Goal: Task Accomplishment & Management: Use online tool/utility

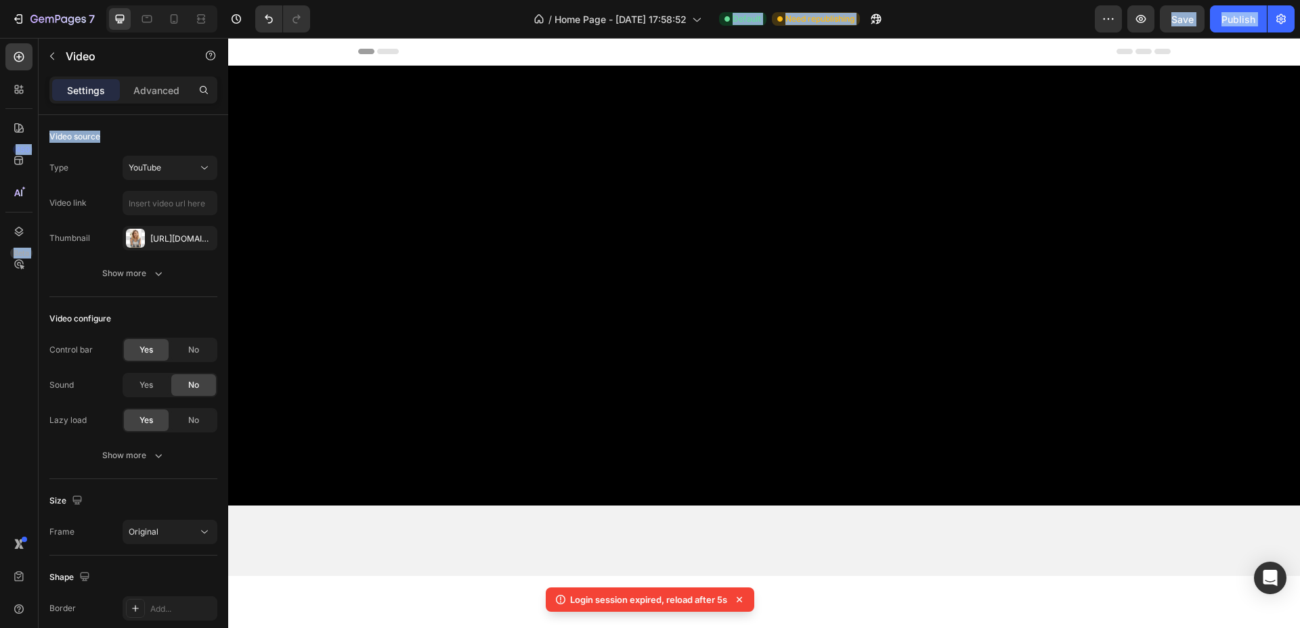
scroll to position [3563, 0]
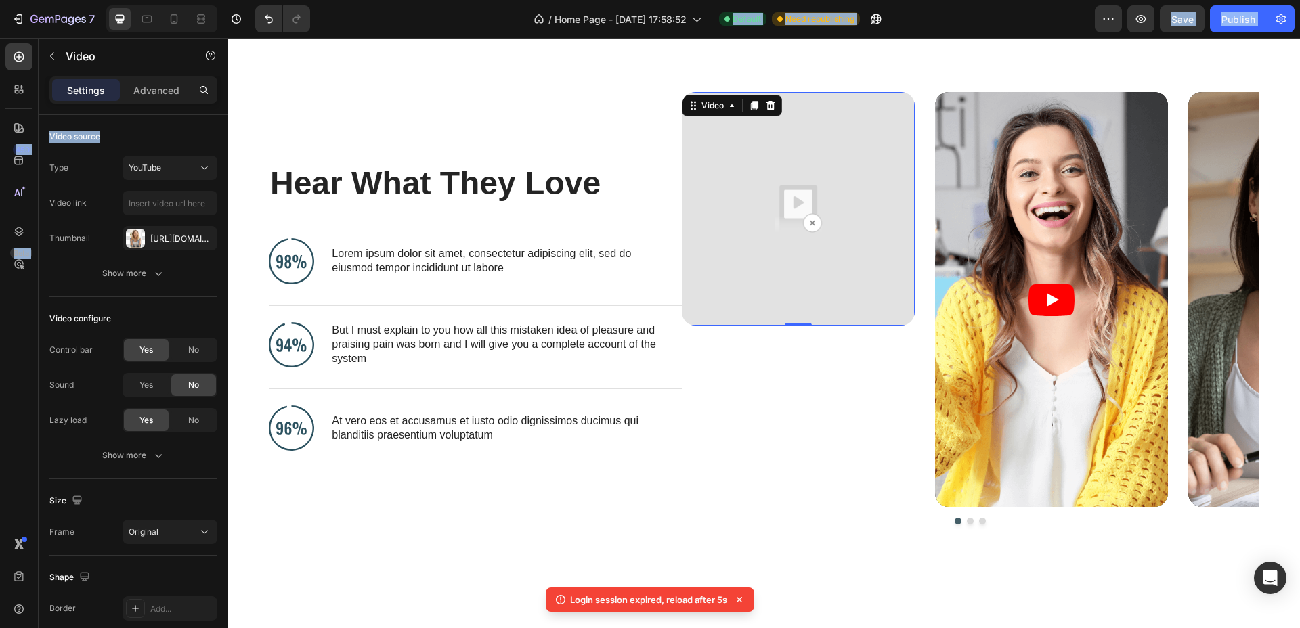
click at [1013, 9] on div "/ Home Page - Aug 17, 17:58:52 Default Need republishing" at bounding box center [708, 18] width 774 height 27
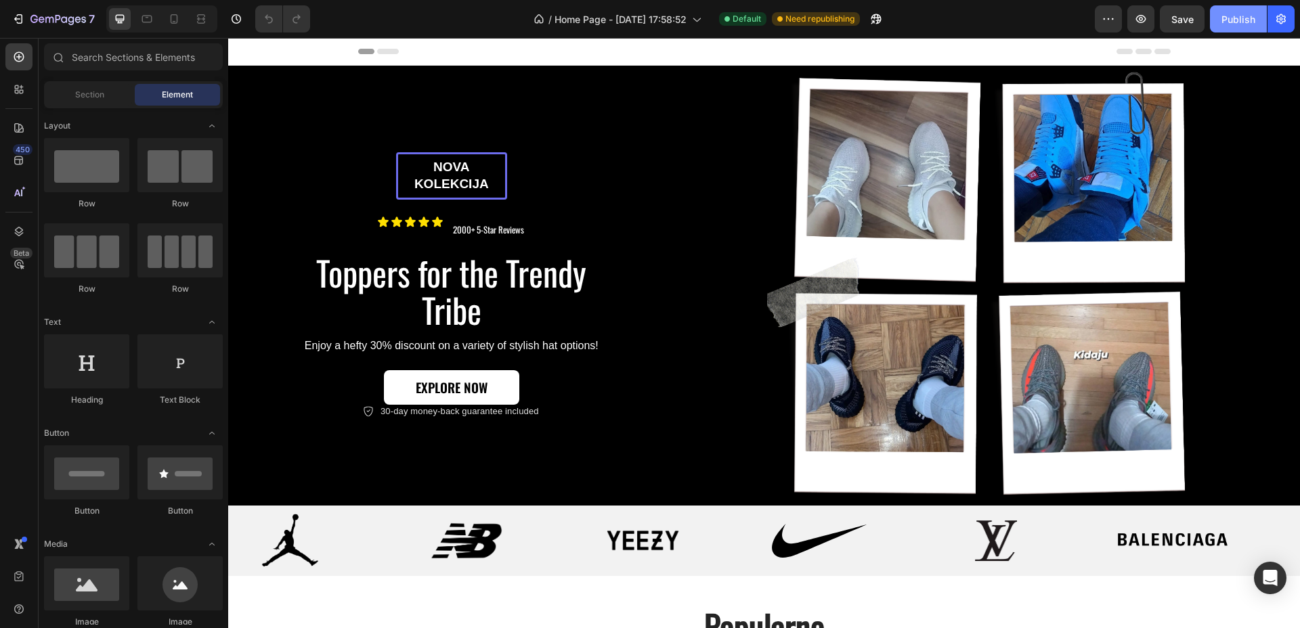
click at [1233, 12] on div "Publish" at bounding box center [1238, 19] width 34 height 14
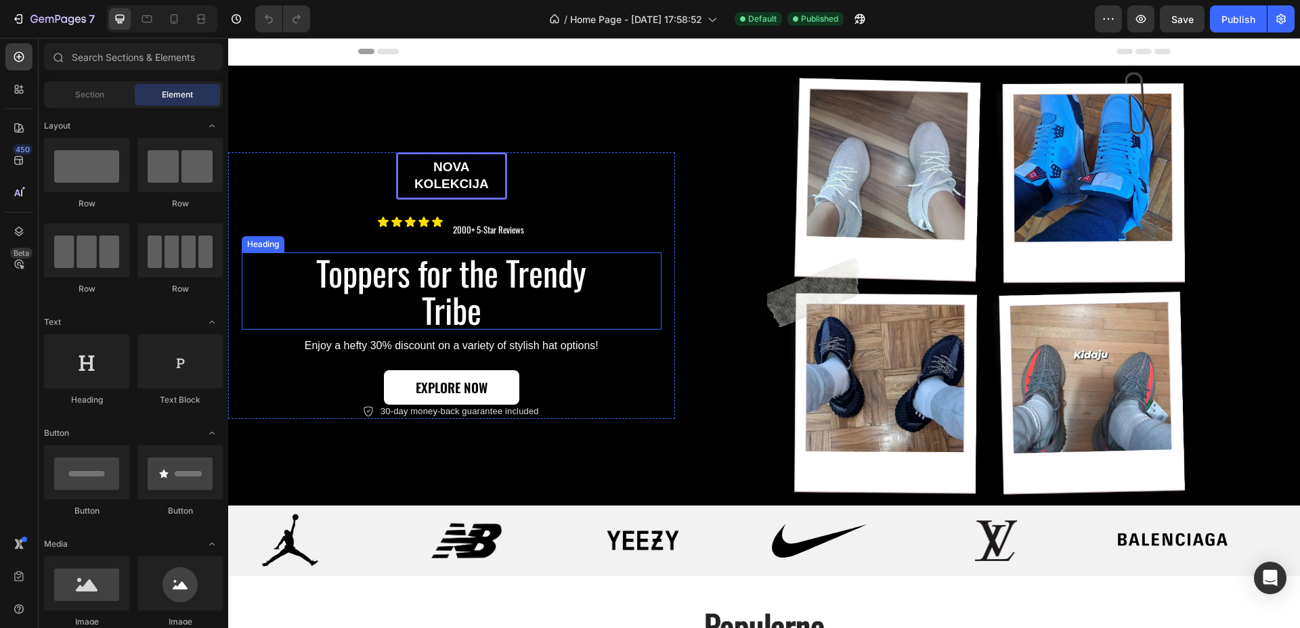
click at [429, 295] on h2 "Toppers for the Trendy Tribe" at bounding box center [451, 291] width 305 height 77
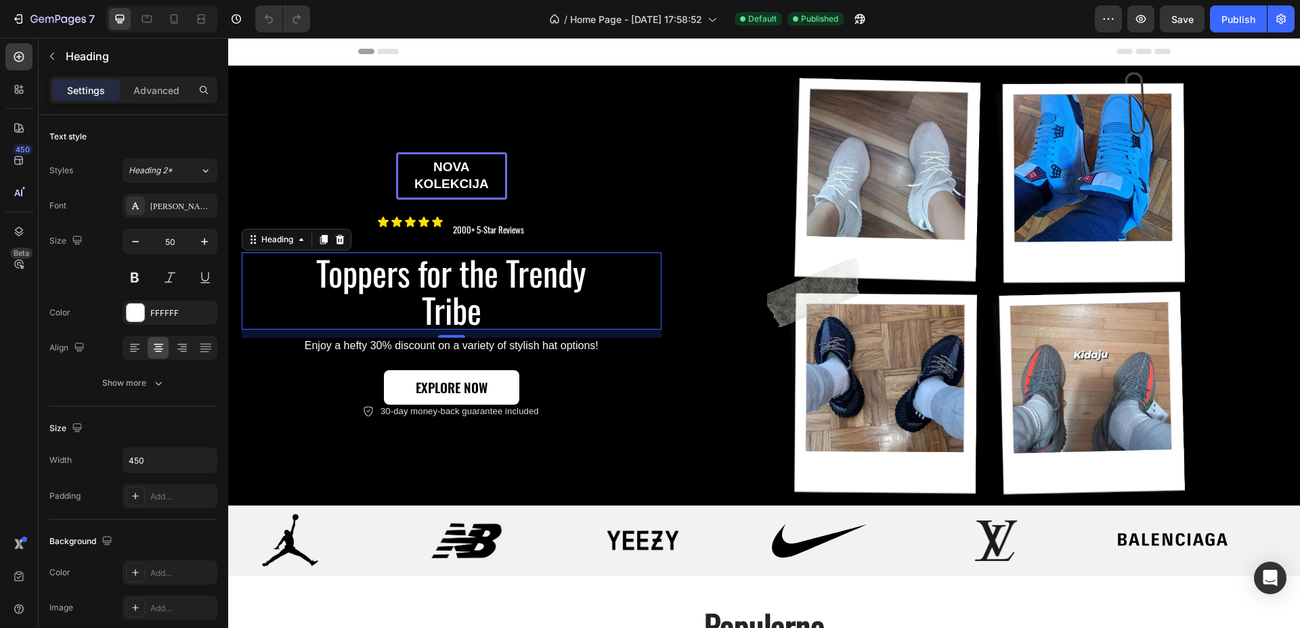
click at [405, 277] on h2 "Toppers for the Trendy Tribe" at bounding box center [451, 291] width 305 height 77
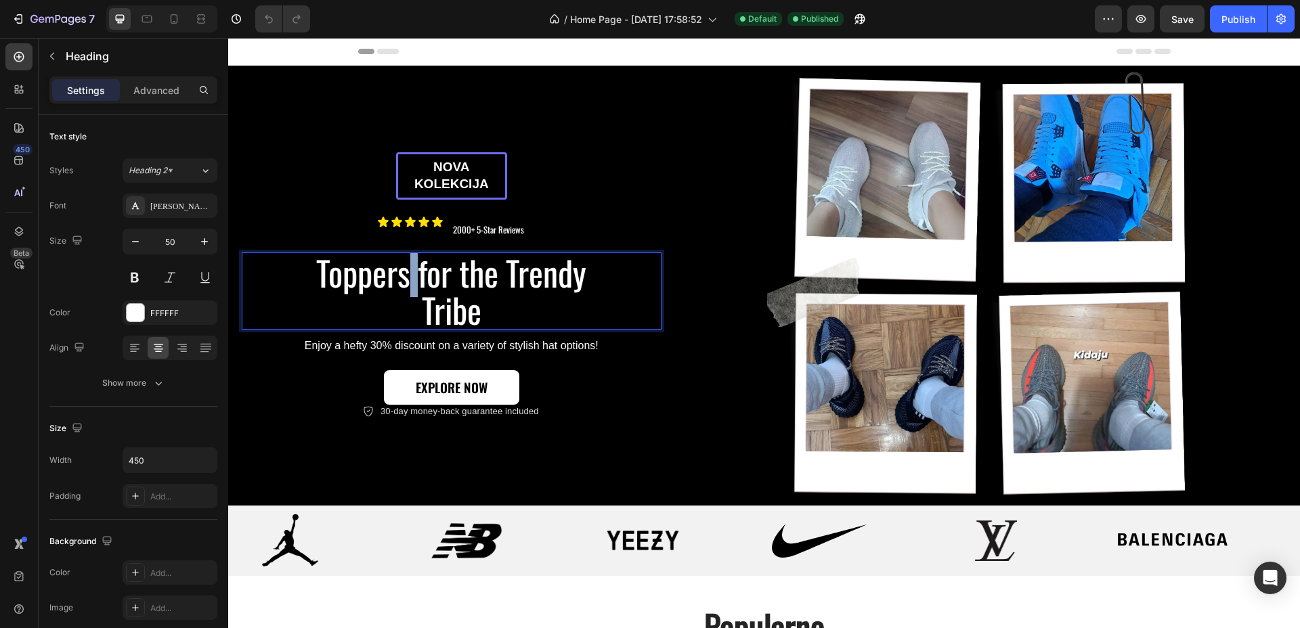
click at [405, 277] on p "Toppers for the Trendy Tribe" at bounding box center [452, 291] width 302 height 74
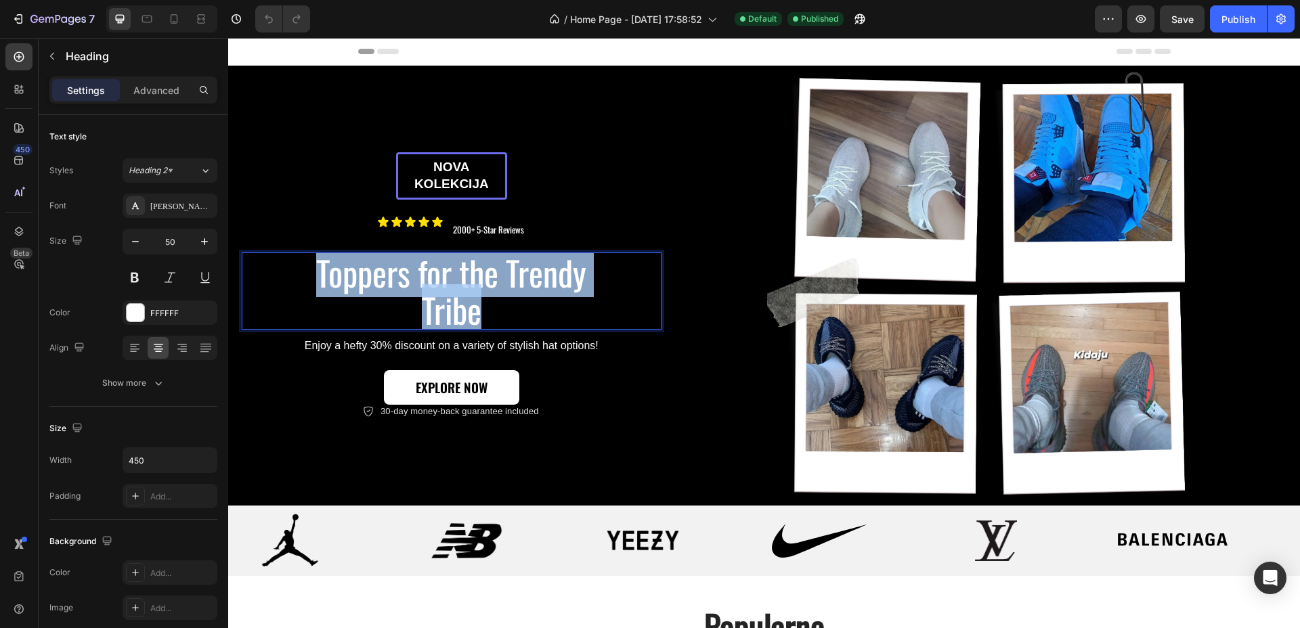
click at [405, 277] on p "Toppers for the Trendy Tribe" at bounding box center [452, 291] width 302 height 74
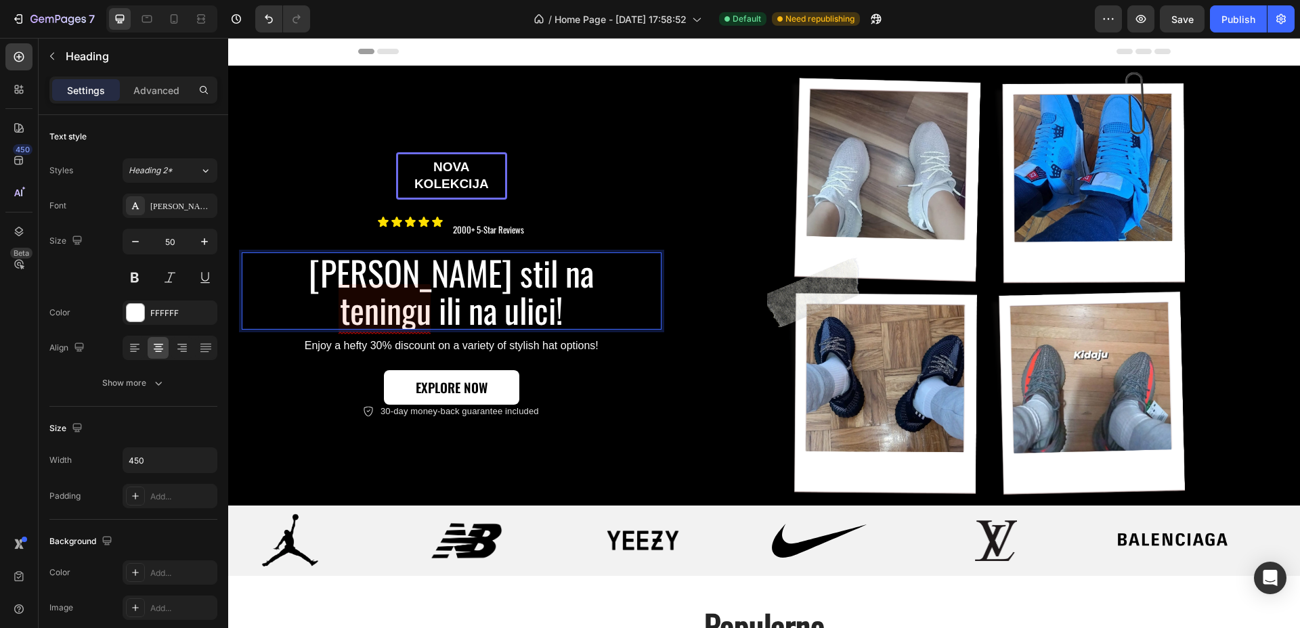
click at [347, 304] on p "Jedinstveni stil na teningu ili na ulici!" at bounding box center [452, 291] width 302 height 74
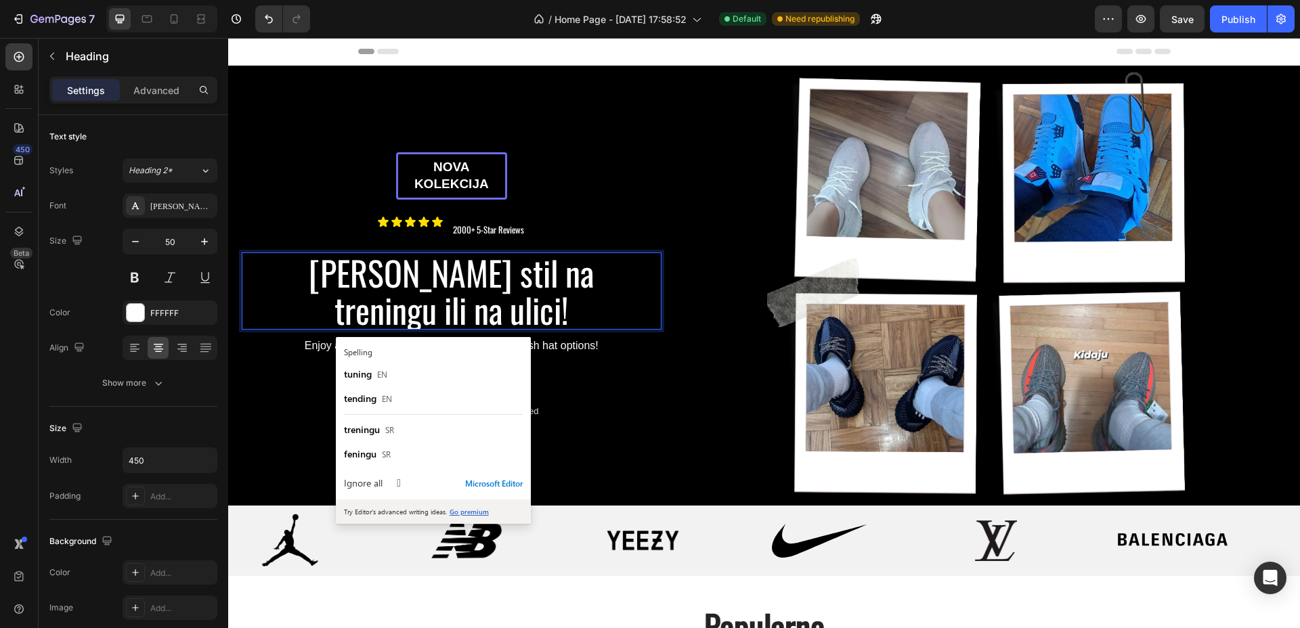
click at [637, 282] on div "[PERSON_NAME] stil na treningu ili na ulici!" at bounding box center [452, 291] width 420 height 77
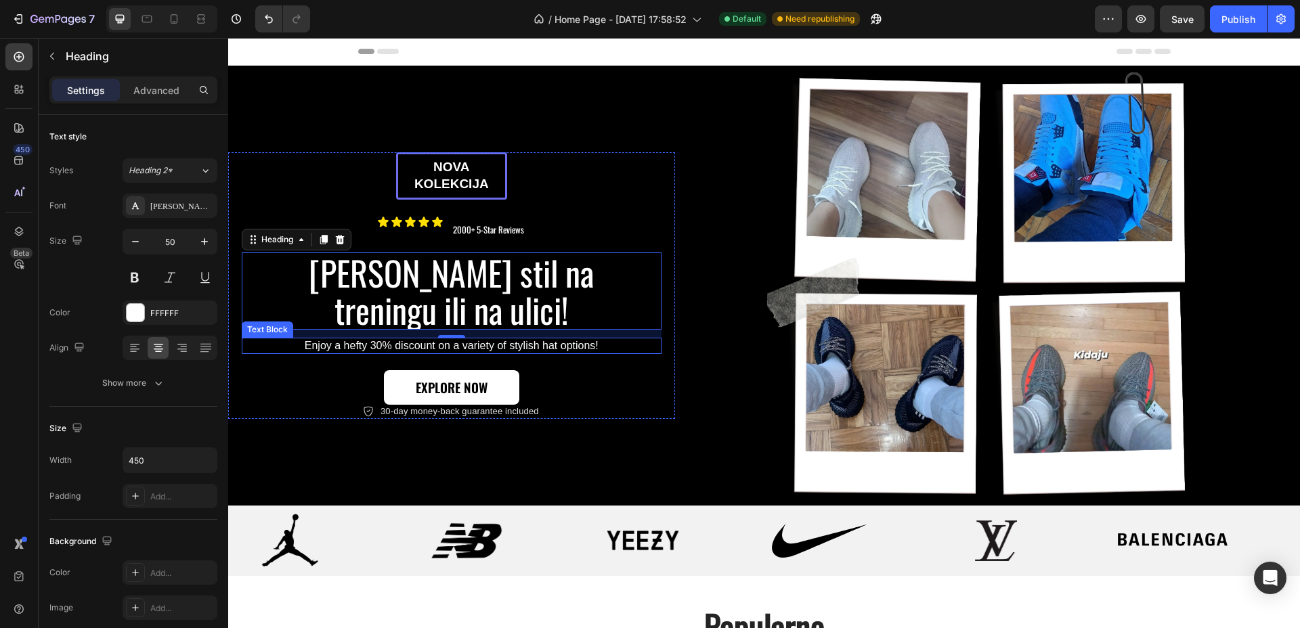
click at [540, 341] on p "Enjoy a hefty 30% discount on a variety of stylish hat options!" at bounding box center [451, 346] width 417 height 14
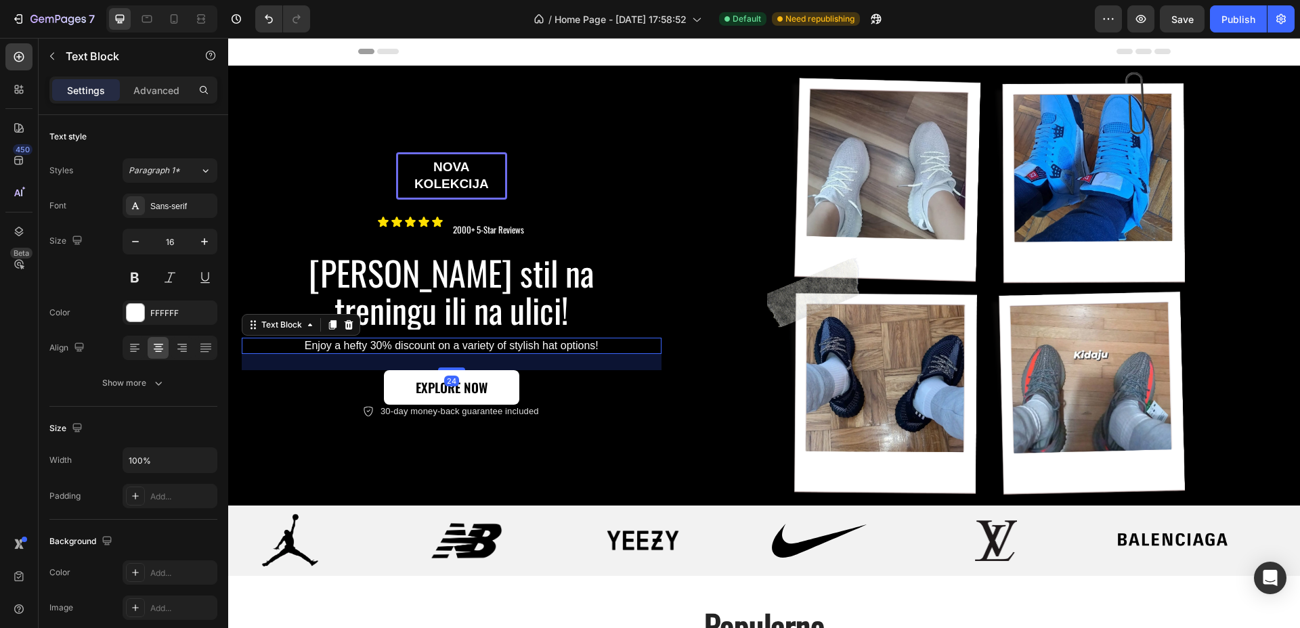
click at [540, 341] on p "Enjoy a hefty 30% discount on a variety of stylish hat options!" at bounding box center [451, 346] width 417 height 14
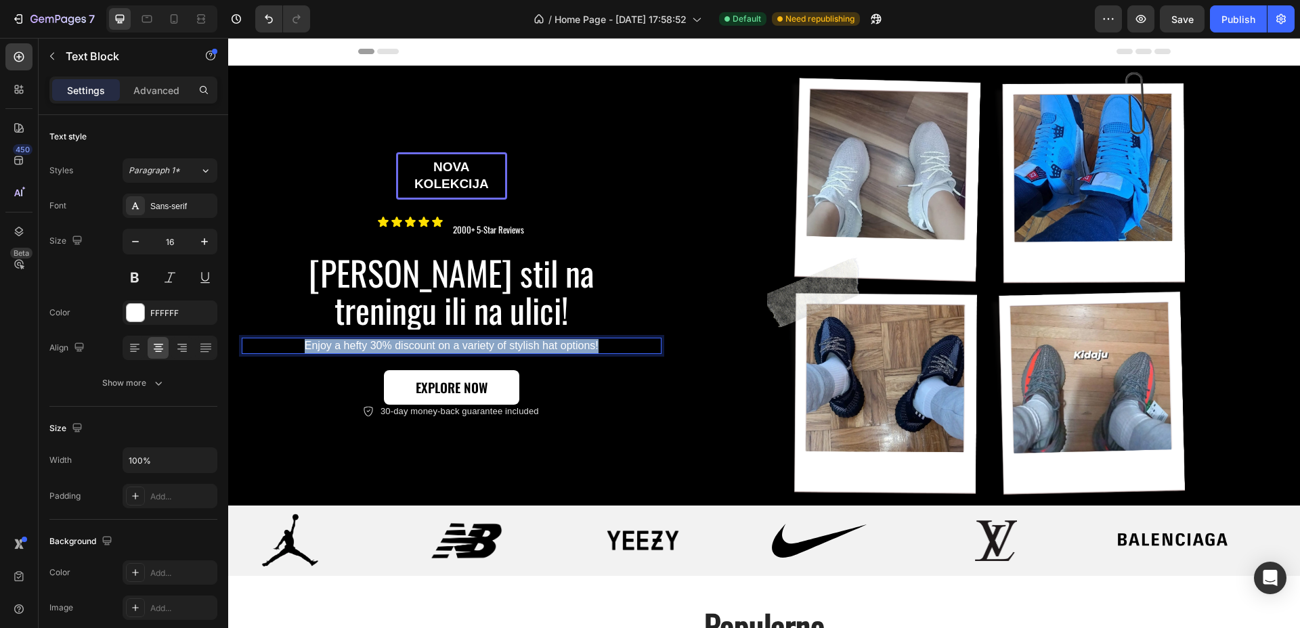
click at [540, 341] on p "Enjoy a hefty 30% discount on a variety of stylish hat options!" at bounding box center [451, 346] width 417 height 14
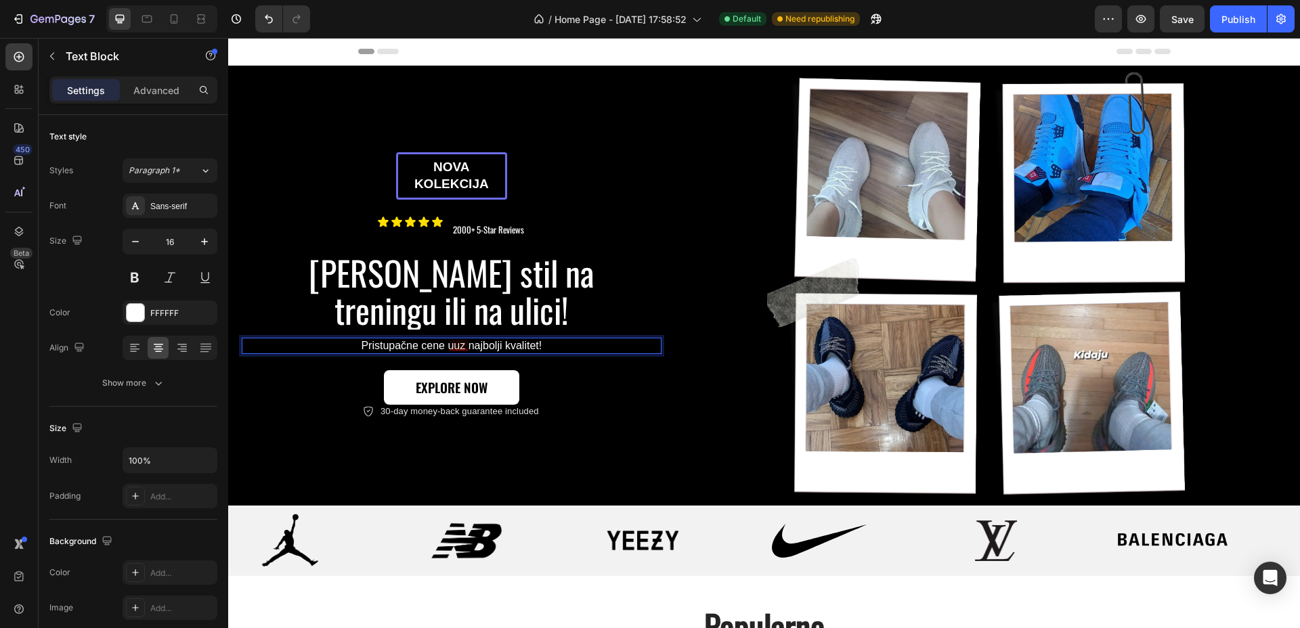
click at [454, 346] on p "Pristupačne cene uuz najbolji kvalitet!" at bounding box center [451, 346] width 417 height 14
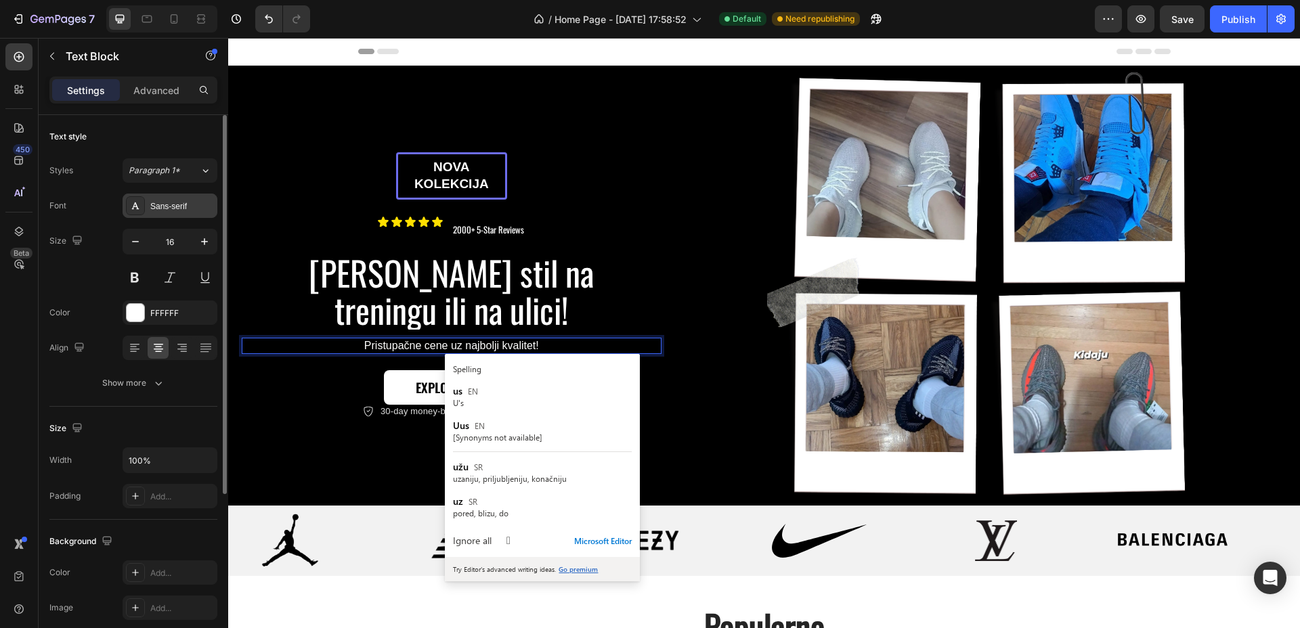
click at [162, 213] on div "Sans-serif" at bounding box center [170, 206] width 95 height 24
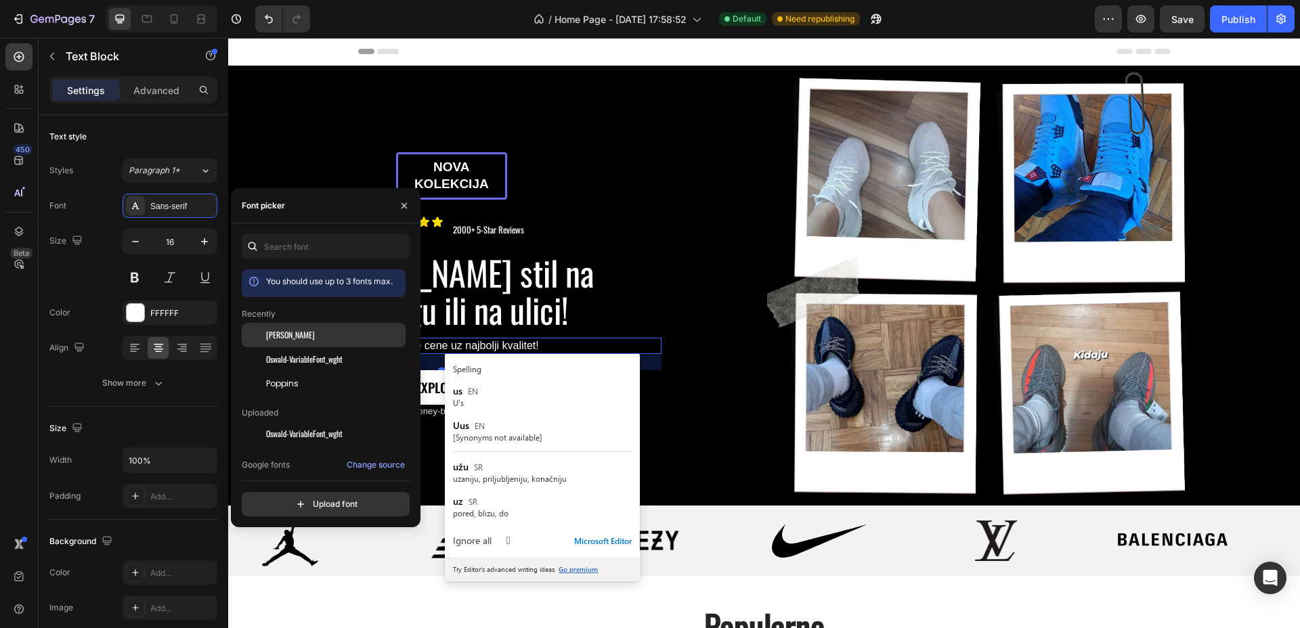
click at [296, 332] on div "[PERSON_NAME]" at bounding box center [334, 335] width 137 height 12
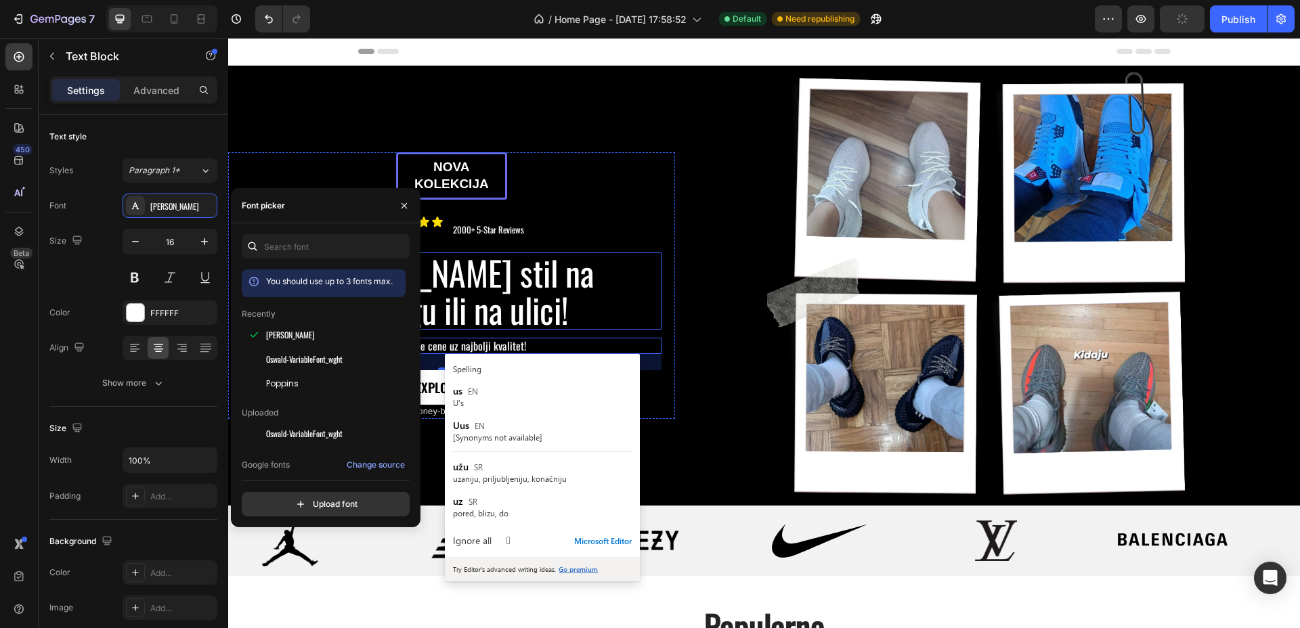
click at [636, 287] on div "[PERSON_NAME] stil na treningu ili na ulici!" at bounding box center [452, 291] width 420 height 77
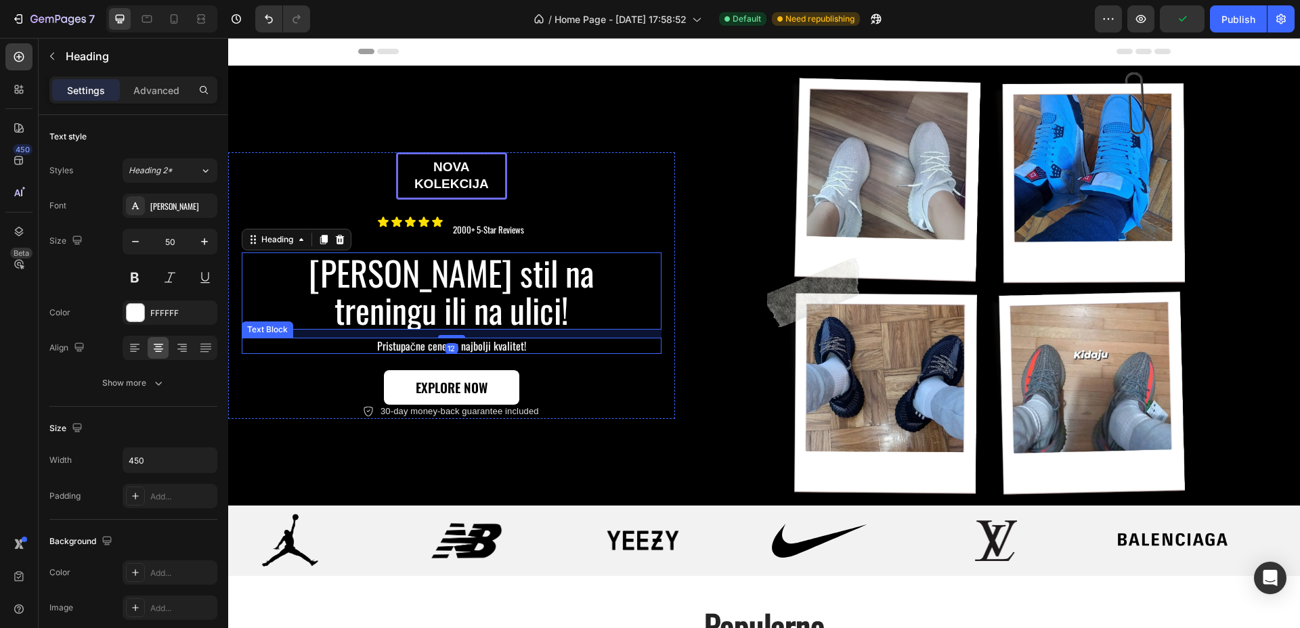
click at [532, 344] on p "Pristupačne cene uz najbolji kvalitet!" at bounding box center [451, 346] width 417 height 14
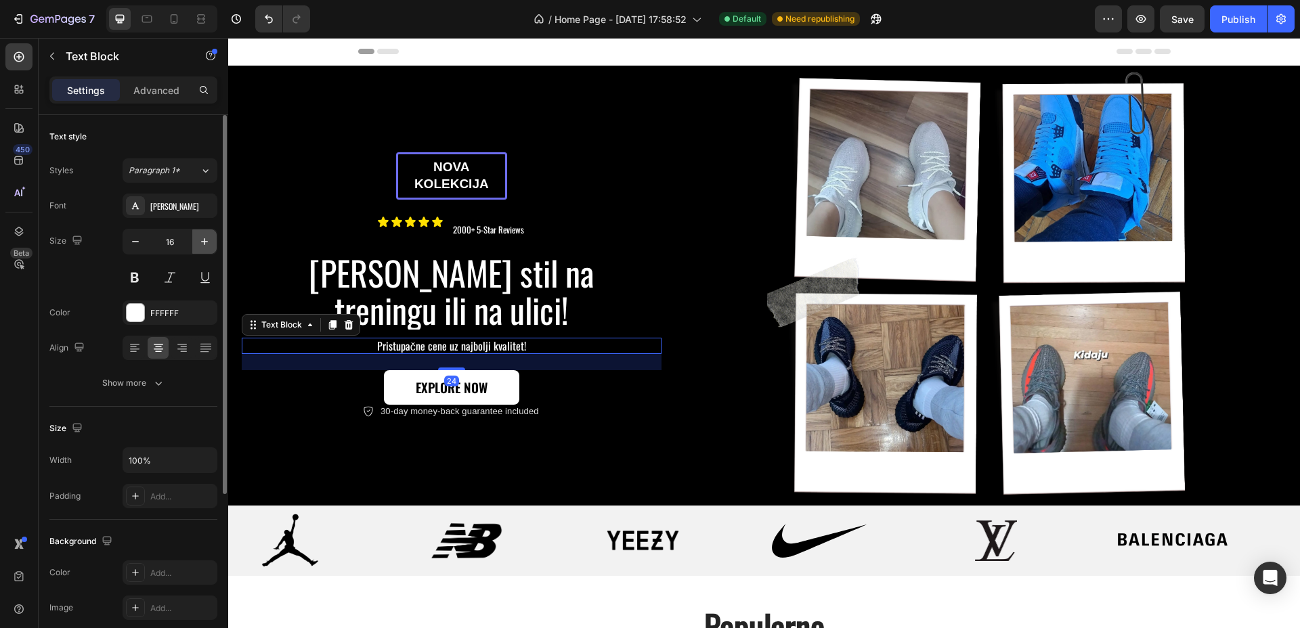
click at [196, 232] on button "button" at bounding box center [204, 241] width 24 height 24
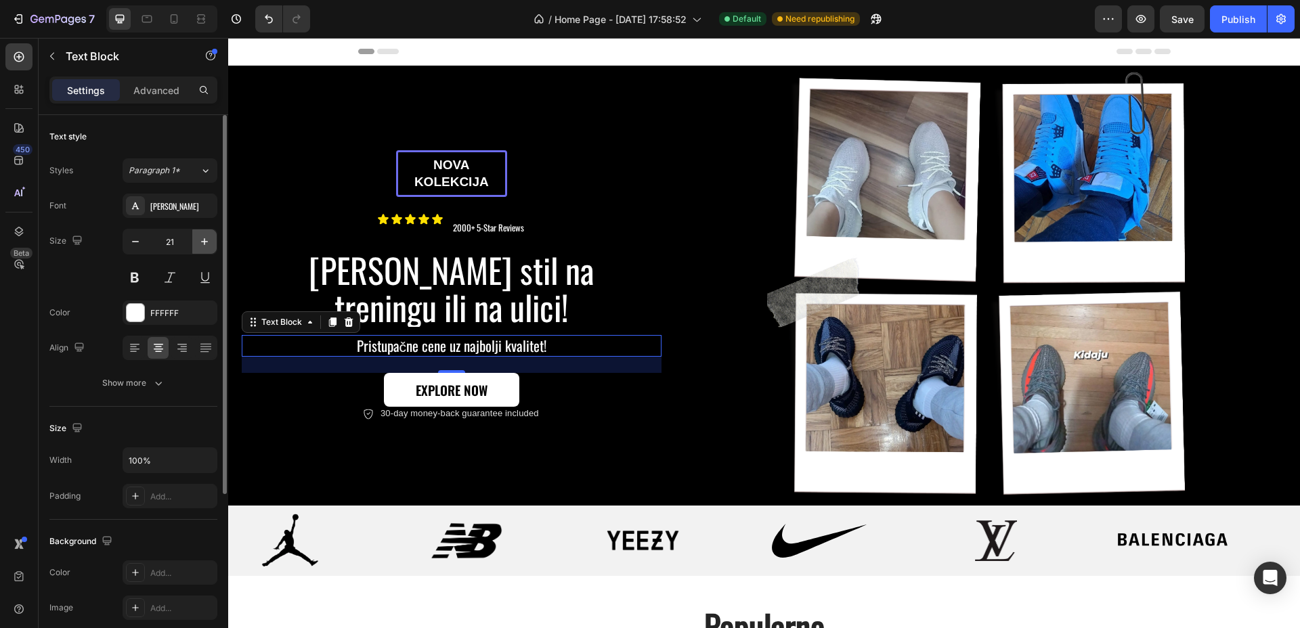
click at [196, 232] on button "button" at bounding box center [204, 241] width 24 height 24
type input "22"
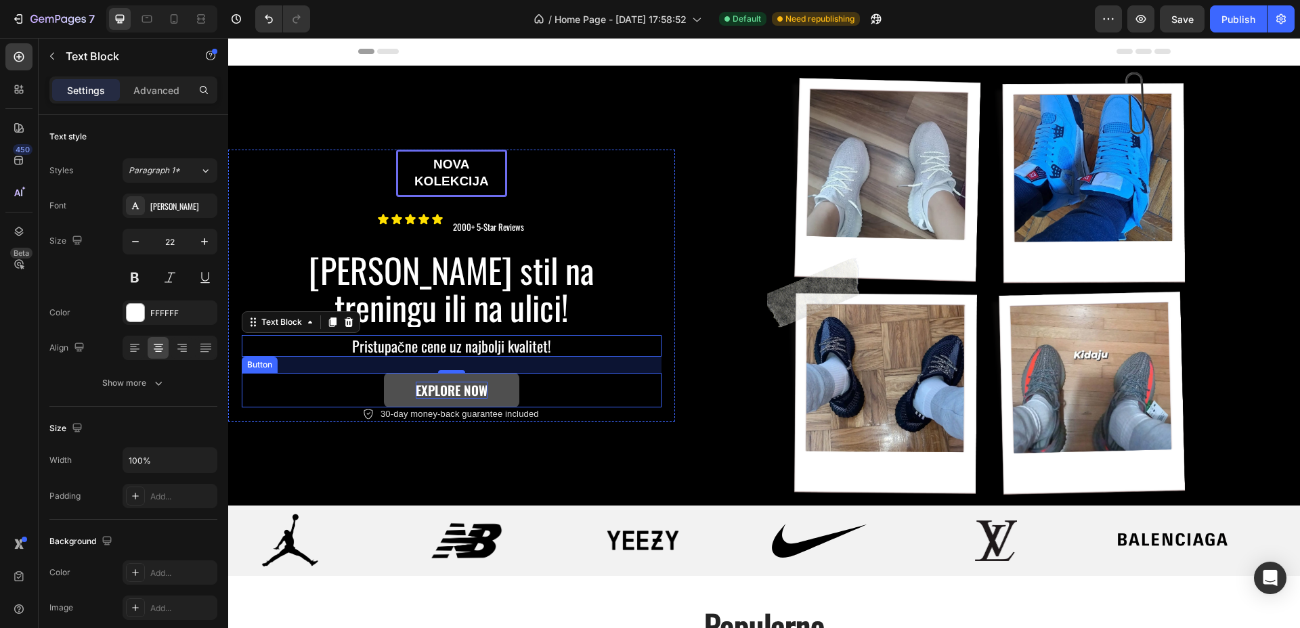
click at [466, 385] on p "Explore Now" at bounding box center [452, 390] width 72 height 17
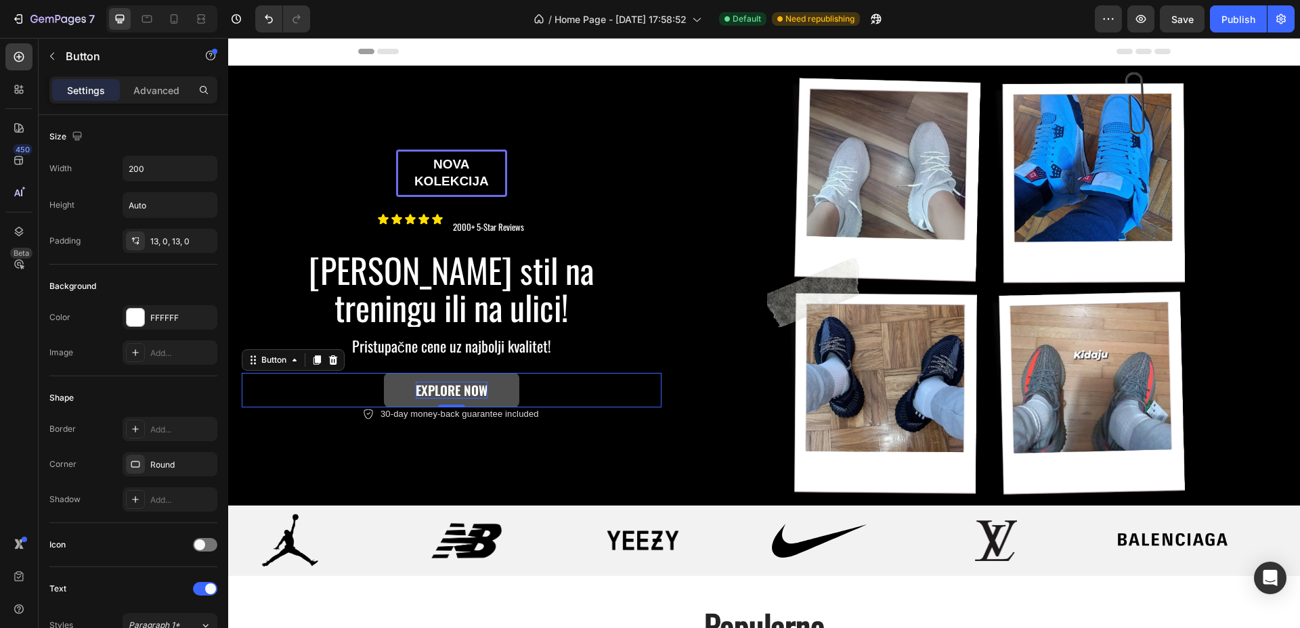
click at [466, 385] on p "Explore Now" at bounding box center [452, 390] width 72 height 17
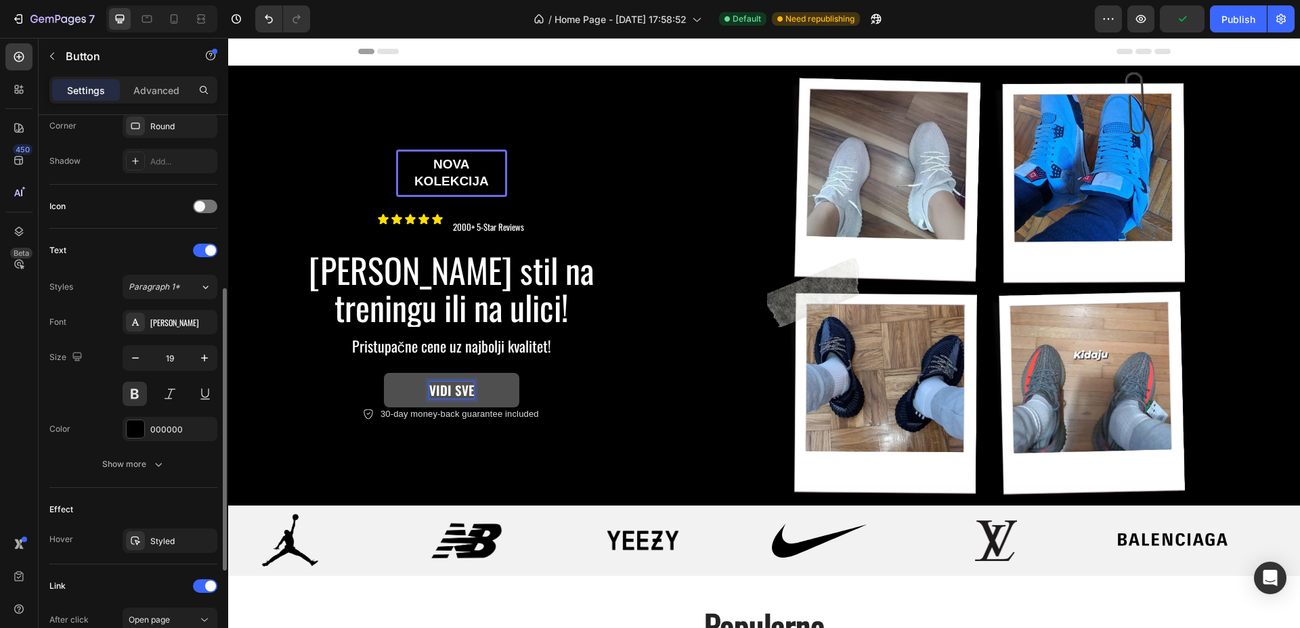
scroll to position [525, 0]
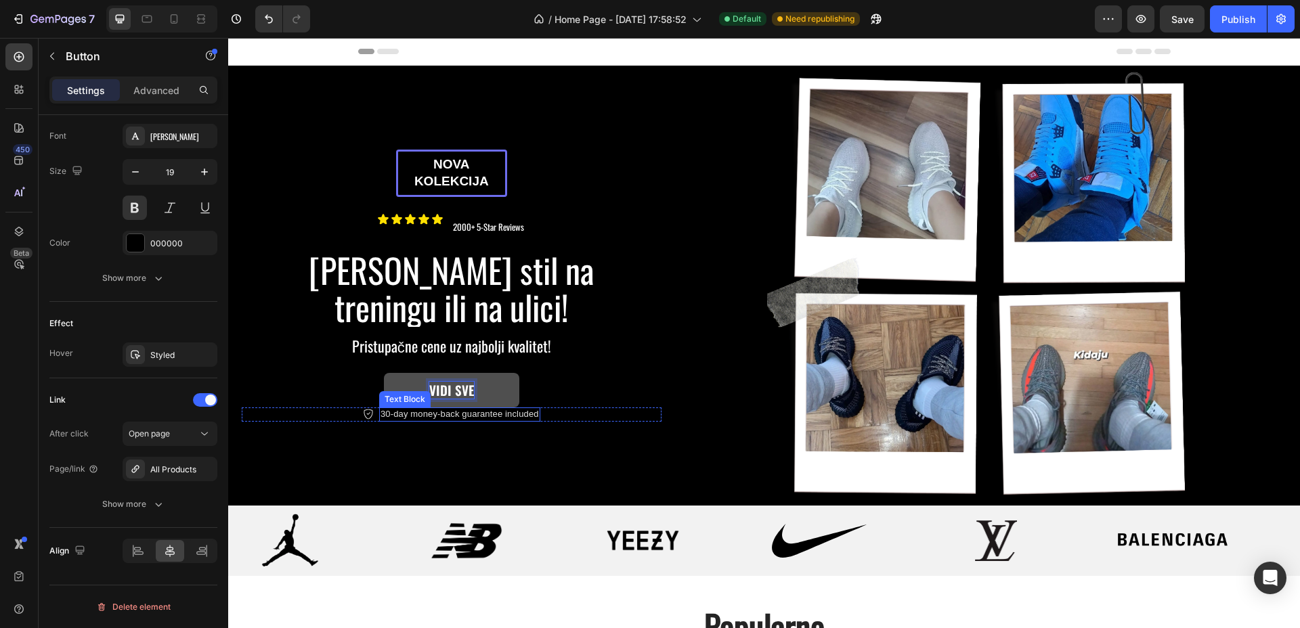
click at [416, 415] on p "30-day money-back guarantee included" at bounding box center [459, 415] width 158 height 12
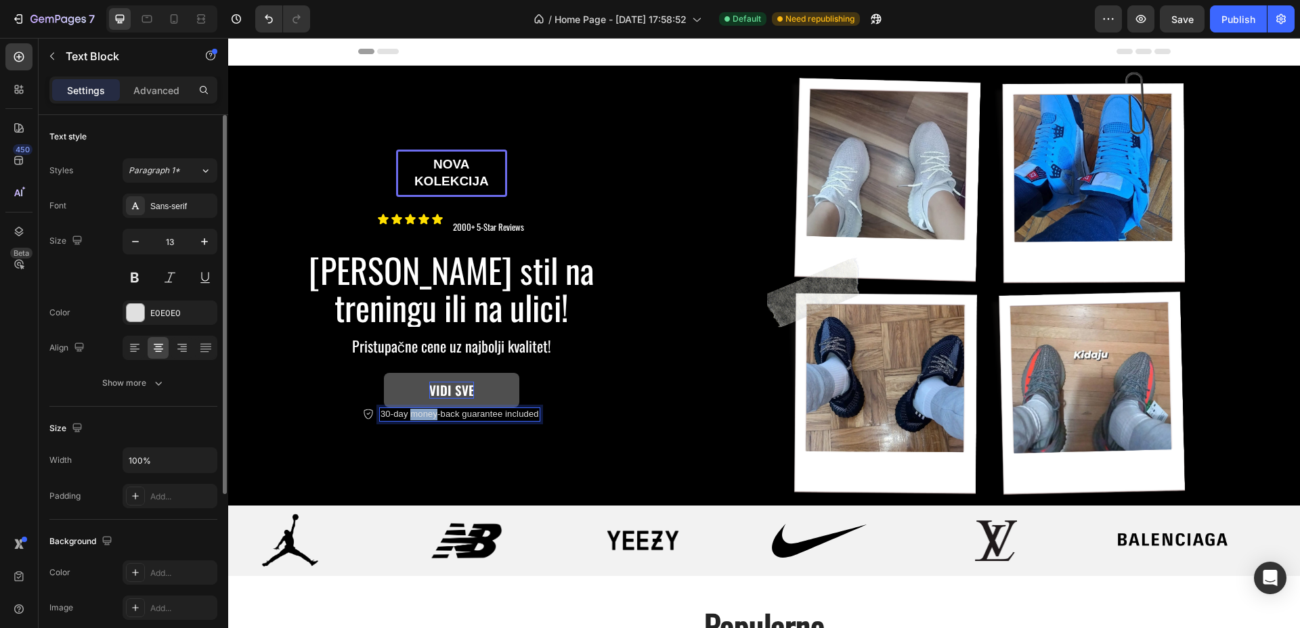
click at [416, 415] on p "30-day money-back guarantee included" at bounding box center [459, 415] width 158 height 12
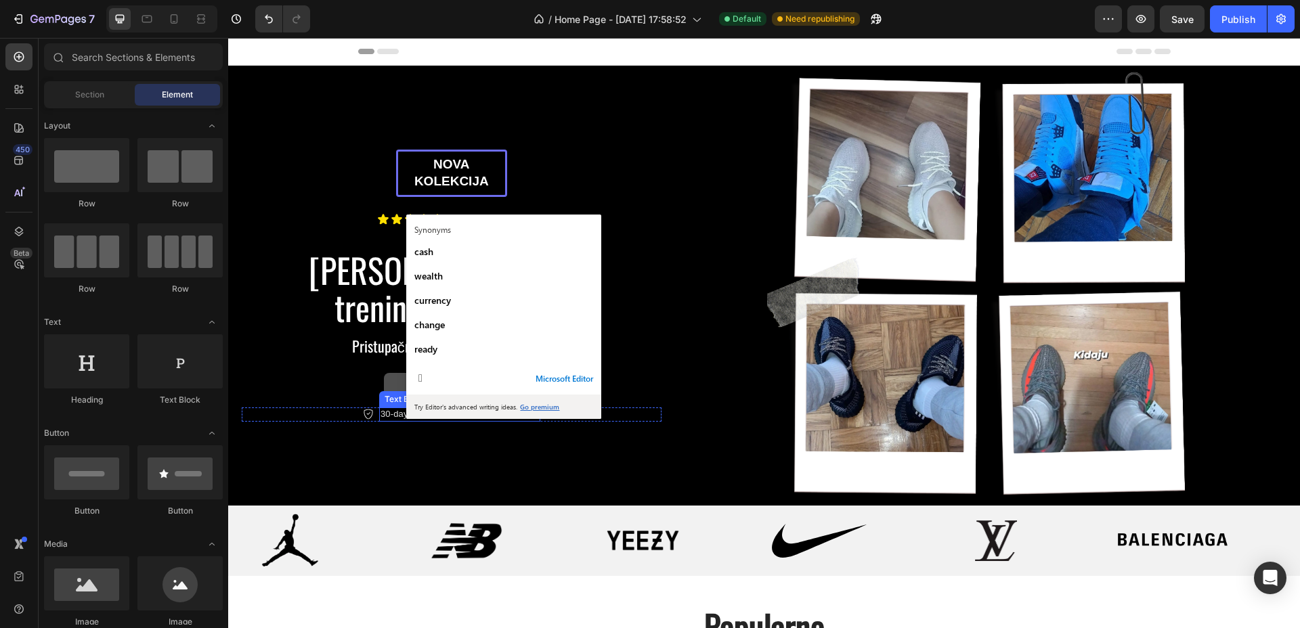
click at [393, 413] on p "30-day money-back guarantee included" at bounding box center [459, 415] width 158 height 12
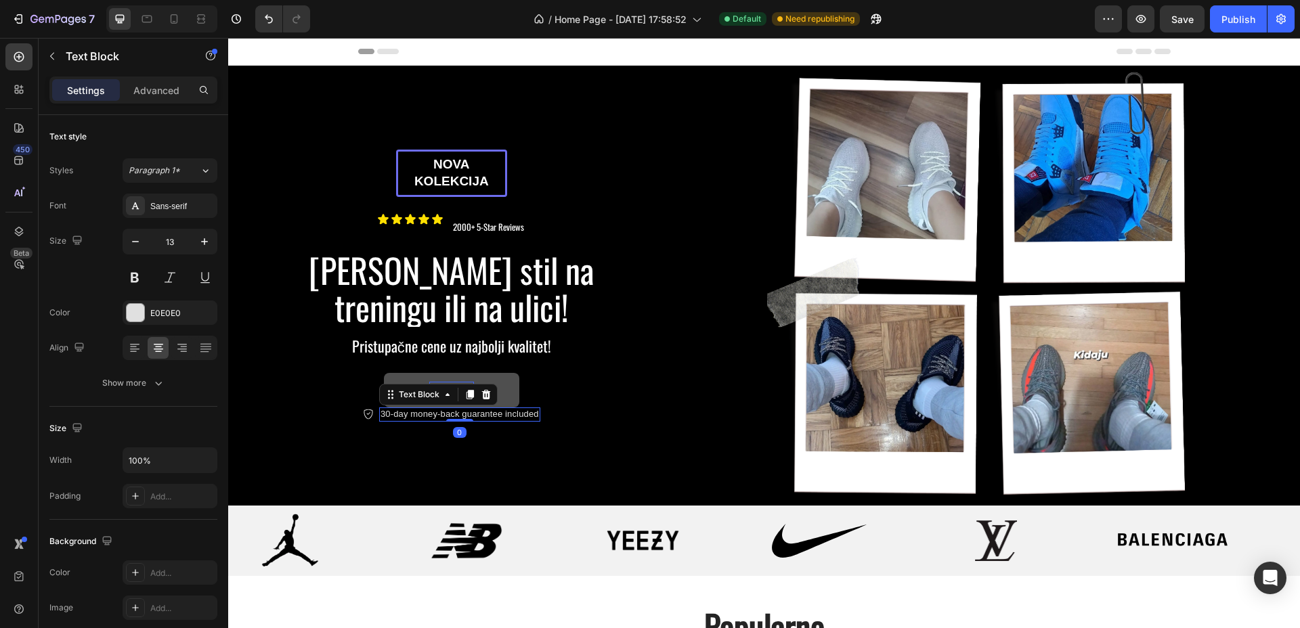
click at [393, 413] on p "30-day money-back guarantee included" at bounding box center [459, 415] width 158 height 12
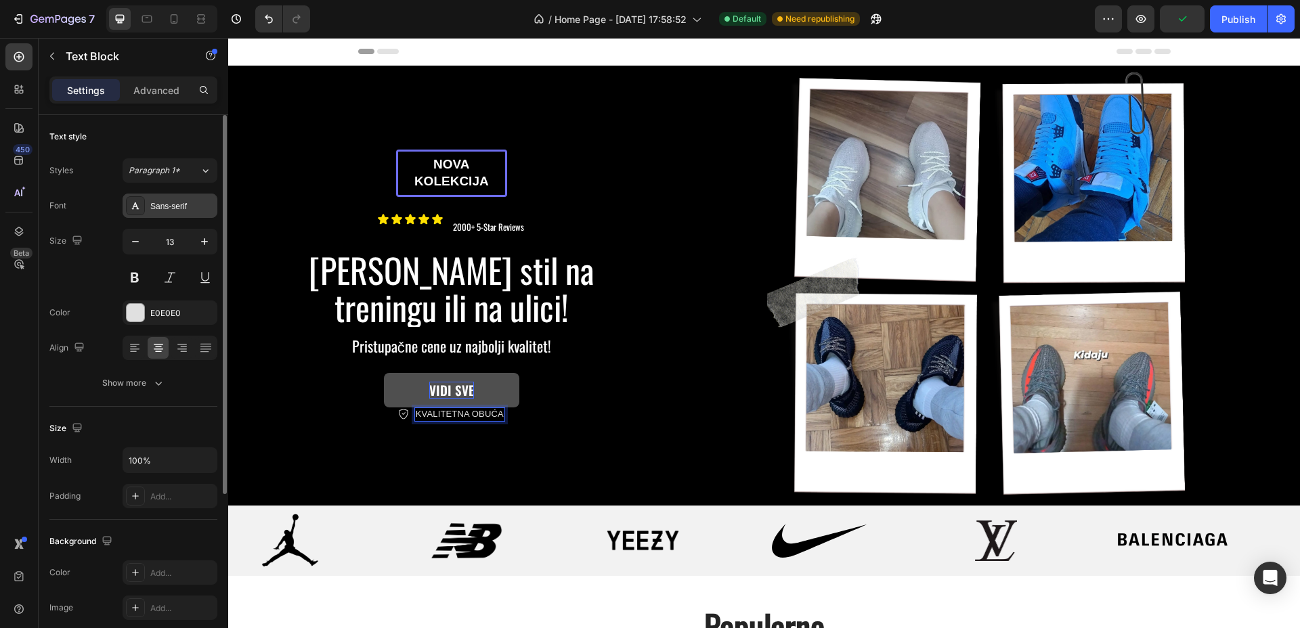
click at [177, 200] on div "Sans-serif" at bounding box center [182, 206] width 64 height 12
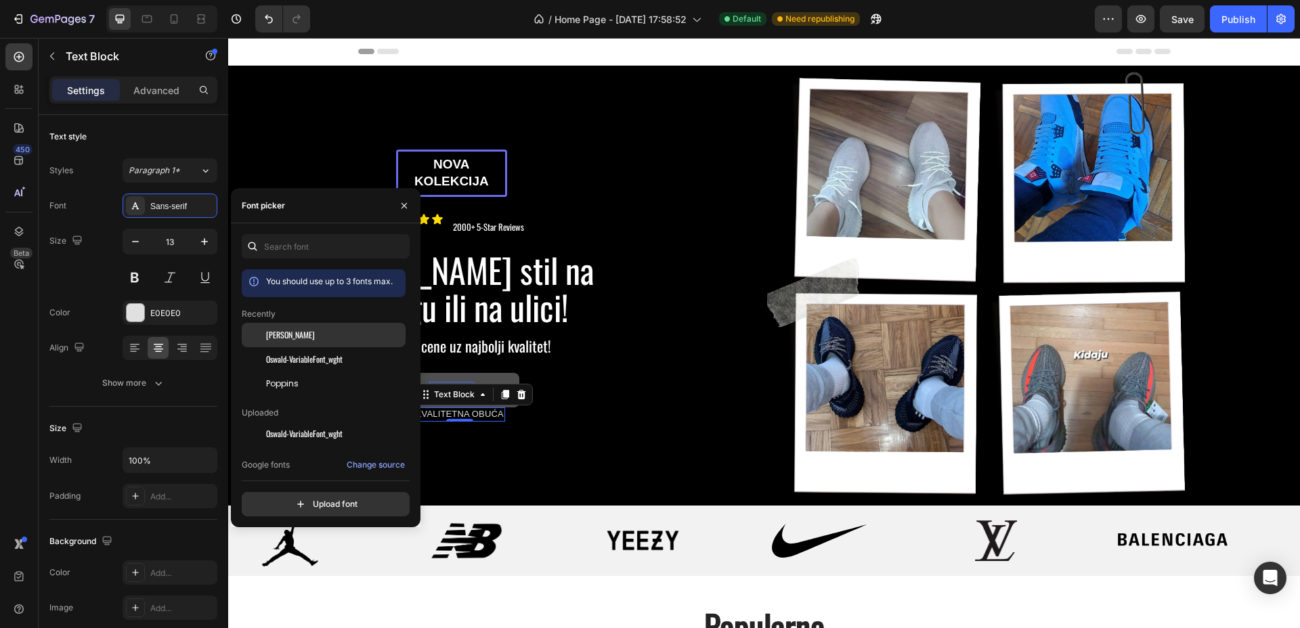
click at [270, 331] on span "[PERSON_NAME]" at bounding box center [290, 335] width 49 height 12
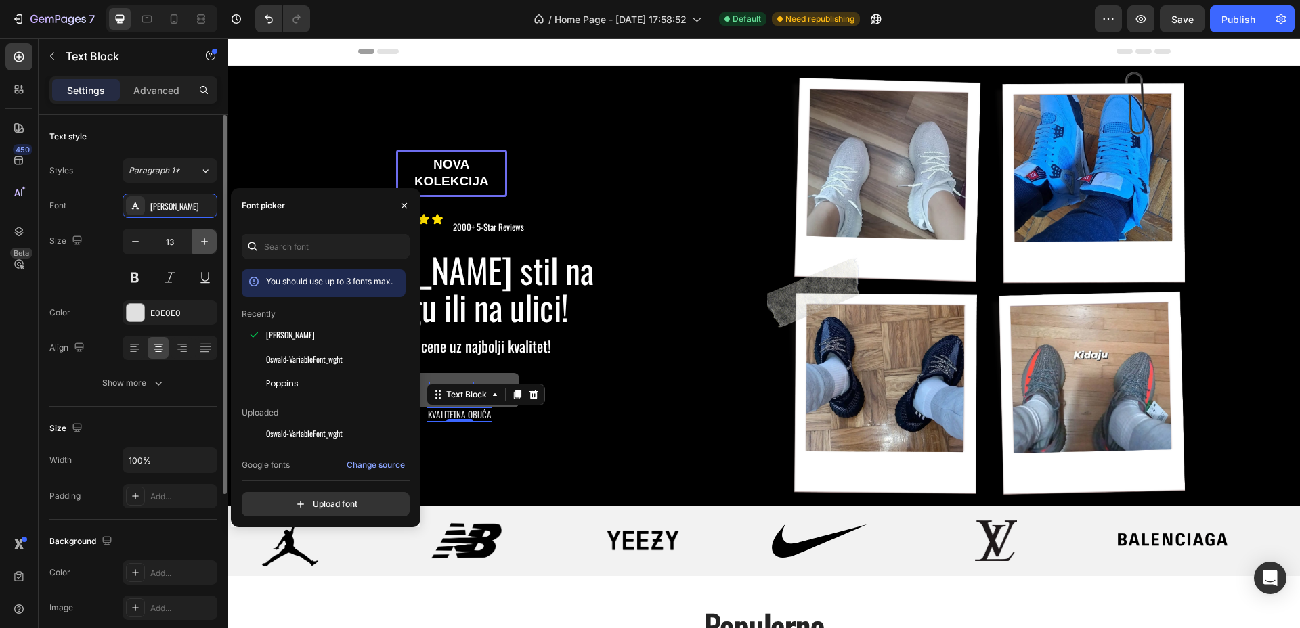
click at [206, 242] on icon "button" at bounding box center [205, 242] width 14 height 14
click at [206, 240] on icon "button" at bounding box center [205, 242] width 14 height 14
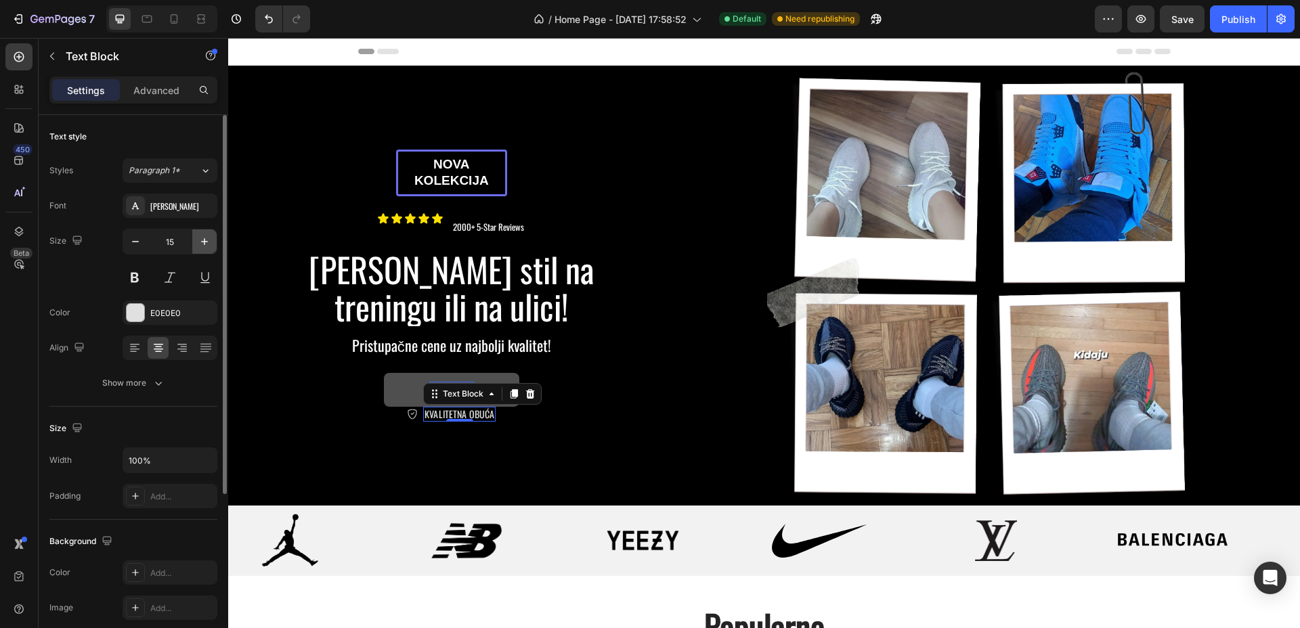
click at [206, 240] on icon "button" at bounding box center [205, 242] width 14 height 14
type input "16"
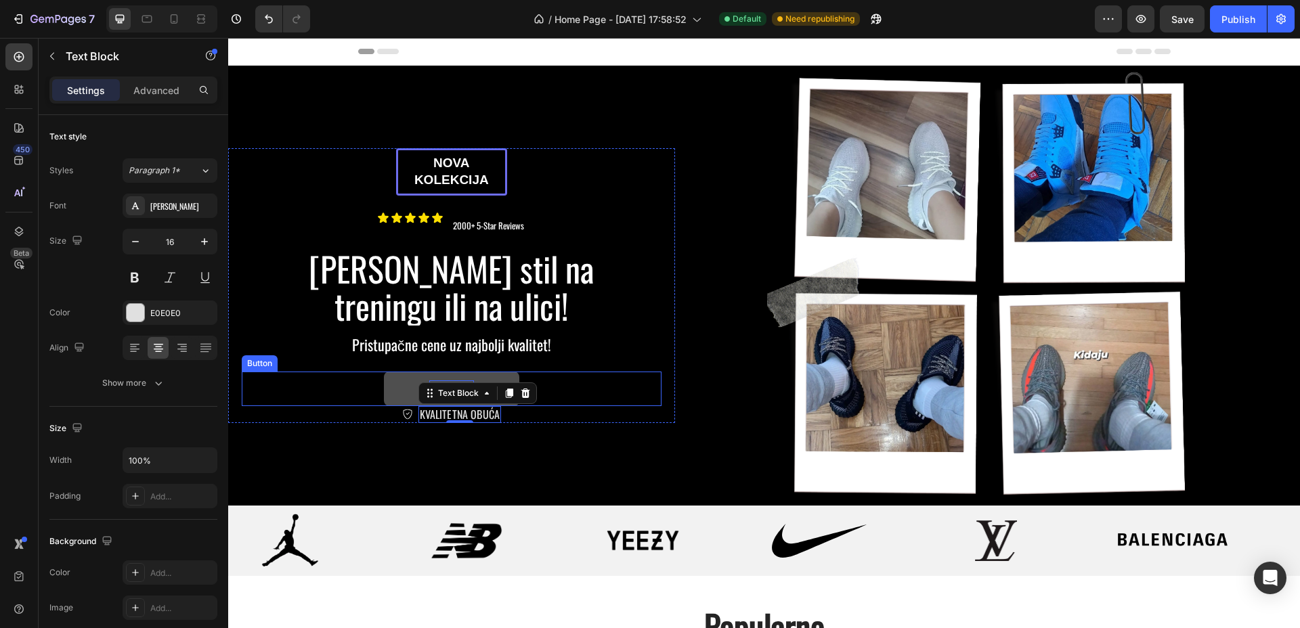
click at [610, 399] on div "VIDI SVE Button" at bounding box center [452, 389] width 420 height 35
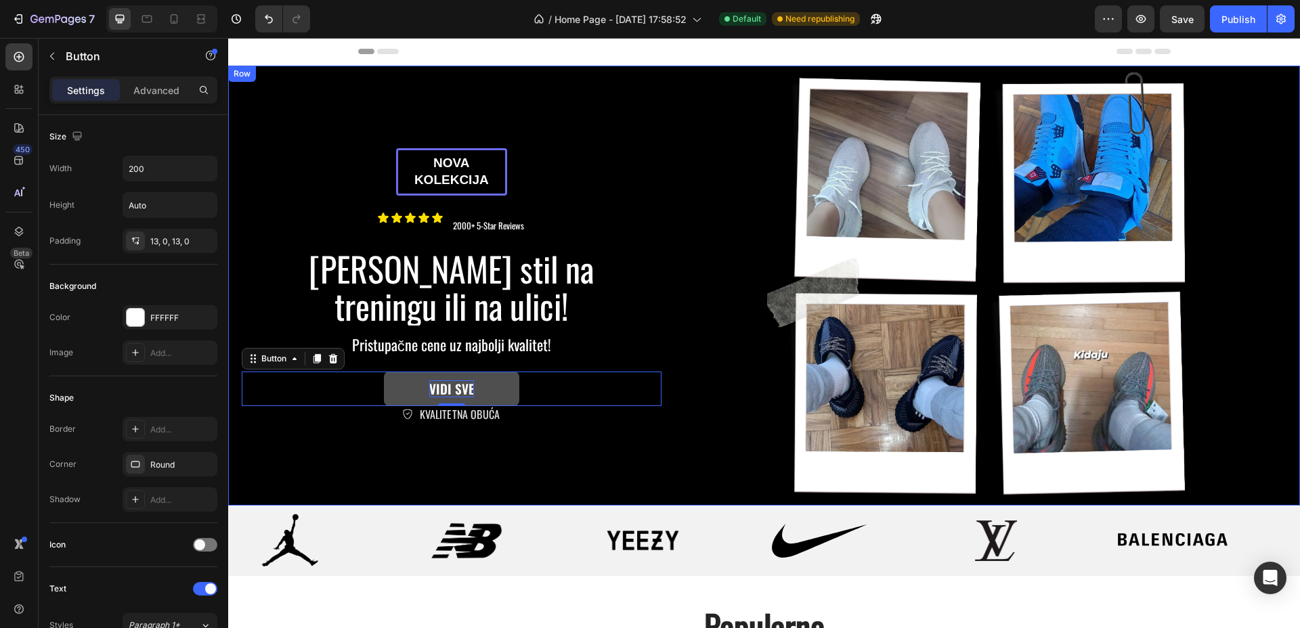
click at [615, 464] on div "nova kolekcija Text Block Row Icon Icon Icon Icon Icon Icon List 2000+ 5-Star R…" at bounding box center [451, 286] width 447 height 440
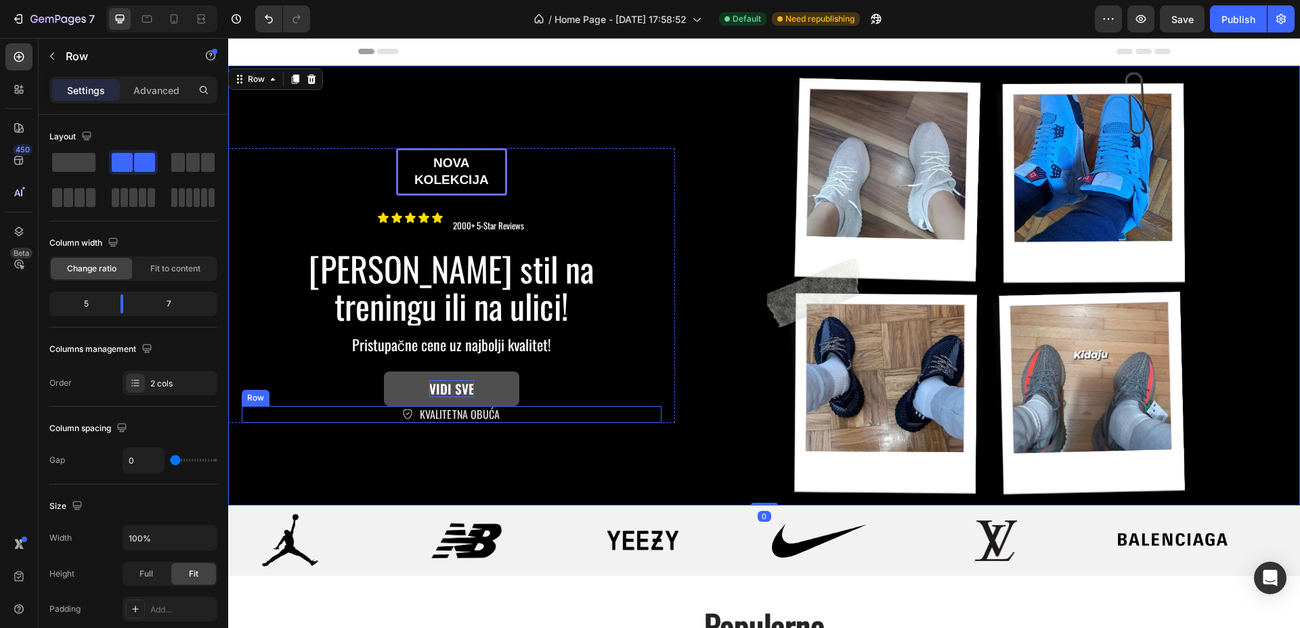
click at [512, 415] on div "Icon KVALITETNA OBUĆA Text Block Row" at bounding box center [452, 414] width 420 height 17
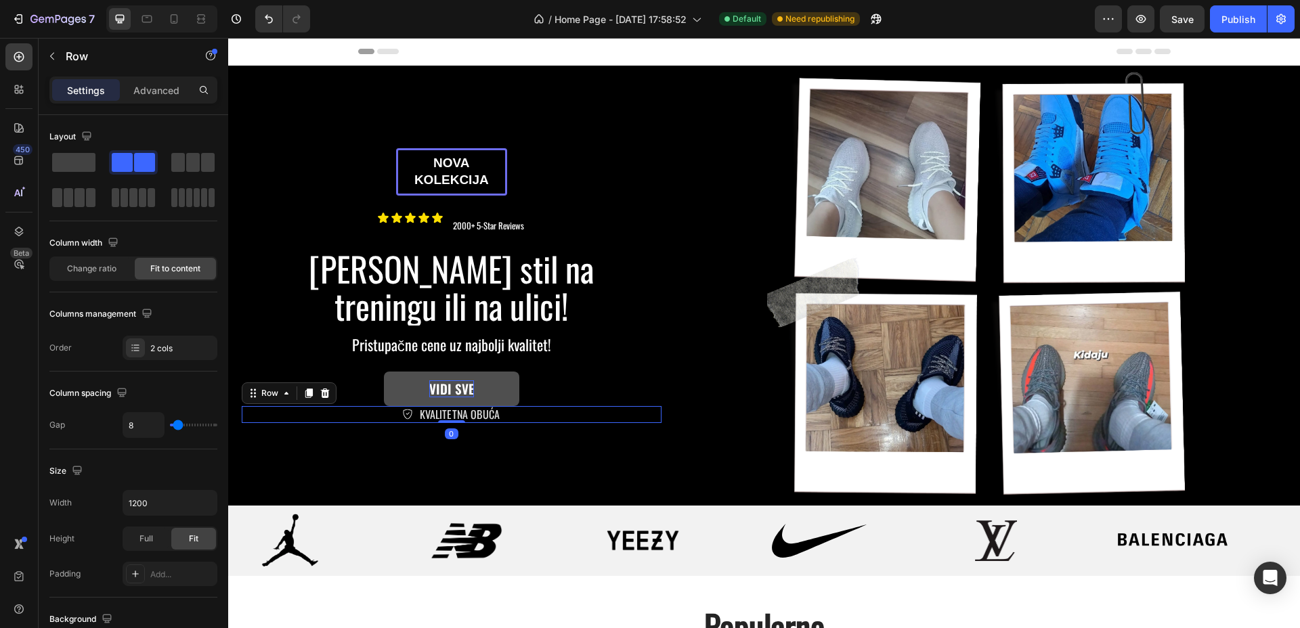
click at [158, 87] on p "Advanced" at bounding box center [156, 90] width 46 height 14
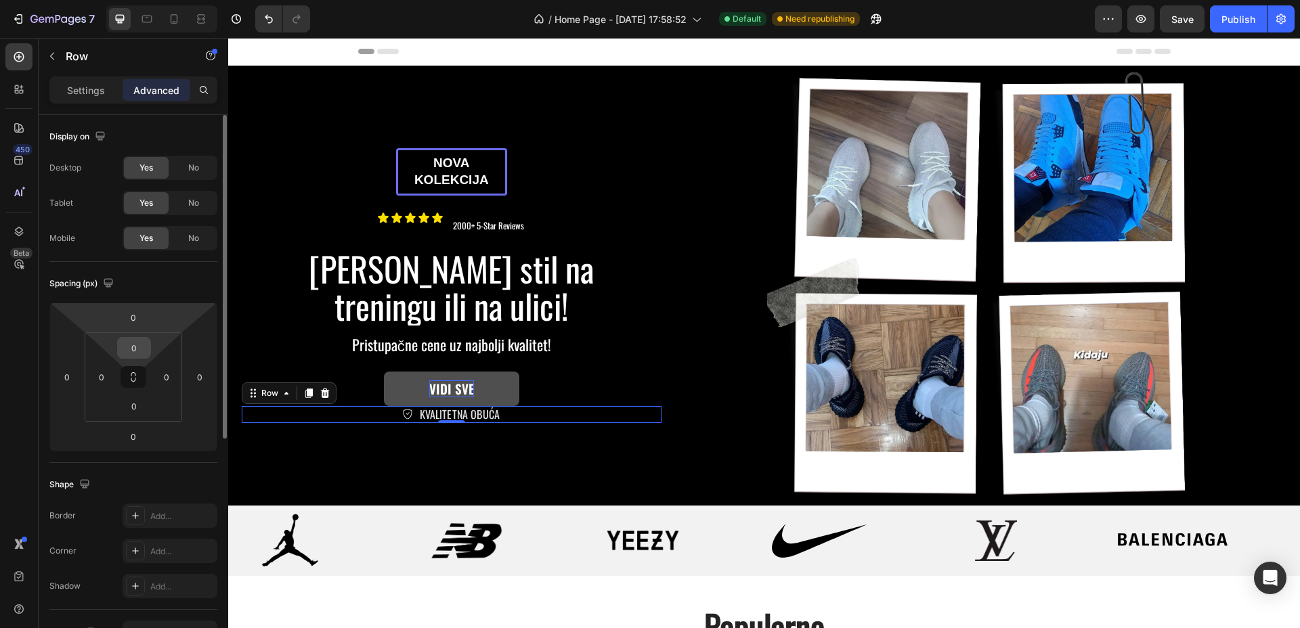
click at [142, 347] on input "0" at bounding box center [133, 348] width 27 height 20
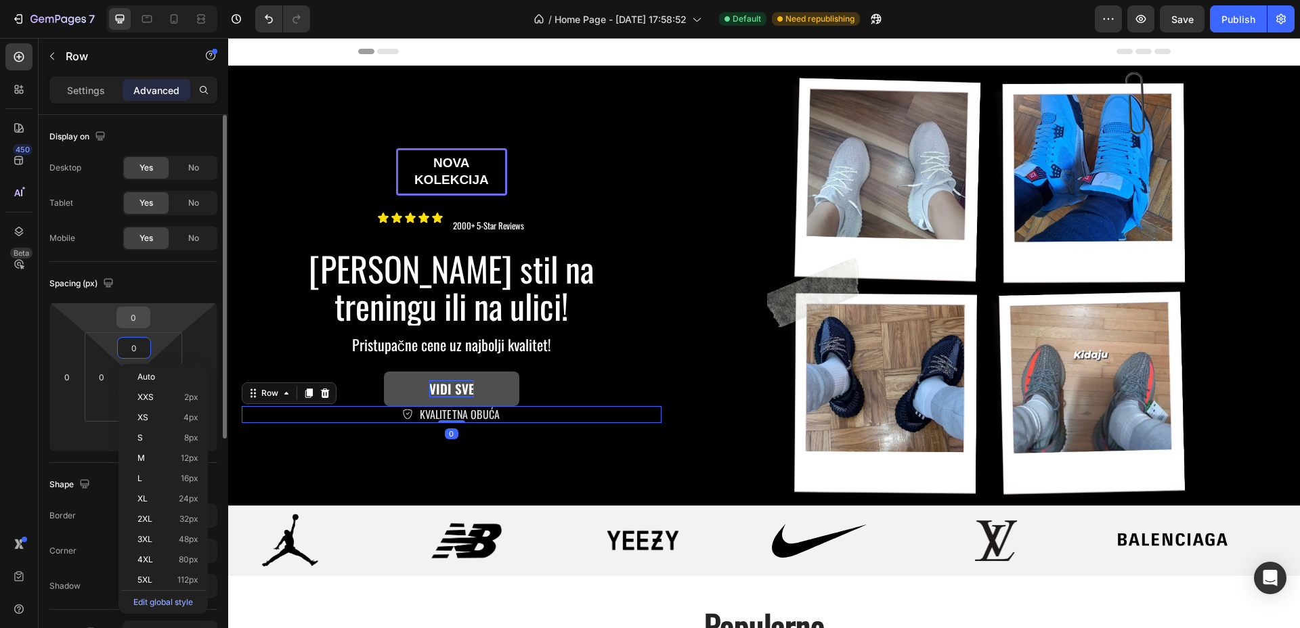
click at [141, 315] on input "0" at bounding box center [133, 317] width 27 height 20
type input "-1"
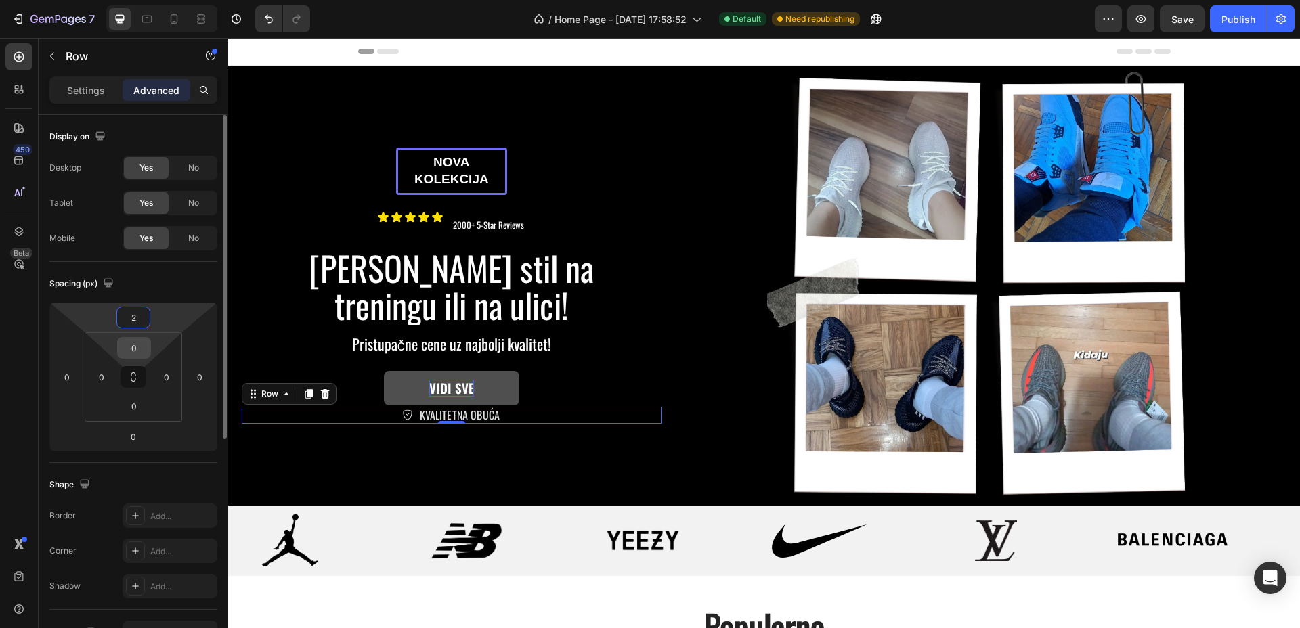
type input "25"
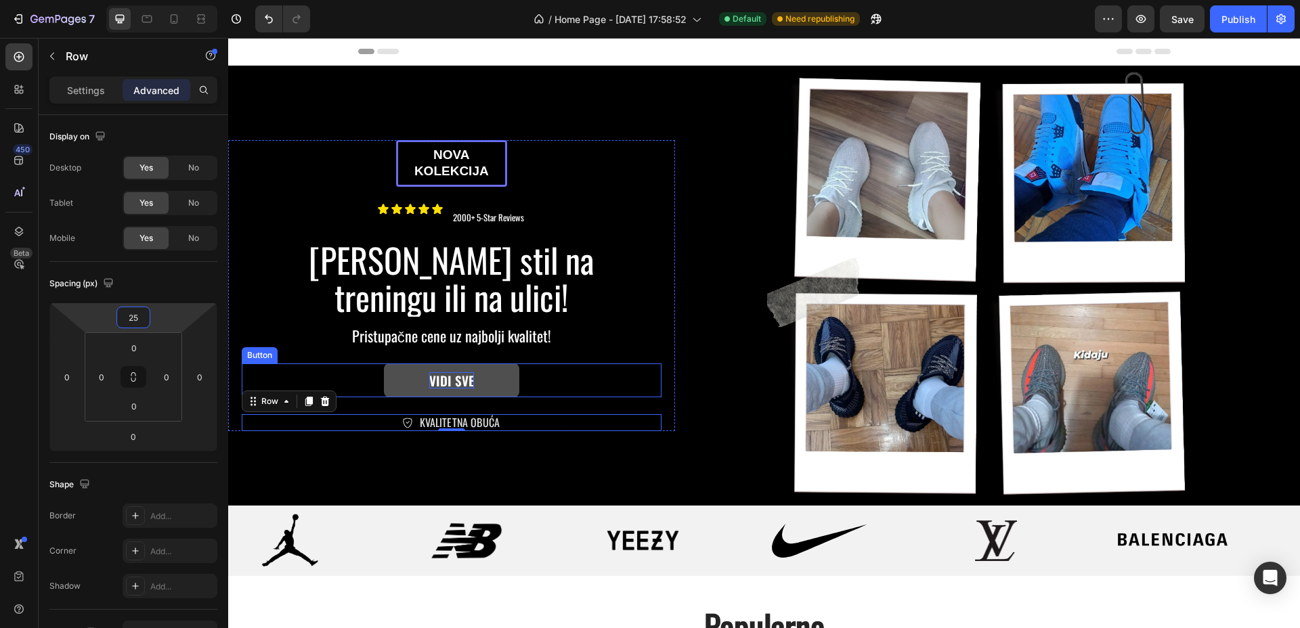
click at [644, 374] on div "VIDI SVE Button" at bounding box center [452, 381] width 420 height 35
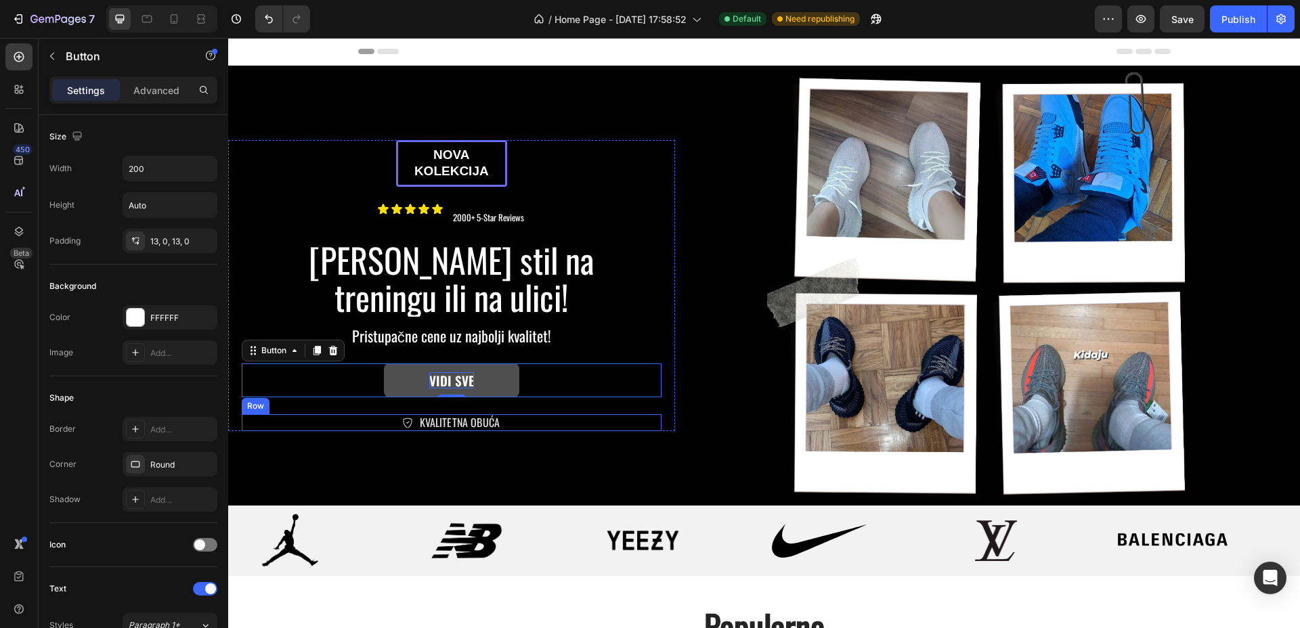
click at [546, 426] on div "Icon KVALITETNA OBUĆA Text Block Row" at bounding box center [452, 422] width 420 height 17
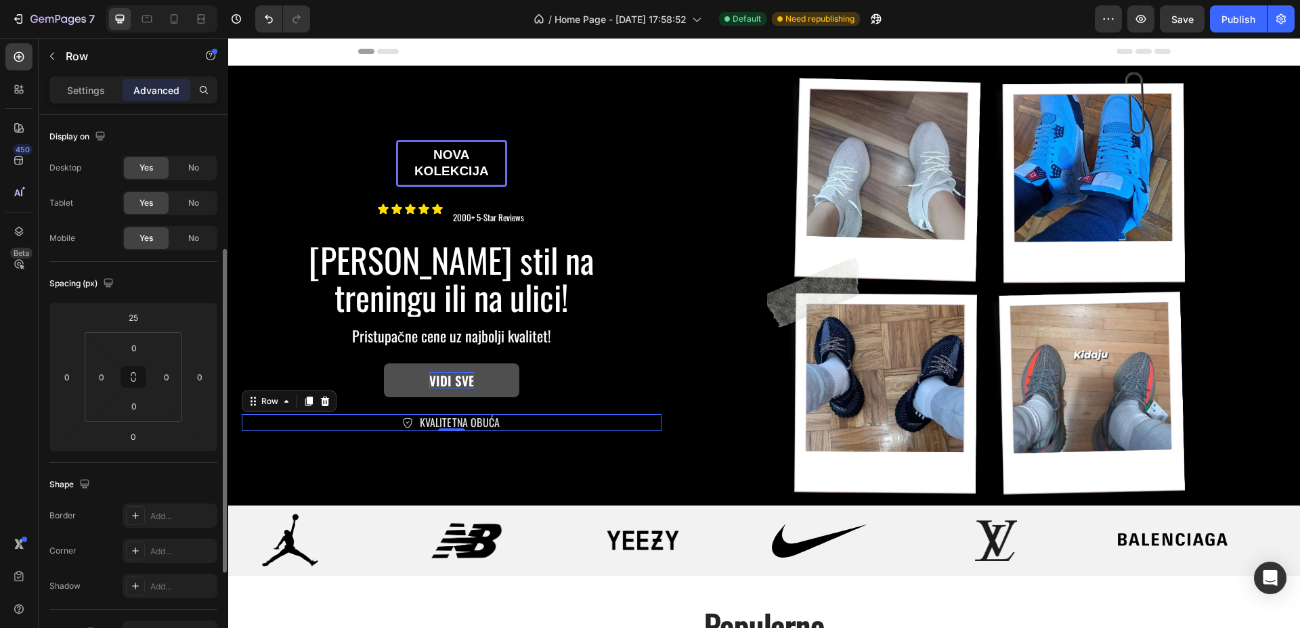
scroll to position [388, 0]
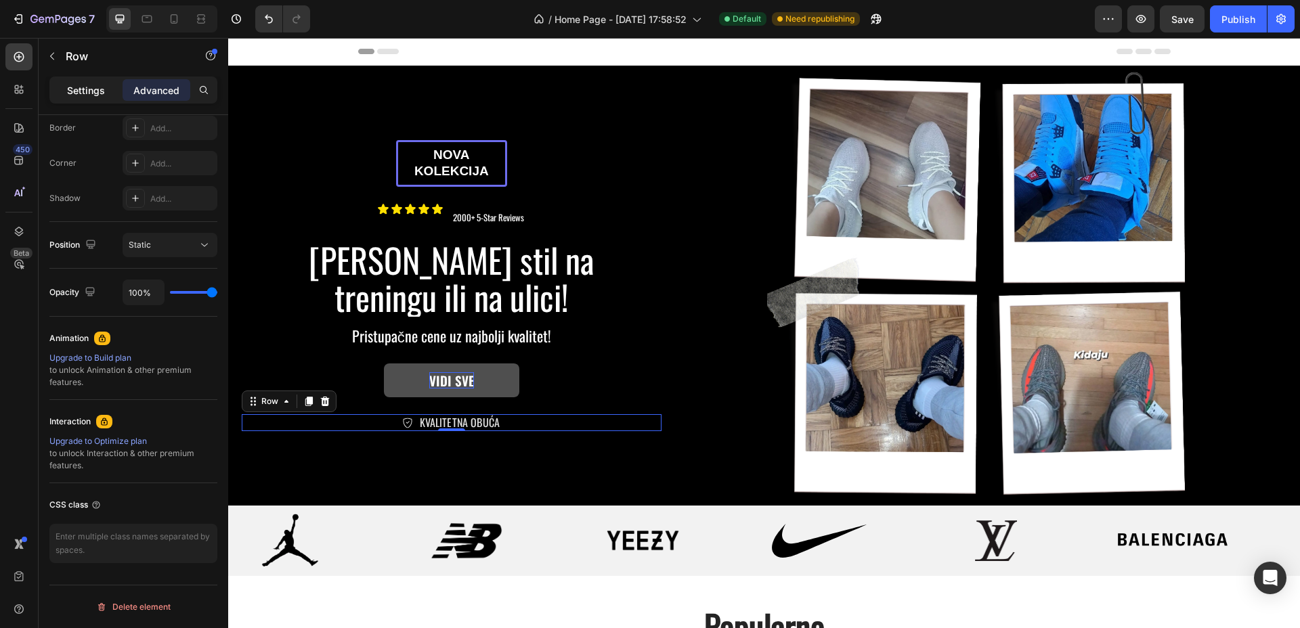
click at [86, 95] on p "Settings" at bounding box center [86, 90] width 38 height 14
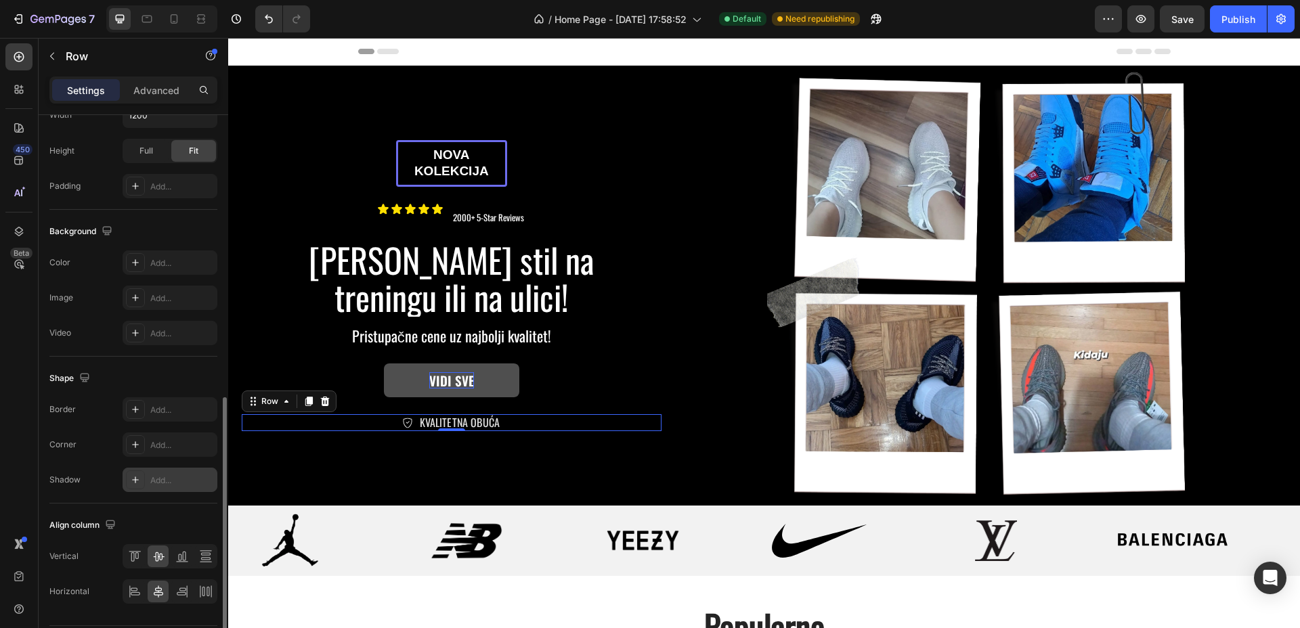
scroll to position [429, 0]
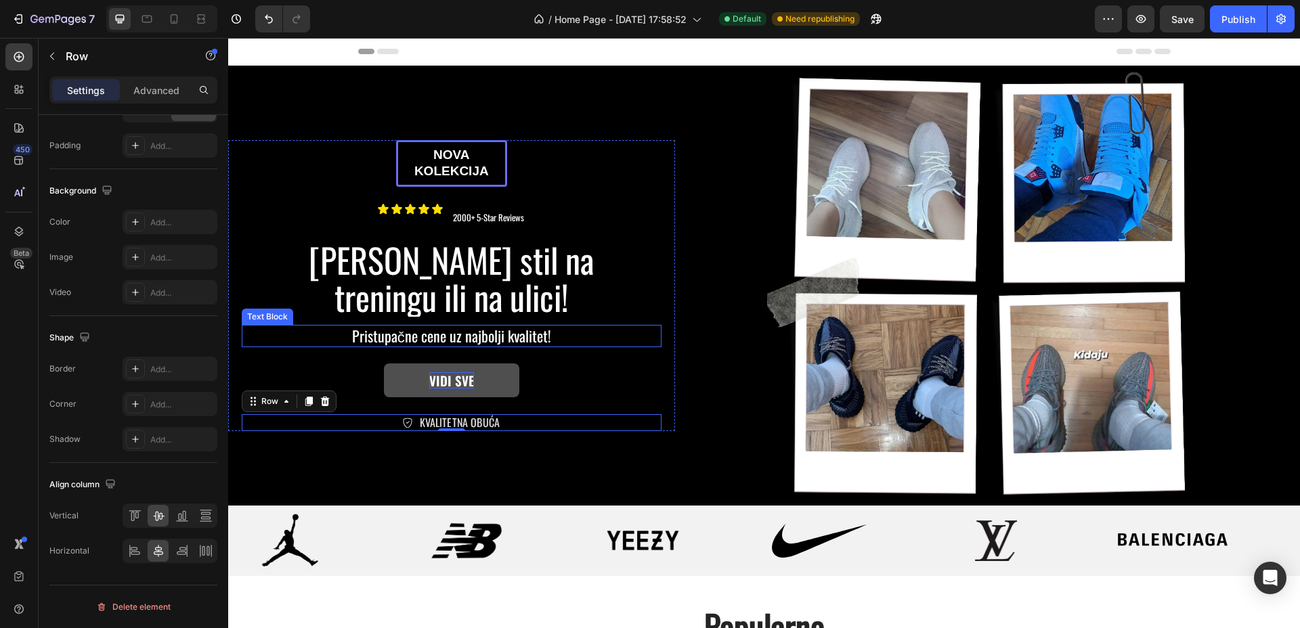
click at [644, 332] on p "Pristupačne cene uz najbolji kvalitet!" at bounding box center [451, 336] width 417 height 20
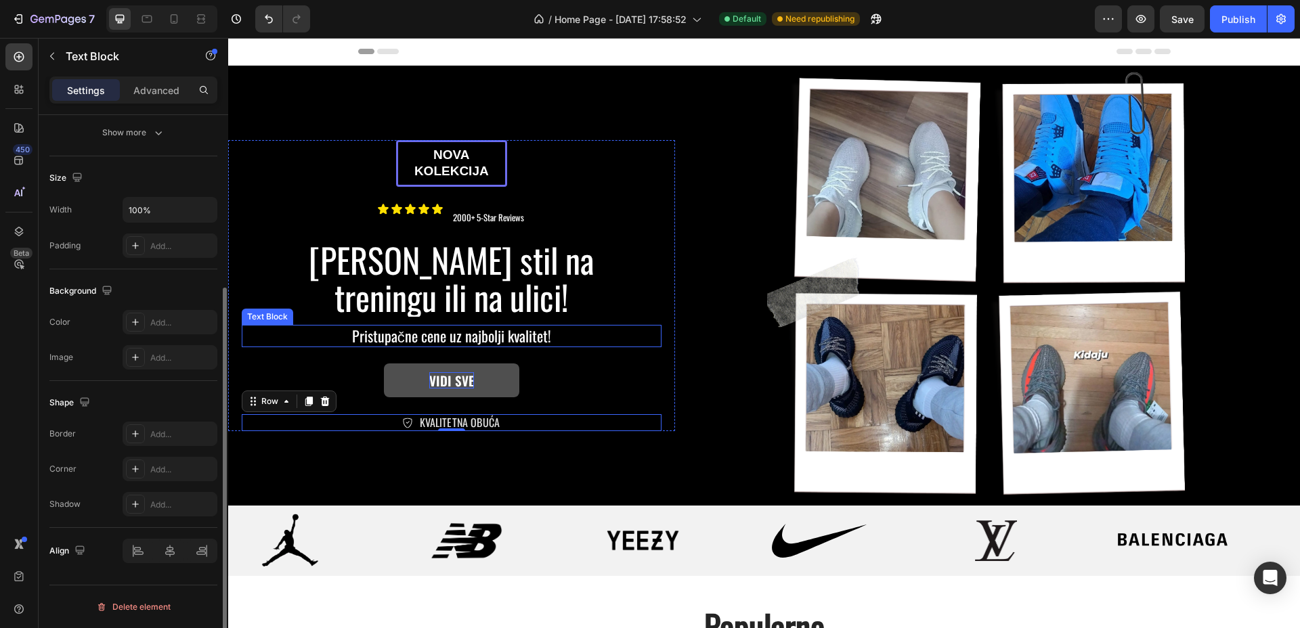
scroll to position [0, 0]
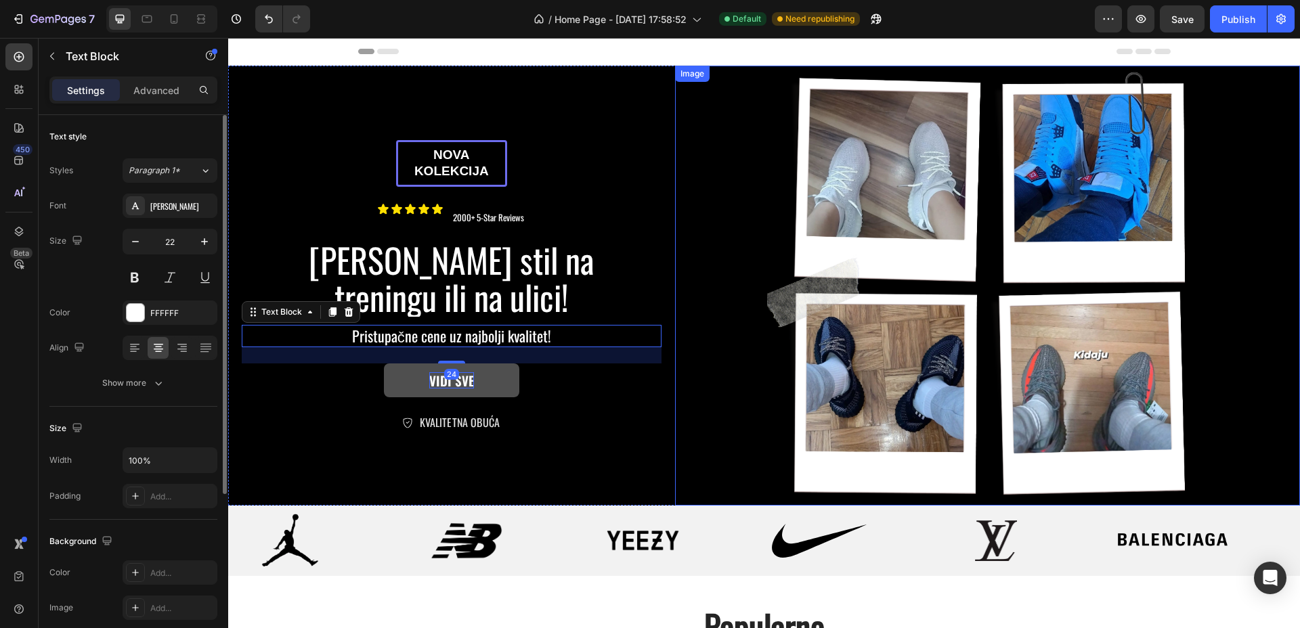
click at [745, 324] on img at bounding box center [987, 286] width 625 height 440
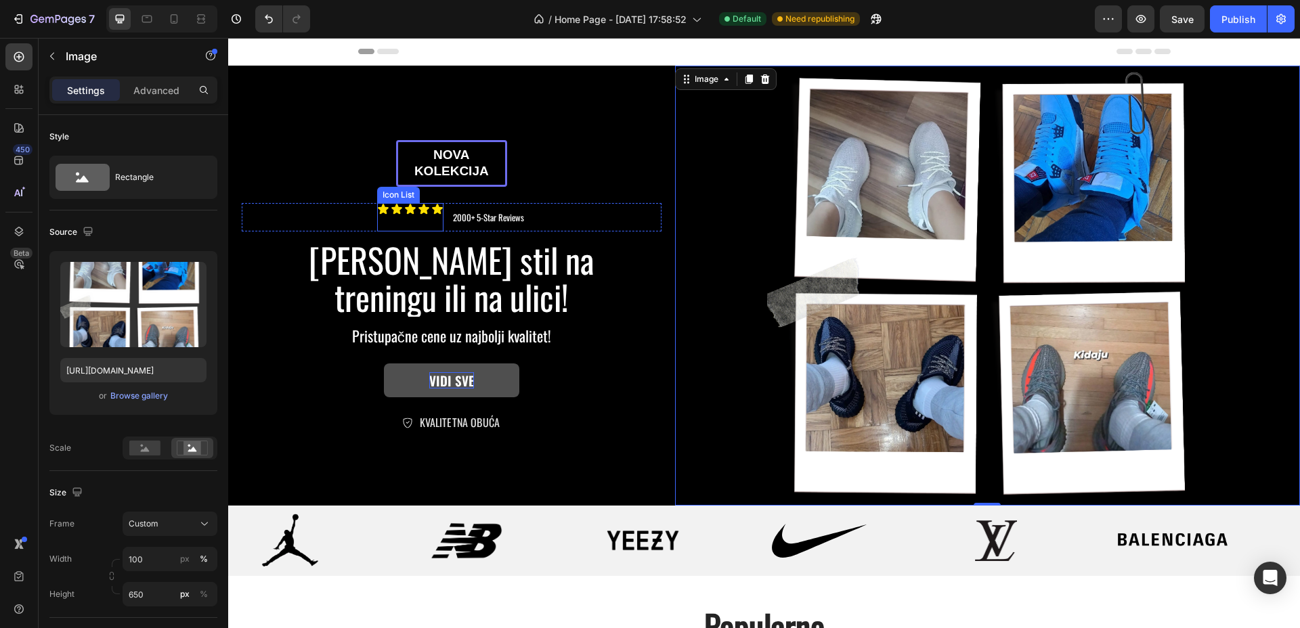
click at [405, 219] on div "Icon Icon Icon Icon Icon" at bounding box center [410, 217] width 66 height 28
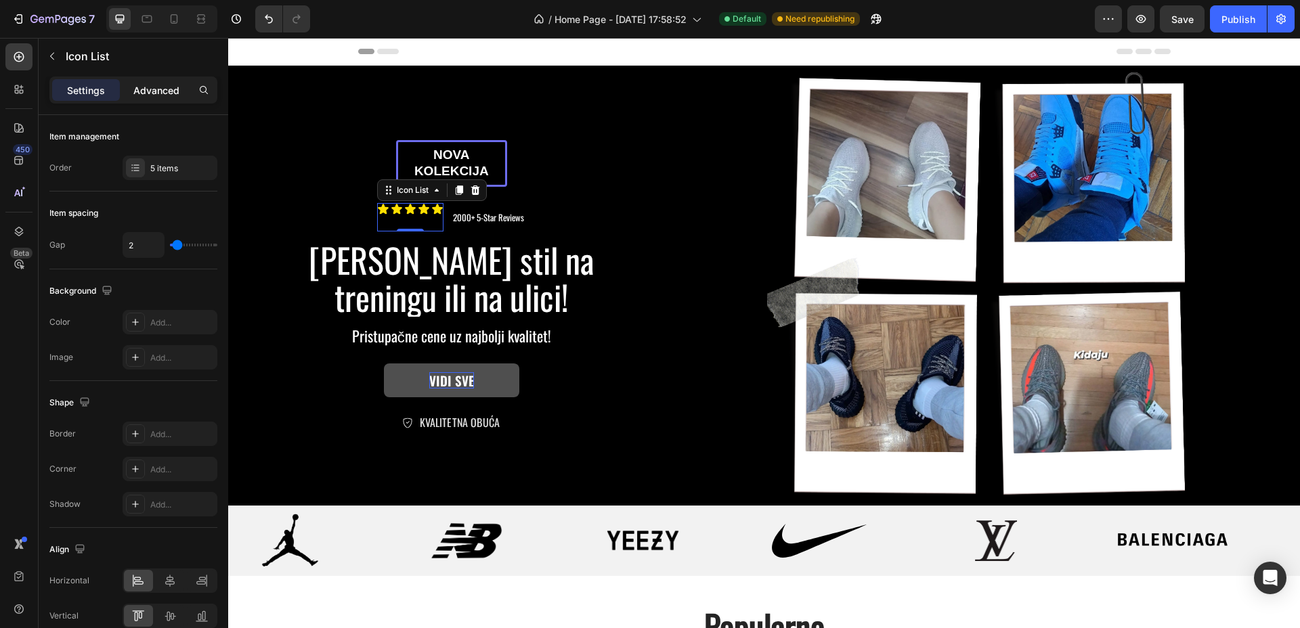
click at [161, 97] on div "Advanced" at bounding box center [157, 90] width 68 height 22
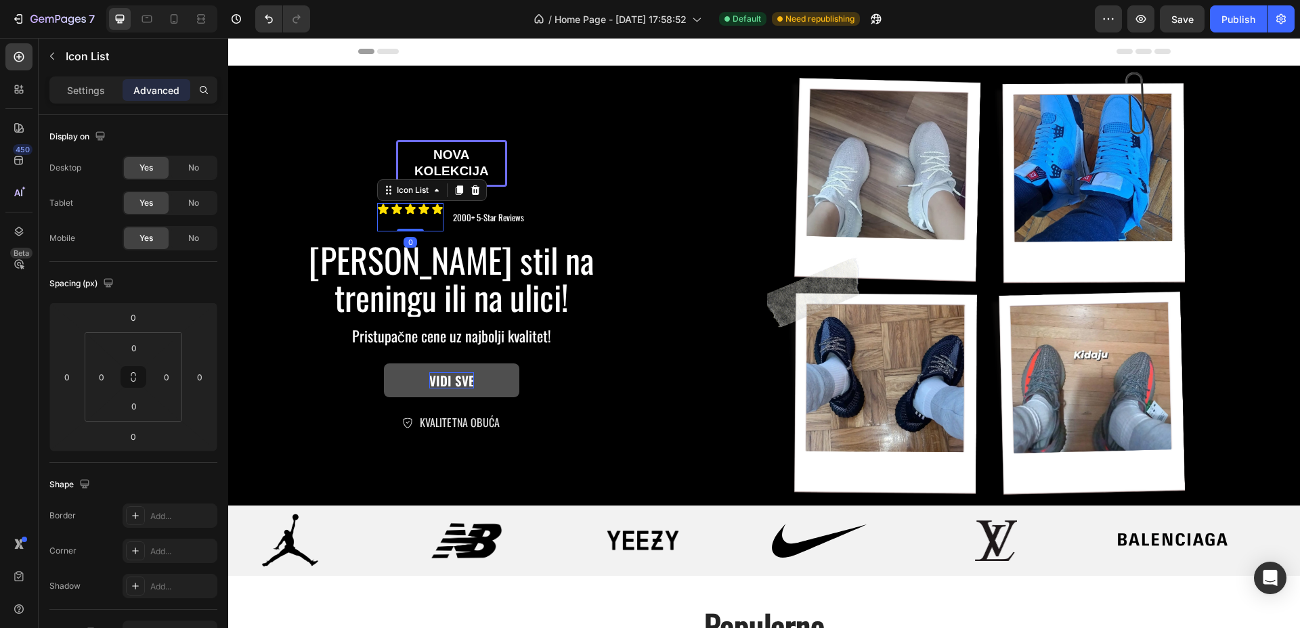
drag, startPoint x: 405, startPoint y: 228, endPoint x: 408, endPoint y: 221, distance: 7.3
click at [408, 221] on div "Icon Icon Icon Icon Icon Icon List 0" at bounding box center [410, 217] width 66 height 28
click at [422, 217] on div "Icon Icon Icon Icon Icon" at bounding box center [410, 217] width 66 height 28
click at [101, 97] on div "Settings" at bounding box center [86, 90] width 68 height 22
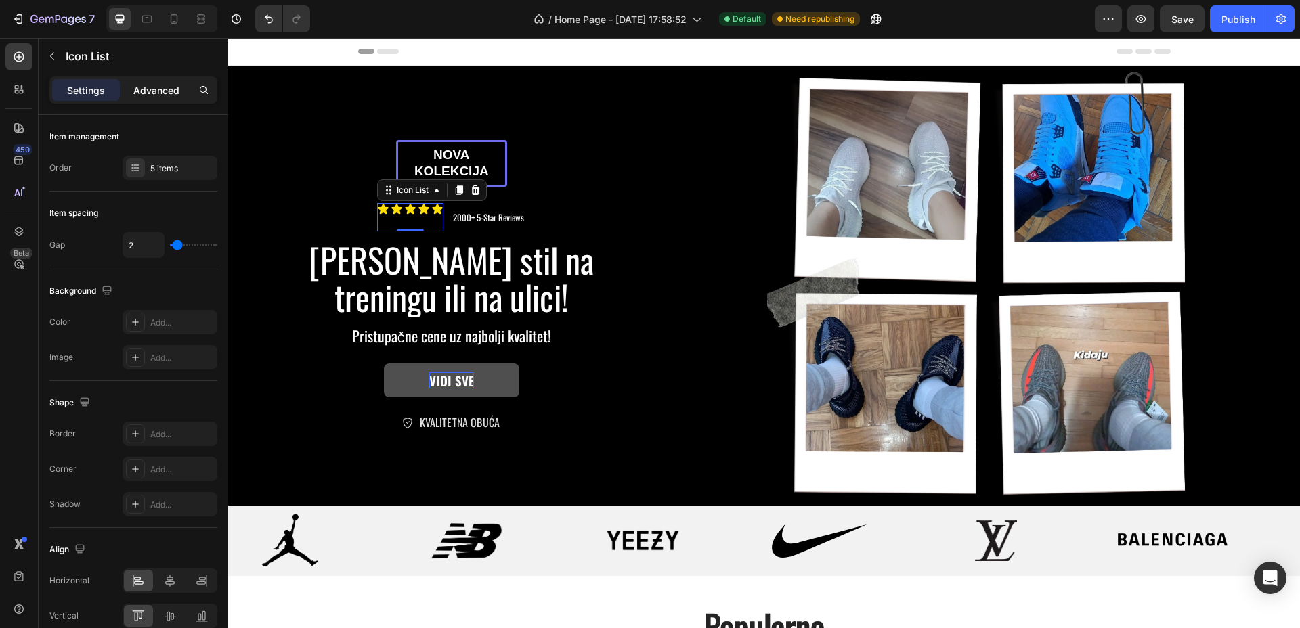
click at [154, 95] on p "Advanced" at bounding box center [156, 90] width 46 height 14
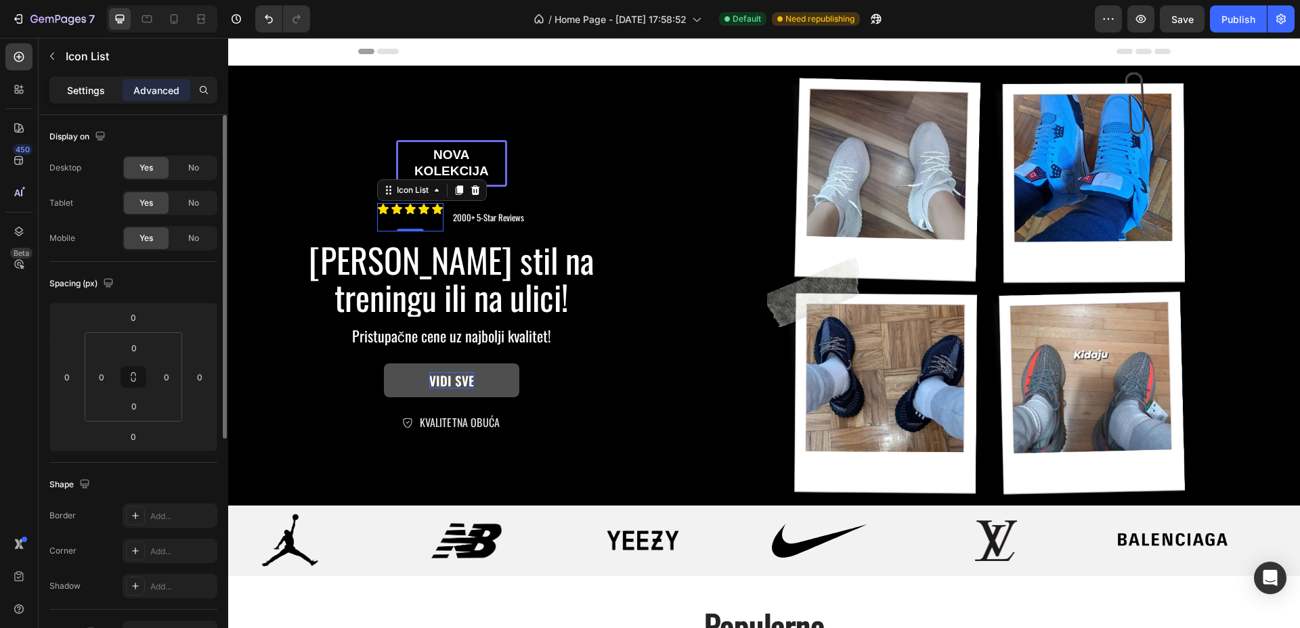
click at [76, 84] on p "Settings" at bounding box center [86, 90] width 38 height 14
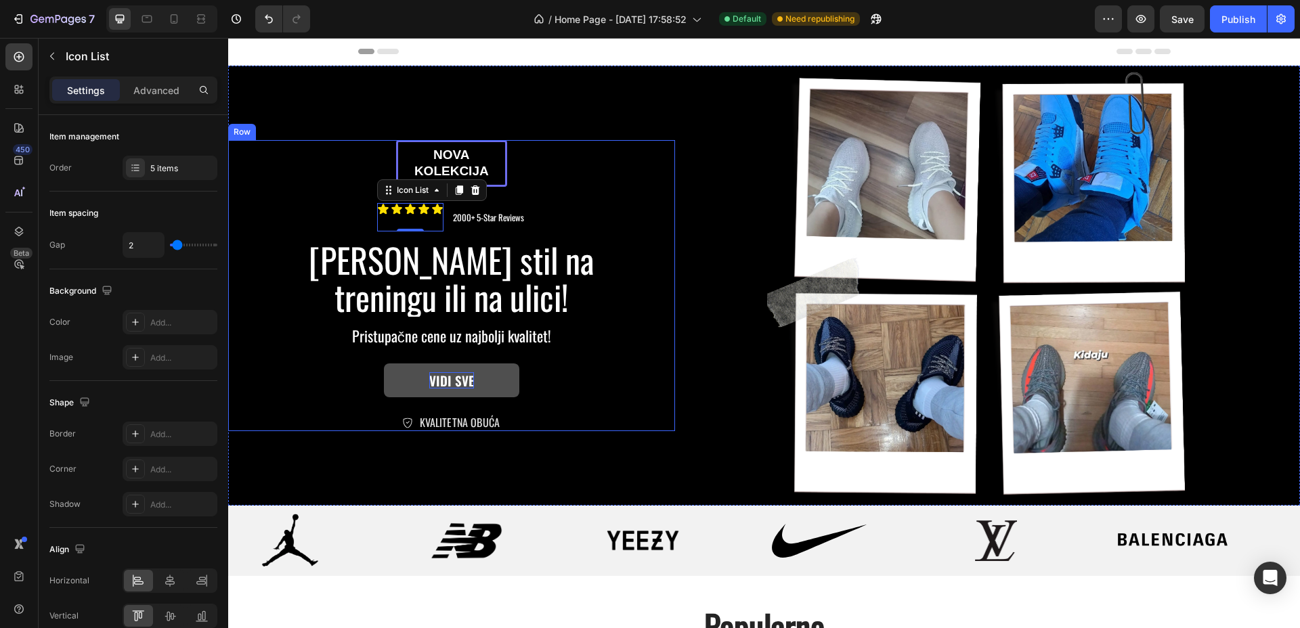
click at [618, 198] on div "nova kolekcija Text Block Row Icon Icon Icon Icon Icon Icon List 0 2000+ 5-Star…" at bounding box center [452, 286] width 420 height 292
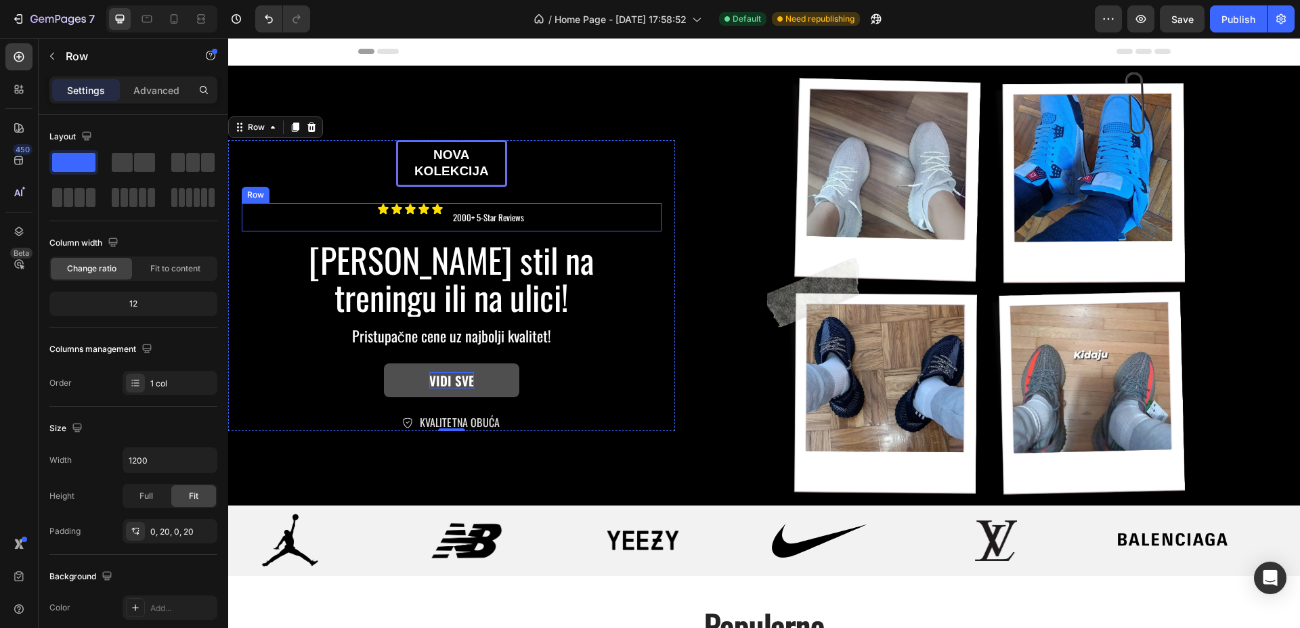
click at [447, 215] on div "Icon Icon Icon Icon Icon Icon List 2000+ 5-Star Reviews Text Block Row" at bounding box center [452, 217] width 420 height 28
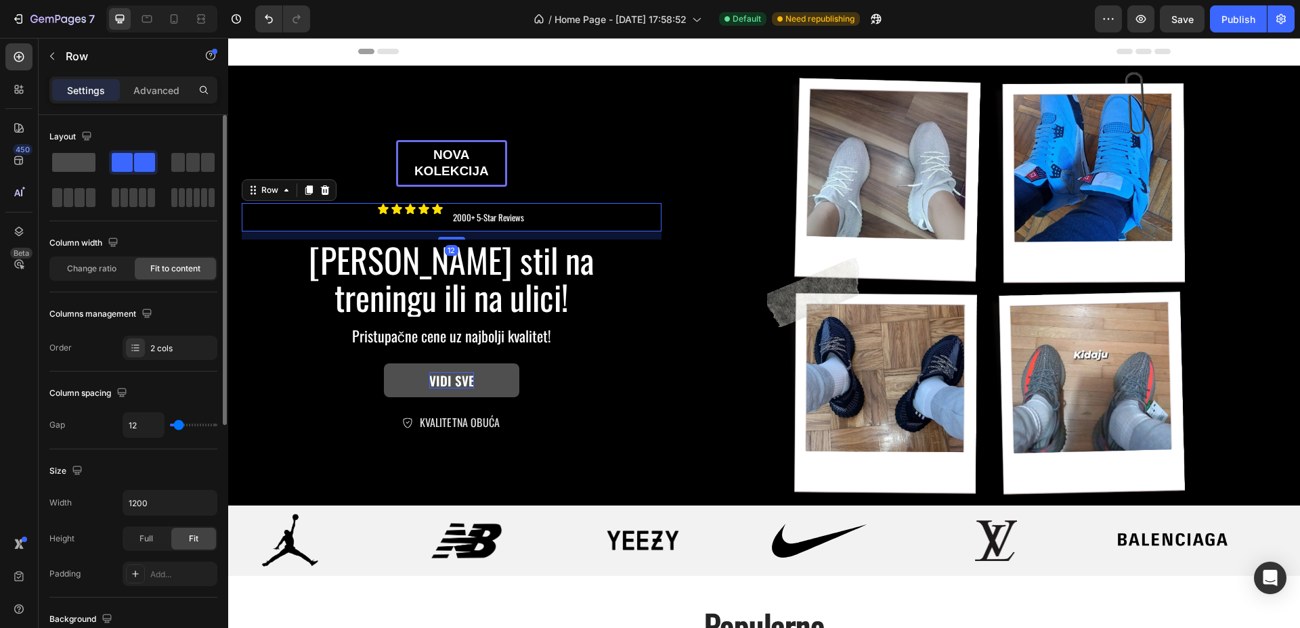
click at [78, 153] on span at bounding box center [73, 162] width 43 height 19
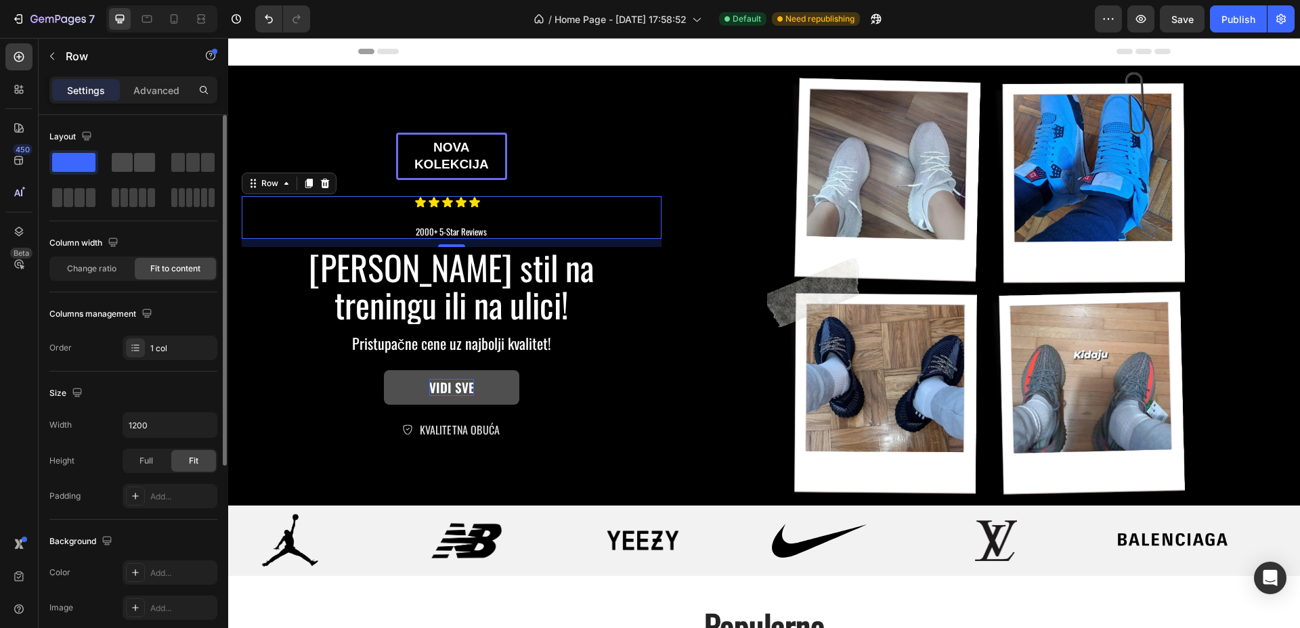
click at [141, 162] on span at bounding box center [144, 162] width 21 height 19
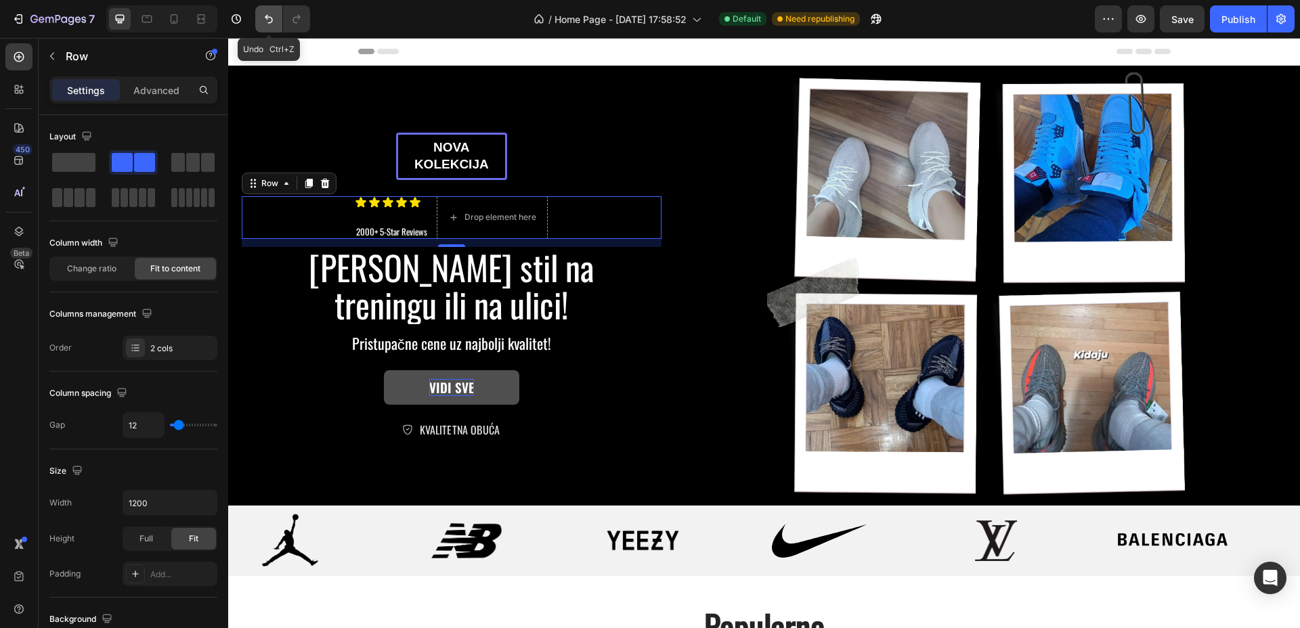
click at [264, 20] on icon "Undo/Redo" at bounding box center [269, 19] width 14 height 14
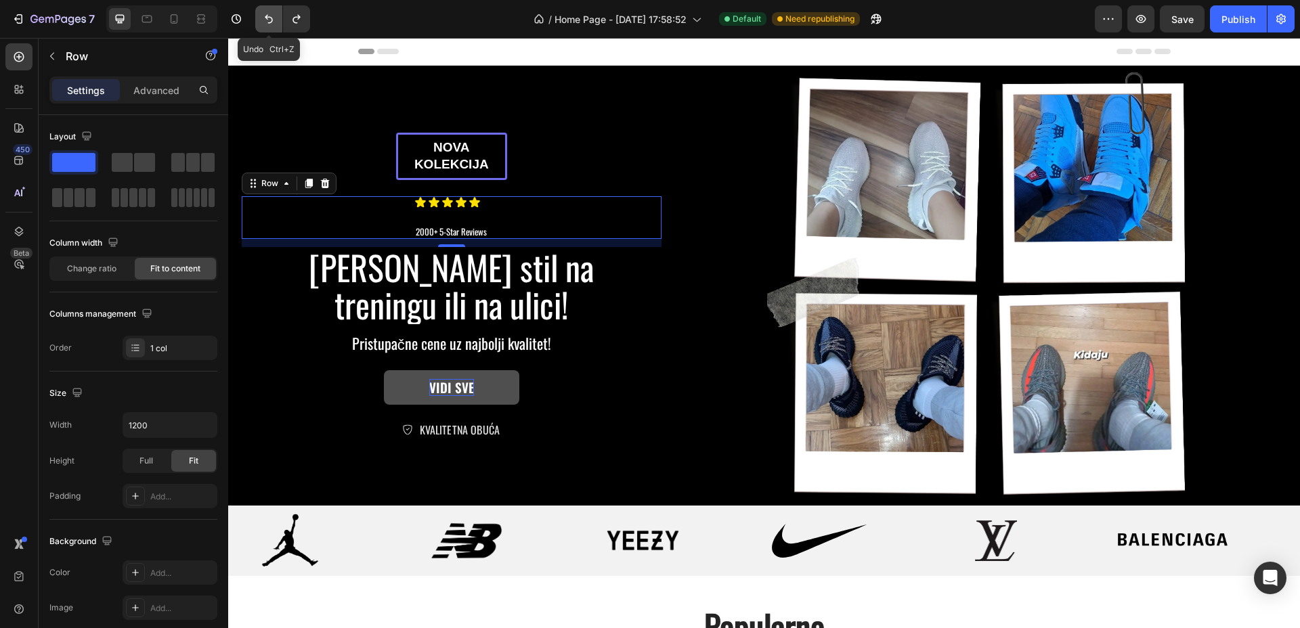
click at [264, 20] on icon "Undo/Redo" at bounding box center [269, 19] width 14 height 14
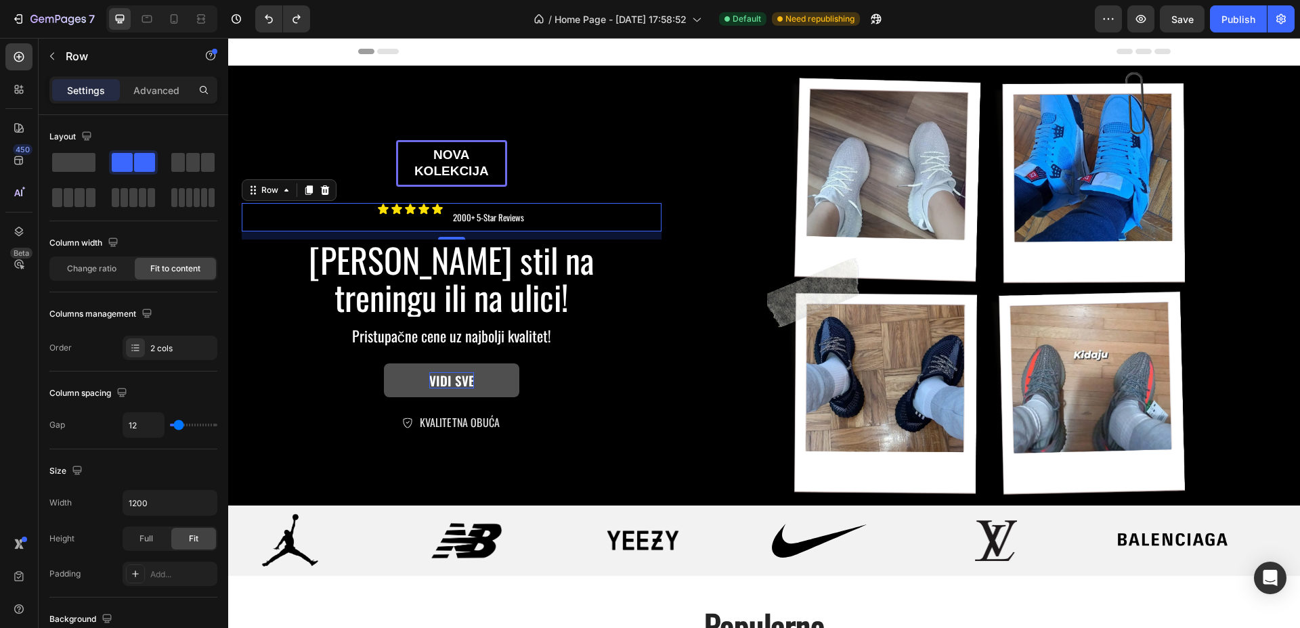
click at [535, 218] on div "Icon Icon Icon Icon Icon Icon List 2000+ 5-Star Reviews Text Block Row 12" at bounding box center [452, 217] width 420 height 28
click at [445, 223] on div "Icon Icon Icon Icon Icon Icon List 2000+ 5-Star Reviews Text Block Row 12" at bounding box center [452, 217] width 420 height 28
click at [85, 270] on span "Change ratio" at bounding box center [91, 269] width 49 height 12
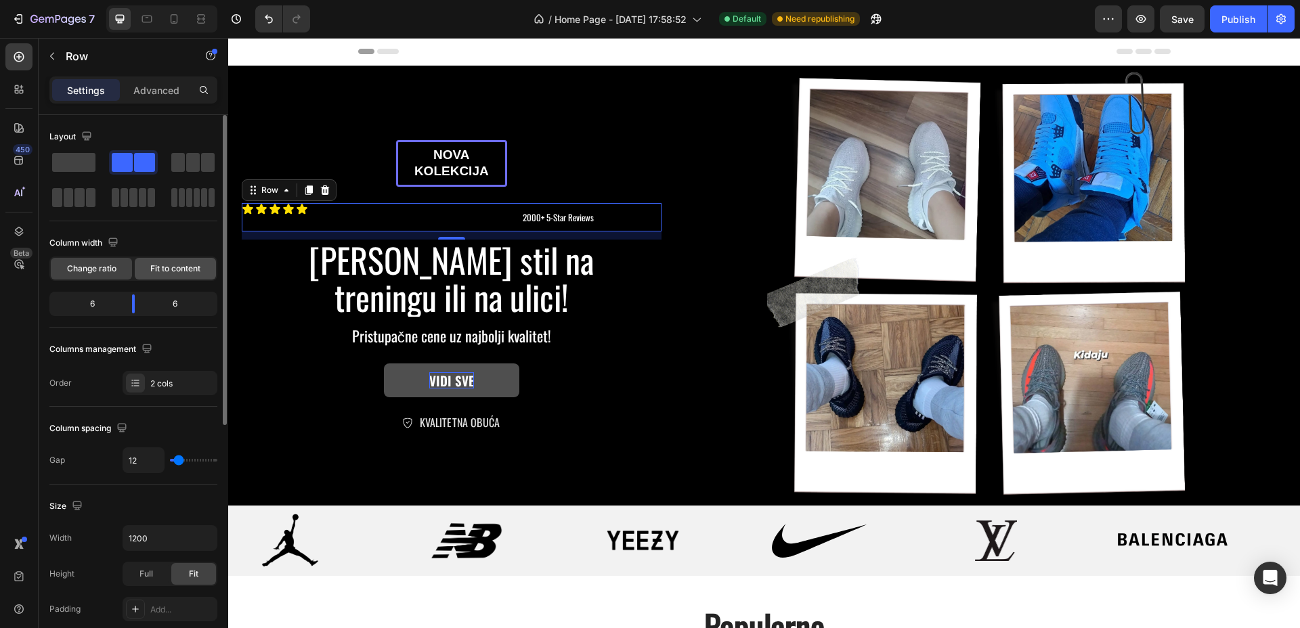
click at [179, 267] on span "Fit to content" at bounding box center [175, 269] width 50 height 12
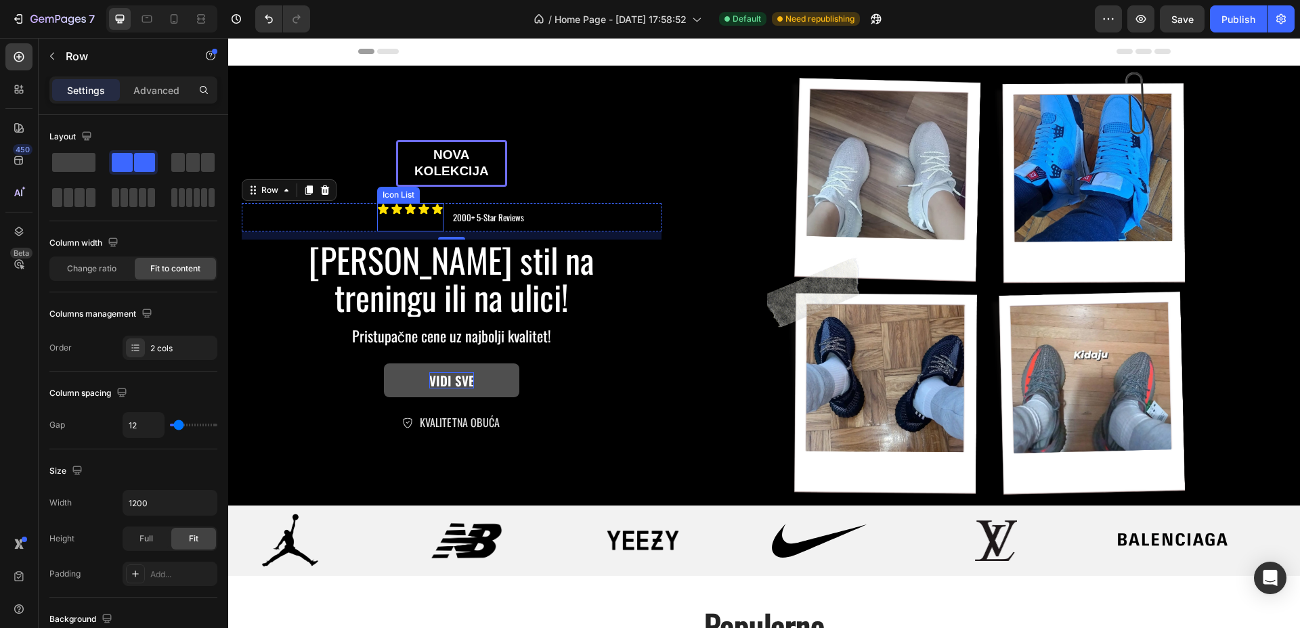
click at [391, 220] on div "Icon" at bounding box center [397, 217] width 12 height 28
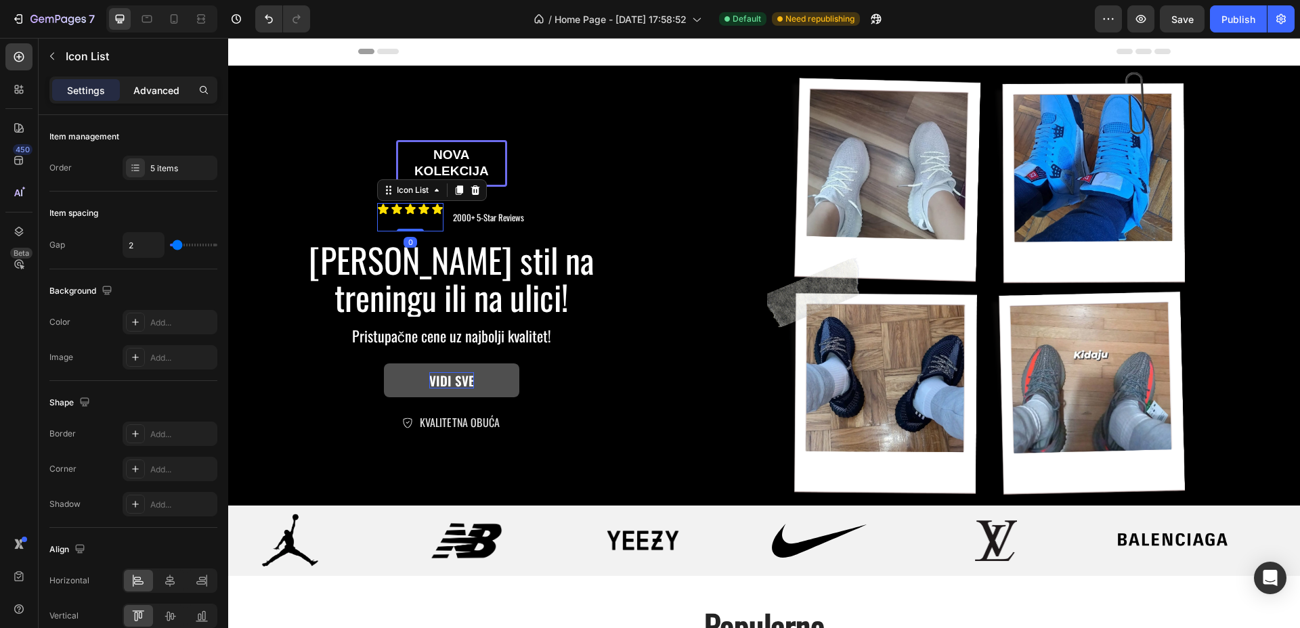
click at [152, 91] on p "Advanced" at bounding box center [156, 90] width 46 height 14
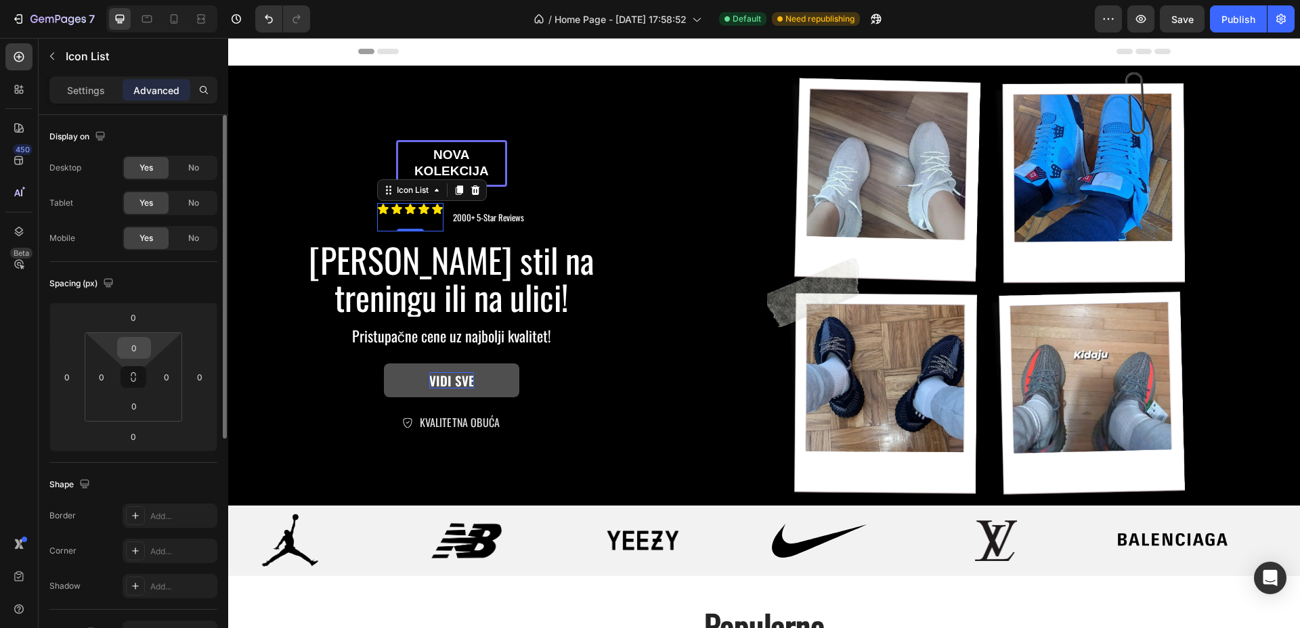
click at [145, 346] on input "0" at bounding box center [133, 348] width 27 height 20
type input "25"
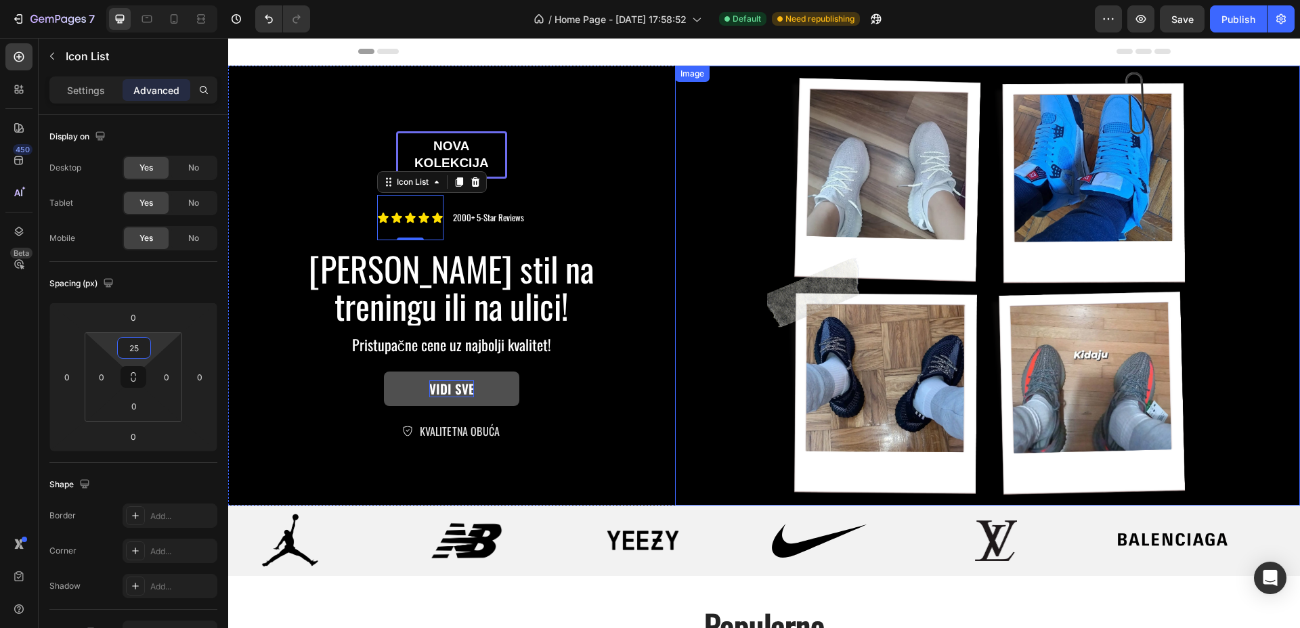
click at [685, 225] on img at bounding box center [987, 286] width 625 height 440
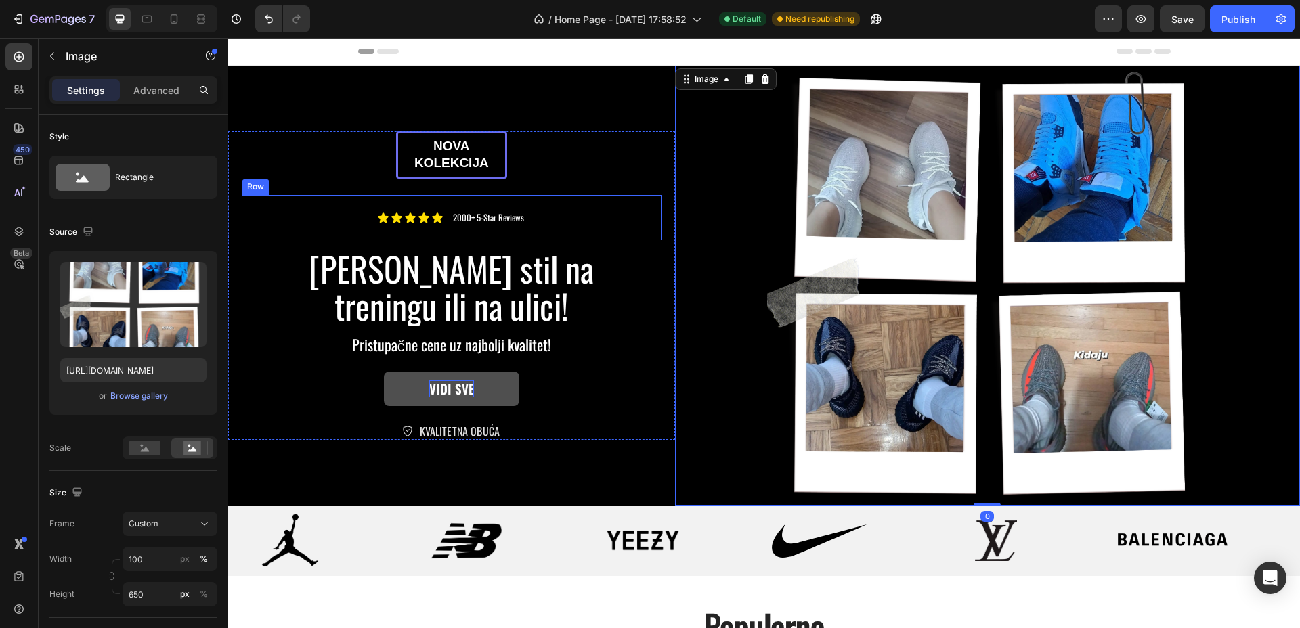
click at [590, 178] on div "nova kolekcija Text Block Row Icon Icon Icon Icon Icon Icon List 2000+ 5-Star R…" at bounding box center [452, 285] width 420 height 309
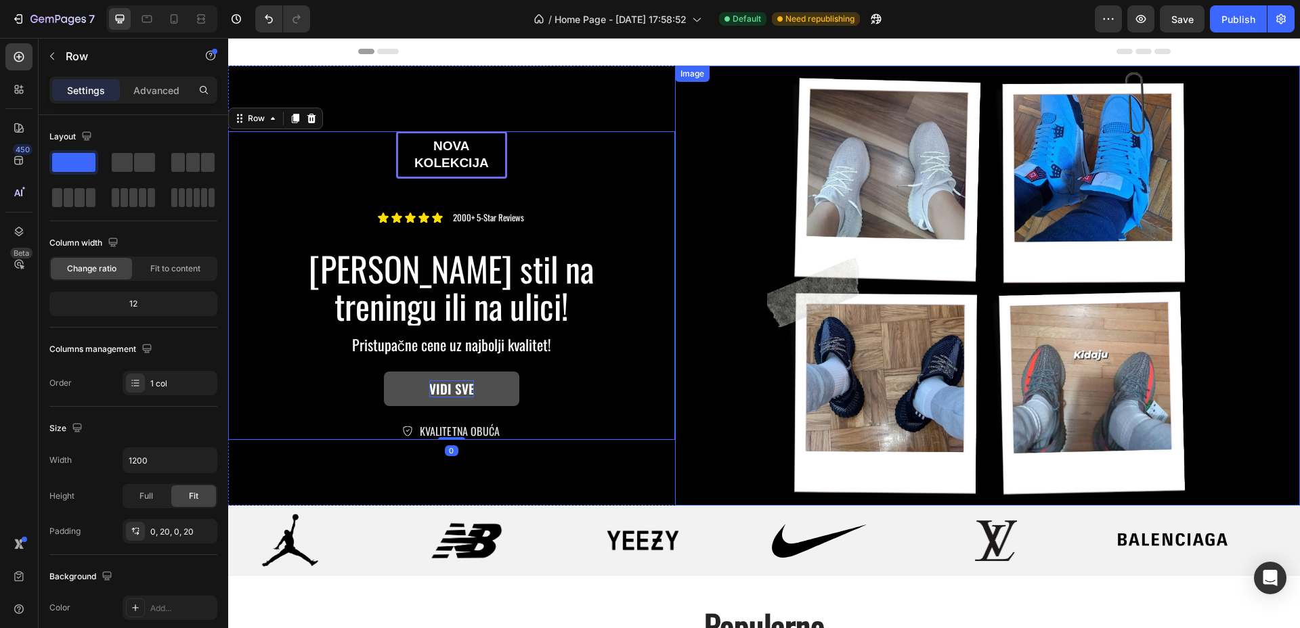
click at [713, 179] on img at bounding box center [987, 286] width 625 height 440
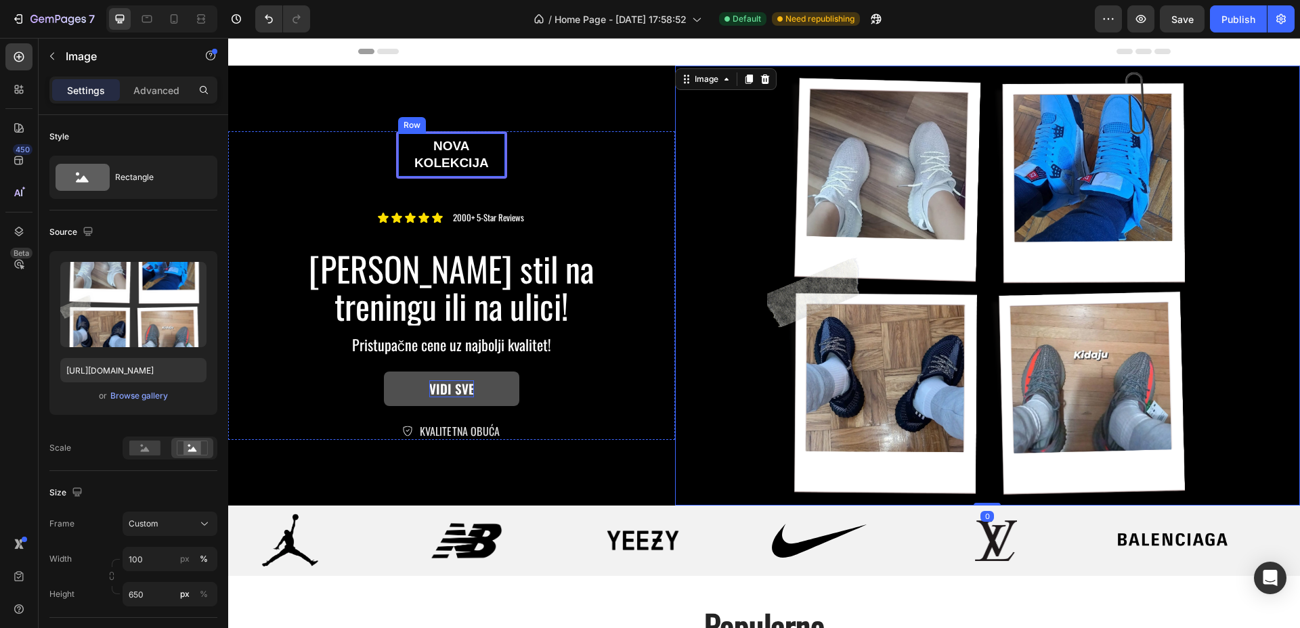
click at [498, 173] on div "nova kolekcija Text Block Row" at bounding box center [451, 154] width 111 height 47
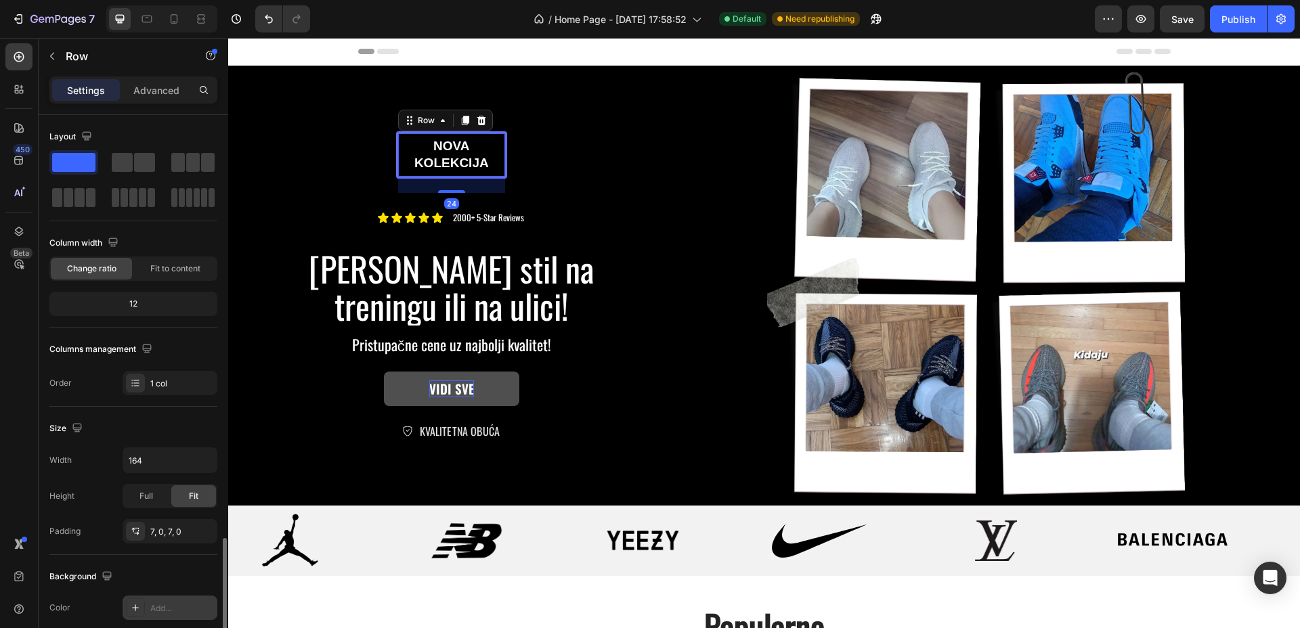
scroll to position [274, 0]
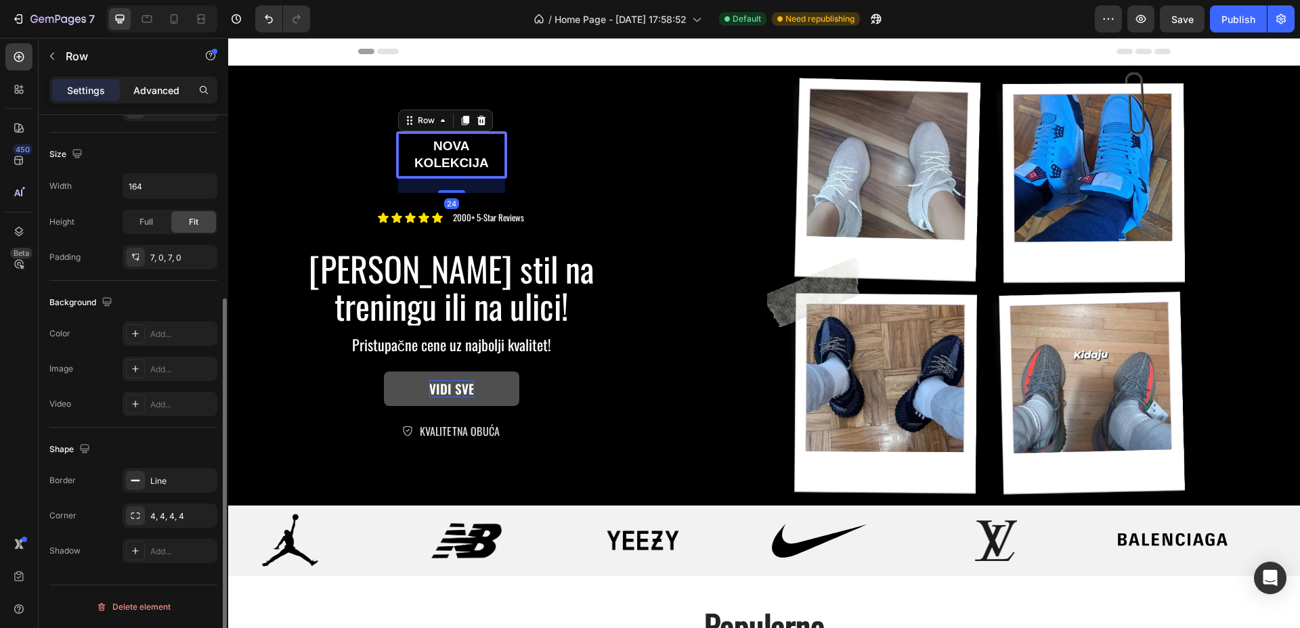
click at [166, 85] on p "Advanced" at bounding box center [156, 90] width 46 height 14
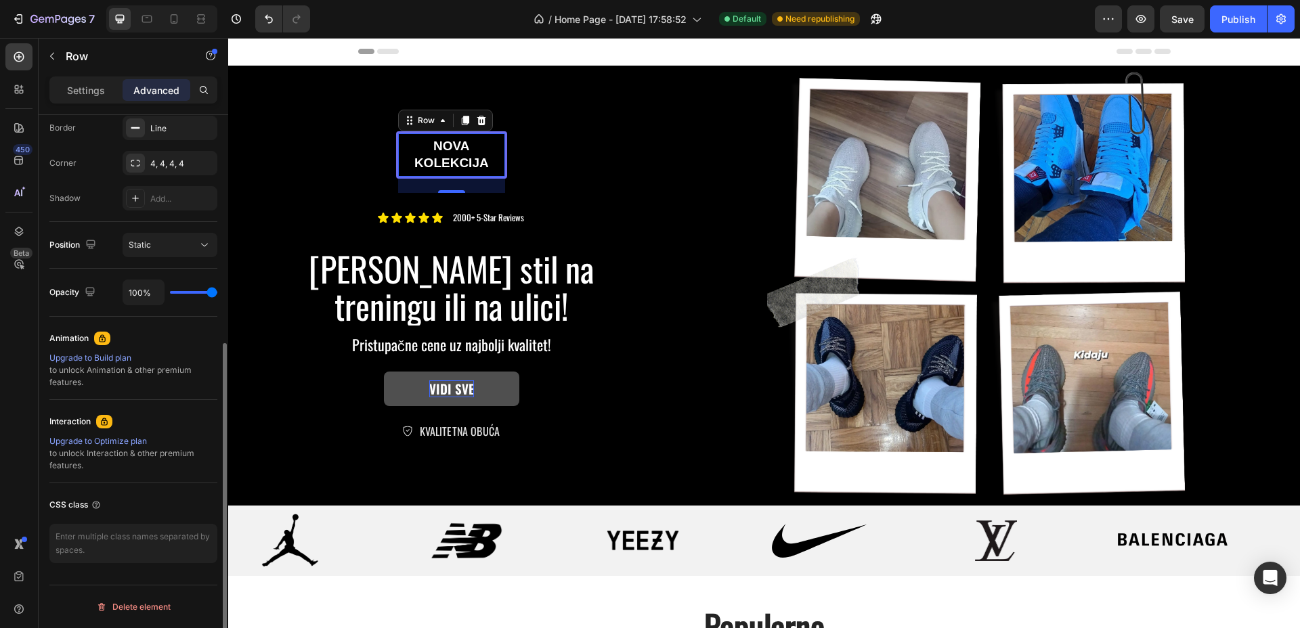
scroll to position [303, 0]
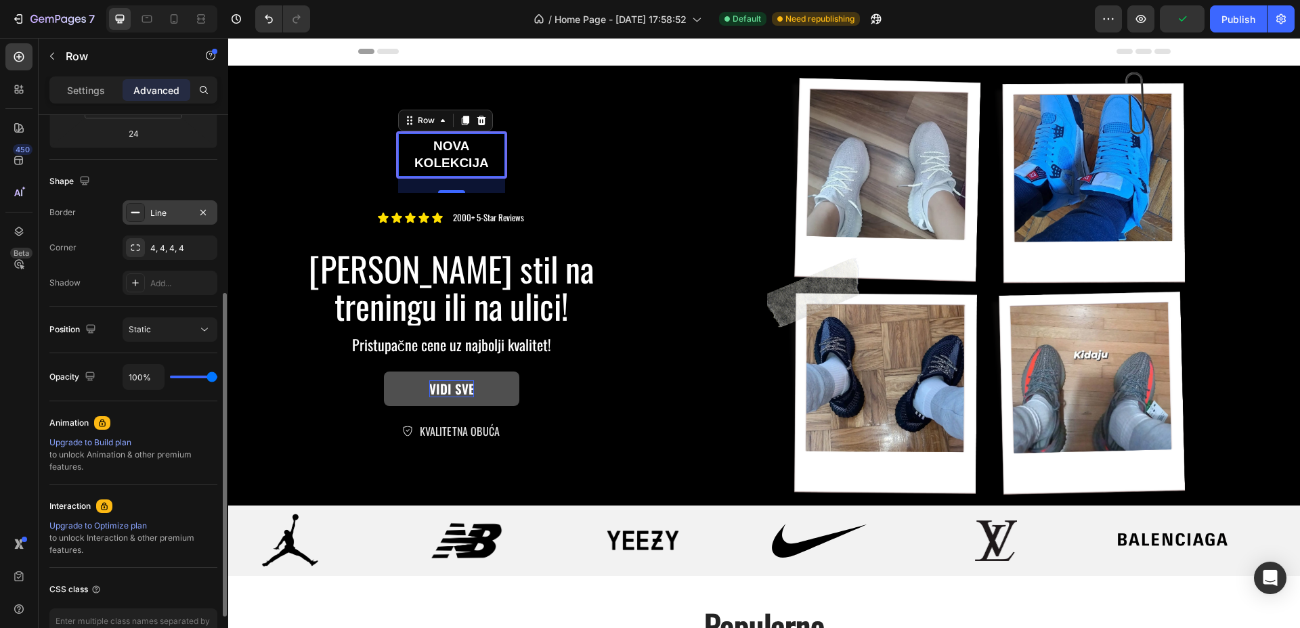
click at [169, 207] on div "Line" at bounding box center [169, 213] width 39 height 12
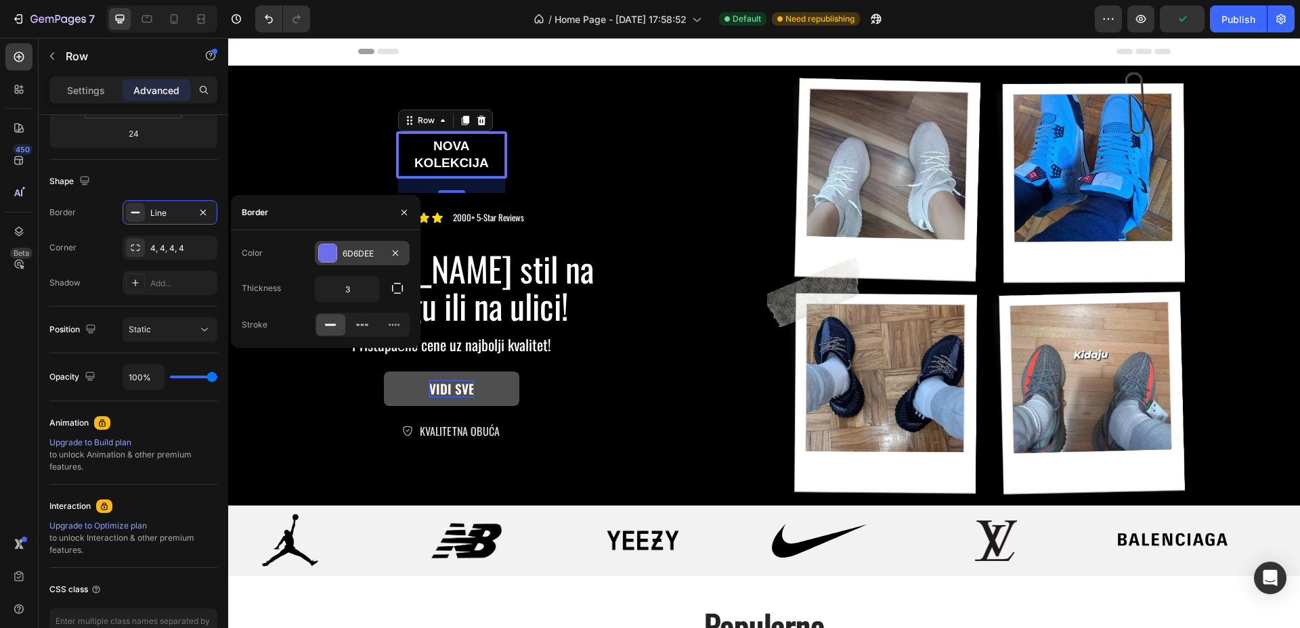
click at [334, 248] on div at bounding box center [328, 253] width 18 height 18
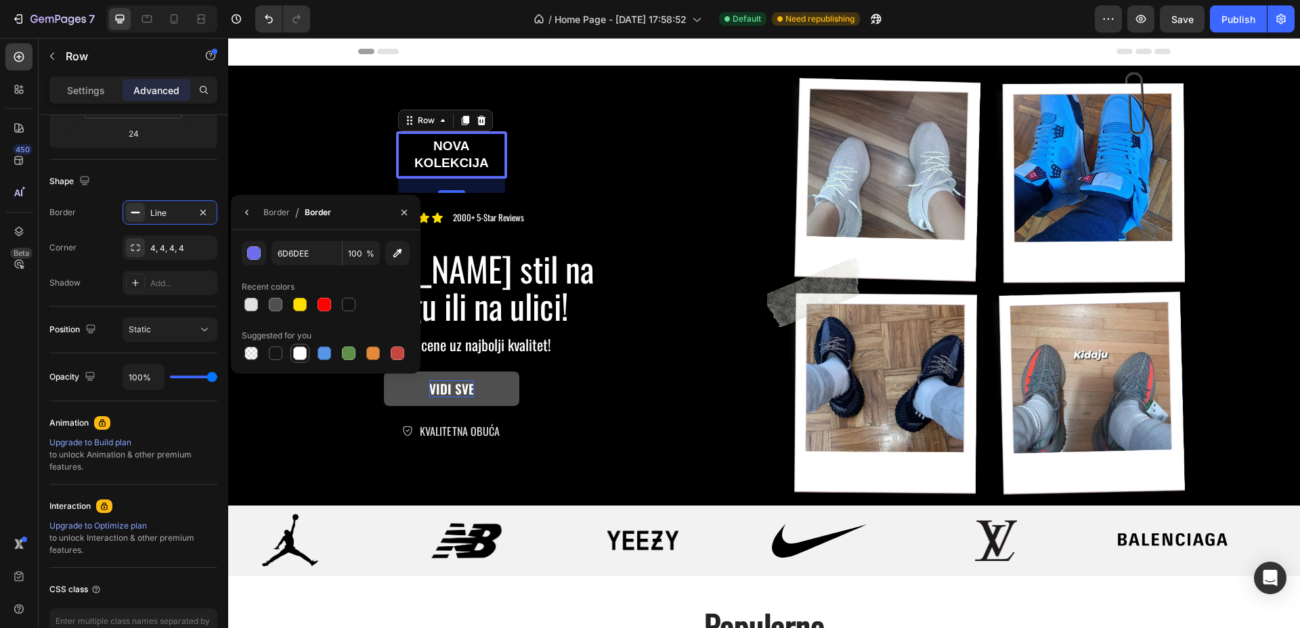
click at [296, 357] on div at bounding box center [300, 354] width 14 height 14
type input "FFFFFF"
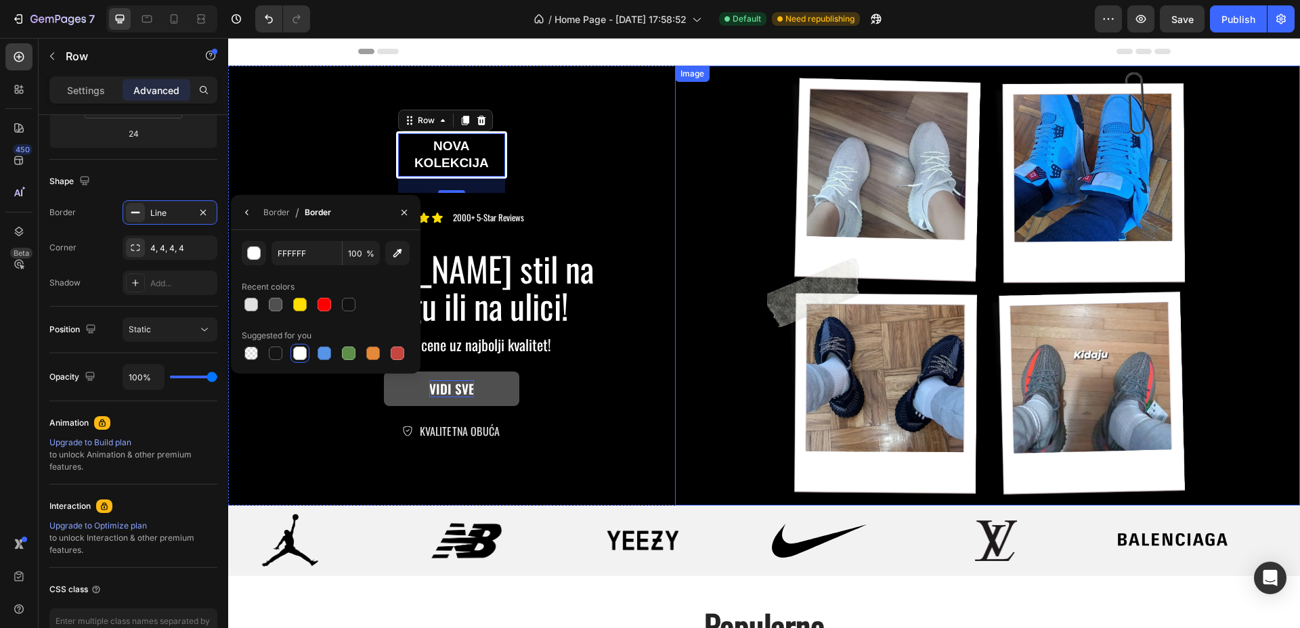
click at [693, 220] on img at bounding box center [987, 286] width 625 height 440
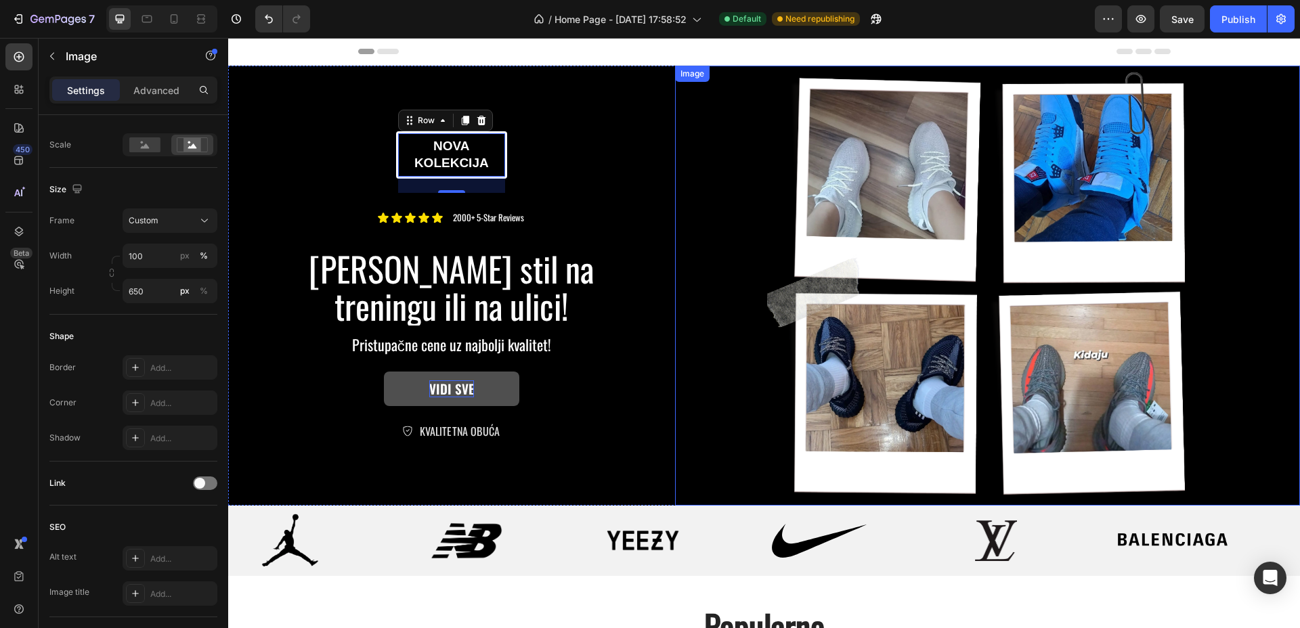
scroll to position [0, 0]
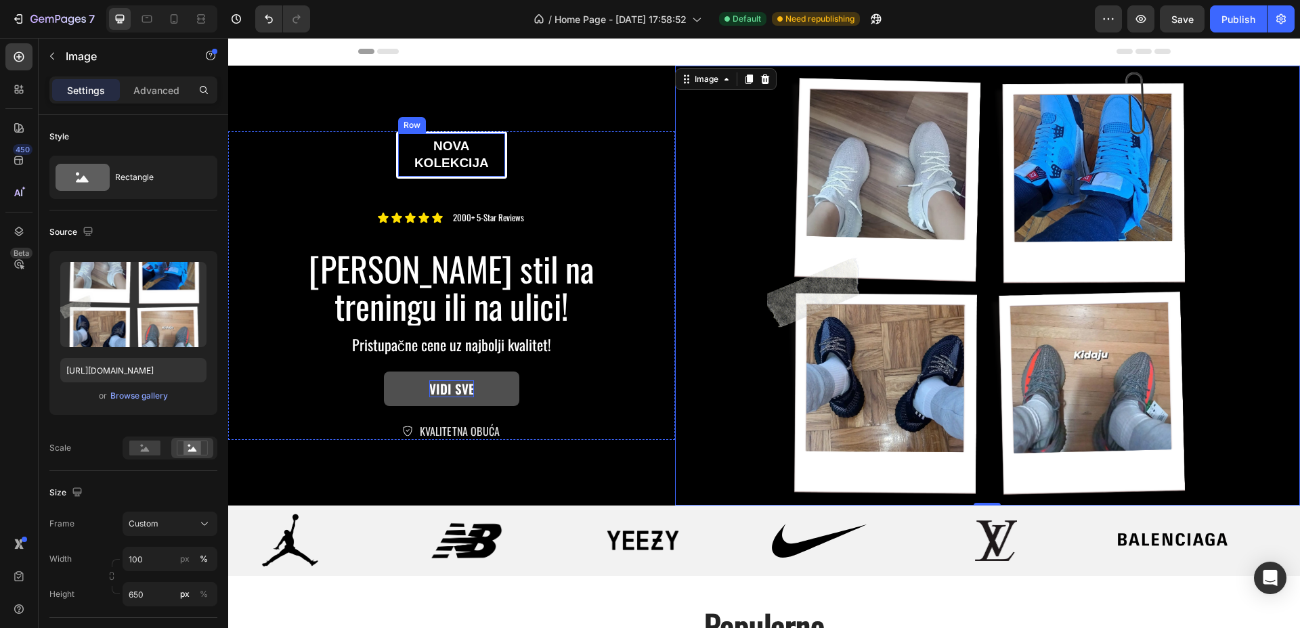
click at [500, 177] on div "nova kolekcija Text Block Row" at bounding box center [451, 154] width 111 height 47
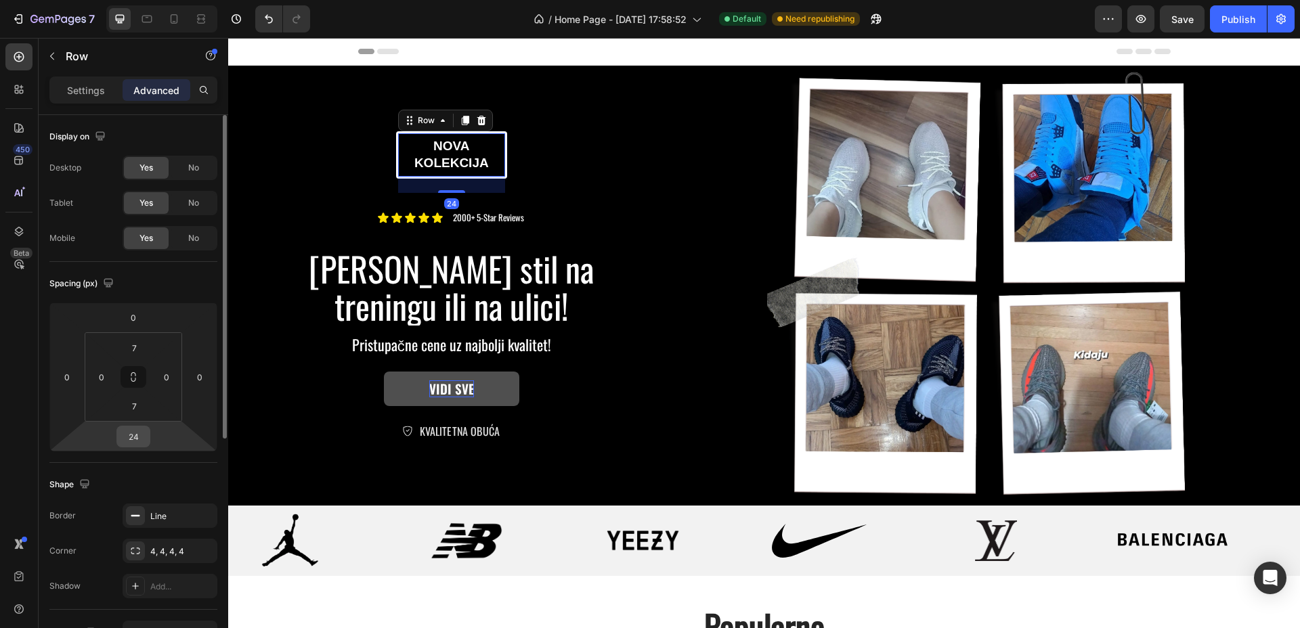
click at [133, 427] on input "24" at bounding box center [133, 436] width 27 height 20
type input "0"
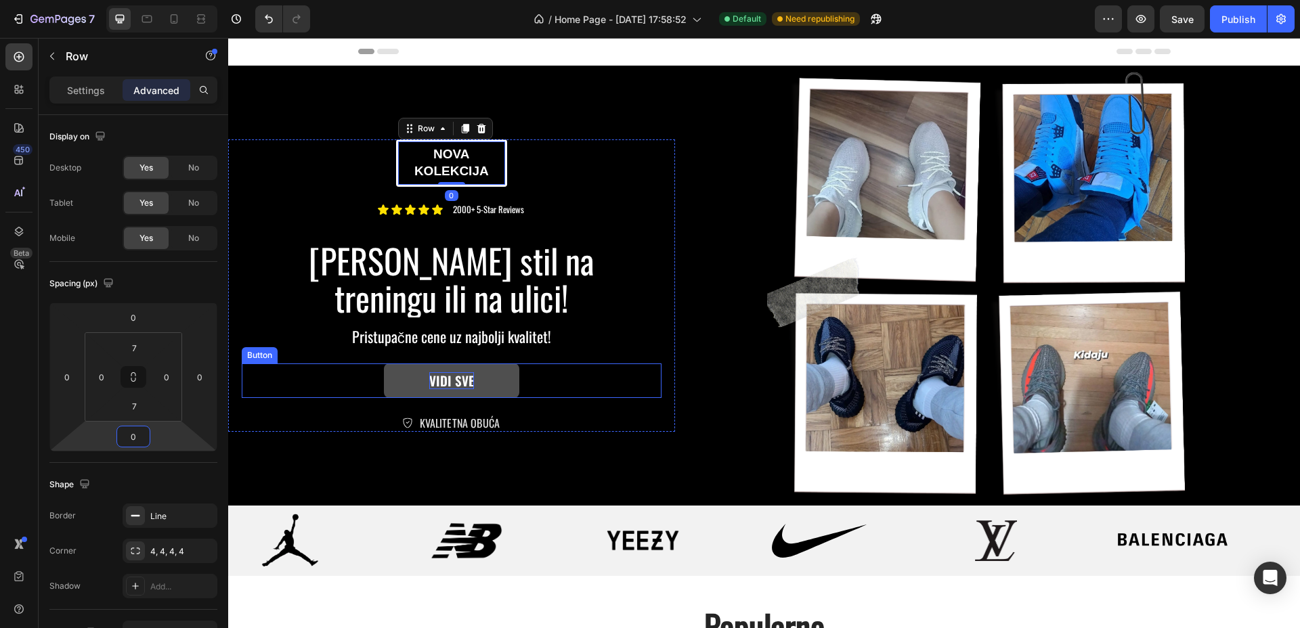
click at [638, 361] on div "nova kolekcija Text Block Row 0 Icon Icon Icon Icon Icon Icon List 2000+ 5-Star…" at bounding box center [452, 285] width 420 height 292
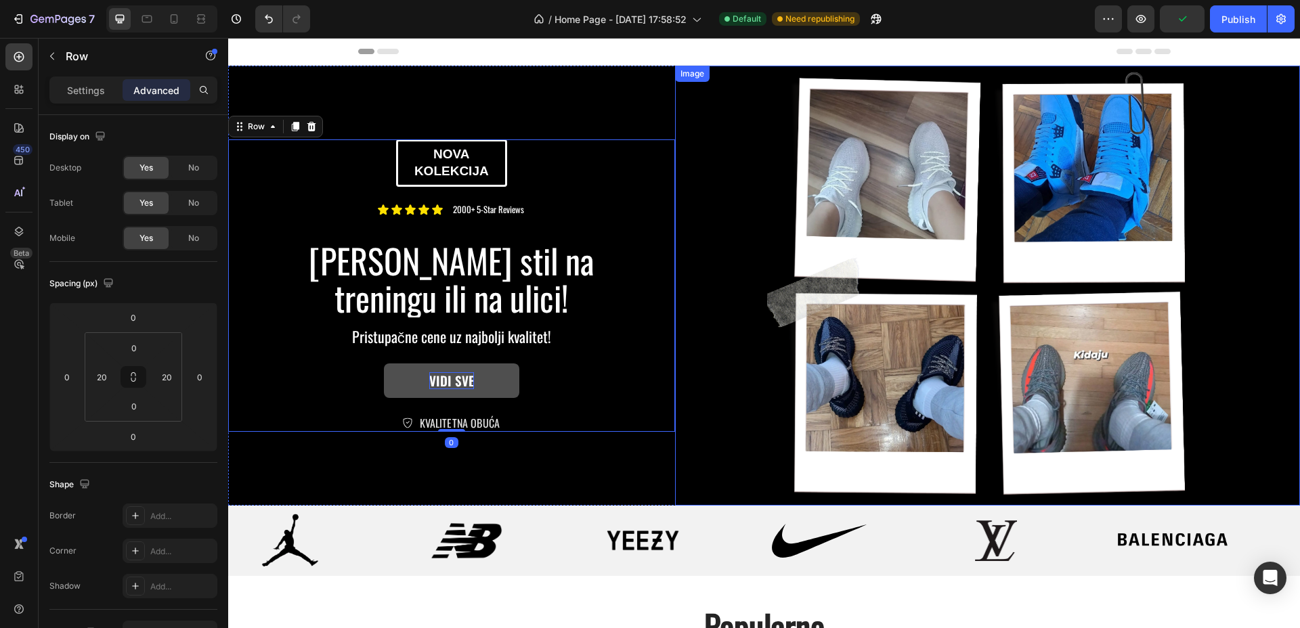
click at [707, 311] on img at bounding box center [987, 286] width 625 height 440
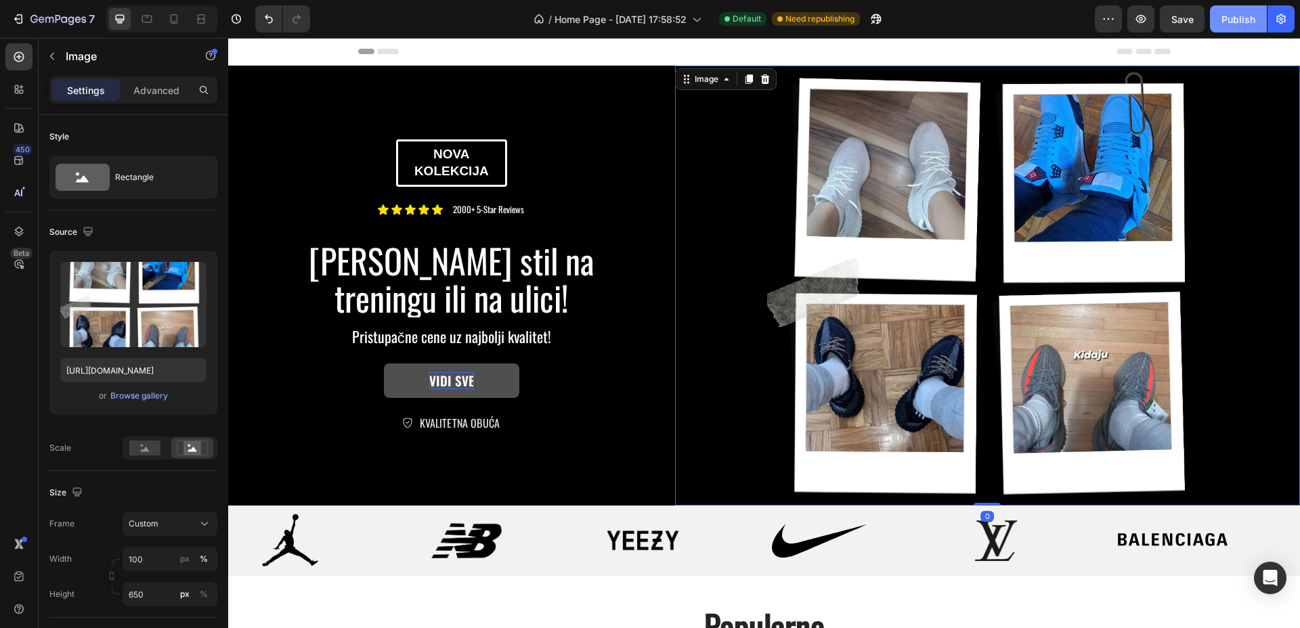
click at [1242, 24] on div "Publish" at bounding box center [1238, 19] width 34 height 14
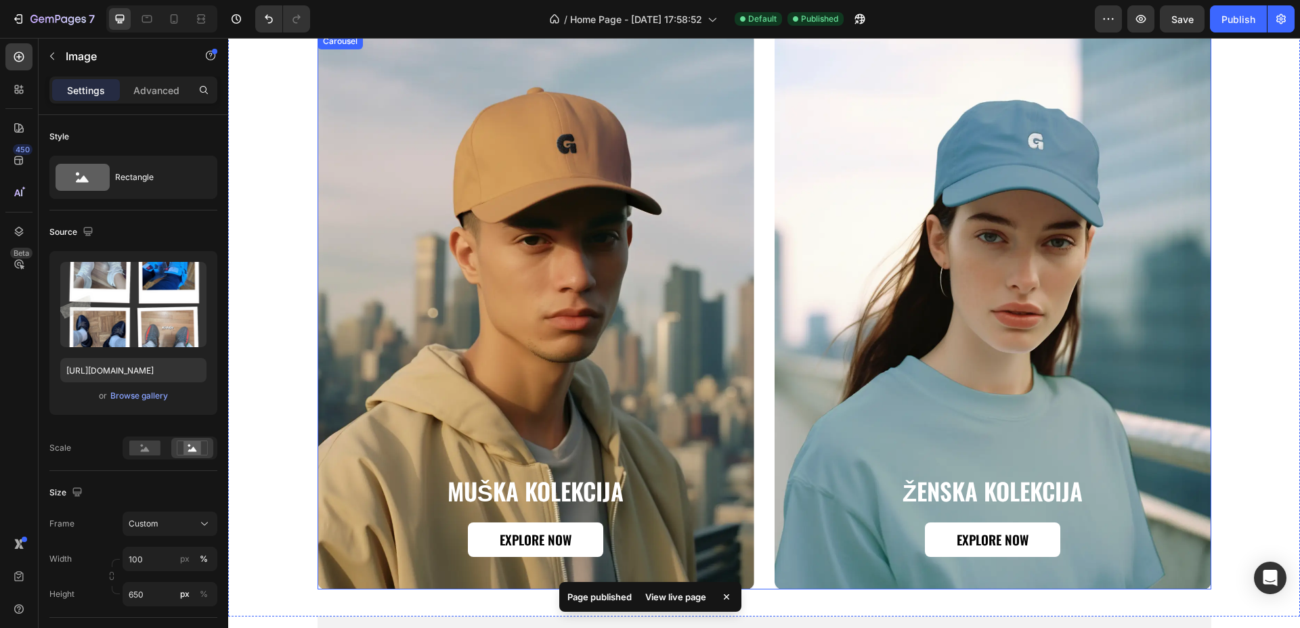
scroll to position [1439, 0]
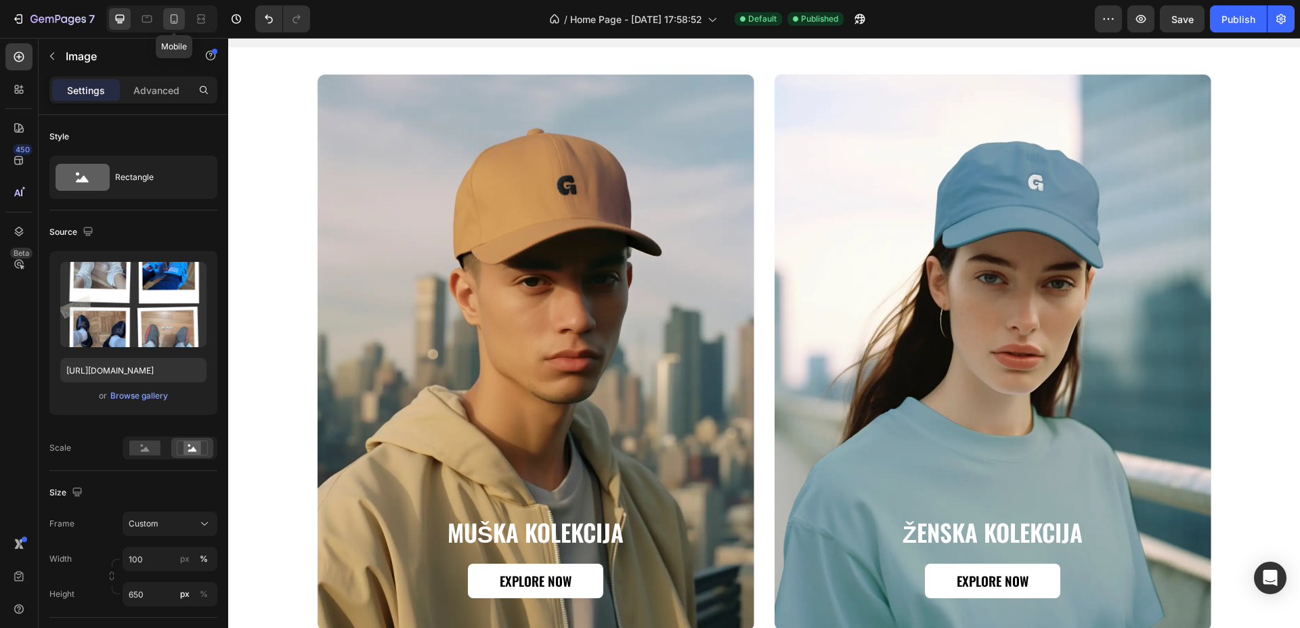
click at [177, 16] on icon at bounding box center [174, 18] width 7 height 9
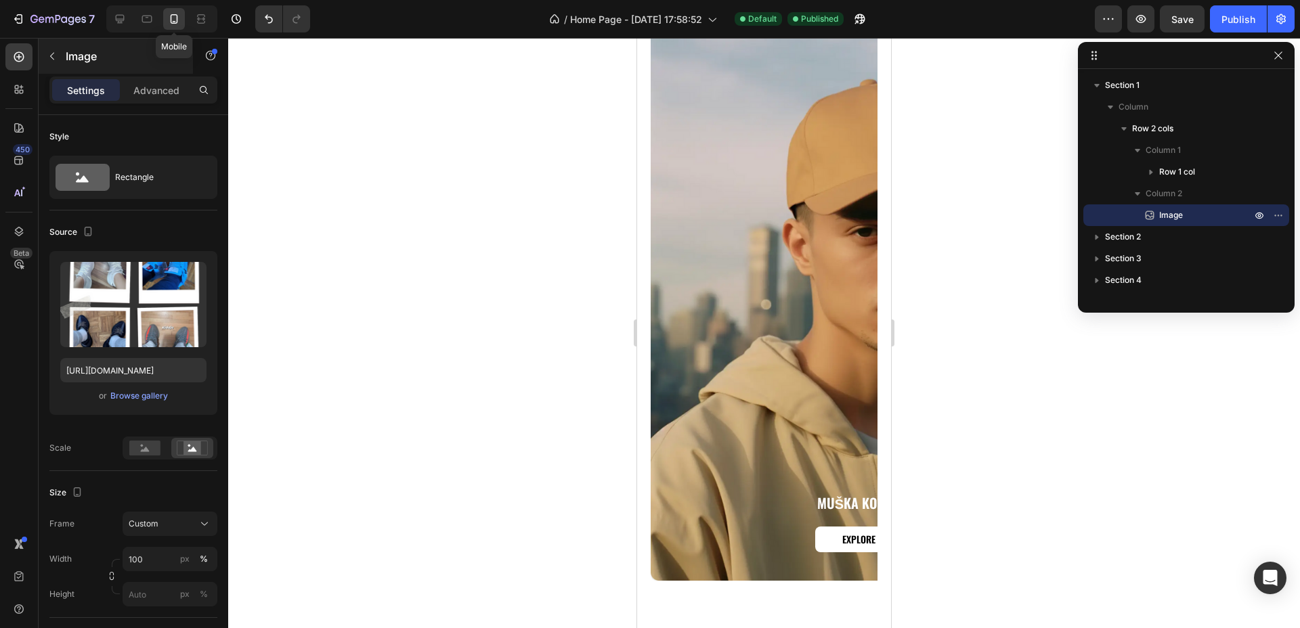
scroll to position [1440, 0]
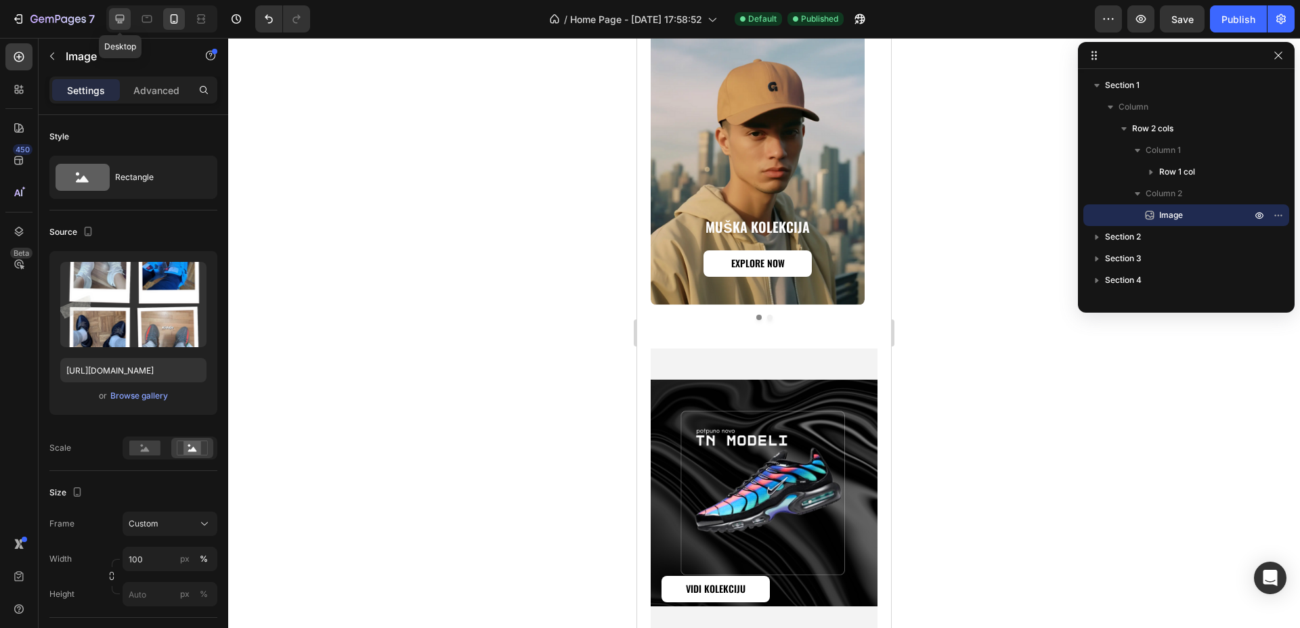
click at [123, 15] on icon at bounding box center [120, 19] width 9 height 9
type input "650"
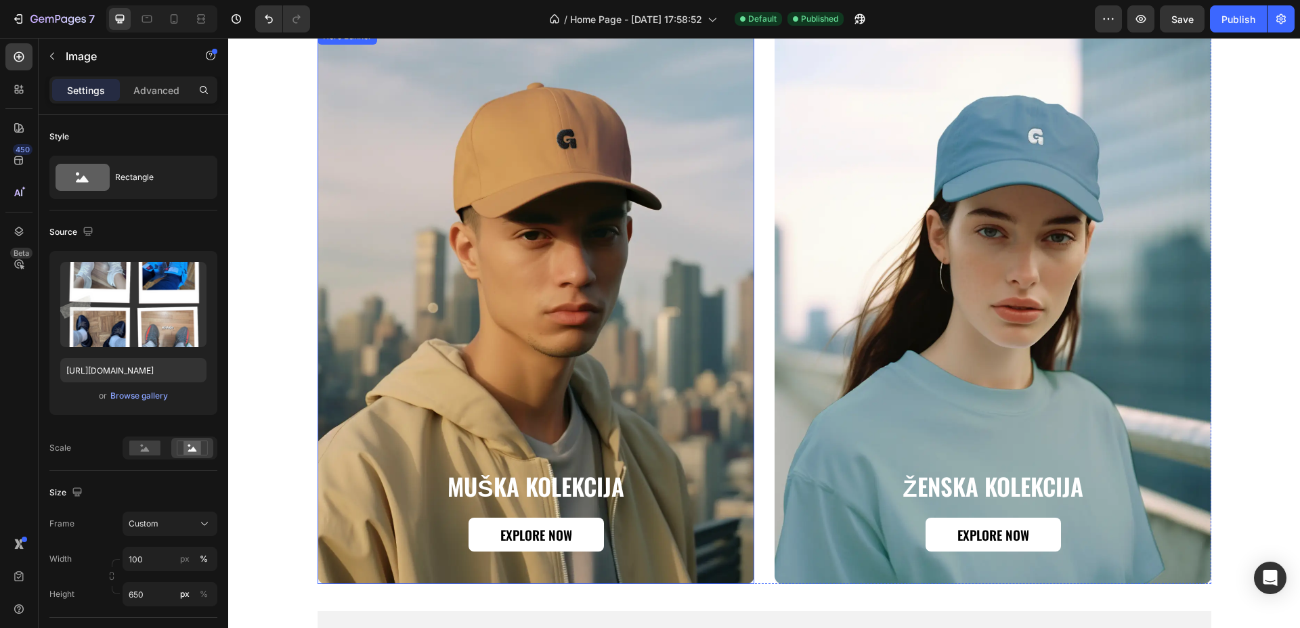
click at [574, 204] on div "Background Image" at bounding box center [535, 306] width 437 height 556
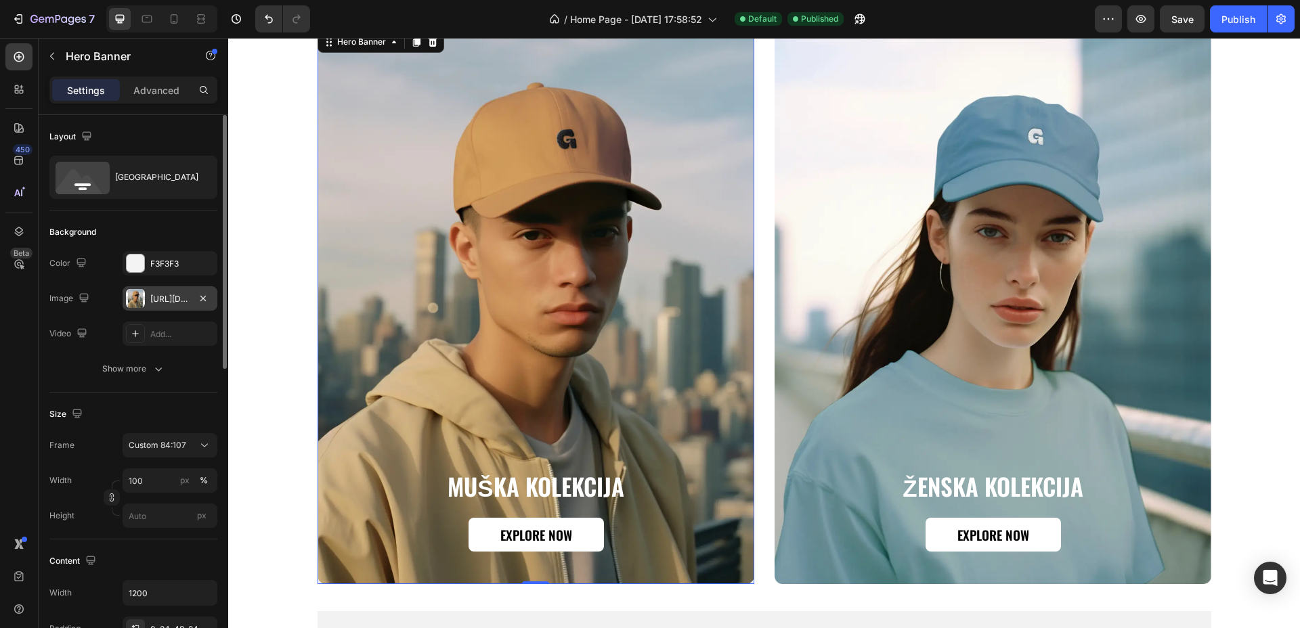
click at [177, 305] on div "https://cdn.shopify.com/s/files/1/0721/9242/6183/files/gempages_580351686321636…" at bounding box center [170, 298] width 95 height 24
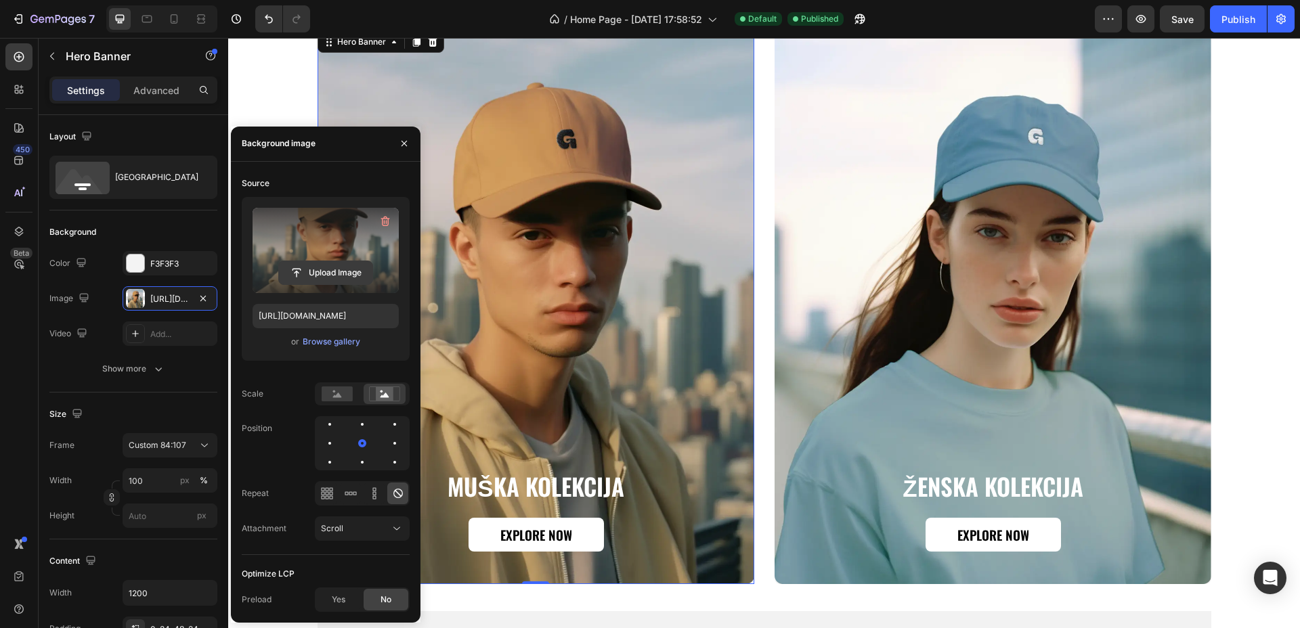
click at [330, 280] on input "file" at bounding box center [325, 272] width 93 height 23
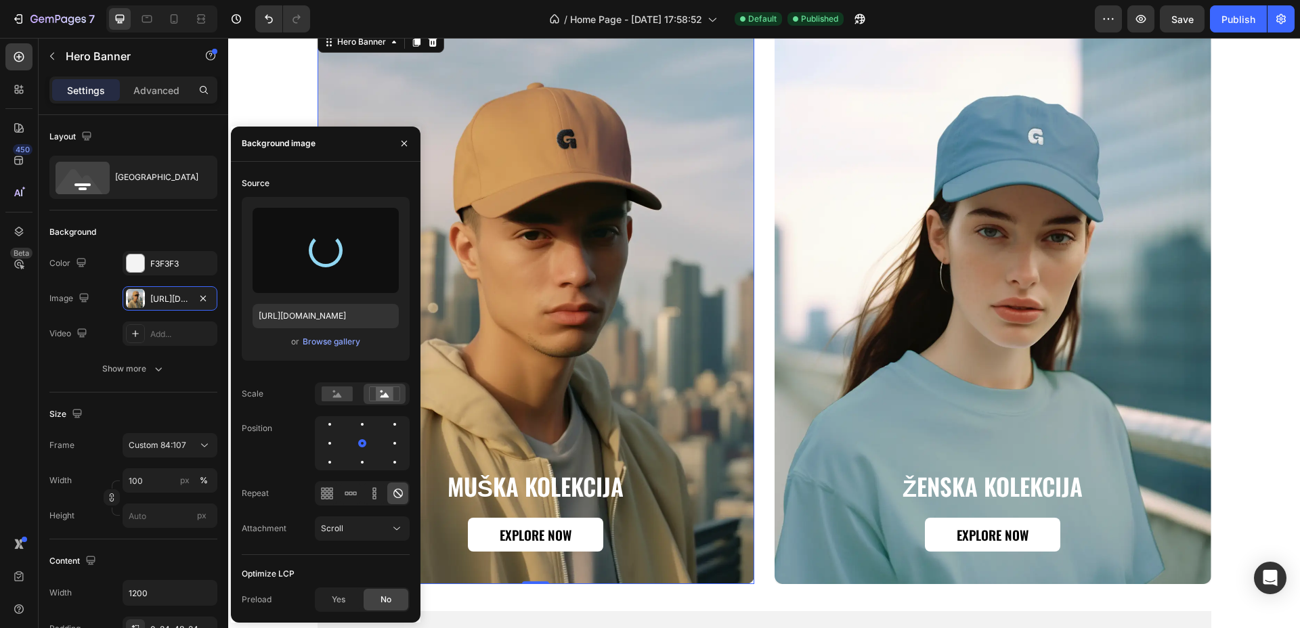
type input "https://cdn.shopify.com/s/files/1/0721/9242/6183/files/gempages_580351686321636…"
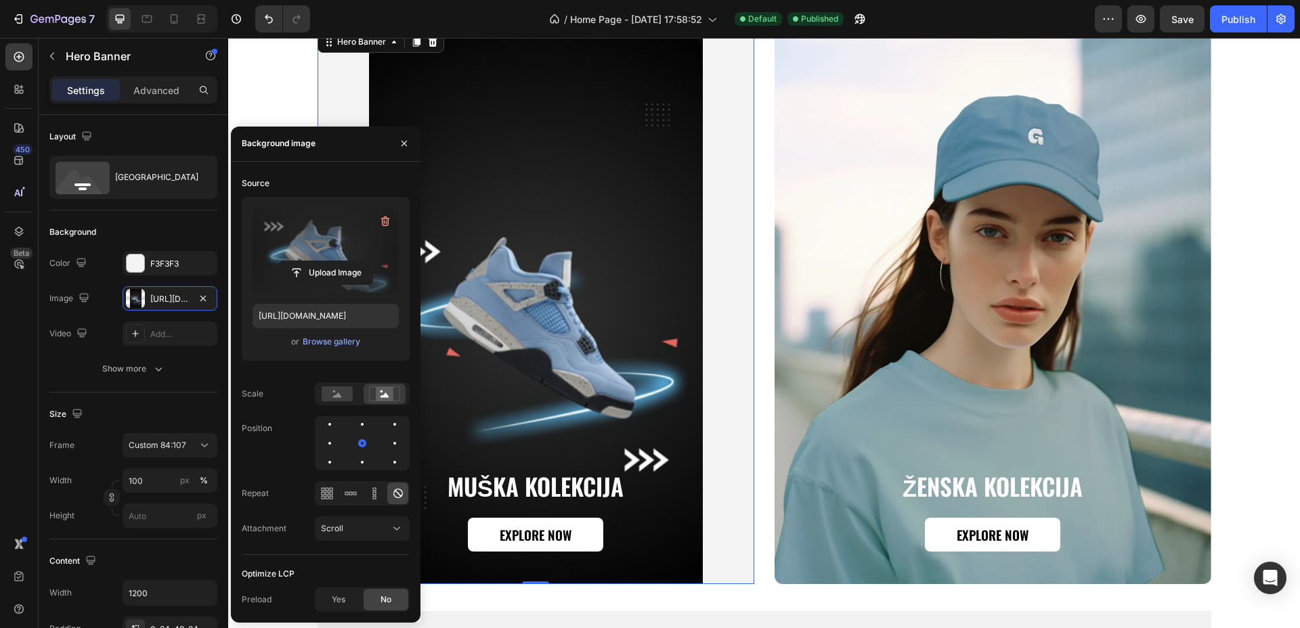
click at [712, 324] on div "Background Image" at bounding box center [535, 306] width 437 height 556
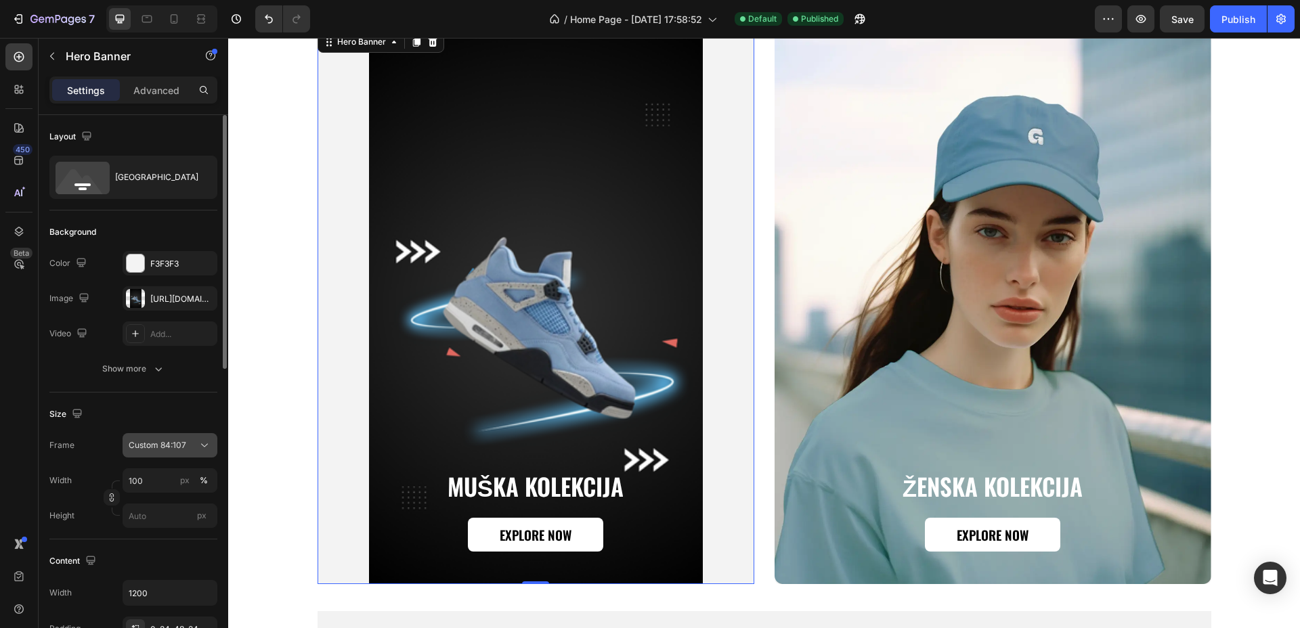
click at [181, 445] on span "Custom 84:107" at bounding box center [158, 445] width 58 height 12
click at [173, 476] on span "As banner source" at bounding box center [161, 478] width 67 height 12
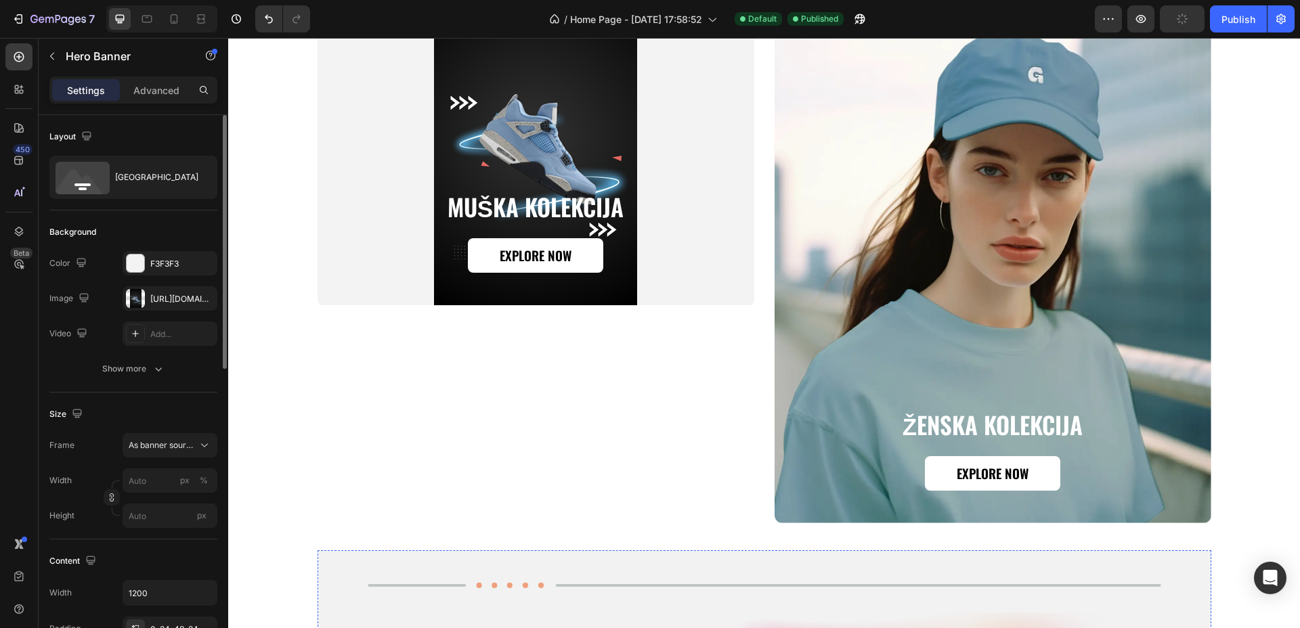
scroll to position [848, 0]
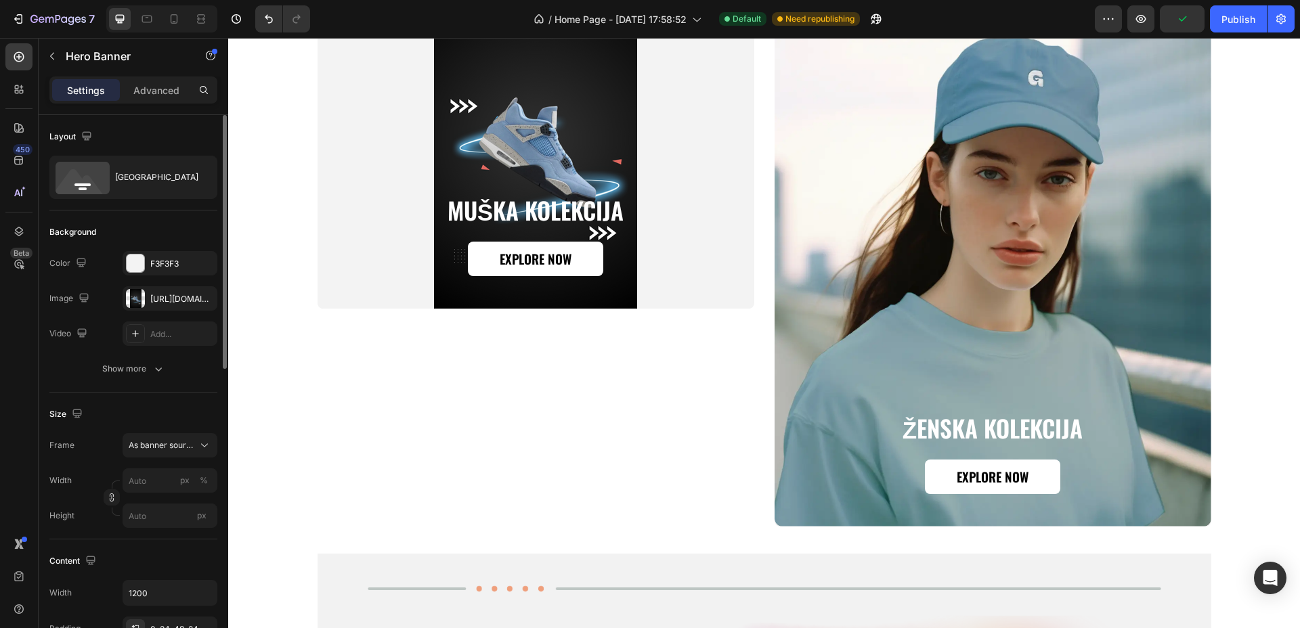
click at [367, 173] on div "Background Image" at bounding box center [535, 139] width 437 height 338
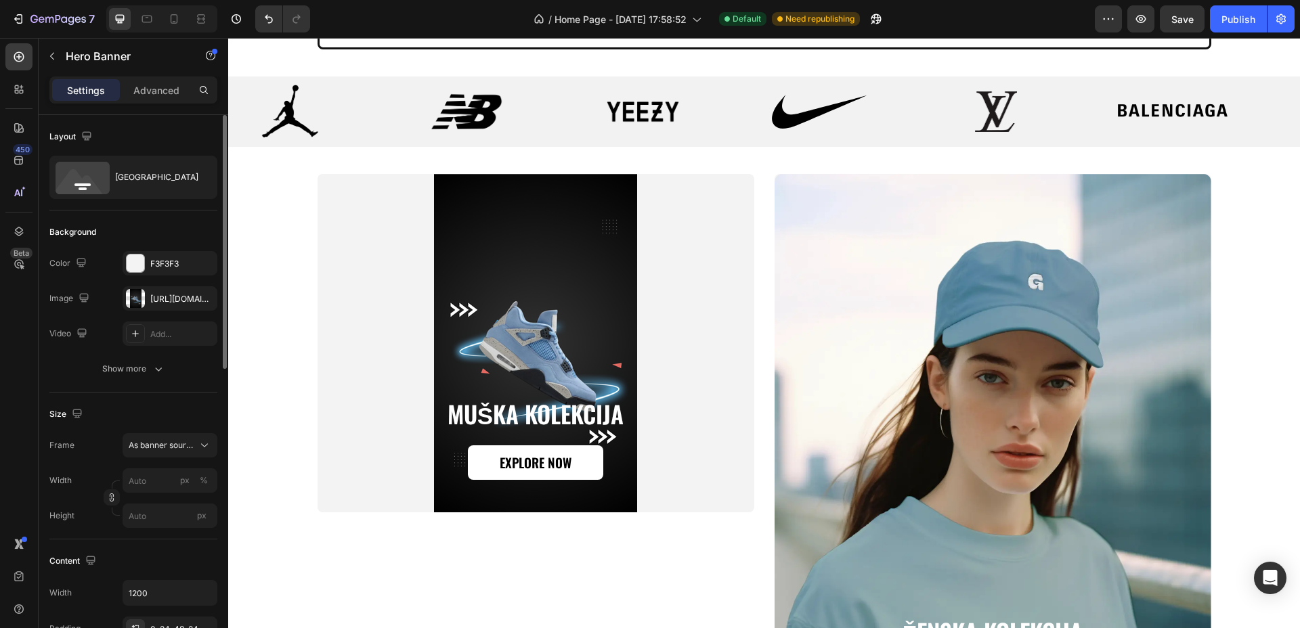
scroll to position [1440, 0]
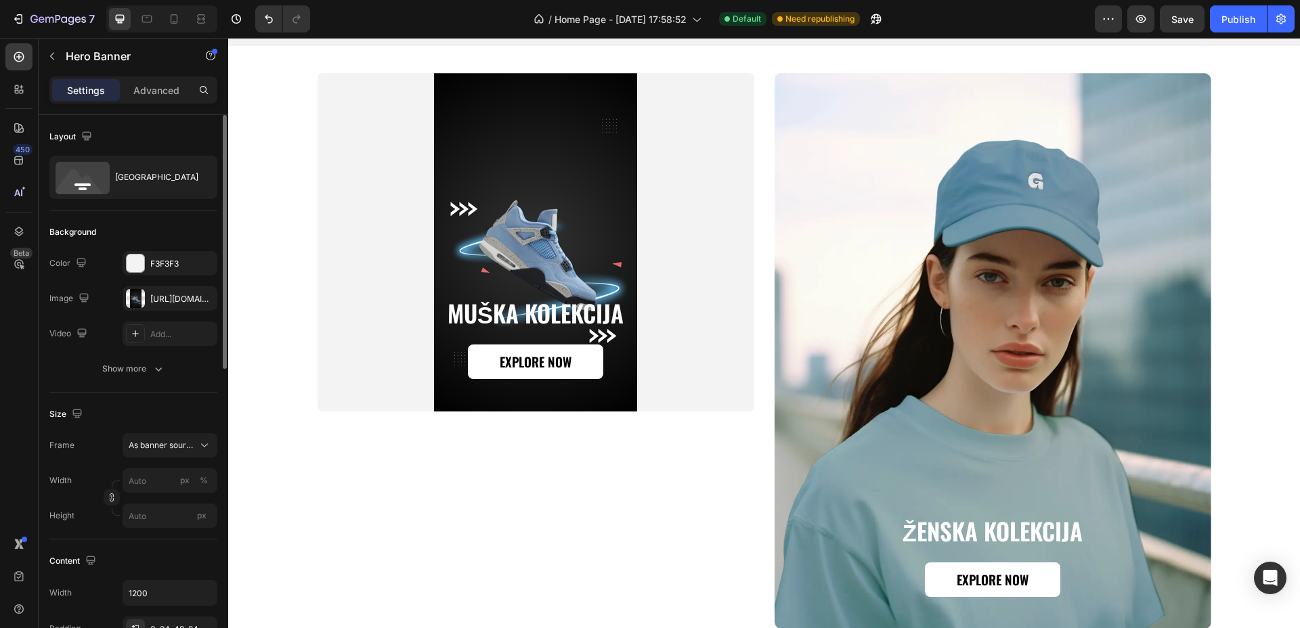
click at [556, 184] on div "Background Image" at bounding box center [535, 242] width 437 height 338
click at [937, 292] on div "Background Image" at bounding box center [992, 351] width 437 height 556
click at [587, 136] on div "Background Image" at bounding box center [535, 242] width 437 height 338
click at [152, 478] on input "px %" at bounding box center [170, 480] width 95 height 24
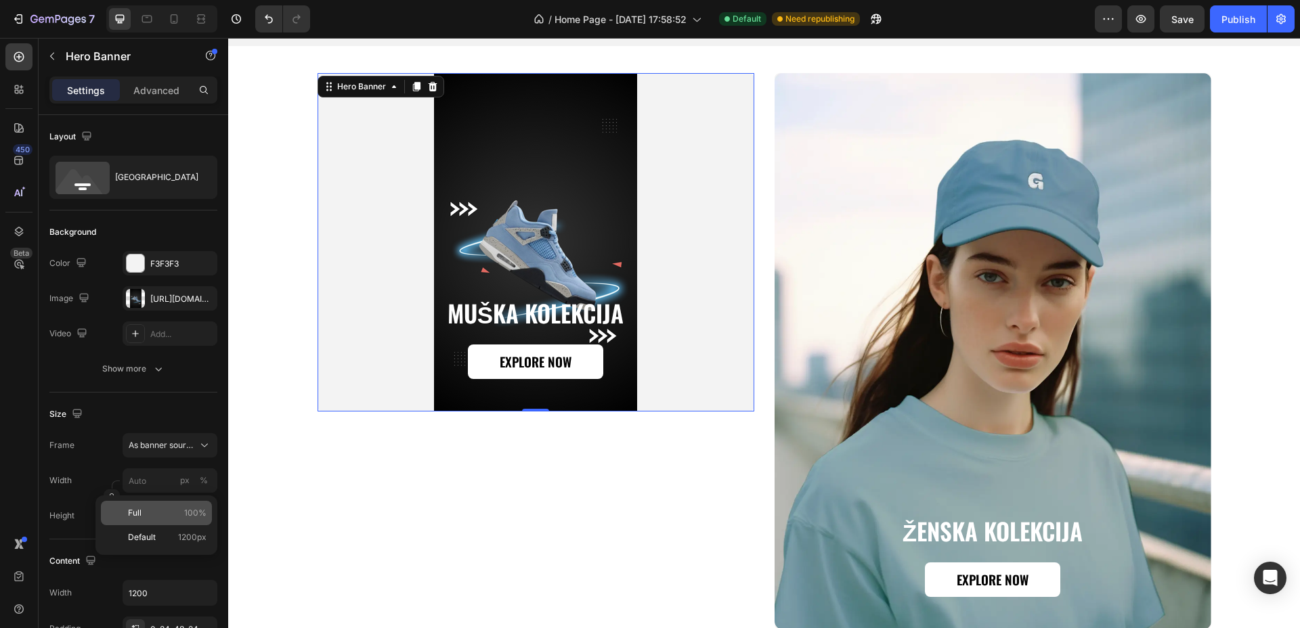
click at [144, 508] on p "Full 100%" at bounding box center [167, 513] width 79 height 12
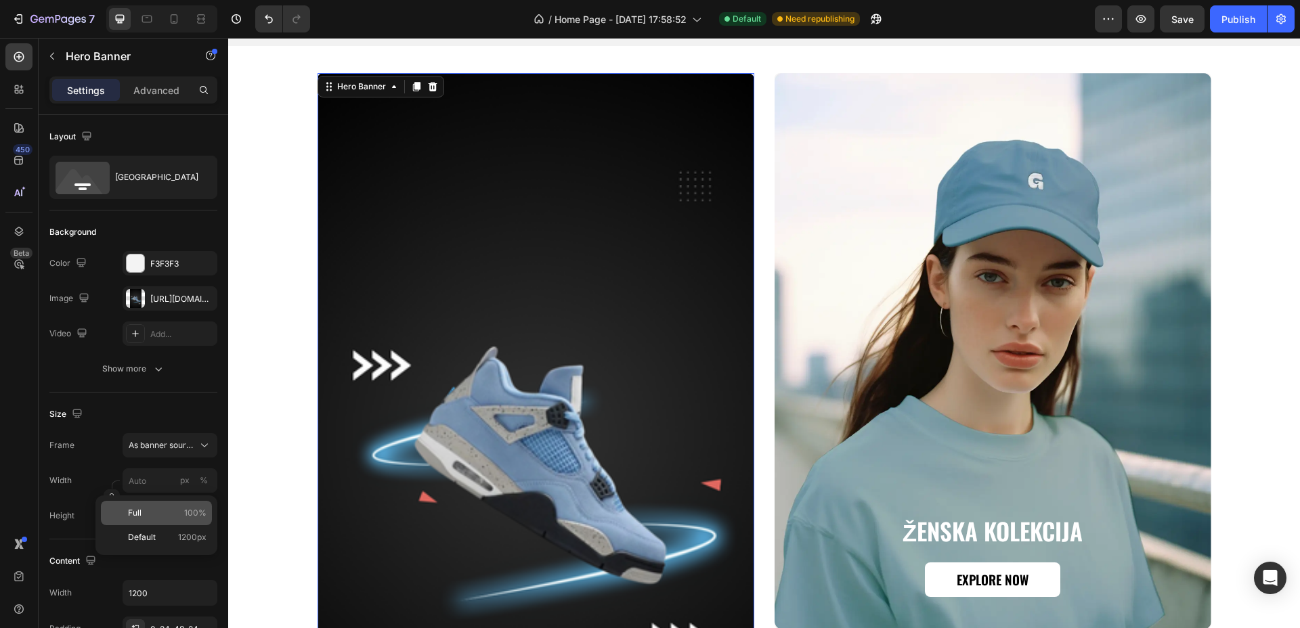
type input "100"
click at [147, 504] on input "px" at bounding box center [170, 516] width 95 height 24
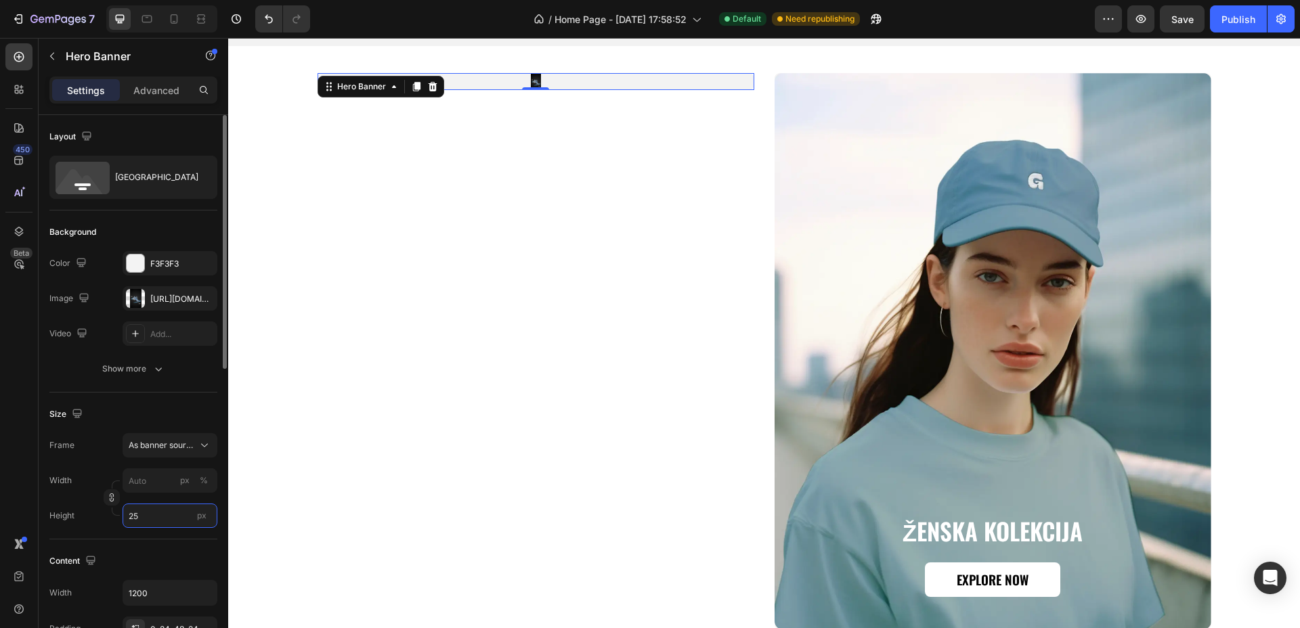
type input "2"
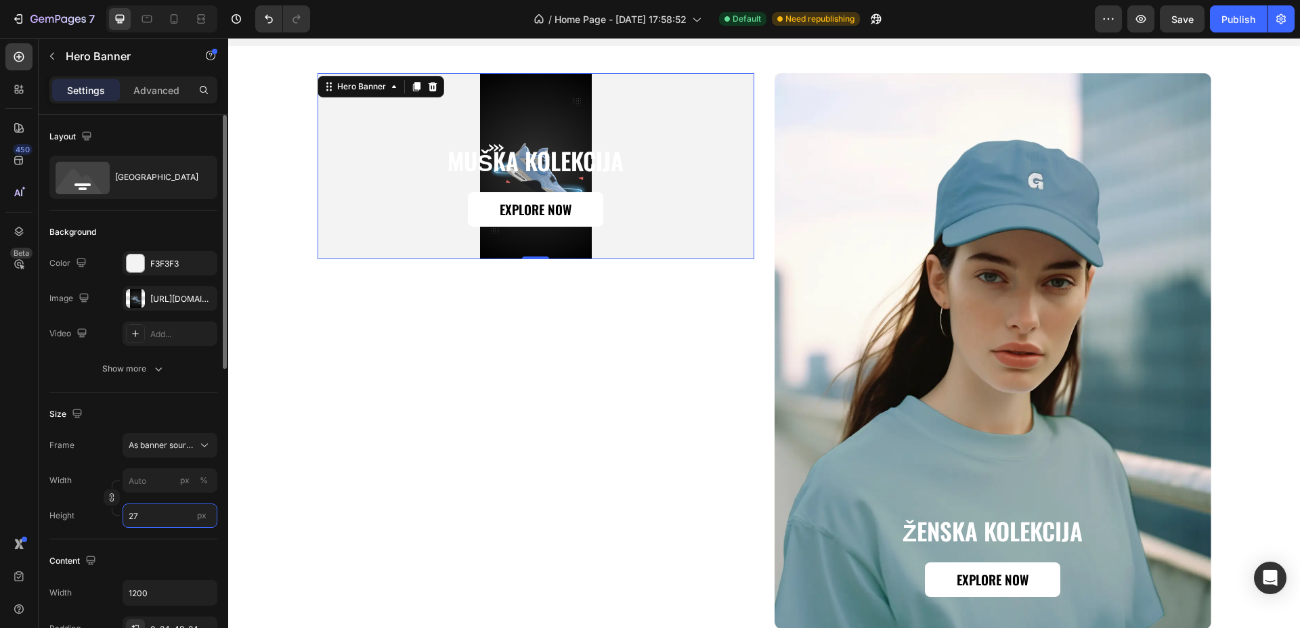
type input "2"
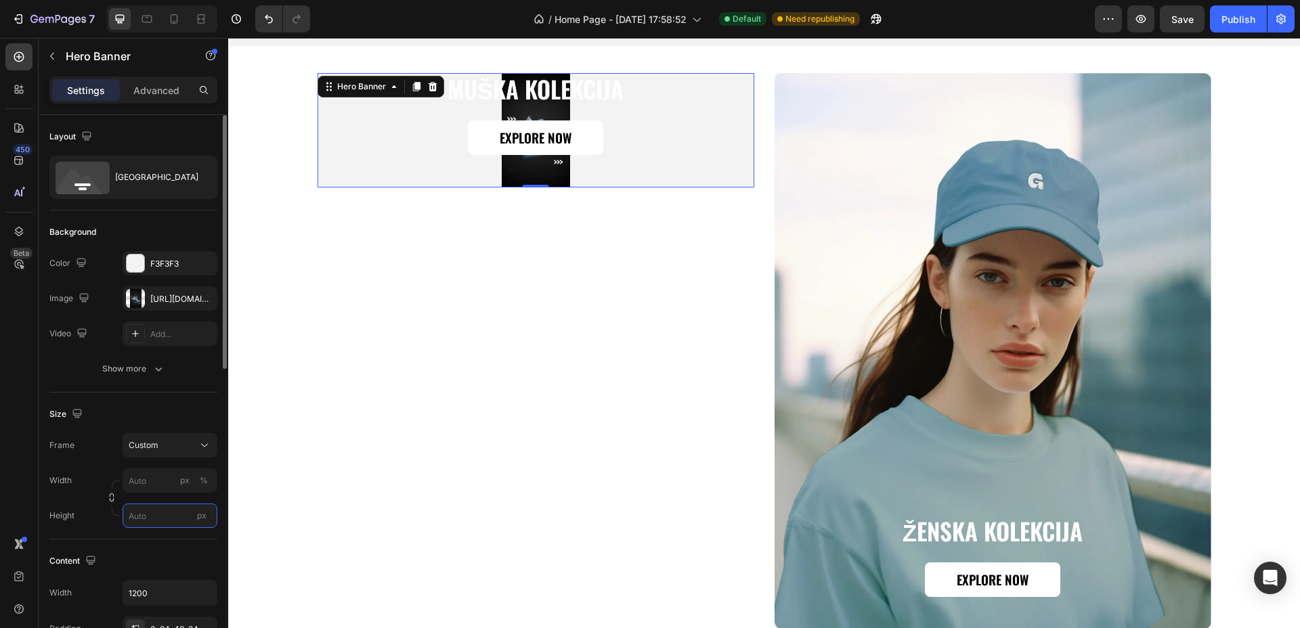
type input "2"
type input "5"
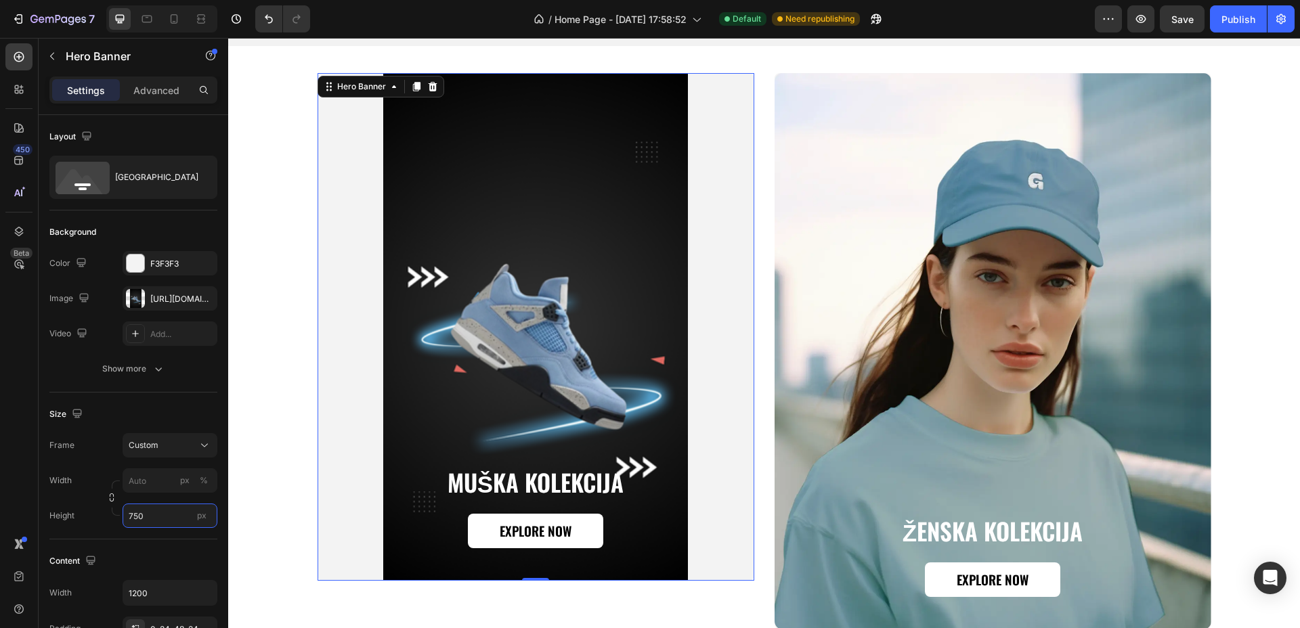
type input "750"
click at [641, 334] on div "Background Image" at bounding box center [535, 327] width 437 height 508
click at [918, 291] on div "Background Image" at bounding box center [992, 351] width 437 height 556
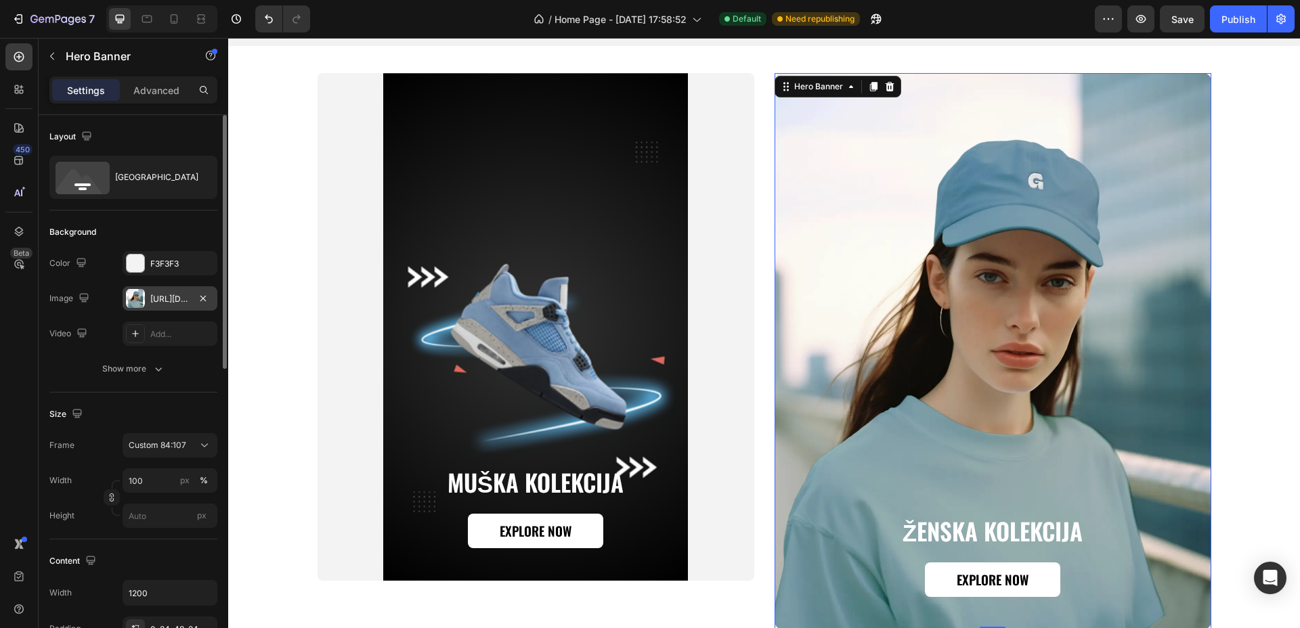
click at [163, 295] on div "https://cdn.shopify.com/s/files/1/0721/9242/6183/files/gempages_580351686321636…" at bounding box center [169, 299] width 39 height 12
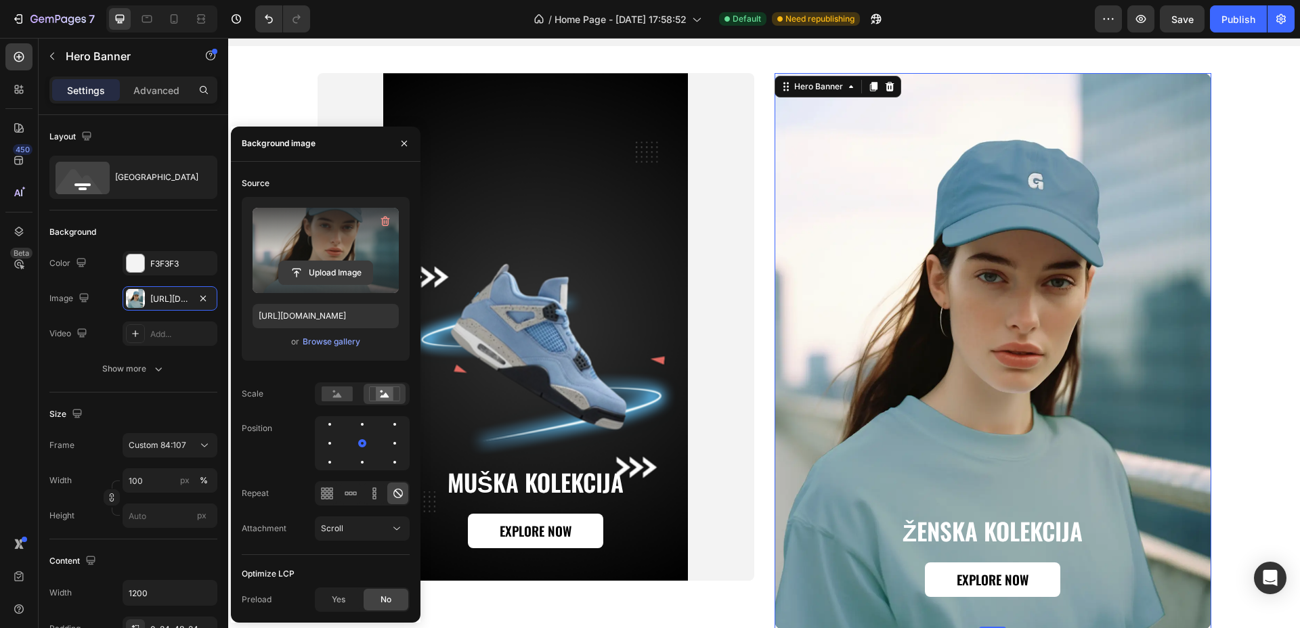
click at [322, 265] on input "file" at bounding box center [325, 272] width 93 height 23
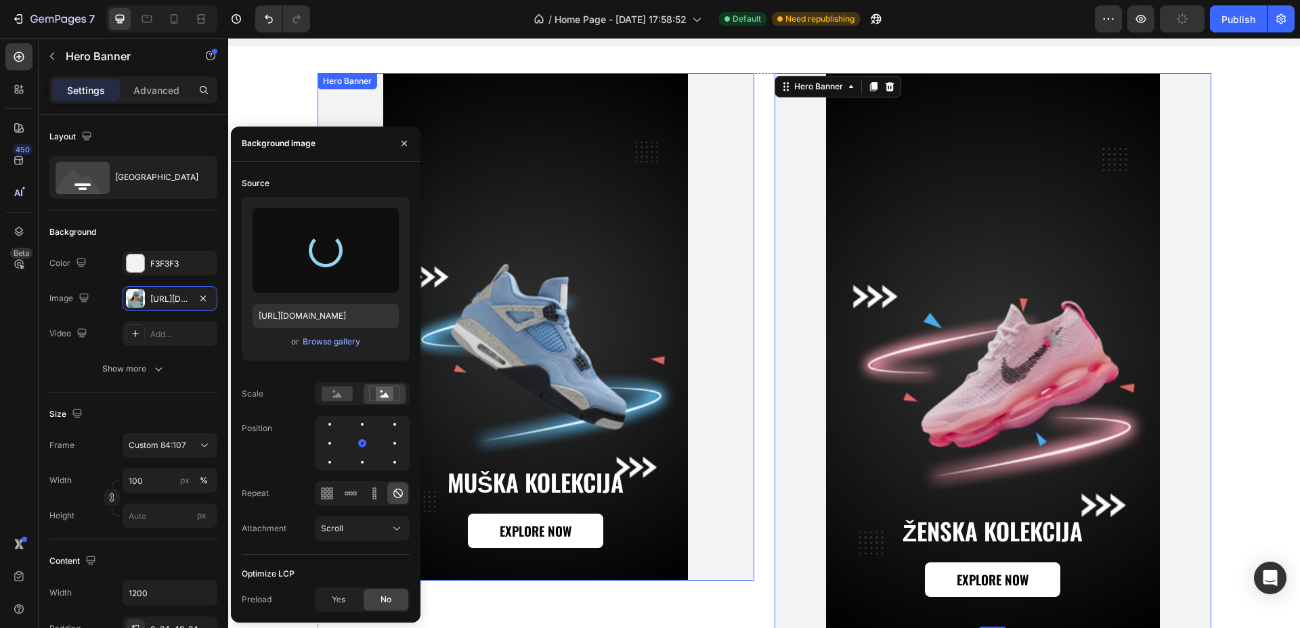
type input "https://cdn.shopify.com/s/files/1/0721/9242/6183/files/gempages_580351686321636…"
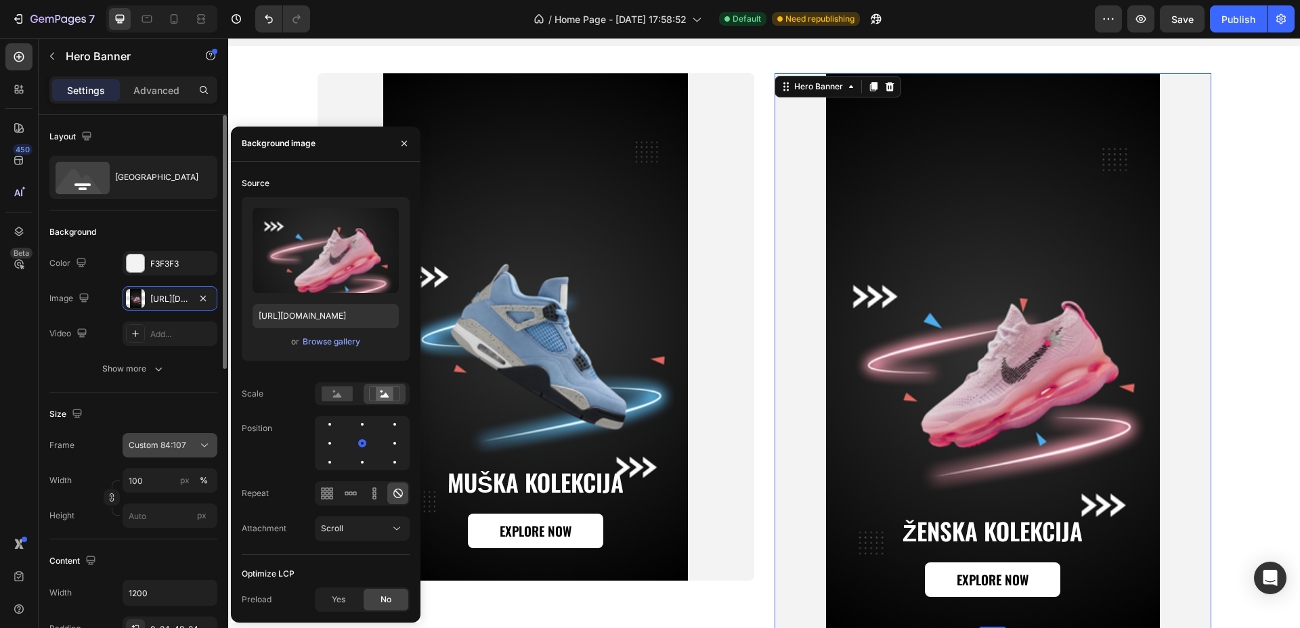
click at [187, 444] on div "Custom 84:107" at bounding box center [162, 445] width 66 height 12
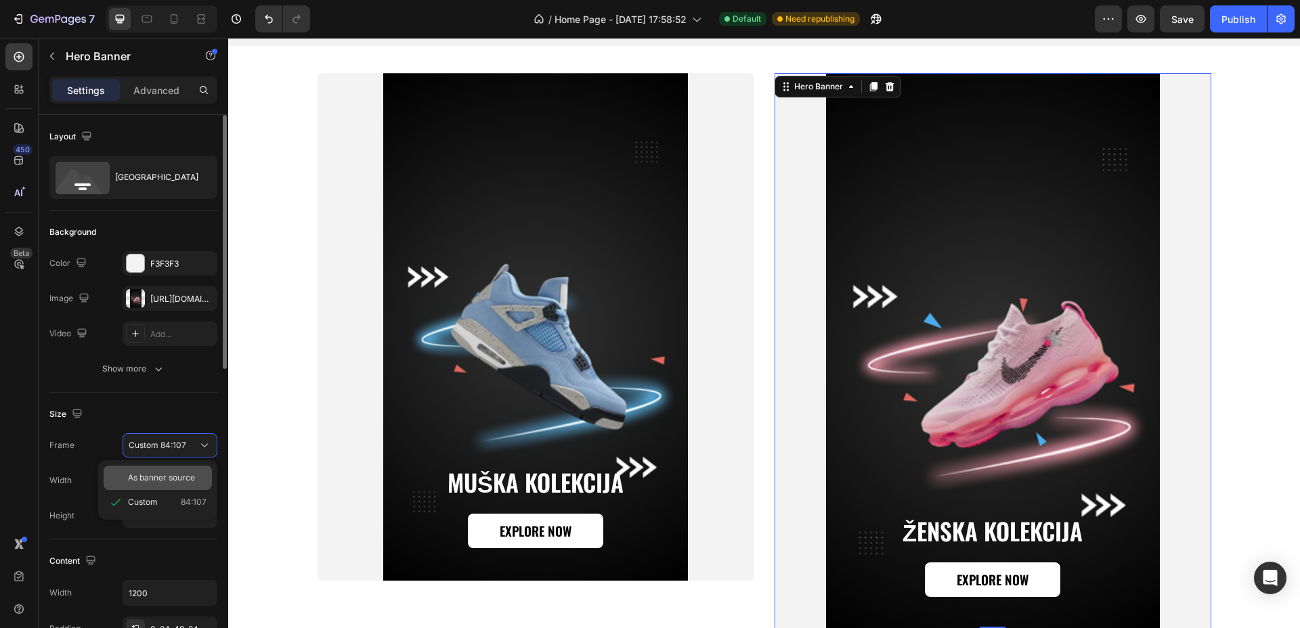
click at [172, 469] on div "As banner source" at bounding box center [158, 478] width 108 height 24
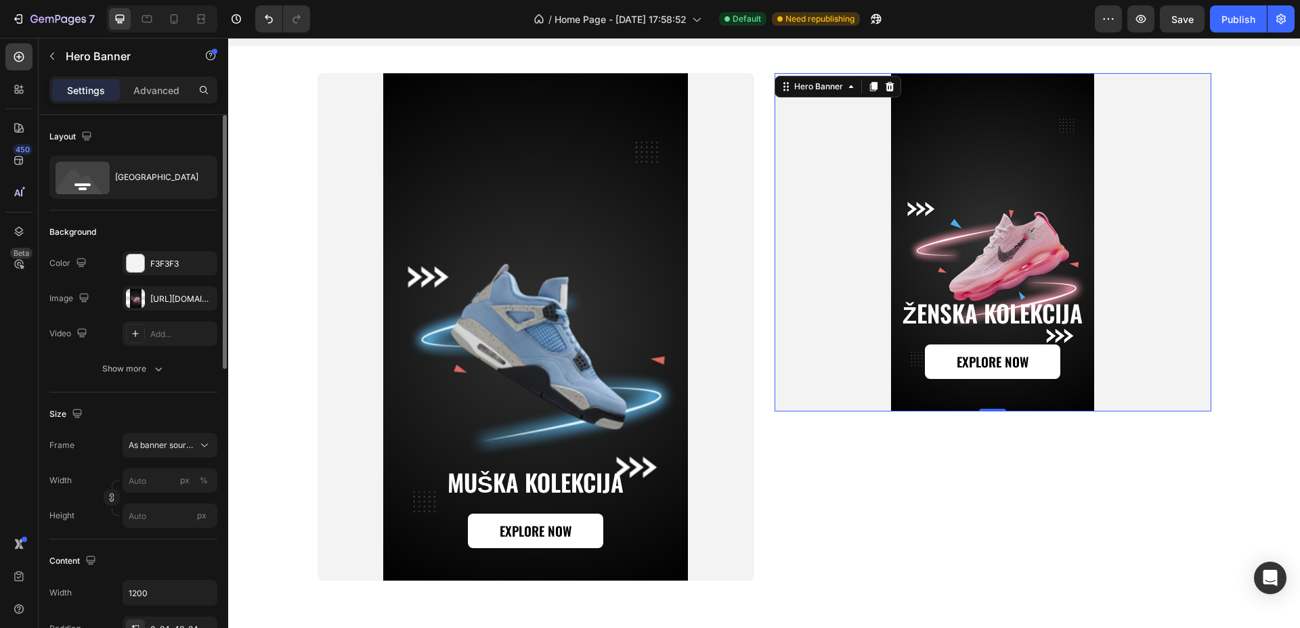
click at [144, 465] on div "Frame As banner source Width px % Height px" at bounding box center [133, 480] width 168 height 95
click at [164, 496] on div "Width px % Height px" at bounding box center [133, 498] width 168 height 60
click at [148, 475] on input "px %" at bounding box center [170, 480] width 95 height 24
click at [152, 517] on p "Full 100%" at bounding box center [167, 513] width 79 height 12
type input "100"
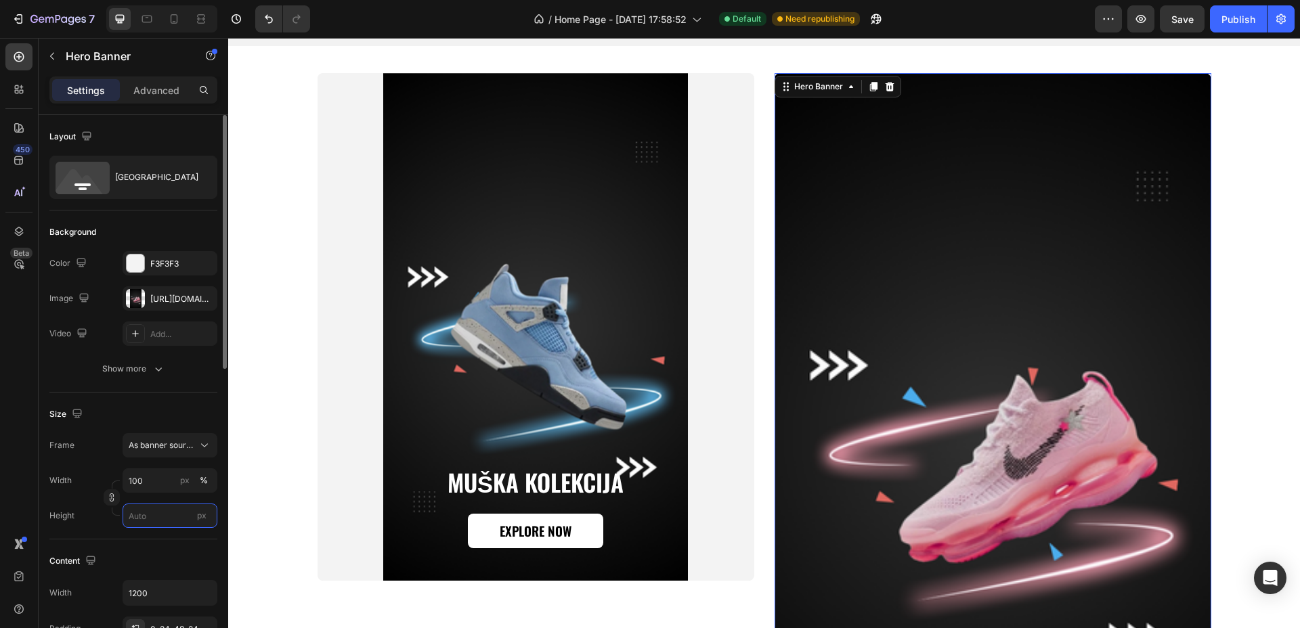
click at [158, 514] on input "px" at bounding box center [170, 516] width 95 height 24
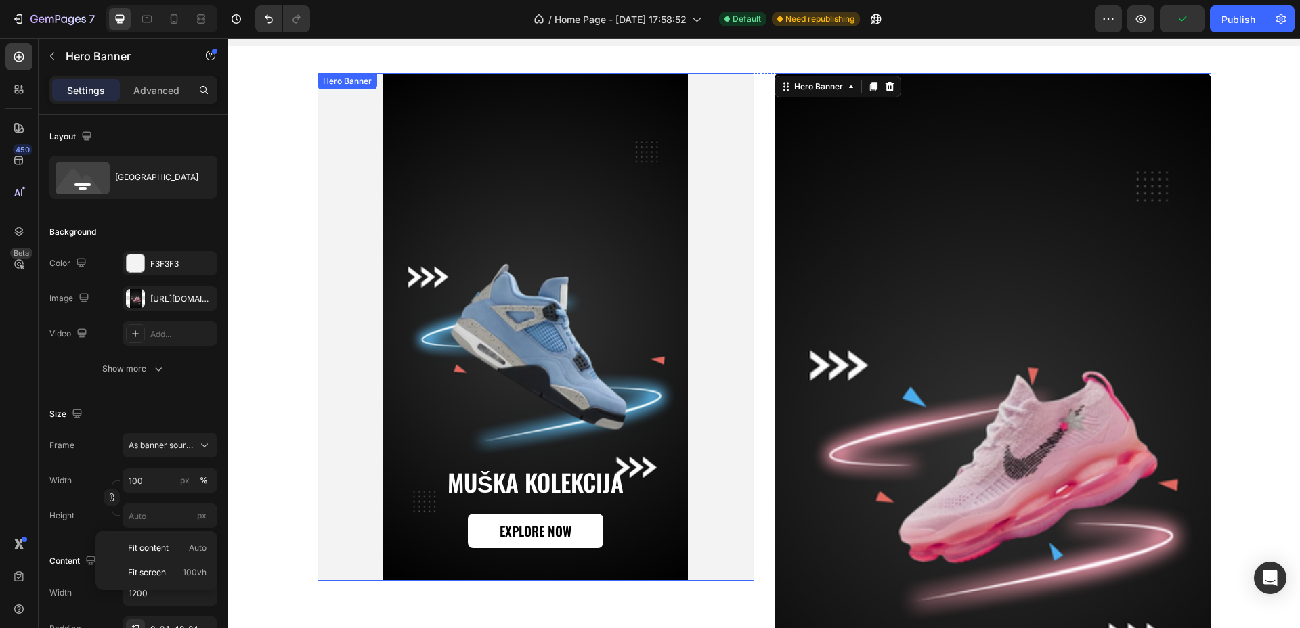
click at [663, 274] on div "Background Image" at bounding box center [535, 327] width 437 height 508
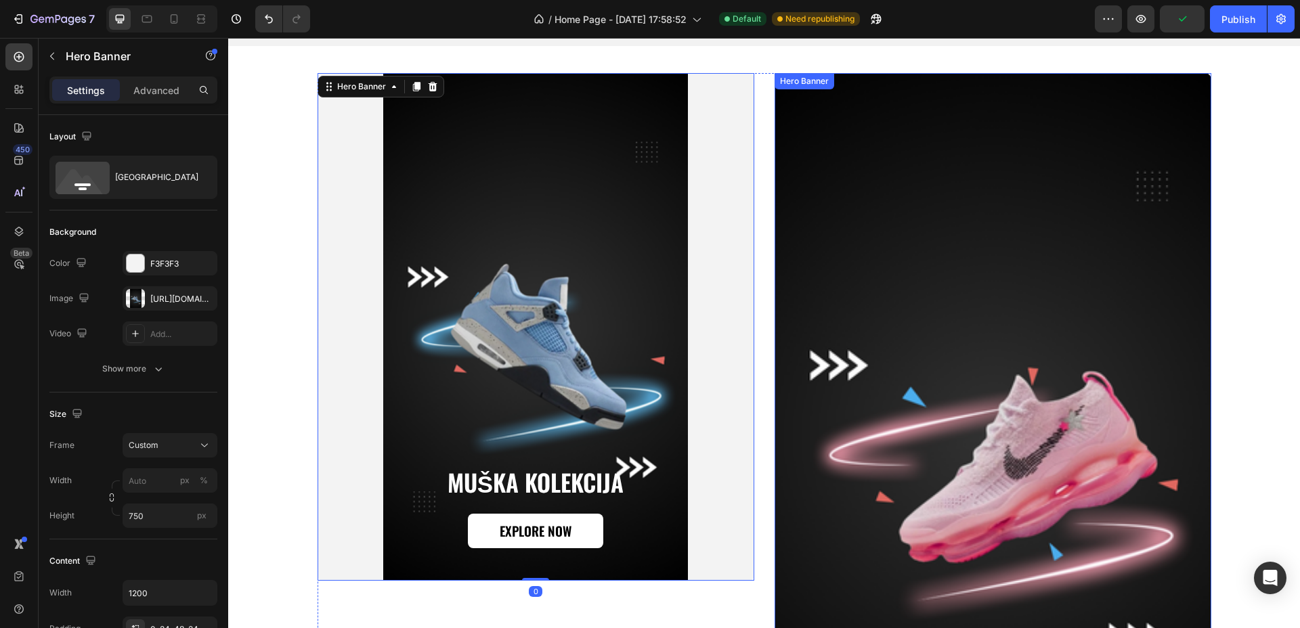
click at [902, 269] on div "Background Image" at bounding box center [992, 437] width 437 height 728
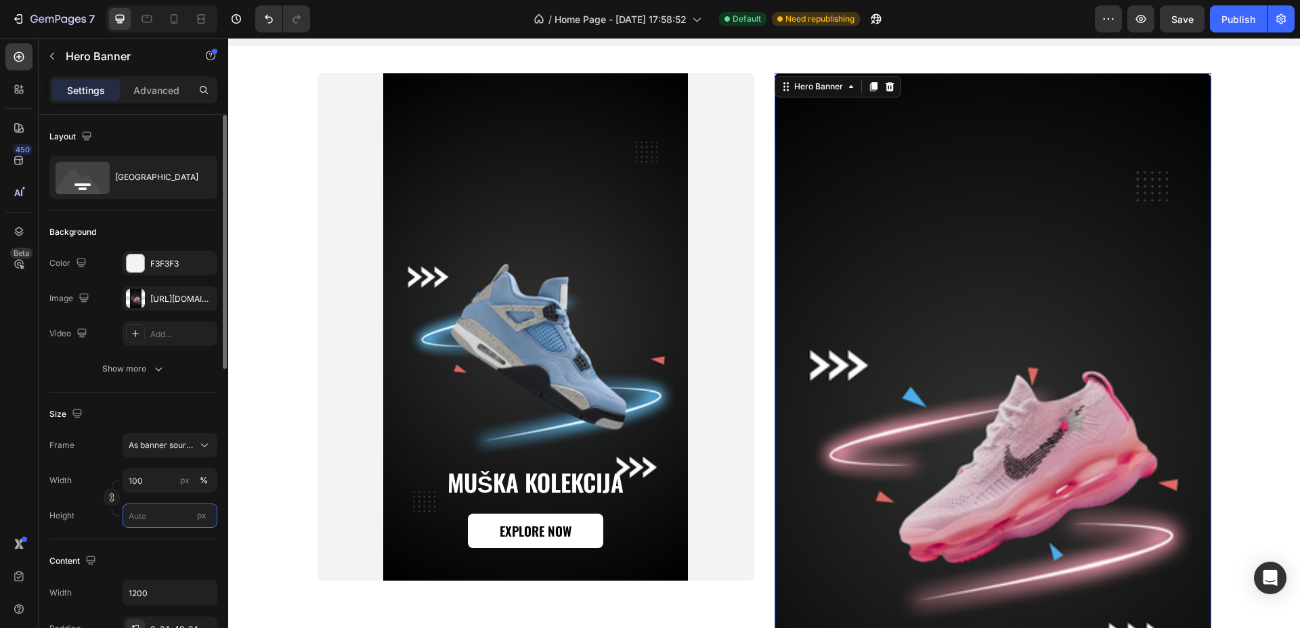
click at [145, 517] on input "px" at bounding box center [170, 516] width 95 height 24
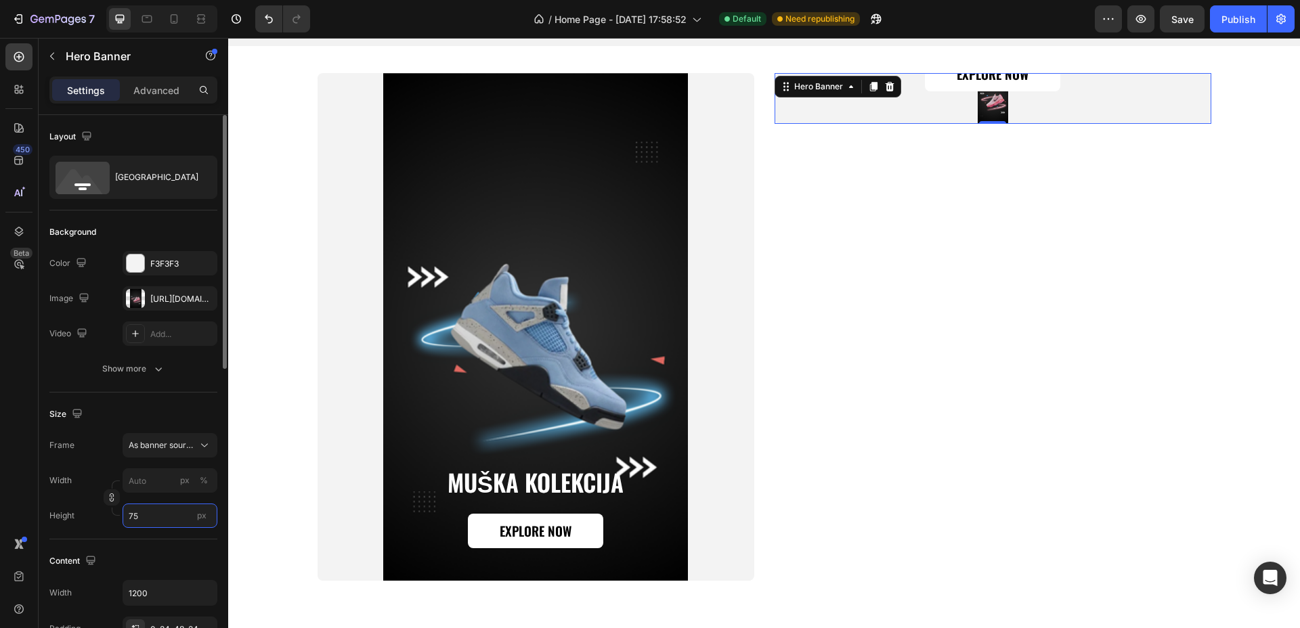
type input "750"
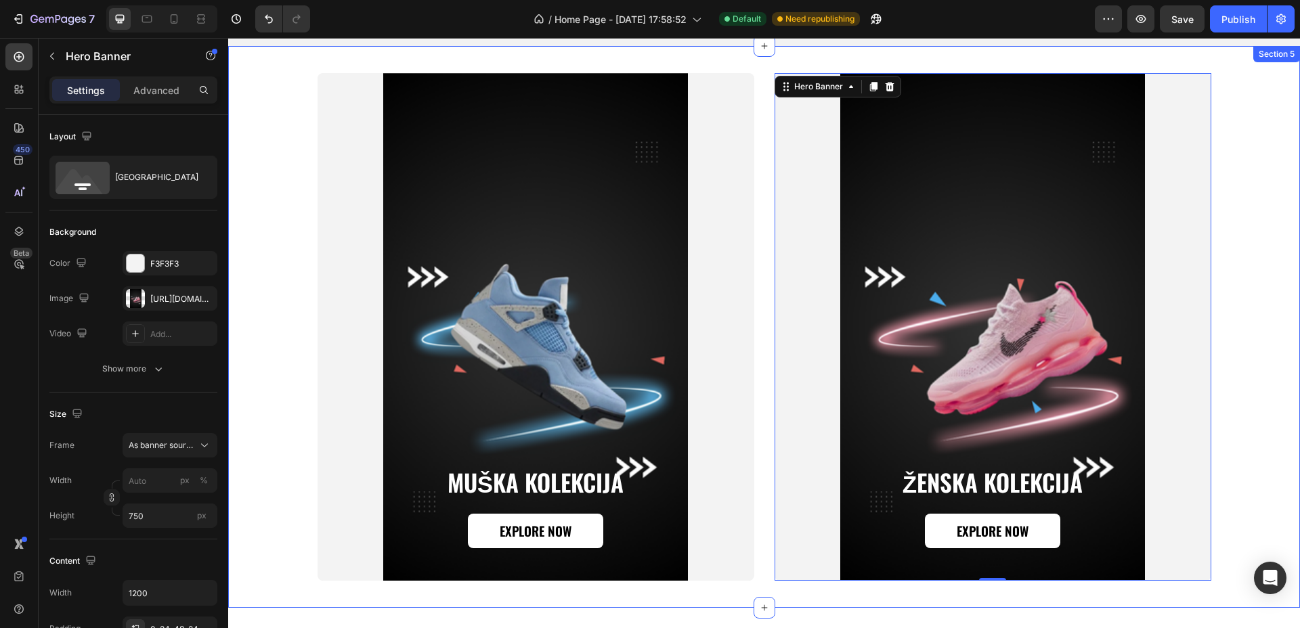
click at [1258, 273] on div "Muška kolekcija Heading Explore Now Button Hero Banner Ženska kolekcija Heading…" at bounding box center [764, 327] width 1045 height 508
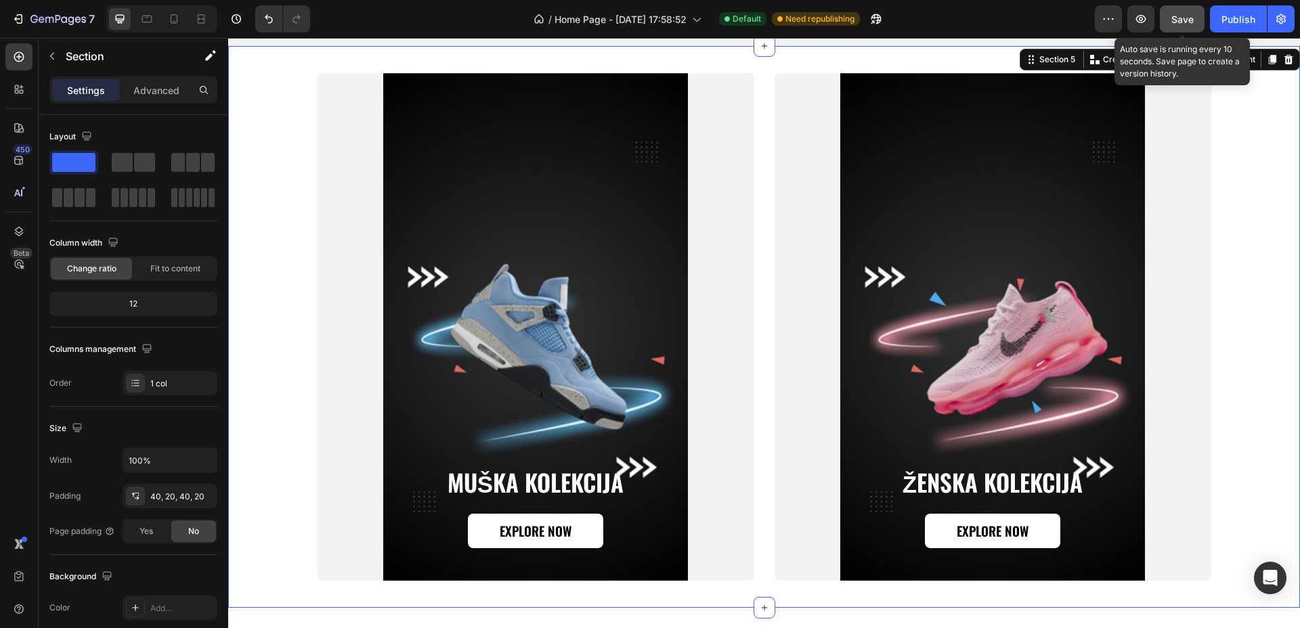
click at [1183, 18] on span "Save" at bounding box center [1182, 20] width 22 height 12
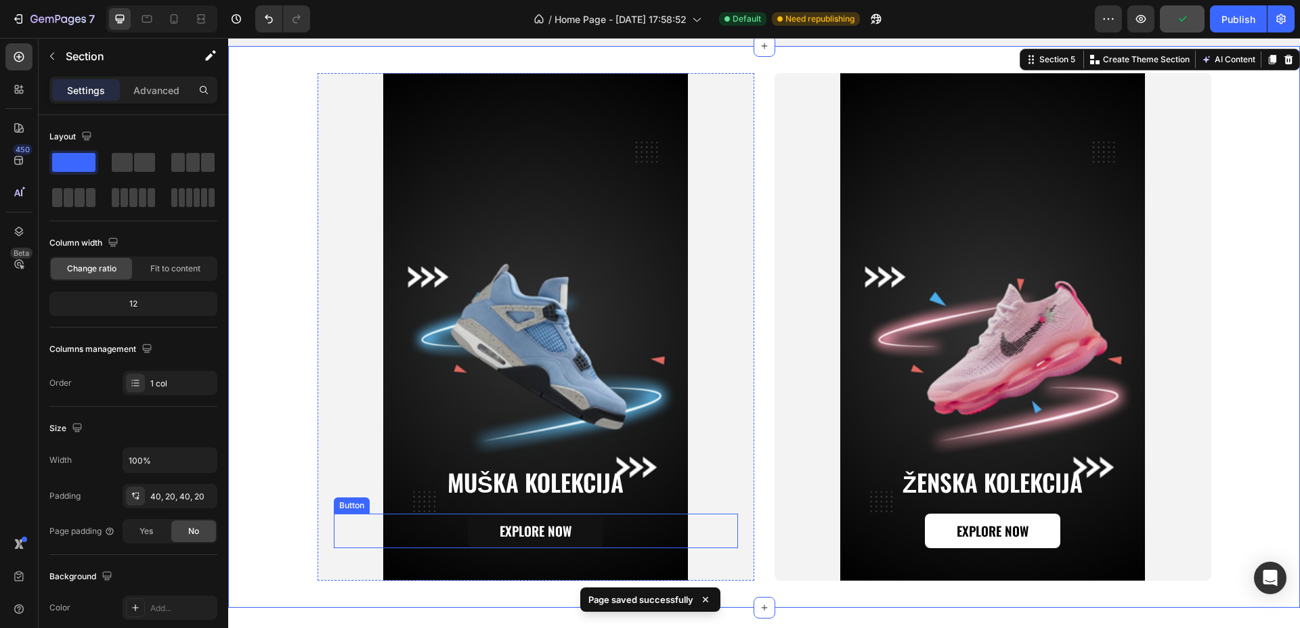
click at [572, 525] on link "Explore Now" at bounding box center [535, 531] width 135 height 35
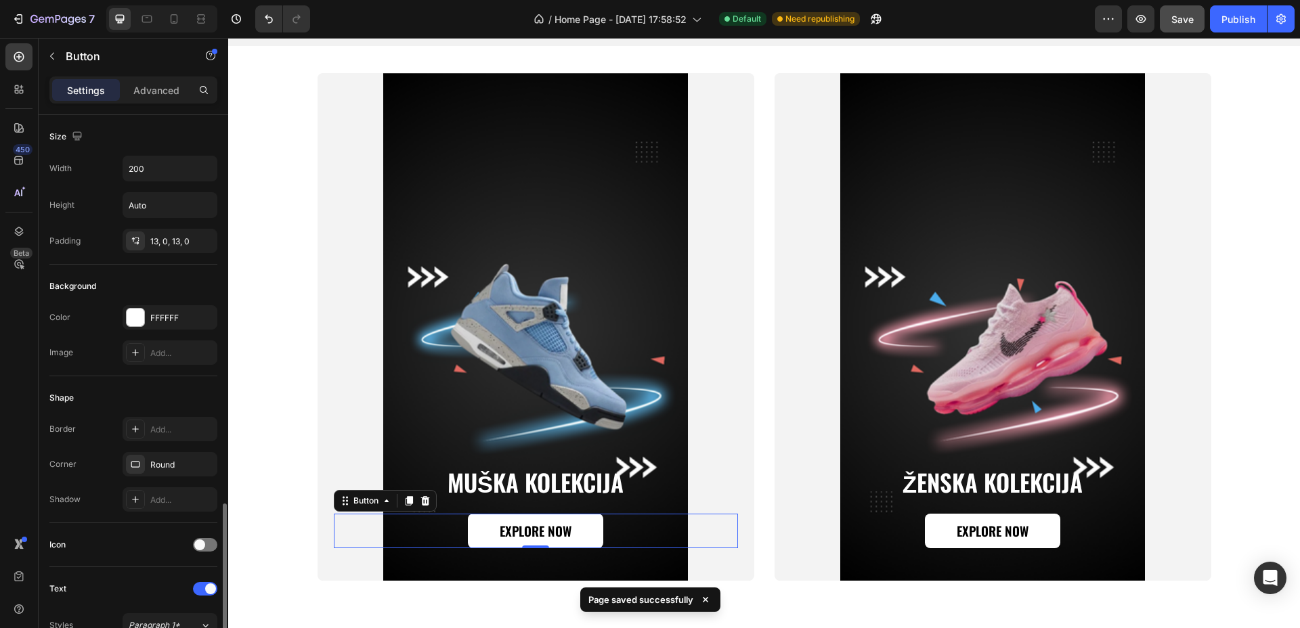
scroll to position [489, 0]
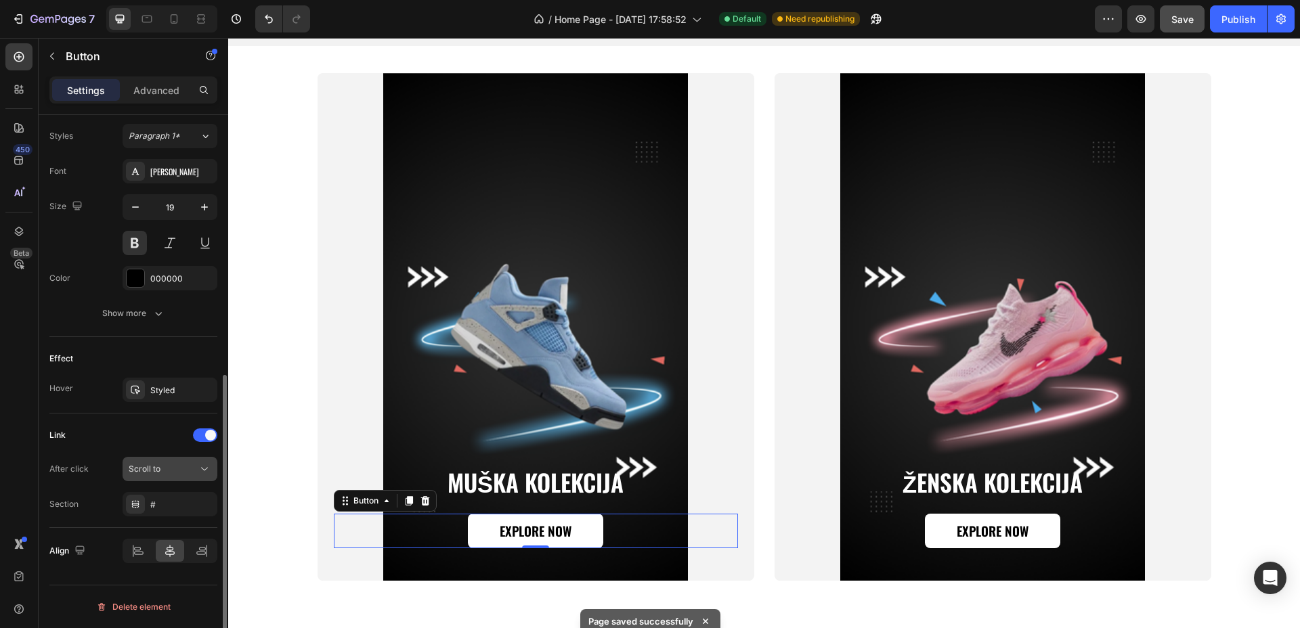
click at [185, 465] on div "Scroll to" at bounding box center [163, 469] width 69 height 12
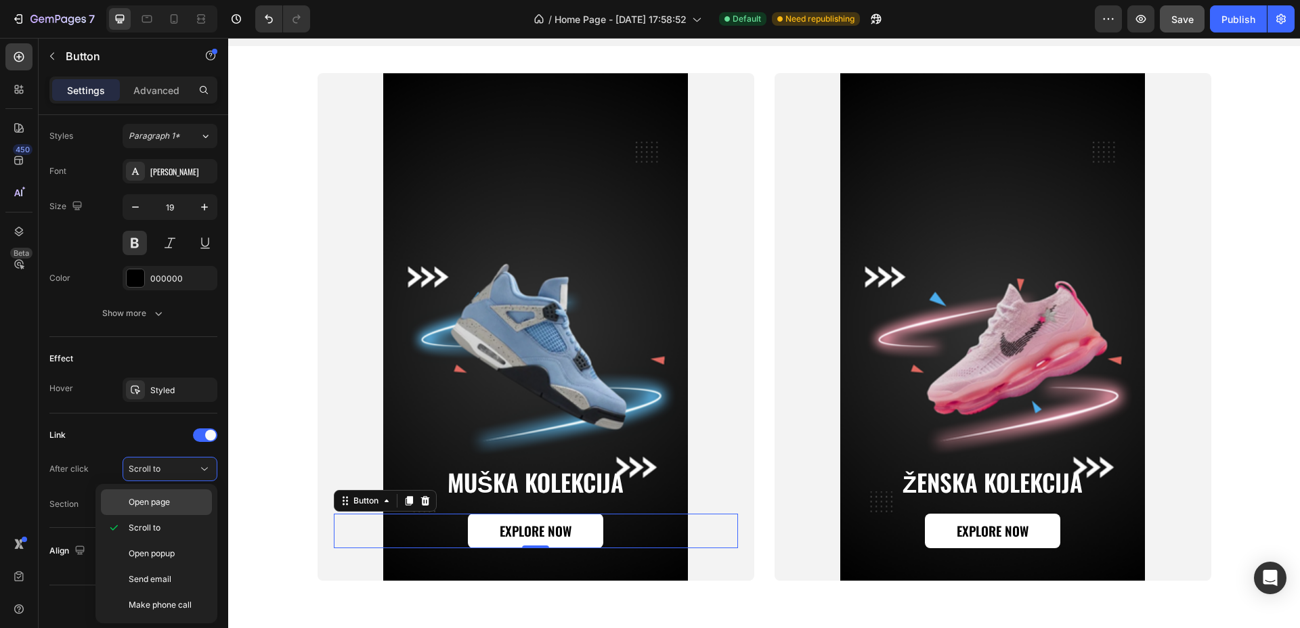
click at [170, 504] on span "Open page" at bounding box center [149, 502] width 41 height 12
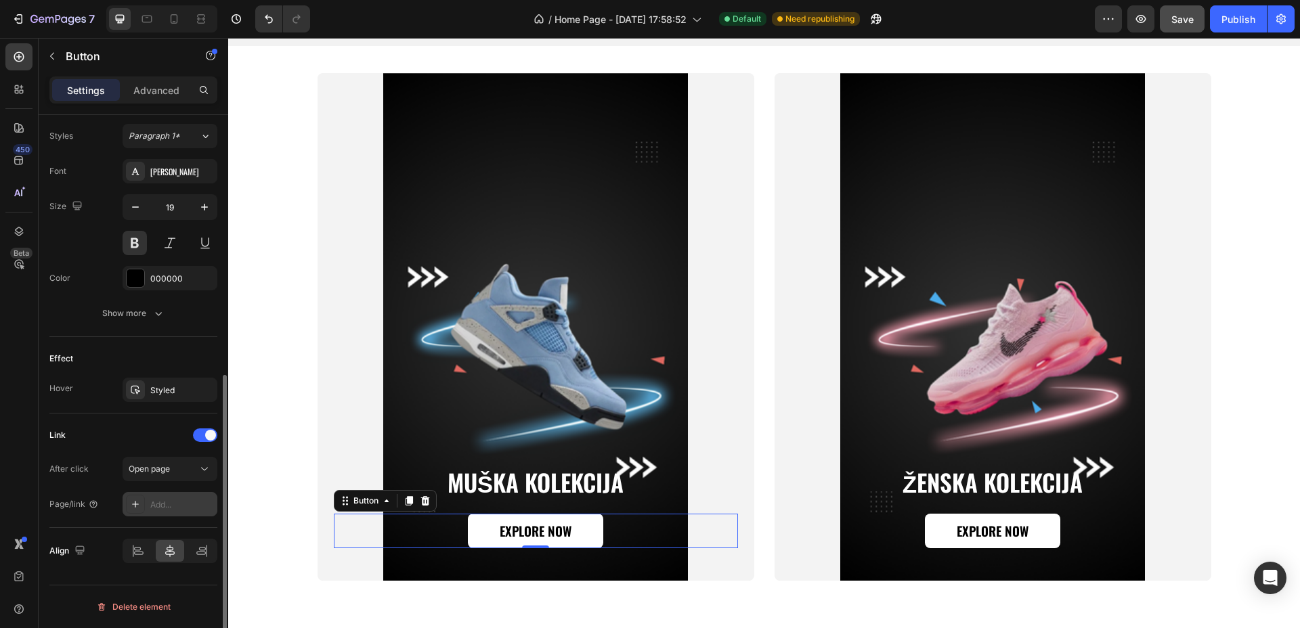
click at [169, 509] on div "Add..." at bounding box center [182, 505] width 64 height 12
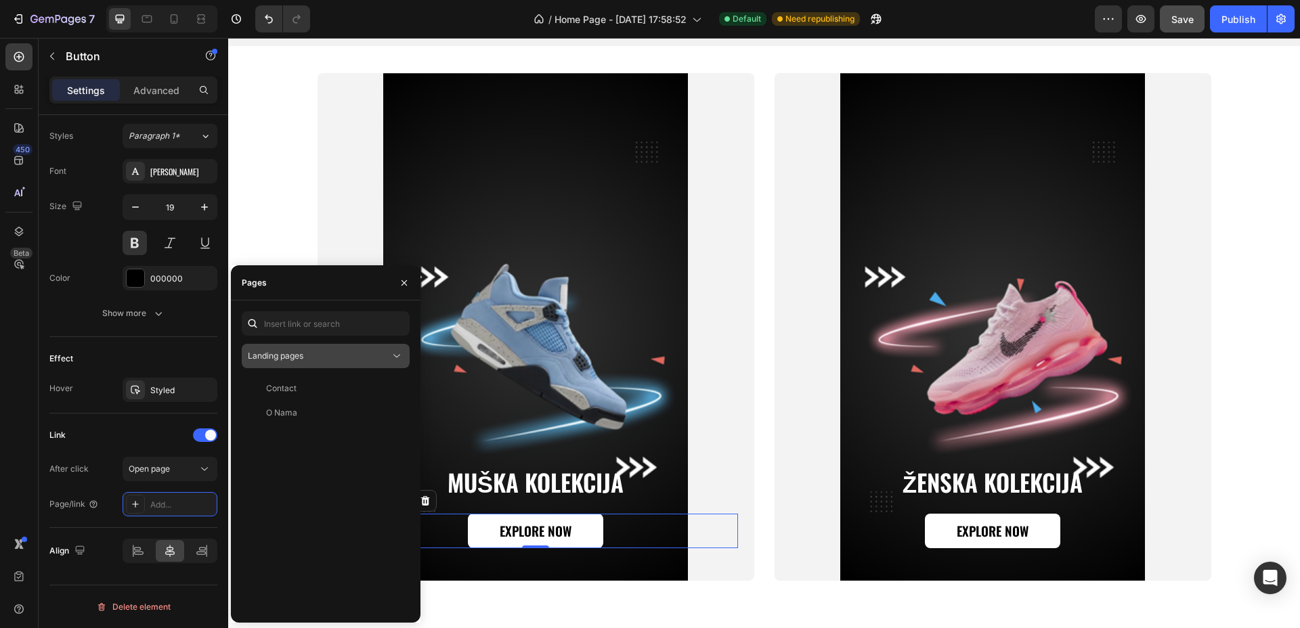
click at [284, 359] on span "Landing pages" at bounding box center [276, 356] width 56 height 10
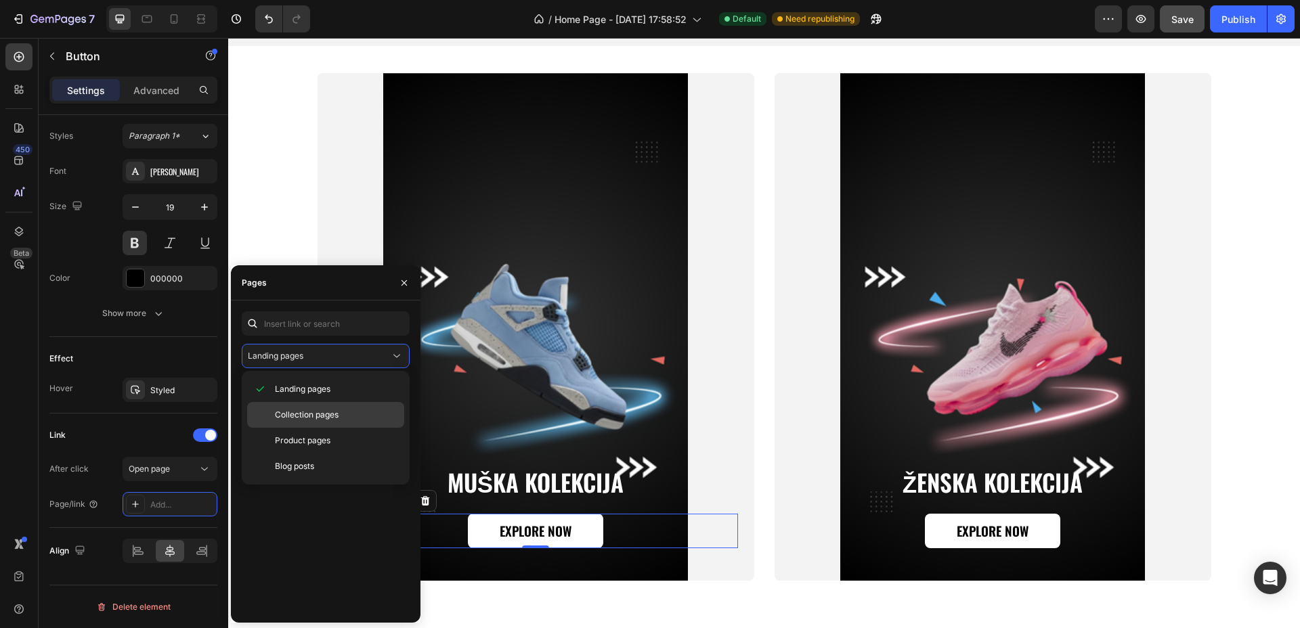
click at [308, 418] on span "Collection pages" at bounding box center [307, 415] width 64 height 12
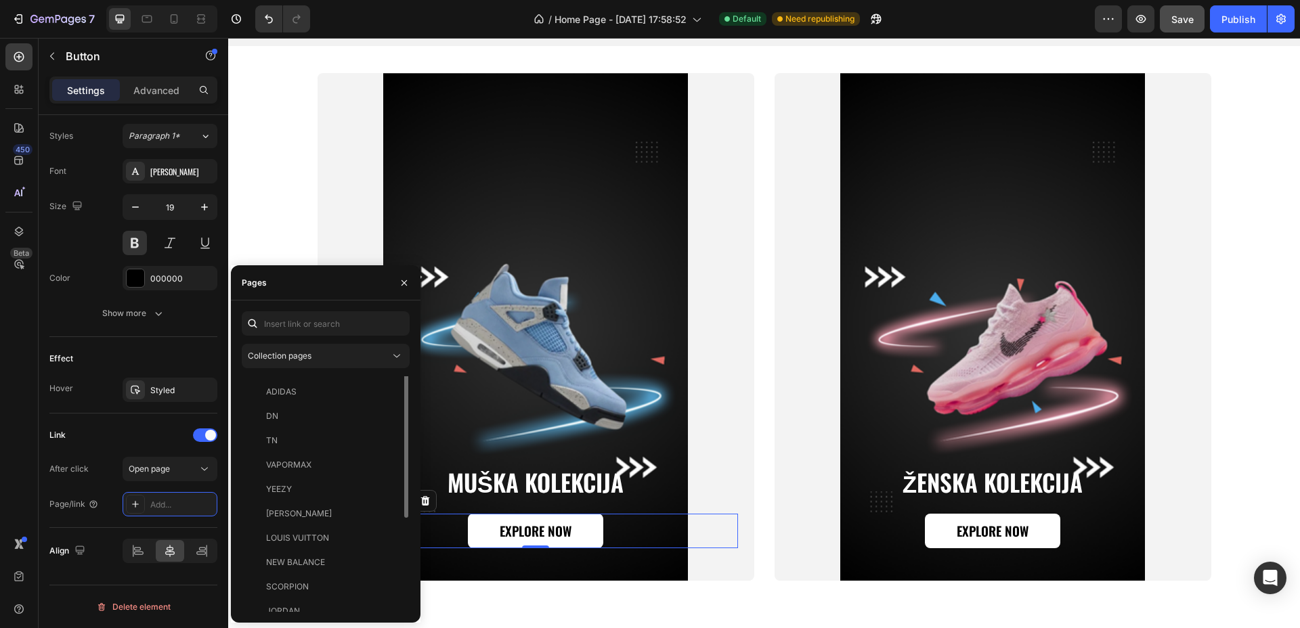
scroll to position [0, 0]
click at [402, 282] on icon "button" at bounding box center [404, 283] width 11 height 11
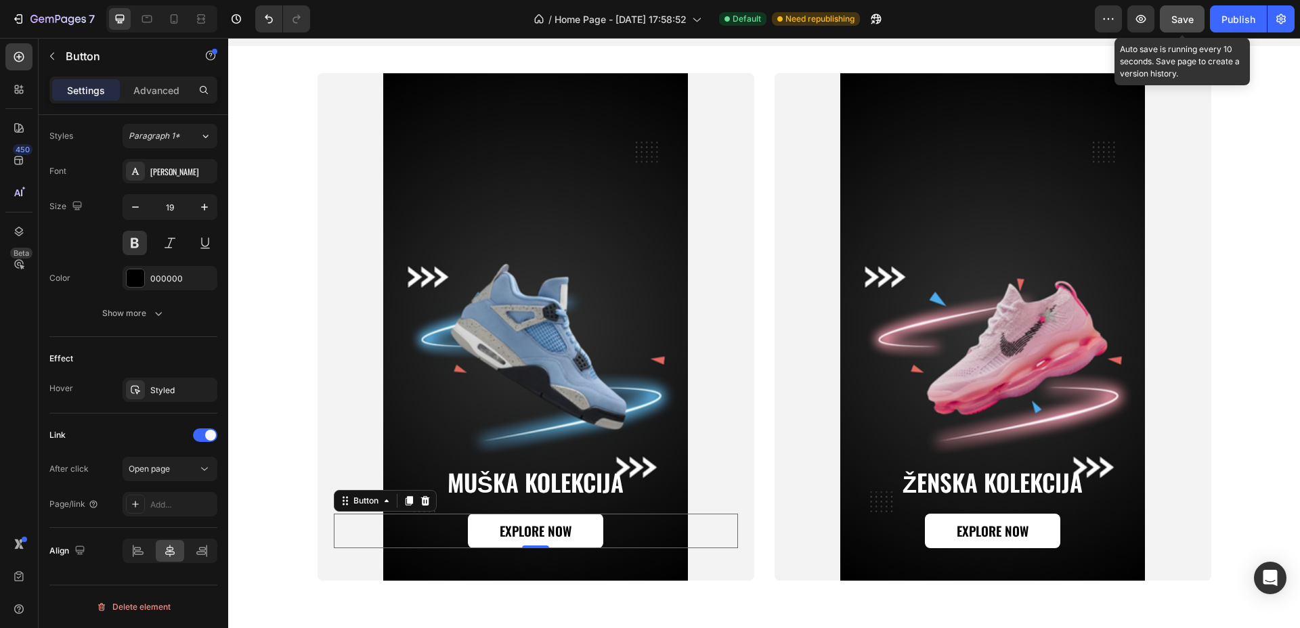
click at [1185, 12] on div "Save" at bounding box center [1182, 19] width 22 height 14
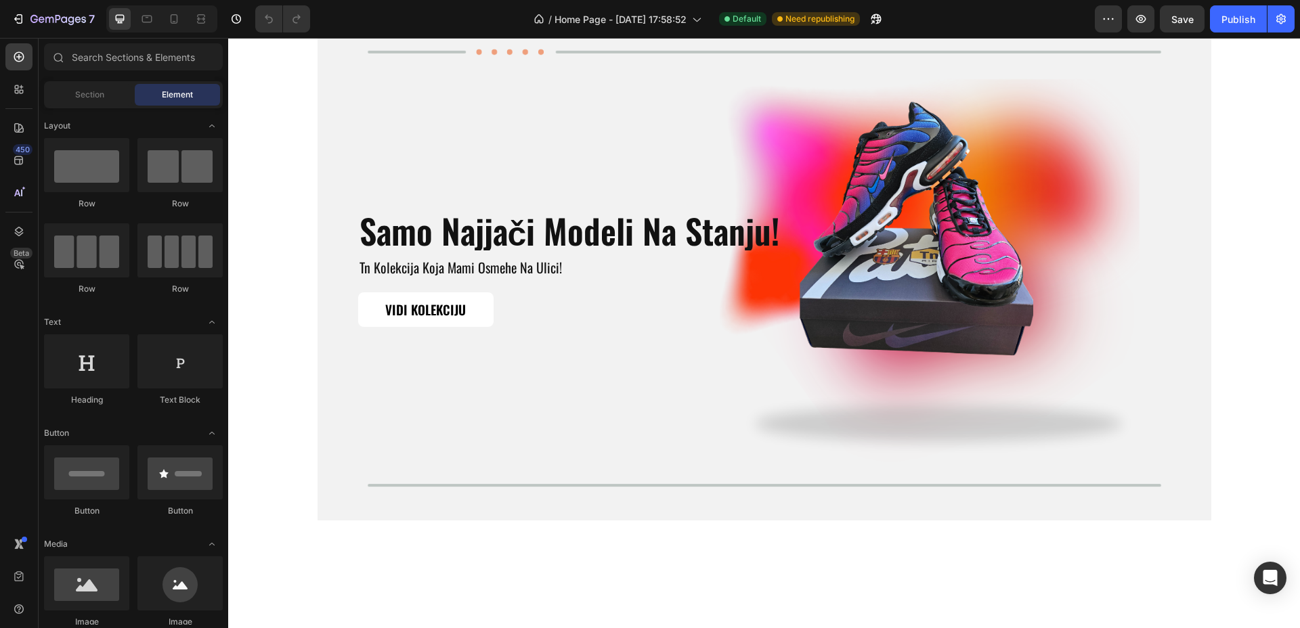
scroll to position [1608, 0]
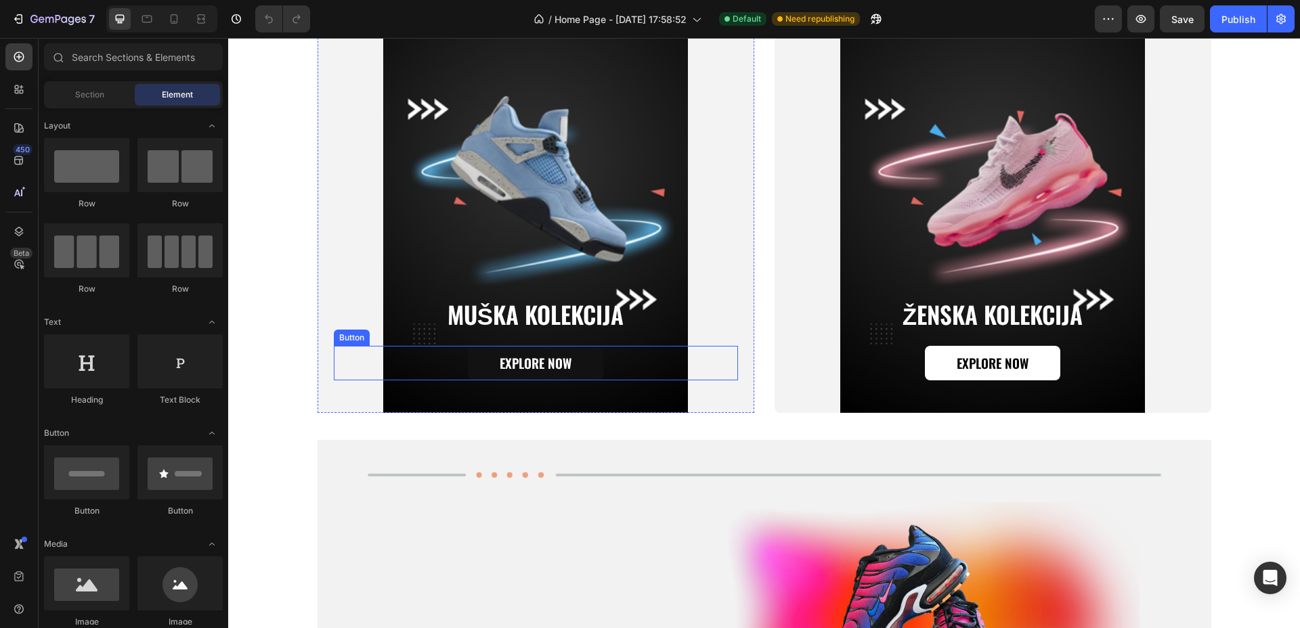
click at [586, 363] on button "Explore Now" at bounding box center [535, 363] width 135 height 35
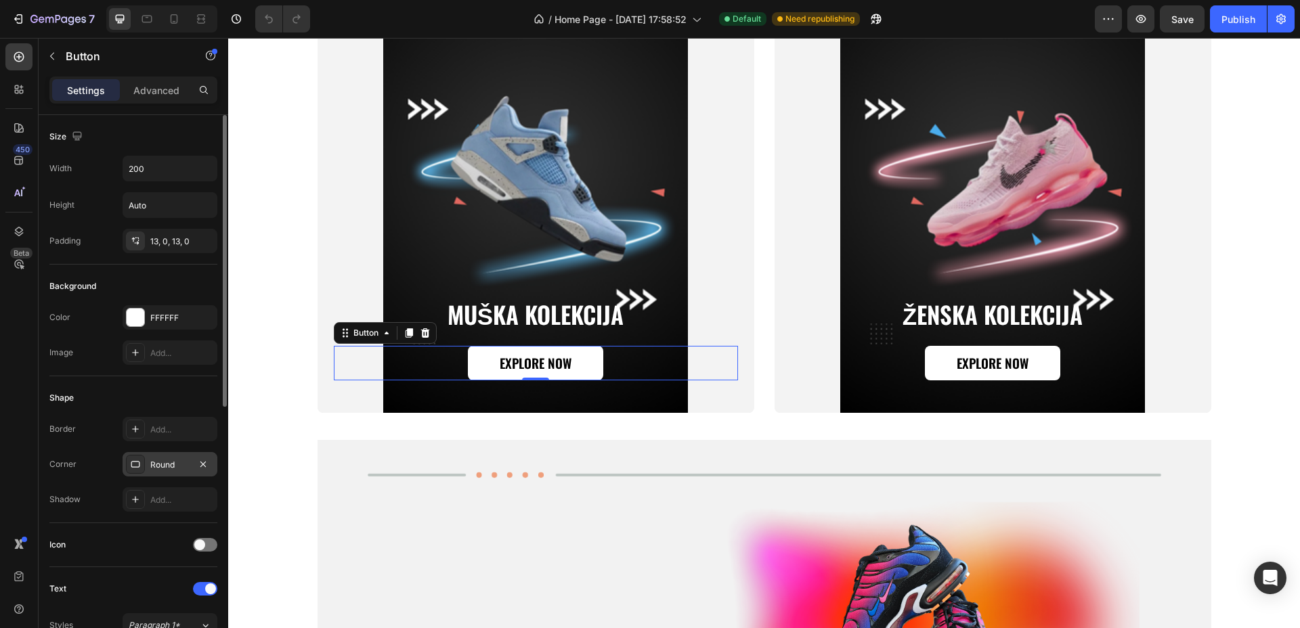
scroll to position [423, 0]
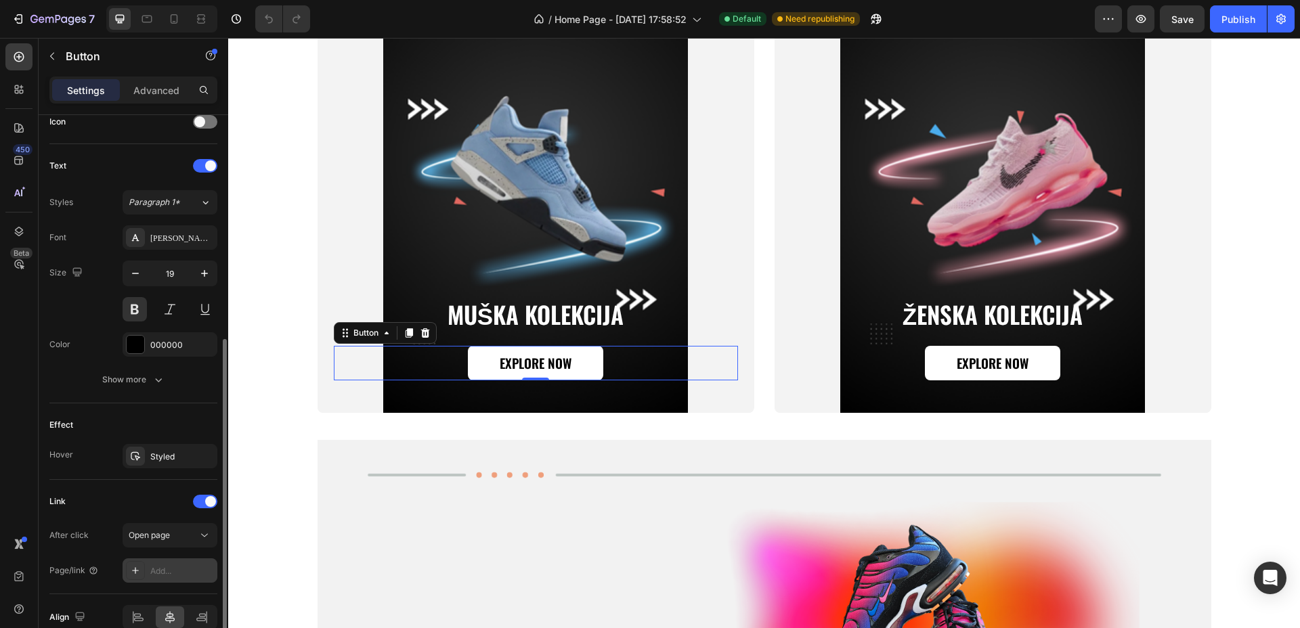
click at [179, 567] on div "Add..." at bounding box center [182, 571] width 64 height 12
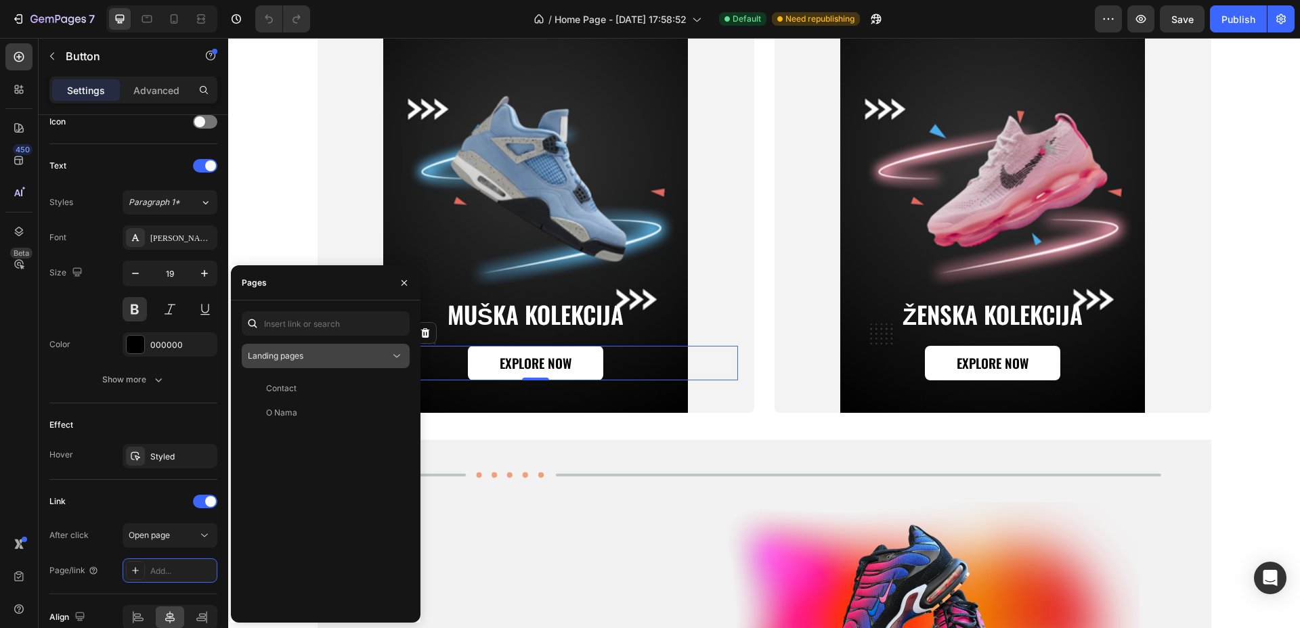
click at [326, 364] on button "Landing pages" at bounding box center [326, 356] width 168 height 24
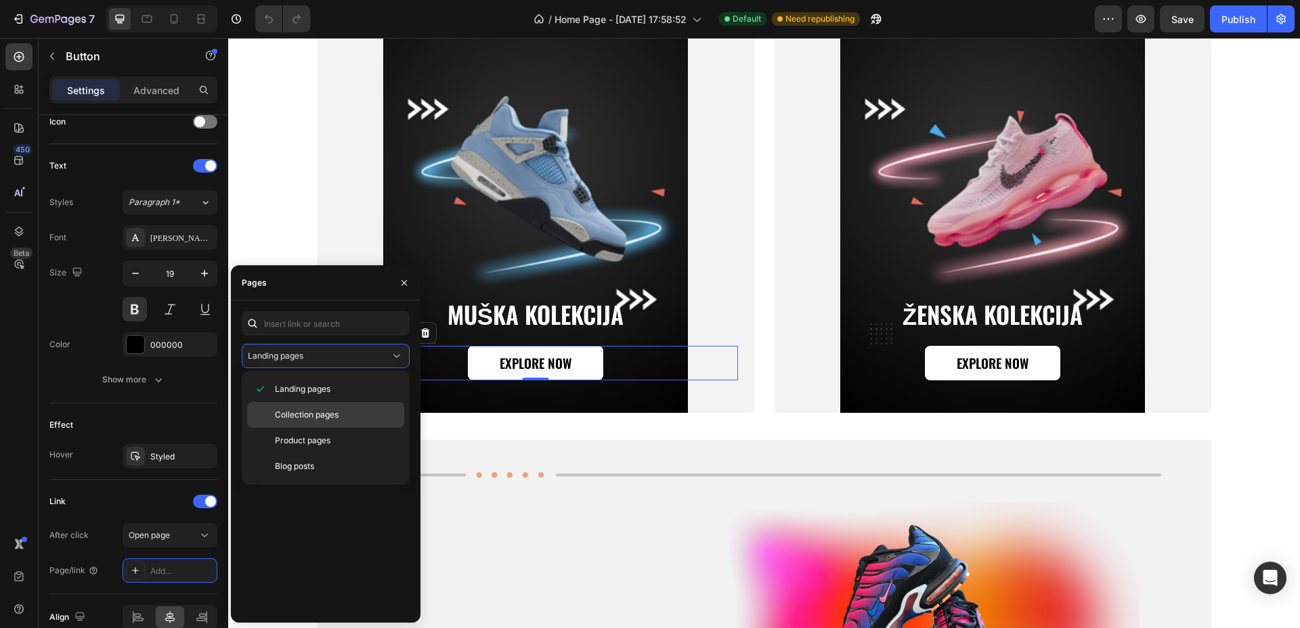
click at [302, 428] on div "Collection pages" at bounding box center [325, 441] width 157 height 26
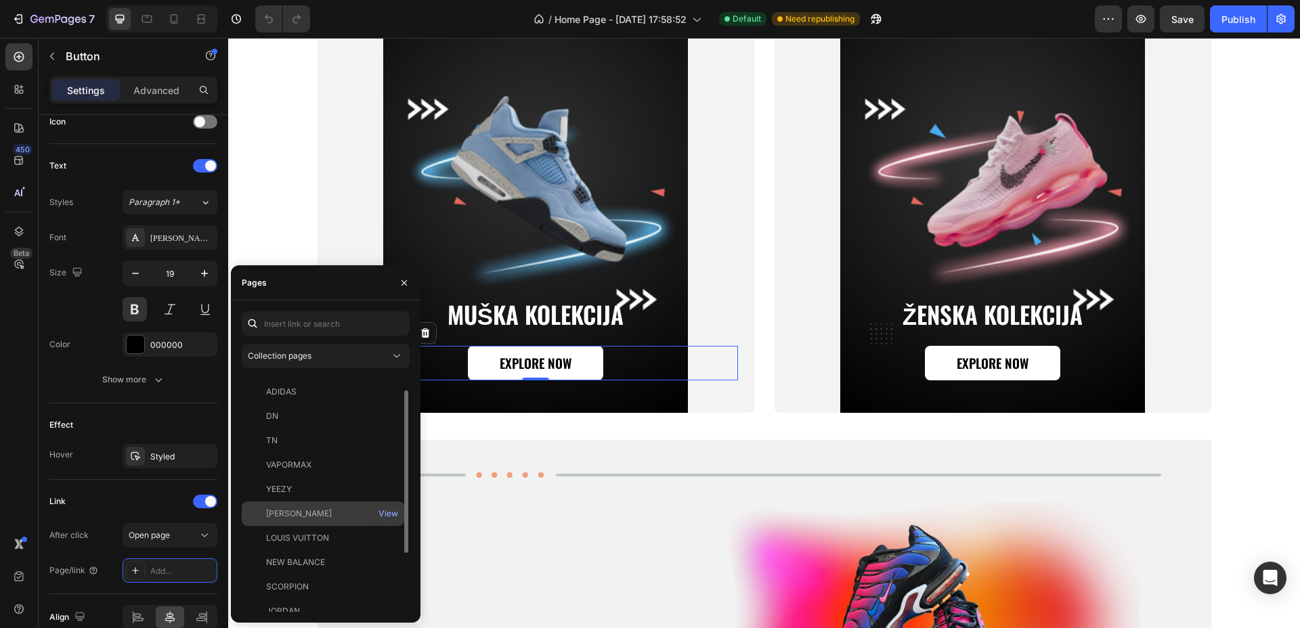
scroll to position [0, 0]
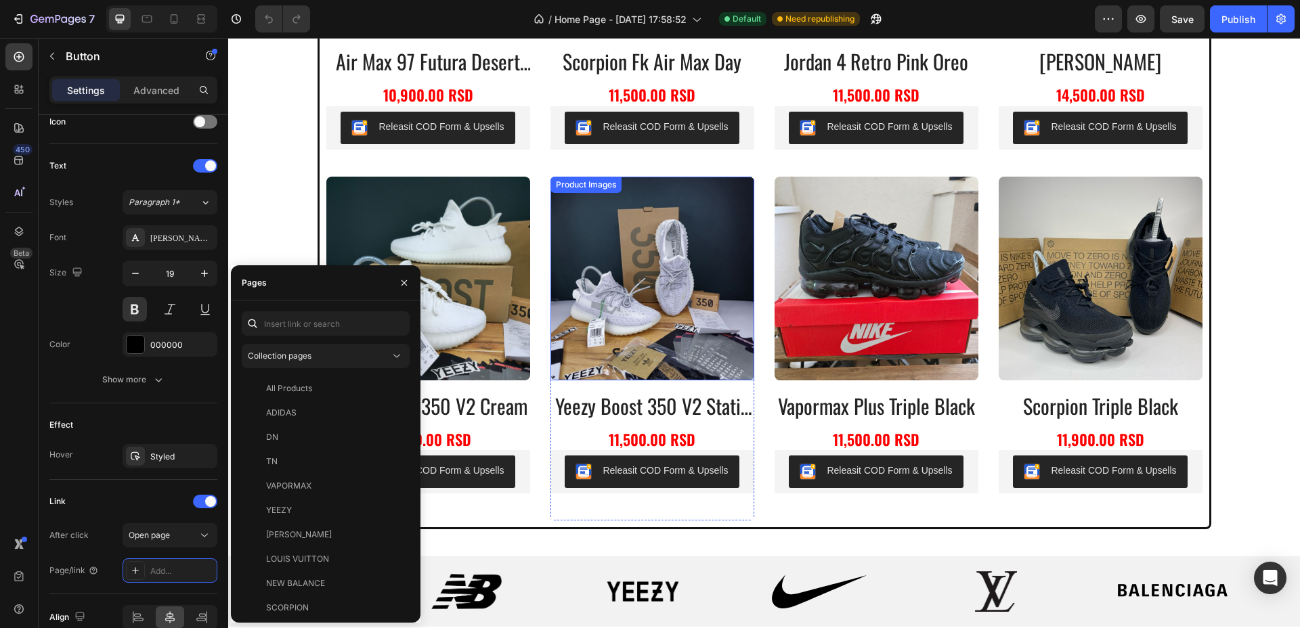
click at [745, 219] on img at bounding box center [652, 279] width 204 height 204
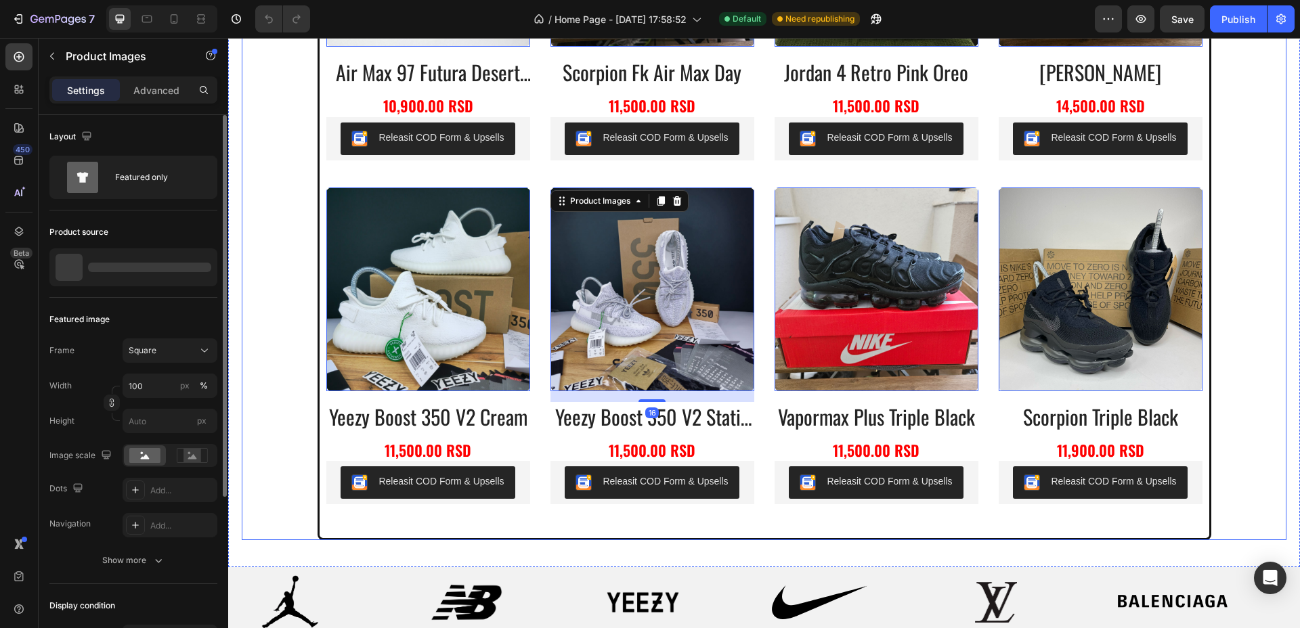
click at [764, 193] on div "Product Images 0 air max 97 futura desert sand Product Title 10,900.00 RSD Prod…" at bounding box center [764, 187] width 876 height 688
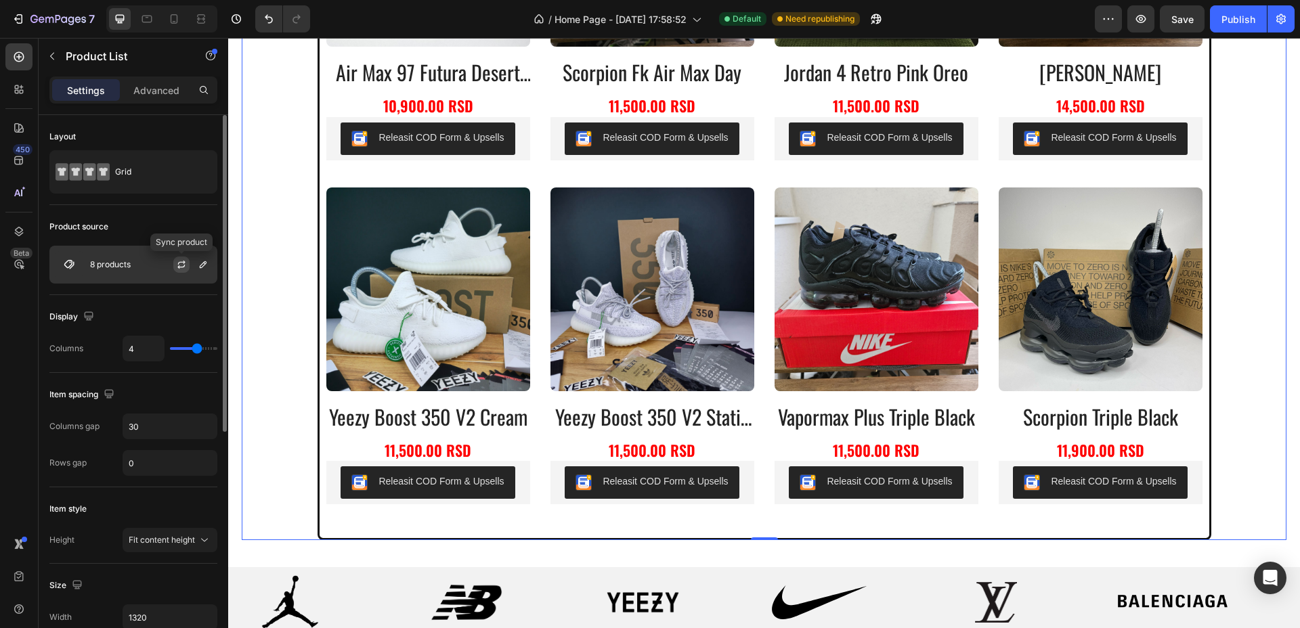
click at [179, 265] on icon "button" at bounding box center [180, 267] width 7 height 4
click at [203, 269] on icon "button" at bounding box center [203, 264] width 11 height 11
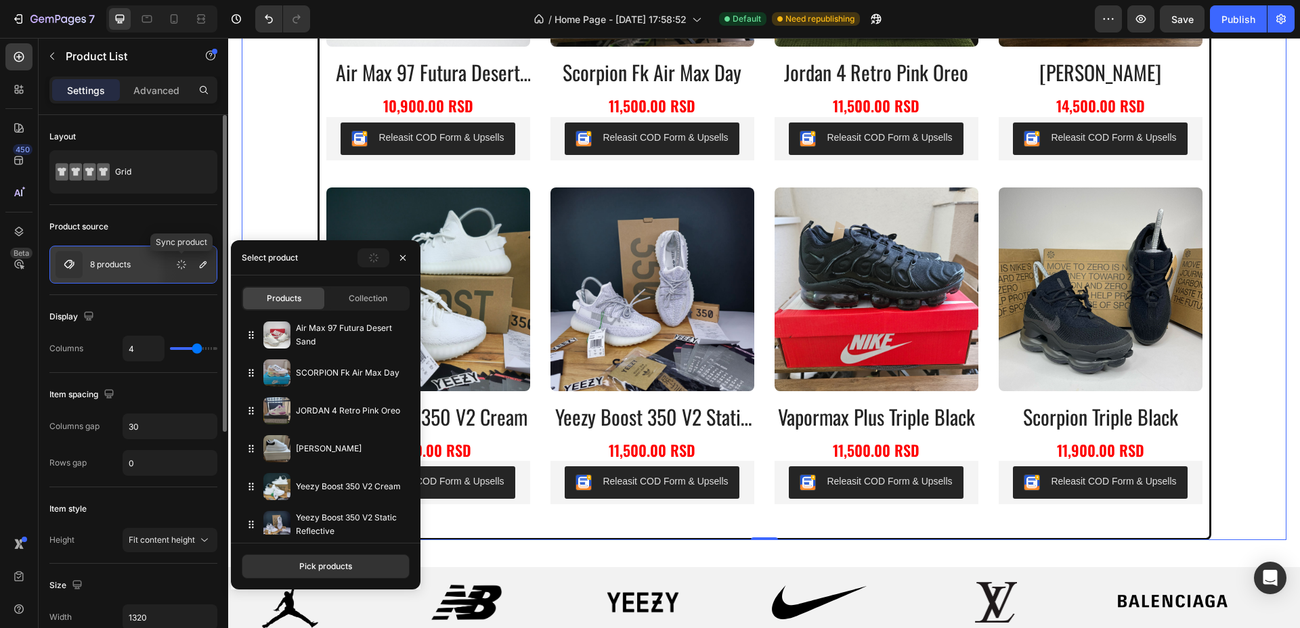
click at [179, 259] on icon "button" at bounding box center [181, 265] width 12 height 12
click at [178, 219] on div "Product source" at bounding box center [133, 227] width 168 height 22
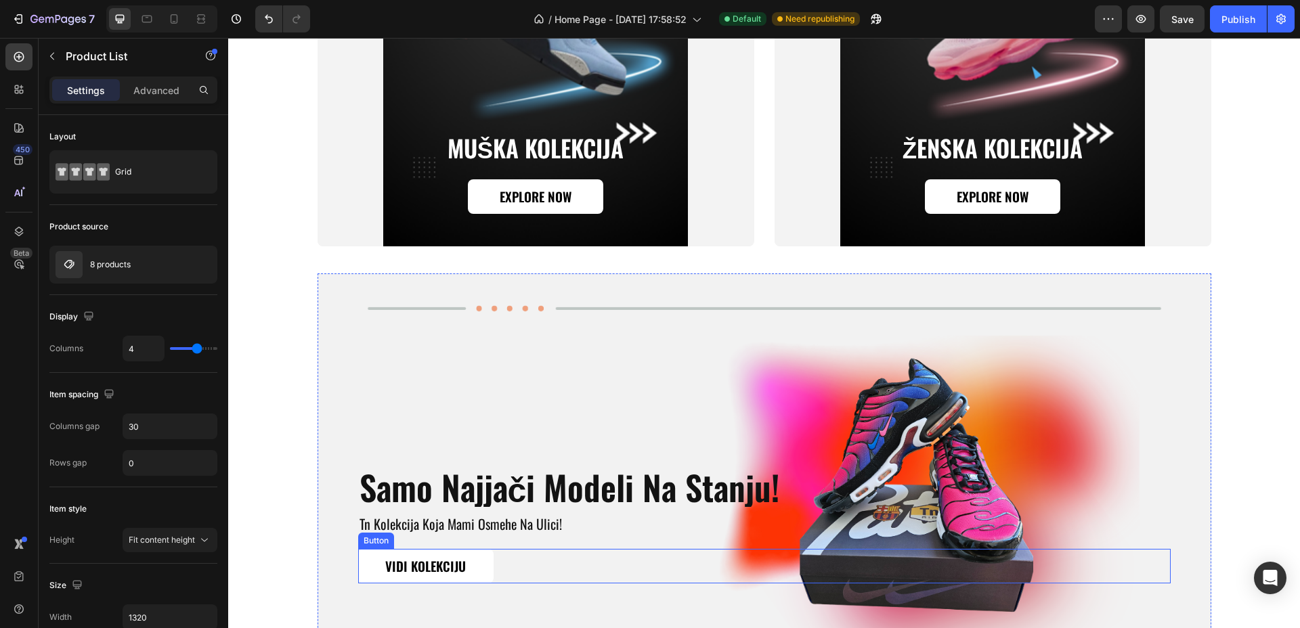
scroll to position [1692, 0]
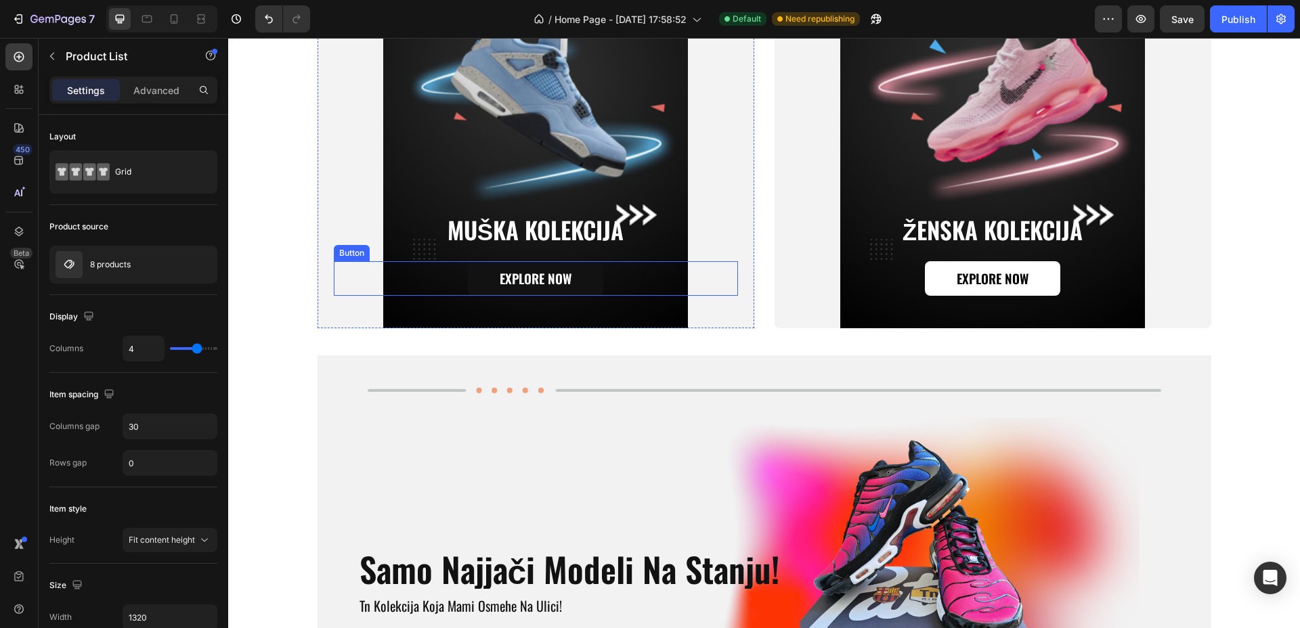
click at [575, 276] on button "Explore Now" at bounding box center [535, 278] width 135 height 35
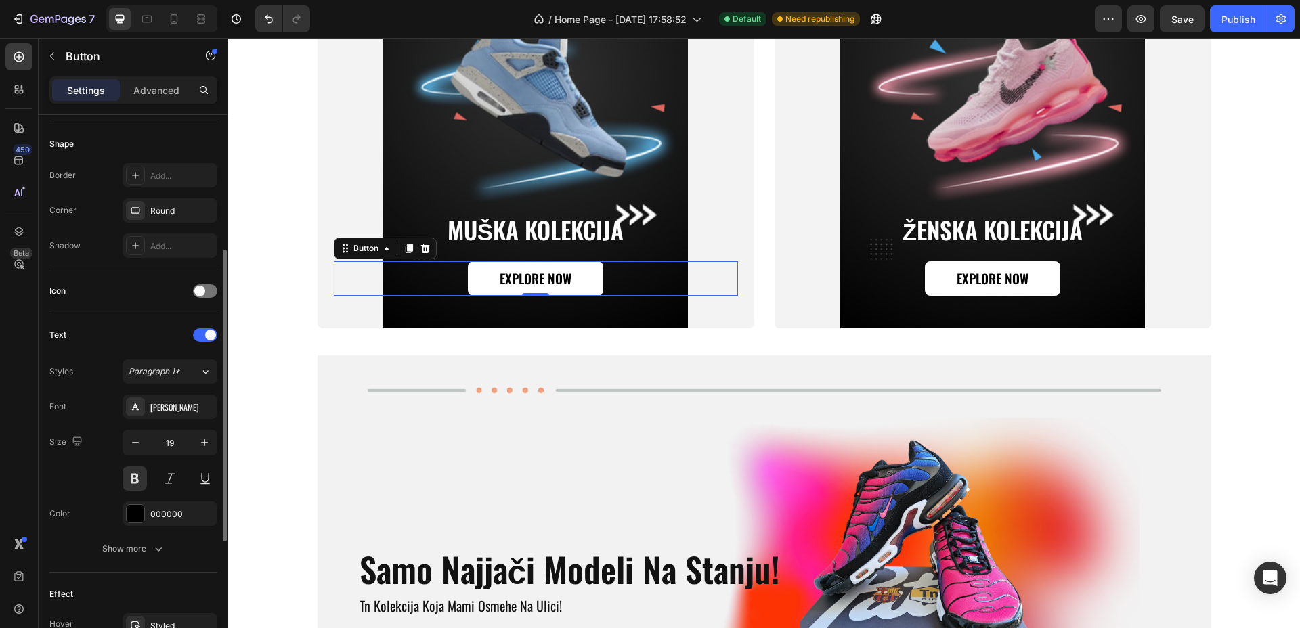
scroll to position [489, 0]
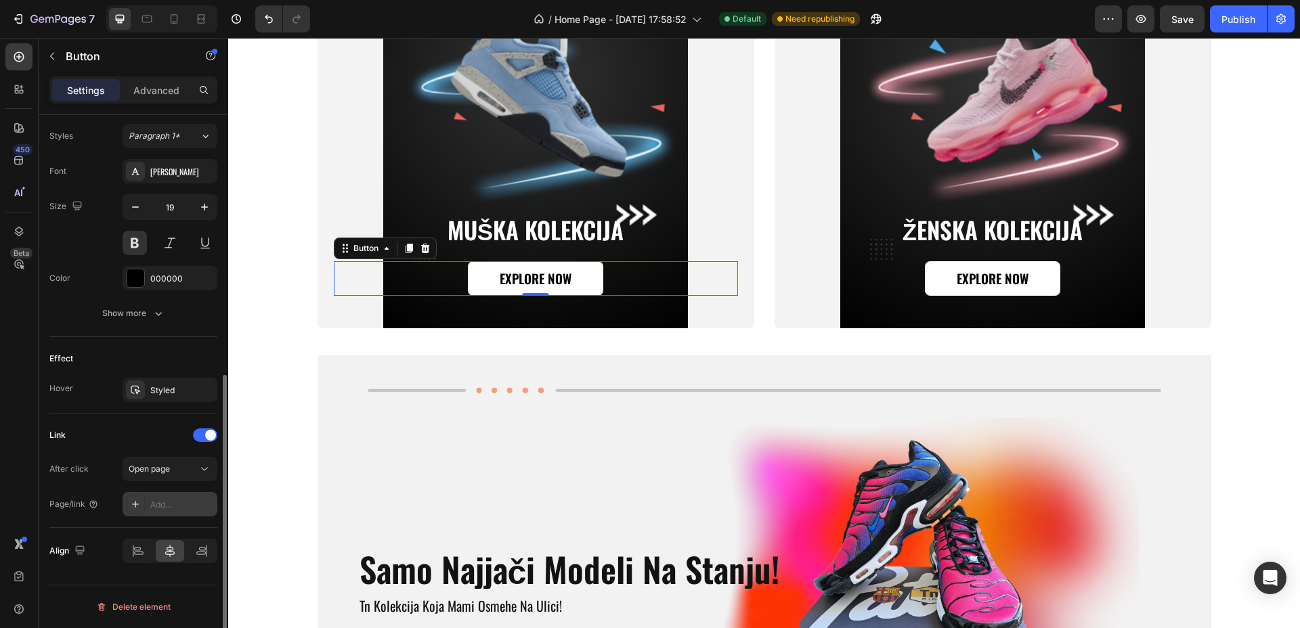
click at [181, 504] on div "Add..." at bounding box center [182, 505] width 64 height 12
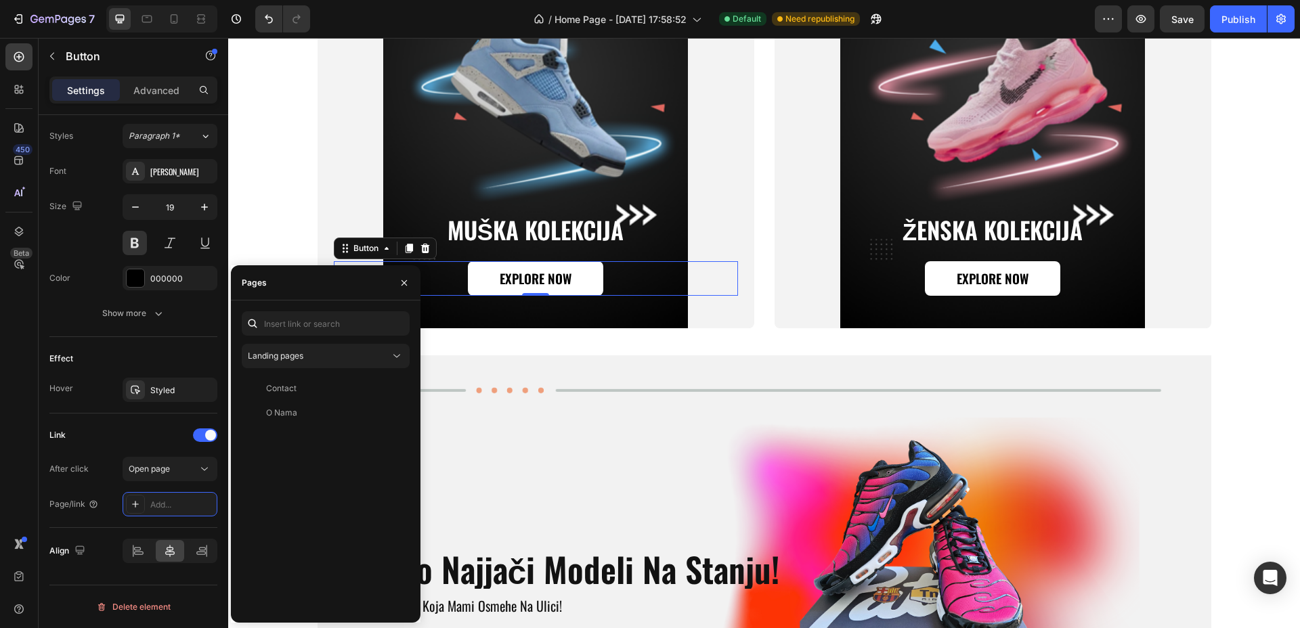
click at [334, 341] on div "Landing pages Contact View O Nama View" at bounding box center [326, 461] width 168 height 301
click at [332, 355] on div "Landing pages" at bounding box center [319, 356] width 142 height 12
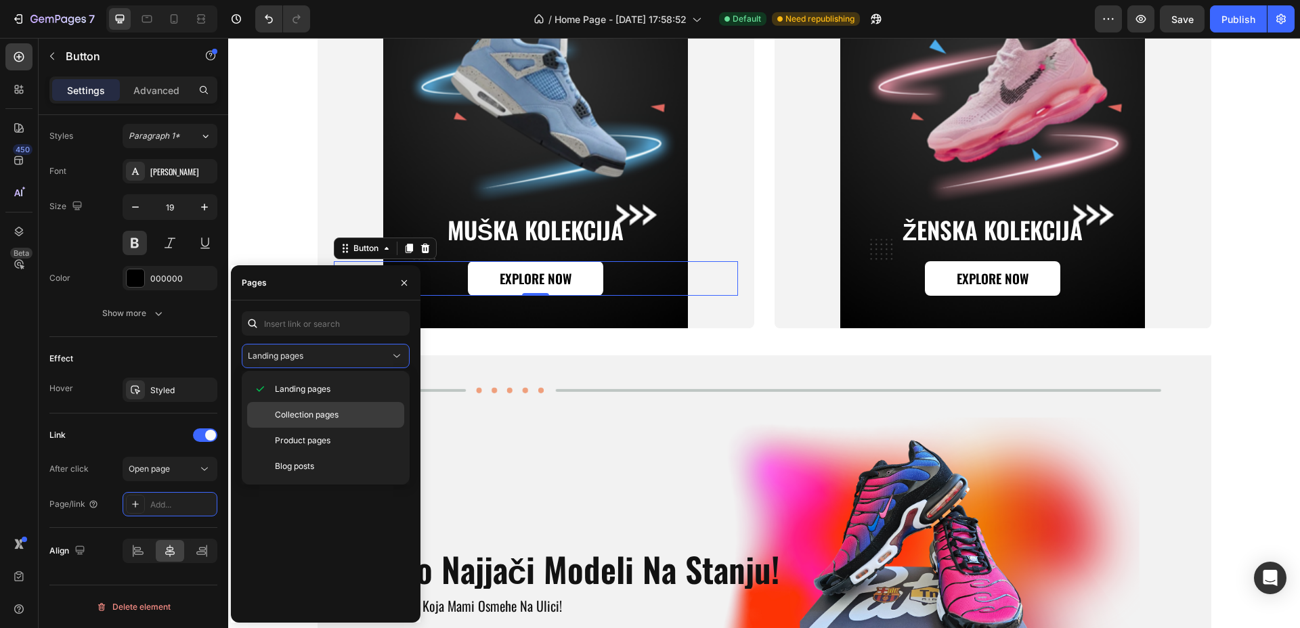
click at [309, 411] on span "Collection pages" at bounding box center [307, 415] width 64 height 12
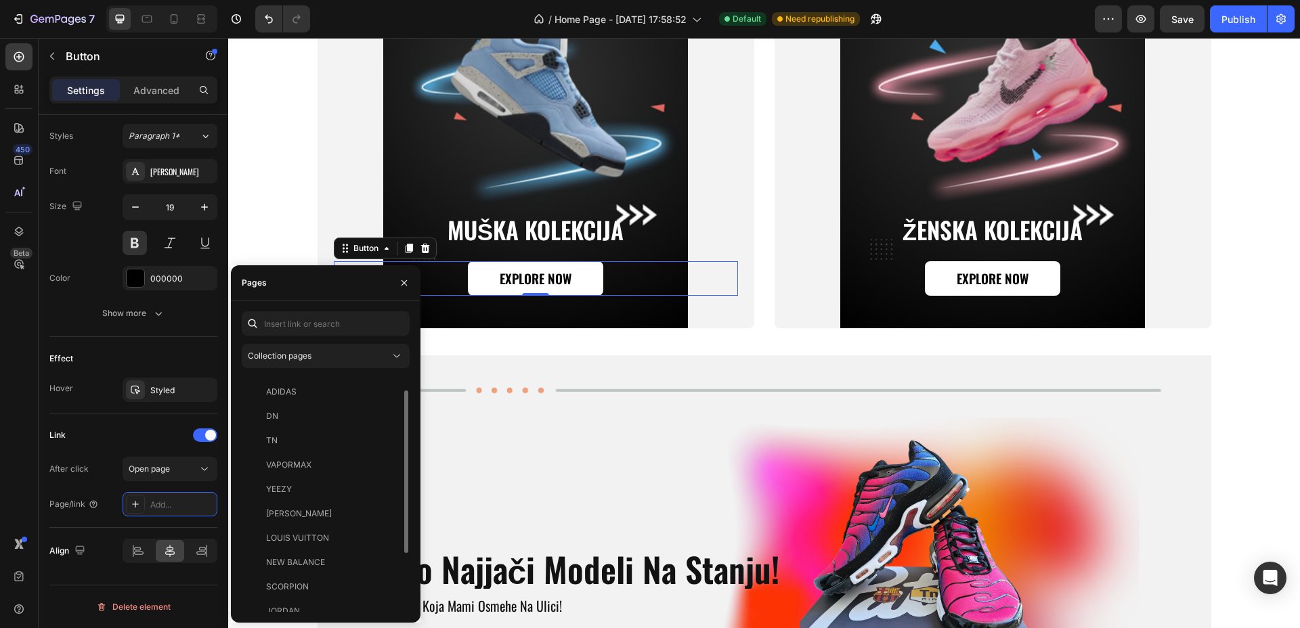
scroll to position [0, 0]
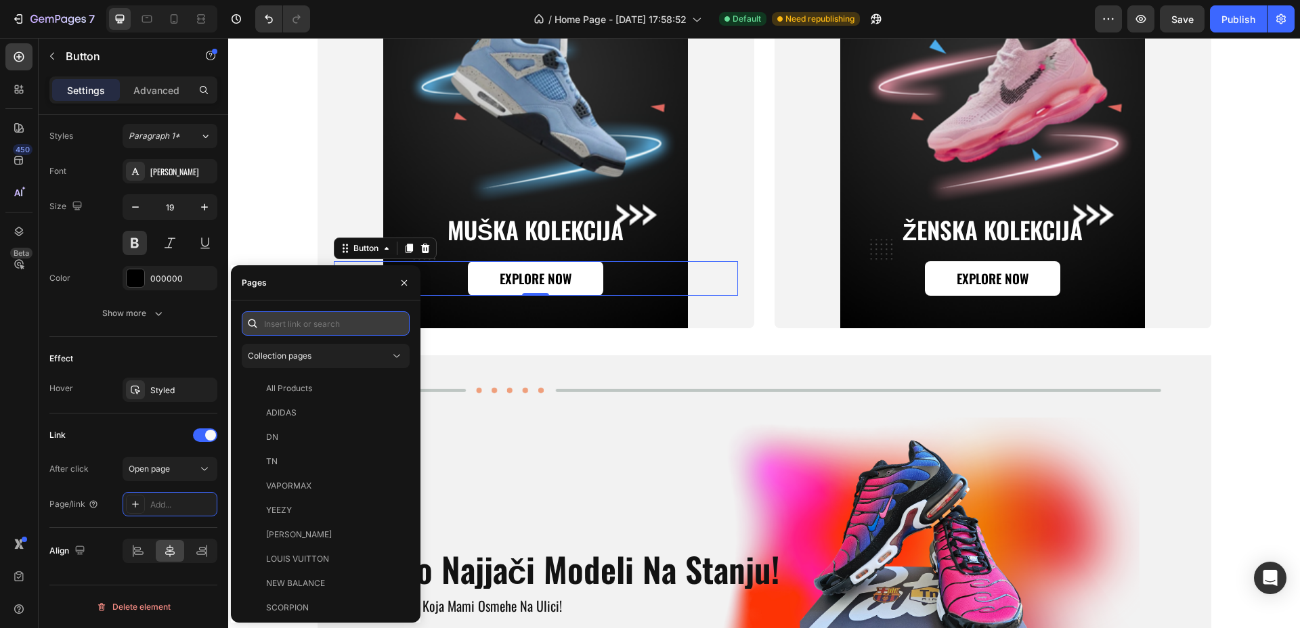
click at [320, 325] on input "text" at bounding box center [326, 323] width 168 height 24
type input "M"
click at [398, 354] on icon at bounding box center [397, 356] width 14 height 14
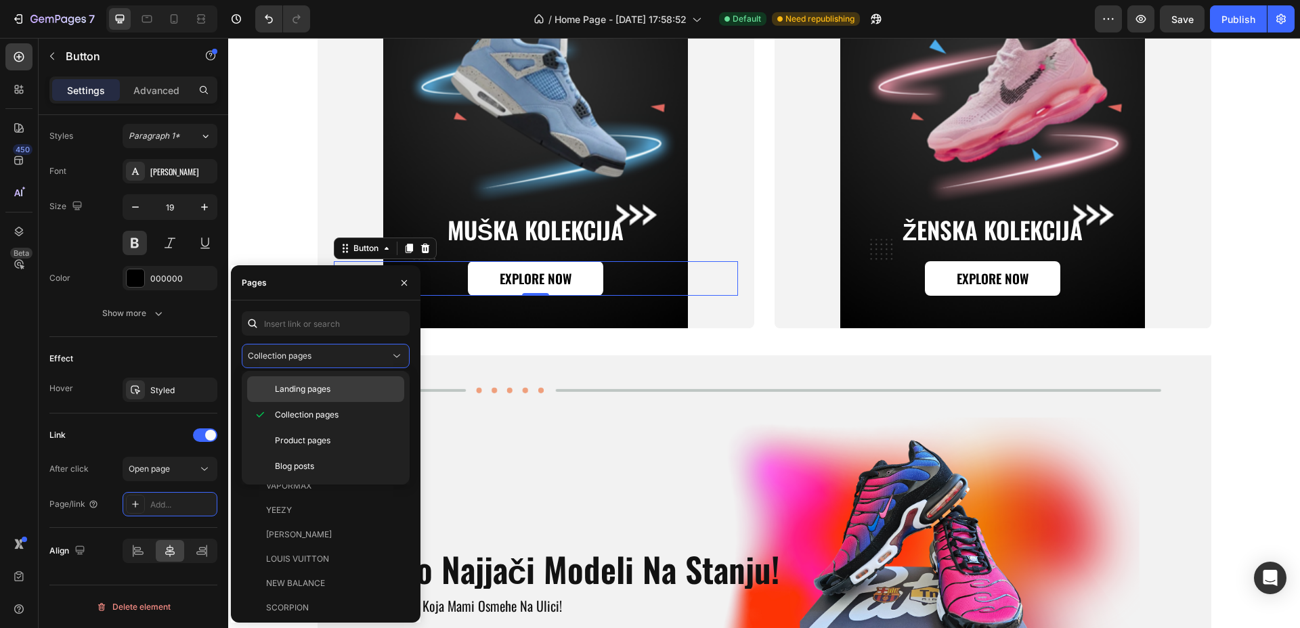
click at [317, 389] on span "Landing pages" at bounding box center [303, 389] width 56 height 12
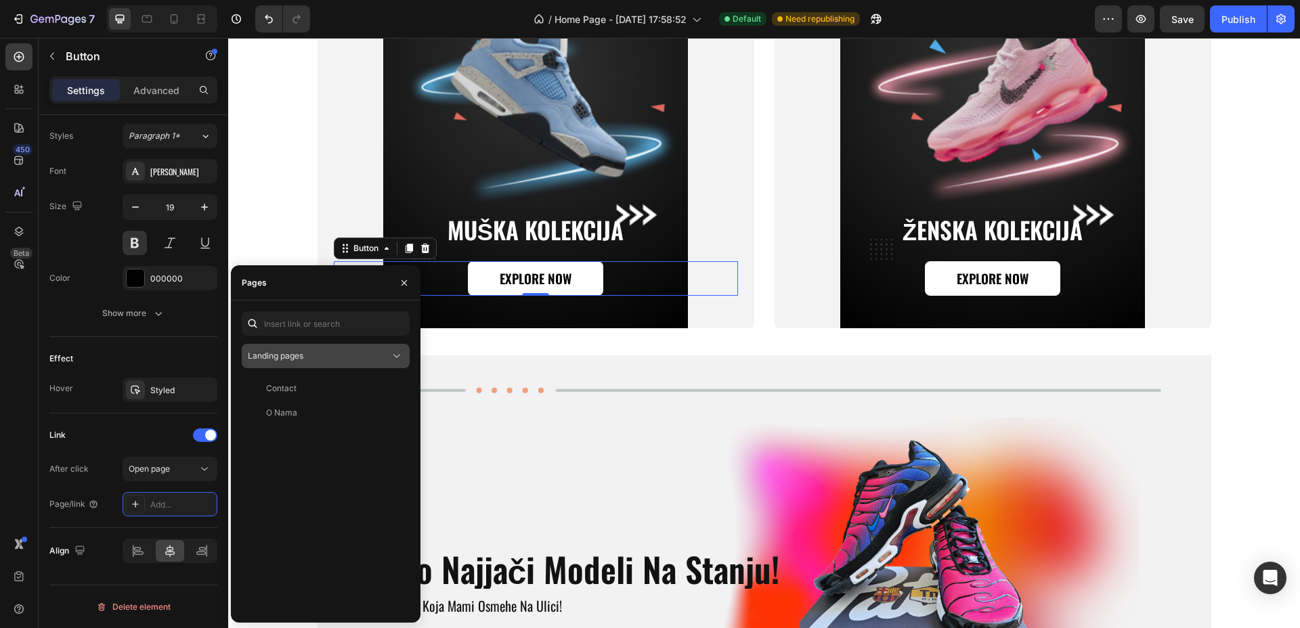
click at [333, 355] on div "Landing pages" at bounding box center [319, 356] width 142 height 12
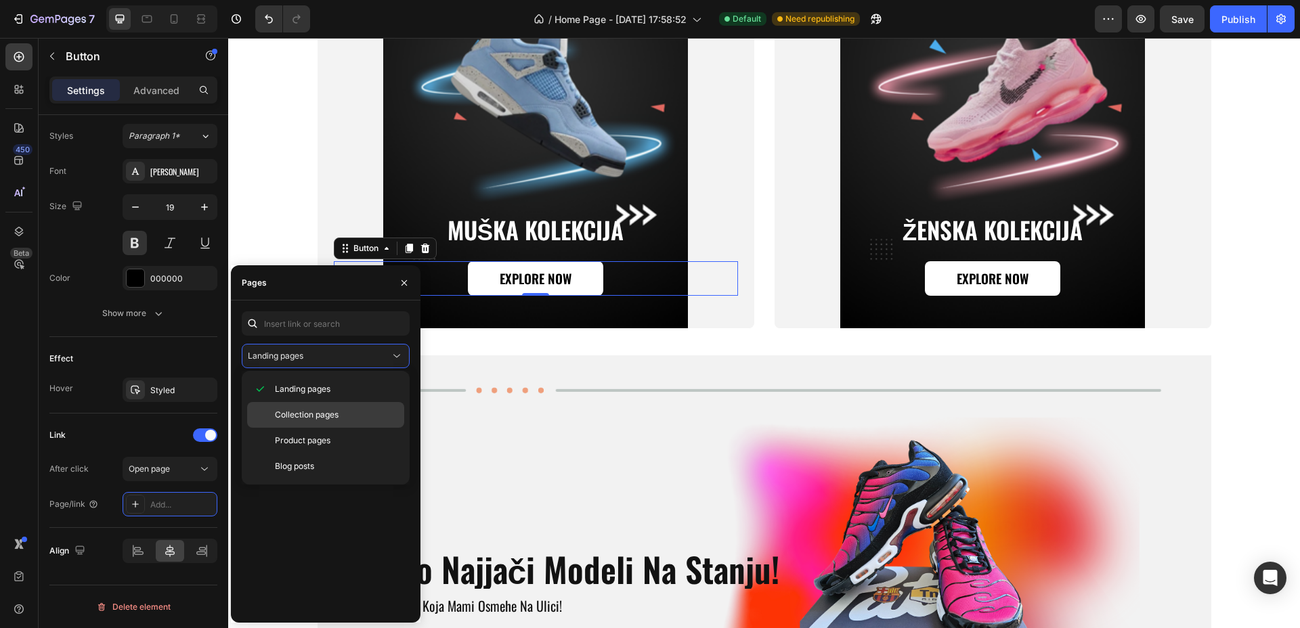
click at [307, 428] on div "Collection pages" at bounding box center [325, 441] width 157 height 26
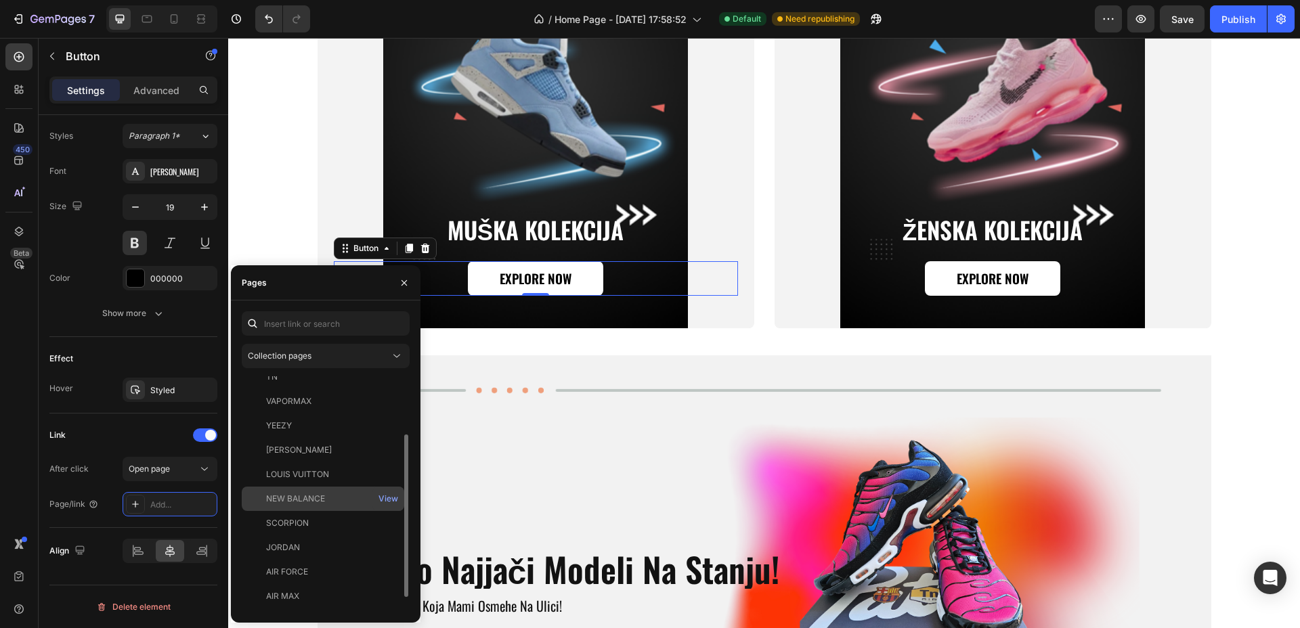
scroll to position [106, 0]
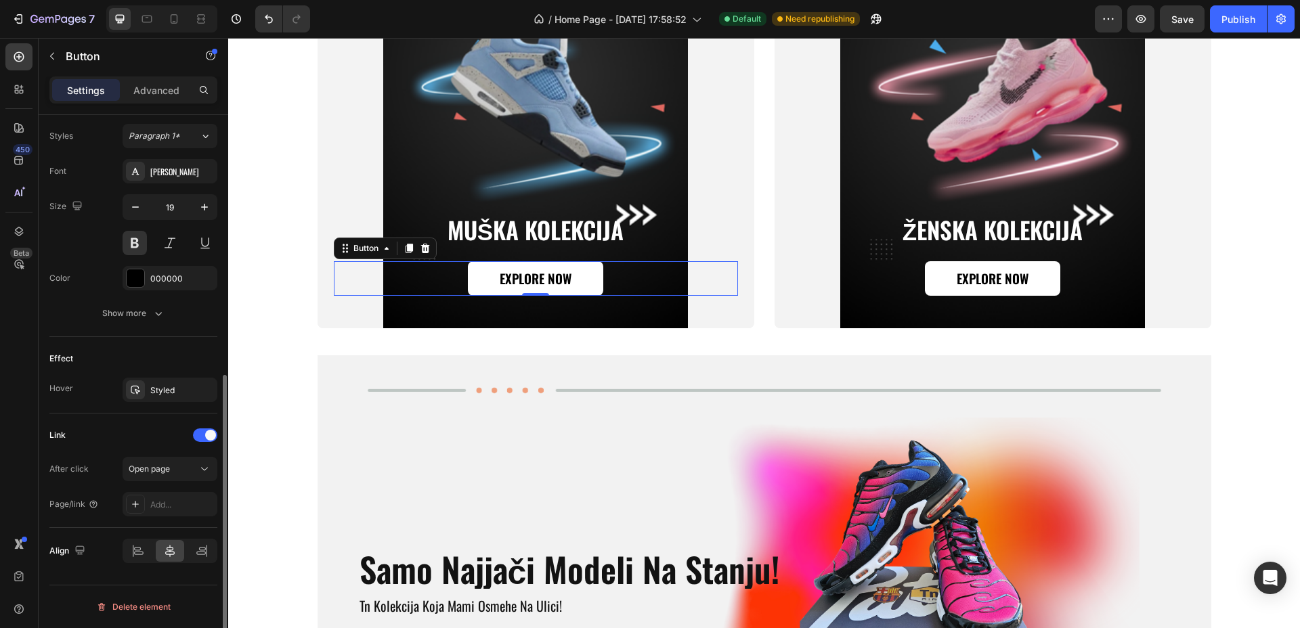
click at [125, 415] on div "Link After click Open page Page/link Add..." at bounding box center [133, 471] width 168 height 114
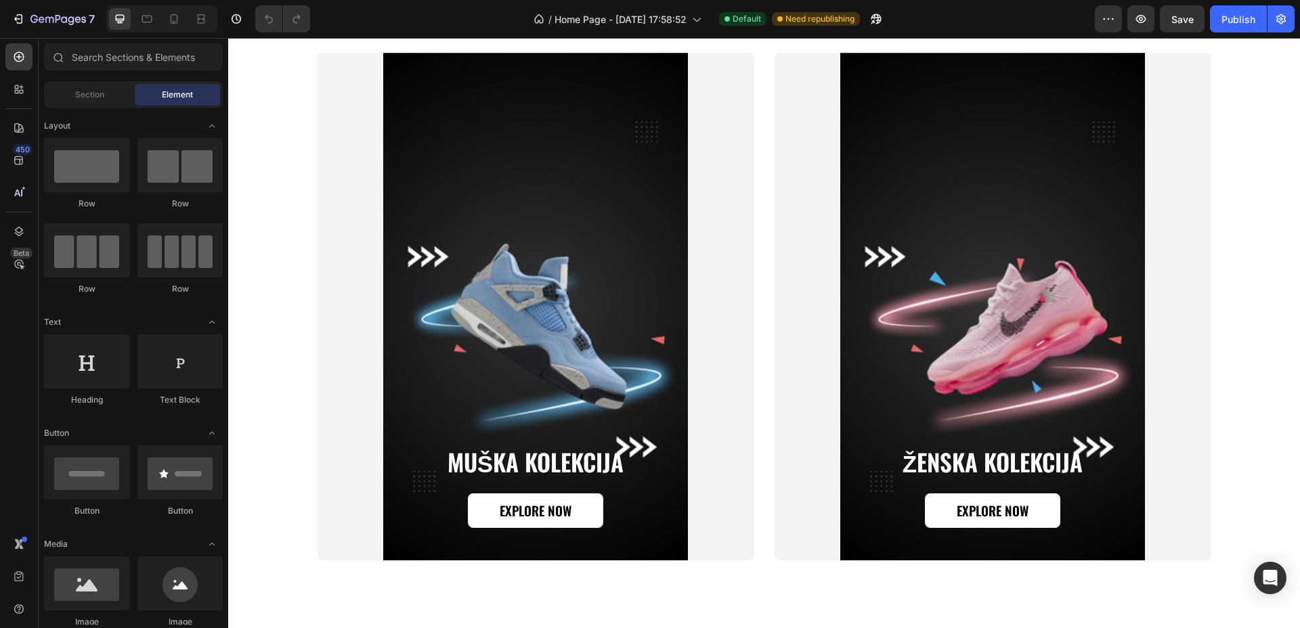
scroll to position [1692, 0]
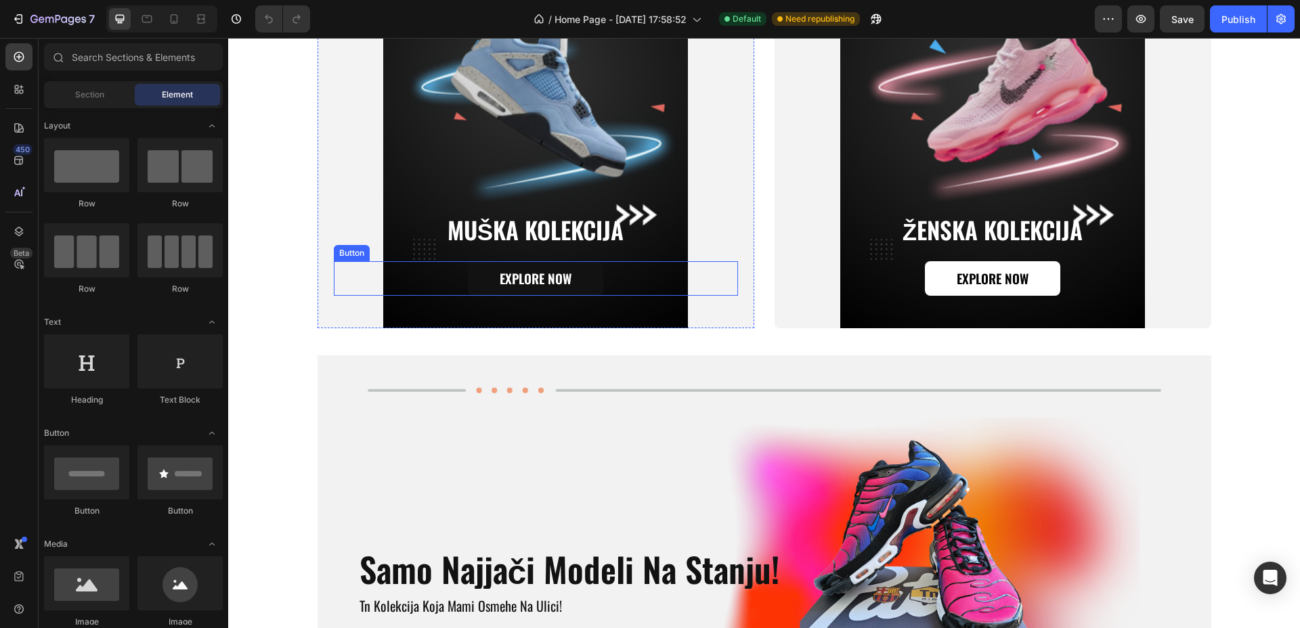
click at [588, 286] on button "Explore Now" at bounding box center [535, 278] width 135 height 35
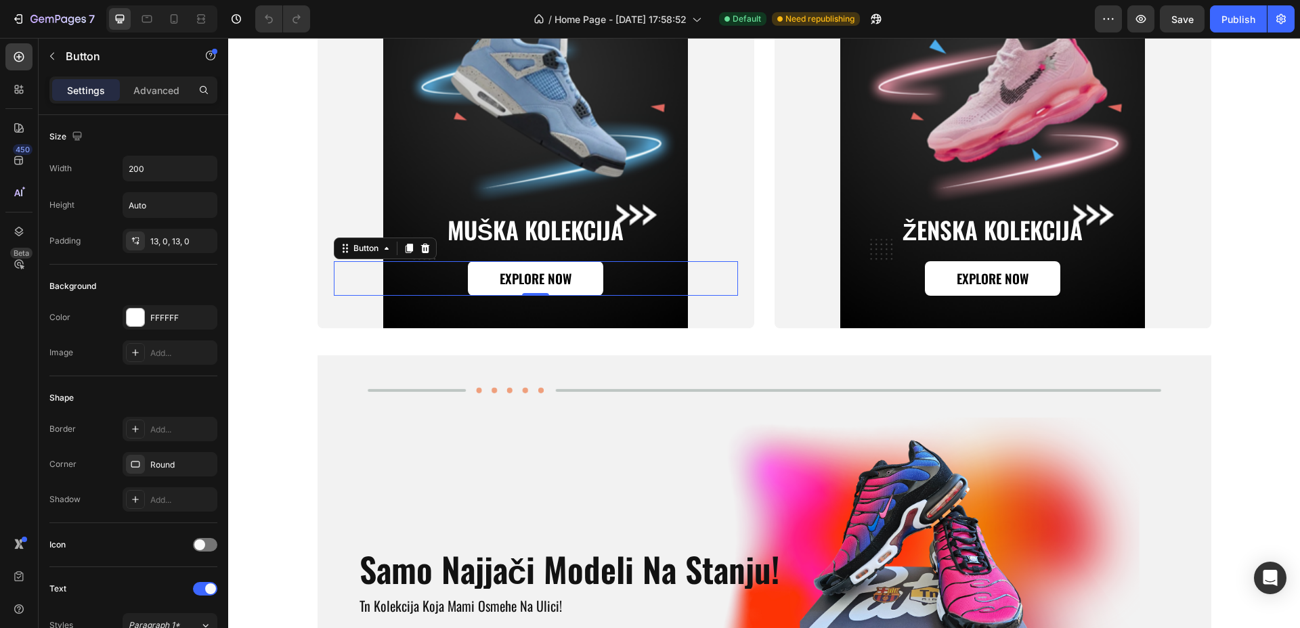
scroll to position [489, 0]
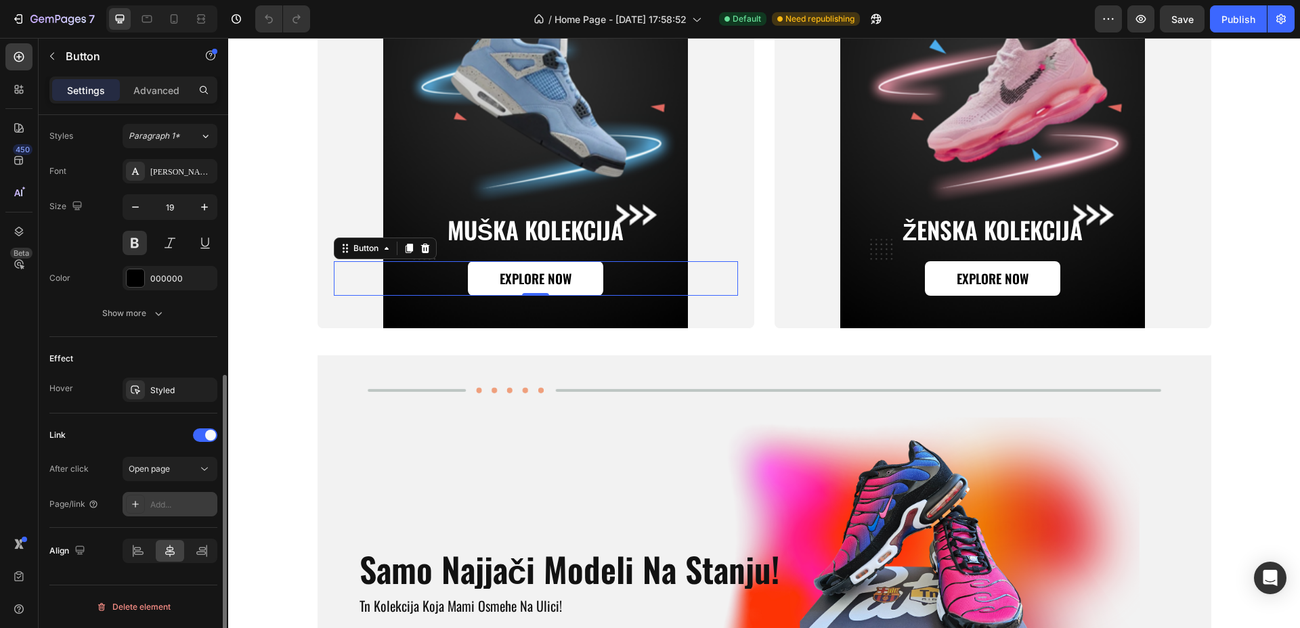
click at [174, 506] on div "Add..." at bounding box center [182, 505] width 64 height 12
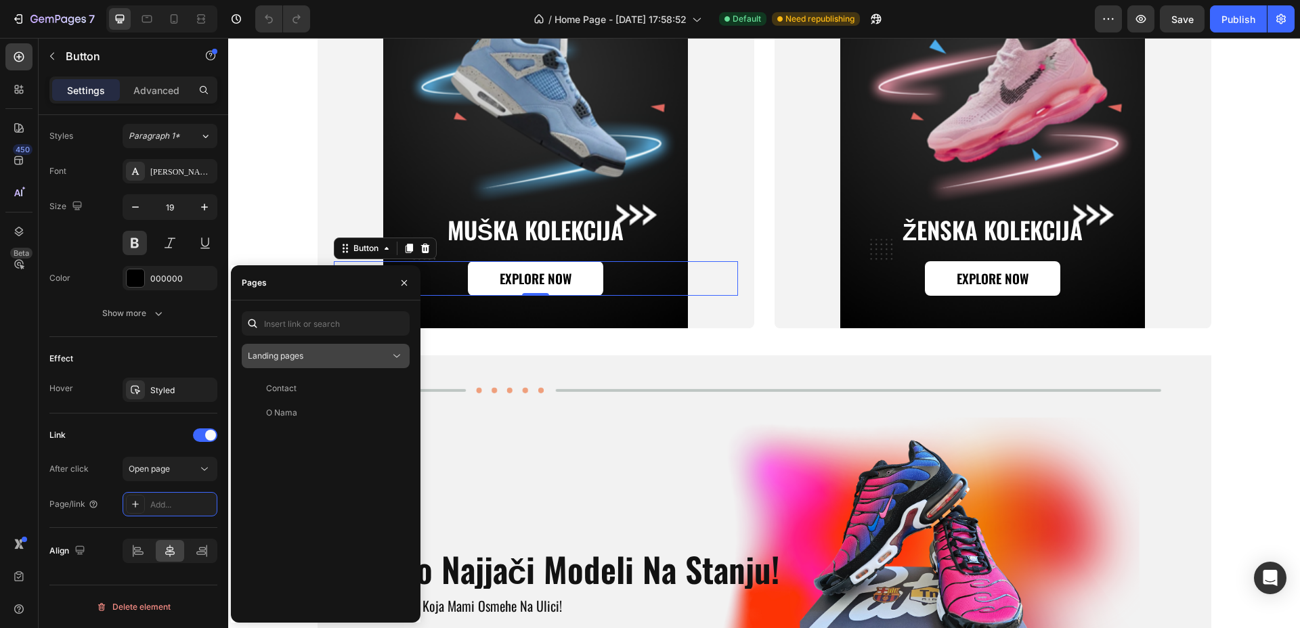
click at [324, 359] on div "Landing pages" at bounding box center [319, 356] width 142 height 12
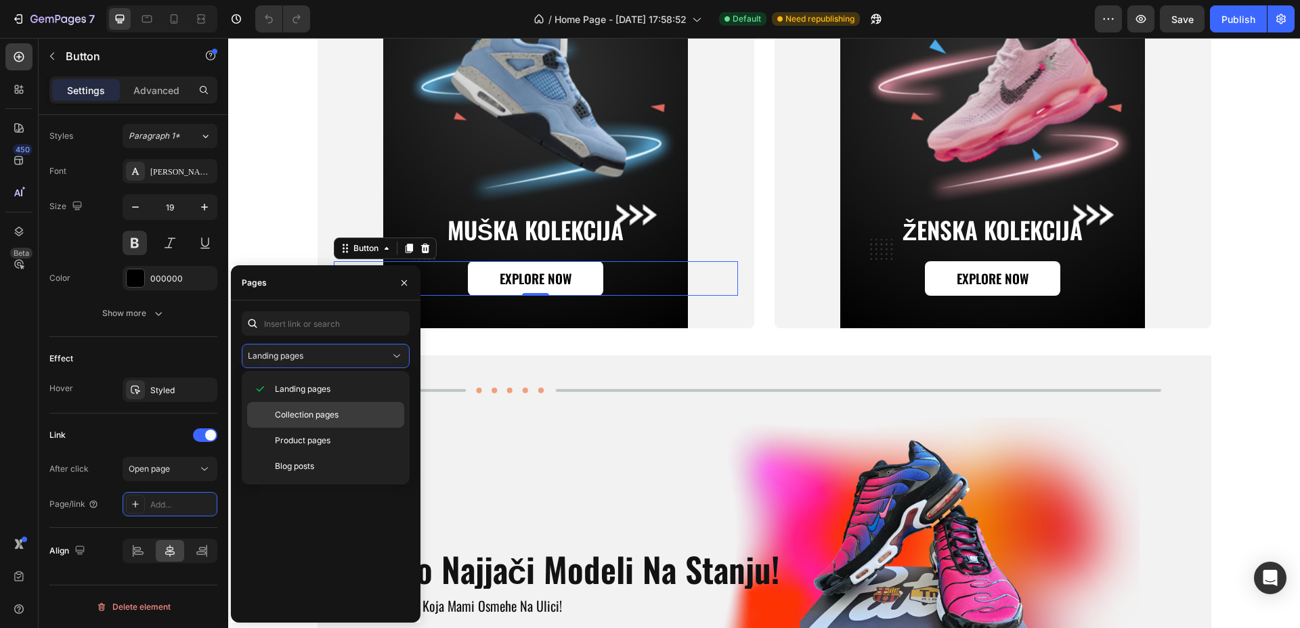
click at [313, 411] on span "Collection pages" at bounding box center [307, 415] width 64 height 12
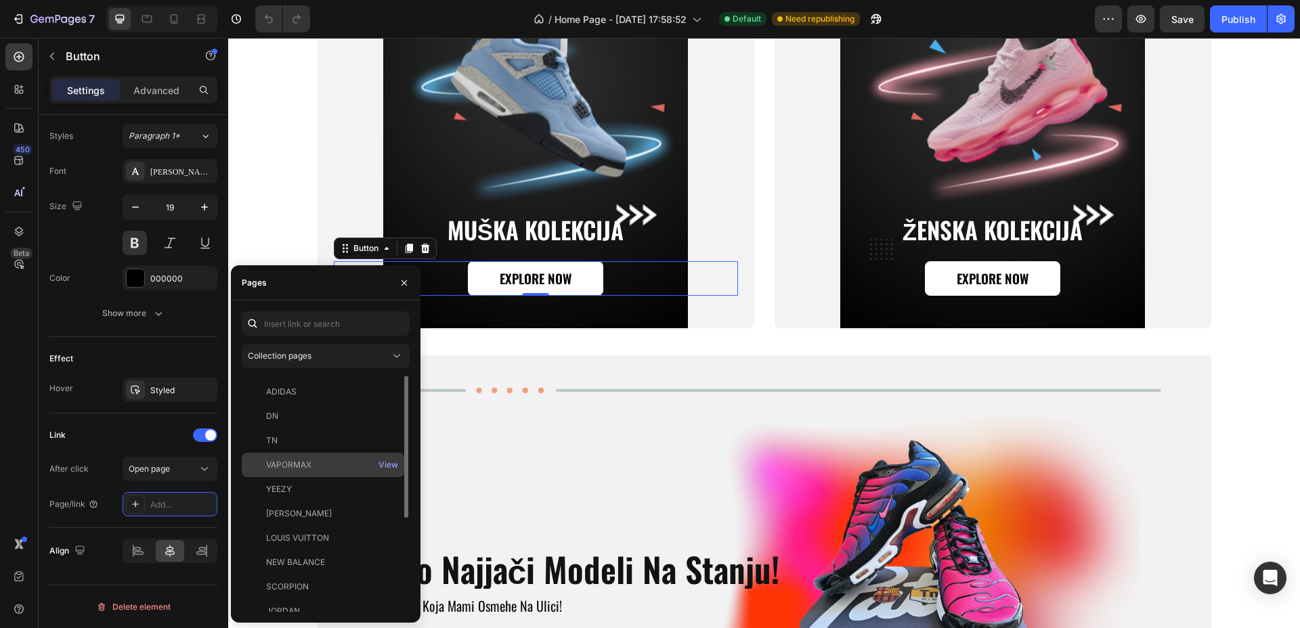
scroll to position [0, 0]
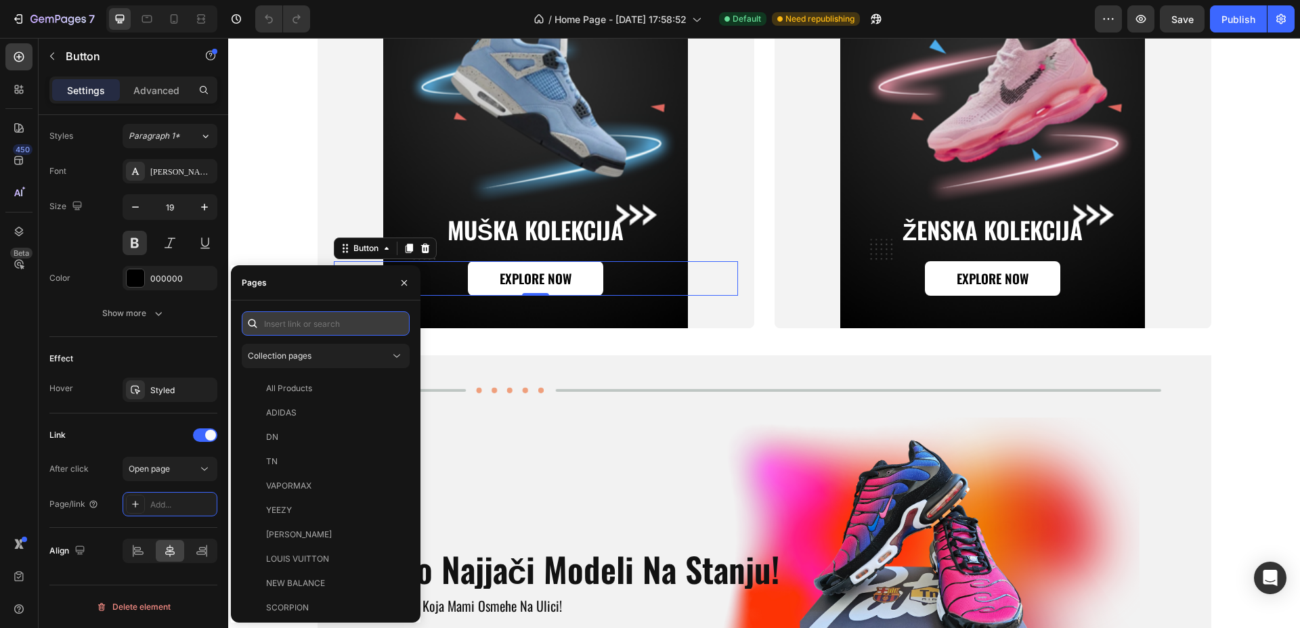
click at [340, 319] on input "text" at bounding box center [326, 323] width 168 height 24
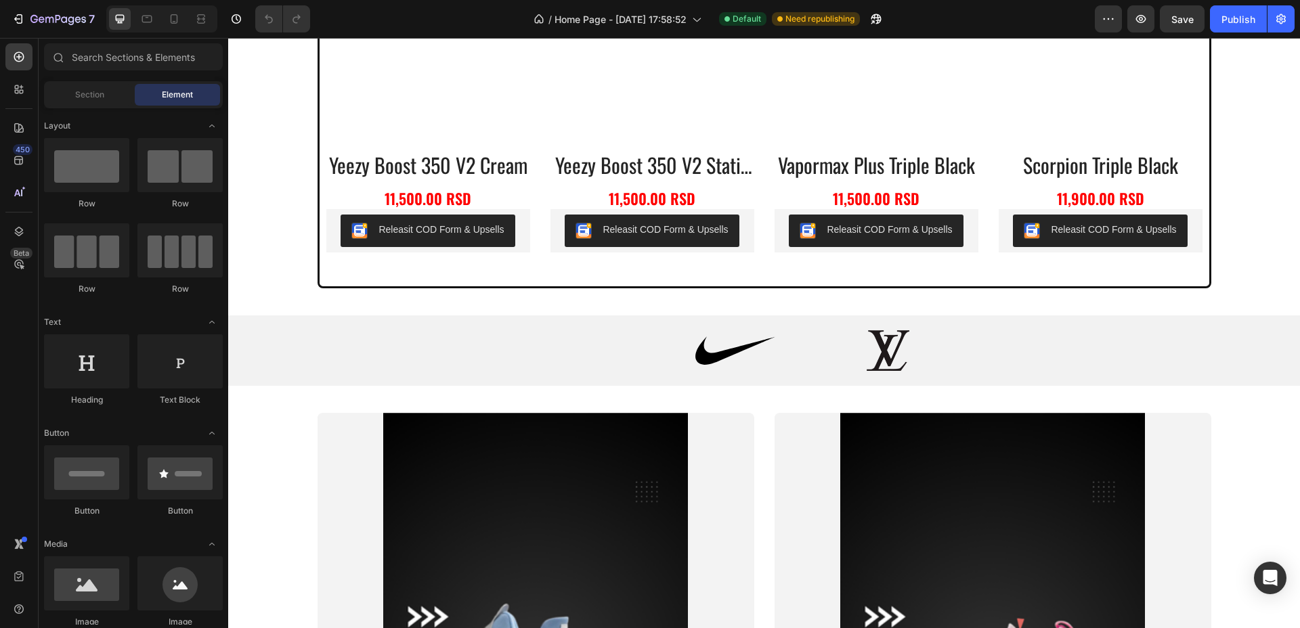
scroll to position [1692, 0]
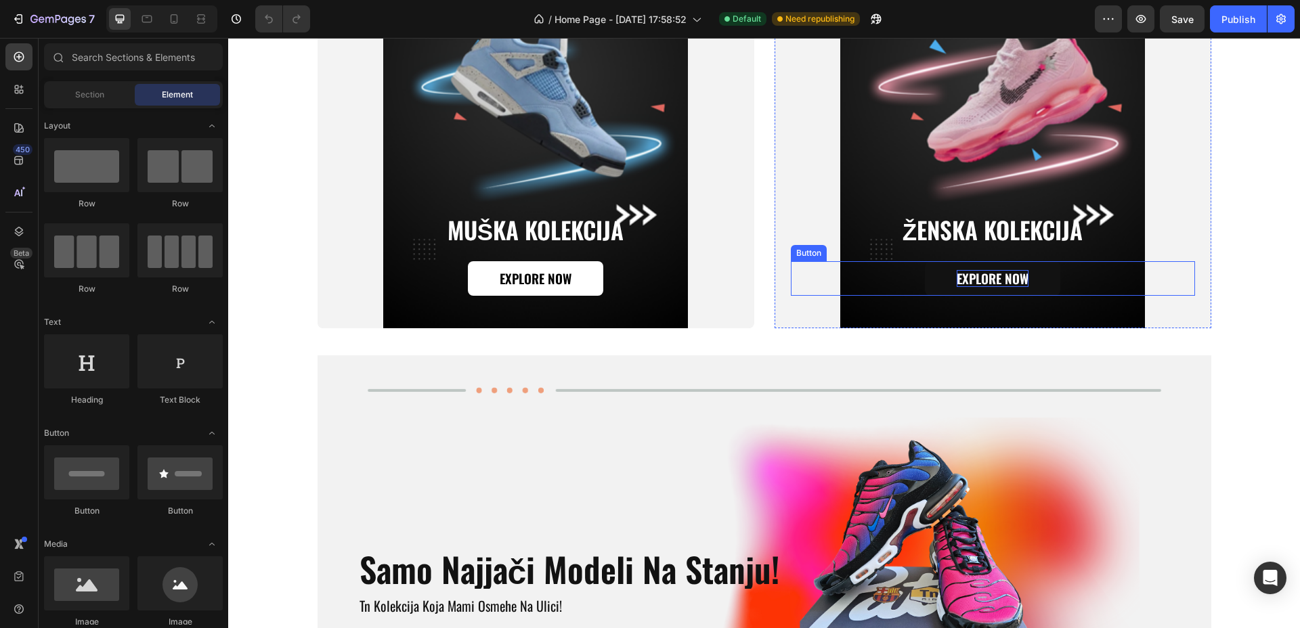
drag, startPoint x: 960, startPoint y: 280, endPoint x: 402, endPoint y: 374, distance: 565.7
click at [960, 280] on p "Explore Now" at bounding box center [993, 278] width 72 height 17
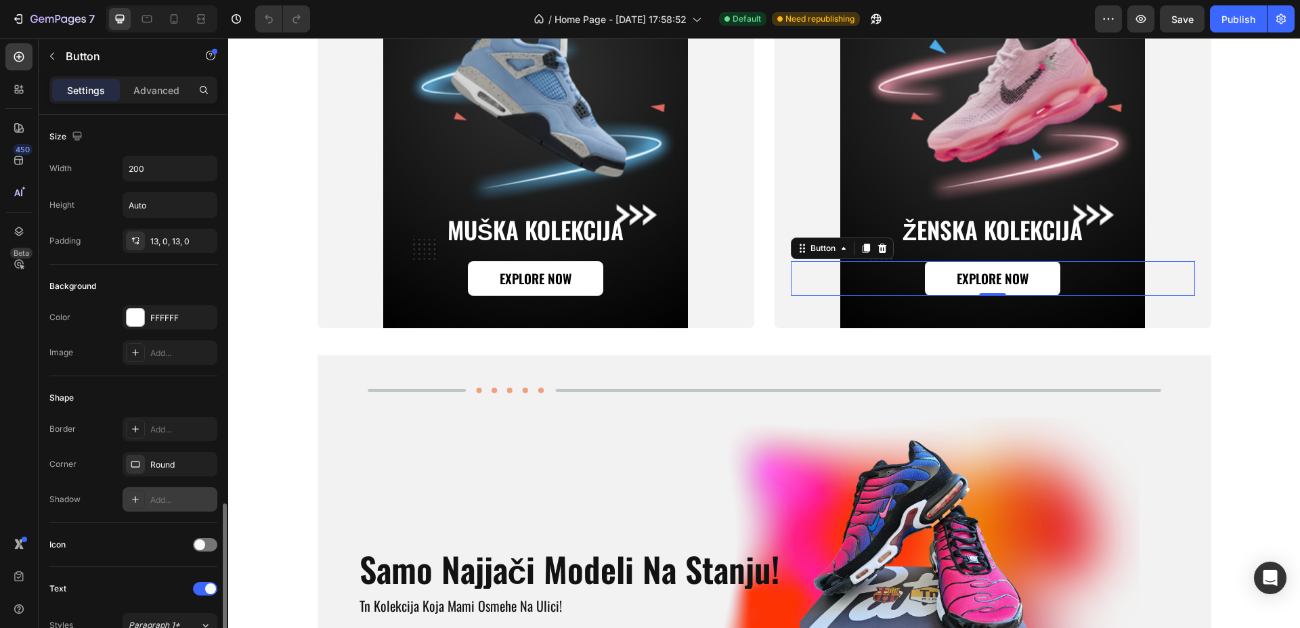
scroll to position [489, 0]
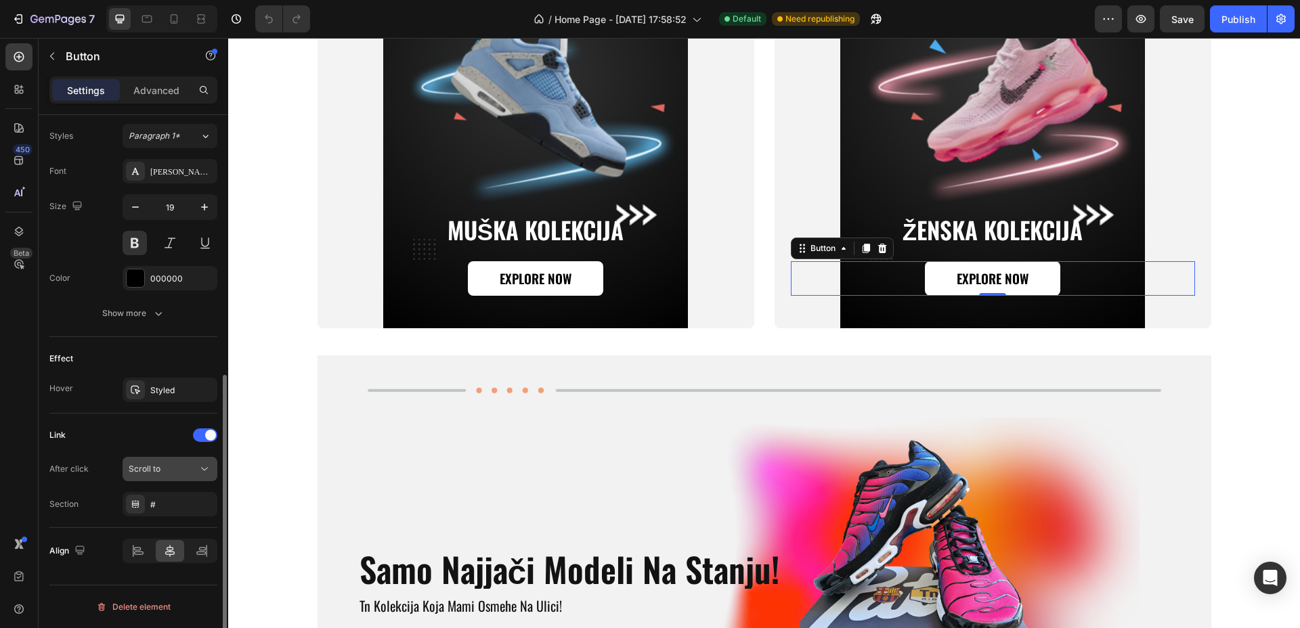
click at [168, 462] on div "Scroll to" at bounding box center [170, 469] width 83 height 14
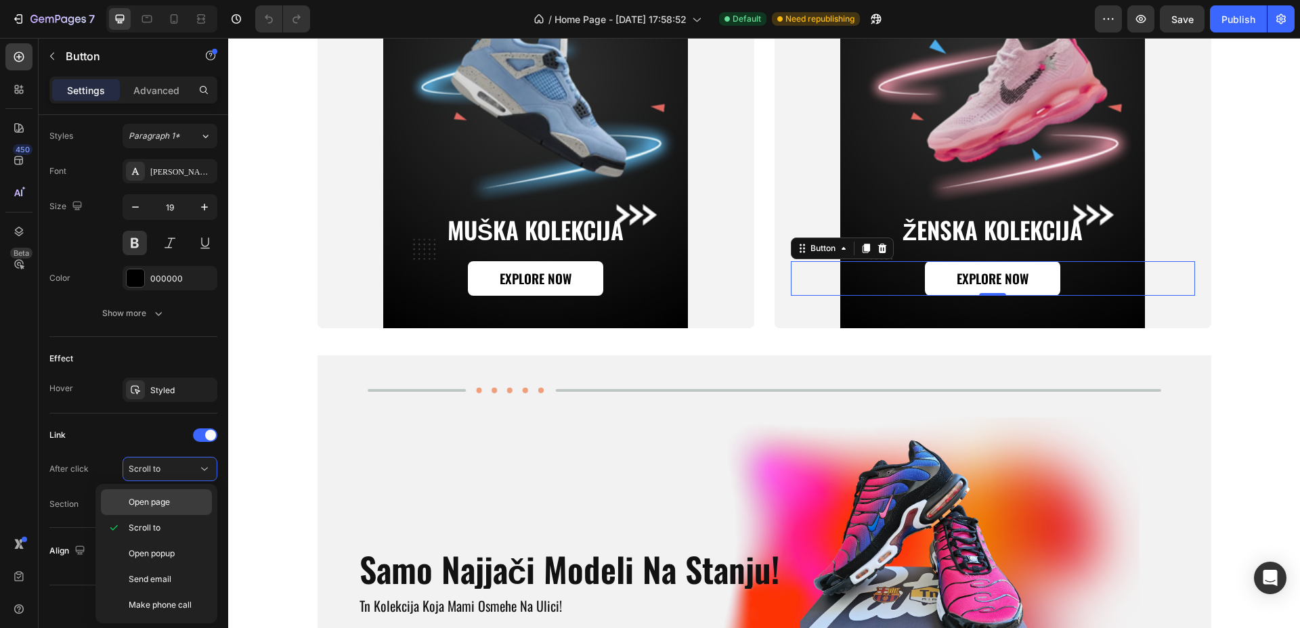
click at [166, 495] on div "Open page" at bounding box center [156, 502] width 111 height 26
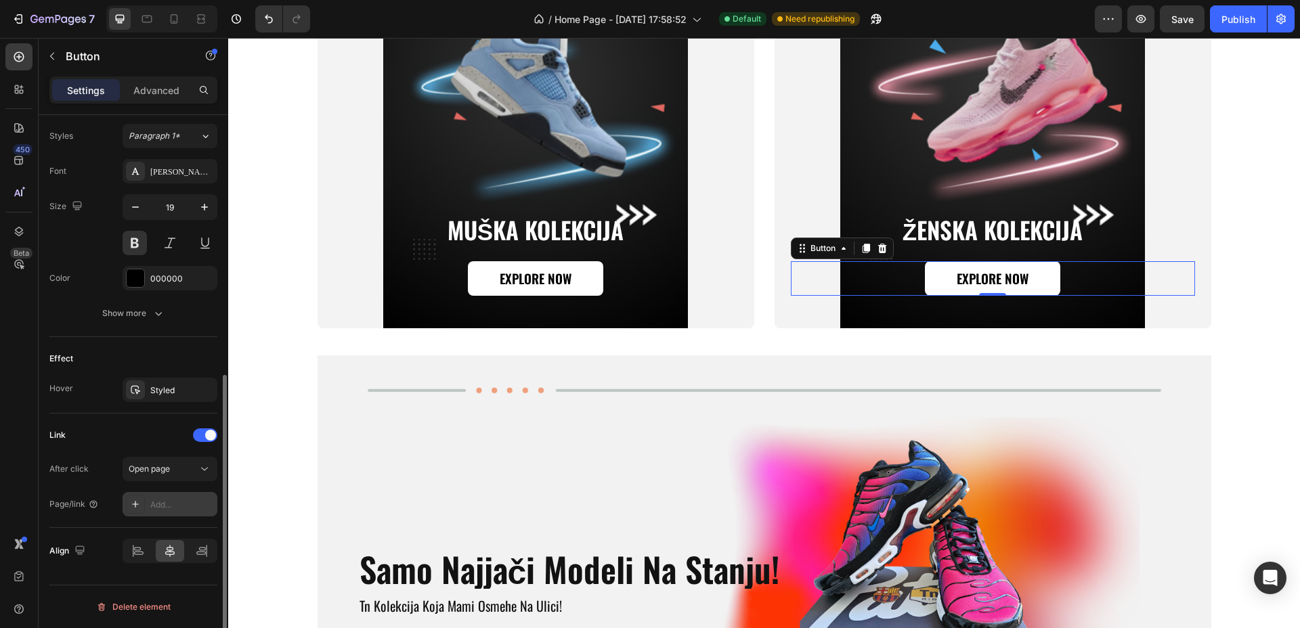
click at [174, 504] on div "Add..." at bounding box center [182, 505] width 64 height 12
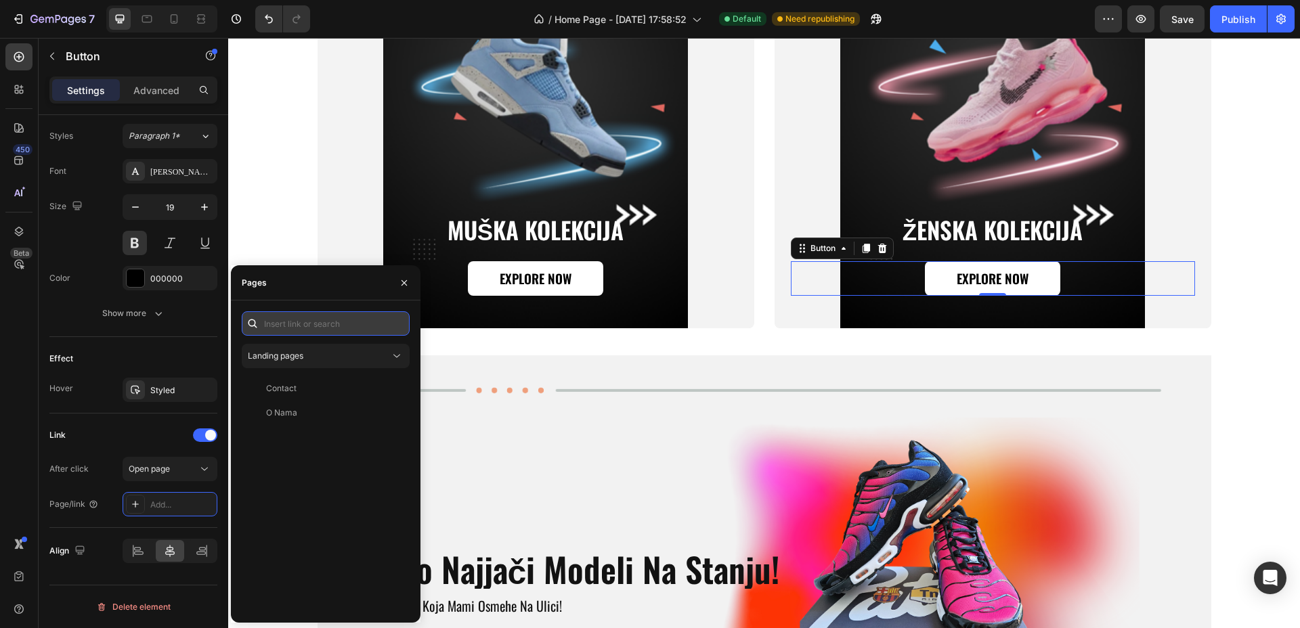
click at [329, 323] on input "text" at bounding box center [326, 323] width 168 height 24
paste input "https://tenisice.shop/collections/zenska-obuca"
type input "https://tenisice.shop/collections/zenska-obuca"
click at [315, 350] on div "https://tenisice.shop/collections/zenska-obuca" at bounding box center [309, 356] width 87 height 12
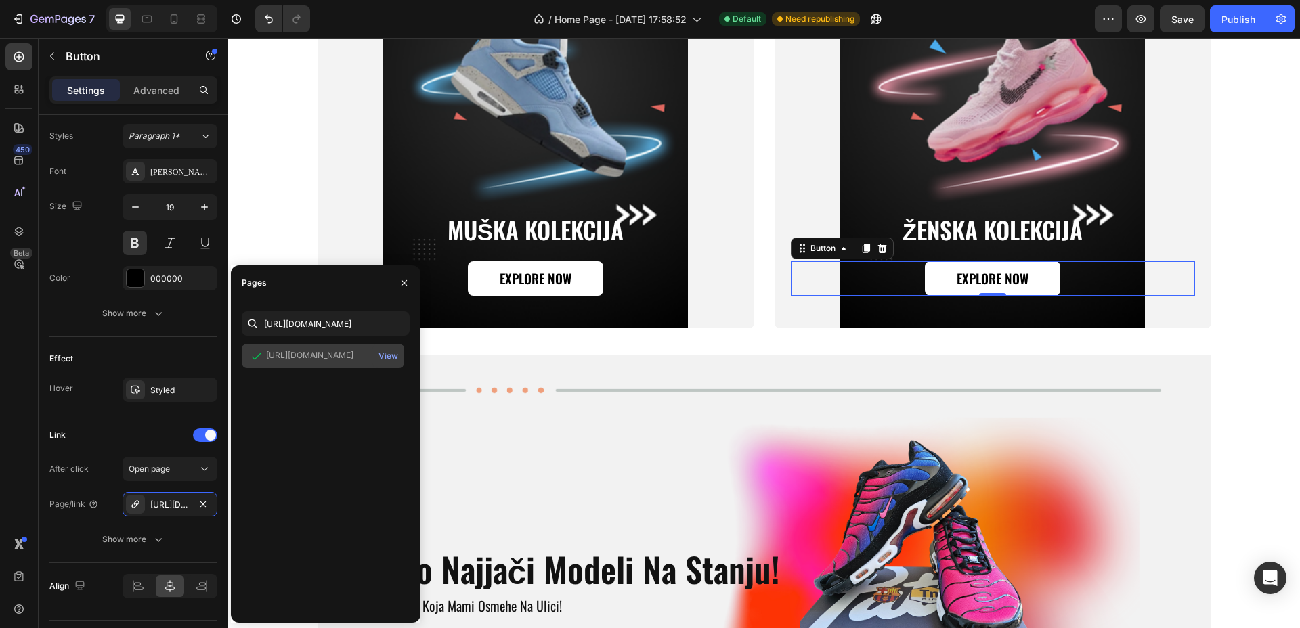
scroll to position [0, 0]
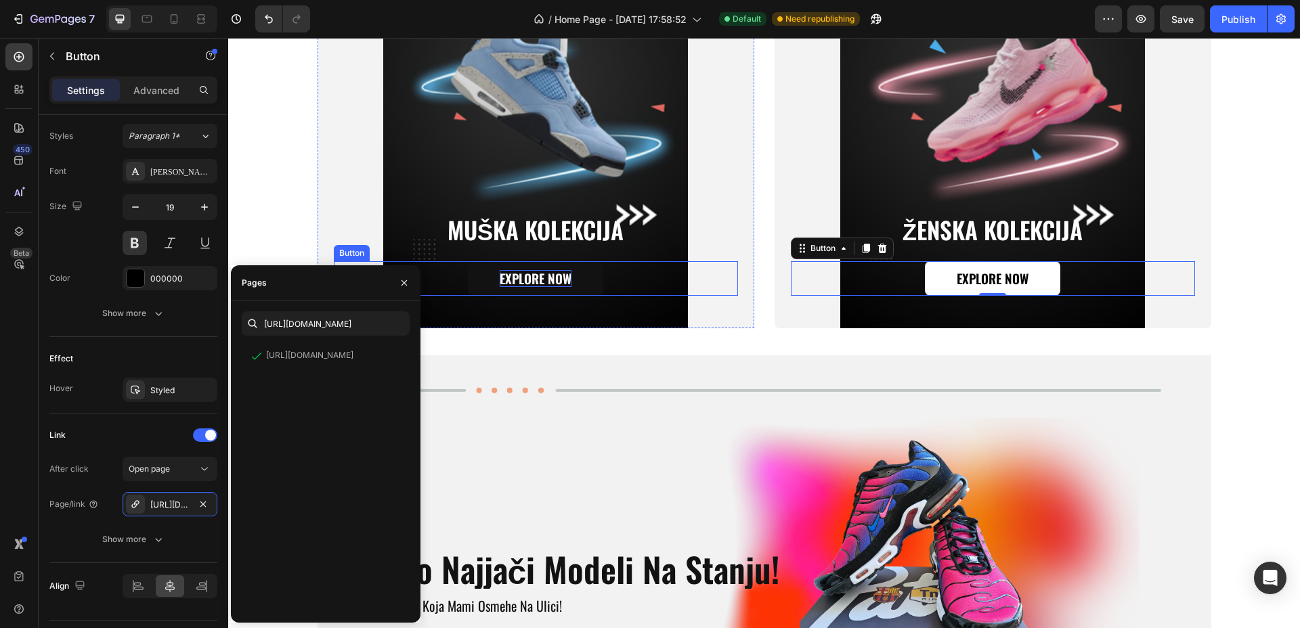
click at [564, 286] on p "Explore Now" at bounding box center [536, 278] width 72 height 17
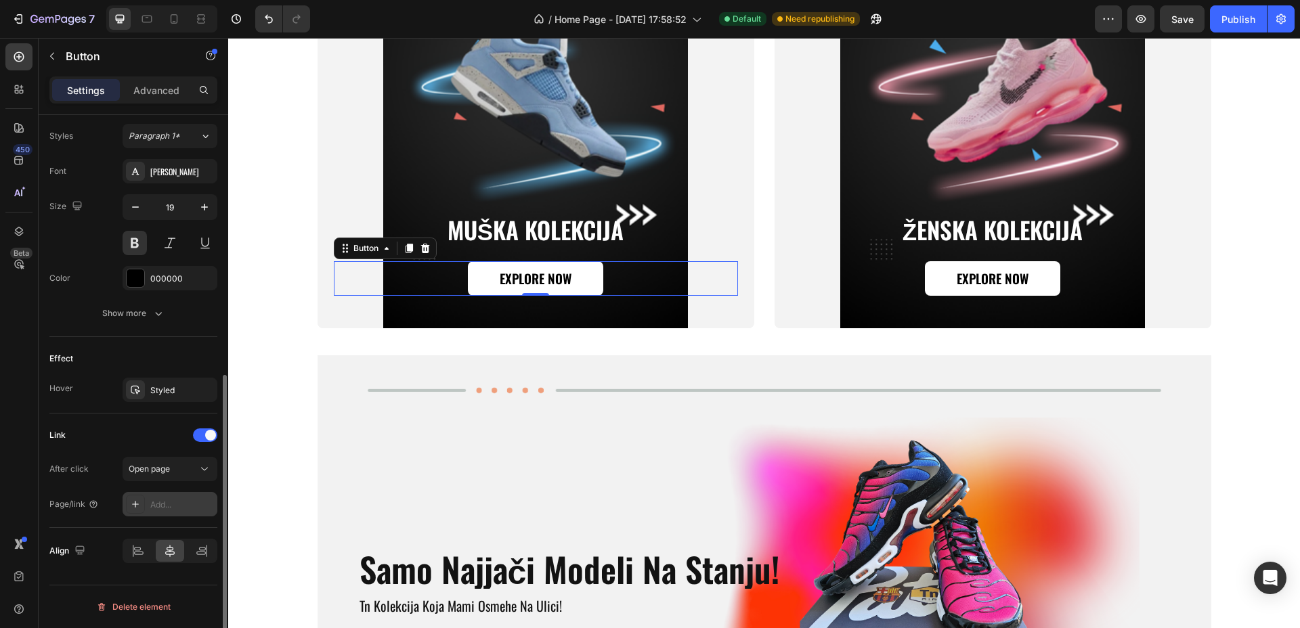
click at [175, 501] on div "Add..." at bounding box center [182, 505] width 64 height 12
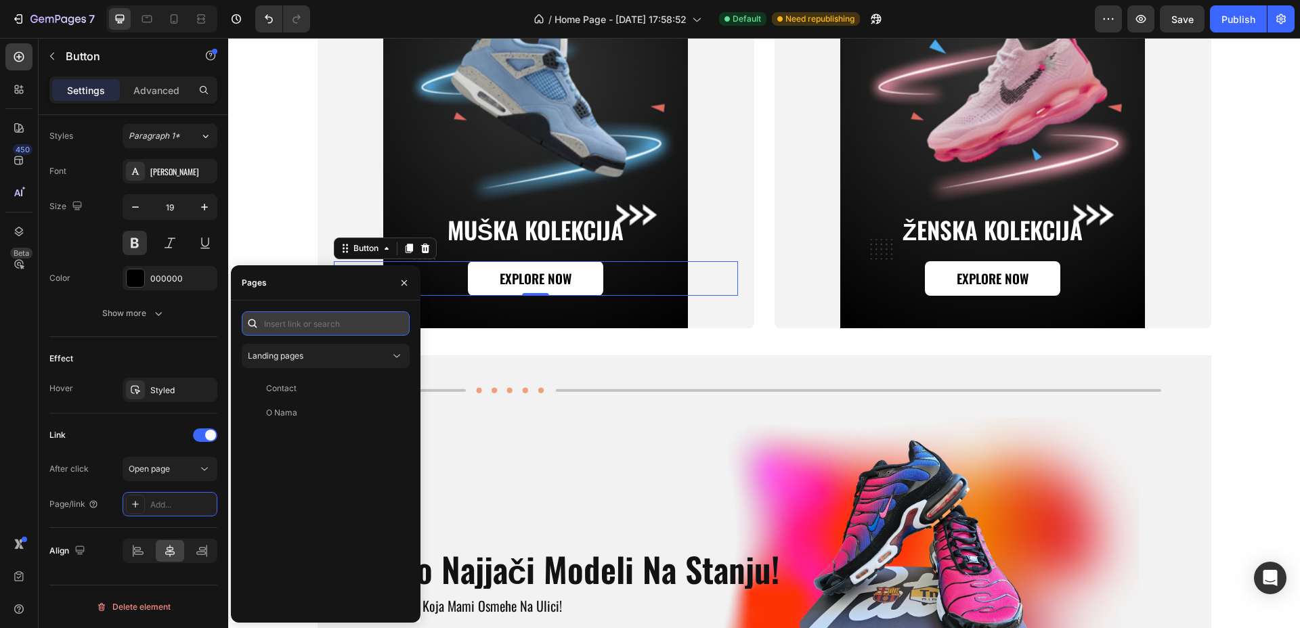
click at [317, 328] on input "text" at bounding box center [326, 323] width 168 height 24
paste input "https://tenisice.shop/collections/muska-obuca"
type input "https://tenisice.shop/collections/muska-obuca"
click at [330, 362] on div "https://tenisice.shop/collections/muska-obuca View" at bounding box center [323, 356] width 162 height 24
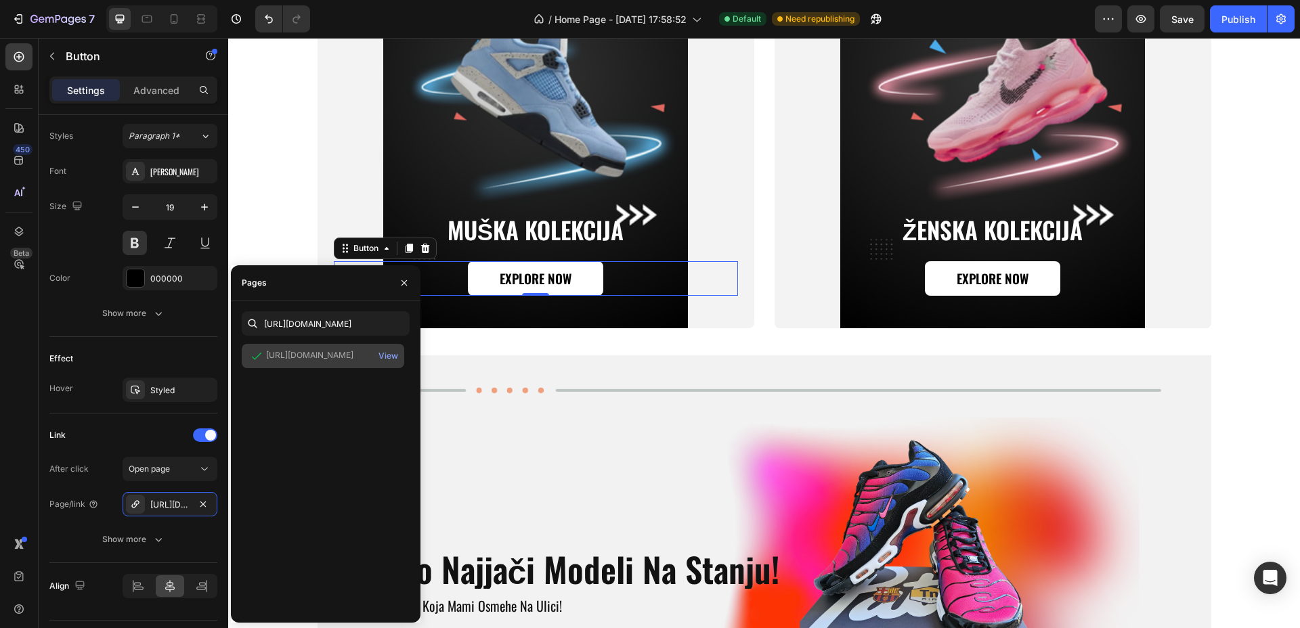
scroll to position [0, 0]
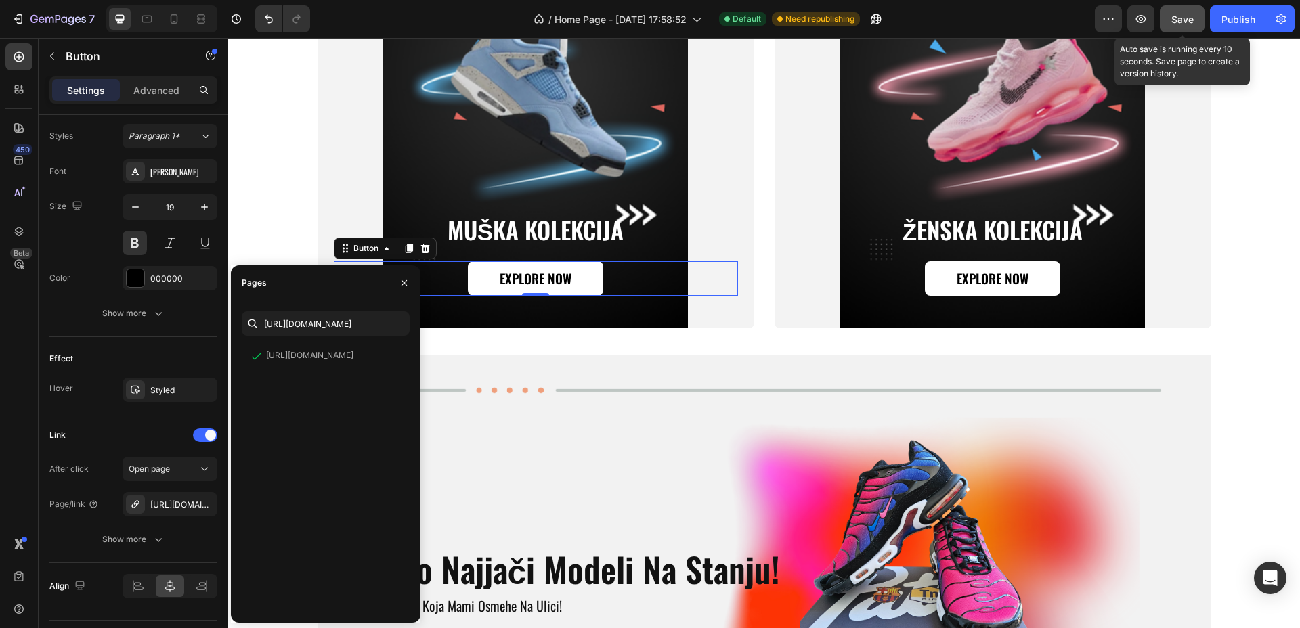
drag, startPoint x: 1179, startPoint y: 22, endPoint x: 1195, endPoint y: 21, distance: 15.6
click at [1179, 22] on span "Save" at bounding box center [1182, 20] width 22 height 12
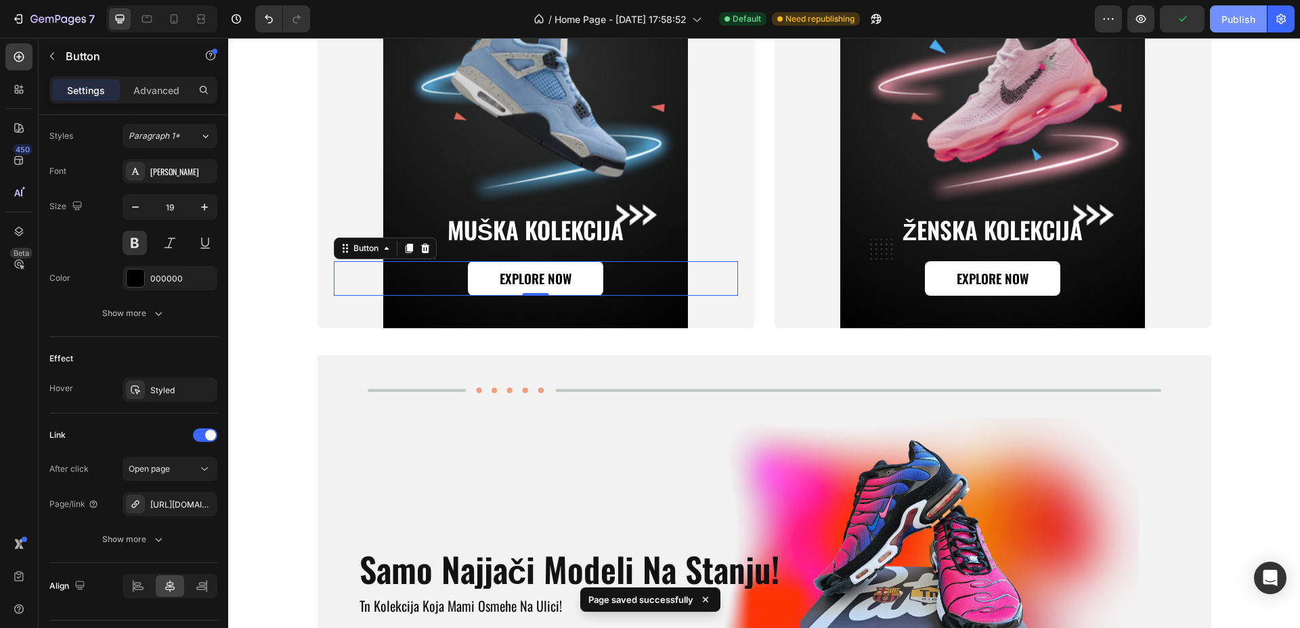
click at [1227, 19] on div "Publish" at bounding box center [1238, 19] width 34 height 14
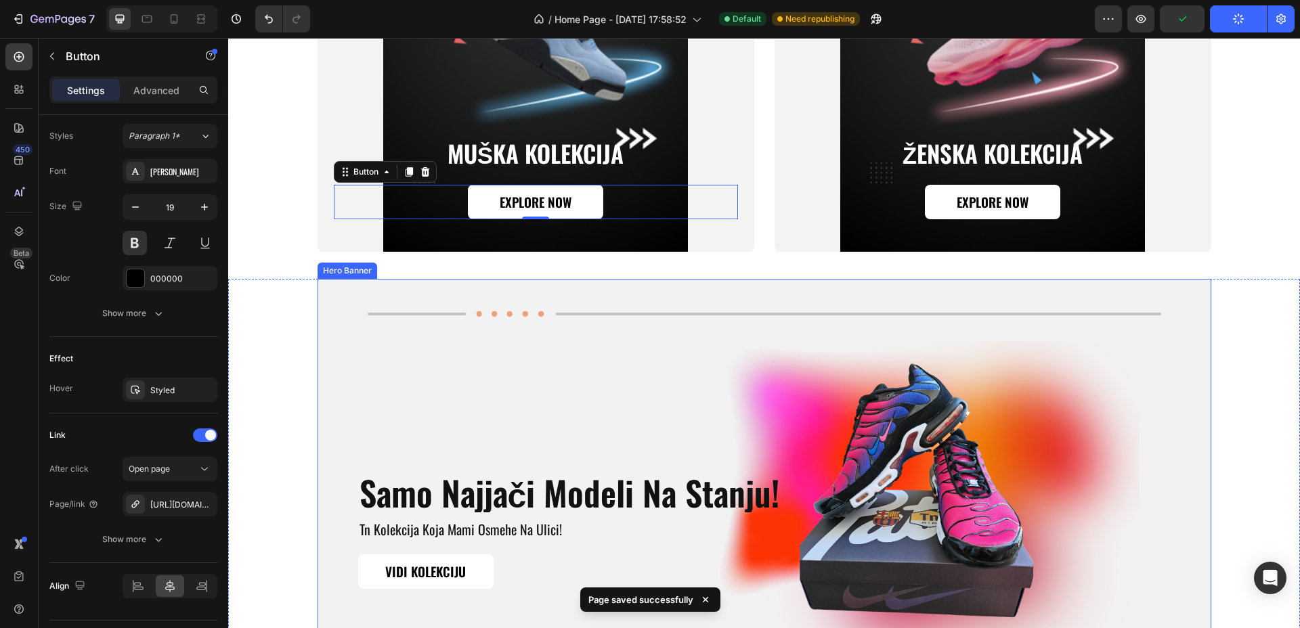
scroll to position [1946, 0]
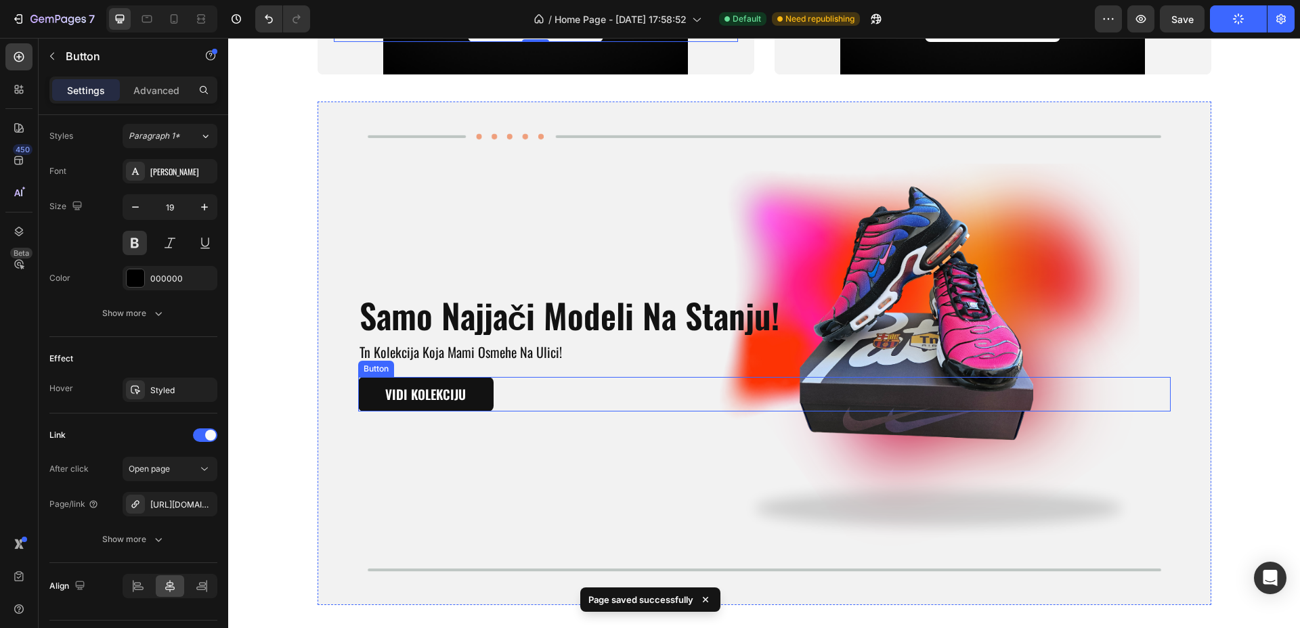
click at [470, 391] on link "VIDI KOLEKCIJU" at bounding box center [425, 394] width 135 height 35
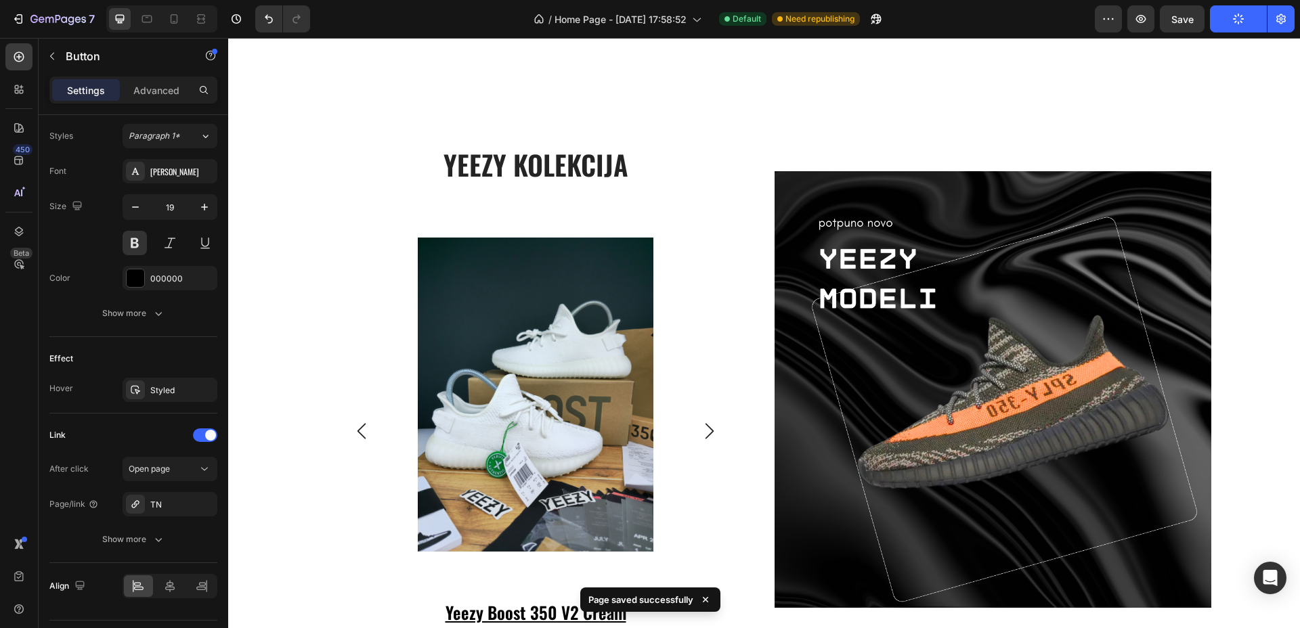
scroll to position [2623, 0]
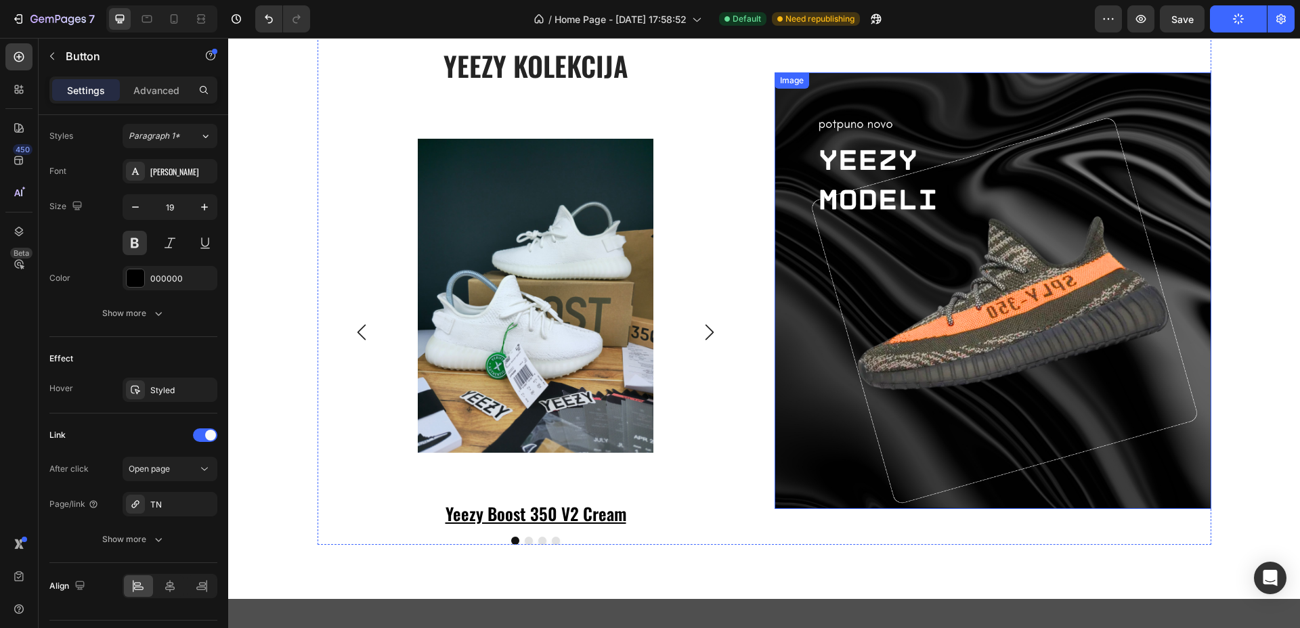
click at [921, 198] on img at bounding box center [992, 290] width 437 height 437
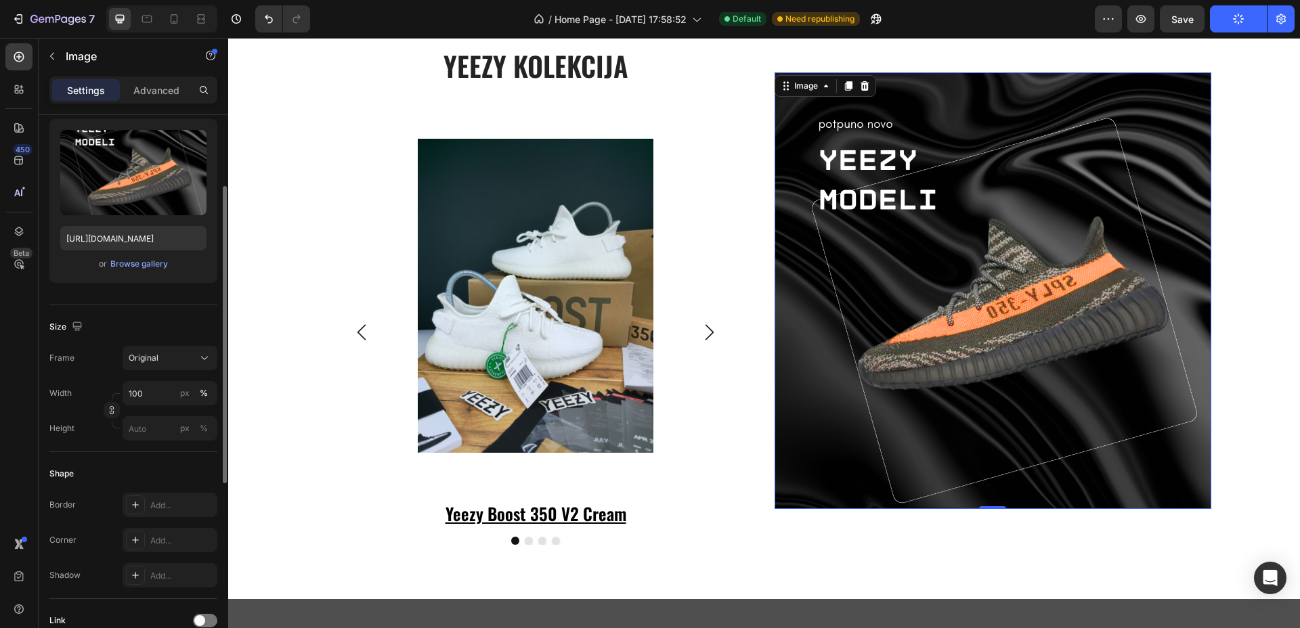
scroll to position [0, 0]
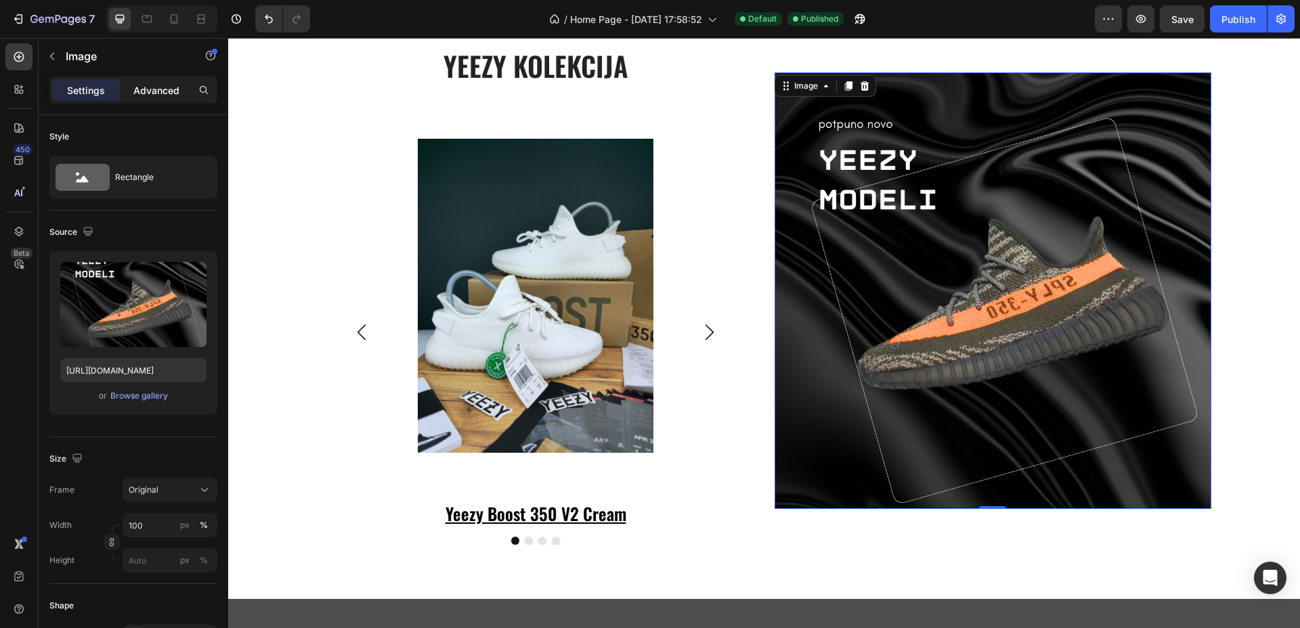
click at [157, 89] on p "Advanced" at bounding box center [156, 90] width 46 height 14
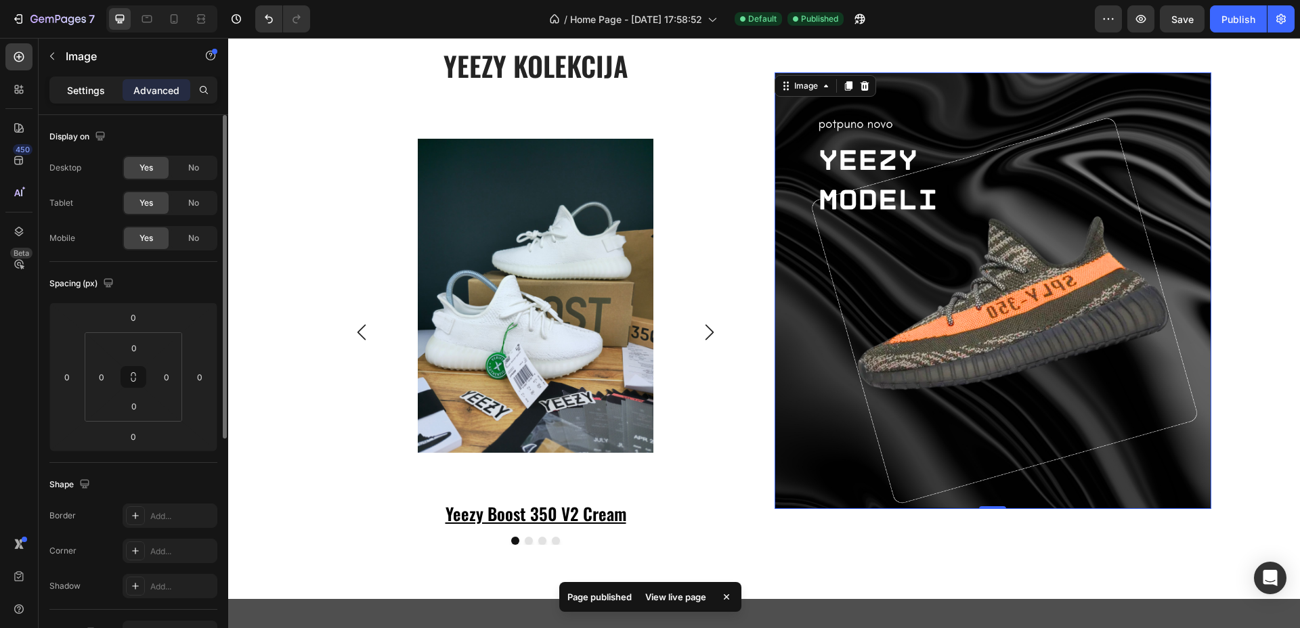
click at [74, 79] on div "Settings" at bounding box center [86, 90] width 68 height 22
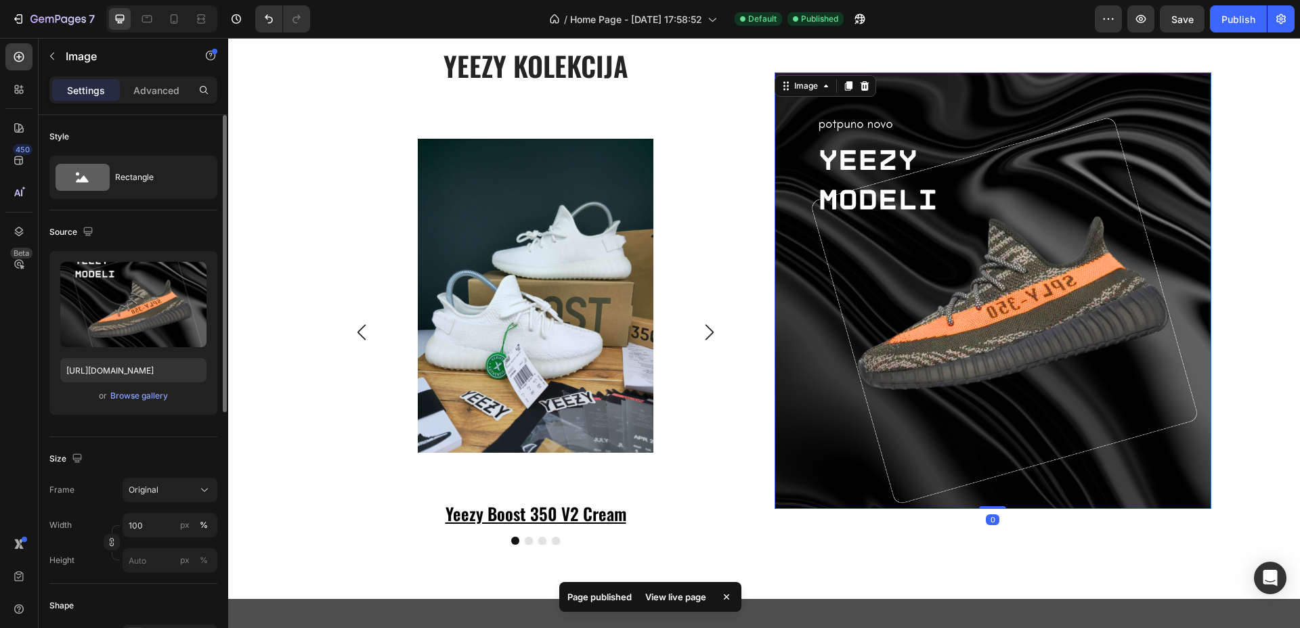
scroll to position [470, 0]
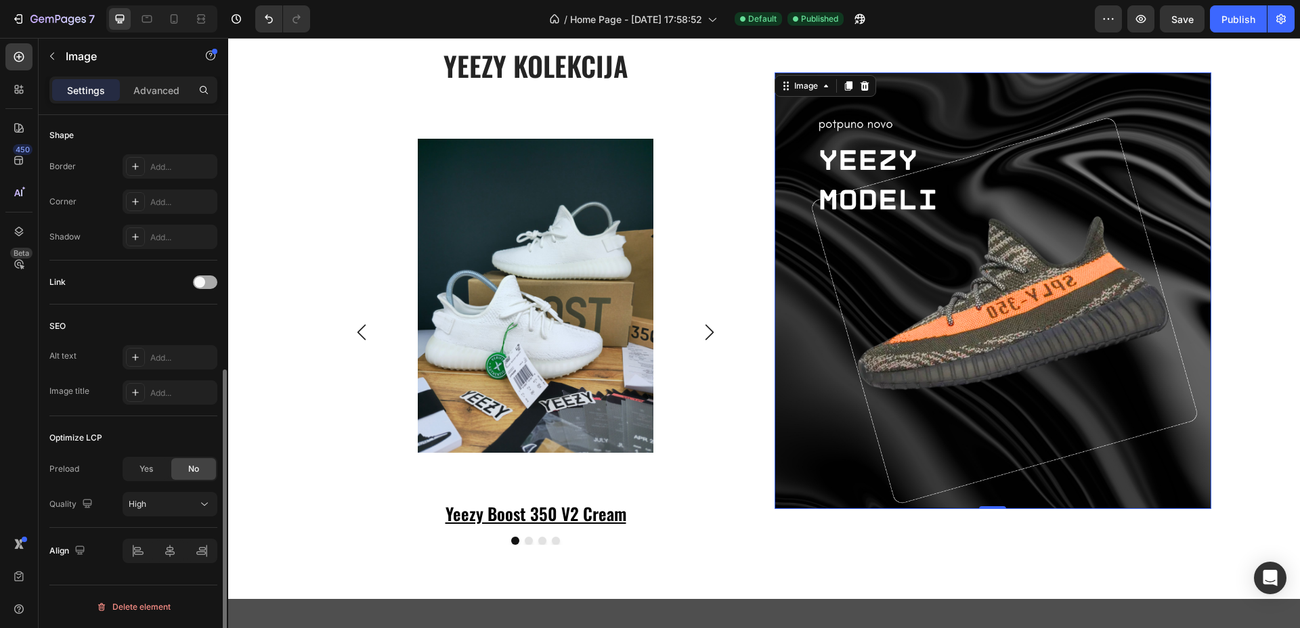
click at [204, 282] on span at bounding box center [199, 282] width 11 height 11
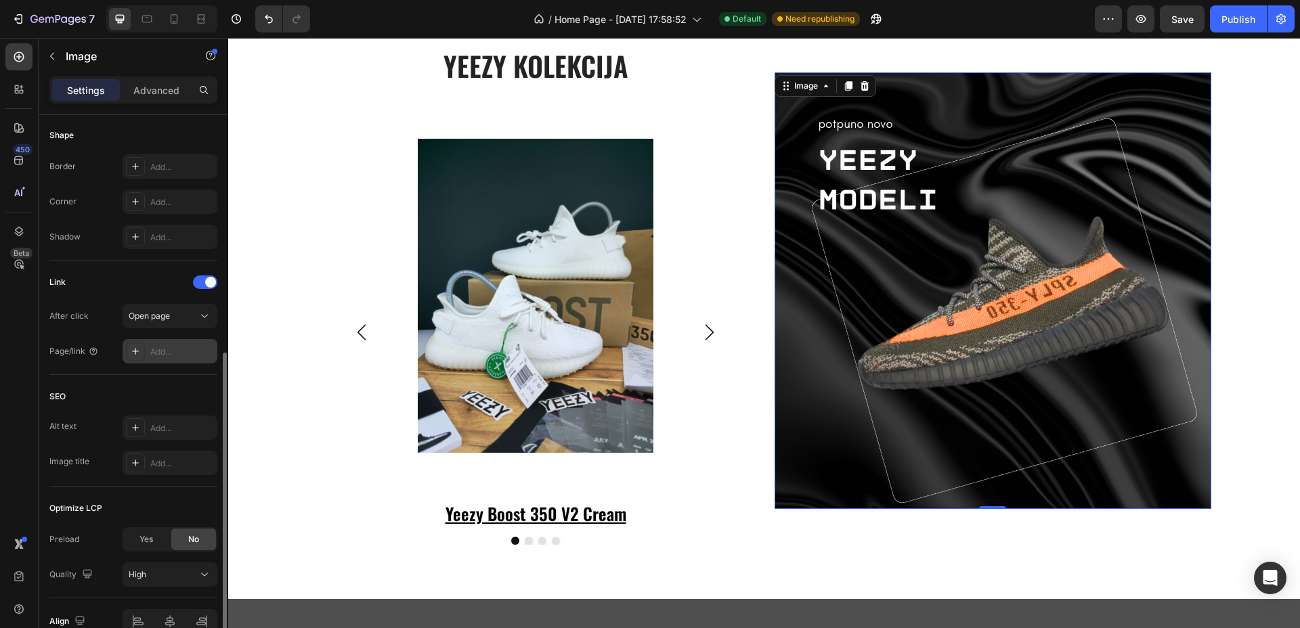
click at [173, 351] on div "Add..." at bounding box center [182, 352] width 64 height 12
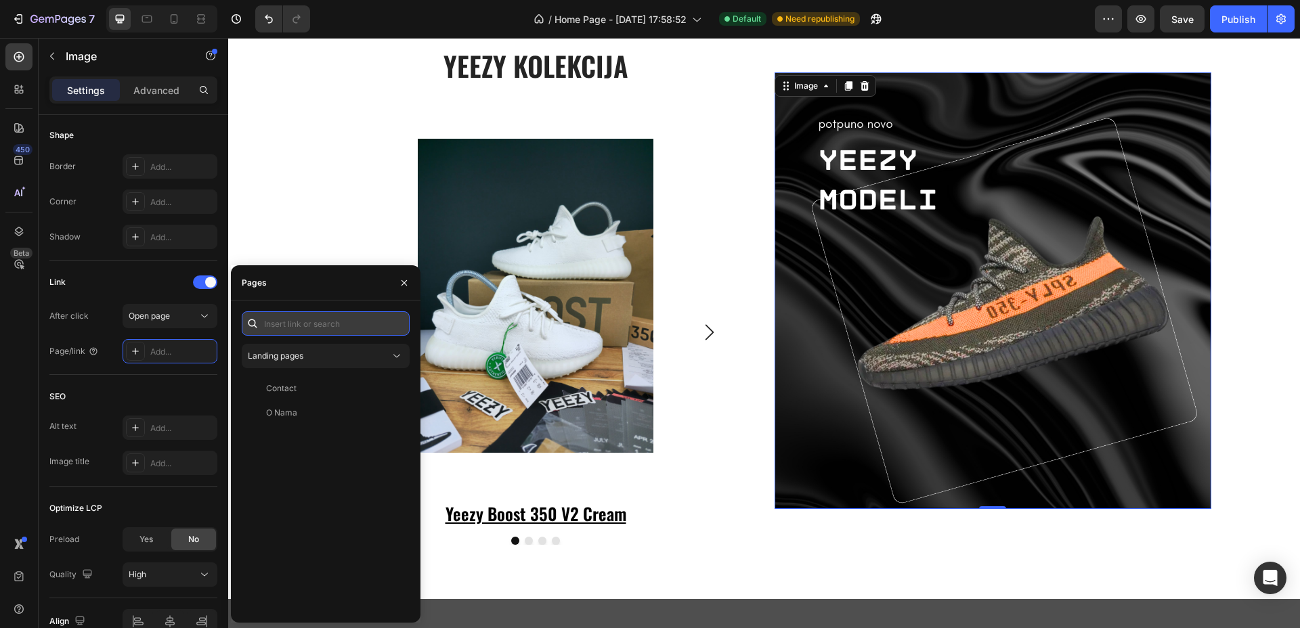
click at [294, 326] on input "text" at bounding box center [326, 323] width 168 height 24
click at [288, 358] on span "Landing pages" at bounding box center [276, 356] width 56 height 10
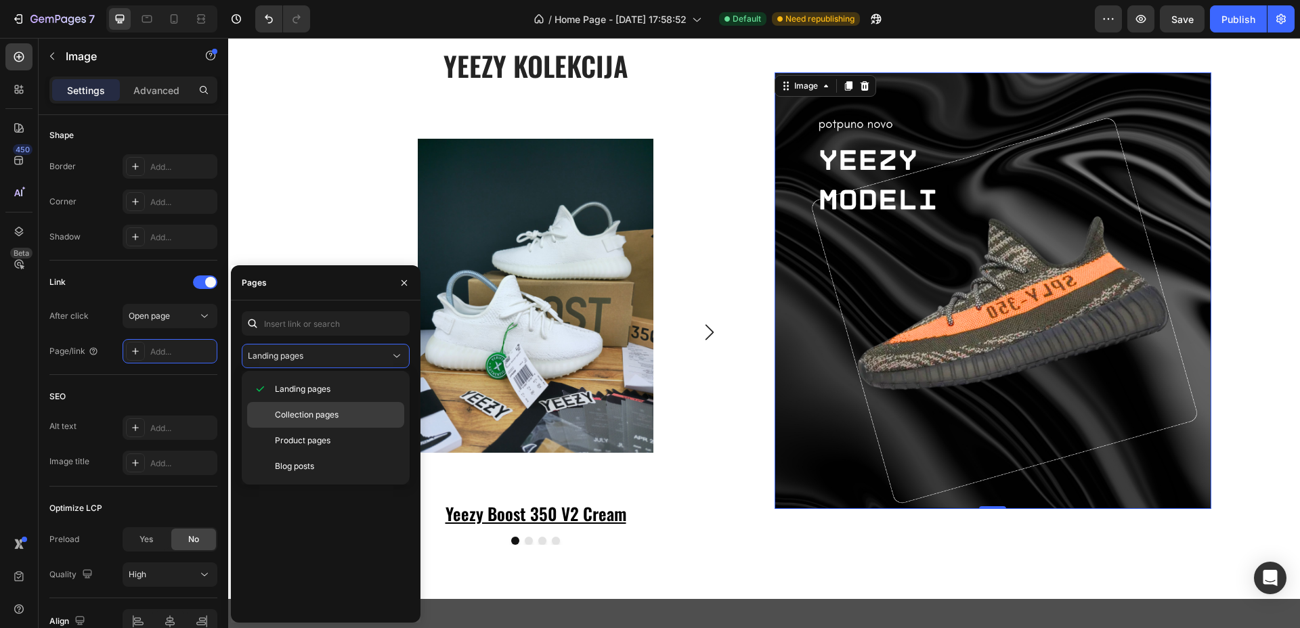
click at [288, 428] on div "Collection pages" at bounding box center [325, 441] width 157 height 26
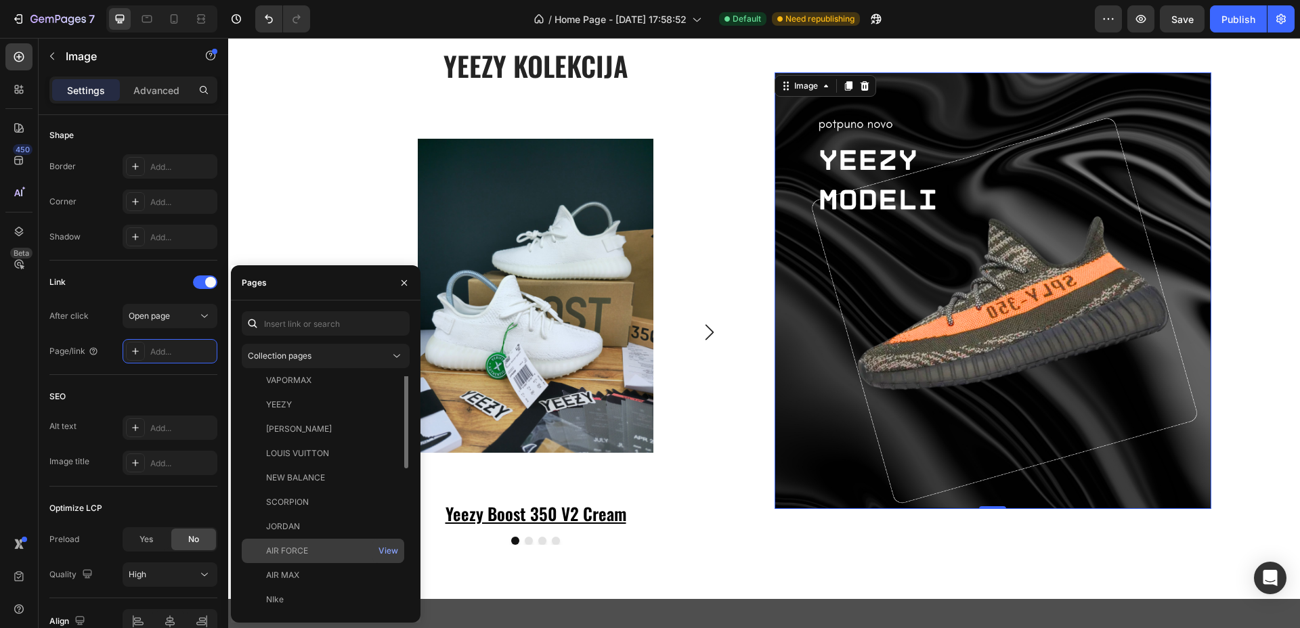
scroll to position [0, 0]
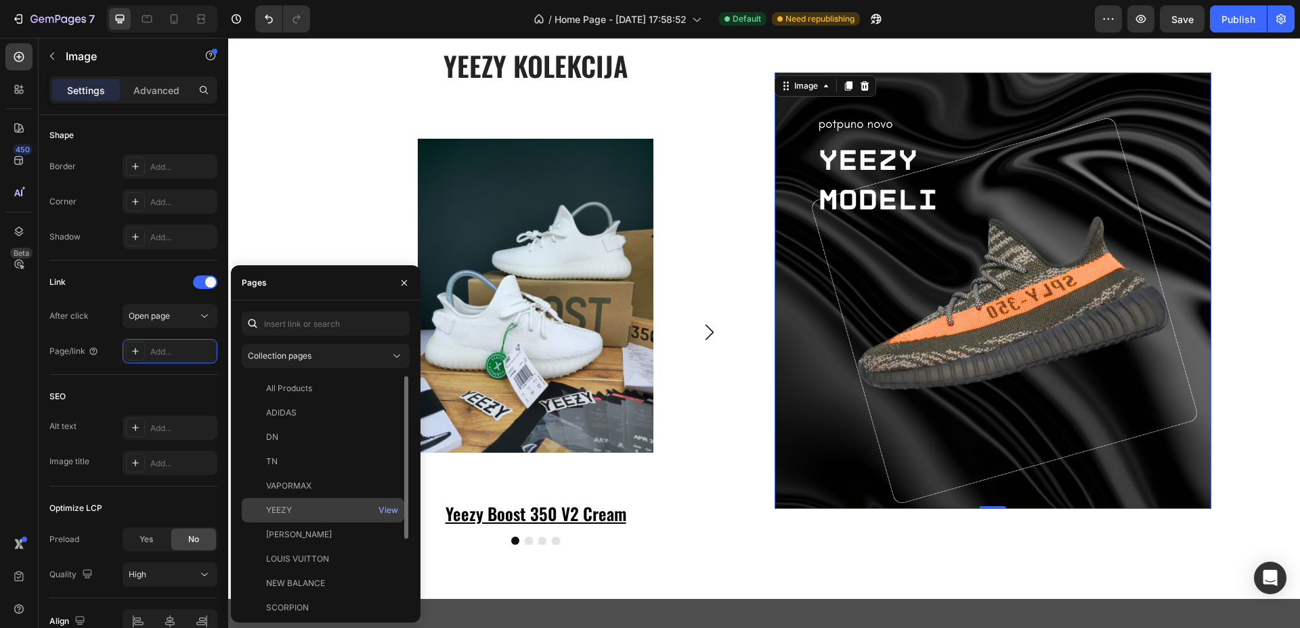
click at [308, 514] on div "YEEZY" at bounding box center [323, 510] width 152 height 12
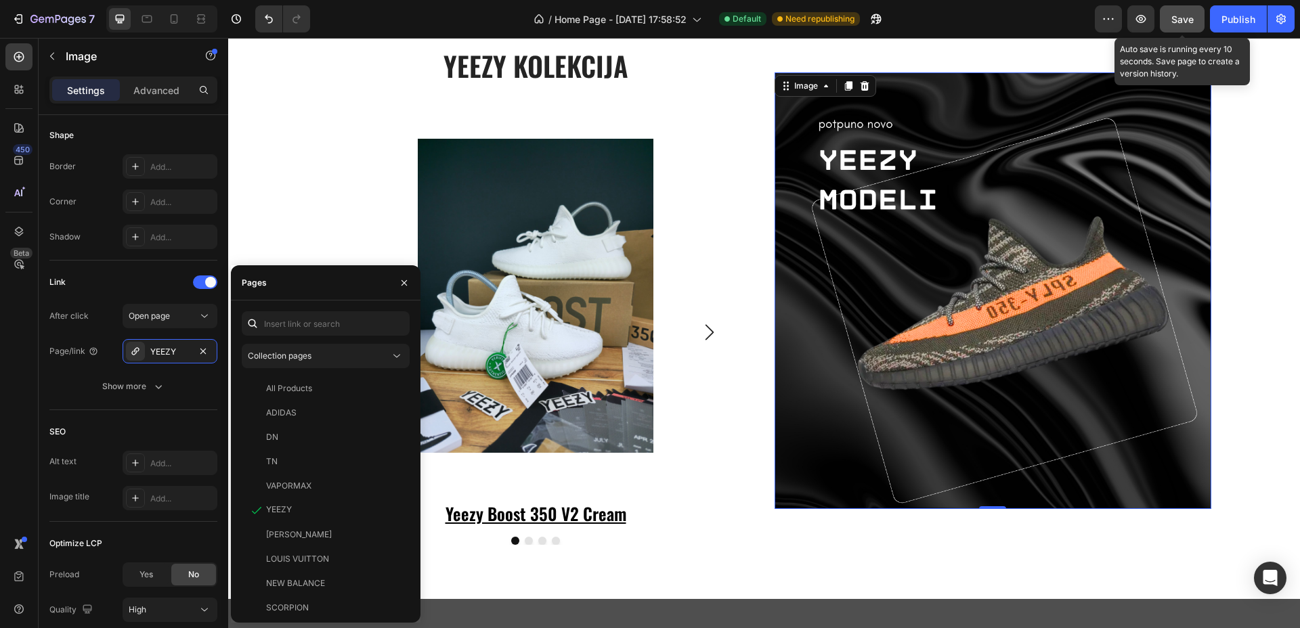
click at [1174, 20] on span "Save" at bounding box center [1182, 20] width 22 height 12
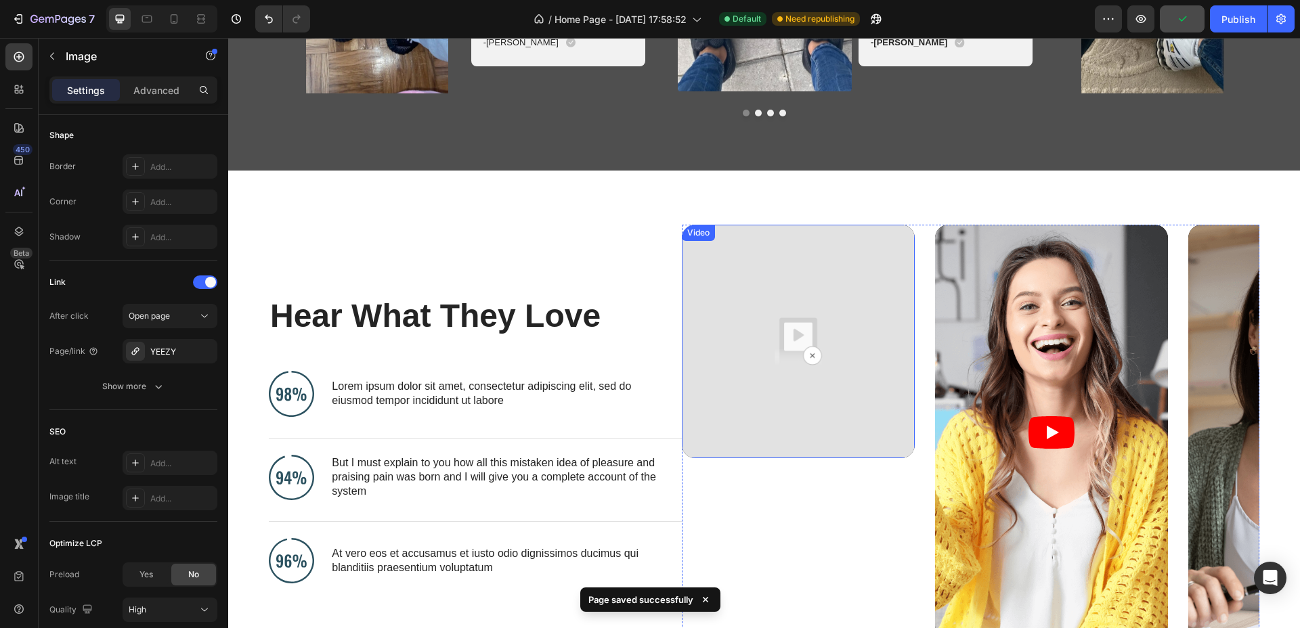
scroll to position [3639, 0]
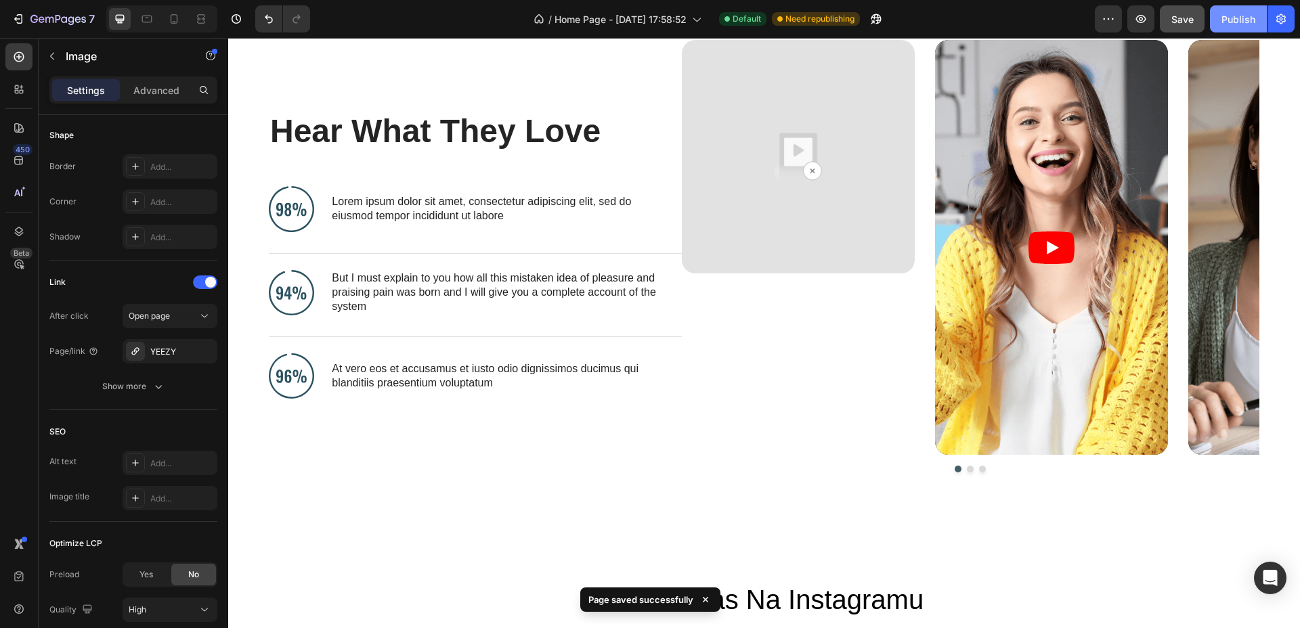
click at [1227, 16] on div "Publish" at bounding box center [1238, 19] width 34 height 14
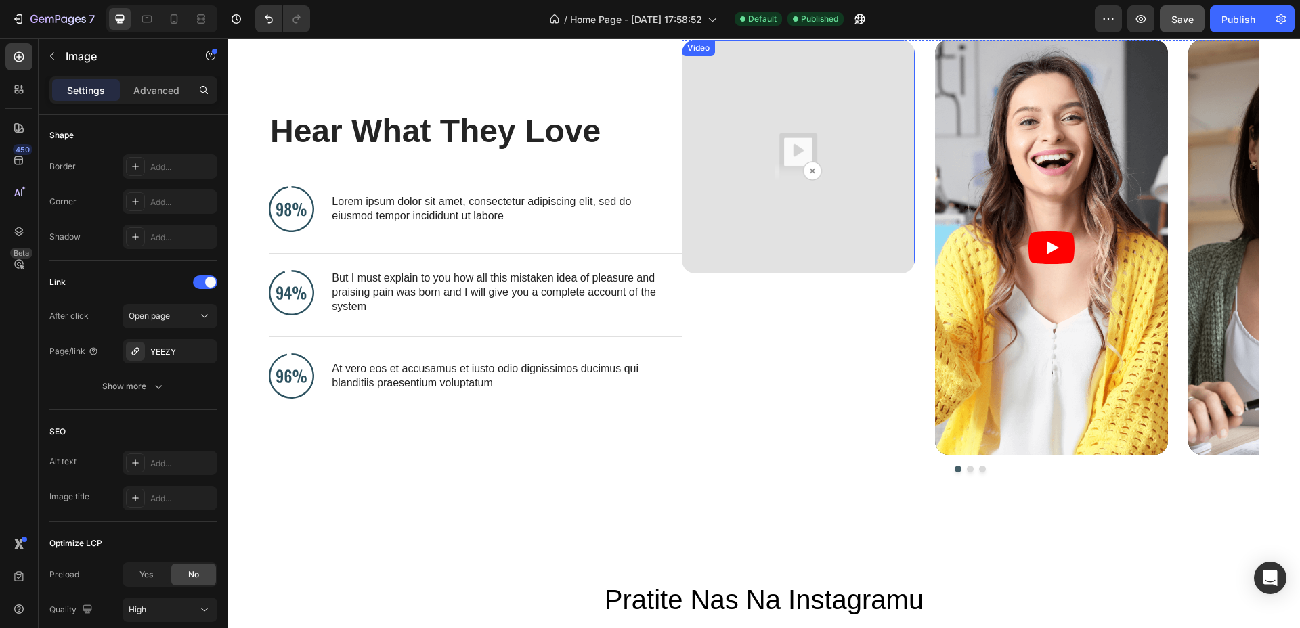
click at [771, 146] on img at bounding box center [798, 156] width 233 height 233
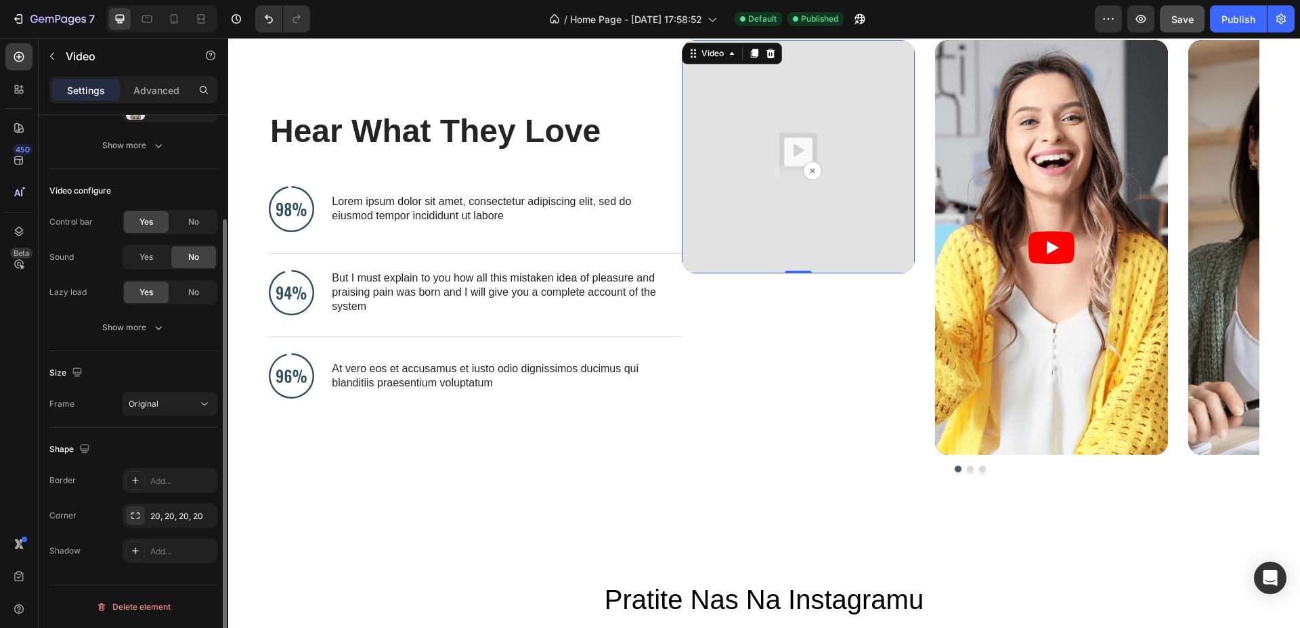
scroll to position [0, 0]
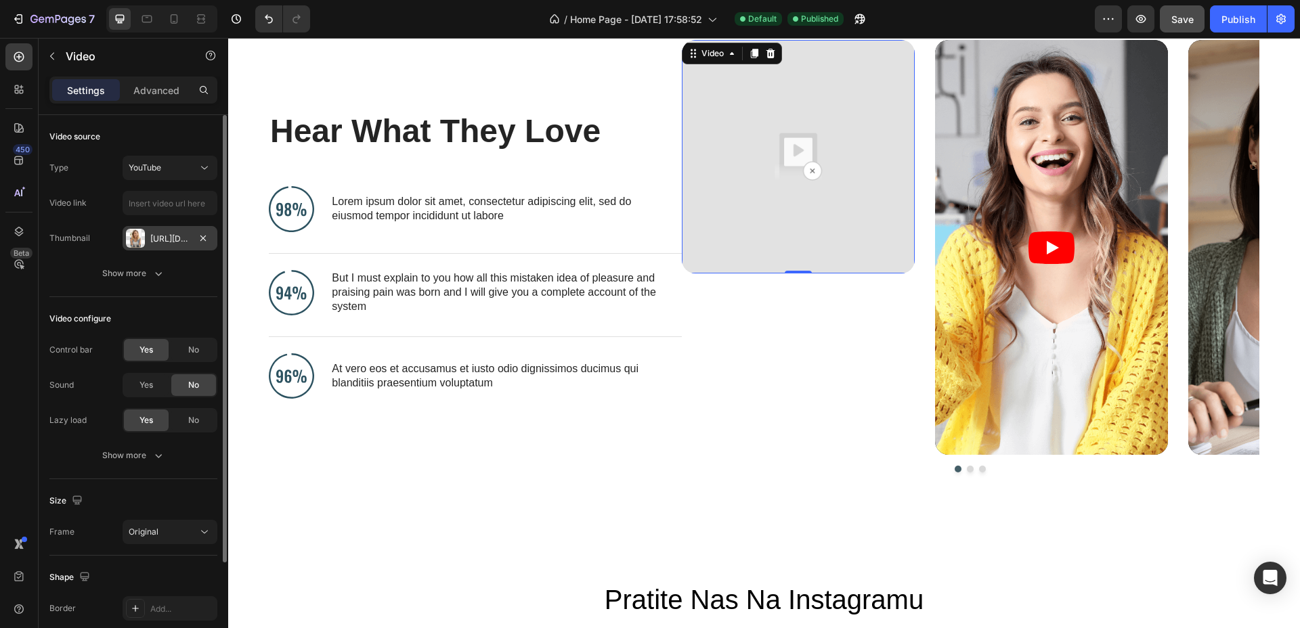
click at [170, 237] on div "Https://cdn.Shopify.Com/s/files/1/0721/9242/6183/files/gempages_580351686321636…" at bounding box center [169, 239] width 39 height 12
click at [156, 196] on input "text" at bounding box center [170, 203] width 95 height 24
click at [167, 164] on div "YouTube" at bounding box center [163, 168] width 69 height 12
click at [166, 162] on div "YouTube" at bounding box center [163, 168] width 69 height 12
click at [133, 171] on span "YouTube" at bounding box center [145, 167] width 32 height 10
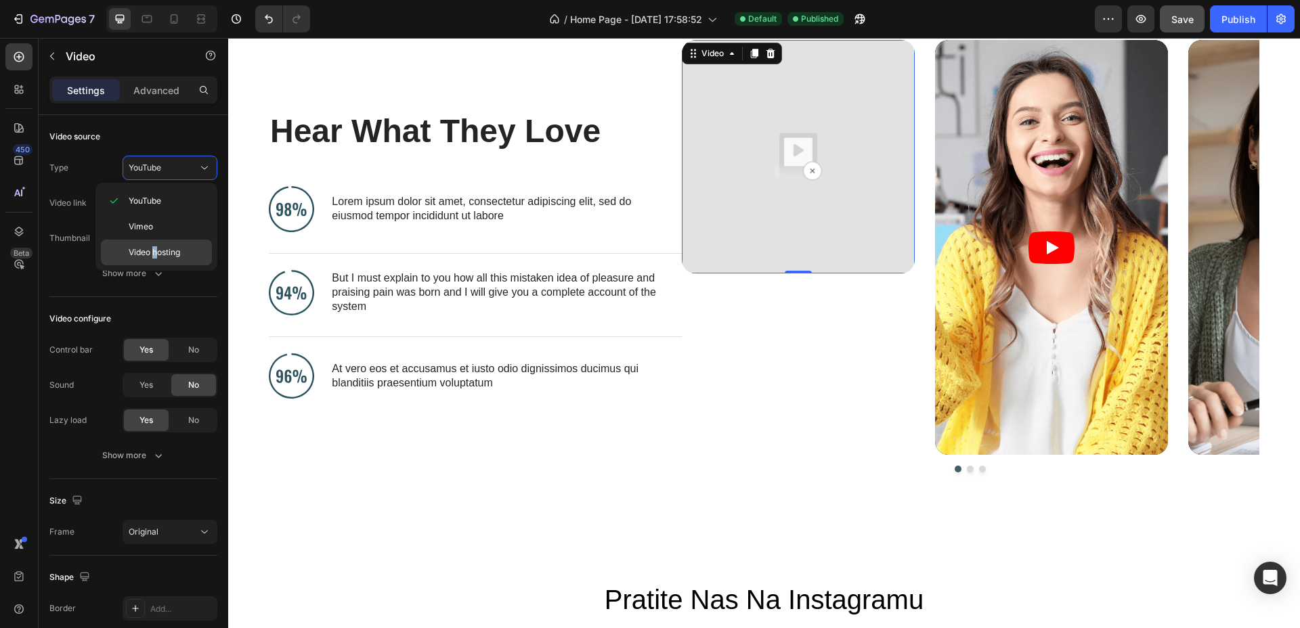
click at [156, 244] on div "Video hosting" at bounding box center [156, 253] width 111 height 26
type input "https://media.w3.org/2010/05/sintel/trailer.mp4"
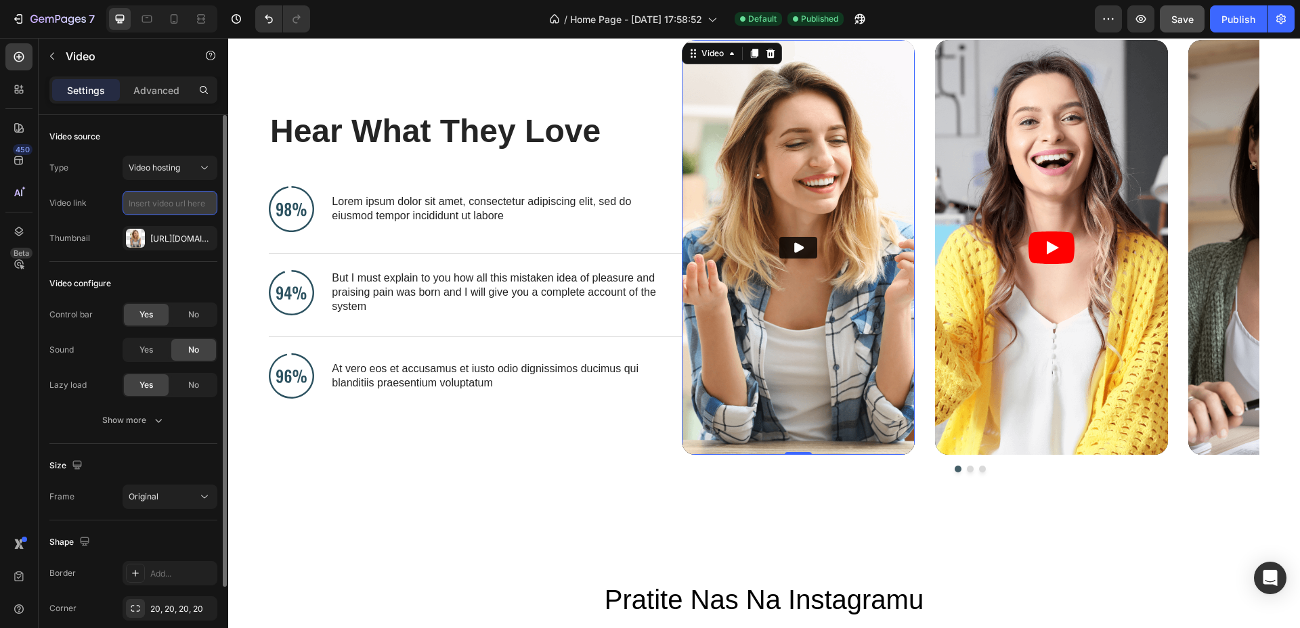
click at [177, 208] on input "text" at bounding box center [170, 203] width 95 height 24
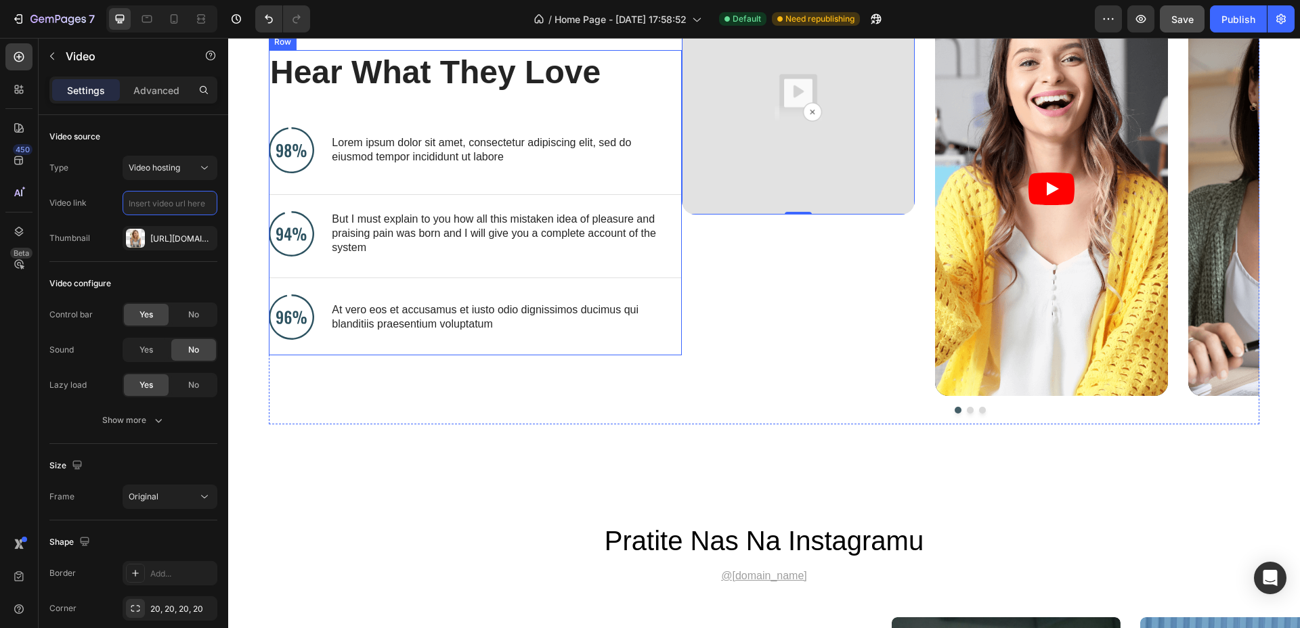
scroll to position [3554, 0]
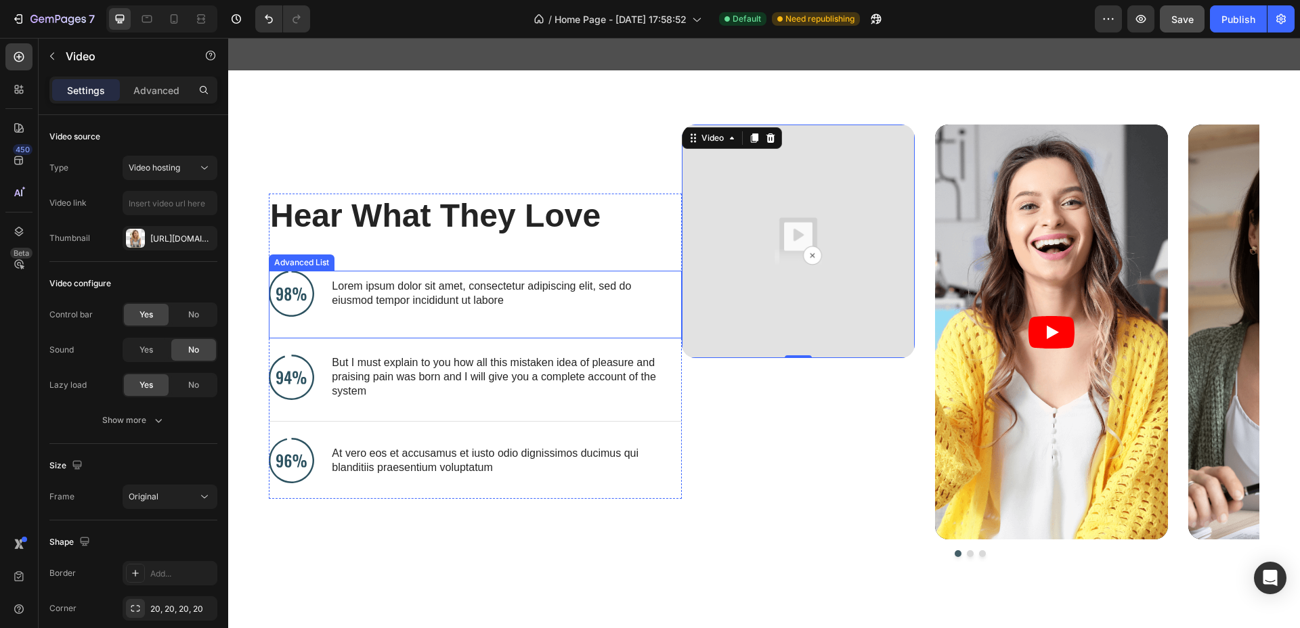
click at [322, 320] on div "Image Lorem ipsum dolor sit amet, consectetur adipiscing elit, sed do eiusmod t…" at bounding box center [475, 304] width 413 height 67
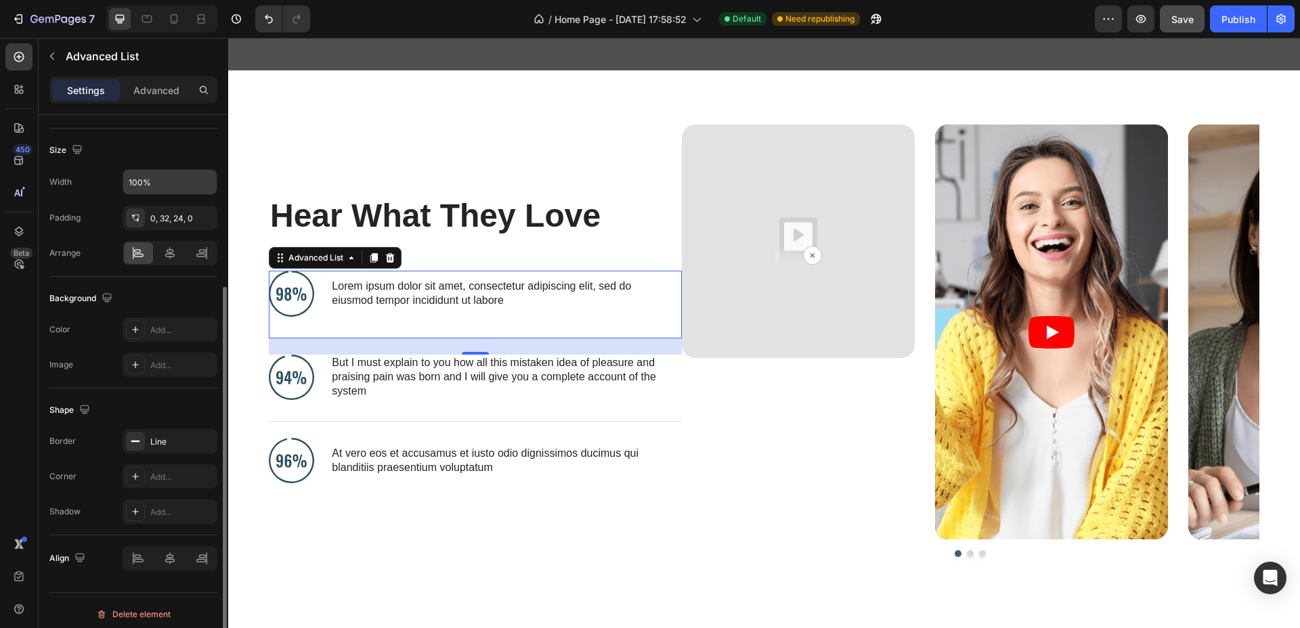
scroll to position [0, 0]
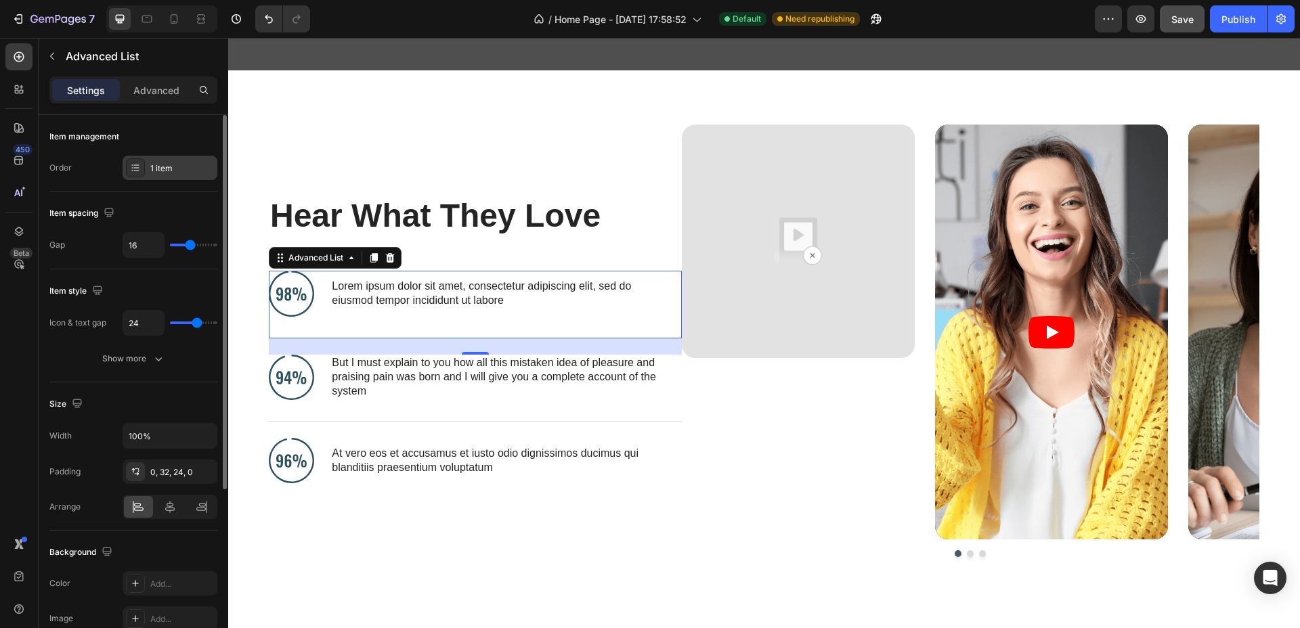
click at [162, 176] on div "1 item" at bounding box center [170, 168] width 95 height 24
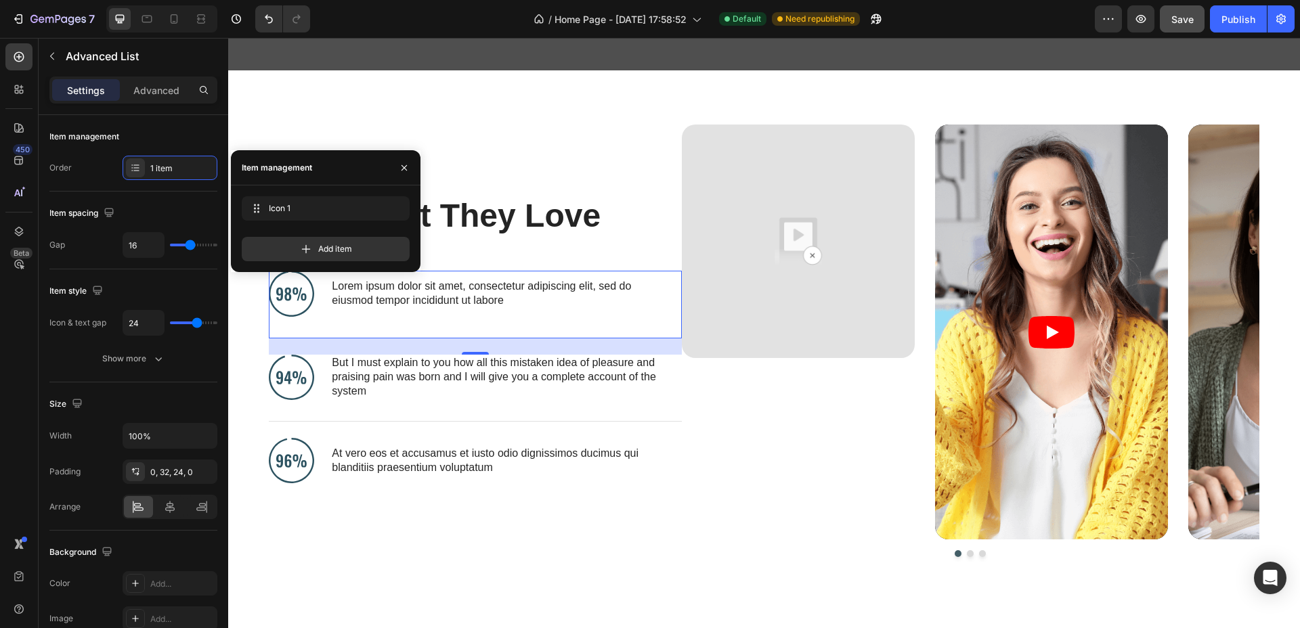
click at [539, 315] on li "Image Lorem ipsum dolor sit amet, consectetur adipiscing elit, sed do eiusmod t…" at bounding box center [464, 293] width 391 height 45
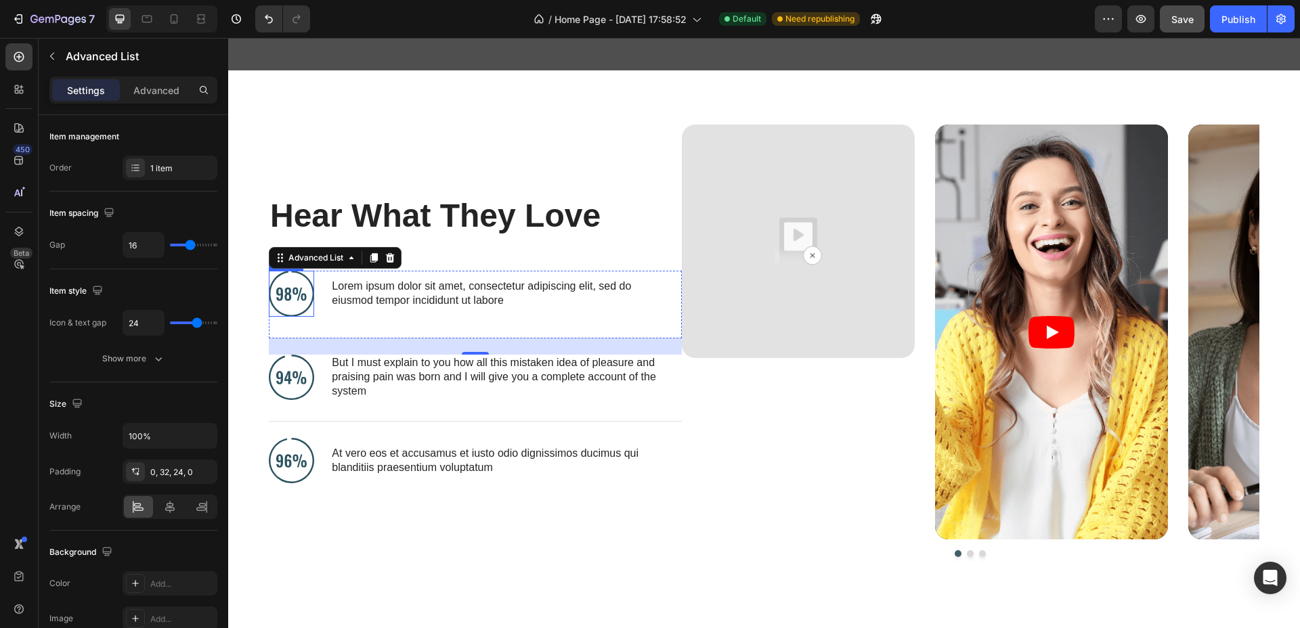
click at [302, 284] on img at bounding box center [291, 293] width 45 height 45
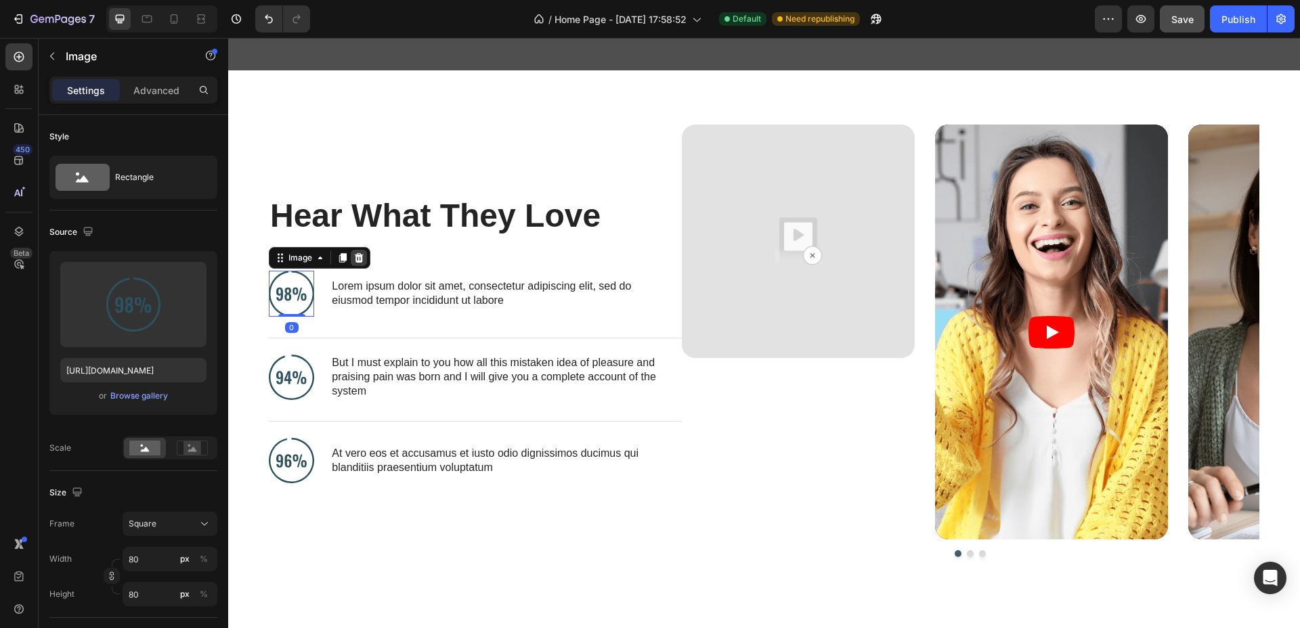
click at [361, 255] on icon at bounding box center [359, 257] width 9 height 9
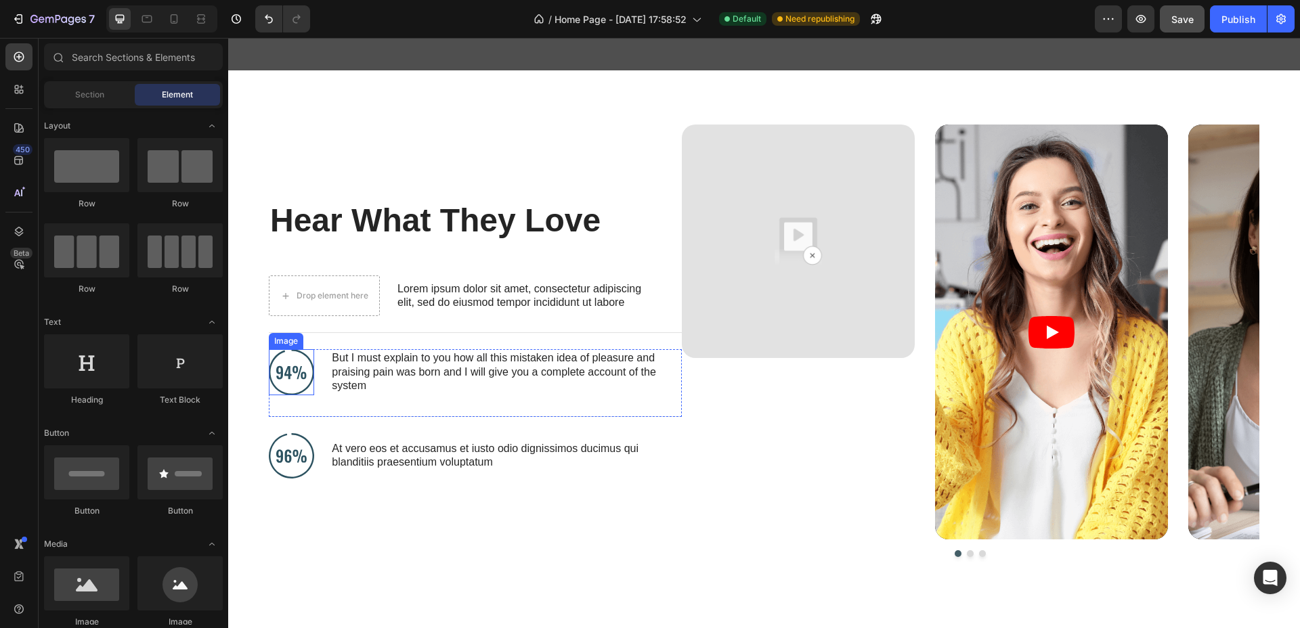
click at [310, 363] on img at bounding box center [291, 371] width 45 height 45
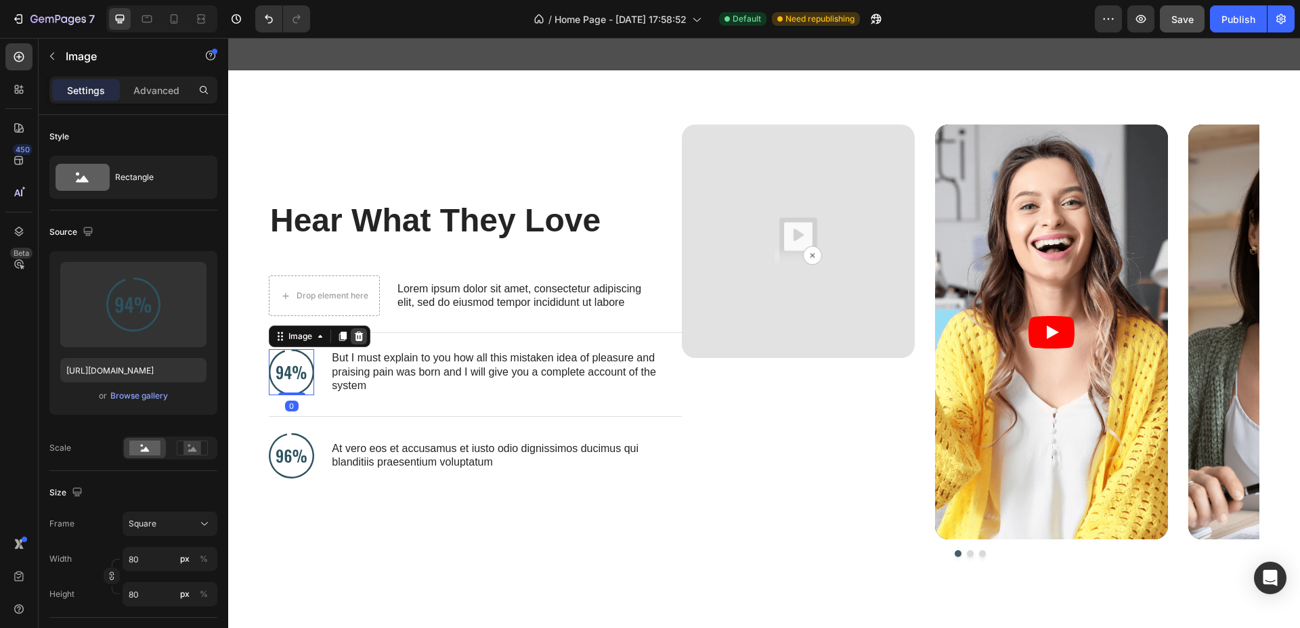
click at [359, 336] on icon at bounding box center [359, 336] width 9 height 9
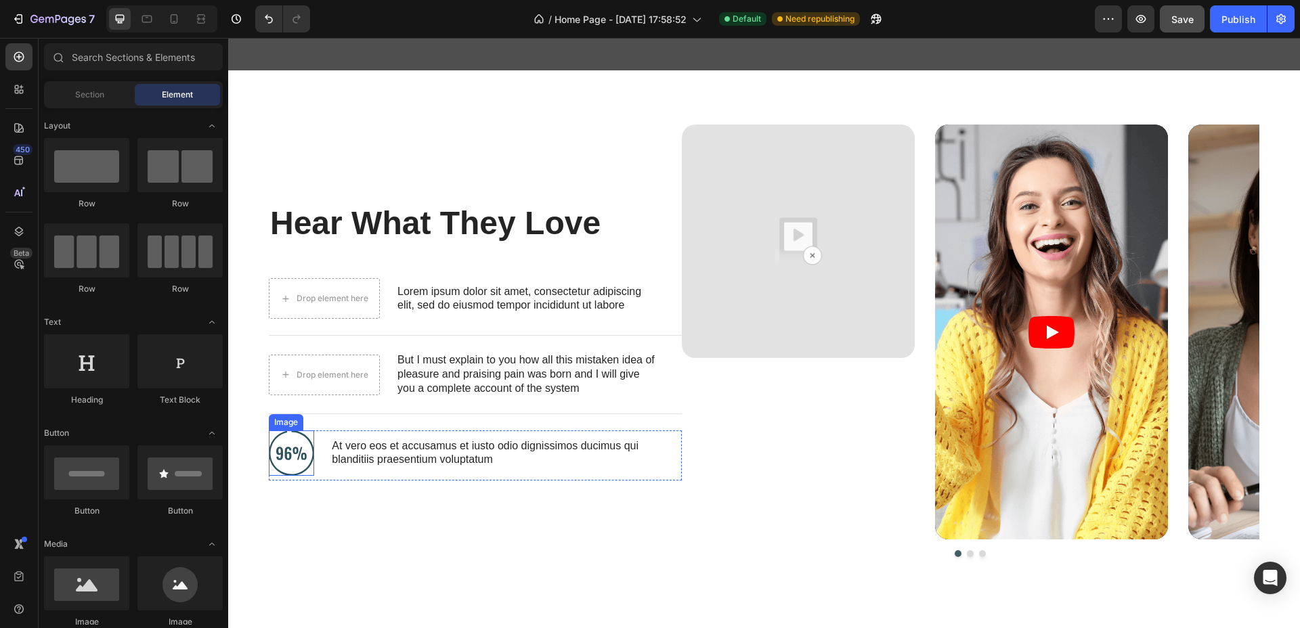
click at [294, 440] on img at bounding box center [291, 453] width 45 height 45
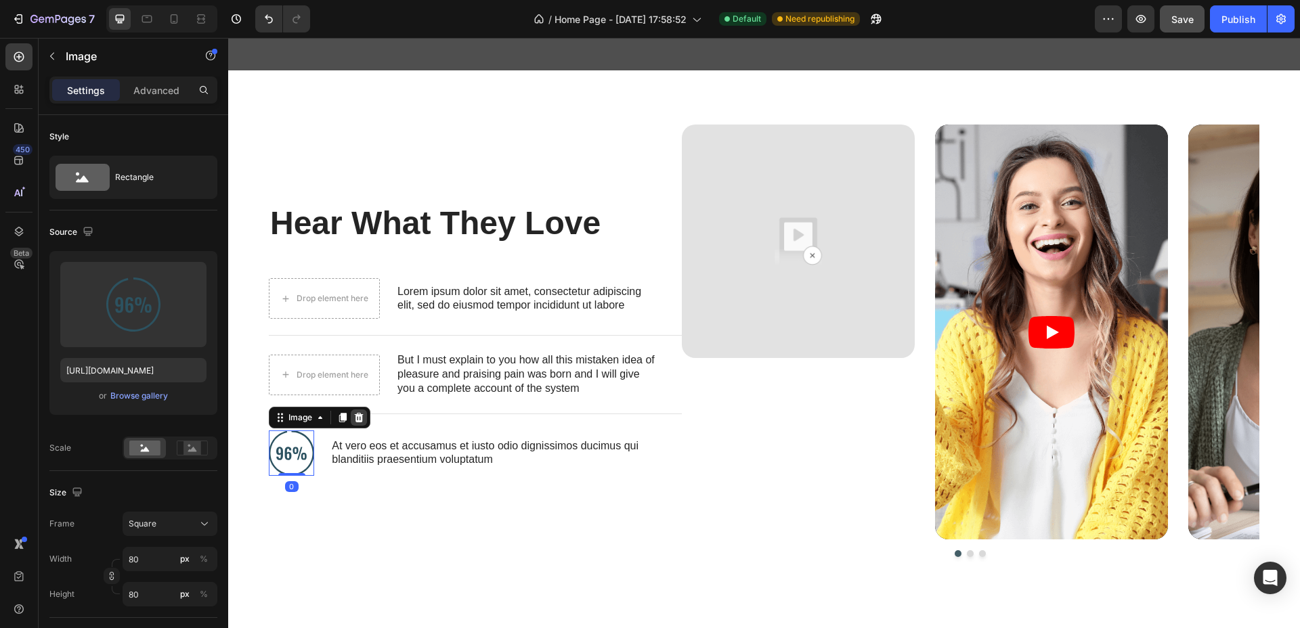
click at [366, 420] on div at bounding box center [359, 418] width 16 height 16
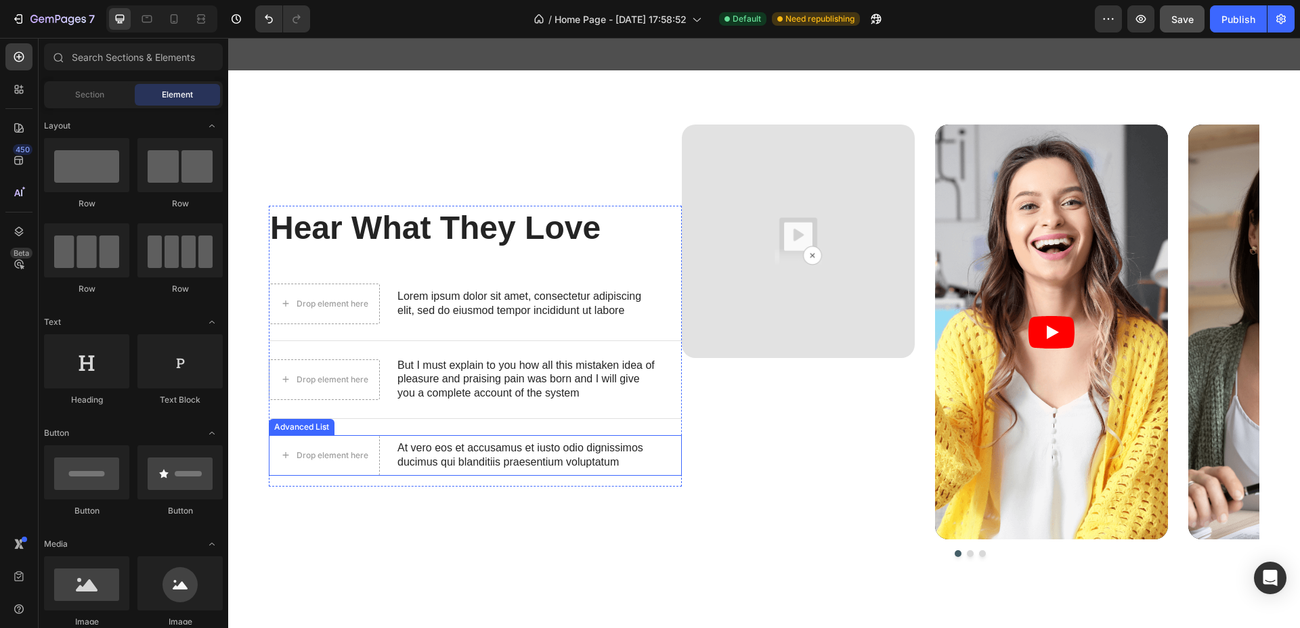
click at [382, 444] on li "Drop element here At vero eos et accusamus et iusto odio dignissimos ducimus qu…" at bounding box center [464, 455] width 391 height 41
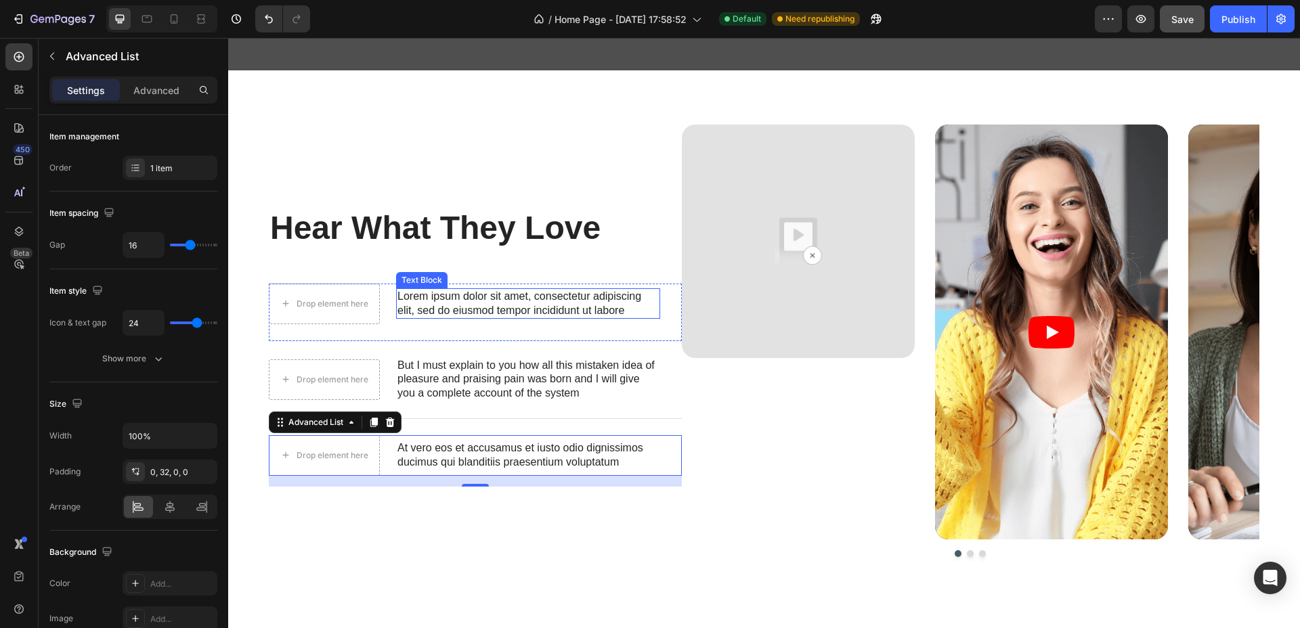
click at [399, 307] on p "Lorem ipsum dolor sit amet, consectetur adipiscing elit, sed do eiusmod tempor …" at bounding box center [527, 304] width 261 height 28
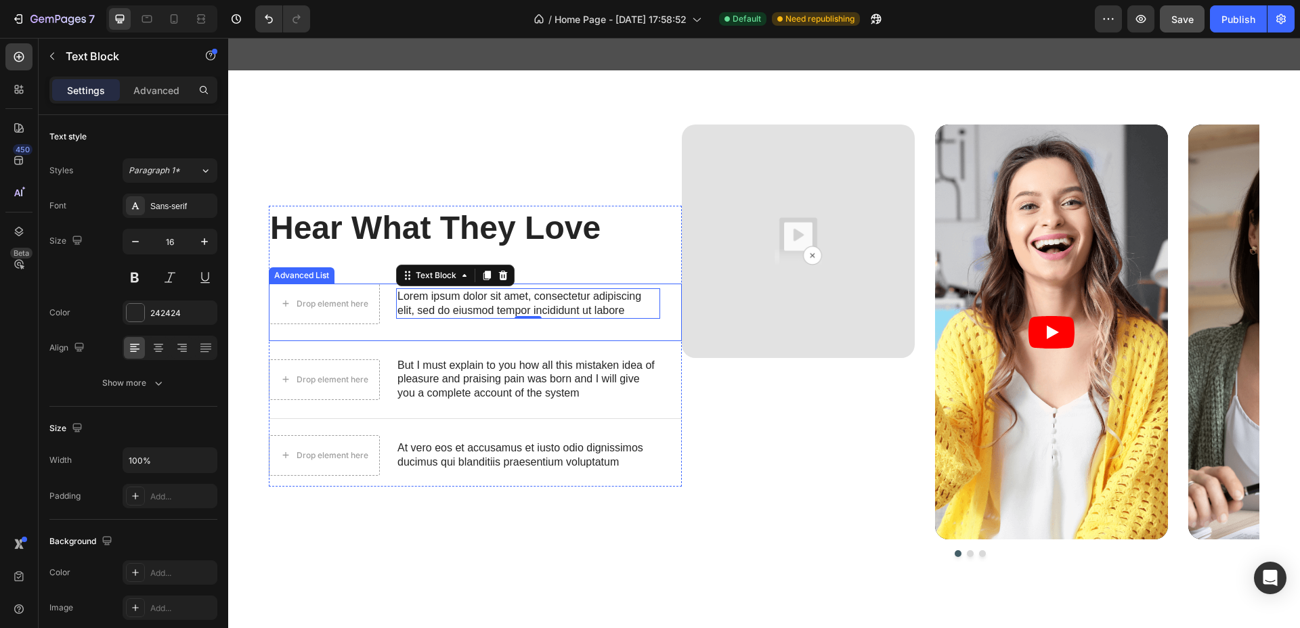
click at [389, 307] on li "Drop element here Lorem ipsum dolor sit amet, consectetur adipiscing elit, sed …" at bounding box center [464, 304] width 391 height 41
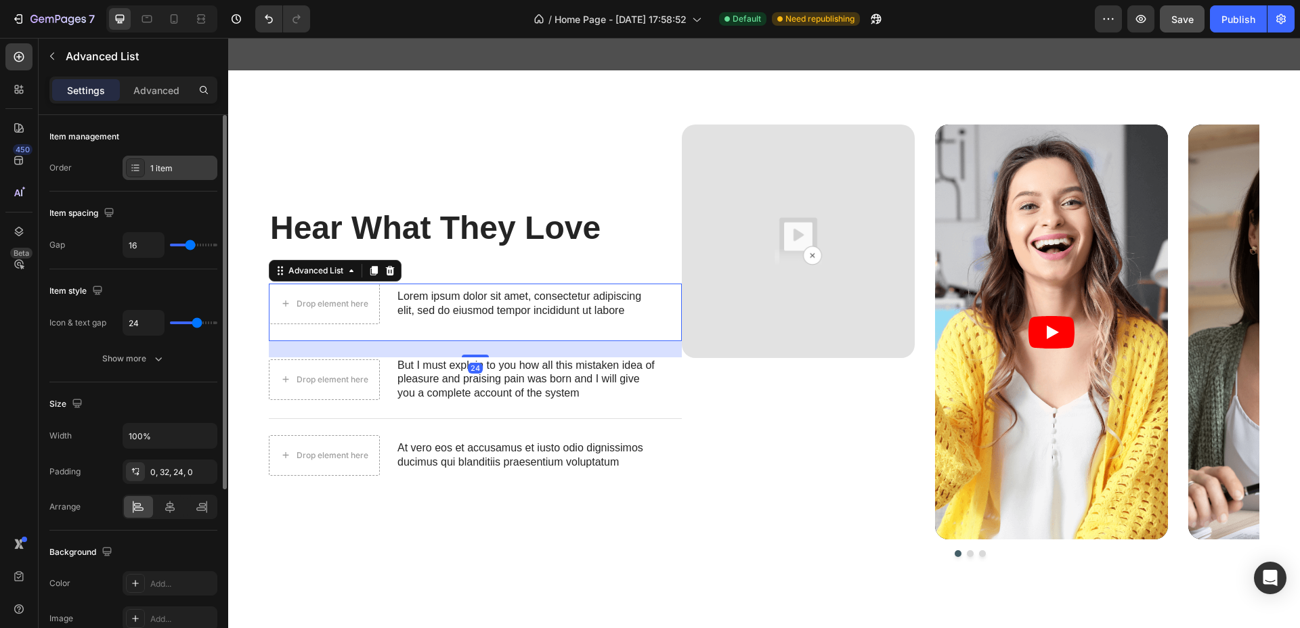
click at [157, 173] on div "1 item" at bounding box center [182, 168] width 64 height 12
click at [158, 210] on div "Item spacing" at bounding box center [133, 213] width 168 height 22
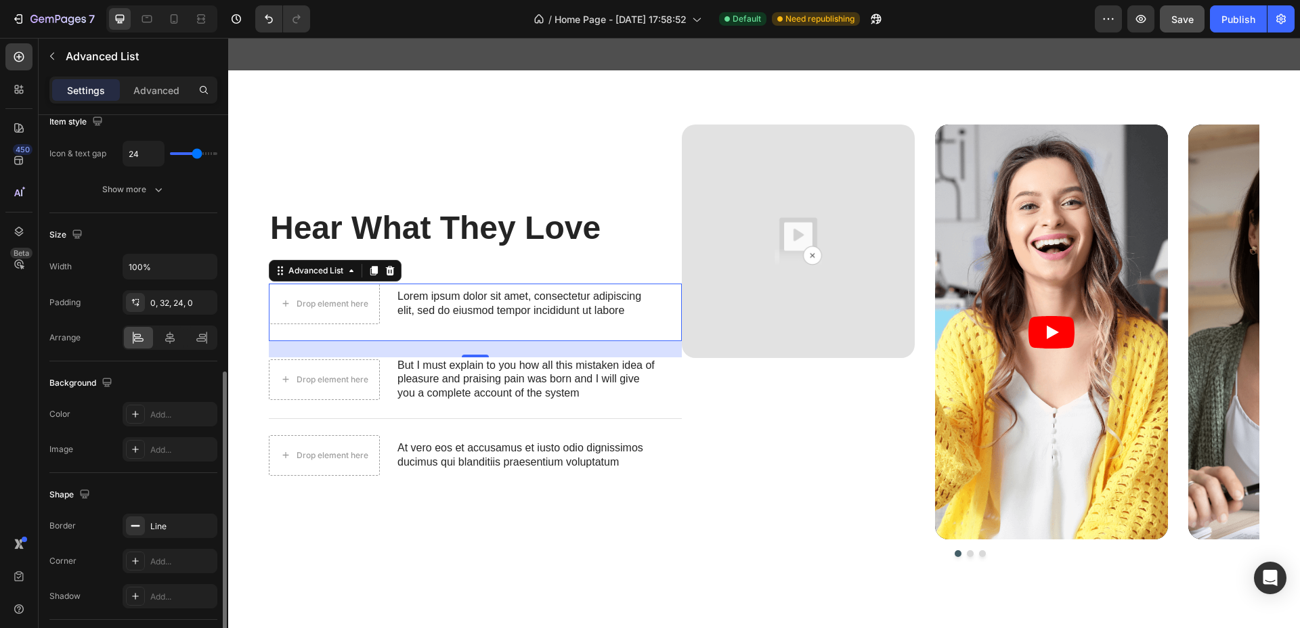
scroll to position [261, 0]
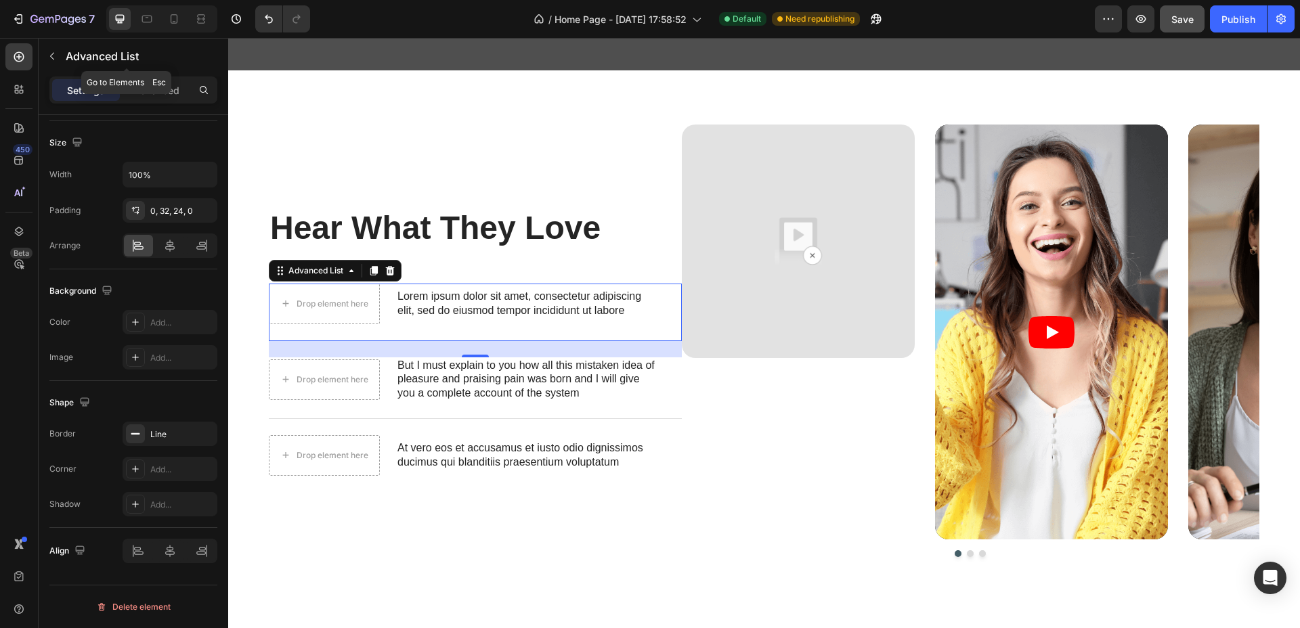
click at [51, 53] on icon "button" at bounding box center [52, 56] width 11 height 11
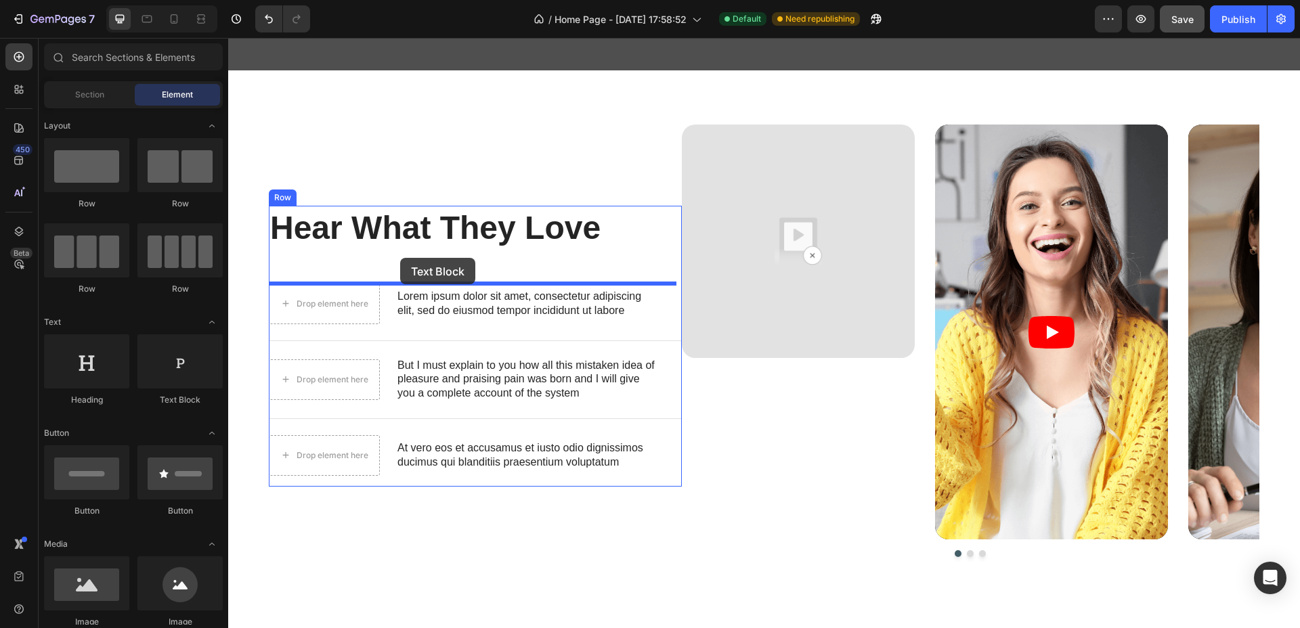
drag, startPoint x: 405, startPoint y: 401, endPoint x: 400, endPoint y: 258, distance: 142.9
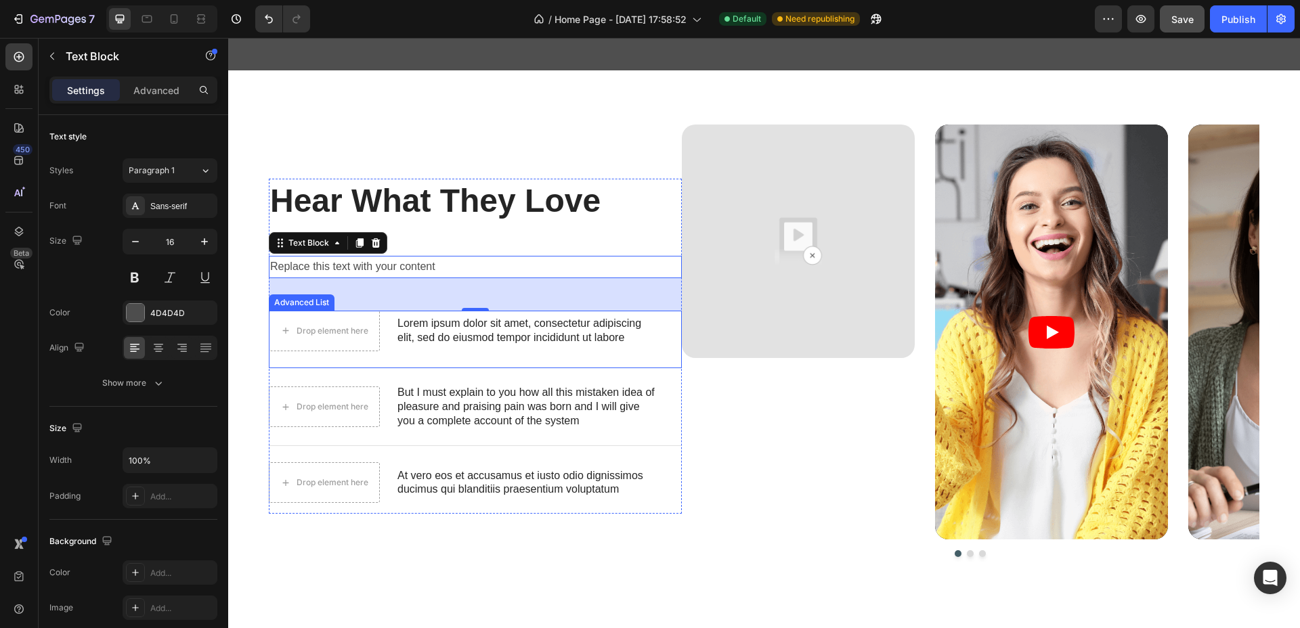
click at [661, 317] on div "Drop element here Lorem ipsum dolor sit amet, consectetur adipiscing elit, sed …" at bounding box center [475, 340] width 413 height 58
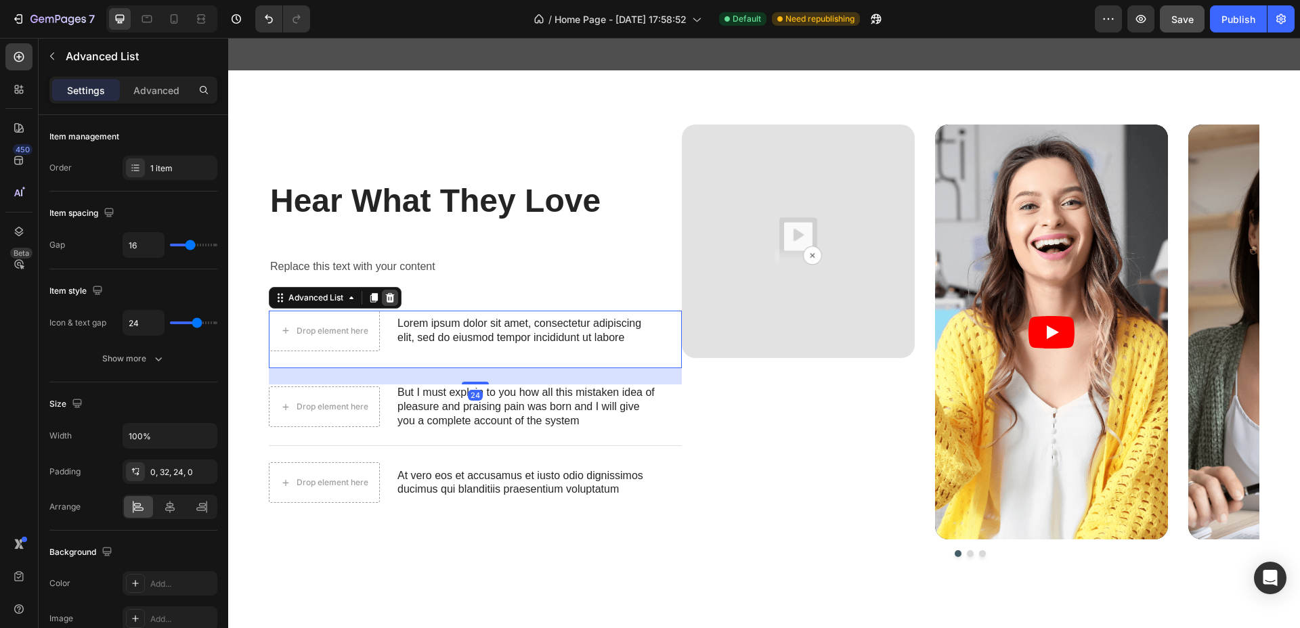
click at [393, 297] on icon at bounding box center [390, 297] width 9 height 9
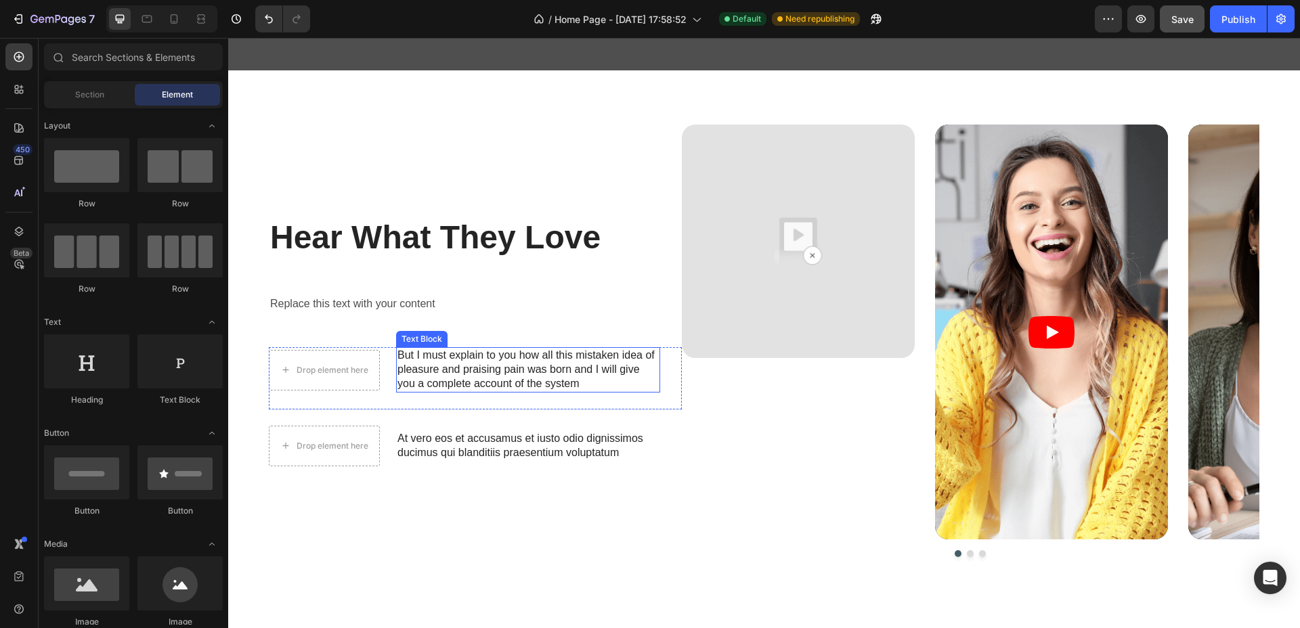
click at [591, 366] on p "But I must explain to you how all this mistaken idea of pleasure and praising p…" at bounding box center [527, 370] width 261 height 42
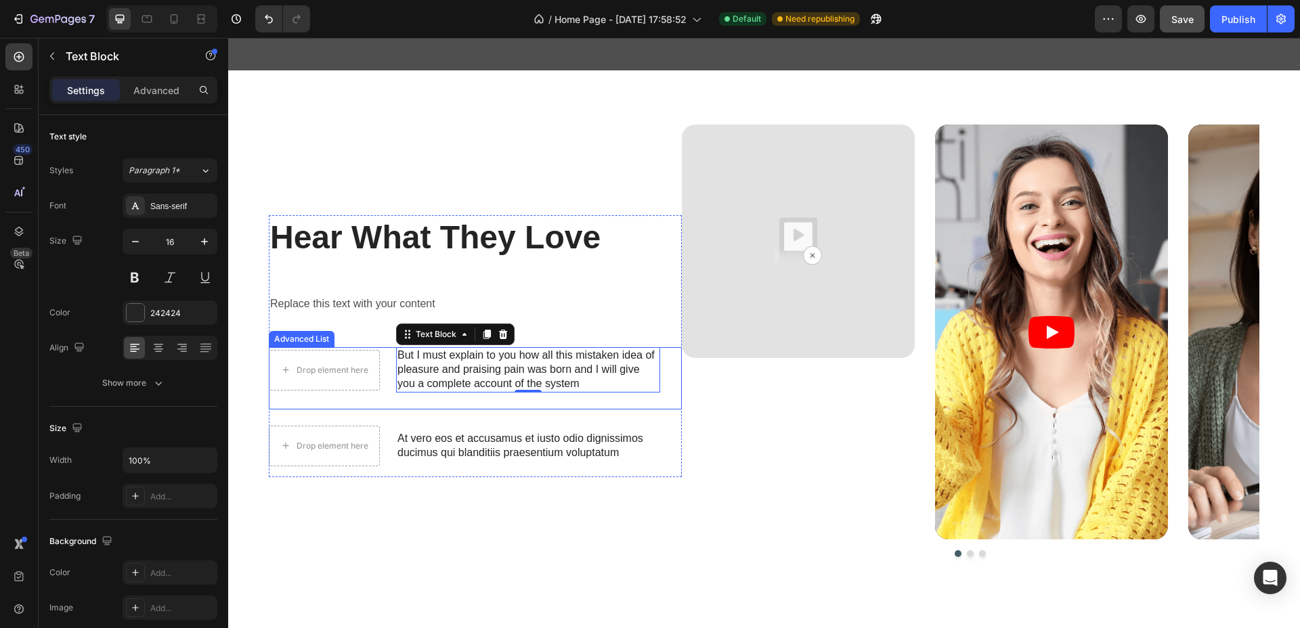
click at [659, 397] on div "Drop element here But I must explain to you how all this mistaken idea of pleas…" at bounding box center [475, 378] width 413 height 62
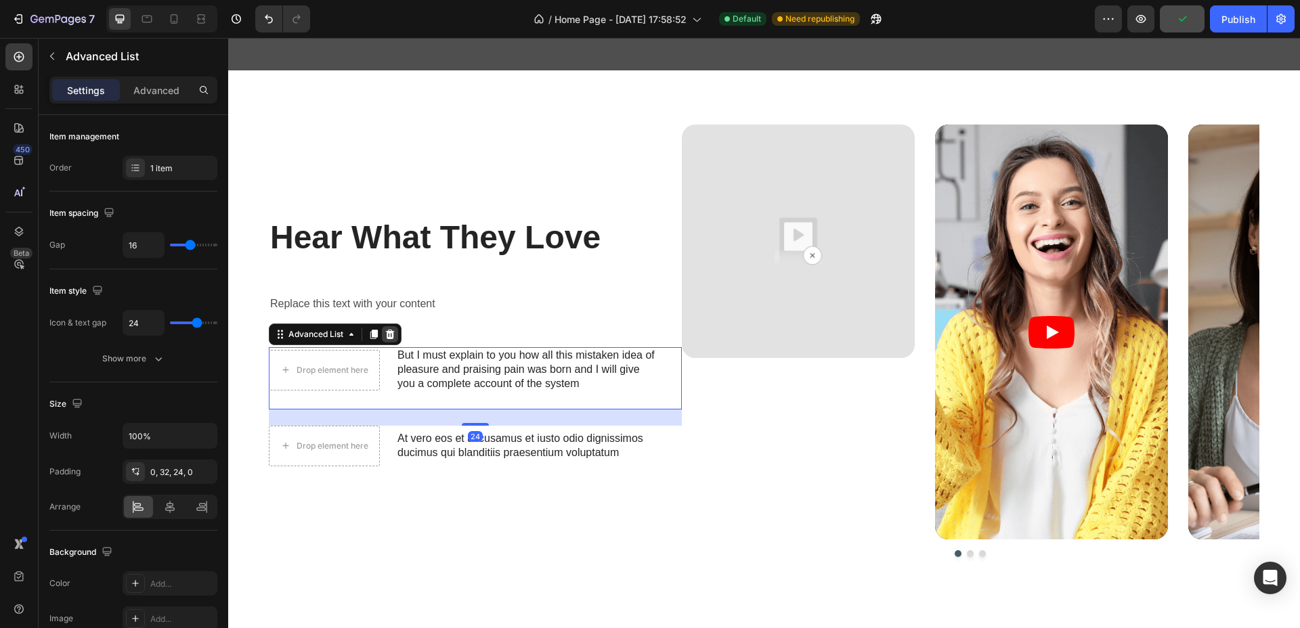
click at [391, 333] on icon at bounding box center [390, 334] width 11 height 11
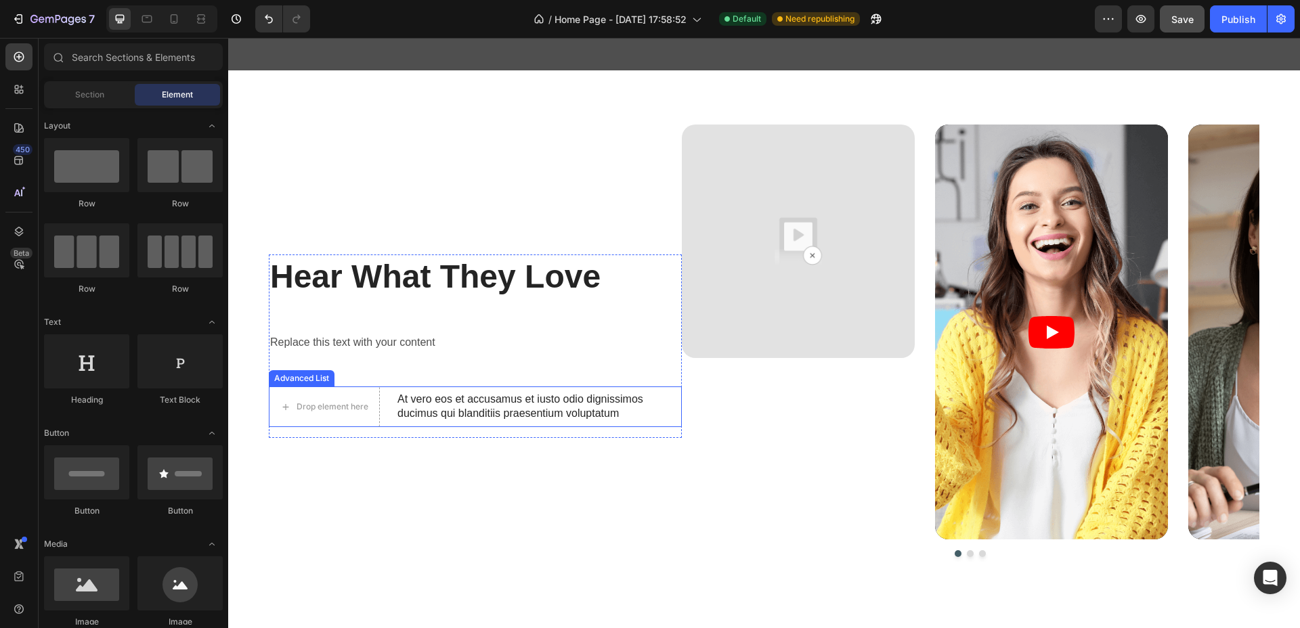
click at [670, 410] on div "Drop element here At vero eos et accusamus et iusto odio dignissimos ducimus qu…" at bounding box center [475, 407] width 413 height 41
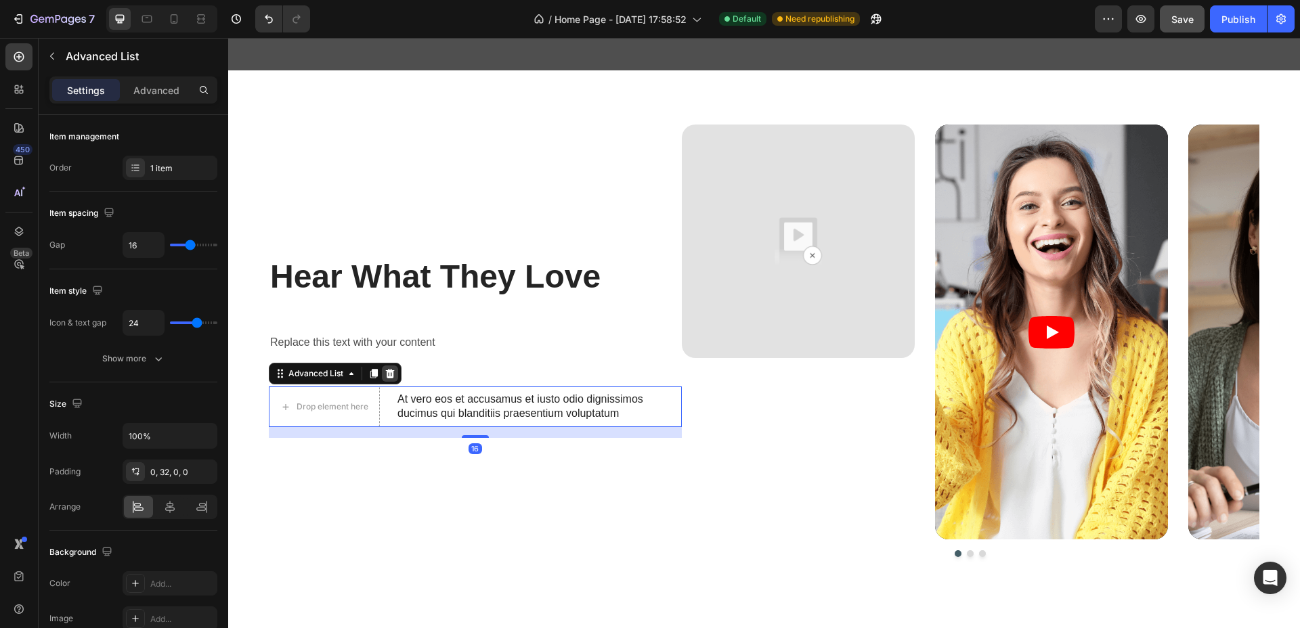
click at [391, 376] on icon at bounding box center [390, 373] width 9 height 9
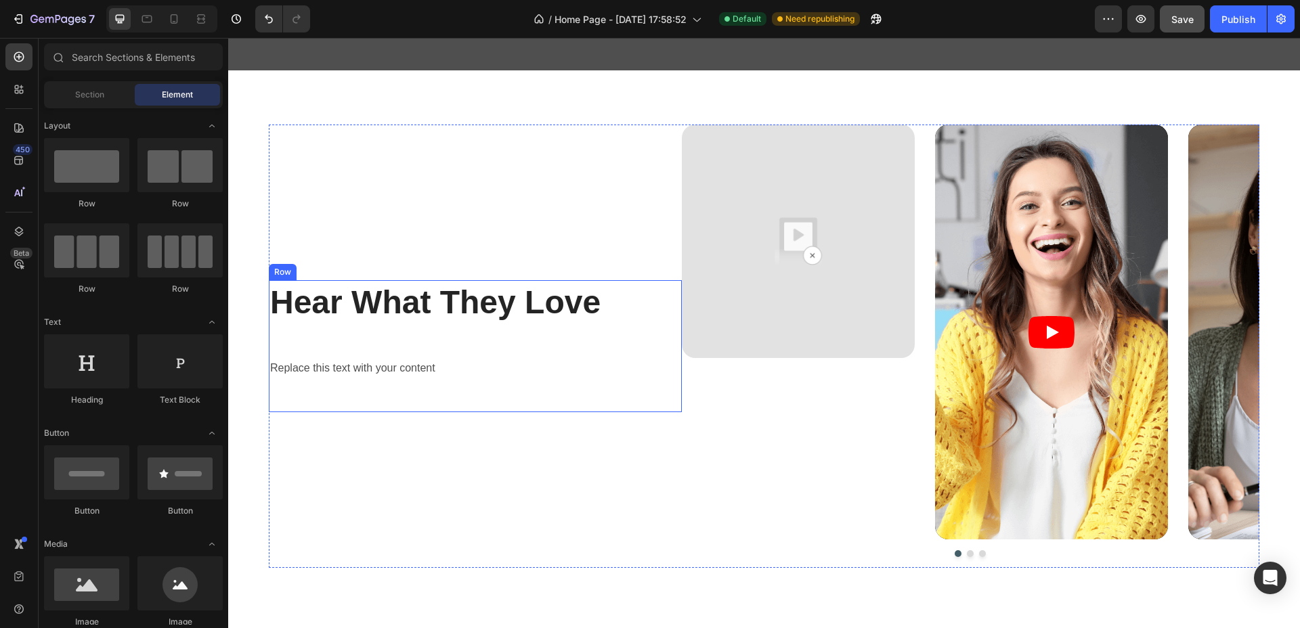
click at [376, 397] on div "Hear What They Love Heading Replace this text with your content Text Block" at bounding box center [475, 346] width 413 height 132
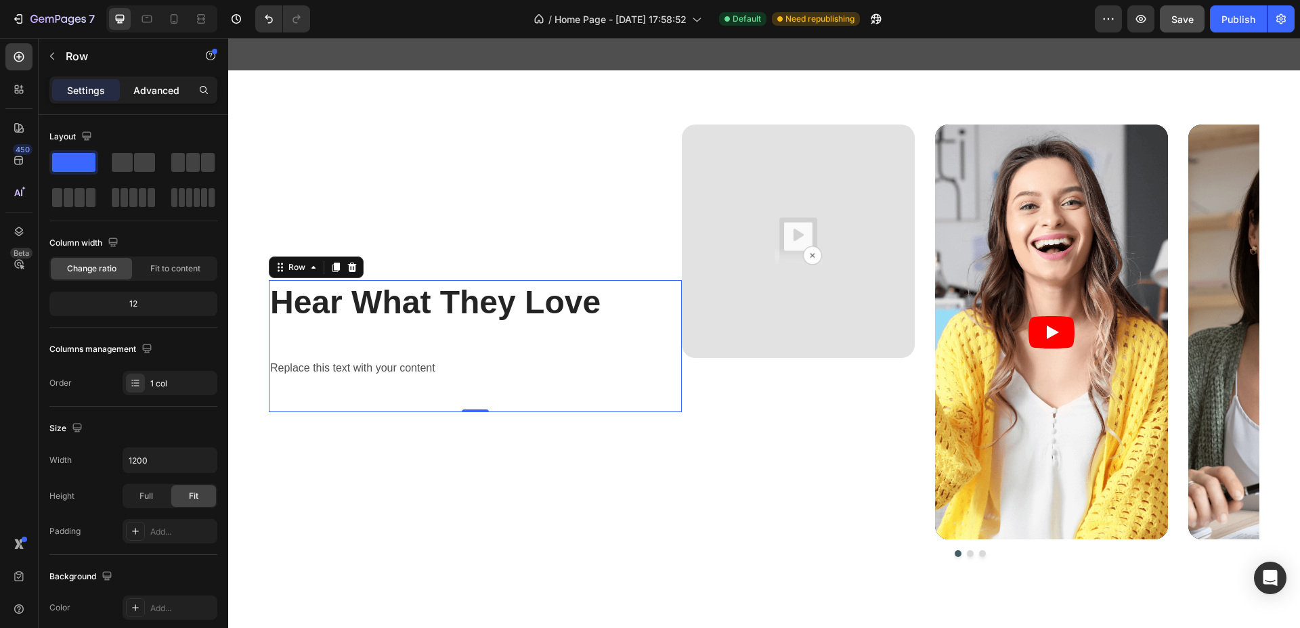
click at [151, 81] on div "Advanced" at bounding box center [157, 90] width 68 height 22
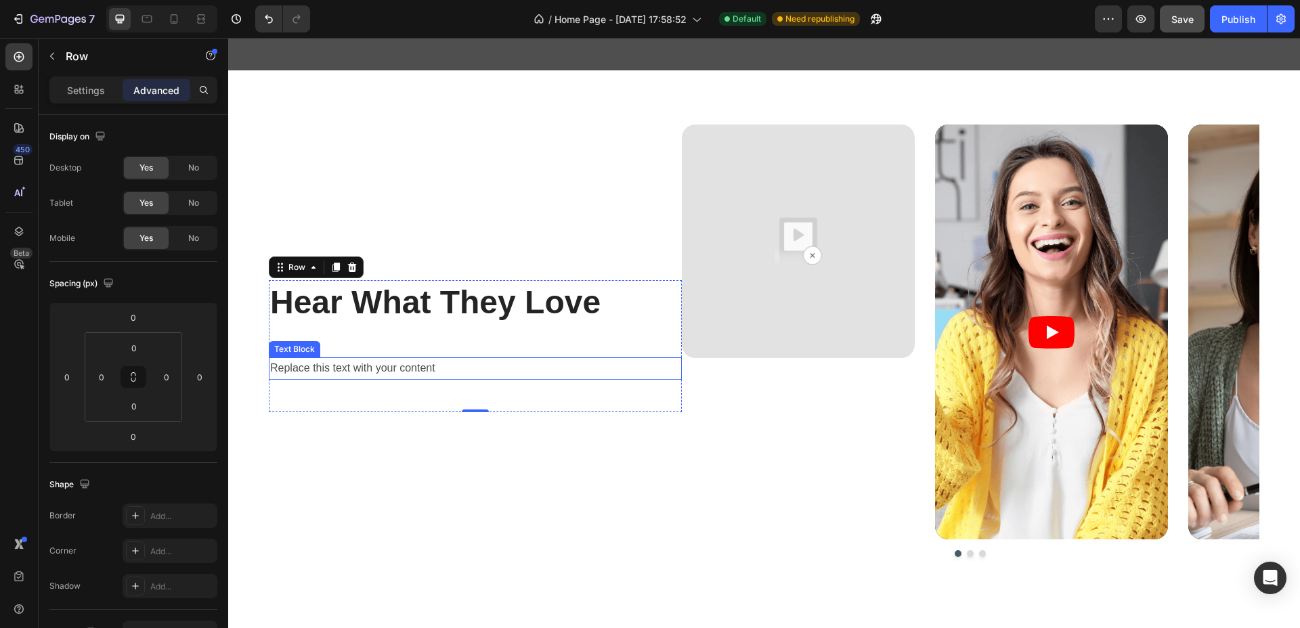
click at [355, 368] on div "Replace this text with your content" at bounding box center [475, 368] width 413 height 22
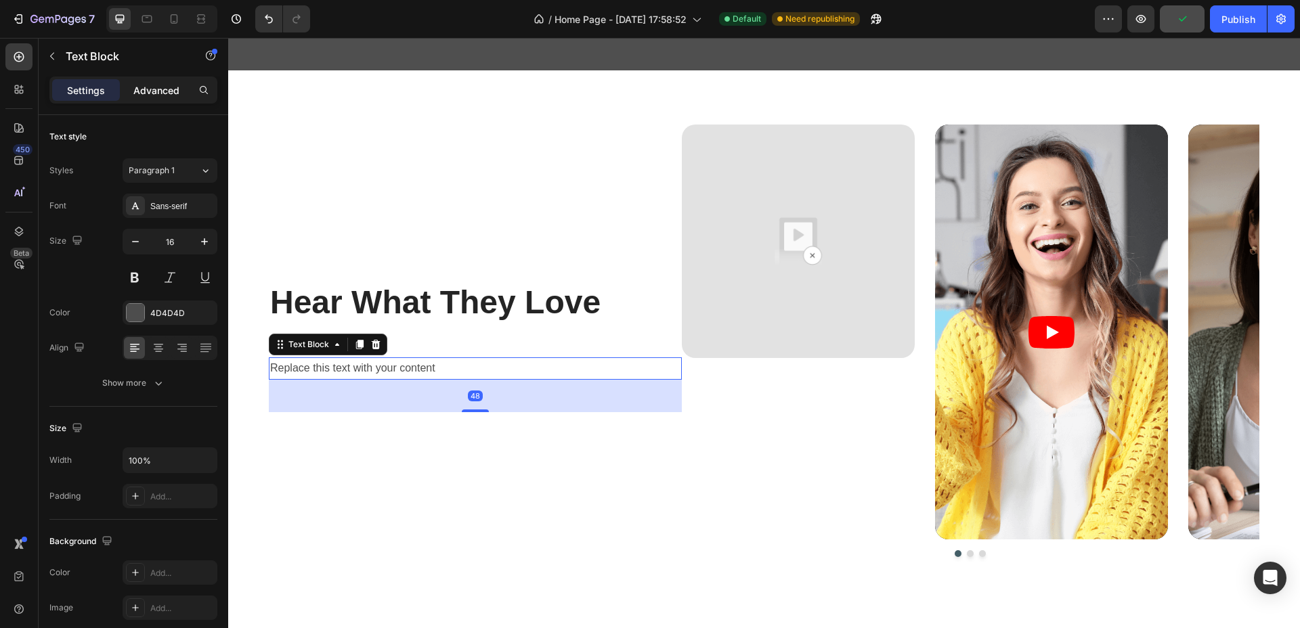
click at [154, 86] on p "Advanced" at bounding box center [156, 90] width 46 height 14
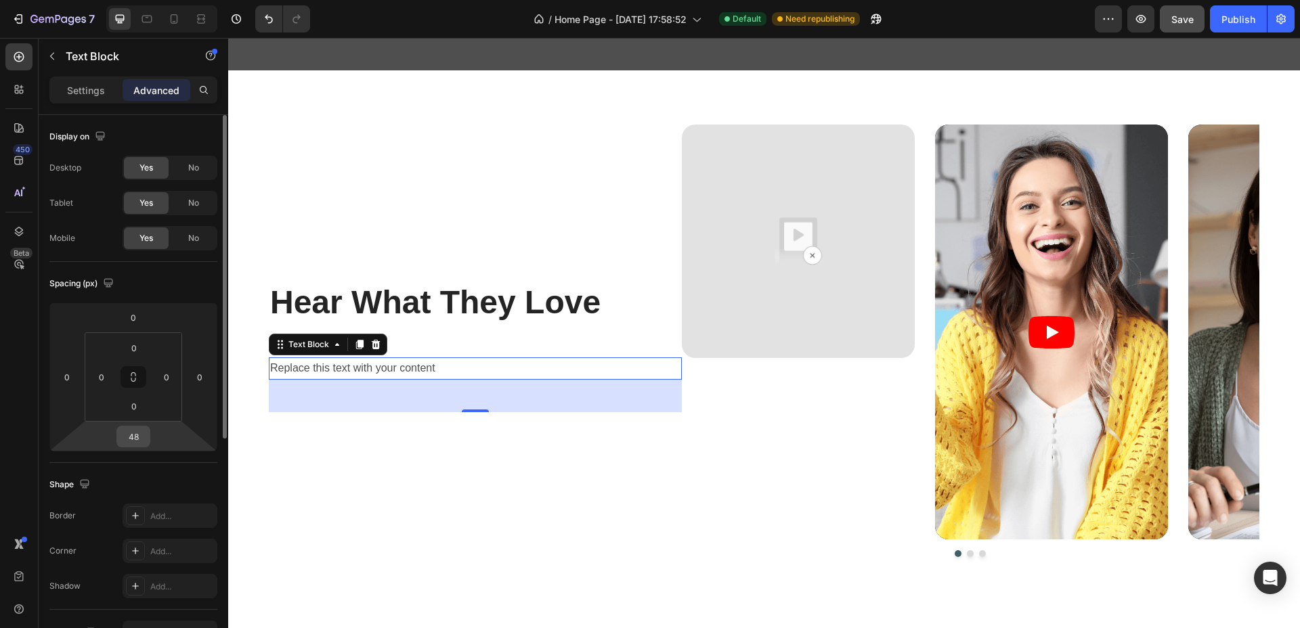
click at [139, 439] on input "48" at bounding box center [133, 436] width 27 height 20
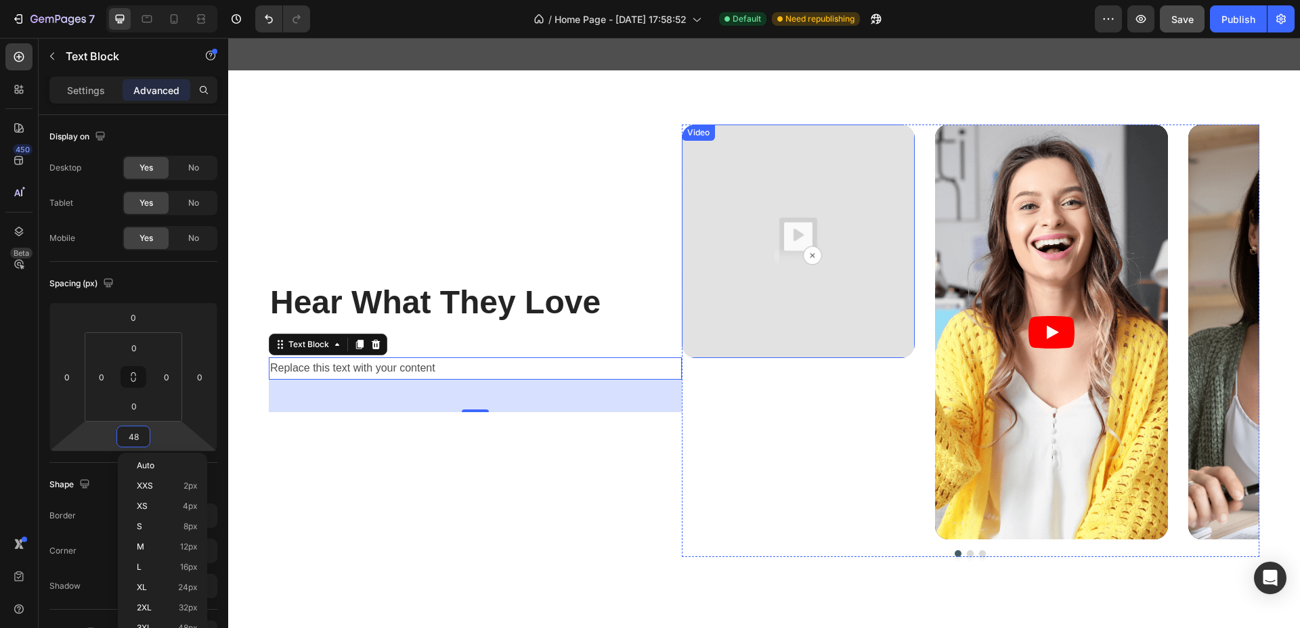
click at [811, 201] on img at bounding box center [798, 241] width 233 height 233
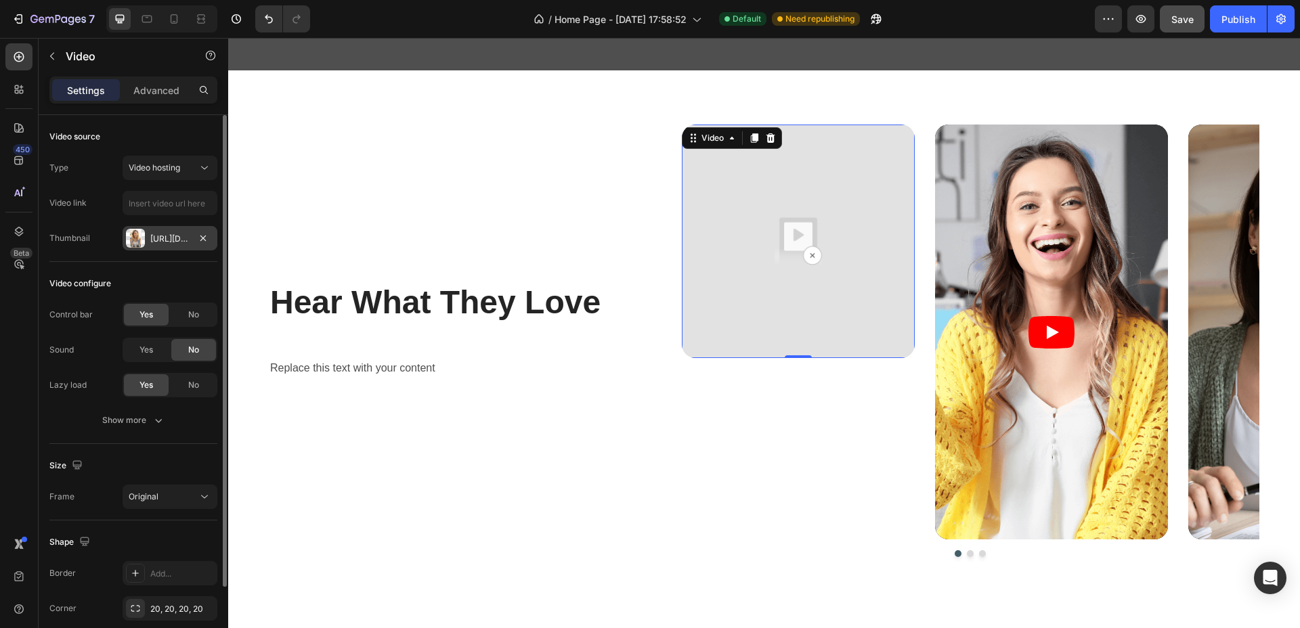
click at [175, 245] on div "Https://cdn.Shopify.Com/s/files/1/0721/9242/6183/files/gempages_580351686321636…" at bounding box center [170, 238] width 95 height 24
click at [177, 212] on input "text" at bounding box center [170, 203] width 95 height 24
paste input "https://cdn.shopify.com/videos/c/o/v/addc6a87737341f1842a228cb7787ba6.mp4"
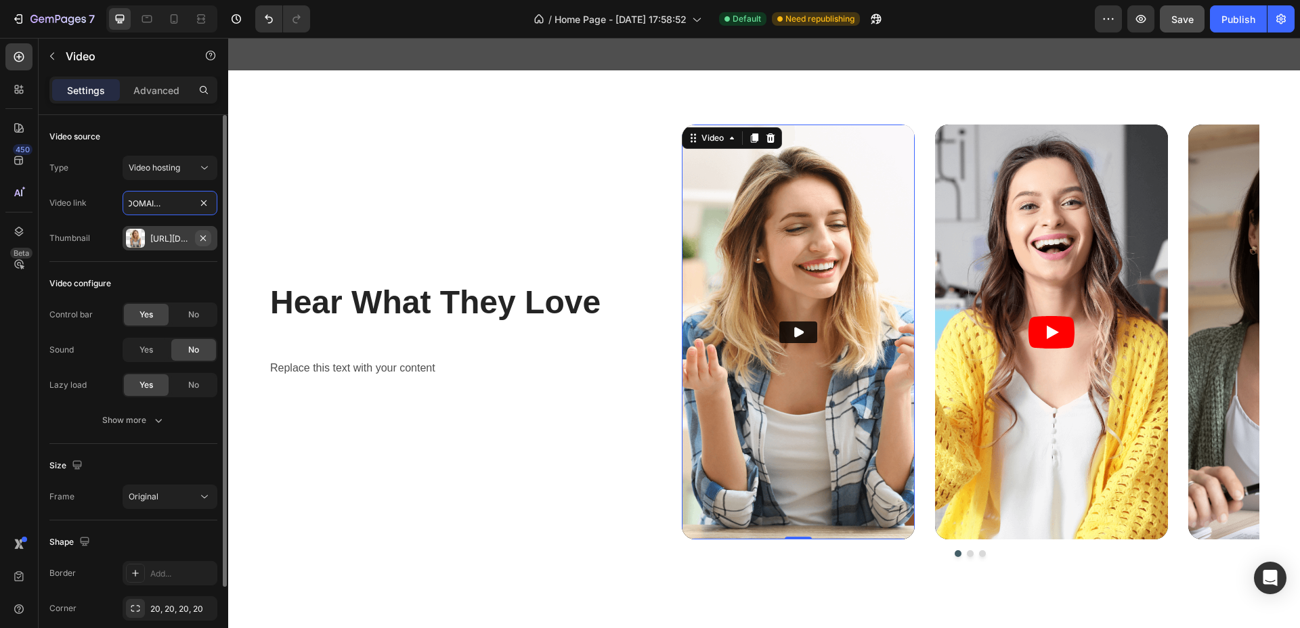
type input "https://cdn.shopify.com/videos/c/o/v/addc6a87737341f1842a228cb7787ba6.mp4"
click at [202, 234] on icon "button" at bounding box center [203, 238] width 11 height 11
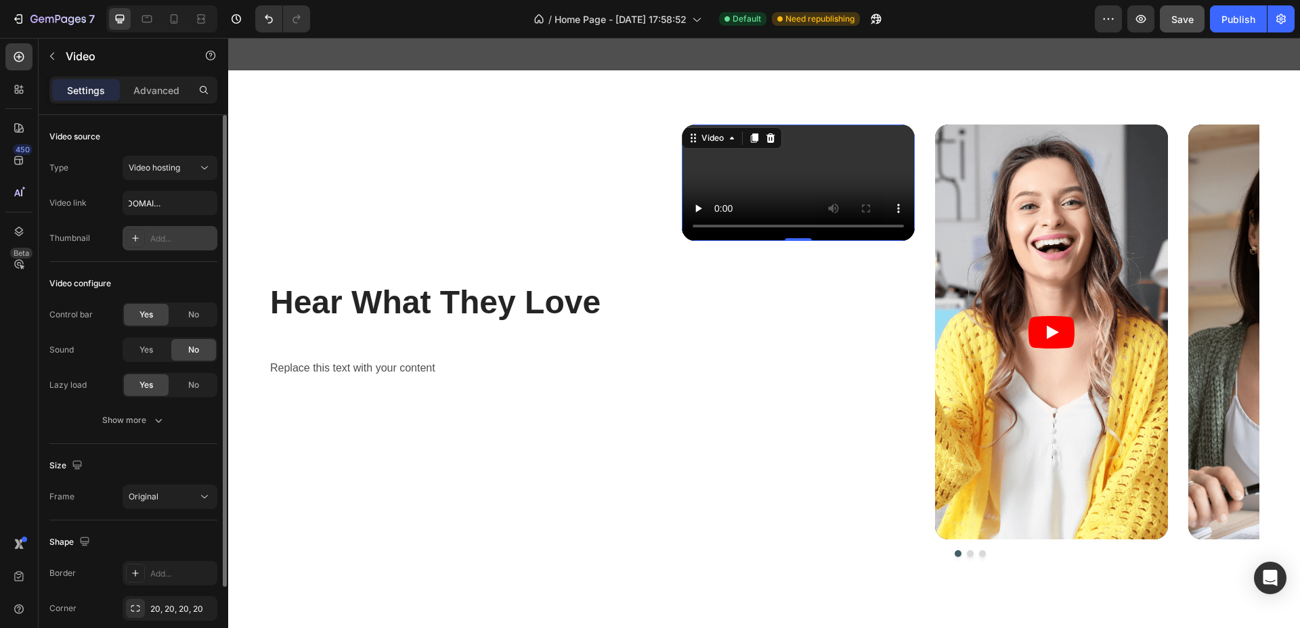
scroll to position [0, 0]
click at [1019, 271] on article at bounding box center [1051, 332] width 233 height 415
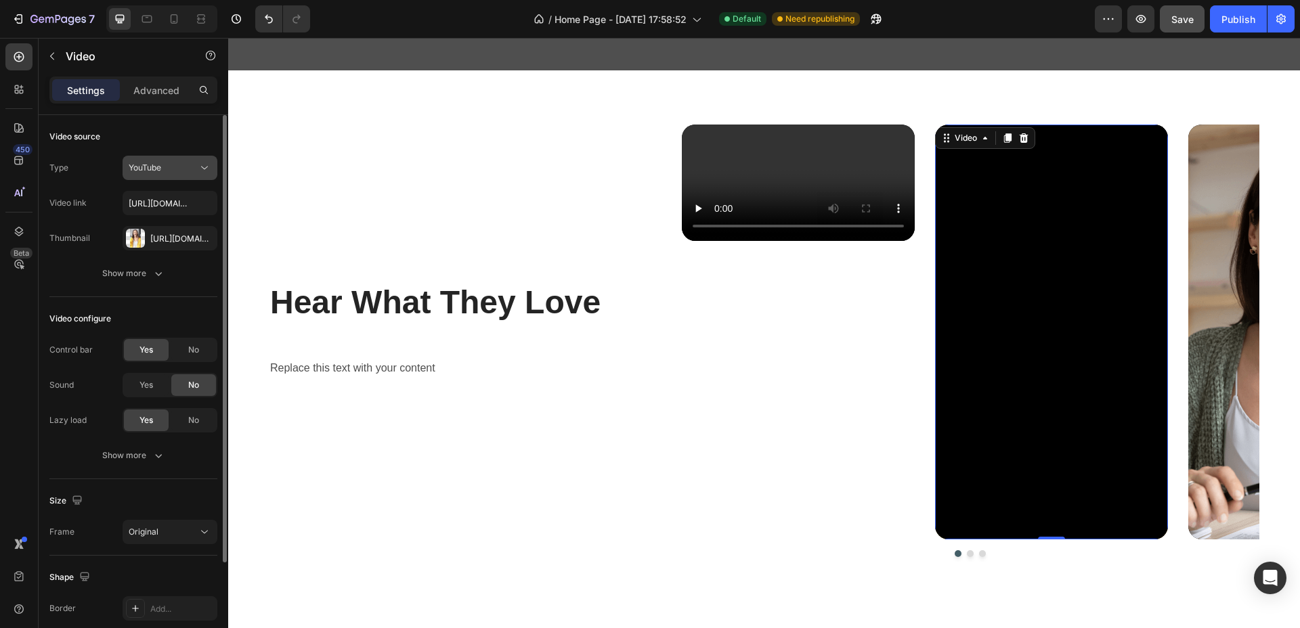
click at [169, 168] on div "YouTube" at bounding box center [163, 168] width 69 height 12
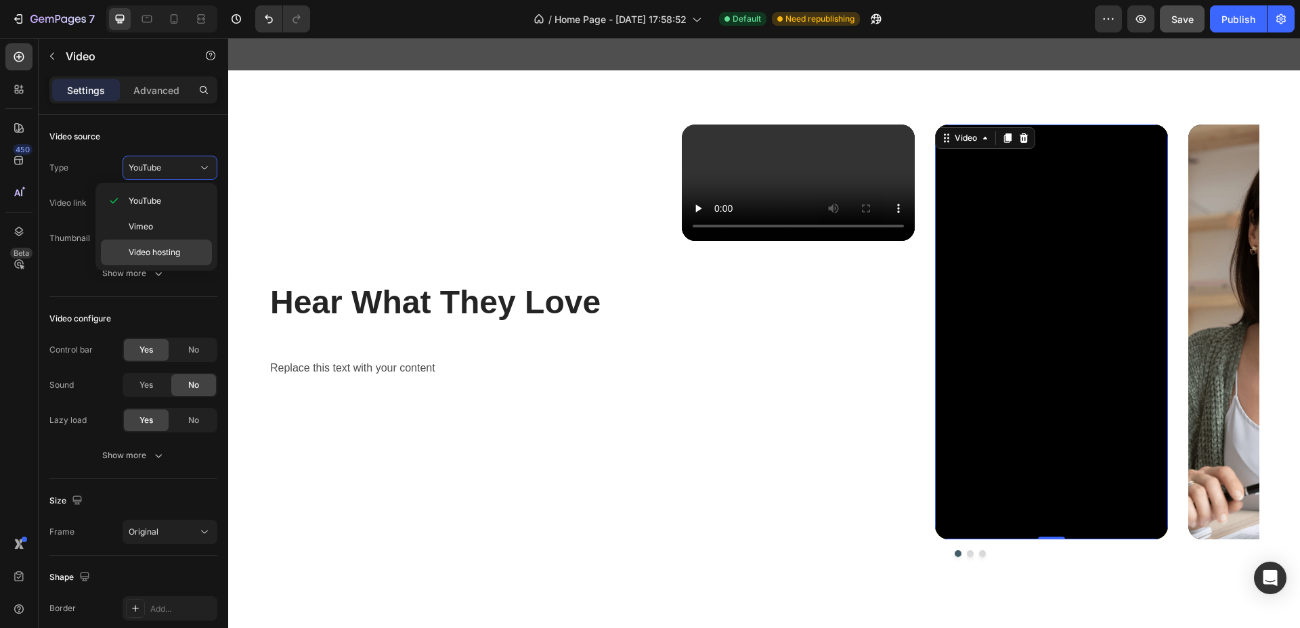
click at [171, 241] on div "Video hosting" at bounding box center [156, 253] width 111 height 26
type input "https://media.w3.org/2010/05/sintel/trailer.mp4"
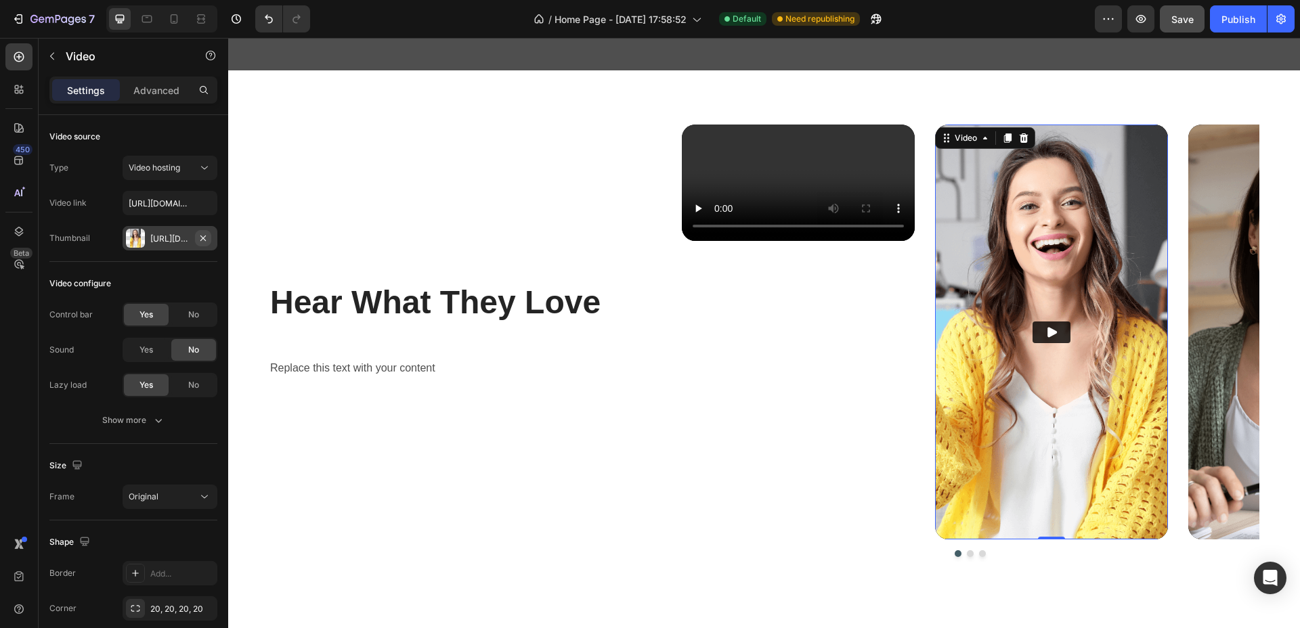
click at [211, 239] on div "Https://cdn.Shopify.Com/s/files/1/0721/9242/6183/files/gempages_580351686321636…" at bounding box center [170, 238] width 95 height 24
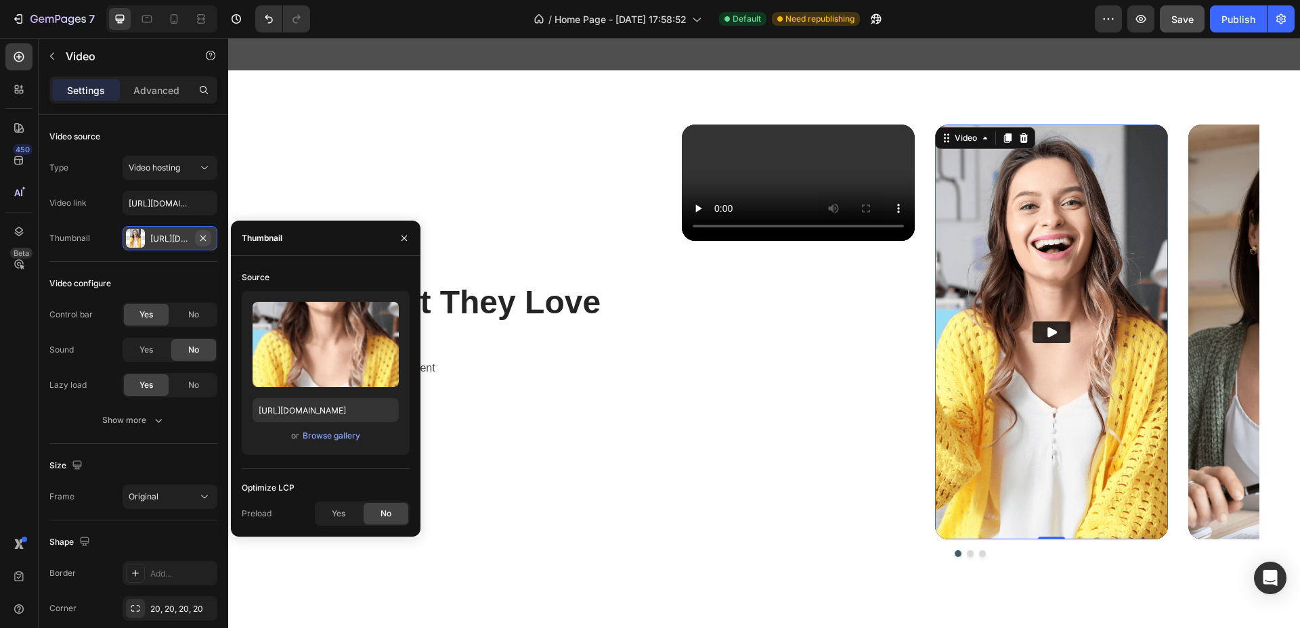
click at [202, 236] on icon "button" at bounding box center [203, 238] width 11 height 11
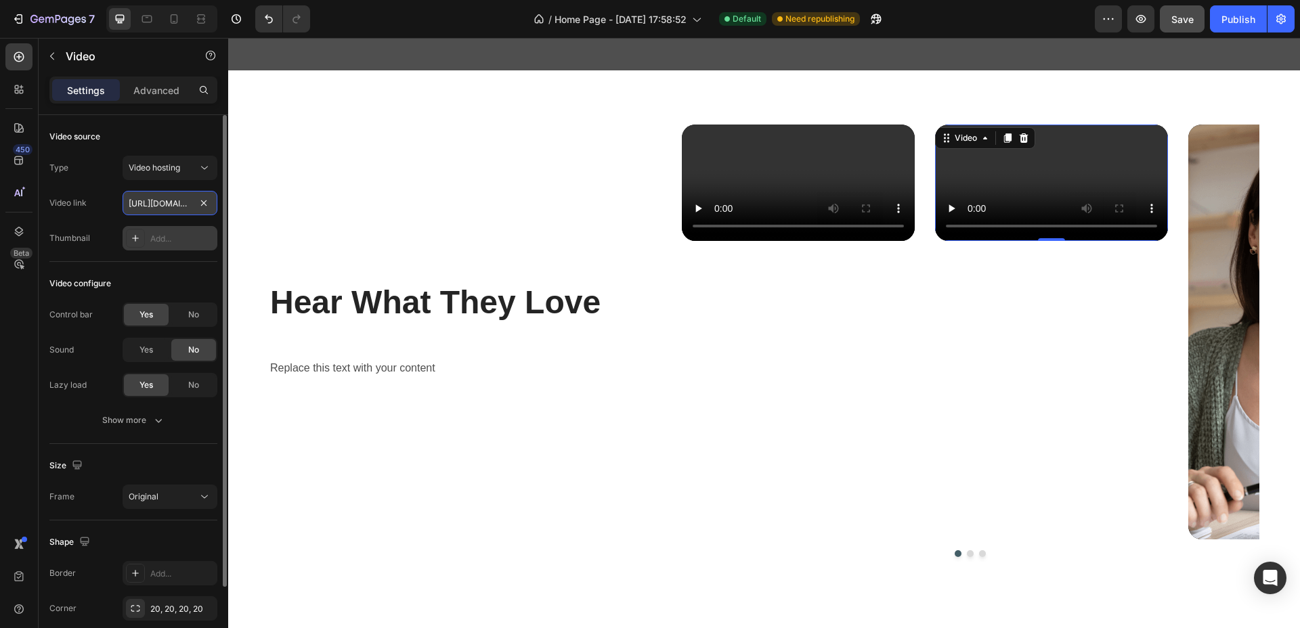
click at [191, 210] on input "https://media.w3.org/2010/05/sintel/trailer.mp4" at bounding box center [170, 203] width 95 height 24
paste input "https://cdn.shopify.com/videos/c/o/v/0afa5cf138434051a7ce1efe0cadf849.mp4"
type input "https://cdn.shopify.com/videos/c/o/v/0afa5cf138434051a7ce1efe0cadf849.mp4"
click at [1225, 189] on article at bounding box center [1304, 332] width 233 height 415
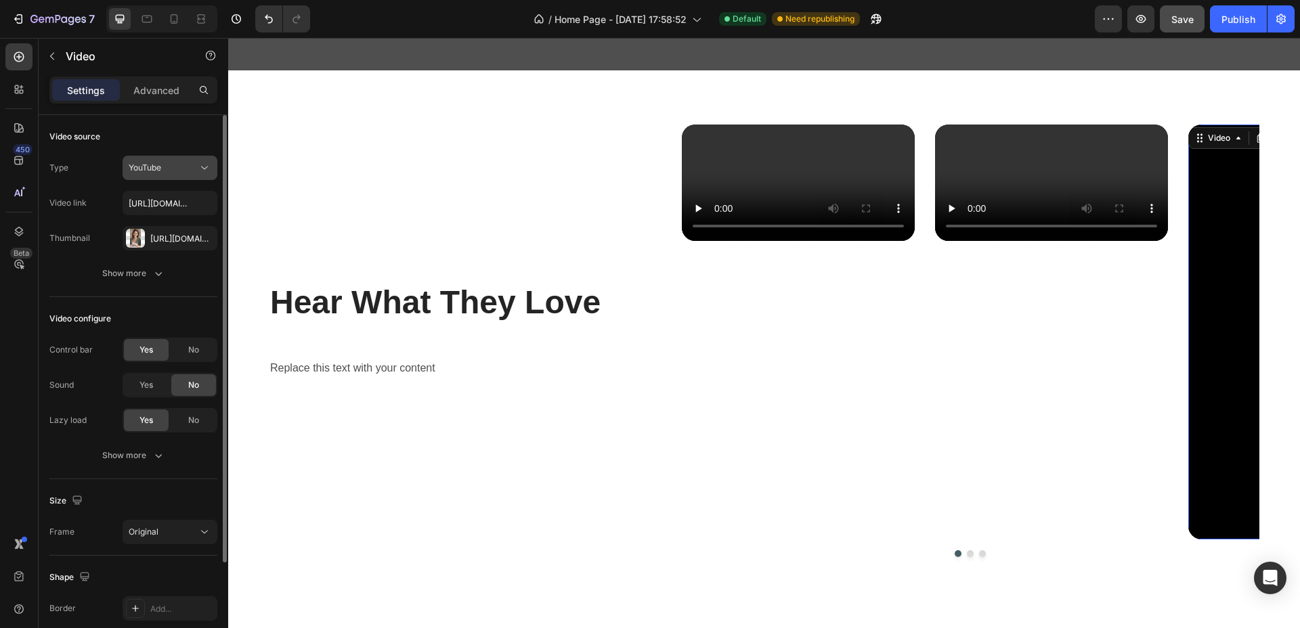
click at [193, 165] on div "YouTube" at bounding box center [163, 168] width 69 height 12
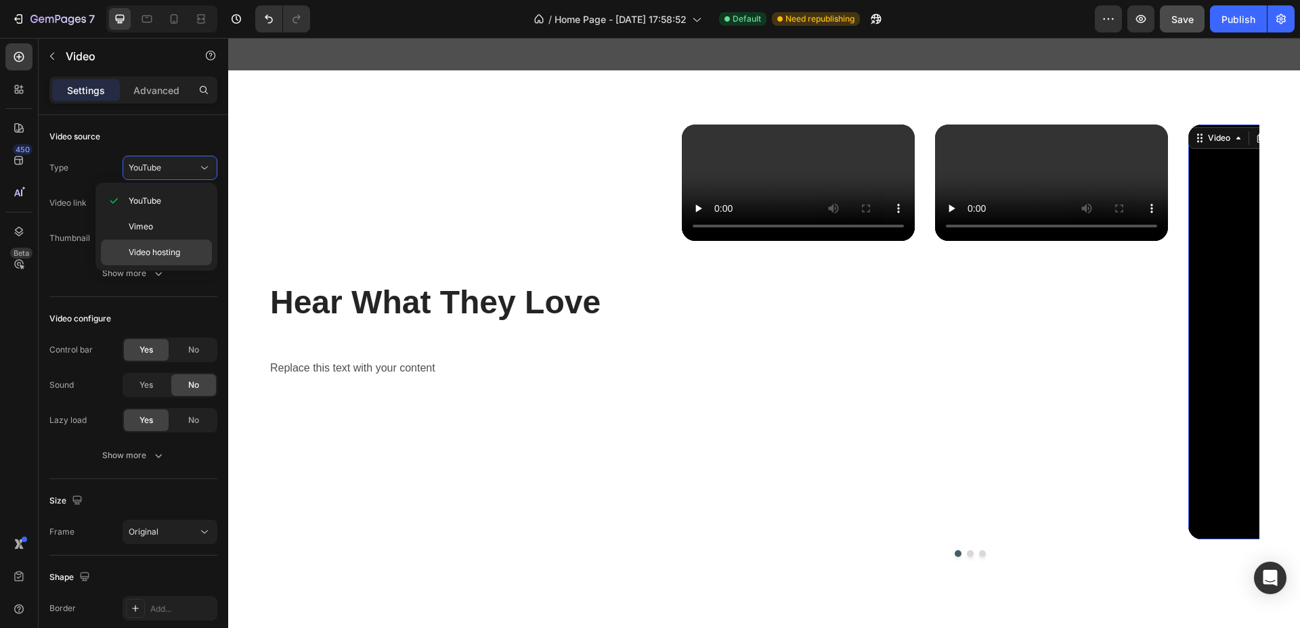
click at [172, 261] on div "Video hosting" at bounding box center [156, 253] width 111 height 26
type input "https://media.w3.org/2010/05/sintel/trailer.mp4"
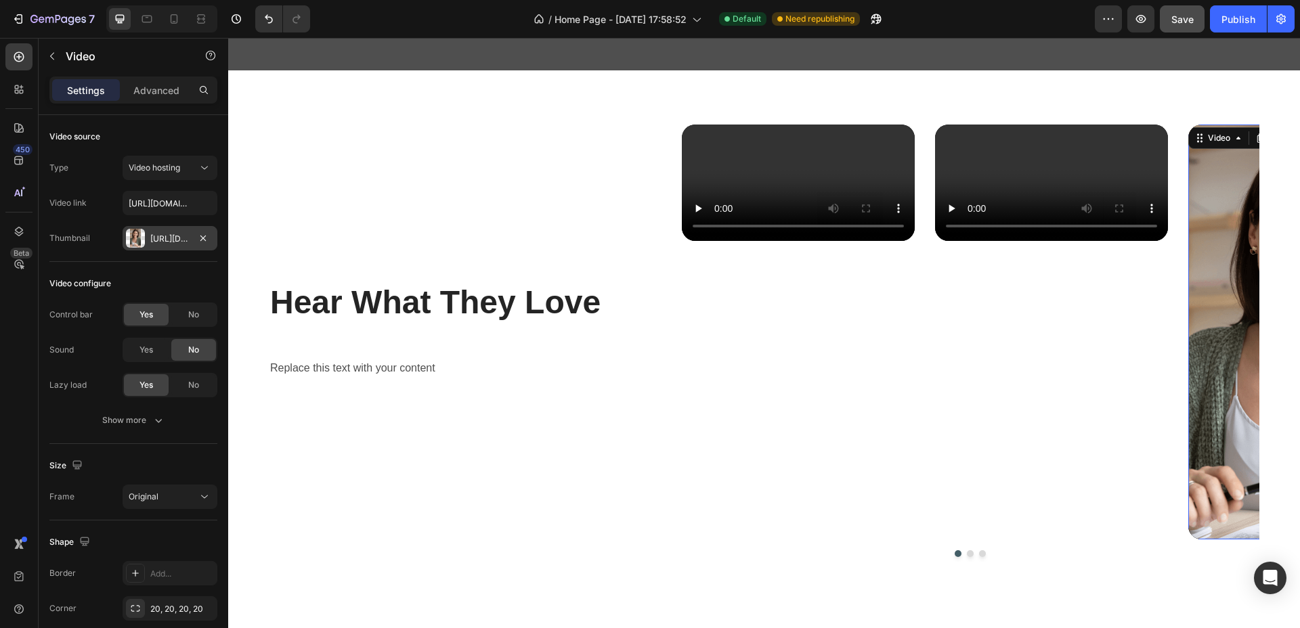
click at [212, 238] on div "Https://cdn.Shopify.Com/s/files/1/0721/9242/6183/files/gempages_580351686321636…" at bounding box center [170, 238] width 95 height 24
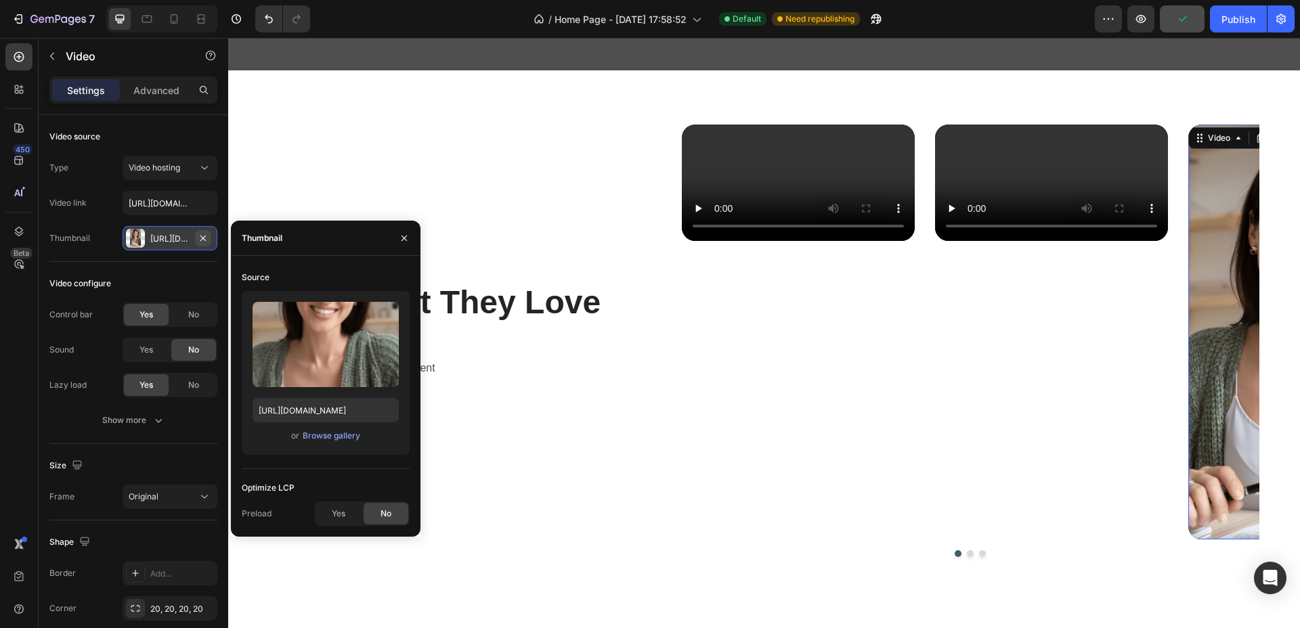
click at [200, 233] on icon "button" at bounding box center [203, 238] width 11 height 11
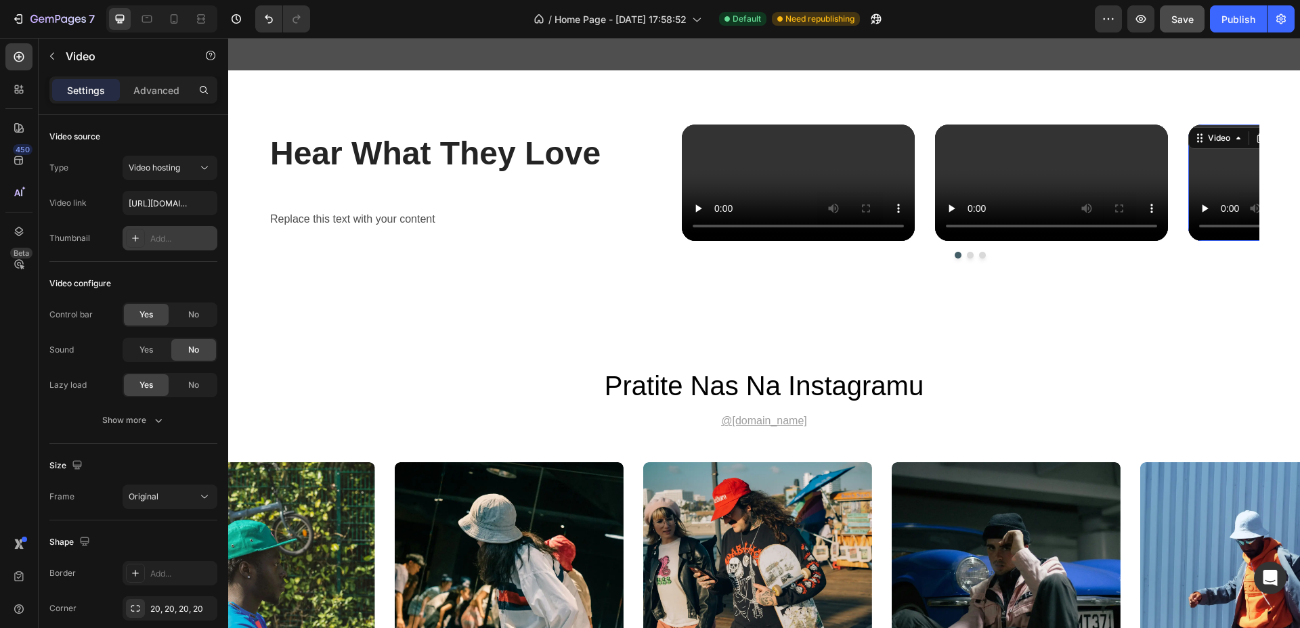
click at [171, 237] on div "Add..." at bounding box center [182, 239] width 64 height 12
type input "https://ucarecdn.com/06075225-af9e-460c-8e3c-6be63c0b773a/-/format/auto/"
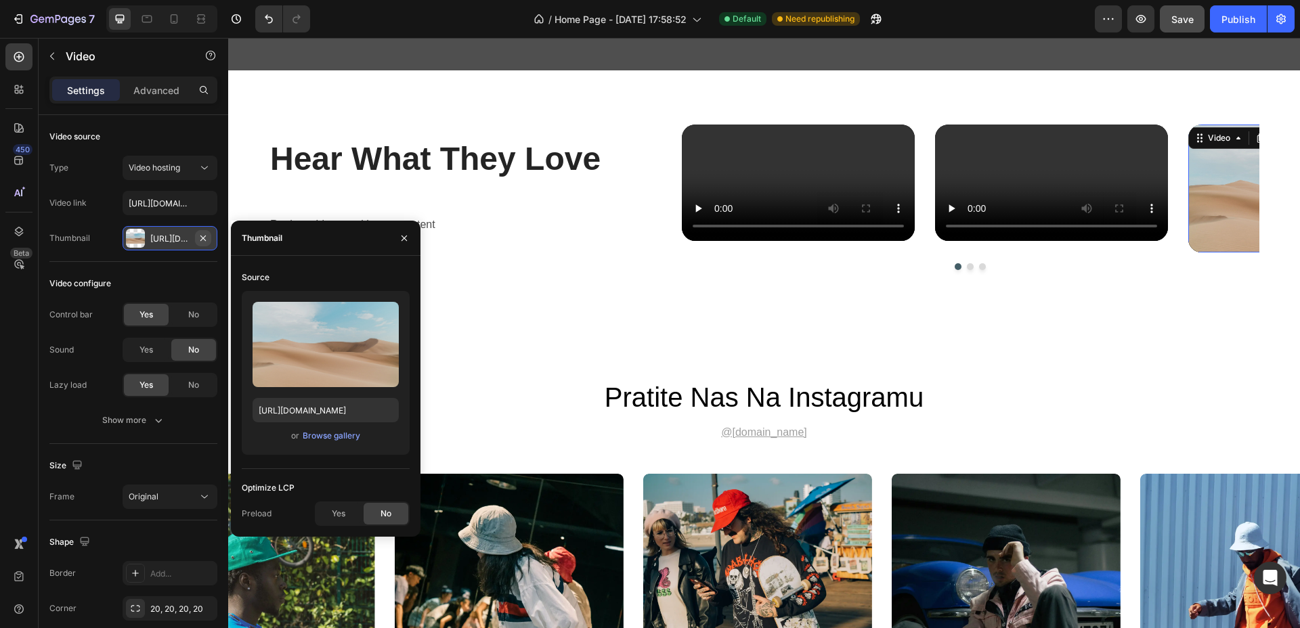
click at [196, 236] on button "button" at bounding box center [203, 238] width 16 height 16
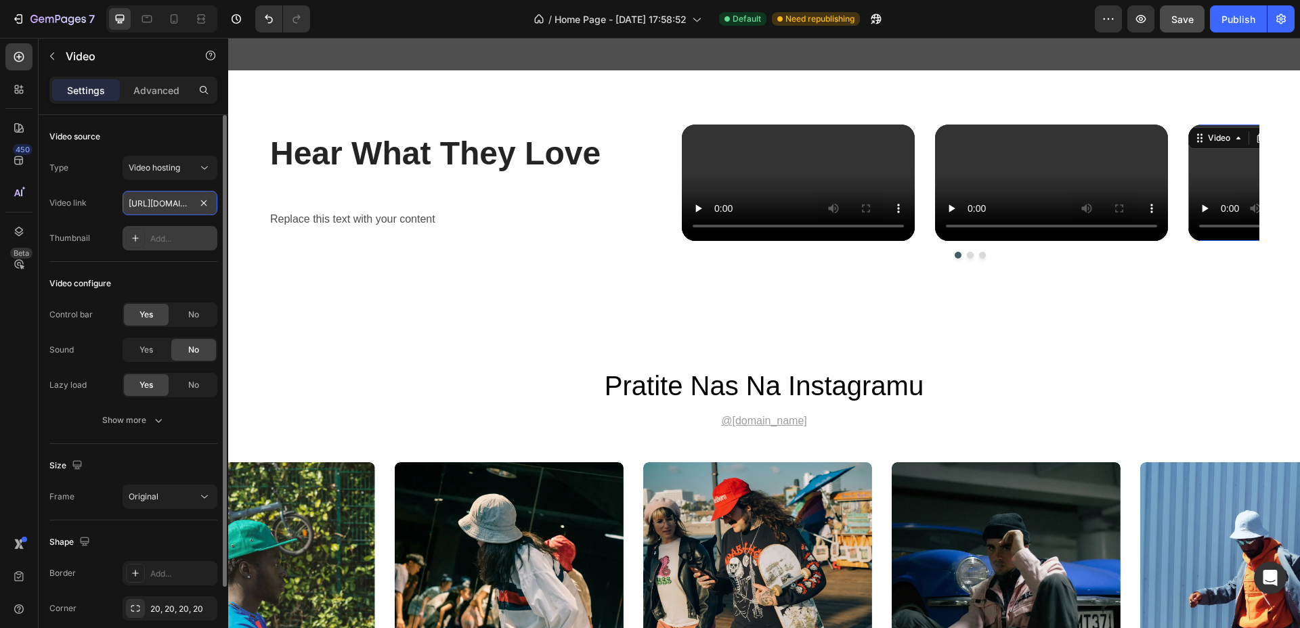
click at [194, 204] on input "https://media.w3.org/2010/05/sintel/trailer.mp4" at bounding box center [170, 203] width 95 height 24
paste input "cdn.shopify.com/videos/c/o/v/e403c2be15ea4fa999a67121c3972af5"
type input "https://cdn.shopify.com/videos/c/o/v/e403c2be15ea4fa999a67121c3972af5.mp4"
drag, startPoint x: 103, startPoint y: 216, endPoint x: 140, endPoint y: 216, distance: 37.2
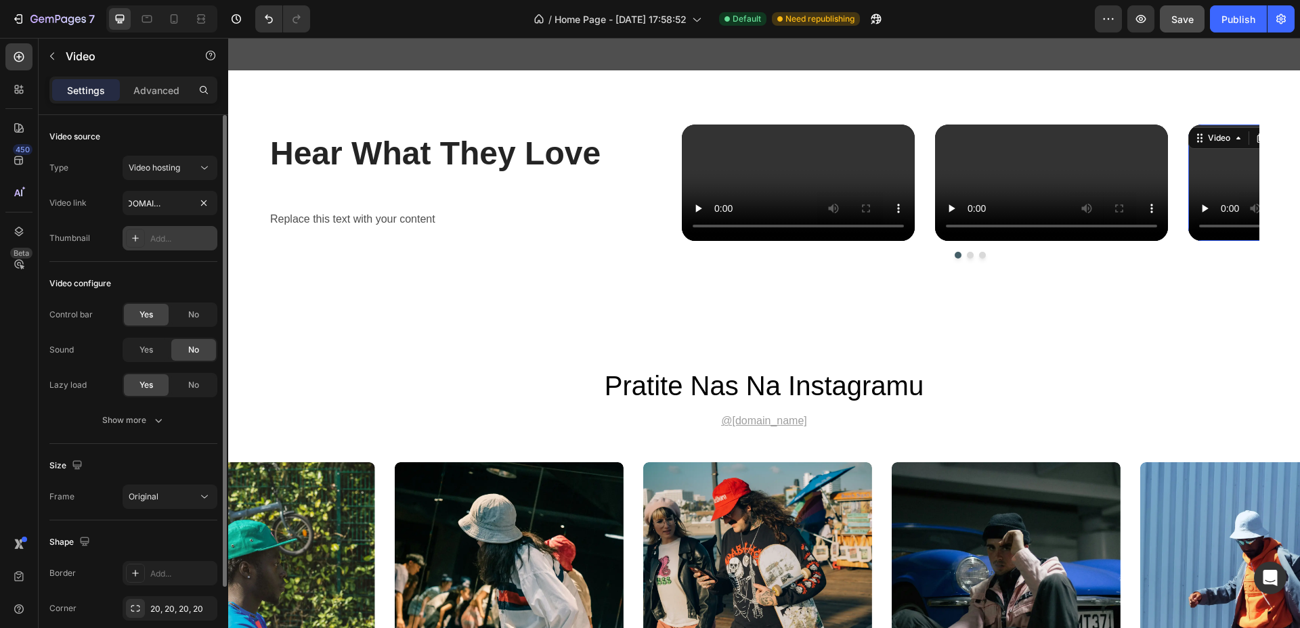
click at [103, 216] on div "Type Video hosting Video link https://cdn.shopify.com/videos/c/o/v/e403c2be15ea…" at bounding box center [133, 203] width 168 height 95
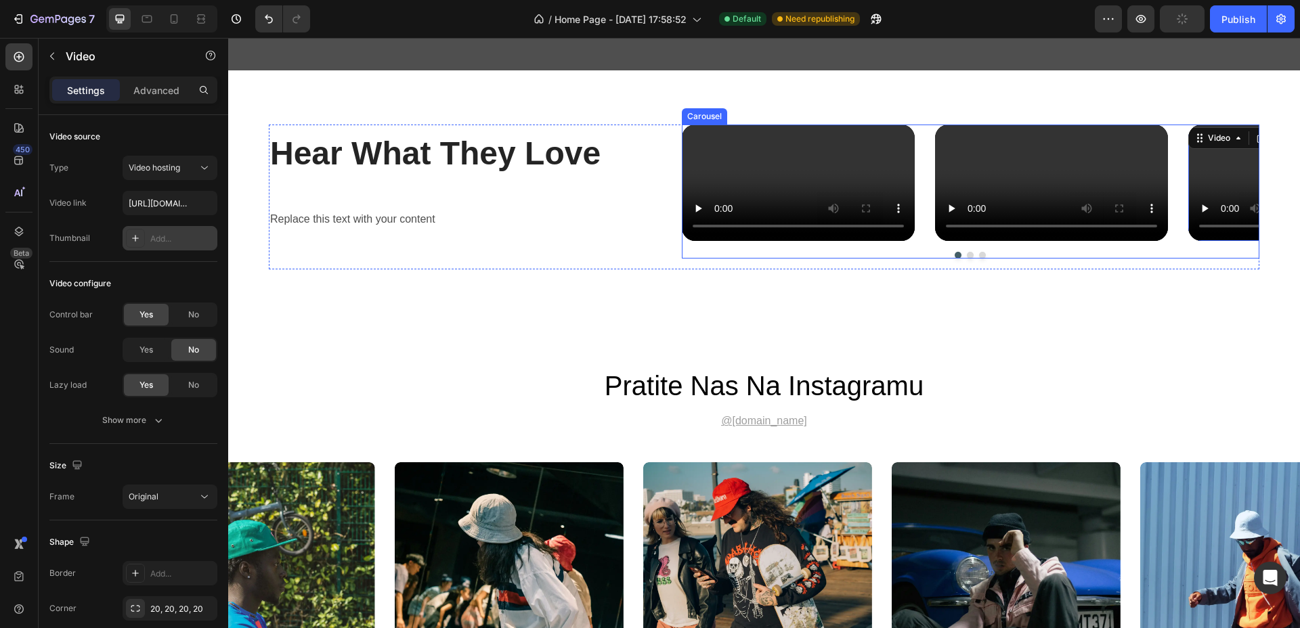
click at [967, 259] on button "Dot" at bounding box center [970, 255] width 7 height 7
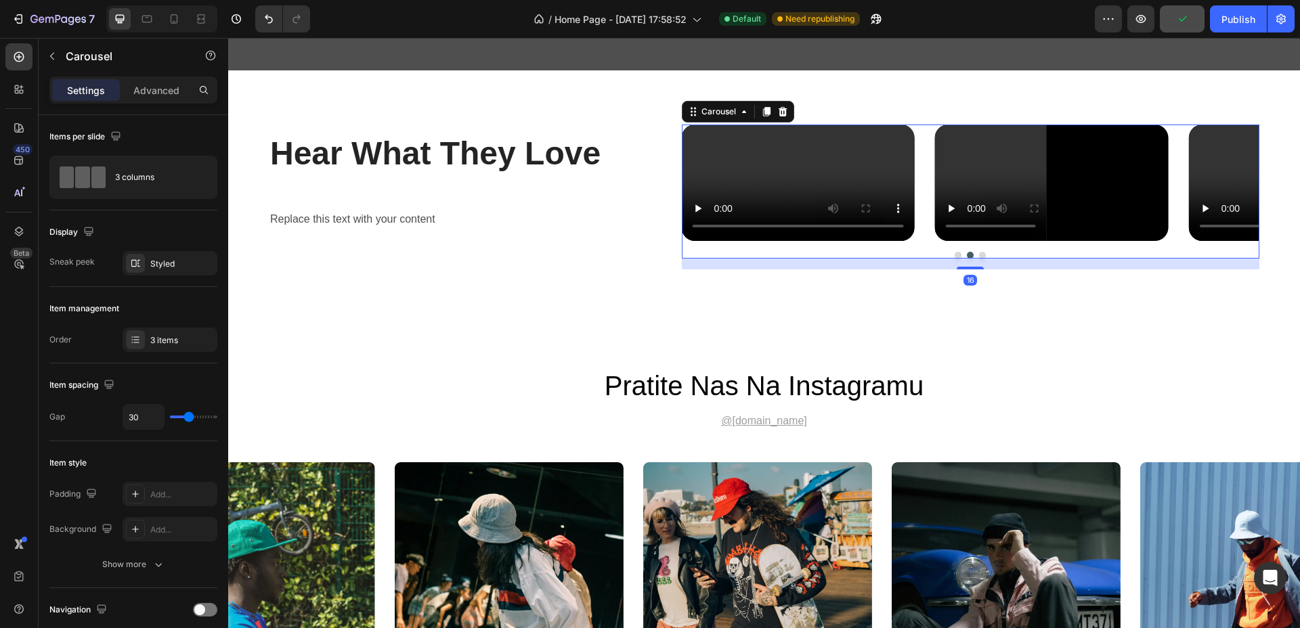
click at [979, 259] on button "Dot" at bounding box center [982, 255] width 7 height 7
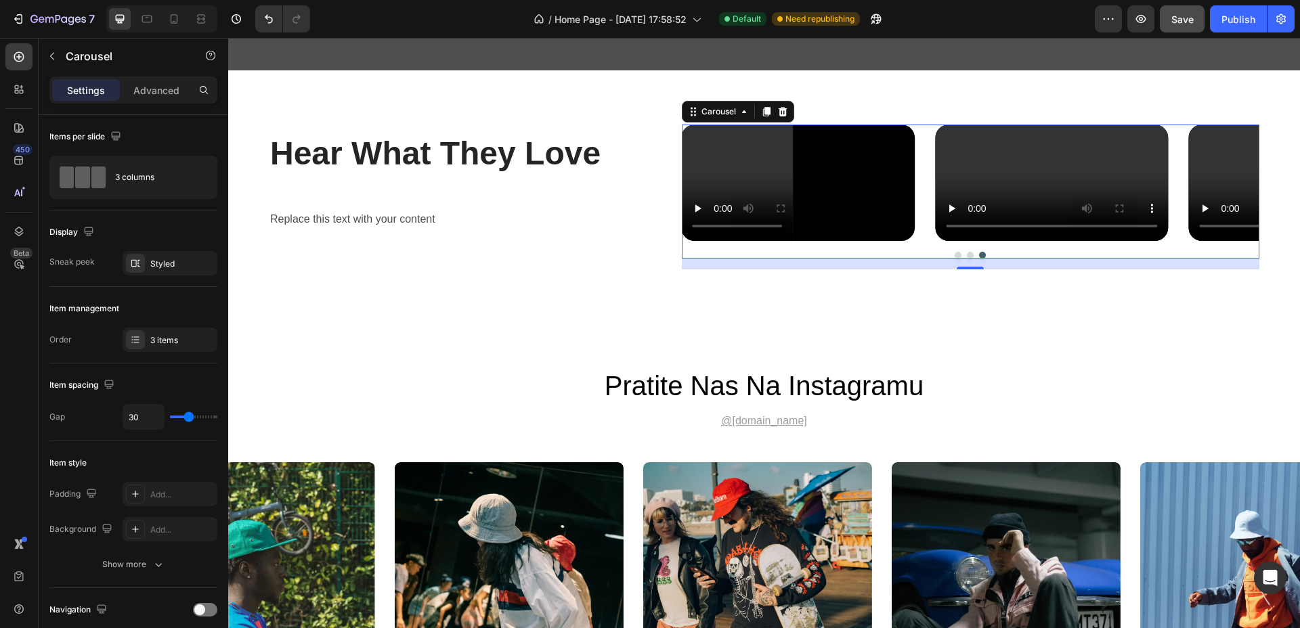
click at [914, 240] on div "Video Video Video" at bounding box center [970, 183] width 577 height 116
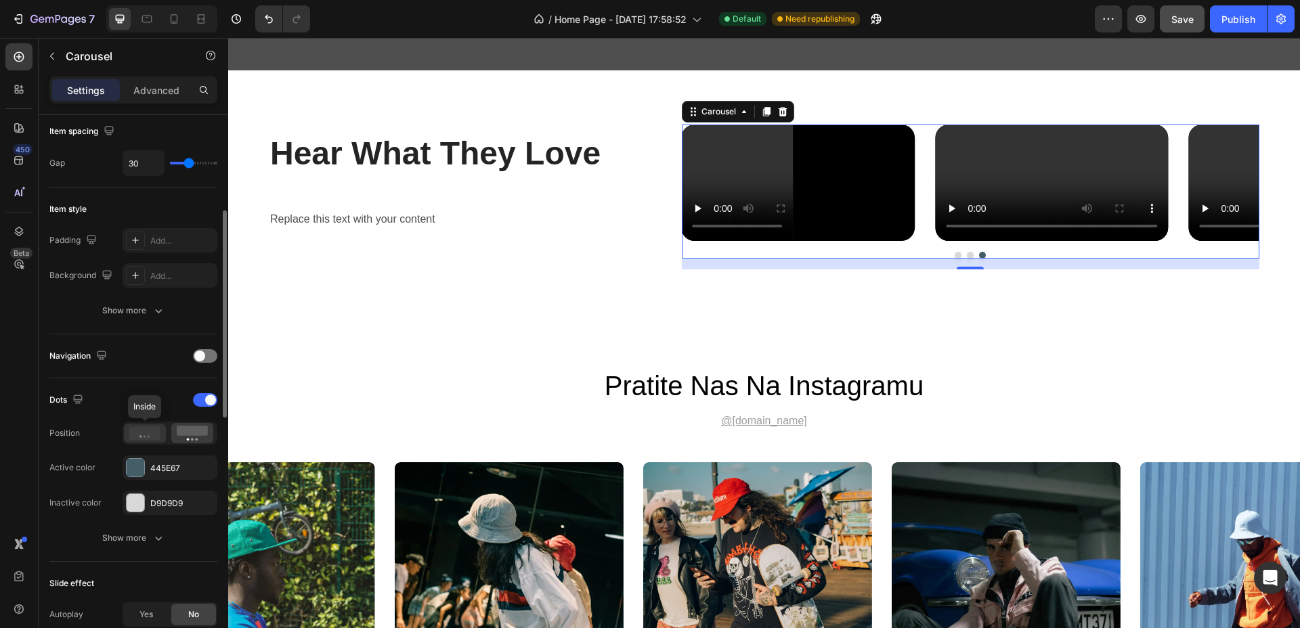
scroll to position [338, 0]
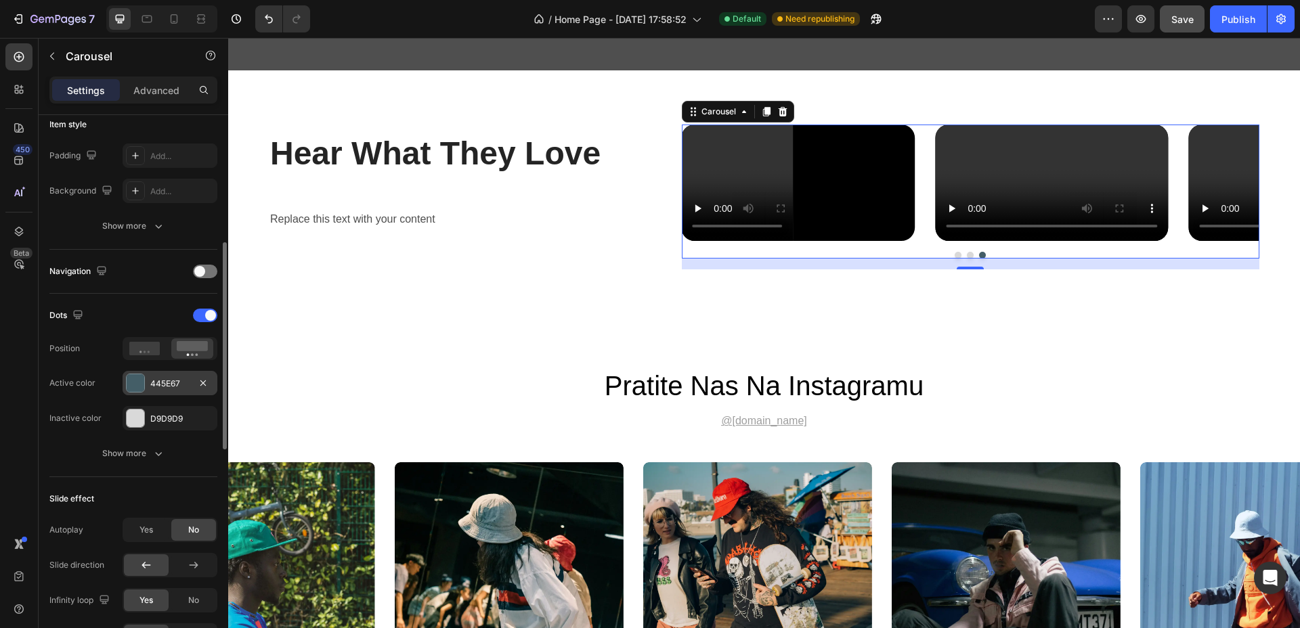
click at [140, 387] on div at bounding box center [136, 383] width 18 height 18
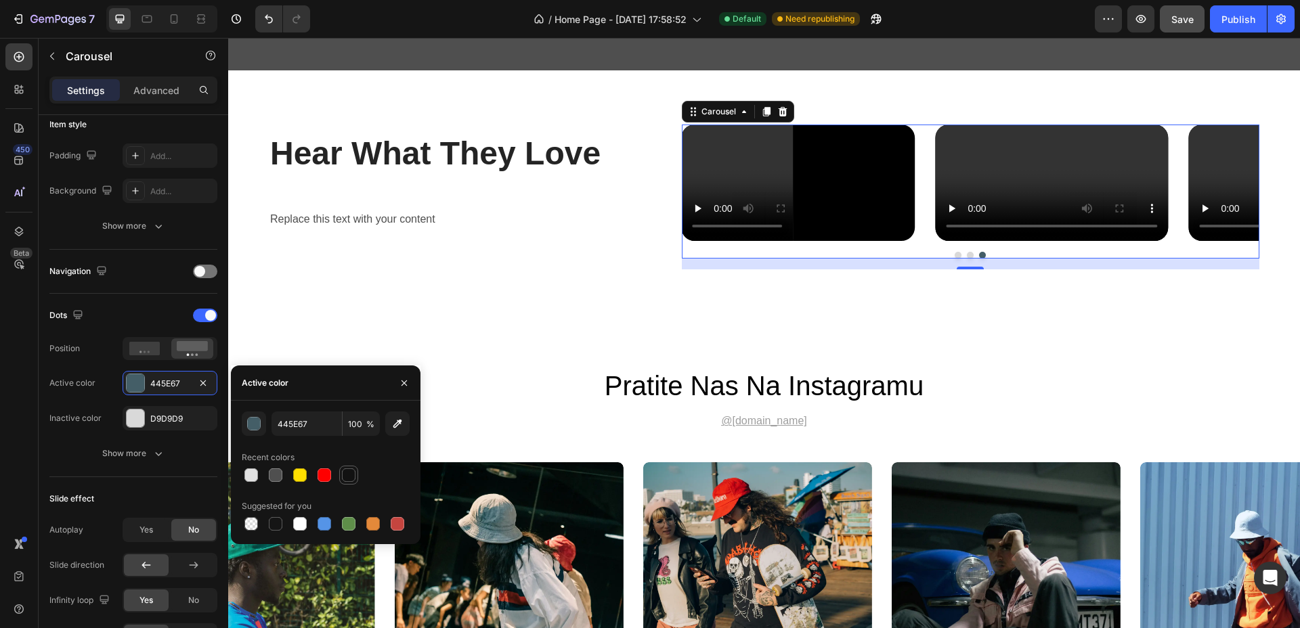
click at [346, 479] on div at bounding box center [349, 475] width 14 height 14
type input "121212"
click at [144, 526] on span "Yes" at bounding box center [146, 530] width 14 height 12
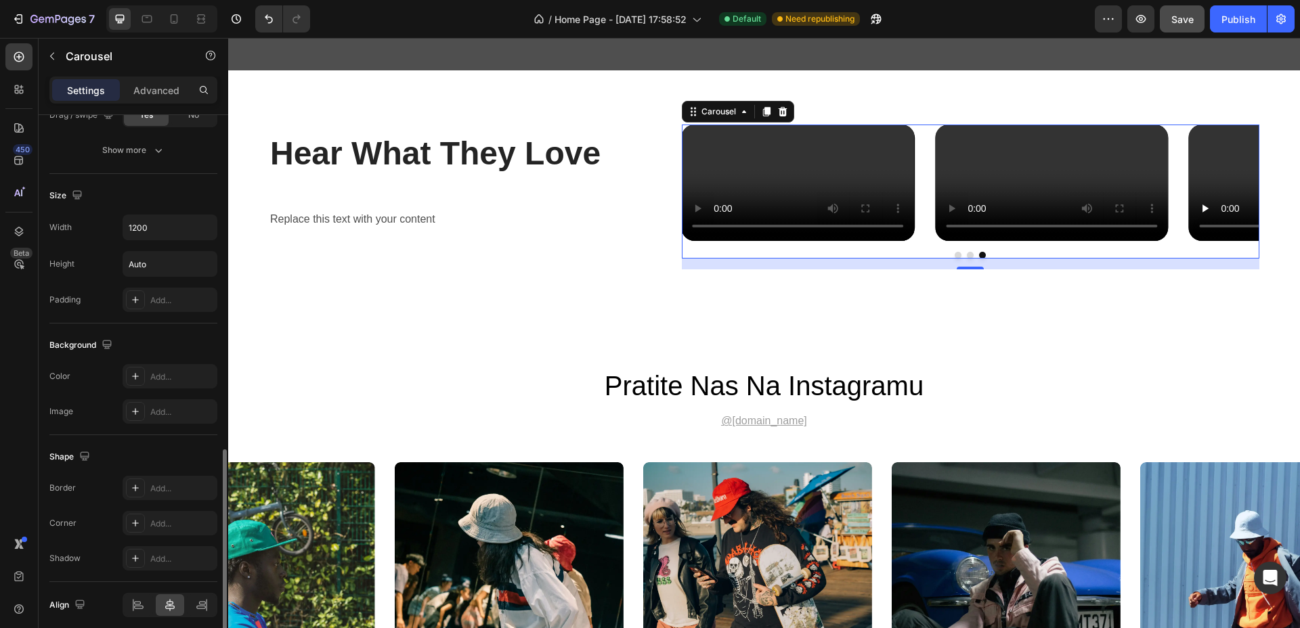
scroll to position [985, 0]
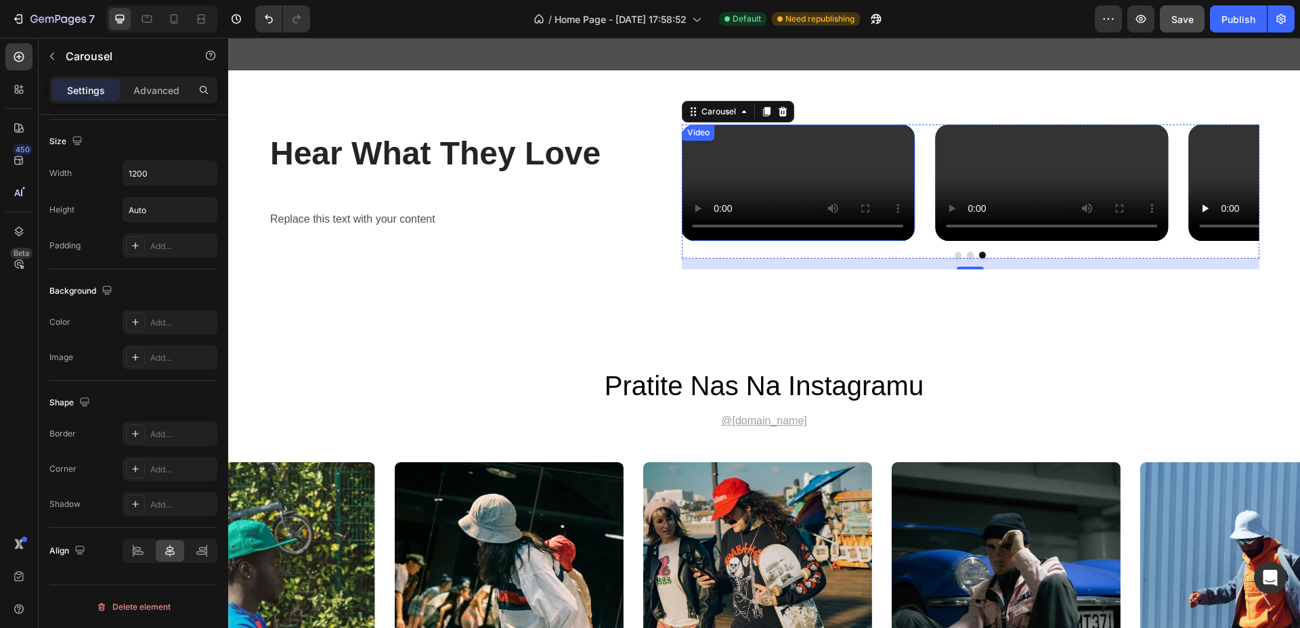
click at [770, 241] on video at bounding box center [798, 183] width 233 height 116
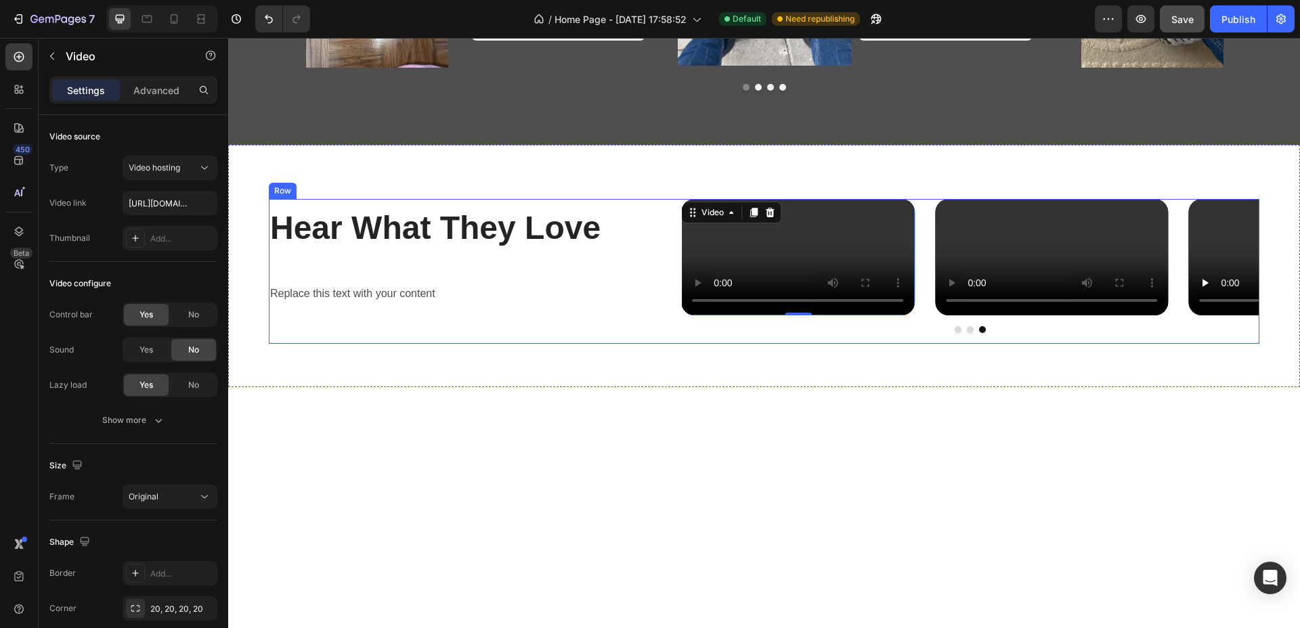
scroll to position [3385, 0]
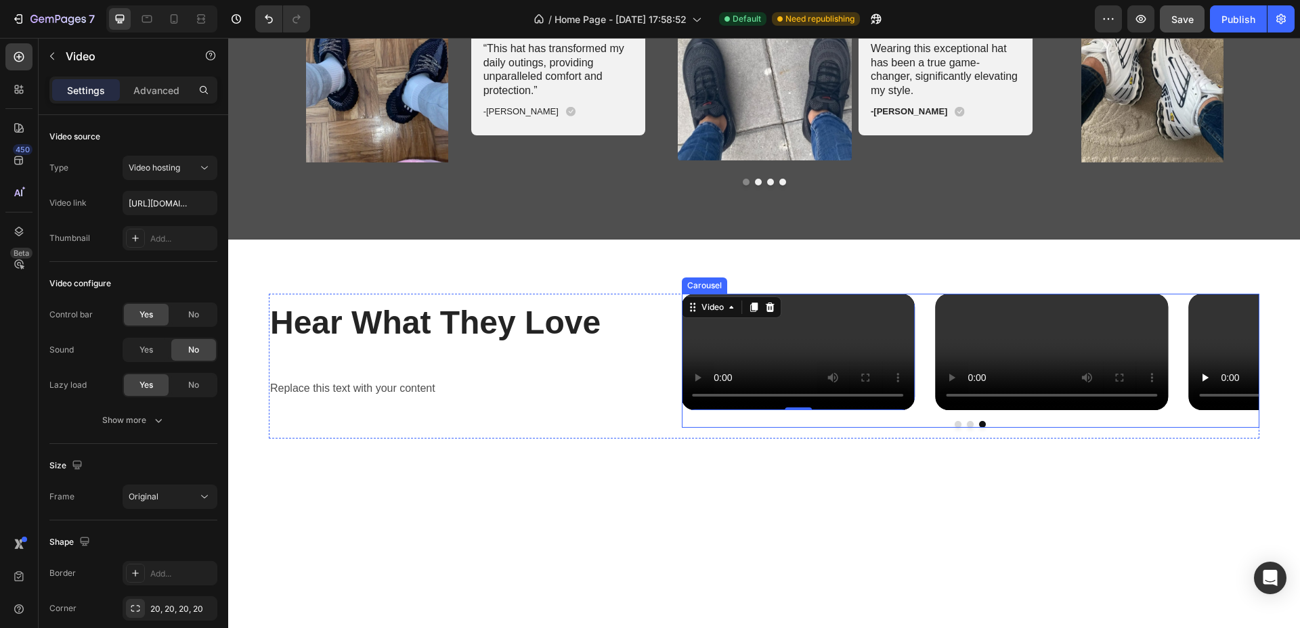
click at [926, 316] on div "Video Video Video 0" at bounding box center [970, 352] width 577 height 116
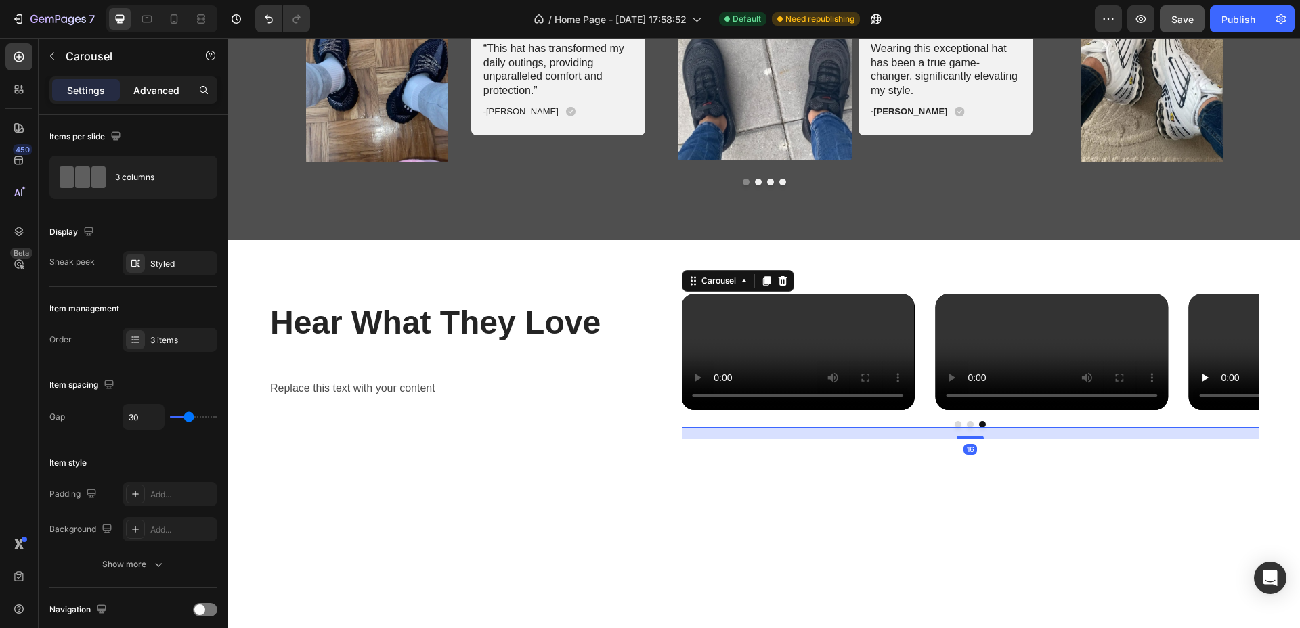
click at [166, 95] on p "Advanced" at bounding box center [156, 90] width 46 height 14
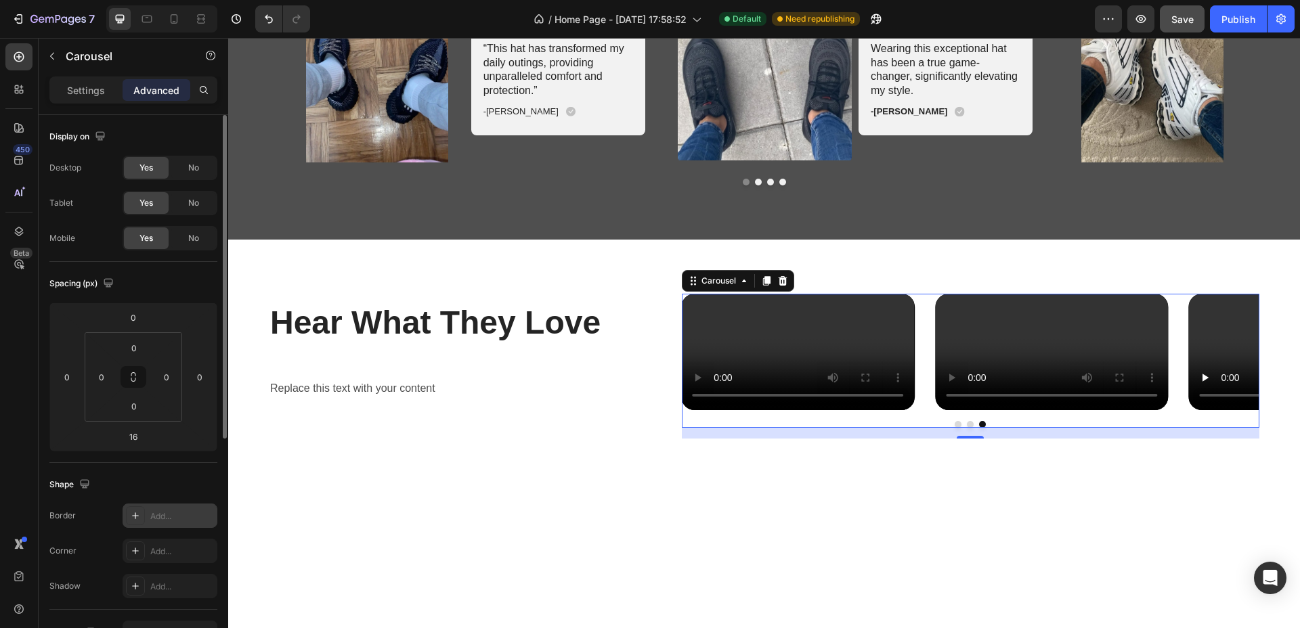
click at [183, 514] on div "Add..." at bounding box center [182, 516] width 64 height 12
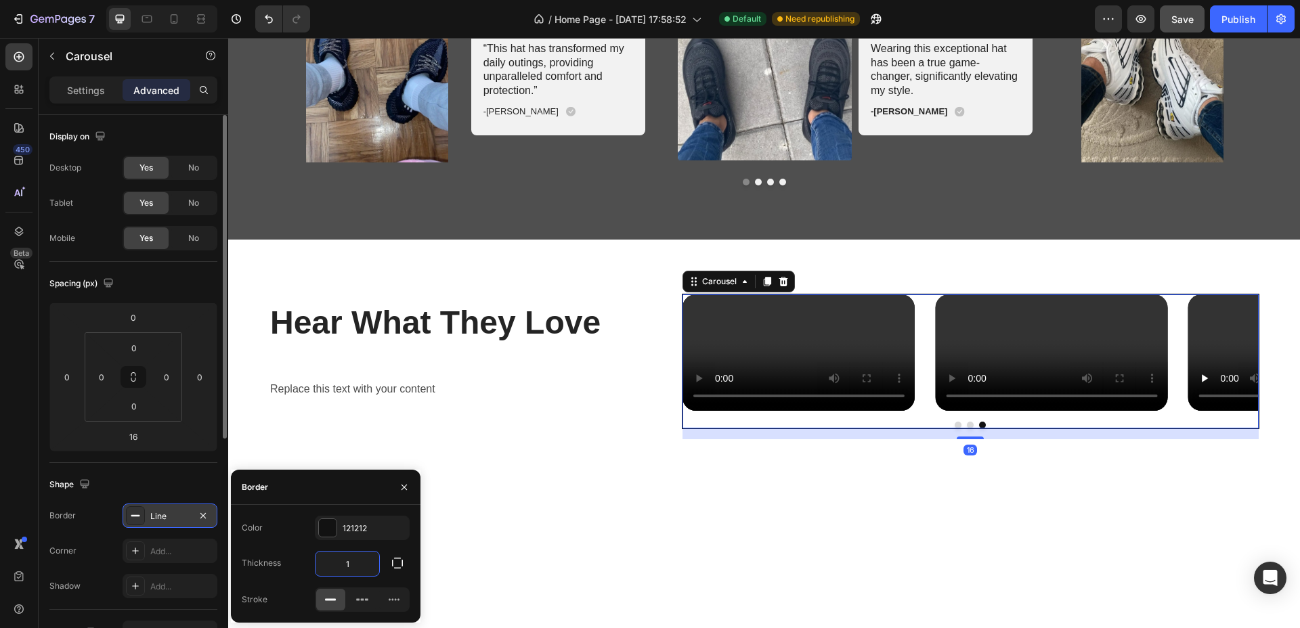
click at [355, 559] on input "1" at bounding box center [347, 564] width 64 height 24
click at [394, 569] on icon "button" at bounding box center [398, 563] width 14 height 14
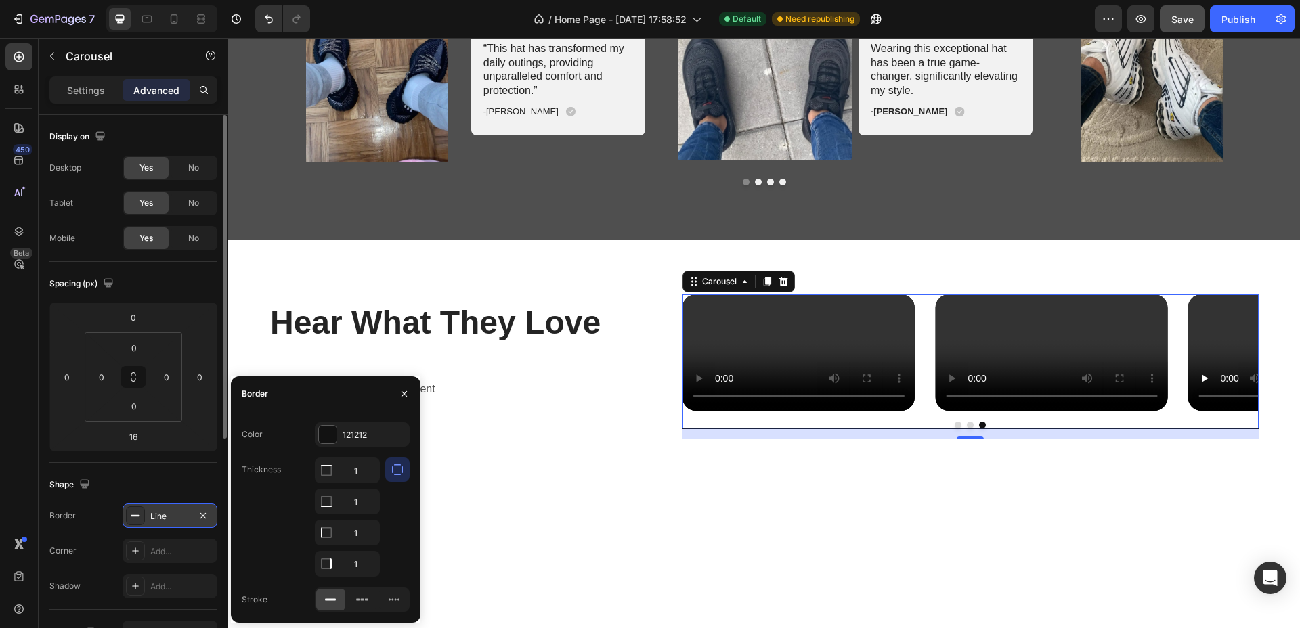
click at [179, 513] on div "Line" at bounding box center [169, 516] width 39 height 12
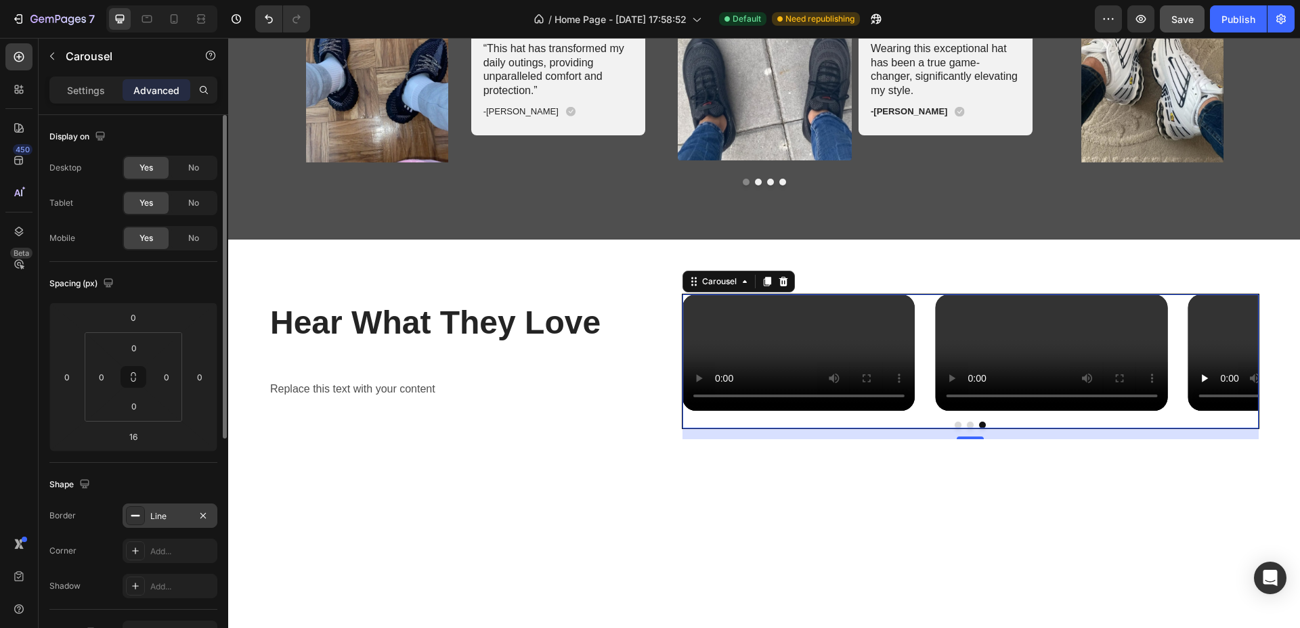
click at [171, 512] on div "Line" at bounding box center [169, 516] width 39 height 12
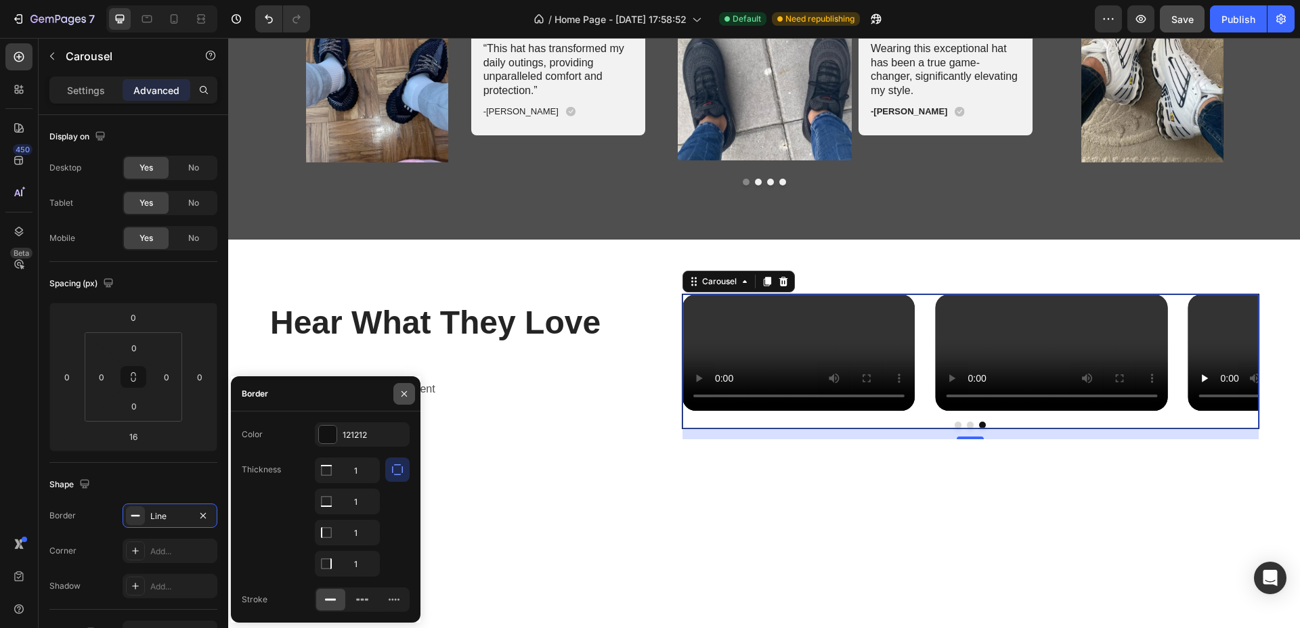
click at [406, 389] on icon "button" at bounding box center [404, 394] width 11 height 11
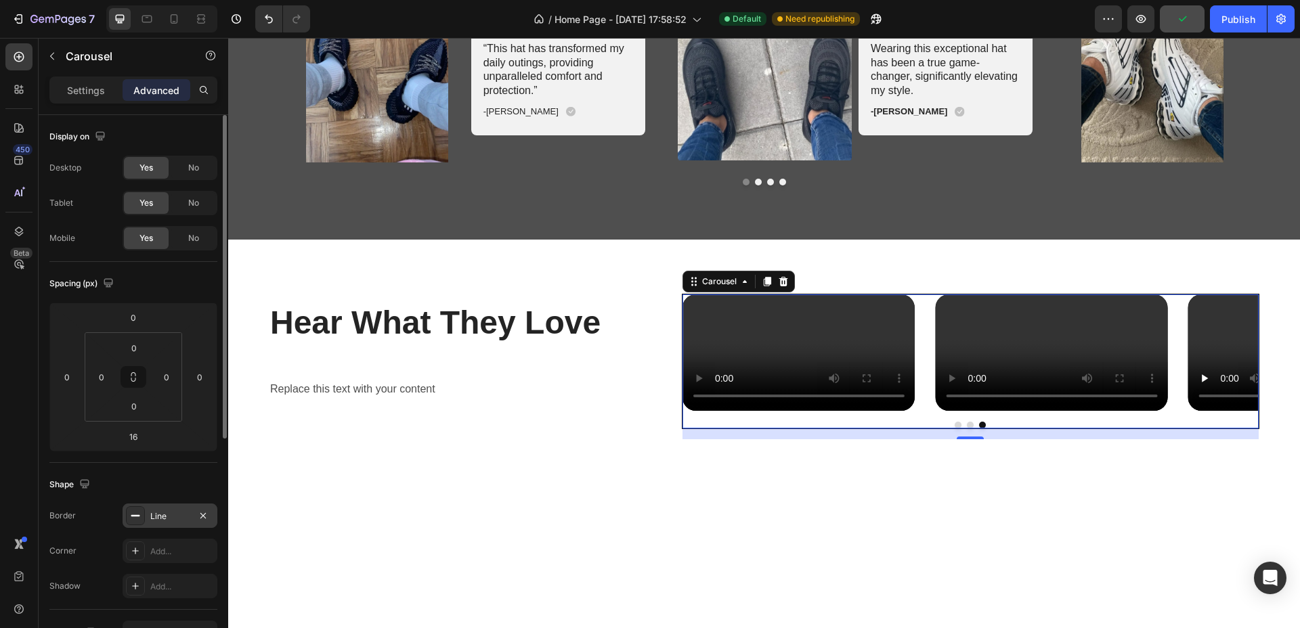
click at [177, 518] on div "Line" at bounding box center [169, 516] width 39 height 12
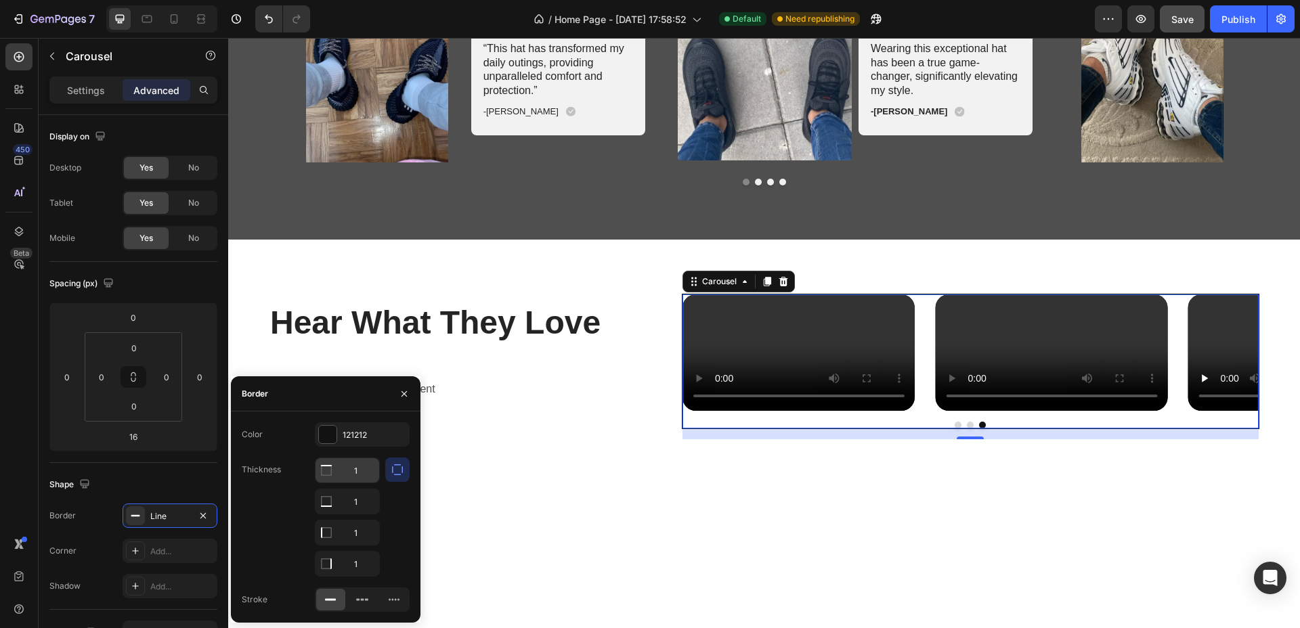
click at [362, 475] on input "1" at bounding box center [347, 470] width 64 height 24
click at [359, 479] on input "1" at bounding box center [347, 470] width 64 height 24
click at [357, 476] on input "1" at bounding box center [347, 470] width 64 height 24
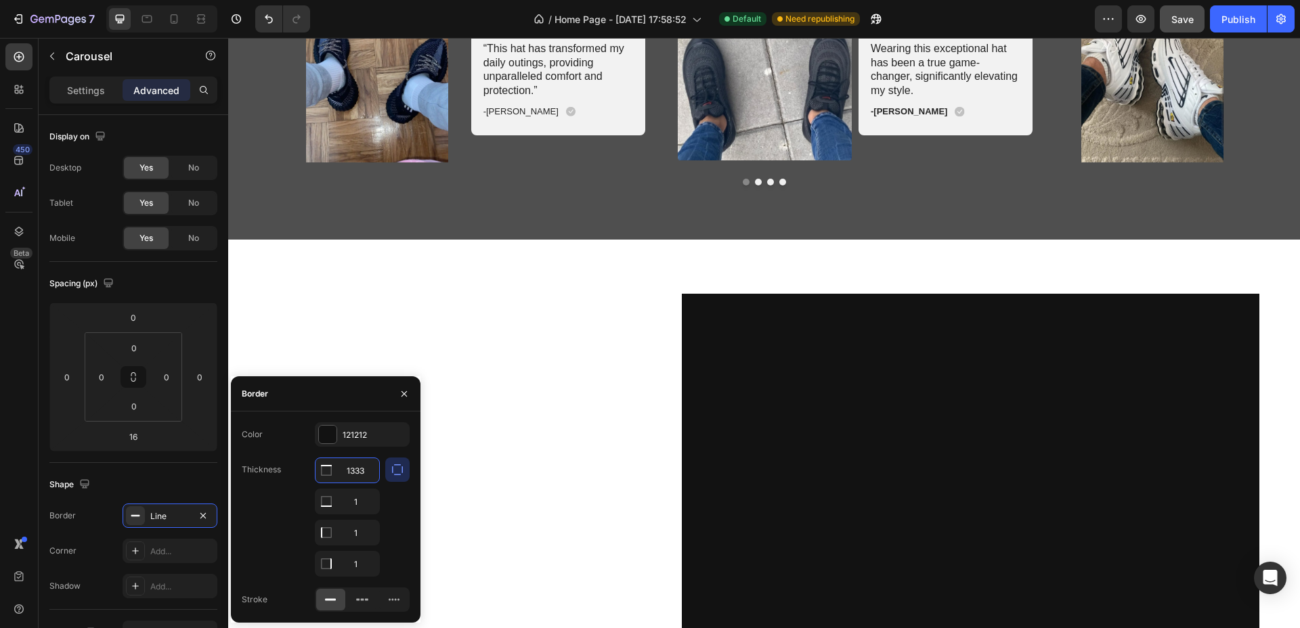
click at [360, 471] on input "1333" at bounding box center [347, 470] width 64 height 24
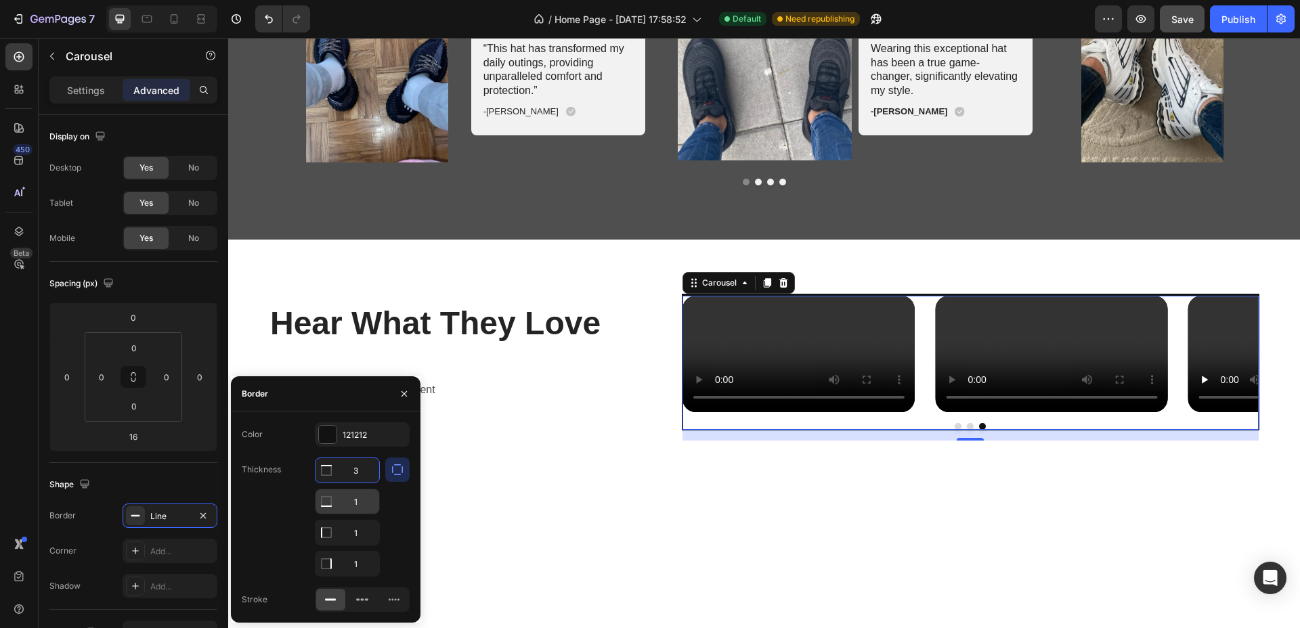
type input "3"
click at [353, 504] on input "1" at bounding box center [347, 501] width 64 height 24
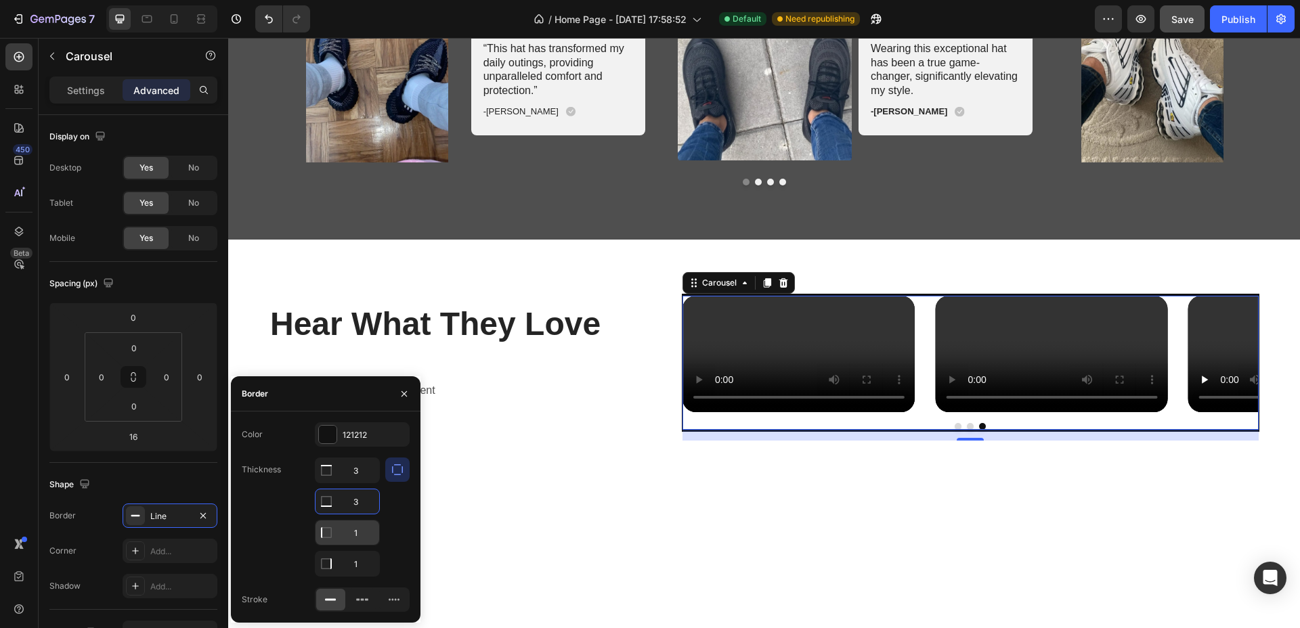
type input "3"
click at [361, 483] on input "1" at bounding box center [347, 470] width 64 height 24
click at [361, 534] on input "1" at bounding box center [347, 533] width 64 height 24
type input "3"
click at [355, 483] on input "1" at bounding box center [347, 470] width 64 height 24
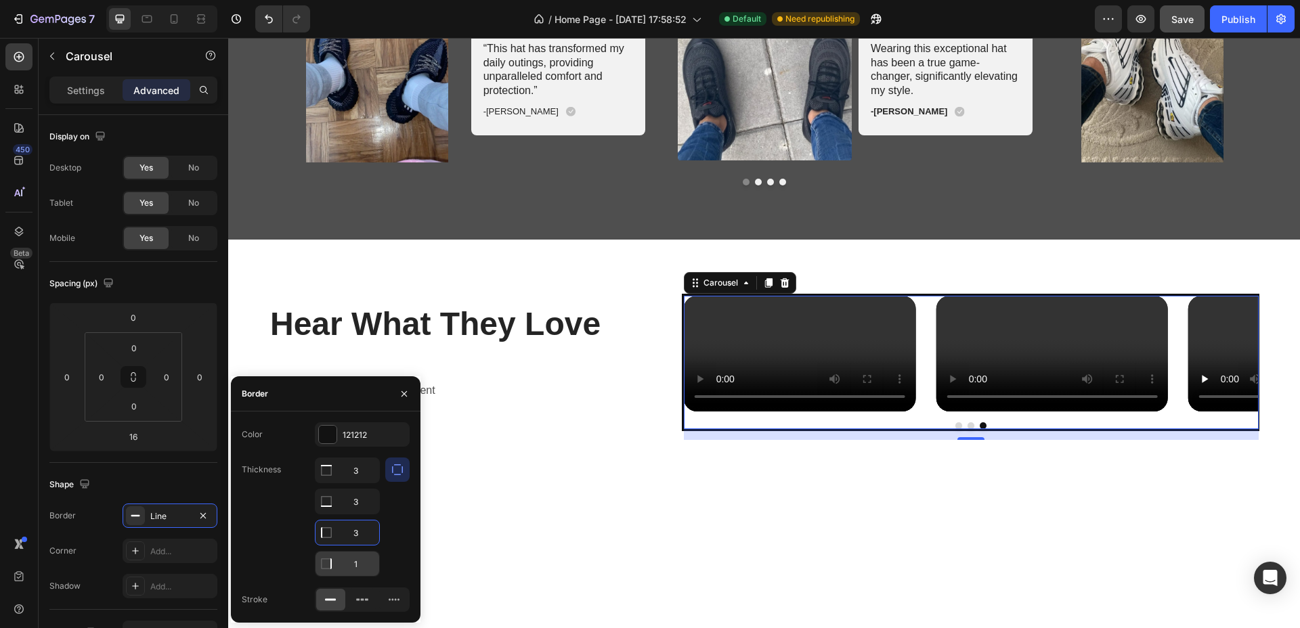
type input "3"
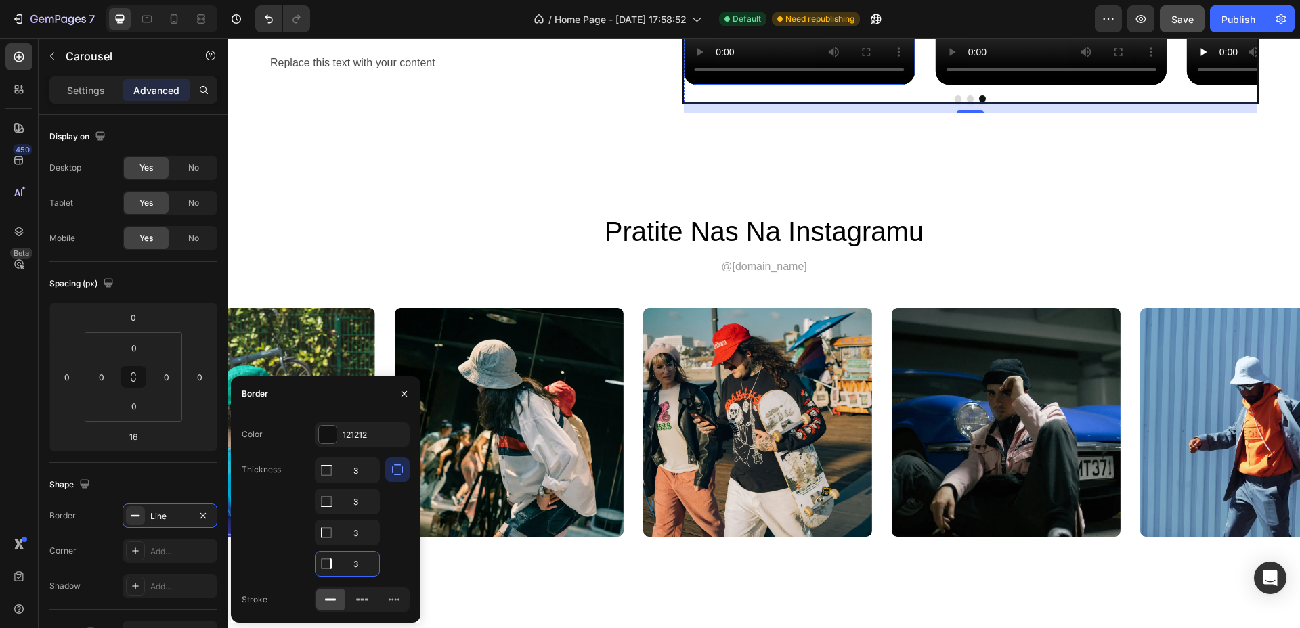
scroll to position [3723, 0]
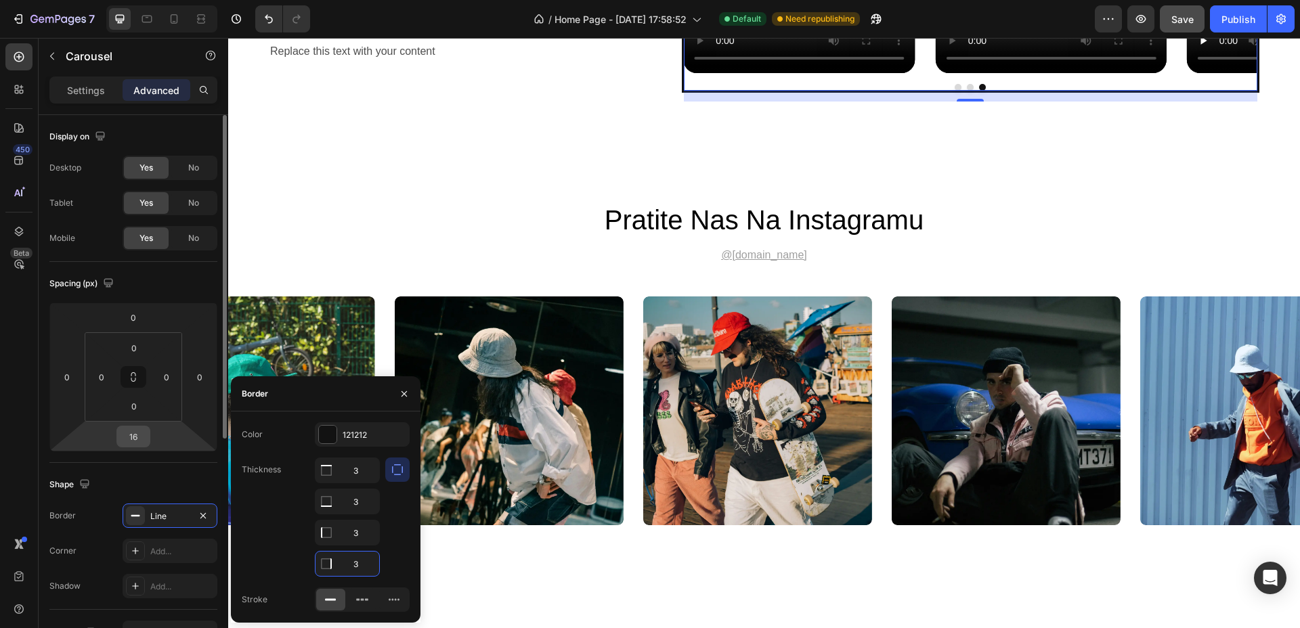
click at [139, 437] on input "16" at bounding box center [133, 436] width 27 height 20
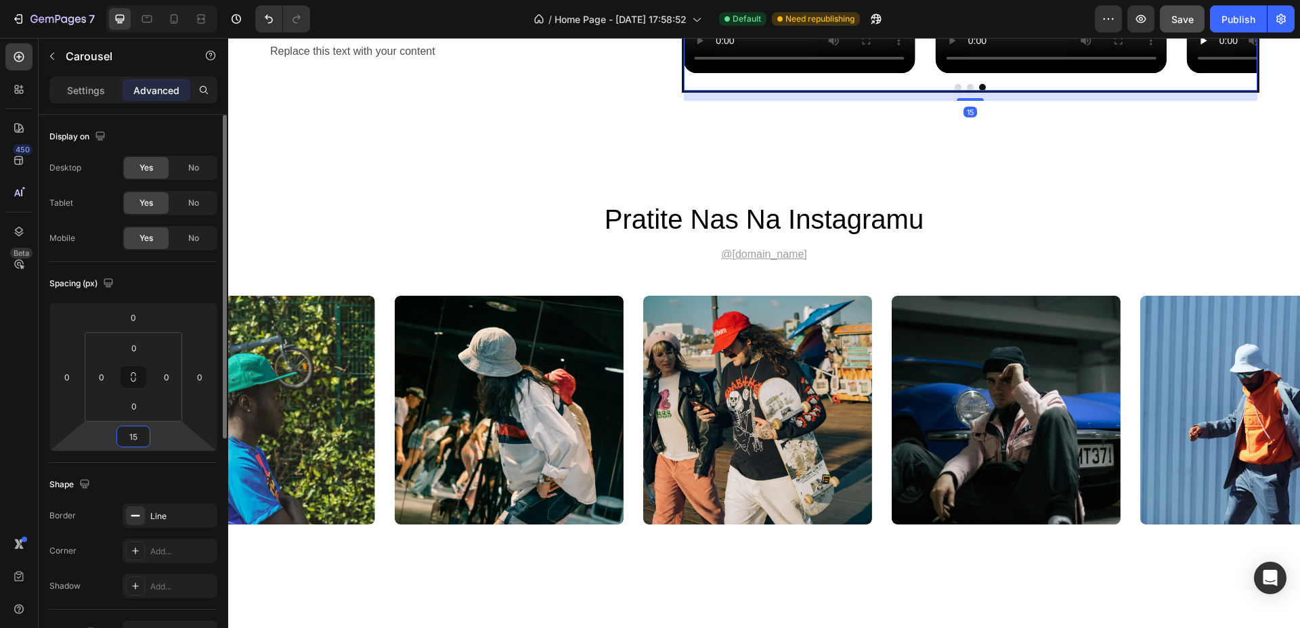
type input "1"
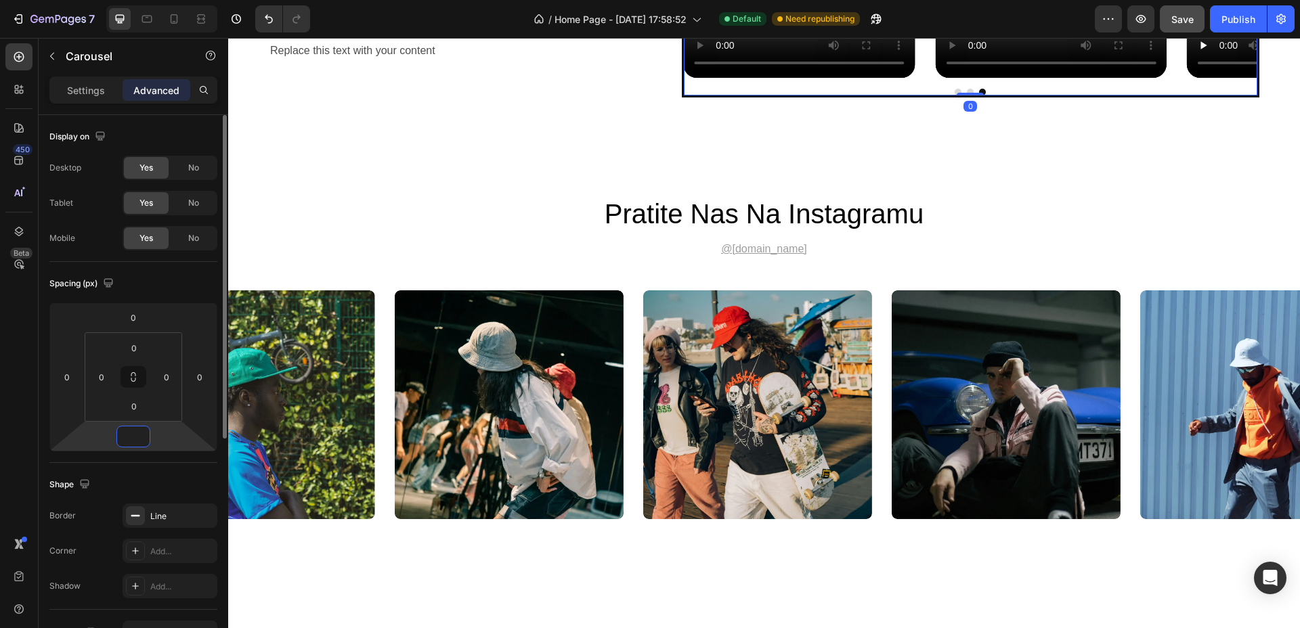
scroll to position [3718, 0]
type input "0"
click at [145, 407] on input "0" at bounding box center [133, 406] width 27 height 20
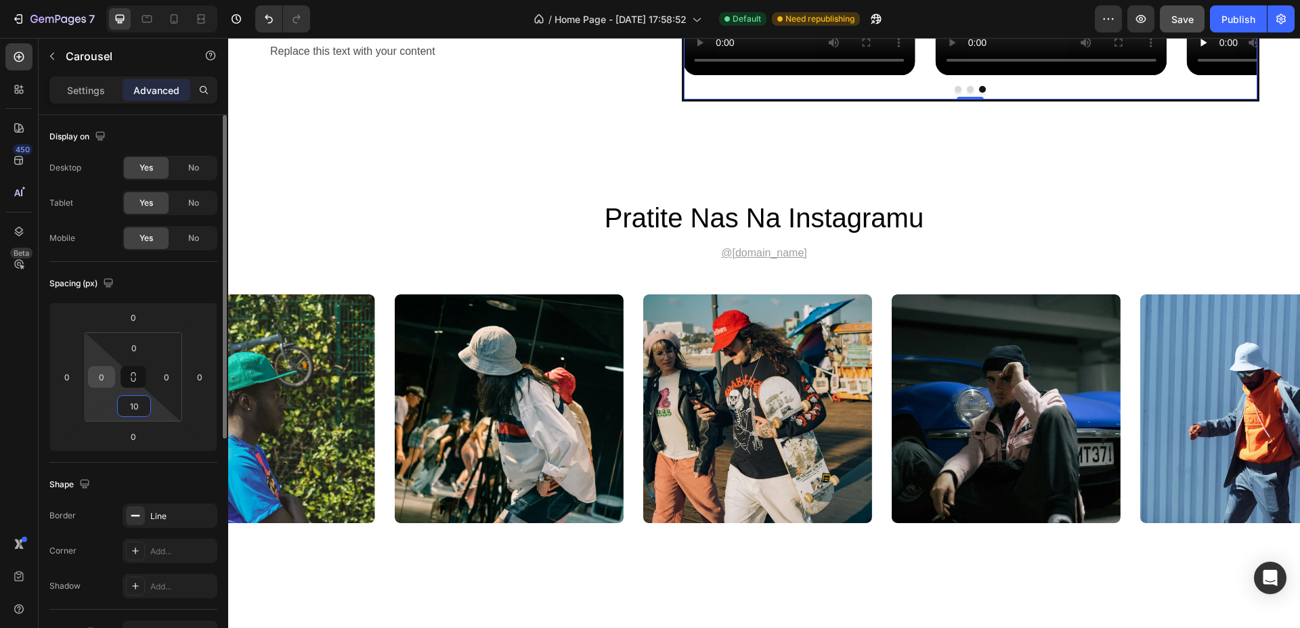
type input "10"
click at [108, 378] on input "0" at bounding box center [101, 377] width 20 height 20
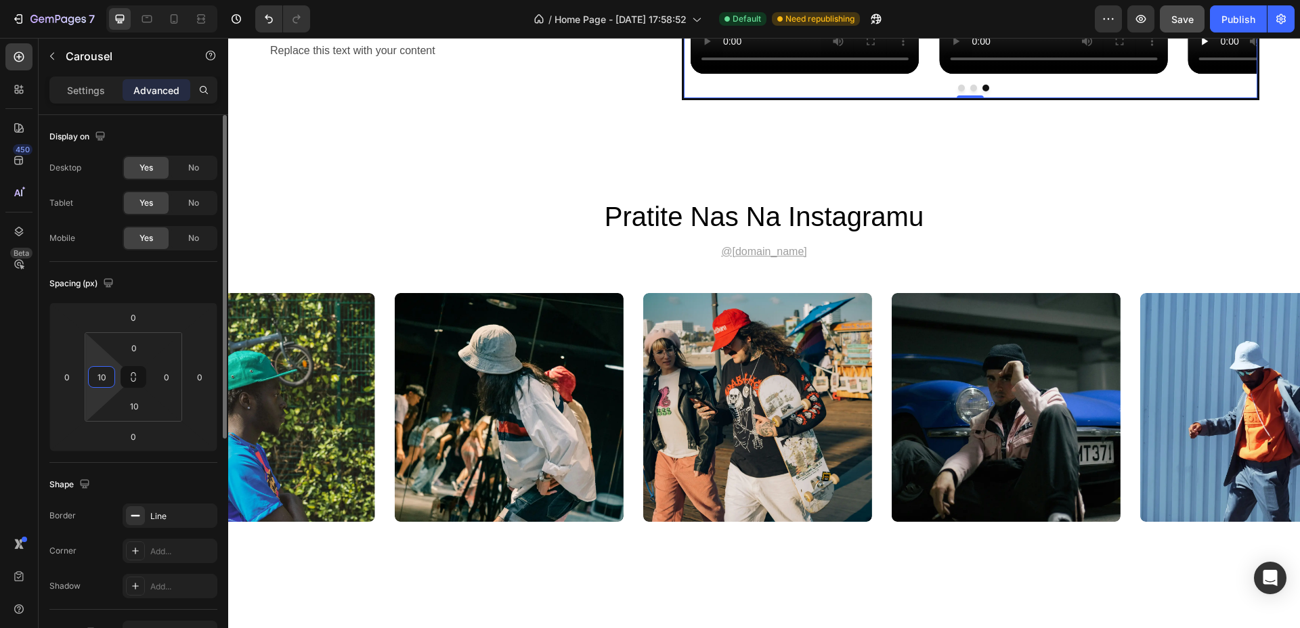
scroll to position [3719, 0]
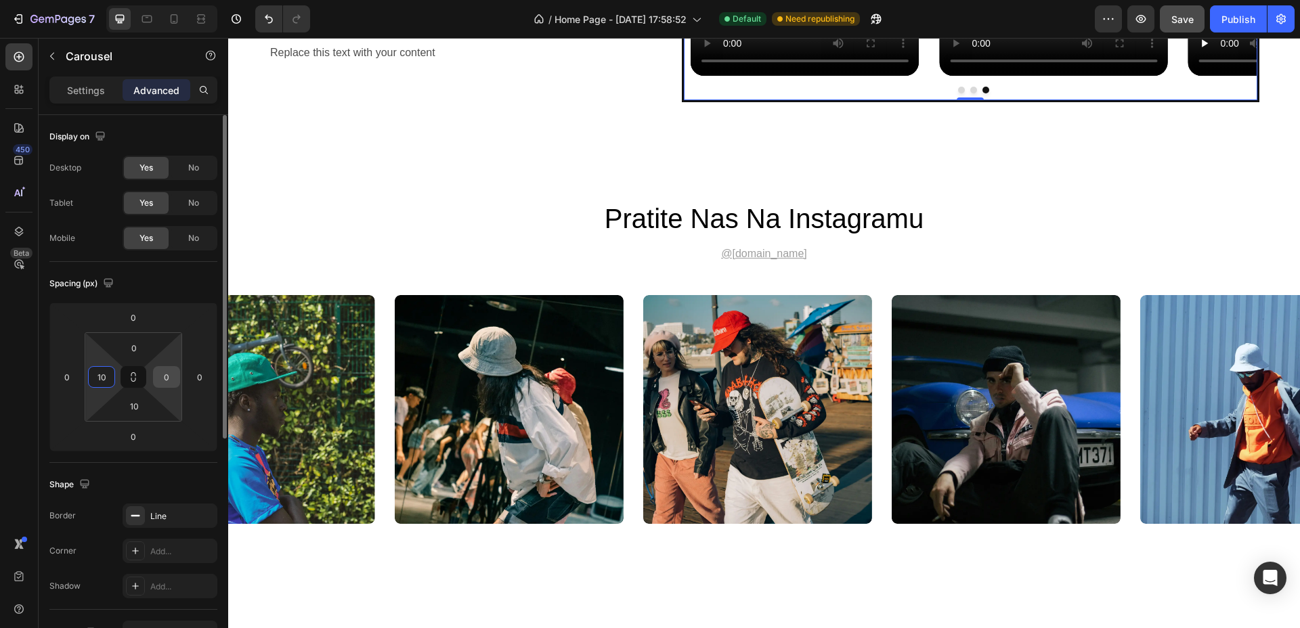
type input "10"
click at [172, 374] on input "0" at bounding box center [166, 377] width 20 height 20
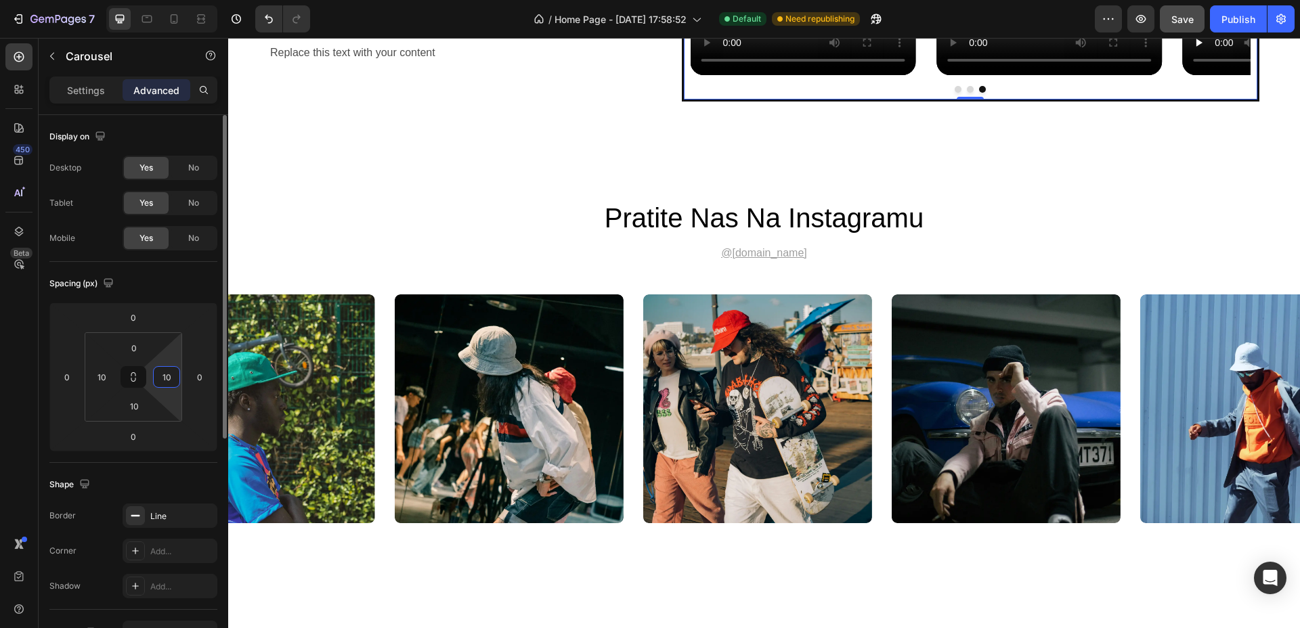
scroll to position [3716, 0]
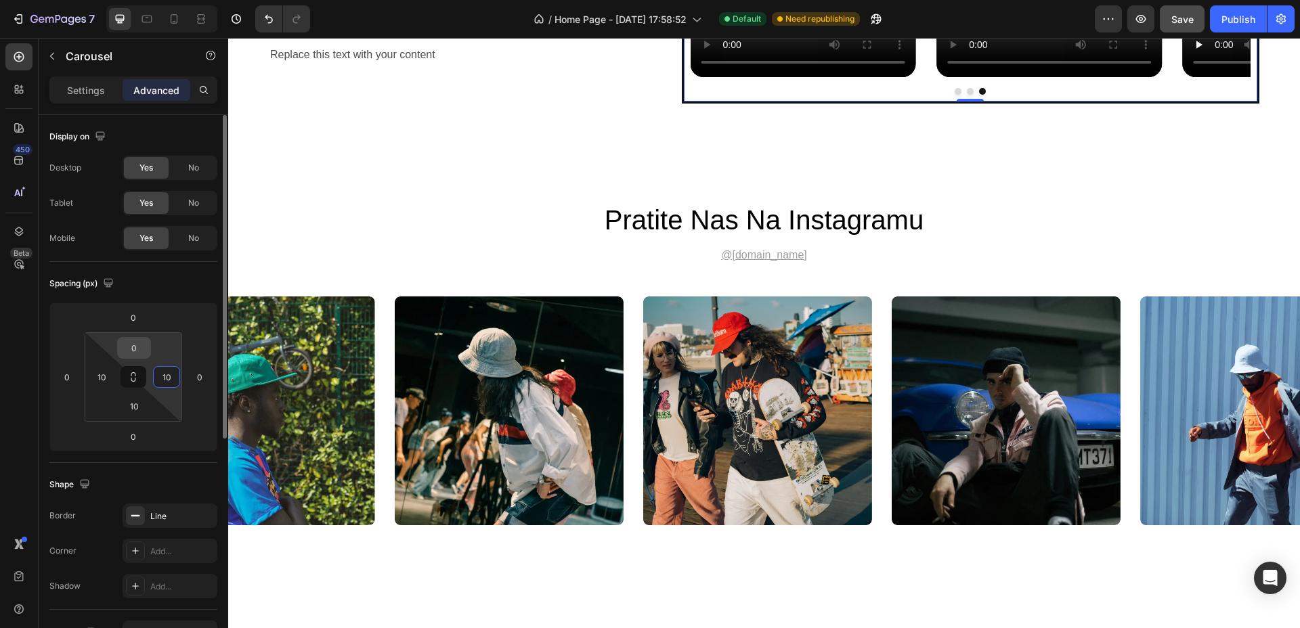
type input "10"
click at [145, 346] on input "0" at bounding box center [133, 348] width 27 height 20
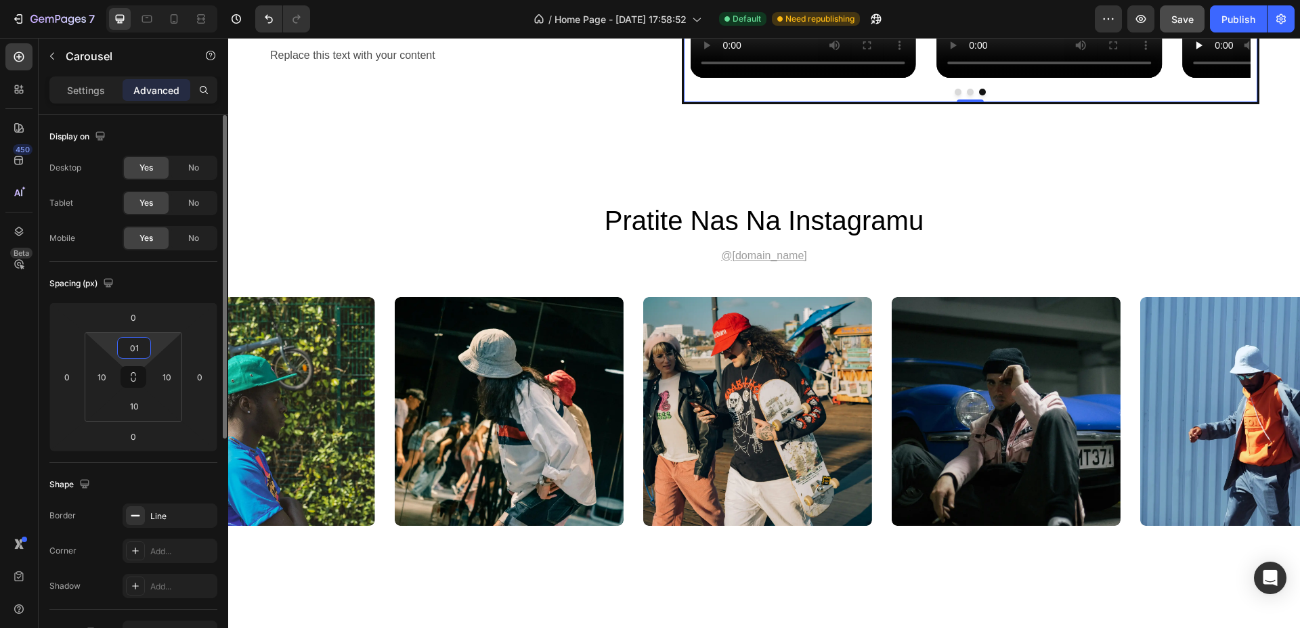
type input "0"
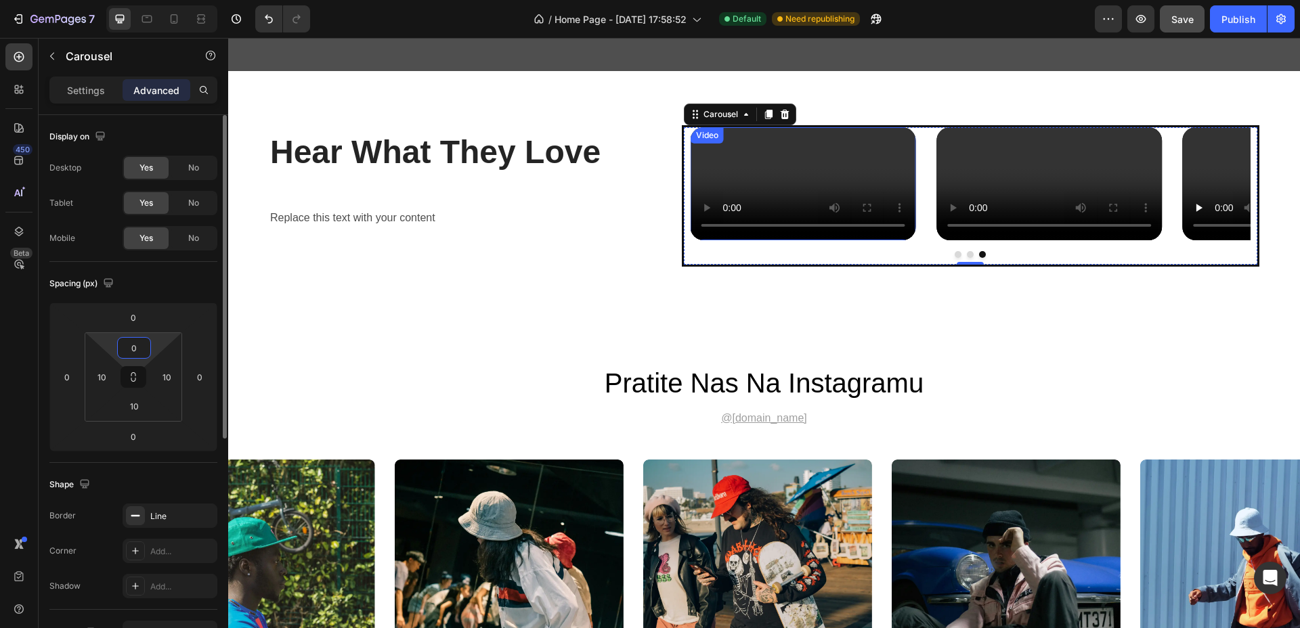
scroll to position [3463, 0]
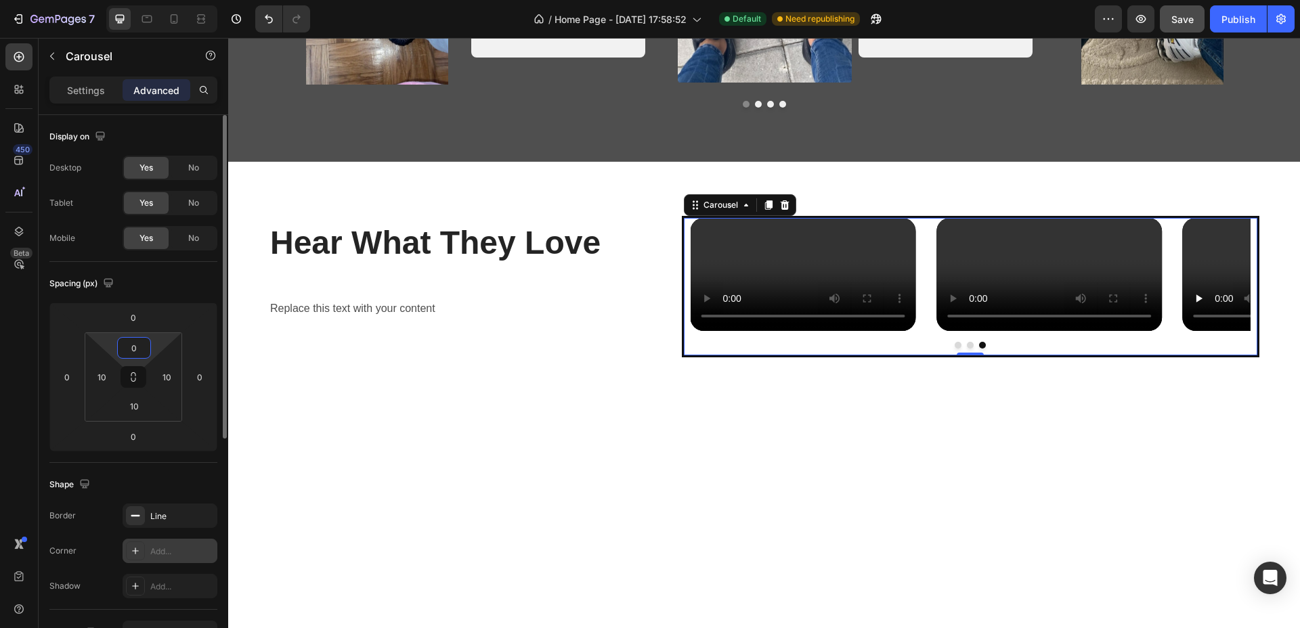
click at [173, 551] on div "Add..." at bounding box center [182, 552] width 64 height 12
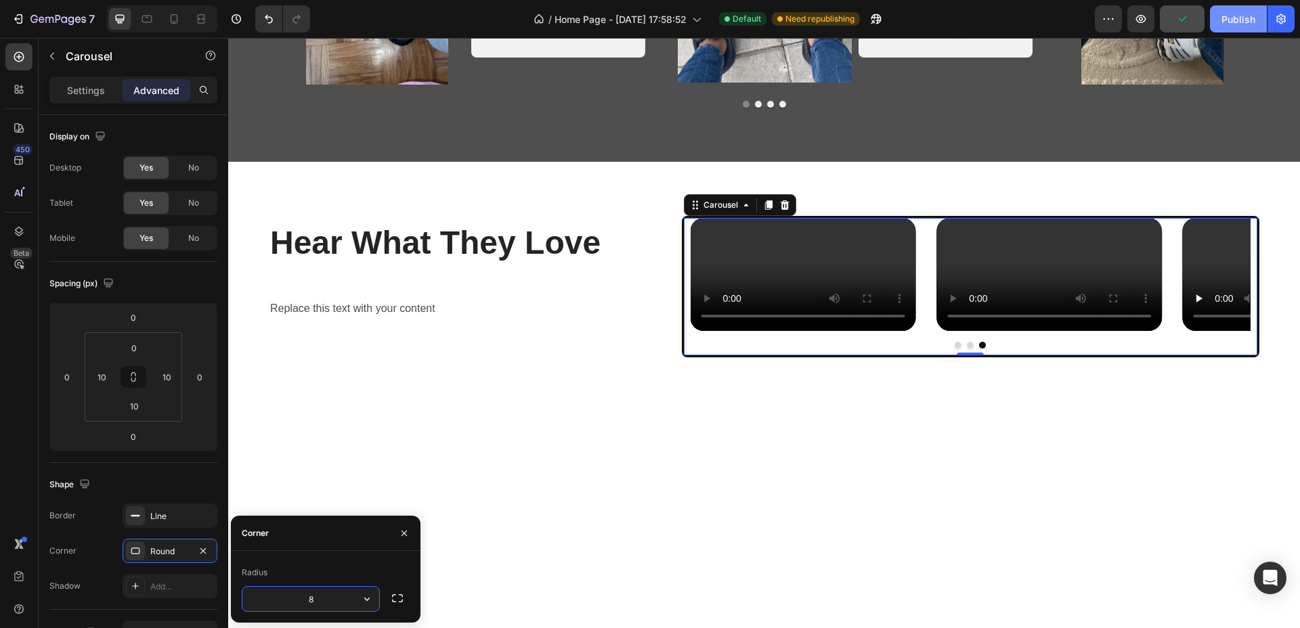
click at [1227, 21] on div "Publish" at bounding box center [1238, 19] width 34 height 14
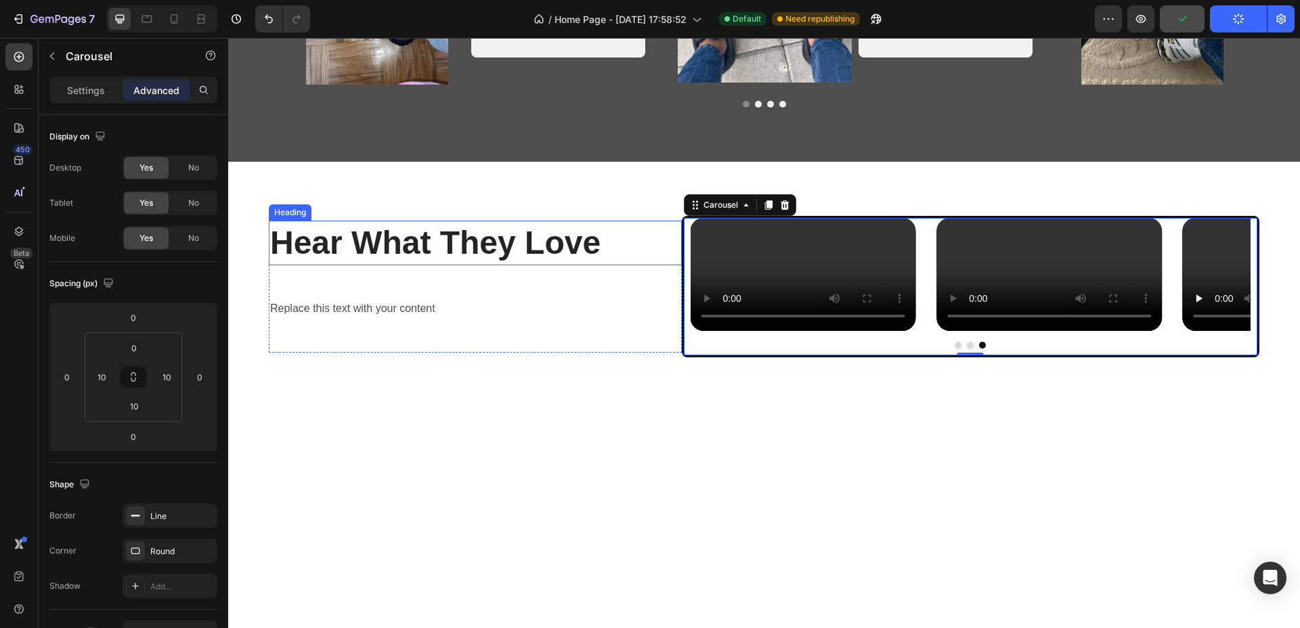
click at [546, 265] on h2 "Hear What They Love" at bounding box center [464, 243] width 391 height 45
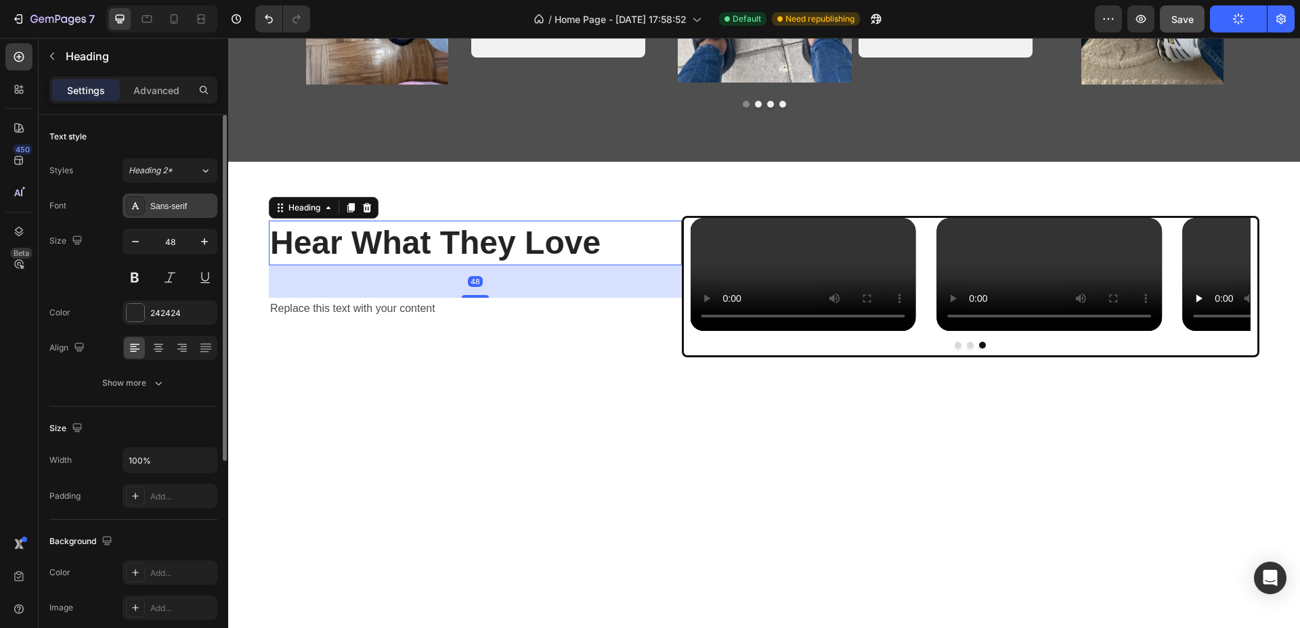
click at [172, 213] on div "Sans-serif" at bounding box center [170, 206] width 95 height 24
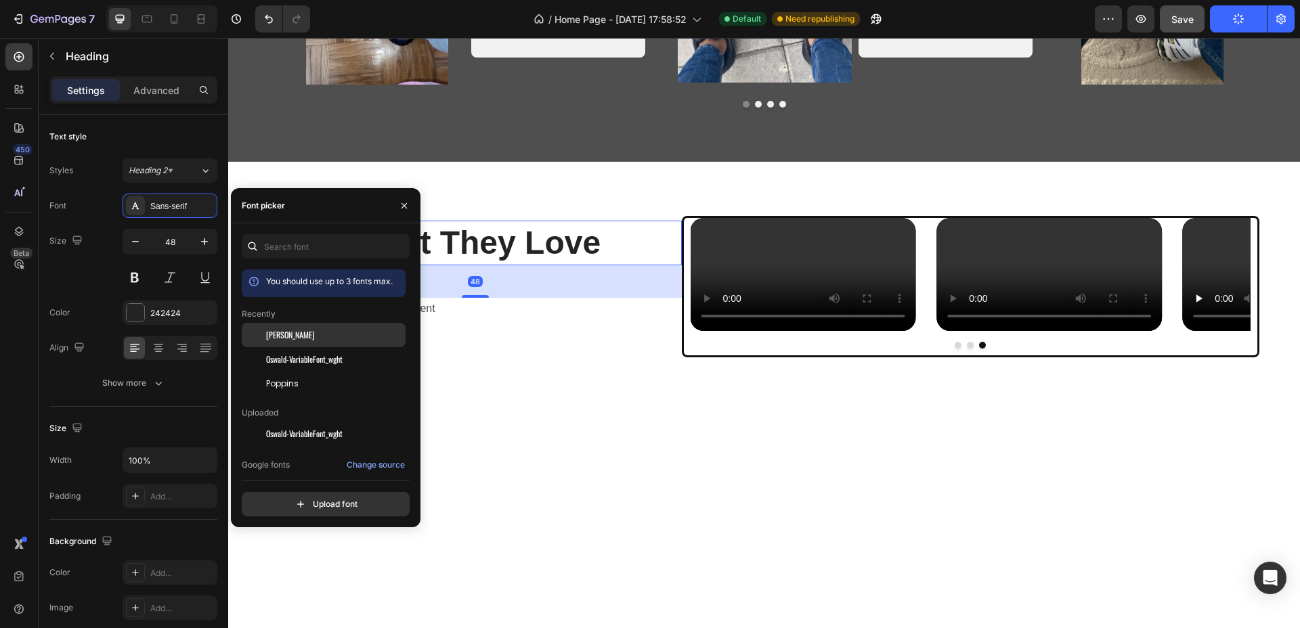
click at [315, 334] on div "[PERSON_NAME]" at bounding box center [334, 335] width 137 height 12
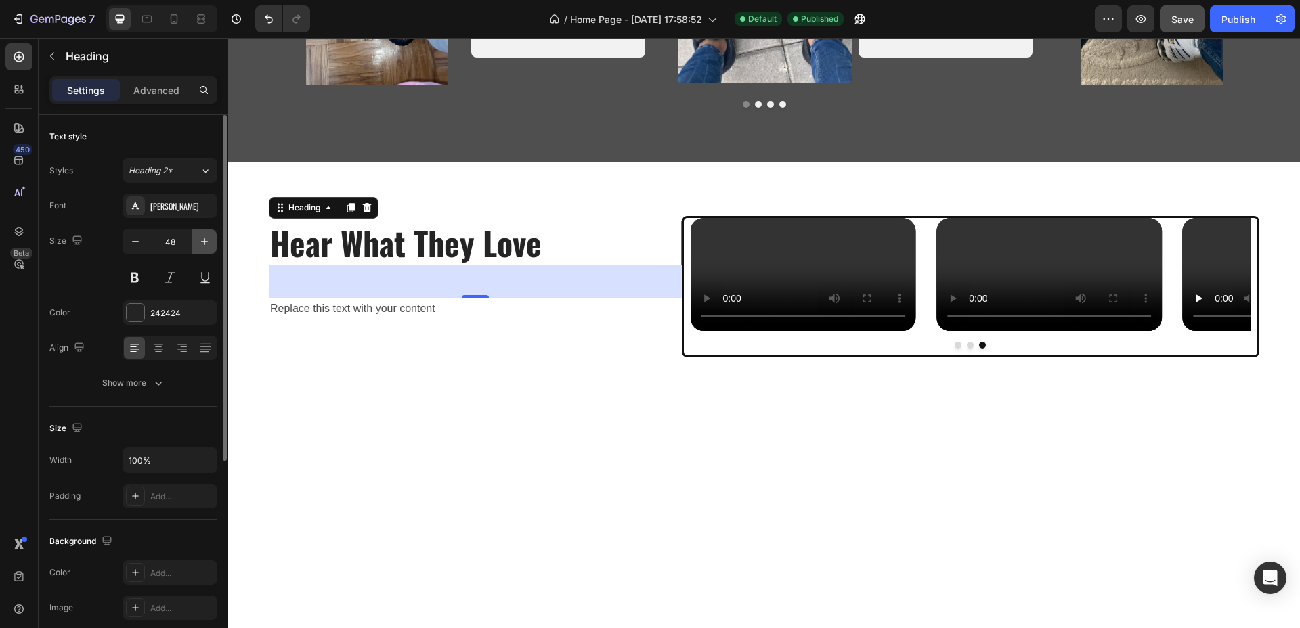
click at [214, 238] on button "button" at bounding box center [204, 241] width 24 height 24
type input "50"
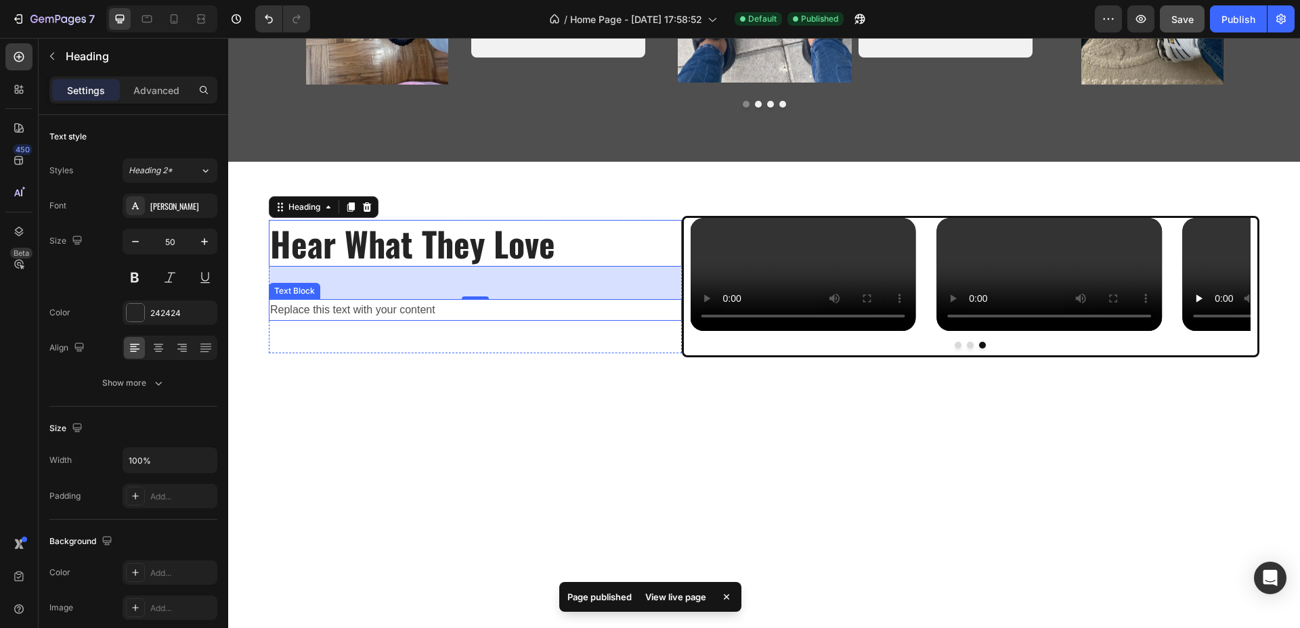
click at [314, 322] on div "Replace this text with your content" at bounding box center [475, 310] width 413 height 22
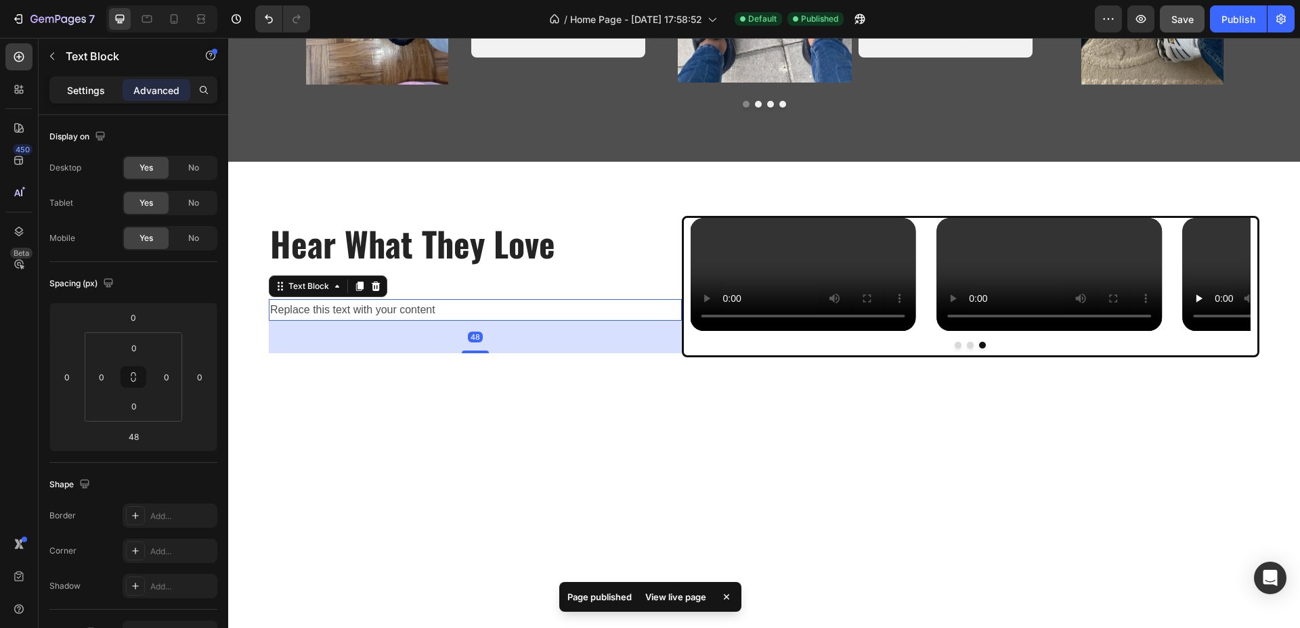
click at [90, 90] on p "Settings" at bounding box center [86, 90] width 38 height 14
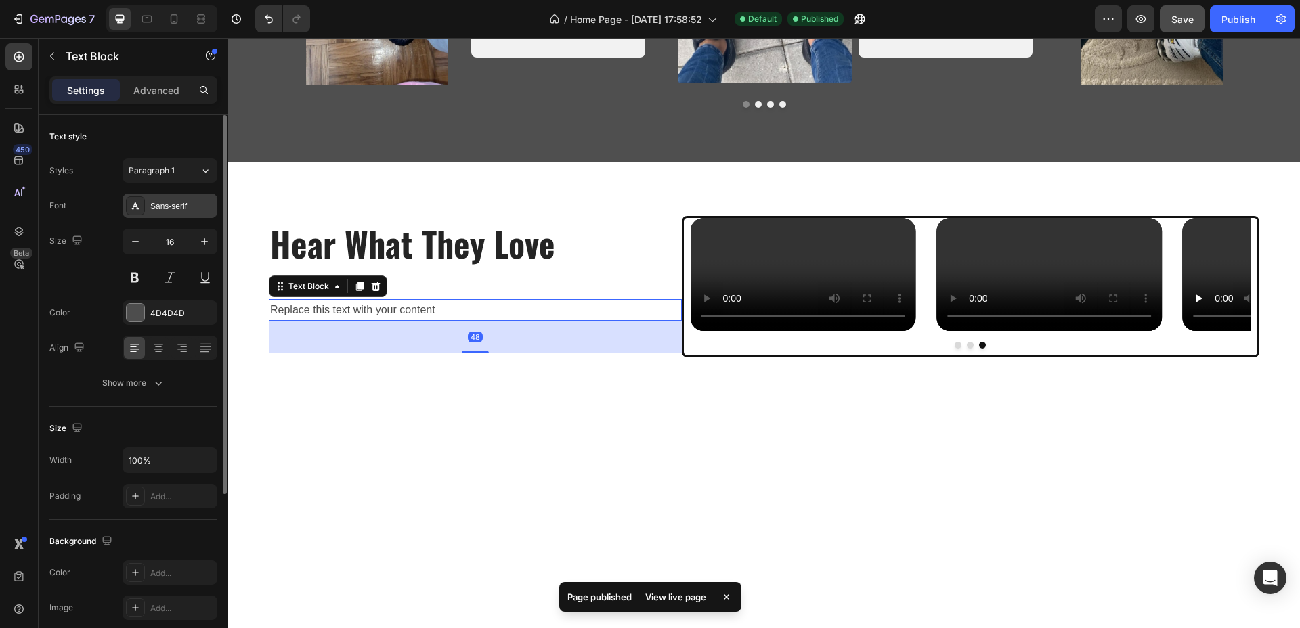
click at [167, 200] on div "Sans-serif" at bounding box center [182, 206] width 64 height 12
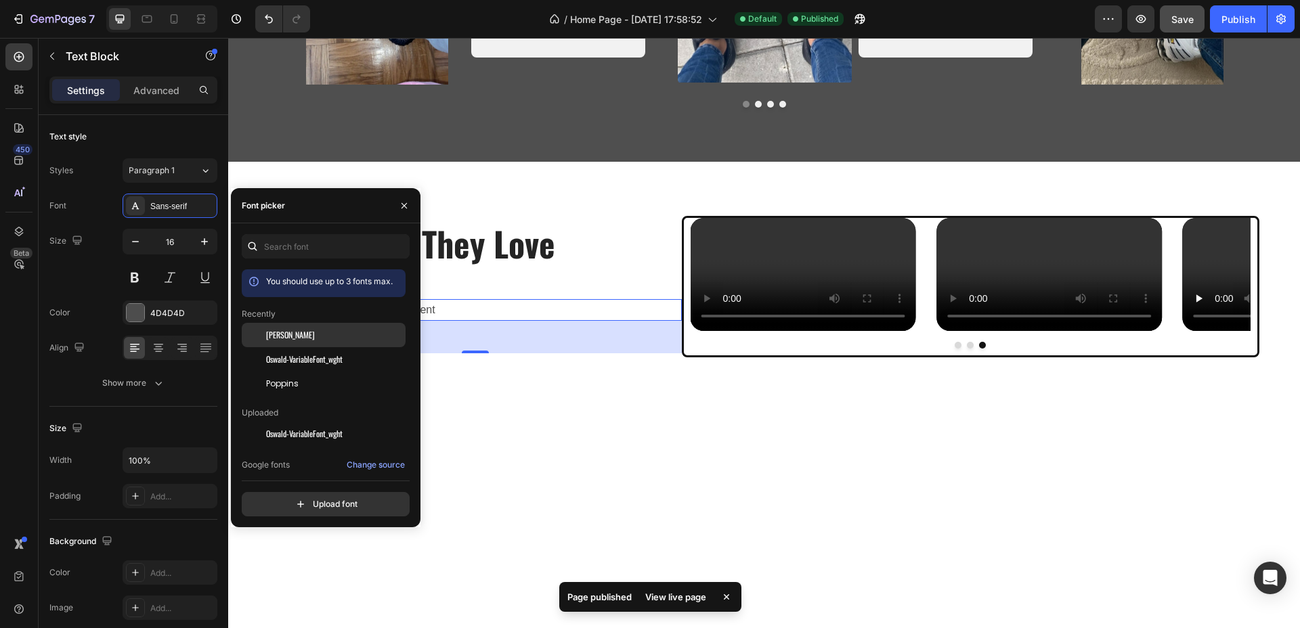
click at [288, 330] on div "[PERSON_NAME]" at bounding box center [334, 335] width 137 height 12
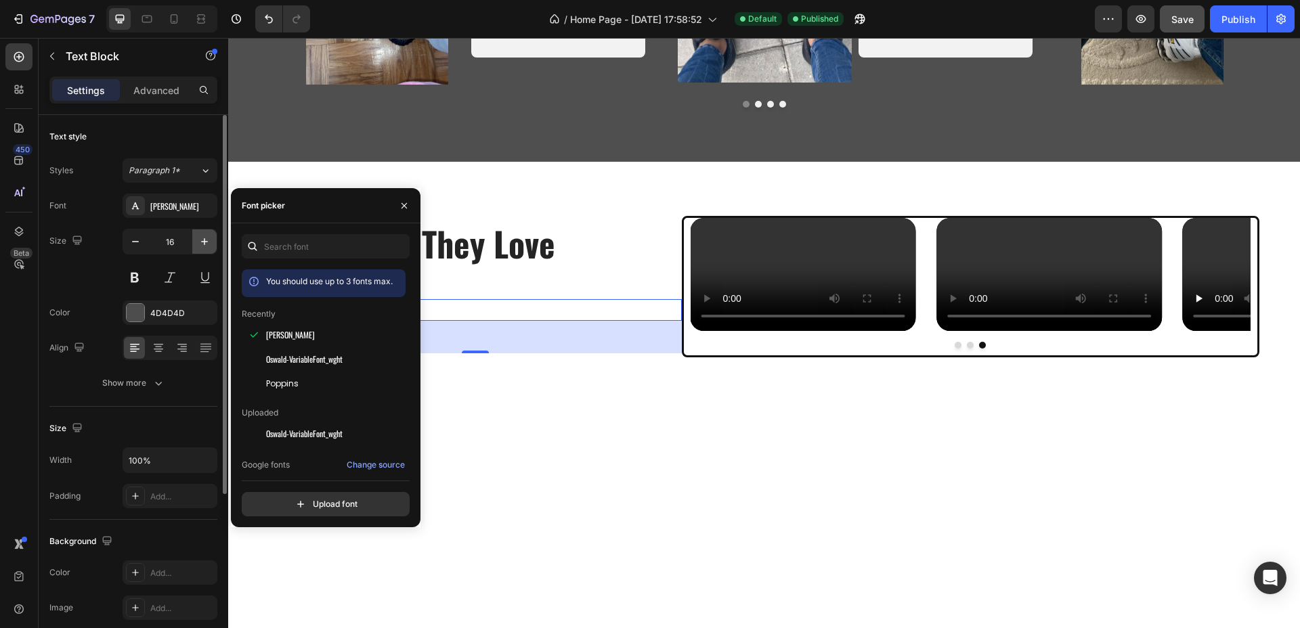
click at [204, 250] on button "button" at bounding box center [204, 241] width 24 height 24
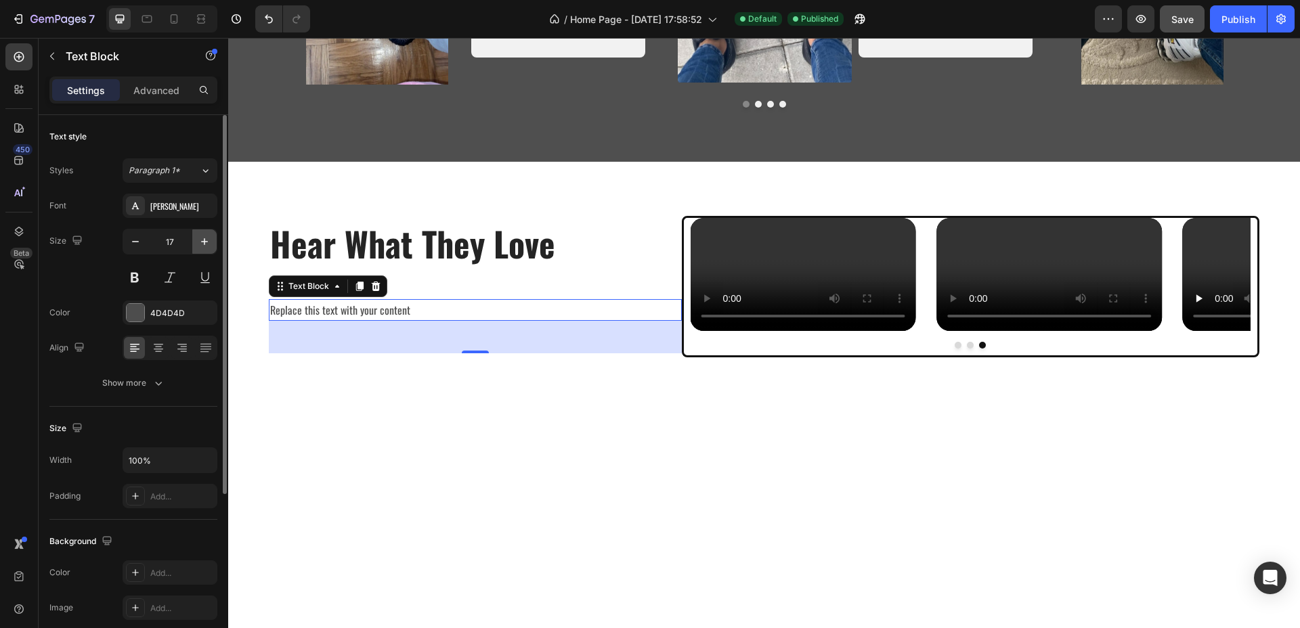
click at [204, 250] on button "button" at bounding box center [204, 241] width 24 height 24
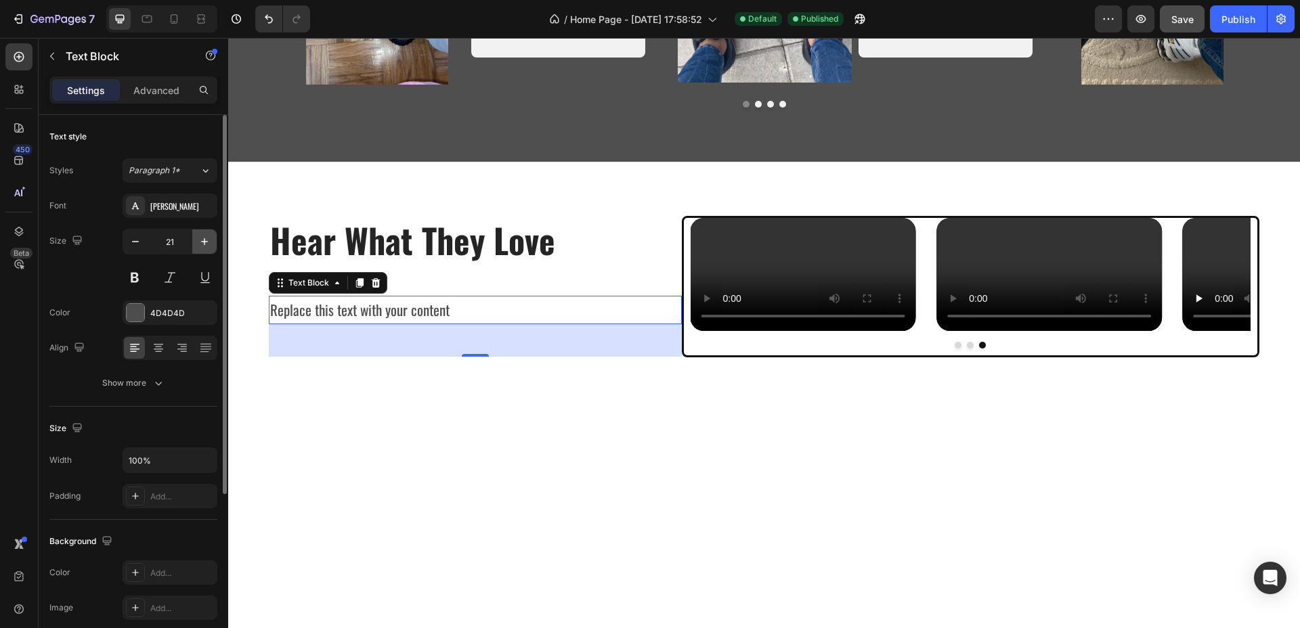
click at [204, 250] on button "button" at bounding box center [204, 241] width 24 height 24
type input "22"
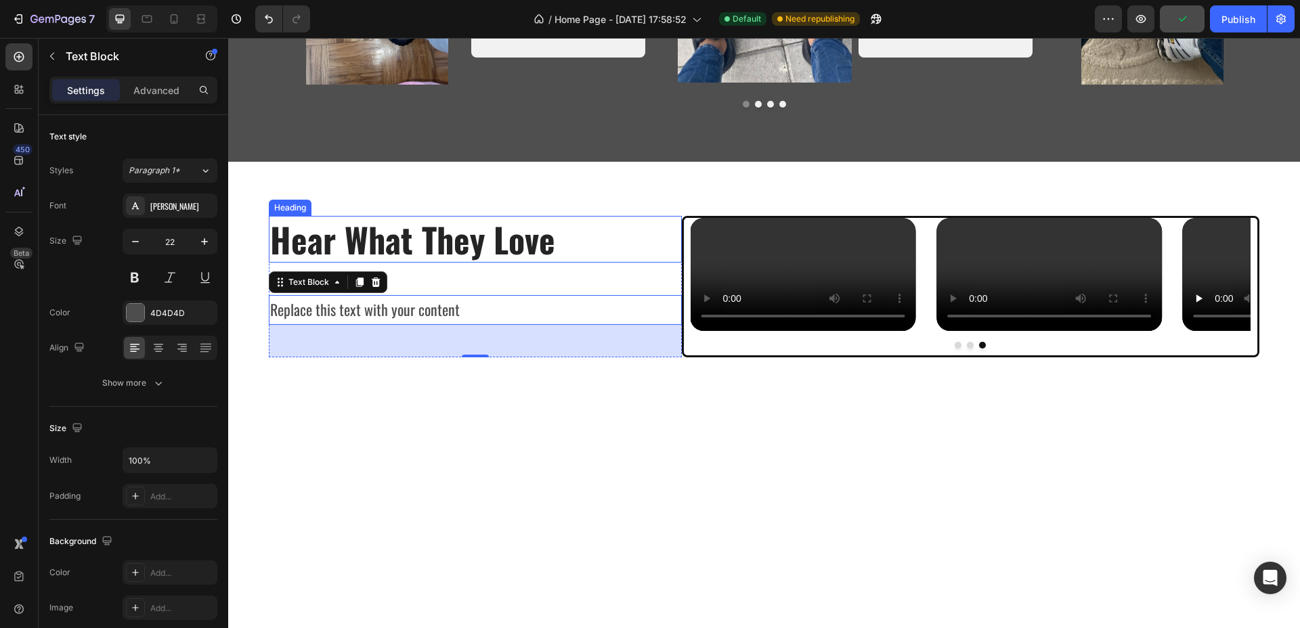
click at [595, 263] on h2 "Hear What They Love" at bounding box center [464, 239] width 391 height 47
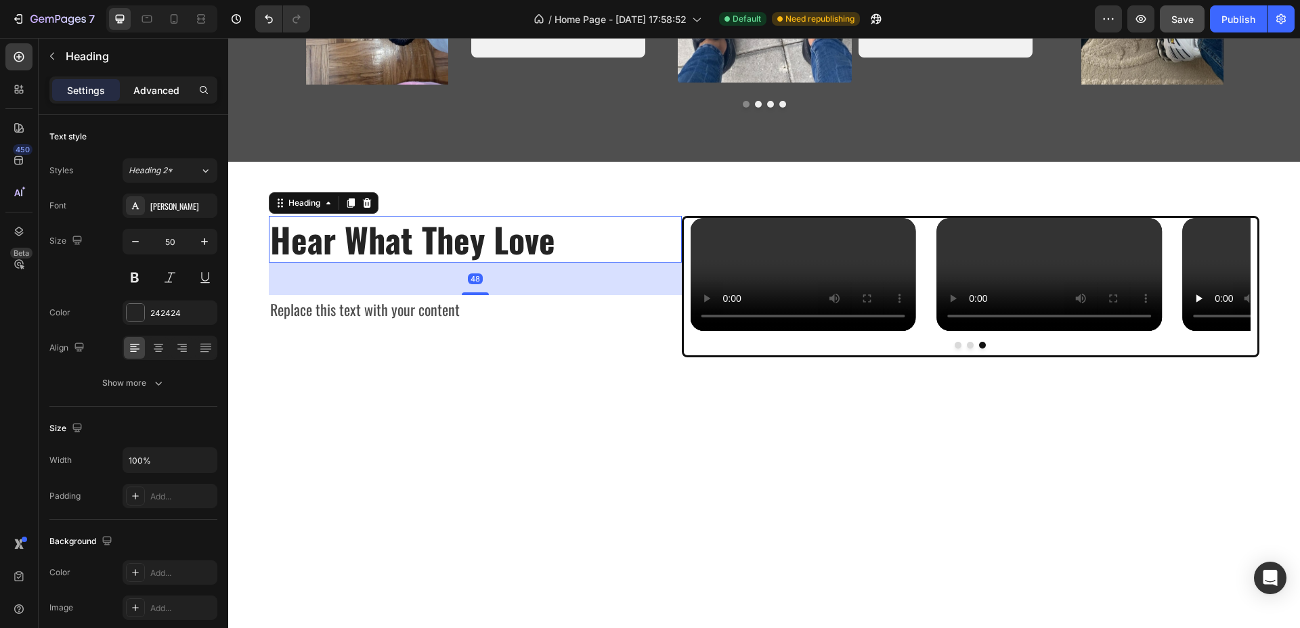
click at [168, 85] on p "Advanced" at bounding box center [156, 90] width 46 height 14
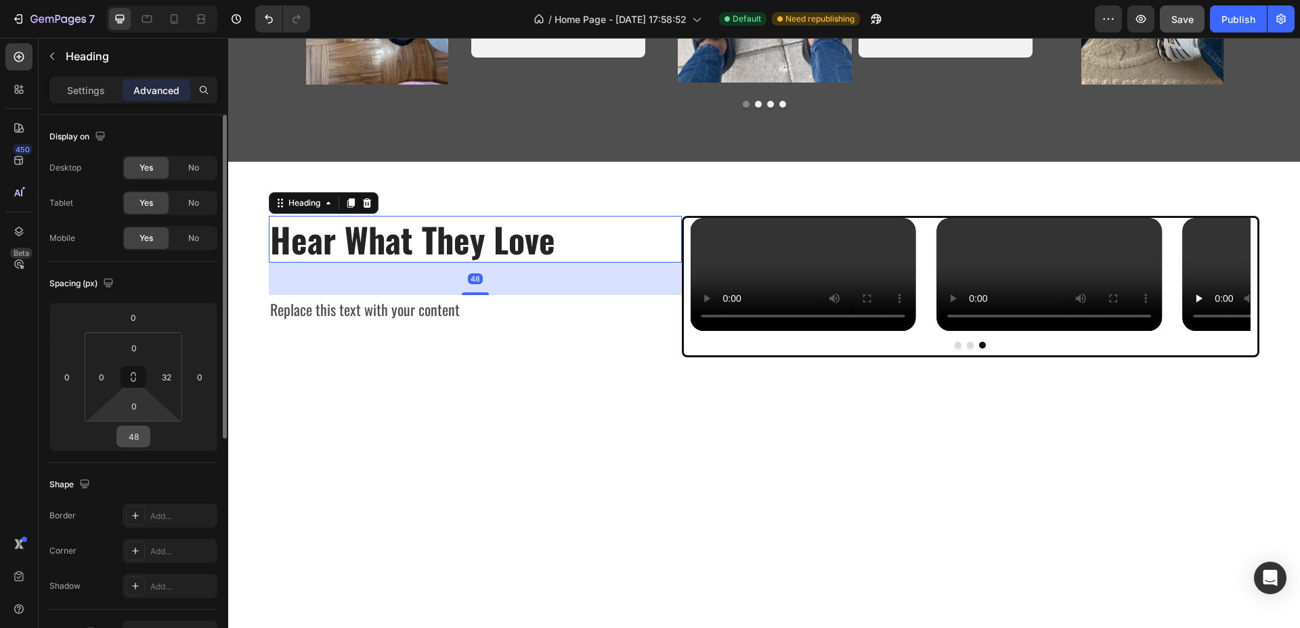
click at [138, 426] on div "48" at bounding box center [133, 437] width 34 height 22
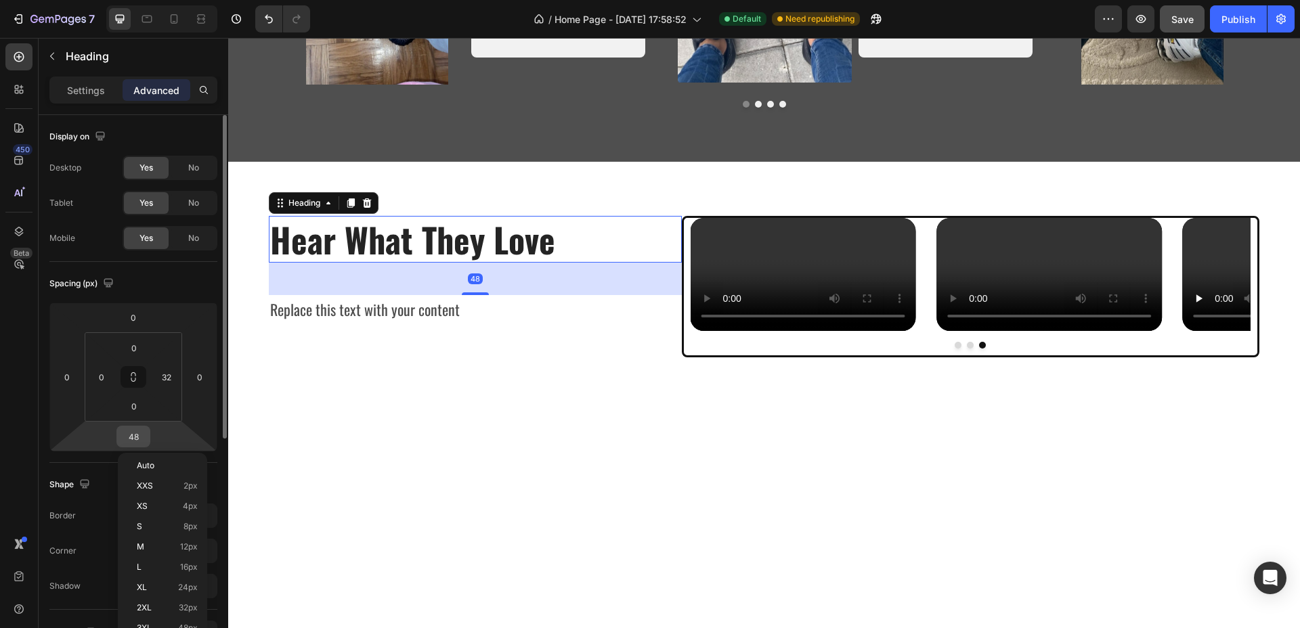
click at [134, 430] on input "48" at bounding box center [133, 436] width 27 height 20
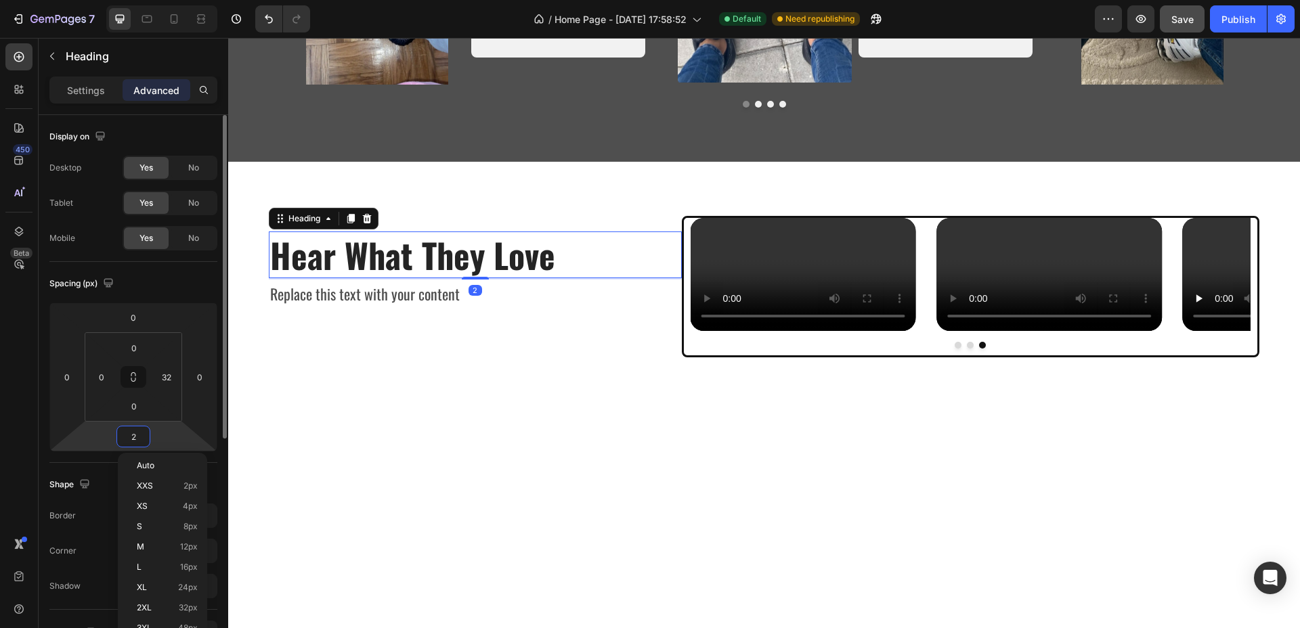
type input "25"
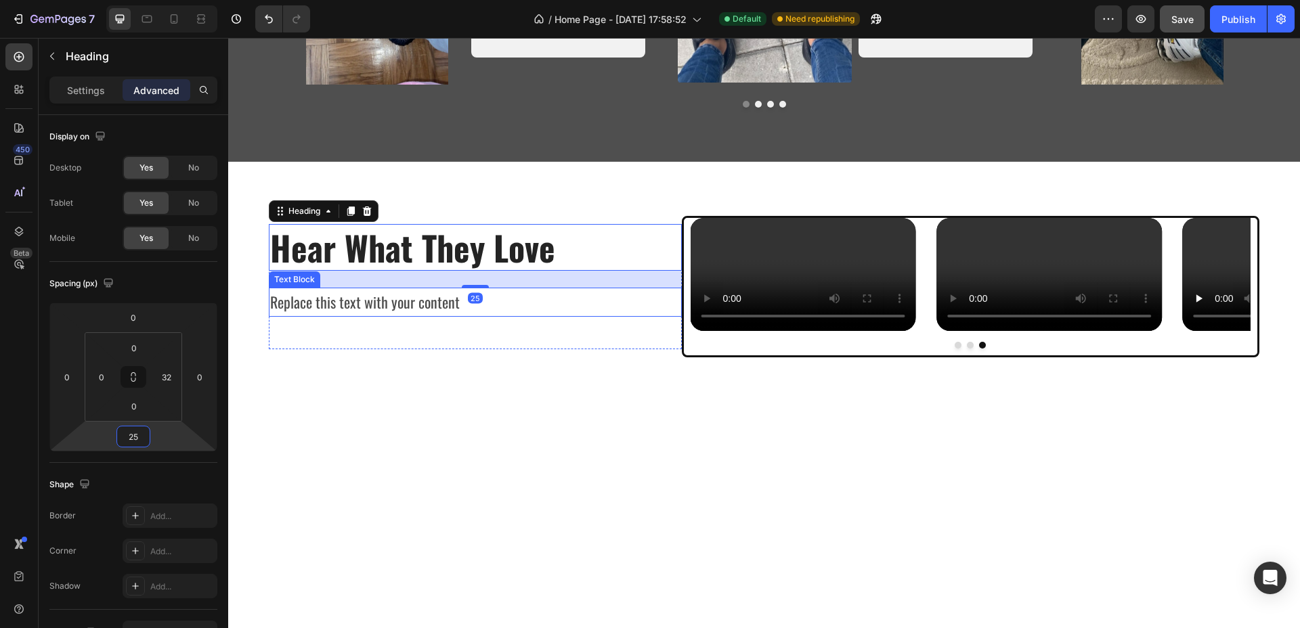
click at [343, 317] on div "Replace this text with your content" at bounding box center [475, 303] width 413 height 30
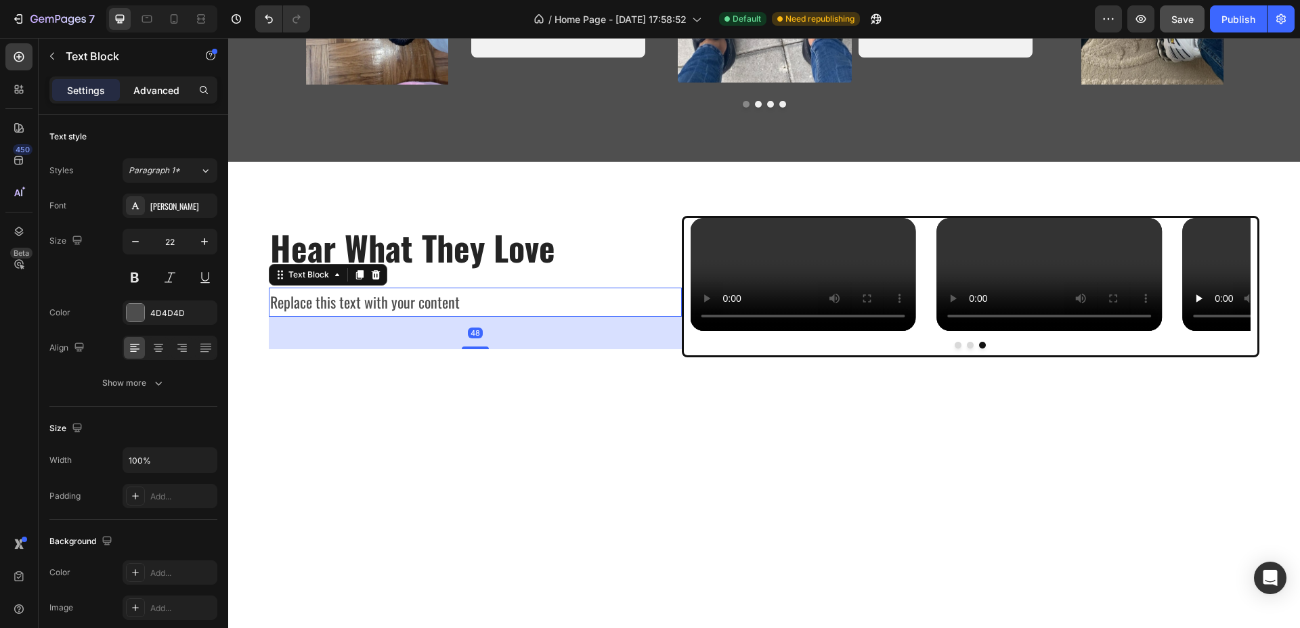
click at [144, 85] on p "Advanced" at bounding box center [156, 90] width 46 height 14
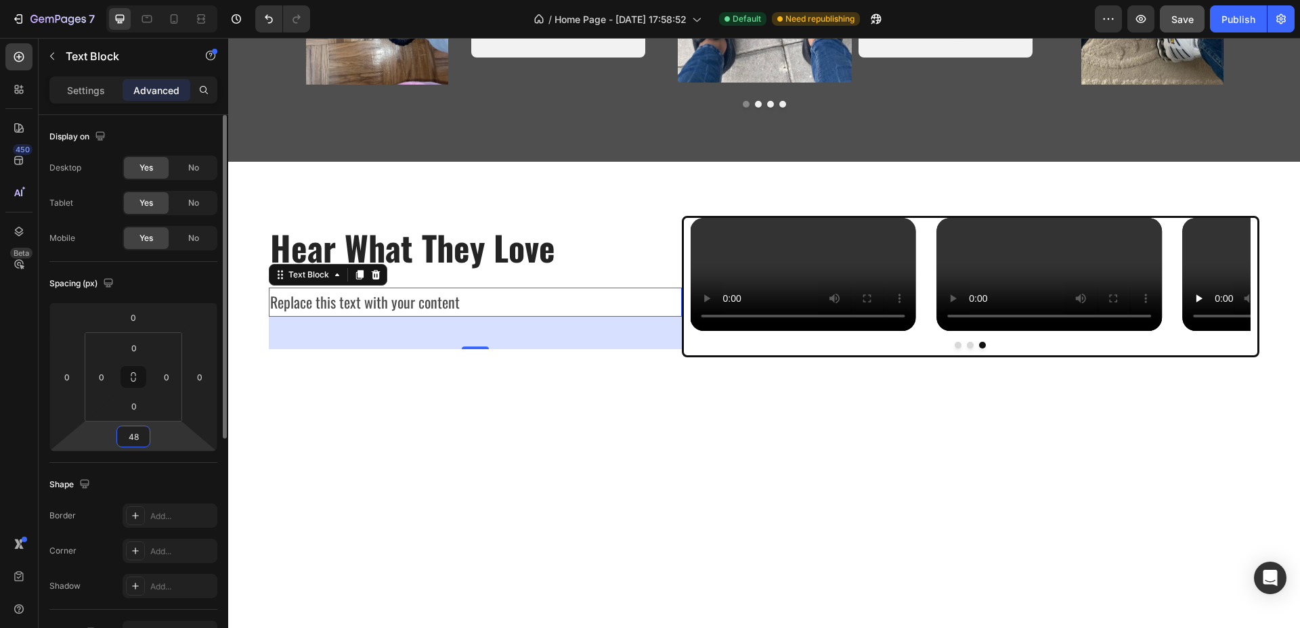
click at [141, 431] on input "48" at bounding box center [133, 436] width 27 height 20
type input "0"
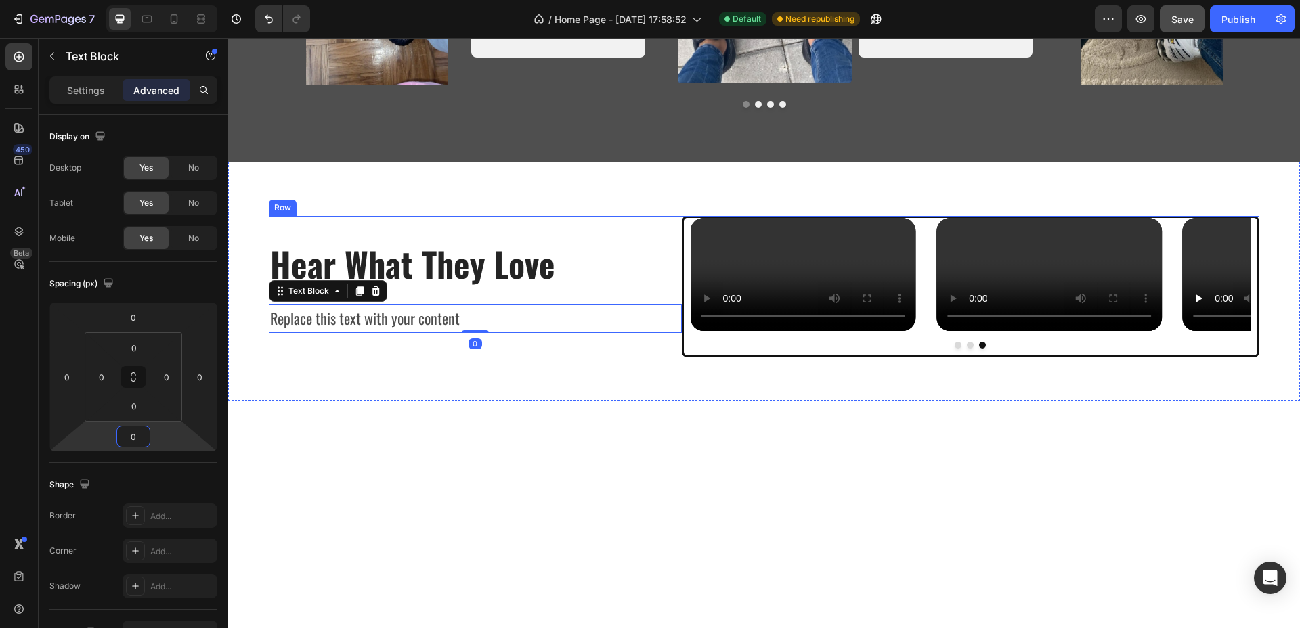
click at [386, 357] on div "Hear What They Love Heading Replace this text with your content Text Block 0 Row" at bounding box center [475, 286] width 413 height 141
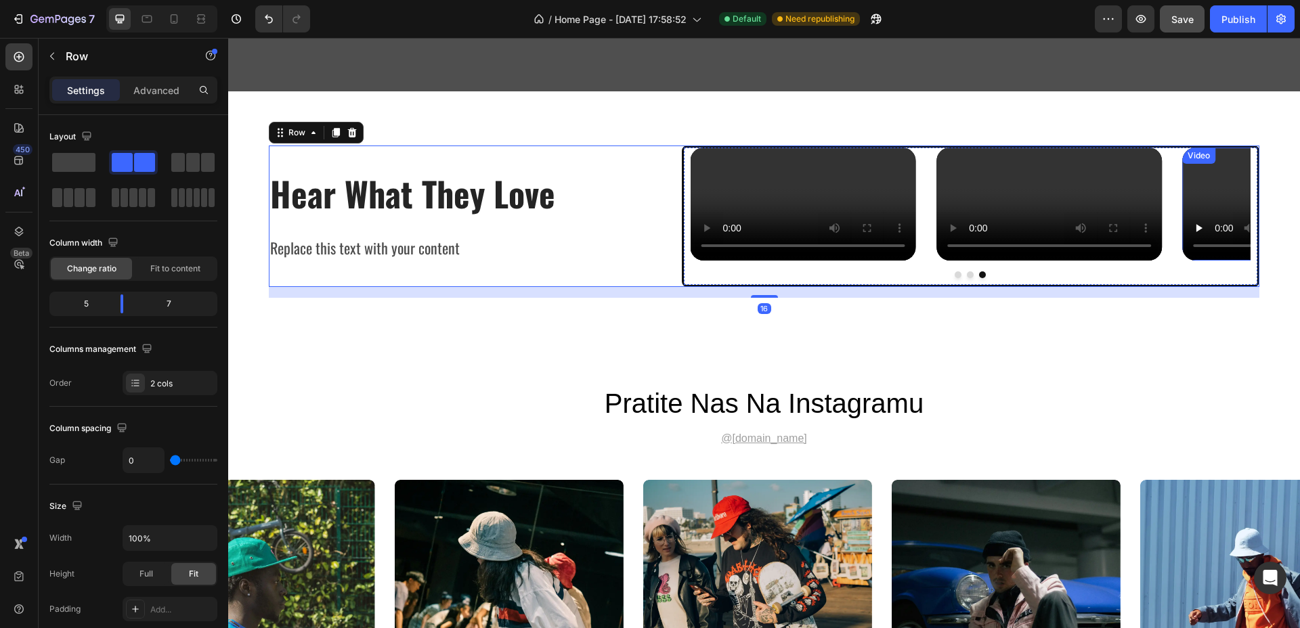
scroll to position [3716, 0]
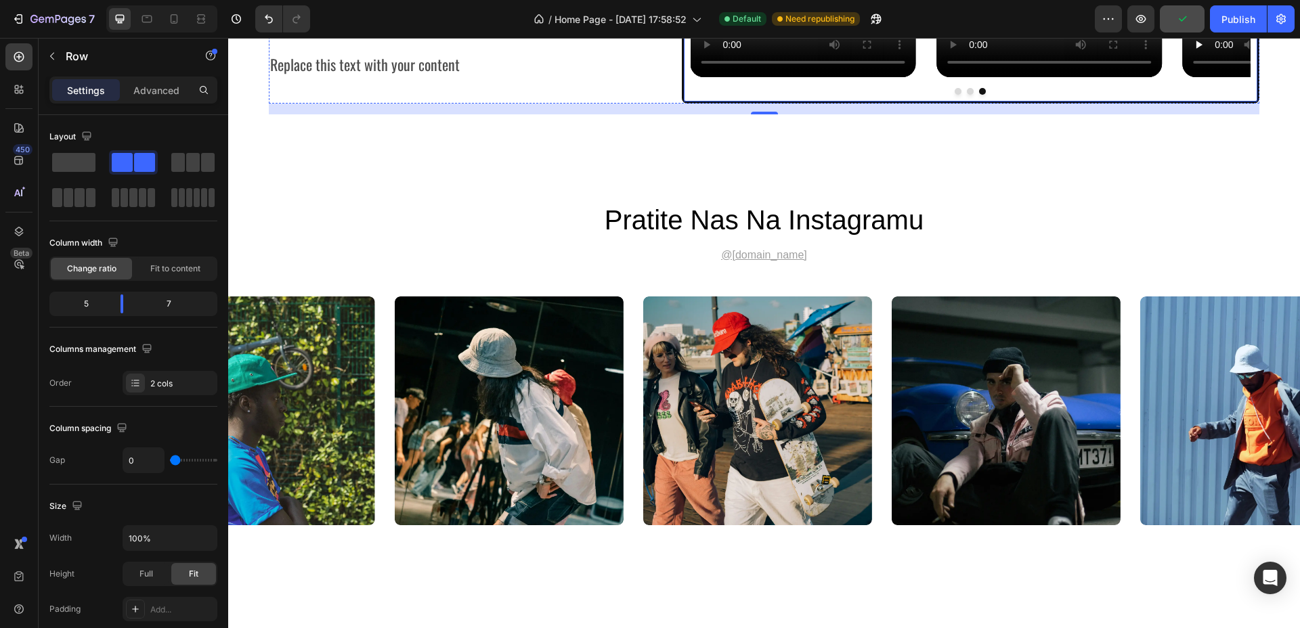
click at [839, 95] on div at bounding box center [970, 91] width 560 height 7
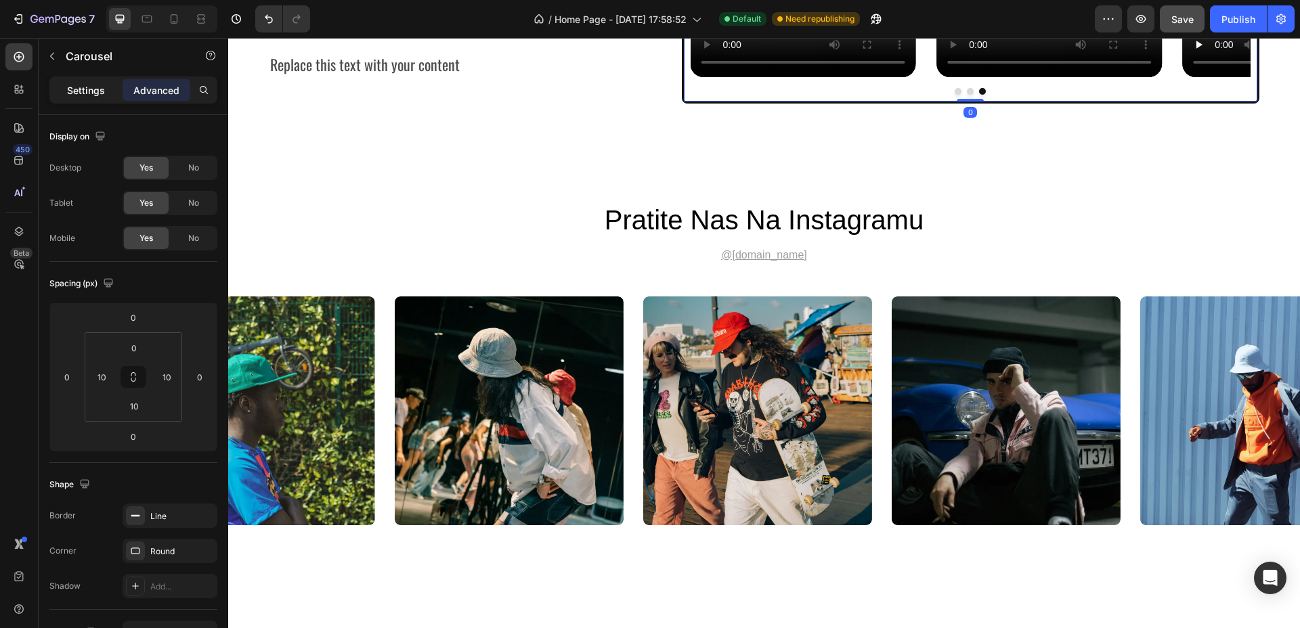
click at [97, 92] on p "Settings" at bounding box center [86, 90] width 38 height 14
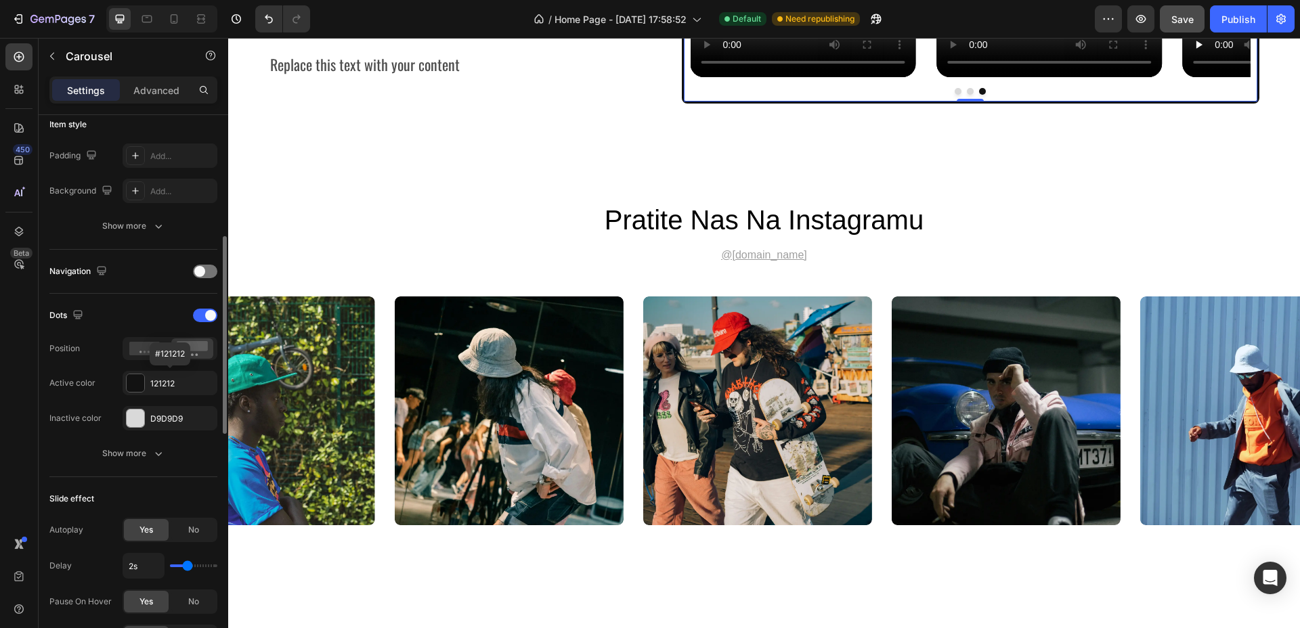
scroll to position [423, 0]
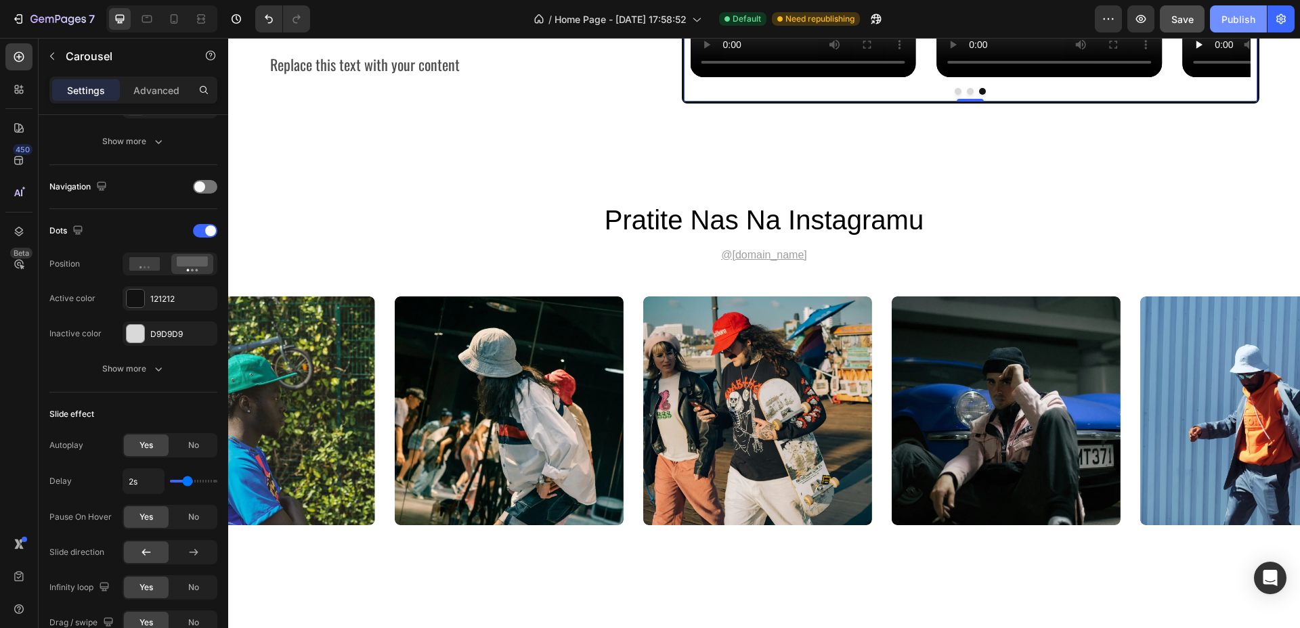
click at [1246, 15] on div "Publish" at bounding box center [1238, 19] width 34 height 14
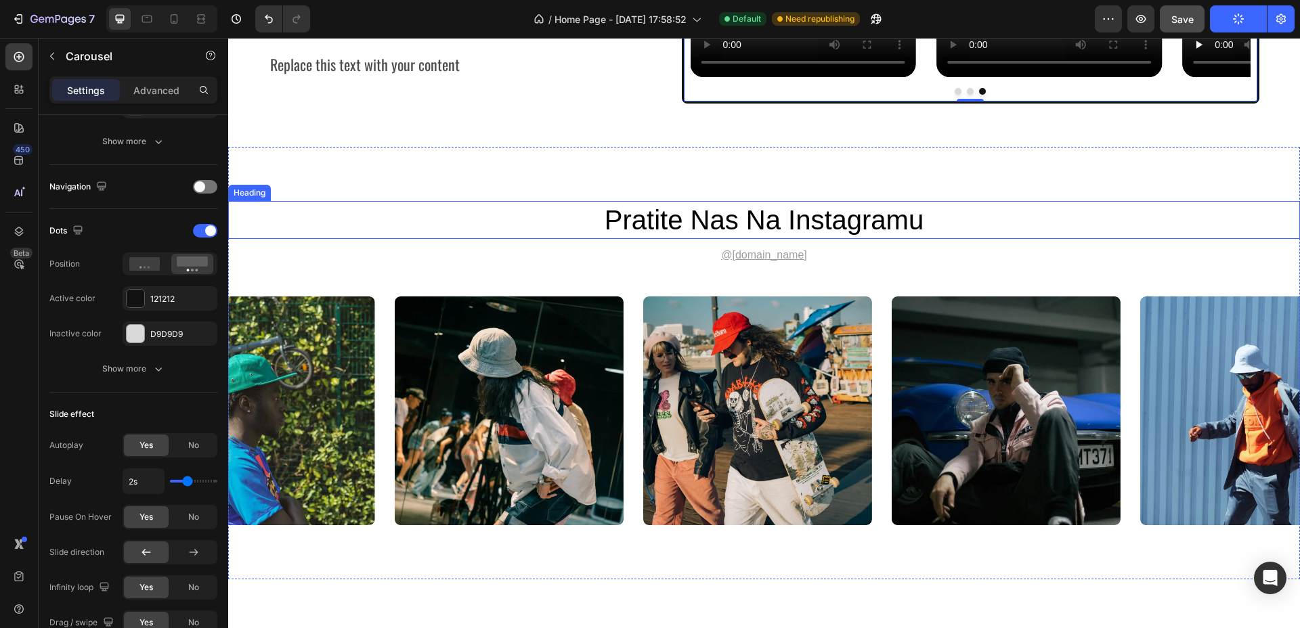
click at [671, 239] on h2 "pratite nas na instagramu" at bounding box center [764, 220] width 812 height 38
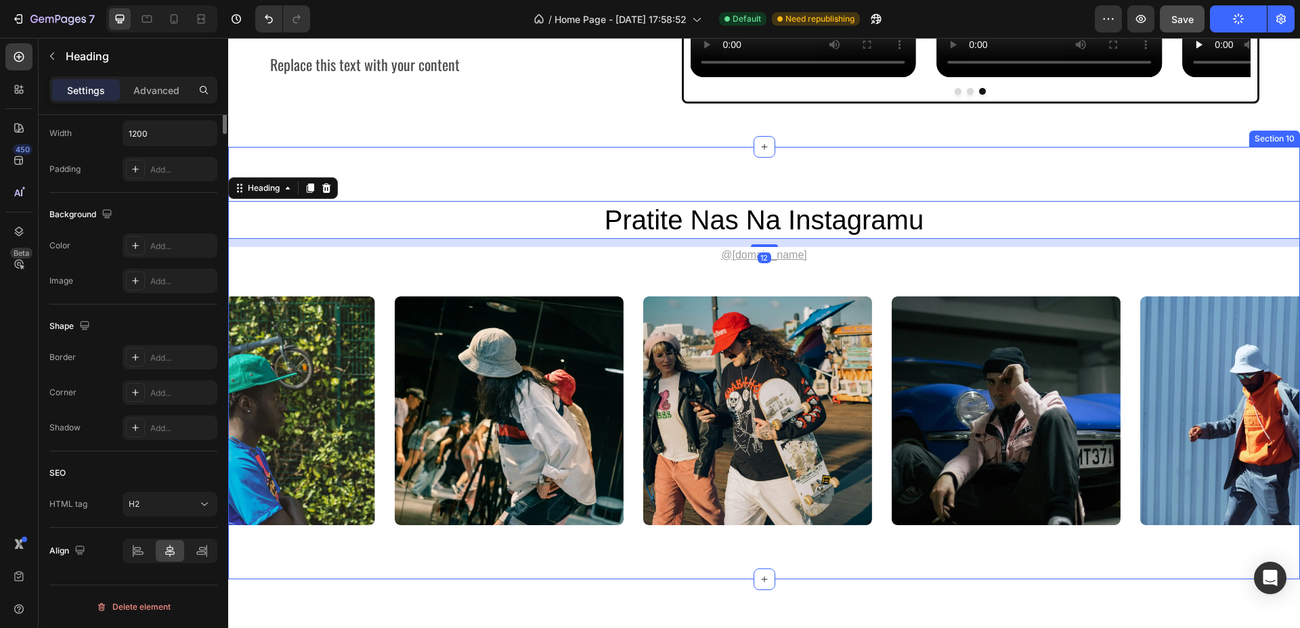
scroll to position [0, 0]
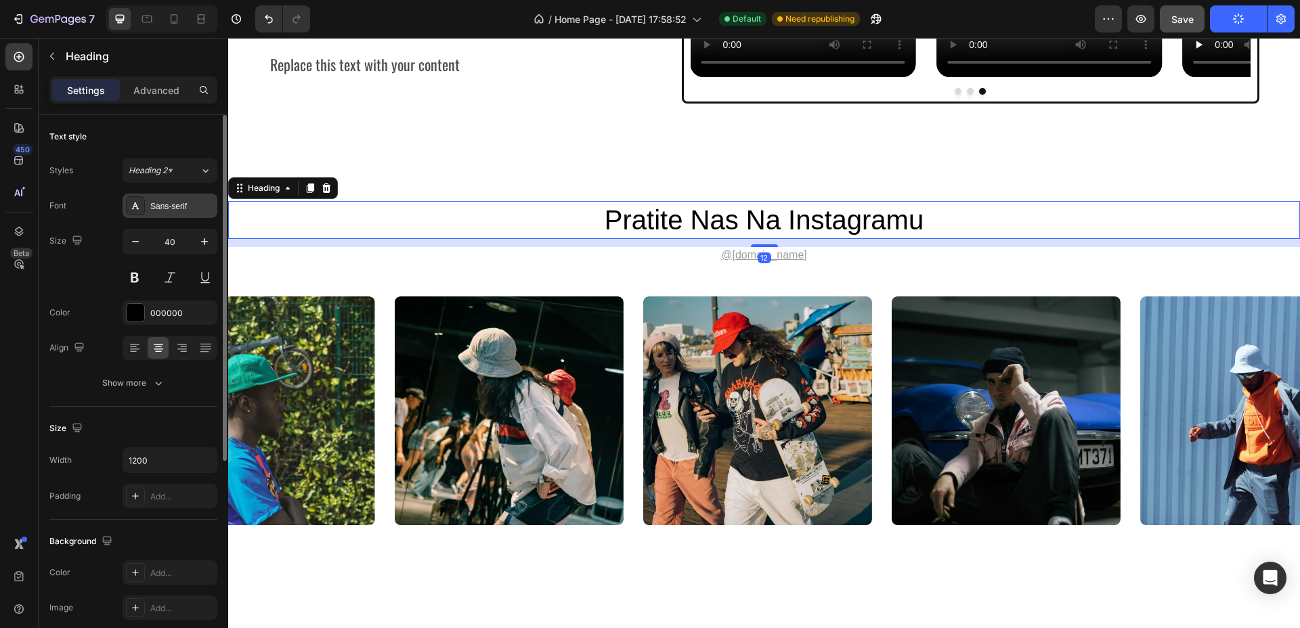
click at [183, 211] on div "Sans-serif" at bounding box center [182, 206] width 64 height 12
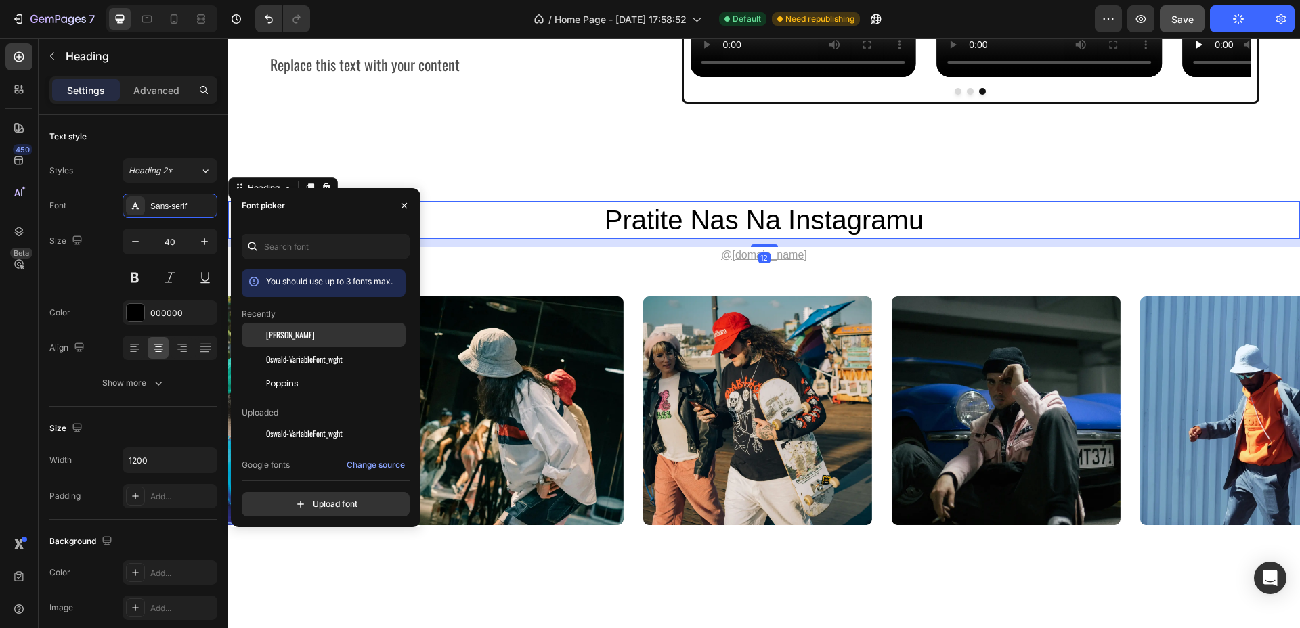
click at [286, 336] on span "[PERSON_NAME]" at bounding box center [290, 335] width 49 height 12
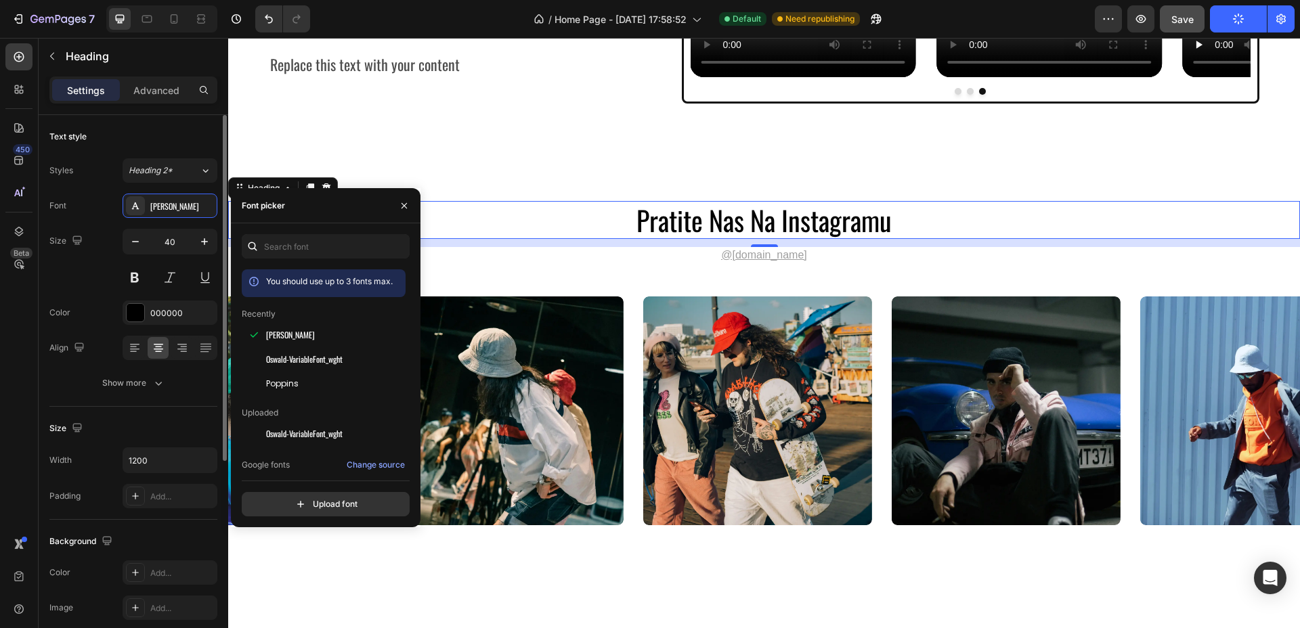
click at [133, 382] on div "Show more" at bounding box center [133, 383] width 63 height 14
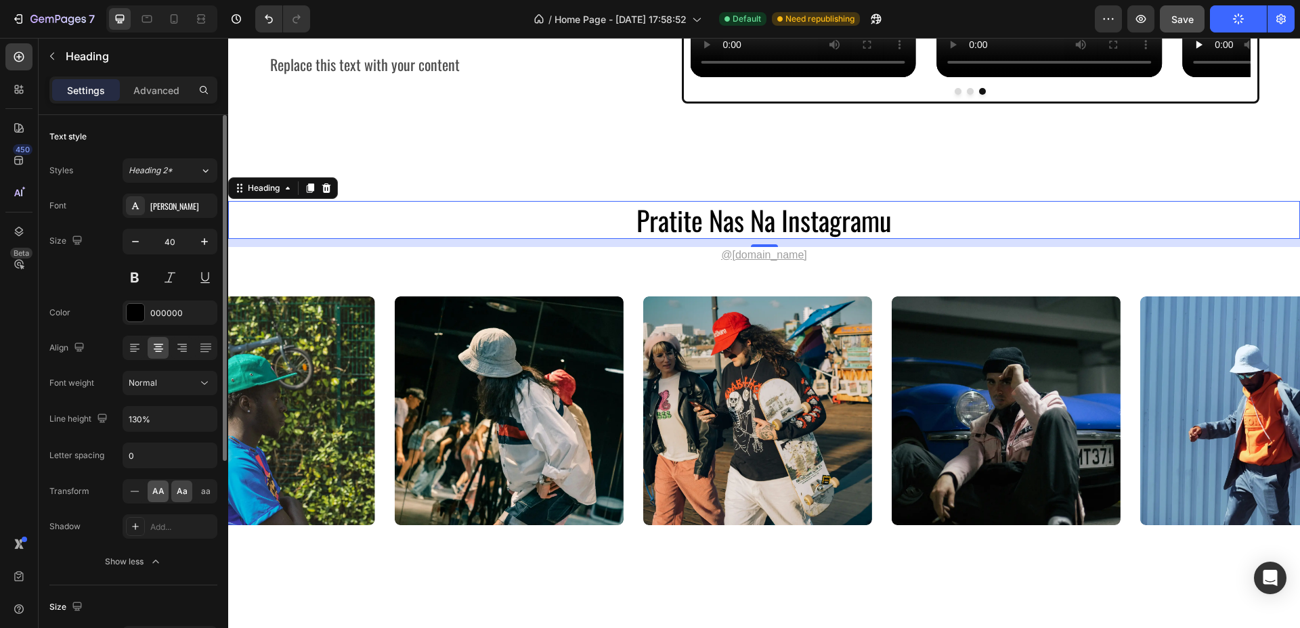
click at [152, 484] on div "AA" at bounding box center [158, 492] width 21 height 22
click at [135, 272] on button at bounding box center [135, 277] width 24 height 24
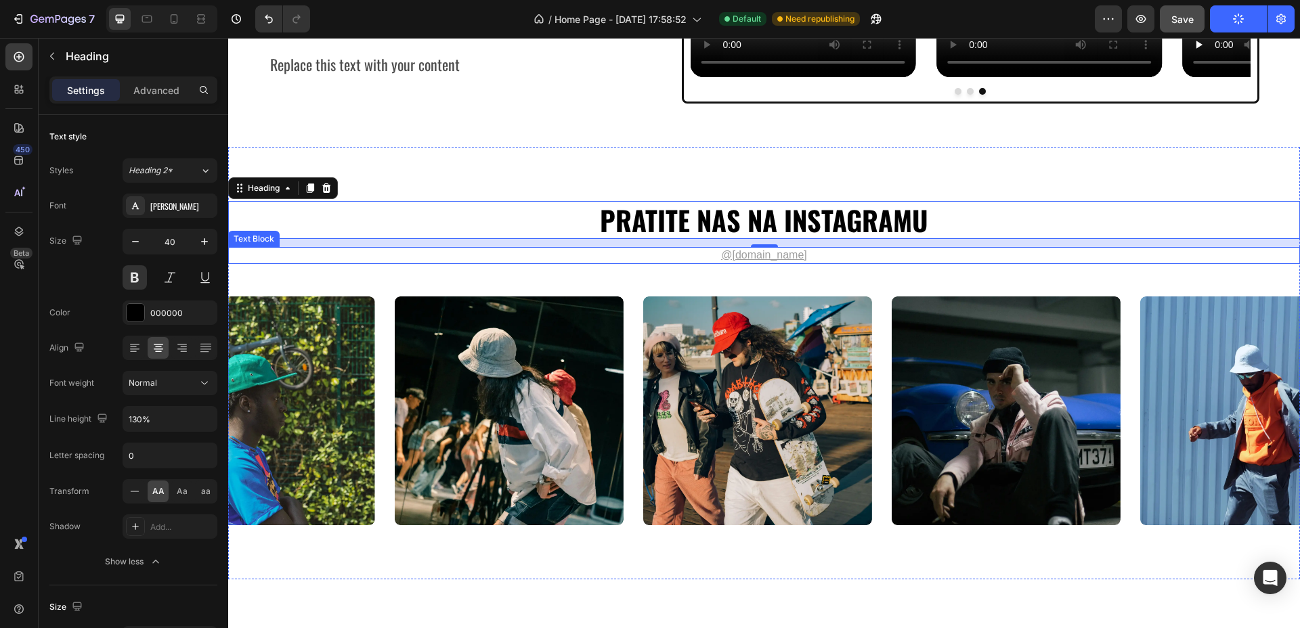
click at [767, 261] on u "@gemhat.design" at bounding box center [764, 255] width 86 height 12
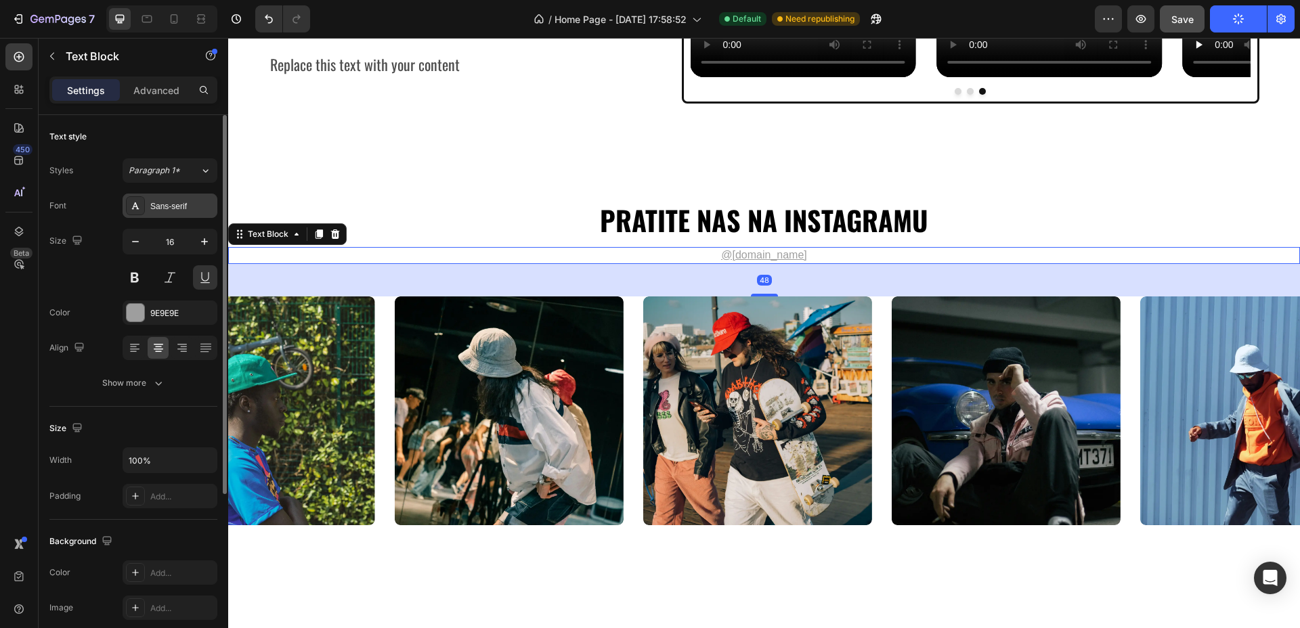
click at [171, 201] on div "Sans-serif" at bounding box center [182, 206] width 64 height 12
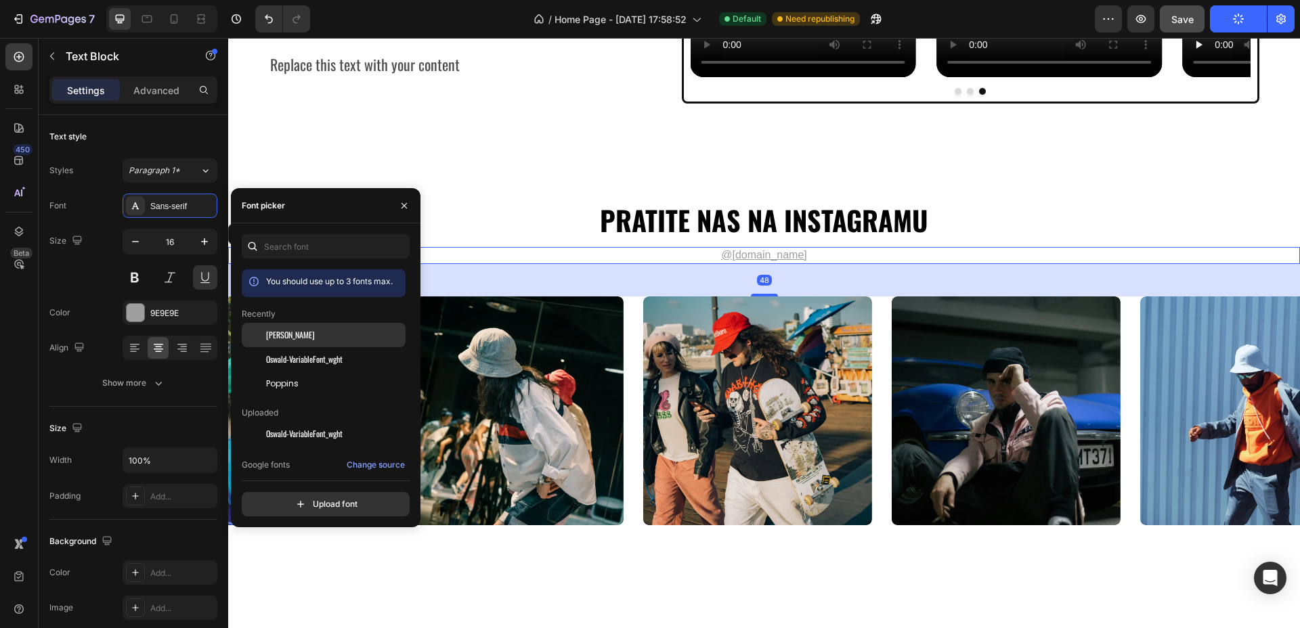
click at [282, 332] on span "[PERSON_NAME]" at bounding box center [290, 335] width 49 height 12
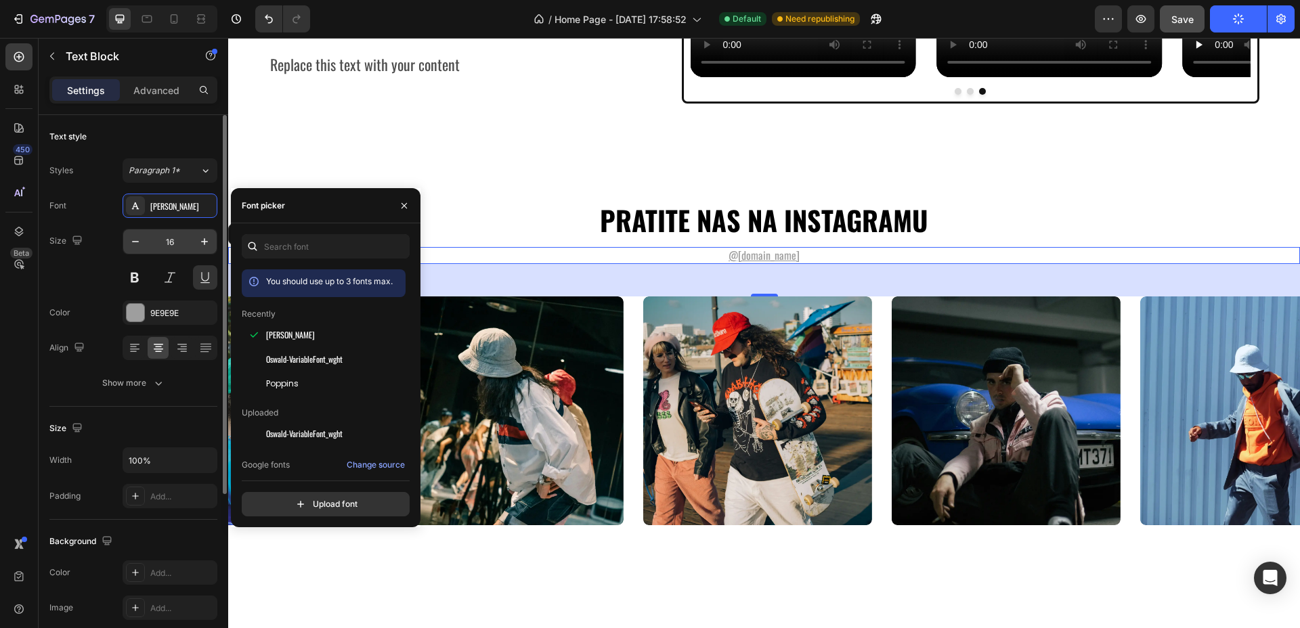
click at [204, 229] on div "16" at bounding box center [170, 242] width 95 height 26
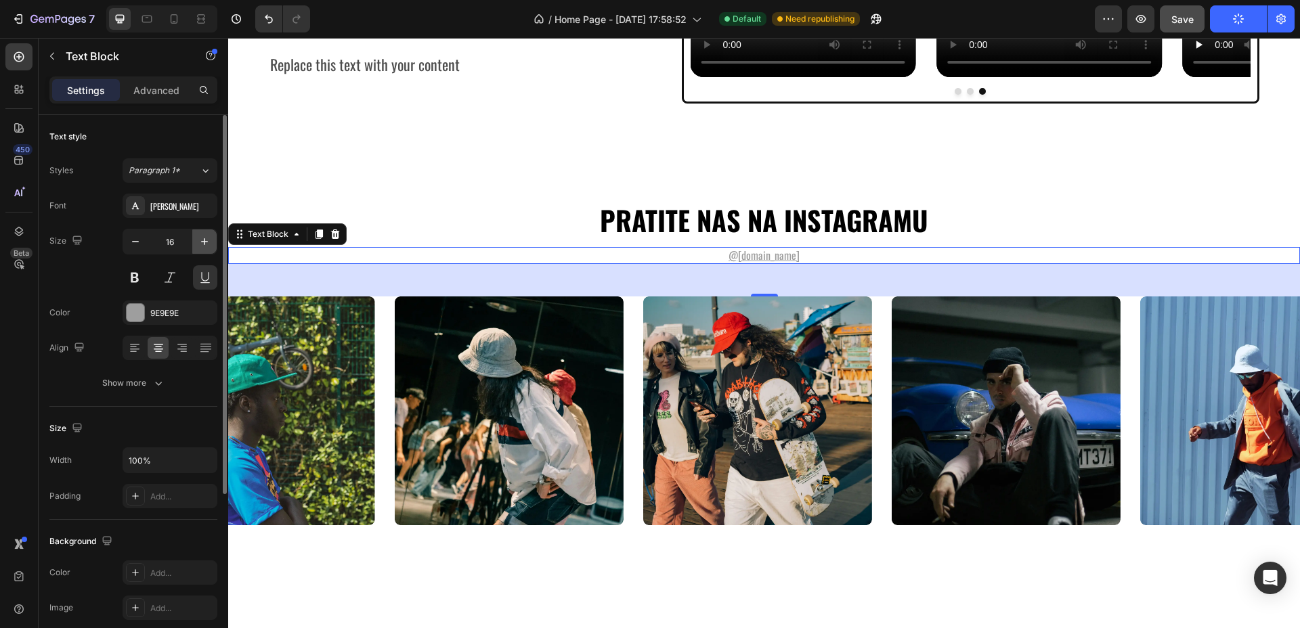
click at [202, 233] on button "button" at bounding box center [204, 241] width 24 height 24
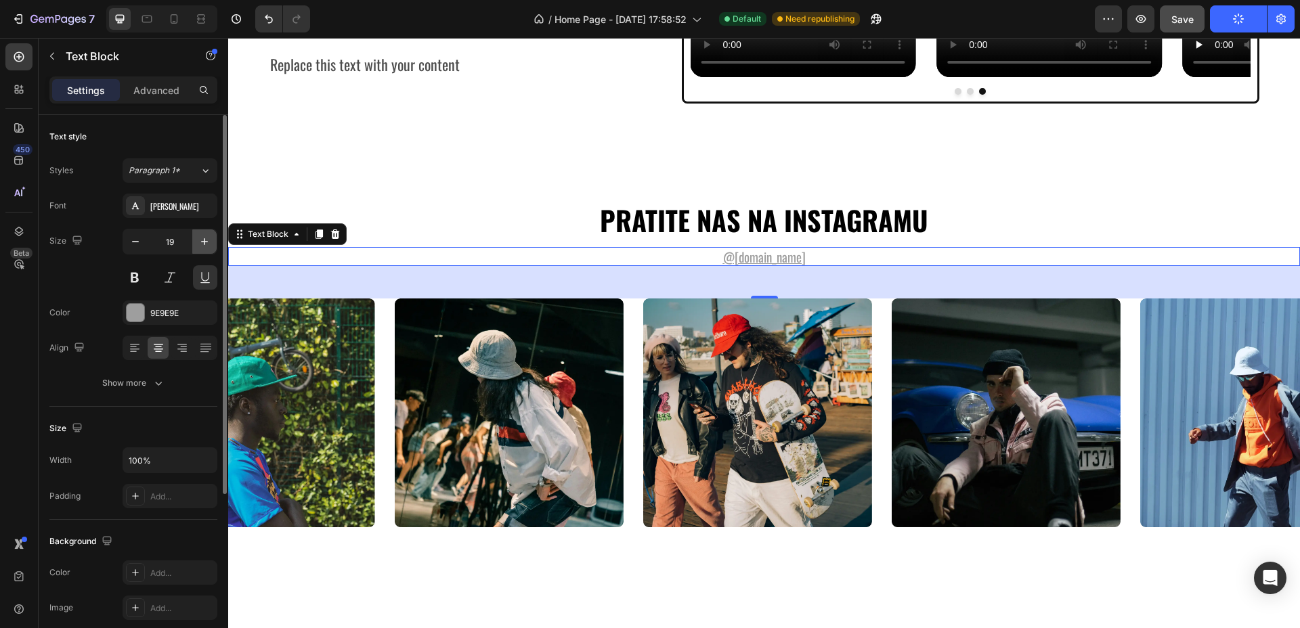
click at [202, 233] on button "button" at bounding box center [204, 241] width 24 height 24
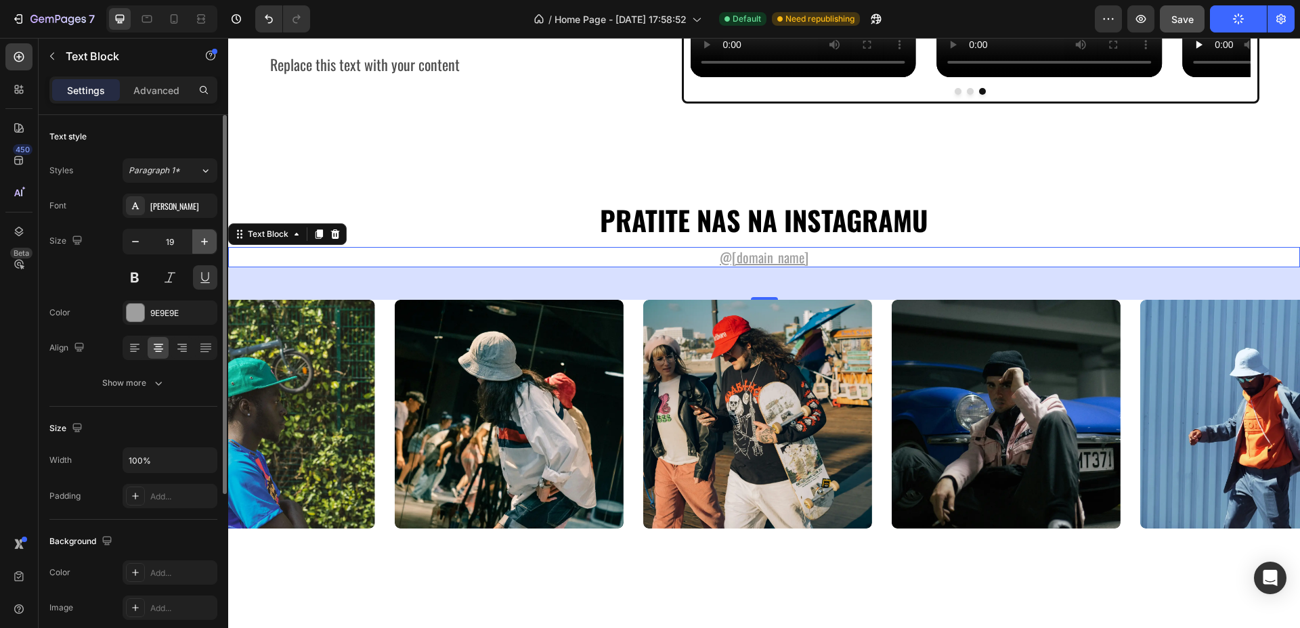
type input "20"
click at [133, 313] on div at bounding box center [136, 313] width 18 height 18
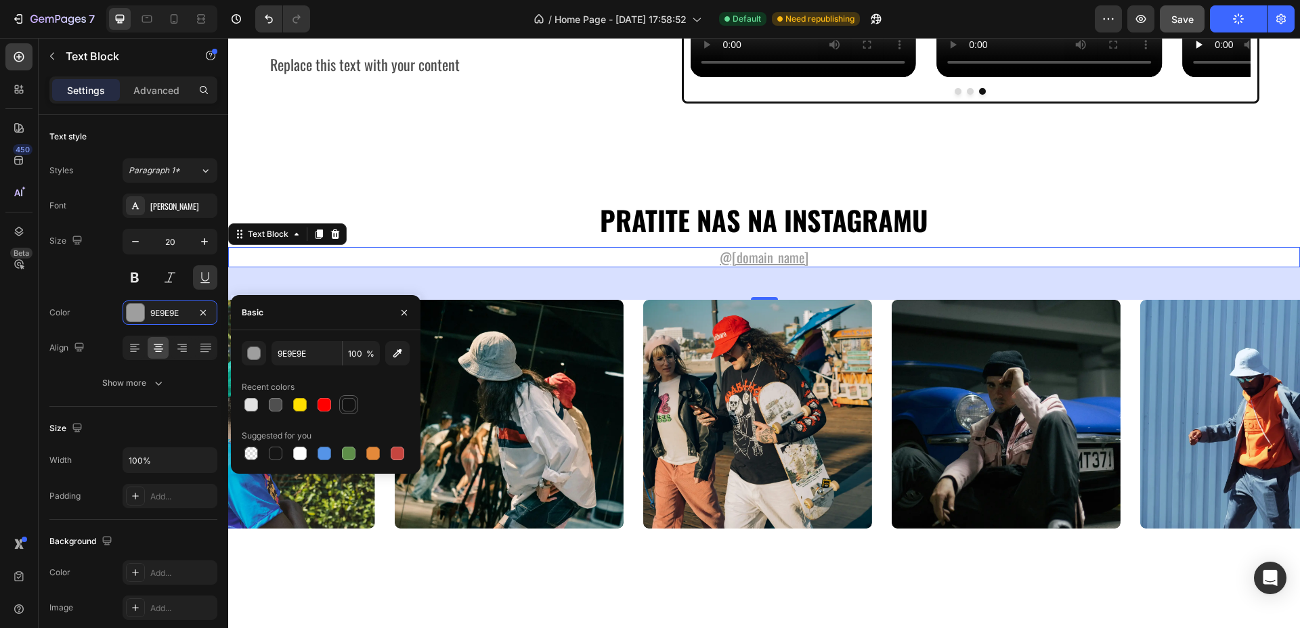
click at [343, 409] on div at bounding box center [349, 405] width 14 height 14
type input "121212"
click at [782, 267] on u "@gemhat.design" at bounding box center [764, 257] width 89 height 20
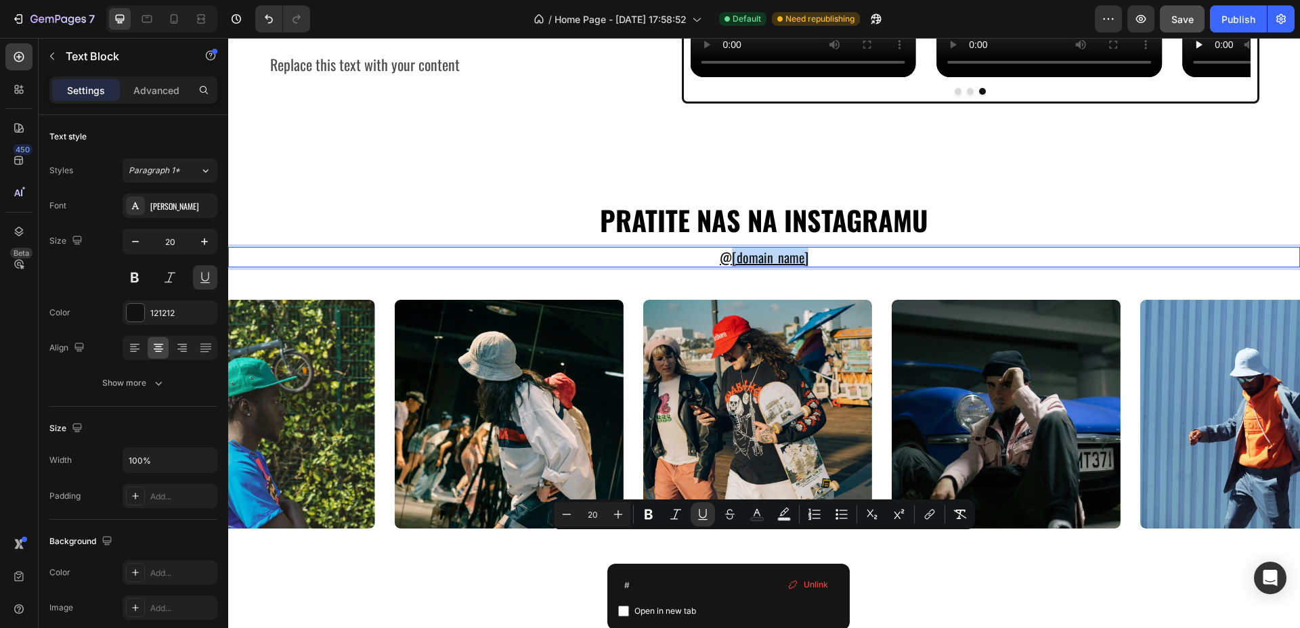
drag, startPoint x: 731, startPoint y: 549, endPoint x: 809, endPoint y: 547, distance: 77.9
click at [809, 266] on p "@gemhat.design" at bounding box center [763, 257] width 1069 height 18
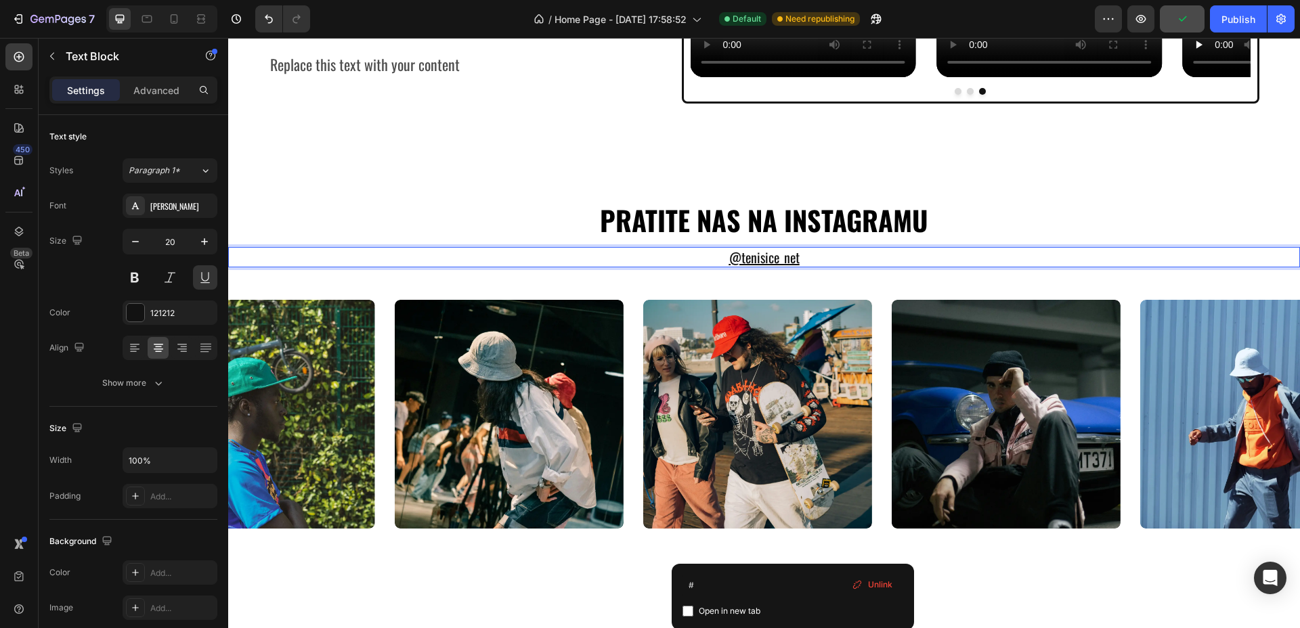
click at [805, 266] on p "@TENISICE_NET" at bounding box center [763, 257] width 1069 height 18
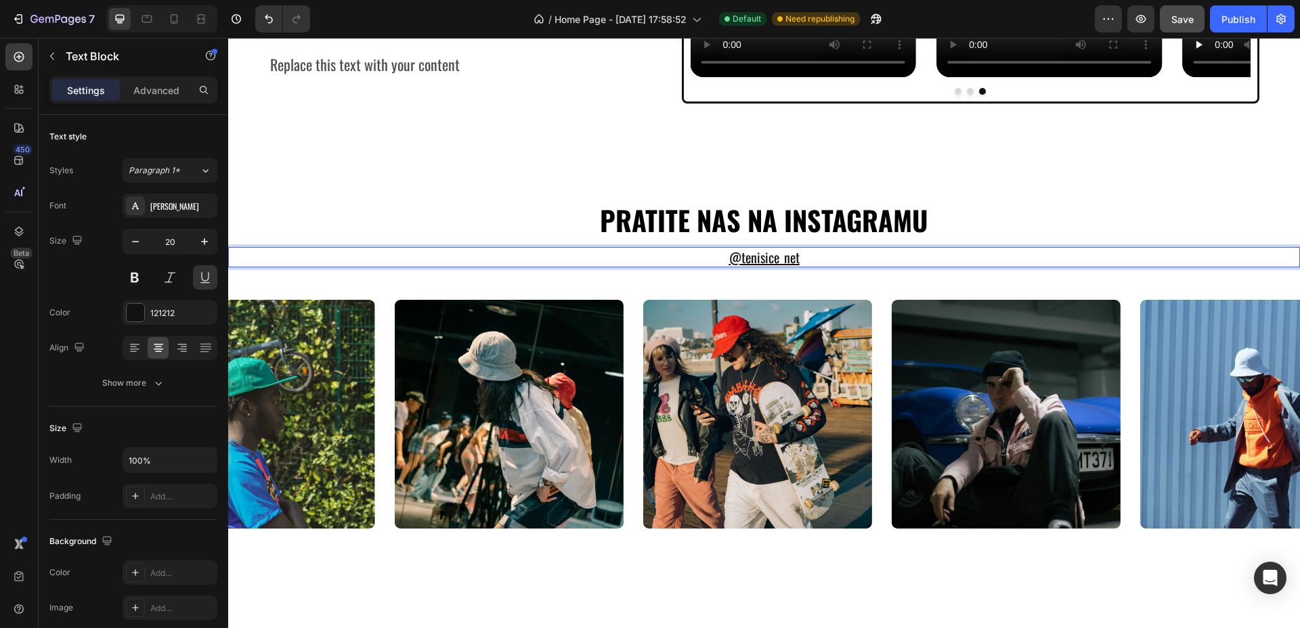
click at [794, 266] on p "@TENISICE_NET ⁠⁠⁠⁠⁠⁠⁠" at bounding box center [763, 257] width 1069 height 18
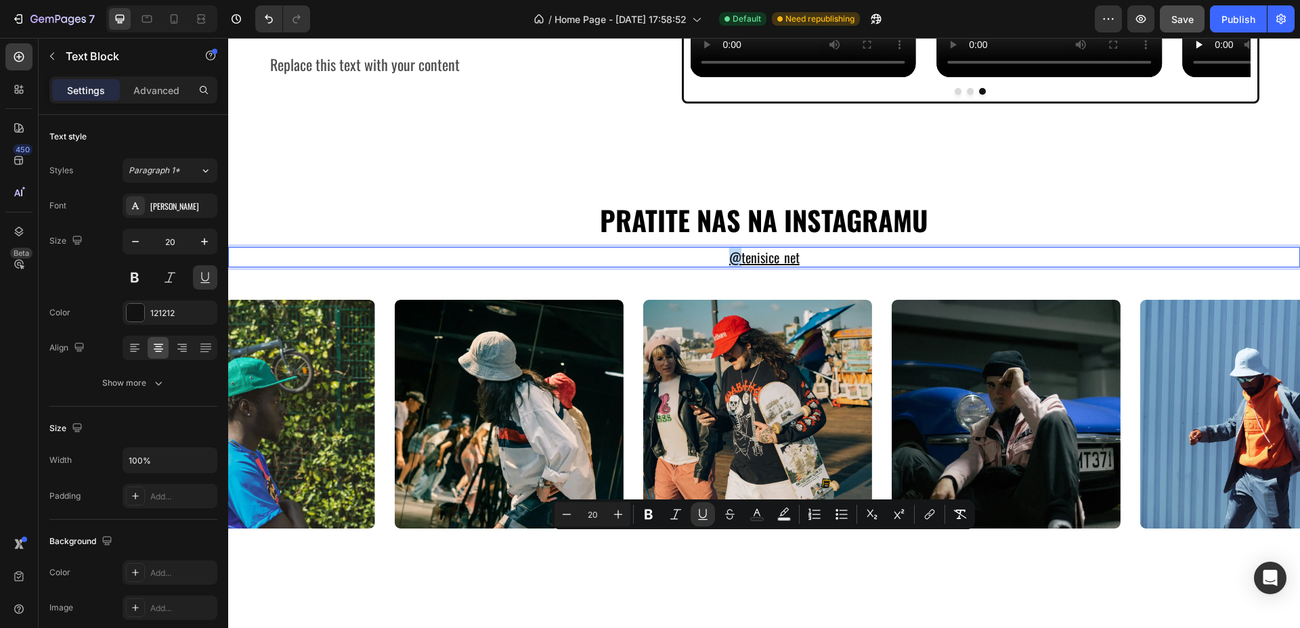
drag, startPoint x: 794, startPoint y: 550, endPoint x: 758, endPoint y: 550, distance: 36.6
click at [758, 266] on p "@TENISICE_NET" at bounding box center [763, 257] width 1069 height 18
click at [927, 513] on icon "Editor contextual toolbar" at bounding box center [930, 515] width 14 height 14
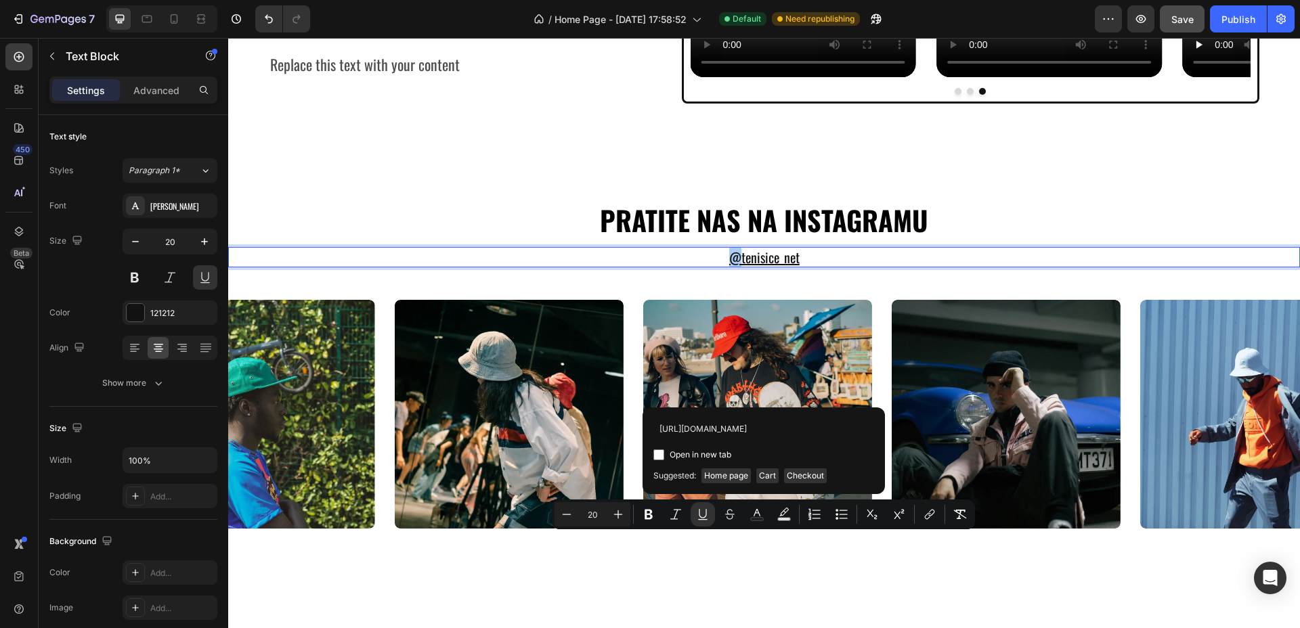
scroll to position [0, 3]
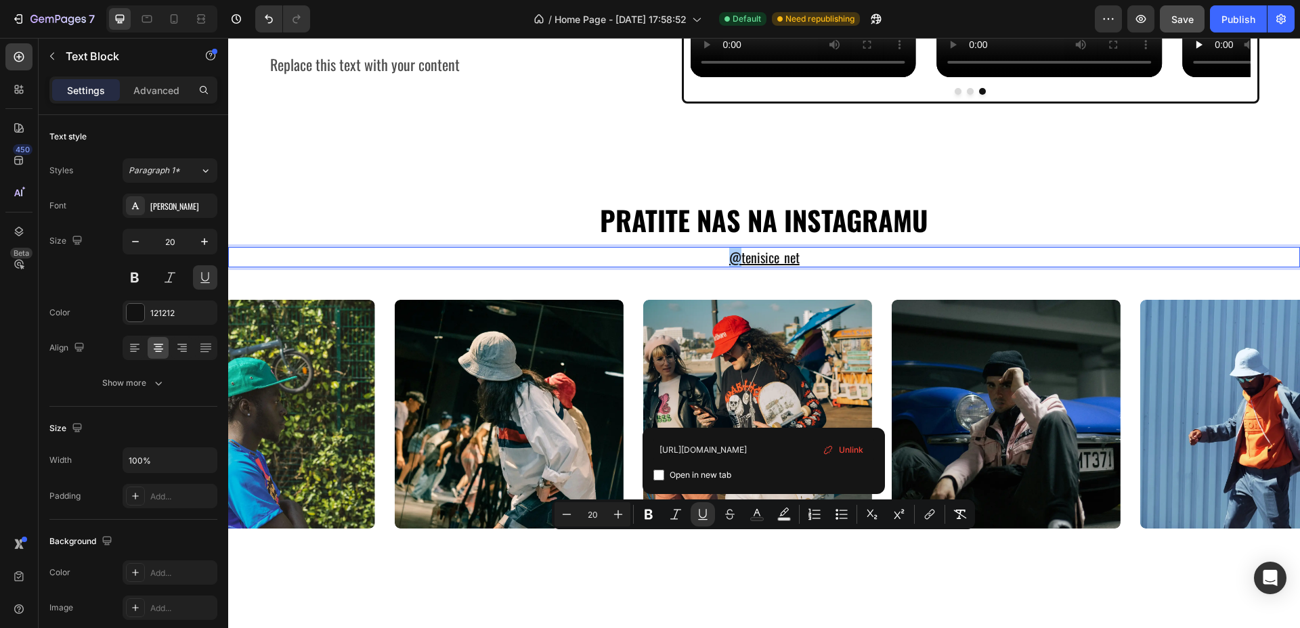
type input "https://www.instagram.com/tenisice_net"
click at [711, 478] on span "Open in new tab" at bounding box center [700, 475] width 62 height 16
checkbox input "true"
click at [986, 466] on div "PRATITE NAS NA INSTAGRAMU Heading @ TENISICE_NET Text Block 48 Image Image Imag…" at bounding box center [764, 365] width 1072 height 436
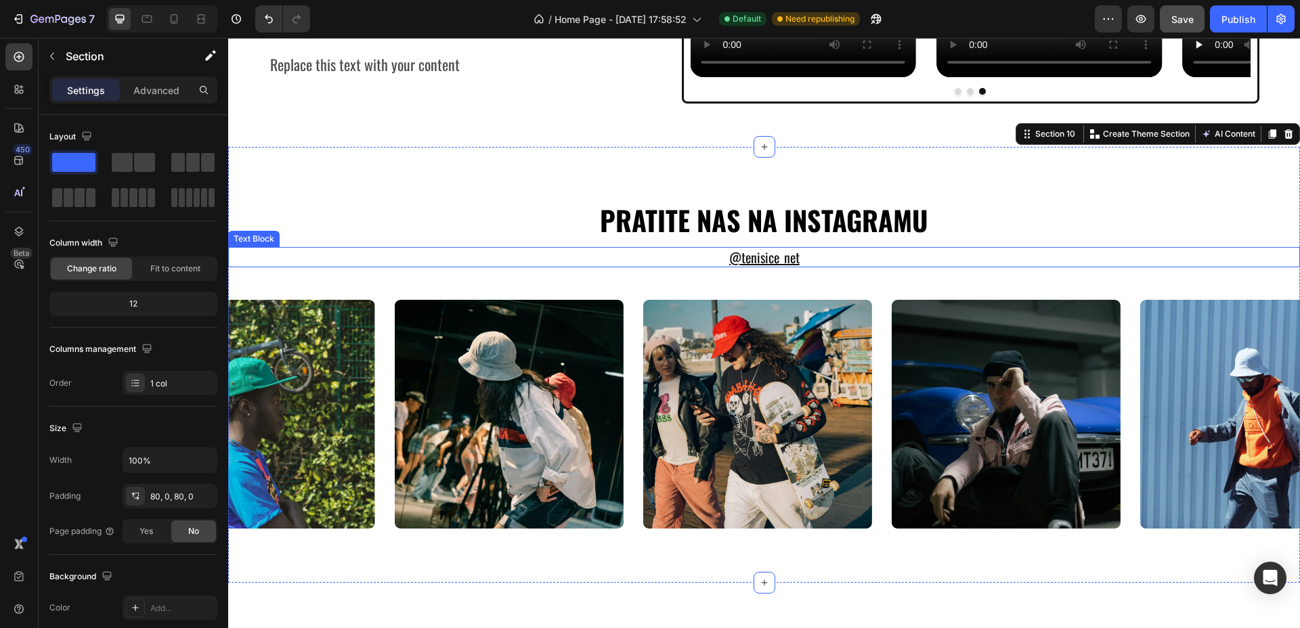
click at [729, 267] on u "@" at bounding box center [735, 257] width 12 height 20
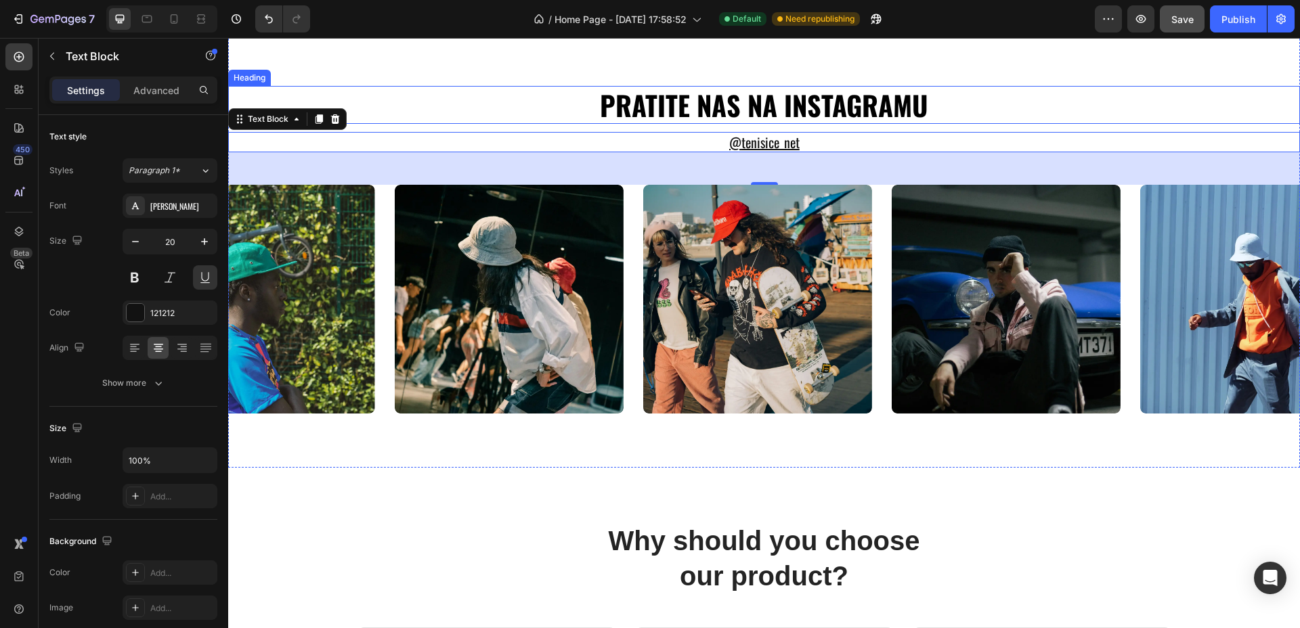
scroll to position [4140, 0]
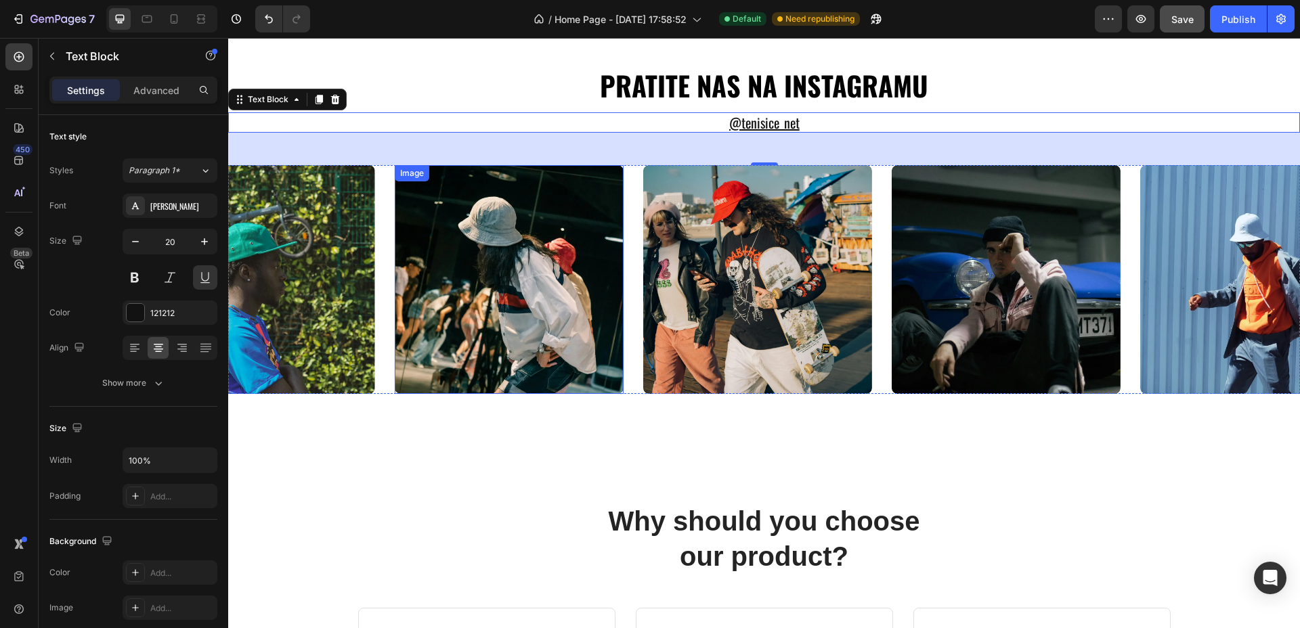
click at [548, 284] on img at bounding box center [509, 279] width 229 height 229
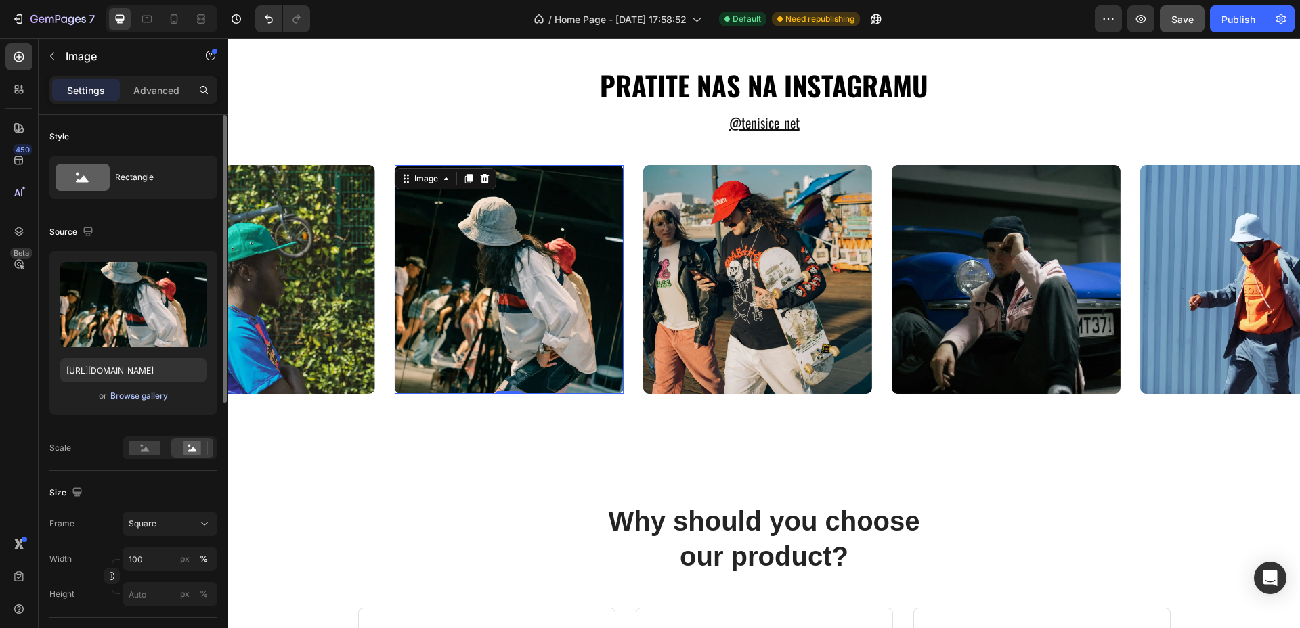
click at [153, 397] on div "Browse gallery" at bounding box center [139, 396] width 58 height 12
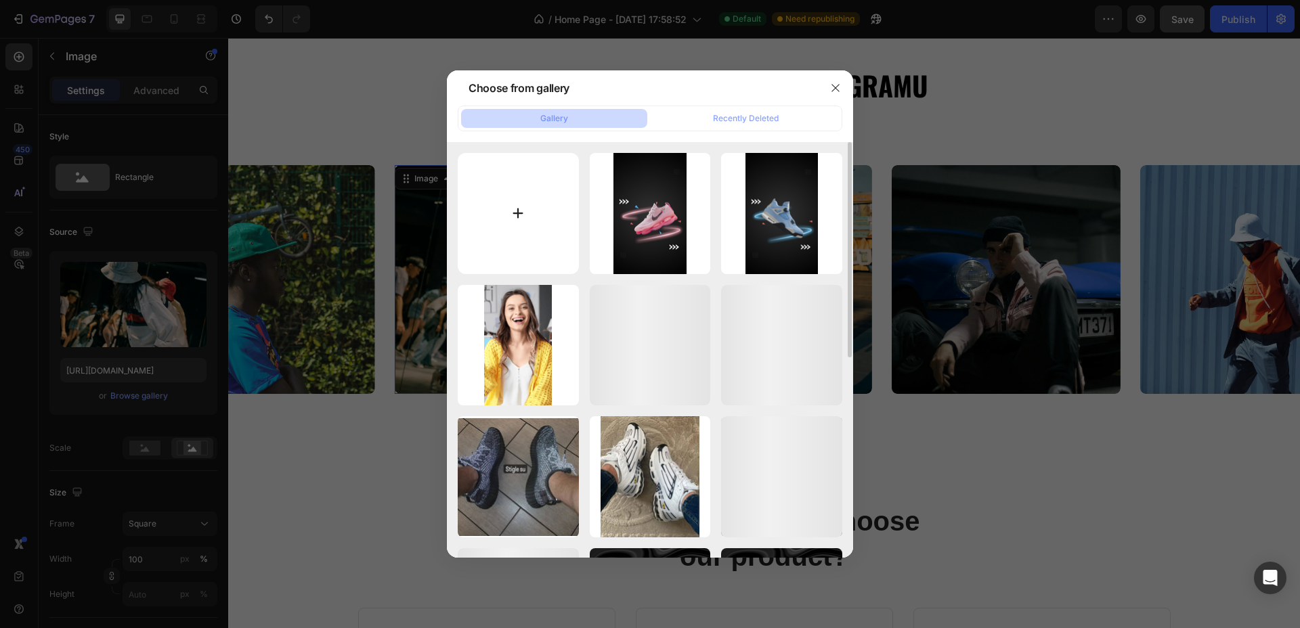
click at [533, 204] on input "file" at bounding box center [518, 213] width 121 height 121
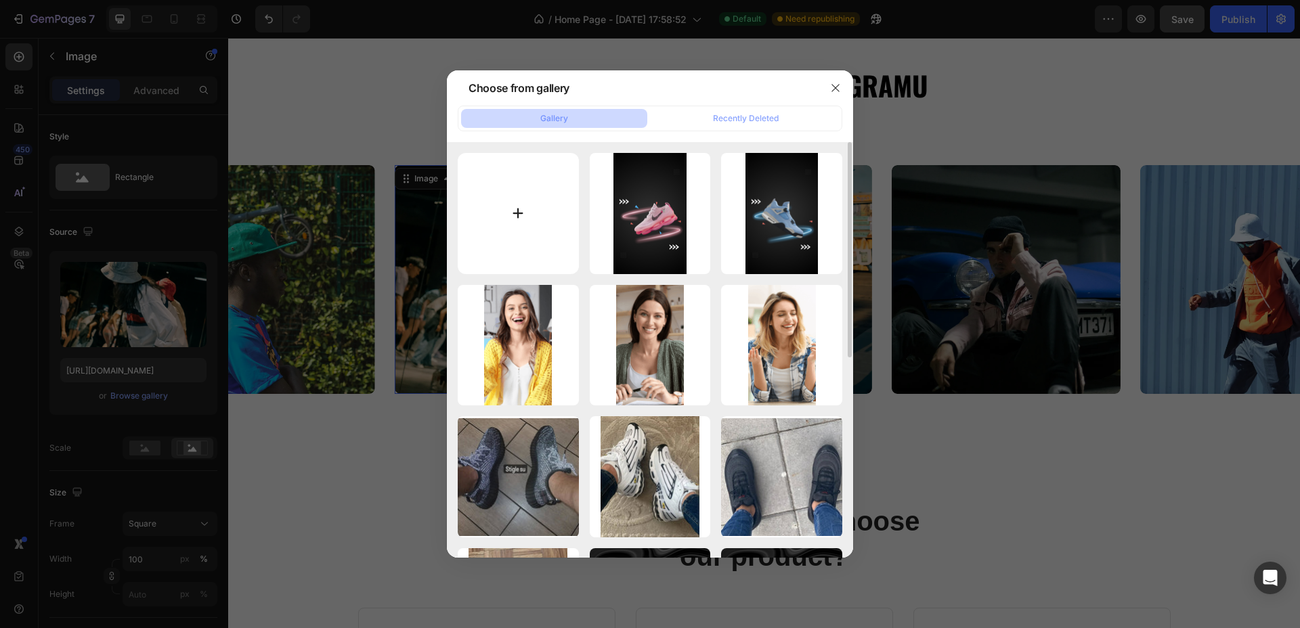
type input "C:\fakepath\WhatsApp Image 2025-08-22 at 22.21.12_c58d5a0b.jpg"
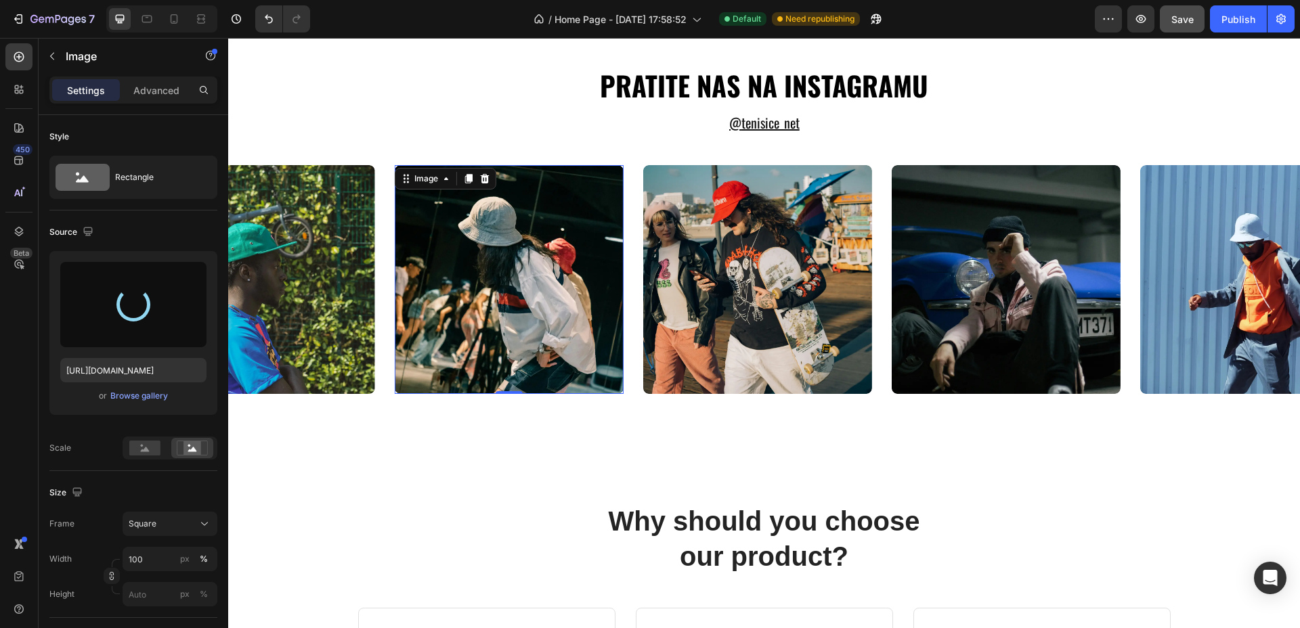
type input "https://cdn.shopify.com/s/files/1/0721/9242/6183/files/gempages_580351686321636…"
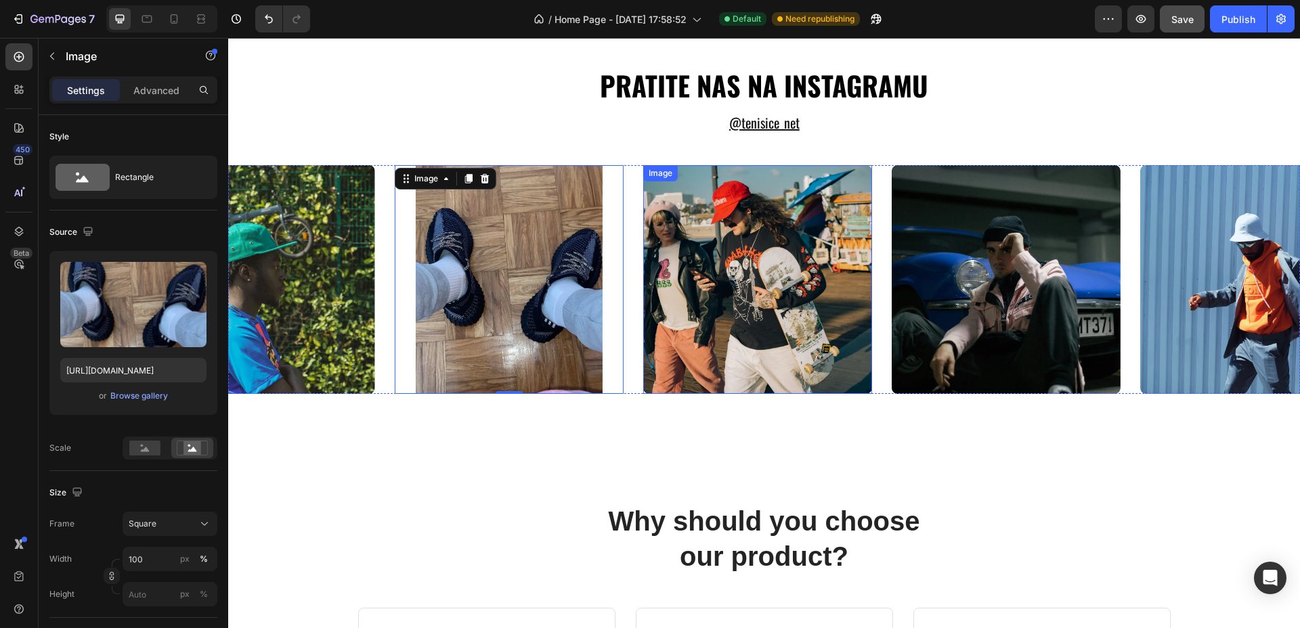
click at [763, 265] on img at bounding box center [757, 279] width 229 height 229
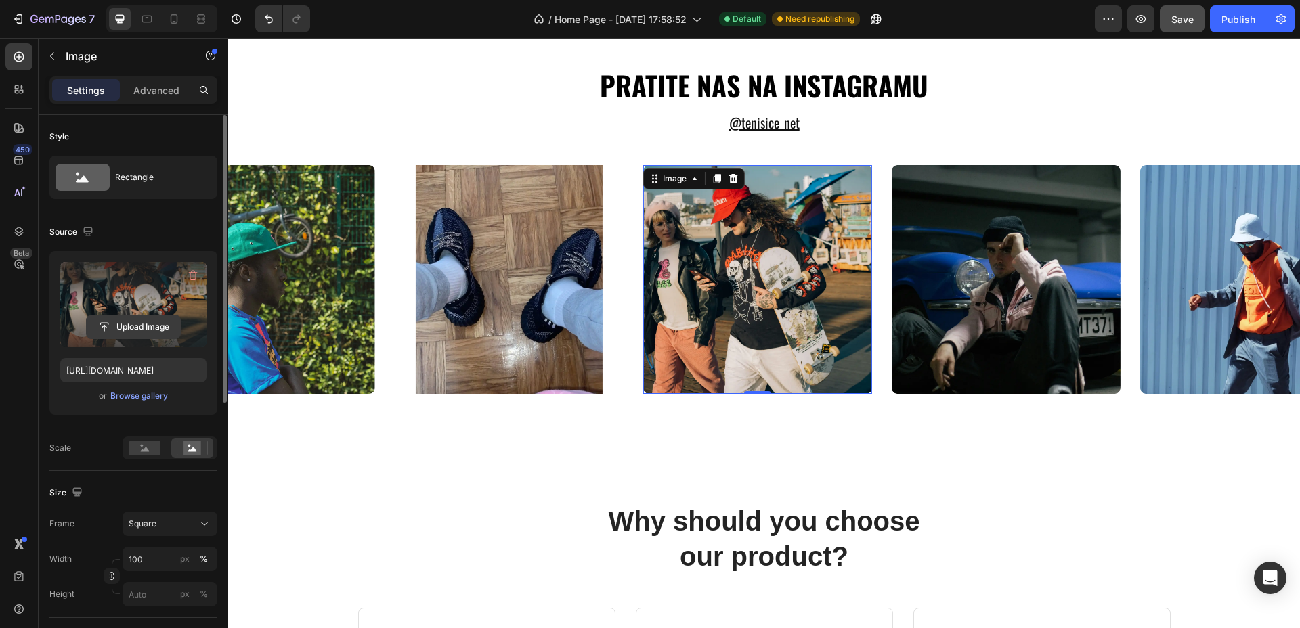
click at [169, 330] on input "file" at bounding box center [133, 326] width 93 height 23
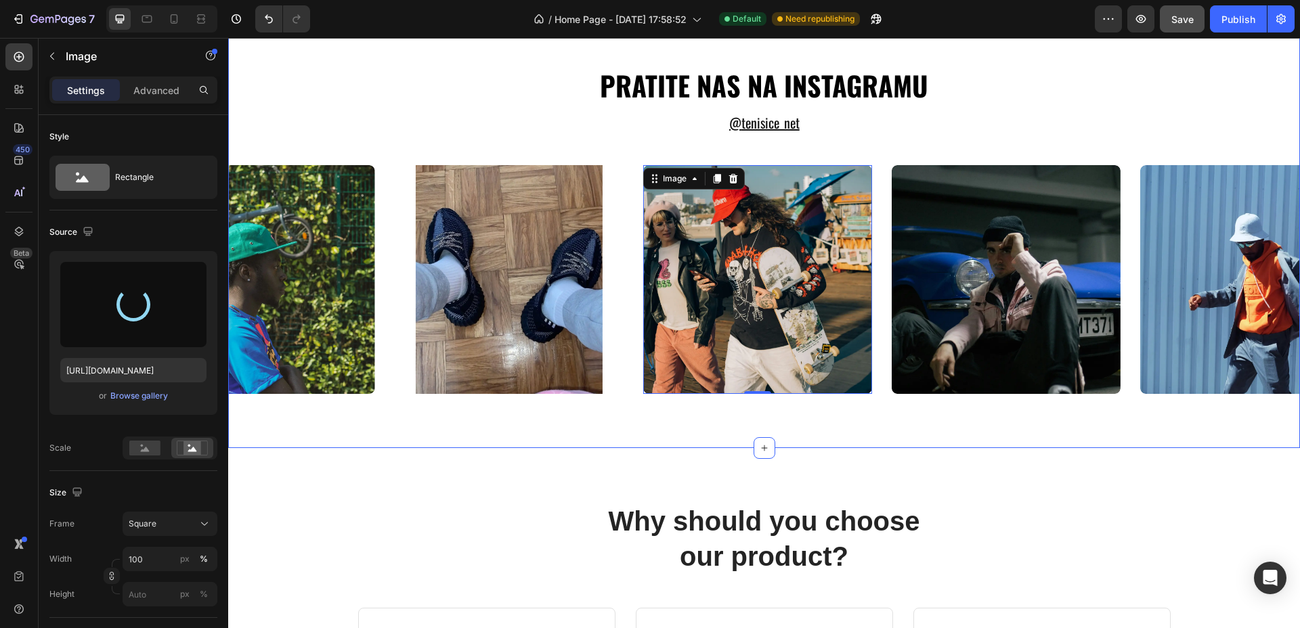
type input "https://cdn.shopify.com/s/files/1/0721/9242/6183/files/gempages_580351686321636…"
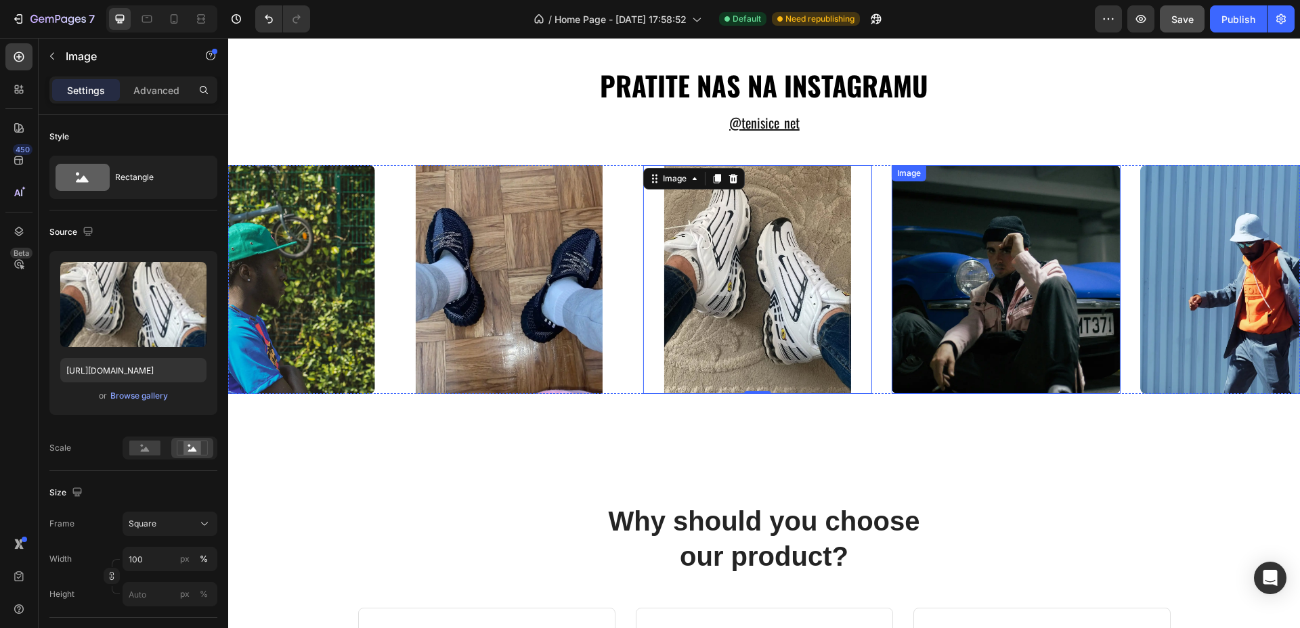
click at [1038, 274] on img at bounding box center [1006, 279] width 229 height 229
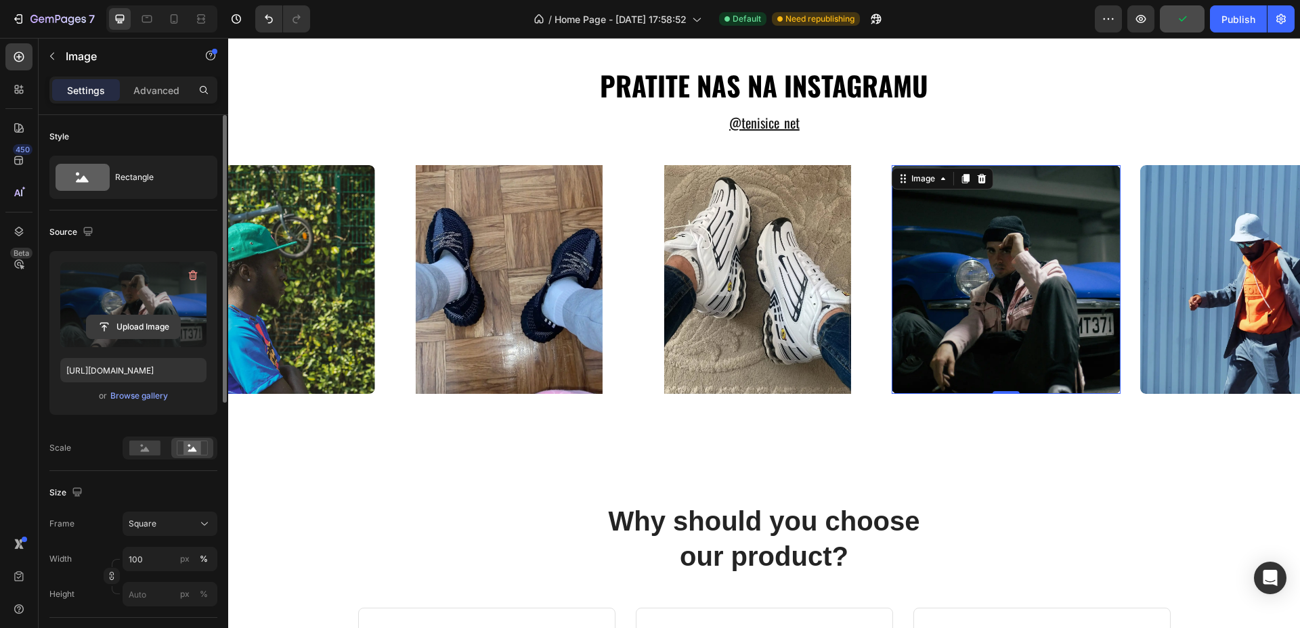
click at [155, 319] on input "file" at bounding box center [133, 326] width 93 height 23
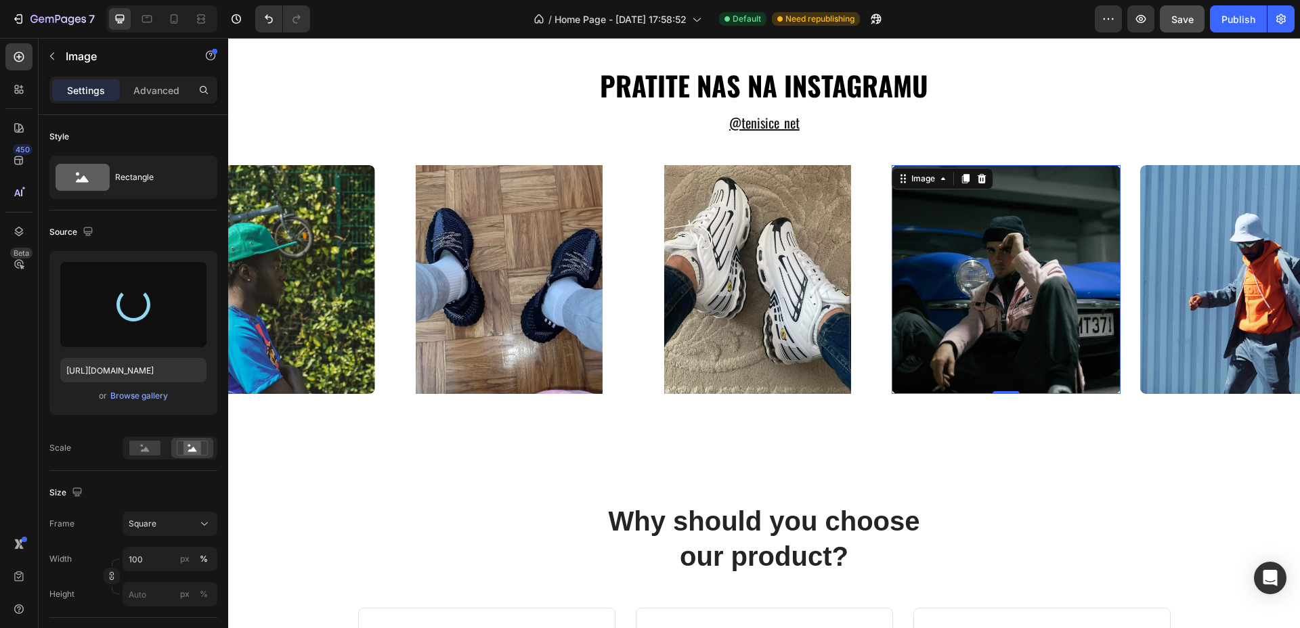
type input "https://cdn.shopify.com/s/files/1/0721/9242/6183/files/gempages_580351686321636…"
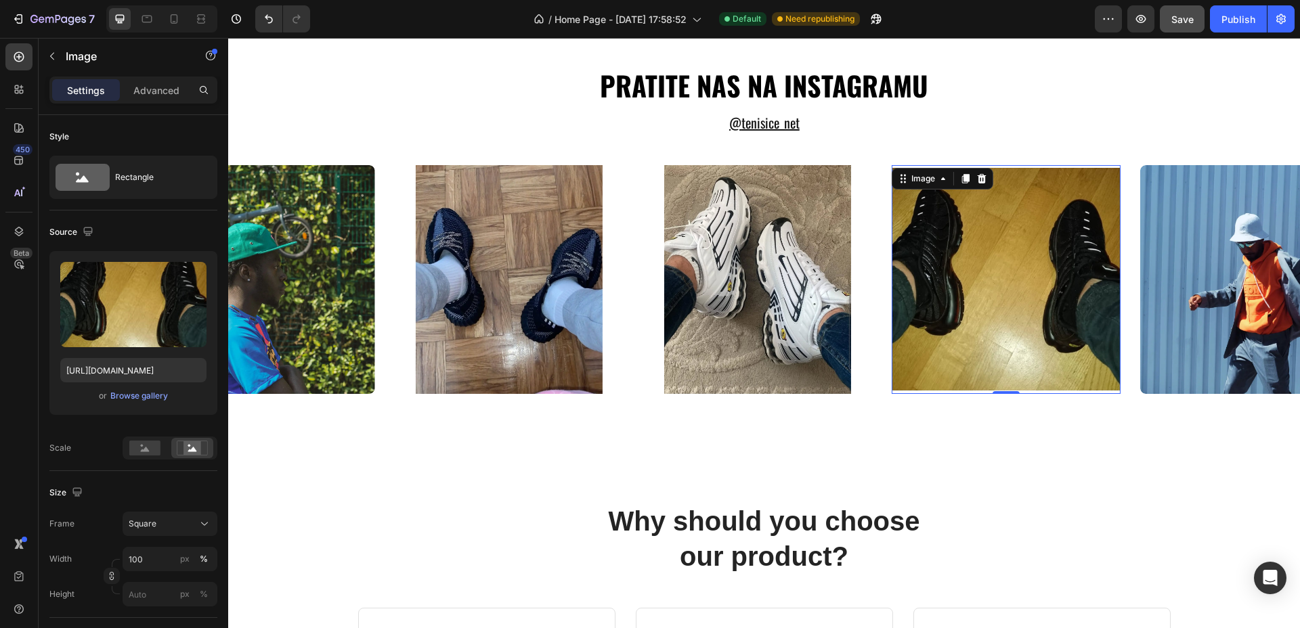
click at [983, 318] on img at bounding box center [1006, 279] width 229 height 229
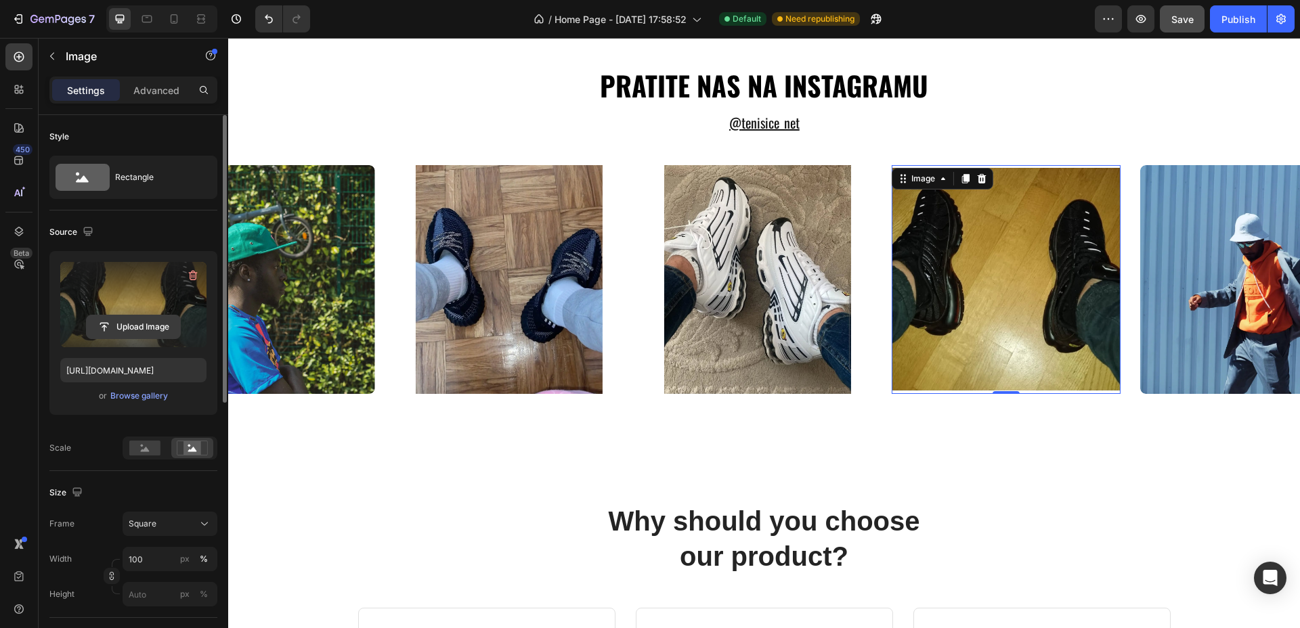
click at [144, 326] on input "file" at bounding box center [133, 326] width 93 height 23
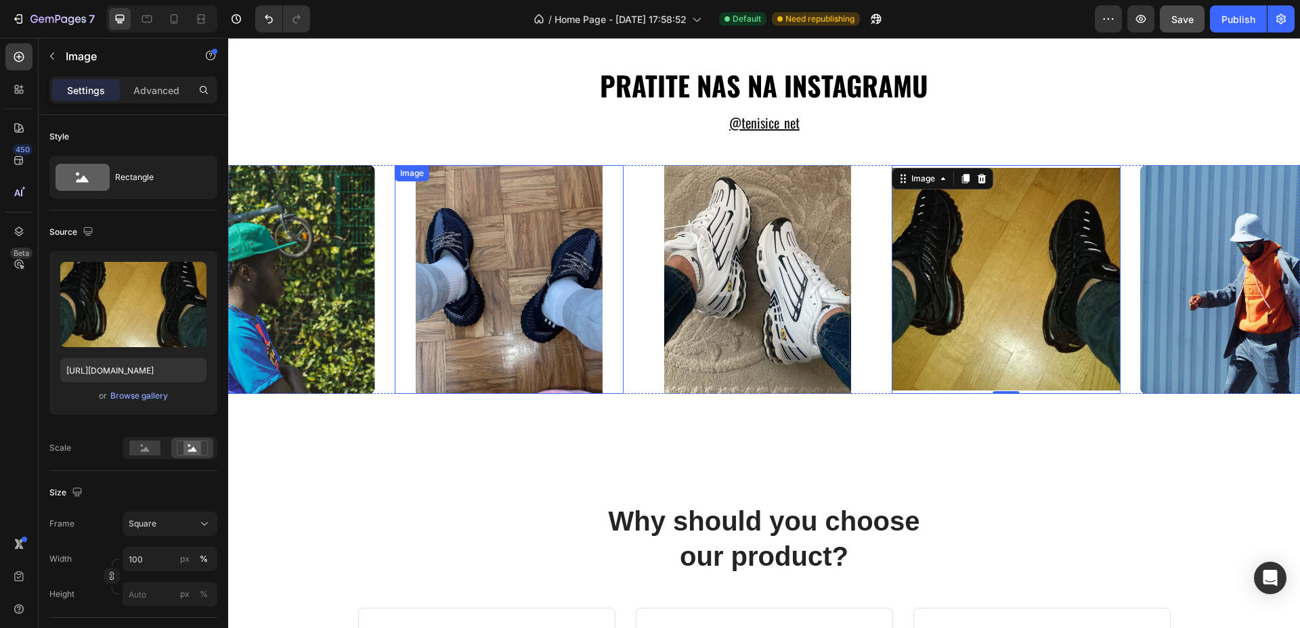
click at [529, 303] on img at bounding box center [509, 279] width 229 height 229
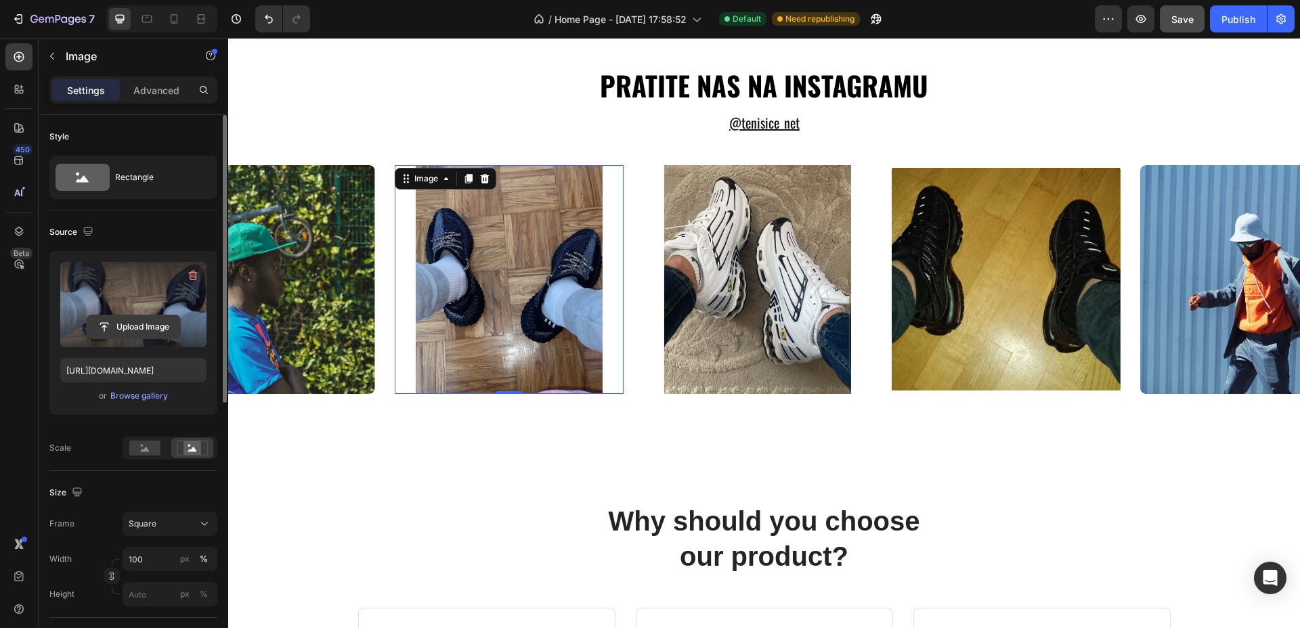
click at [150, 326] on input "file" at bounding box center [133, 326] width 93 height 23
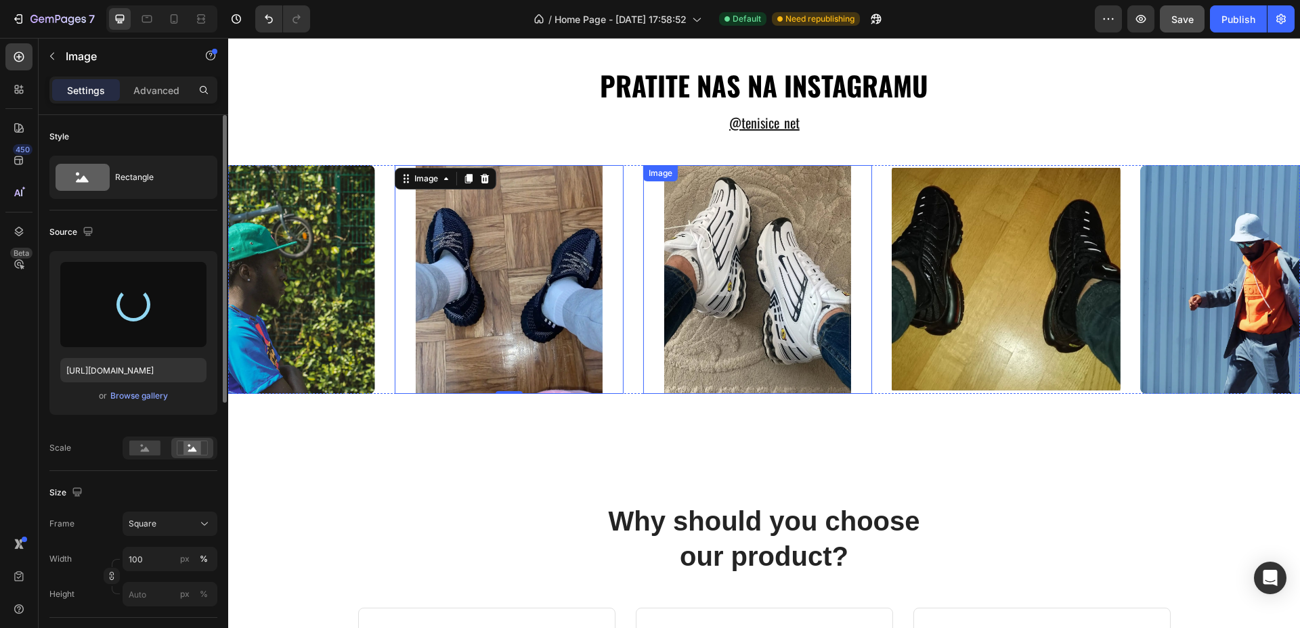
type input "https://cdn.shopify.com/s/files/1/0721/9242/6183/files/gempages_580351686321636…"
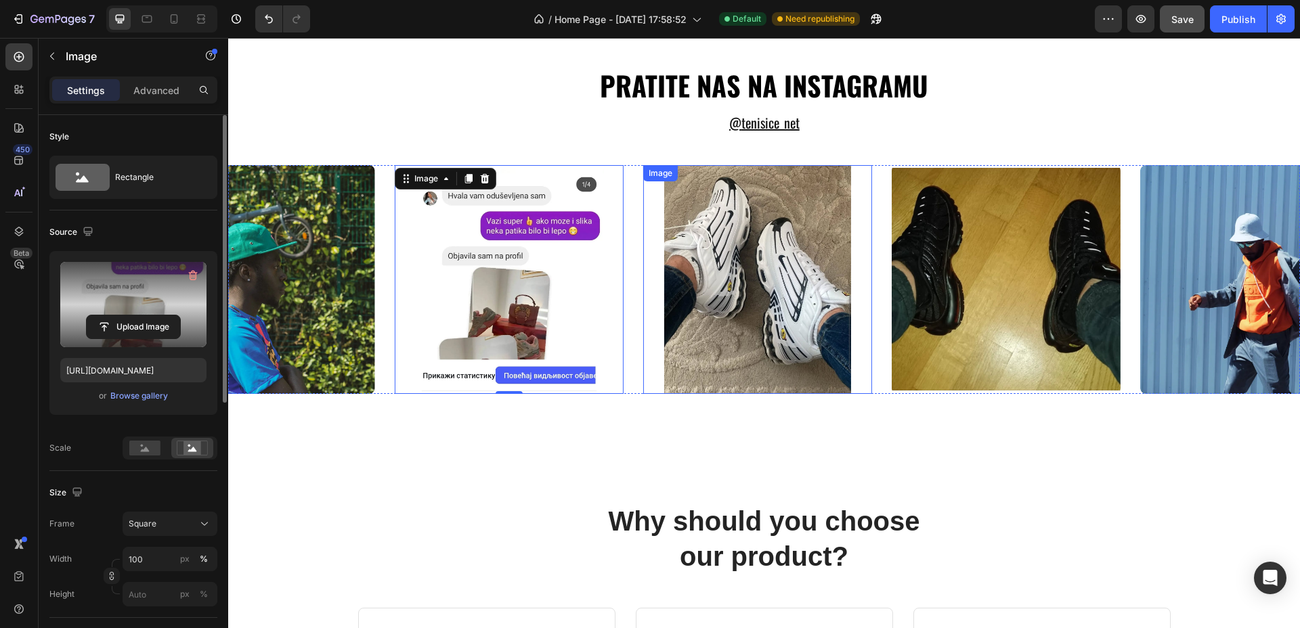
click at [774, 248] on img at bounding box center [757, 279] width 229 height 229
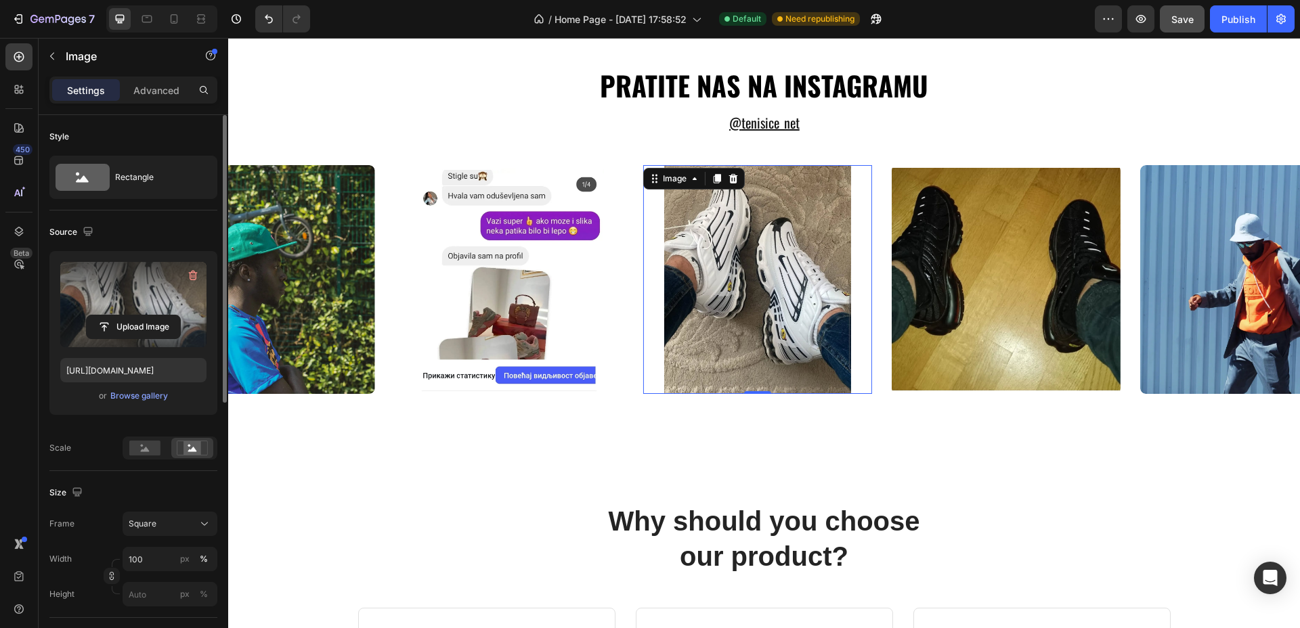
click at [113, 309] on label at bounding box center [133, 304] width 146 height 85
click at [113, 315] on input "file" at bounding box center [133, 326] width 93 height 23
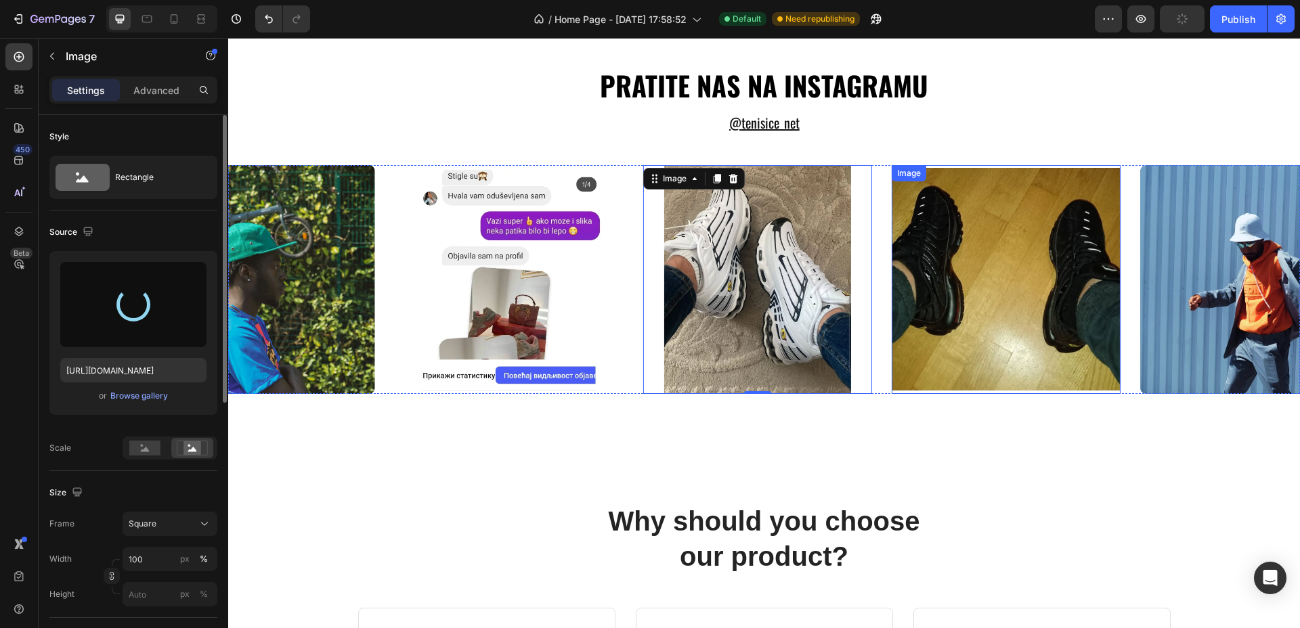
type input "https://cdn.shopify.com/s/files/1/0721/9242/6183/files/gempages_580351686321636…"
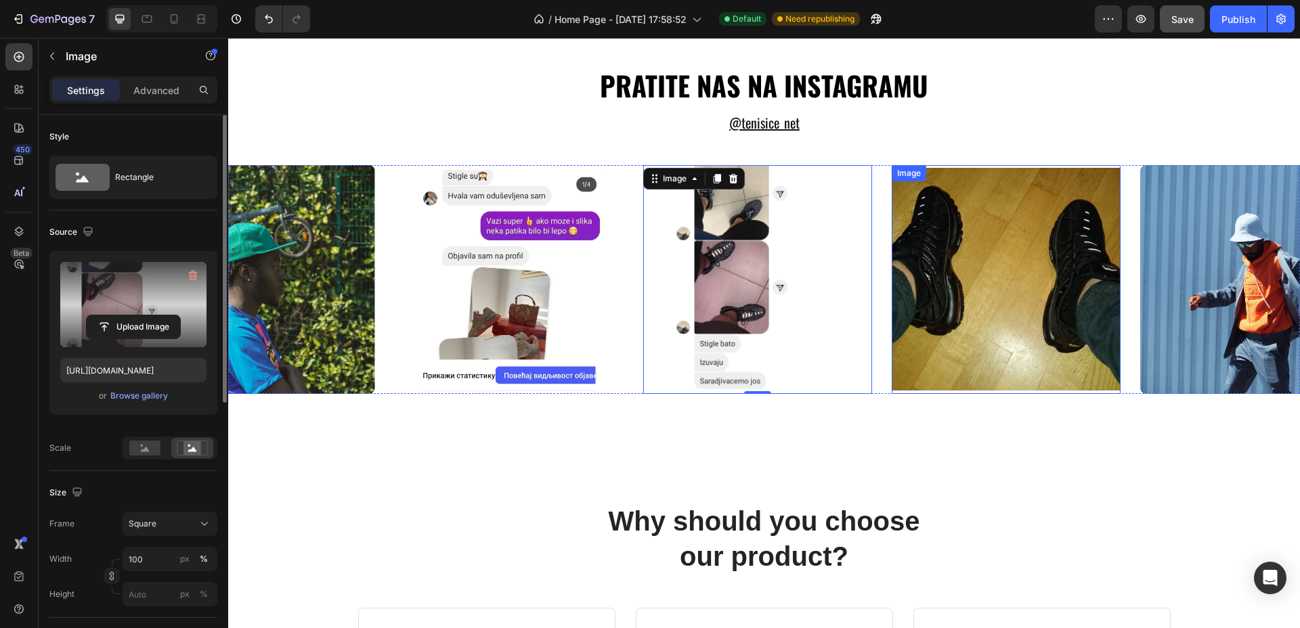
click at [993, 299] on img at bounding box center [1006, 279] width 229 height 229
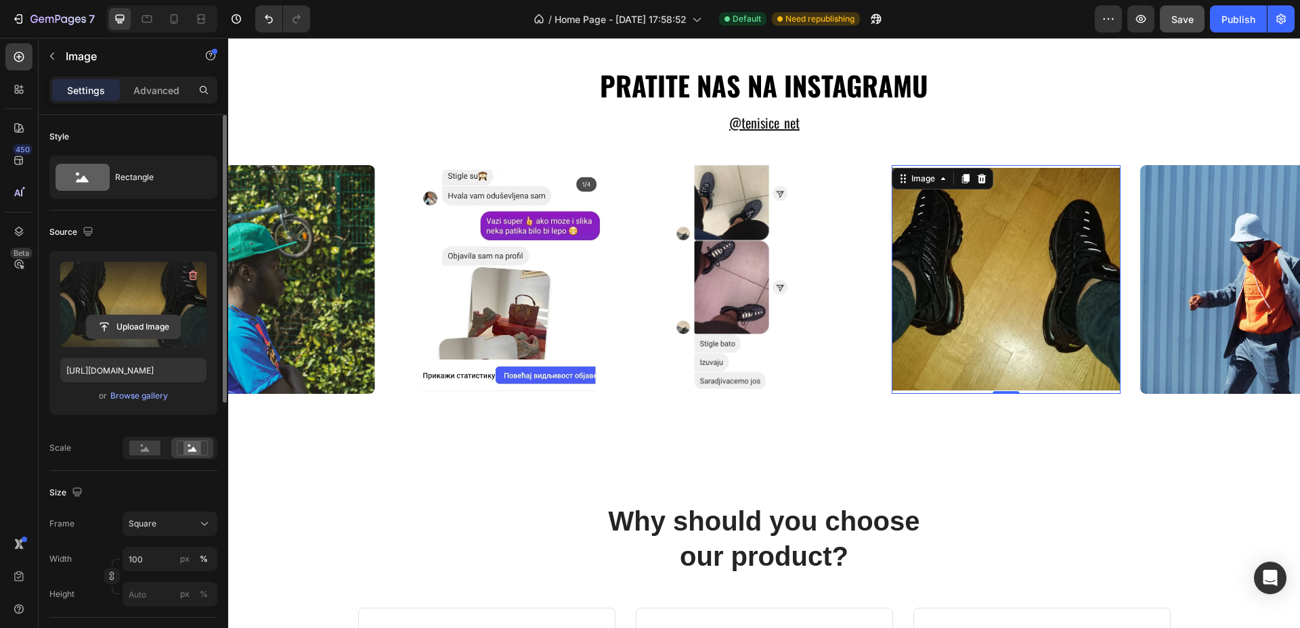
click at [106, 330] on input "file" at bounding box center [133, 326] width 93 height 23
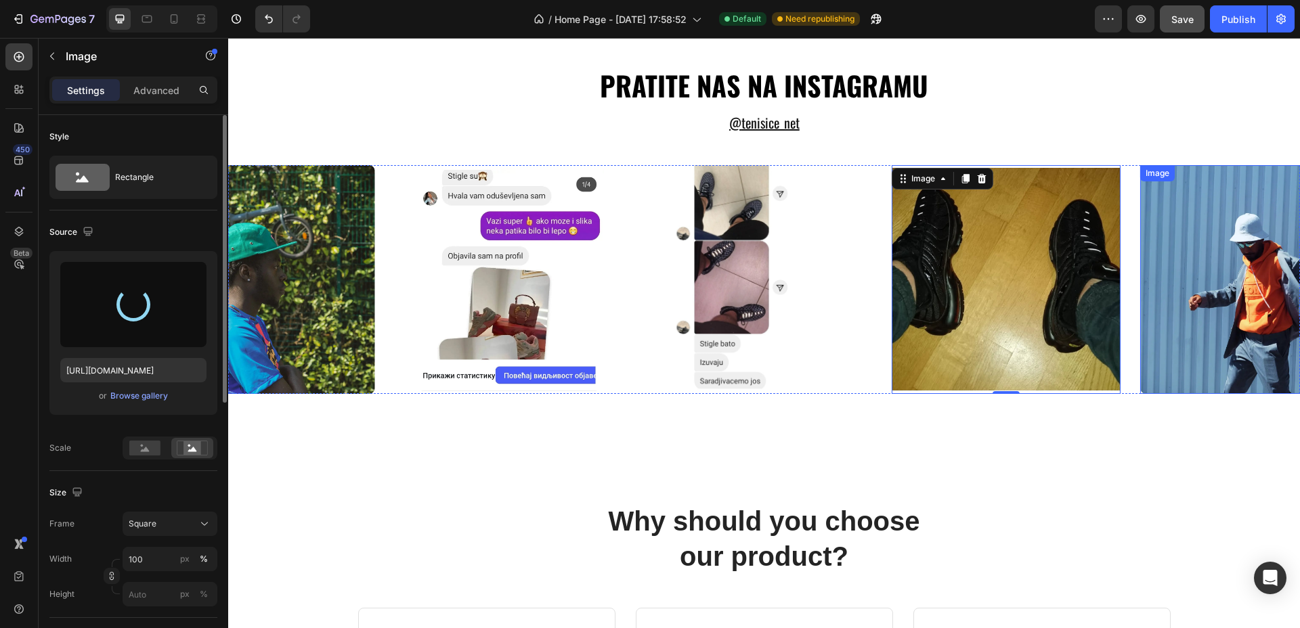
type input "https://cdn.shopify.com/s/files/1/0721/9242/6183/files/gempages_580351686321636…"
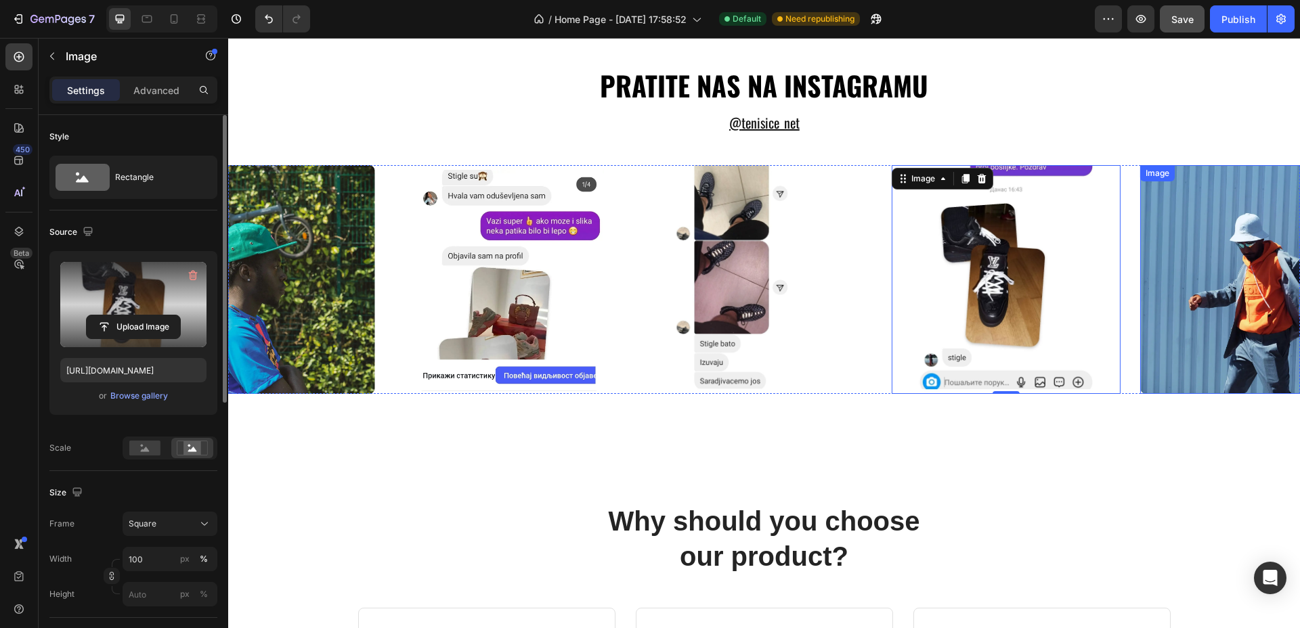
click at [1241, 284] on img at bounding box center [1254, 279] width 229 height 229
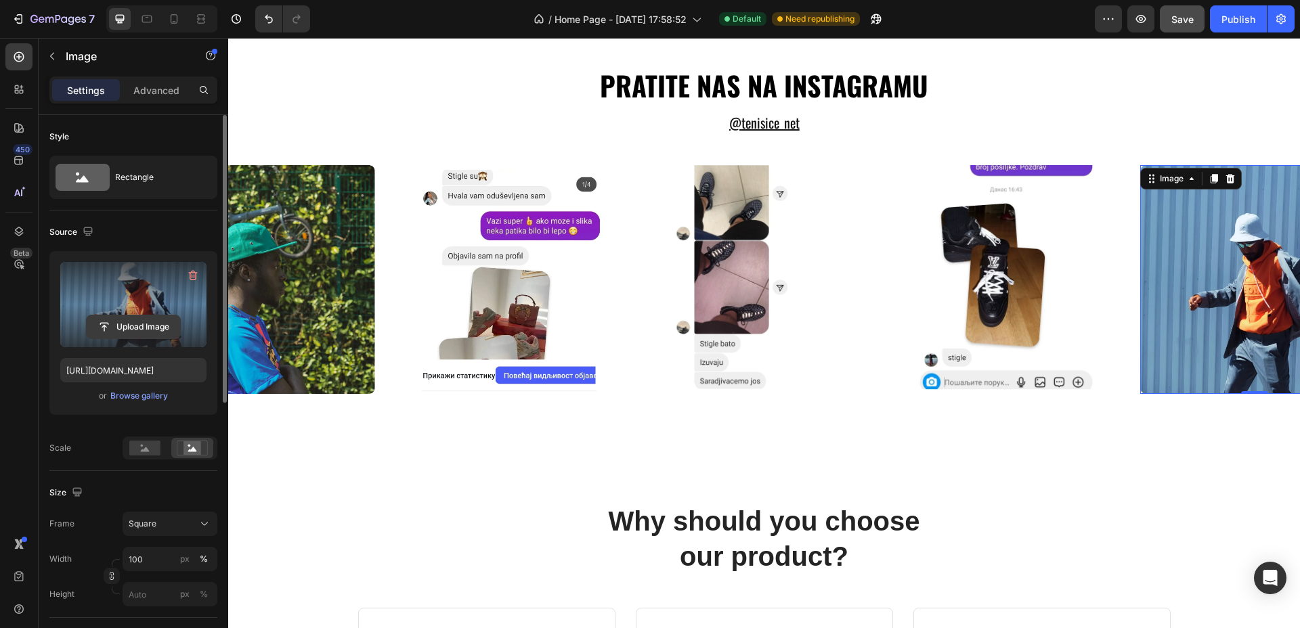
click at [155, 317] on input "file" at bounding box center [133, 326] width 93 height 23
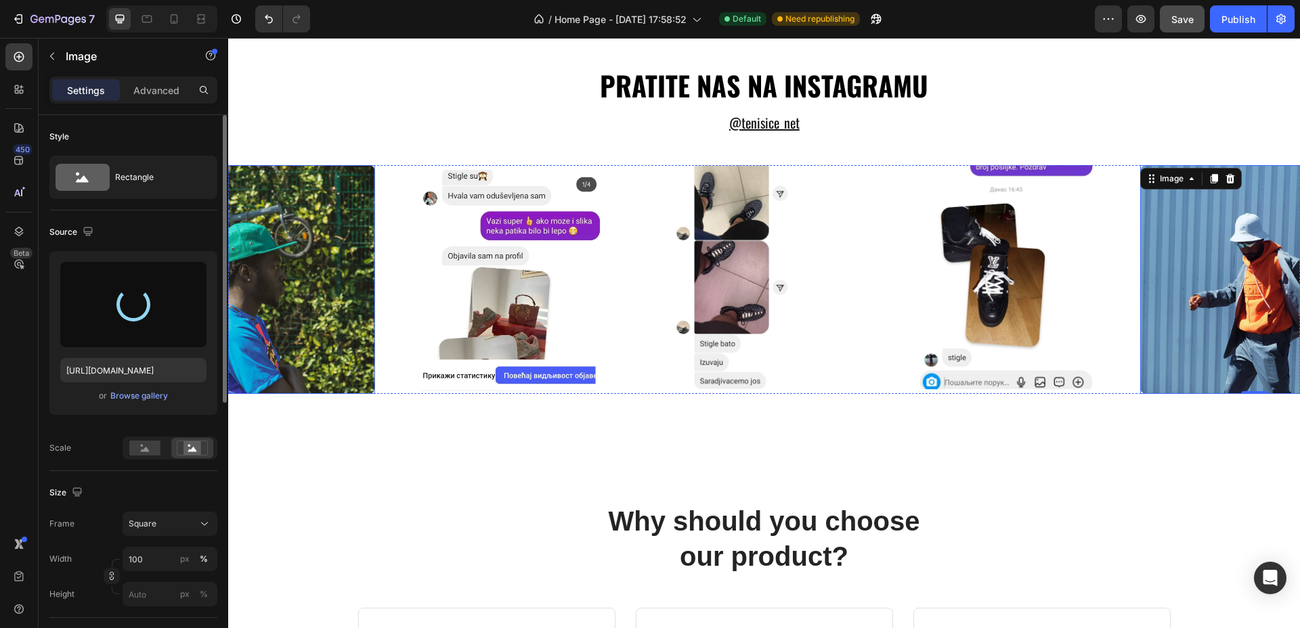
type input "https://cdn.shopify.com/s/files/1/0721/9242/6183/files/gempages_580351686321636…"
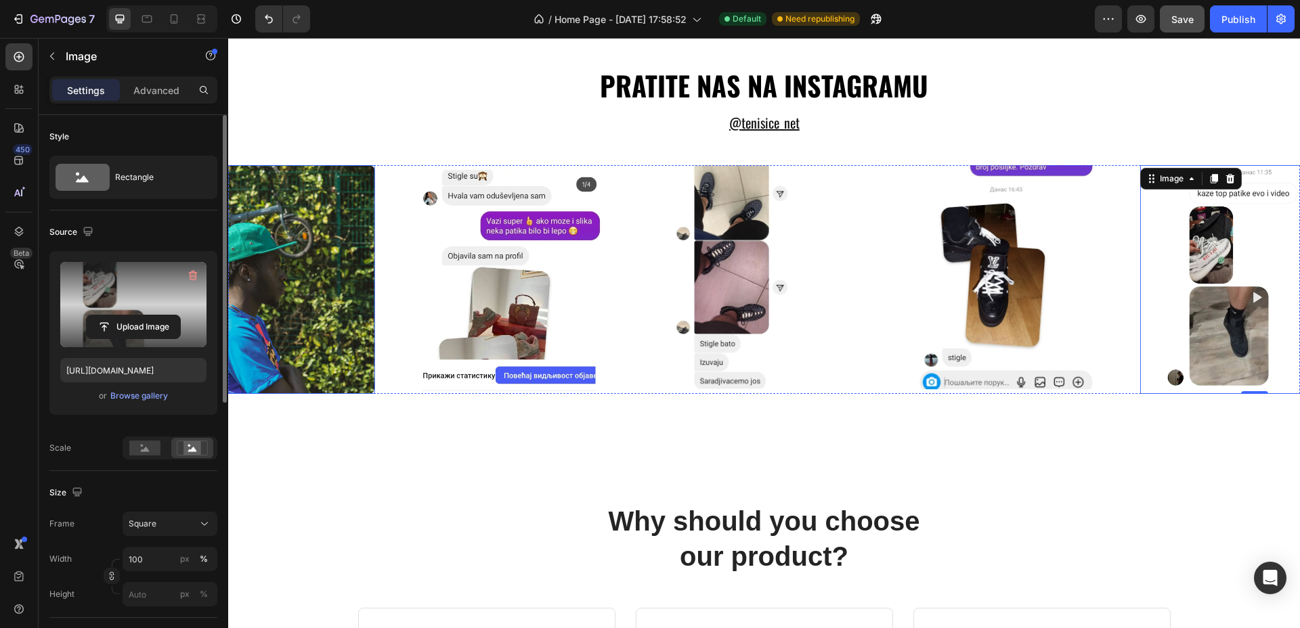
click at [320, 265] on img at bounding box center [260, 279] width 229 height 229
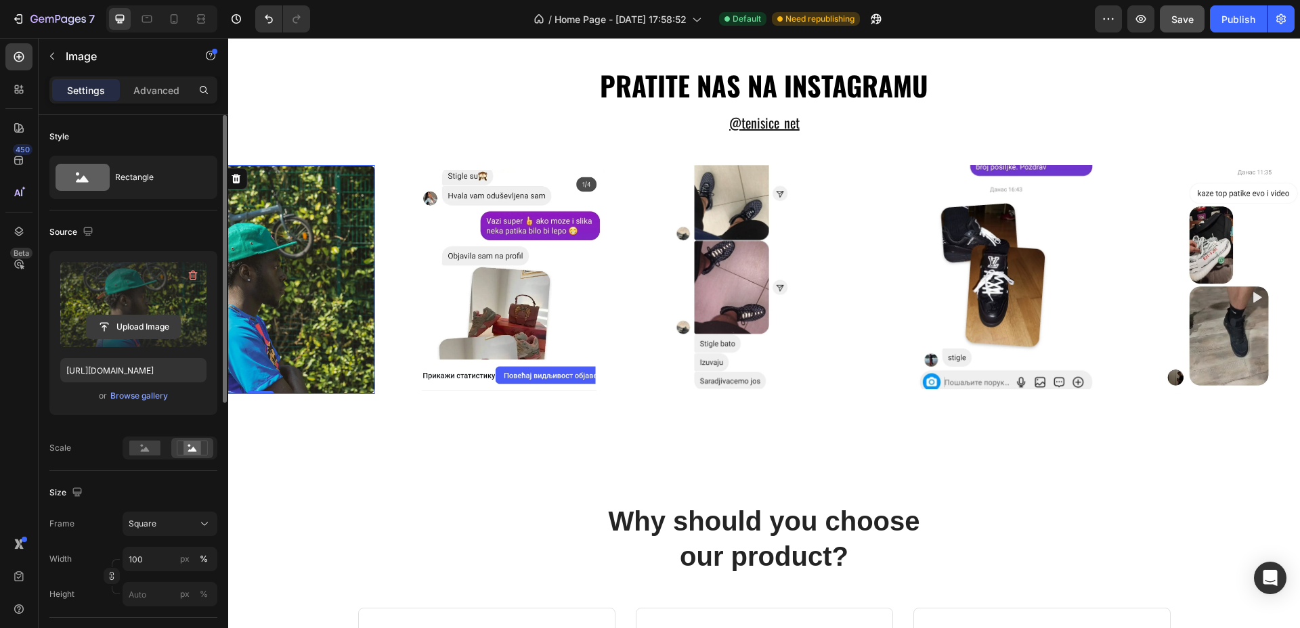
click at [137, 324] on input "file" at bounding box center [133, 326] width 93 height 23
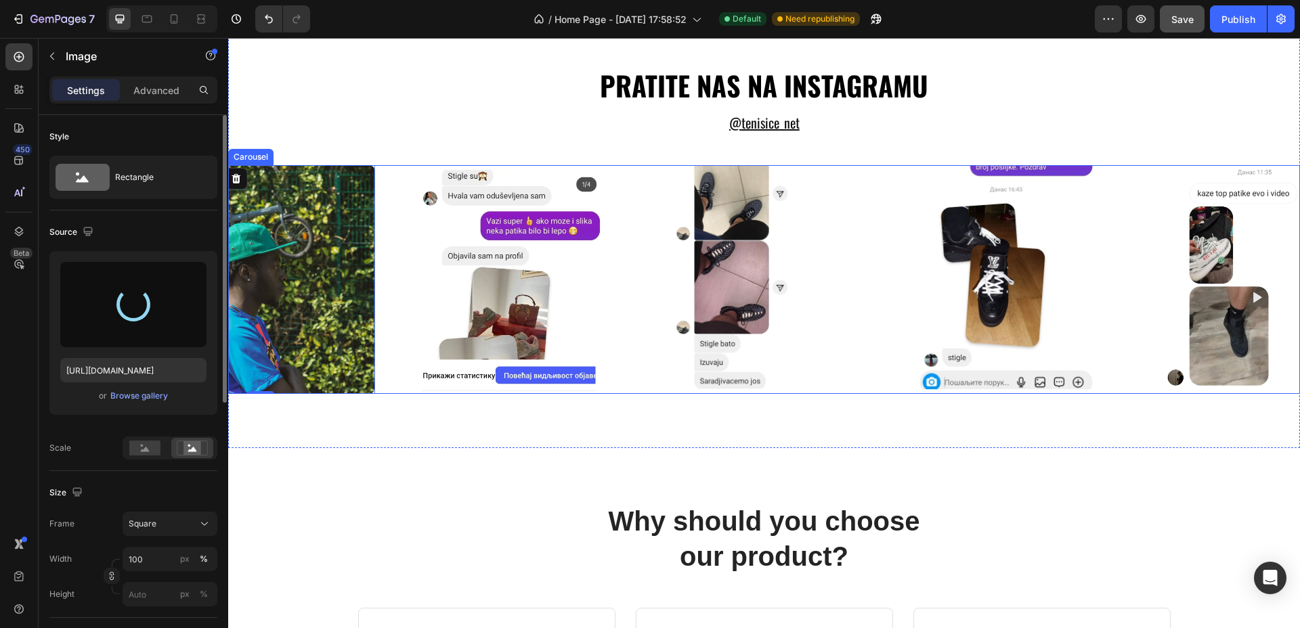
type input "https://cdn.shopify.com/s/files/1/0721/9242/6183/files/gempages_580351686321636…"
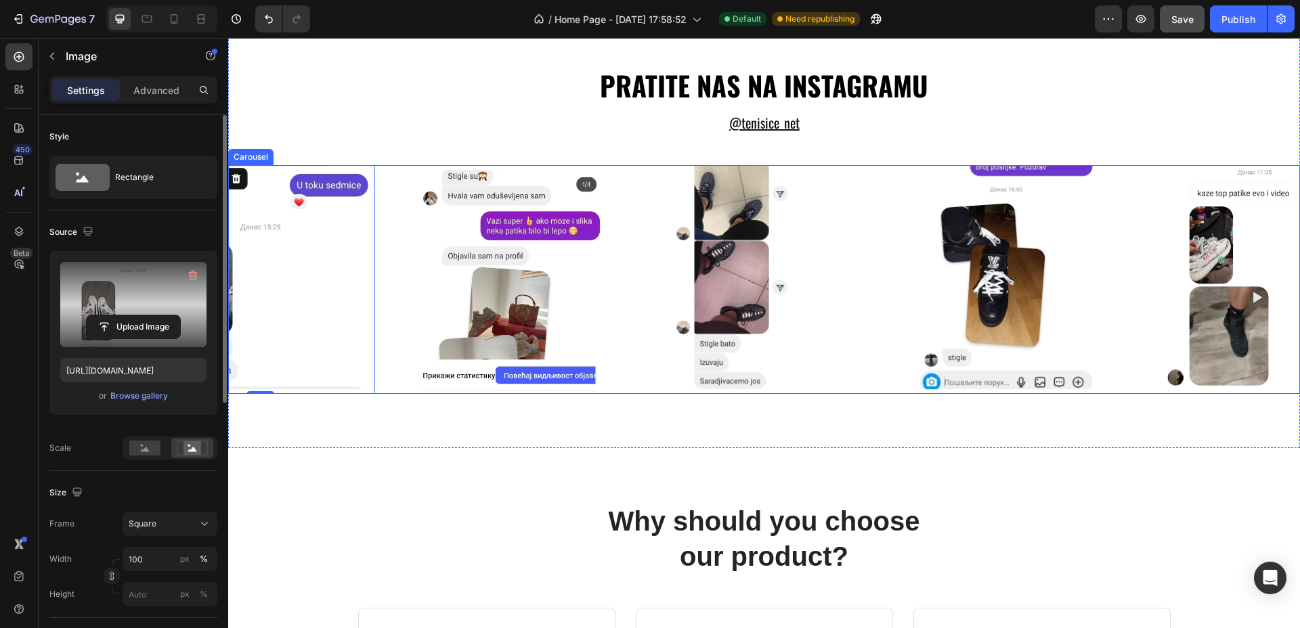
click at [391, 325] on div "Image Image Image Image Image 0" at bounding box center [764, 279] width 1072 height 229
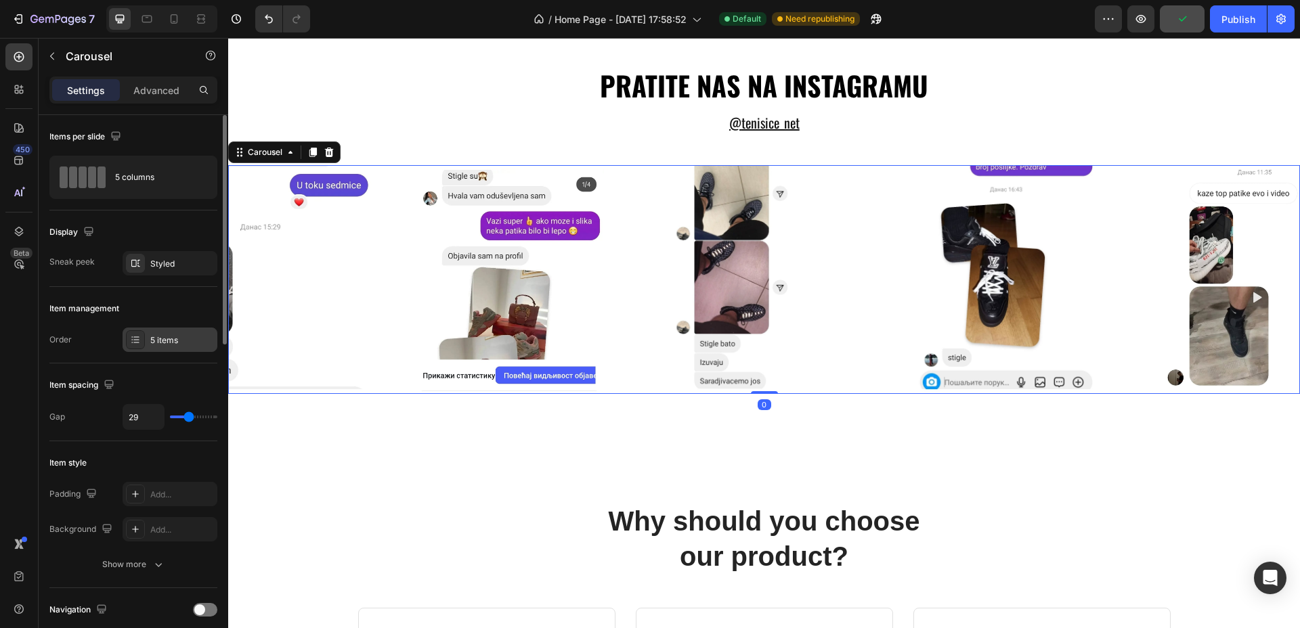
click at [175, 338] on div "5 items" at bounding box center [182, 340] width 64 height 12
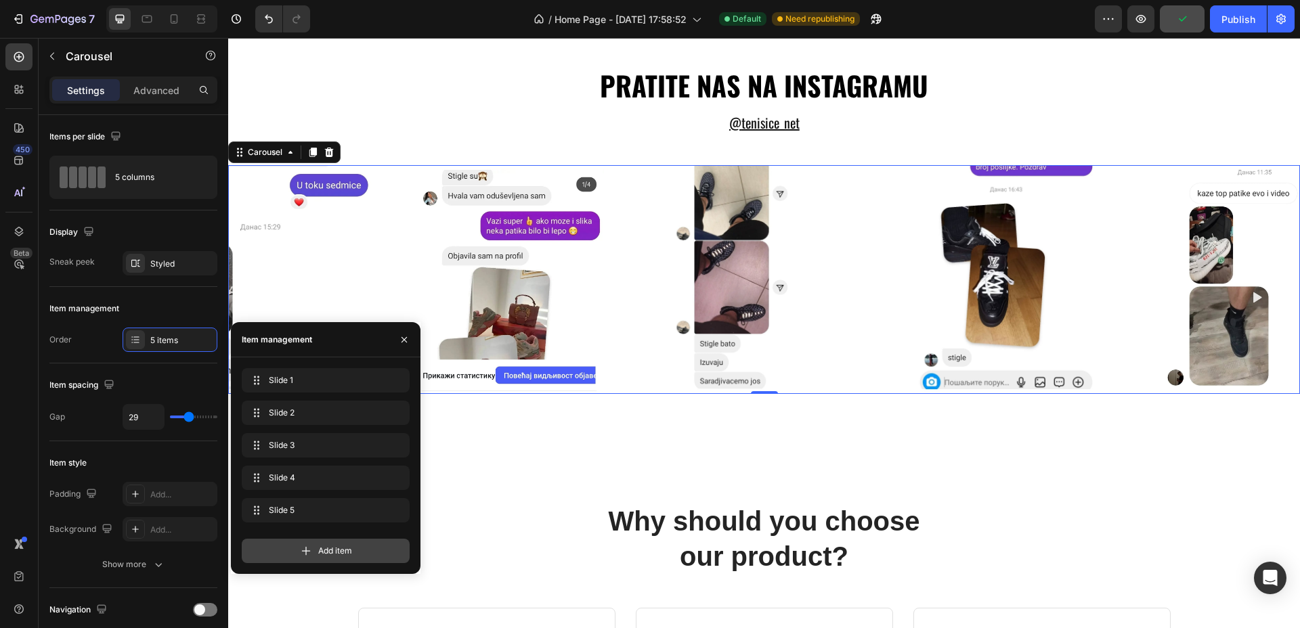
click at [334, 550] on span "Add item" at bounding box center [335, 551] width 34 height 12
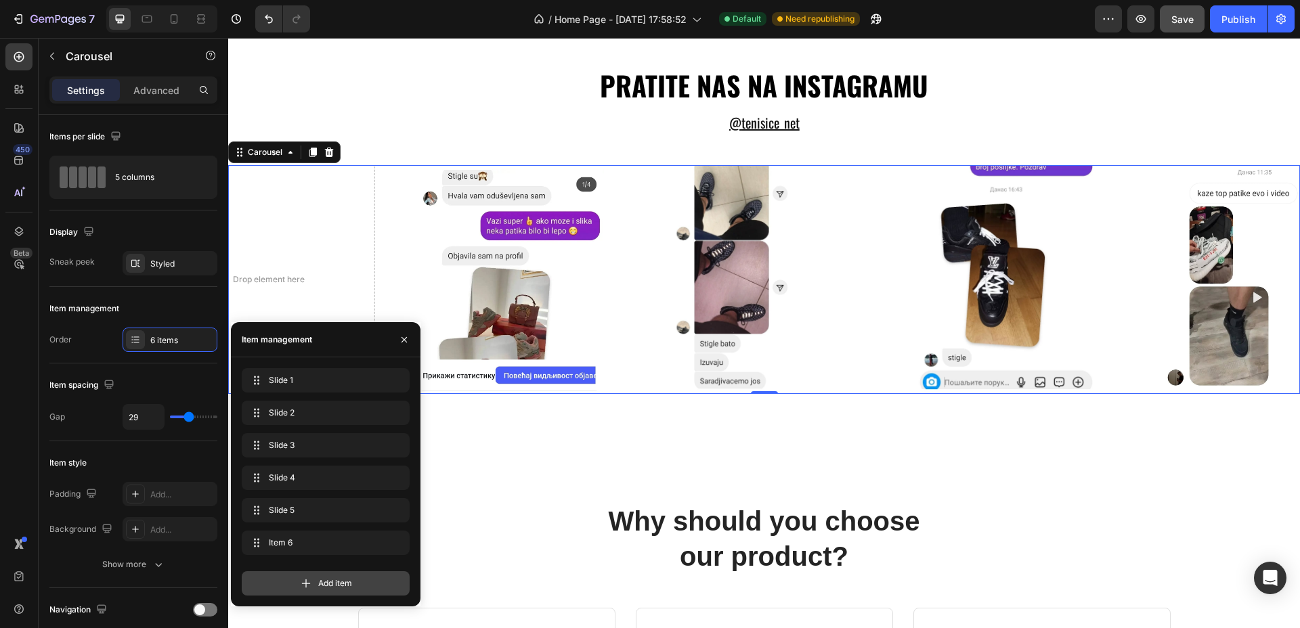
click at [330, 587] on span "Add item" at bounding box center [335, 583] width 34 height 12
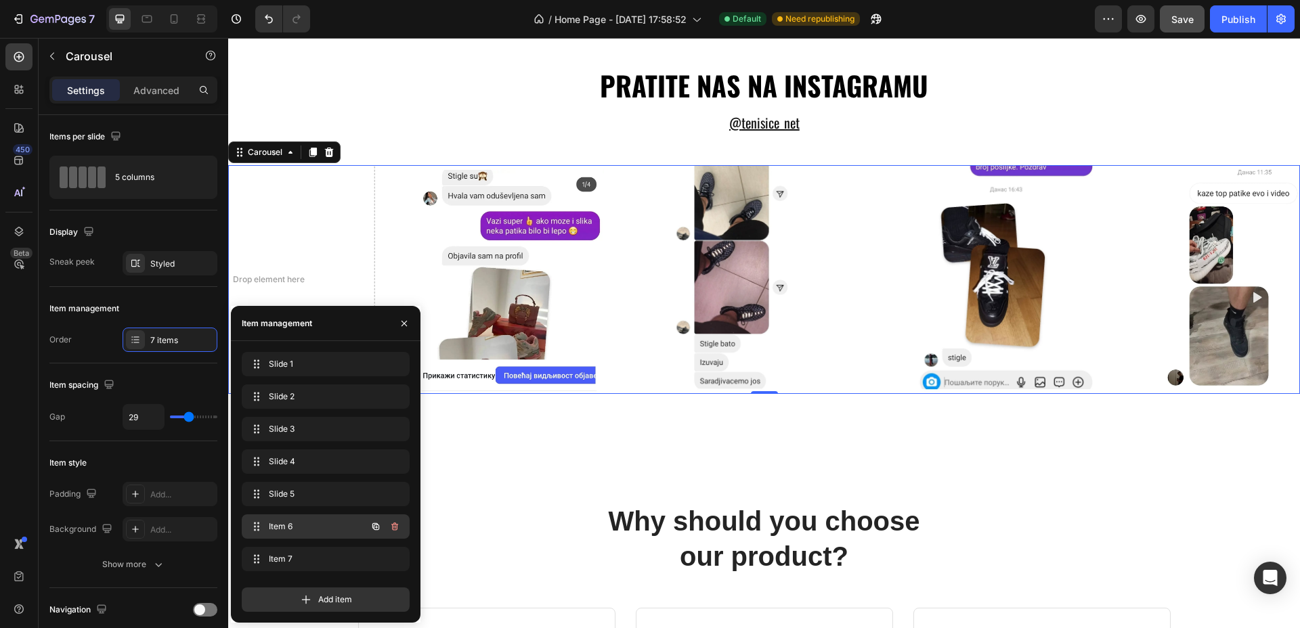
click at [308, 521] on span "Item 6" at bounding box center [307, 527] width 76 height 12
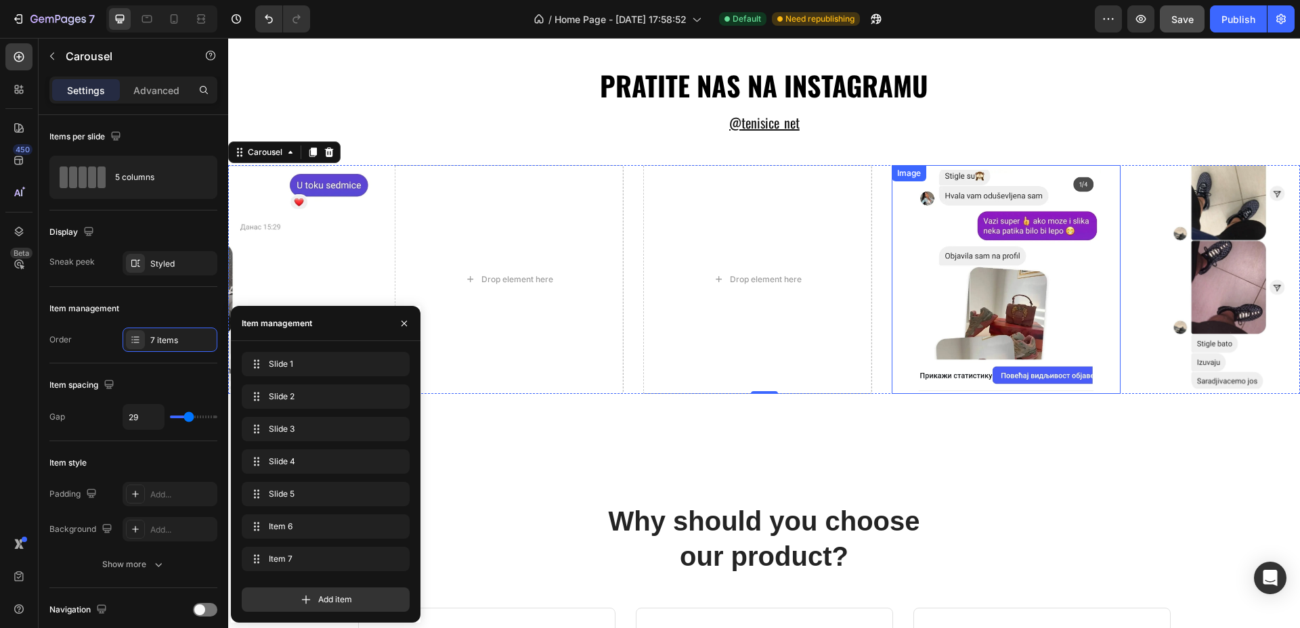
click at [942, 271] on img at bounding box center [1006, 279] width 229 height 229
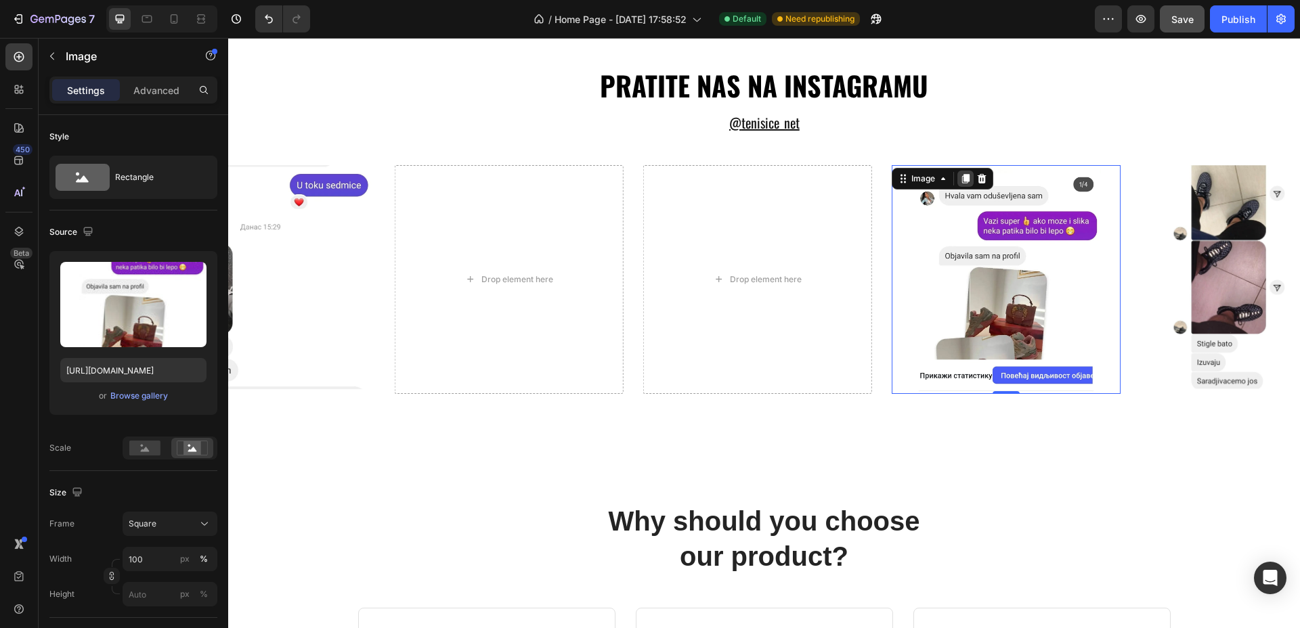
click at [965, 177] on icon at bounding box center [965, 178] width 7 height 9
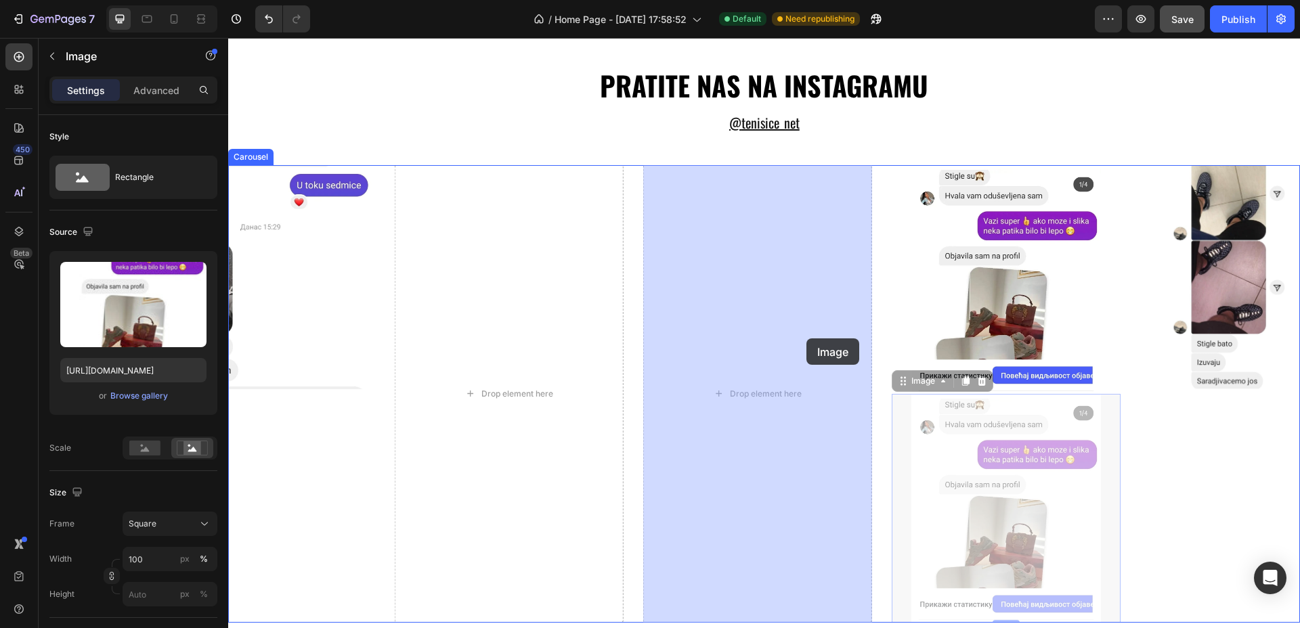
drag, startPoint x: 905, startPoint y: 384, endPoint x: 806, endPoint y: 338, distance: 108.7
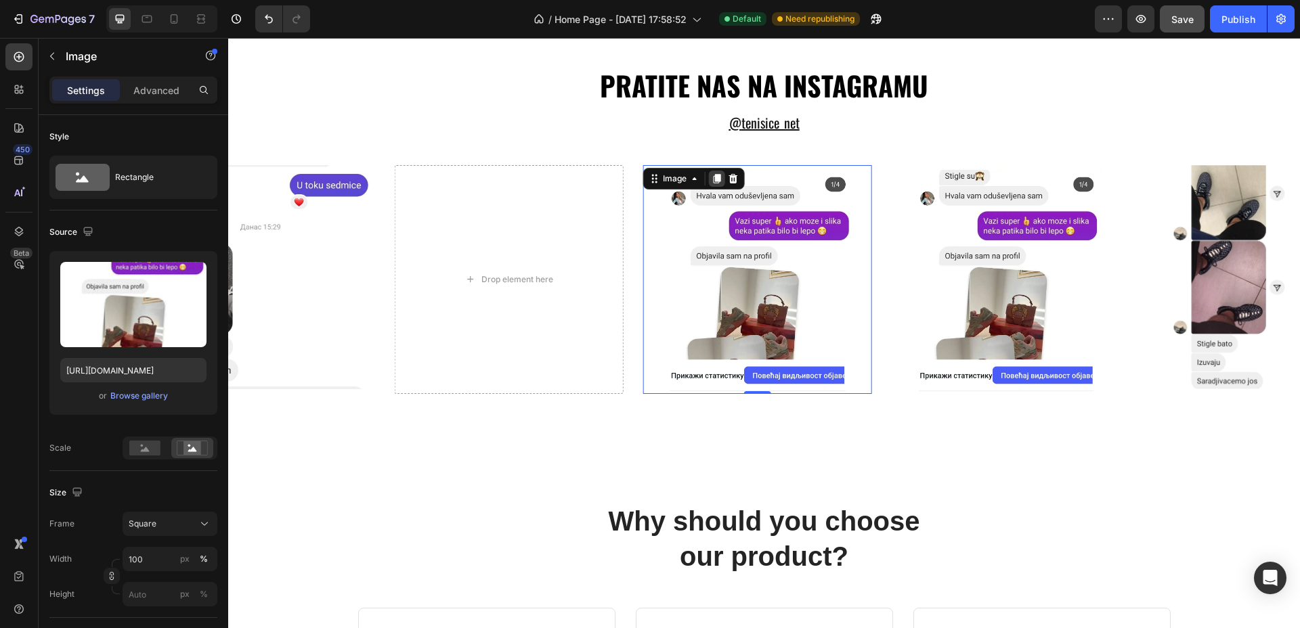
click at [717, 176] on icon at bounding box center [716, 178] width 7 height 9
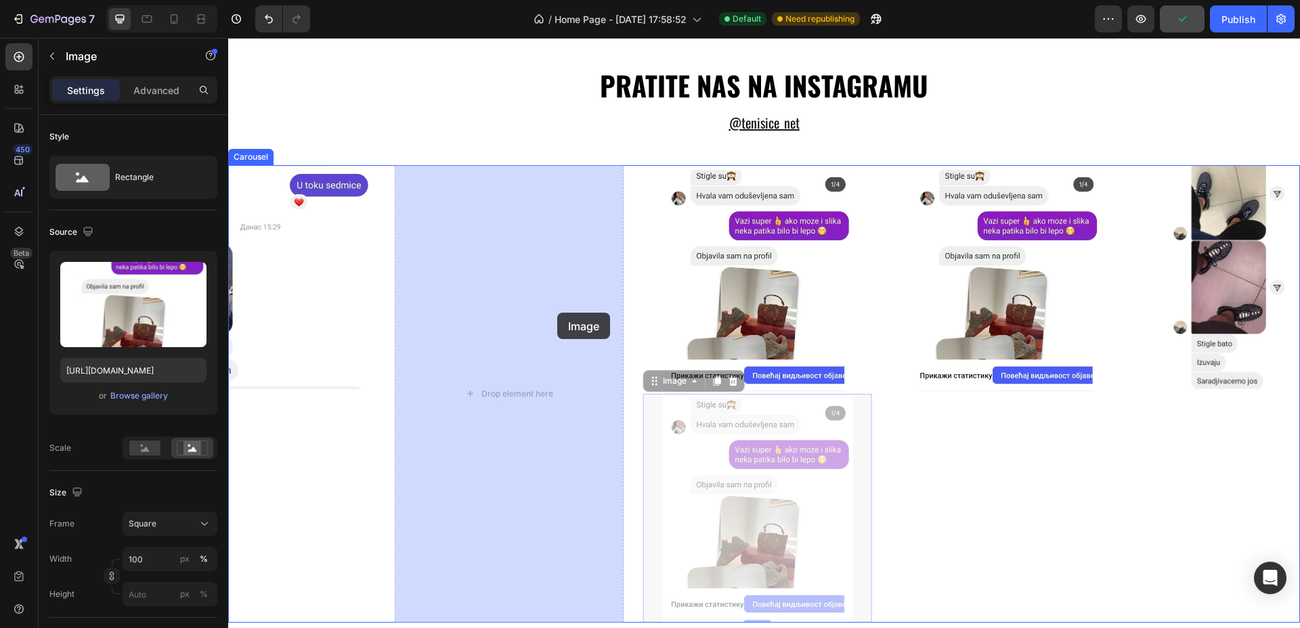
drag, startPoint x: 664, startPoint y: 382, endPoint x: 557, endPoint y: 313, distance: 127.7
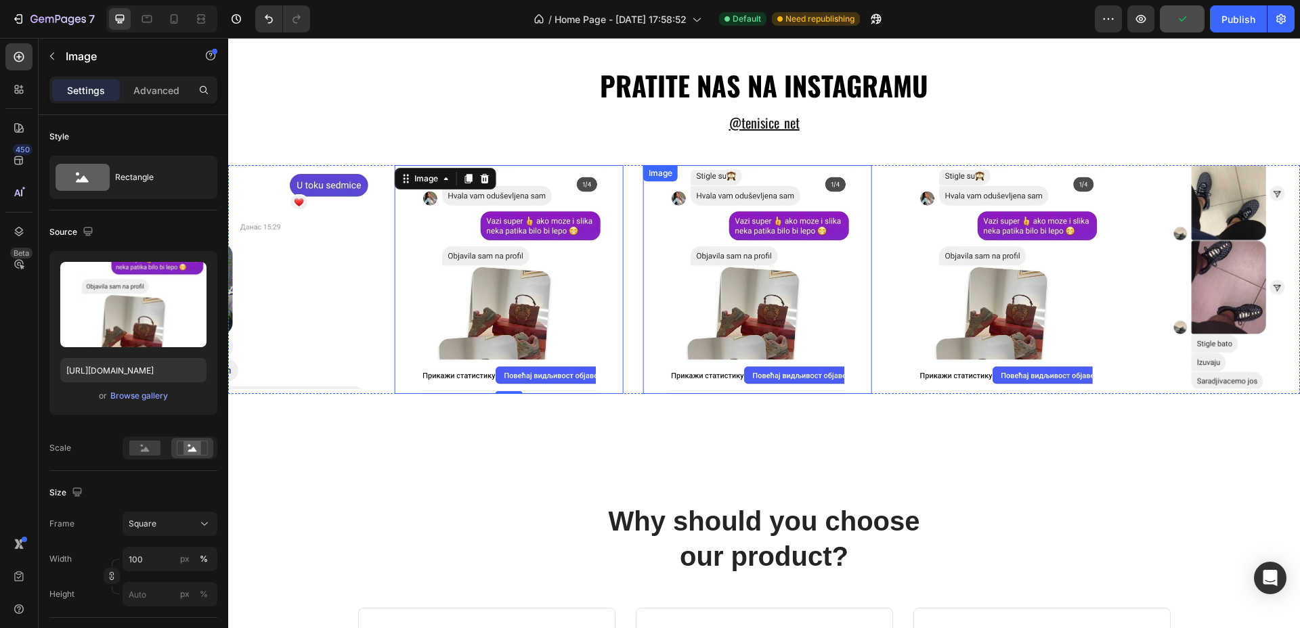
click at [741, 265] on img at bounding box center [757, 279] width 229 height 229
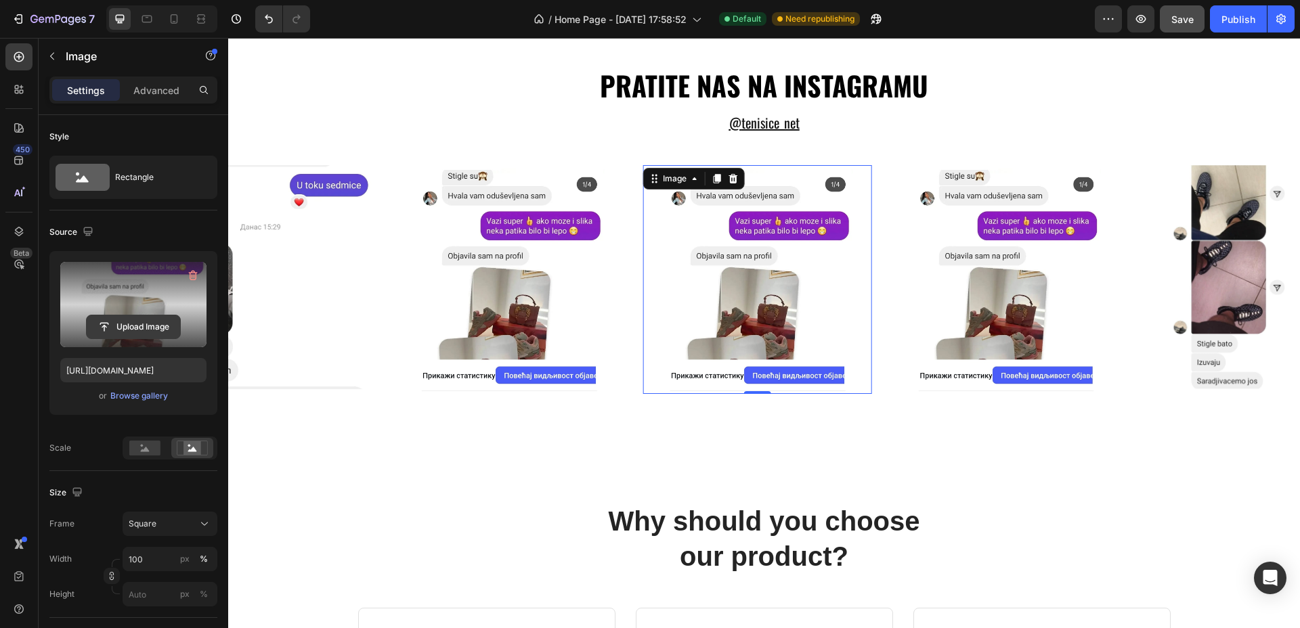
click at [155, 330] on input "file" at bounding box center [133, 326] width 93 height 23
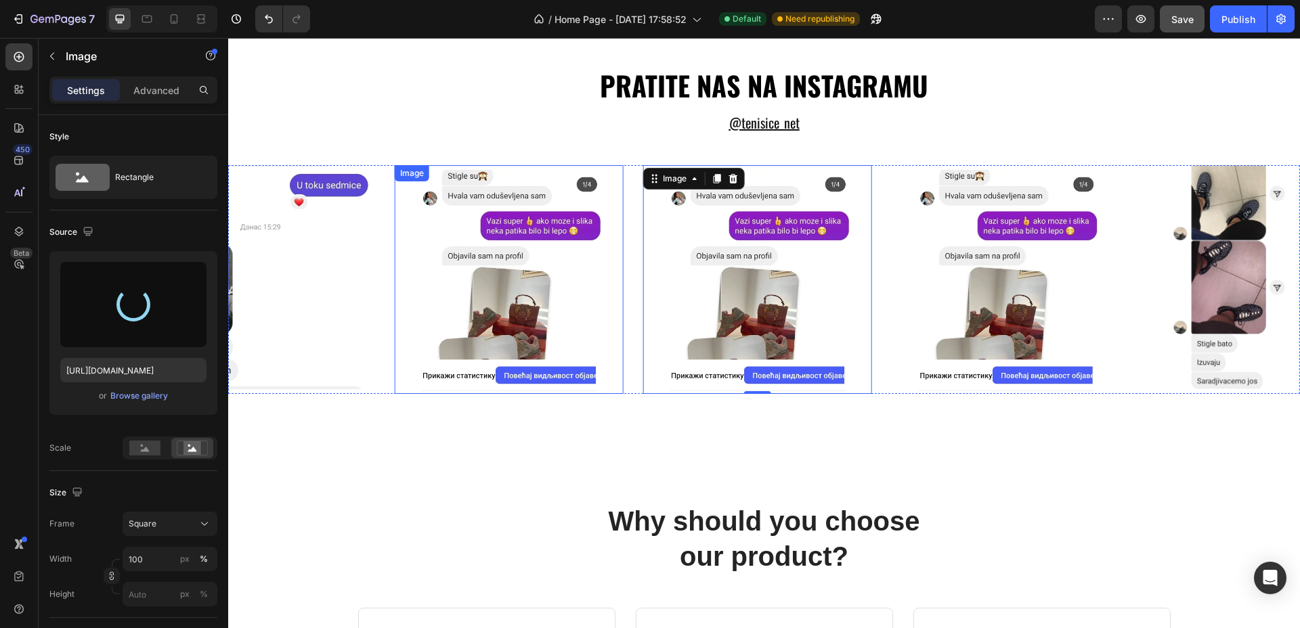
type input "https://cdn.shopify.com/s/files/1/0721/9242/6183/files/gempages_580351686321636…"
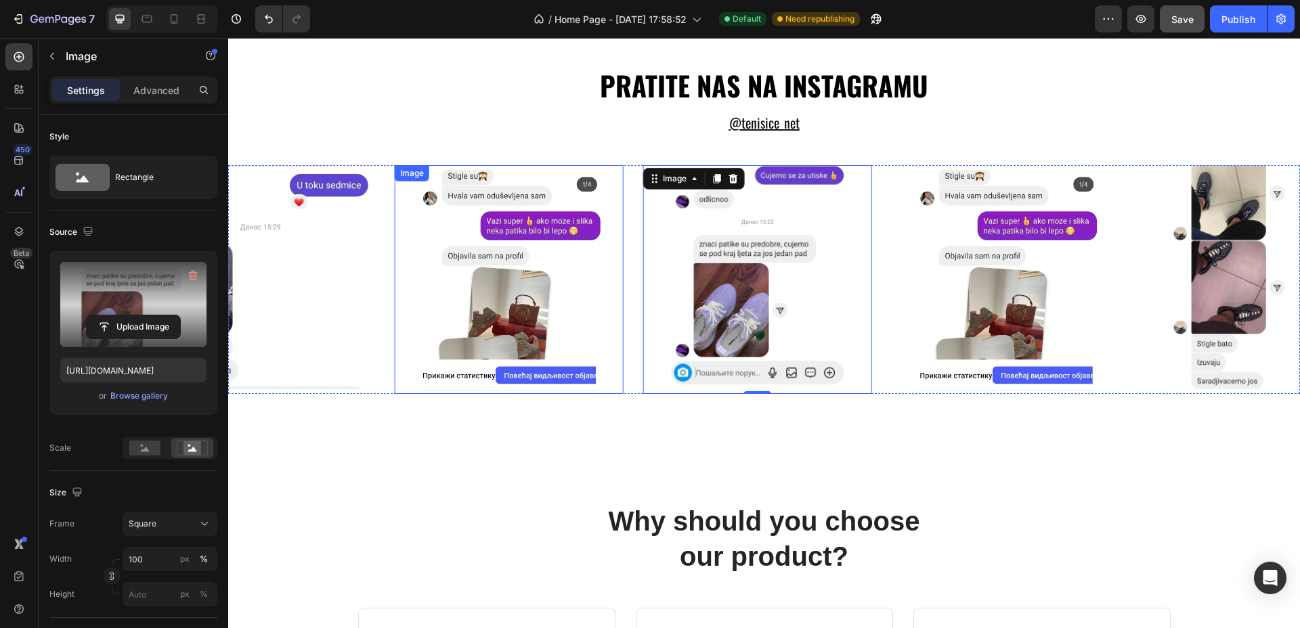
click at [547, 307] on img at bounding box center [509, 279] width 229 height 229
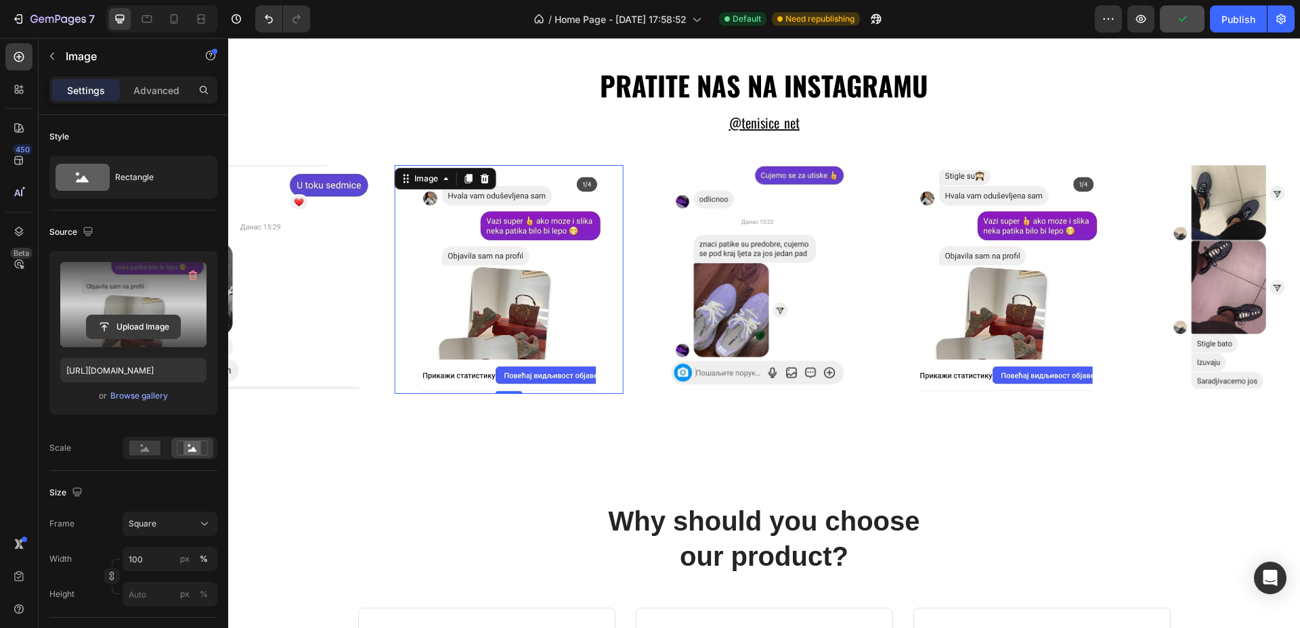
click at [129, 329] on input "file" at bounding box center [133, 326] width 93 height 23
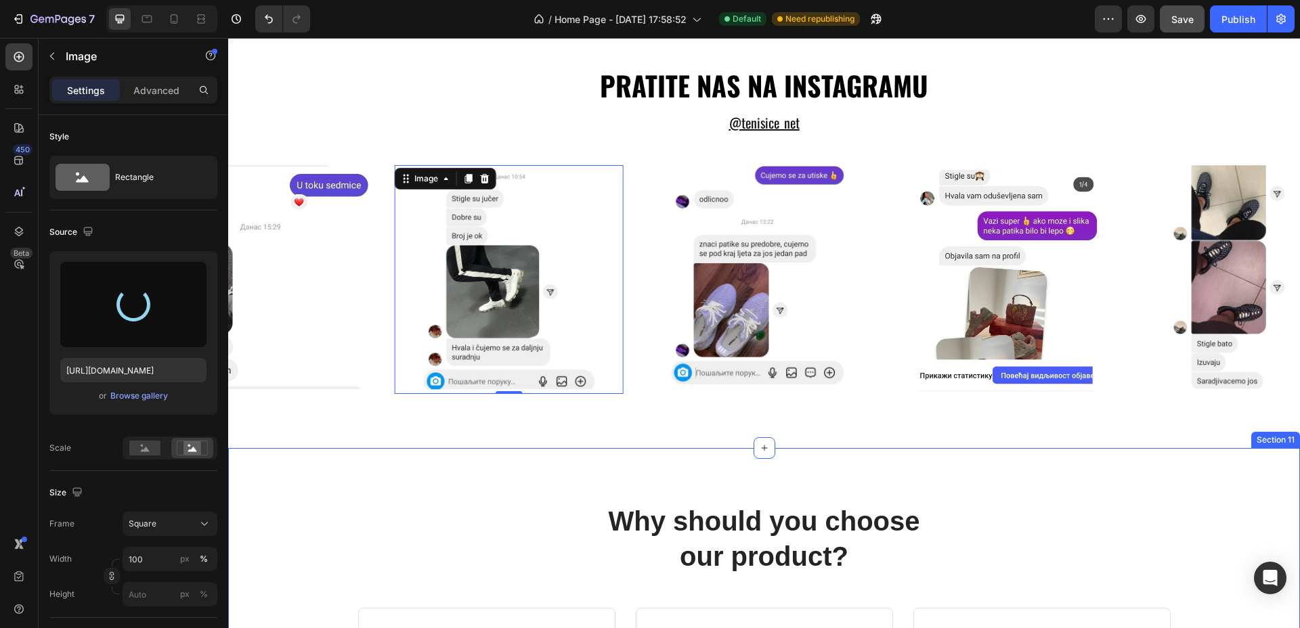
type input "https://cdn.shopify.com/s/files/1/0721/9242/6183/files/gempages_580351686321636…"
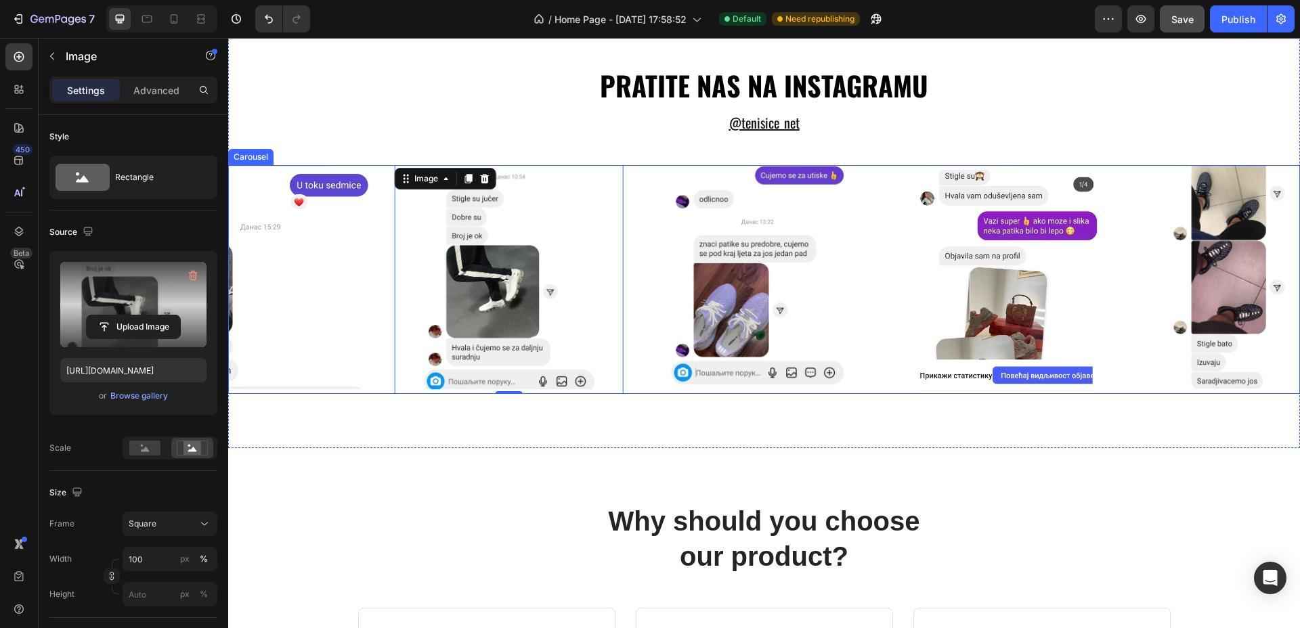
click at [634, 351] on div "Image Image Image Image Image Image 0 Image" at bounding box center [764, 279] width 1072 height 229
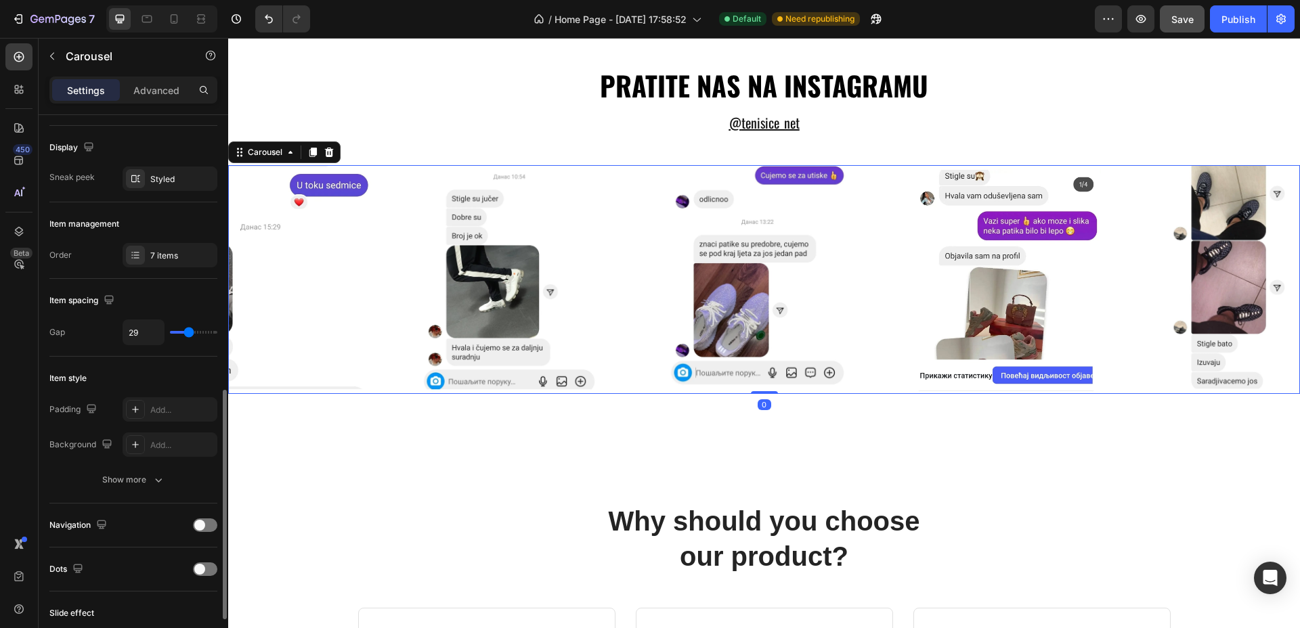
scroll to position [254, 0]
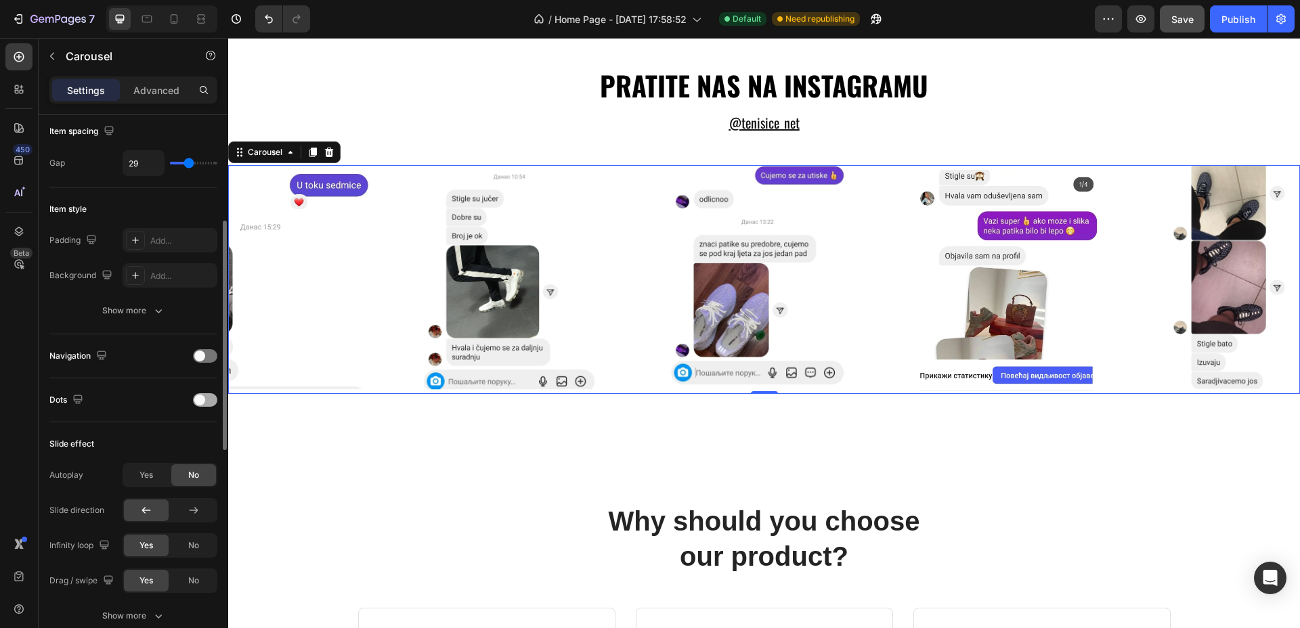
click at [202, 397] on span at bounding box center [199, 400] width 11 height 11
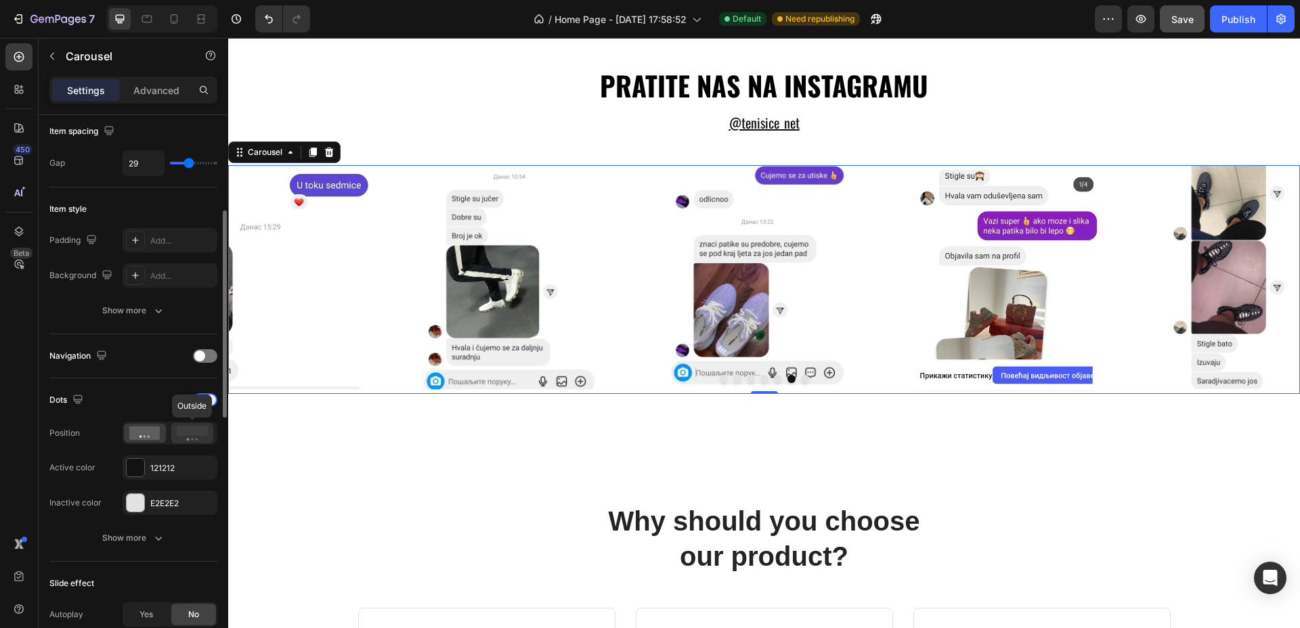
click at [184, 437] on icon at bounding box center [192, 433] width 31 height 15
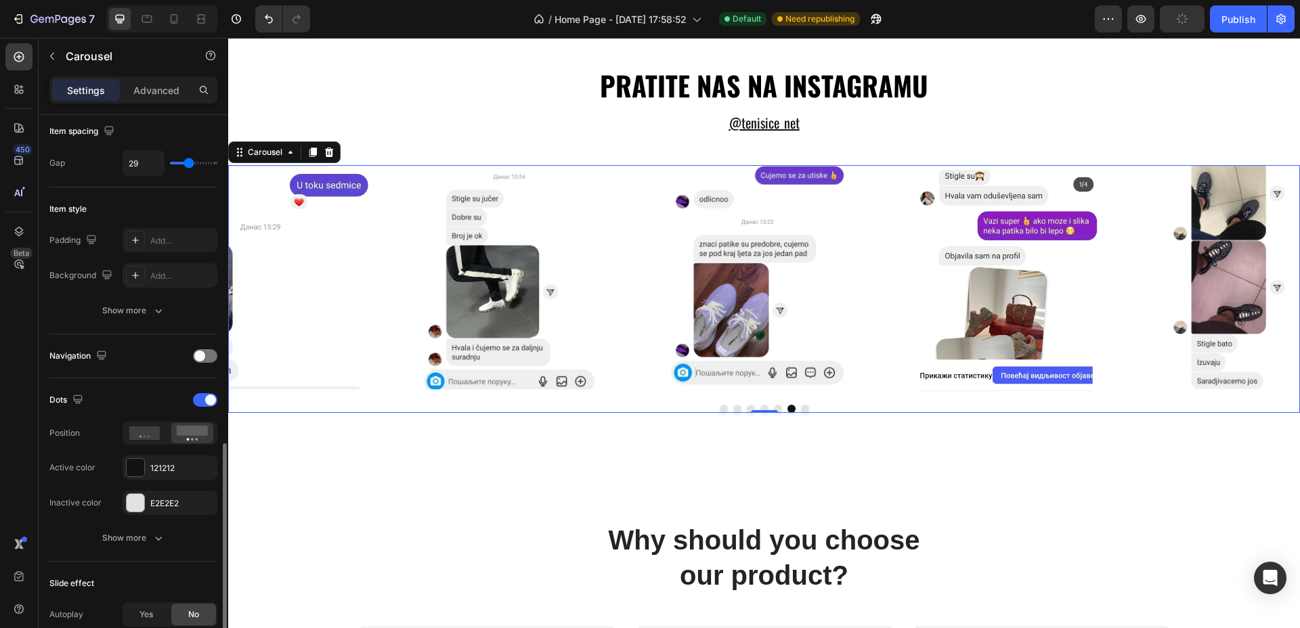
scroll to position [423, 0]
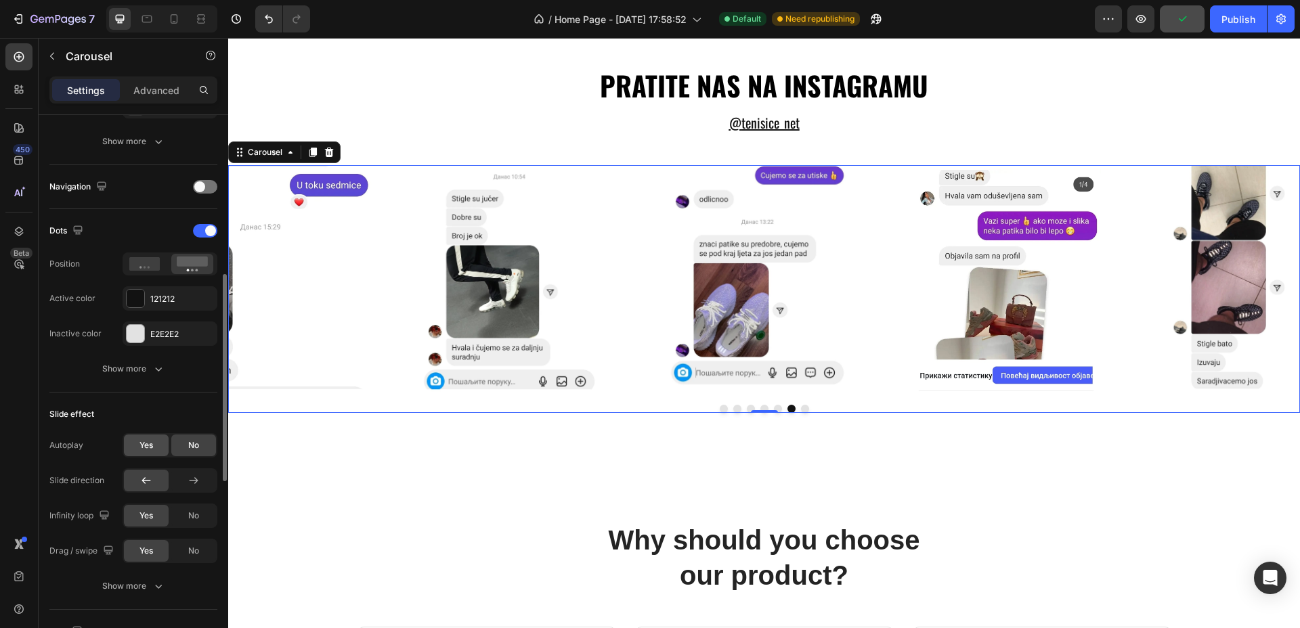
click at [151, 447] on span "Yes" at bounding box center [146, 445] width 14 height 12
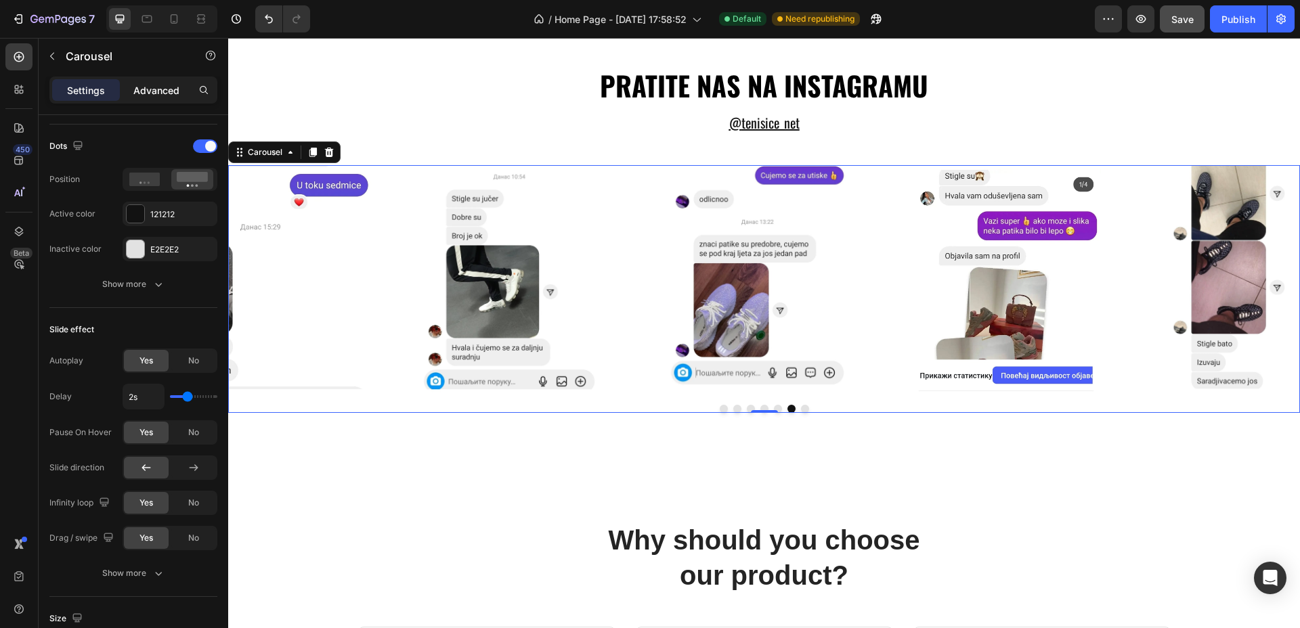
click at [148, 95] on p "Advanced" at bounding box center [156, 90] width 46 height 14
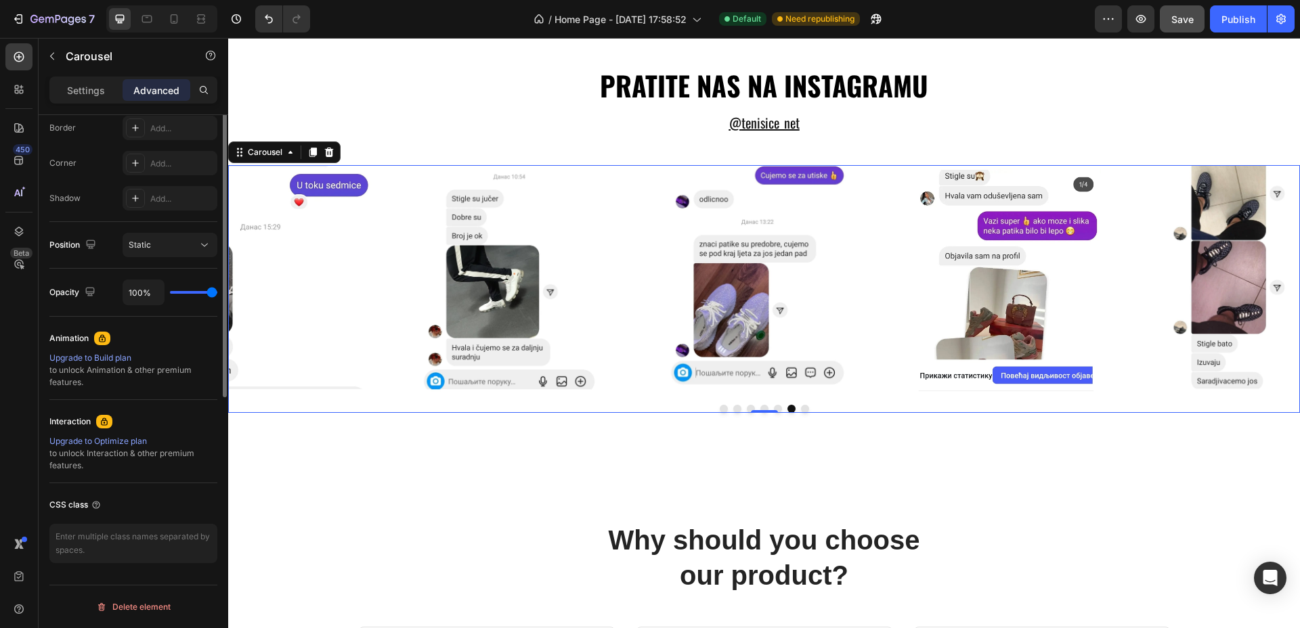
scroll to position [0, 0]
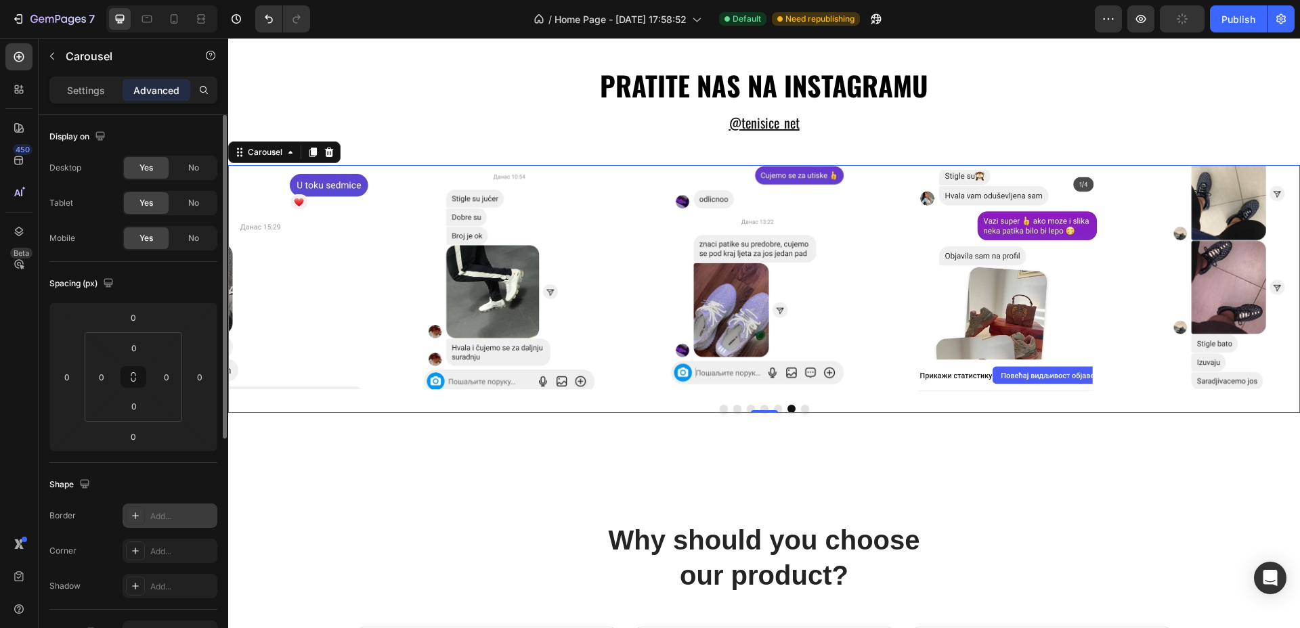
click at [180, 520] on div "Add..." at bounding box center [182, 516] width 64 height 12
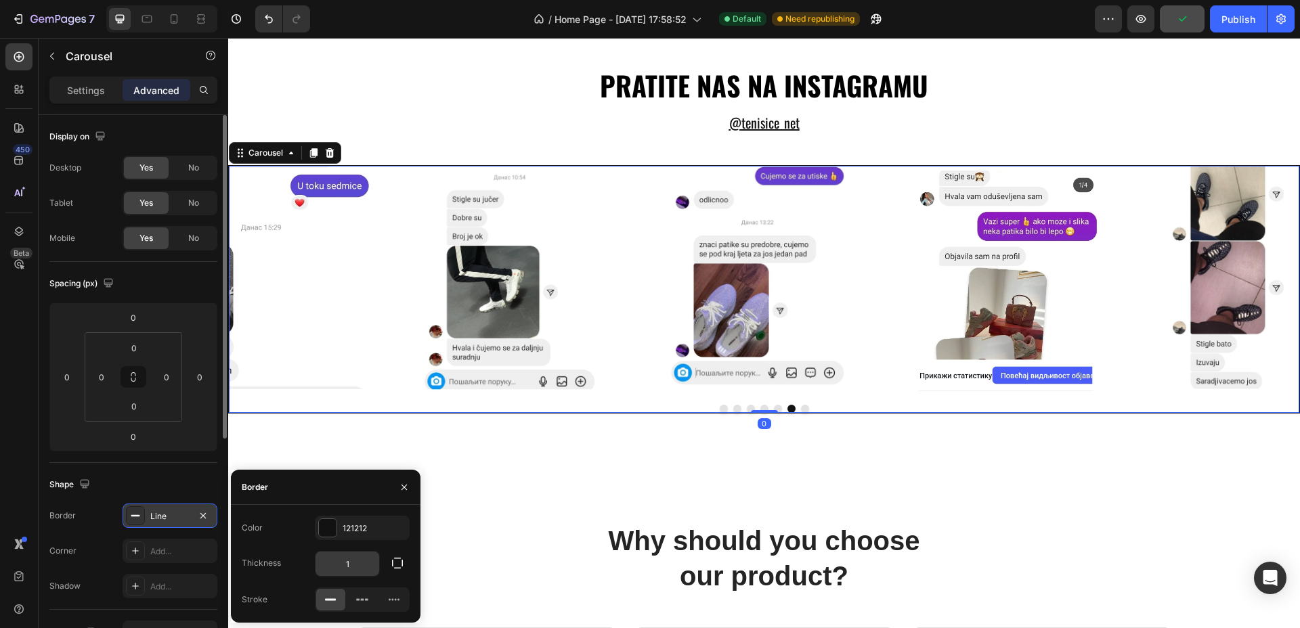
click at [360, 565] on input "1" at bounding box center [347, 564] width 64 height 24
type input "3"
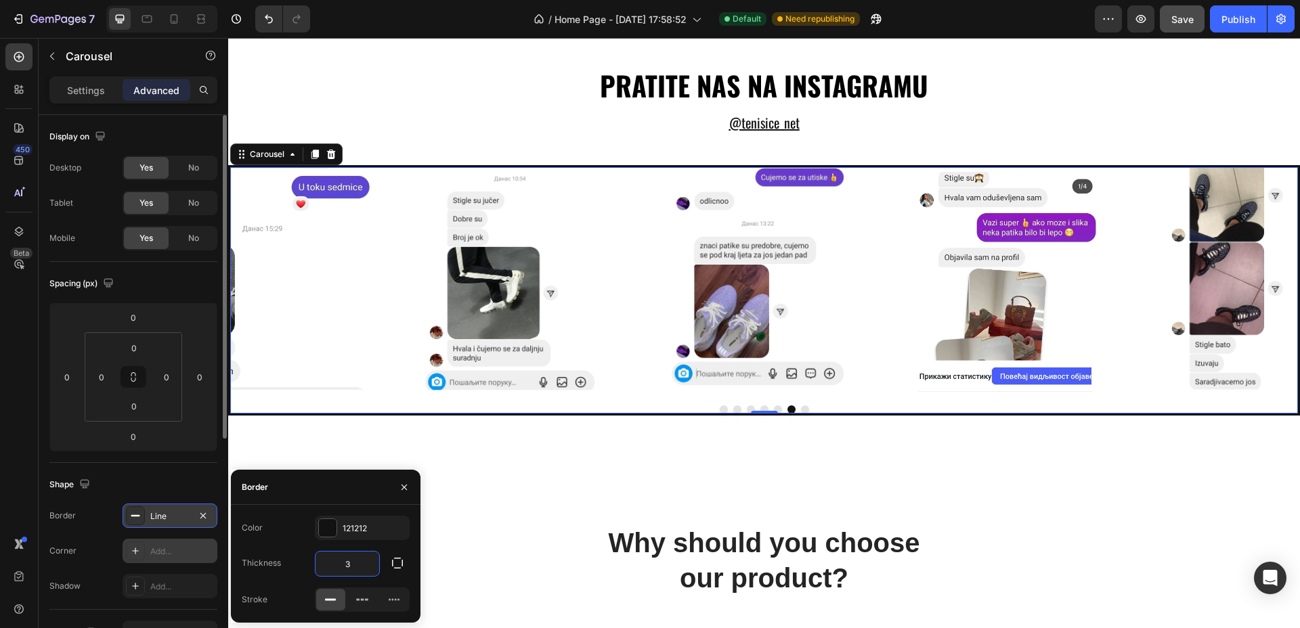
click at [182, 553] on div "Add..." at bounding box center [182, 552] width 64 height 12
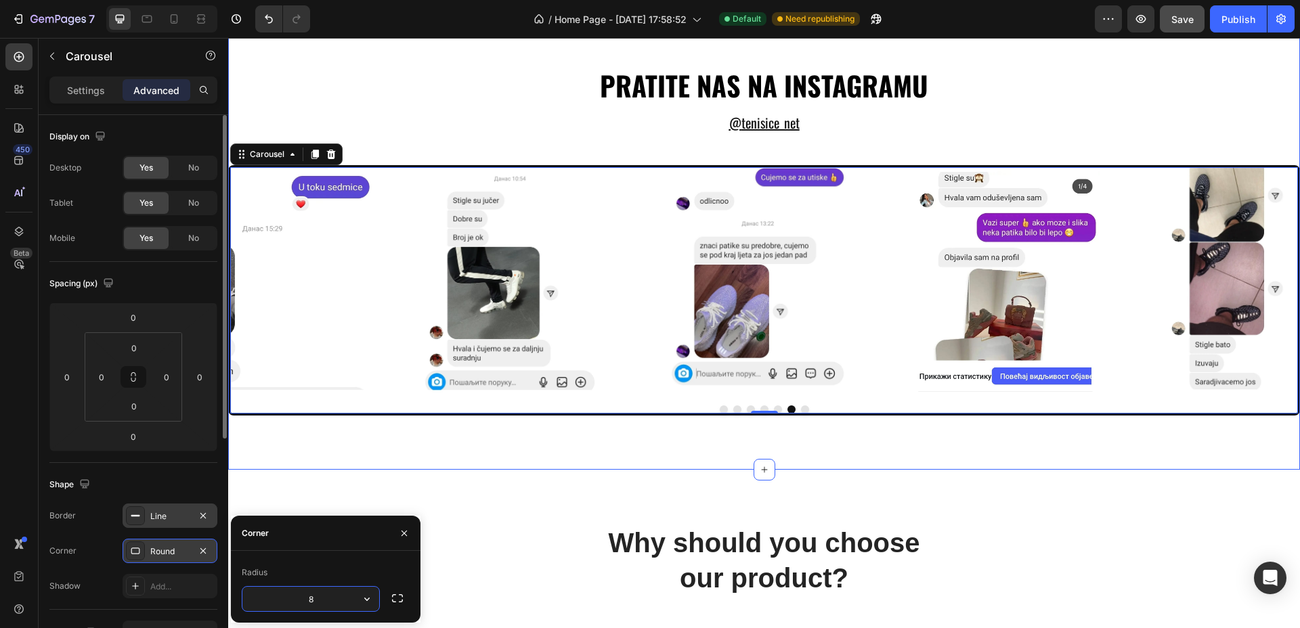
click at [350, 461] on div "PRATITE NAS NA INSTAGRAMU Heading @ TENISICE_NET Text Block Image Image Image I…" at bounding box center [764, 241] width 1072 height 458
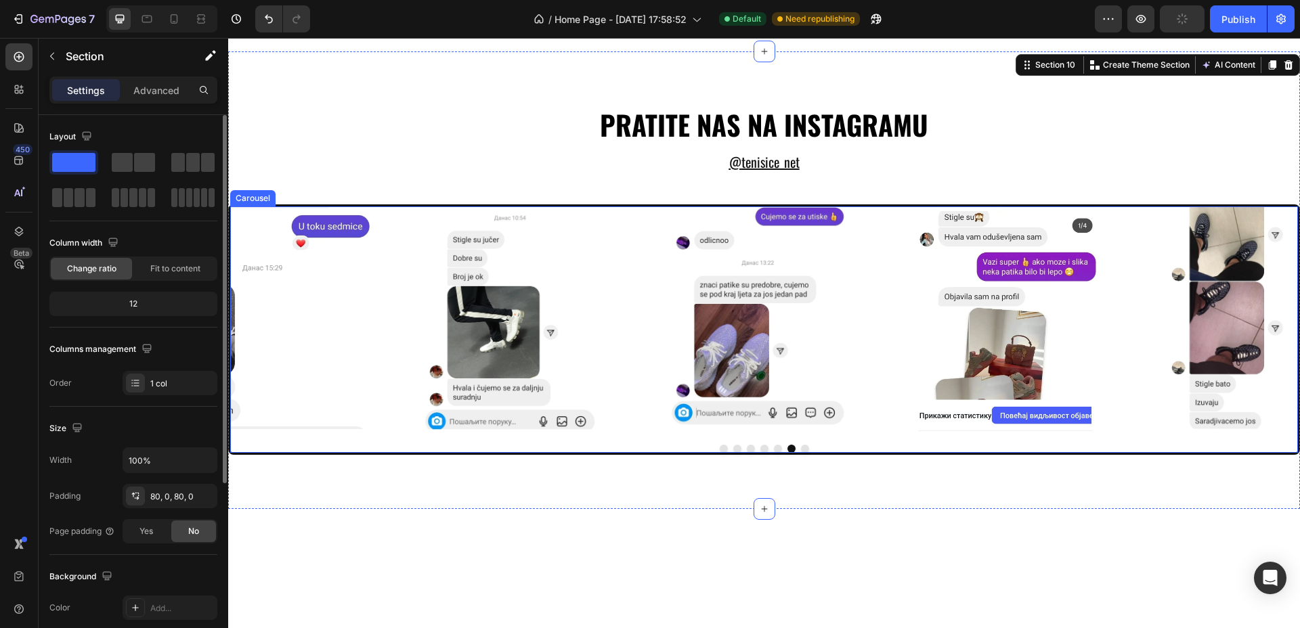
scroll to position [3782, 0]
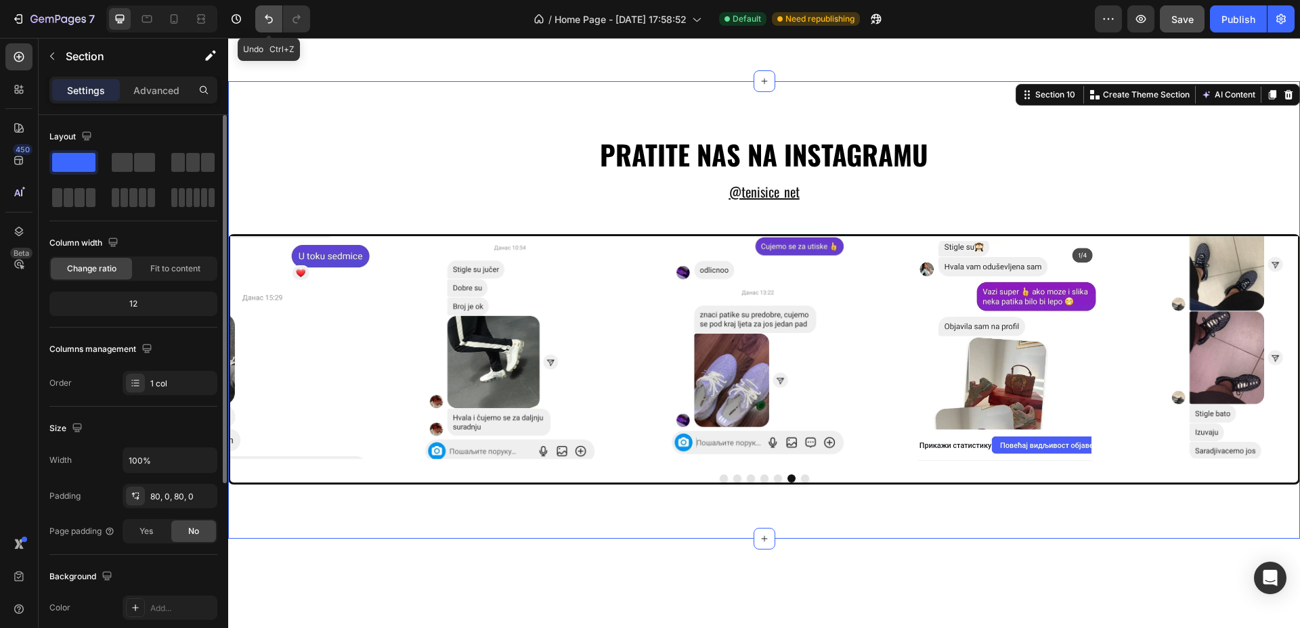
click at [265, 21] on icon "Undo/Redo" at bounding box center [269, 19] width 14 height 14
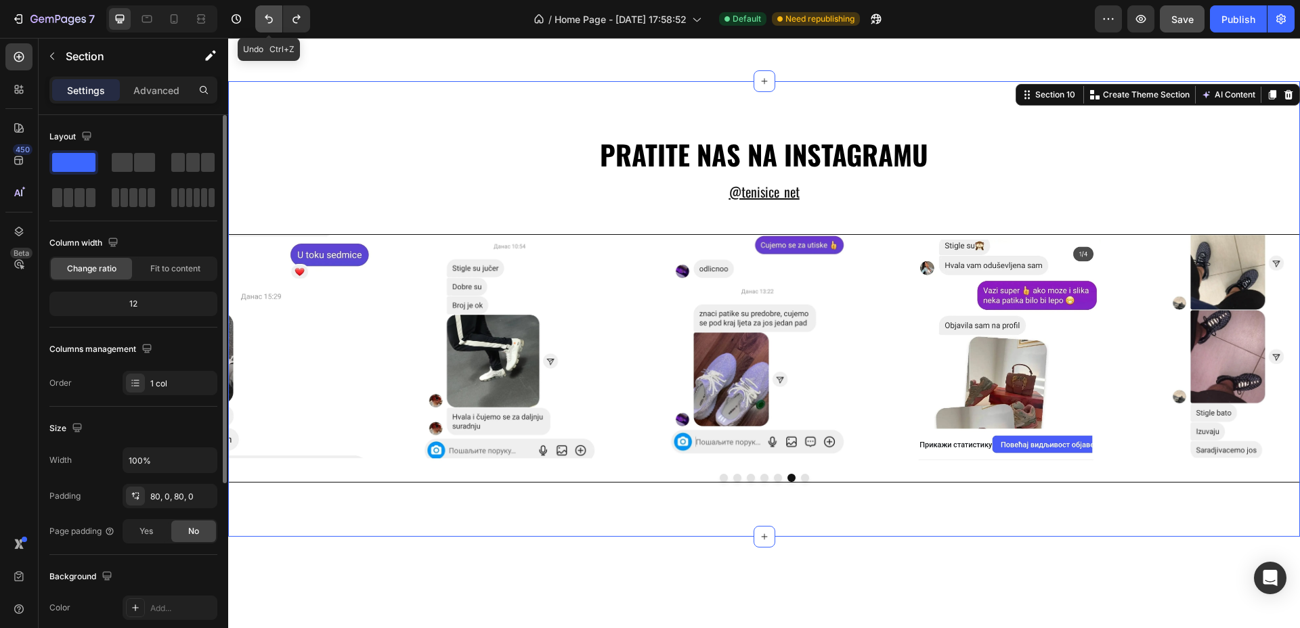
click at [265, 21] on icon "Undo/Redo" at bounding box center [269, 19] width 14 height 14
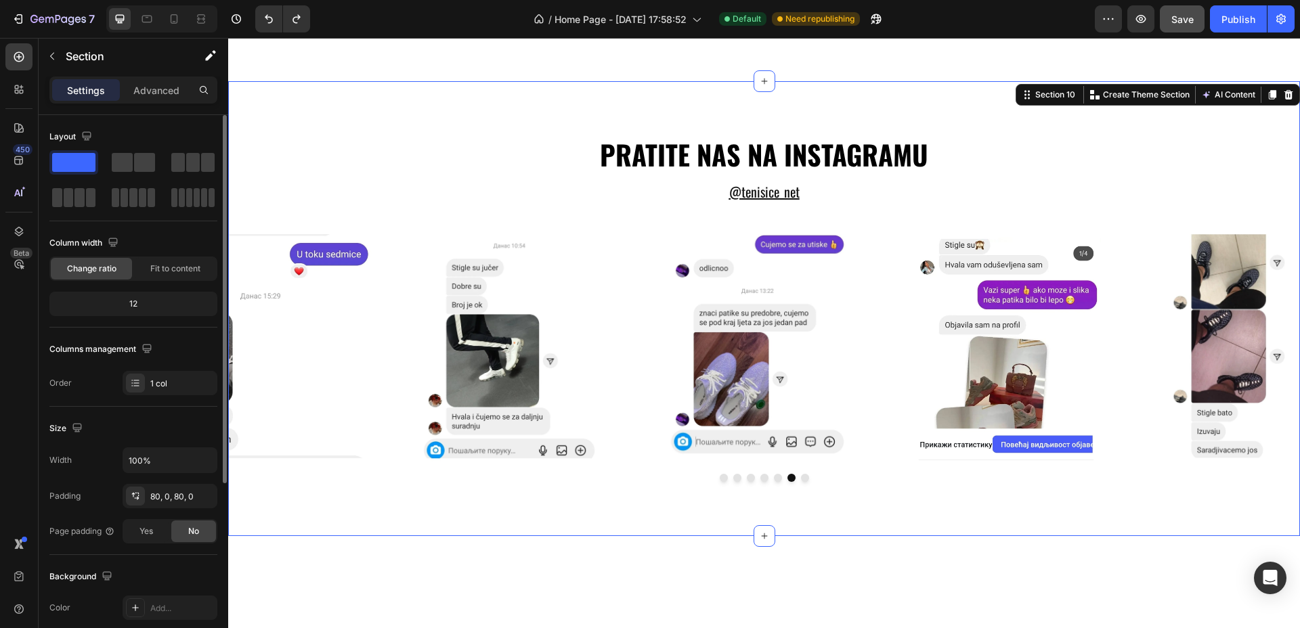
click at [500, 378] on div "PRATITE NAS NA INSTAGRAMU Heading @ TENISICE_NET Text Block Image Image Image I…" at bounding box center [764, 308] width 1072 height 455
click at [149, 78] on div "Settings Advanced" at bounding box center [133, 89] width 168 height 27
click at [153, 94] on p "Advanced" at bounding box center [156, 90] width 46 height 14
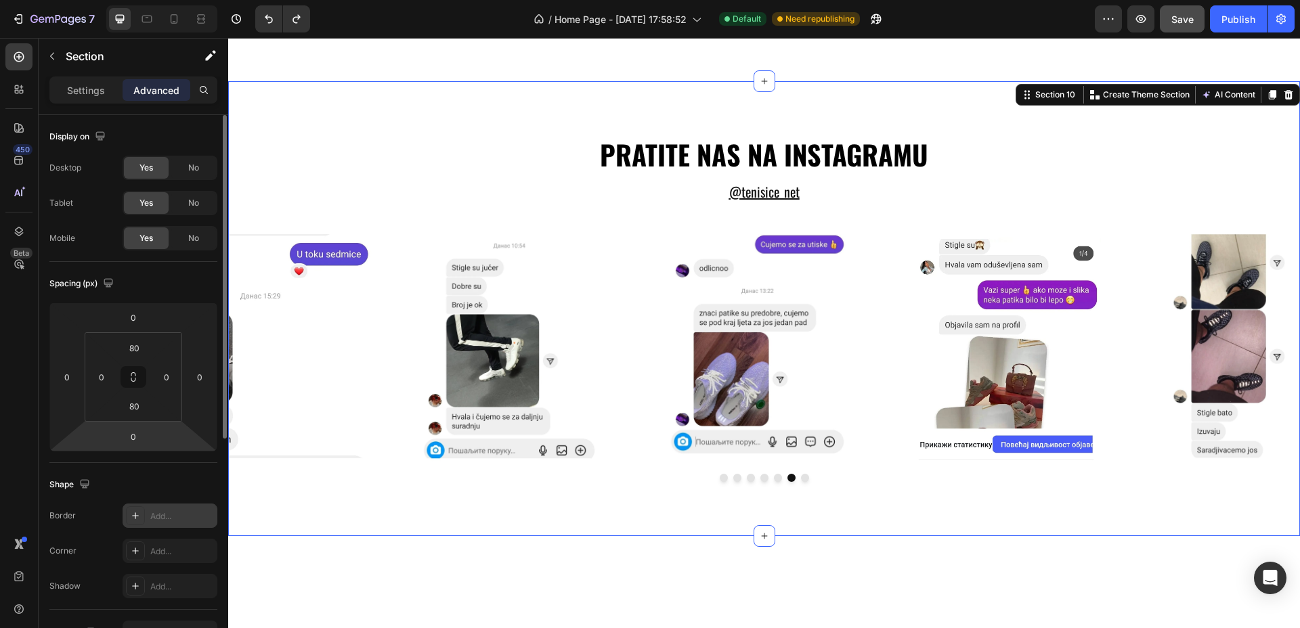
click at [160, 510] on div "Add..." at bounding box center [182, 516] width 64 height 12
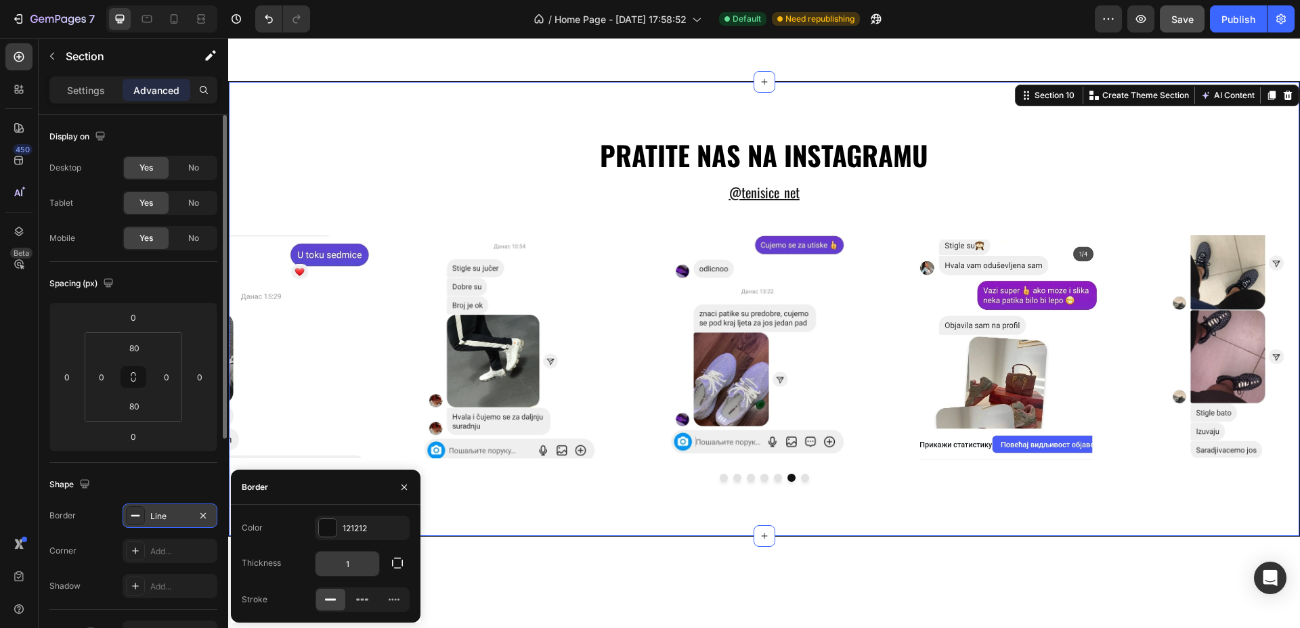
click at [355, 555] on input "1" at bounding box center [347, 564] width 64 height 24
type input "3"
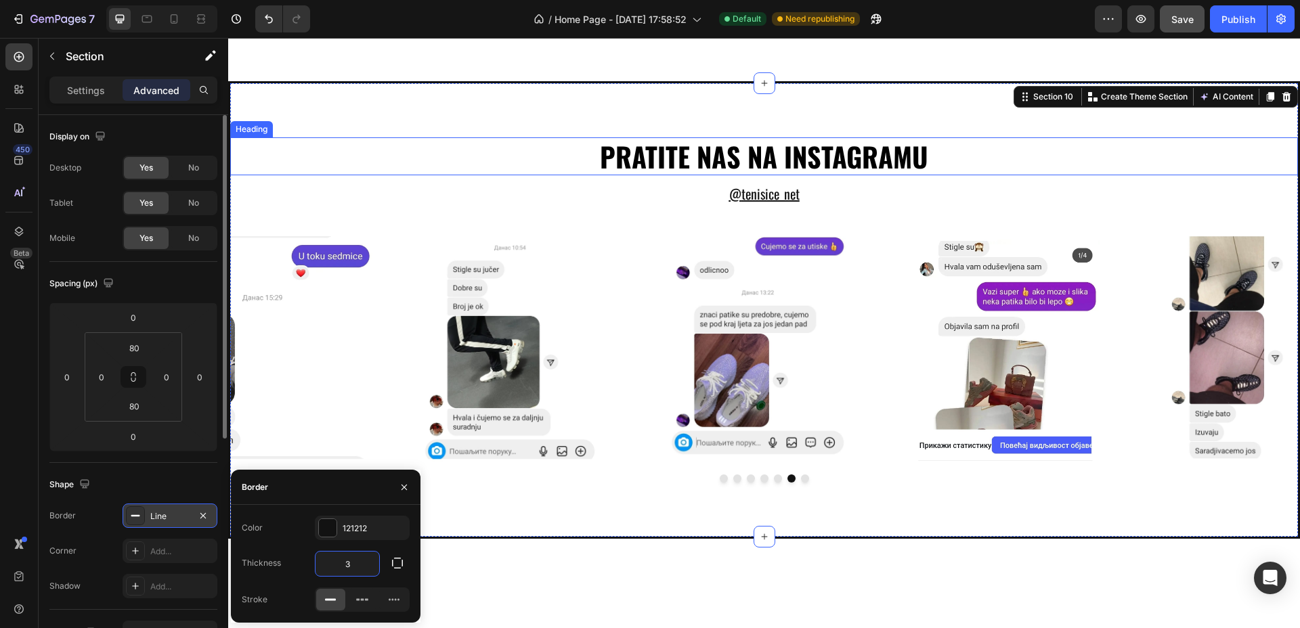
click at [498, 175] on h2 "PRATITE NAS NA INSTAGRAMU" at bounding box center [764, 156] width 812 height 38
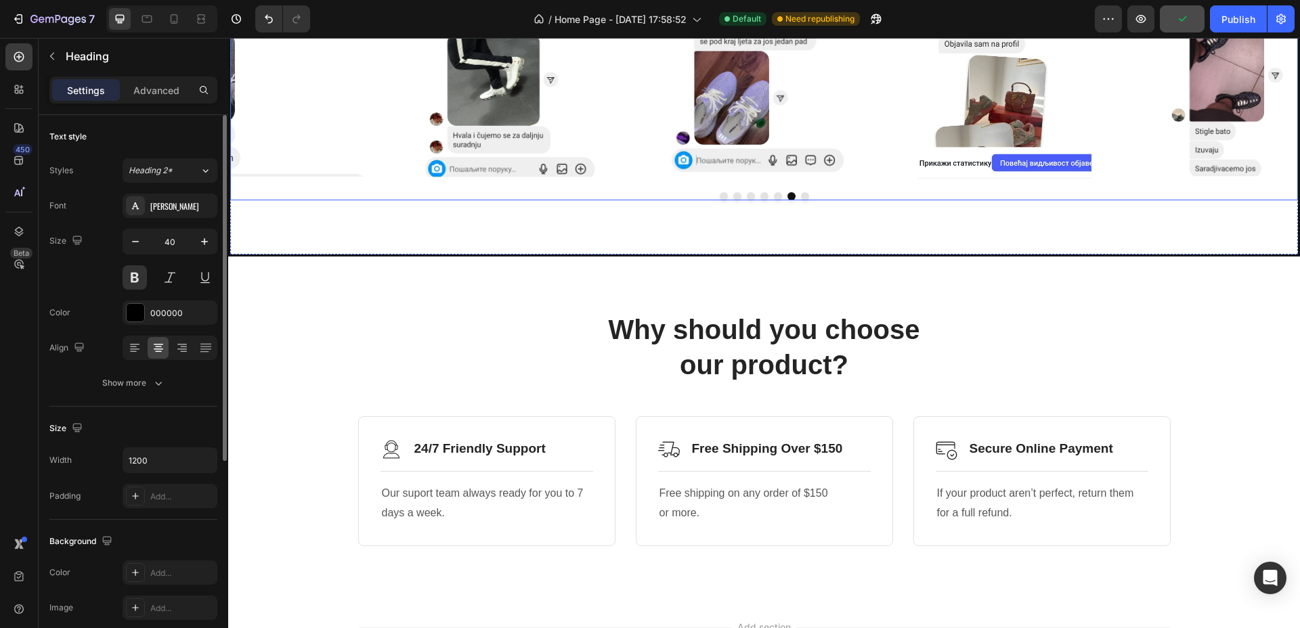
scroll to position [4203, 0]
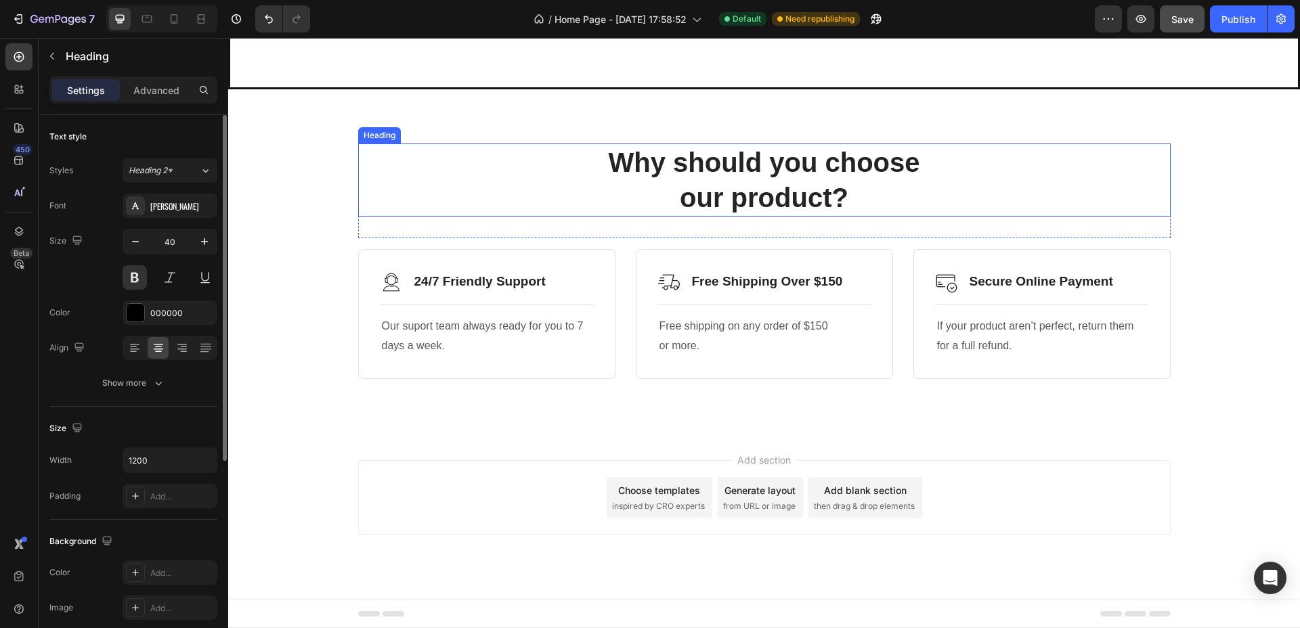
click at [1004, 194] on p "Why should you choose our product?" at bounding box center [764, 180] width 810 height 70
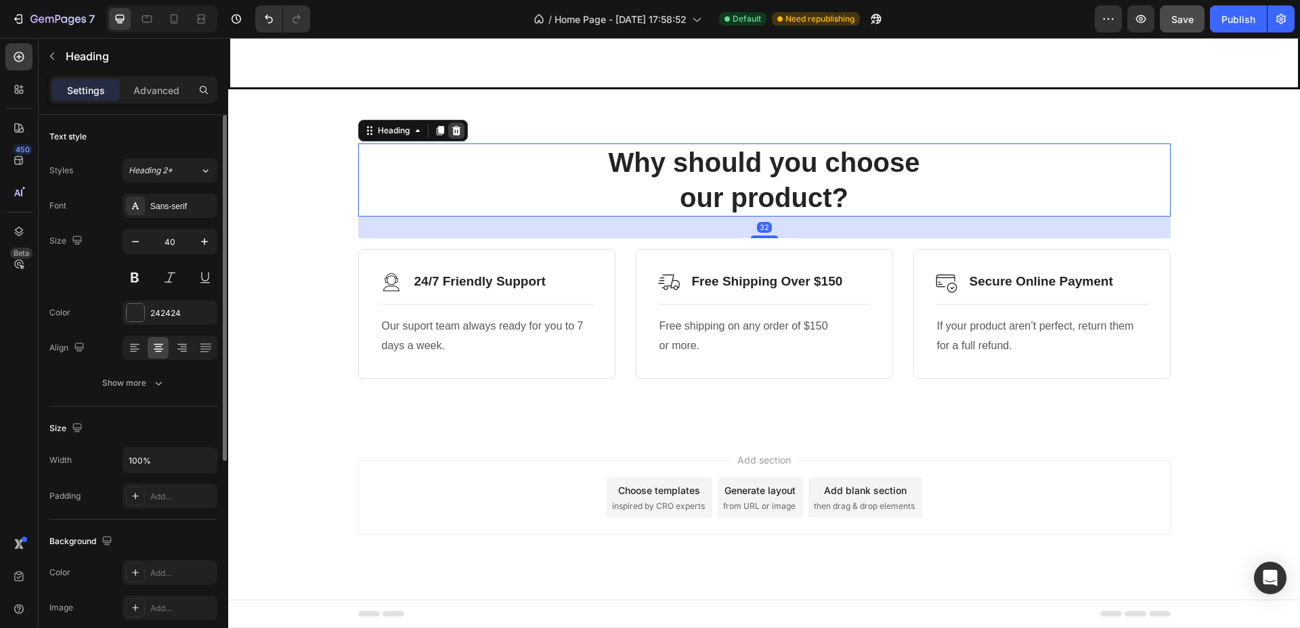
click at [451, 129] on icon at bounding box center [456, 130] width 11 height 11
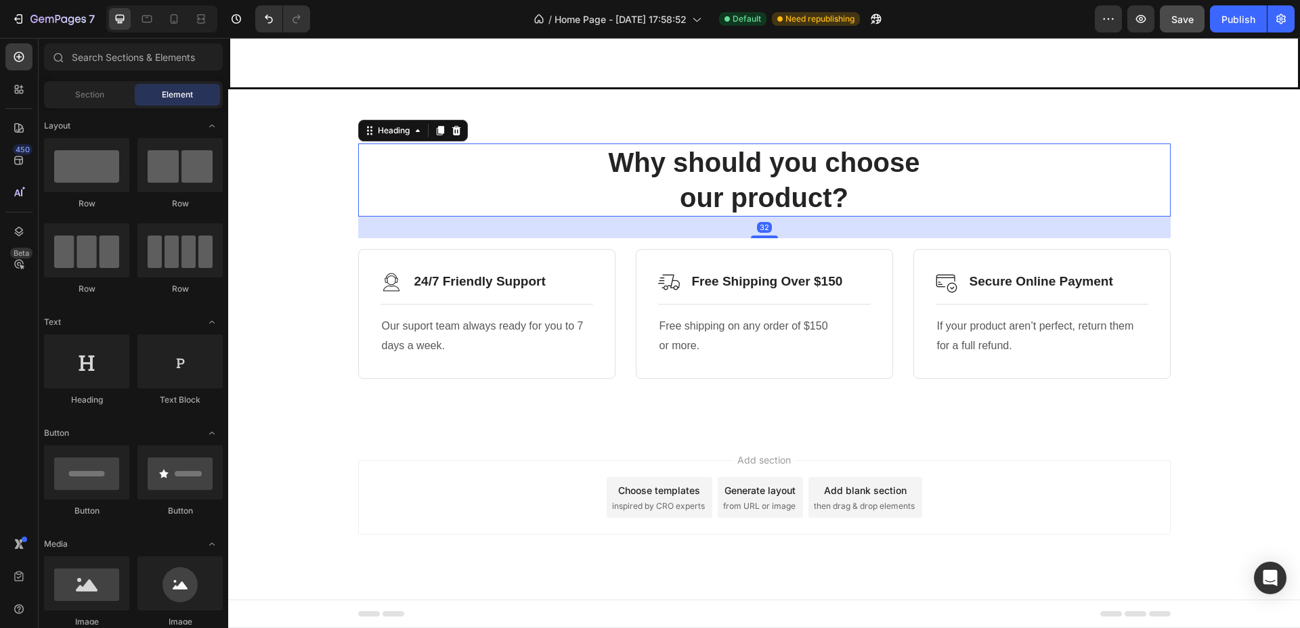
scroll to position [4149, 0]
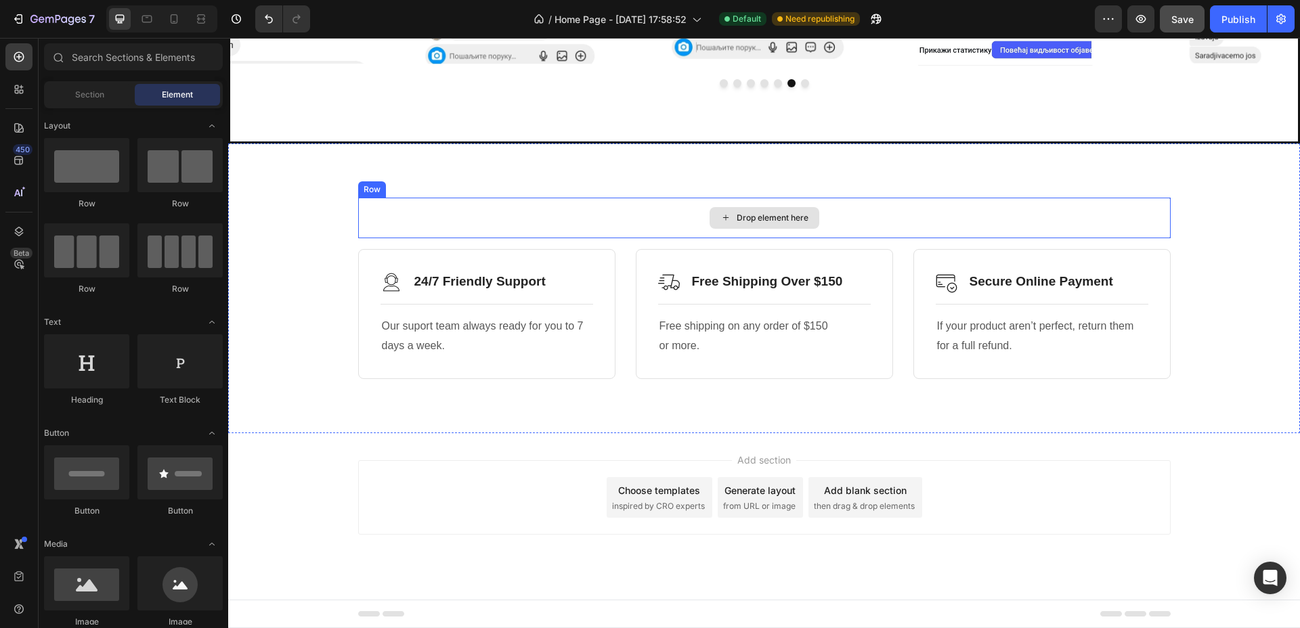
click at [894, 221] on div "Drop element here" at bounding box center [764, 218] width 812 height 41
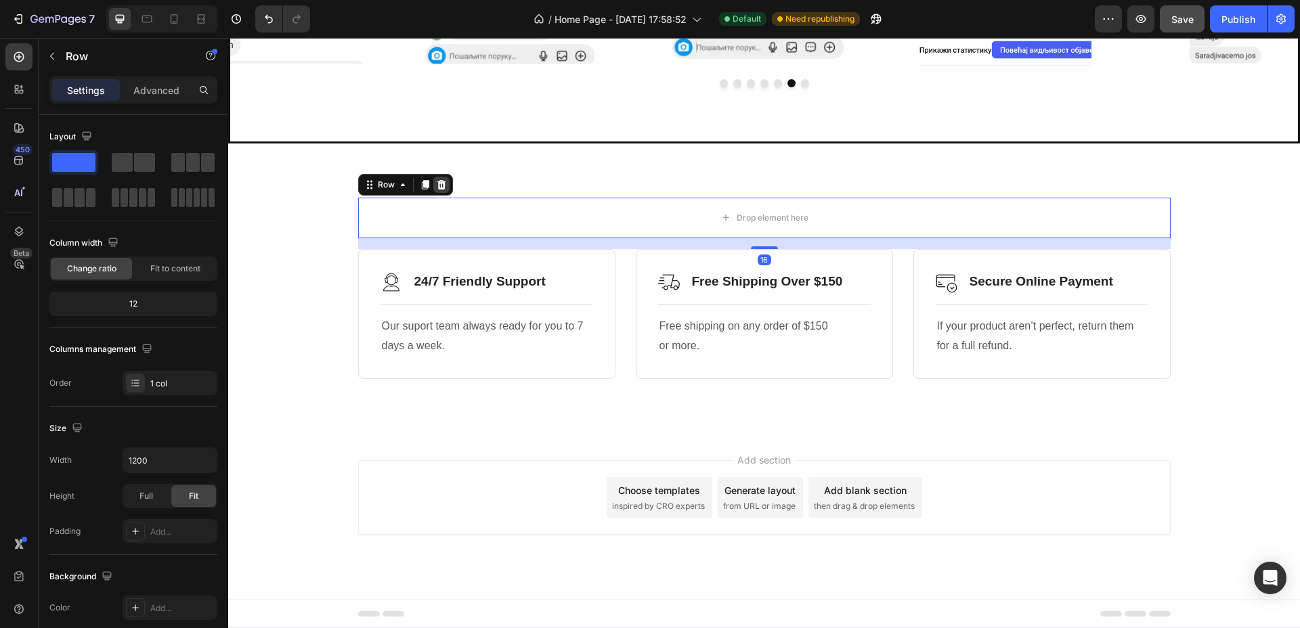
click at [436, 179] on icon at bounding box center [441, 184] width 11 height 11
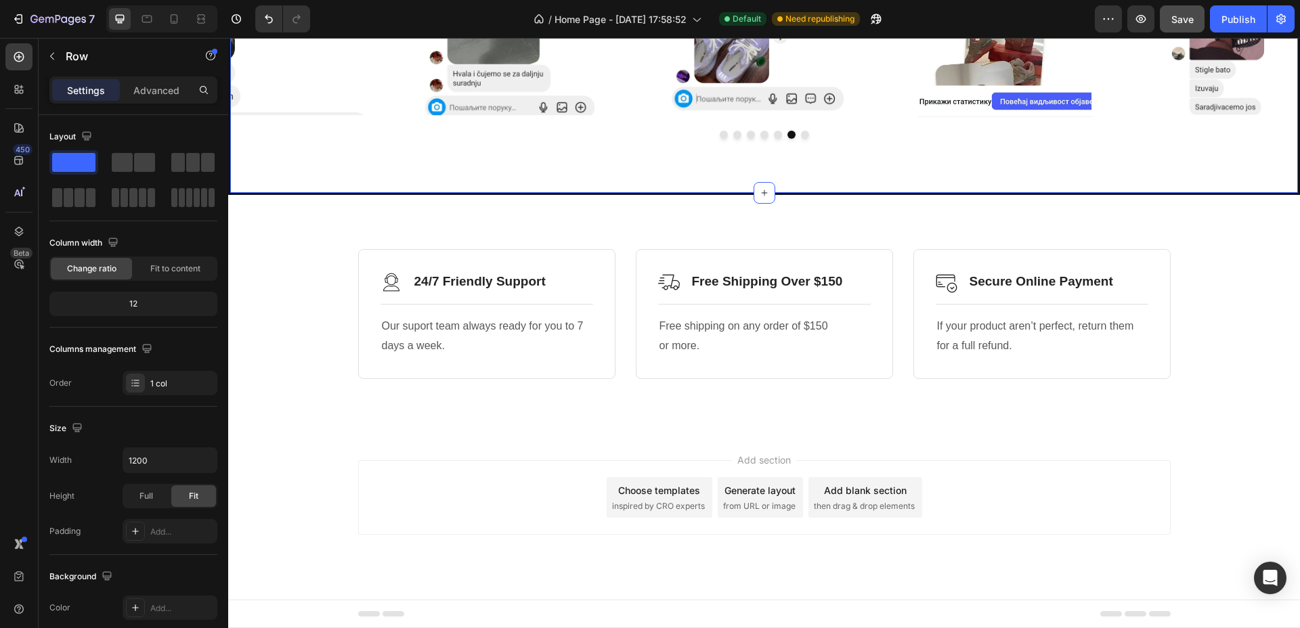
scroll to position [4098, 0]
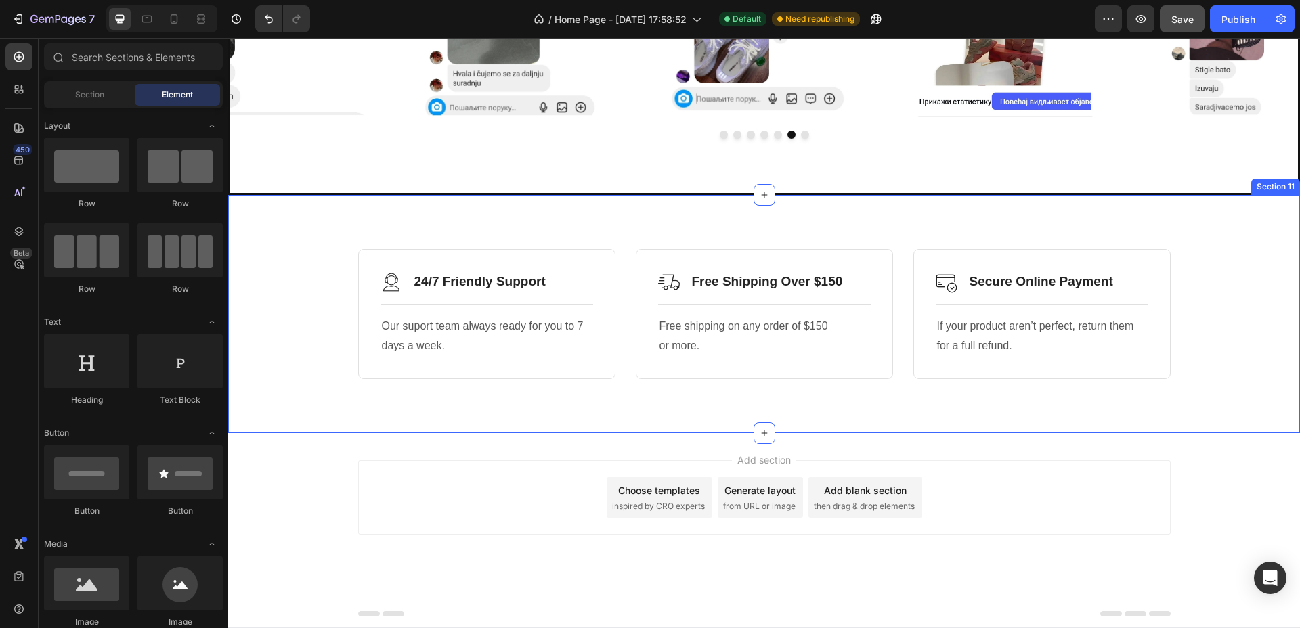
click at [663, 223] on div "Image 24/7 Friendly Support Text Block Row Title Line Our suport team always re…" at bounding box center [764, 314] width 1072 height 239
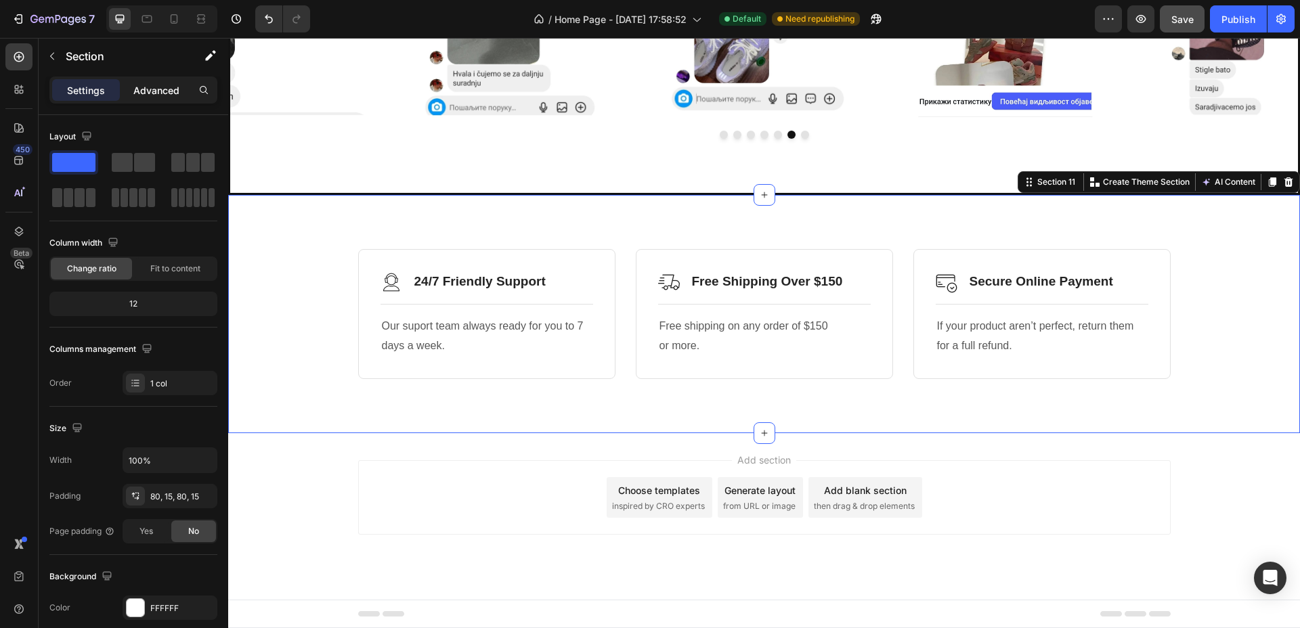
click at [168, 100] on div "Advanced" at bounding box center [157, 90] width 68 height 22
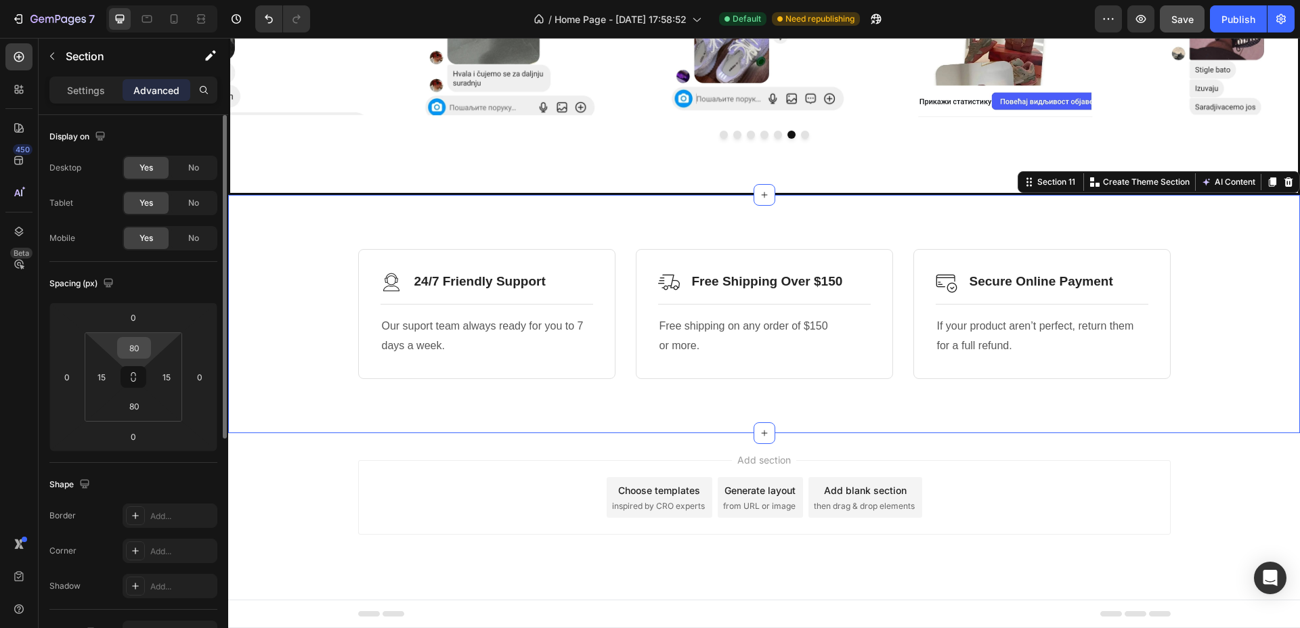
click at [141, 345] on input "80" at bounding box center [133, 348] width 27 height 20
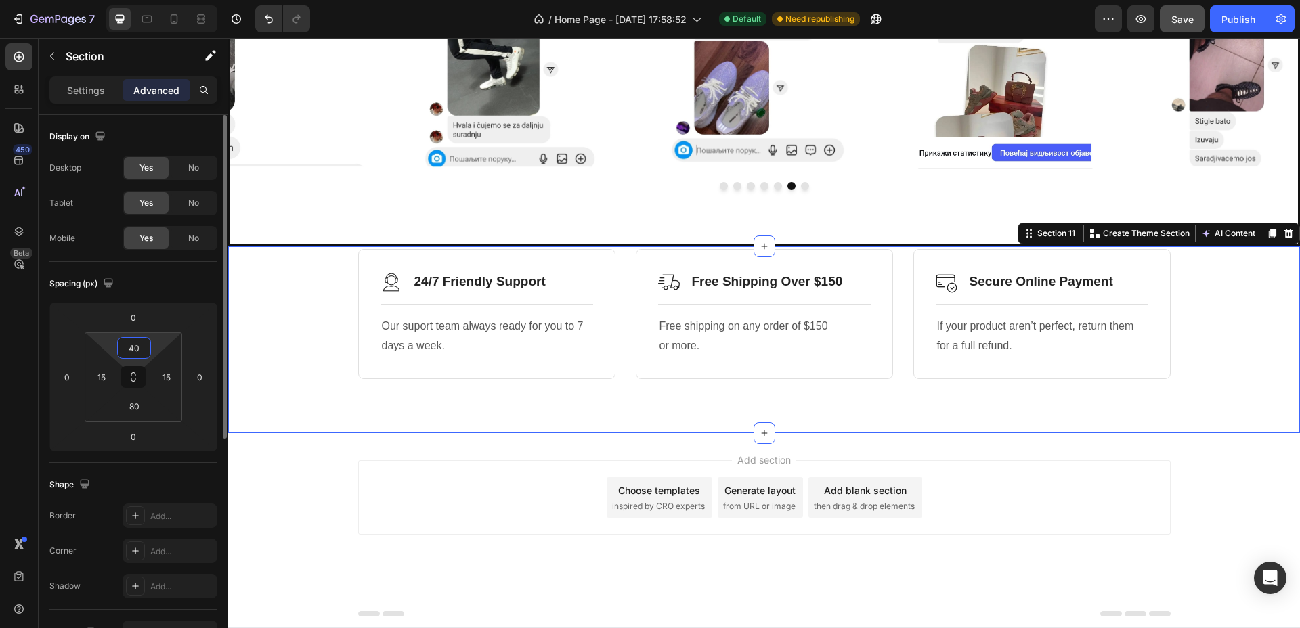
scroll to position [4070, 0]
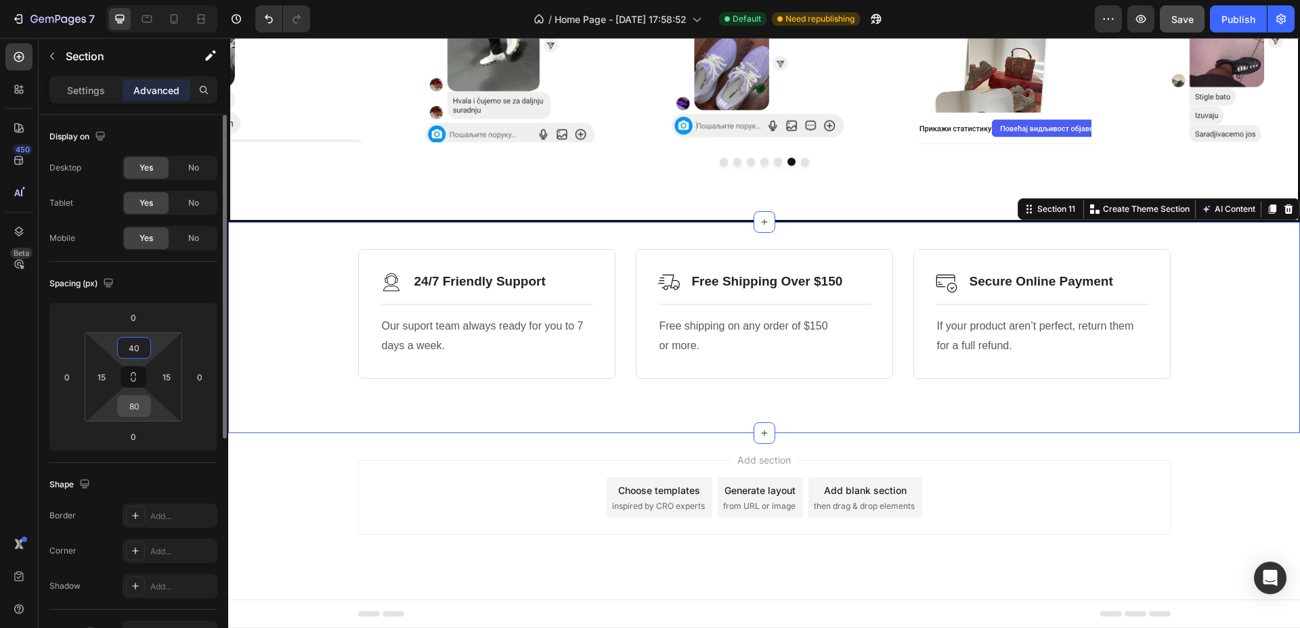
type input "40"
click at [137, 399] on input "80" at bounding box center [133, 406] width 27 height 20
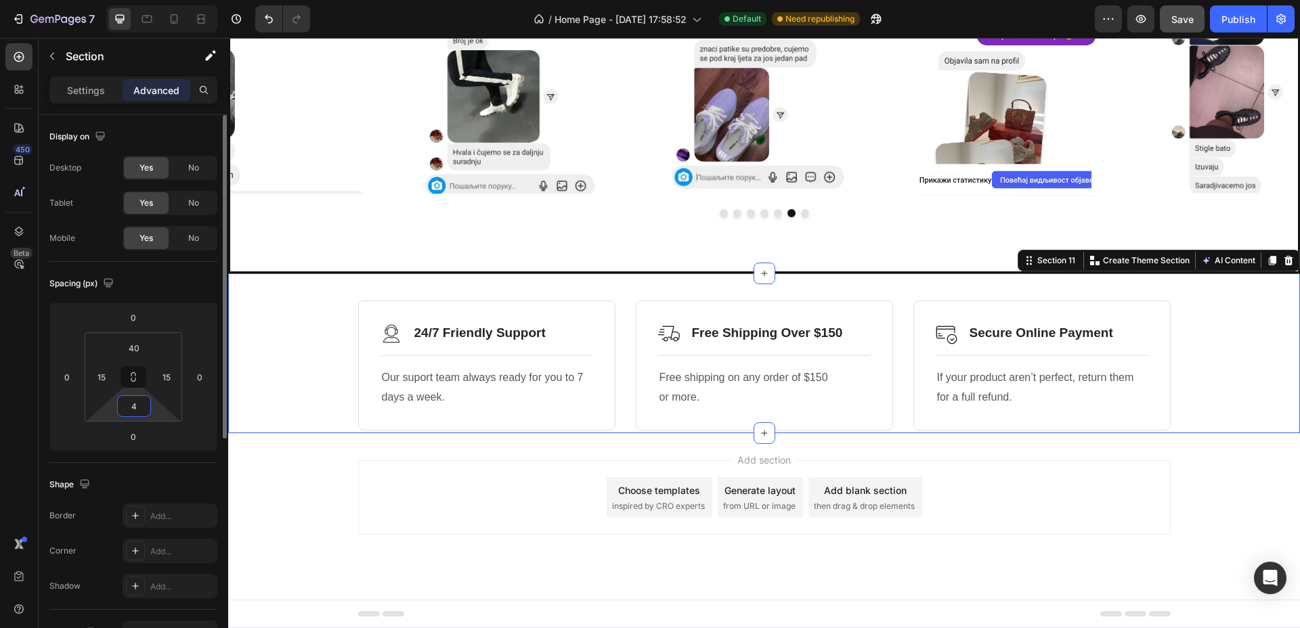
type input "40"
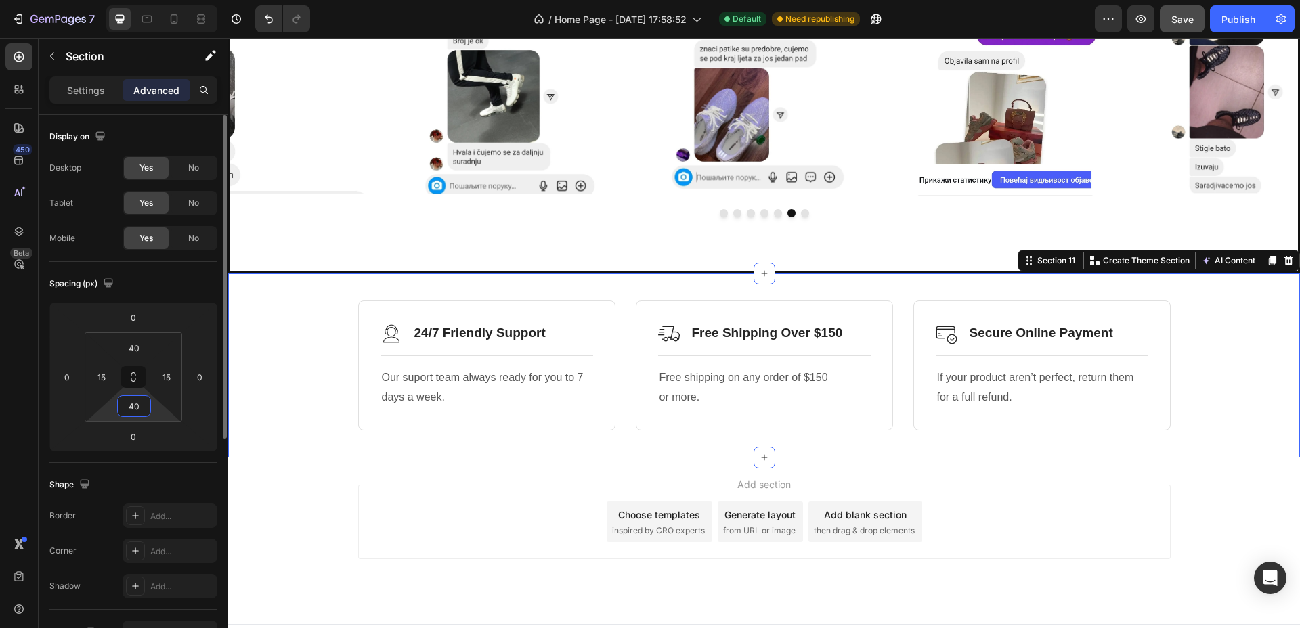
scroll to position [4043, 0]
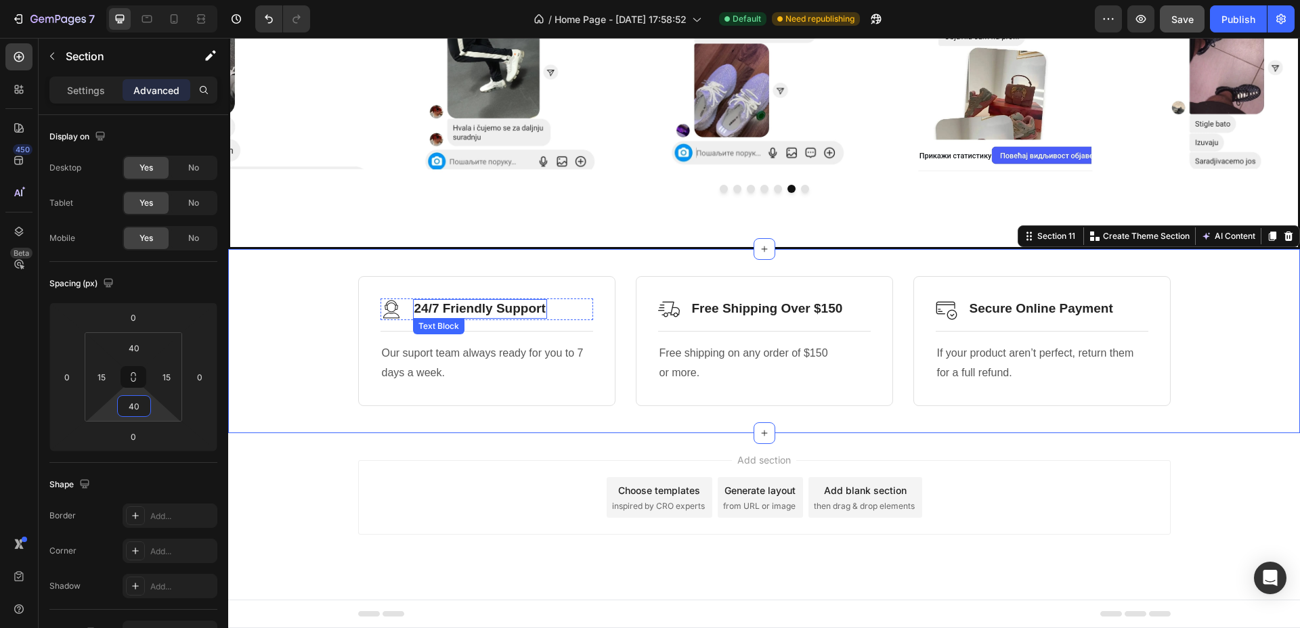
click at [502, 304] on p "24/7 Friendly Support" at bounding box center [479, 309] width 131 height 17
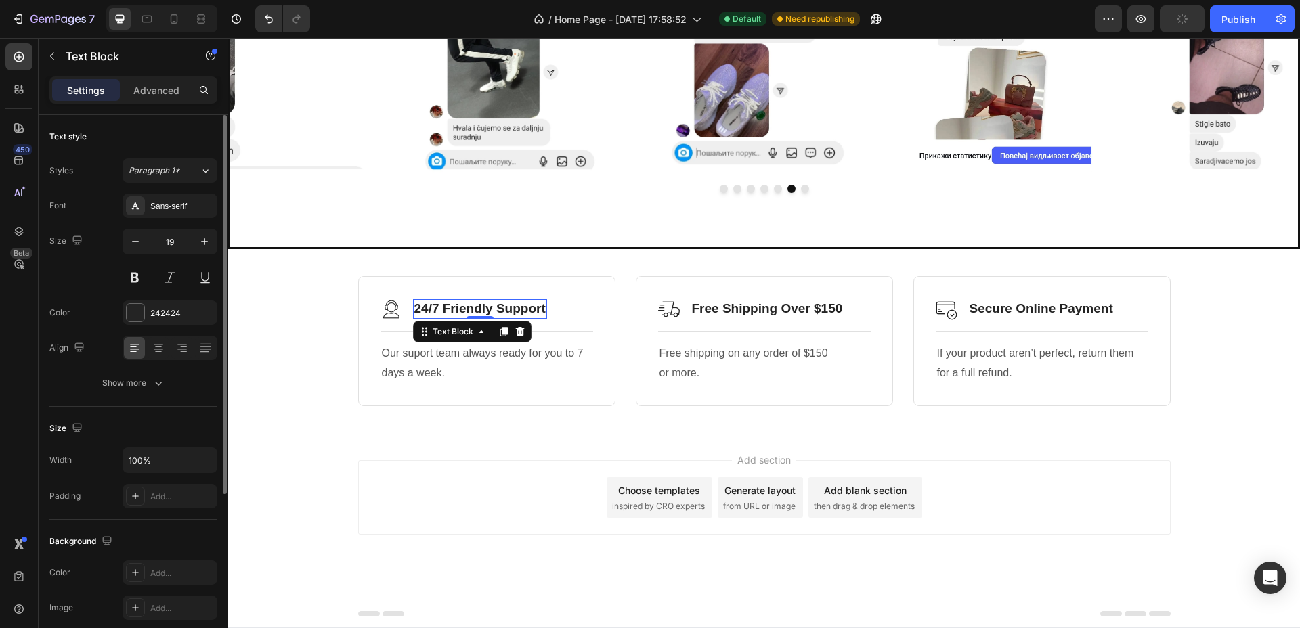
click at [166, 219] on div "Font Sans-serif Size 19 Color 242424 Align Show more" at bounding box center [133, 295] width 168 height 202
click at [171, 215] on div "Sans-serif" at bounding box center [170, 206] width 95 height 24
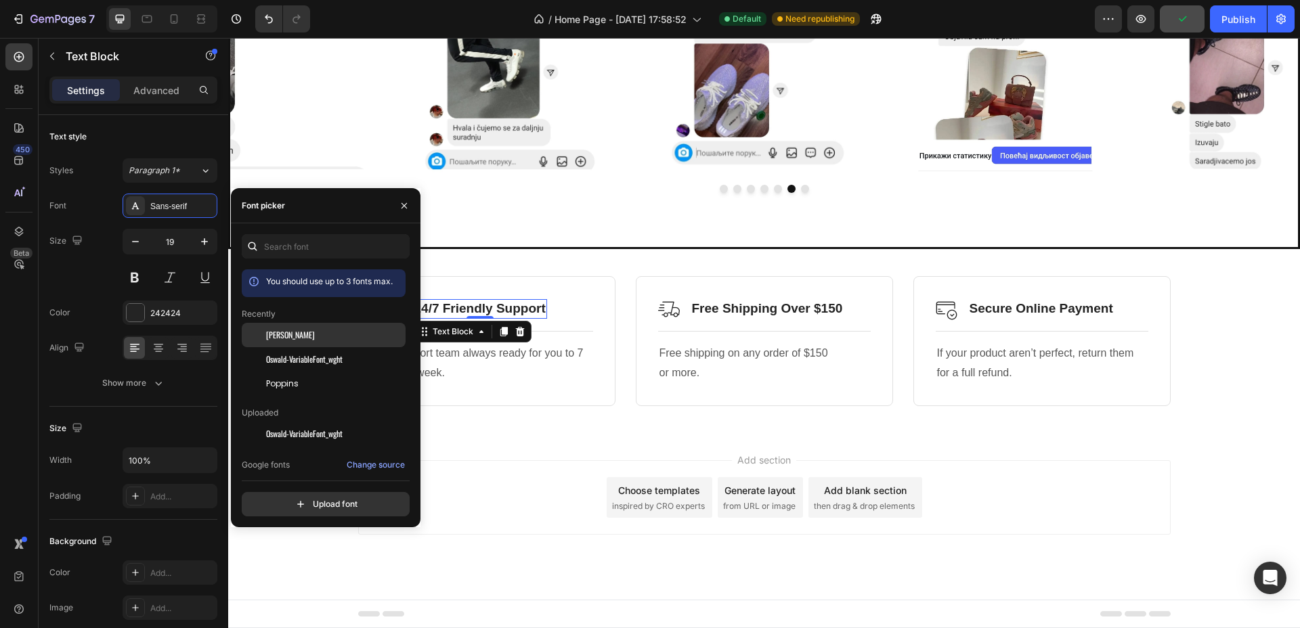
click at [303, 422] on div "[PERSON_NAME]" at bounding box center [324, 434] width 164 height 24
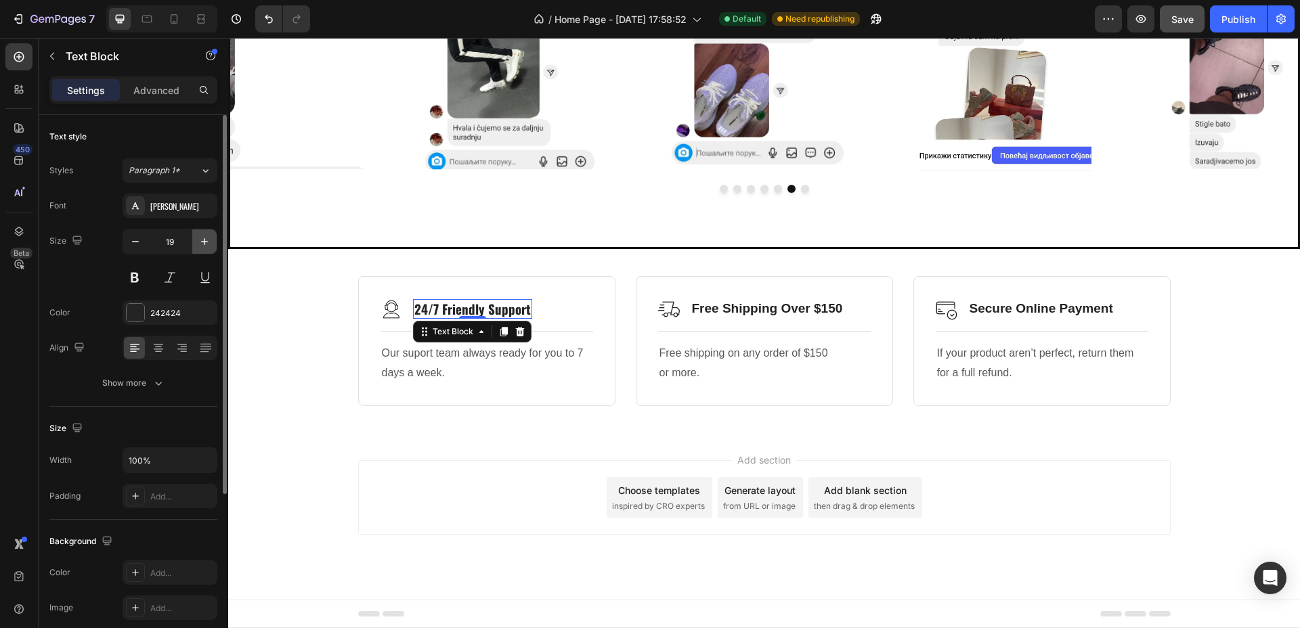
click at [211, 246] on button "button" at bounding box center [204, 241] width 24 height 24
type input "22"
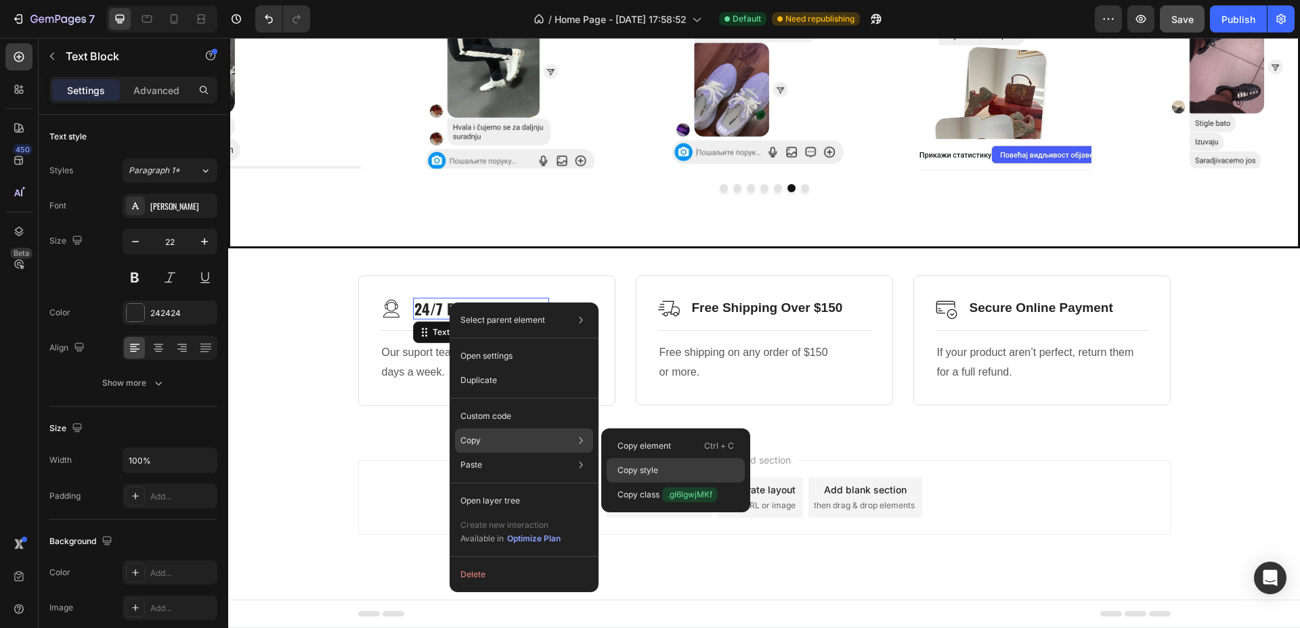
click at [640, 464] on p "Copy style" at bounding box center [637, 470] width 41 height 12
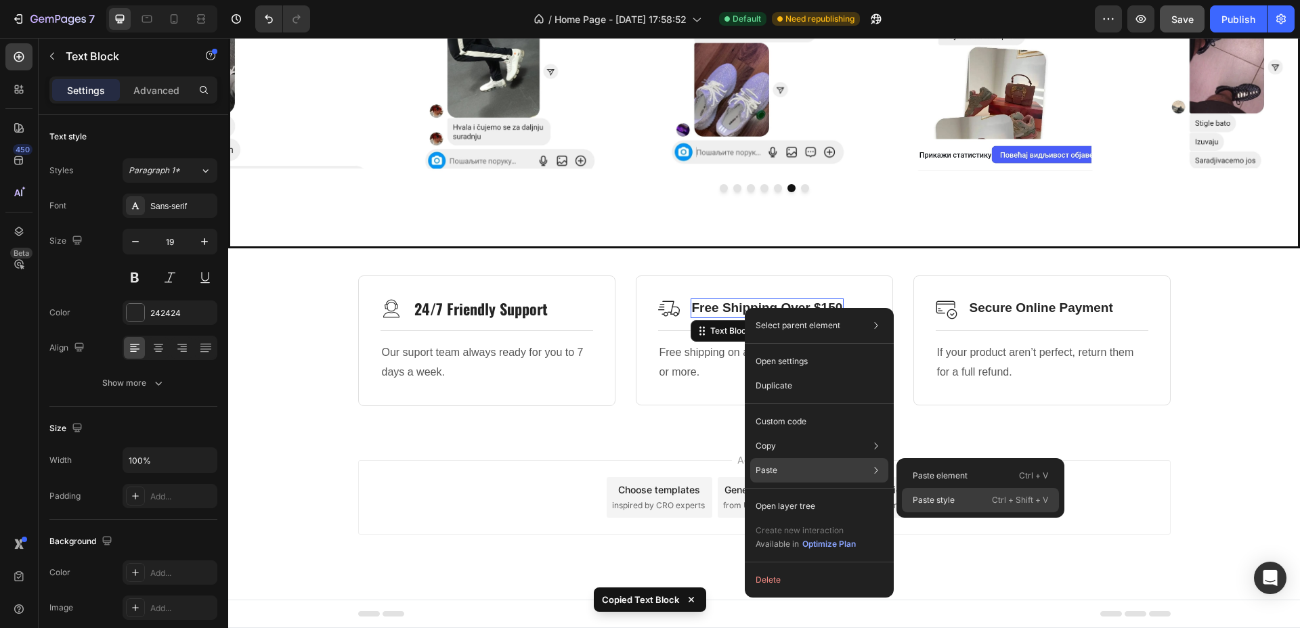
click at [989, 504] on div "Paste style Ctrl + Shift + V" at bounding box center [980, 500] width 157 height 24
type input "22"
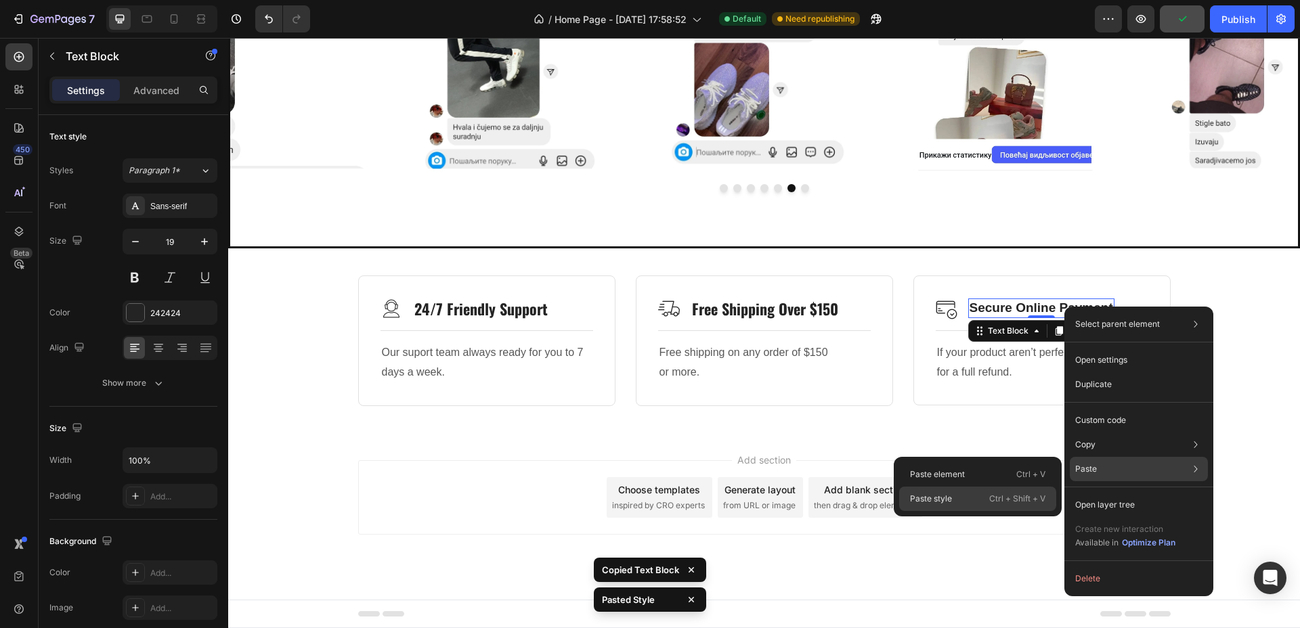
click at [982, 504] on div "Paste style Ctrl + Shift + V" at bounding box center [977, 499] width 157 height 24
type input "22"
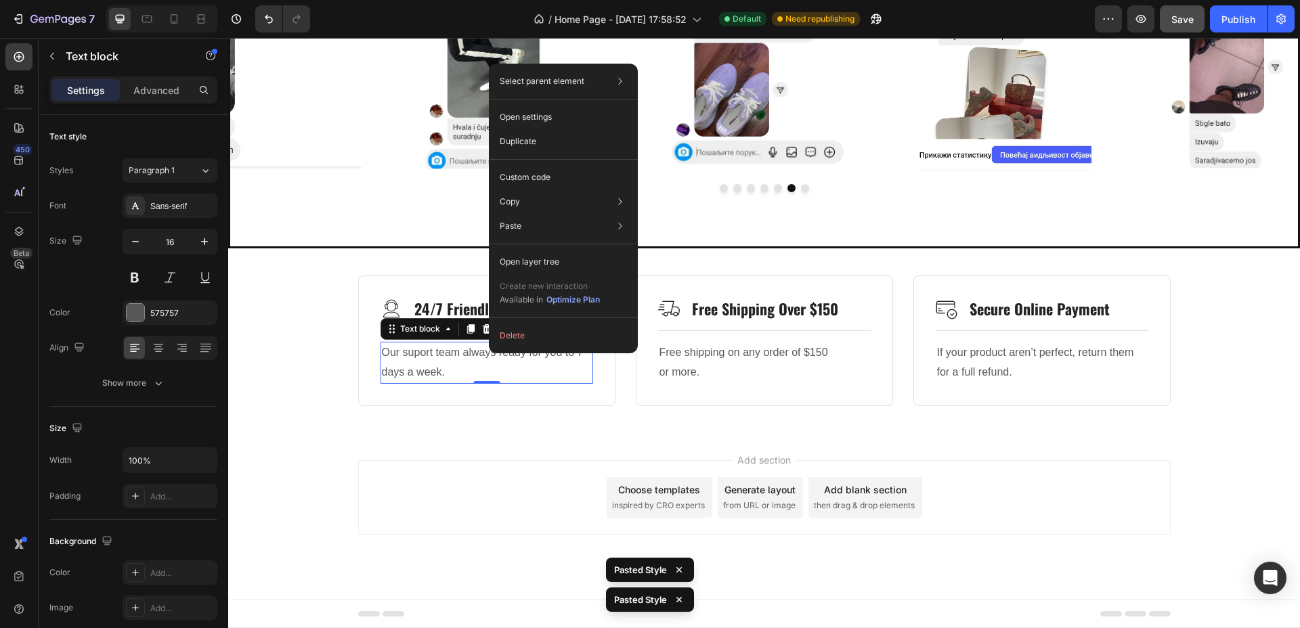
click at [435, 355] on p "Our suport team always ready for you to 7 days a week." at bounding box center [487, 362] width 210 height 39
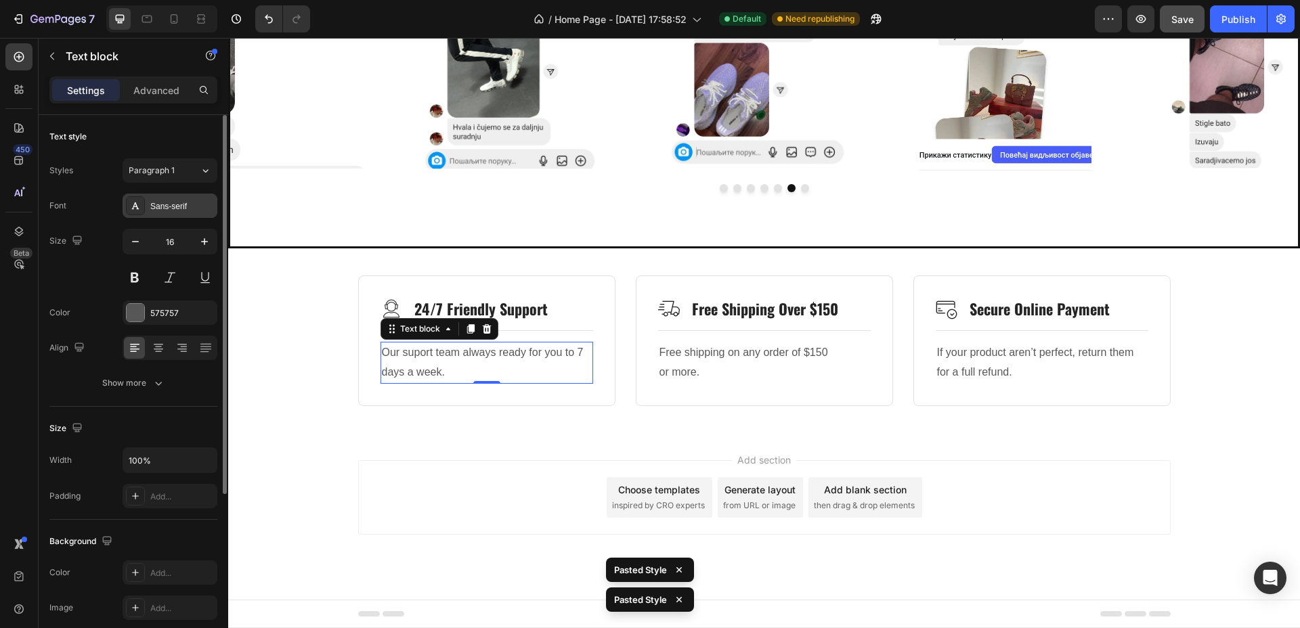
click at [185, 206] on div "Sans-serif" at bounding box center [182, 206] width 64 height 12
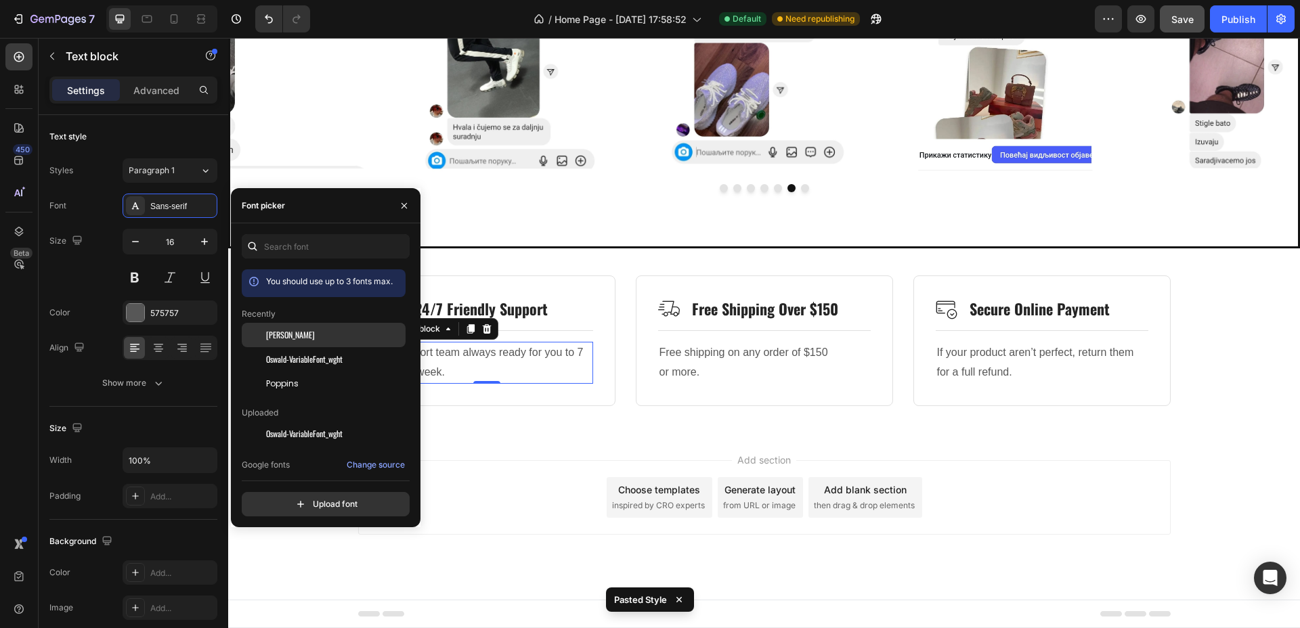
click at [286, 338] on span "[PERSON_NAME]" at bounding box center [290, 335] width 49 height 12
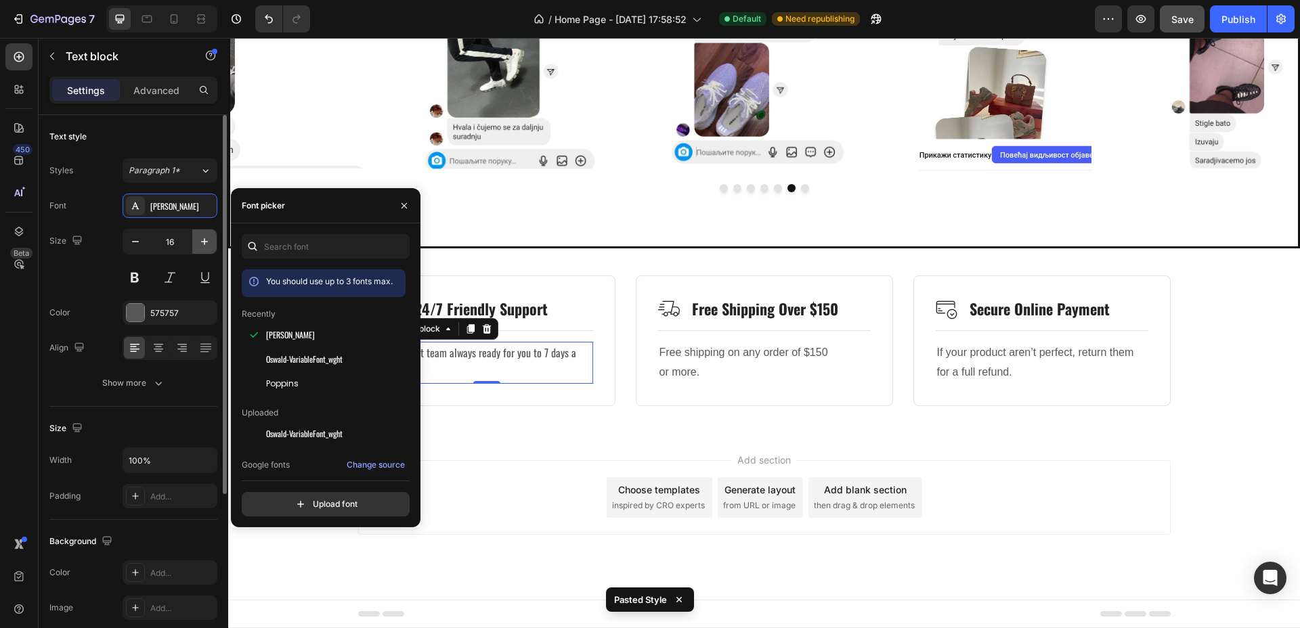
click at [203, 242] on icon "button" at bounding box center [204, 241] width 7 height 7
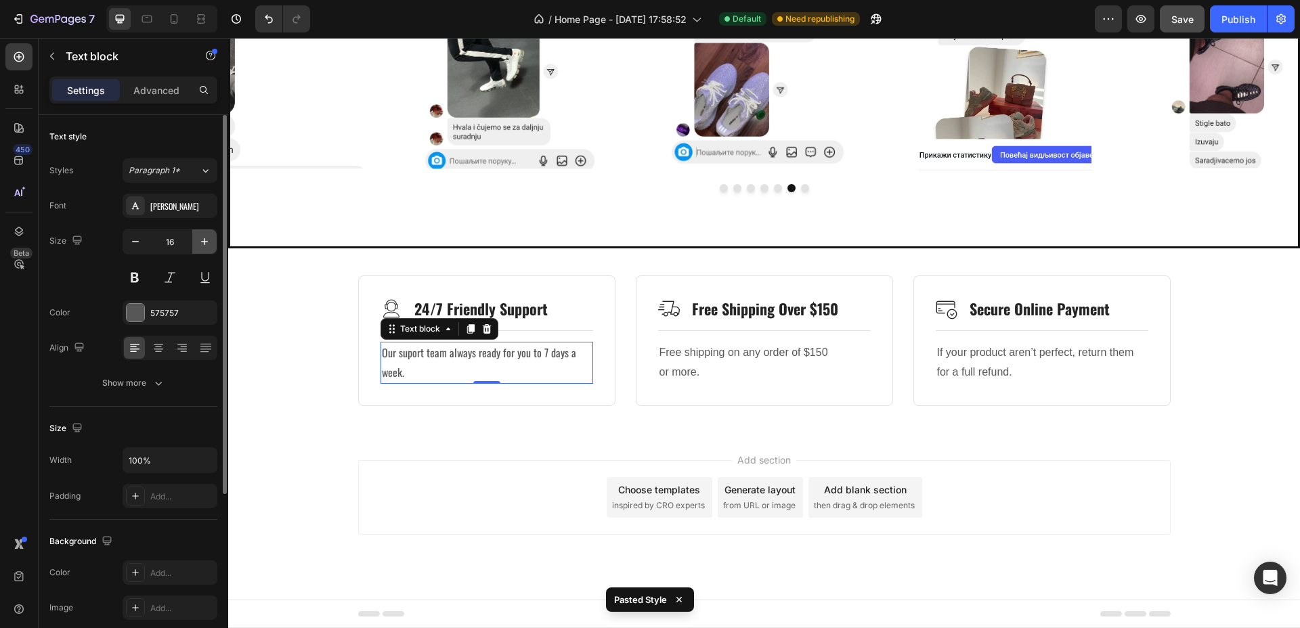
click at [203, 242] on icon "button" at bounding box center [204, 241] width 7 height 7
click at [202, 242] on icon "button" at bounding box center [204, 241] width 7 height 7
click at [203, 242] on icon "button" at bounding box center [204, 241] width 7 height 7
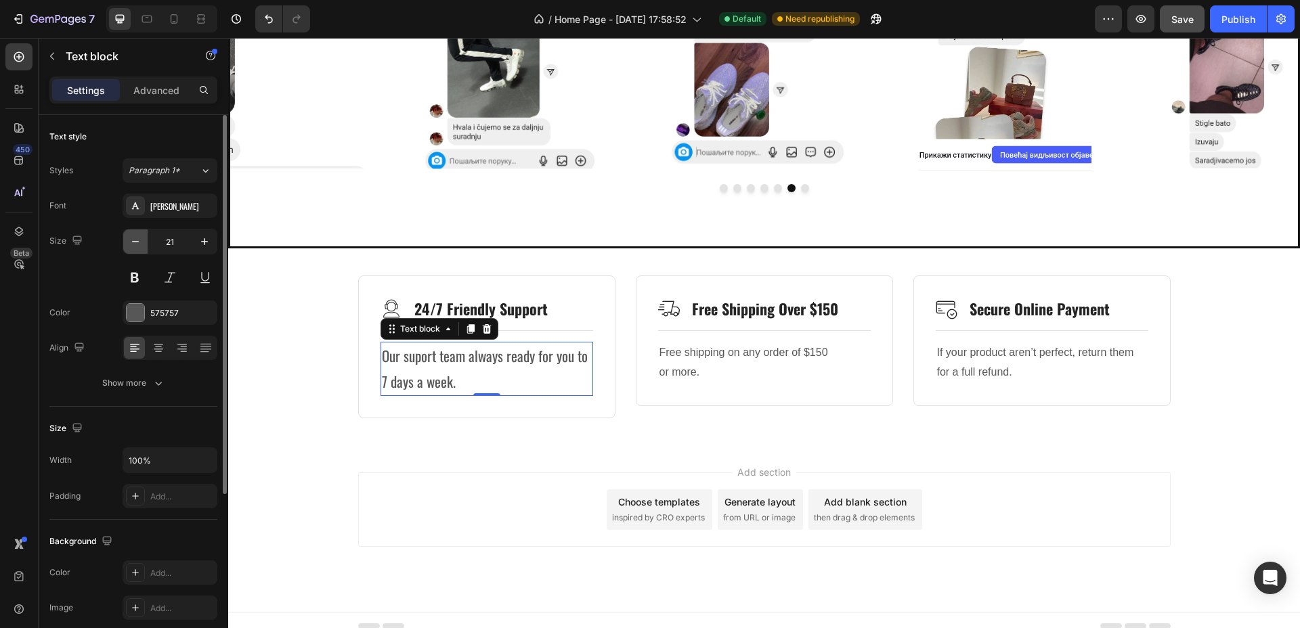
click at [141, 249] on button "button" at bounding box center [135, 241] width 24 height 24
type input "18"
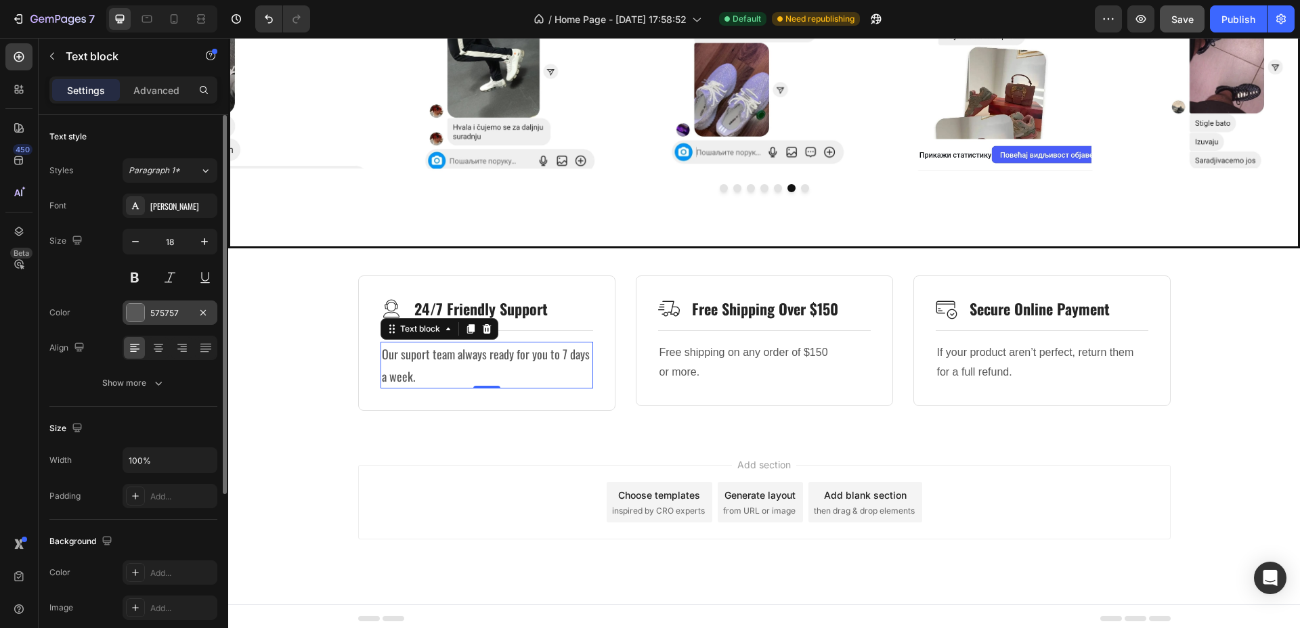
click at [139, 319] on div at bounding box center [136, 313] width 18 height 18
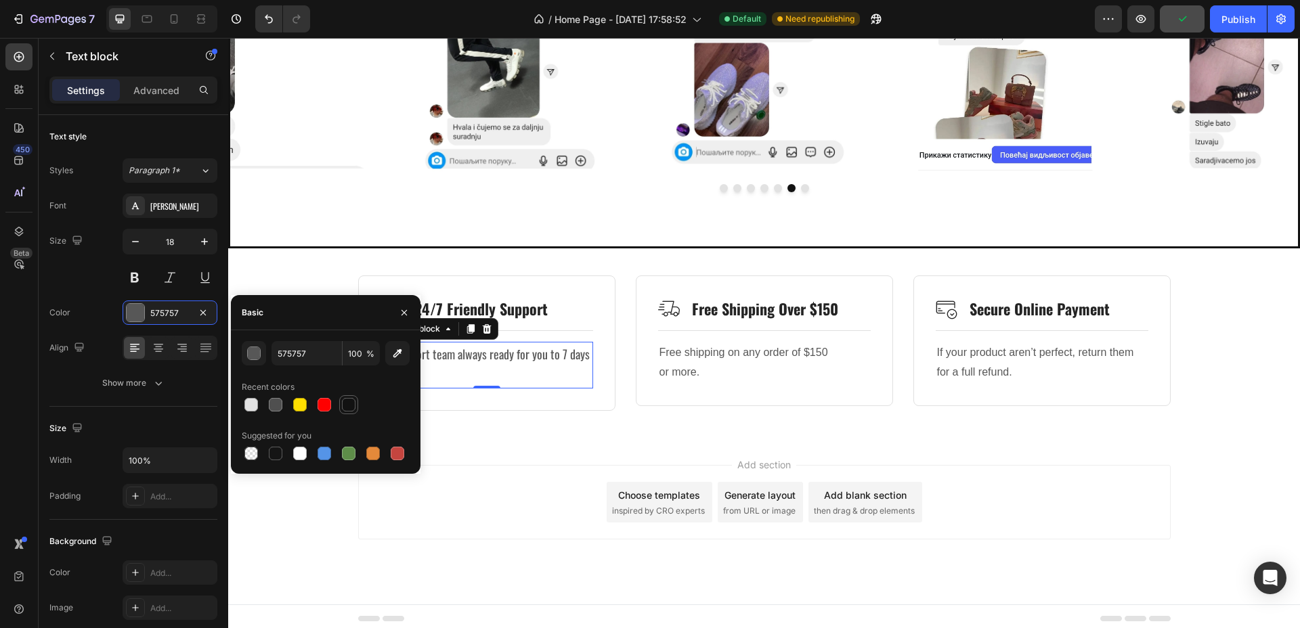
click at [350, 406] on div at bounding box center [349, 405] width 14 height 14
type input "121212"
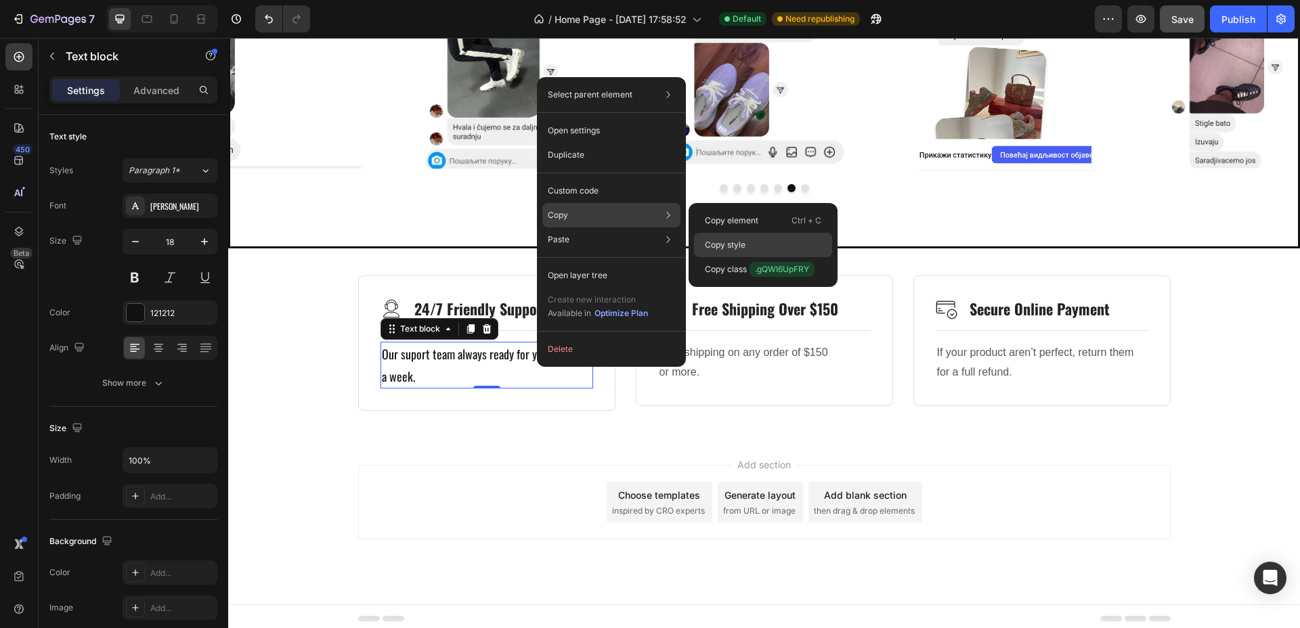
click at [747, 257] on div "Copy style" at bounding box center [763, 269] width 138 height 24
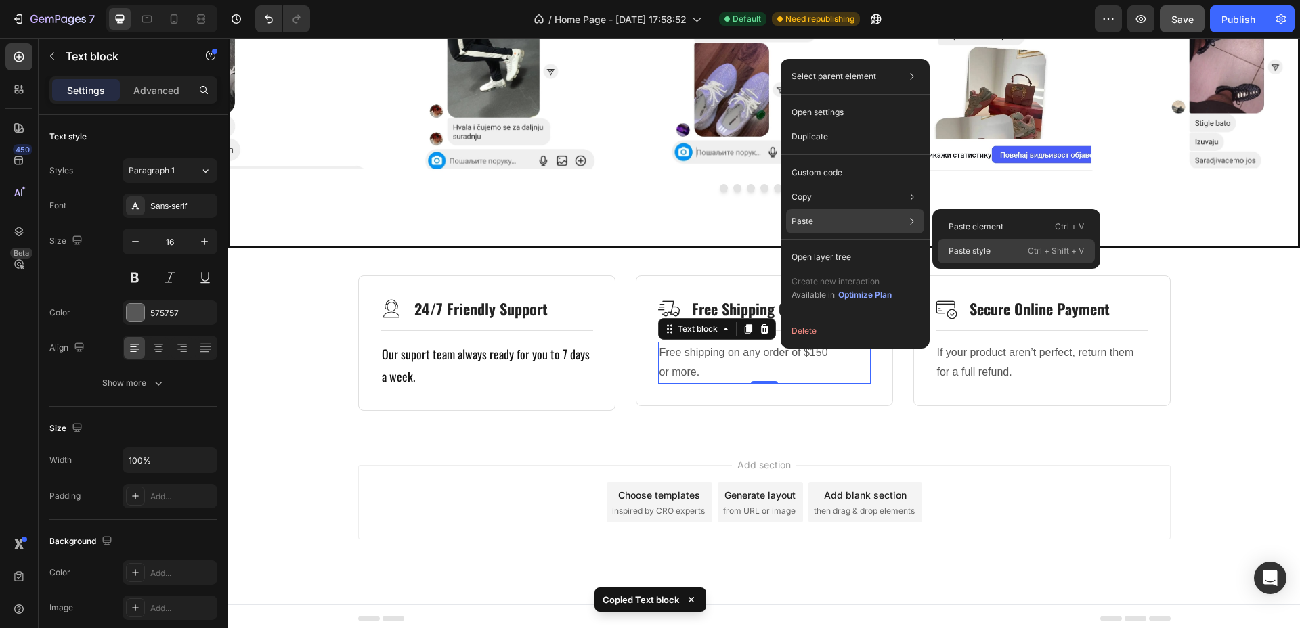
drag, startPoint x: 1002, startPoint y: 255, endPoint x: 771, endPoint y: 236, distance: 231.6
click at [1002, 255] on div "Paste style Ctrl + Shift + V" at bounding box center [1016, 251] width 157 height 24
type input "18"
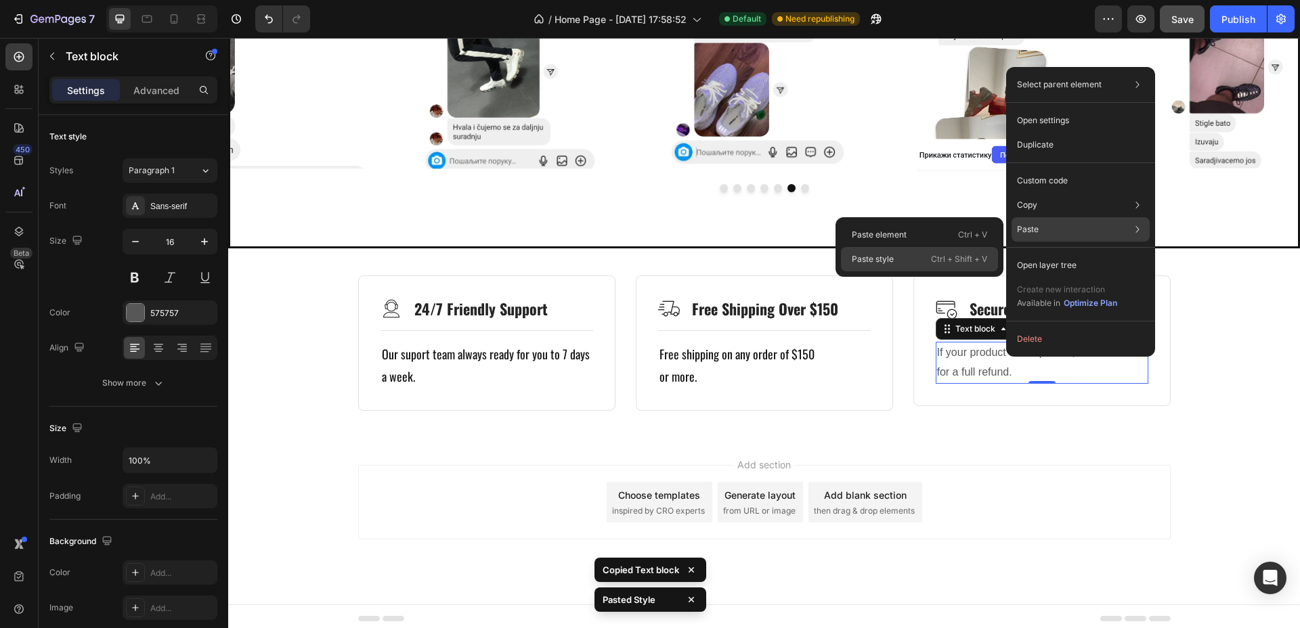
click at [953, 254] on p "Ctrl + Shift + V" at bounding box center [959, 260] width 56 height 14
type input "18"
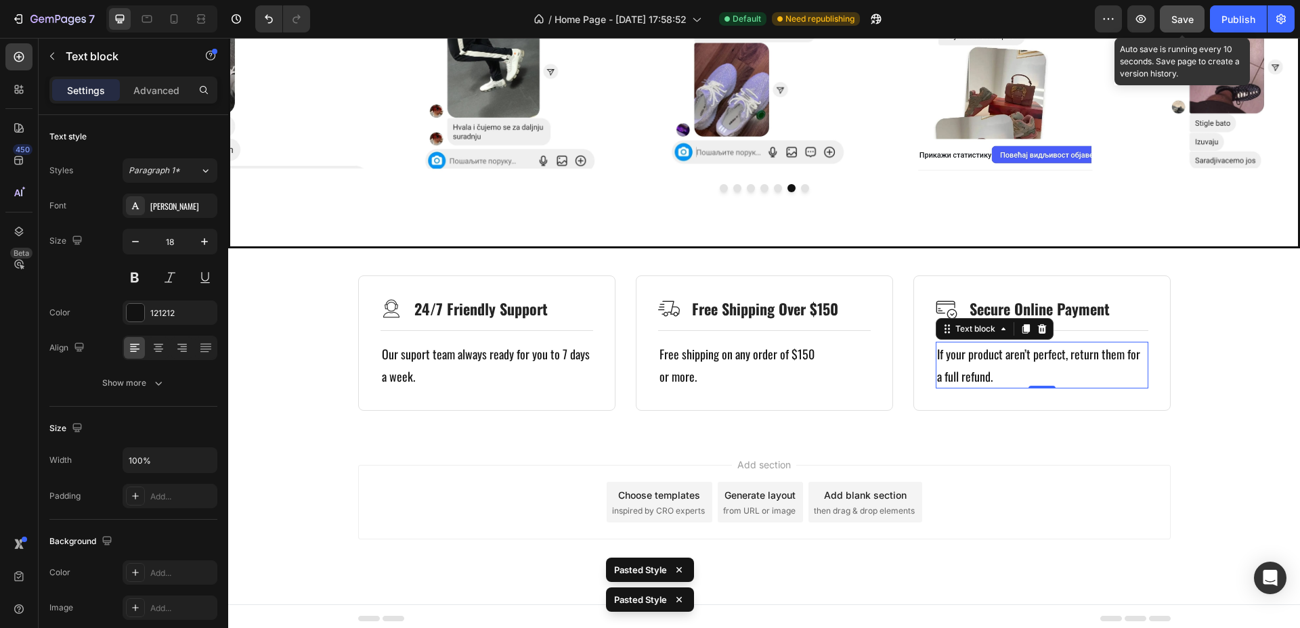
click at [1174, 18] on span "Save" at bounding box center [1182, 20] width 22 height 12
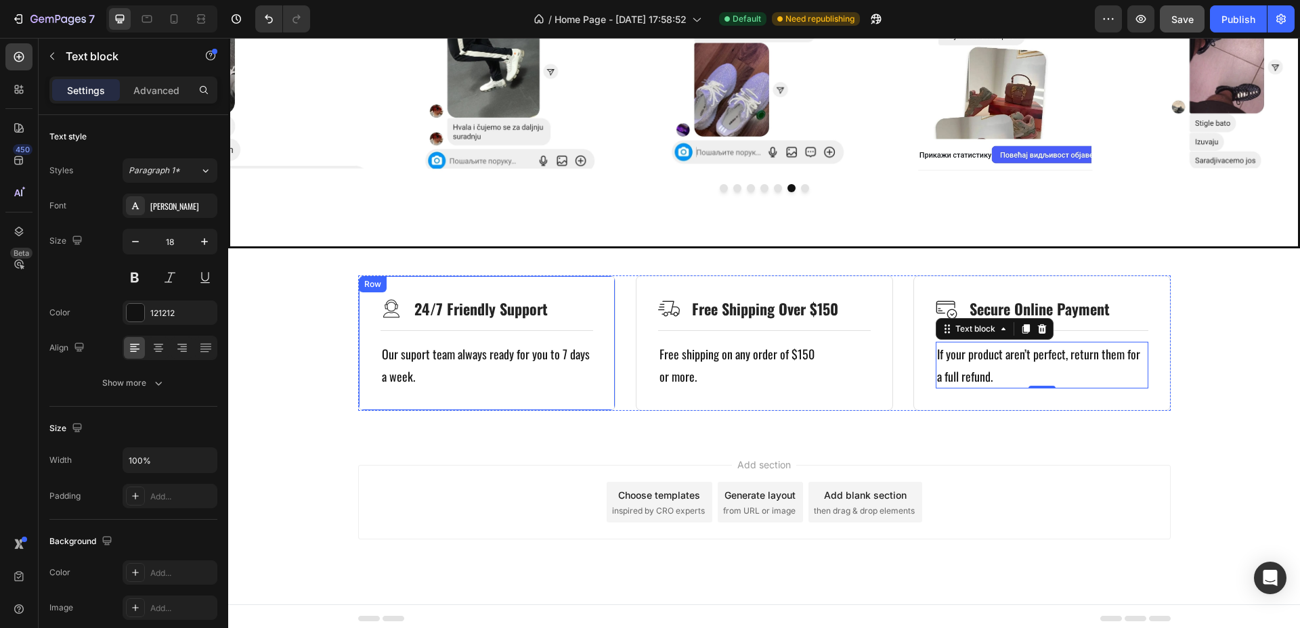
click at [600, 301] on div "Image 24/7 Friendly Support Text Block Row Title Line Our suport team always re…" at bounding box center [486, 343] width 257 height 135
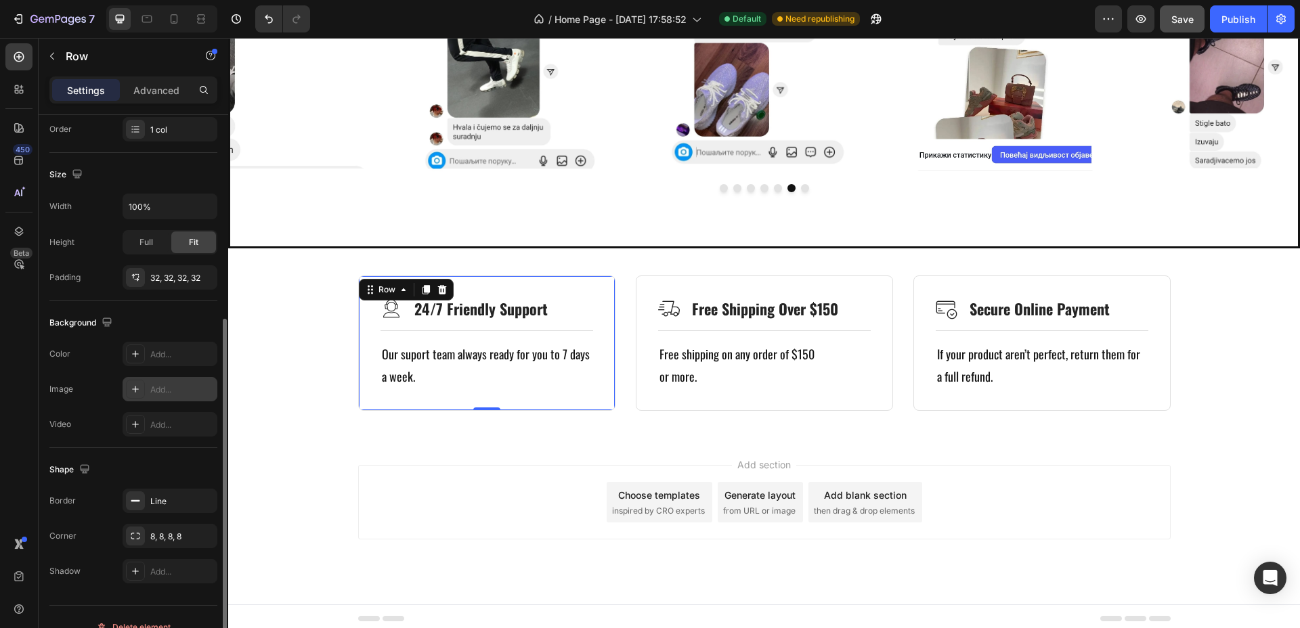
scroll to position [274, 0]
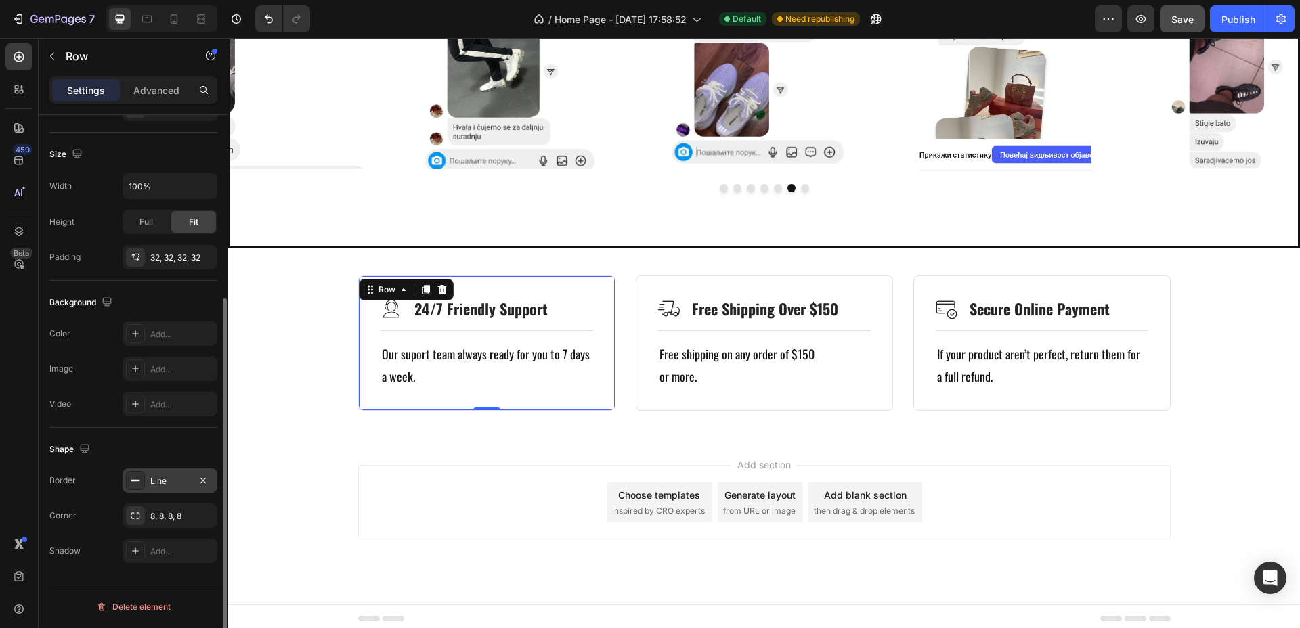
click at [187, 479] on div "Line" at bounding box center [169, 481] width 39 height 12
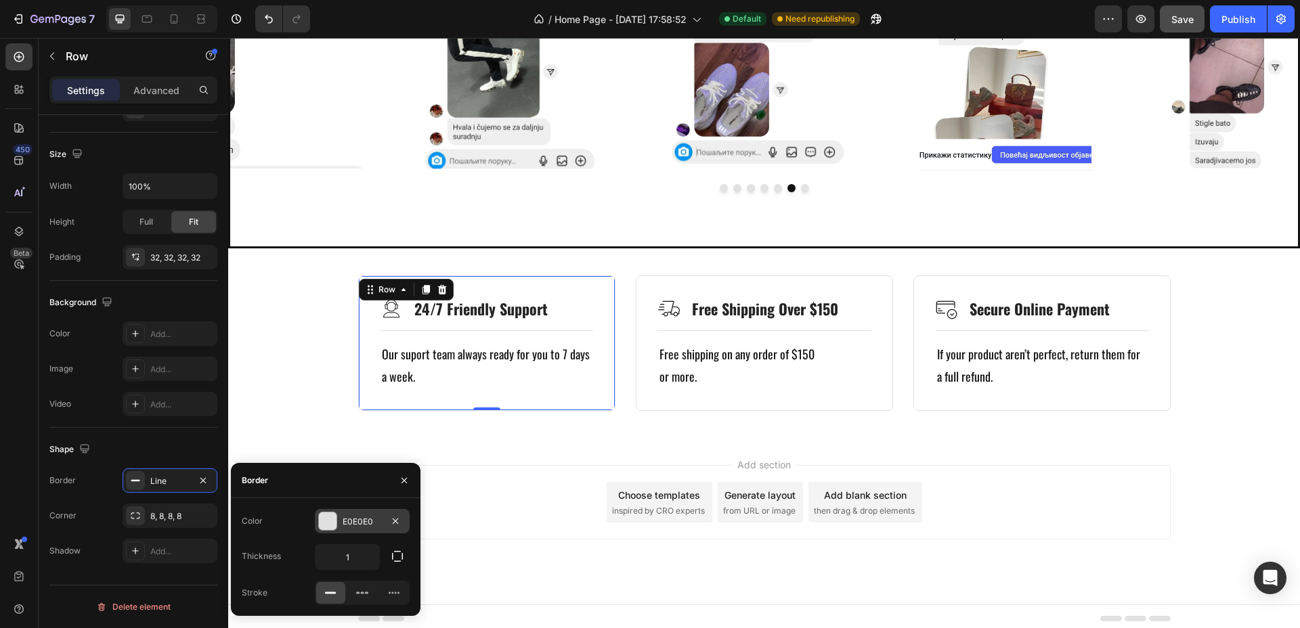
click at [322, 523] on div at bounding box center [328, 521] width 18 height 18
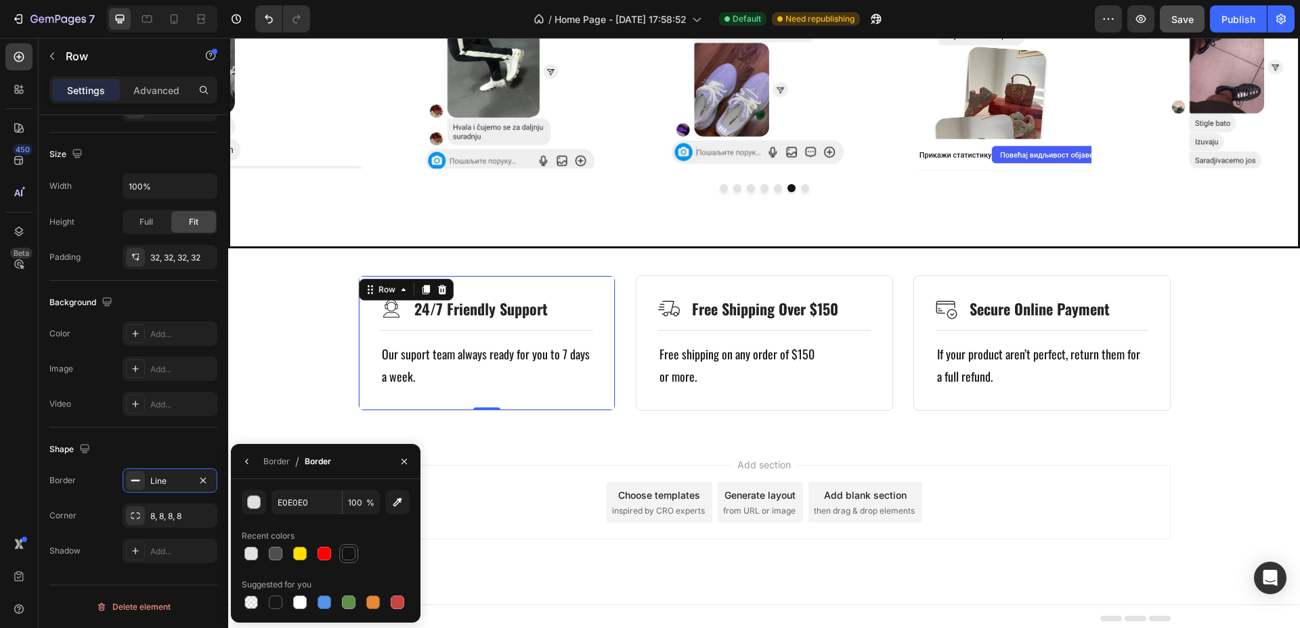
click at [354, 552] on div at bounding box center [349, 554] width 14 height 14
type input "121212"
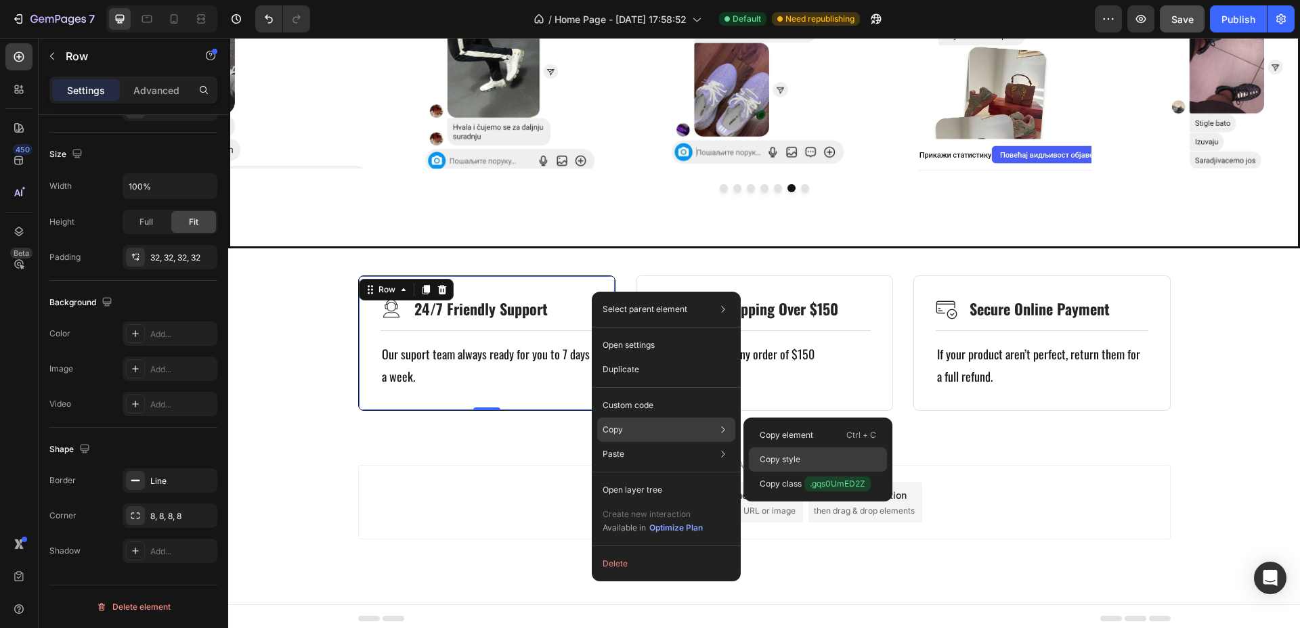
click at [789, 456] on p "Copy style" at bounding box center [780, 460] width 41 height 12
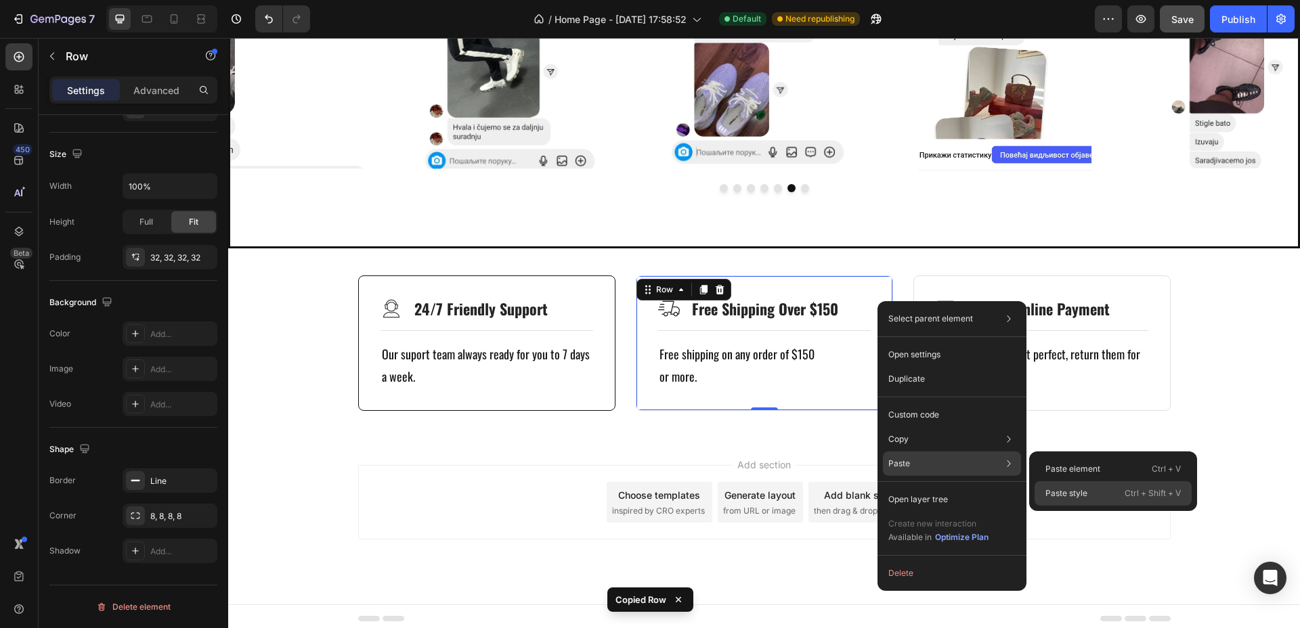
click at [1064, 490] on p "Paste style" at bounding box center [1066, 493] width 42 height 12
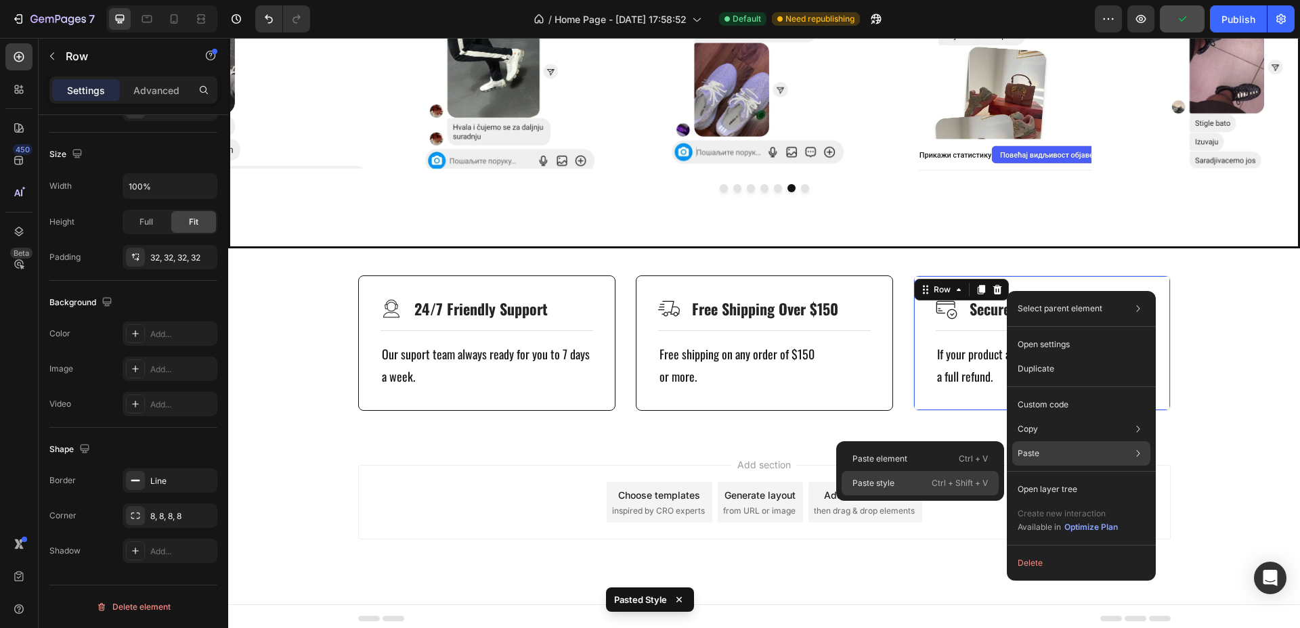
click at [900, 477] on div "Paste style Ctrl + Shift + V" at bounding box center [919, 483] width 157 height 24
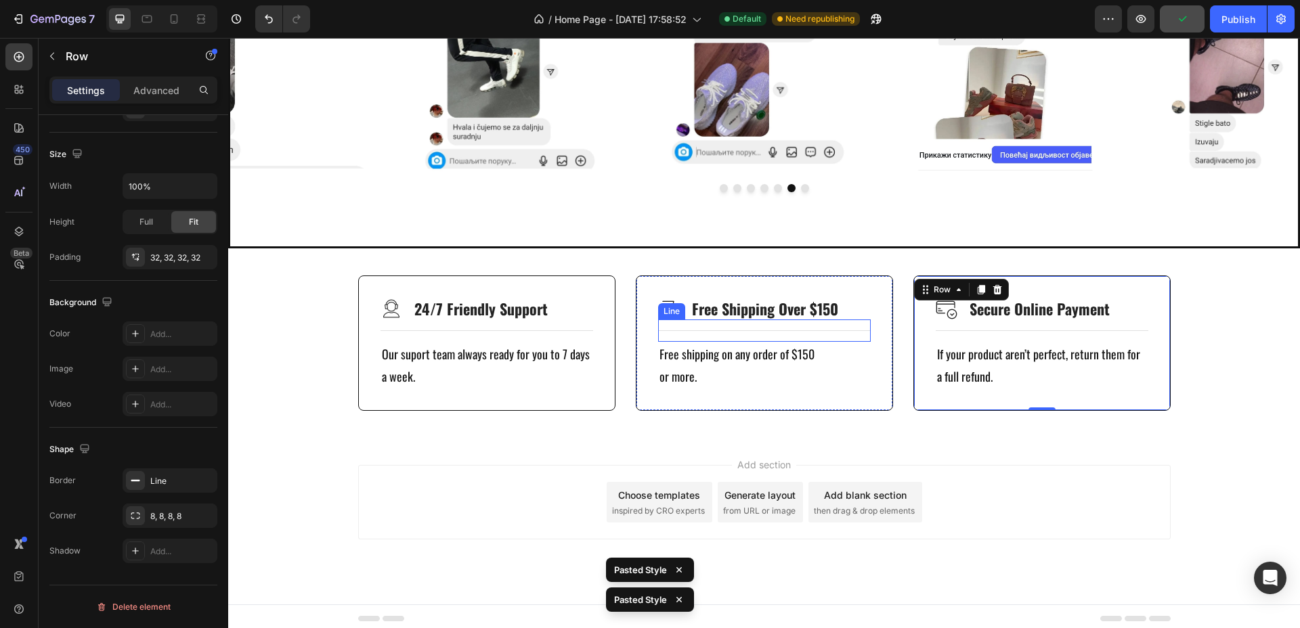
click at [841, 329] on div "Title Line" at bounding box center [764, 331] width 213 height 22
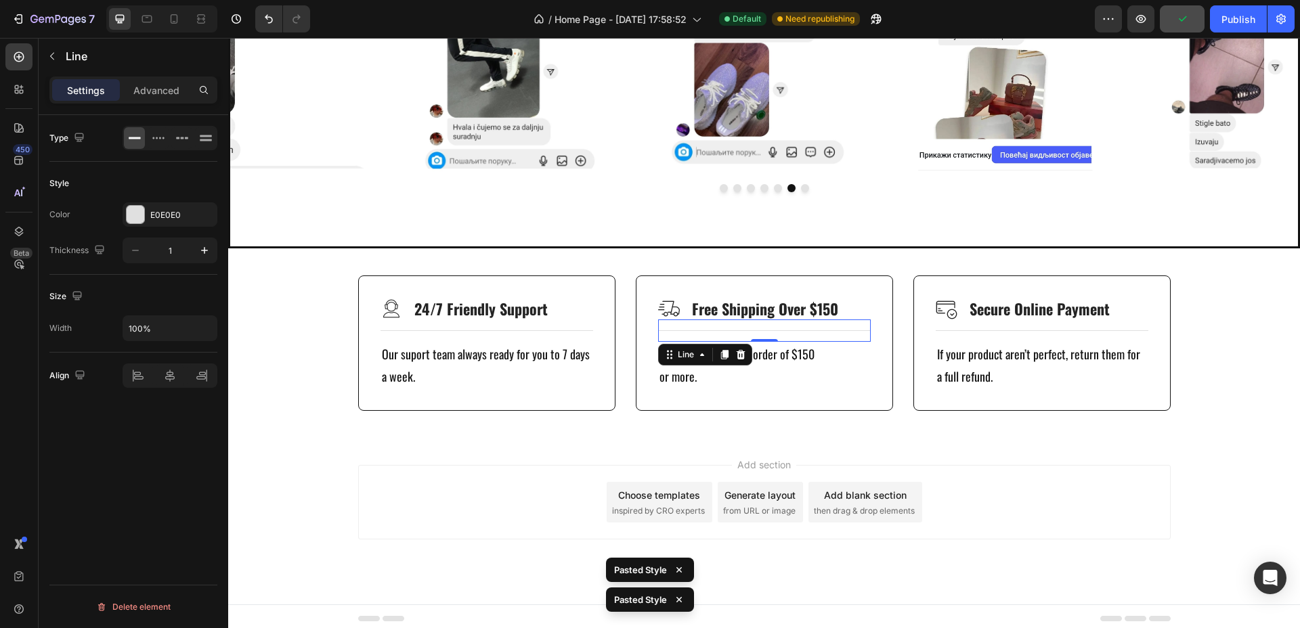
scroll to position [0, 0]
click at [139, 225] on div "E0E0E0" at bounding box center [170, 214] width 95 height 24
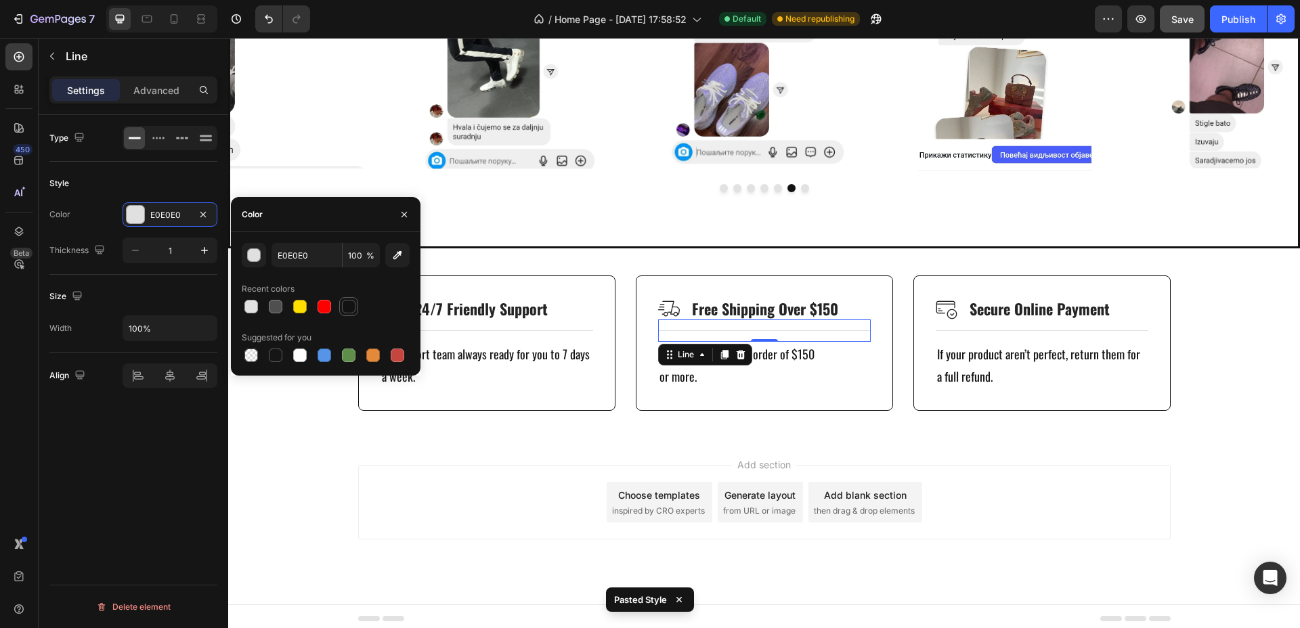
click at [348, 305] on div at bounding box center [349, 307] width 14 height 14
type input "121212"
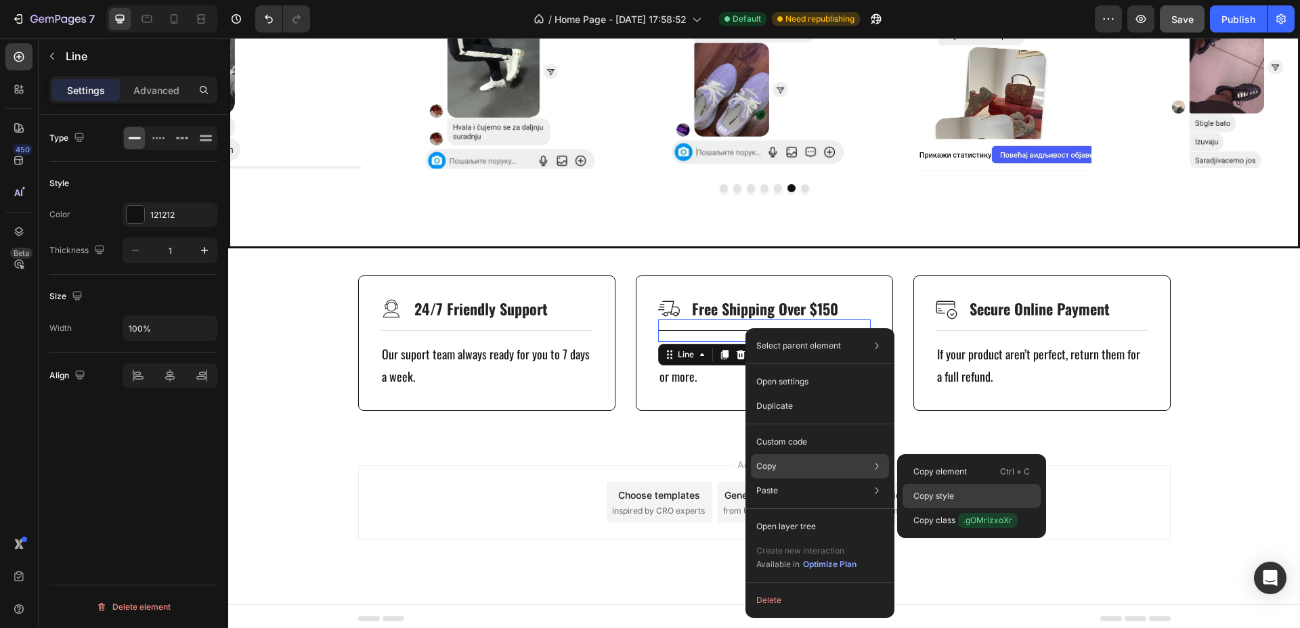
click at [954, 495] on p "Copy style" at bounding box center [933, 496] width 41 height 12
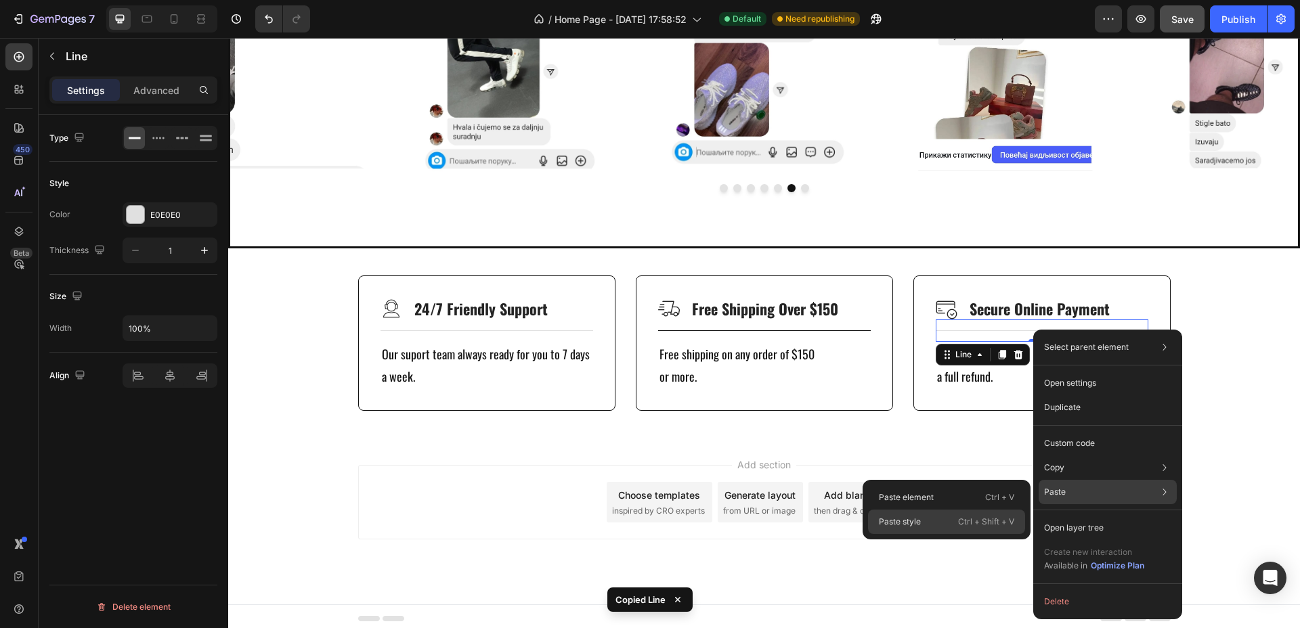
click at [970, 521] on p "Ctrl + Shift + V" at bounding box center [986, 522] width 56 height 14
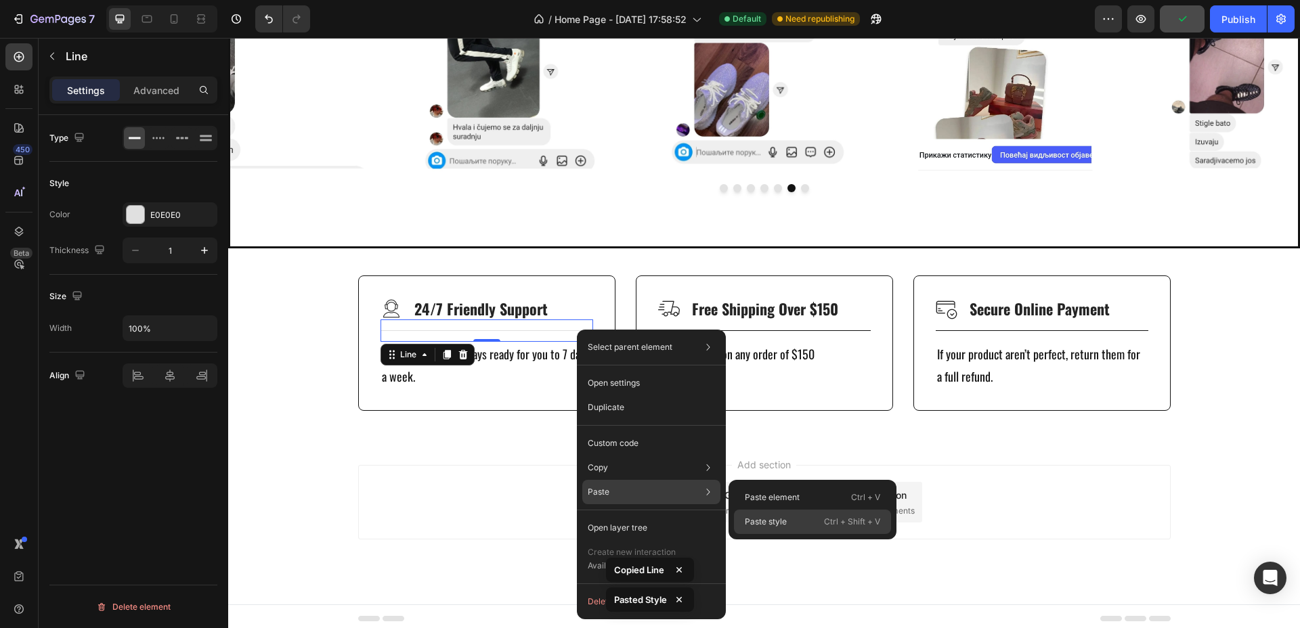
click at [776, 523] on p "Paste style" at bounding box center [766, 522] width 42 height 12
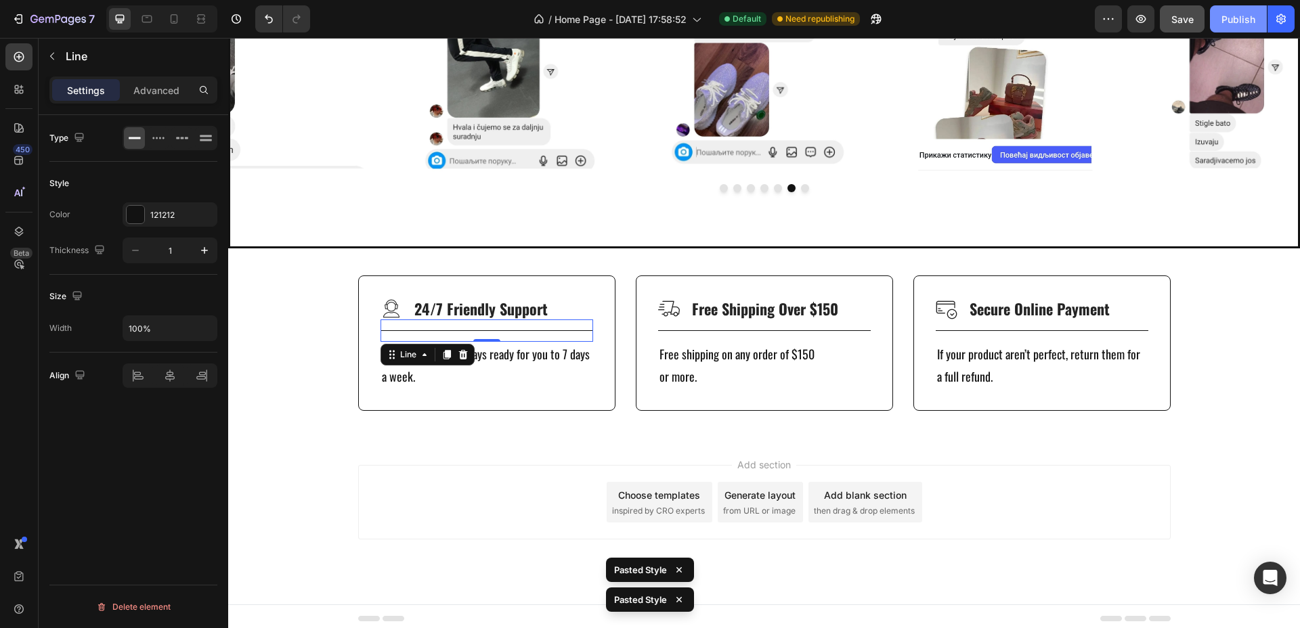
click at [1230, 13] on div "Publish" at bounding box center [1238, 19] width 34 height 14
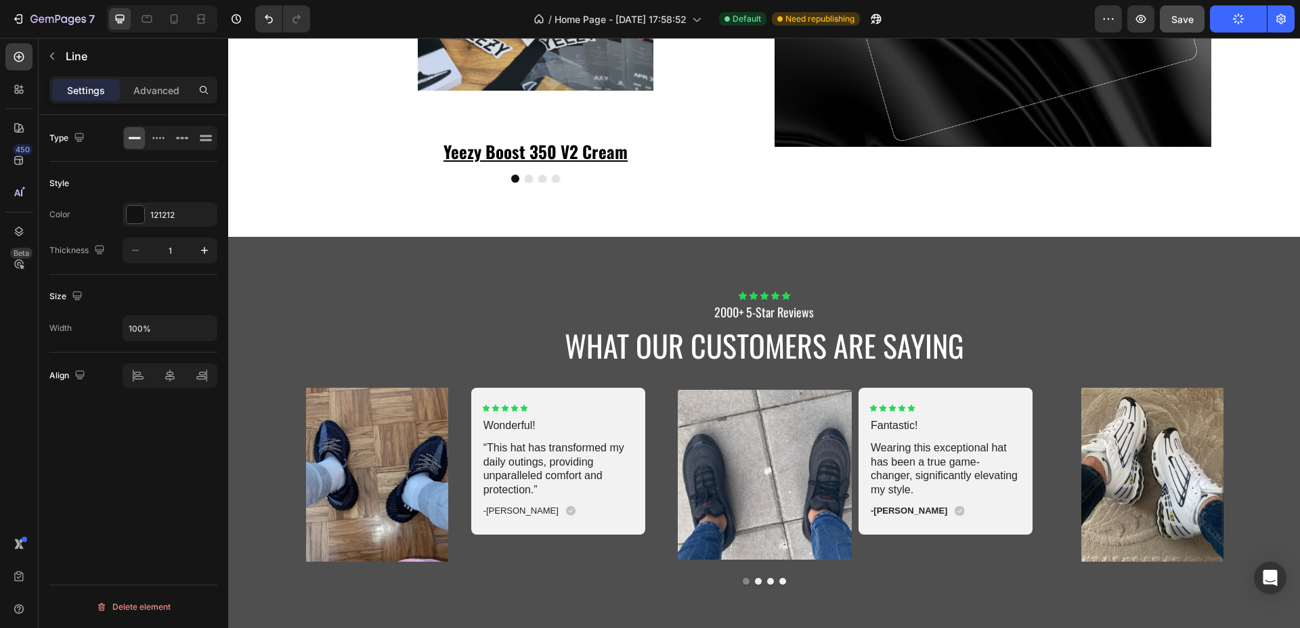
scroll to position [3014, 0]
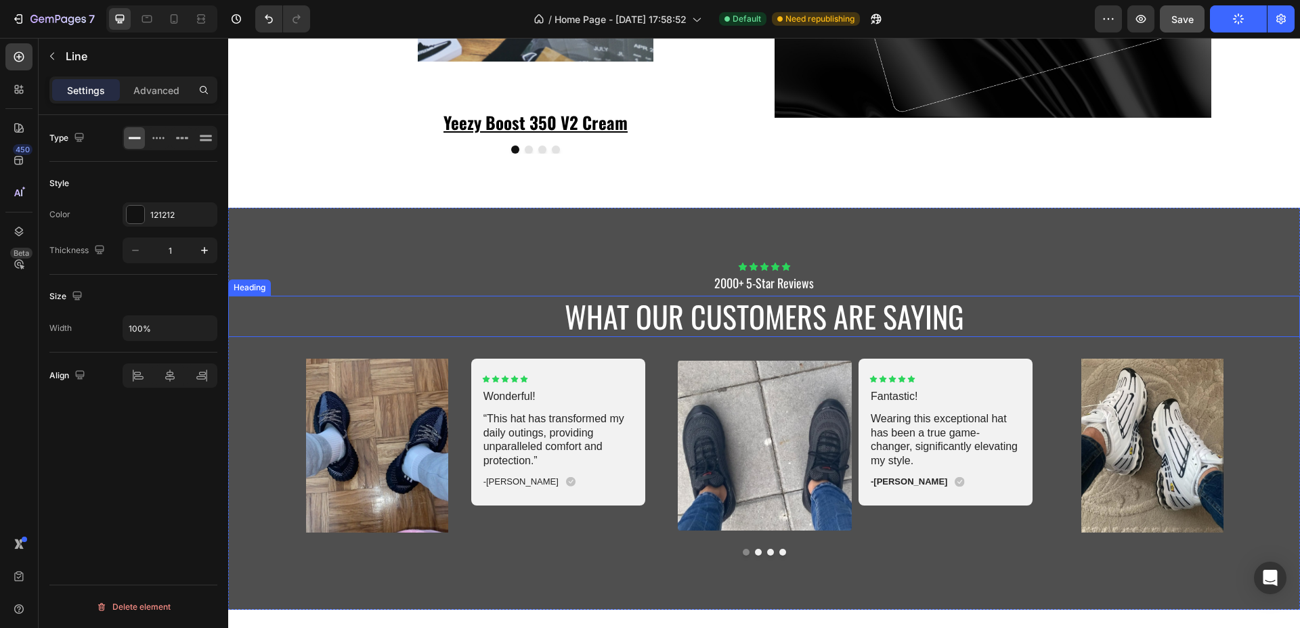
click at [836, 300] on h2 "What Our Customers Are Saying" at bounding box center [764, 316] width 1072 height 41
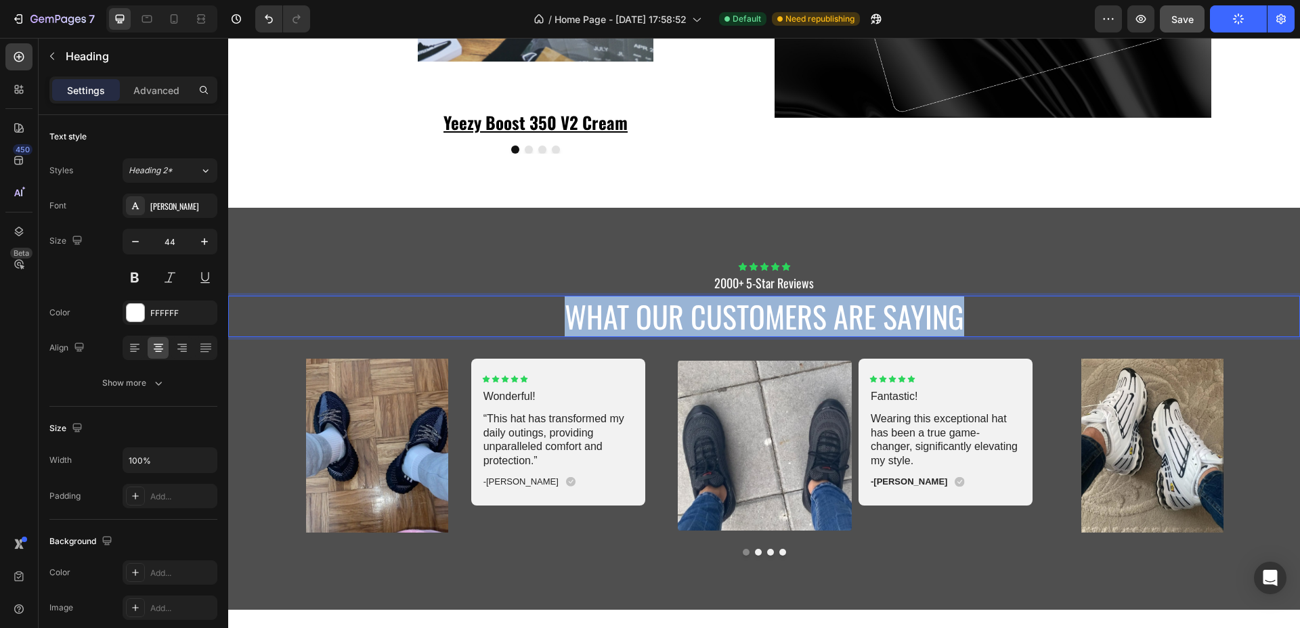
click at [836, 300] on p "What Our Customers Are Saying" at bounding box center [763, 316] width 1069 height 39
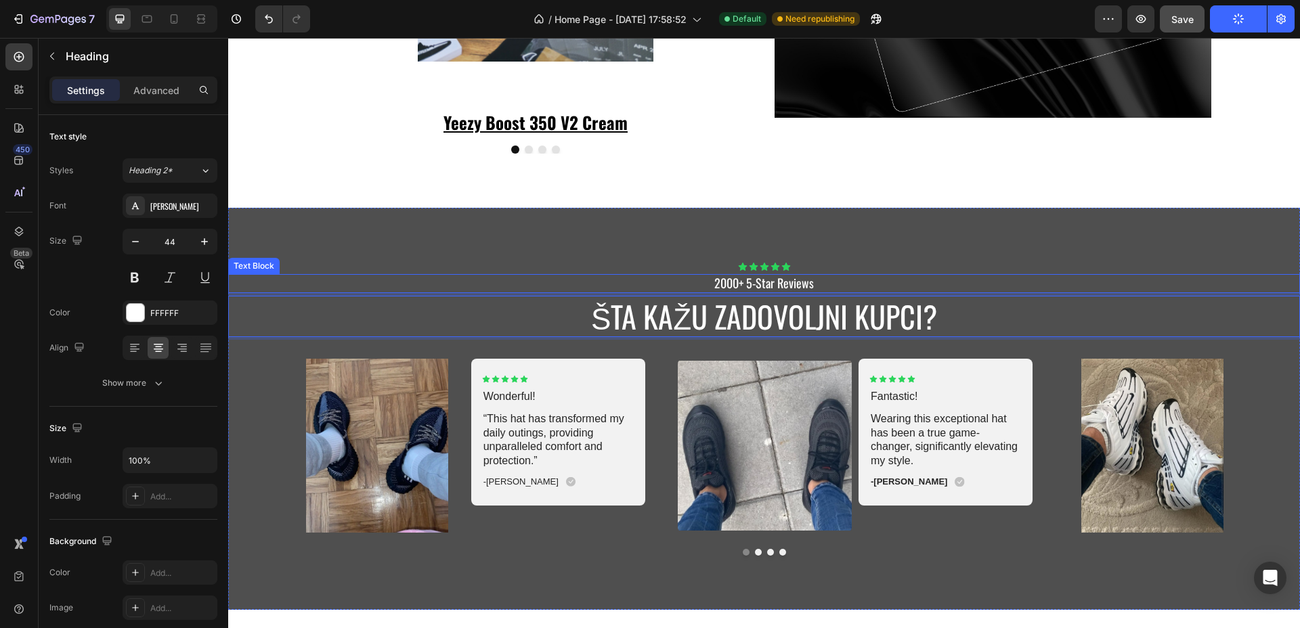
click at [766, 282] on p "2000+ 5-Star Reviews" at bounding box center [763, 284] width 1069 height 16
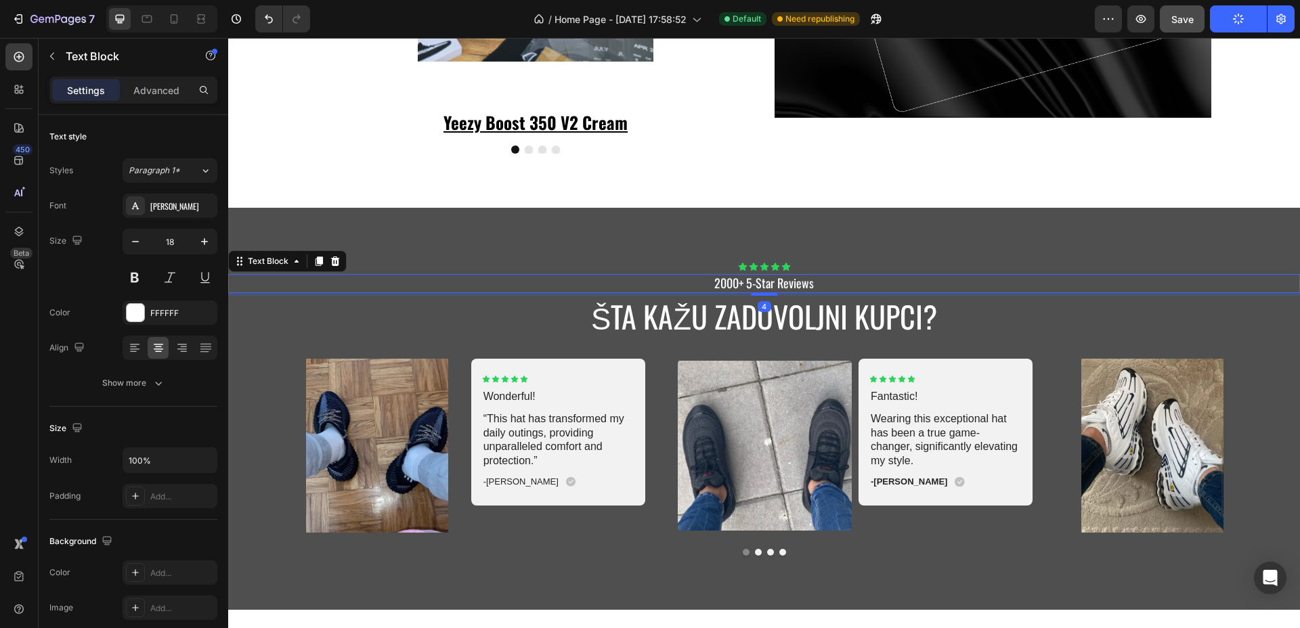
click at [813, 281] on p "2000+ 5-Star Reviews" at bounding box center [763, 284] width 1069 height 16
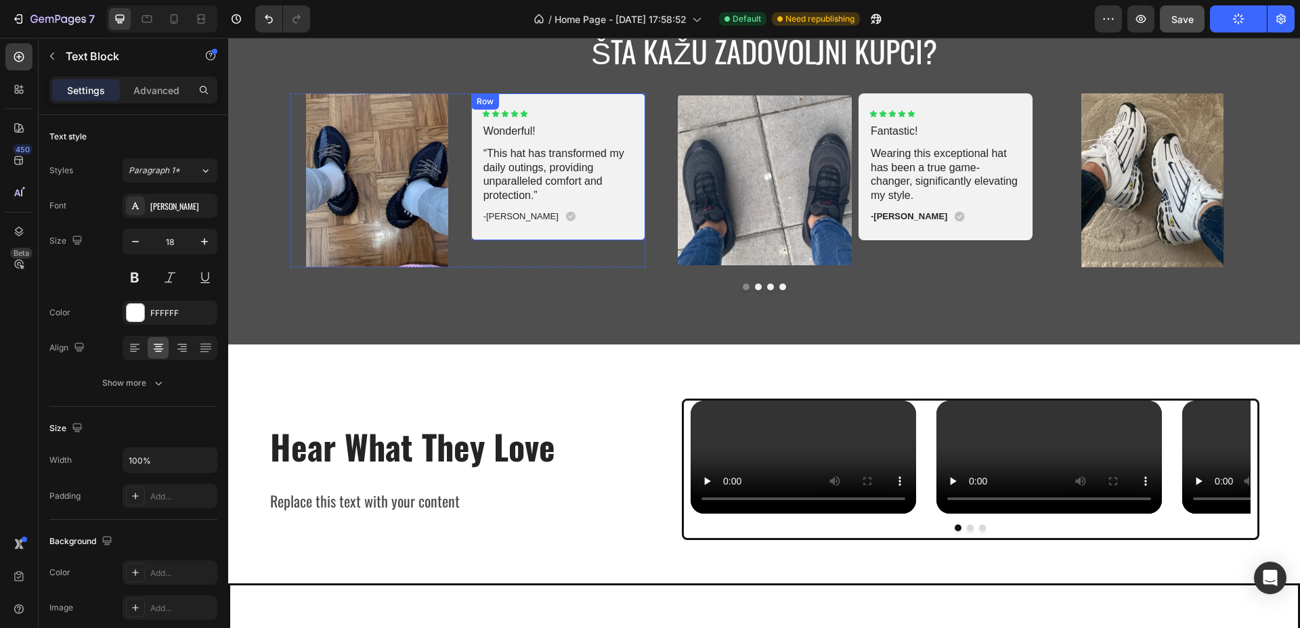
scroll to position [3184, 0]
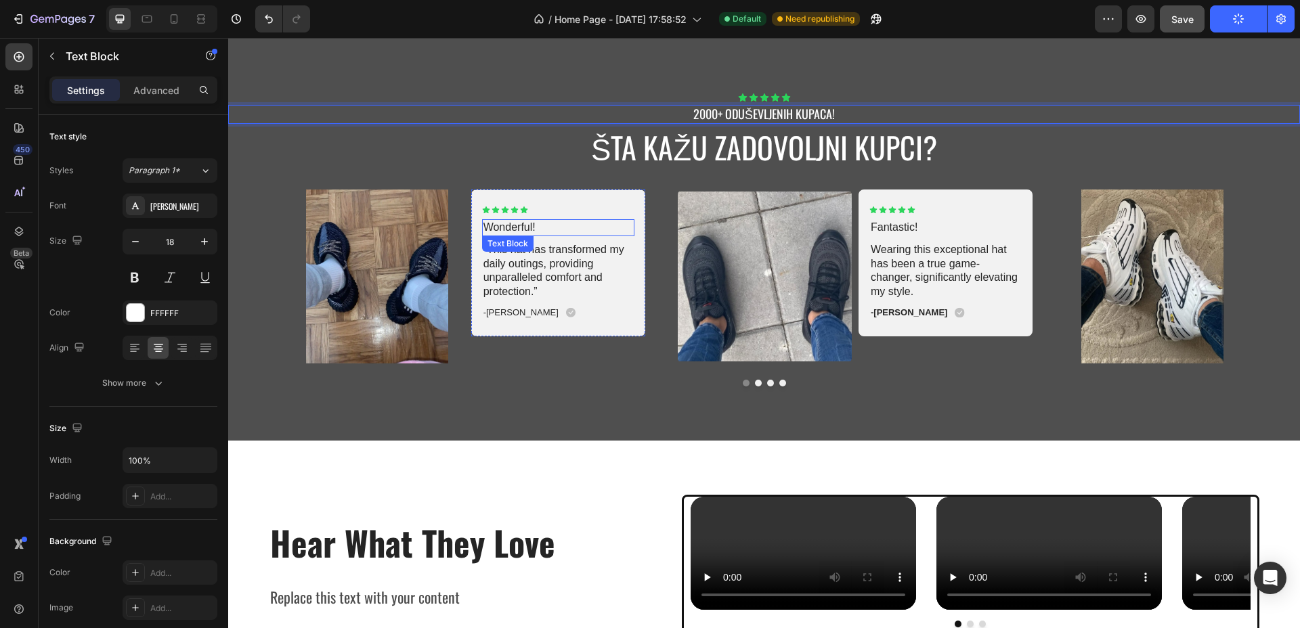
drag, startPoint x: 556, startPoint y: 226, endPoint x: 541, endPoint y: 232, distance: 16.1
click at [556, 226] on p "Wonderful!" at bounding box center [558, 228] width 150 height 14
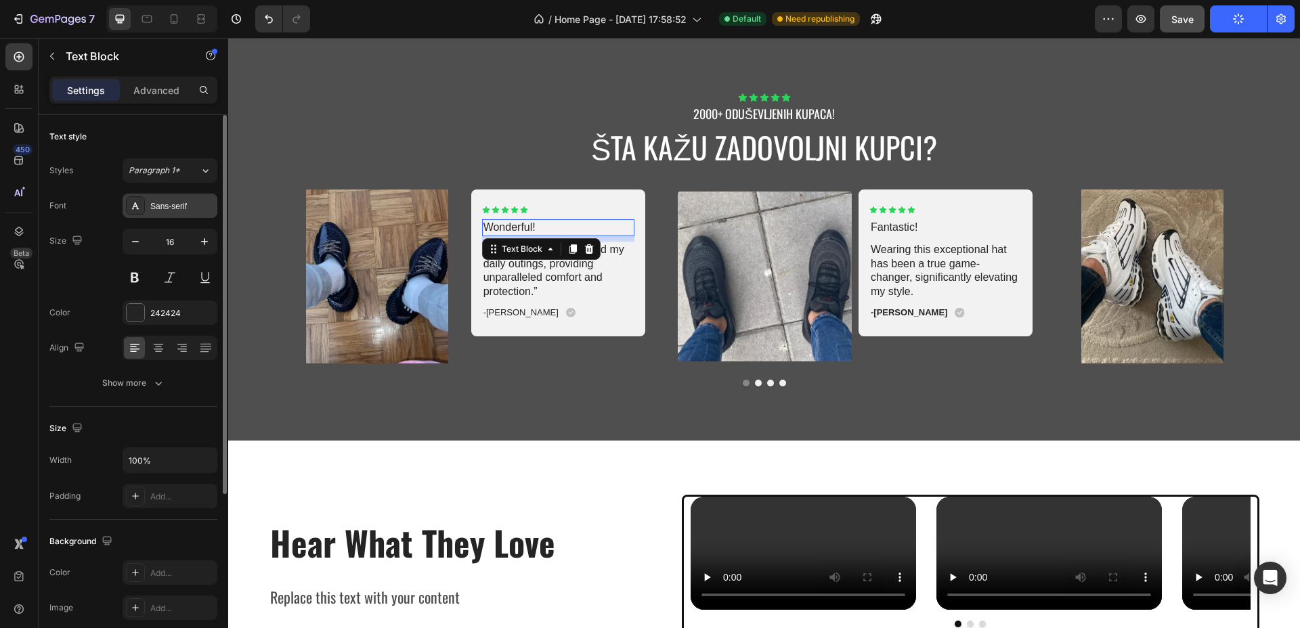
click at [158, 197] on div "Sans-serif" at bounding box center [170, 206] width 95 height 24
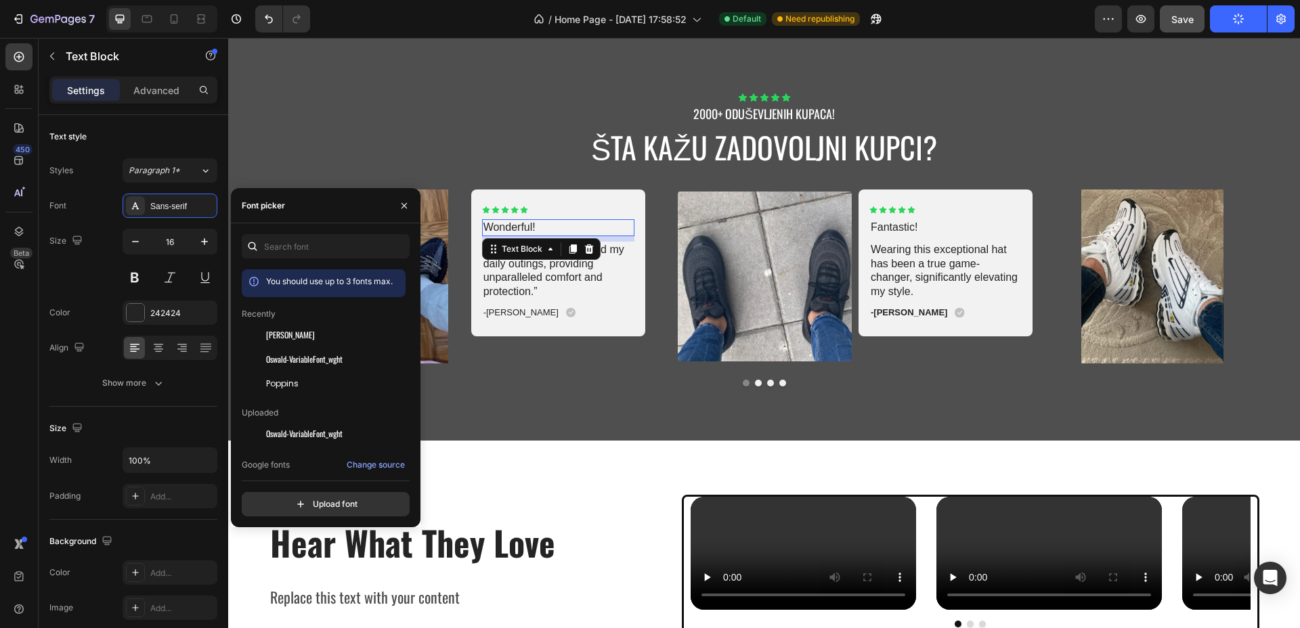
click at [286, 332] on span "[PERSON_NAME]" at bounding box center [290, 335] width 49 height 12
click at [206, 237] on icon "button" at bounding box center [205, 242] width 14 height 14
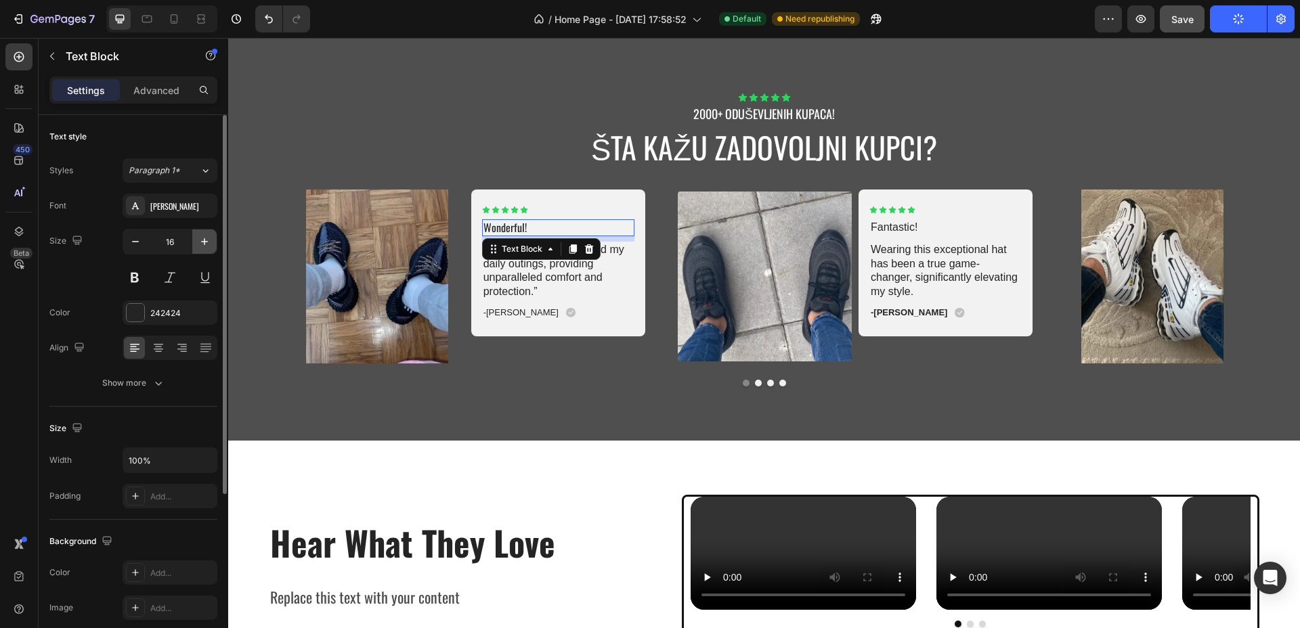
click at [206, 237] on icon "button" at bounding box center [205, 242] width 14 height 14
type input "18"
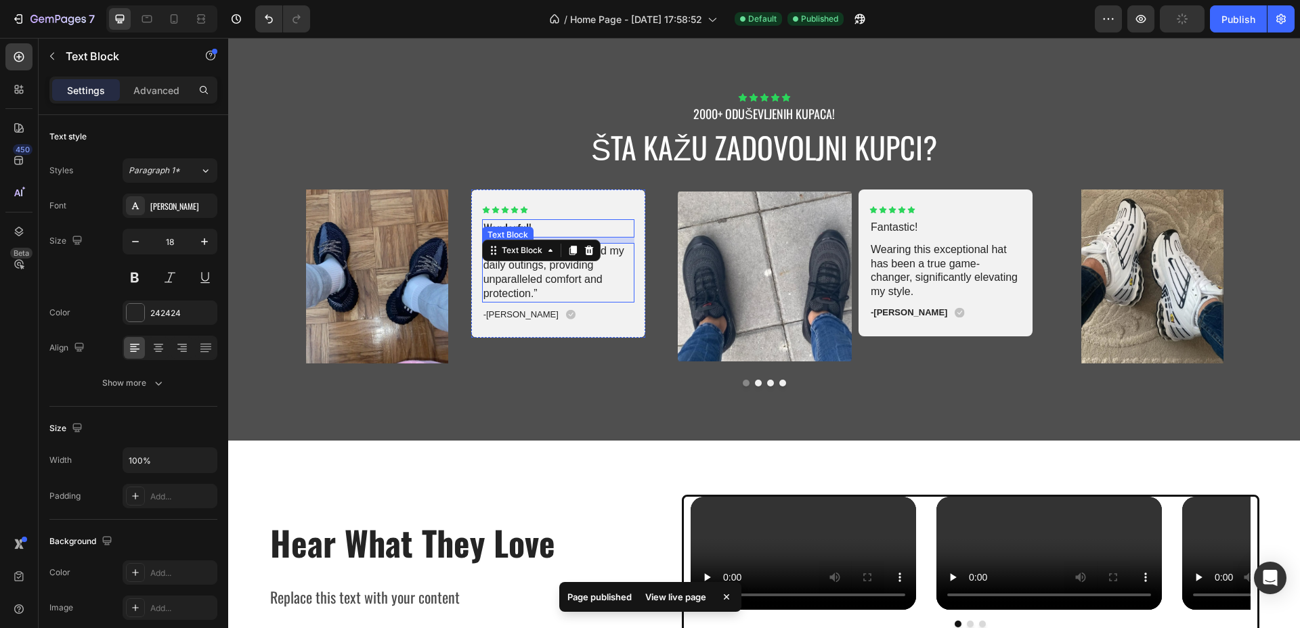
click at [533, 286] on p "“This hat has transformed my daily outings, providing unparalleled comfort and …" at bounding box center [558, 272] width 150 height 56
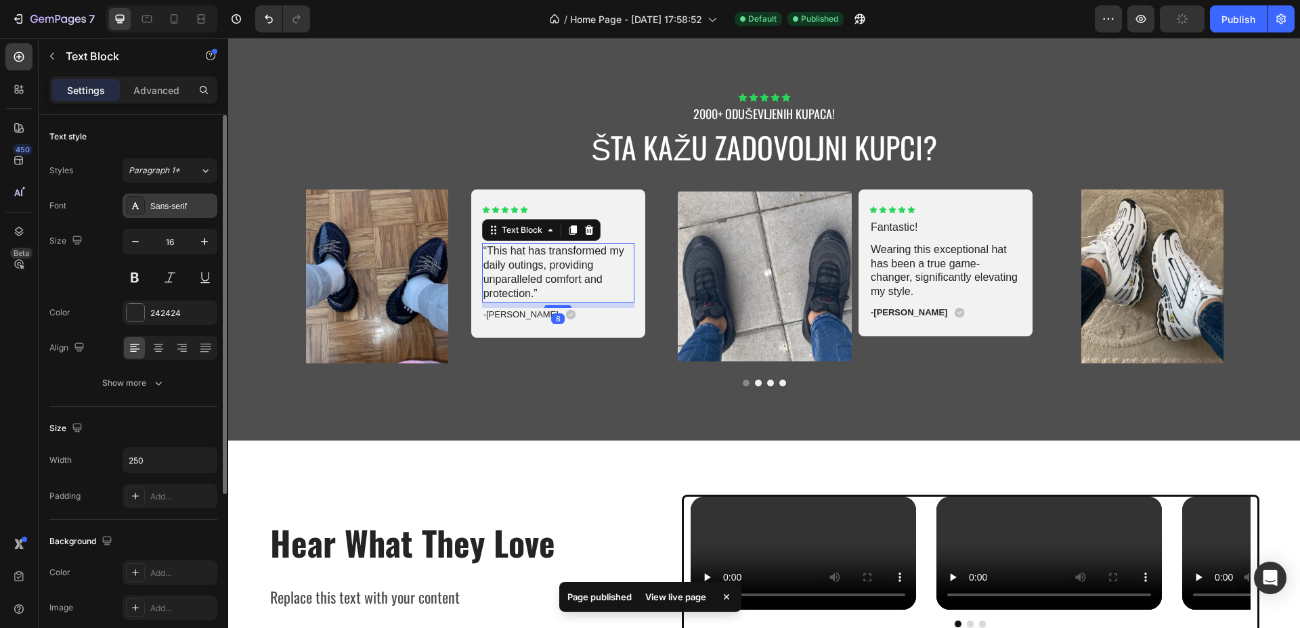
click at [201, 203] on div "Sans-serif" at bounding box center [182, 206] width 64 height 12
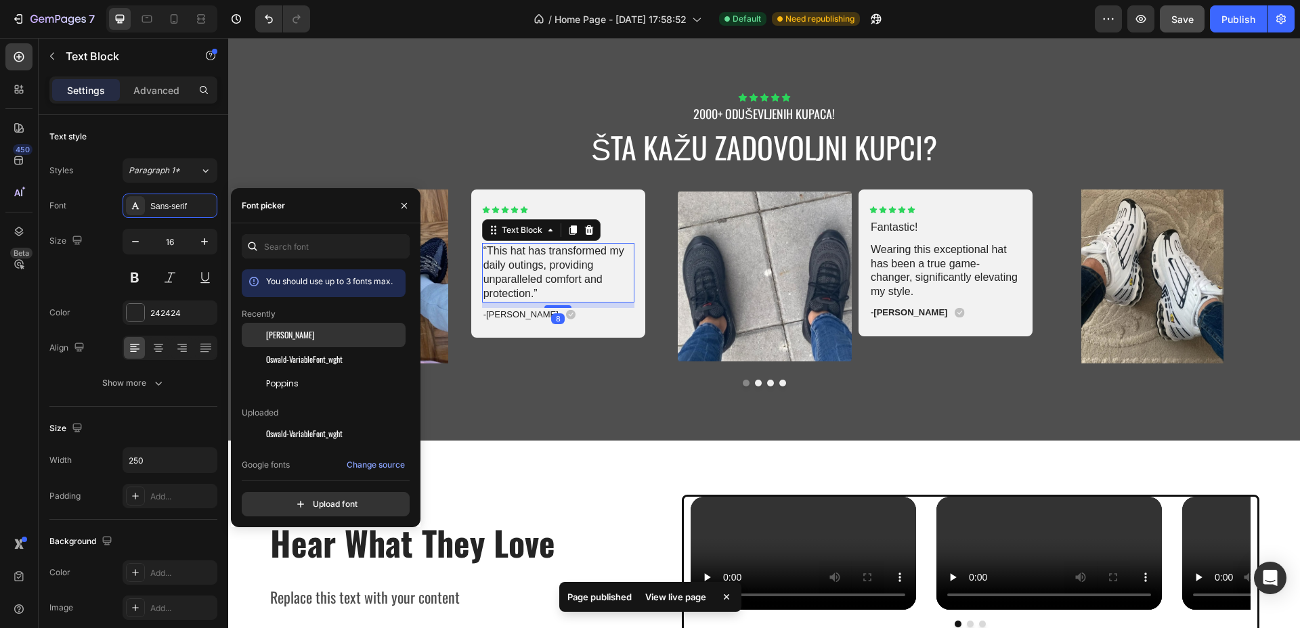
click at [276, 337] on span "[PERSON_NAME]" at bounding box center [290, 335] width 49 height 12
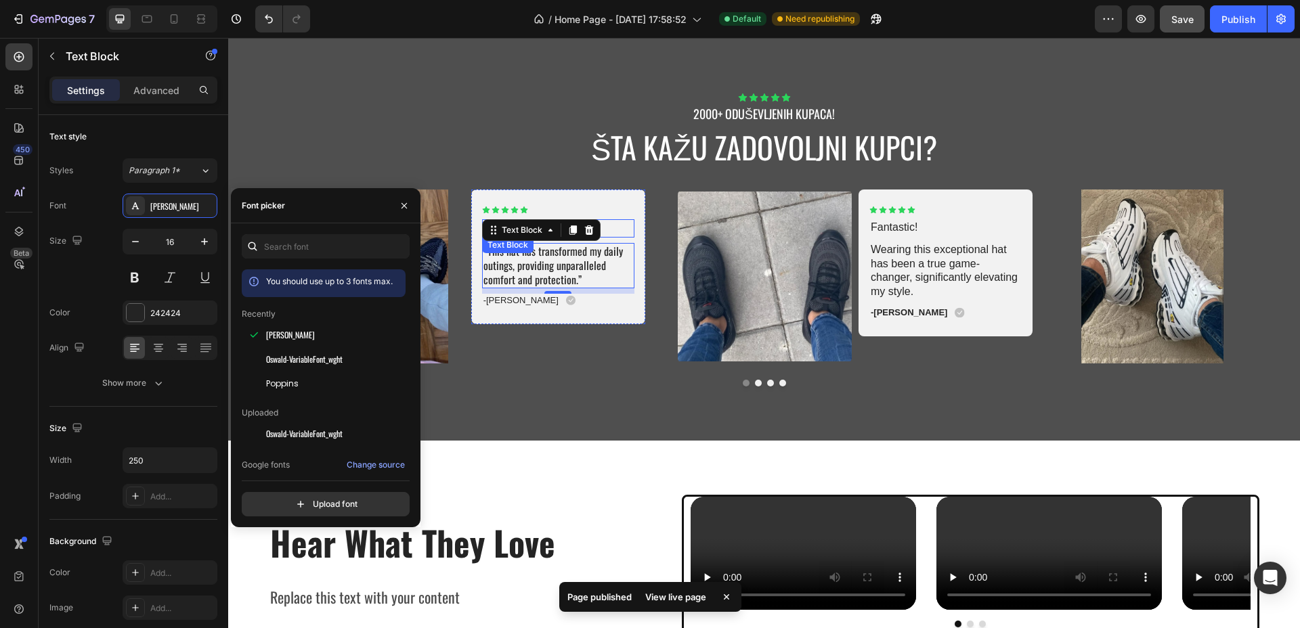
click at [609, 227] on p "Wonderful!" at bounding box center [558, 229] width 150 height 16
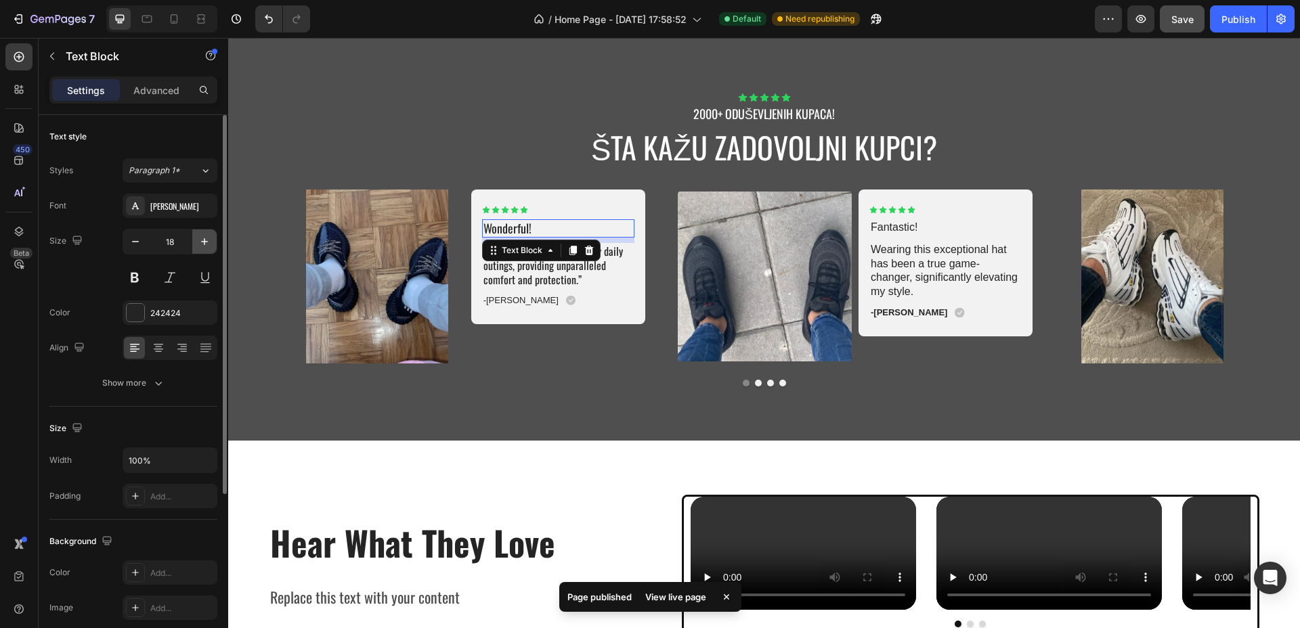
click at [205, 241] on icon "button" at bounding box center [204, 241] width 7 height 7
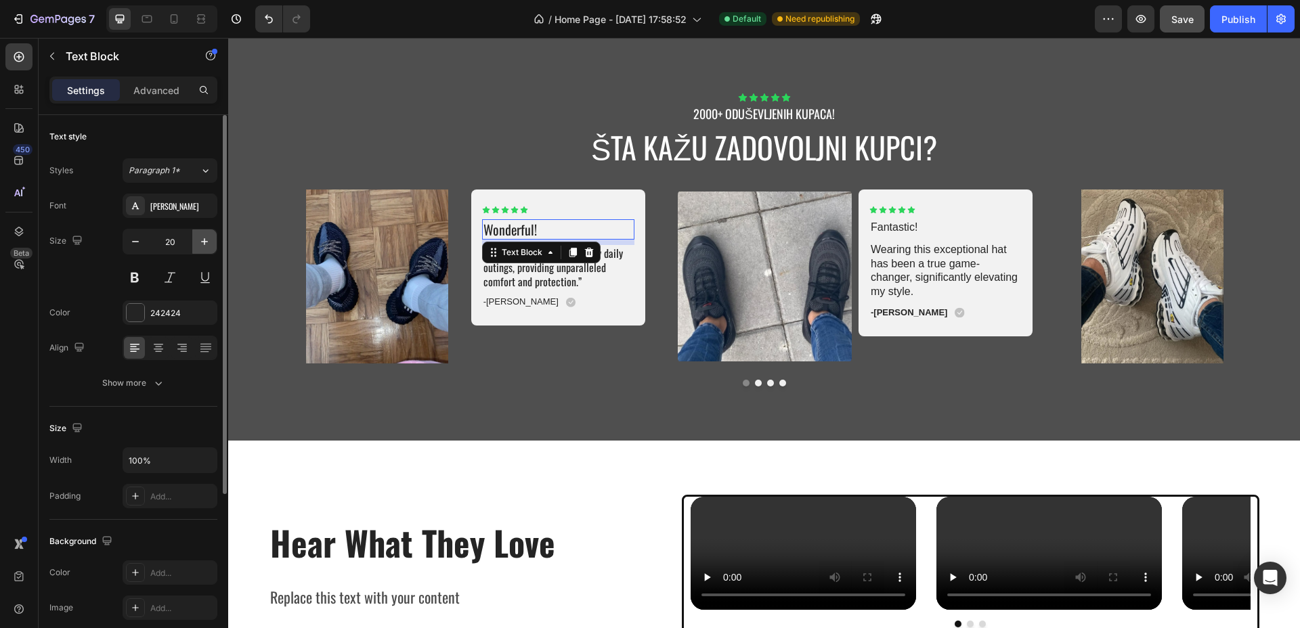
click at [205, 241] on icon "button" at bounding box center [204, 241] width 7 height 7
type input "22"
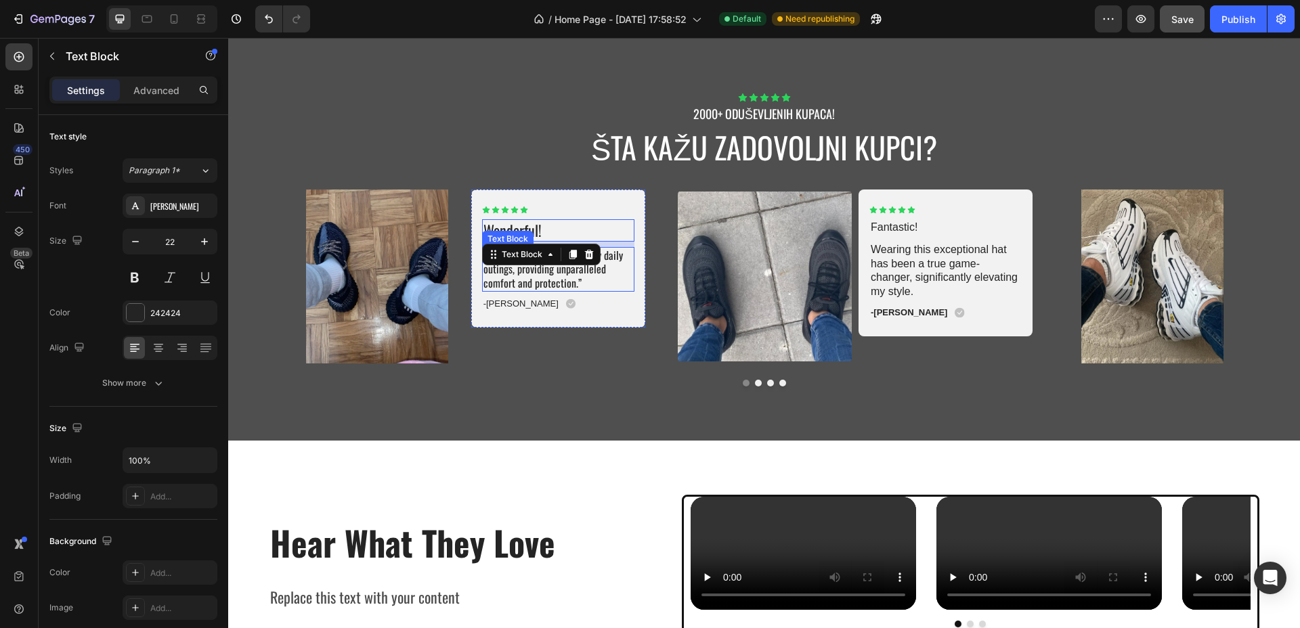
click at [609, 280] on p "“This hat has transformed my daily outings, providing unparalleled comfort and …" at bounding box center [558, 269] width 150 height 42
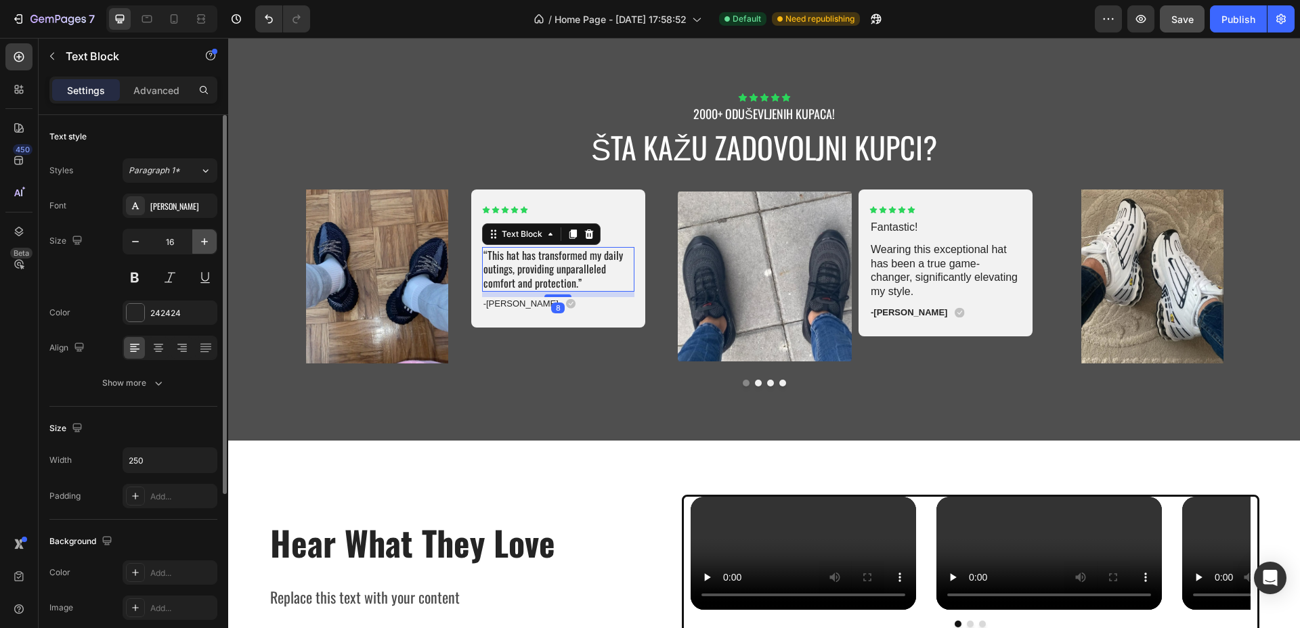
click at [206, 244] on icon "button" at bounding box center [205, 242] width 14 height 14
type input "18"
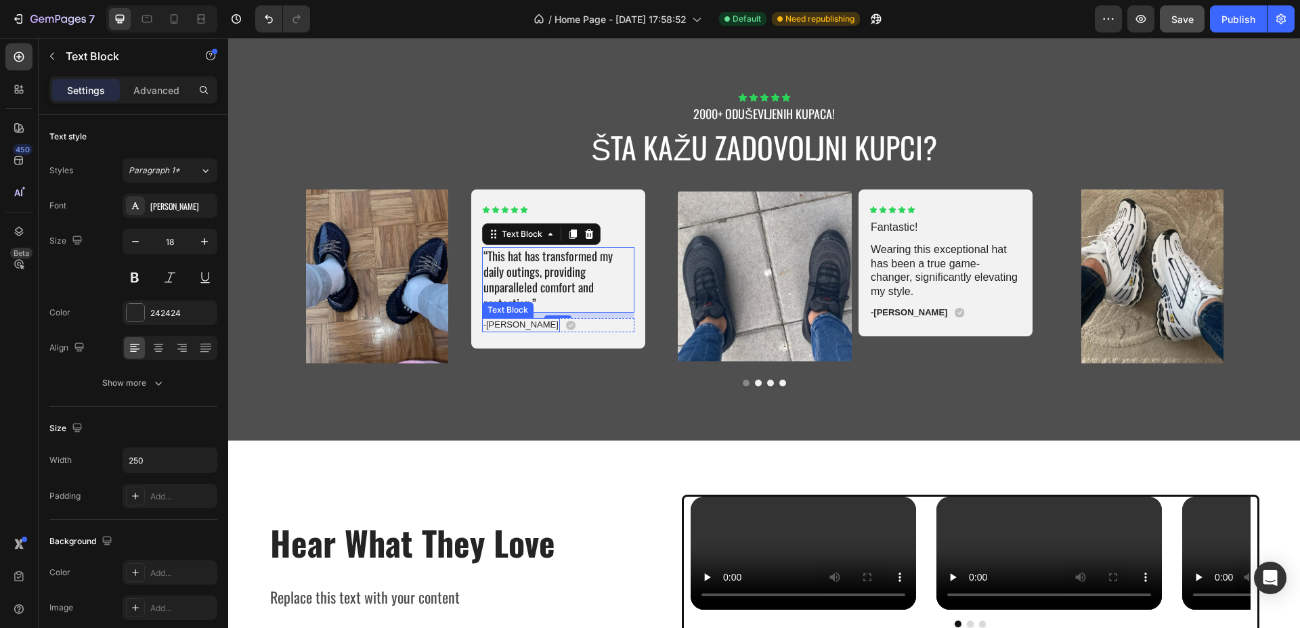
click at [501, 322] on p "-Maria K." at bounding box center [520, 326] width 75 height 12
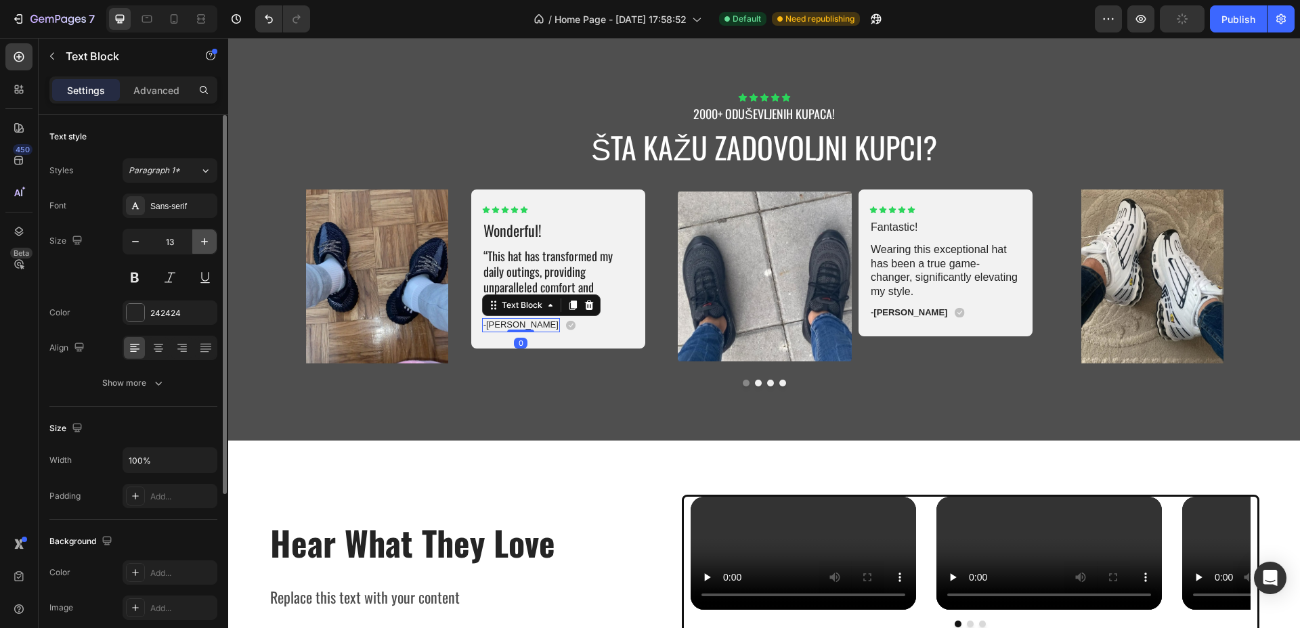
click at [208, 244] on icon "button" at bounding box center [205, 242] width 14 height 14
type input "15"
click at [188, 204] on div "Sans-serif" at bounding box center [182, 206] width 64 height 12
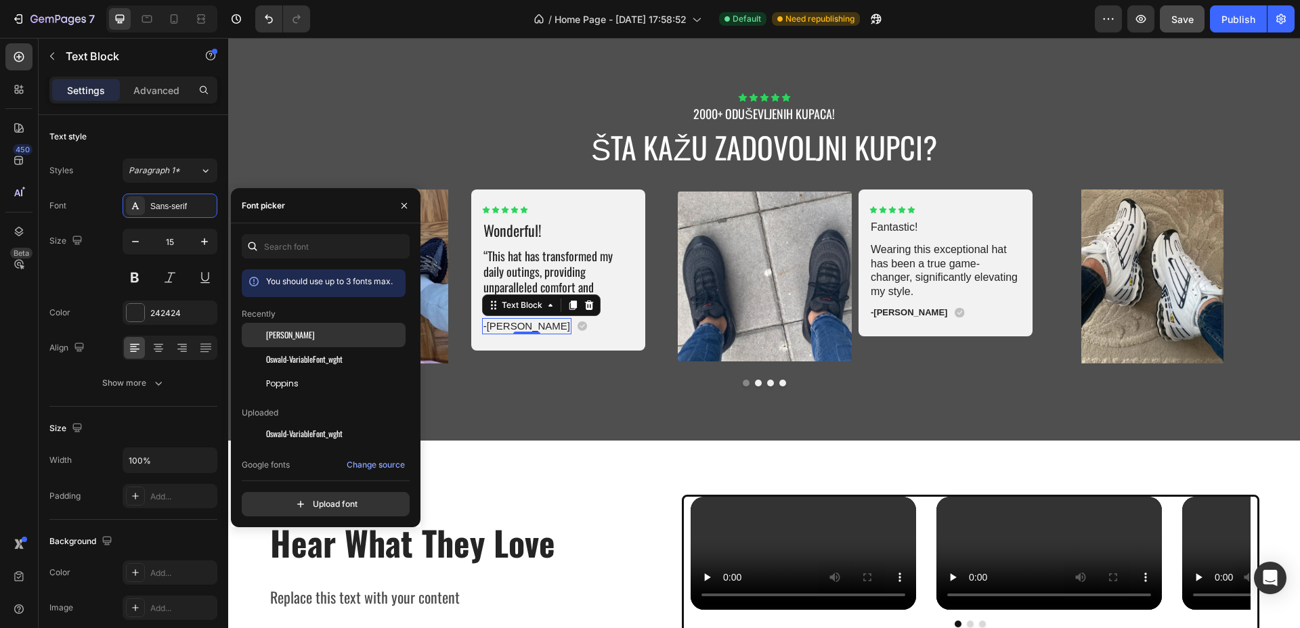
click at [287, 336] on div "Oswald" at bounding box center [334, 335] width 137 height 12
click at [520, 206] on icon at bounding box center [524, 210] width 8 height 8
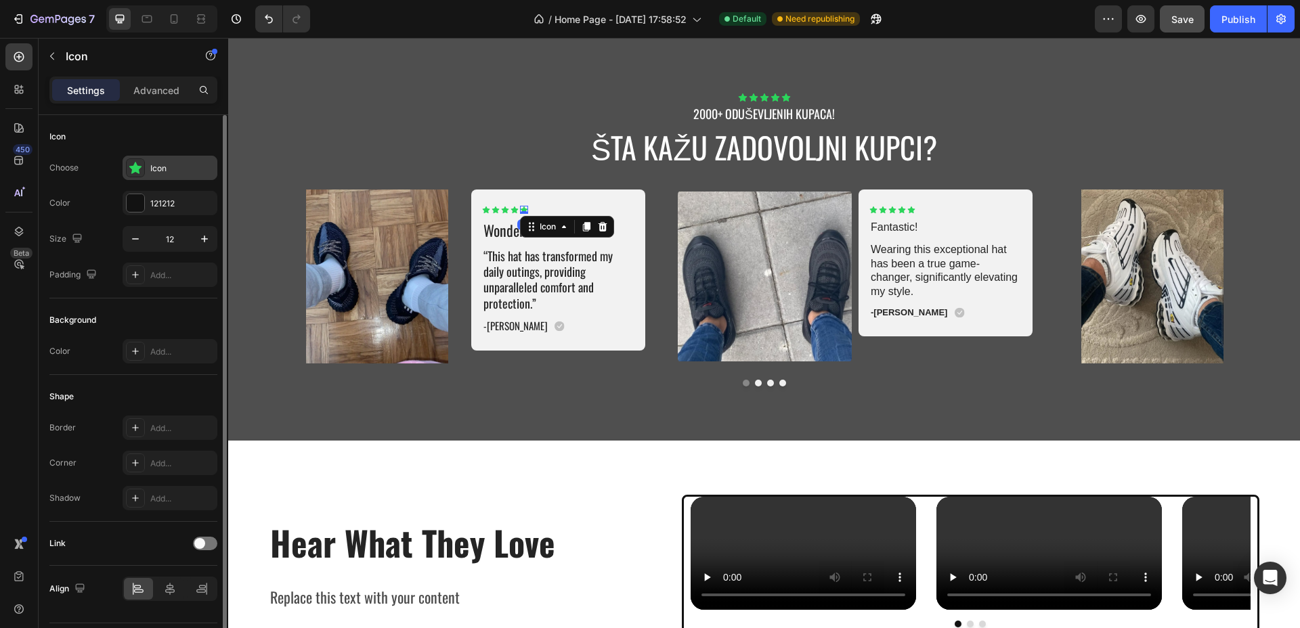
click at [160, 173] on div "Icon" at bounding box center [182, 168] width 64 height 12
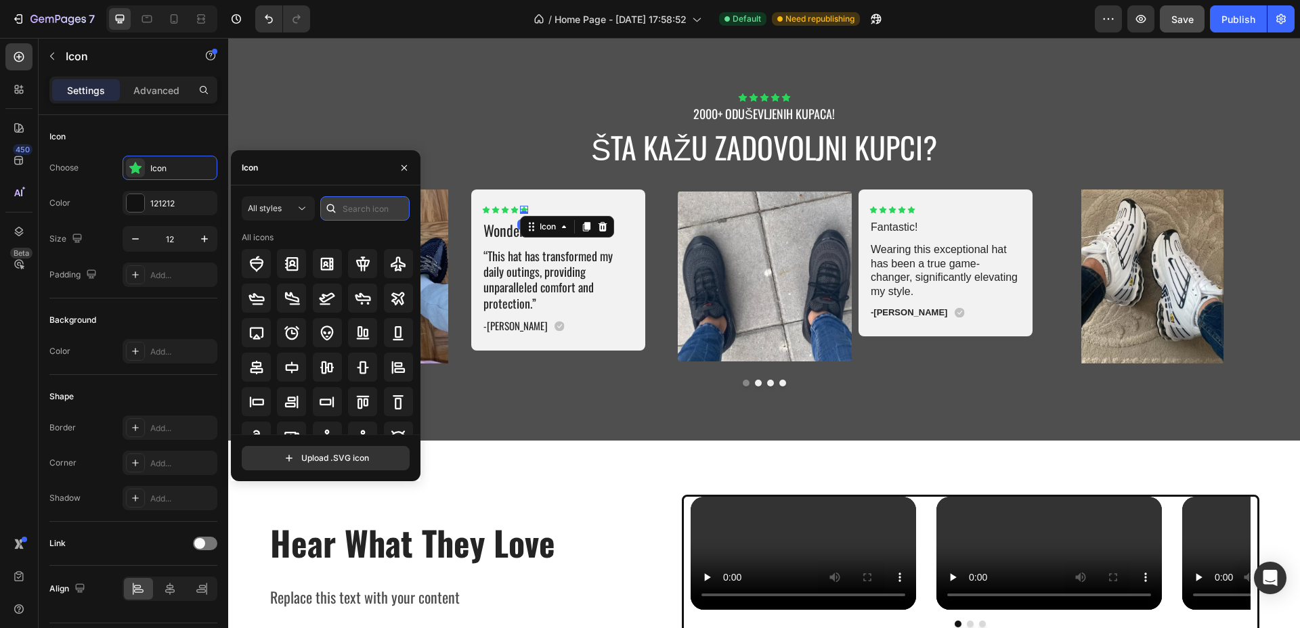
click at [367, 208] on input "text" at bounding box center [364, 208] width 89 height 24
click at [260, 197] on button "All styles" at bounding box center [278, 208] width 73 height 24
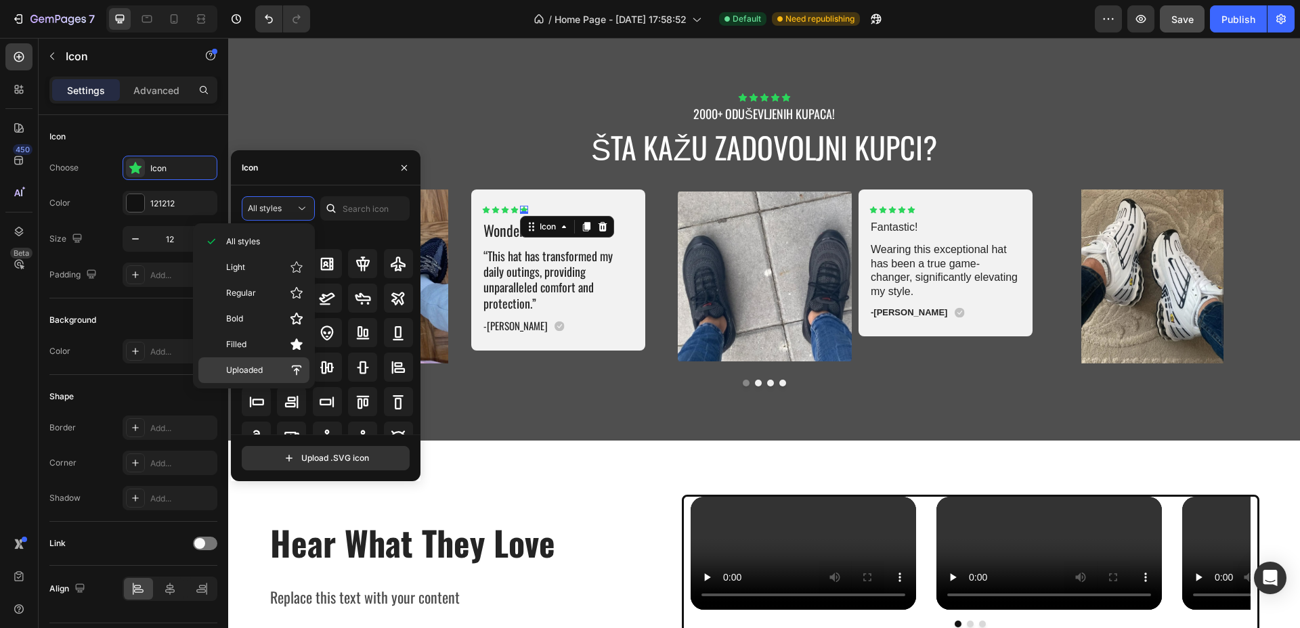
click at [264, 360] on div "Uploaded" at bounding box center [253, 370] width 111 height 26
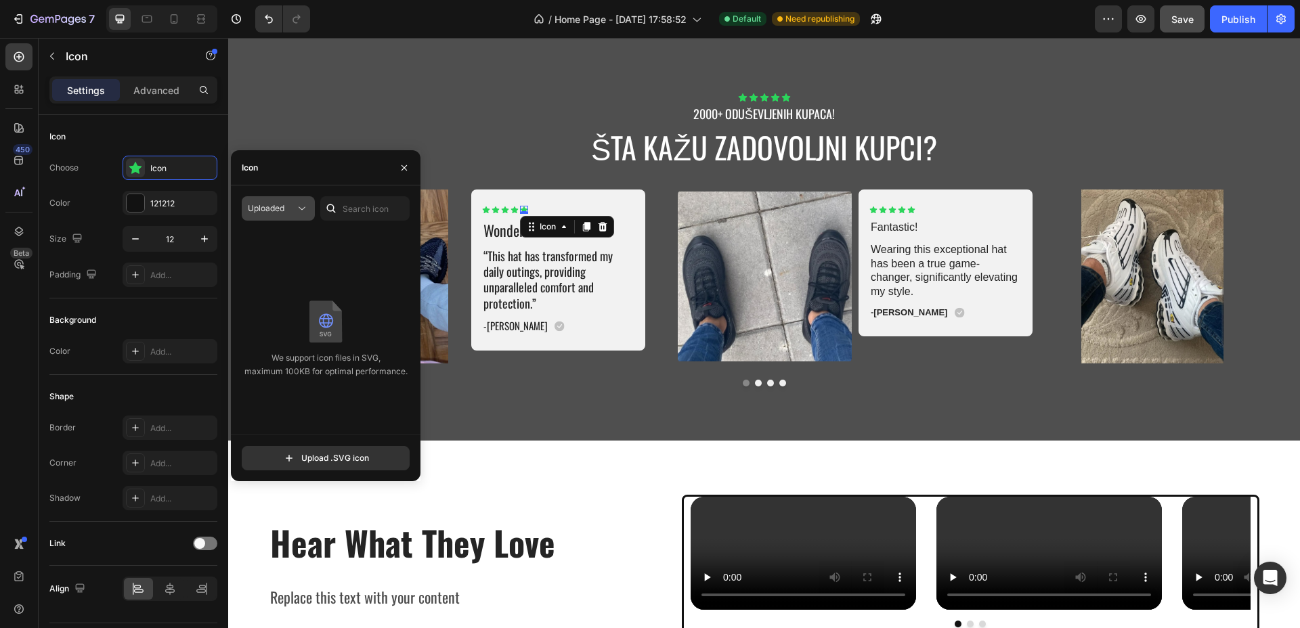
click at [257, 198] on button "Uploaded" at bounding box center [278, 208] width 73 height 24
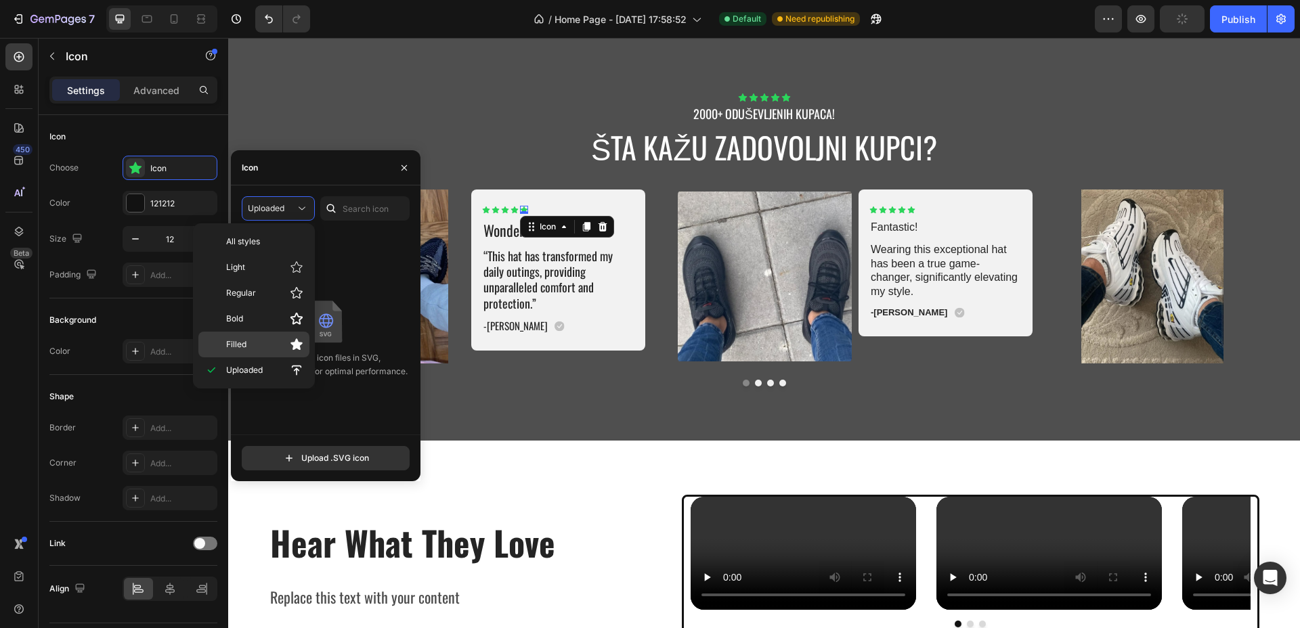
click at [244, 333] on div "Filled" at bounding box center [253, 345] width 111 height 26
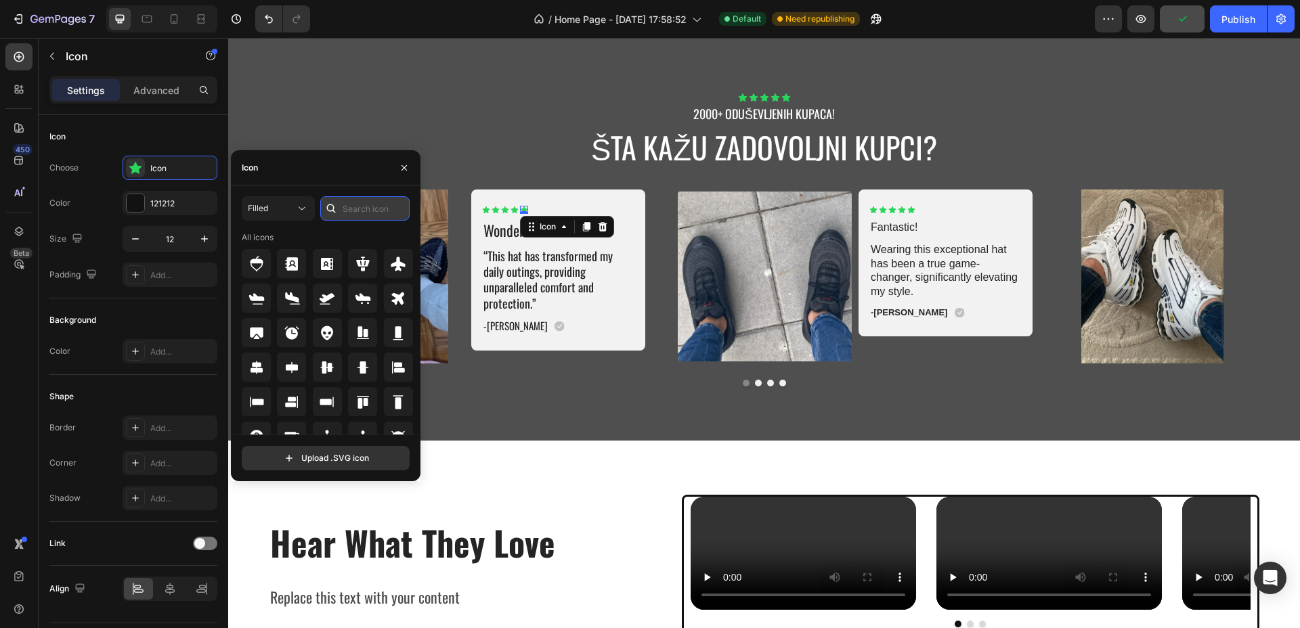
click at [375, 206] on input "text" at bounding box center [364, 208] width 89 height 24
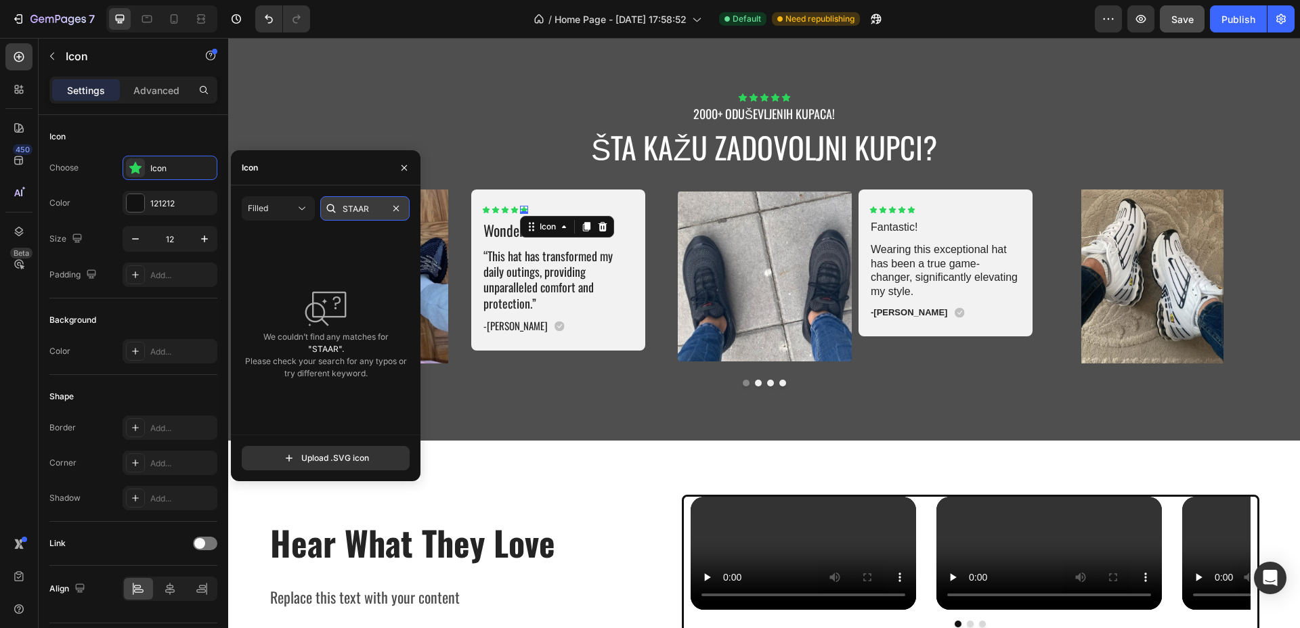
click at [364, 213] on input "STAAR" at bounding box center [364, 208] width 89 height 24
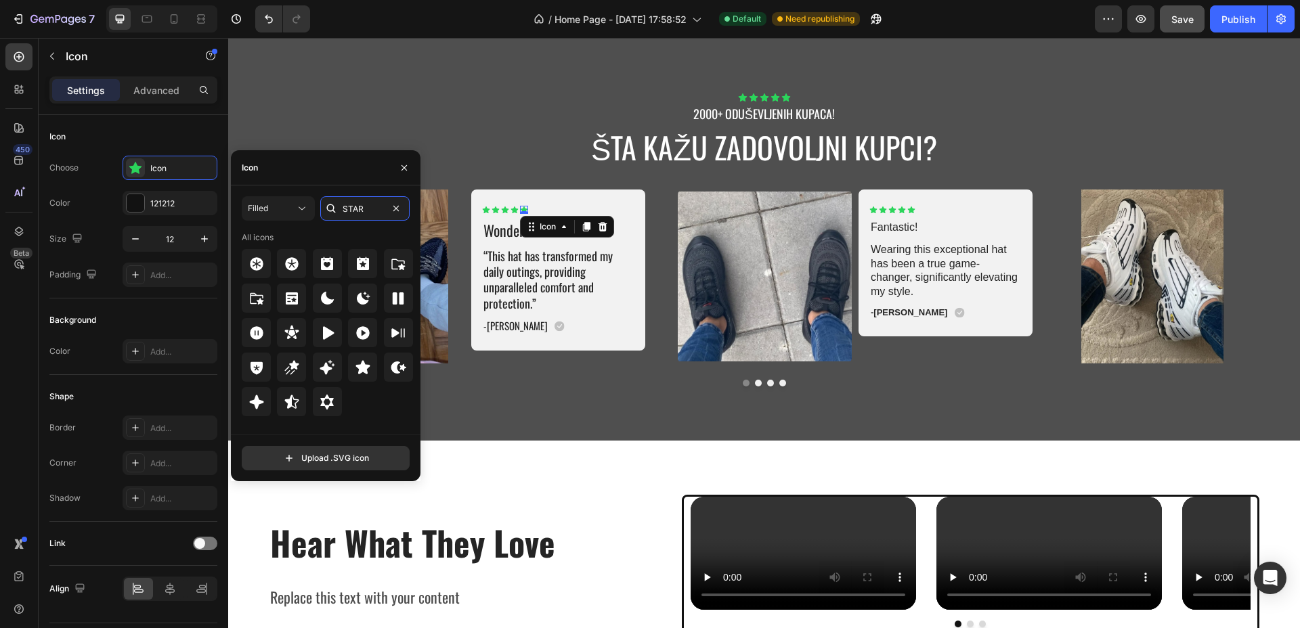
type input "STAR"
click at [493, 228] on p "Wonderful!" at bounding box center [558, 231] width 150 height 20
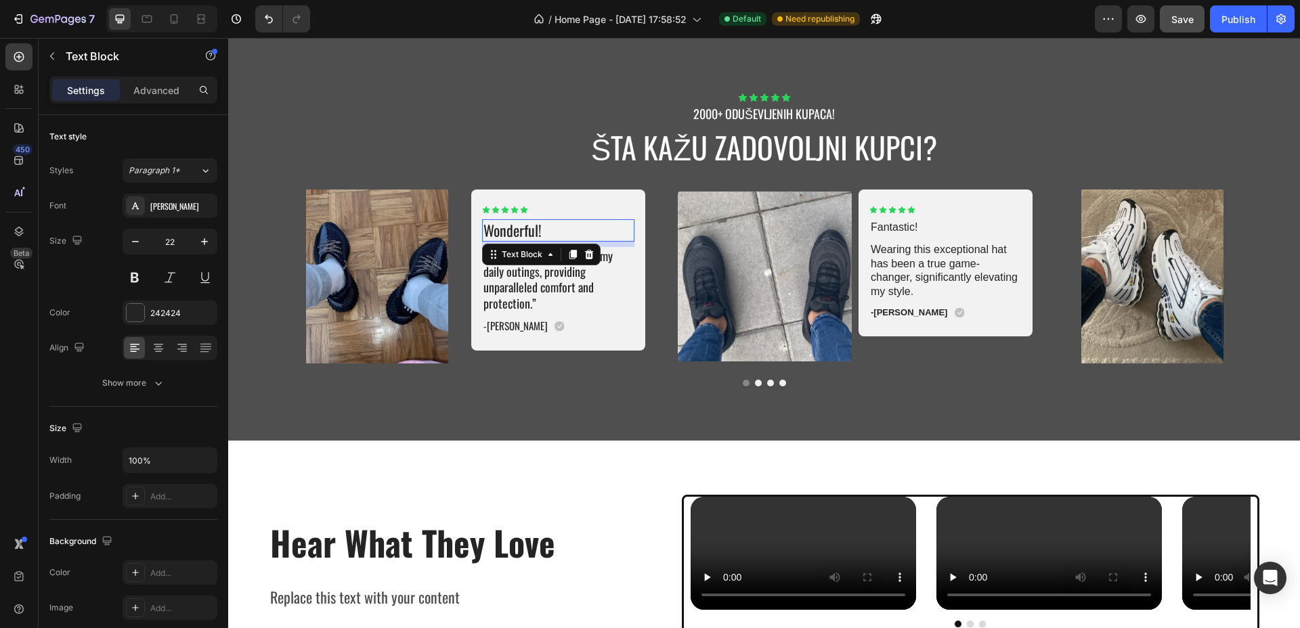
click at [493, 228] on p "Wonderful!" at bounding box center [558, 231] width 150 height 20
click at [527, 279] on p "“This hat has transformed my daily outings, providing unparalleled comfort and …" at bounding box center [558, 280] width 150 height 64
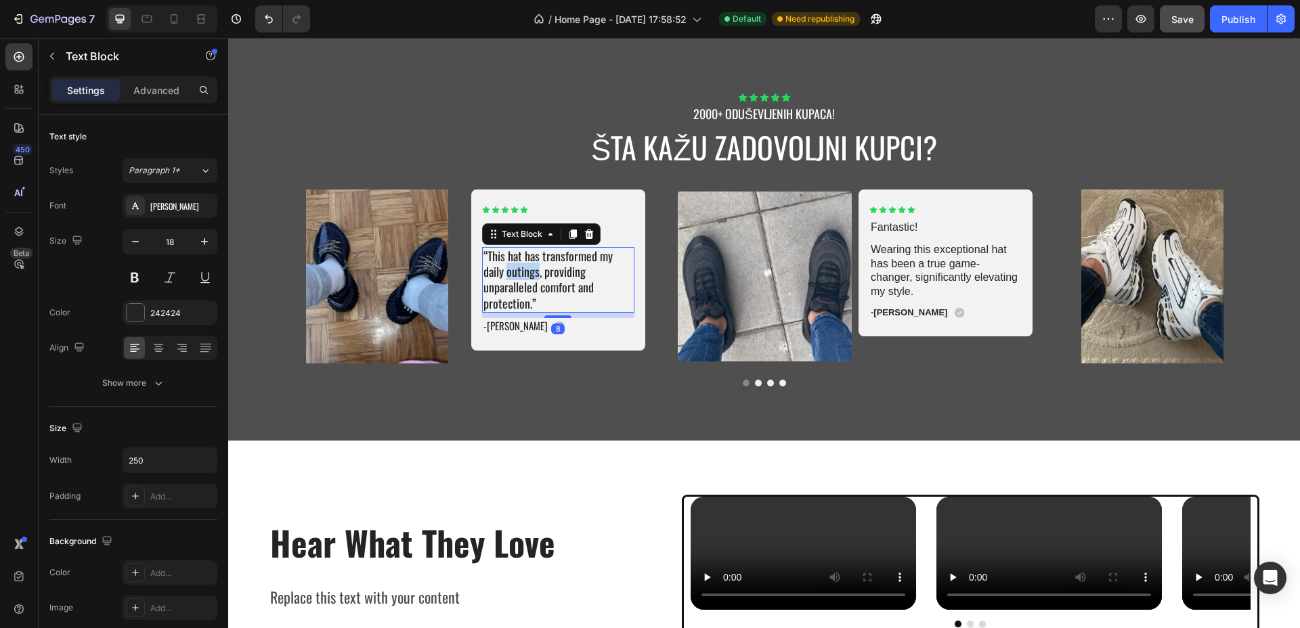
click at [527, 279] on p "“This hat has transformed my daily outings, providing unparalleled comfort and …" at bounding box center [558, 280] width 150 height 64
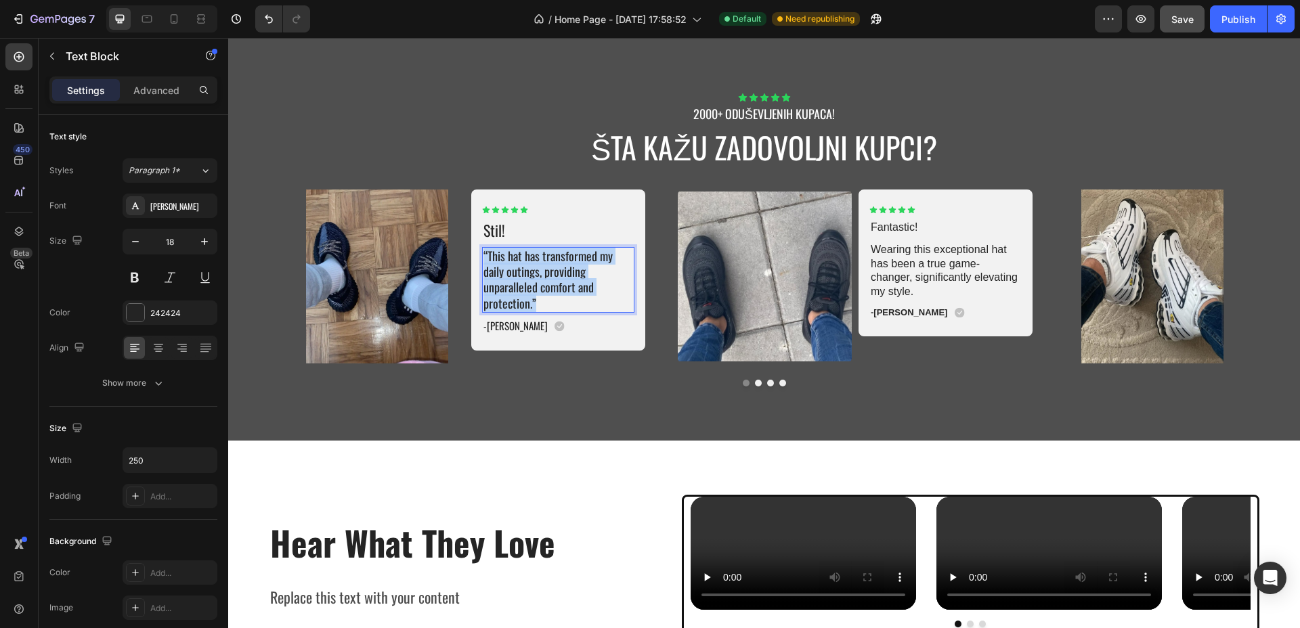
click at [527, 279] on p "“This hat has transformed my daily outings, providing unparalleled comfort and …" at bounding box center [558, 280] width 150 height 64
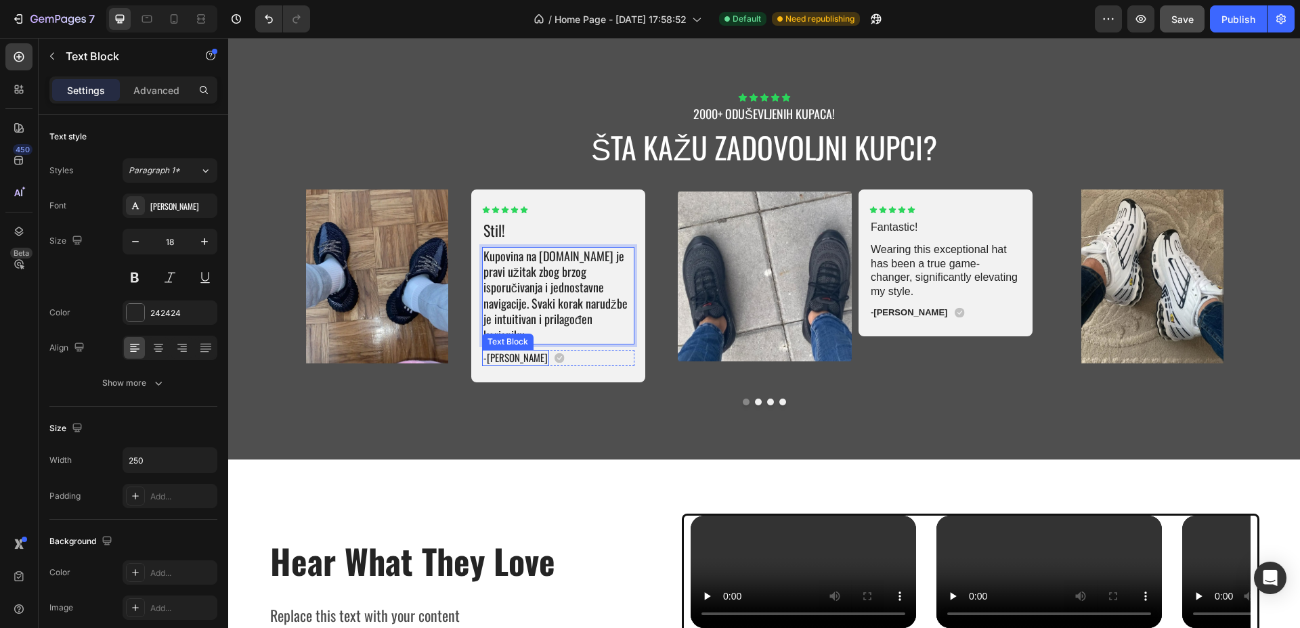
click at [493, 351] on p "-Maria K." at bounding box center [515, 358] width 64 height 14
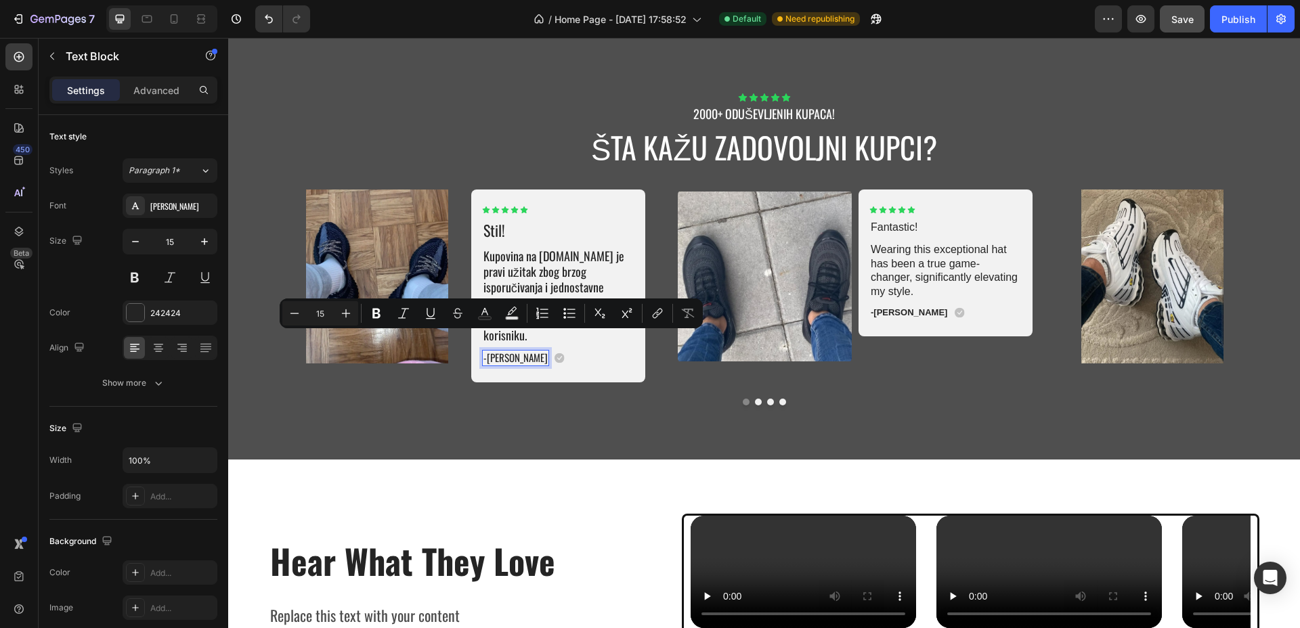
click at [507, 351] on p "-Maria K." at bounding box center [515, 358] width 64 height 14
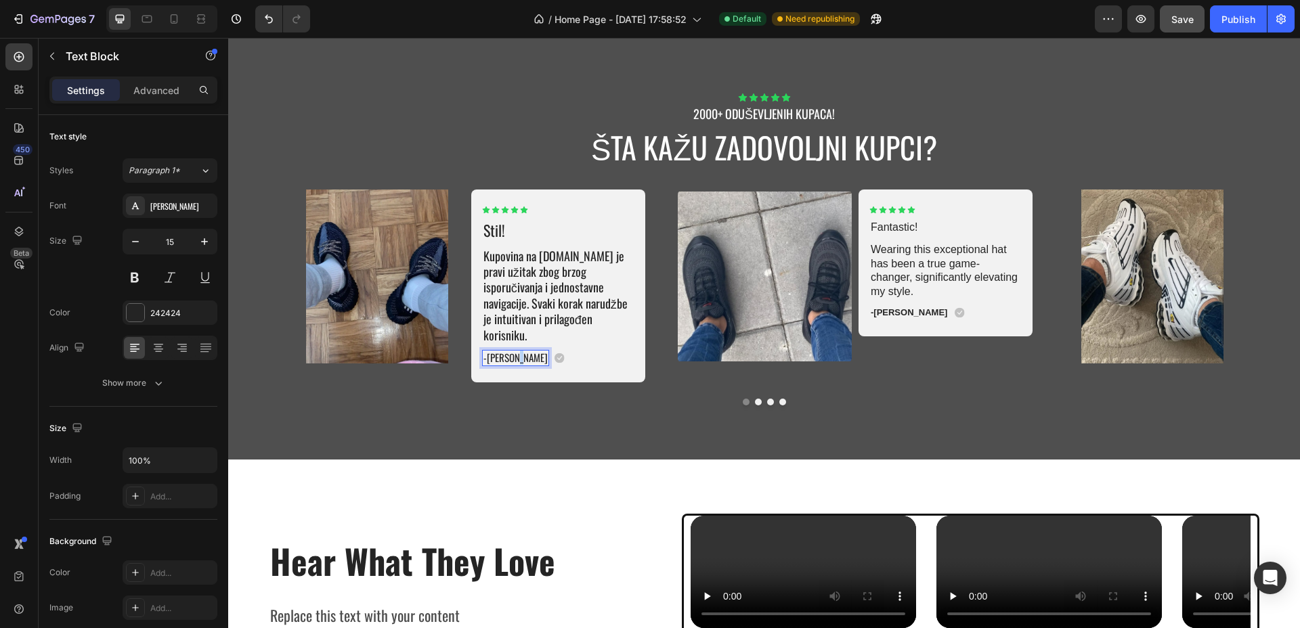
click at [507, 351] on p "-Maria K." at bounding box center [515, 358] width 64 height 14
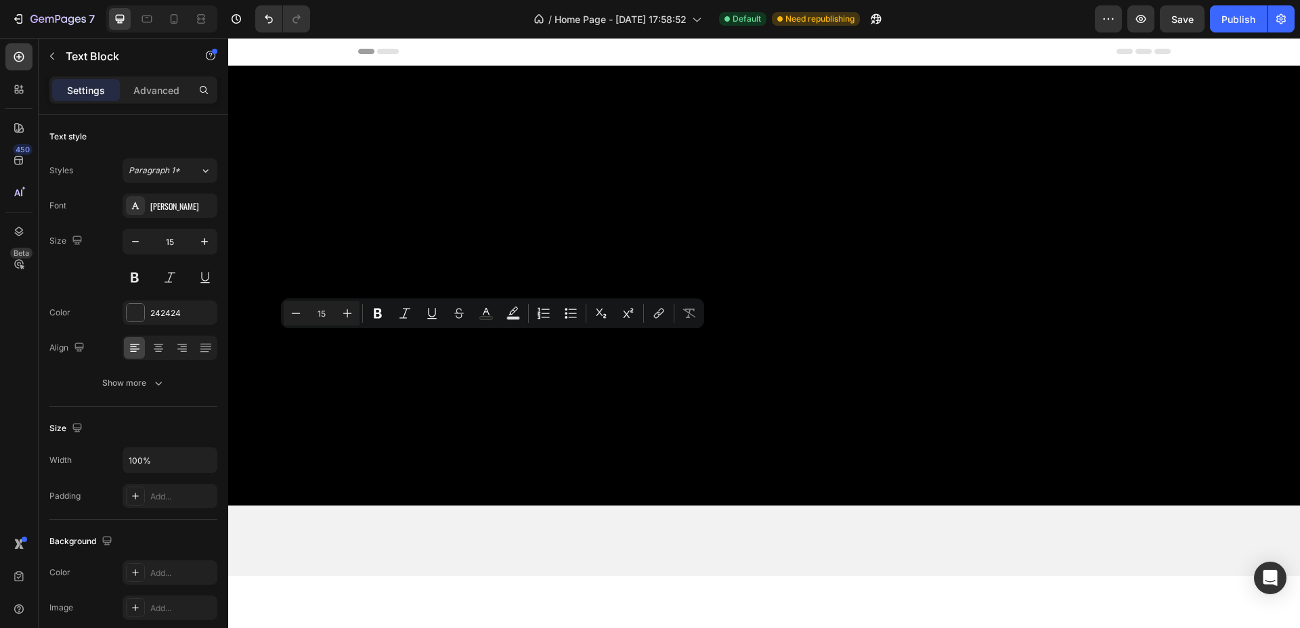
scroll to position [3184, 0]
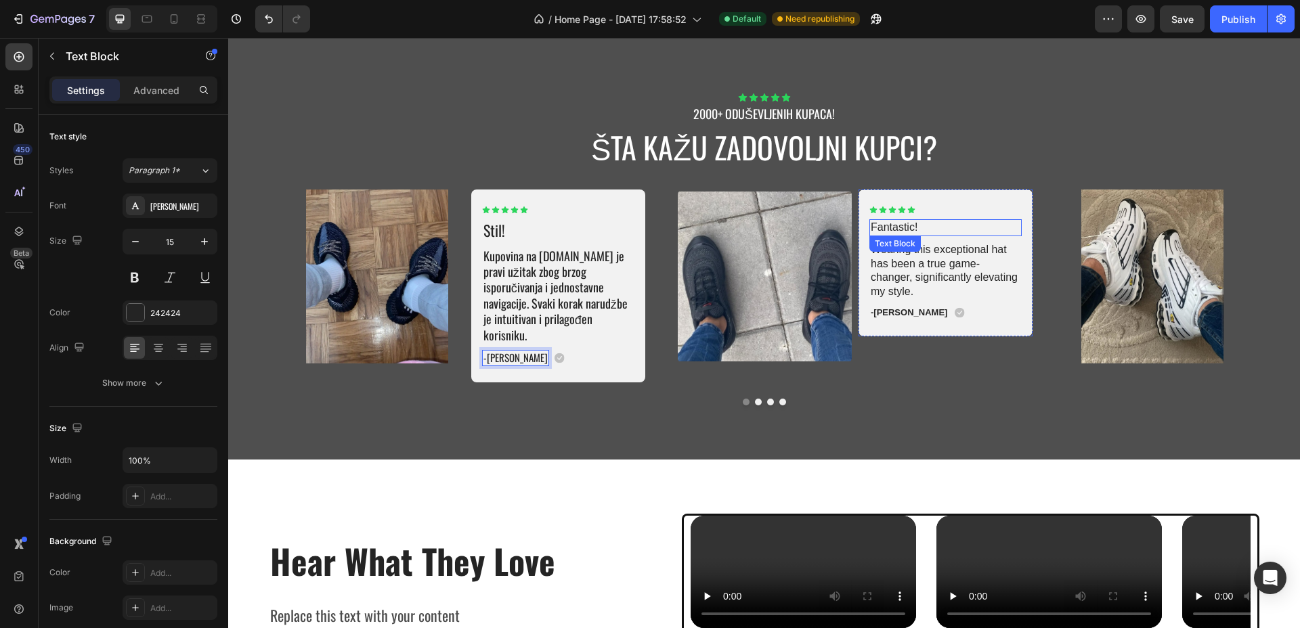
click at [894, 224] on p "Fantastic!" at bounding box center [946, 228] width 150 height 14
click at [879, 229] on p "2. Top iskustvo!" at bounding box center [946, 228] width 150 height 14
click at [897, 256] on p "Wearing this exceptional hat has been a true game-changer, significantly elevat…" at bounding box center [945, 271] width 149 height 56
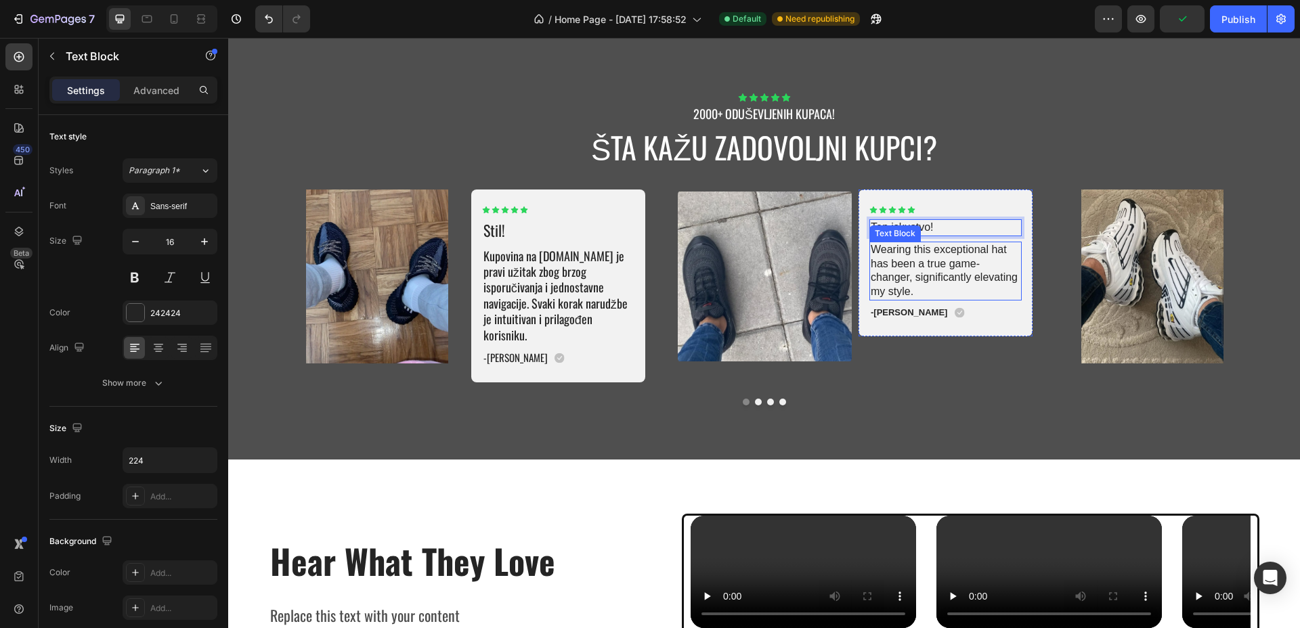
click at [897, 256] on p "Wearing this exceptional hat has been a true game-changer, significantly elevat…" at bounding box center [945, 271] width 149 height 56
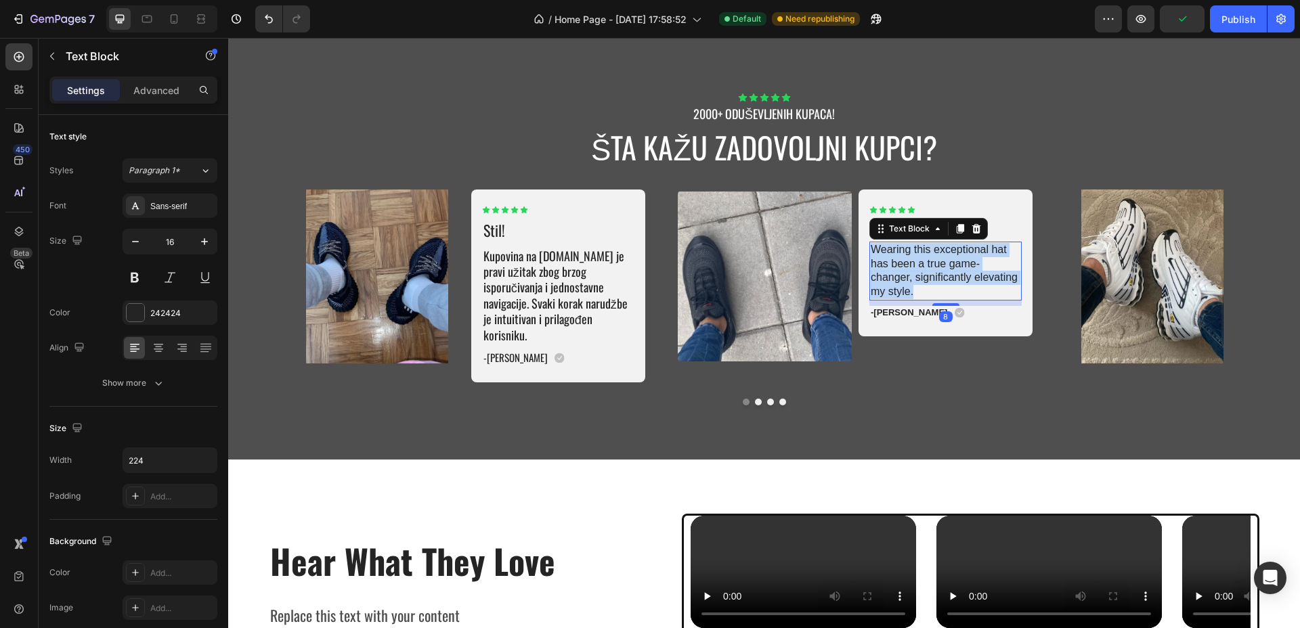
click at [897, 256] on p "Wearing this exceptional hat has been a true game-changer, significantly elevat…" at bounding box center [945, 271] width 149 height 56
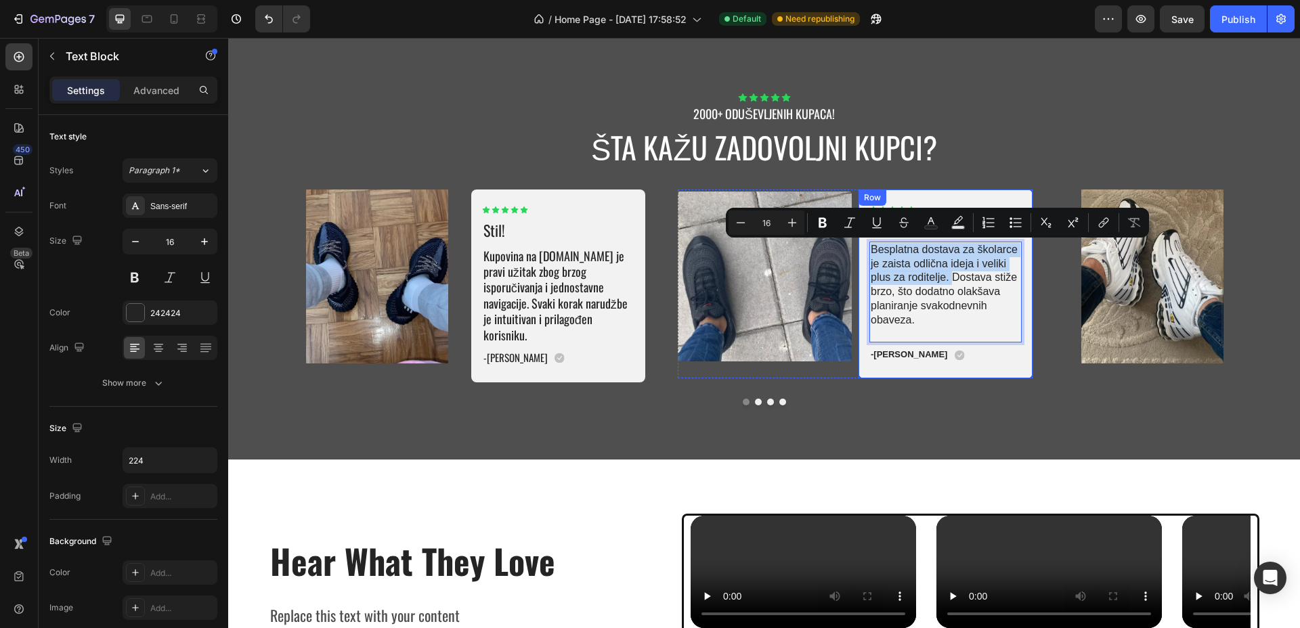
drag, startPoint x: 945, startPoint y: 279, endPoint x: 856, endPoint y: 247, distance: 94.9
click at [858, 247] on div "Icon Icon Icon Icon Icon Icon List Top iskustvo! Text Block Besplatna dostava z…" at bounding box center [945, 284] width 174 height 189
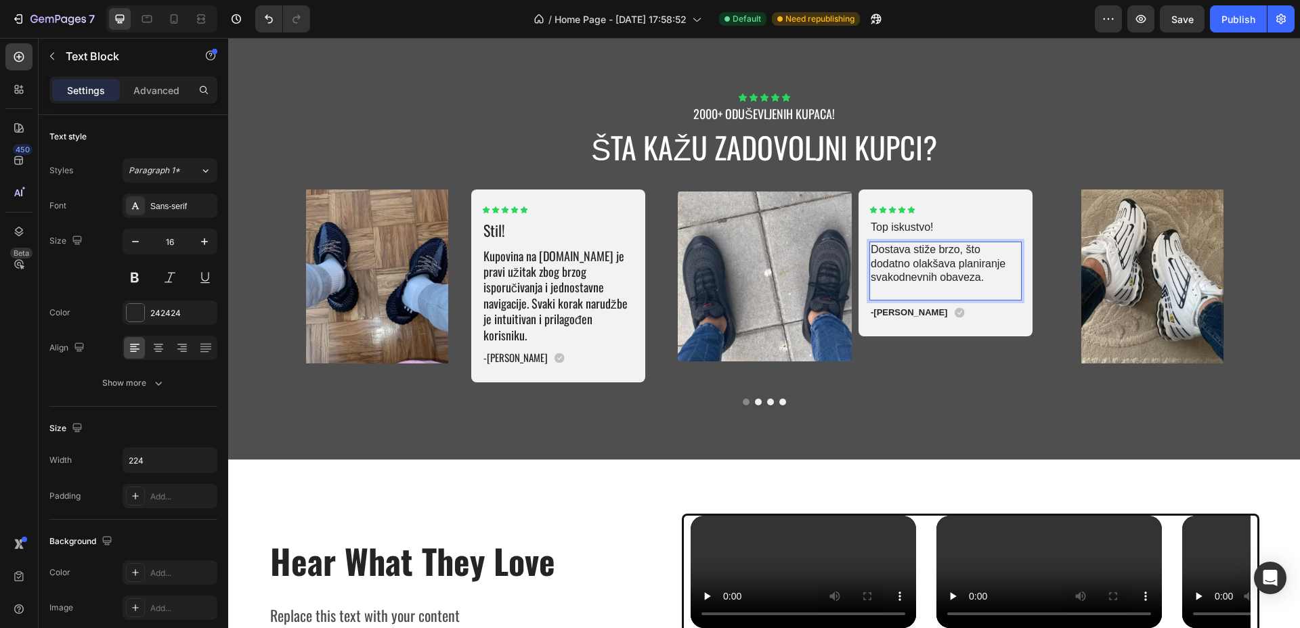
click at [923, 294] on p "Rich Text Editor. Editing area: main" at bounding box center [945, 292] width 149 height 14
click at [886, 297] on p "-[PERSON_NAME]" at bounding box center [909, 299] width 76 height 12
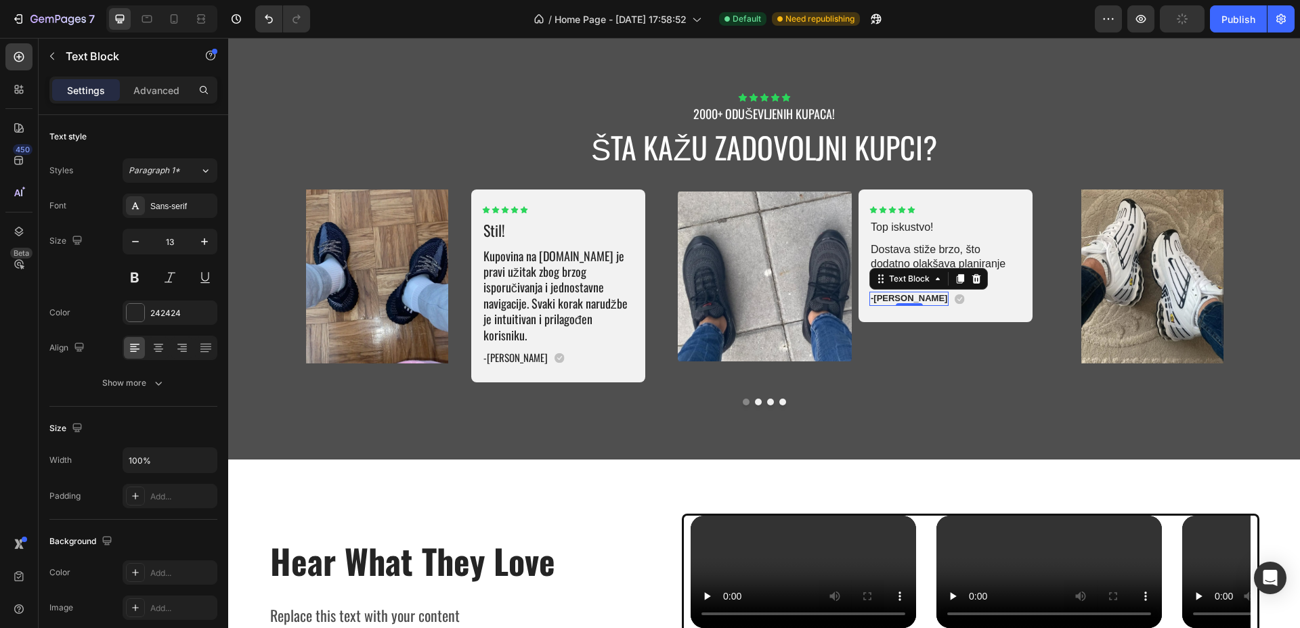
click at [886, 297] on p "-[PERSON_NAME]" at bounding box center [909, 299] width 76 height 12
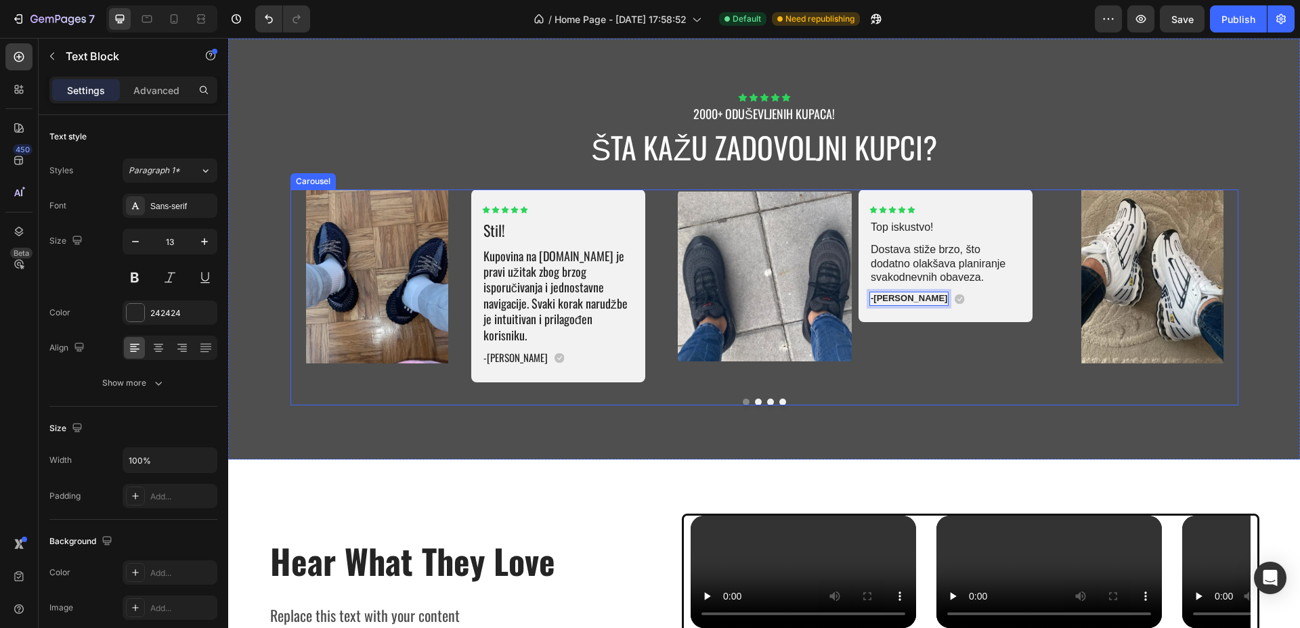
click at [755, 399] on button "Dot" at bounding box center [758, 402] width 7 height 7
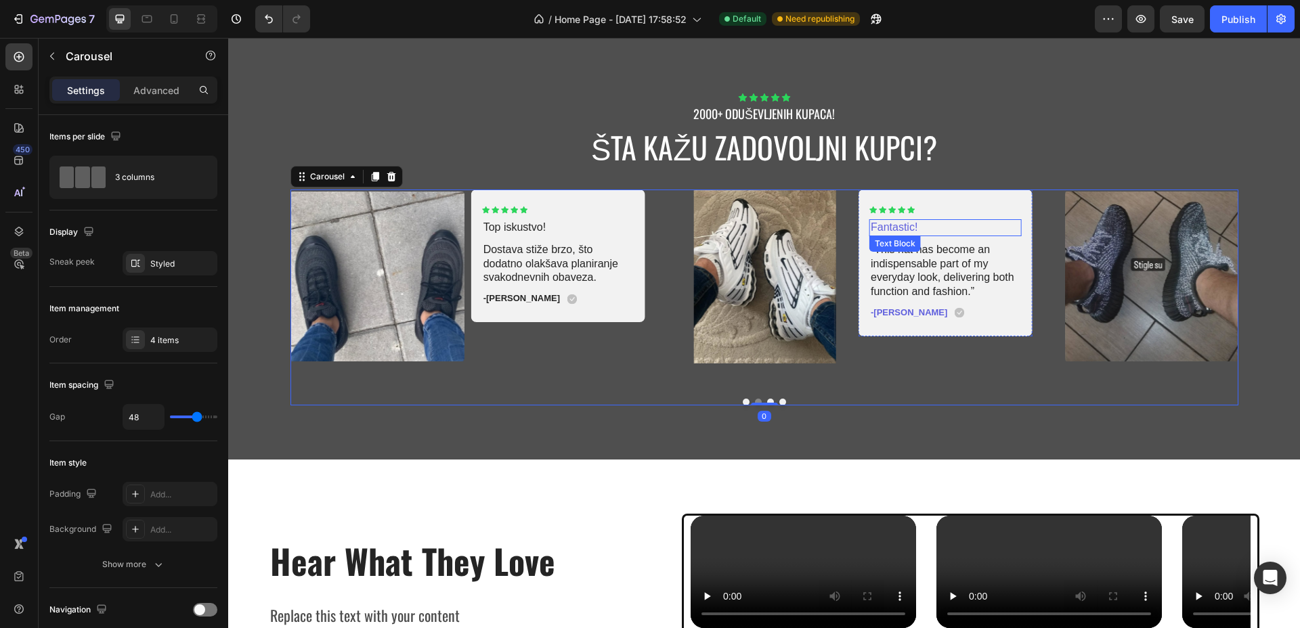
click at [910, 228] on p "Fantastic!" at bounding box center [946, 228] width 150 height 14
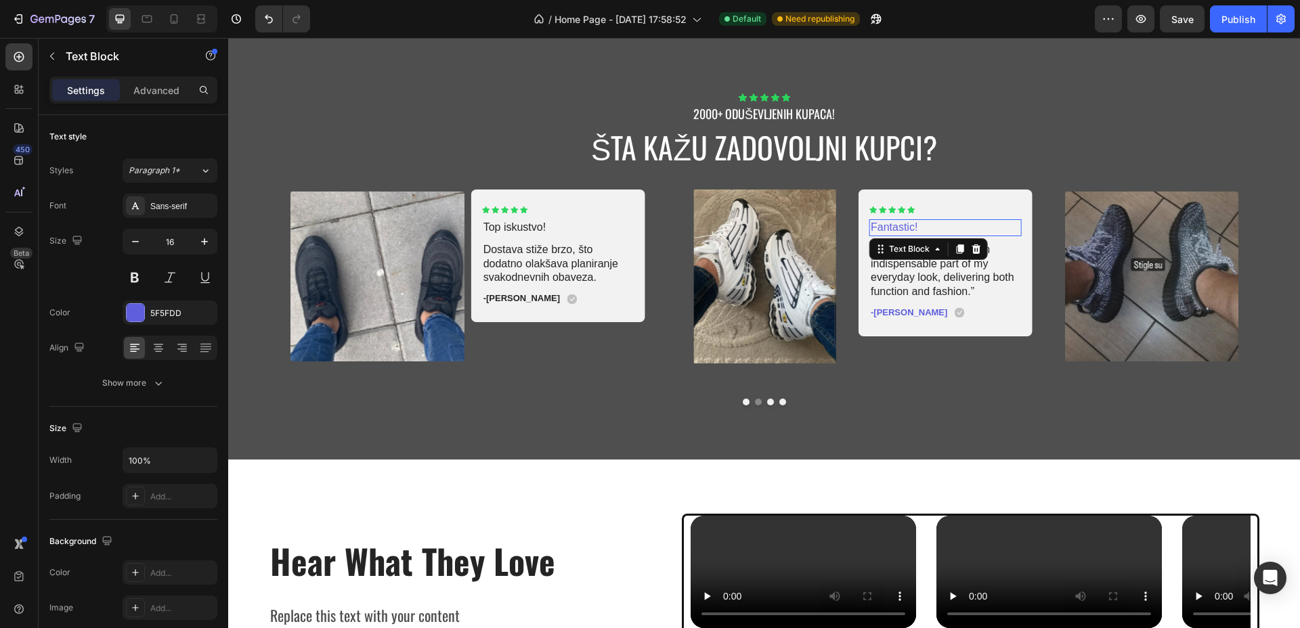
click at [910, 228] on p "Fantastic!" at bounding box center [946, 228] width 150 height 14
click at [908, 255] on p "“This hat has become an indispensable part of my everyday look, delivering both…" at bounding box center [945, 271] width 149 height 56
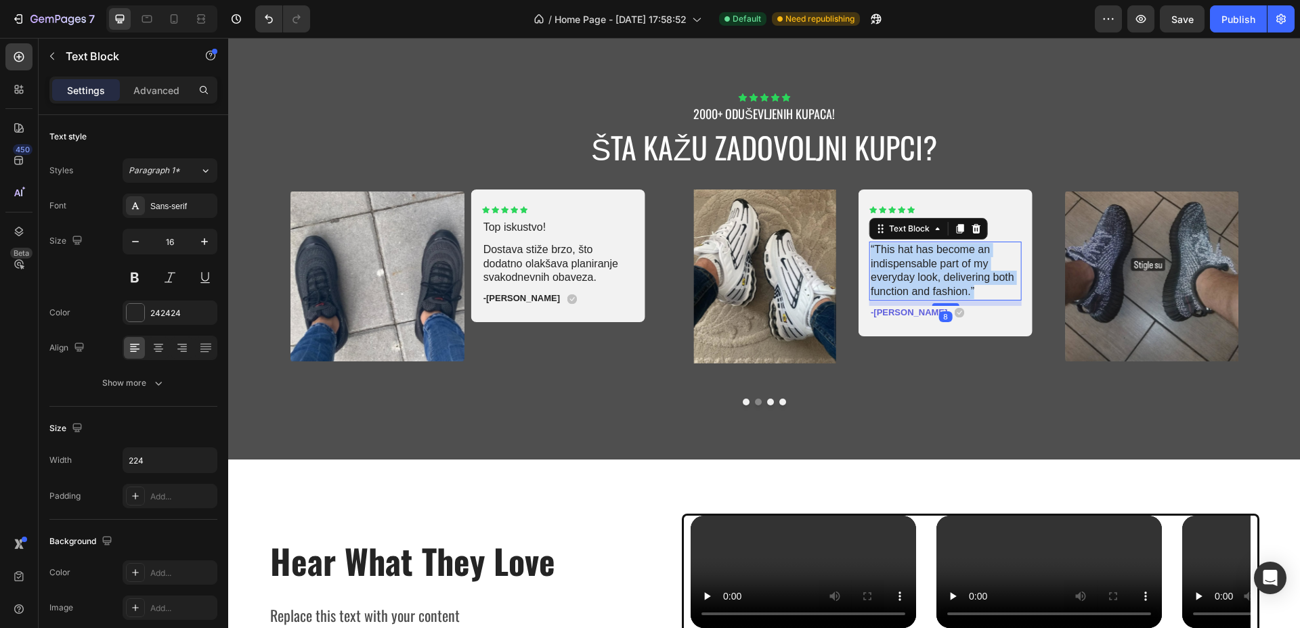
click at [908, 255] on p "“This hat has become an indispensable part of my everyday look, delivering both…" at bounding box center [945, 271] width 149 height 56
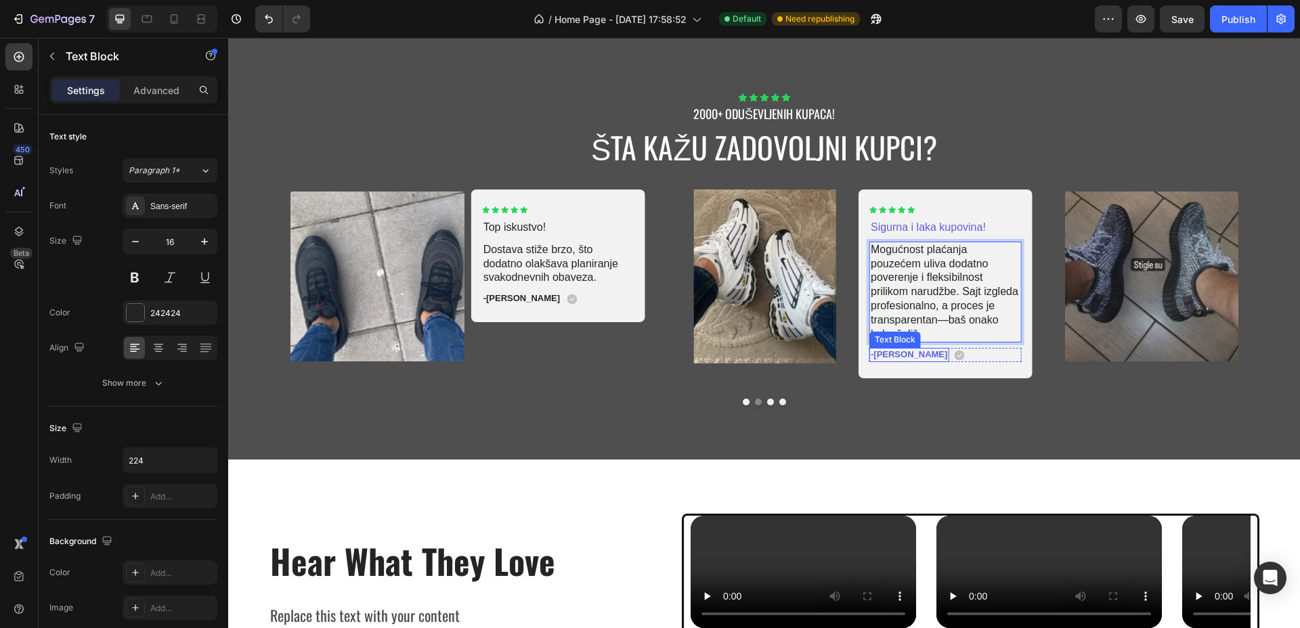
click at [881, 355] on p "-[PERSON_NAME]" at bounding box center [909, 355] width 76 height 12
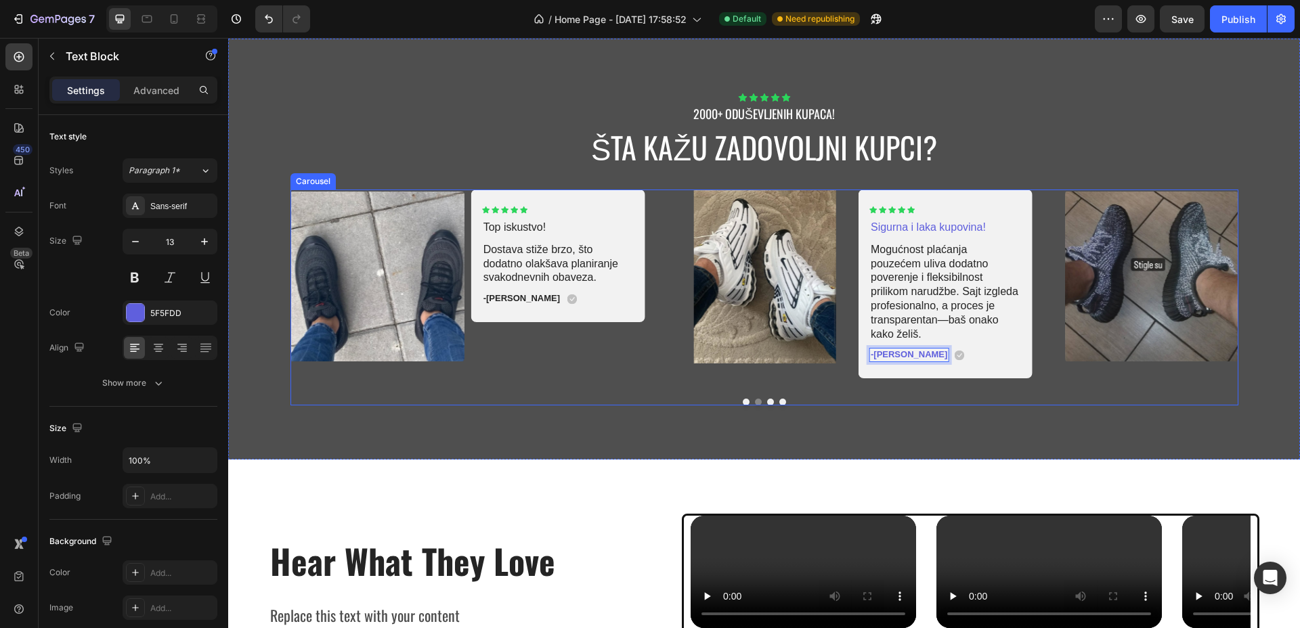
click at [767, 399] on button "Dot" at bounding box center [770, 402] width 7 height 7
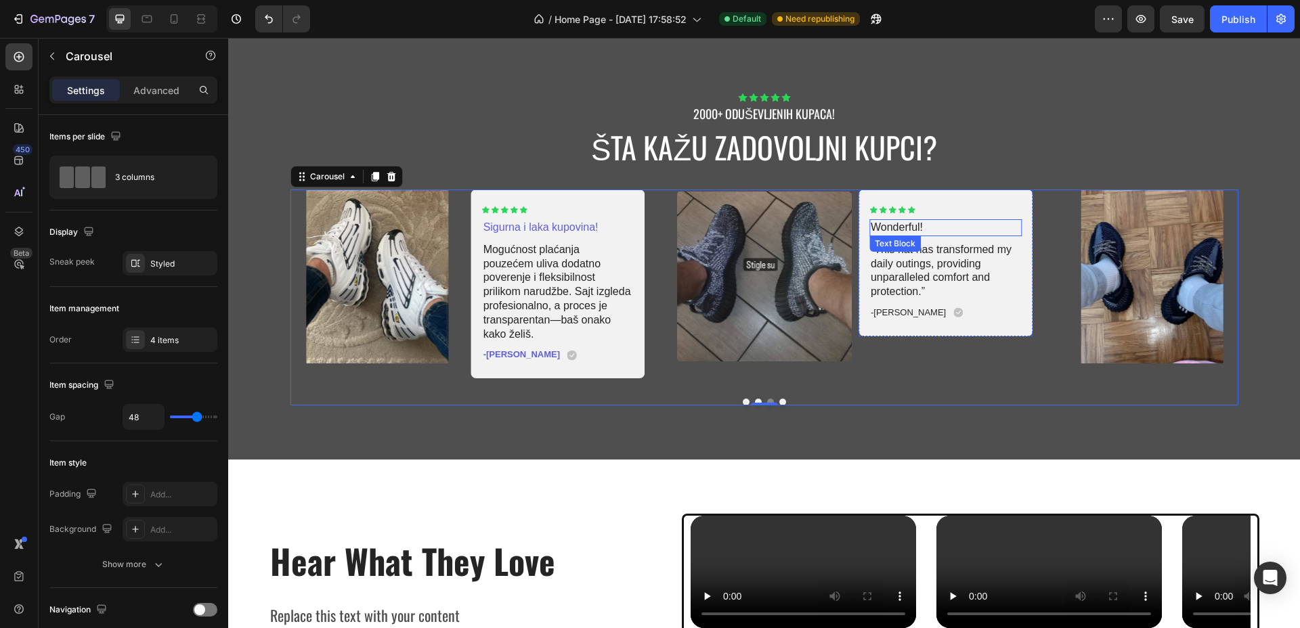
click at [896, 230] on p "Wonderful!" at bounding box center [946, 228] width 150 height 14
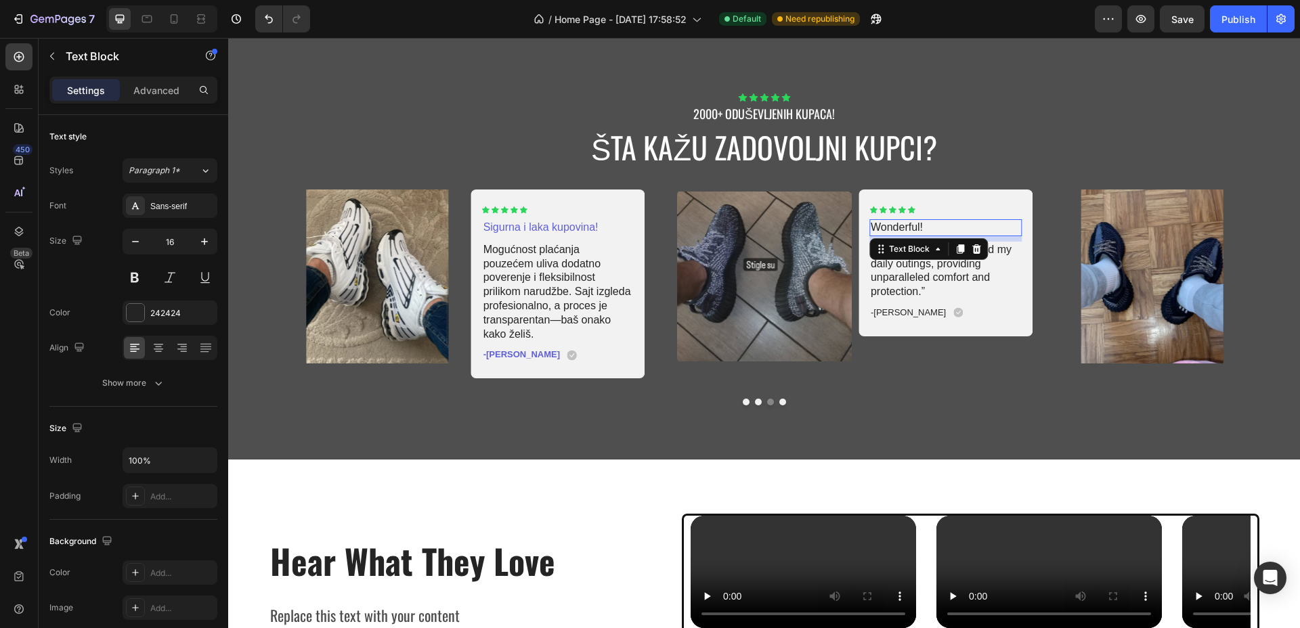
click at [896, 230] on p "Wonderful!" at bounding box center [946, 228] width 150 height 14
click at [898, 230] on p "Wonderful!" at bounding box center [946, 228] width 150 height 14
click at [951, 263] on p "“This hat has transformed my daily outings, providing unparalleled comfort and …" at bounding box center [946, 271] width 150 height 56
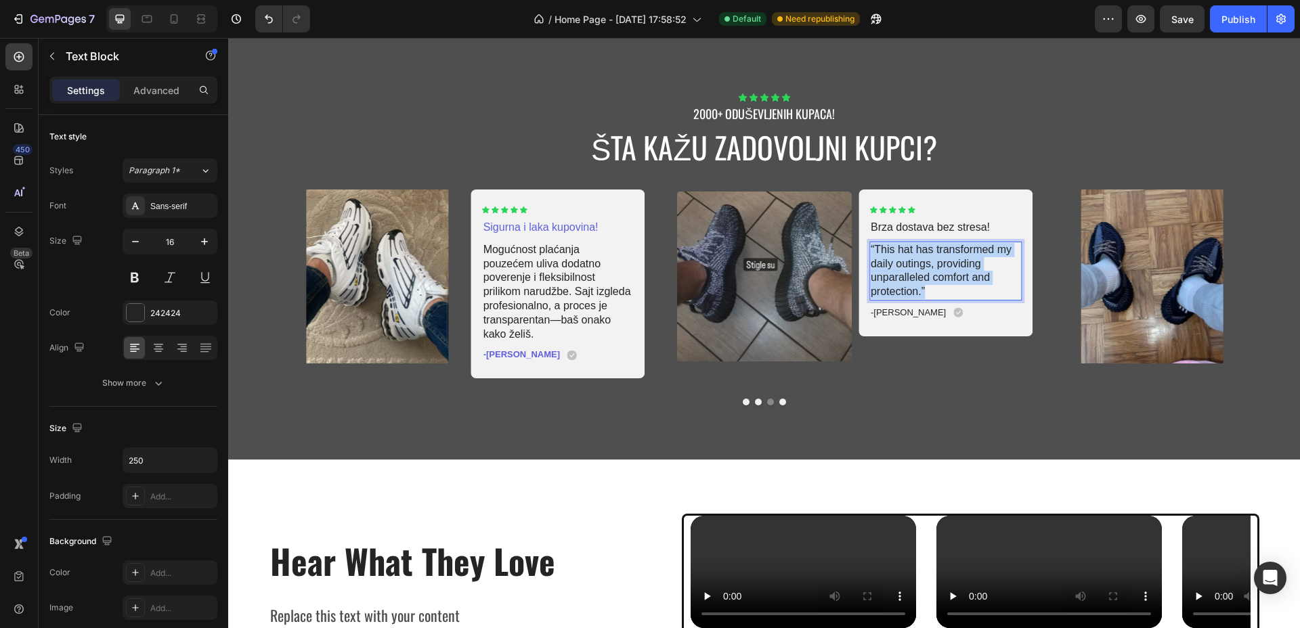
click at [951, 263] on p "“This hat has transformed my daily outings, providing unparalleled comfort and …" at bounding box center [946, 271] width 150 height 56
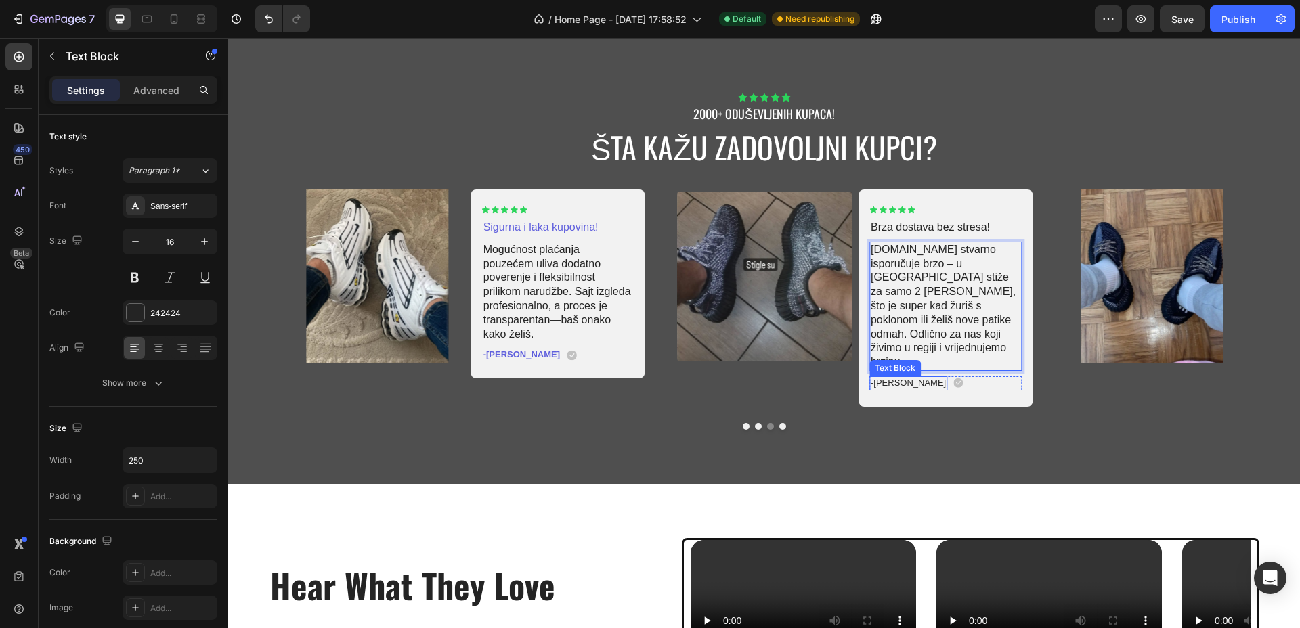
click at [879, 378] on p "-[PERSON_NAME]" at bounding box center [908, 384] width 75 height 12
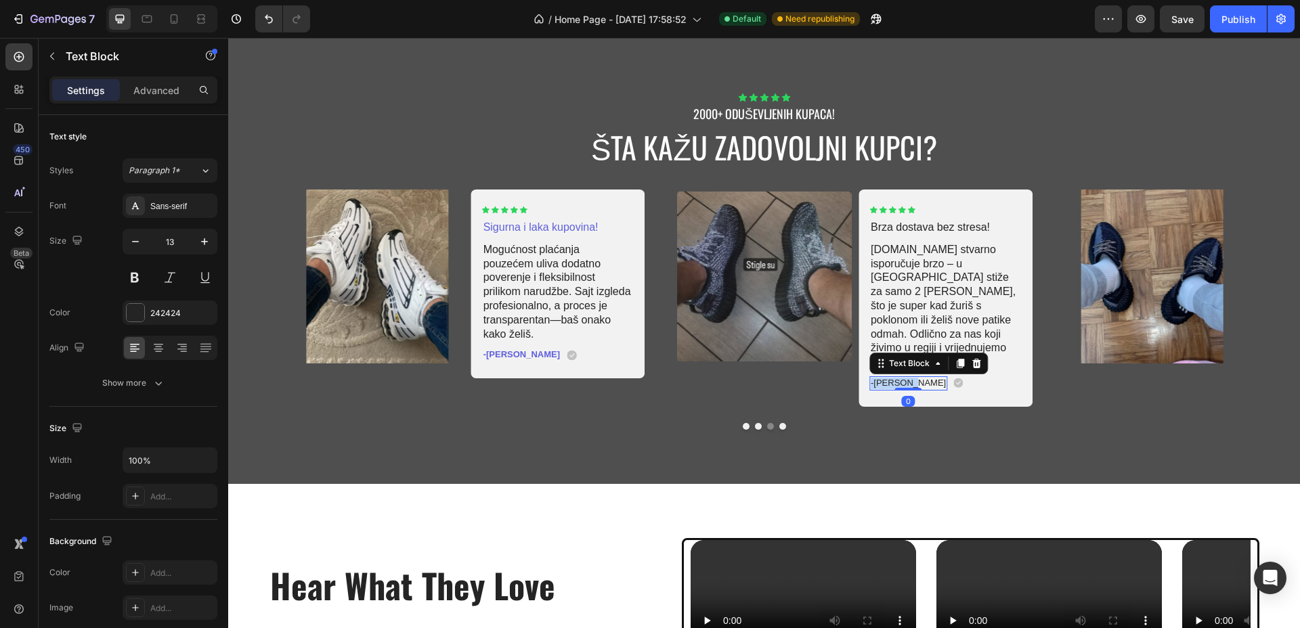
click at [879, 378] on p "-[PERSON_NAME]" at bounding box center [908, 384] width 75 height 12
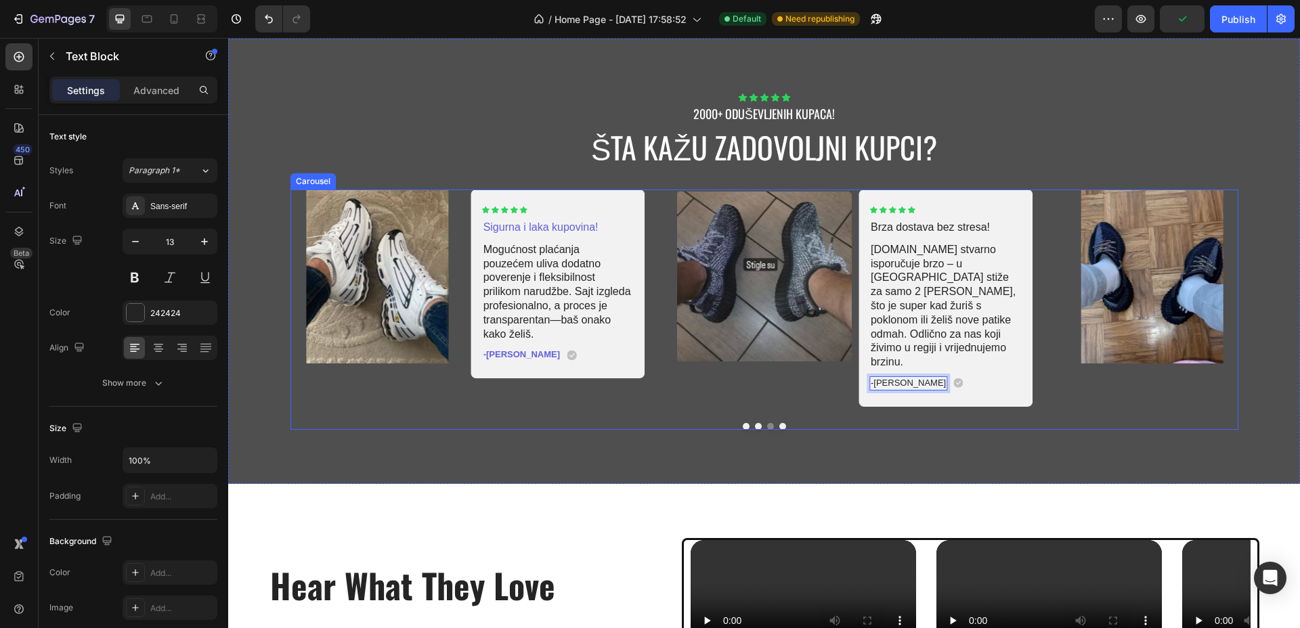
click at [779, 423] on button "Dot" at bounding box center [782, 426] width 7 height 7
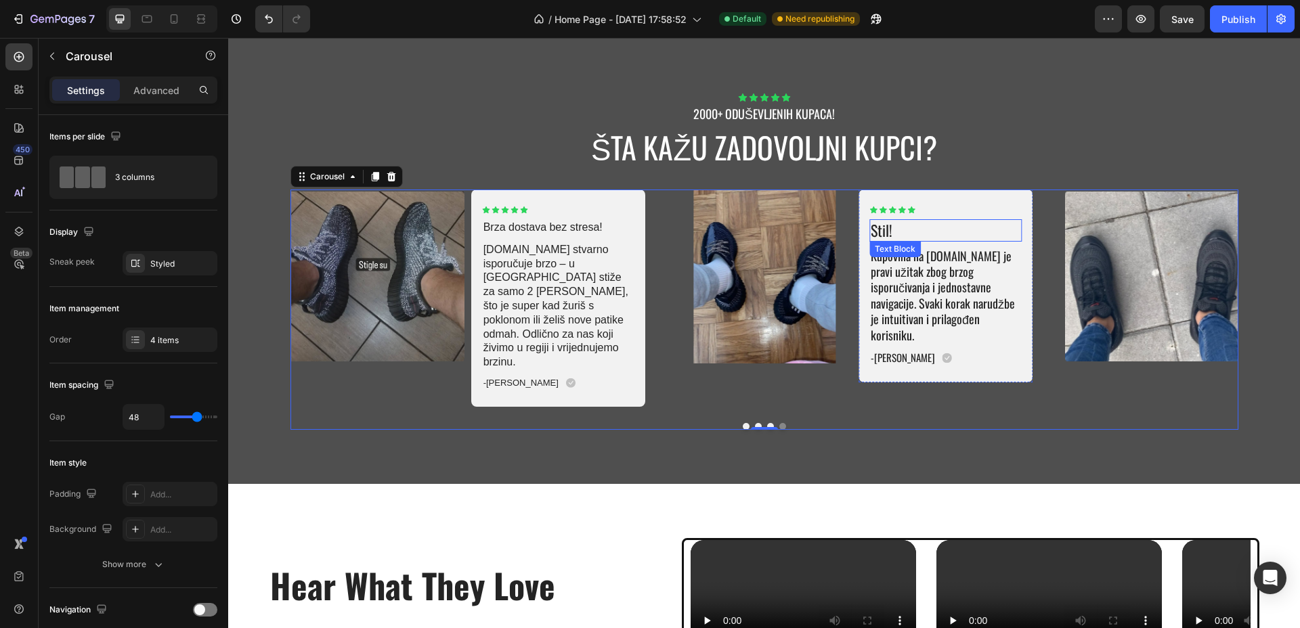
click at [892, 227] on p "Stil!" at bounding box center [946, 231] width 150 height 20
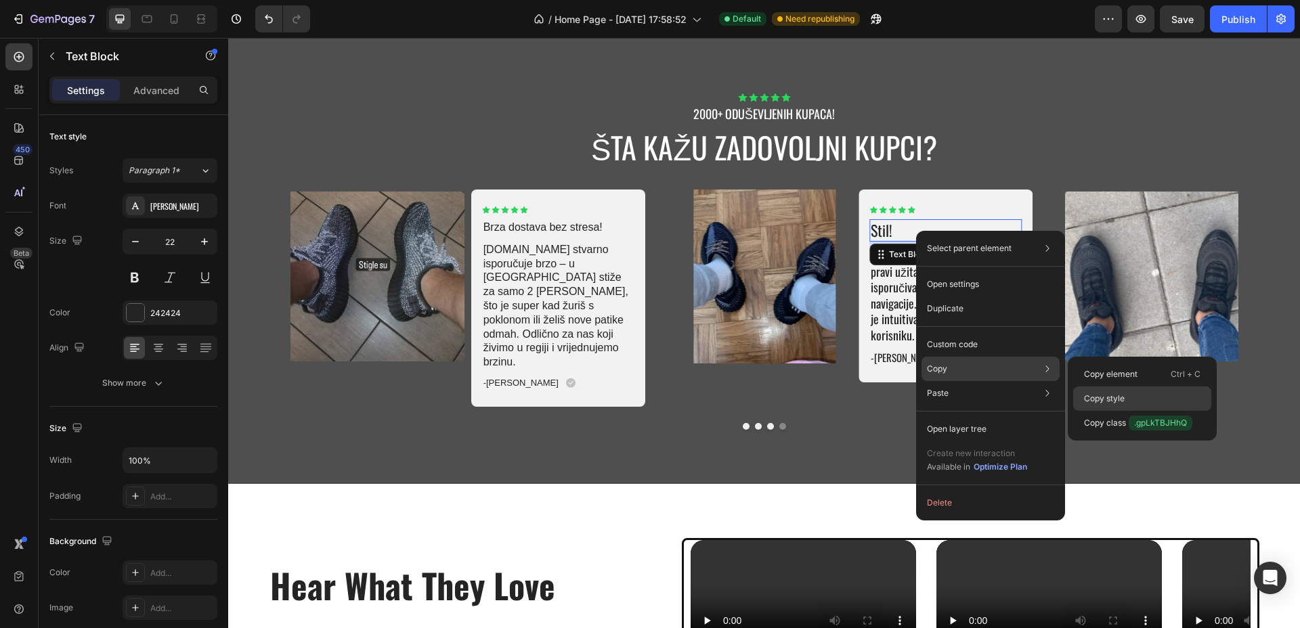
click at [1111, 401] on p "Copy style" at bounding box center [1104, 399] width 41 height 12
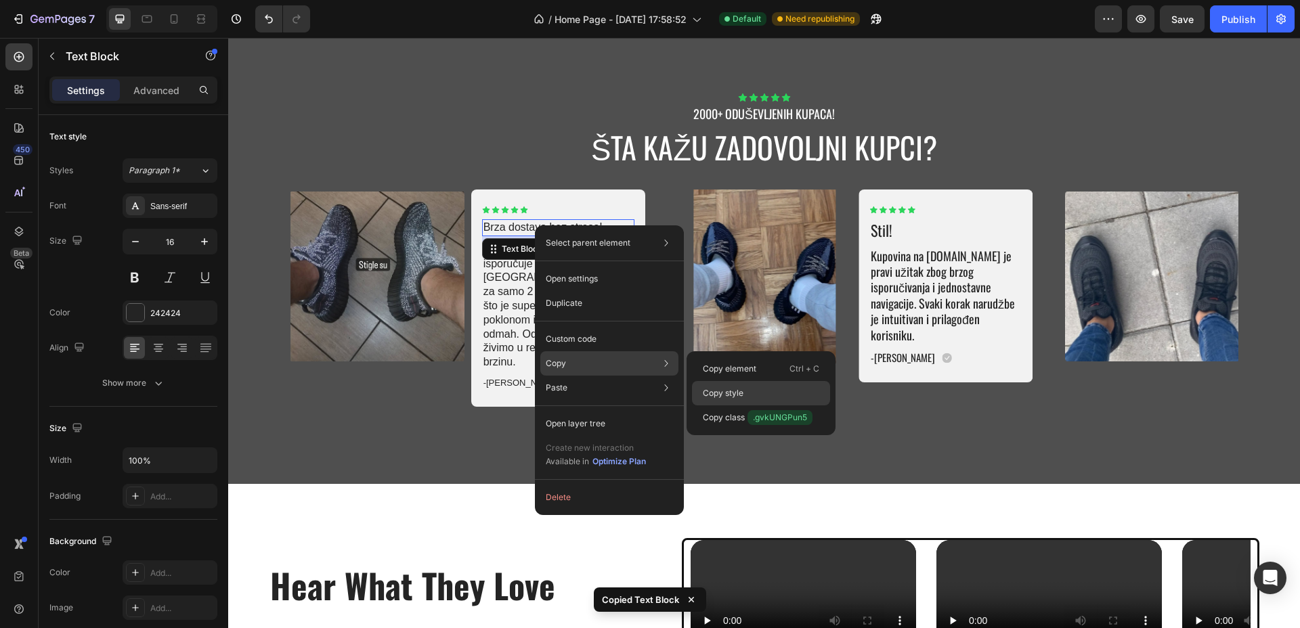
click at [723, 393] on p "Copy style" at bounding box center [723, 393] width 41 height 12
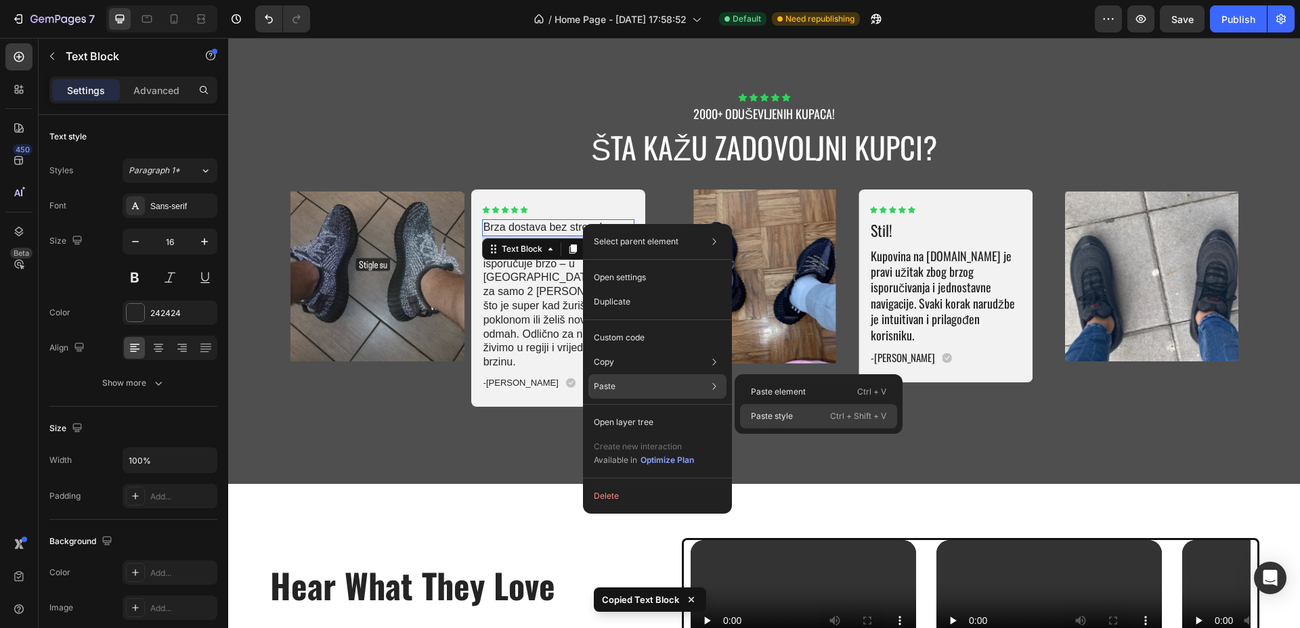
click at [781, 409] on div "Paste style Ctrl + Shift + V" at bounding box center [818, 416] width 157 height 24
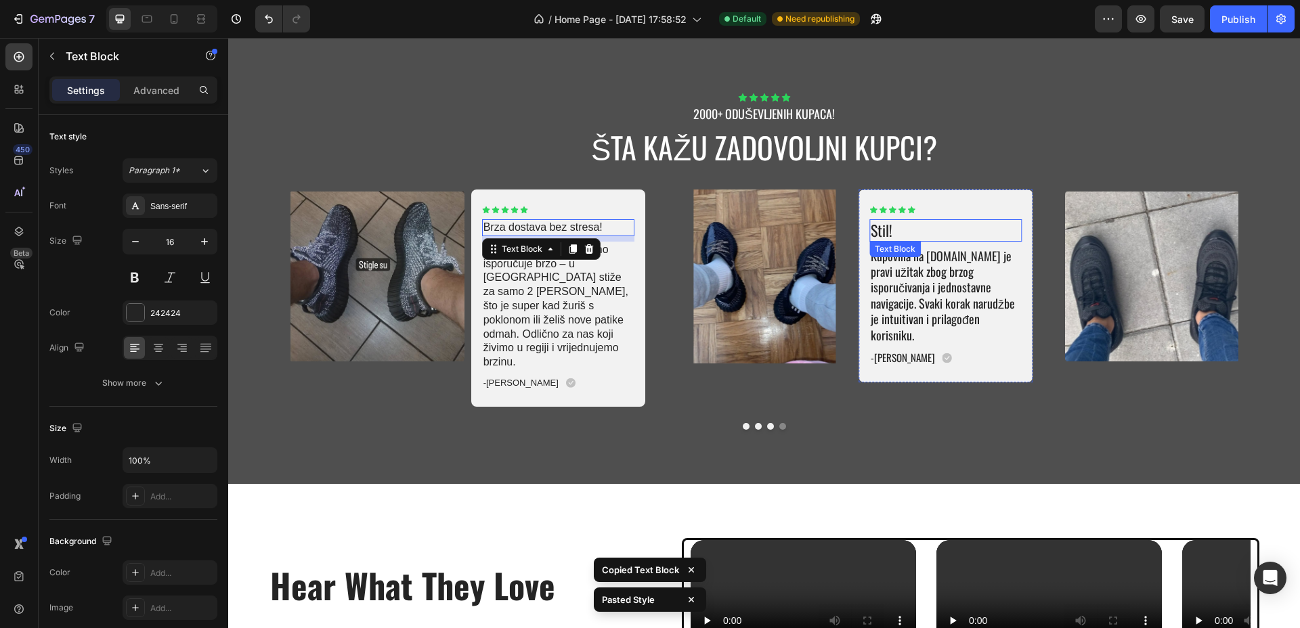
click at [899, 231] on p "Stil!" at bounding box center [946, 231] width 150 height 20
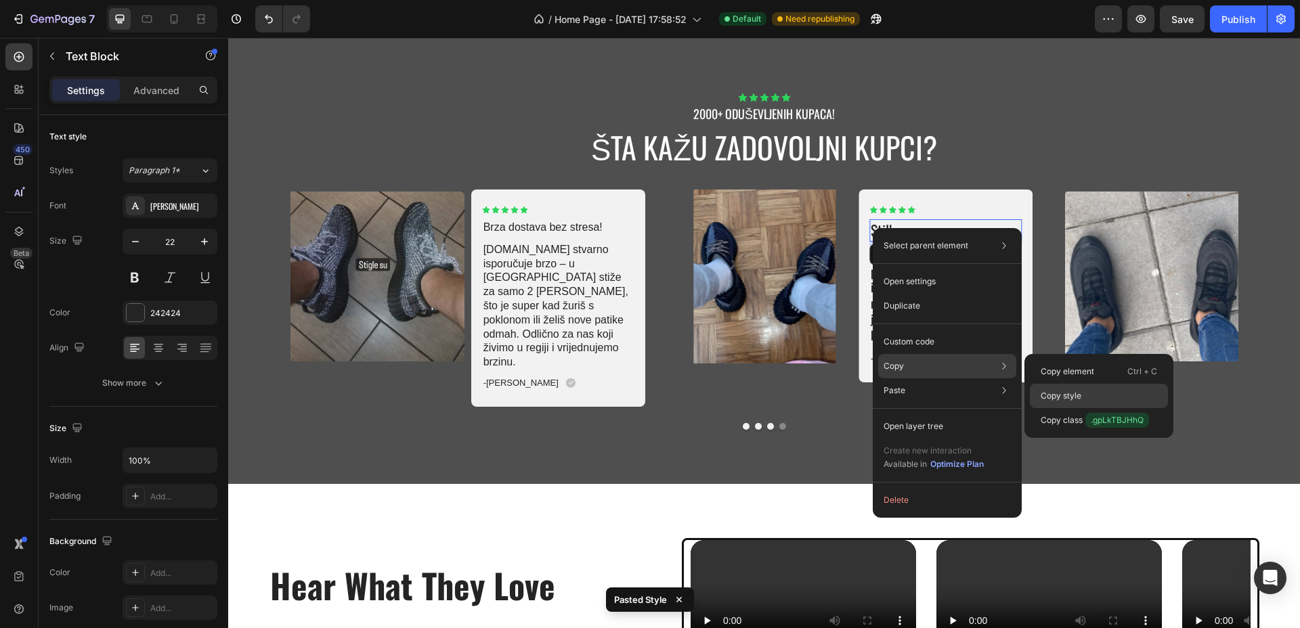
click at [1057, 396] on p "Copy style" at bounding box center [1060, 396] width 41 height 12
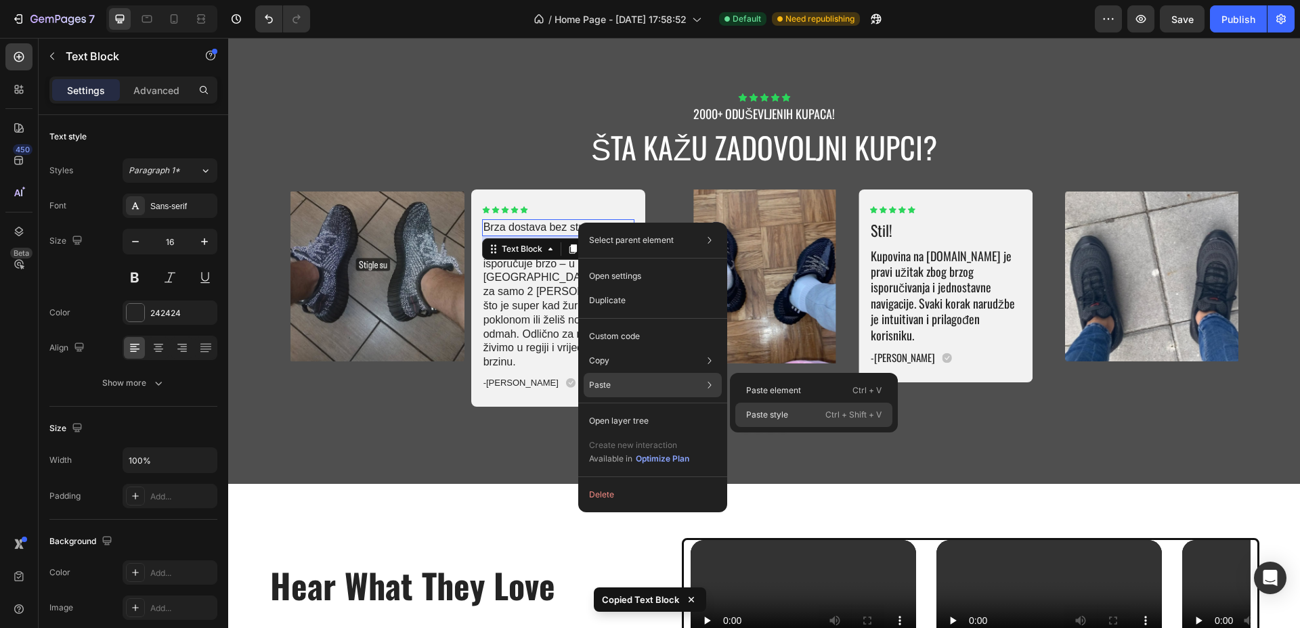
click at [766, 414] on p "Paste style" at bounding box center [767, 415] width 42 height 12
type input "22"
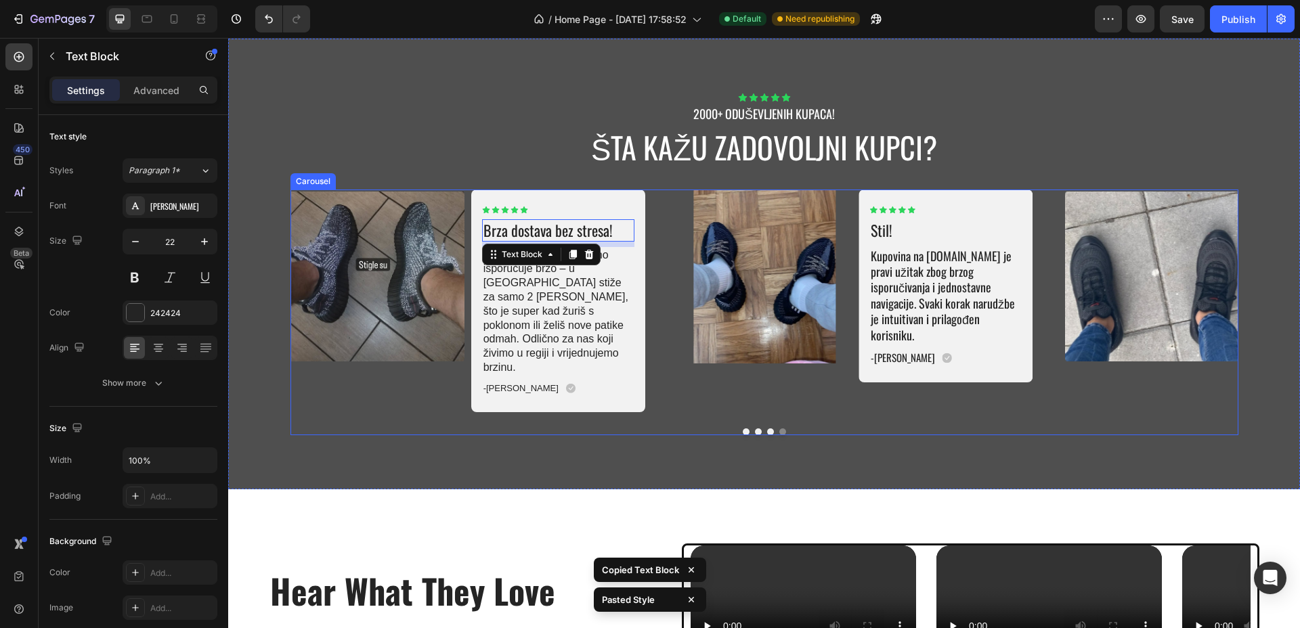
click at [767, 429] on button "Dot" at bounding box center [770, 432] width 7 height 7
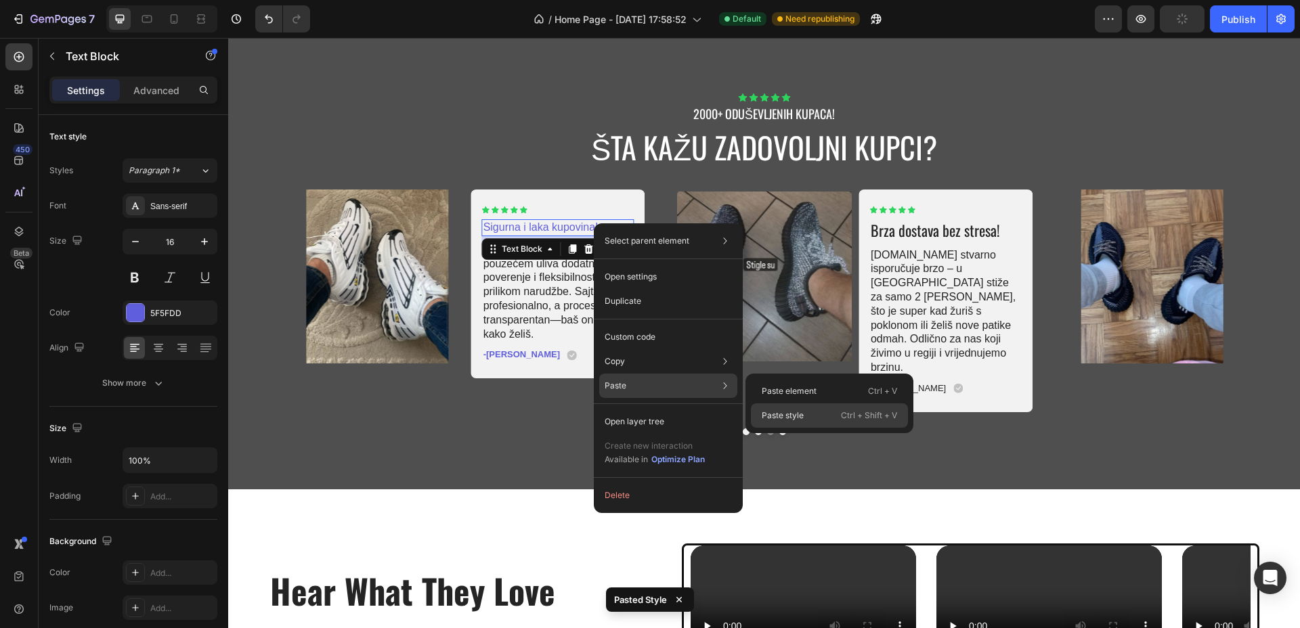
click at [771, 408] on div "Paste style Ctrl + Shift + V" at bounding box center [829, 415] width 157 height 24
type input "22"
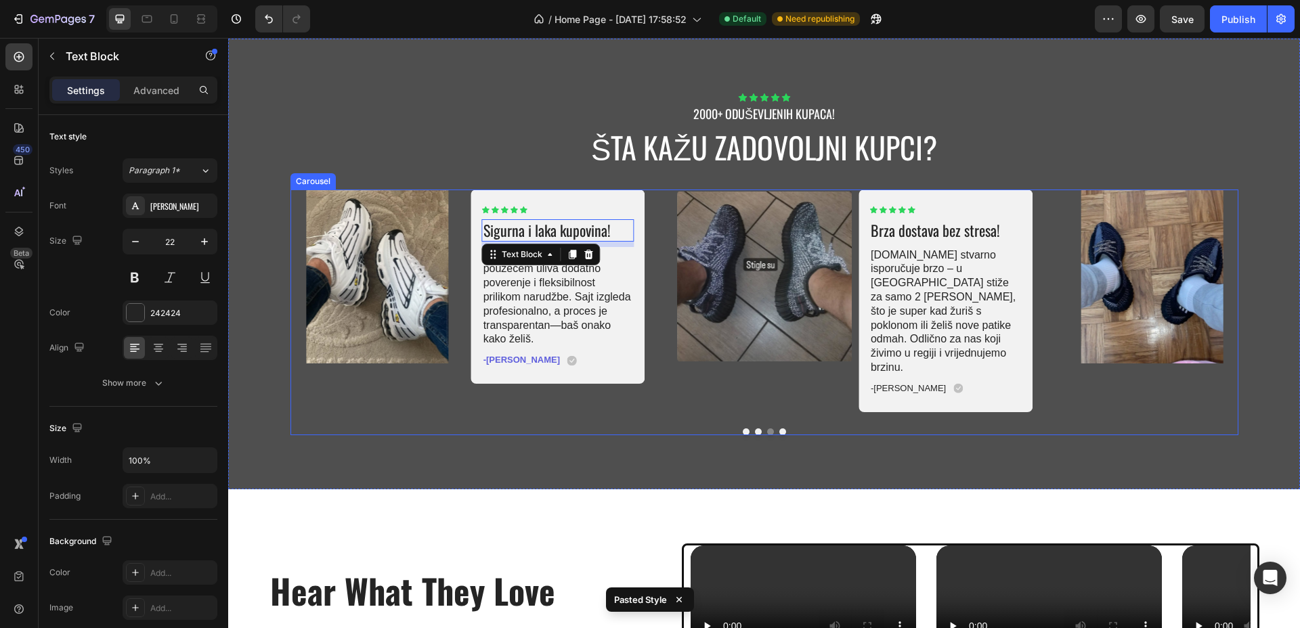
click at [755, 429] on button "Dot" at bounding box center [758, 432] width 7 height 7
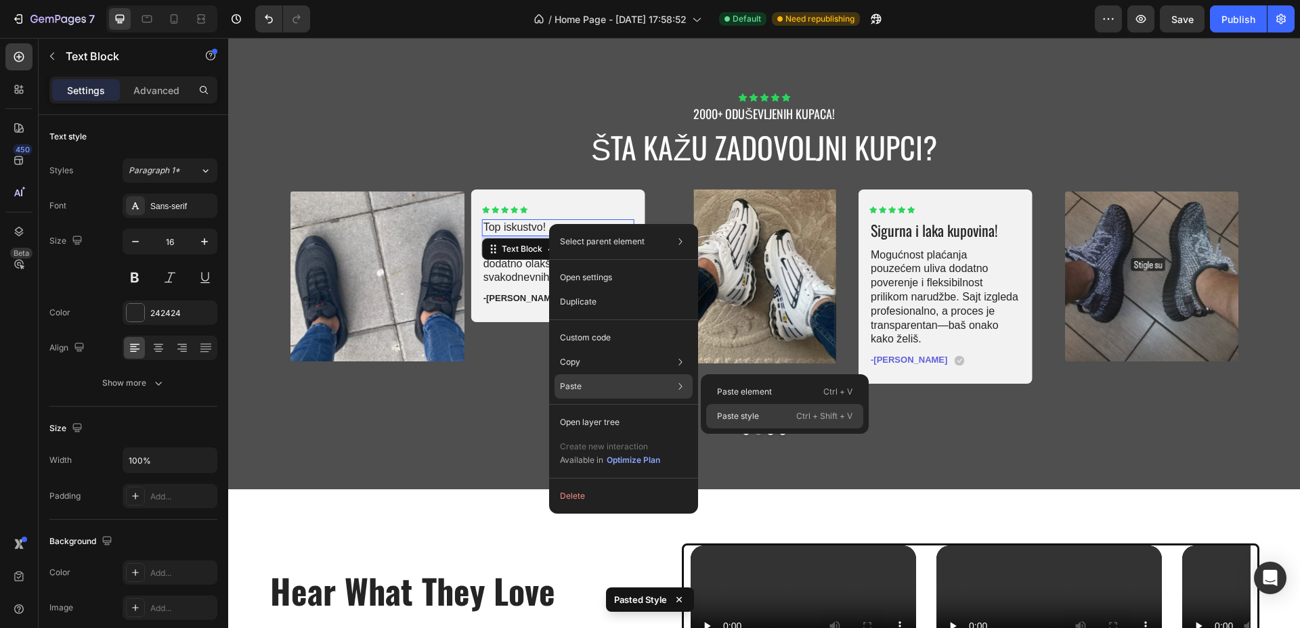
click at [762, 416] on div "Paste style Ctrl + Shift + V" at bounding box center [784, 416] width 157 height 24
type input "22"
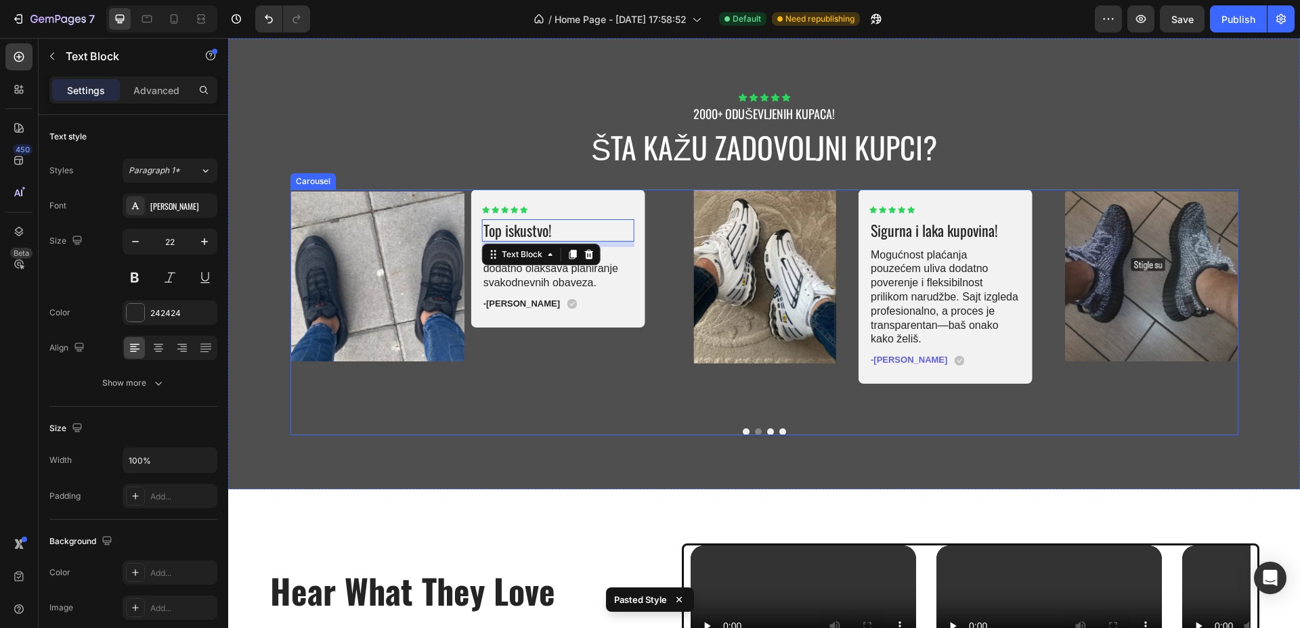
click at [779, 429] on button "Dot" at bounding box center [782, 432] width 7 height 7
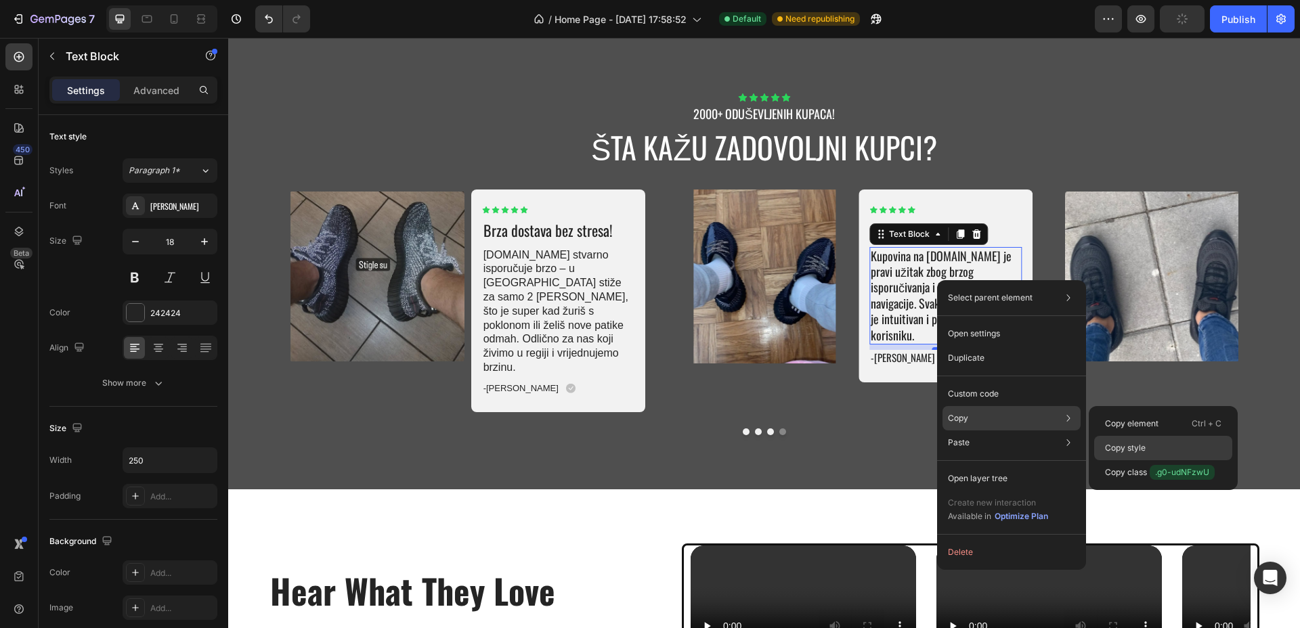
click at [1126, 451] on p "Copy style" at bounding box center [1125, 448] width 41 height 12
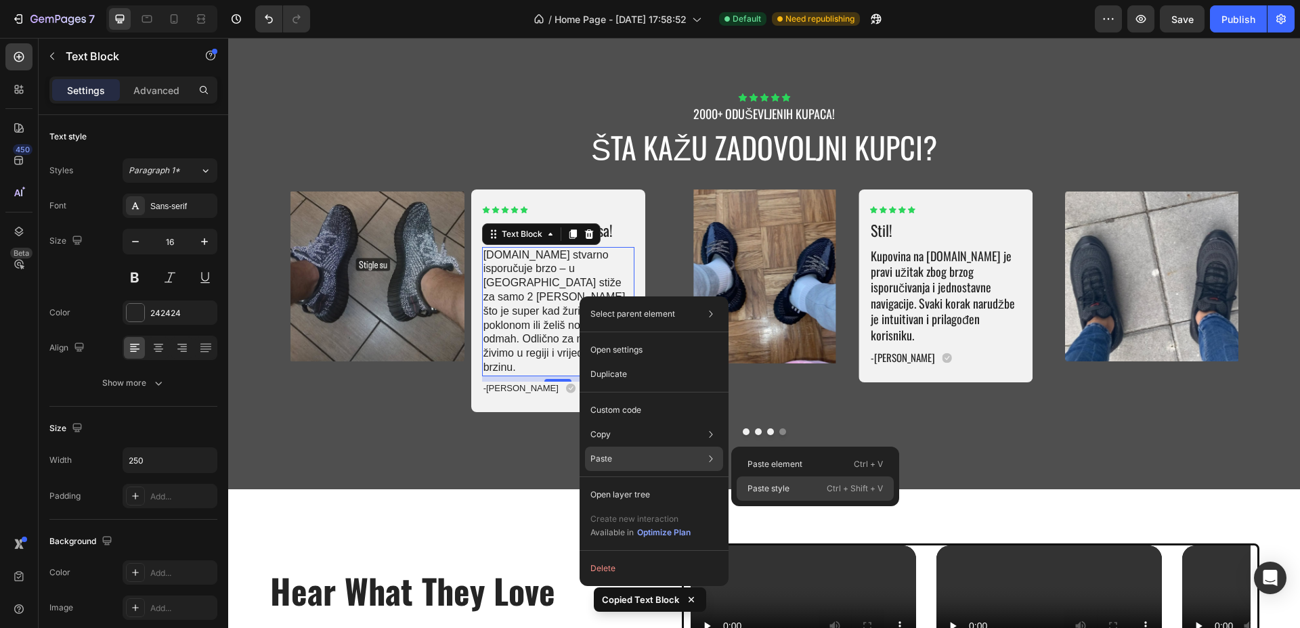
drag, startPoint x: 760, startPoint y: 488, endPoint x: 533, endPoint y: 450, distance: 229.9
click at [762, 488] on p "Paste style" at bounding box center [768, 489] width 42 height 12
type input "18"
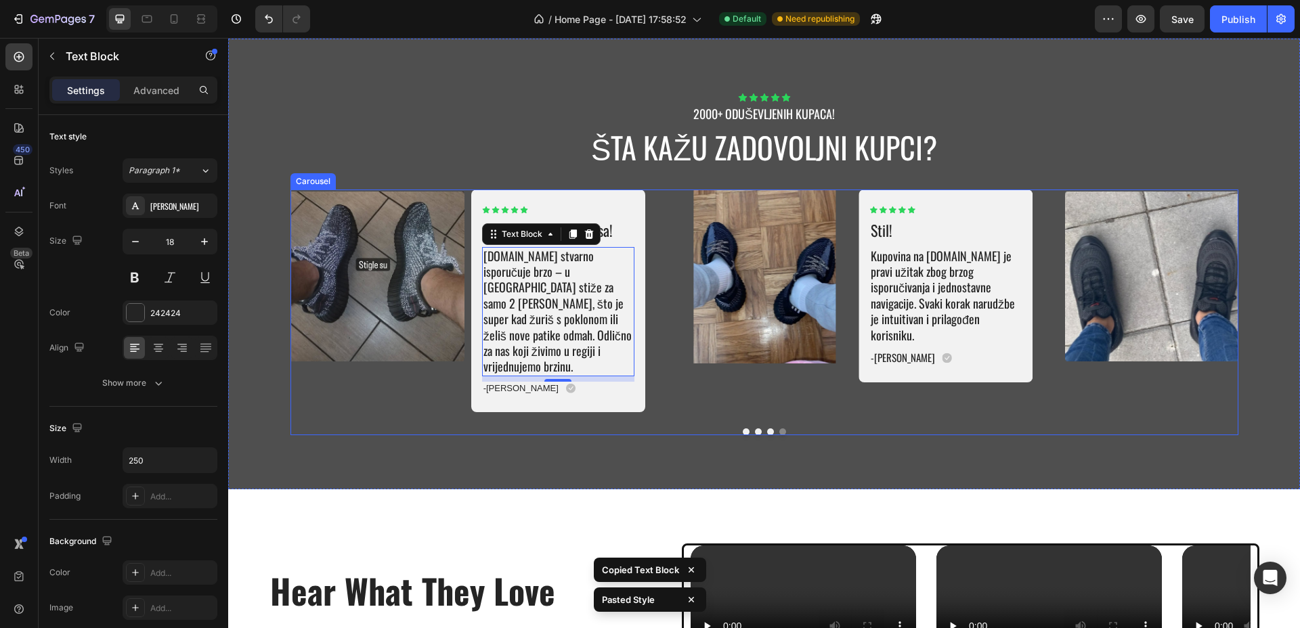
click at [767, 429] on button "Dot" at bounding box center [770, 432] width 7 height 7
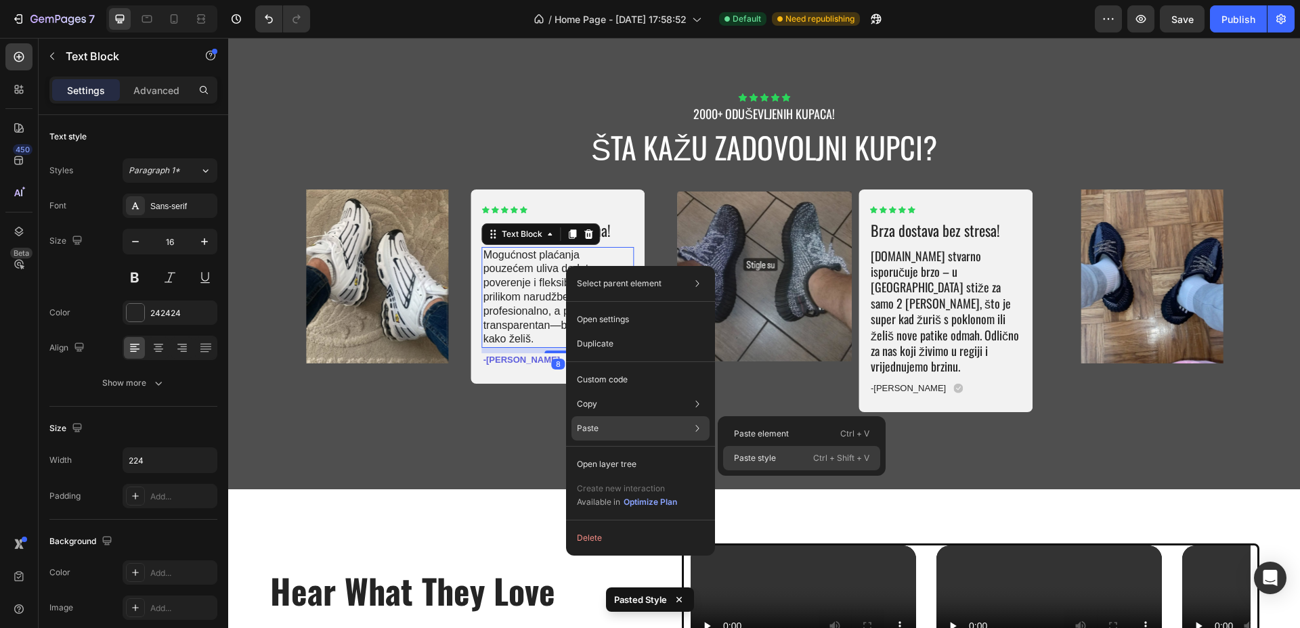
click at [760, 460] on p "Paste style" at bounding box center [755, 458] width 42 height 12
type input "18"
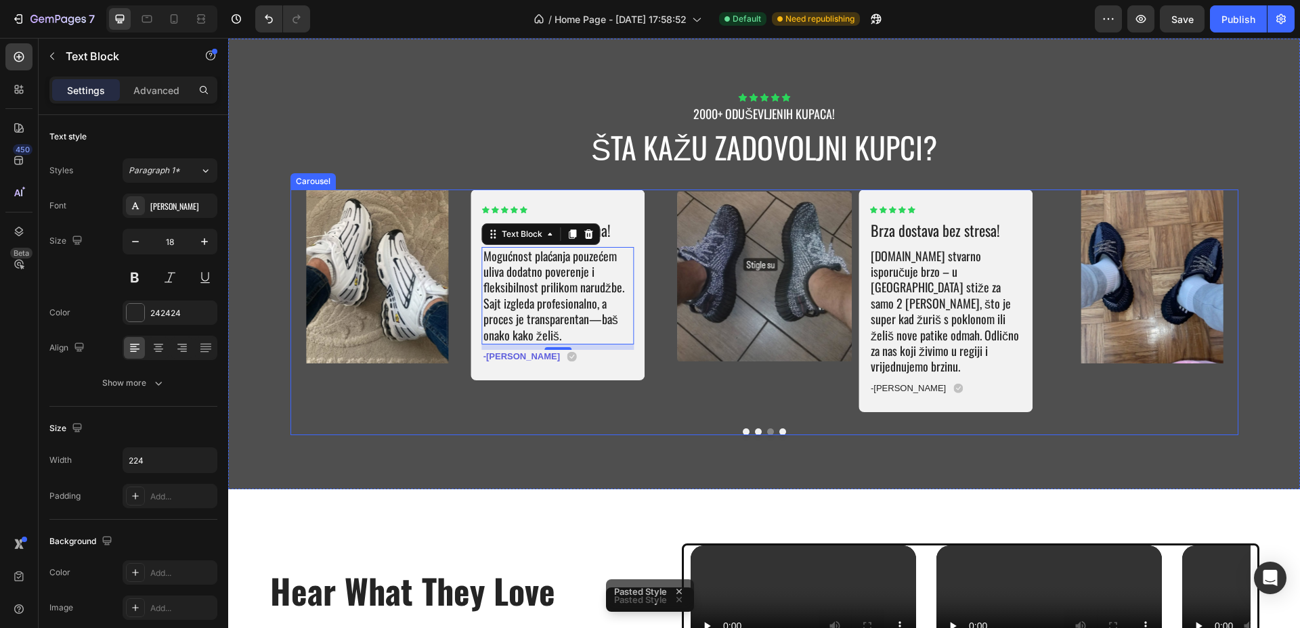
click at [755, 429] on button "Dot" at bounding box center [758, 432] width 7 height 7
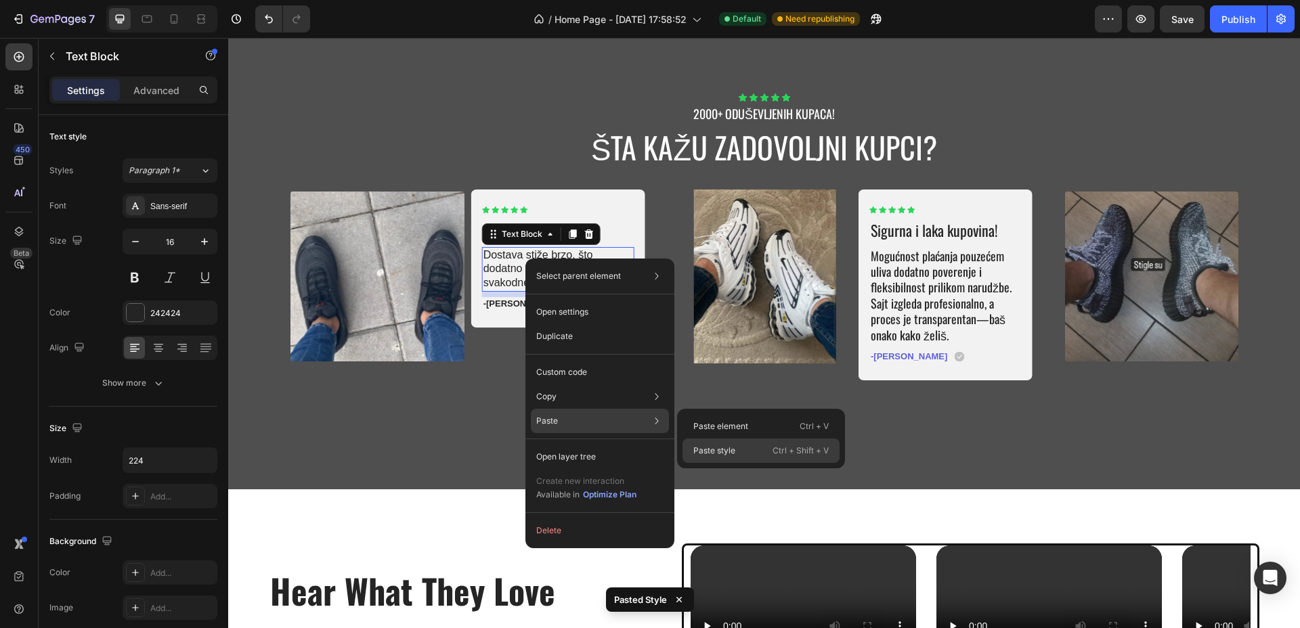
click at [726, 448] on p "Paste style" at bounding box center [714, 451] width 42 height 12
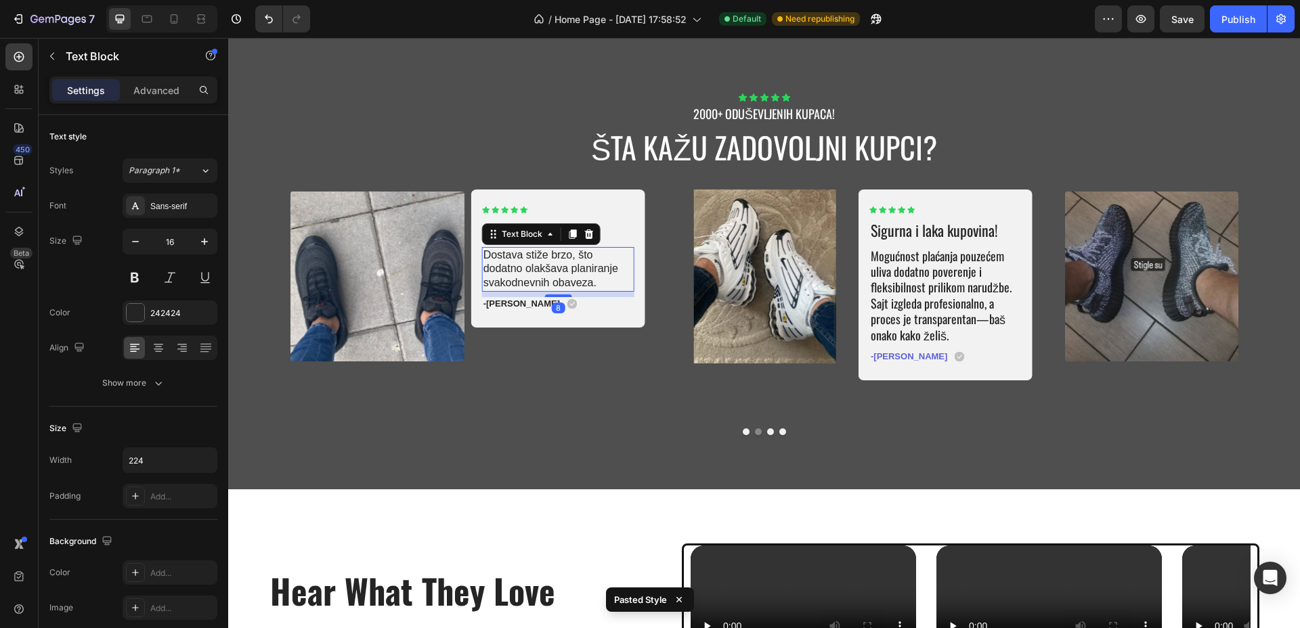
type input "18"
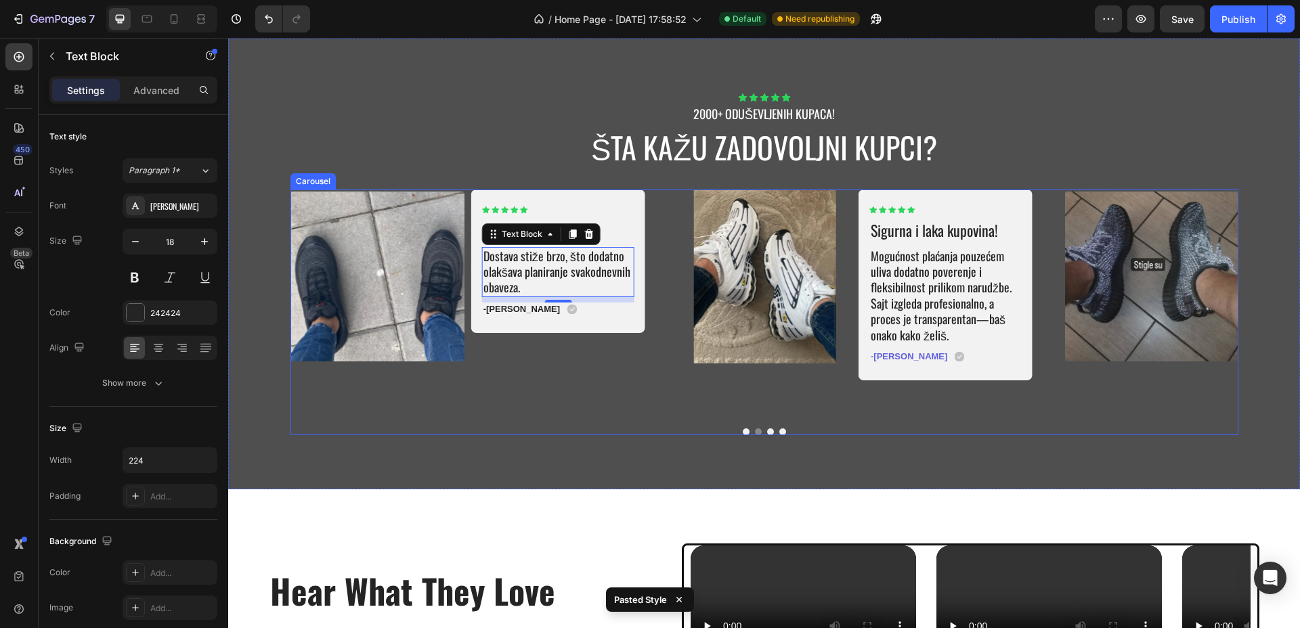
click at [743, 429] on button "Dot" at bounding box center [746, 432] width 7 height 7
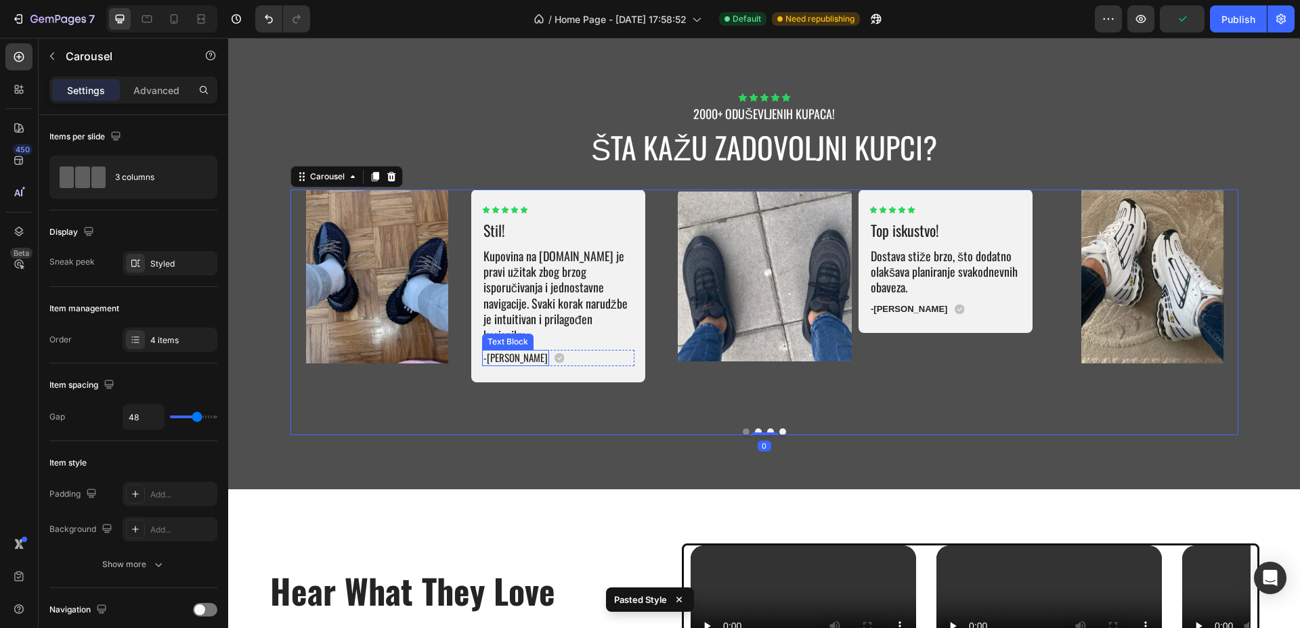
click at [489, 351] on p "-[PERSON_NAME]" at bounding box center [515, 358] width 64 height 14
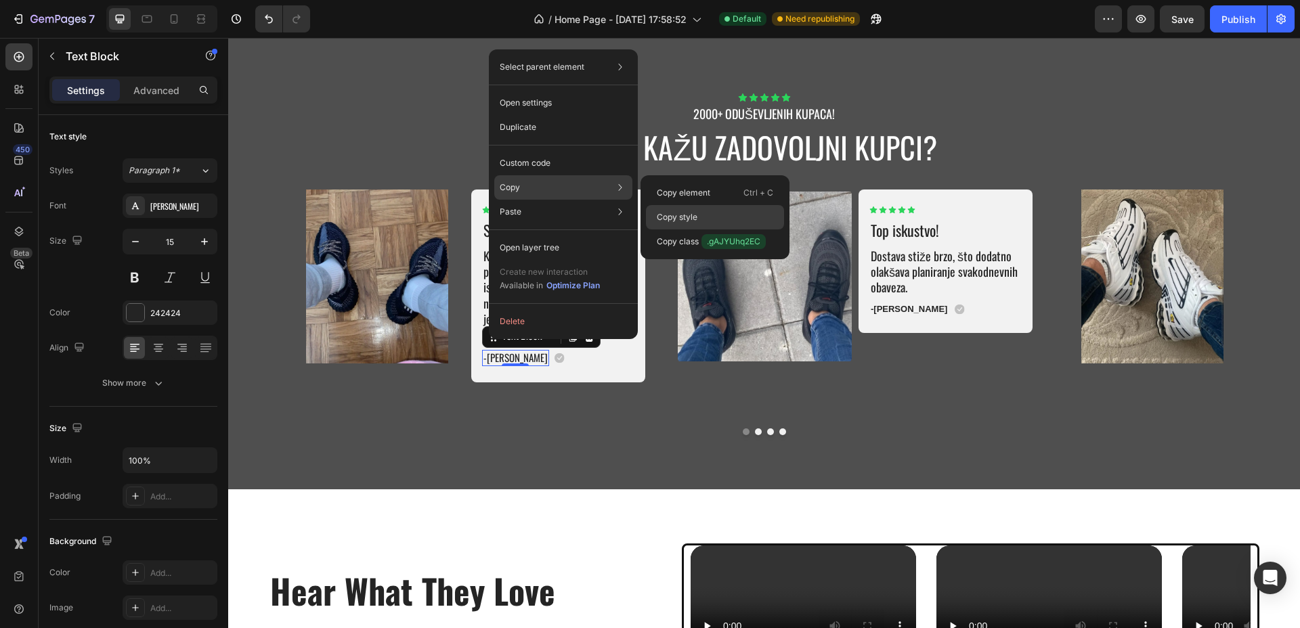
click at [678, 221] on p "Copy style" at bounding box center [677, 217] width 41 height 12
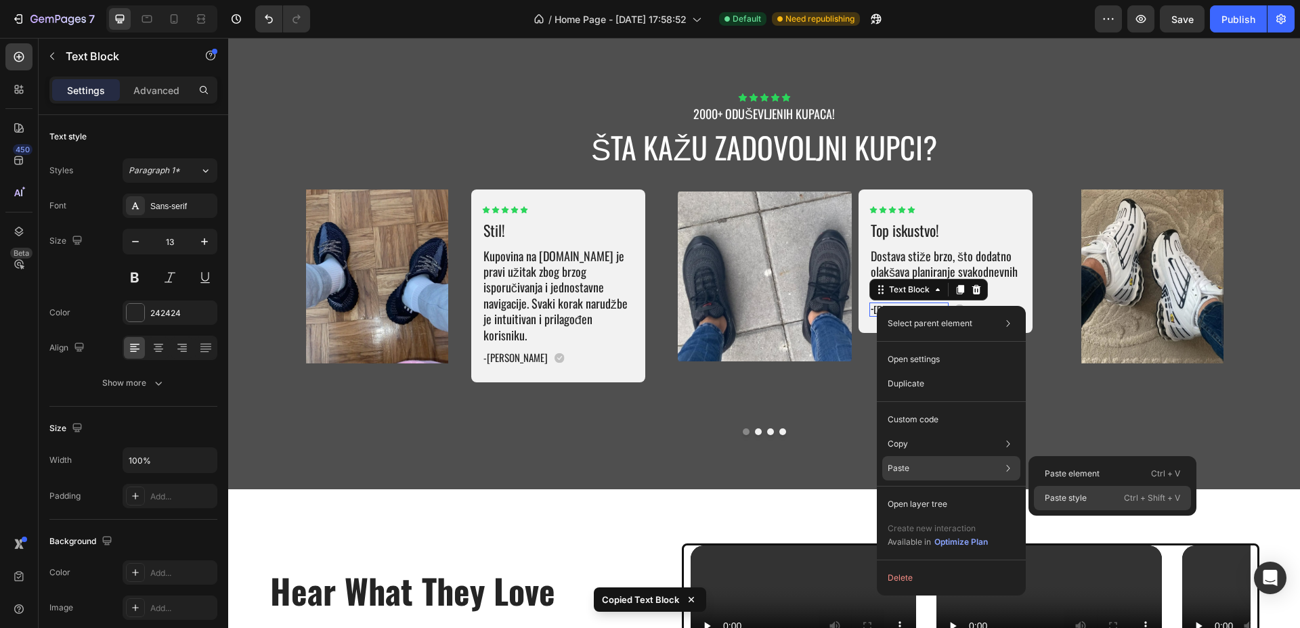
click at [1052, 493] on p "Paste style" at bounding box center [1066, 498] width 42 height 12
type input "15"
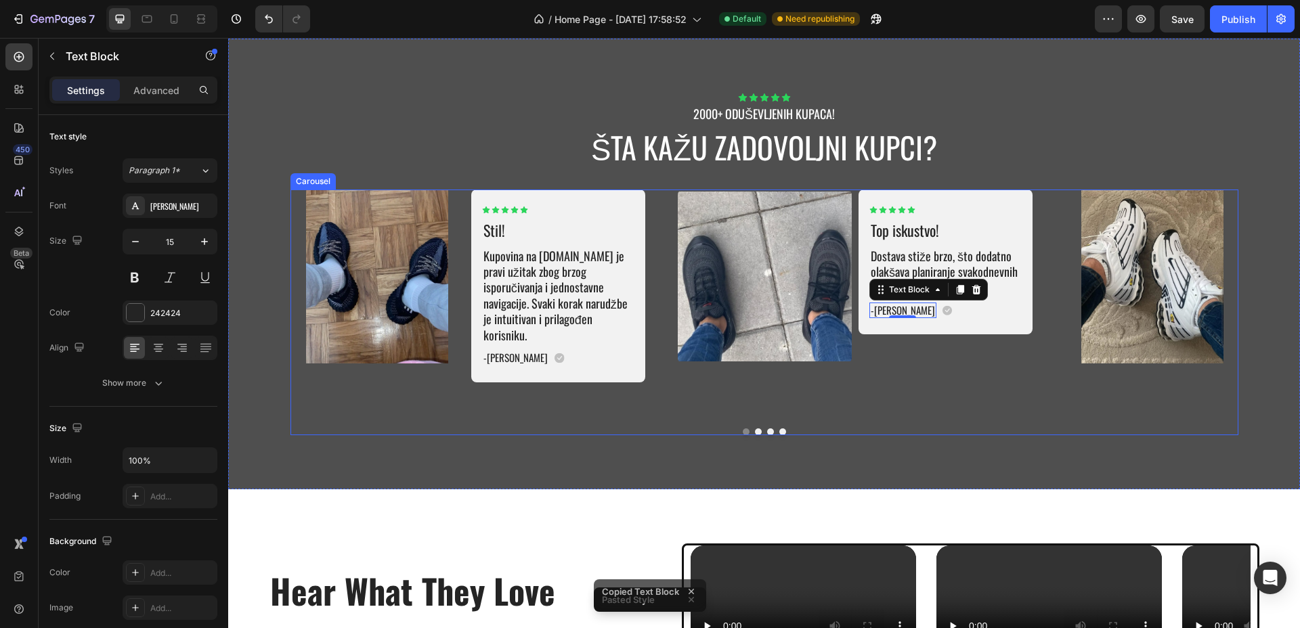
click at [755, 429] on button "Dot" at bounding box center [758, 432] width 7 height 7
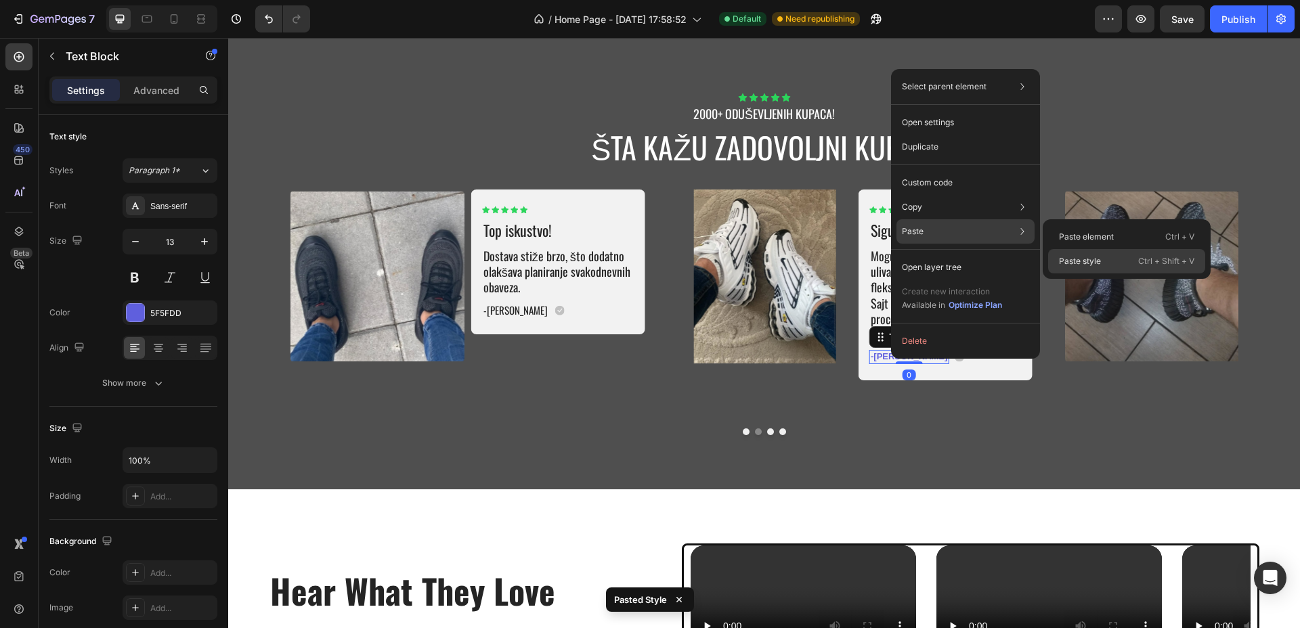
drag, startPoint x: 1057, startPoint y: 259, endPoint x: 779, endPoint y: 256, distance: 278.2
click at [1057, 259] on div "Paste style Ctrl + Shift + V" at bounding box center [1126, 261] width 157 height 24
type input "15"
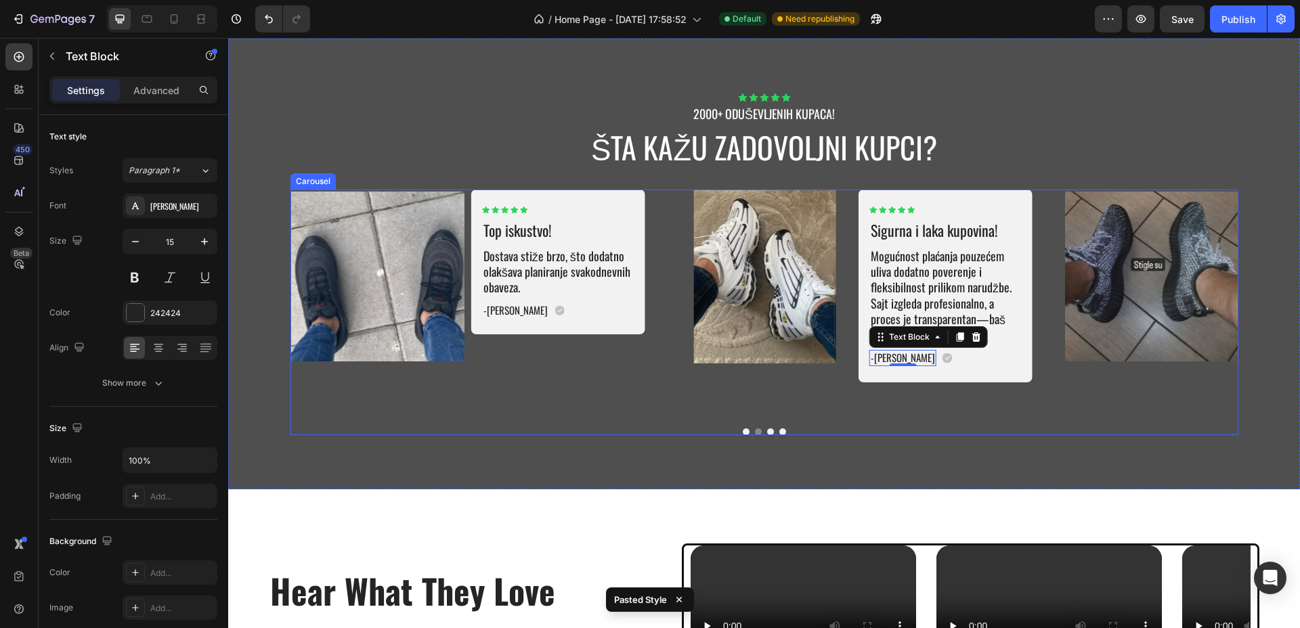
click at [767, 429] on button "Dot" at bounding box center [770, 432] width 7 height 7
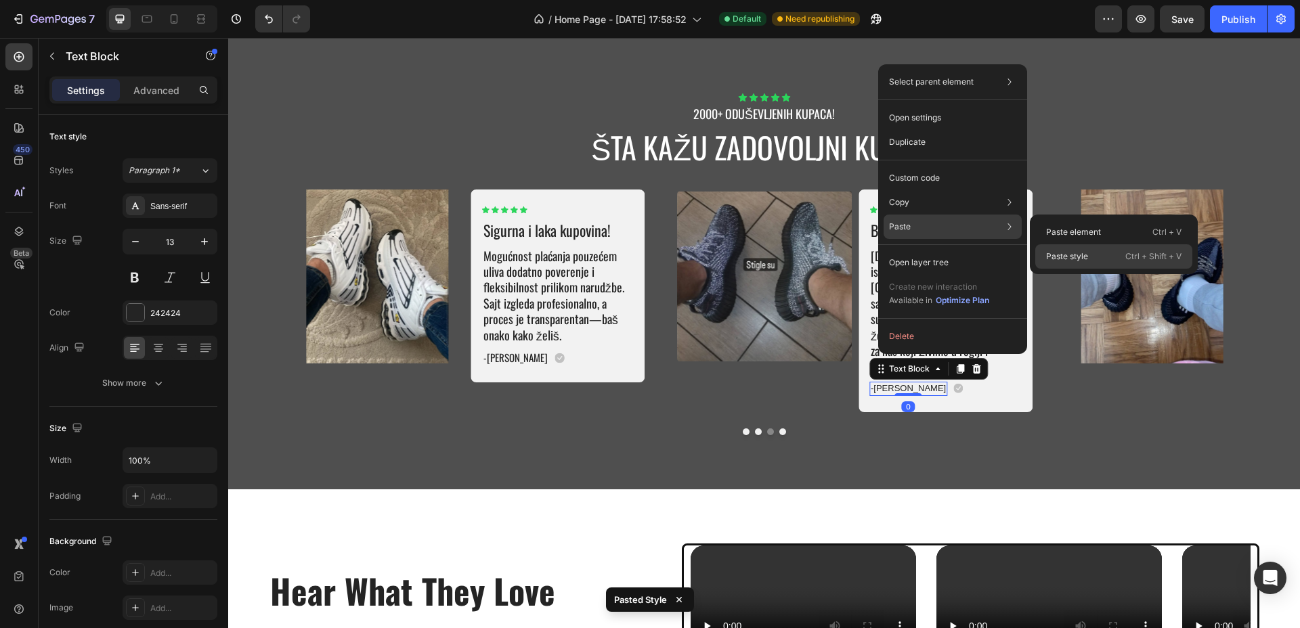
click at [1059, 255] on p "Paste style" at bounding box center [1067, 256] width 42 height 12
type input "15"
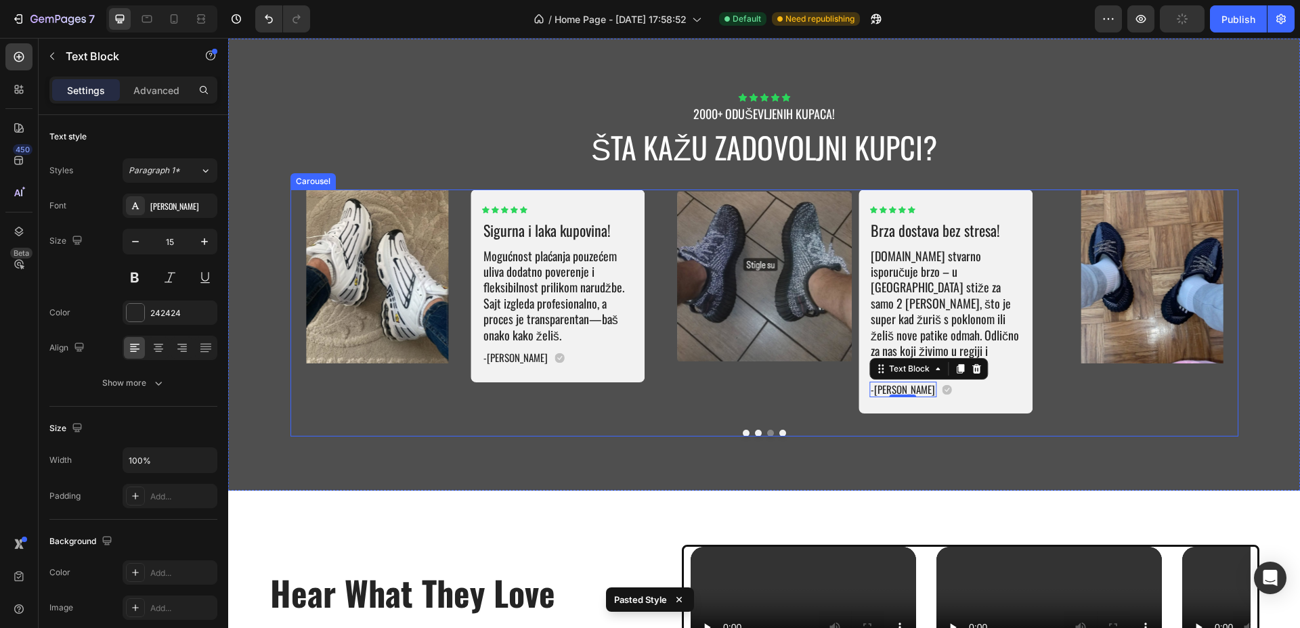
click at [779, 430] on button "Dot" at bounding box center [782, 433] width 7 height 7
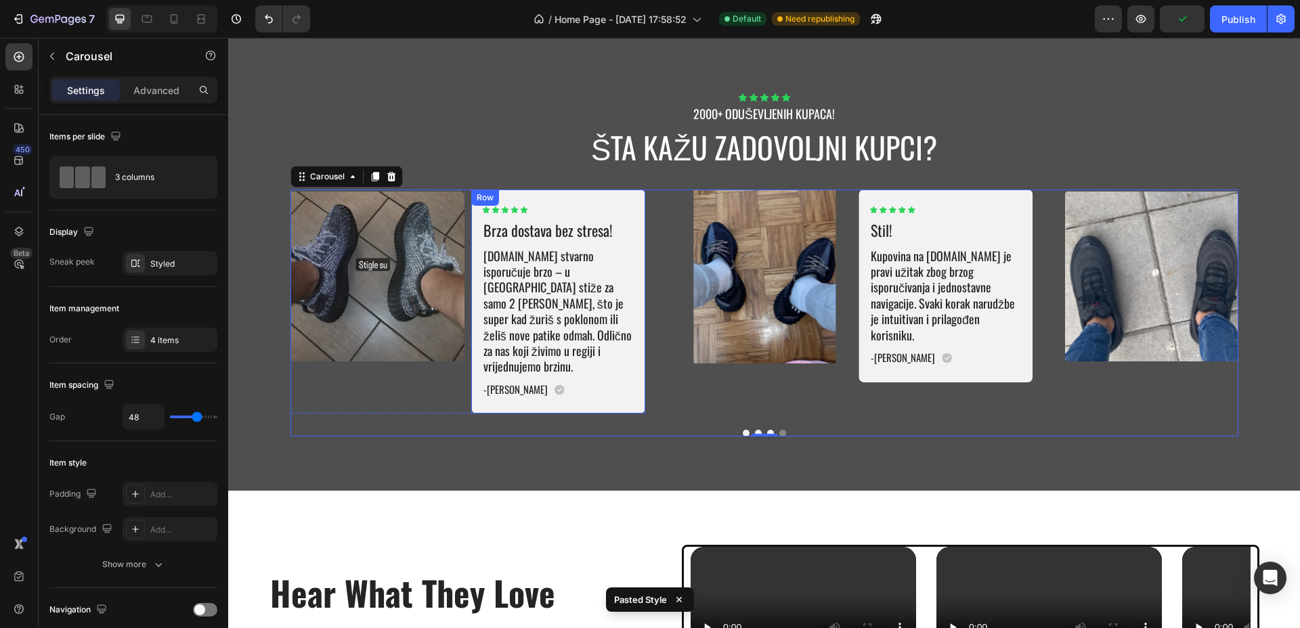
click at [630, 201] on div "Icon Icon Icon Icon Icon Icon List Brza dostava bez stresa! Text Block Tenisice…" at bounding box center [558, 302] width 174 height 224
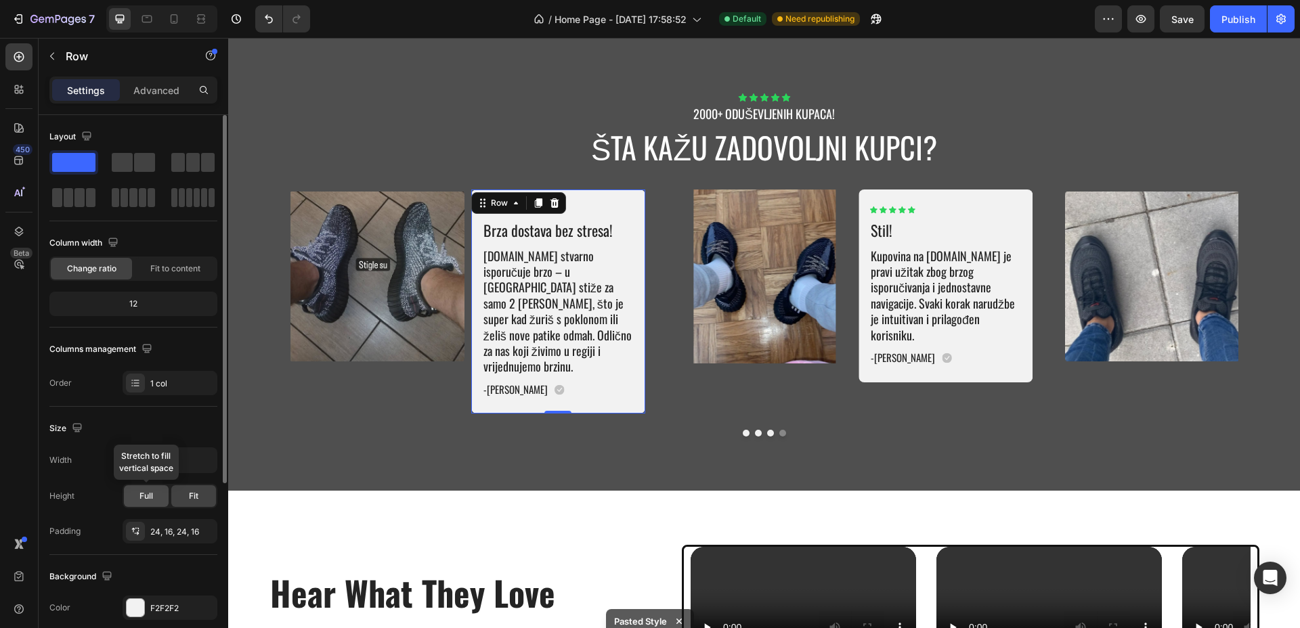
click at [145, 494] on span "Full" at bounding box center [146, 496] width 14 height 12
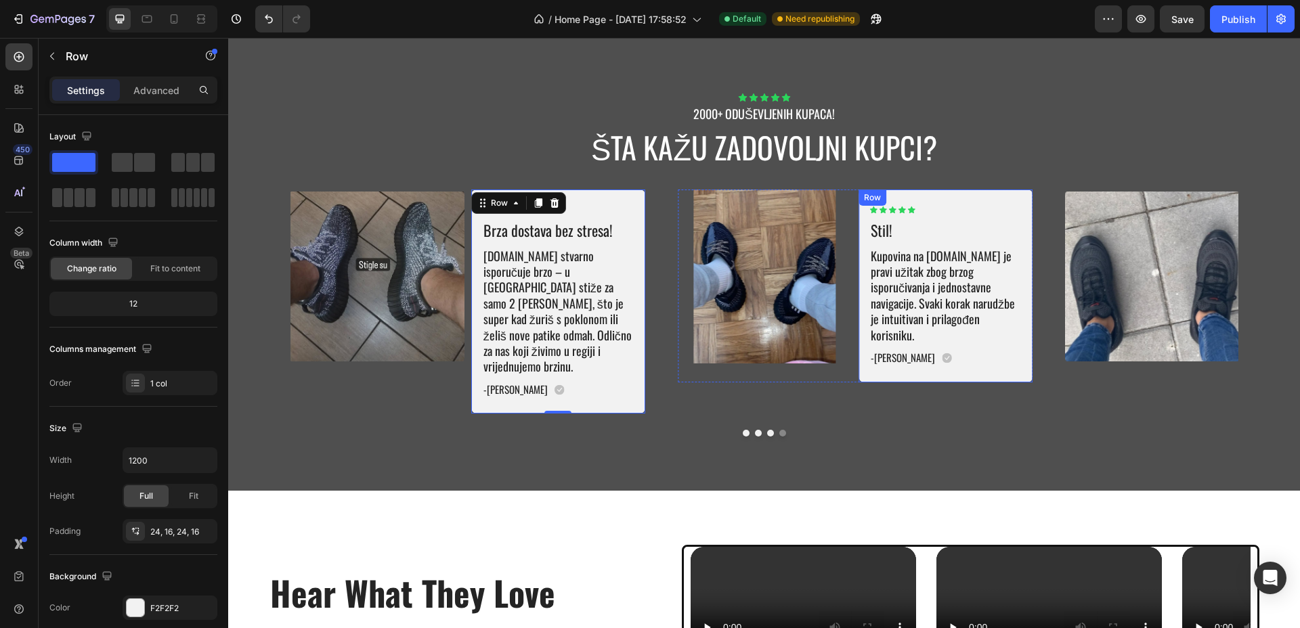
click at [1013, 200] on div "Icon Icon Icon Icon Icon Icon List Stil! Text Block Kupovina na Tenisice.net je…" at bounding box center [945, 286] width 174 height 193
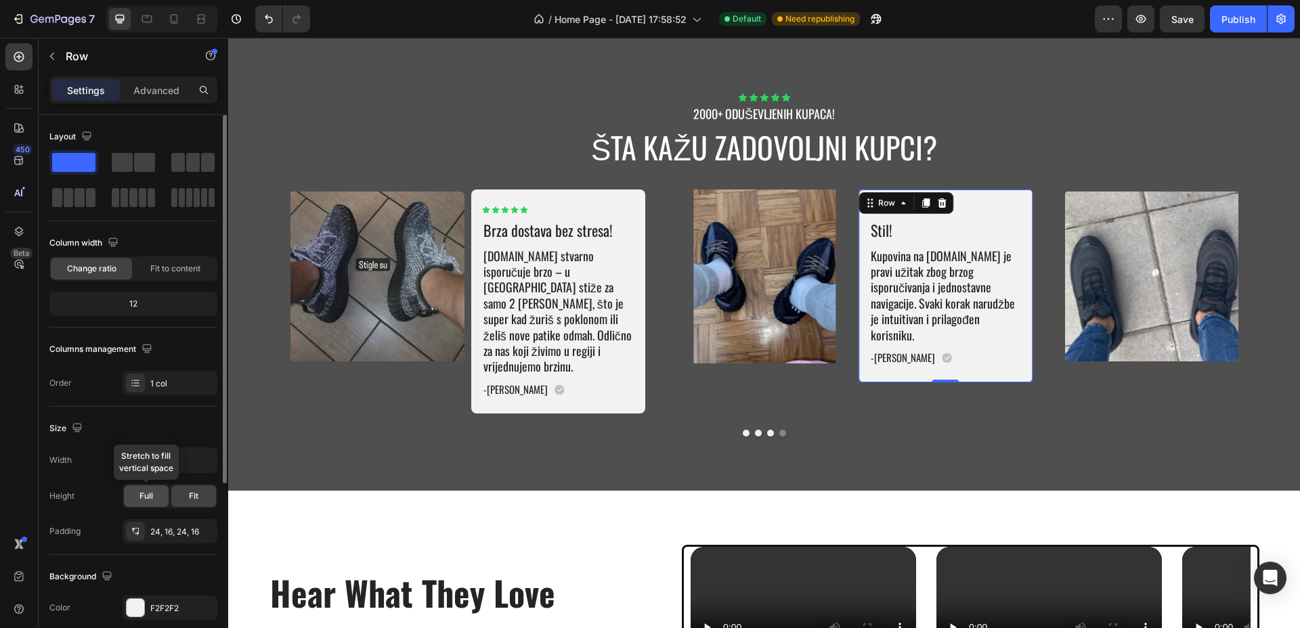
click at [157, 494] on div "Full" at bounding box center [146, 496] width 45 height 22
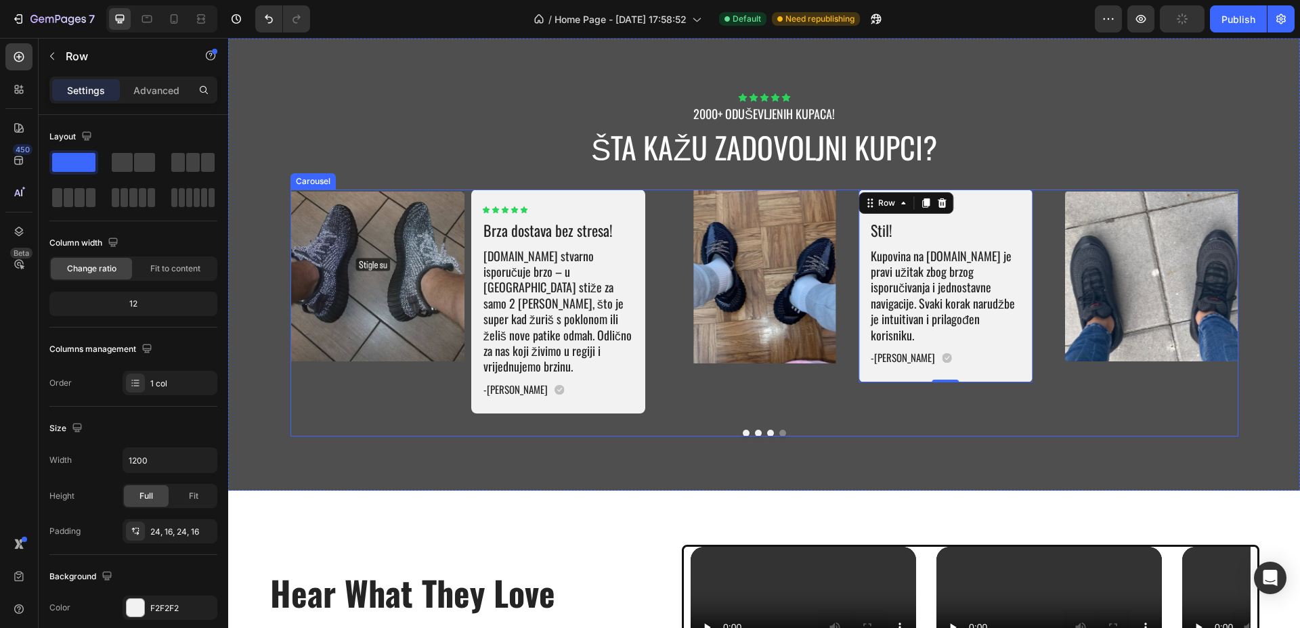
click at [767, 430] on button "Dot" at bounding box center [770, 433] width 7 height 7
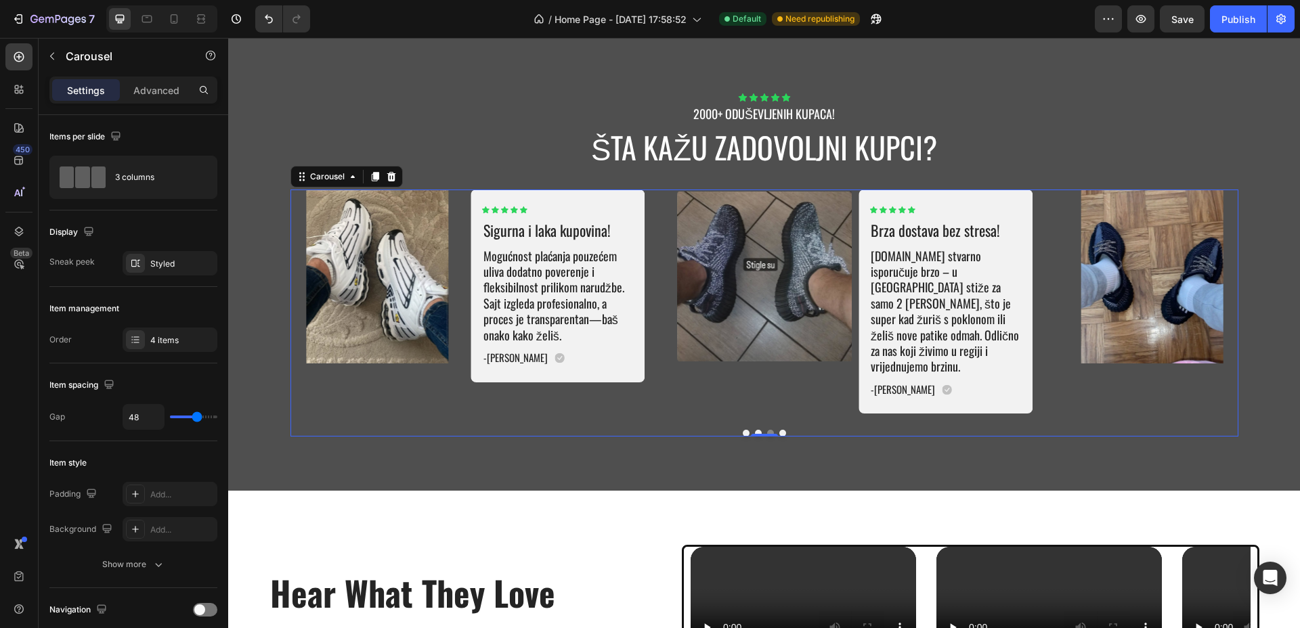
click at [755, 430] on button "Dot" at bounding box center [758, 433] width 7 height 7
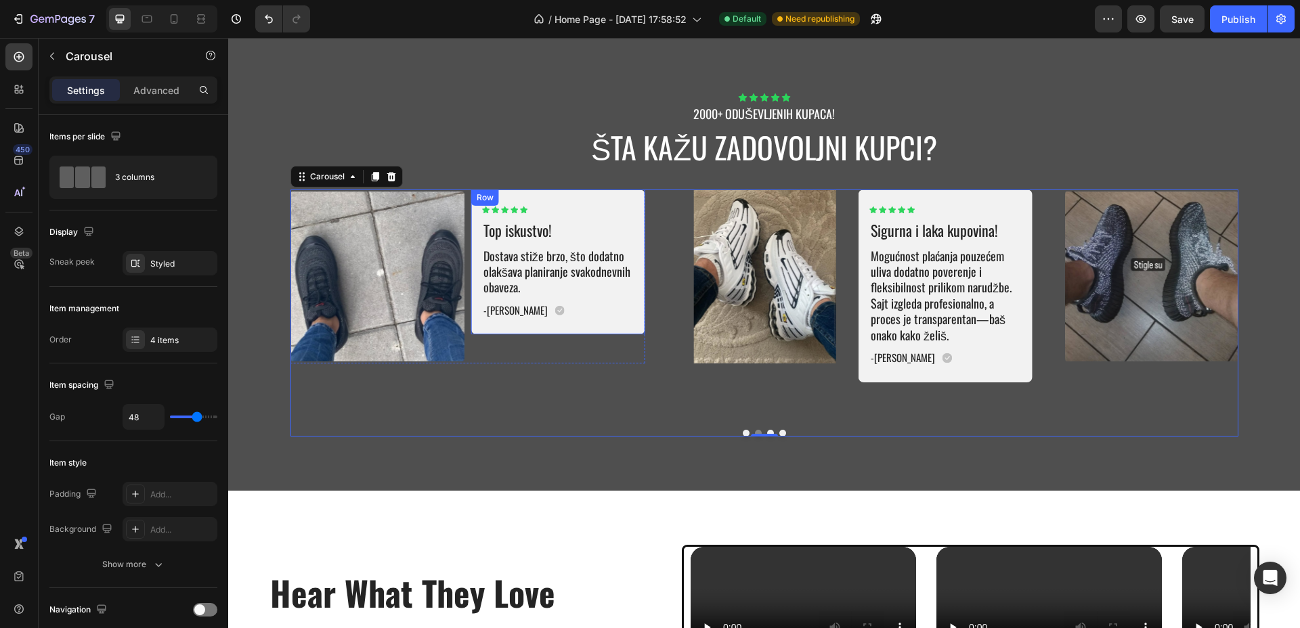
click at [634, 311] on div "Icon Icon Icon Icon Icon Icon List Top iskustvo! Text Block Dostava stiže brzo,…" at bounding box center [558, 262] width 174 height 145
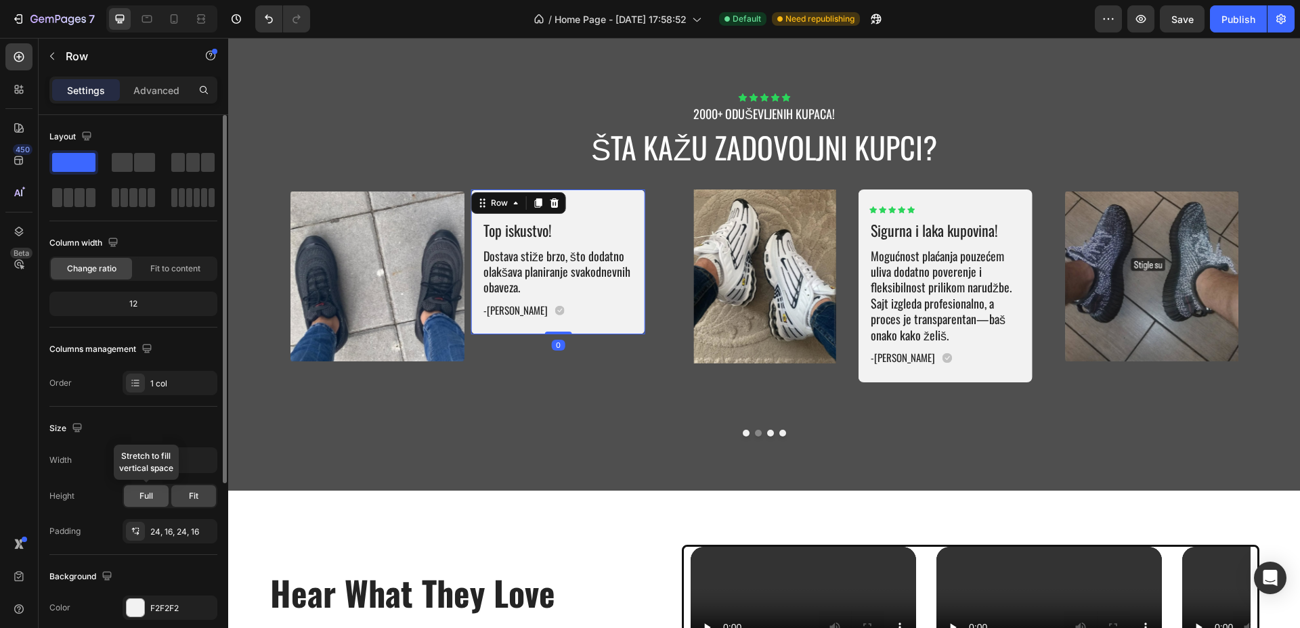
click at [154, 499] on div "Full" at bounding box center [146, 496] width 45 height 22
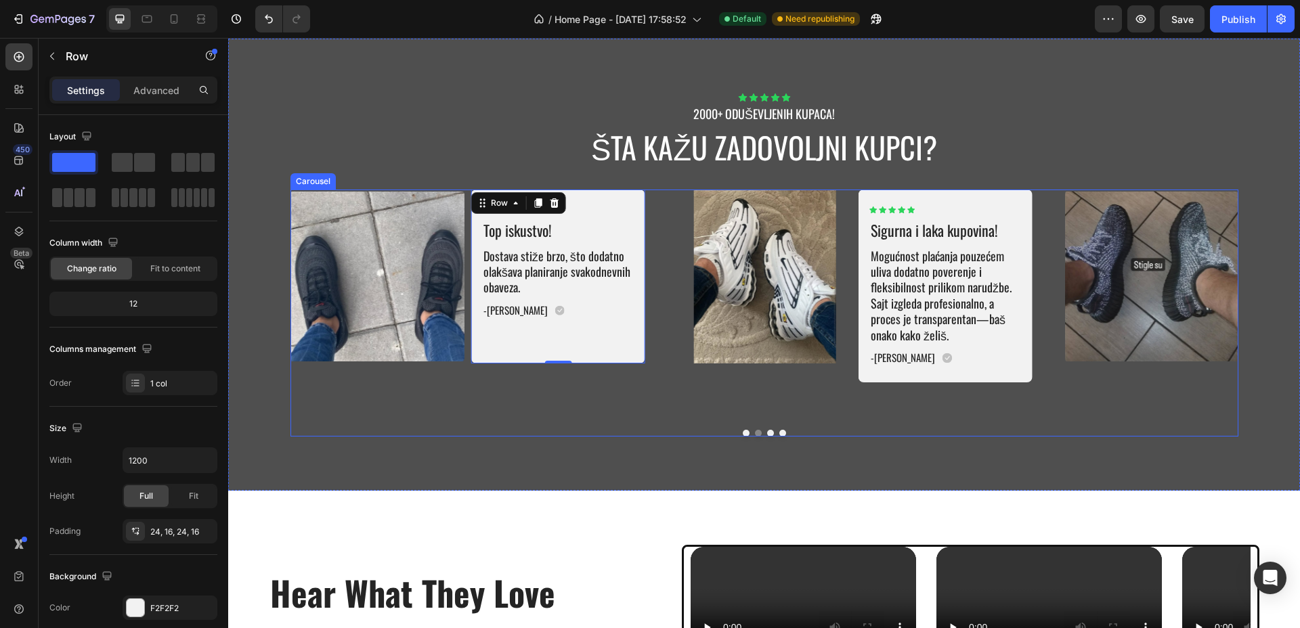
click at [743, 430] on button "Dot" at bounding box center [746, 433] width 7 height 7
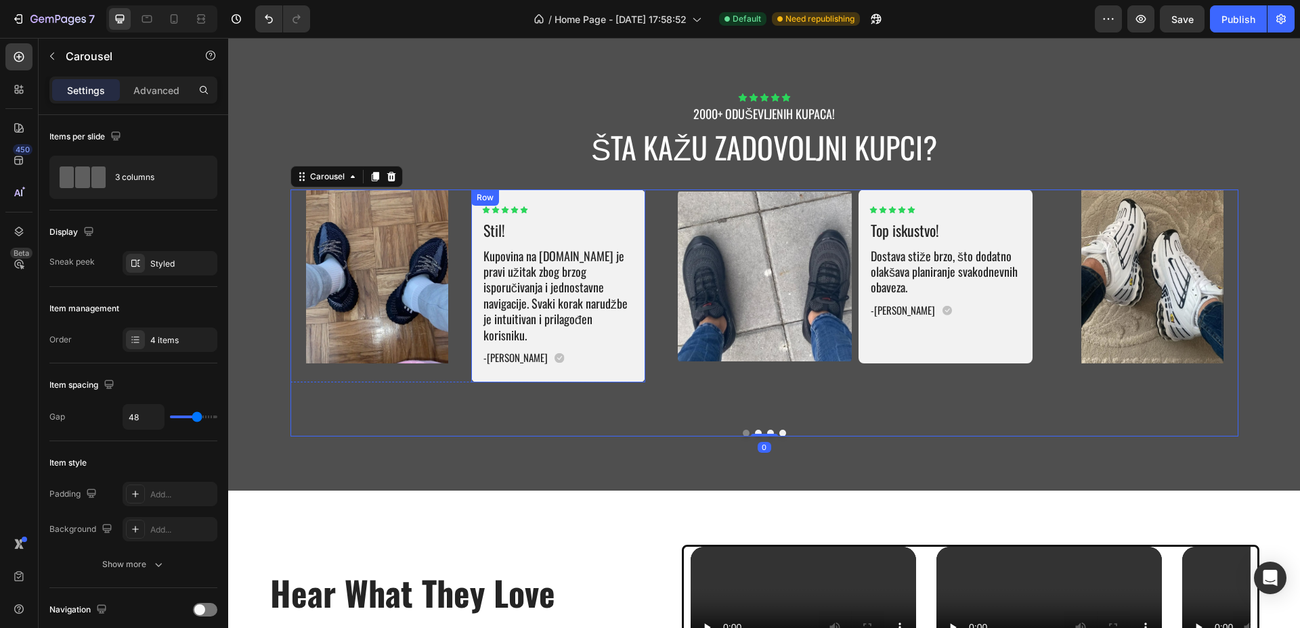
click at [634, 355] on div "Icon Icon Icon Icon Icon Icon List Stil! Text Block Kupovina na Tenisice.net je…" at bounding box center [558, 286] width 174 height 193
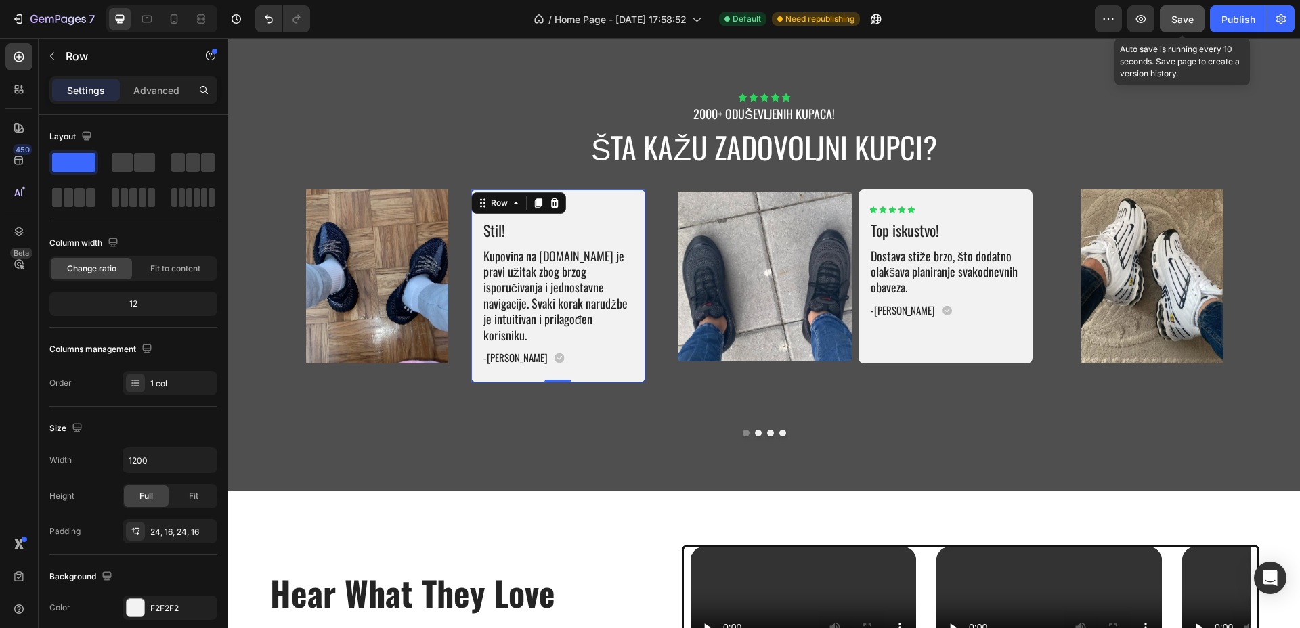
click at [1180, 18] on span "Save" at bounding box center [1182, 20] width 22 height 12
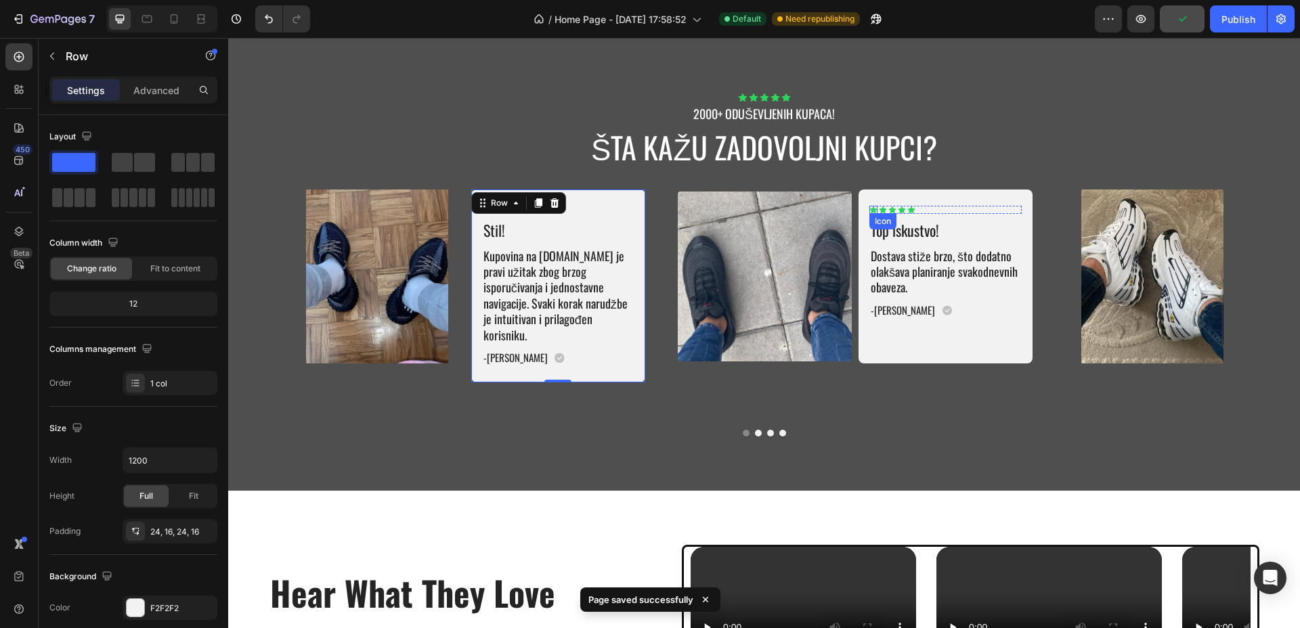
click at [869, 208] on div "Icon" at bounding box center [873, 210] width 8 height 8
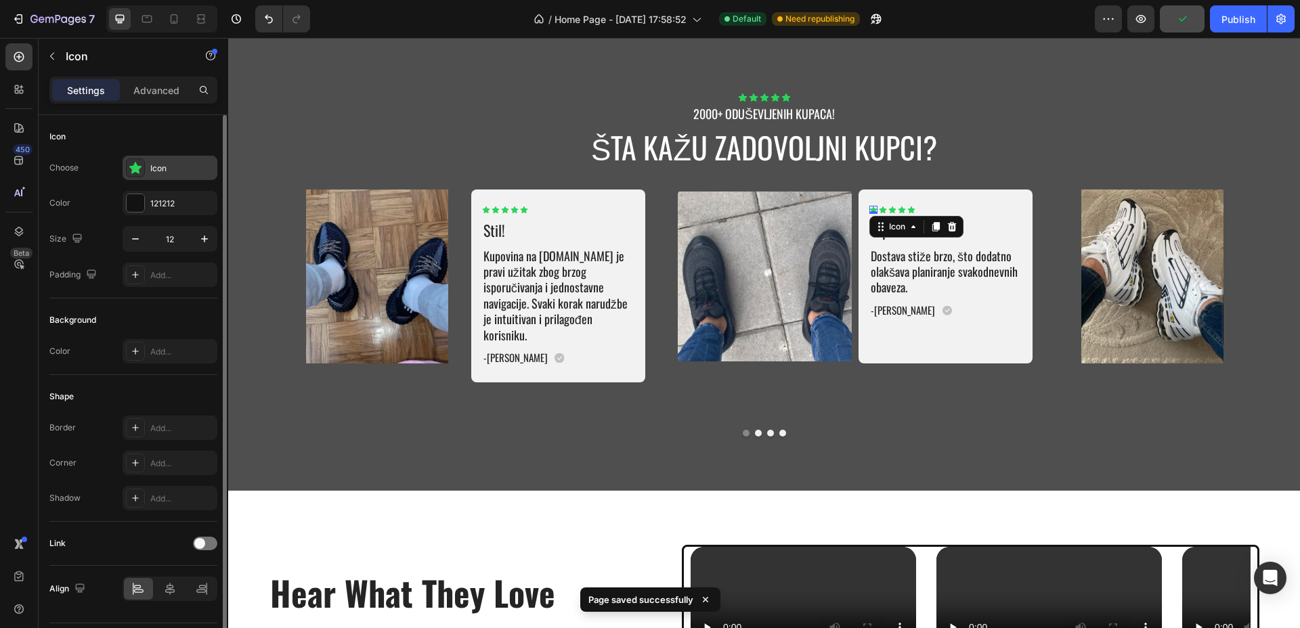
click at [179, 172] on div "Icon" at bounding box center [182, 168] width 64 height 12
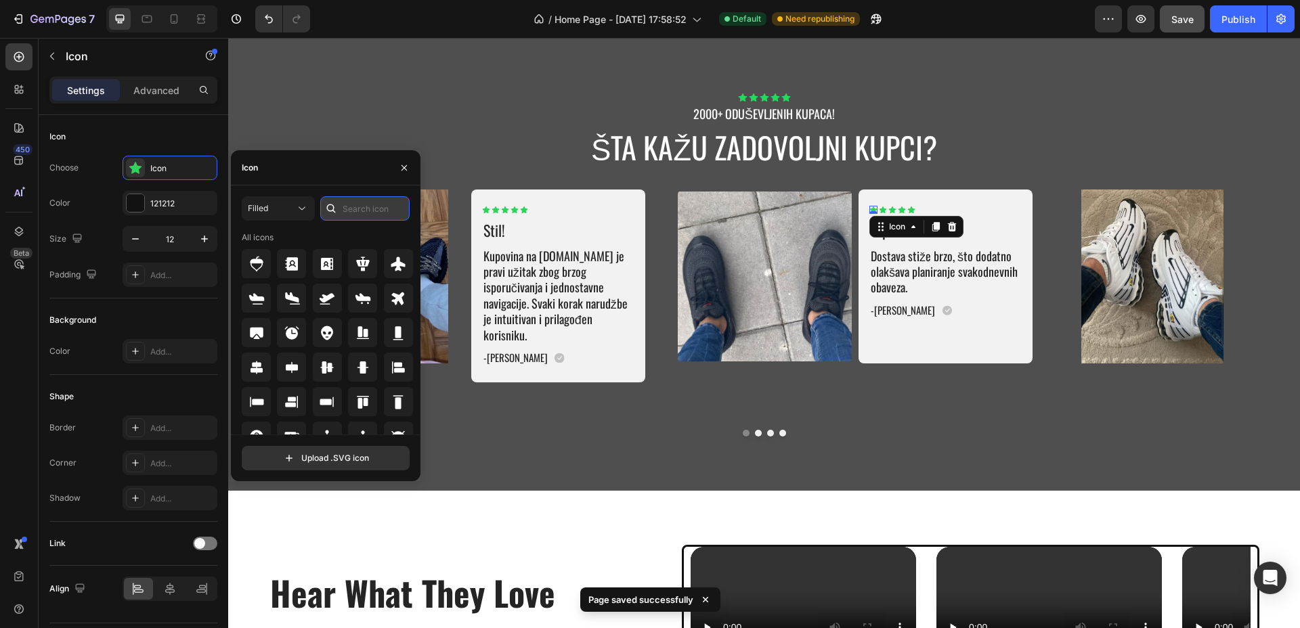
click at [370, 208] on input "text" at bounding box center [364, 208] width 89 height 24
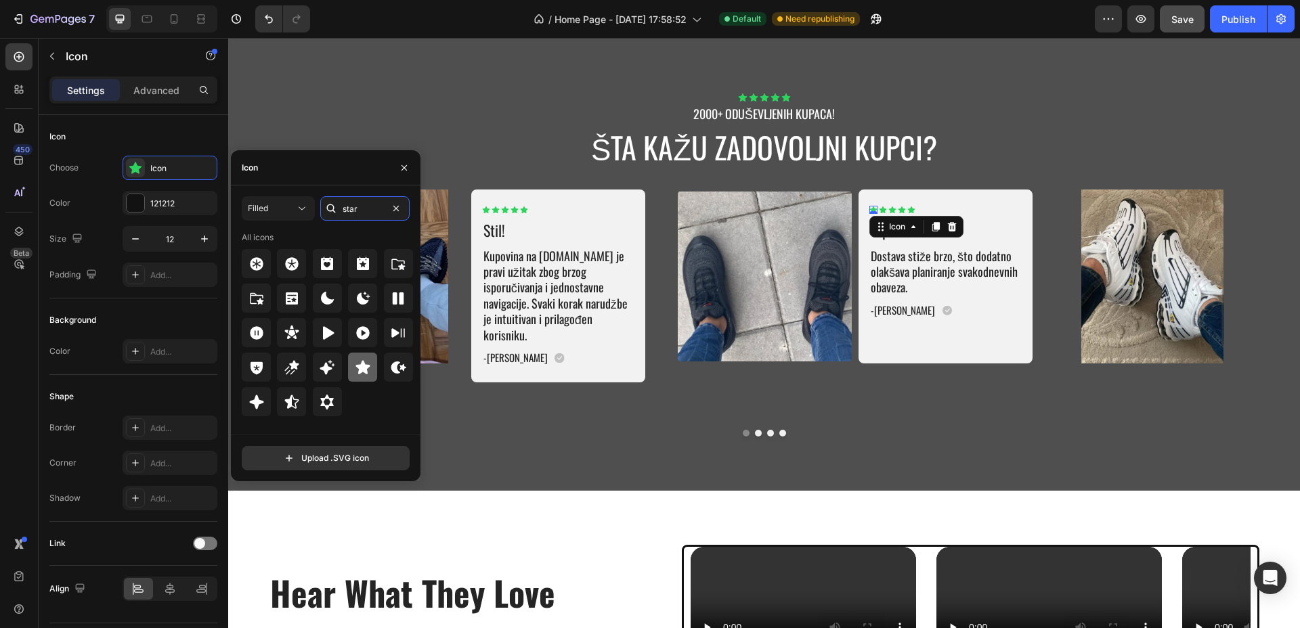
type input "star"
click at [358, 368] on icon at bounding box center [363, 367] width 16 height 16
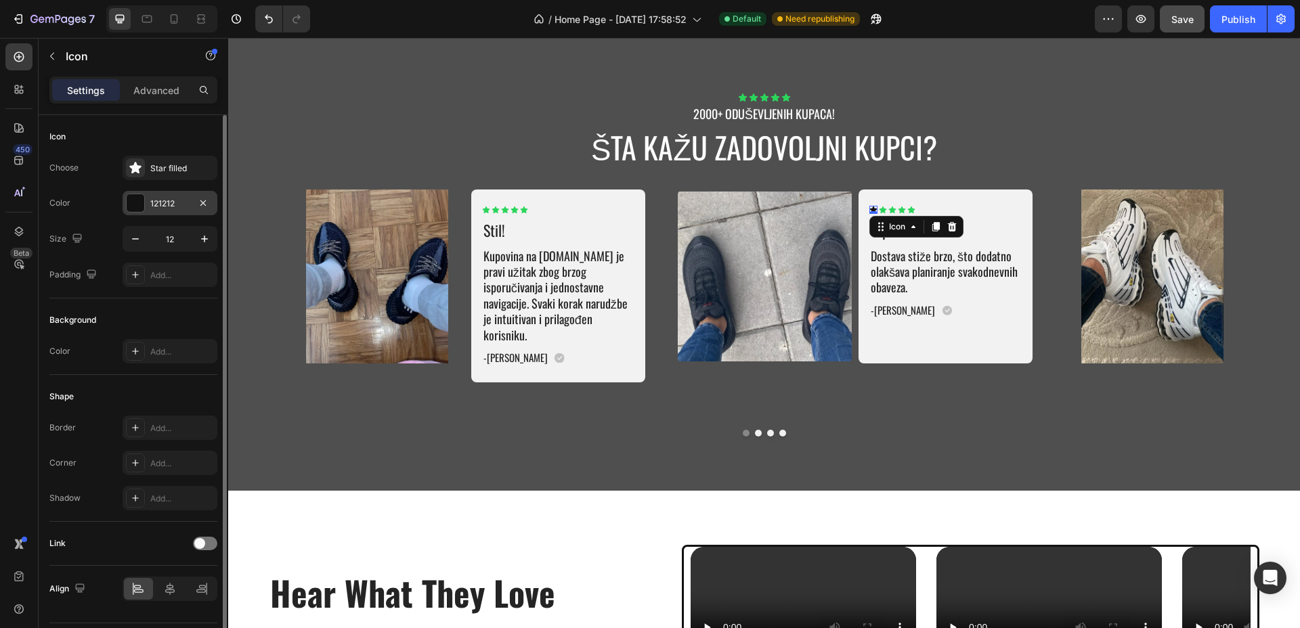
click at [129, 198] on div at bounding box center [136, 203] width 18 height 18
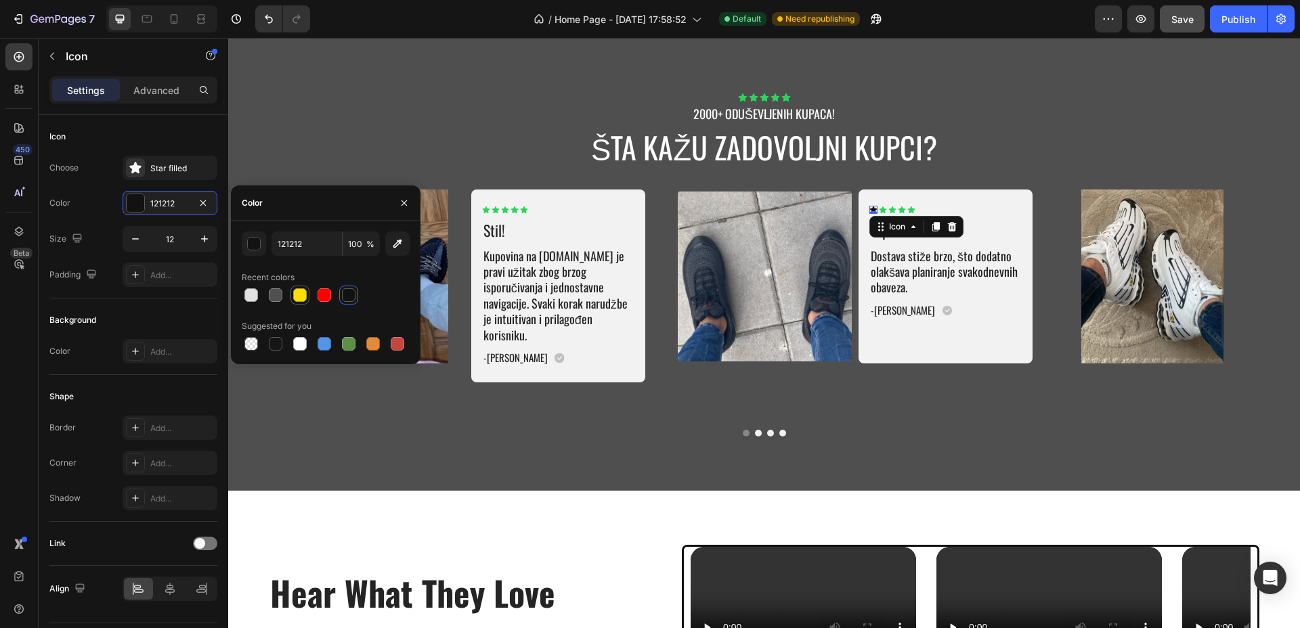
click at [298, 289] on div at bounding box center [300, 295] width 14 height 14
type input "FFDF00"
click at [205, 244] on icon "button" at bounding box center [205, 239] width 14 height 14
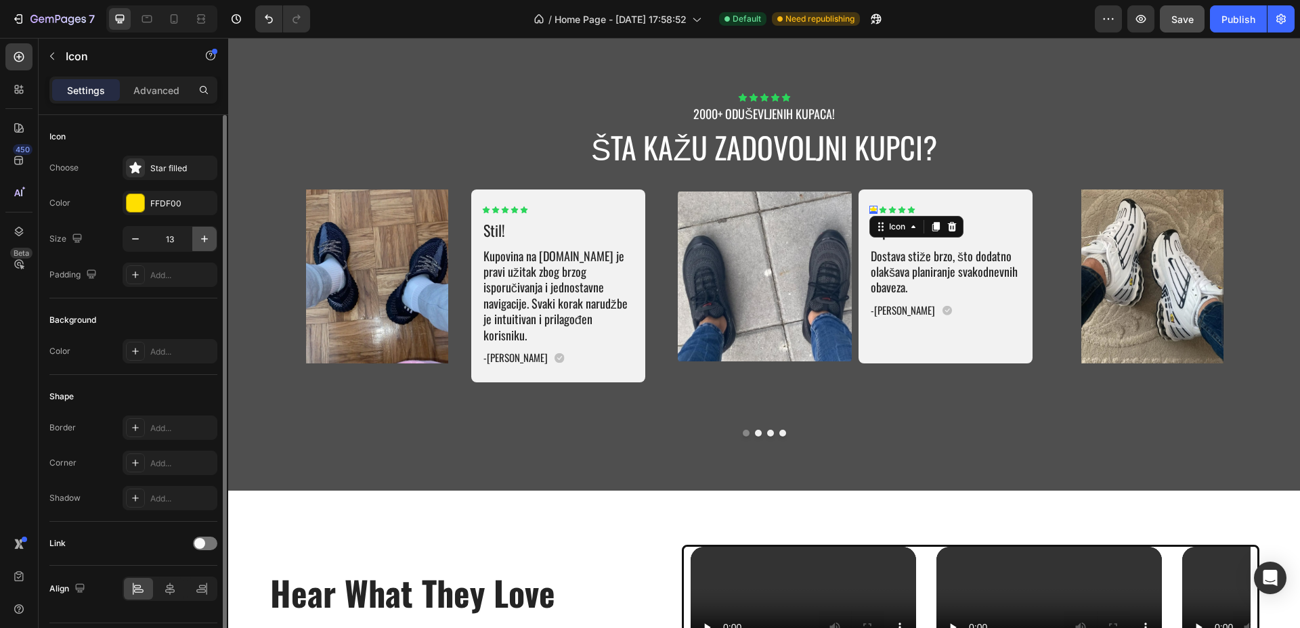
click at [205, 244] on icon "button" at bounding box center [205, 239] width 14 height 14
click at [205, 242] on icon "button" at bounding box center [205, 239] width 14 height 14
type input "16"
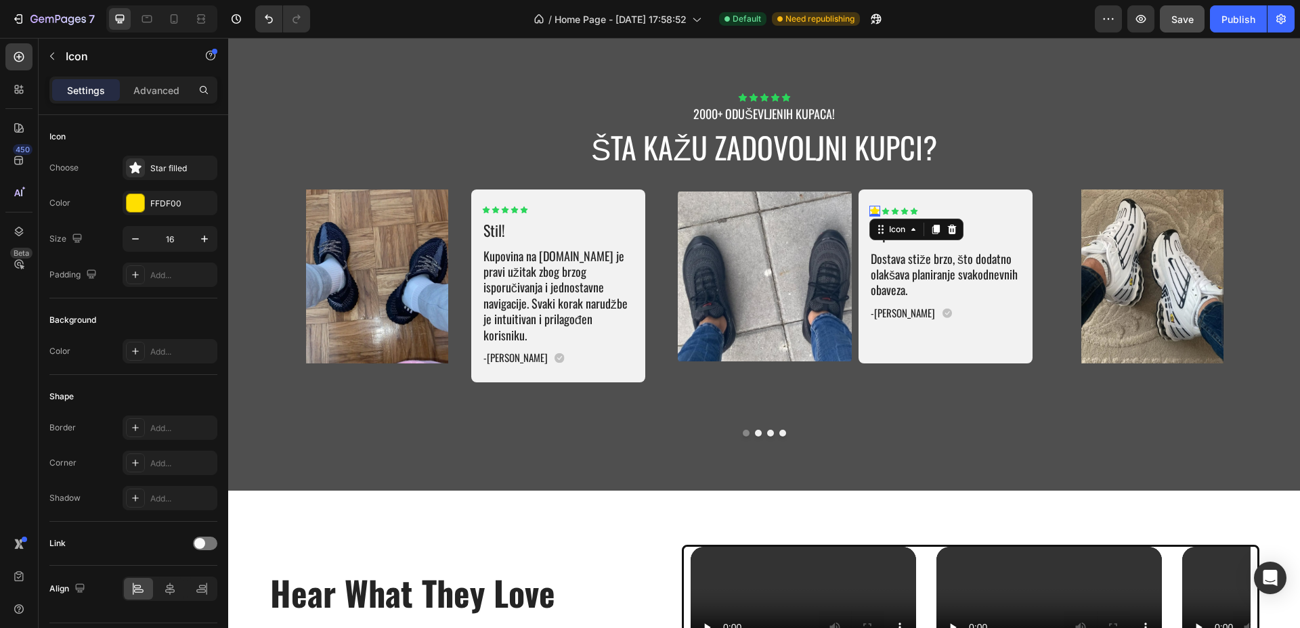
click at [870, 208] on icon at bounding box center [874, 210] width 9 height 9
click at [881, 212] on icon at bounding box center [884, 211] width 7 height 7
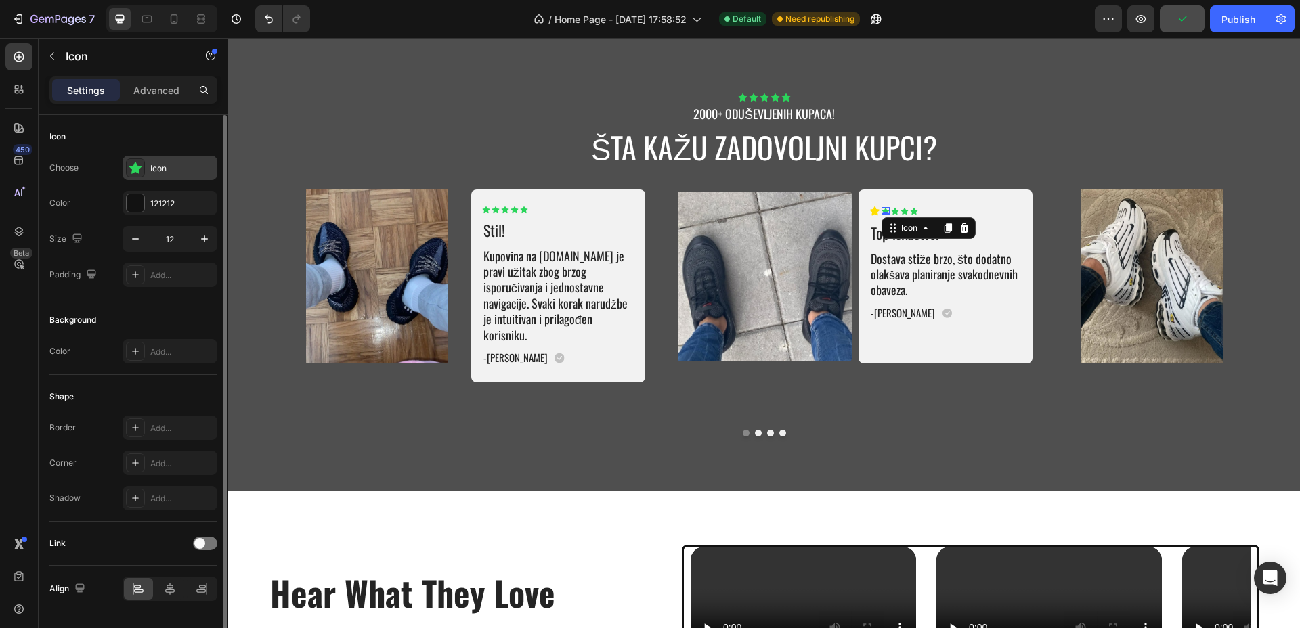
click at [156, 171] on div "Icon" at bounding box center [182, 168] width 64 height 12
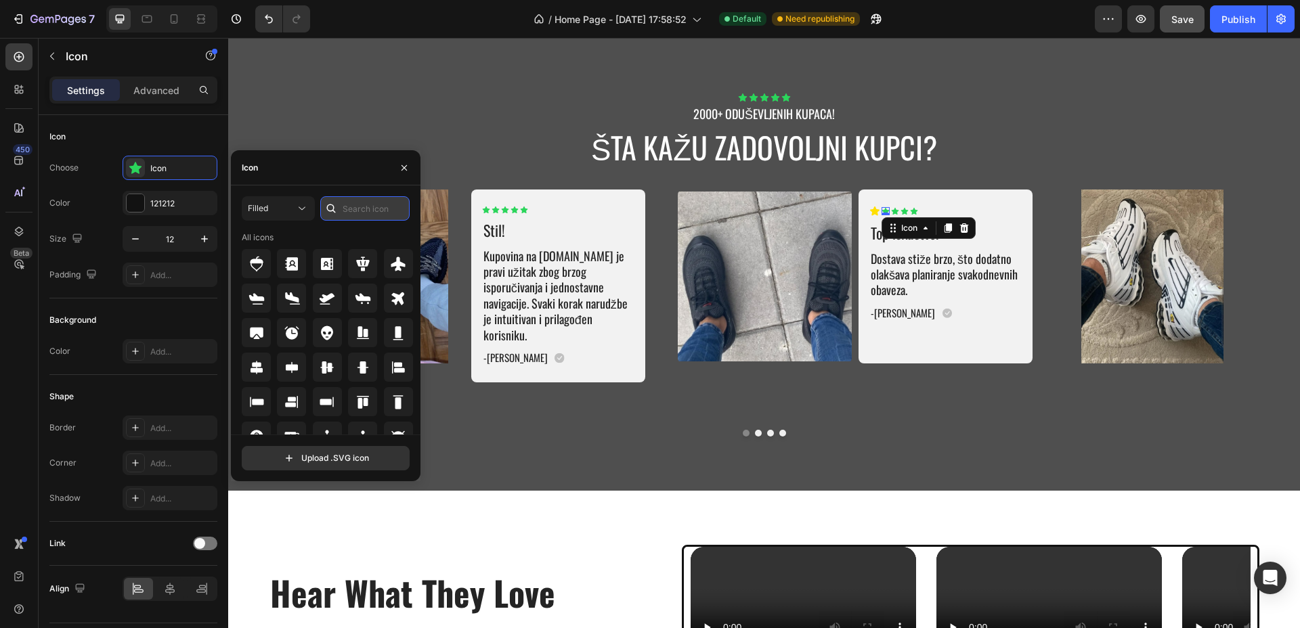
click at [352, 209] on input "text" at bounding box center [364, 208] width 89 height 24
type input "star"
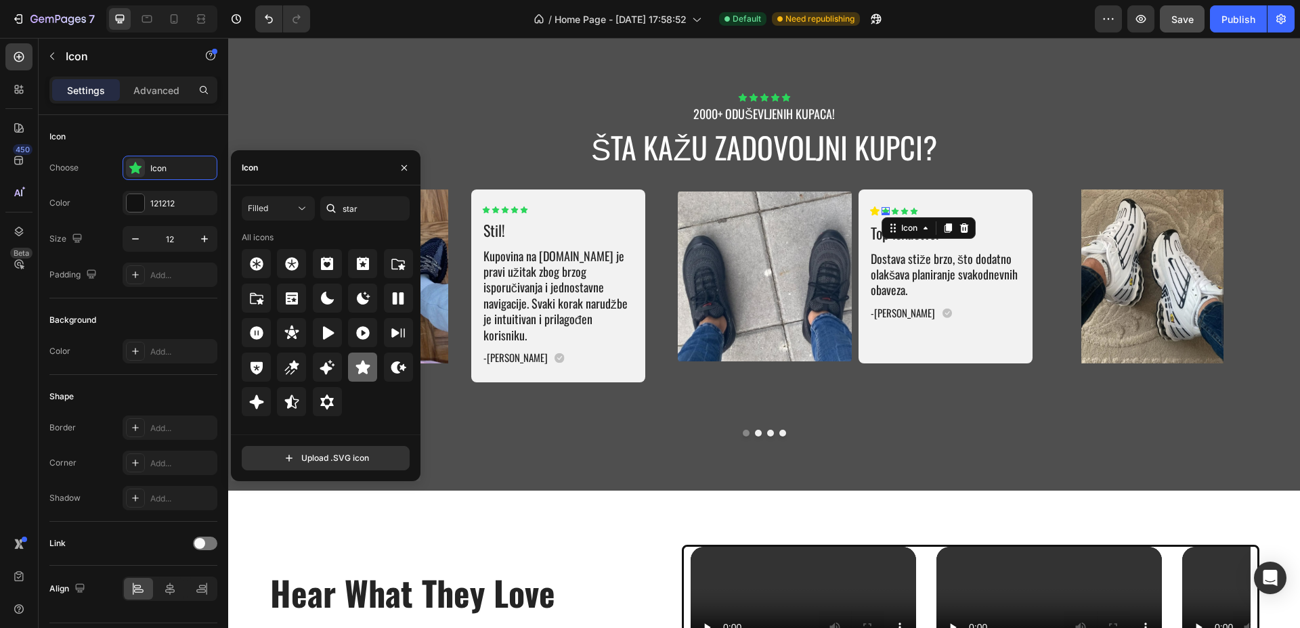
click at [362, 373] on icon at bounding box center [363, 367] width 16 height 16
click at [270, 26] on button "Undo/Redo" at bounding box center [268, 18] width 27 height 27
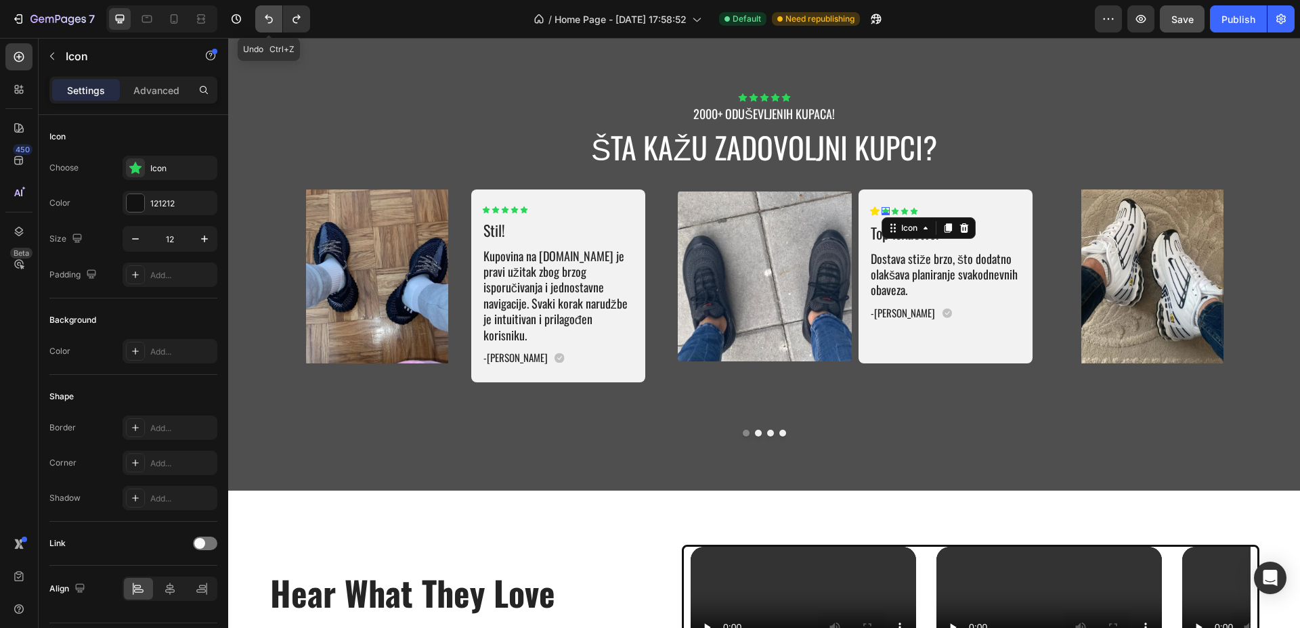
click at [270, 26] on button "Undo/Redo" at bounding box center [268, 18] width 27 height 27
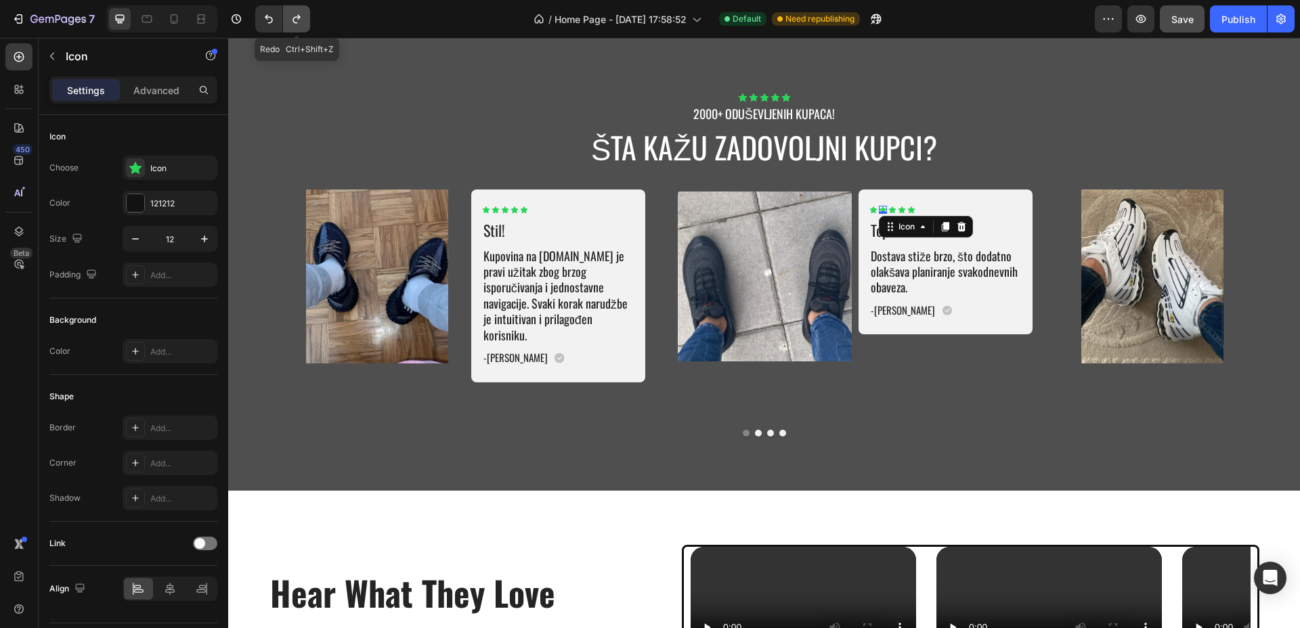
click at [295, 26] on button "Undo/Redo" at bounding box center [296, 18] width 27 height 27
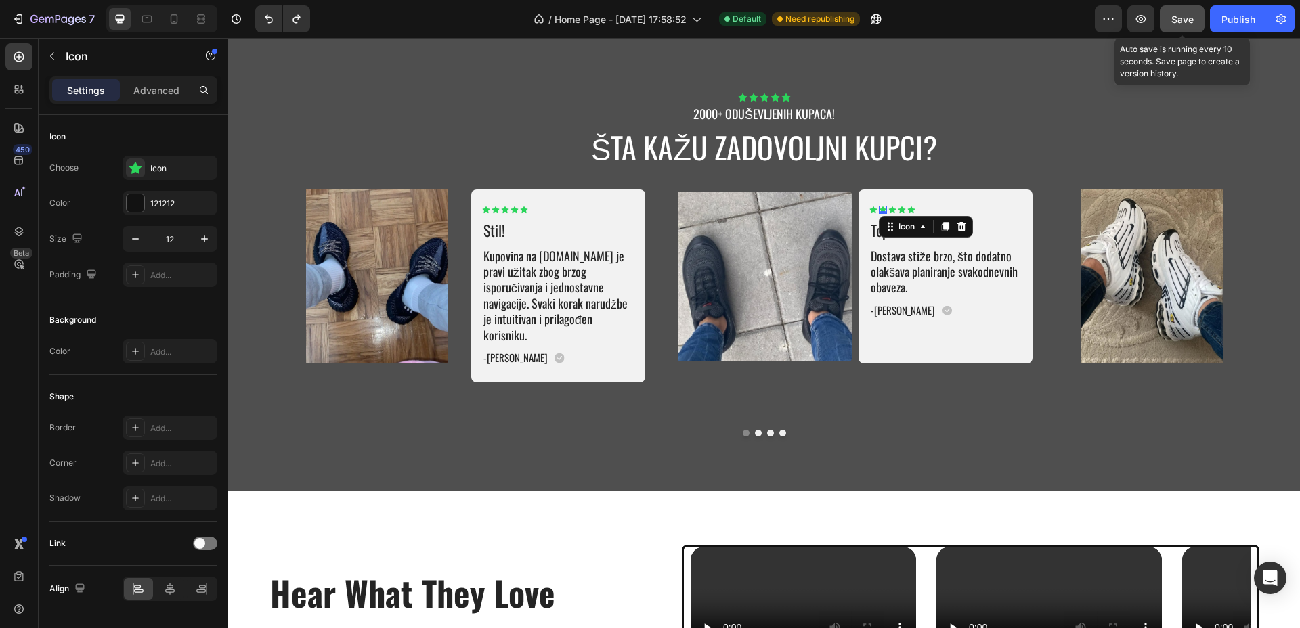
click at [1187, 19] on span "Save" at bounding box center [1182, 20] width 22 height 12
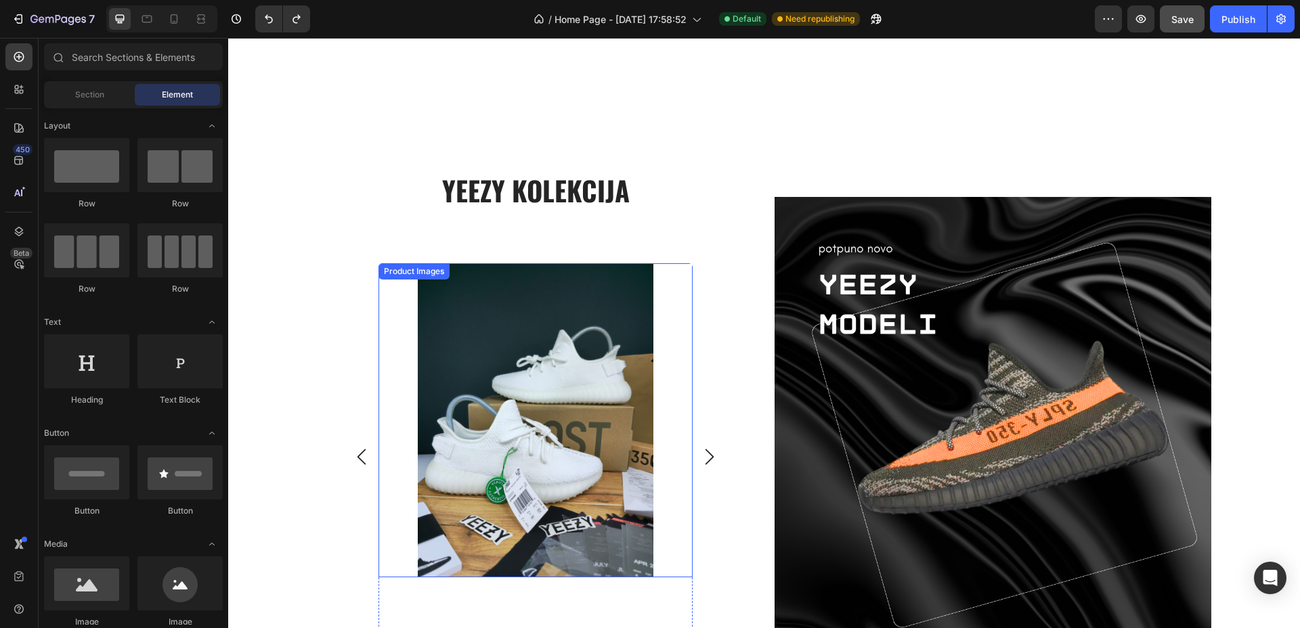
scroll to position [3131, 0]
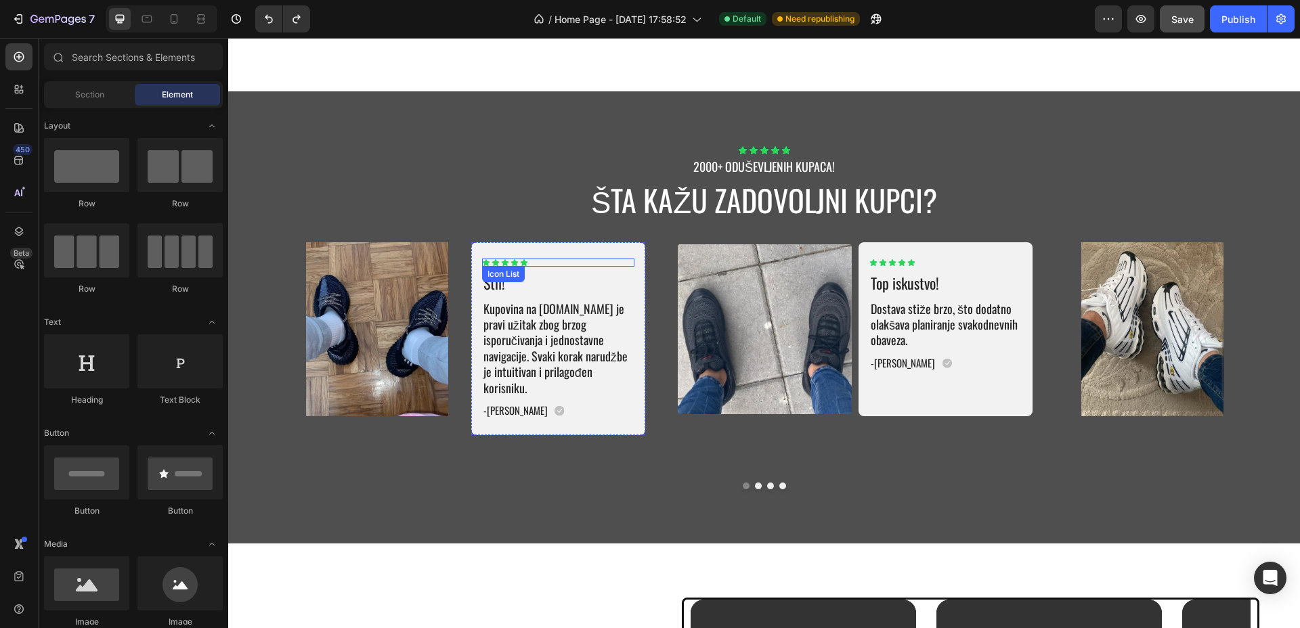
click at [561, 264] on div "Icon Icon Icon Icon Icon" at bounding box center [558, 263] width 152 height 8
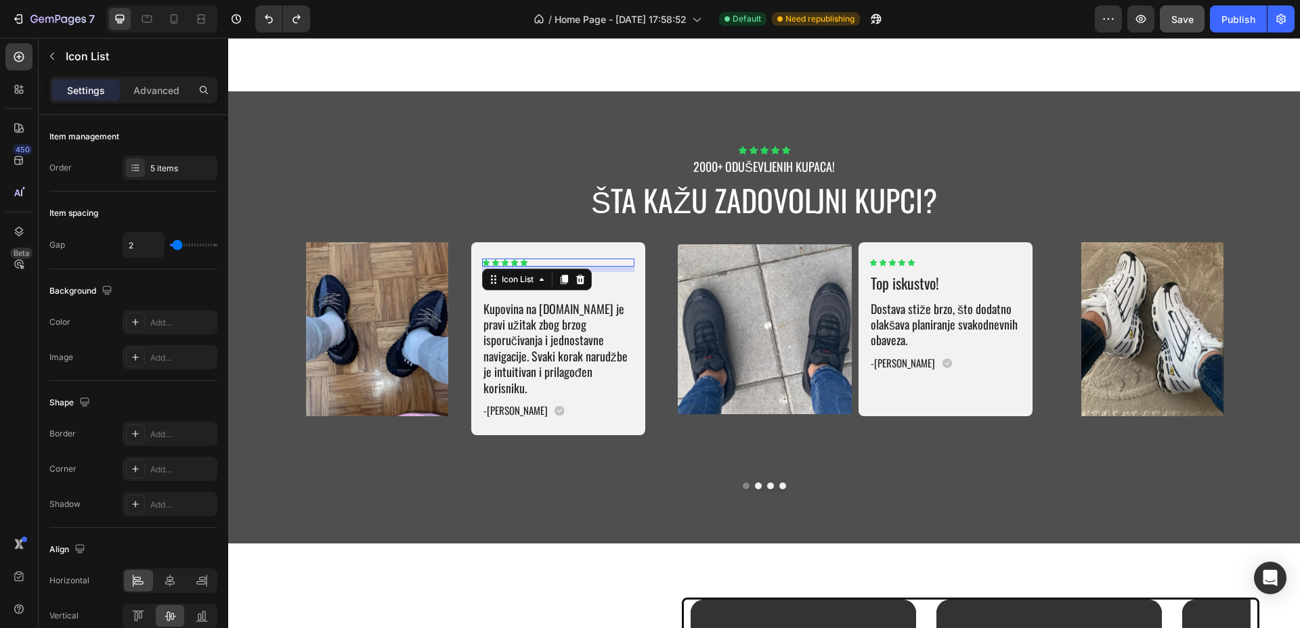
click at [577, 282] on icon at bounding box center [579, 279] width 9 height 9
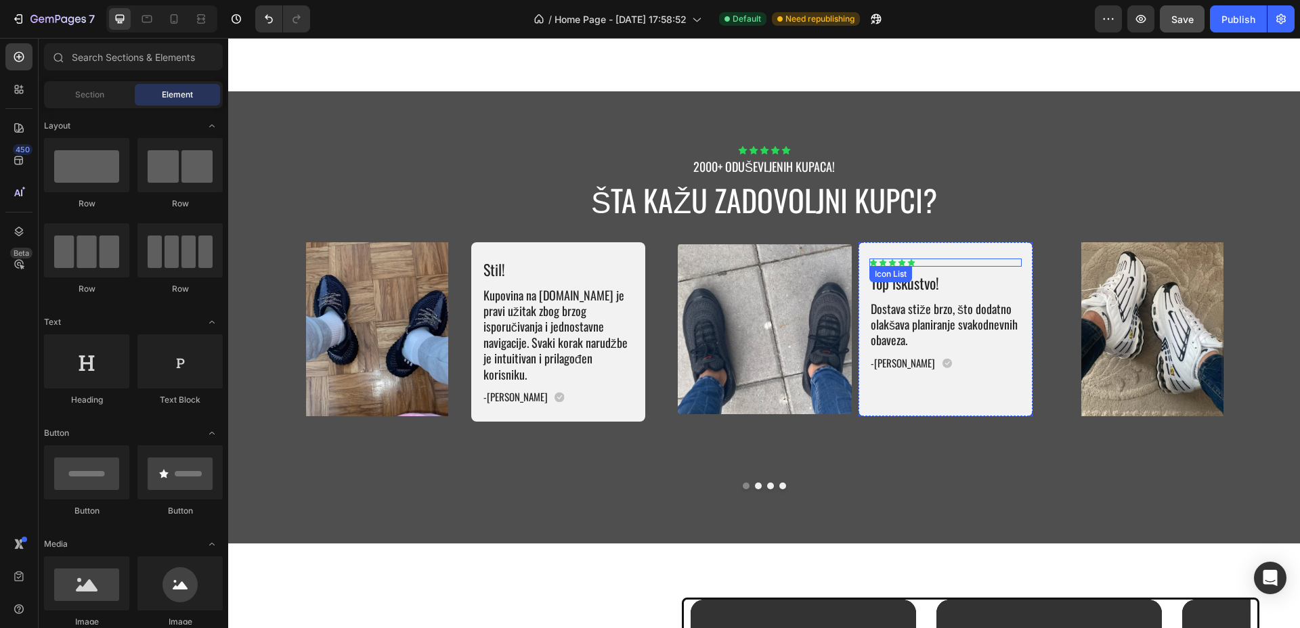
click at [934, 261] on div "Icon Icon Icon Icon Icon" at bounding box center [945, 263] width 152 height 8
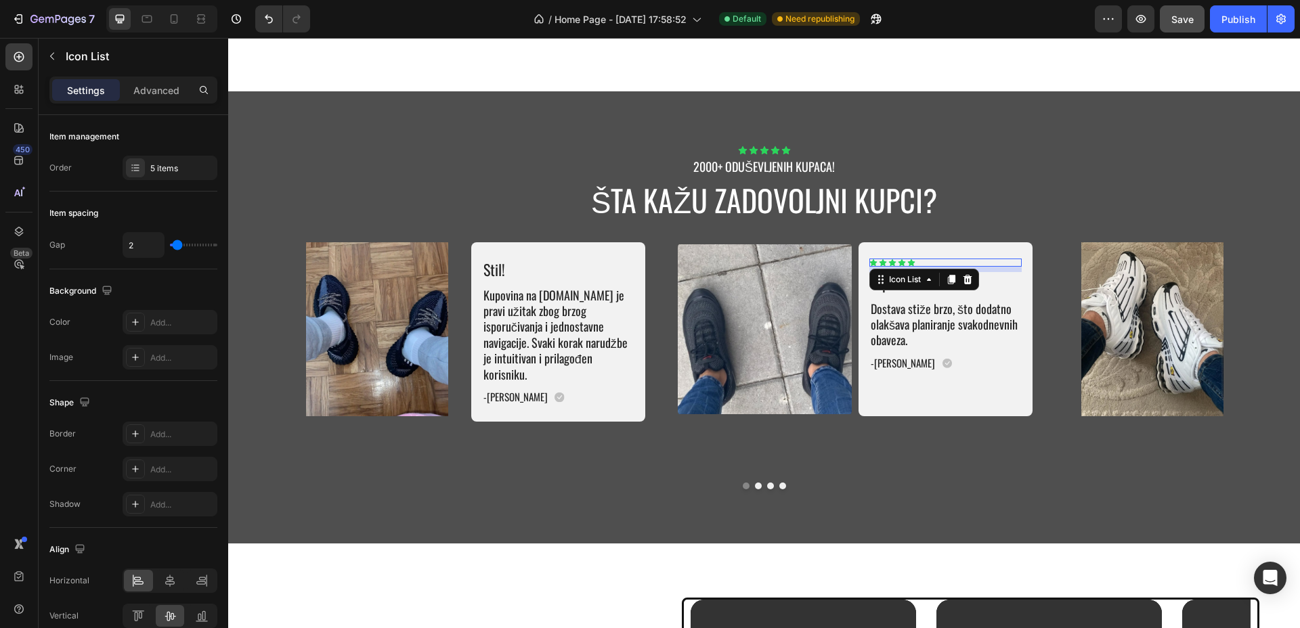
drag, startPoint x: 962, startPoint y: 277, endPoint x: 969, endPoint y: 278, distance: 6.8
click at [964, 277] on icon at bounding box center [967, 279] width 9 height 9
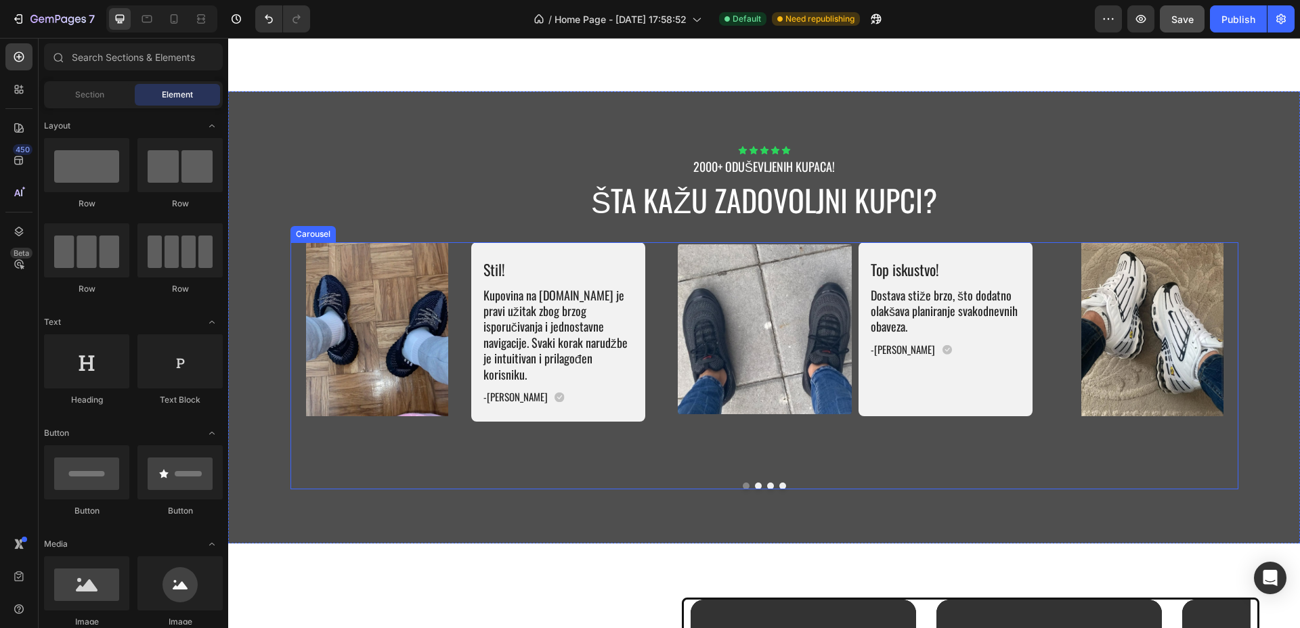
click at [755, 483] on button "Dot" at bounding box center [758, 486] width 7 height 7
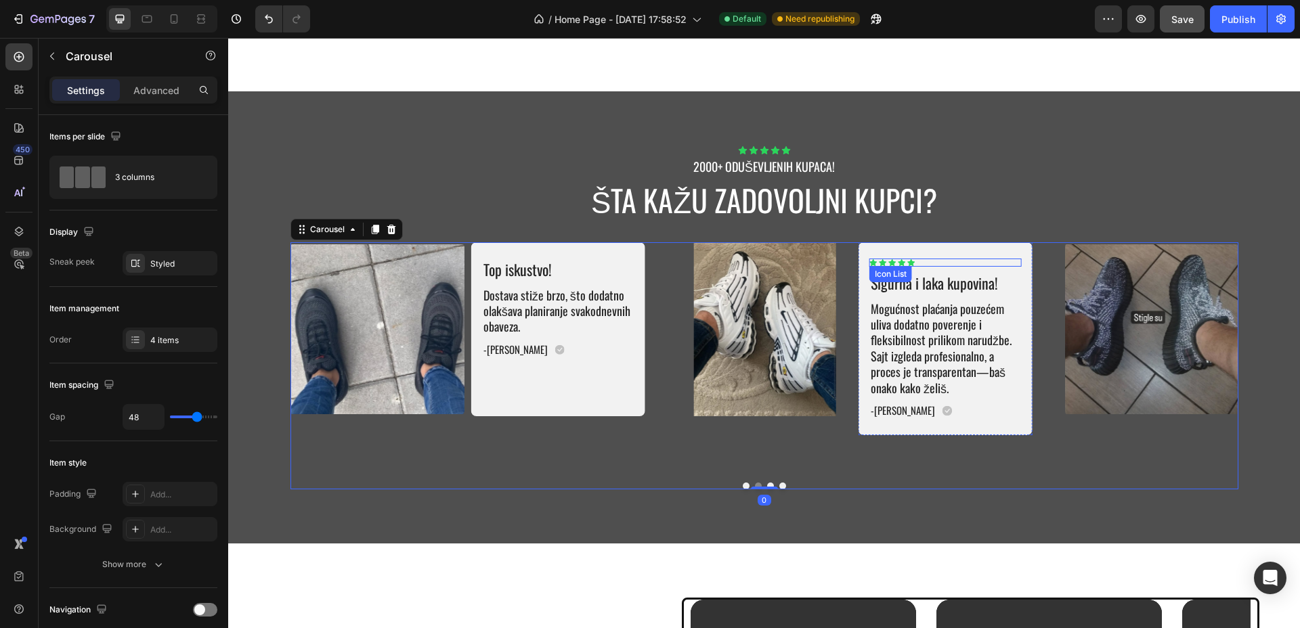
click at [942, 261] on div "Icon Icon Icon Icon Icon" at bounding box center [945, 263] width 152 height 8
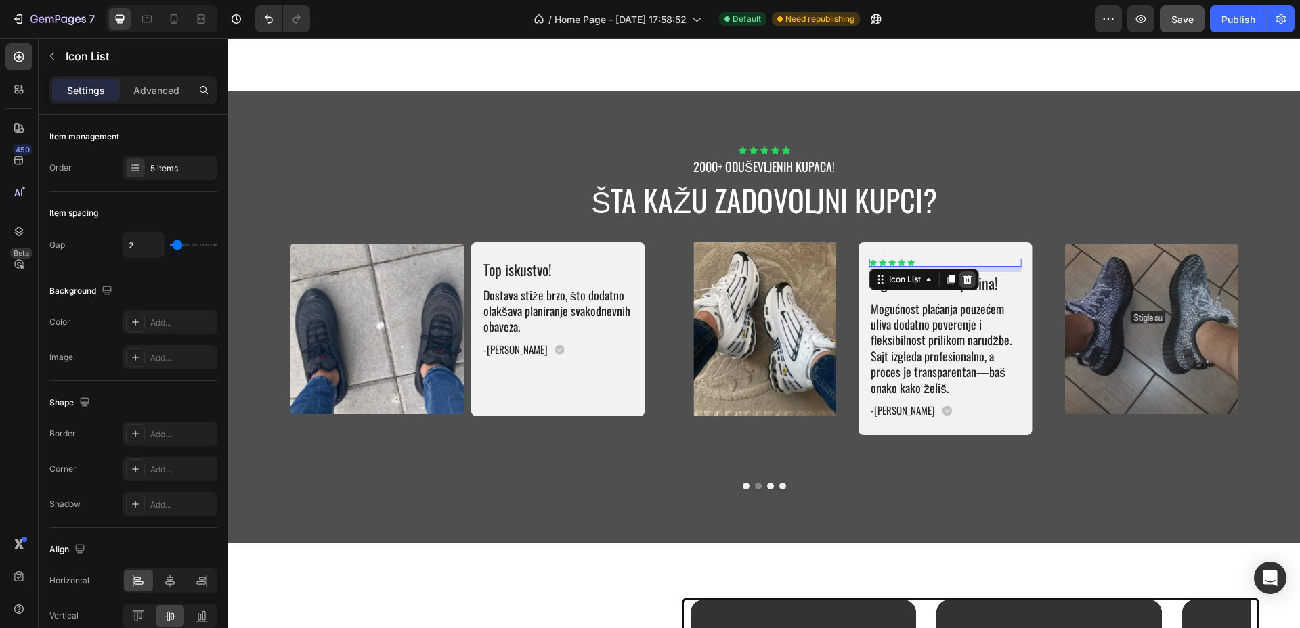
click at [963, 280] on icon at bounding box center [967, 279] width 11 height 11
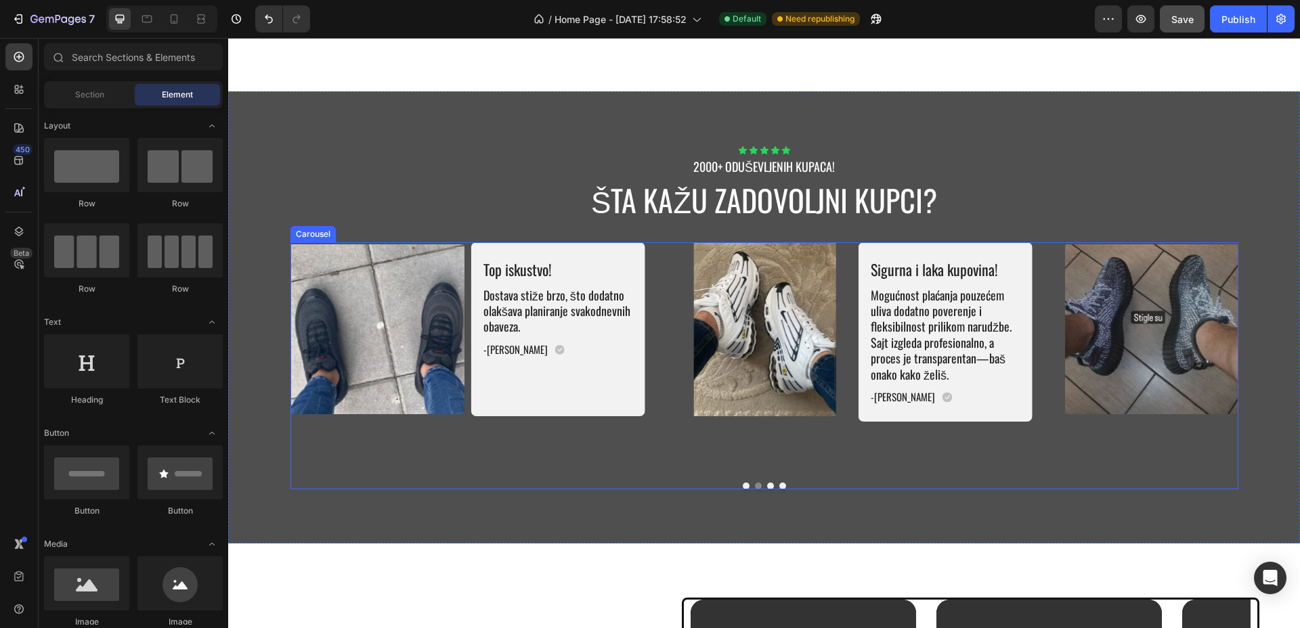
click at [767, 483] on button "Dot" at bounding box center [770, 486] width 7 height 7
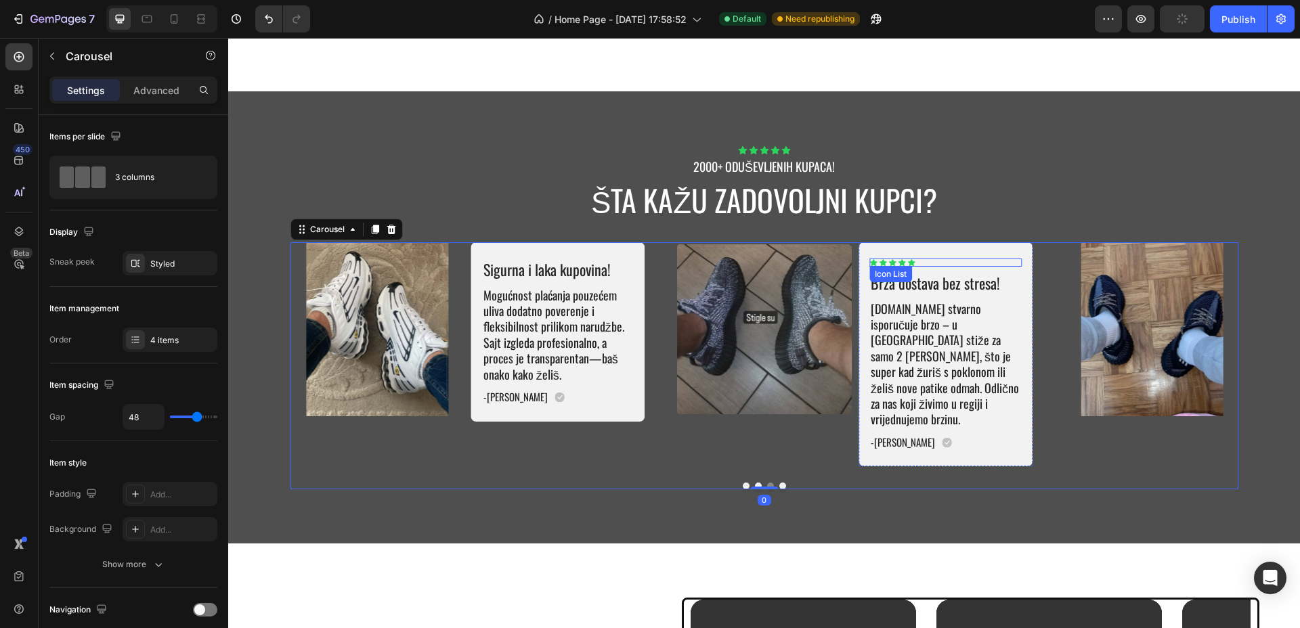
click at [919, 259] on div "Icon Icon Icon Icon Icon" at bounding box center [945, 263] width 152 height 8
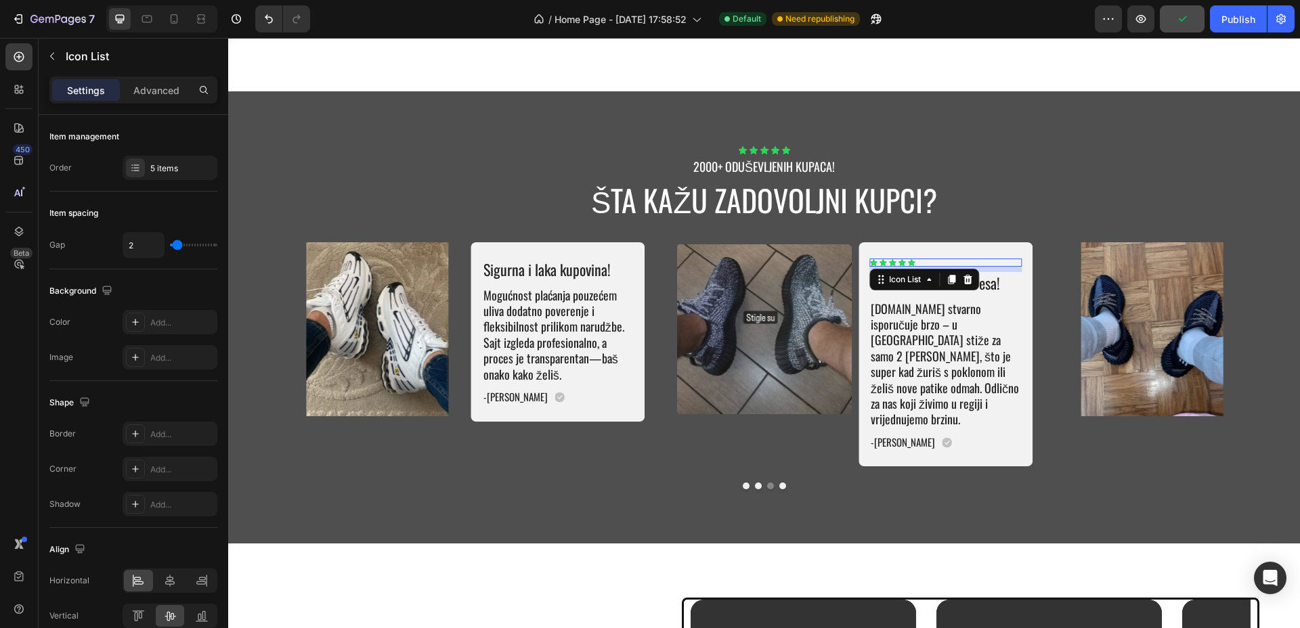
click at [963, 280] on icon at bounding box center [967, 279] width 11 height 11
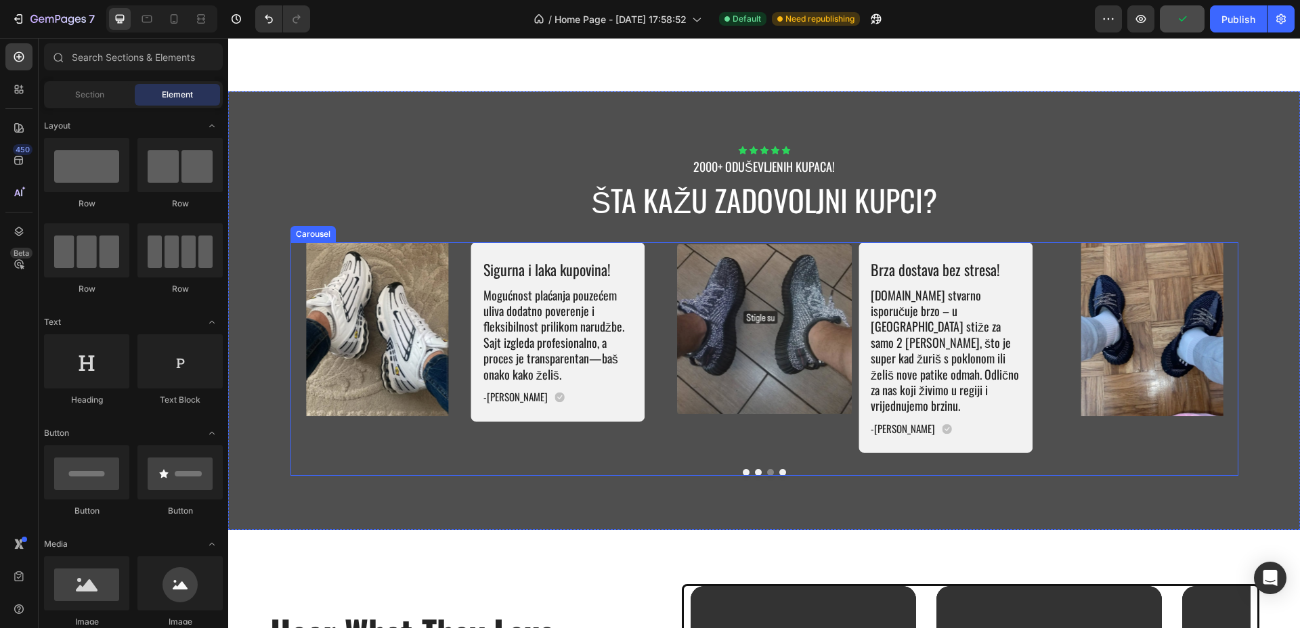
click at [779, 469] on button "Dot" at bounding box center [782, 472] width 7 height 7
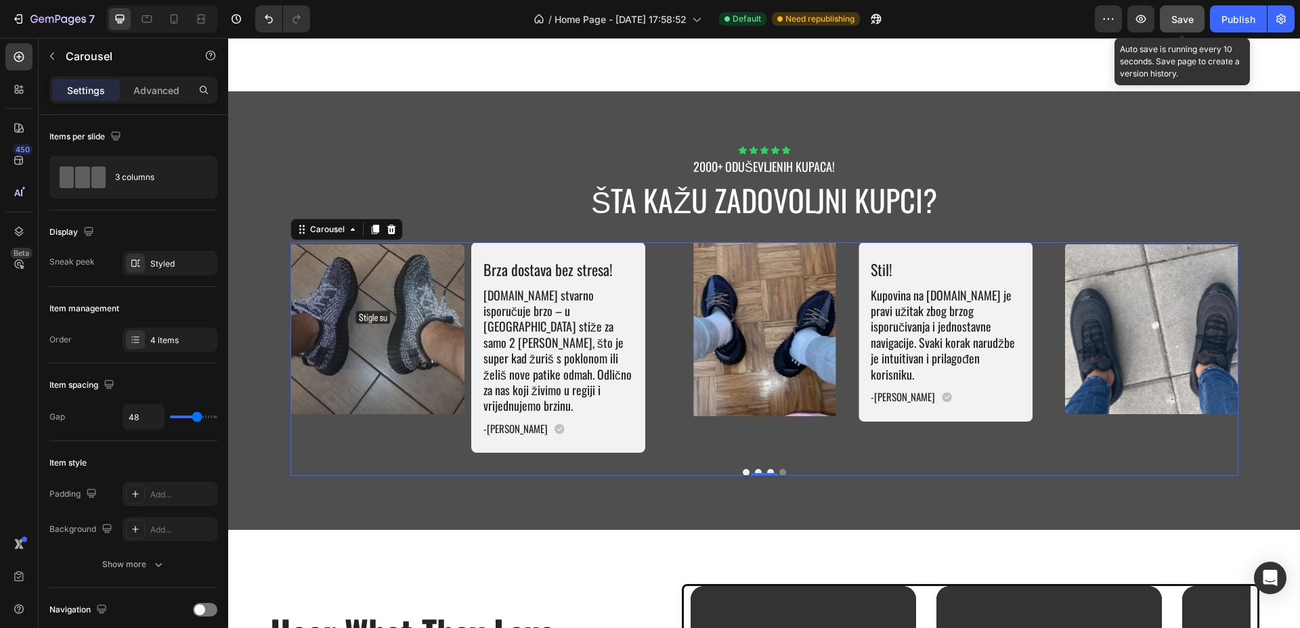
click at [1188, 14] on span "Save" at bounding box center [1182, 20] width 22 height 12
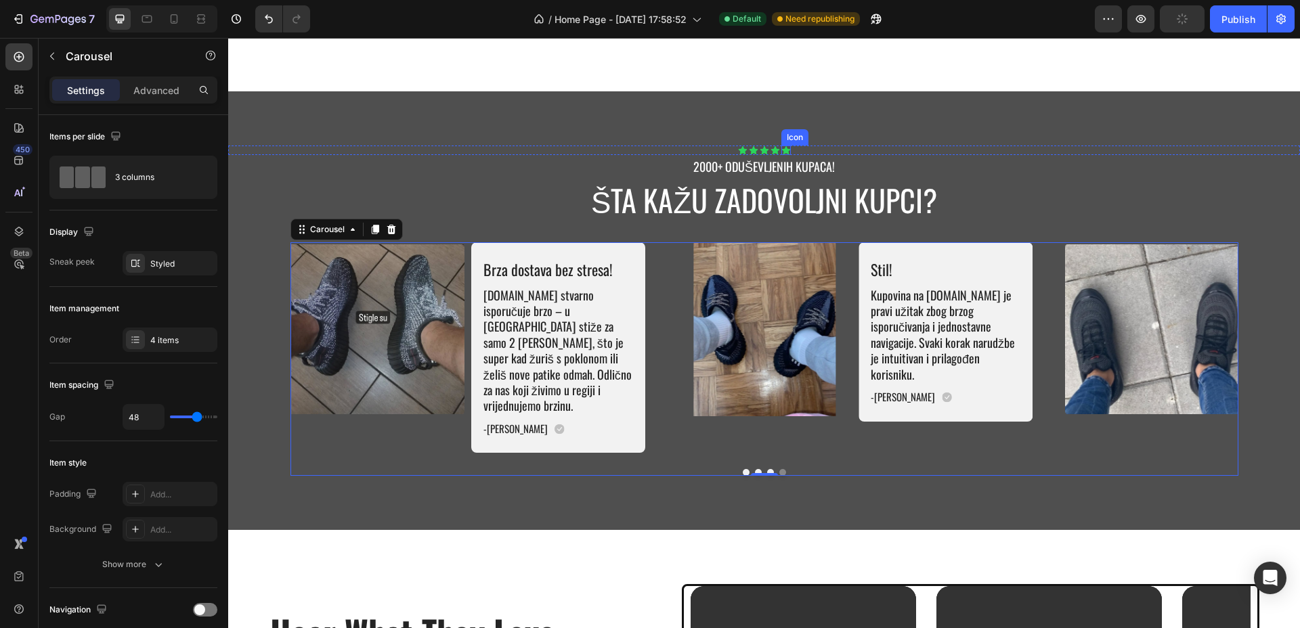
click at [782, 151] on div "Icon" at bounding box center [785, 150] width 9 height 9
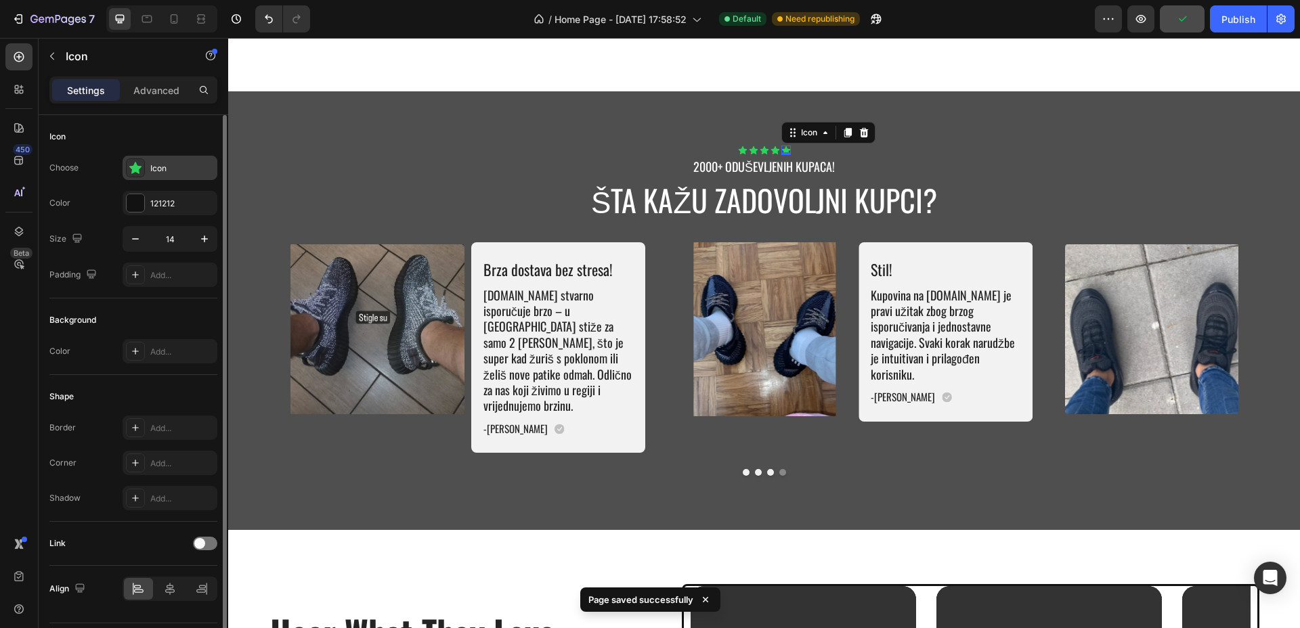
click at [160, 165] on div "Icon" at bounding box center [182, 168] width 64 height 12
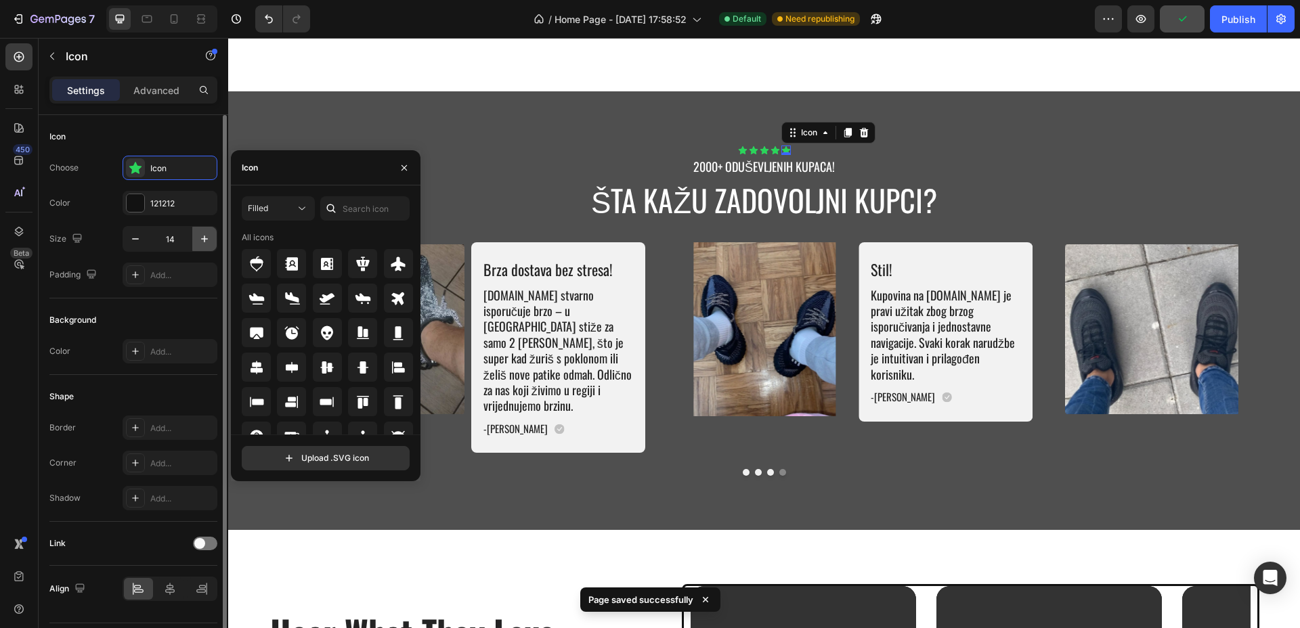
click at [205, 234] on icon "button" at bounding box center [205, 239] width 14 height 14
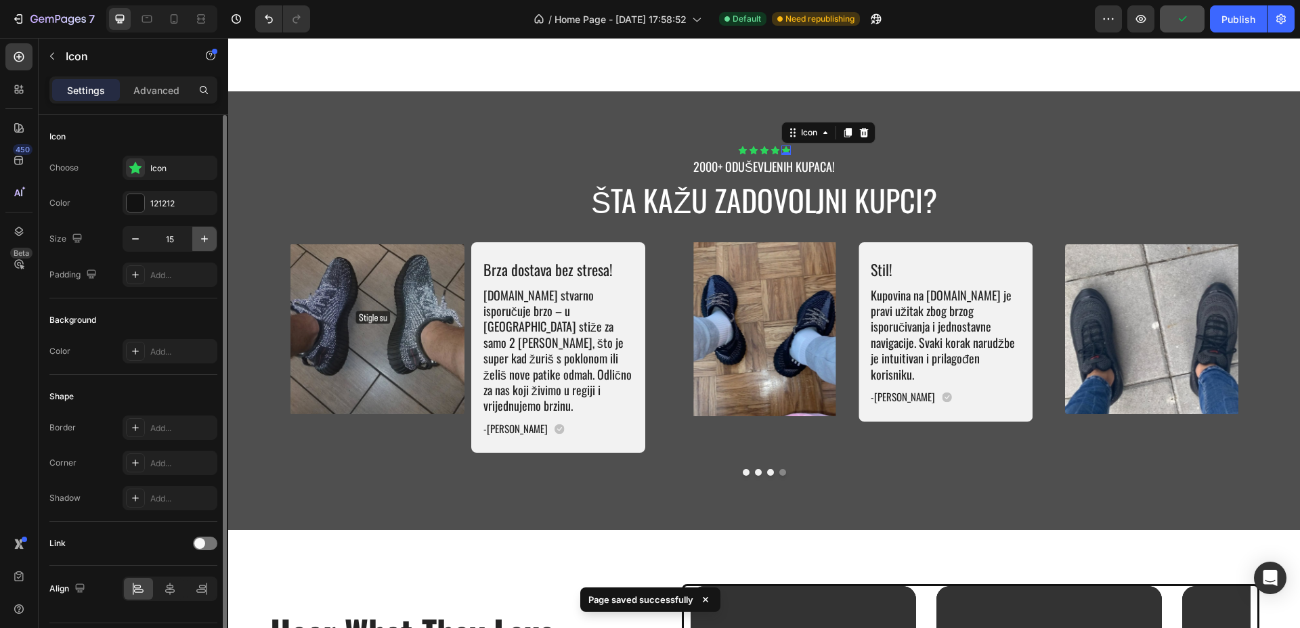
click at [205, 234] on icon "button" at bounding box center [205, 239] width 14 height 14
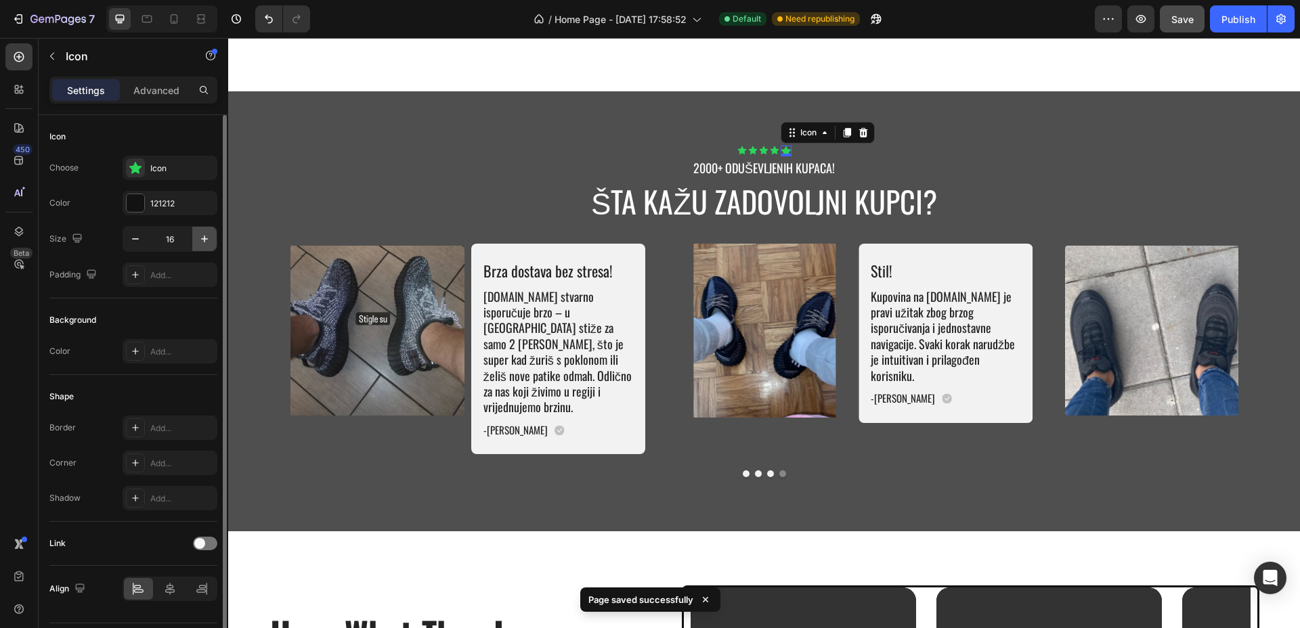
click at [205, 233] on icon "button" at bounding box center [205, 239] width 14 height 14
type input "18"
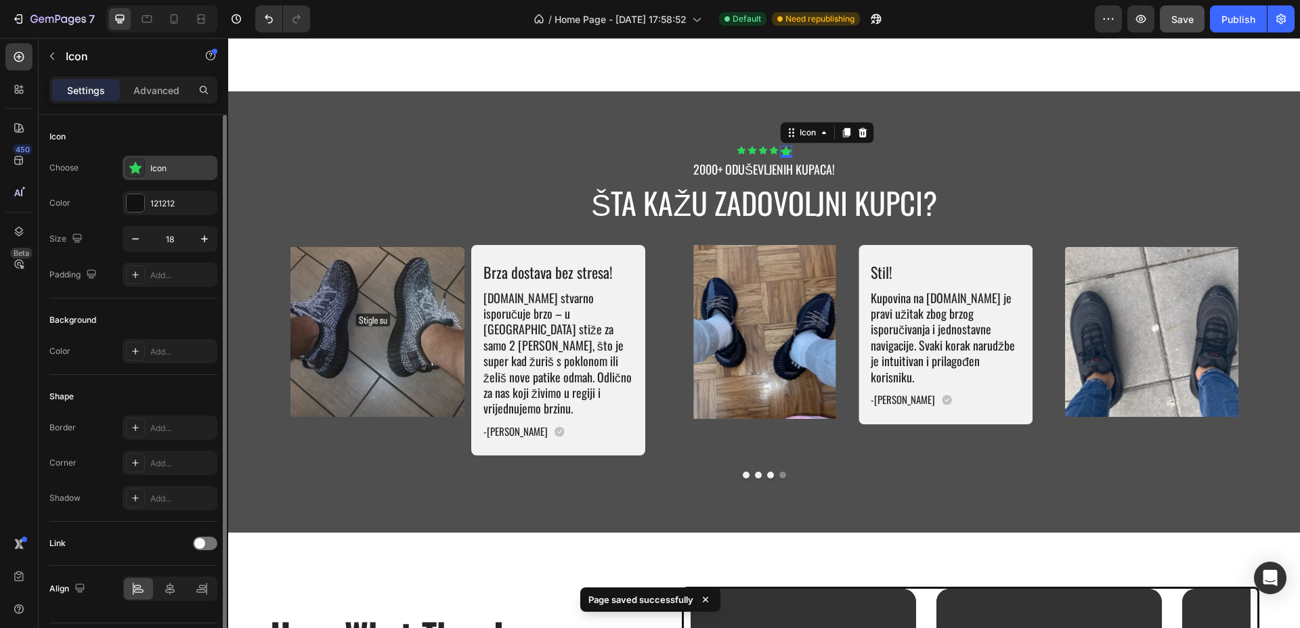
click at [182, 169] on div "Icon" at bounding box center [182, 168] width 64 height 12
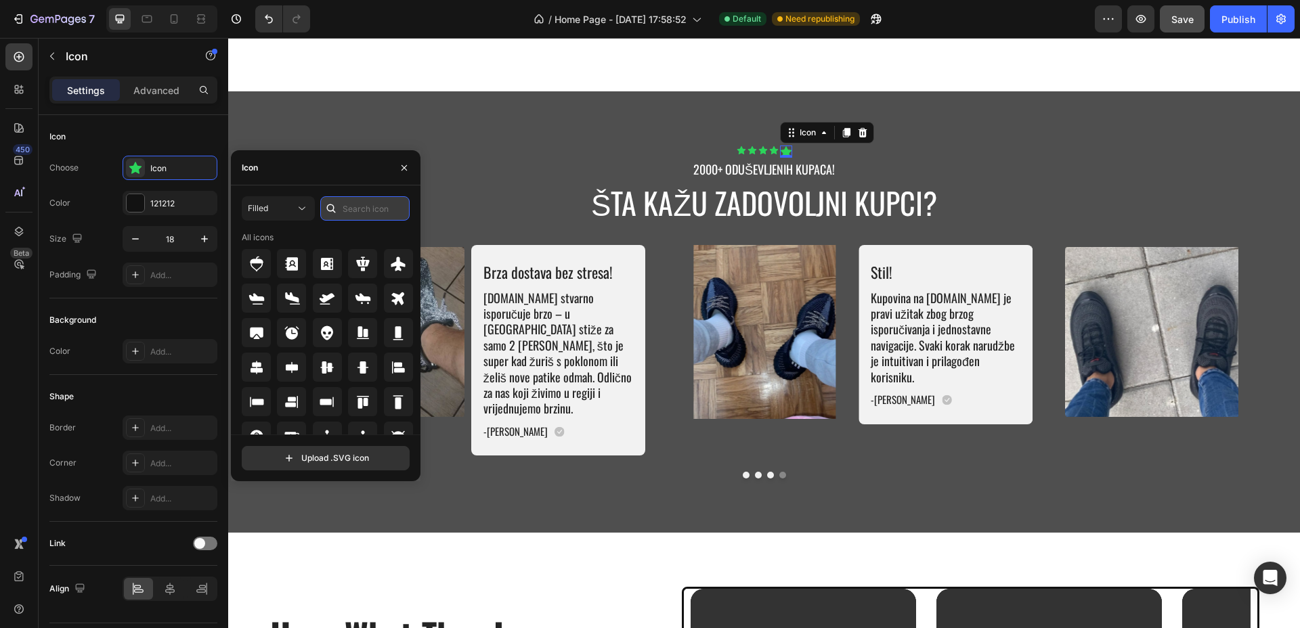
click at [349, 207] on input "text" at bounding box center [364, 208] width 89 height 24
type input "star"
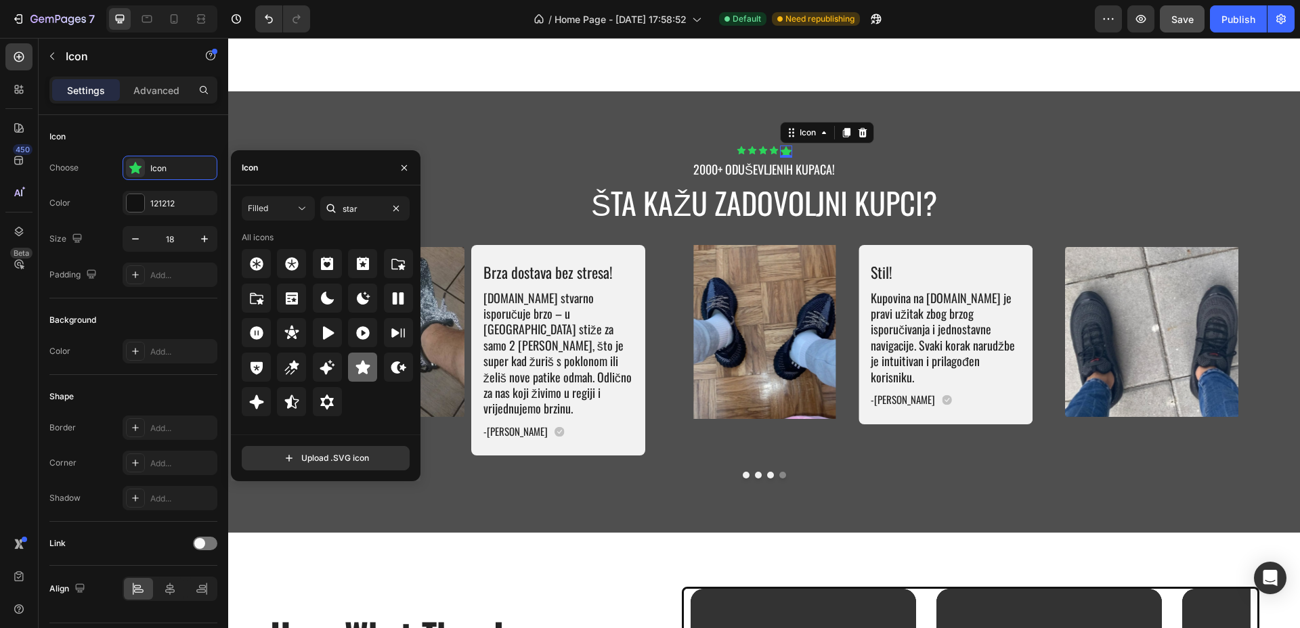
click at [355, 366] on icon at bounding box center [363, 367] width 16 height 16
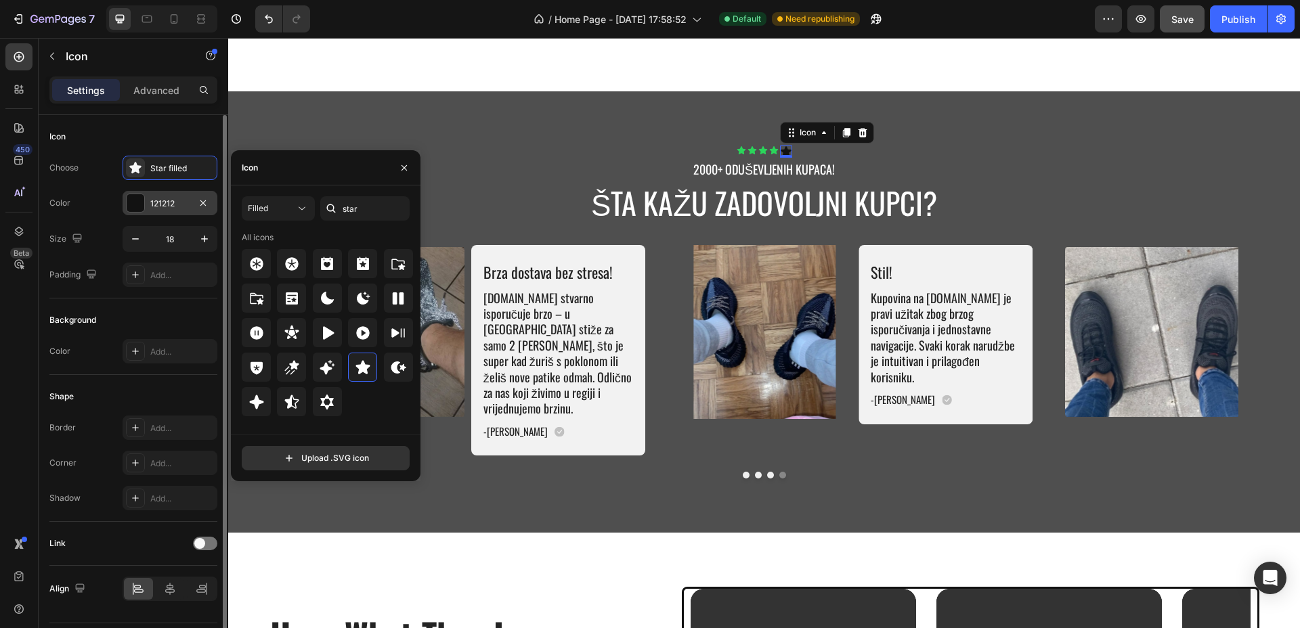
click at [159, 202] on div "121212" at bounding box center [169, 204] width 39 height 12
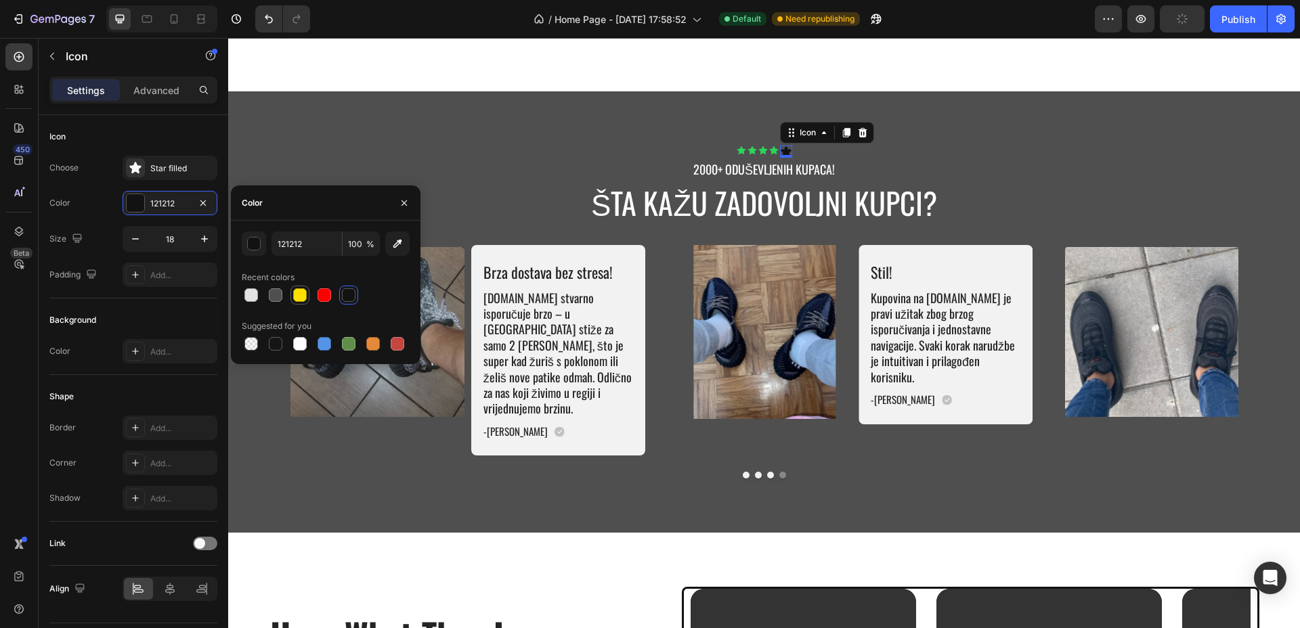
click at [307, 291] on div at bounding box center [300, 295] width 16 height 16
type input "FFDF00"
click at [769, 148] on icon at bounding box center [773, 150] width 9 height 9
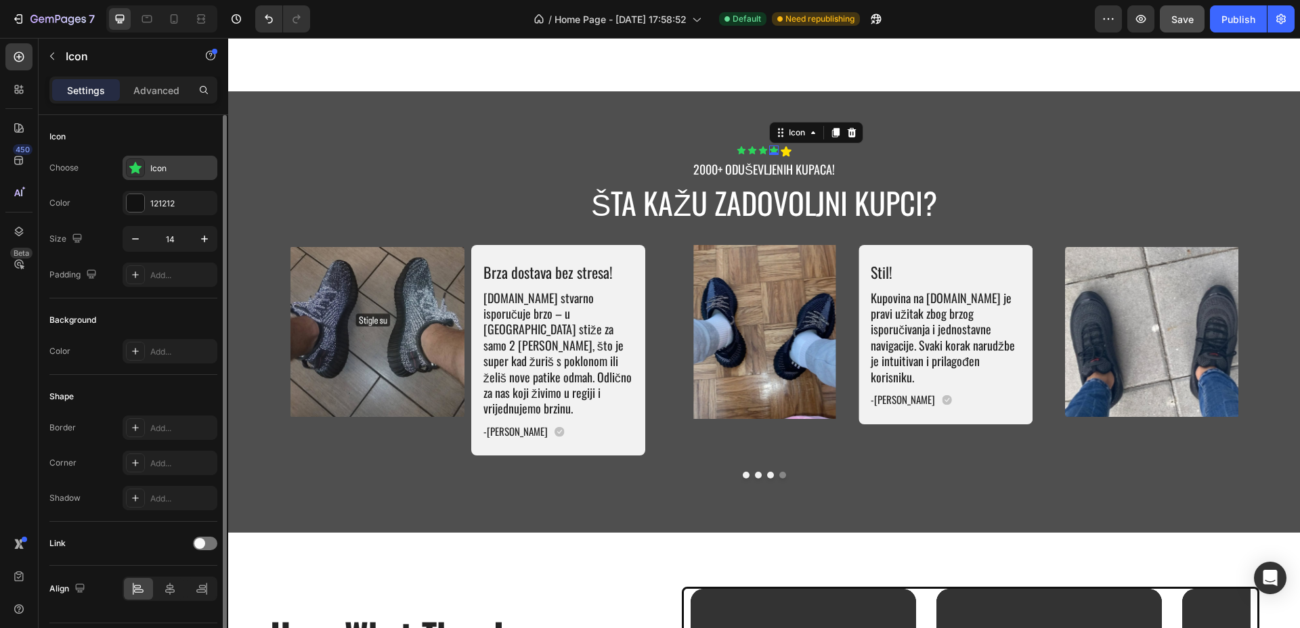
click at [183, 167] on div "Icon" at bounding box center [182, 168] width 64 height 12
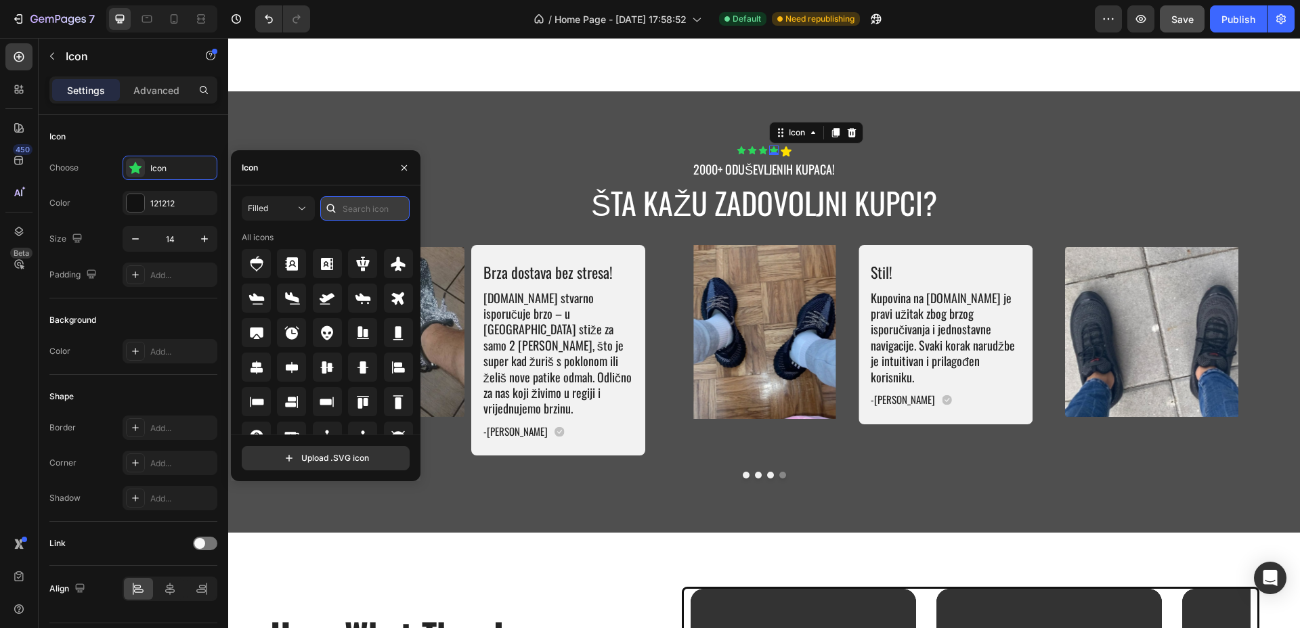
click at [379, 213] on input "text" at bounding box center [364, 208] width 89 height 24
type input "star"
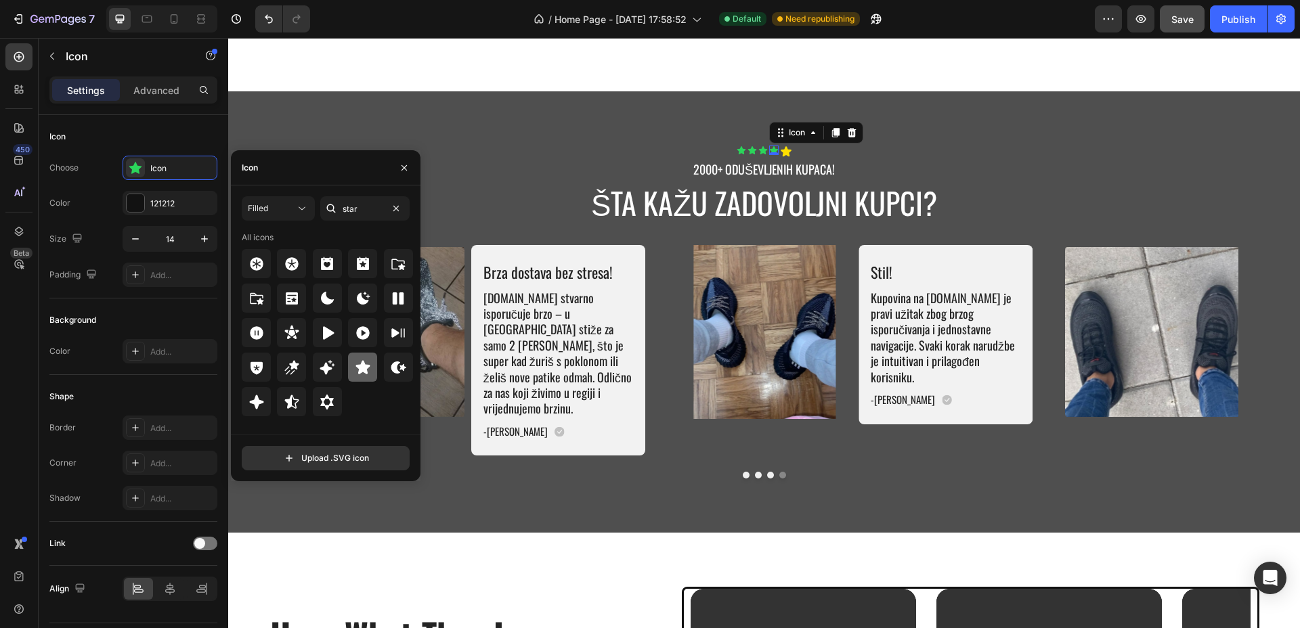
click at [362, 368] on icon at bounding box center [362, 367] width 14 height 14
click at [200, 238] on icon "button" at bounding box center [205, 239] width 14 height 14
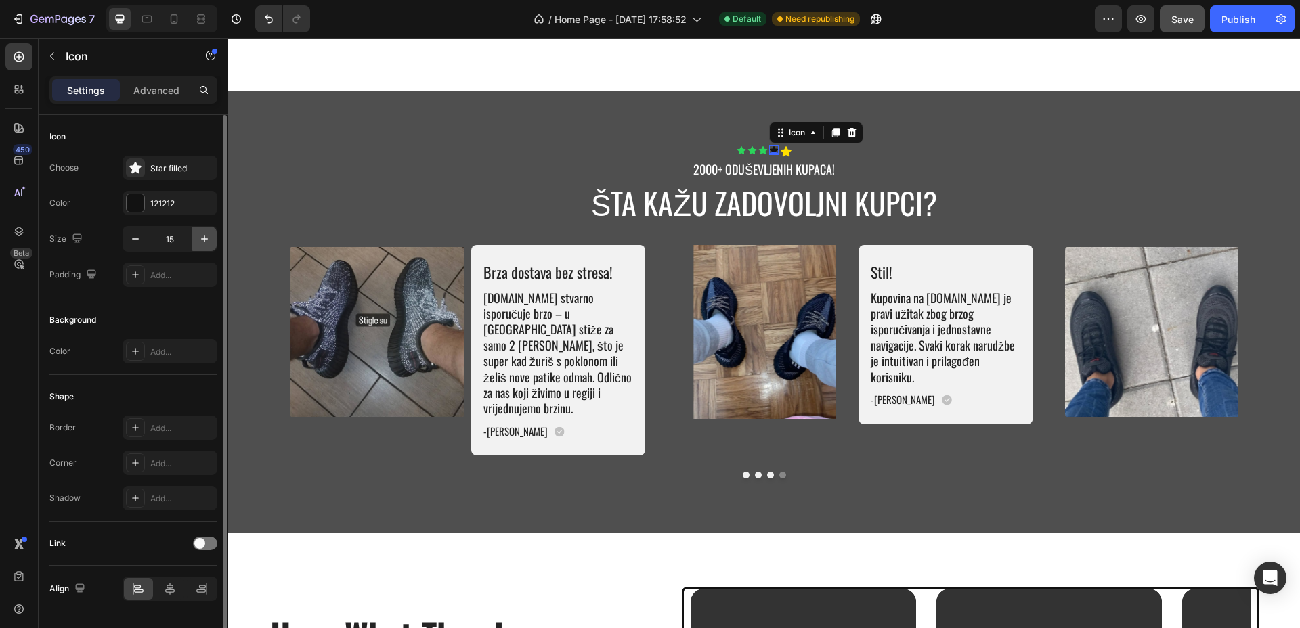
click at [200, 238] on icon "button" at bounding box center [205, 239] width 14 height 14
click at [202, 238] on icon "button" at bounding box center [204, 239] width 7 height 7
click at [205, 240] on icon "button" at bounding box center [205, 239] width 14 height 14
type input "18"
click at [182, 207] on div "121212" at bounding box center [169, 204] width 39 height 12
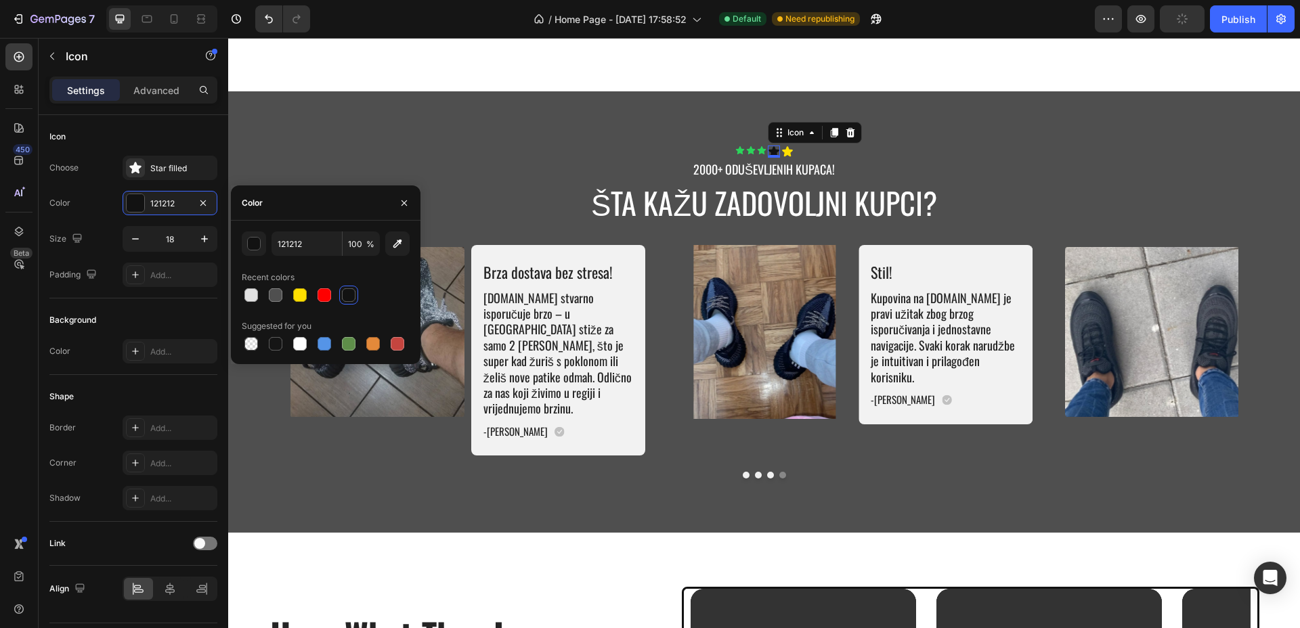
click at [303, 297] on div at bounding box center [300, 295] width 14 height 14
type input "FFDF00"
click at [757, 149] on icon at bounding box center [761, 150] width 9 height 8
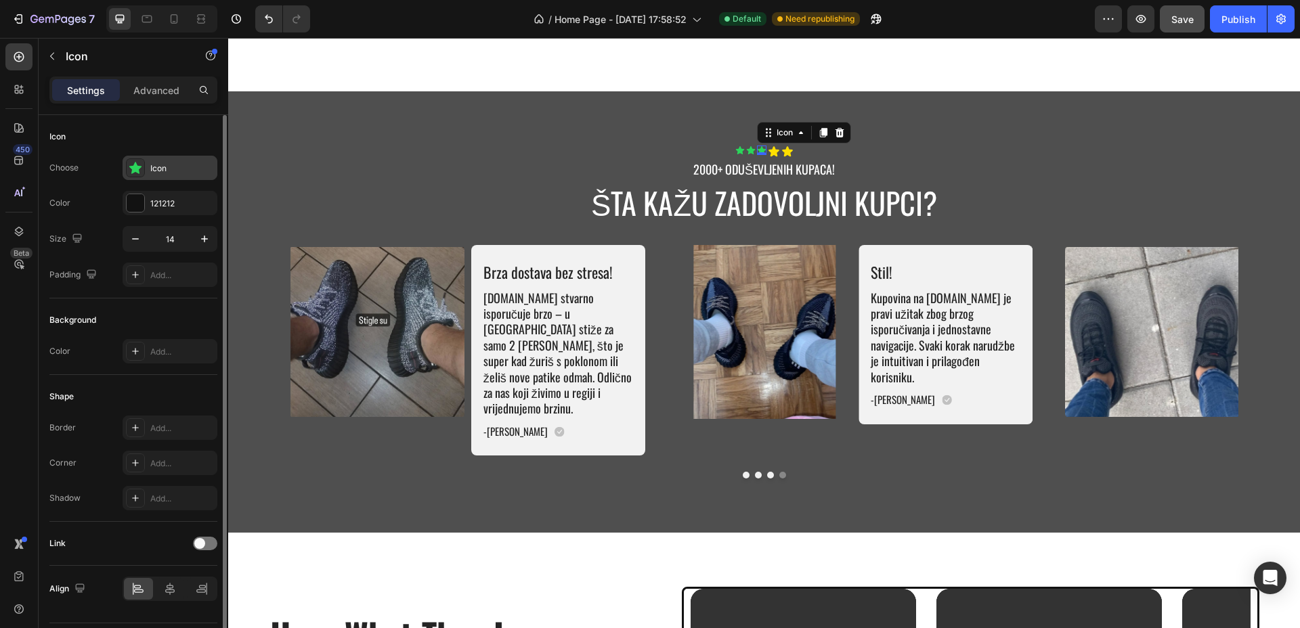
click at [165, 164] on div "Icon" at bounding box center [182, 168] width 64 height 12
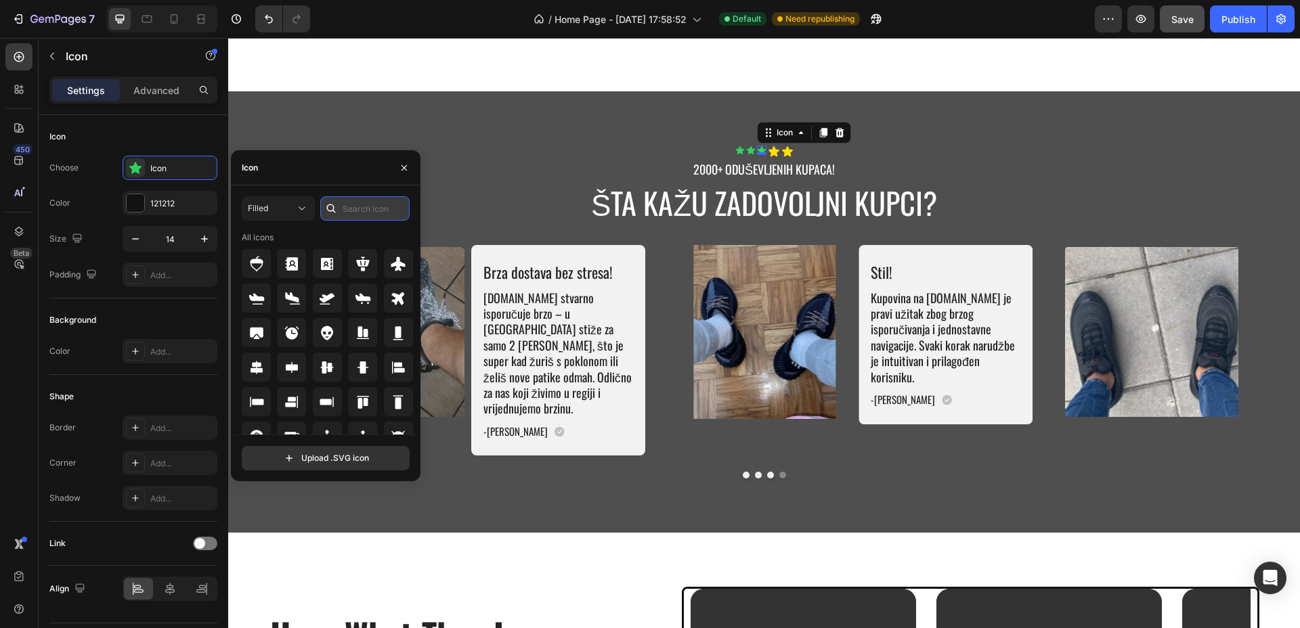
click at [347, 208] on input "text" at bounding box center [364, 208] width 89 height 24
type input "star"
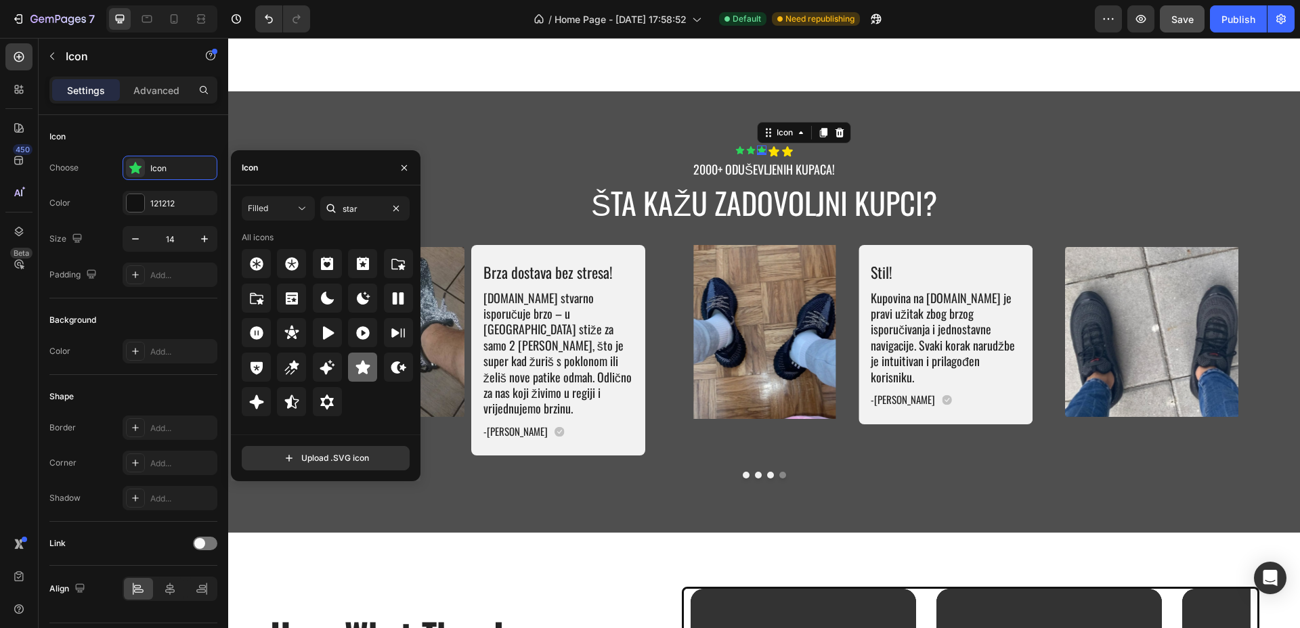
click at [356, 374] on icon at bounding box center [363, 367] width 16 height 16
click at [200, 235] on icon "button" at bounding box center [205, 239] width 14 height 14
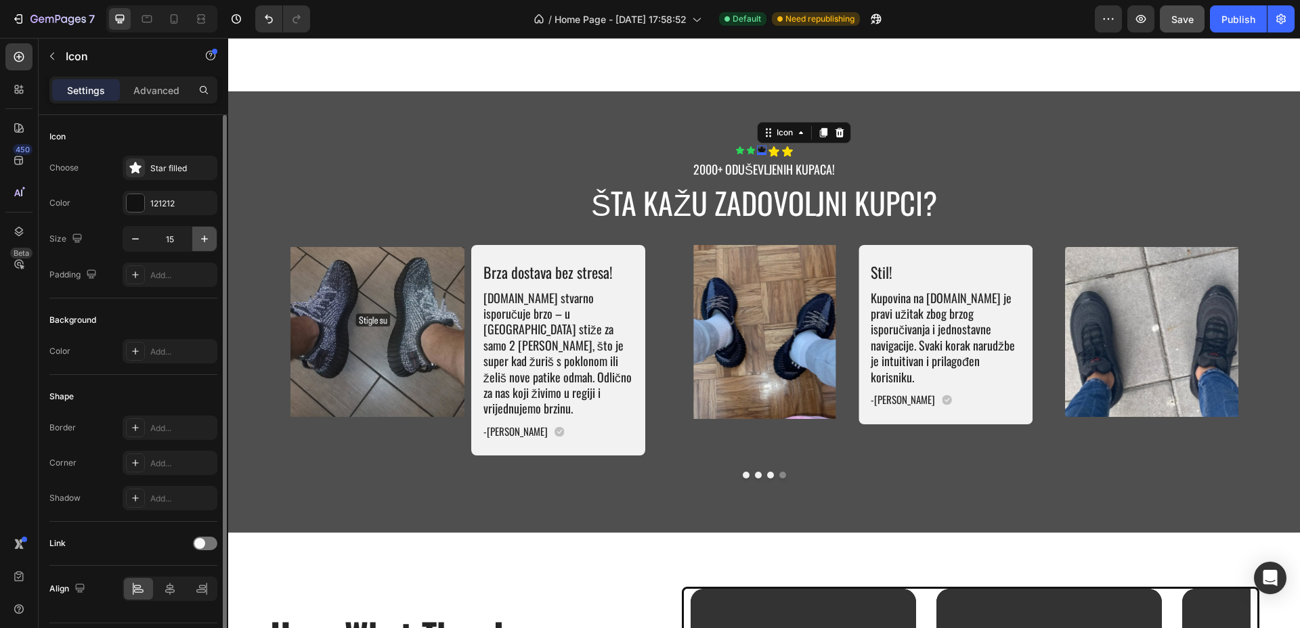
click at [200, 235] on icon "button" at bounding box center [205, 239] width 14 height 14
type input "18"
click at [187, 203] on div "121212" at bounding box center [169, 204] width 39 height 12
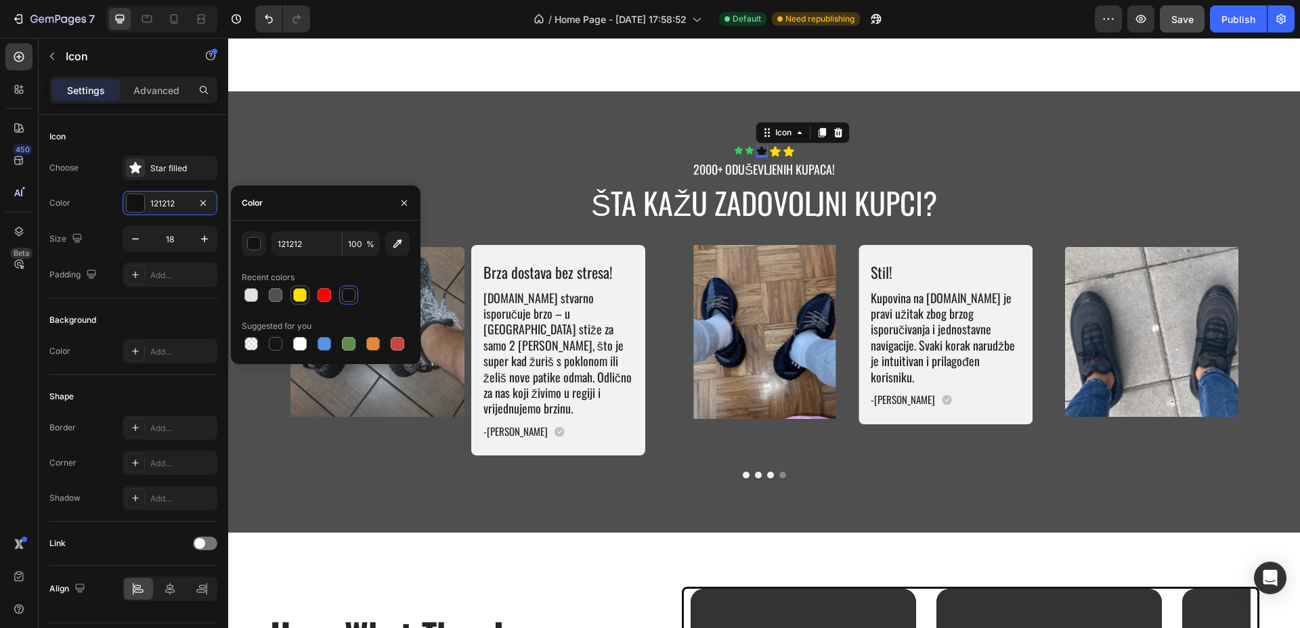
click at [306, 293] on div at bounding box center [300, 295] width 14 height 14
type input "FFDF00"
click at [745, 148] on icon at bounding box center [749, 150] width 9 height 9
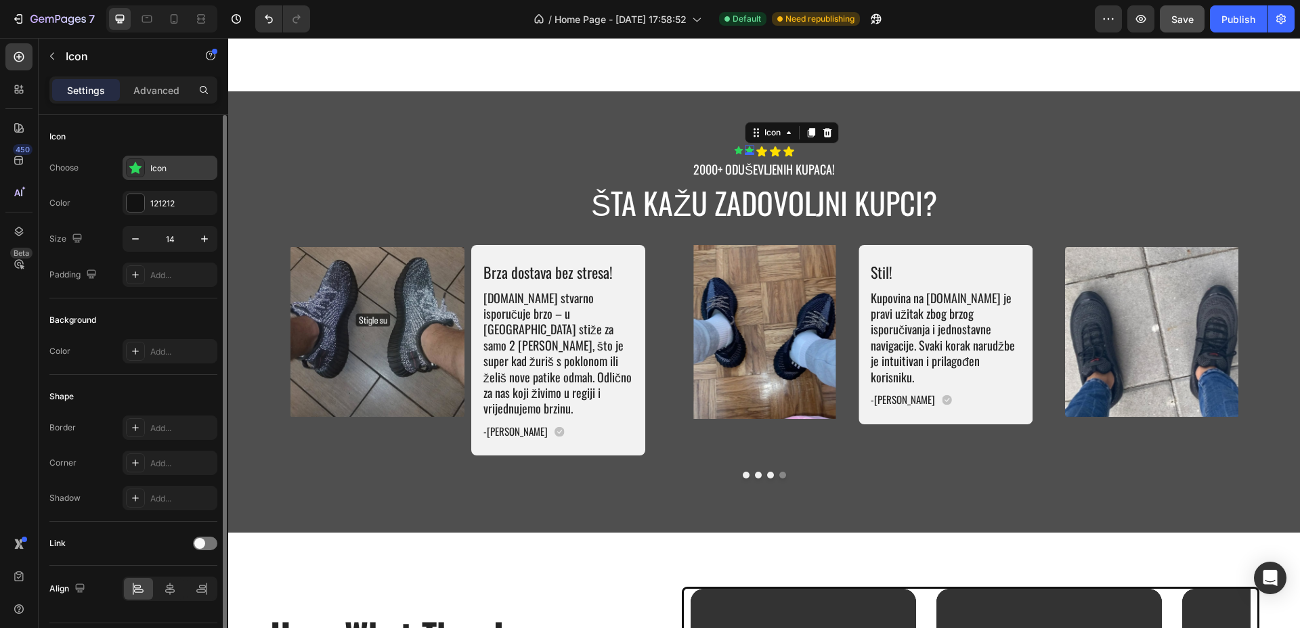
click at [149, 160] on div "Icon" at bounding box center [170, 168] width 95 height 24
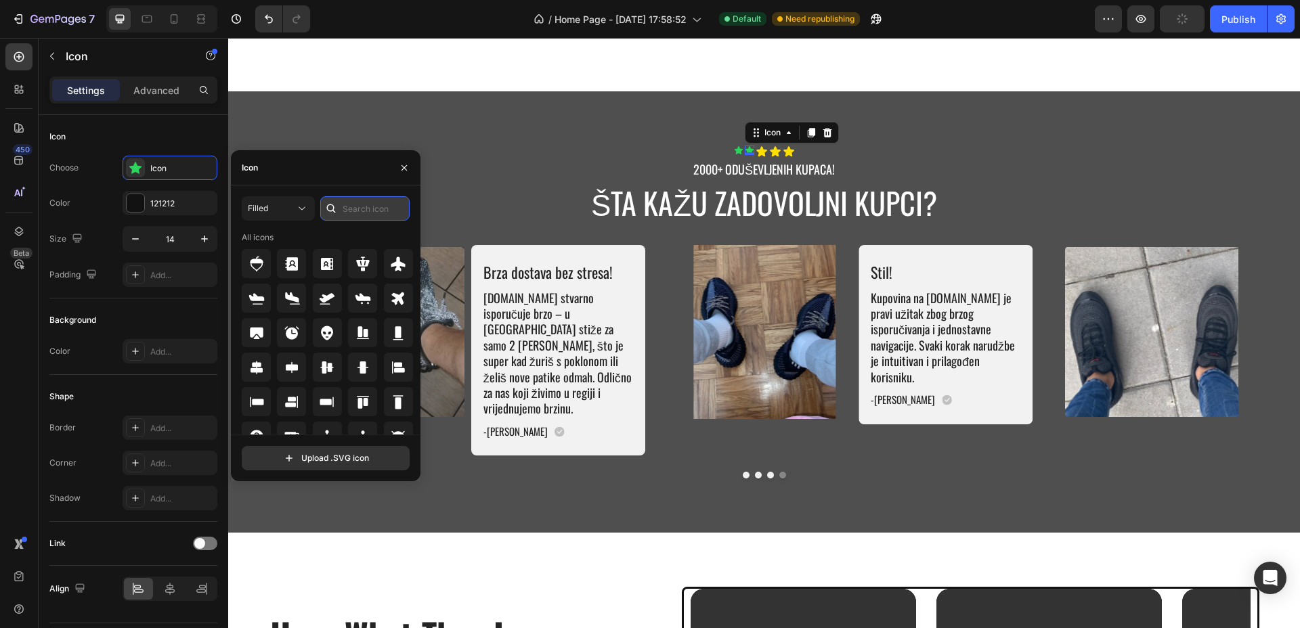
click at [354, 208] on input "text" at bounding box center [364, 208] width 89 height 24
type input "star"
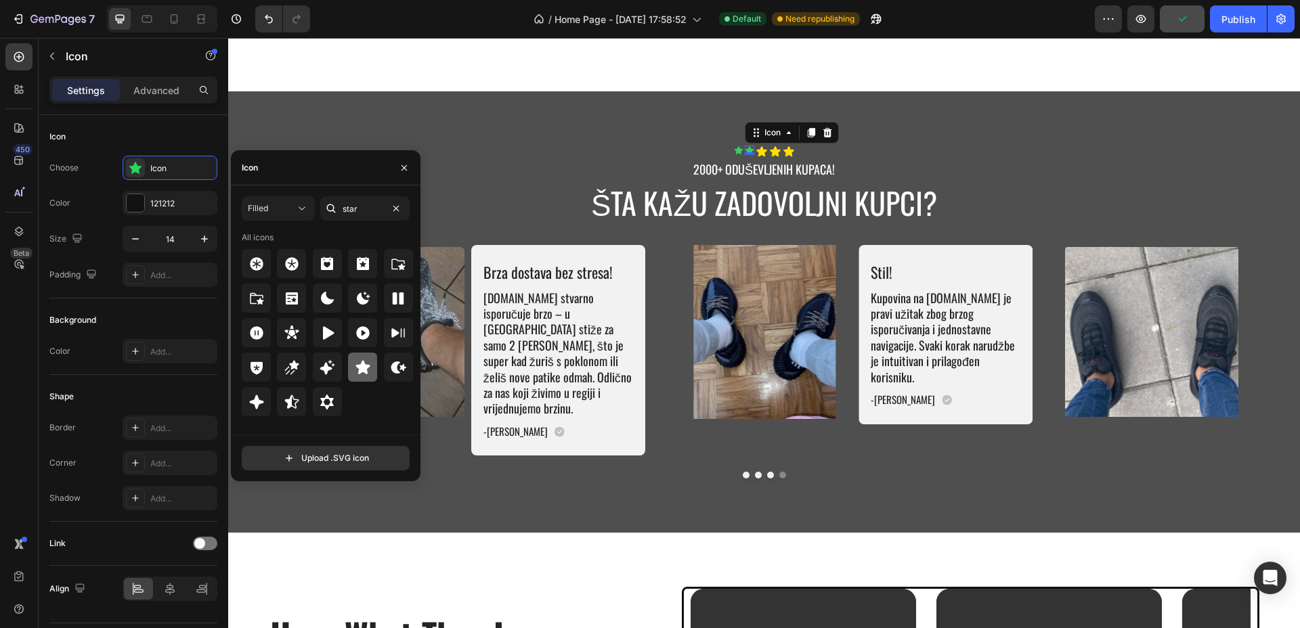
click at [357, 364] on icon at bounding box center [362, 367] width 14 height 14
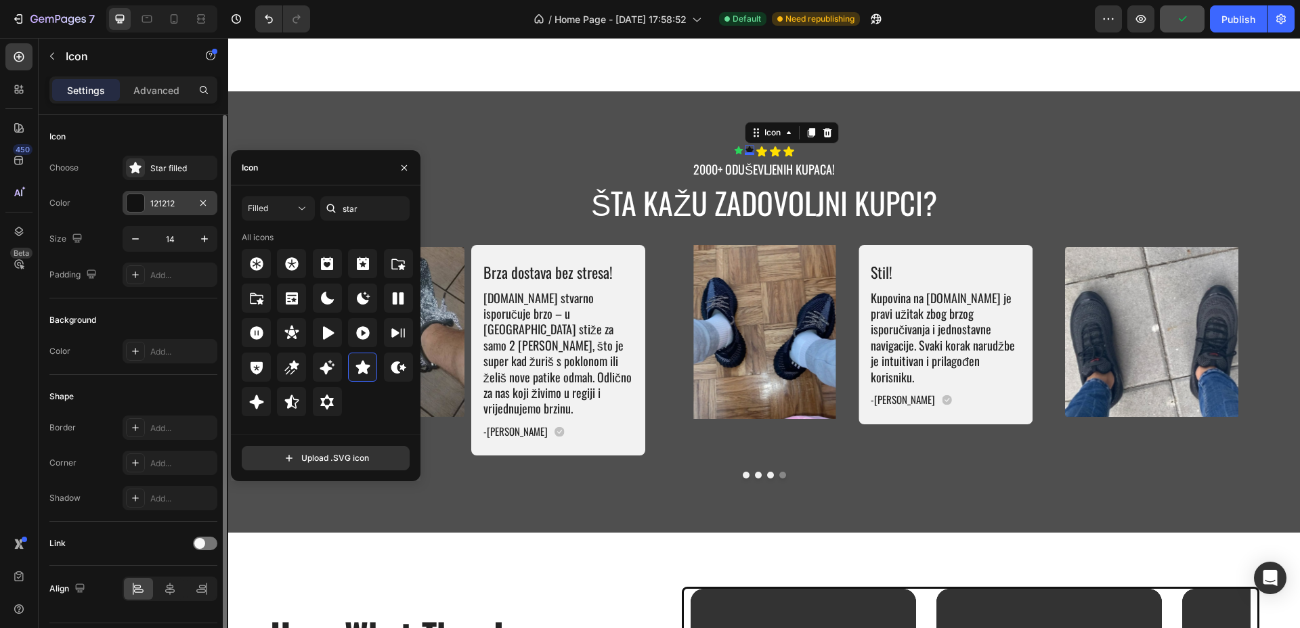
click at [164, 204] on div "121212" at bounding box center [169, 204] width 39 height 12
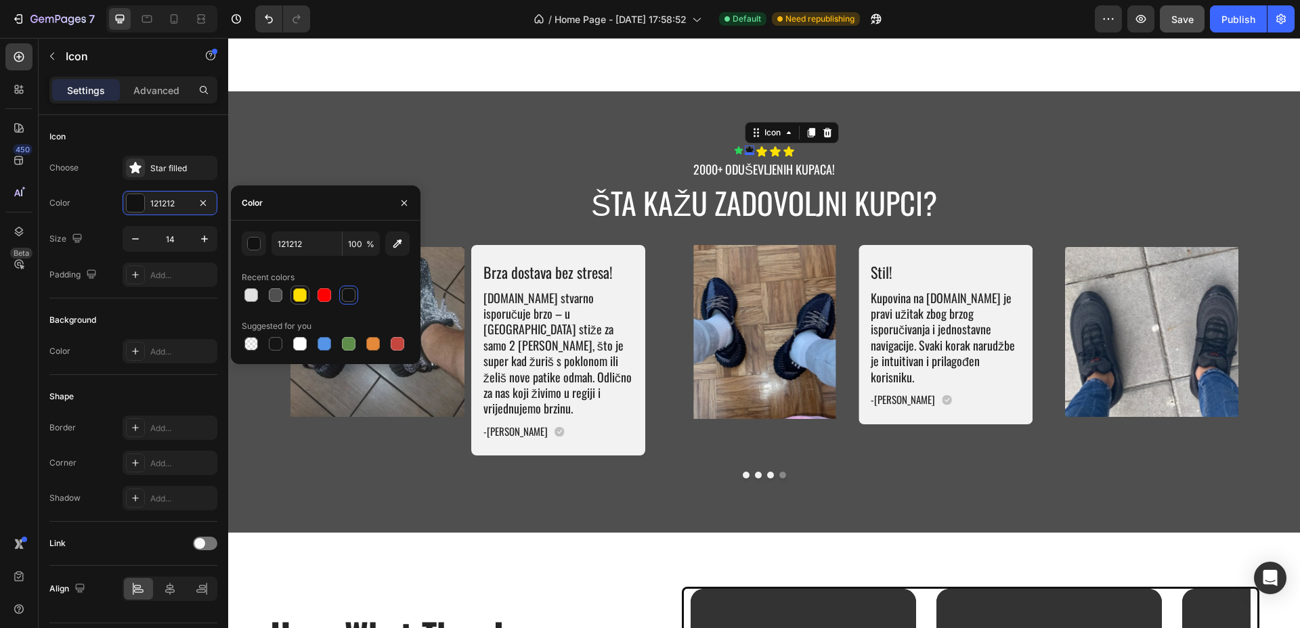
click at [298, 294] on div at bounding box center [300, 295] width 14 height 14
type input "FFDF00"
click at [734, 146] on icon at bounding box center [738, 150] width 9 height 9
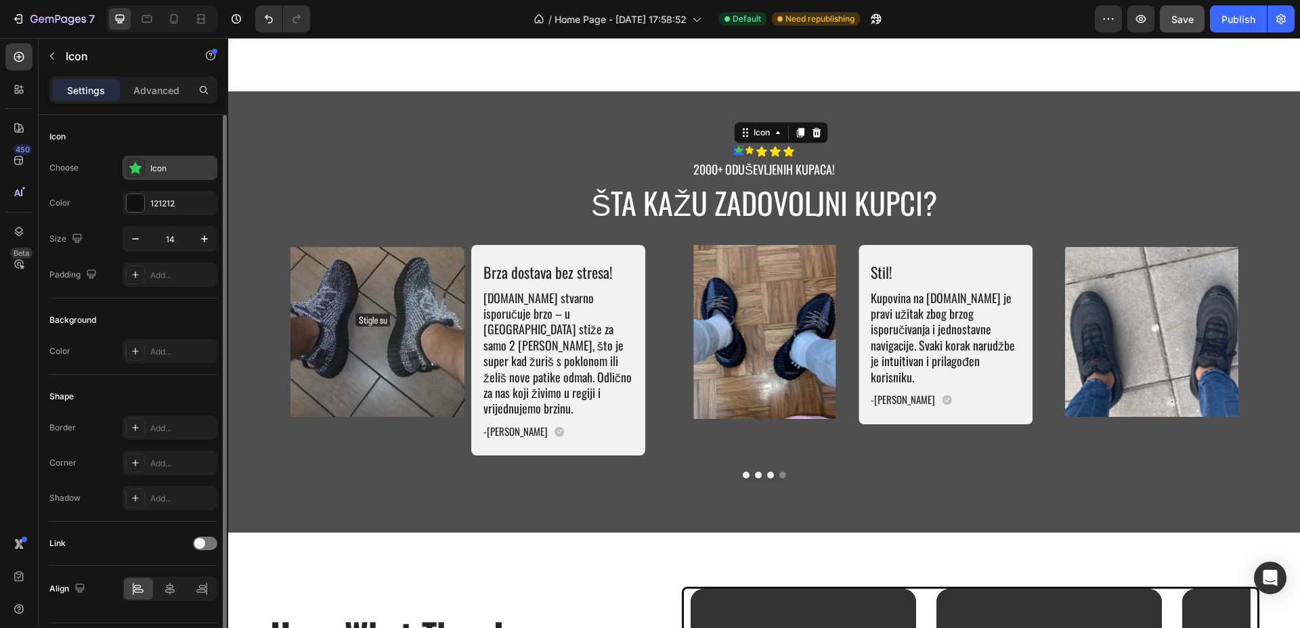
click at [170, 171] on div "Icon" at bounding box center [182, 168] width 64 height 12
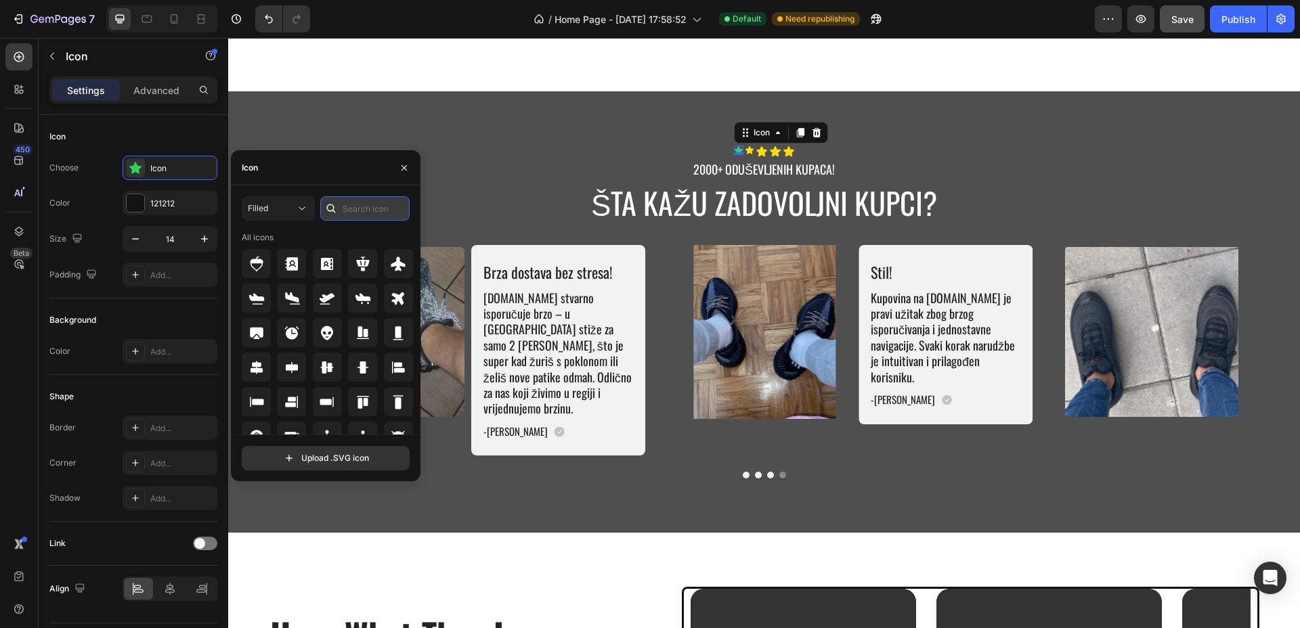
click at [372, 217] on input "text" at bounding box center [364, 208] width 89 height 24
type input "star"
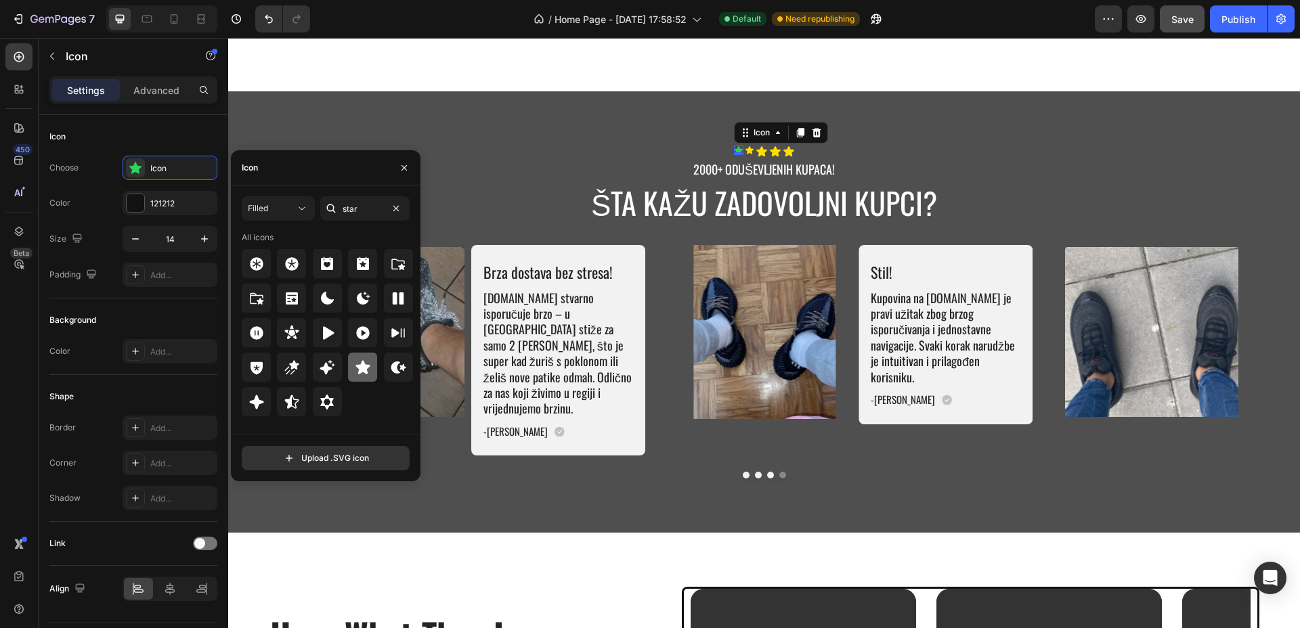
click at [359, 371] on icon at bounding box center [362, 367] width 14 height 14
click at [143, 211] on div at bounding box center [135, 203] width 19 height 19
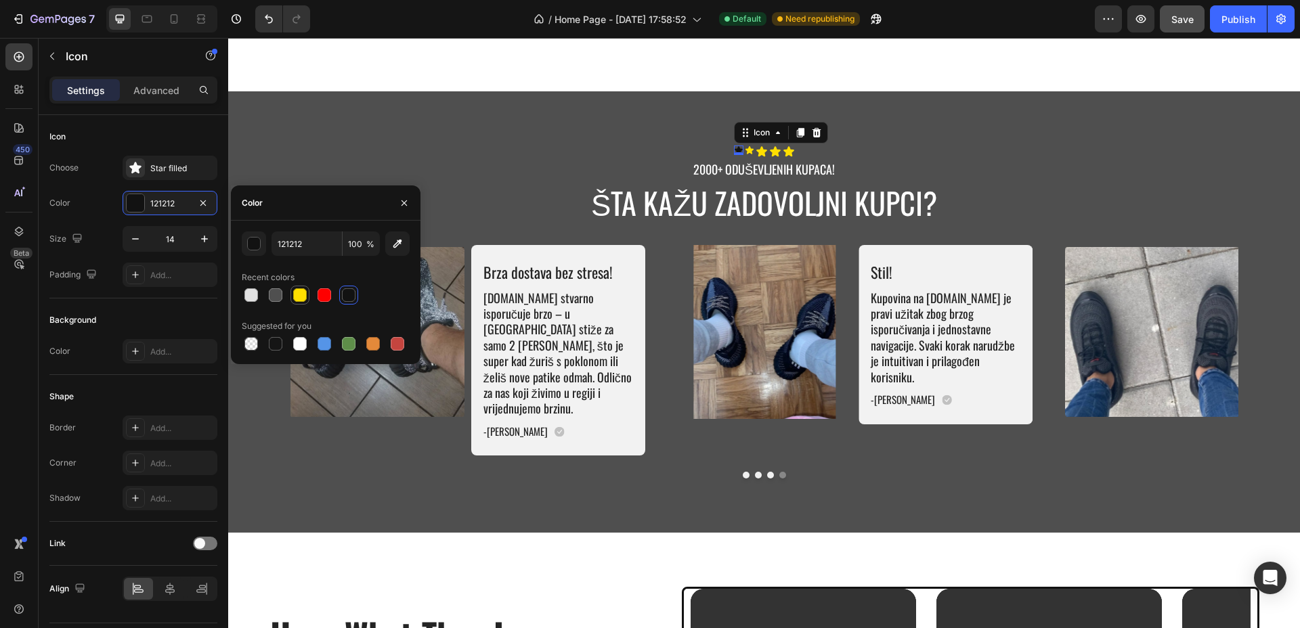
click at [298, 294] on div at bounding box center [300, 295] width 14 height 14
type input "FFDF00"
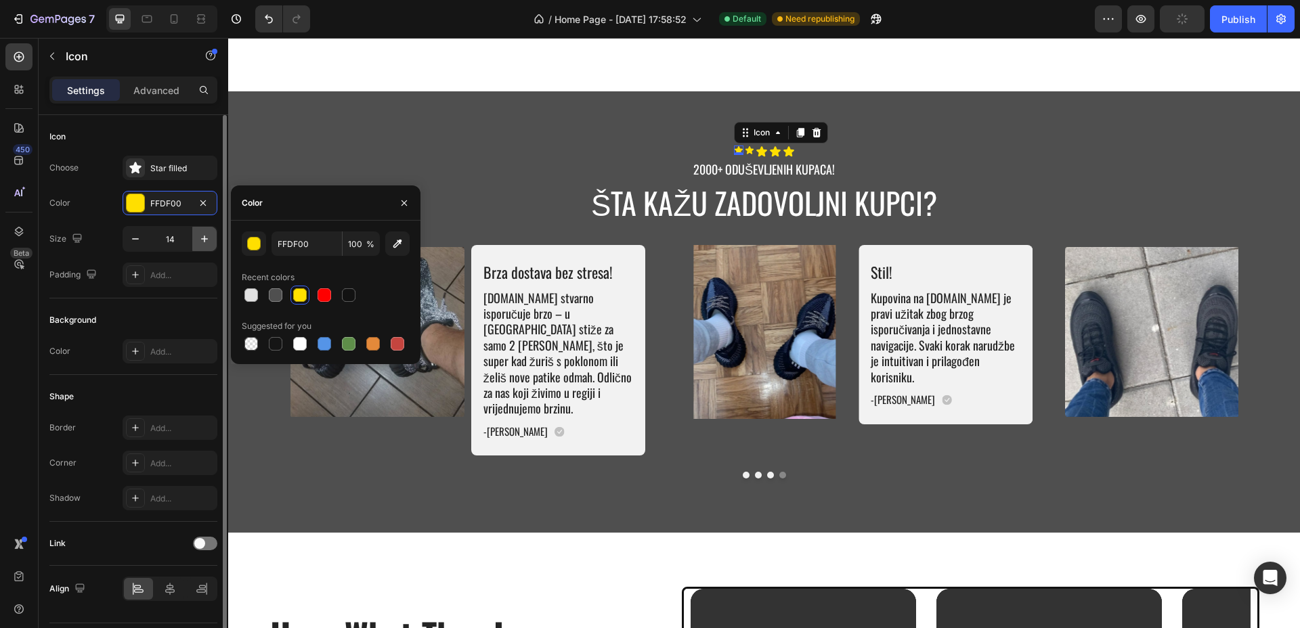
click at [204, 248] on button "button" at bounding box center [204, 239] width 24 height 24
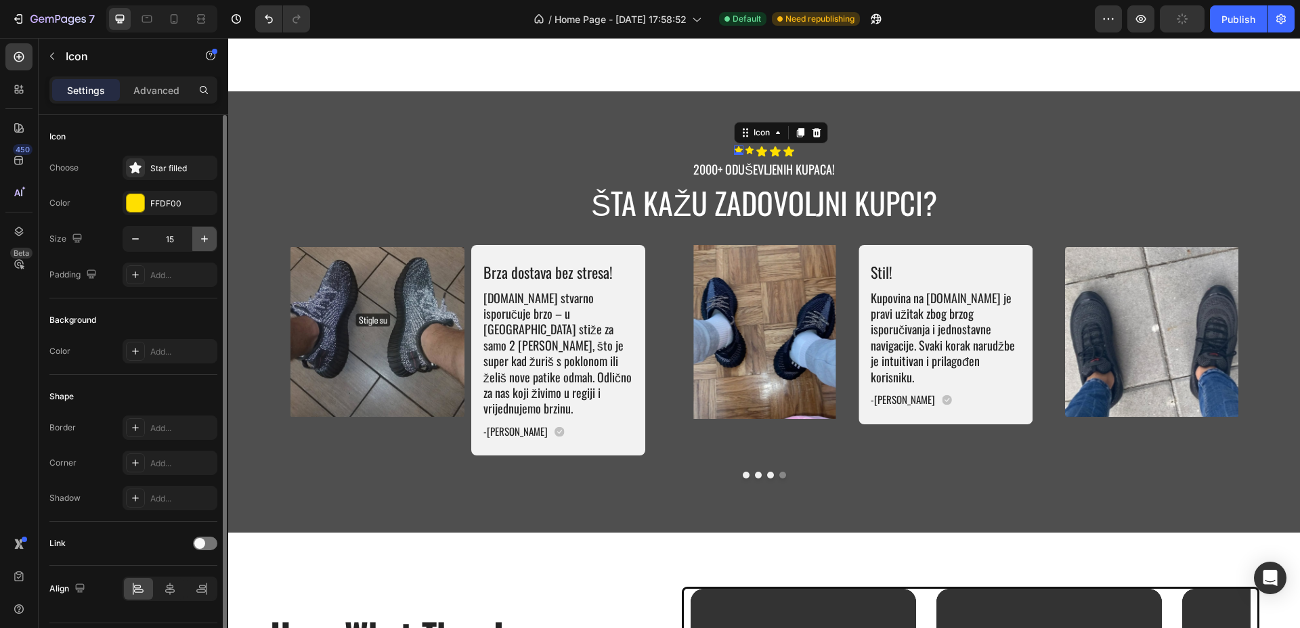
click at [204, 248] on button "button" at bounding box center [204, 239] width 24 height 24
type input "18"
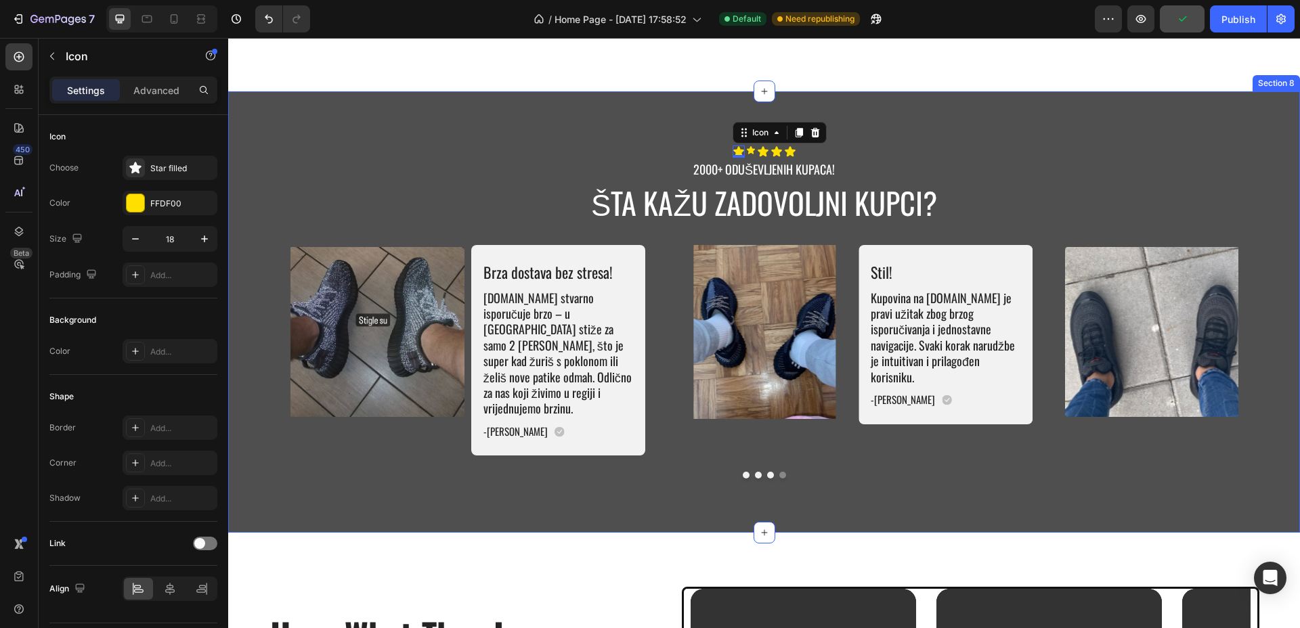
click at [878, 132] on div "Icon 0 Icon Icon Icon Icon Icon List 2000+ ODUŠEVLJENIH KUPACA! Text Block ŠTA …" at bounding box center [764, 311] width 1072 height 441
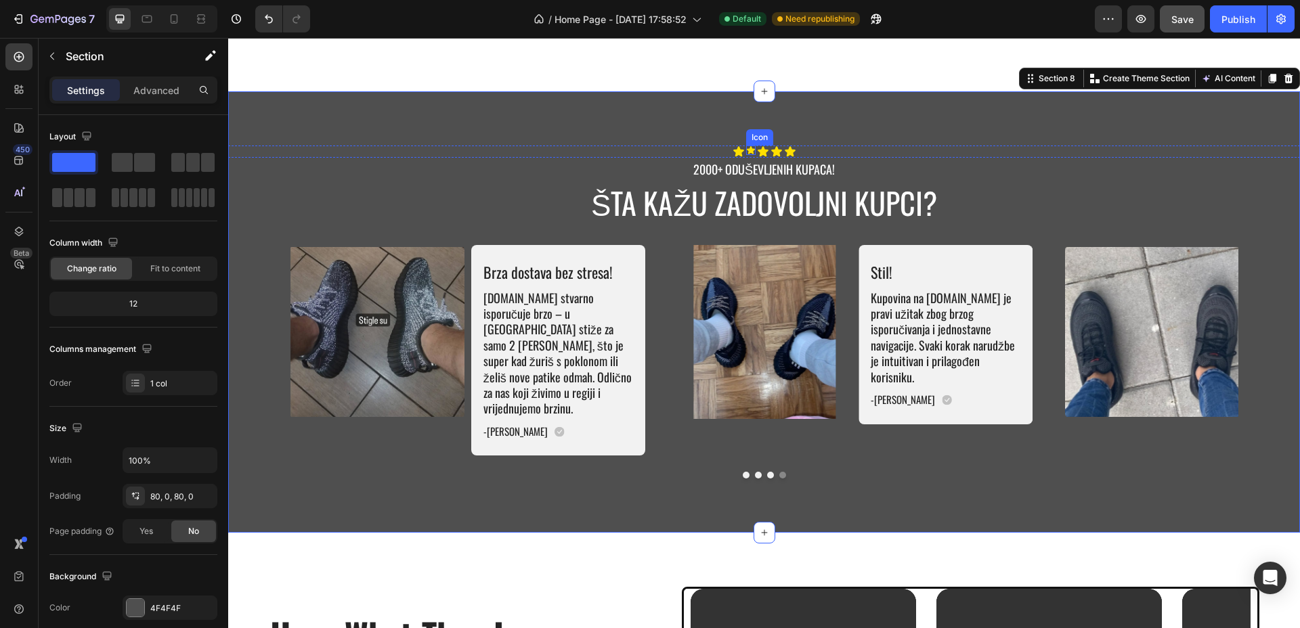
click at [746, 148] on icon at bounding box center [750, 150] width 9 height 9
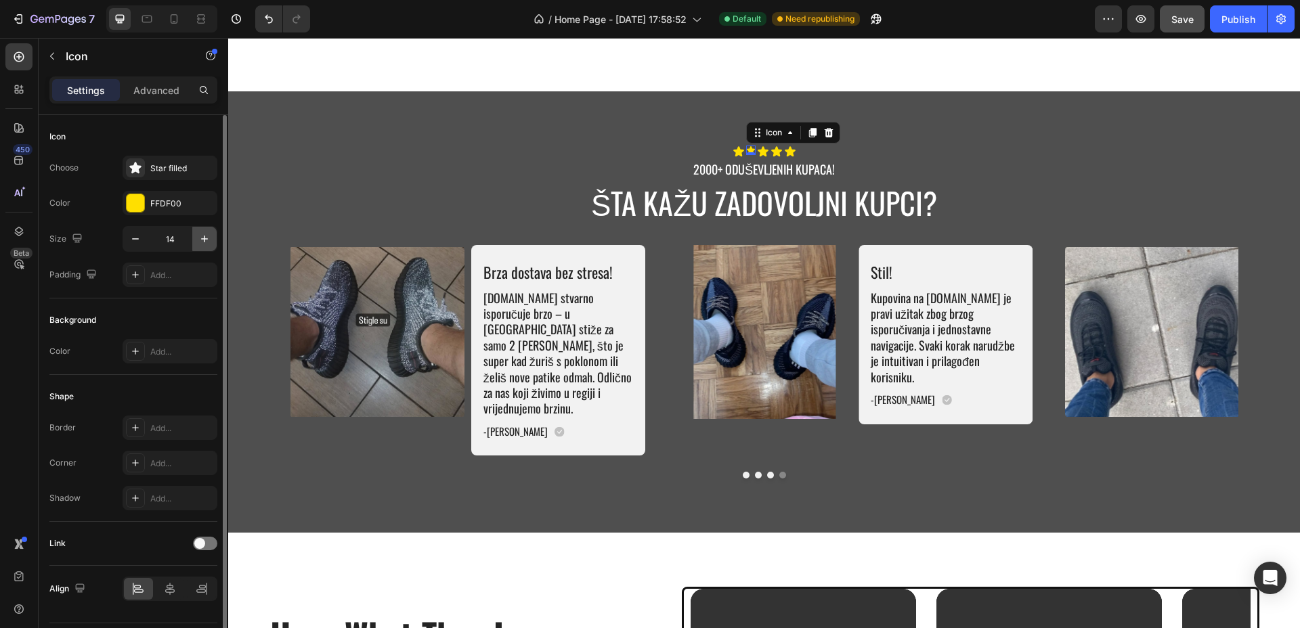
click at [198, 240] on icon "button" at bounding box center [205, 239] width 14 height 14
type input "18"
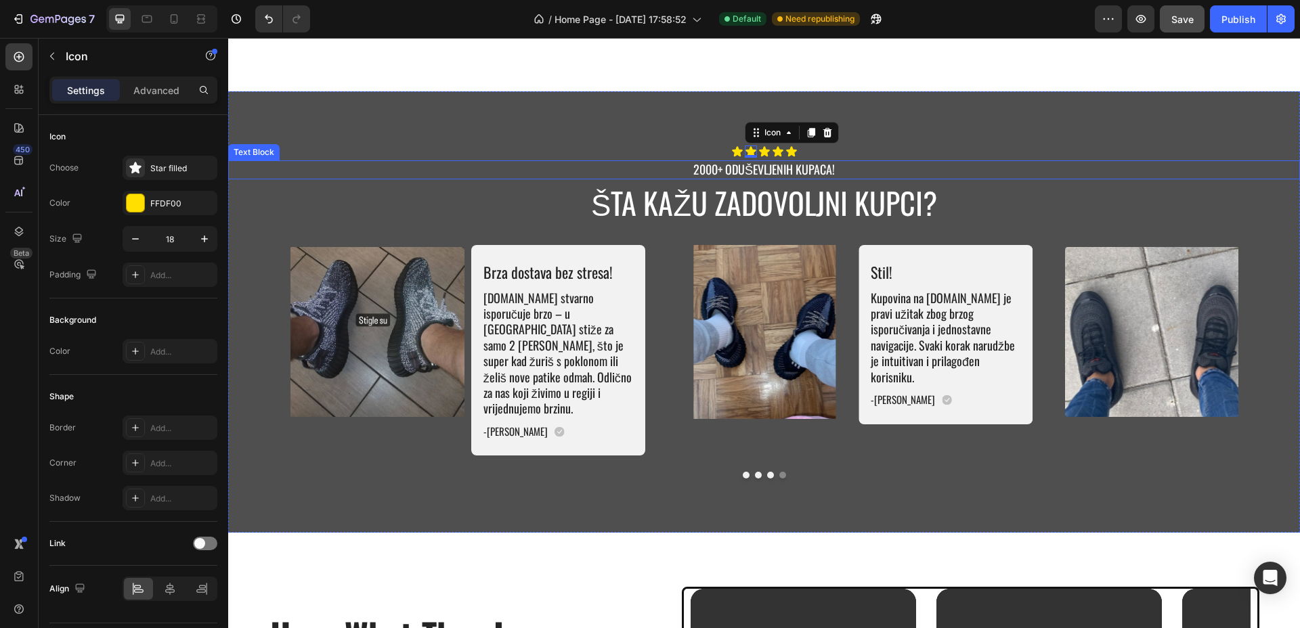
click at [946, 154] on div "Icon Icon 0 Icon Icon Icon" at bounding box center [764, 152] width 1072 height 12
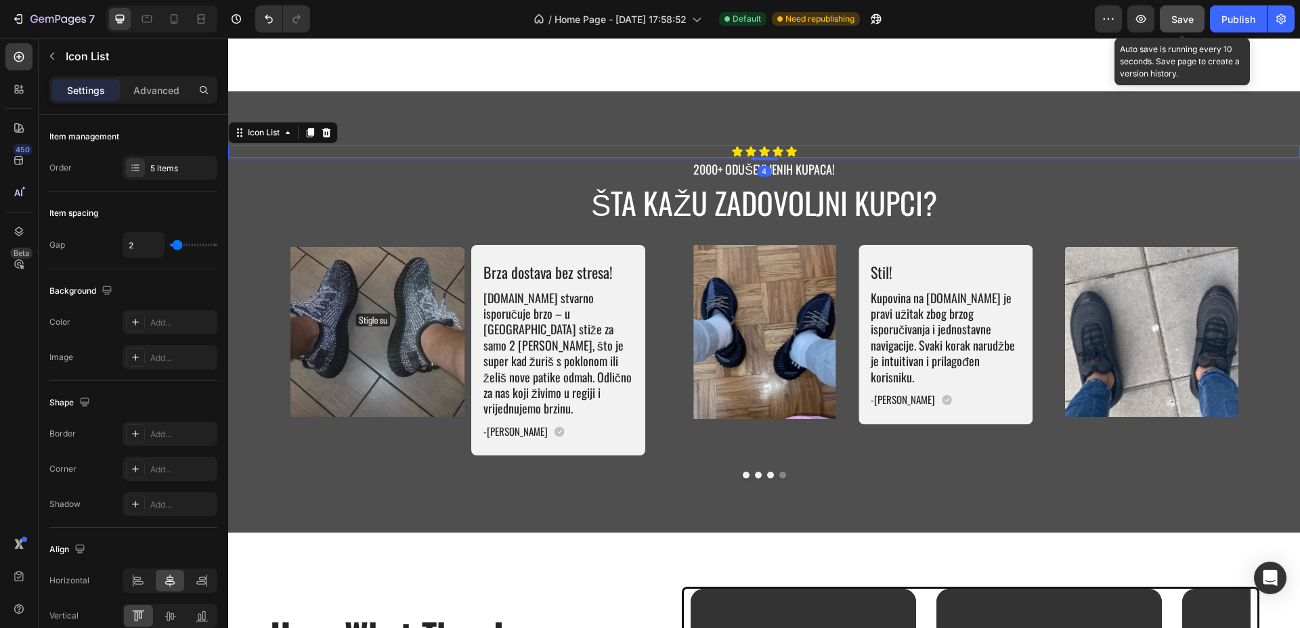
click at [1162, 6] on button "Save" at bounding box center [1182, 18] width 45 height 27
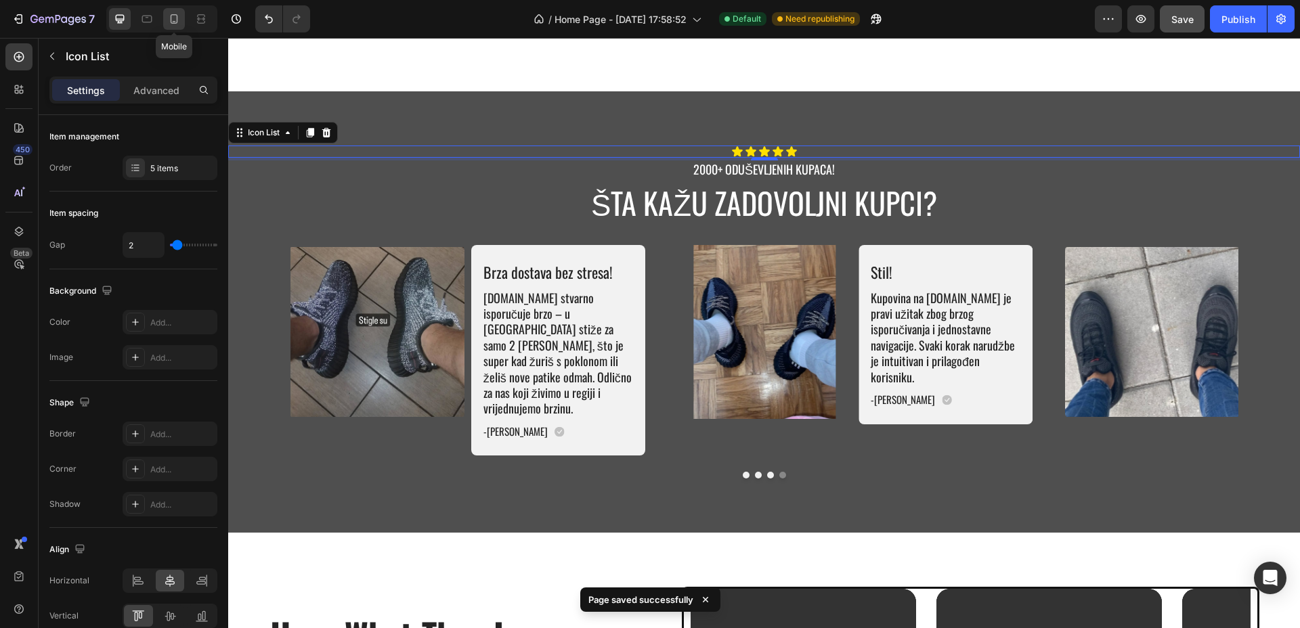
click at [179, 22] on icon at bounding box center [174, 19] width 14 height 14
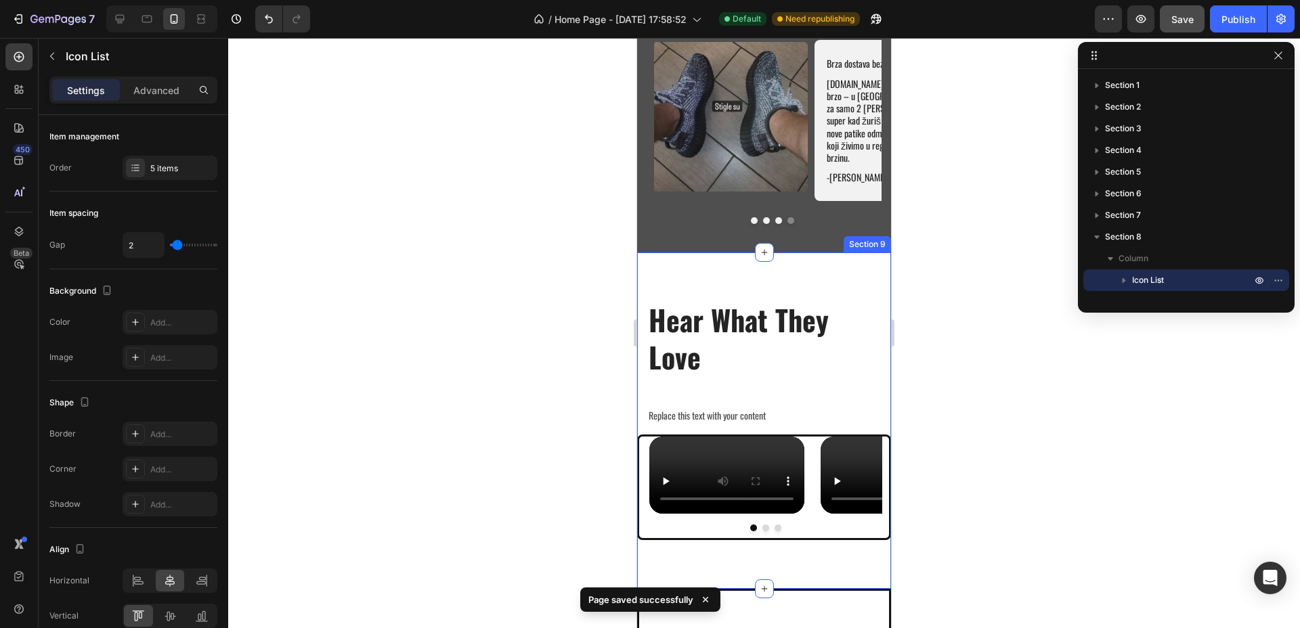
scroll to position [2987, 0]
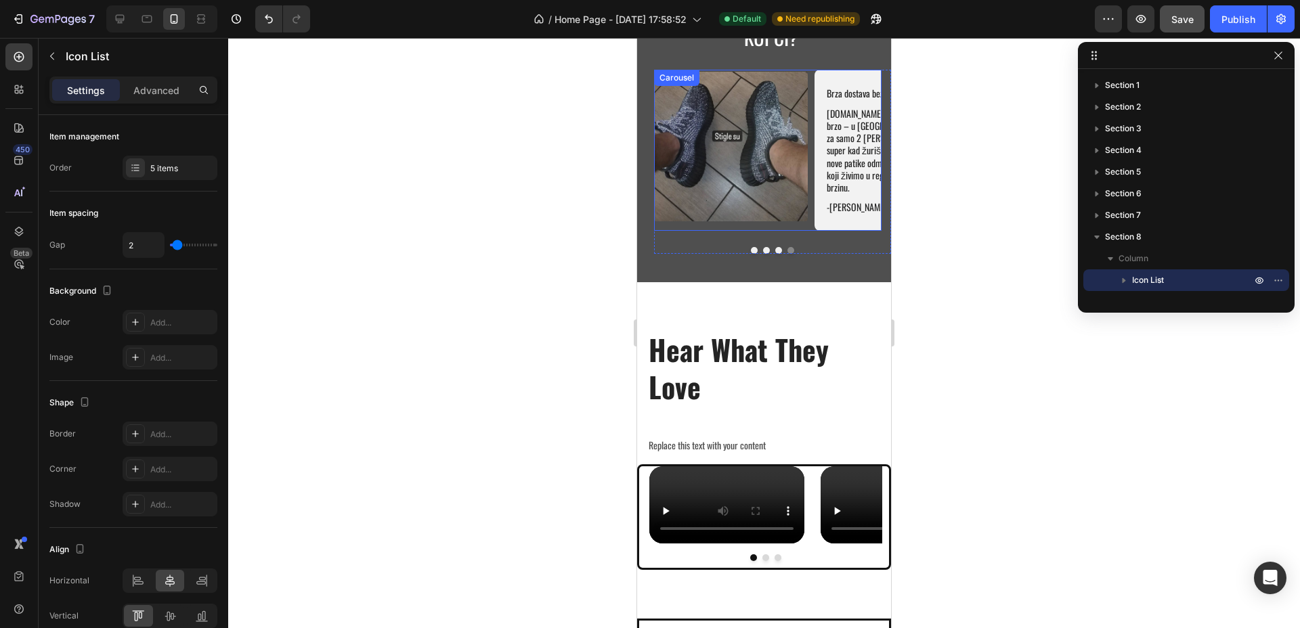
click at [805, 156] on div "Image Brza dostava bez stresa! Text Block Tenisice.net stvarno isporučuje brzo …" at bounding box center [767, 150] width 227 height 161
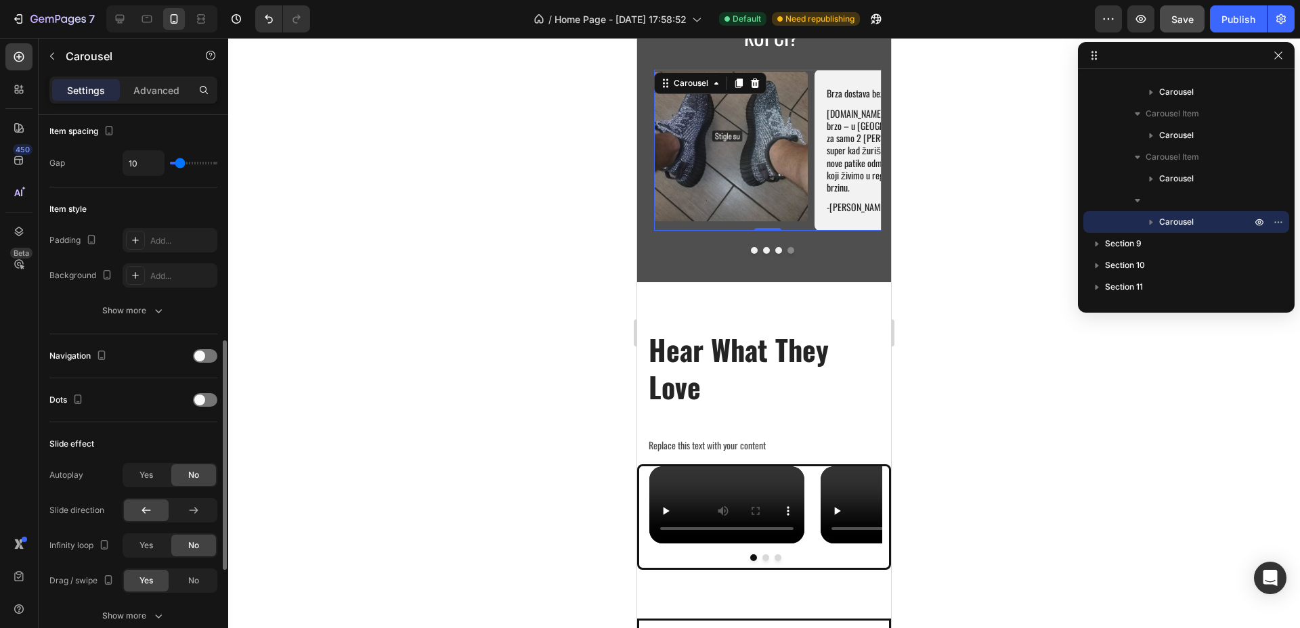
scroll to position [423, 0]
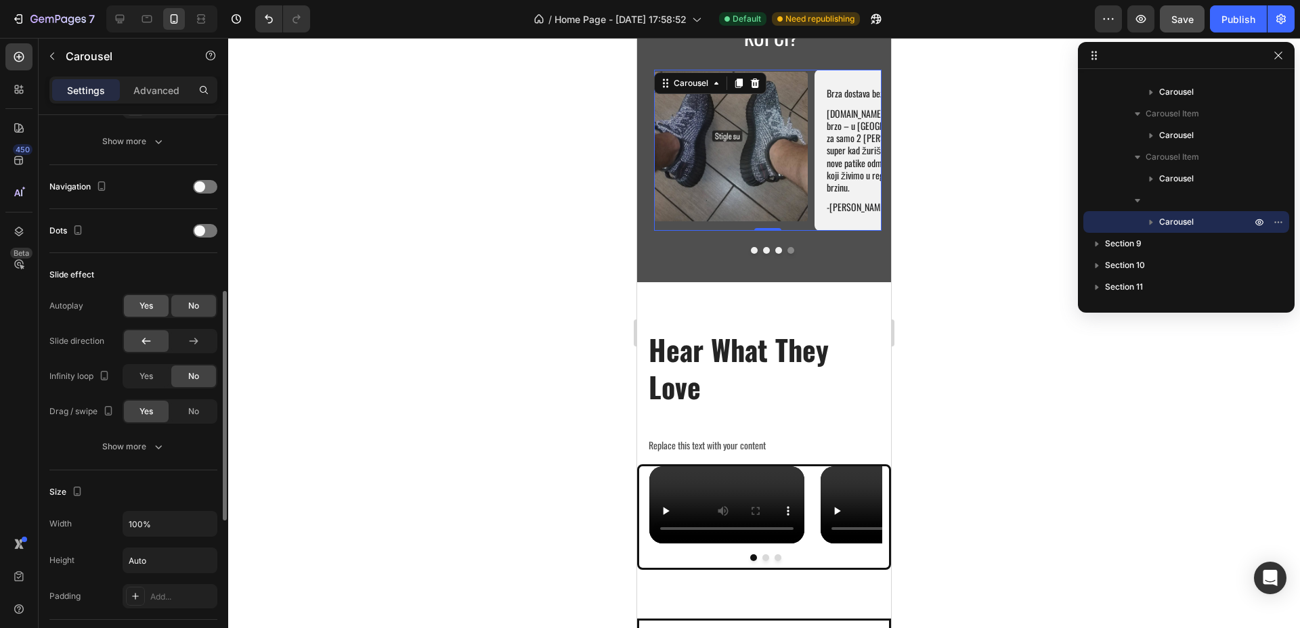
click at [141, 307] on span "Yes" at bounding box center [146, 306] width 14 height 12
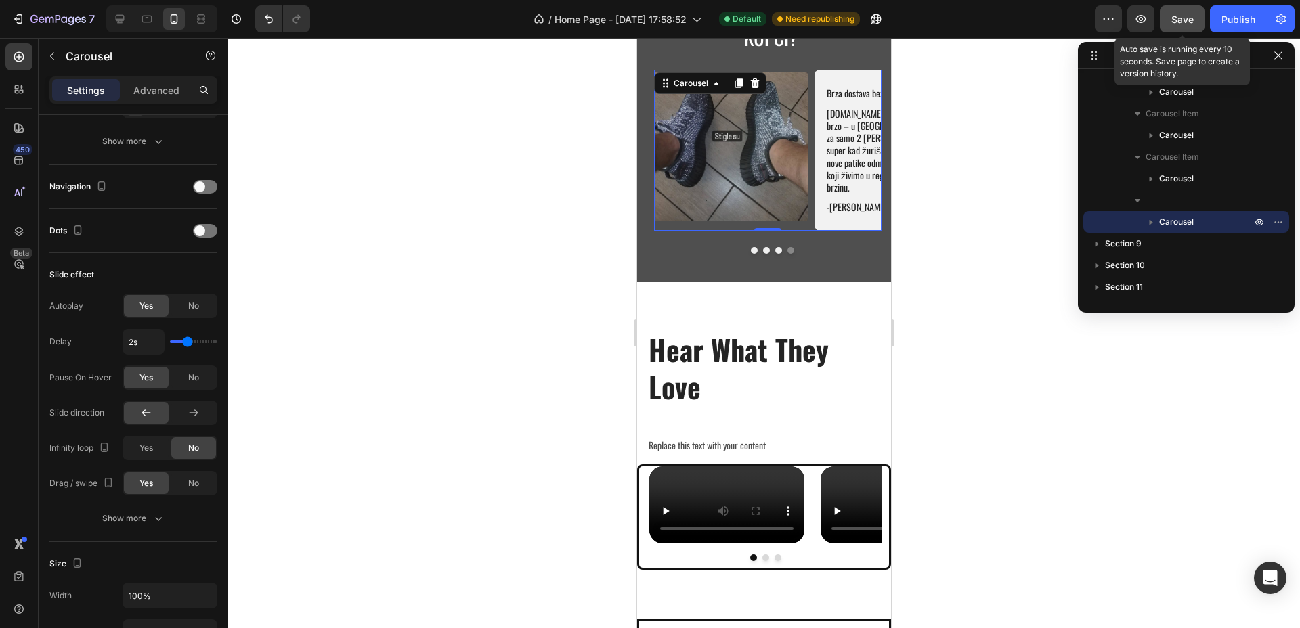
click at [1183, 14] on span "Save" at bounding box center [1182, 20] width 22 height 12
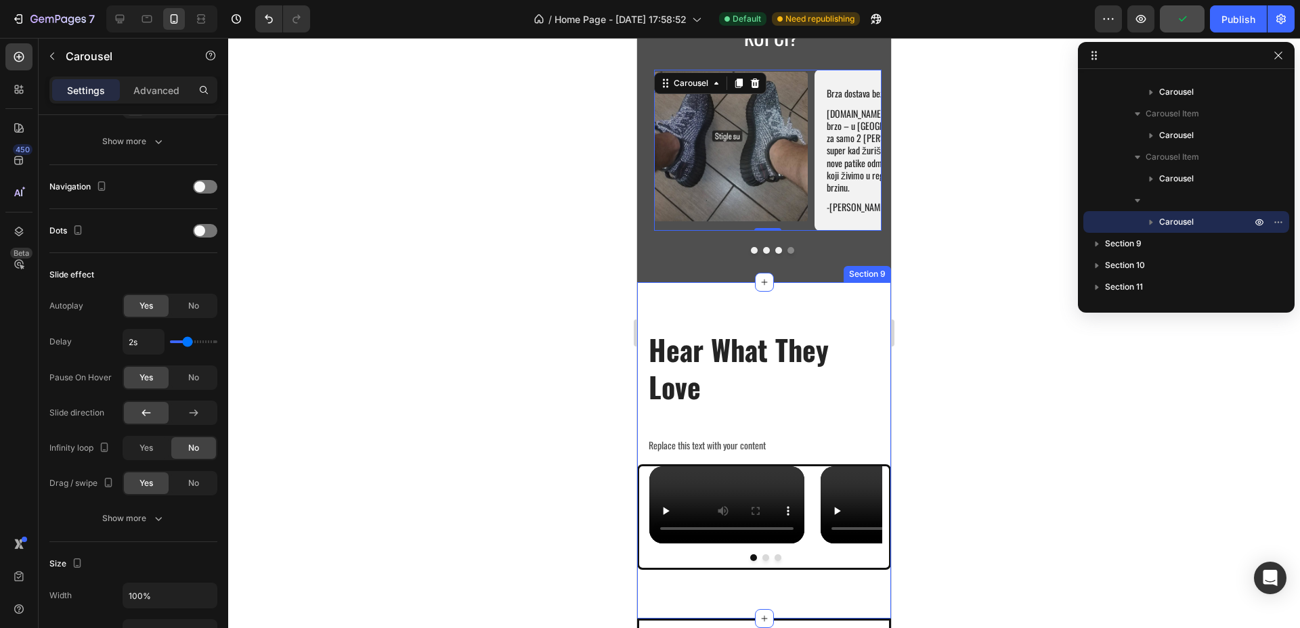
click at [774, 282] on div "Hear What They Love Heading Replace this text with your content Text Block Row …" at bounding box center [764, 450] width 254 height 336
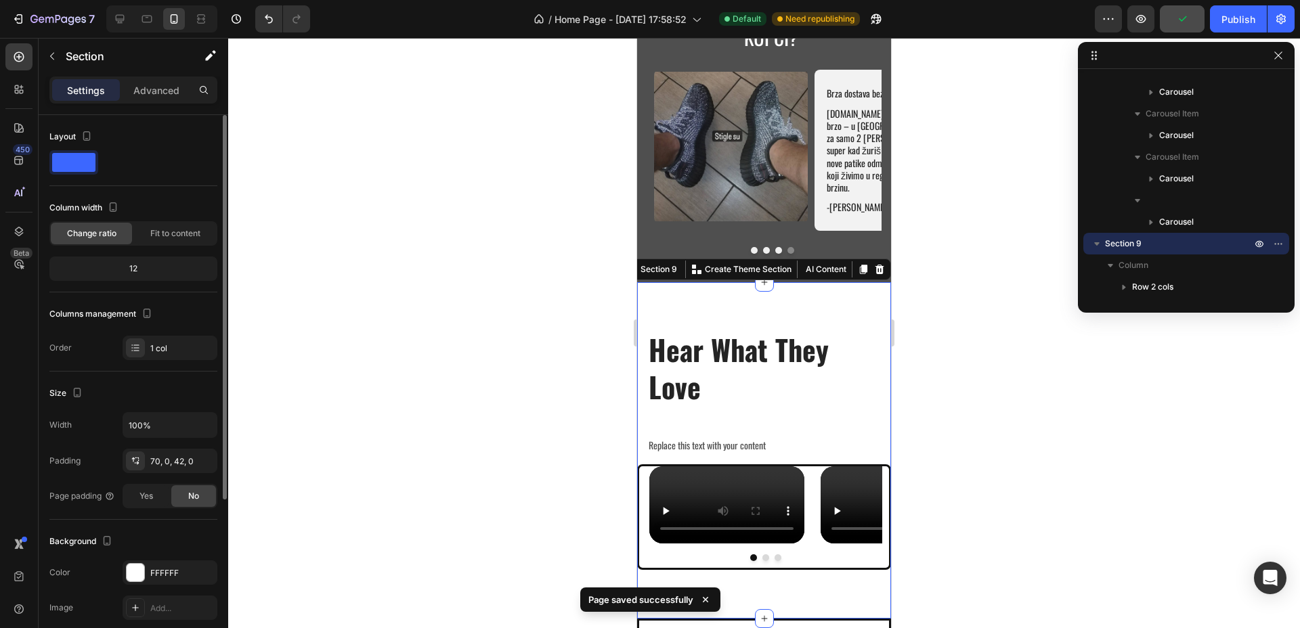
click at [150, 87] on p "Advanced" at bounding box center [156, 90] width 46 height 14
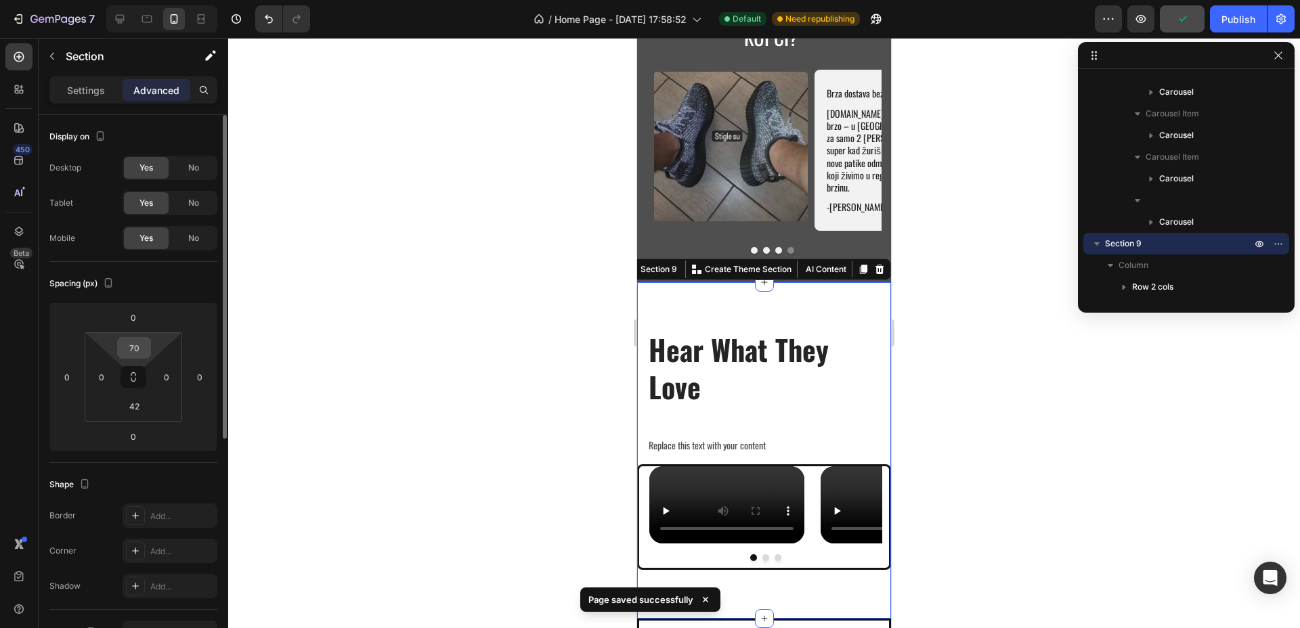
click at [141, 345] on input "70" at bounding box center [133, 348] width 27 height 20
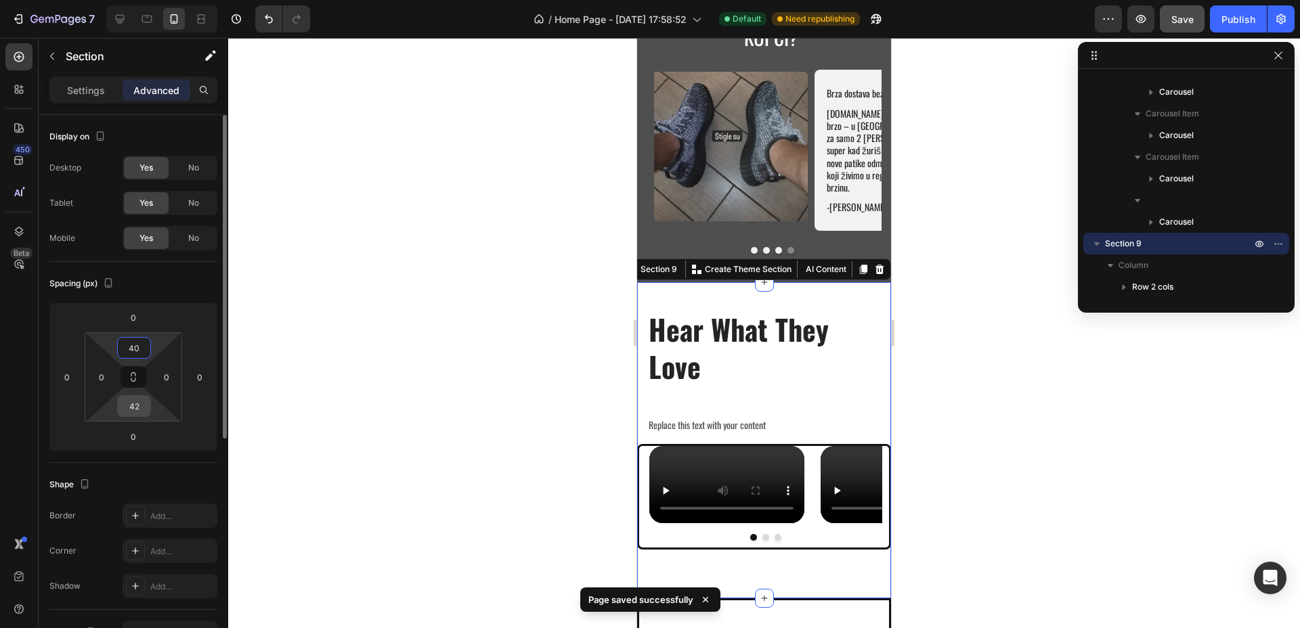
type input "40"
click at [142, 407] on input "42" at bounding box center [133, 406] width 27 height 20
click at [141, 405] on input "4240" at bounding box center [133, 406] width 27 height 20
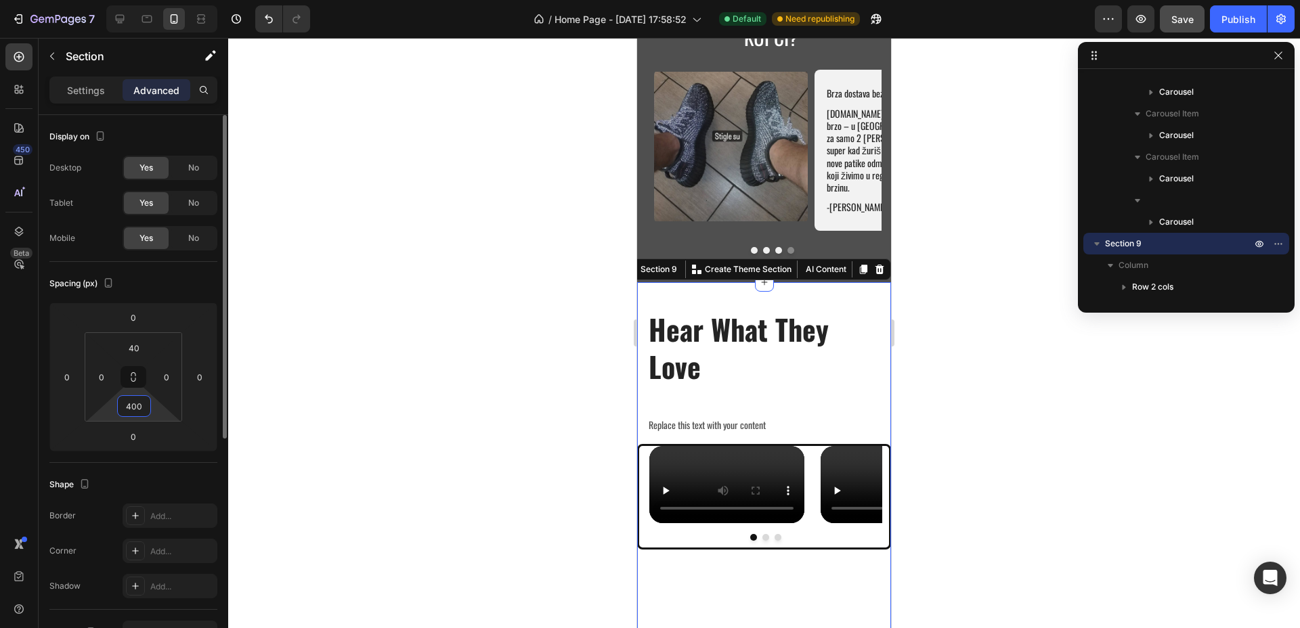
click at [144, 404] on input "400" at bounding box center [133, 406] width 27 height 20
click at [144, 405] on input "4004" at bounding box center [133, 406] width 27 height 20
type input "40"
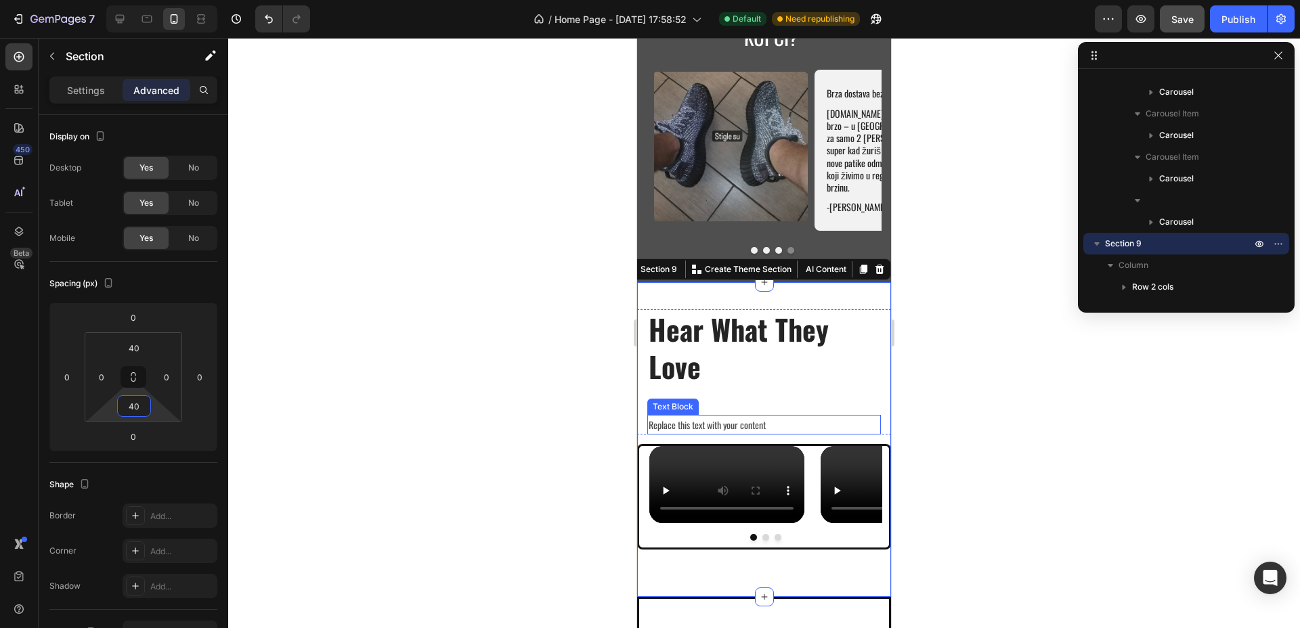
click at [721, 415] on div "Replace this text with your content" at bounding box center [764, 425] width 234 height 20
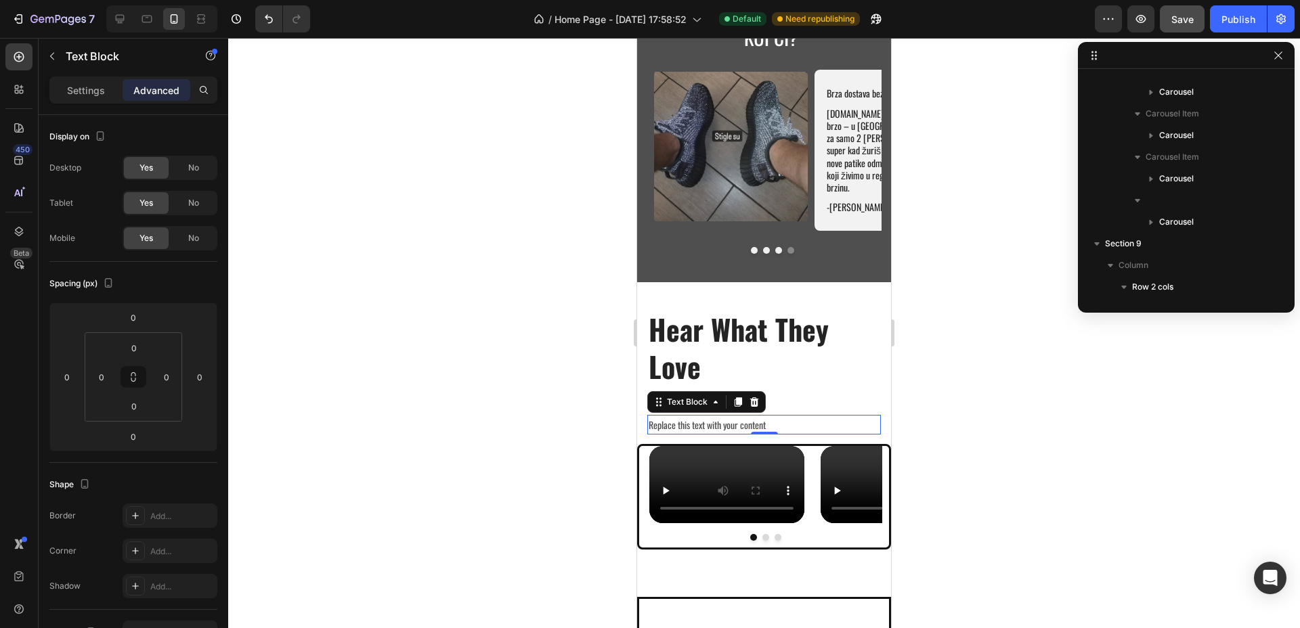
scroll to position [491, 0]
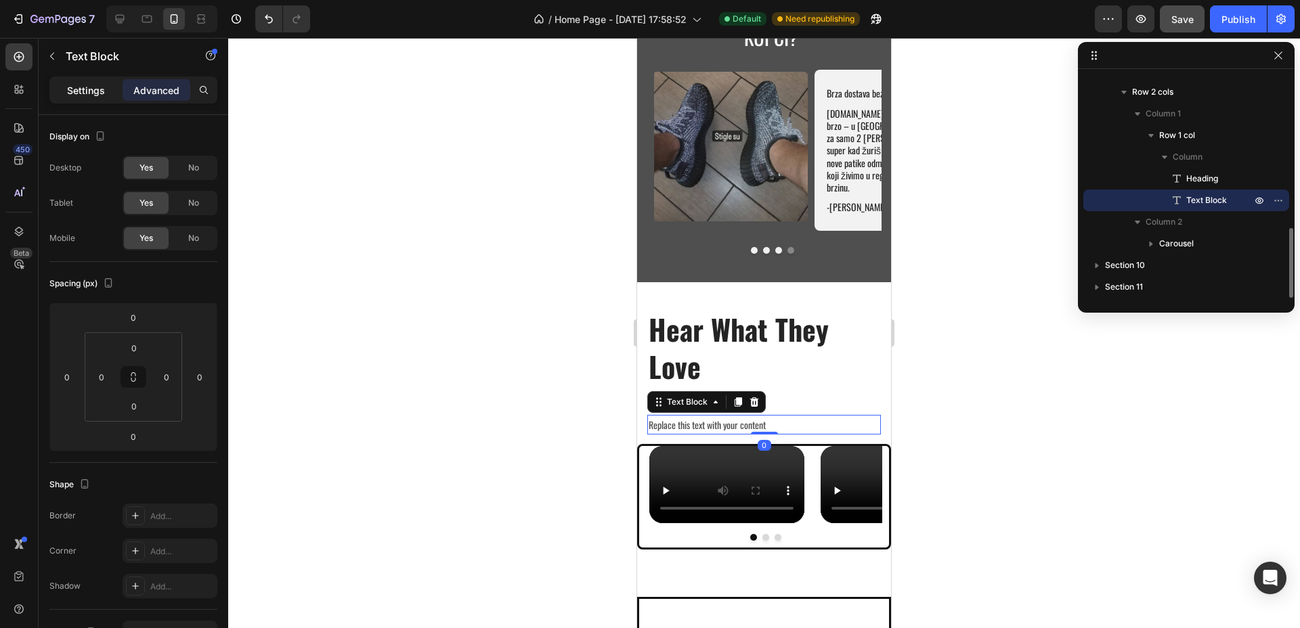
click at [89, 88] on p "Settings" at bounding box center [86, 90] width 38 height 14
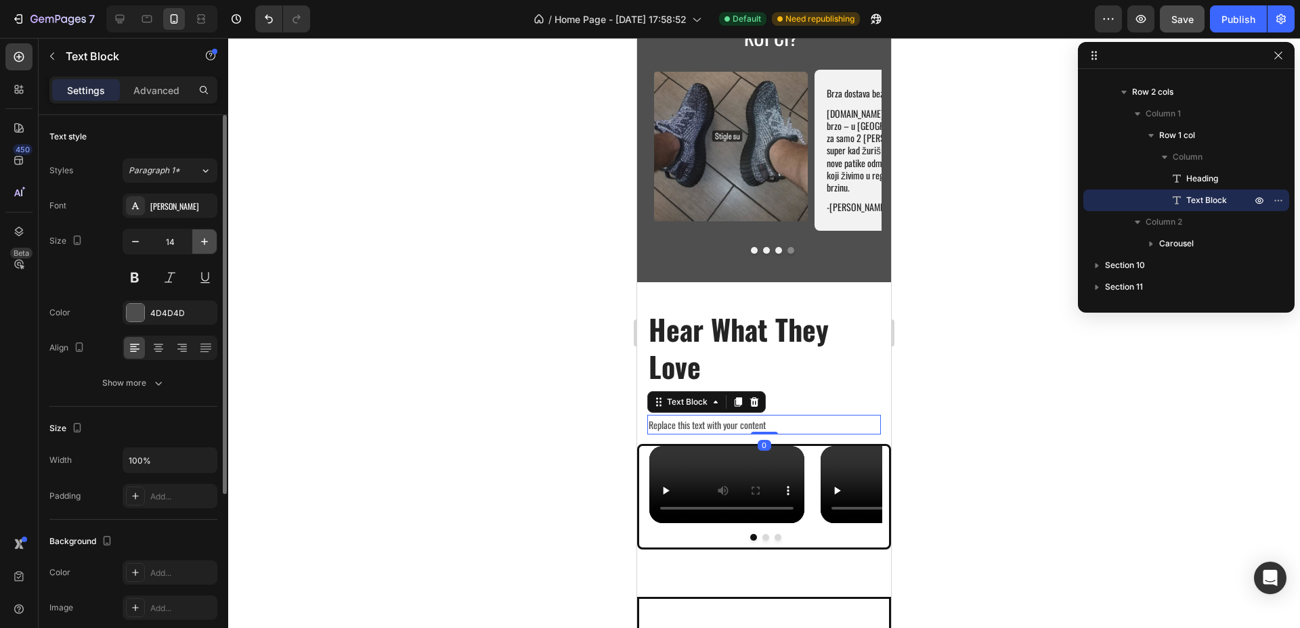
click at [192, 241] on button "button" at bounding box center [204, 241] width 24 height 24
click at [204, 241] on icon "button" at bounding box center [204, 241] width 7 height 7
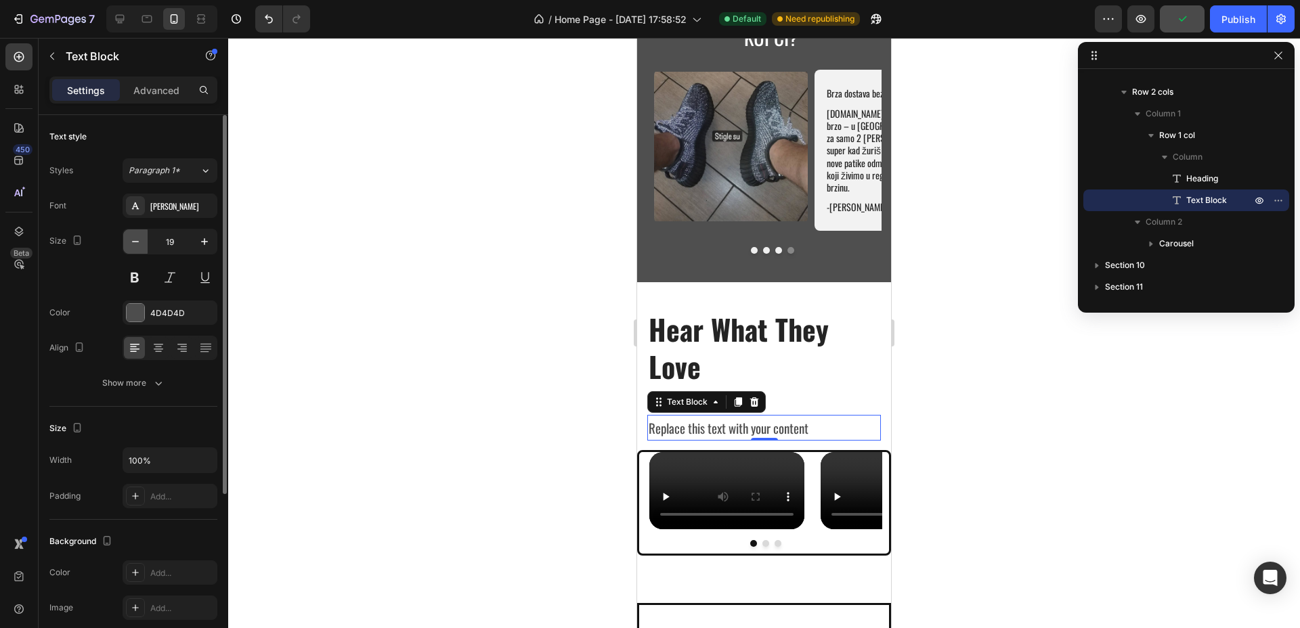
click at [141, 242] on icon "button" at bounding box center [136, 242] width 14 height 14
type input "18"
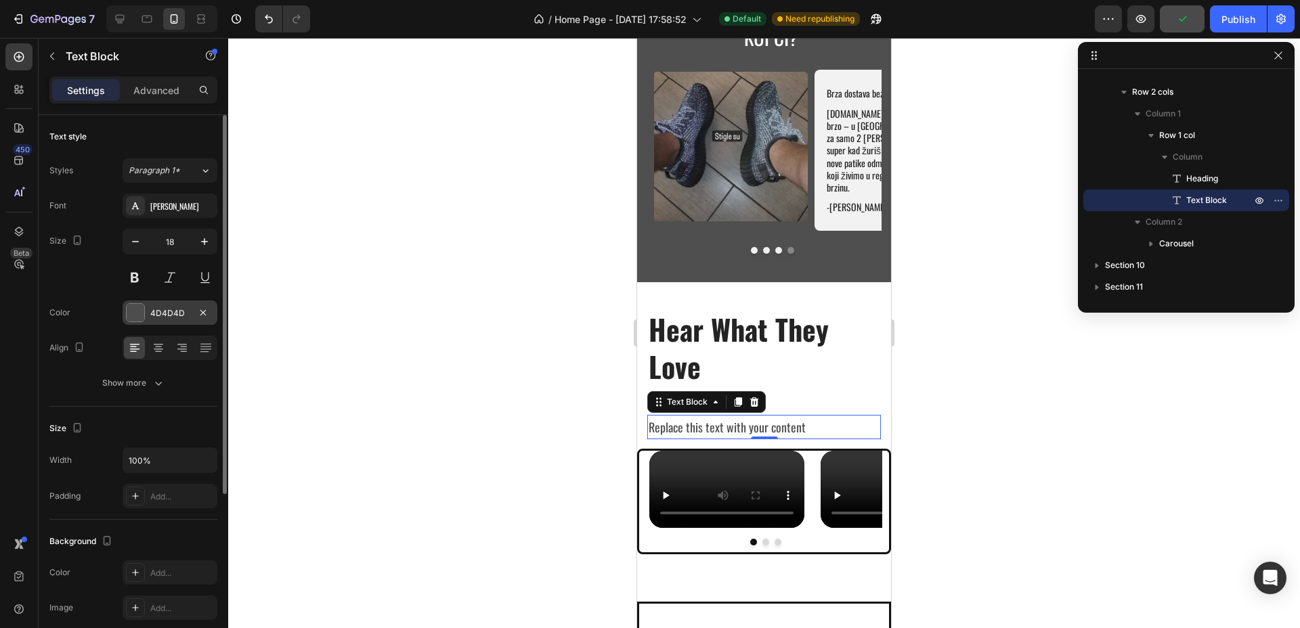
click at [129, 321] on div at bounding box center [136, 313] width 18 height 18
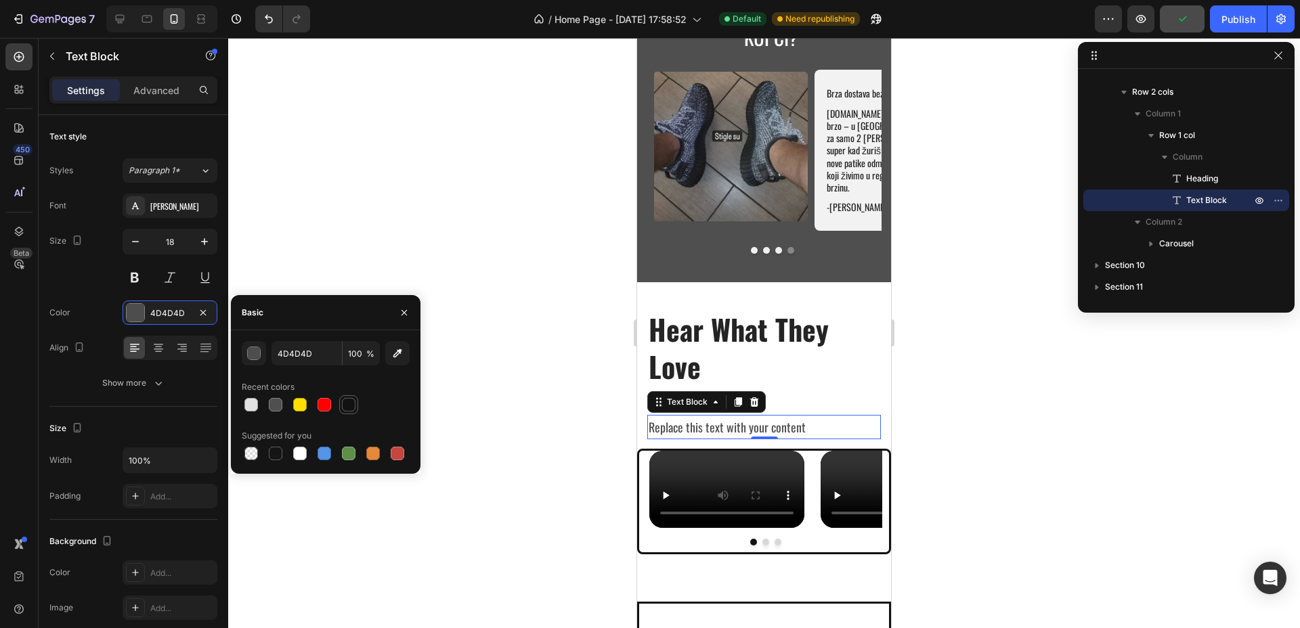
click at [349, 403] on div at bounding box center [349, 405] width 14 height 14
type input "121212"
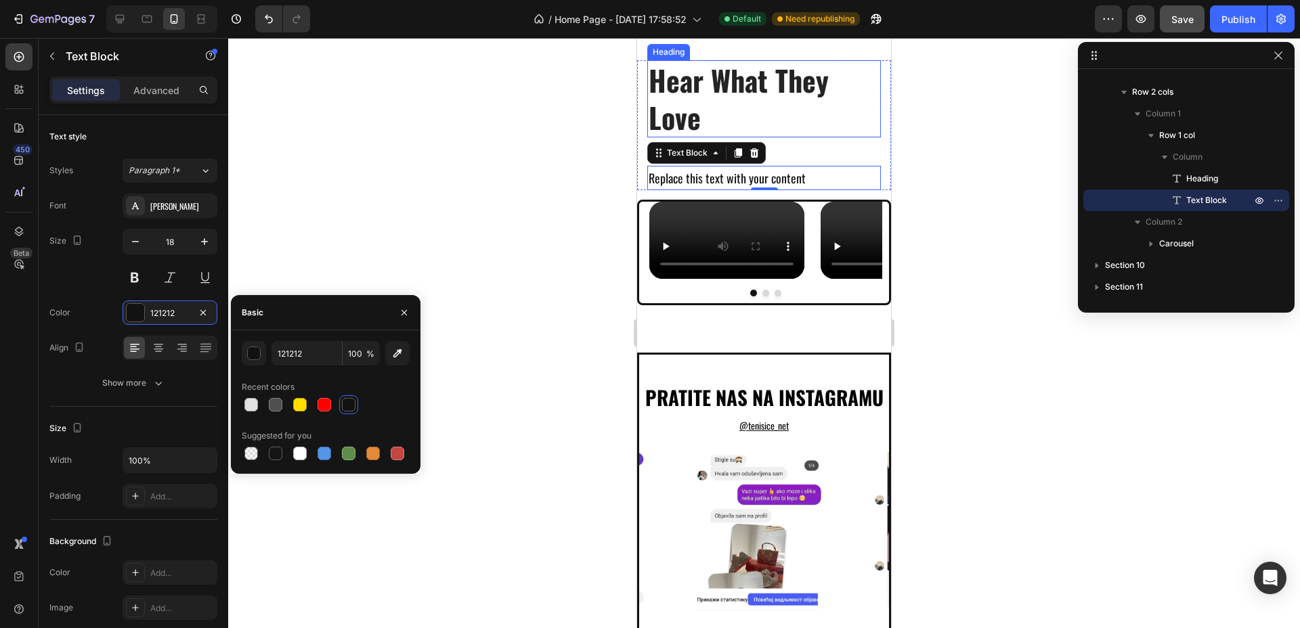
scroll to position [3241, 0]
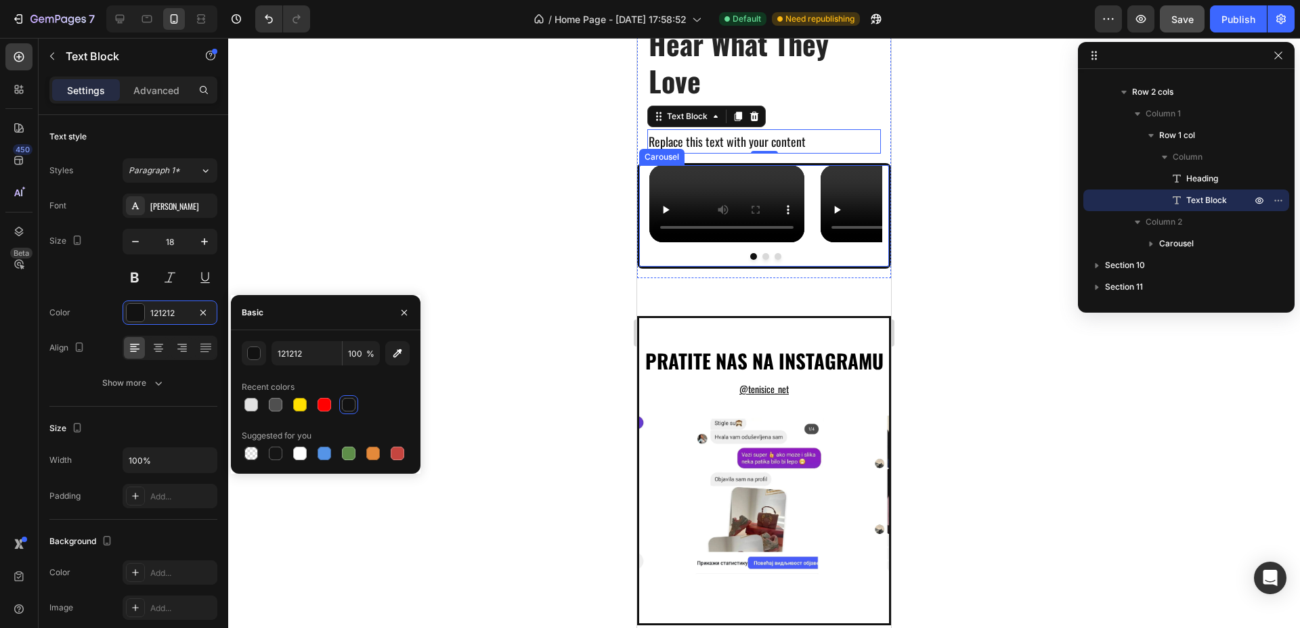
click at [797, 269] on div "Video Video Video Carousel" at bounding box center [764, 216] width 254 height 106
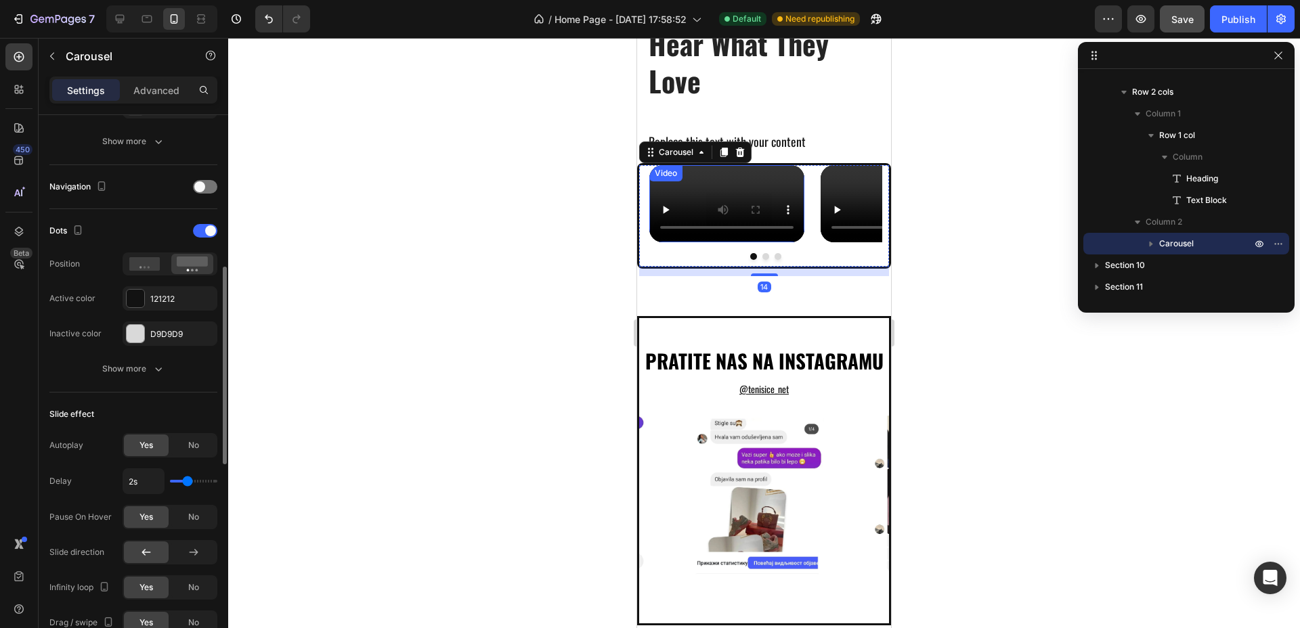
scroll to position [508, 0]
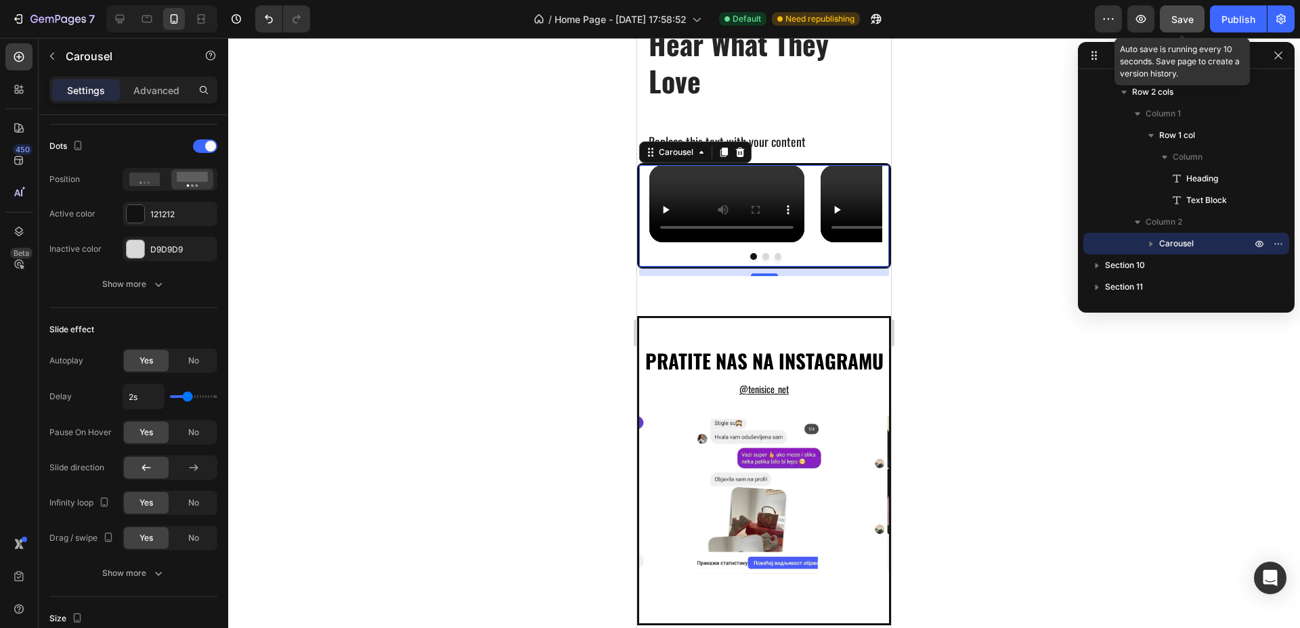
click at [1180, 12] on div "Save" at bounding box center [1182, 19] width 22 height 14
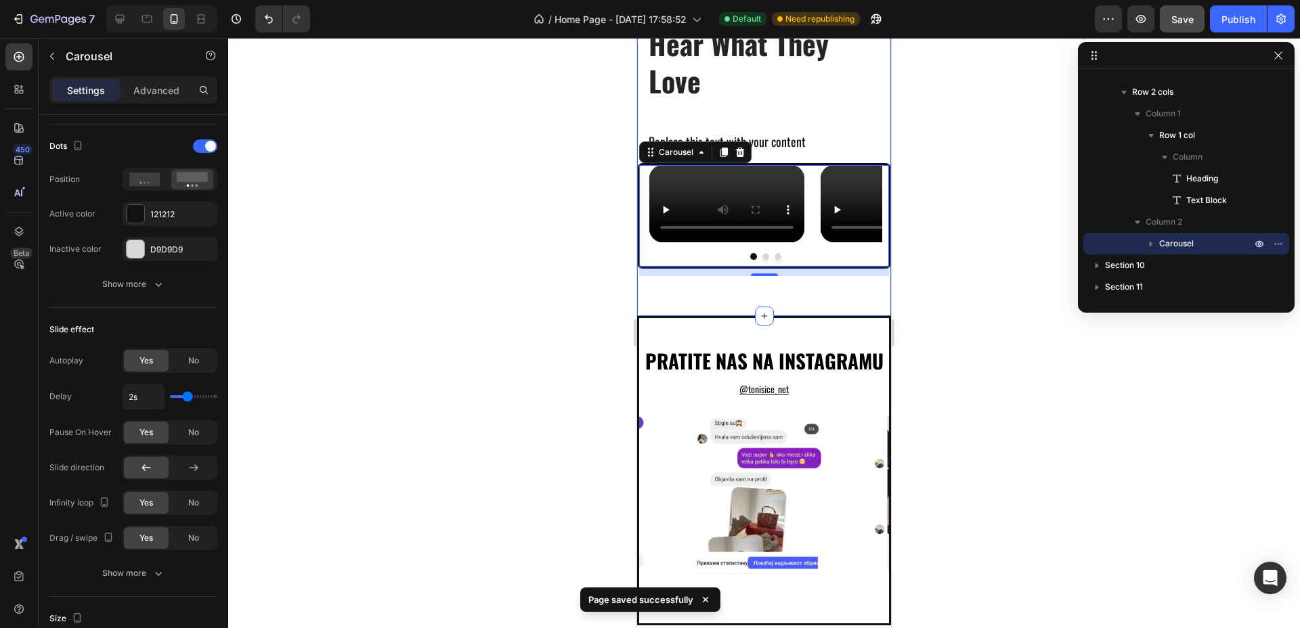
drag, startPoint x: 785, startPoint y: 496, endPoint x: 707, endPoint y: 481, distance: 78.6
click at [785, 316] on div "Hear What They Love Heading Replace this text with your content Text Block Row …" at bounding box center [764, 157] width 254 height 320
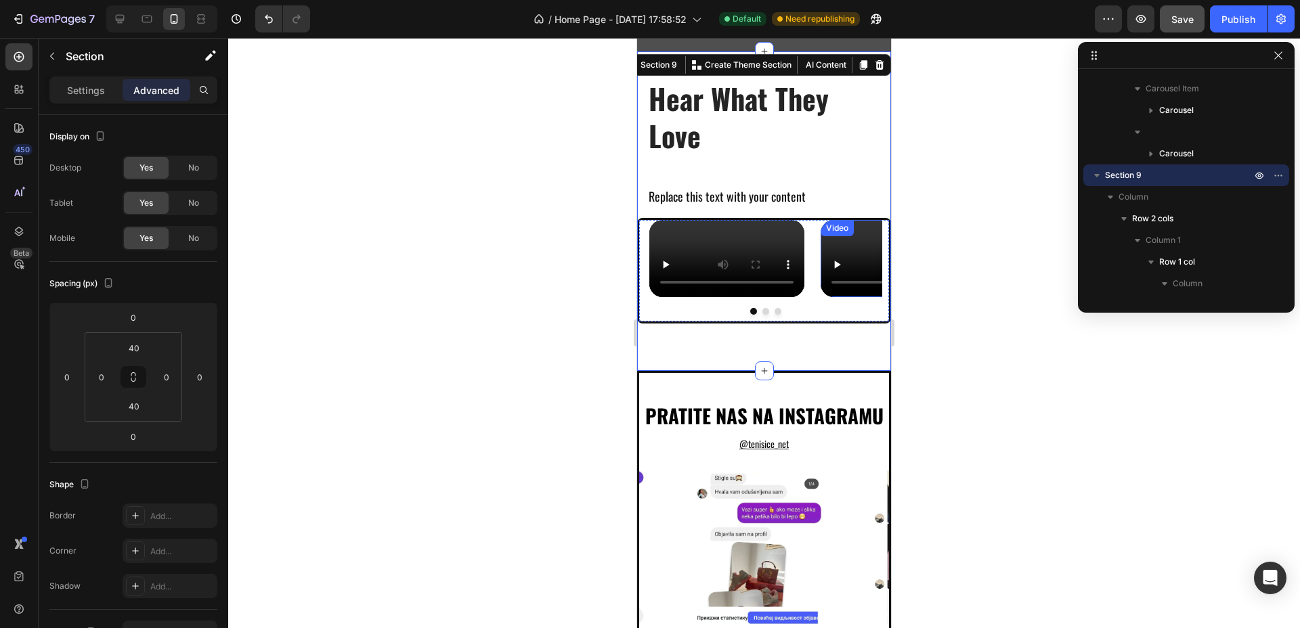
scroll to position [3156, 0]
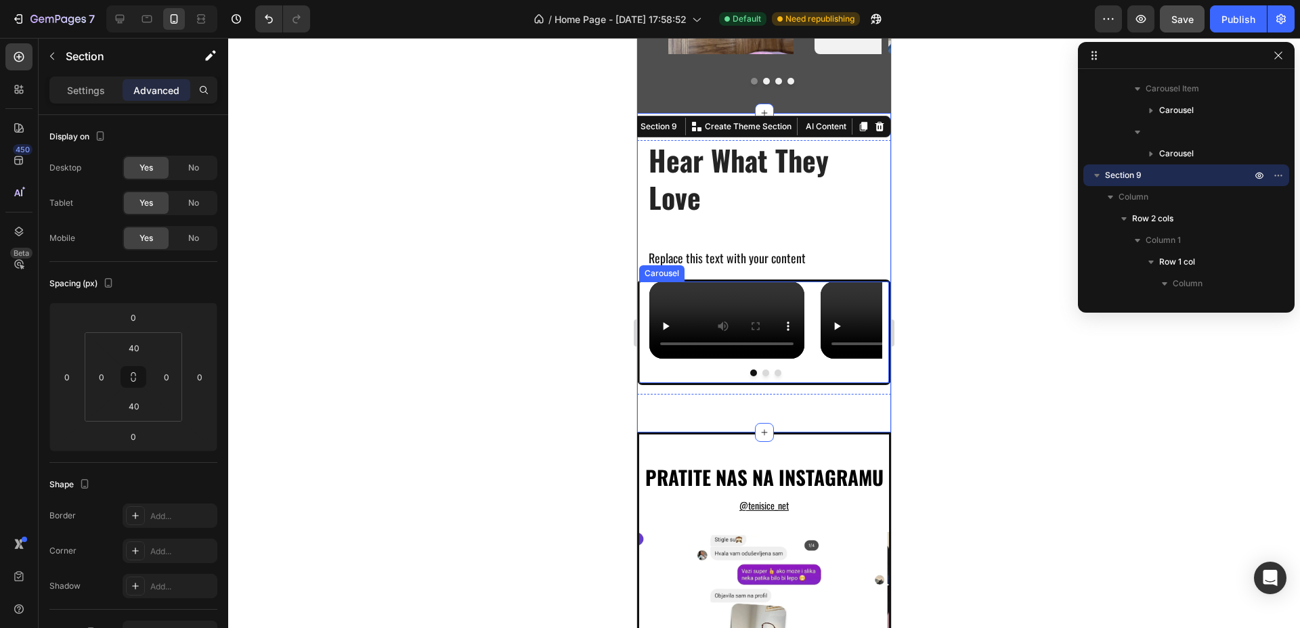
click at [810, 282] on div "Video Video Video" at bounding box center [765, 320] width 233 height 77
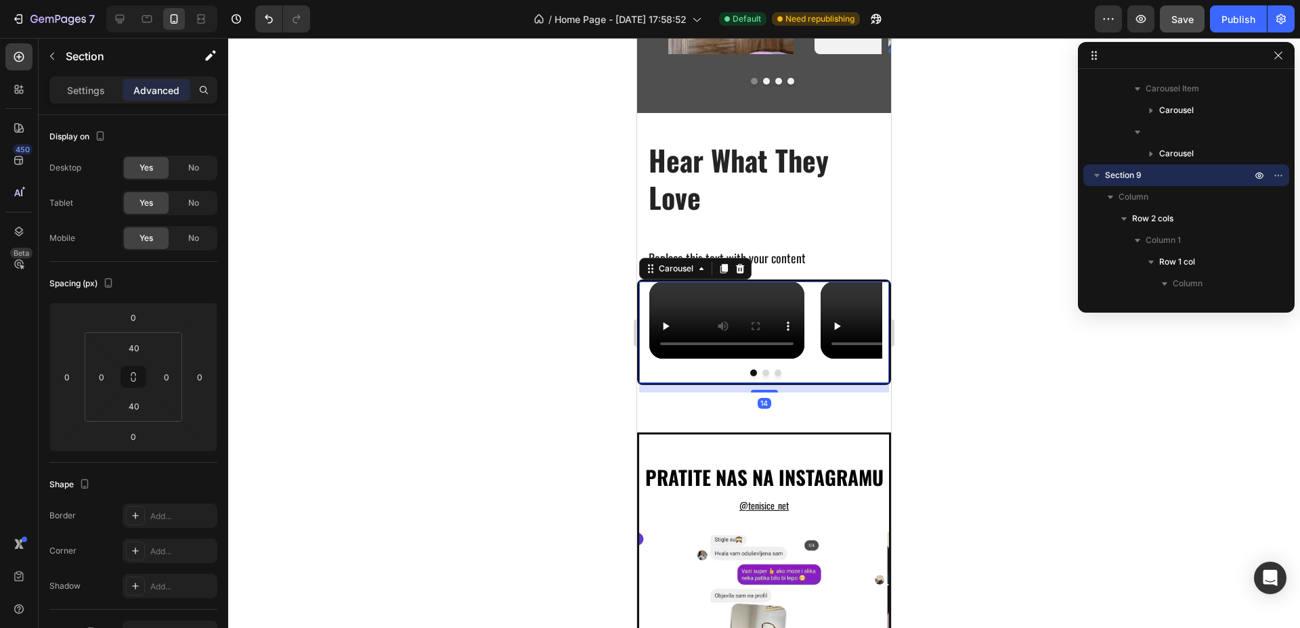
scroll to position [491, 0]
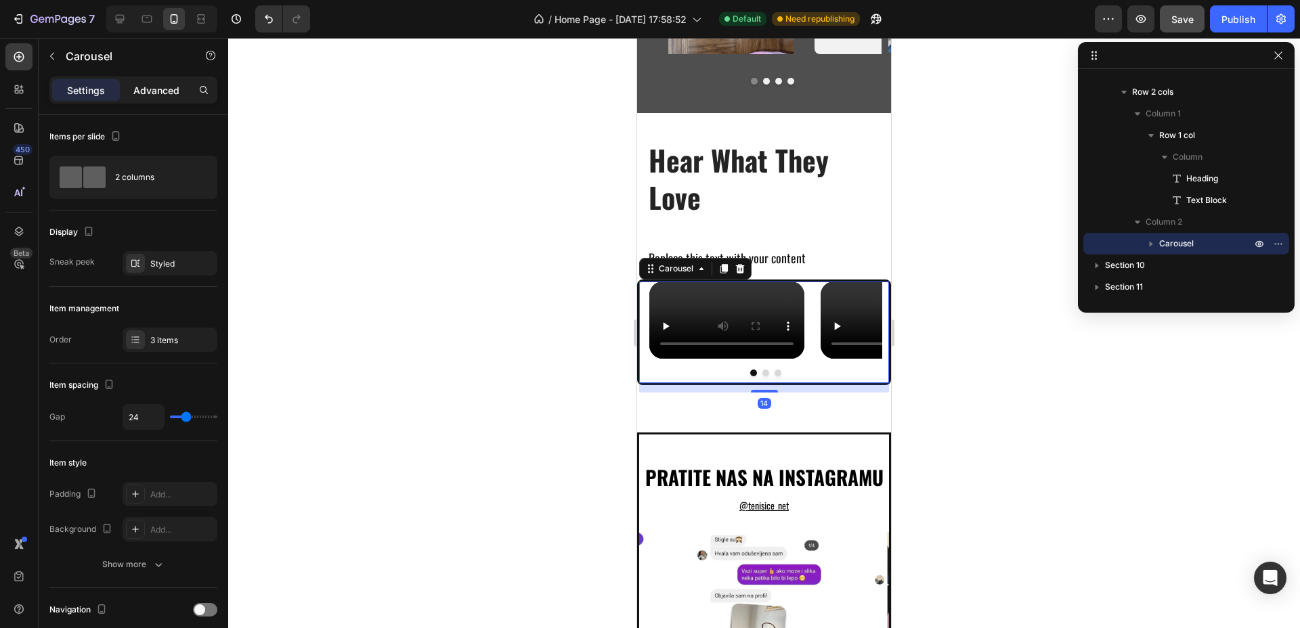
click at [173, 84] on p "Advanced" at bounding box center [156, 90] width 46 height 14
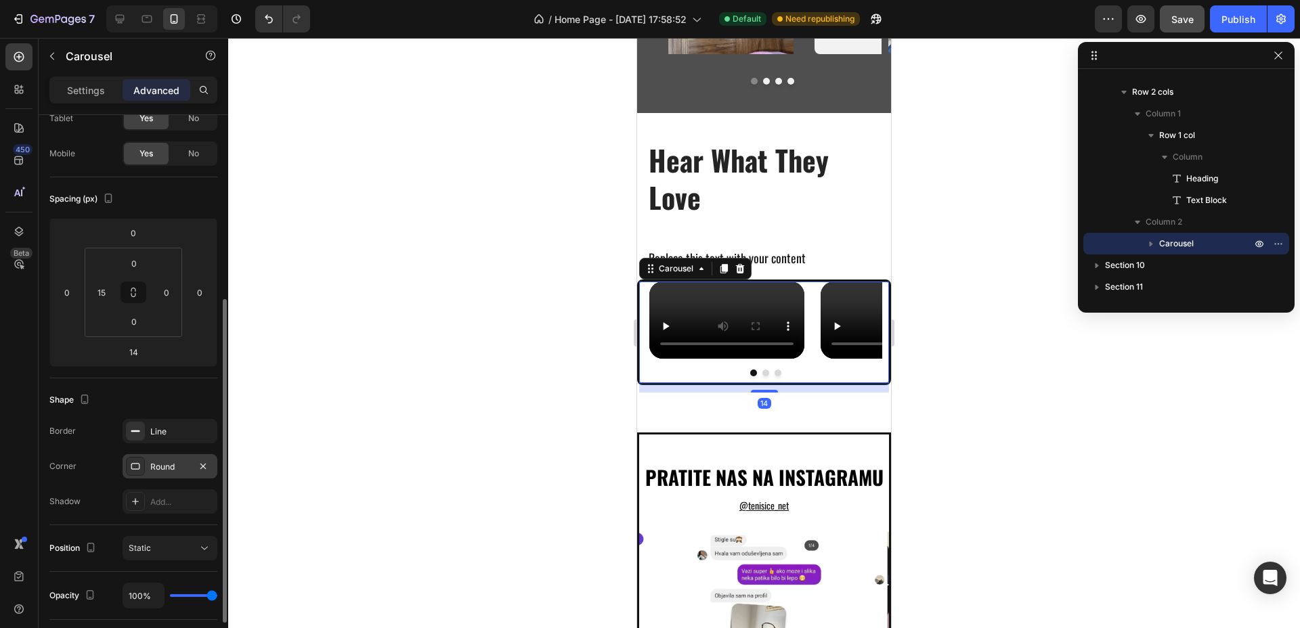
scroll to position [169, 0]
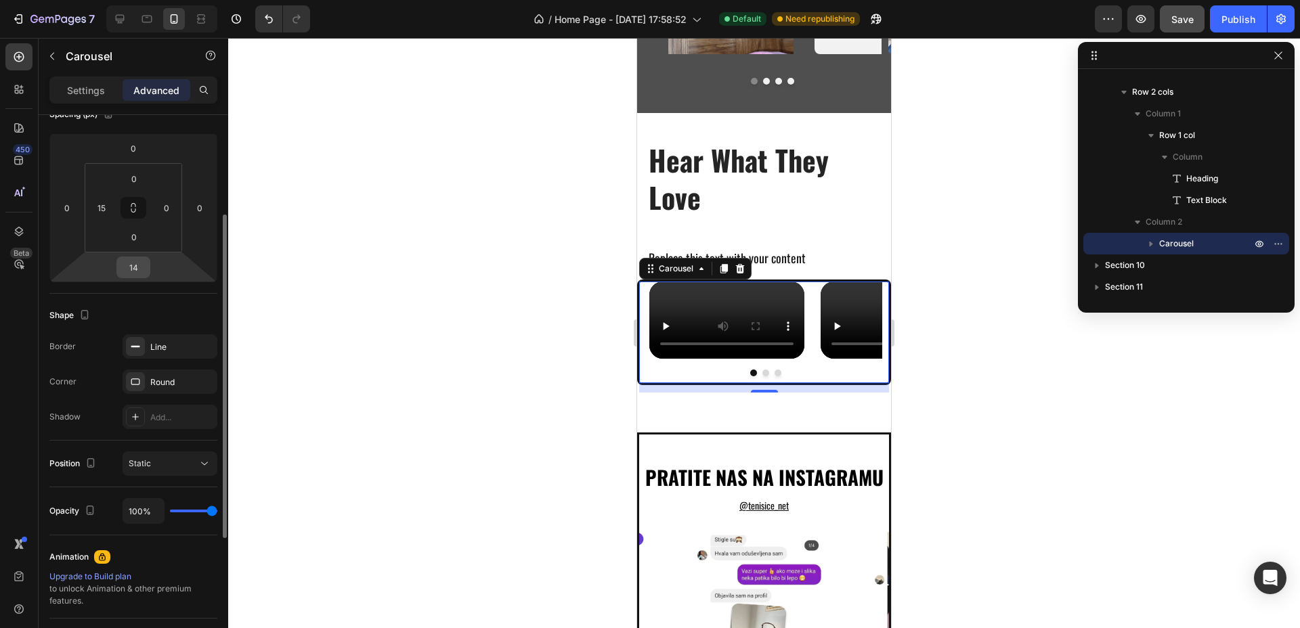
click at [130, 269] on input "14" at bounding box center [133, 267] width 27 height 20
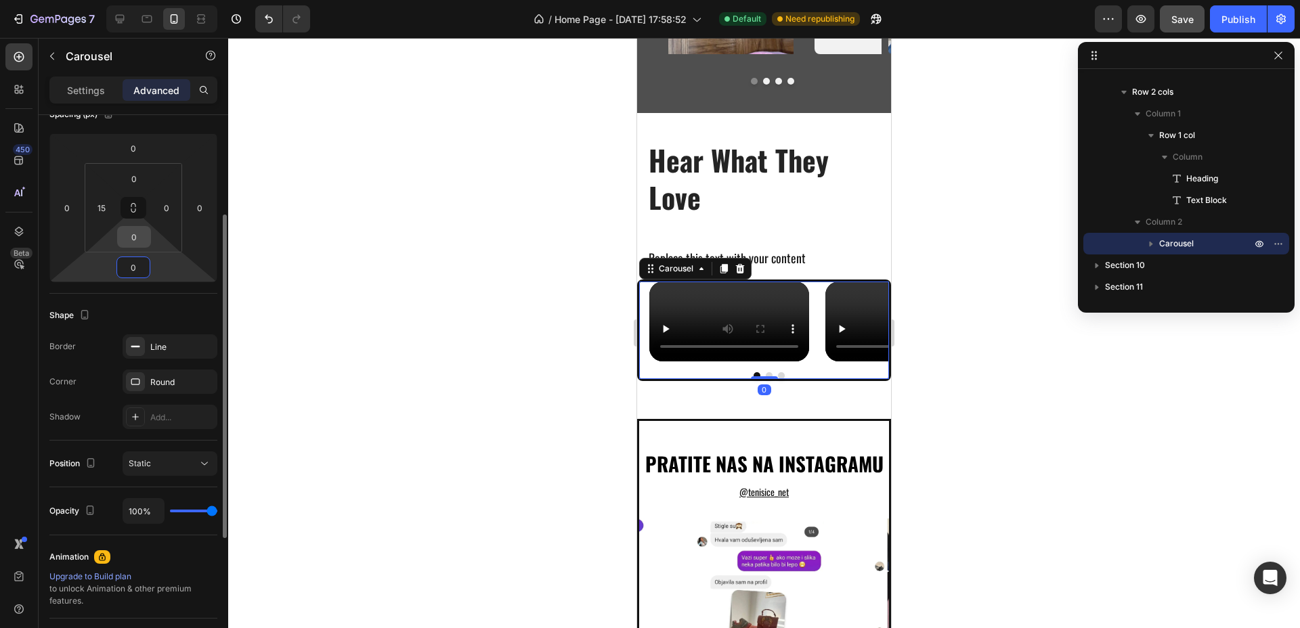
type input "0"
click at [134, 237] on input "0" at bounding box center [133, 237] width 27 height 20
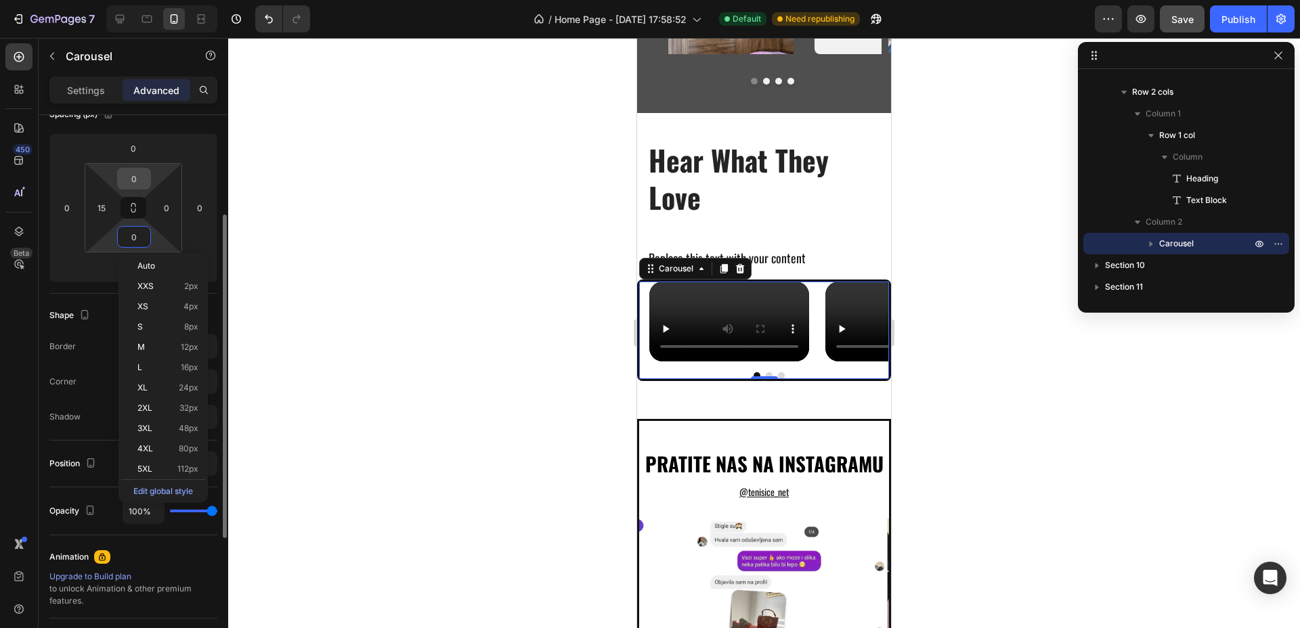
click at [137, 177] on input "0" at bounding box center [133, 179] width 27 height 20
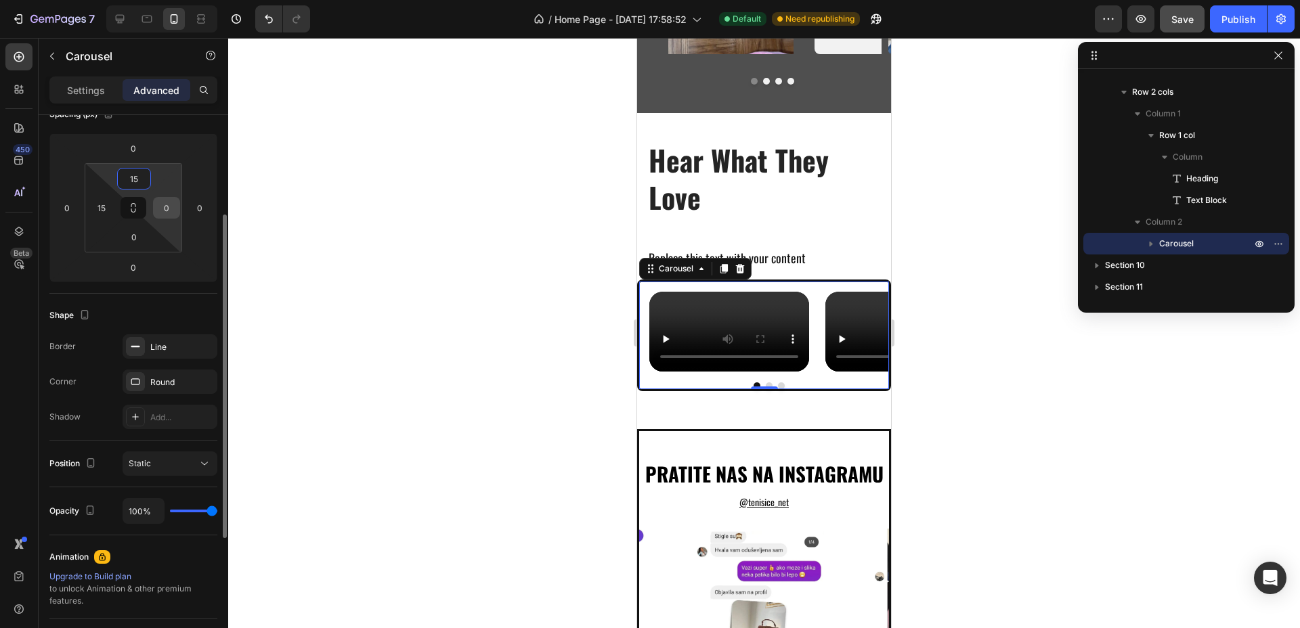
type input "15"
click at [165, 208] on input "0" at bounding box center [166, 208] width 20 height 20
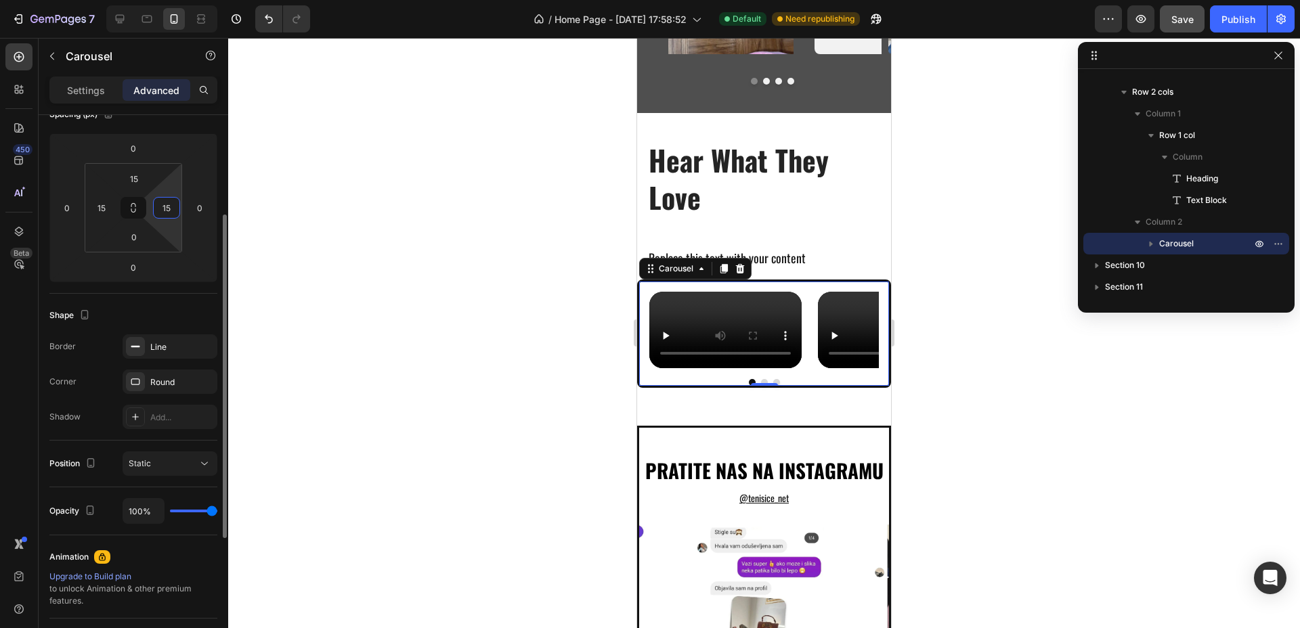
type input "1"
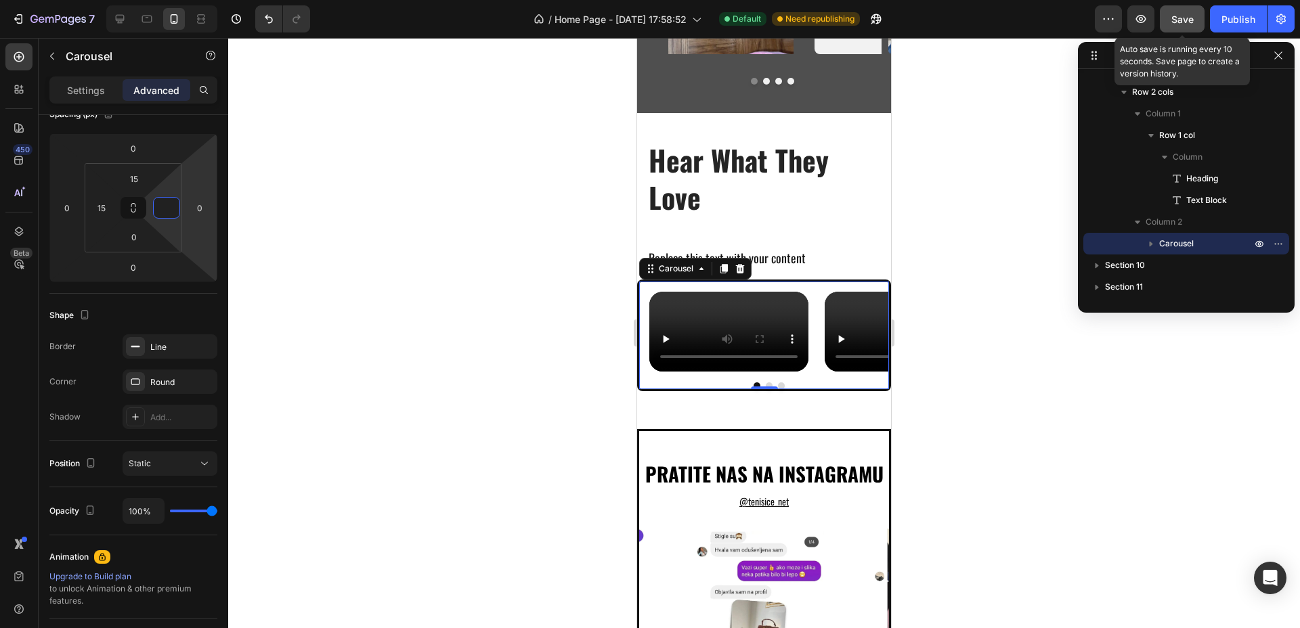
click at [1176, 7] on button "Save" at bounding box center [1182, 18] width 45 height 27
type input "0"
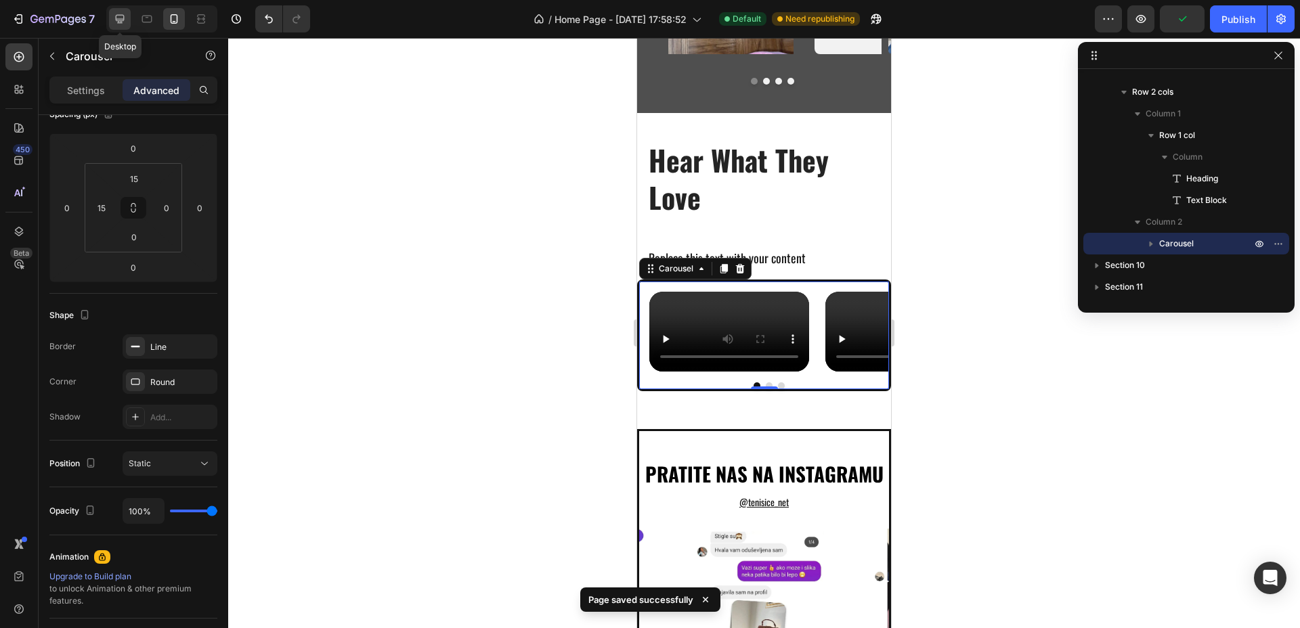
click at [118, 21] on icon at bounding box center [120, 19] width 9 height 9
type input "0"
type input "10"
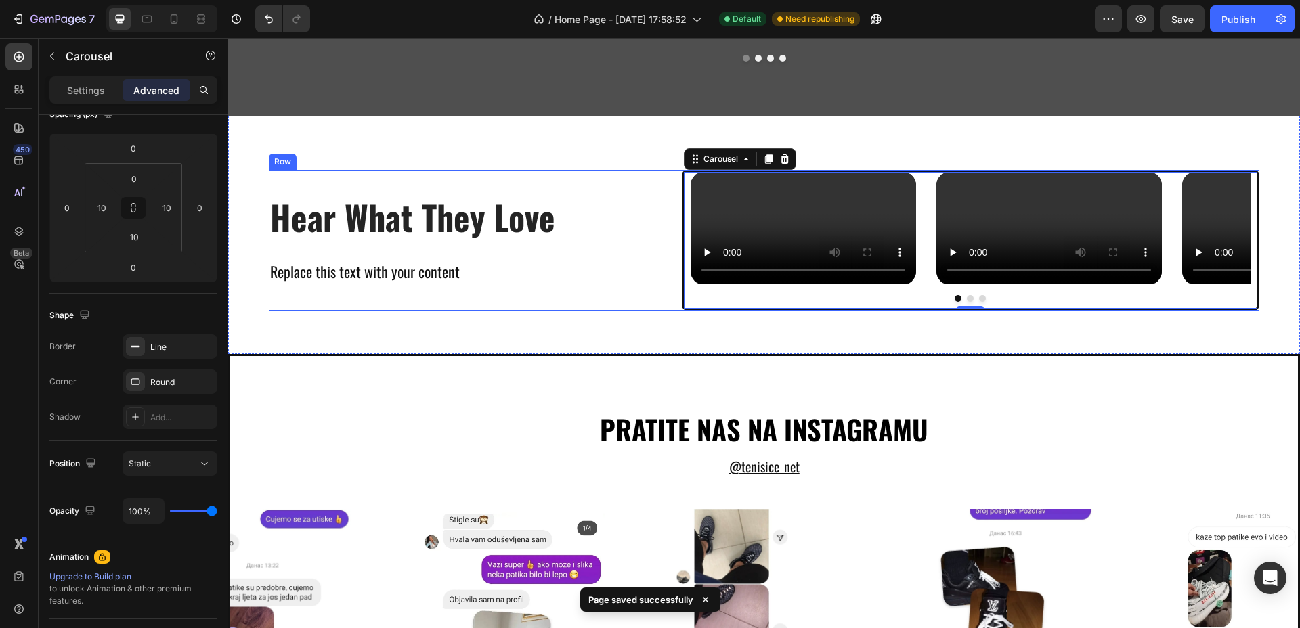
scroll to position [3402, 0]
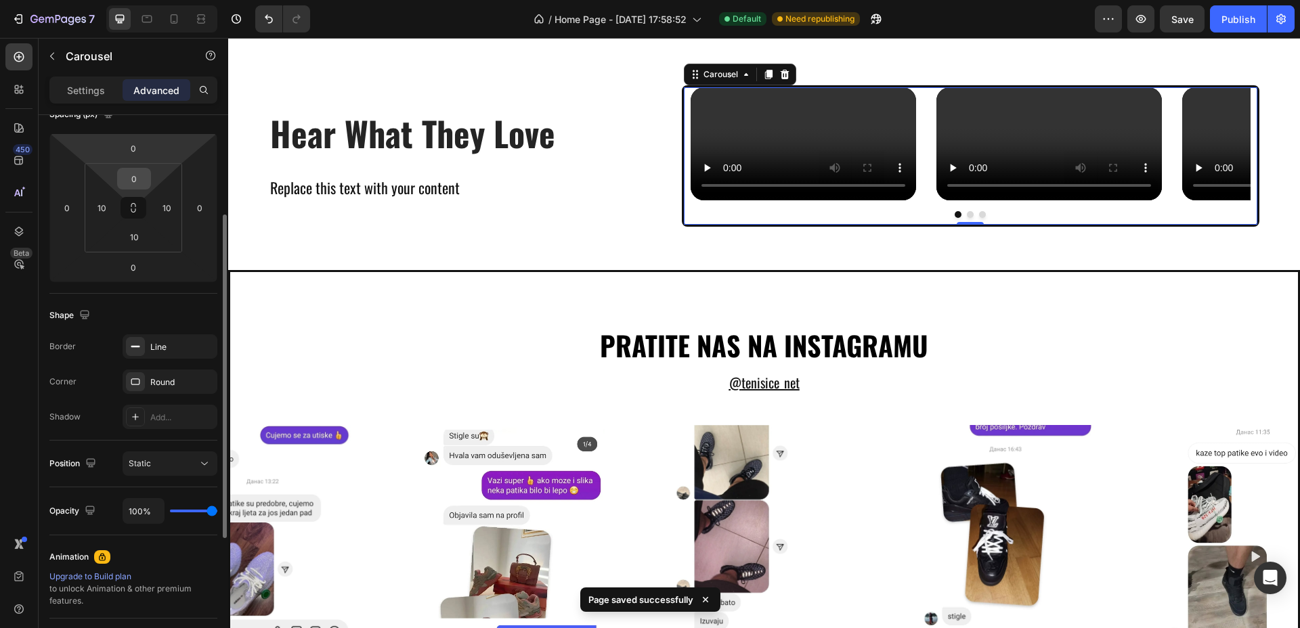
click at [135, 180] on input "0" at bounding box center [133, 179] width 27 height 20
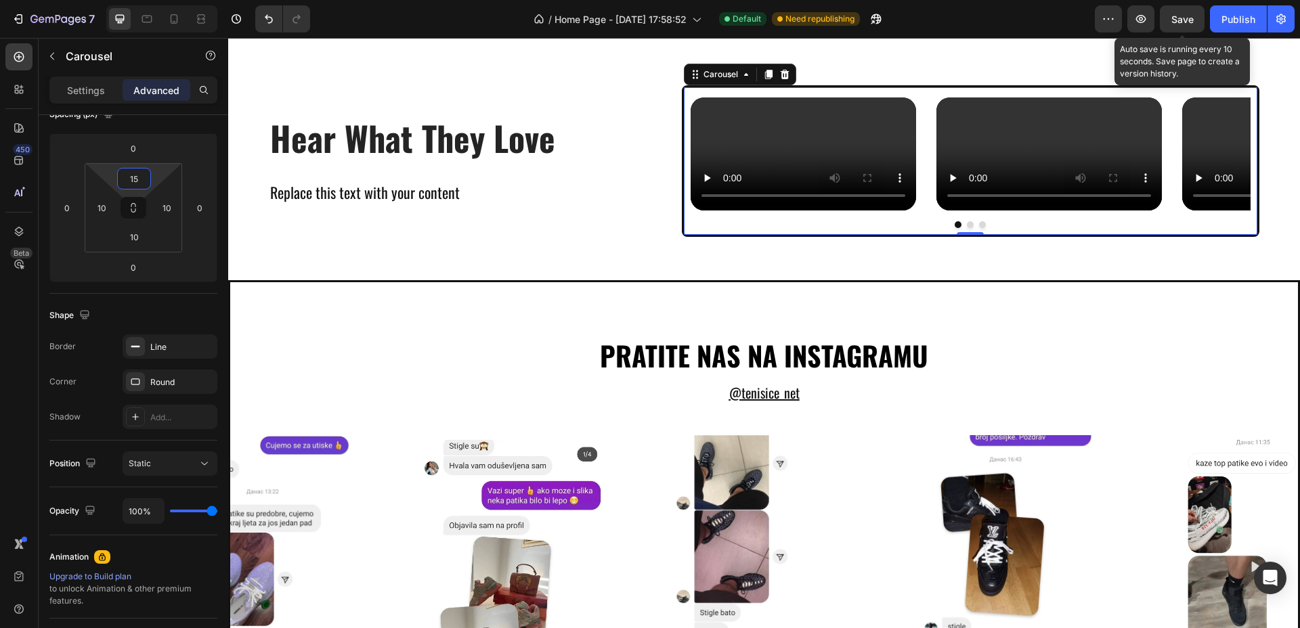
type input "15"
click at [1187, 24] on span "Save" at bounding box center [1182, 20] width 22 height 12
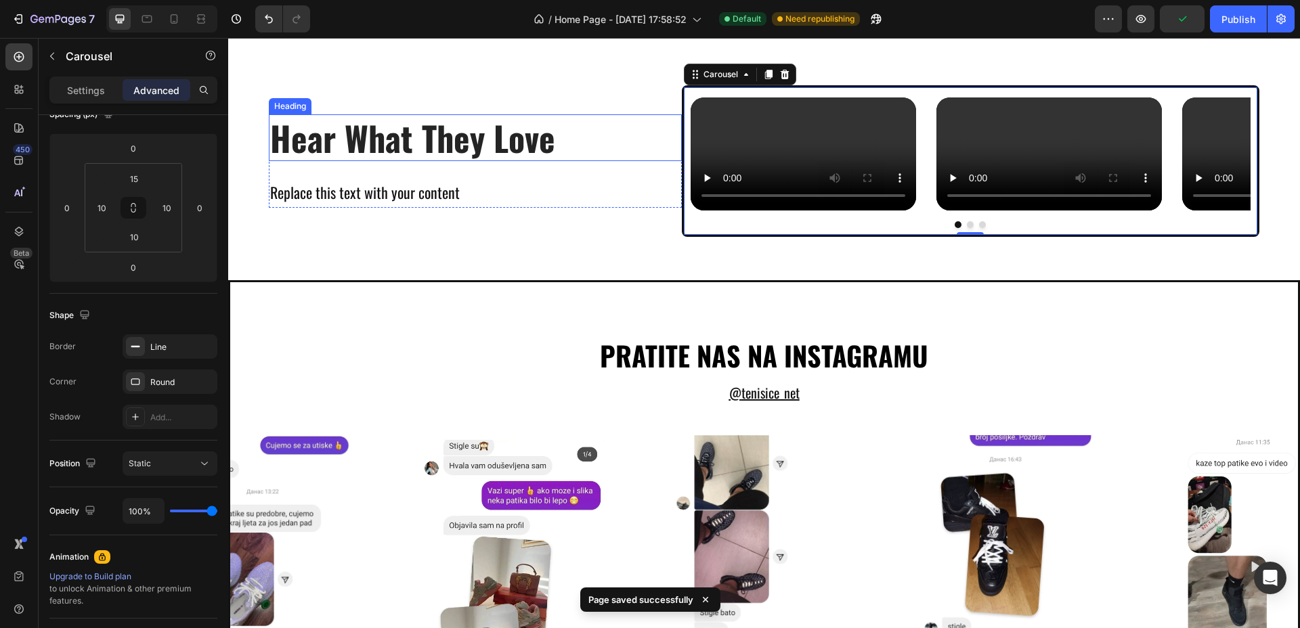
click at [459, 161] on h2 "Hear What They Love" at bounding box center [464, 137] width 391 height 47
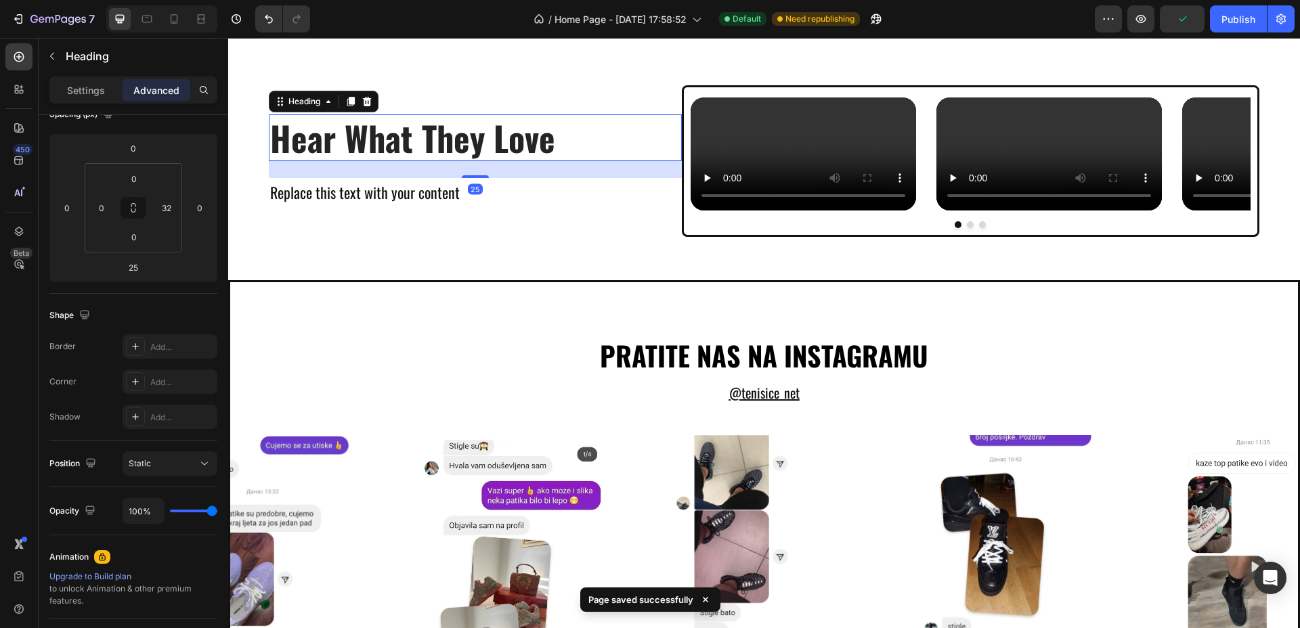
scroll to position [0, 0]
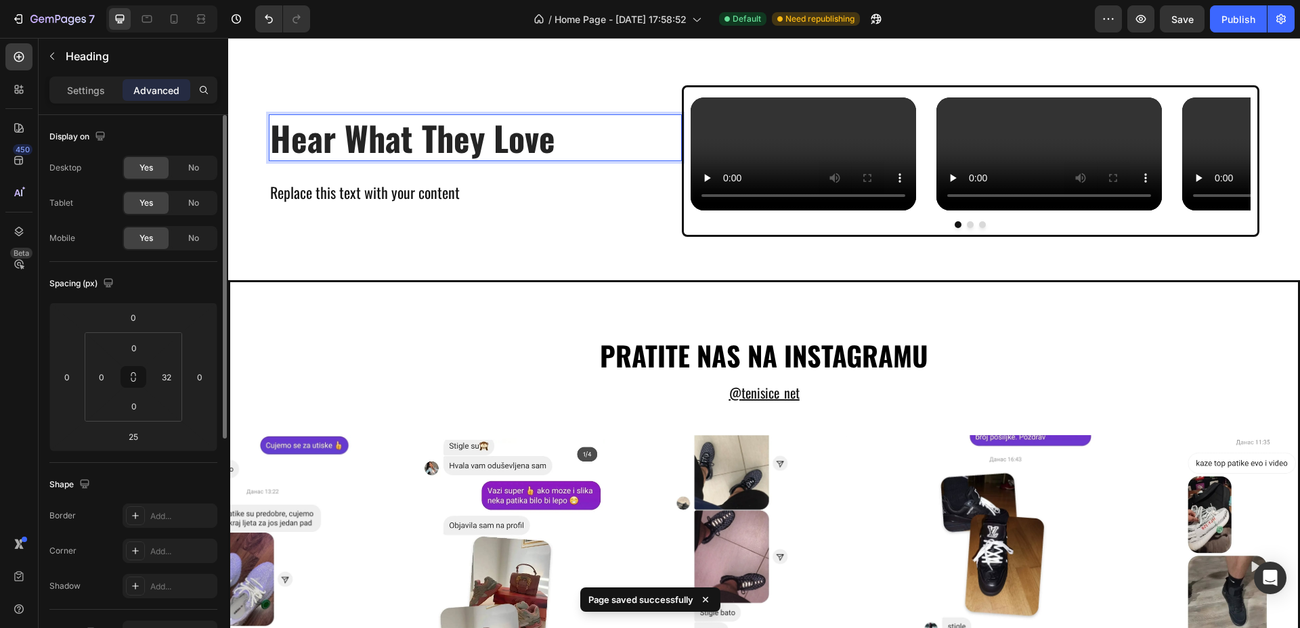
click at [459, 161] on h2 "Hear What They Love" at bounding box center [464, 137] width 391 height 47
click at [459, 160] on p "Hear What They Love" at bounding box center [464, 138] width 389 height 44
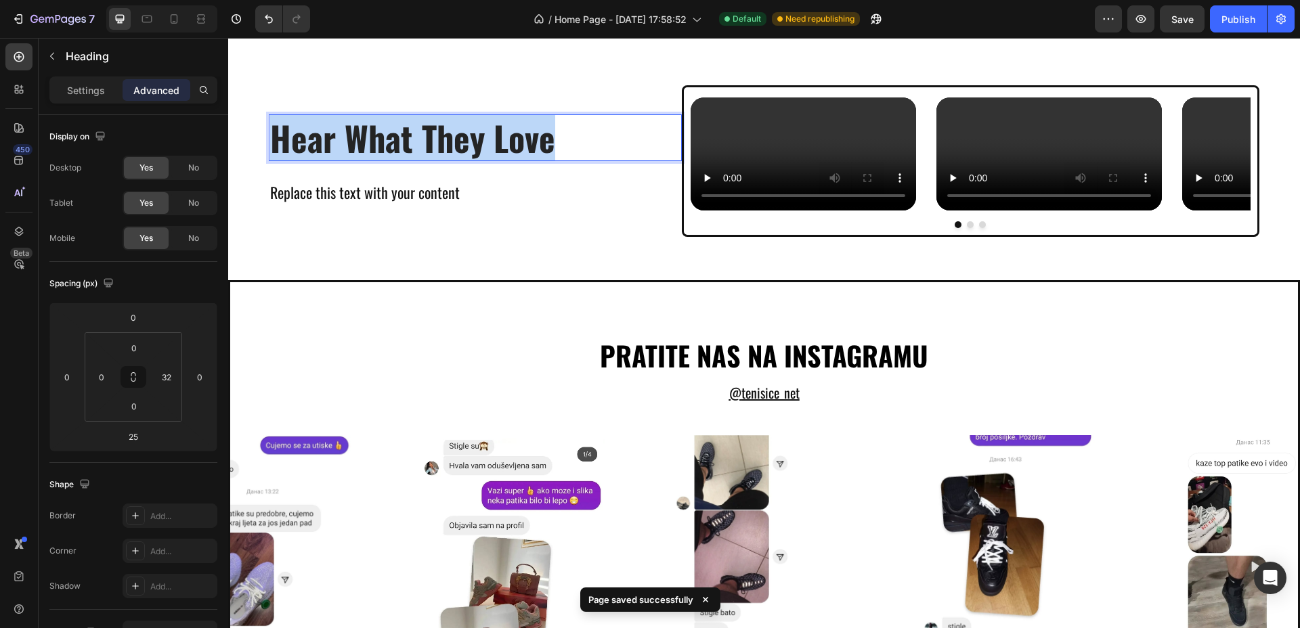
click at [459, 160] on p "Hear What They Love" at bounding box center [464, 138] width 389 height 44
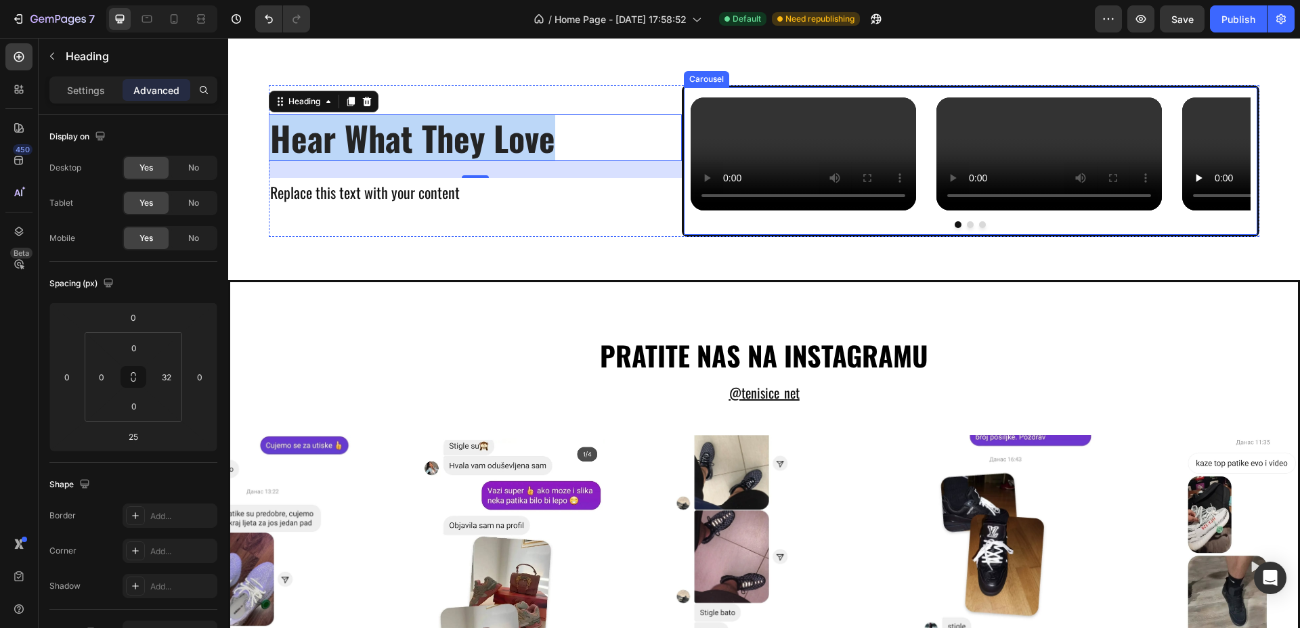
click at [967, 228] on button "Dot" at bounding box center [970, 224] width 7 height 7
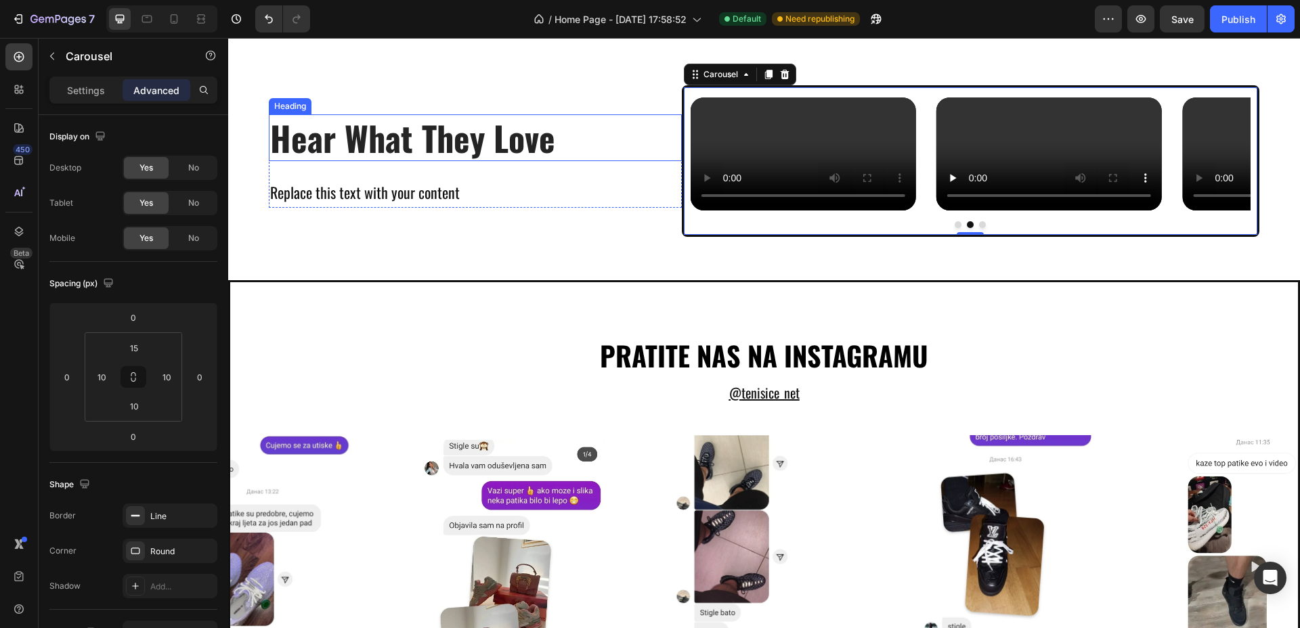
click at [416, 160] on p "Hear What They Love" at bounding box center [464, 138] width 389 height 44
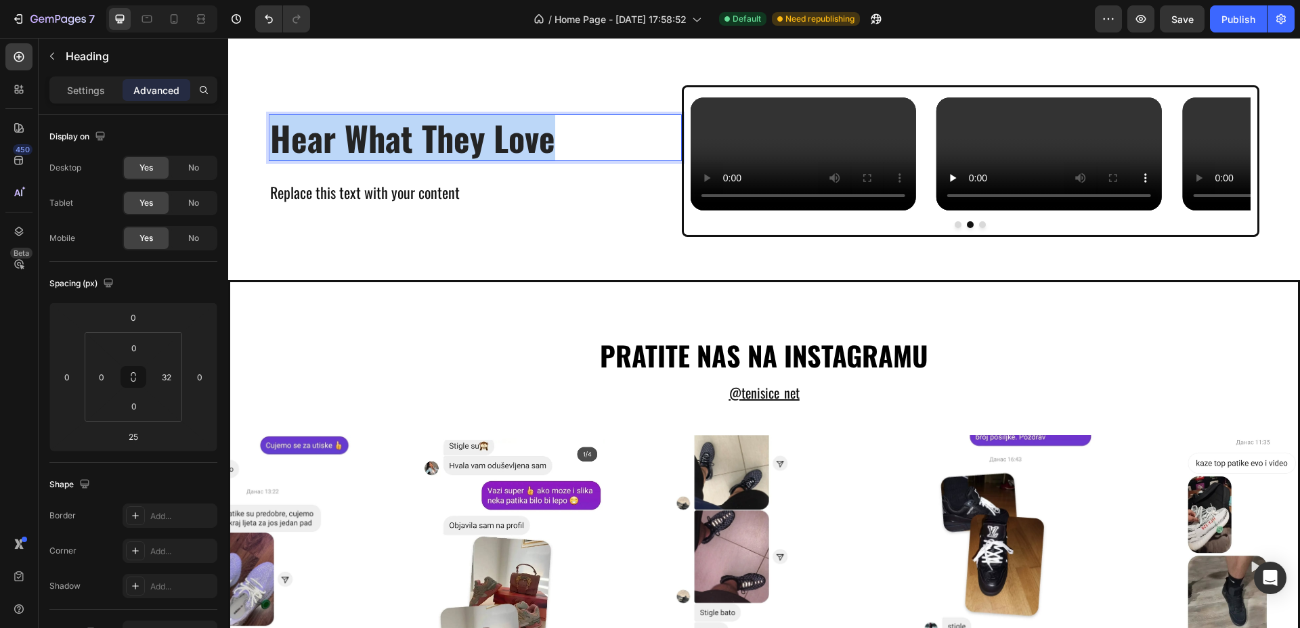
click at [416, 160] on p "Hear What They Love" at bounding box center [464, 138] width 389 height 44
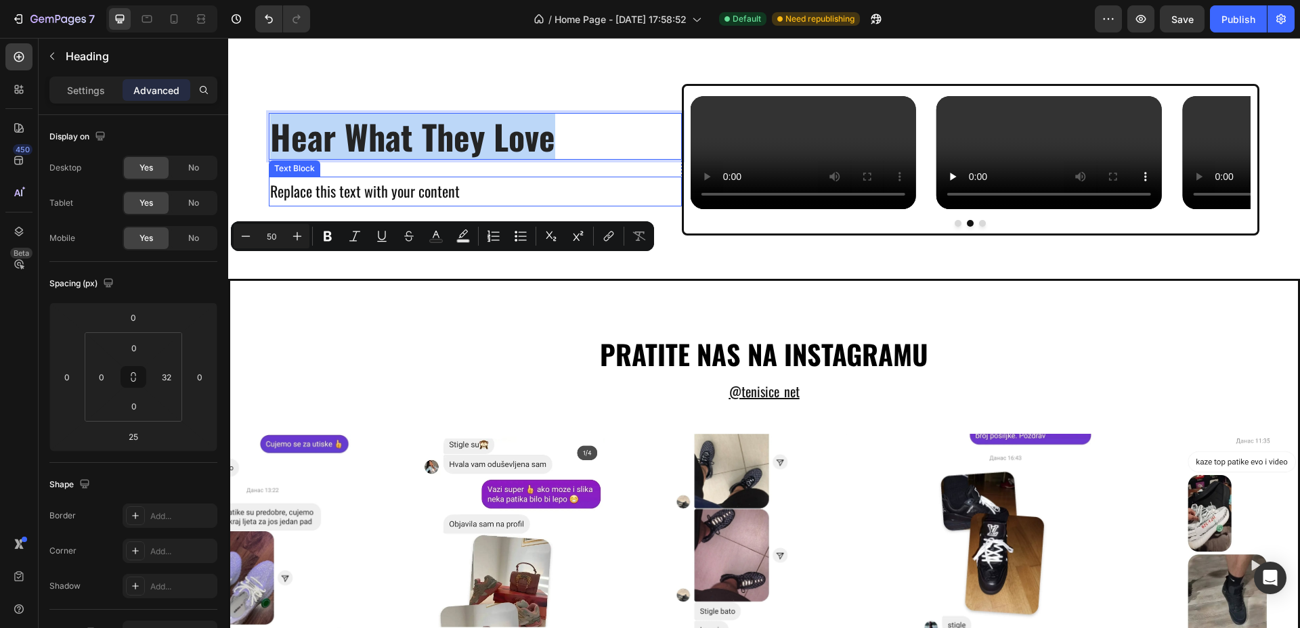
scroll to position [3571, 0]
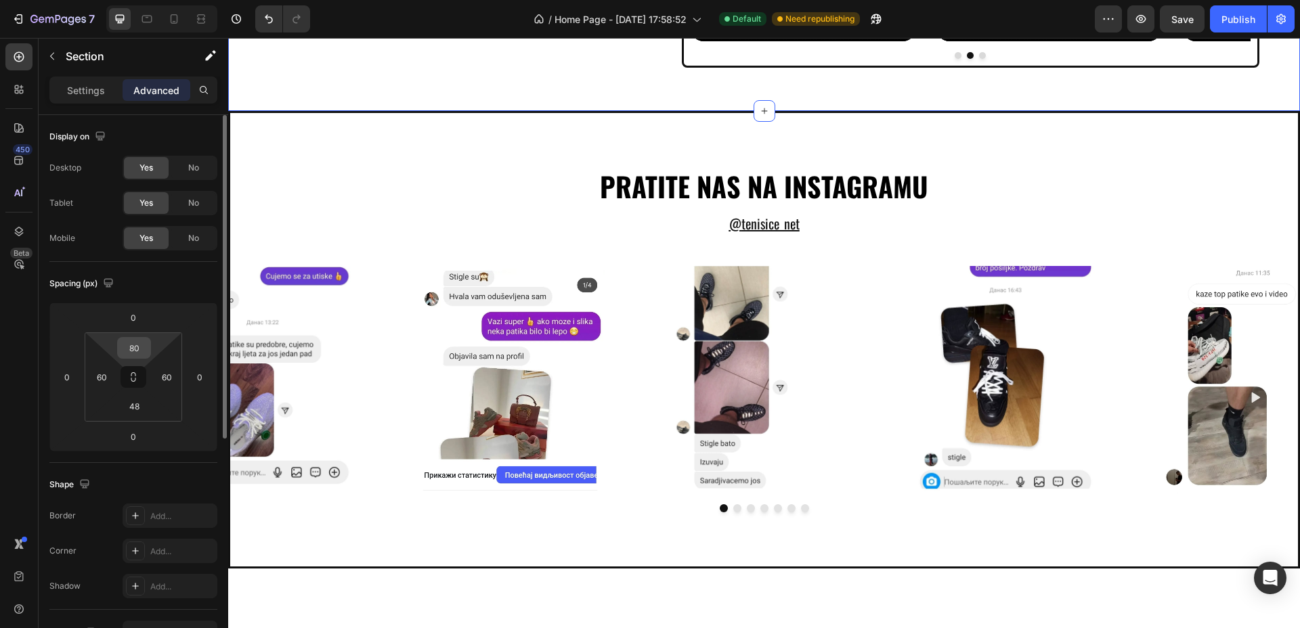
click at [148, 347] on div "80" at bounding box center [134, 348] width 34 height 22
click at [138, 347] on input "80" at bounding box center [133, 348] width 27 height 20
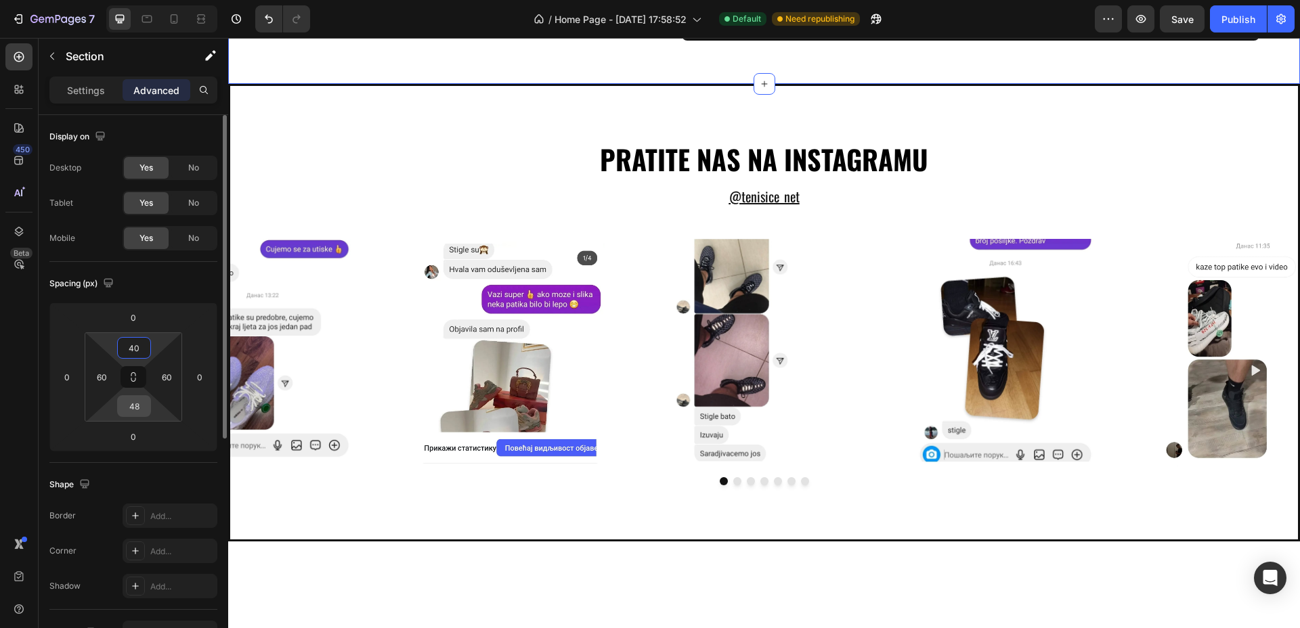
type input "40"
click at [141, 407] on input "48" at bounding box center [133, 406] width 27 height 20
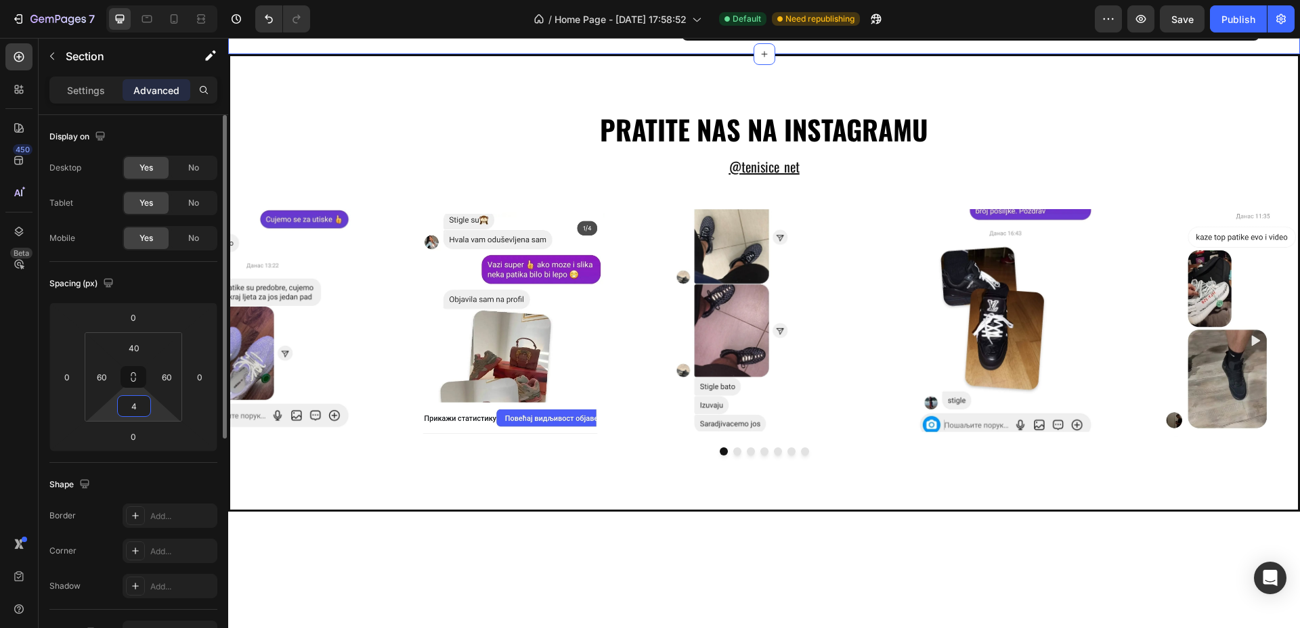
type input "40"
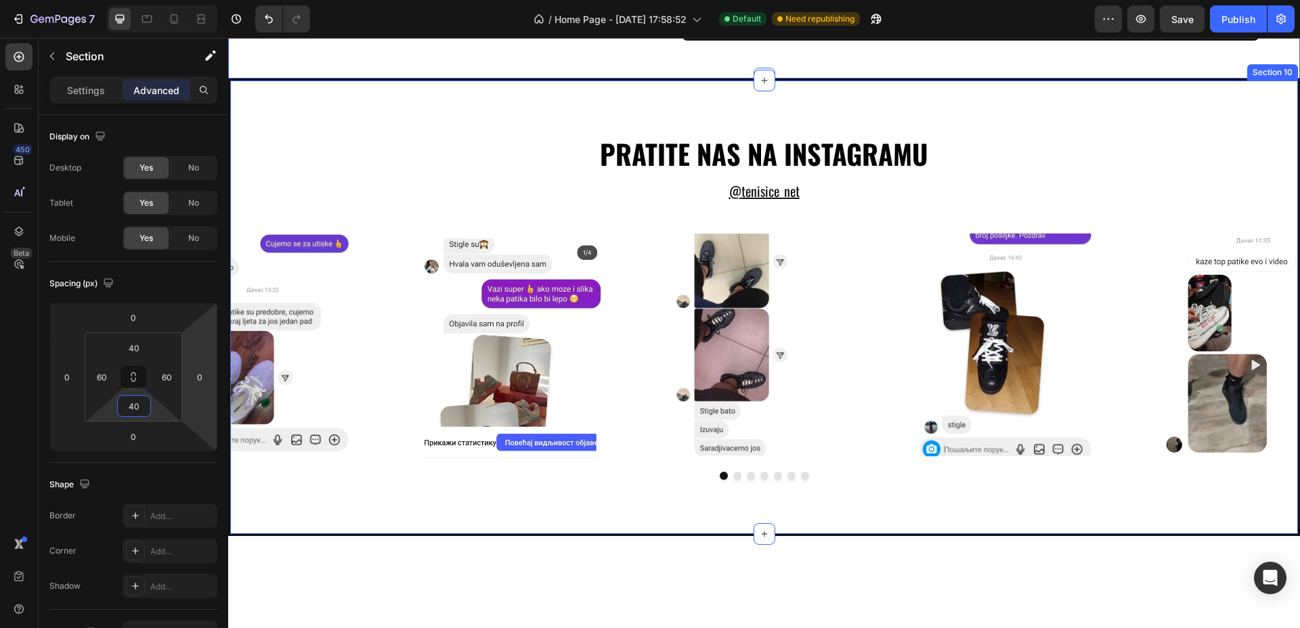
click at [1028, 398] on div "PRATITE NAS NA INSTAGRAMU Heading @ TENISICE_NET Text Block Image Image Image I…" at bounding box center [764, 308] width 1072 height 458
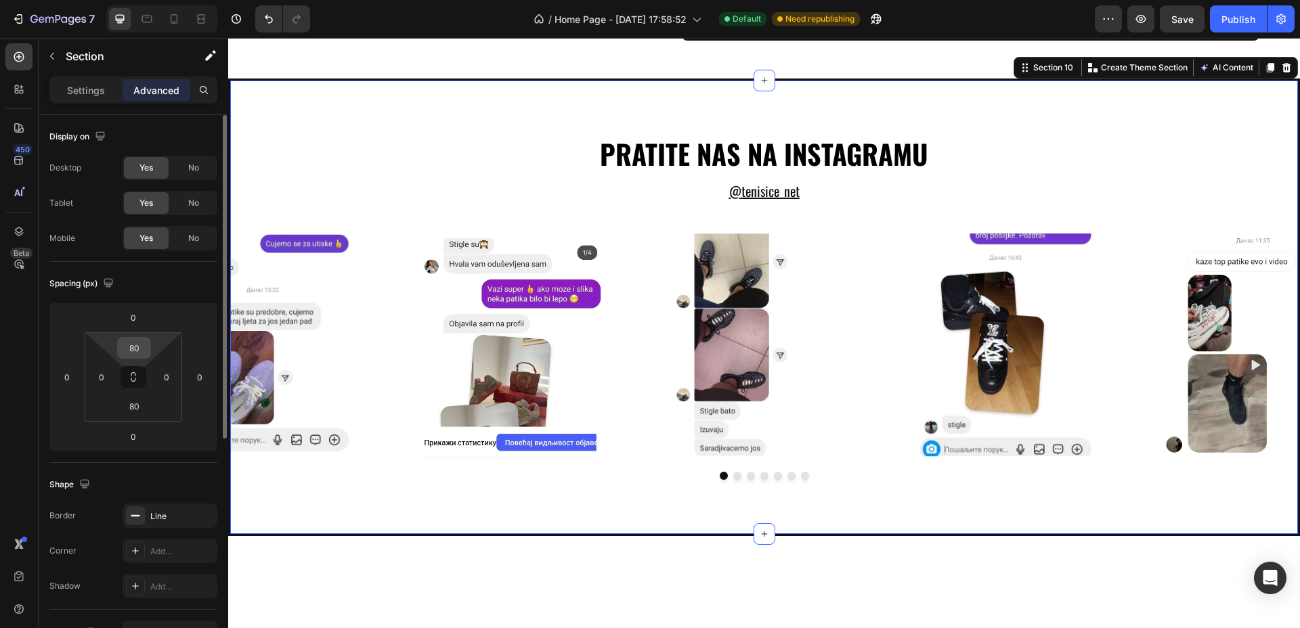
click at [135, 354] on input "80" at bounding box center [133, 348] width 27 height 20
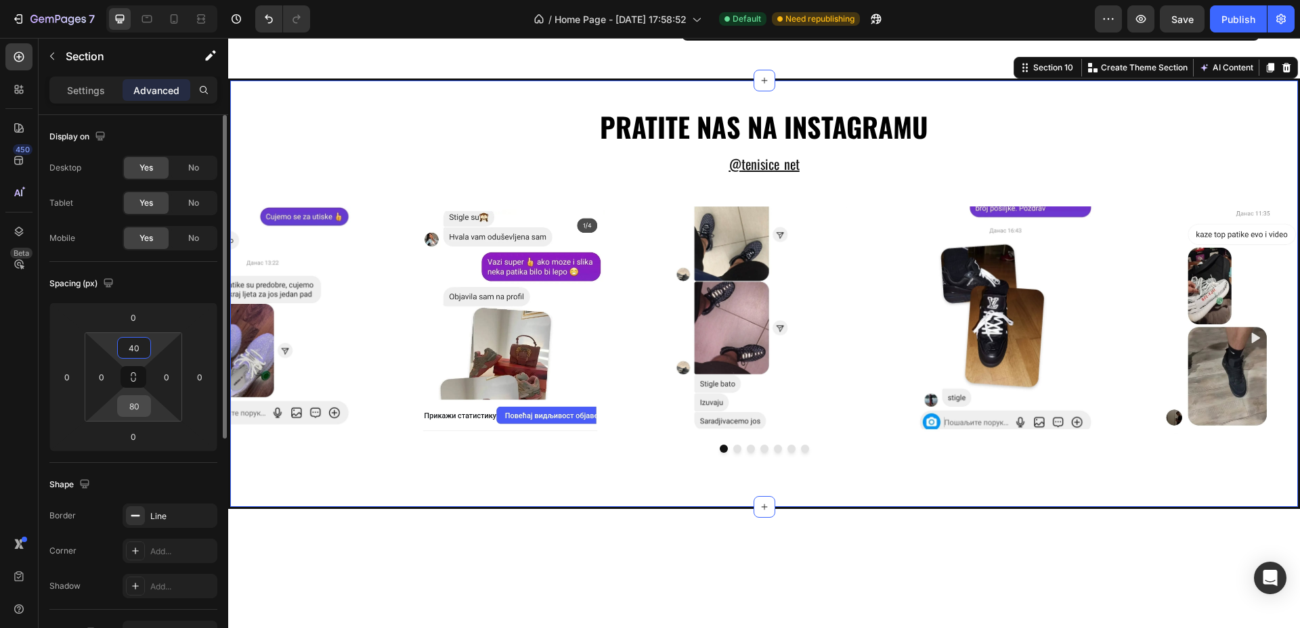
type input "40"
click at [138, 405] on input "80" at bounding box center [133, 406] width 27 height 20
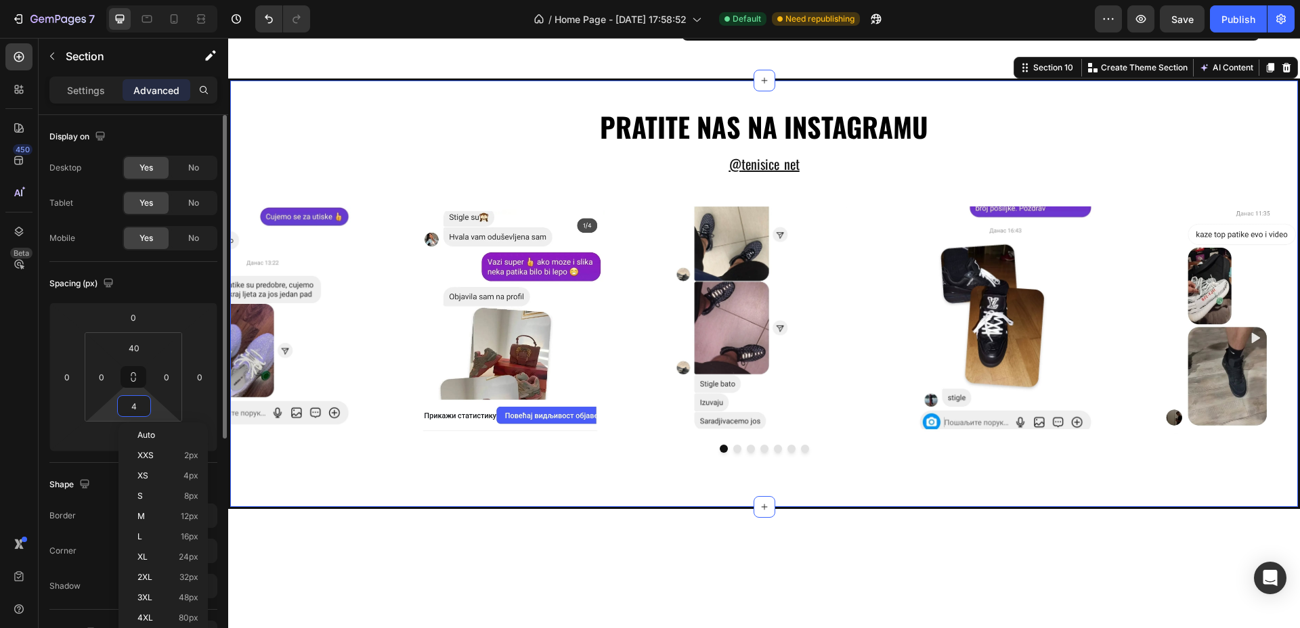
type input "40"
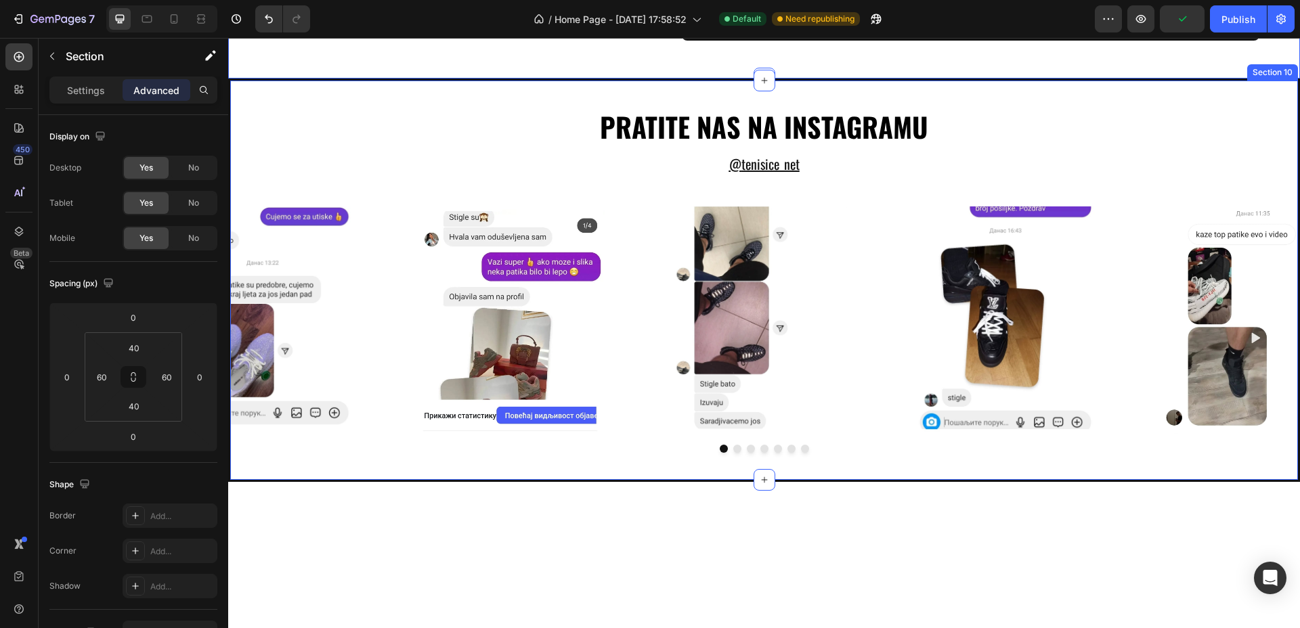
click at [554, 387] on div "PRATITE NAS NA INSTAGRAMU Heading @ TENISICE_NET Text Block Image Image Image I…" at bounding box center [764, 281] width 1072 height 404
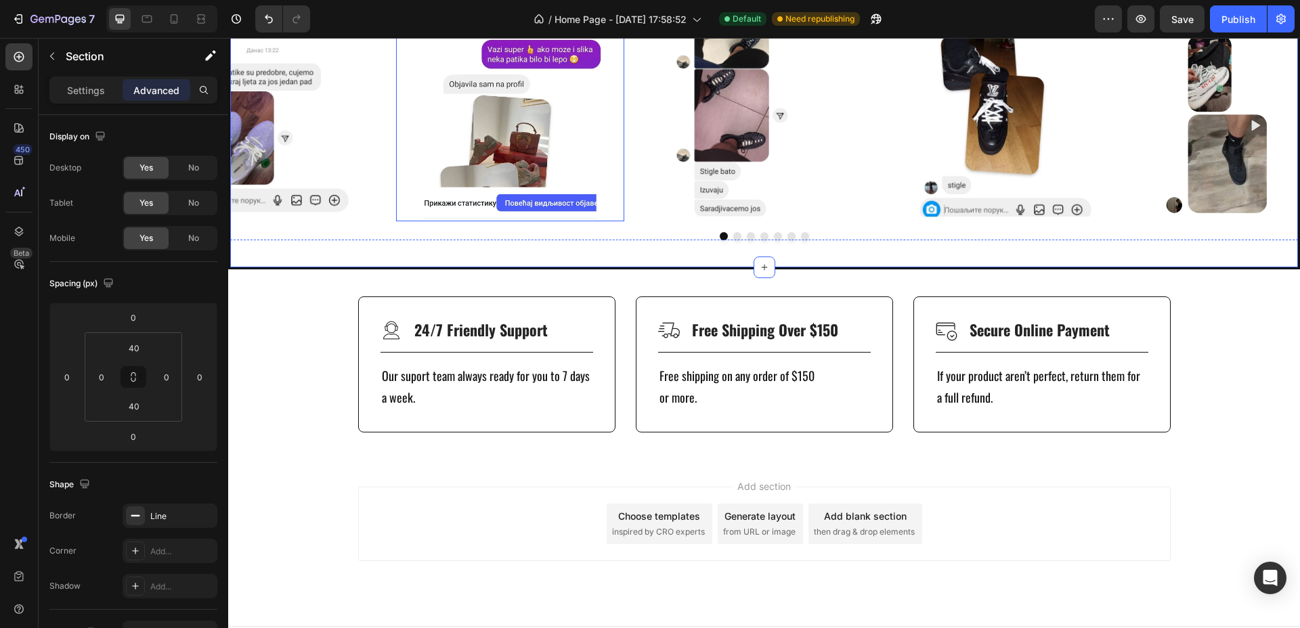
scroll to position [3825, 0]
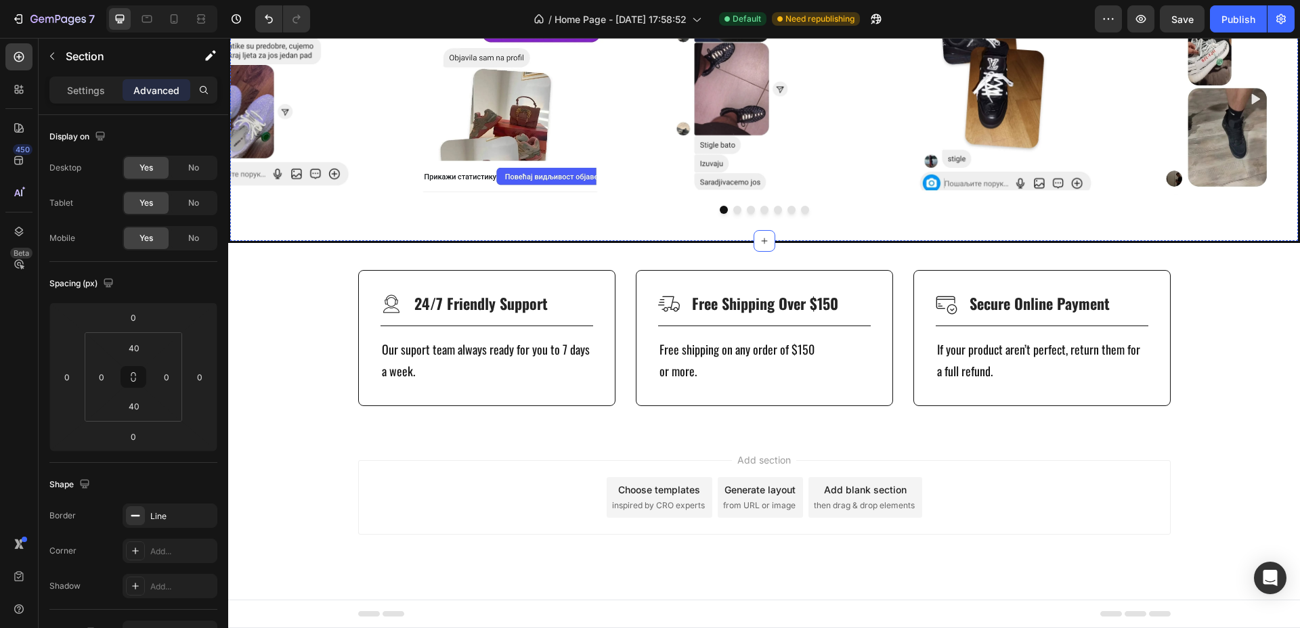
drag, startPoint x: 777, startPoint y: 196, endPoint x: 732, endPoint y: 200, distance: 45.5
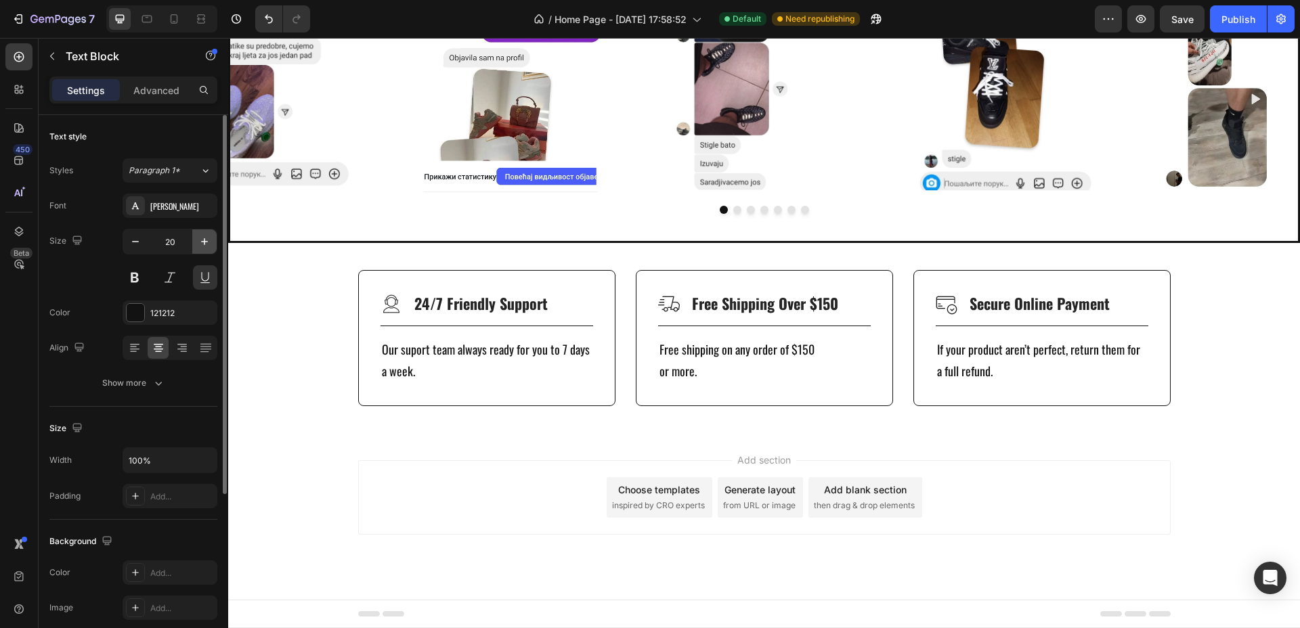
click at [200, 246] on icon "button" at bounding box center [205, 242] width 14 height 14
type input "23"
click at [173, 283] on button at bounding box center [170, 277] width 24 height 24
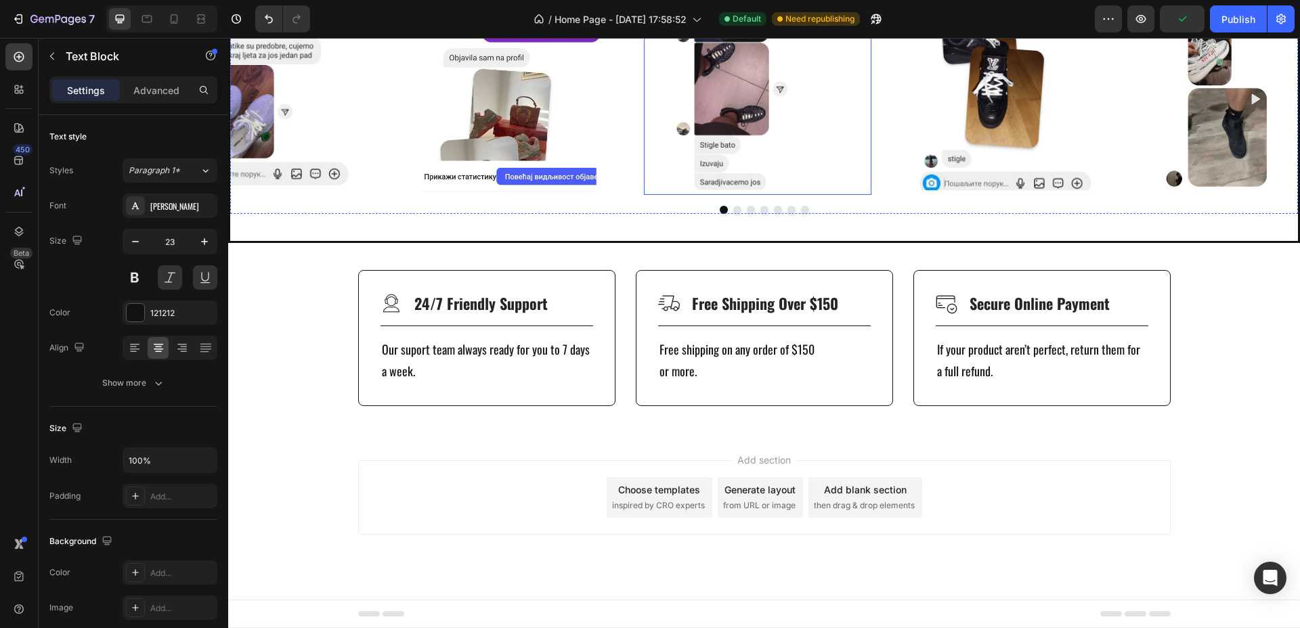
click at [667, 196] on img at bounding box center [758, 82] width 228 height 228
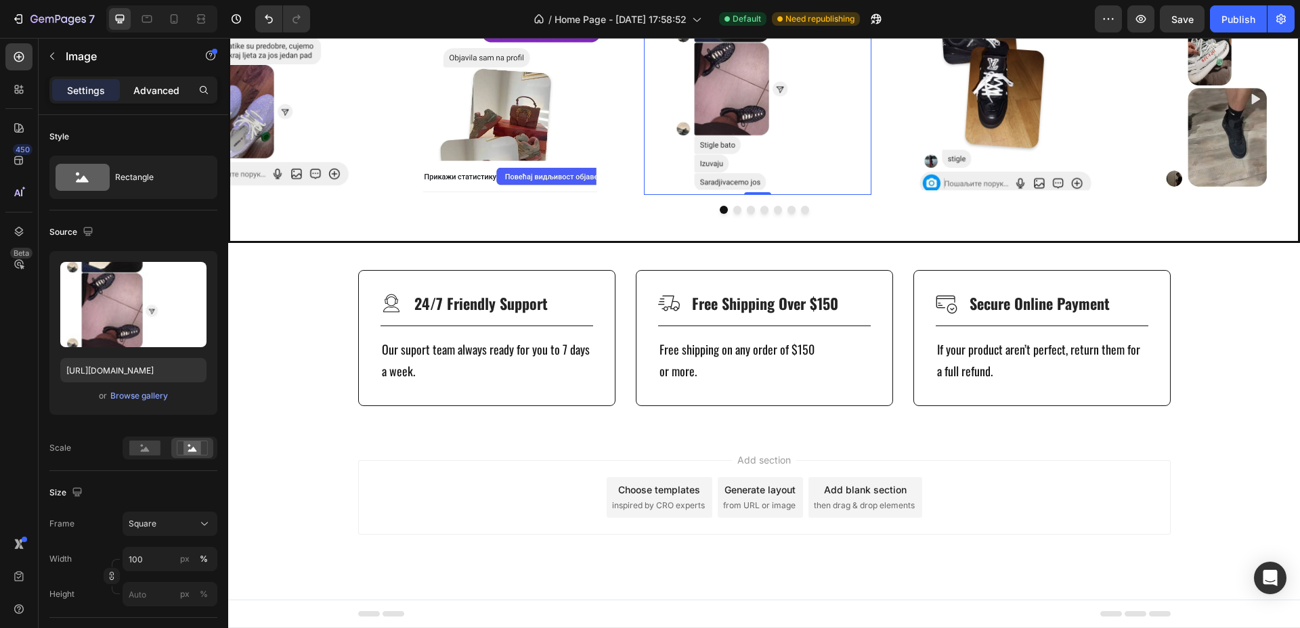
click at [171, 95] on p "Advanced" at bounding box center [156, 90] width 46 height 14
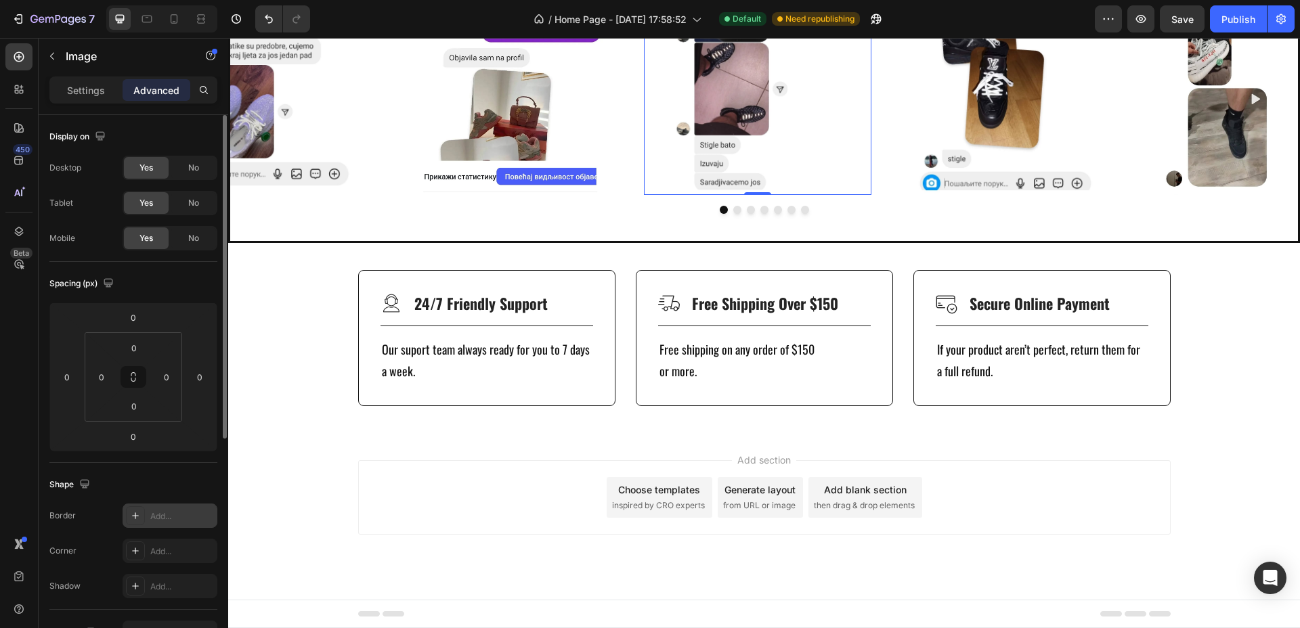
click at [175, 512] on div "Add..." at bounding box center [182, 516] width 64 height 12
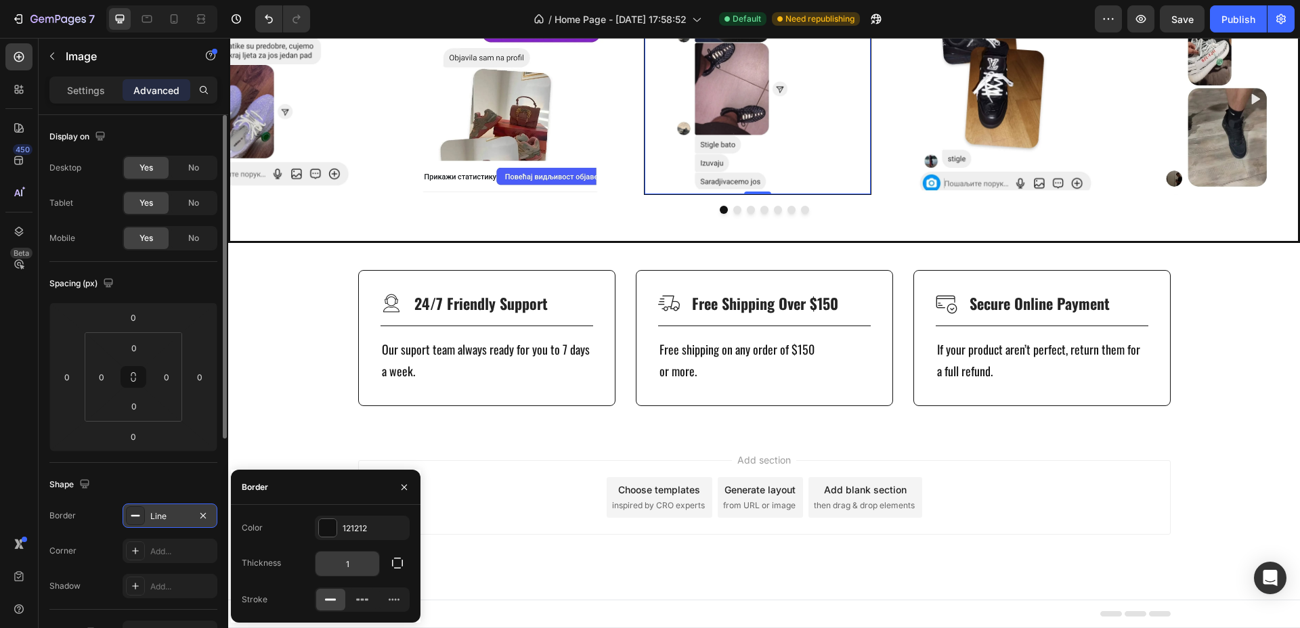
click at [353, 563] on input "1" at bounding box center [347, 564] width 64 height 24
type input "3"
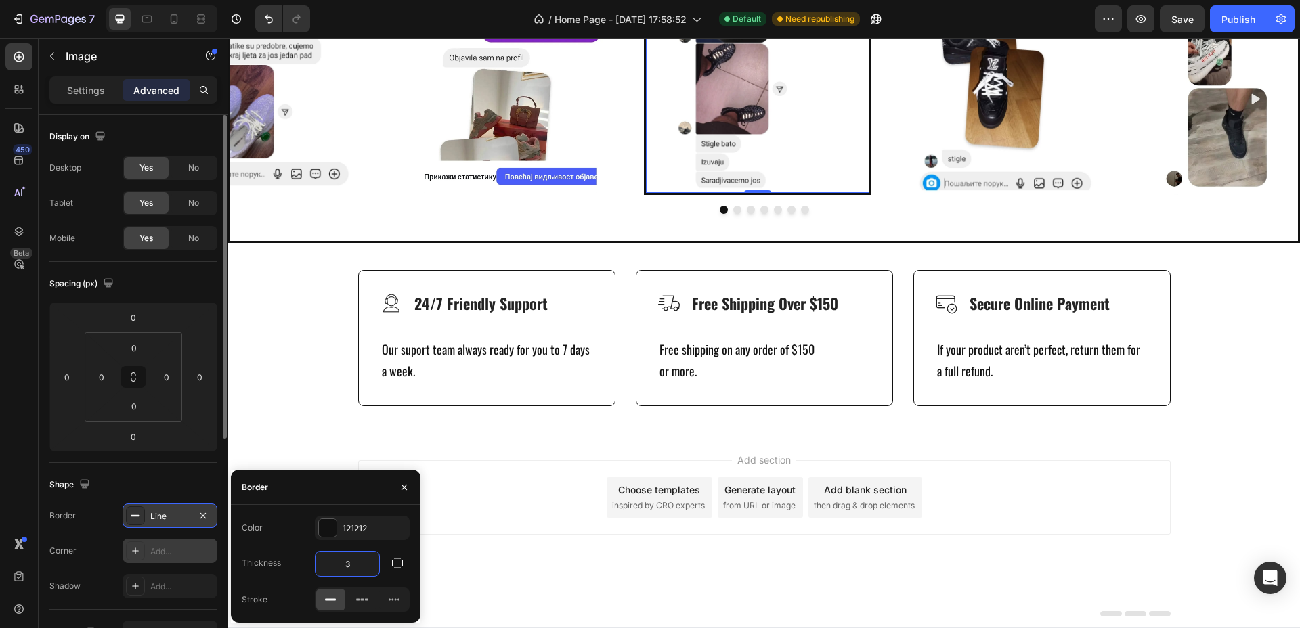
click at [172, 552] on div "Add..." at bounding box center [182, 552] width 64 height 12
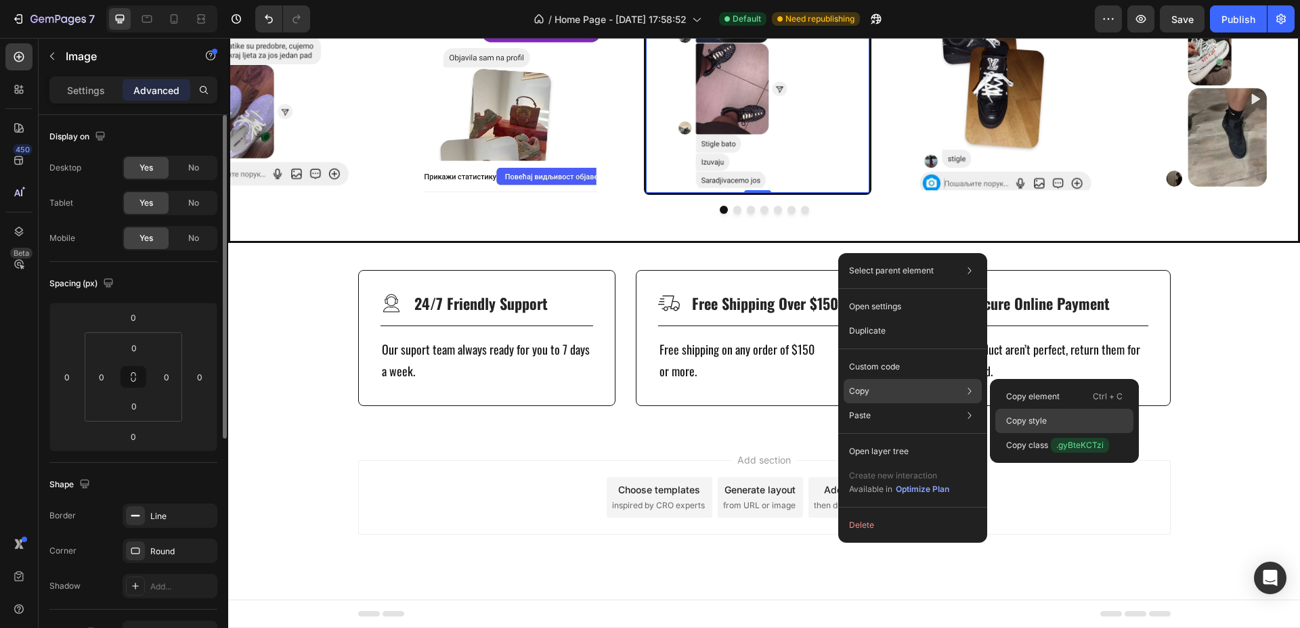
click at [1063, 433] on div "Copy style" at bounding box center [1064, 445] width 138 height 24
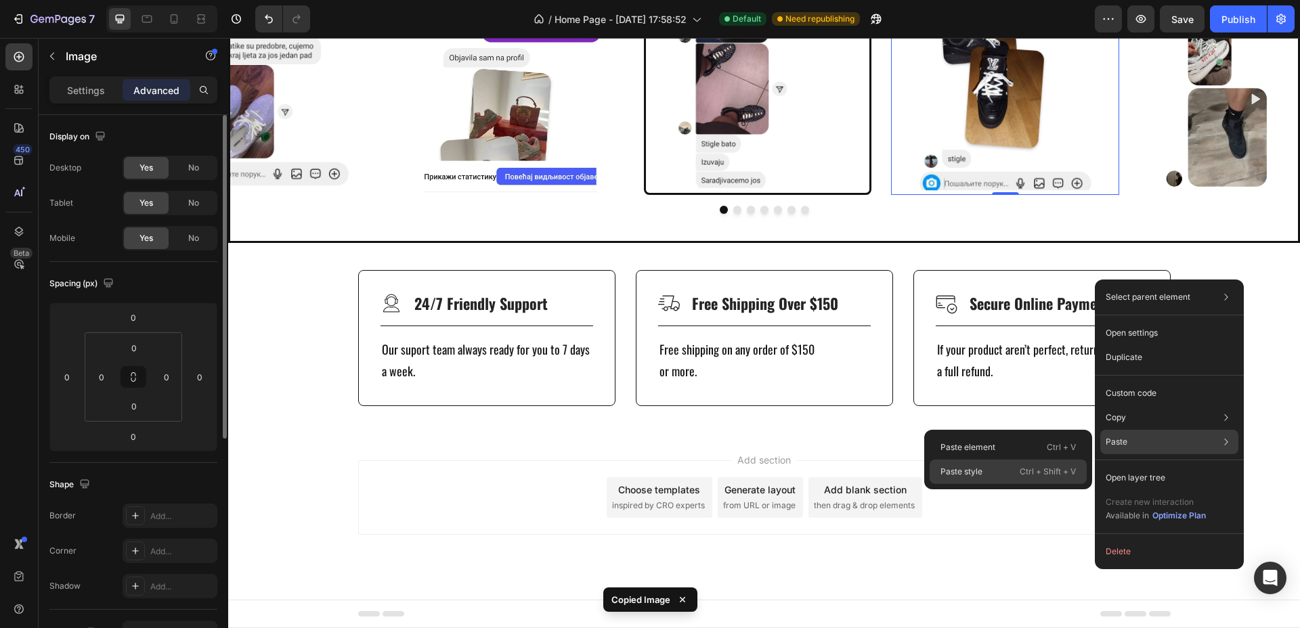
click at [1061, 475] on p "Ctrl + Shift + V" at bounding box center [1047, 472] width 56 height 14
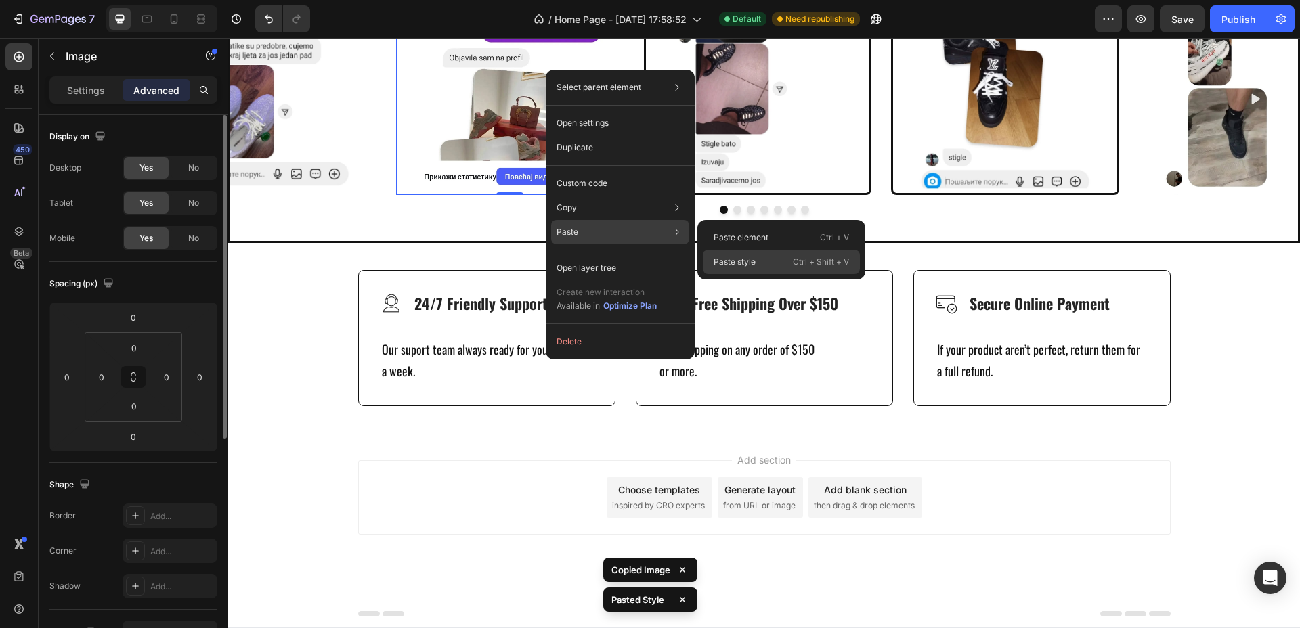
click at [767, 263] on div "Paste style Ctrl + Shift + V" at bounding box center [781, 262] width 157 height 24
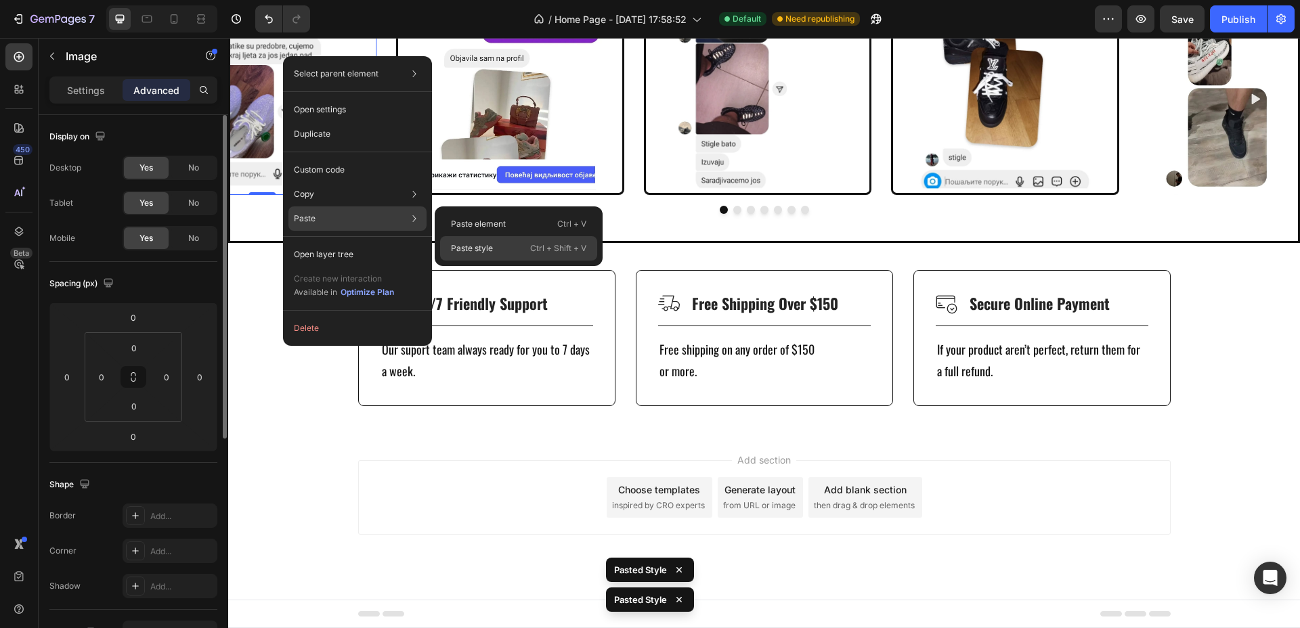
click at [485, 246] on p "Paste style" at bounding box center [472, 248] width 42 height 12
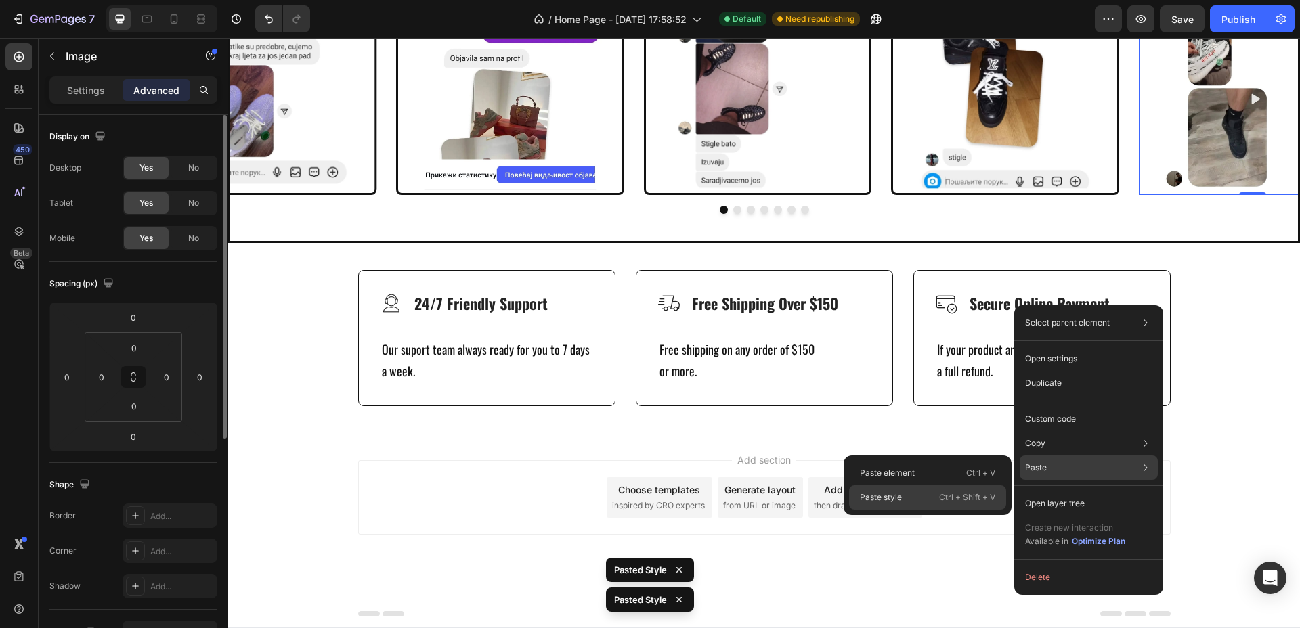
click at [905, 496] on div "Paste style Ctrl + Shift + V" at bounding box center [927, 497] width 157 height 24
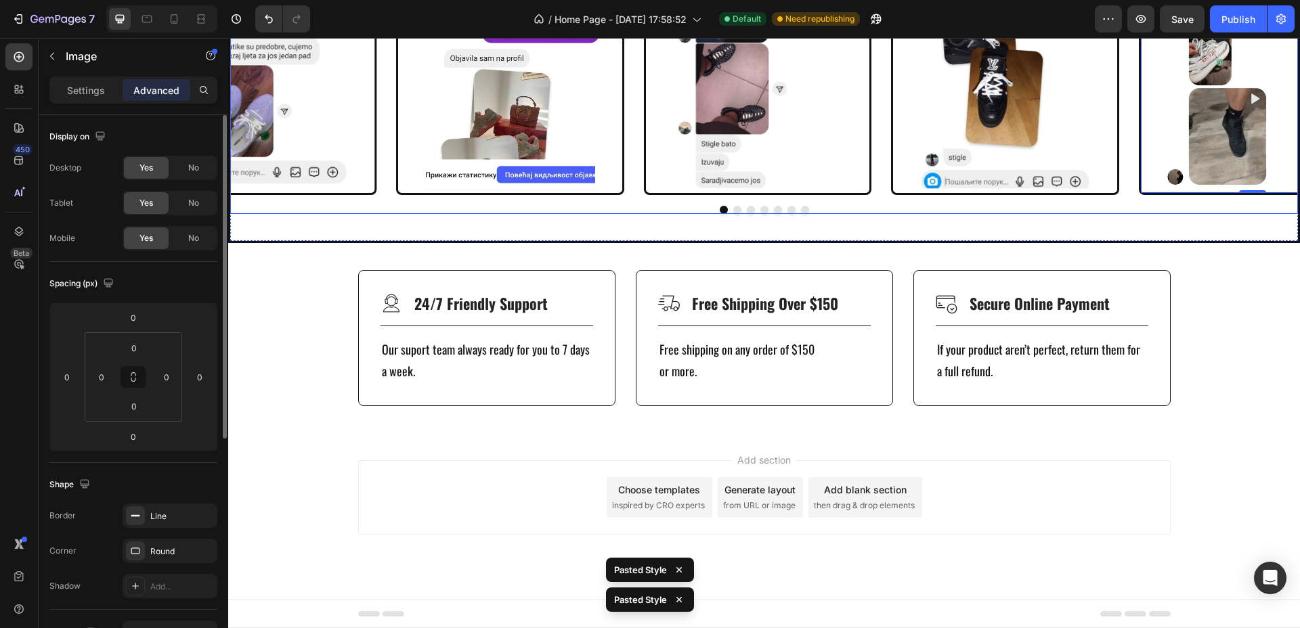
click at [801, 214] on button "Dot" at bounding box center [805, 210] width 8 height 8
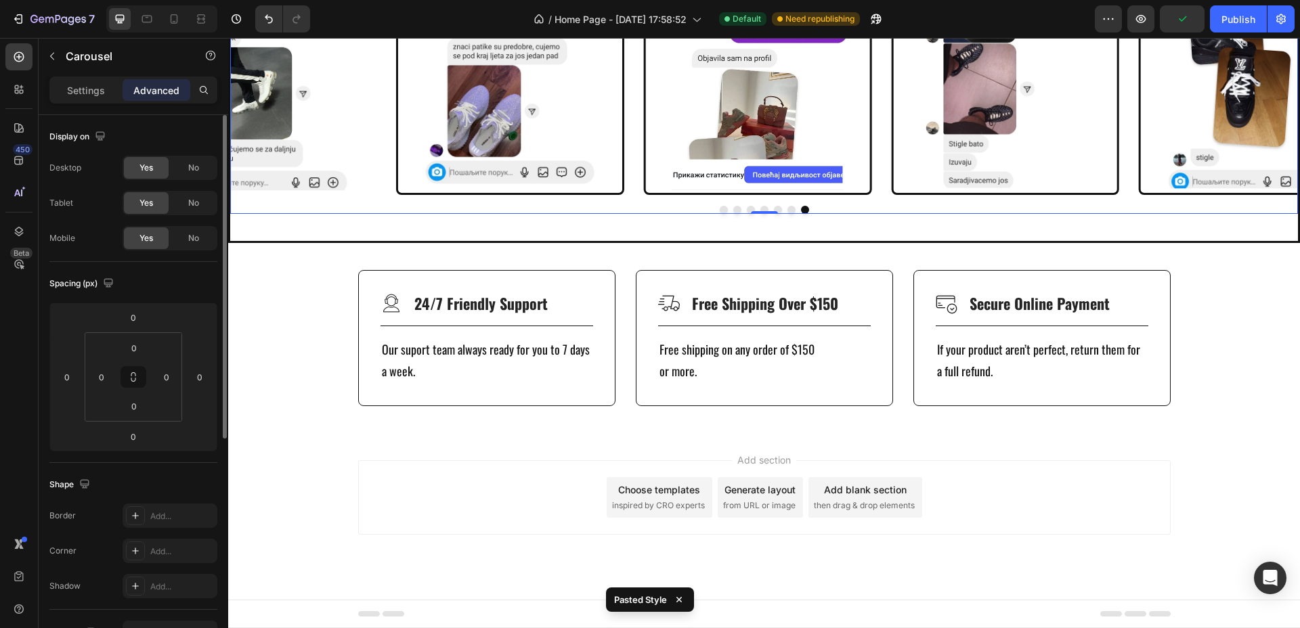
click at [787, 214] on button "Dot" at bounding box center [791, 210] width 8 height 8
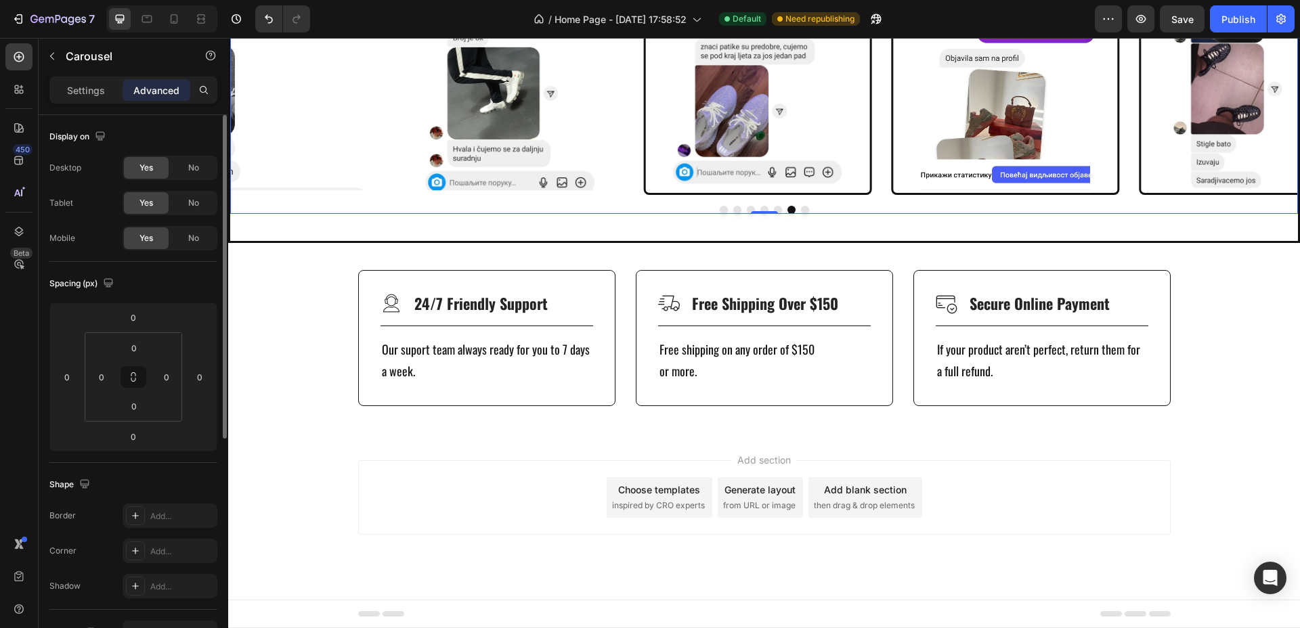
click at [774, 214] on button "Dot" at bounding box center [778, 210] width 8 height 8
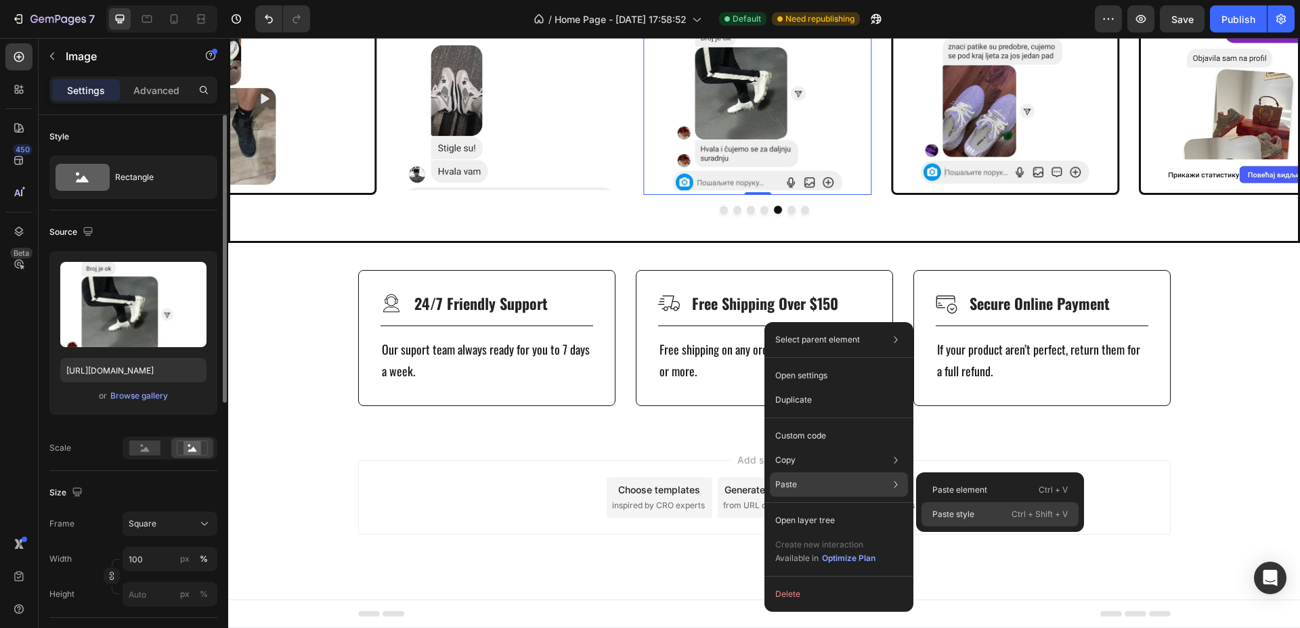
click at [942, 513] on p "Paste style" at bounding box center [953, 514] width 42 height 12
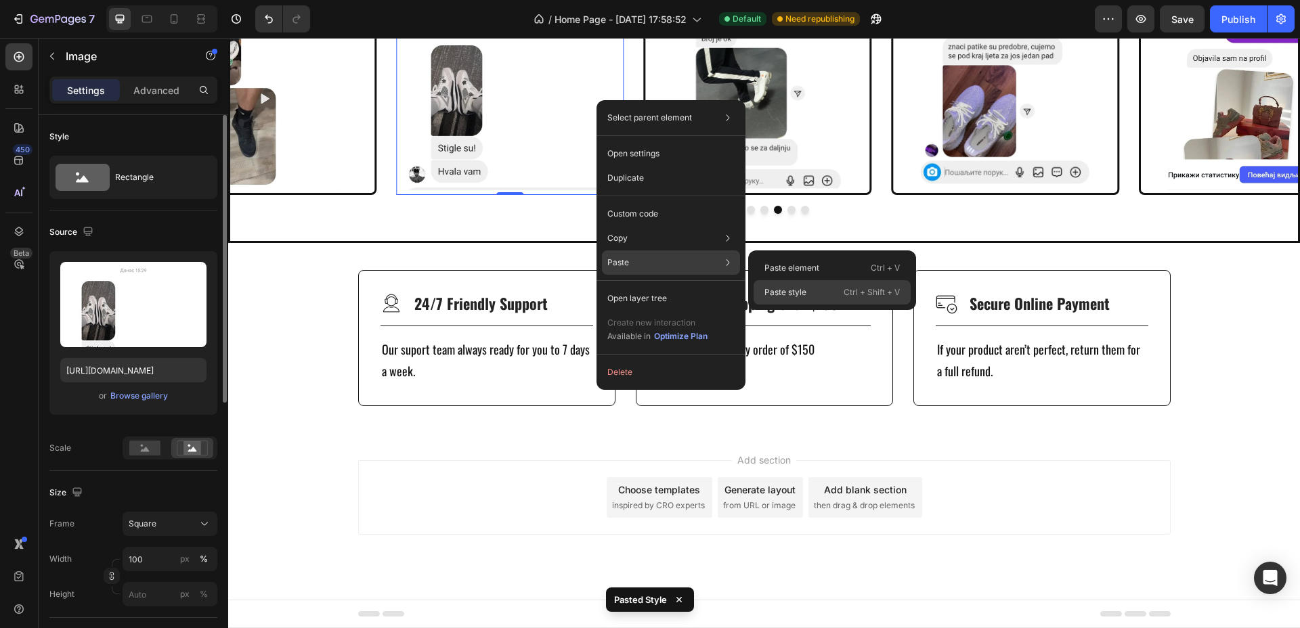
click at [789, 289] on p "Paste style" at bounding box center [785, 292] width 42 height 12
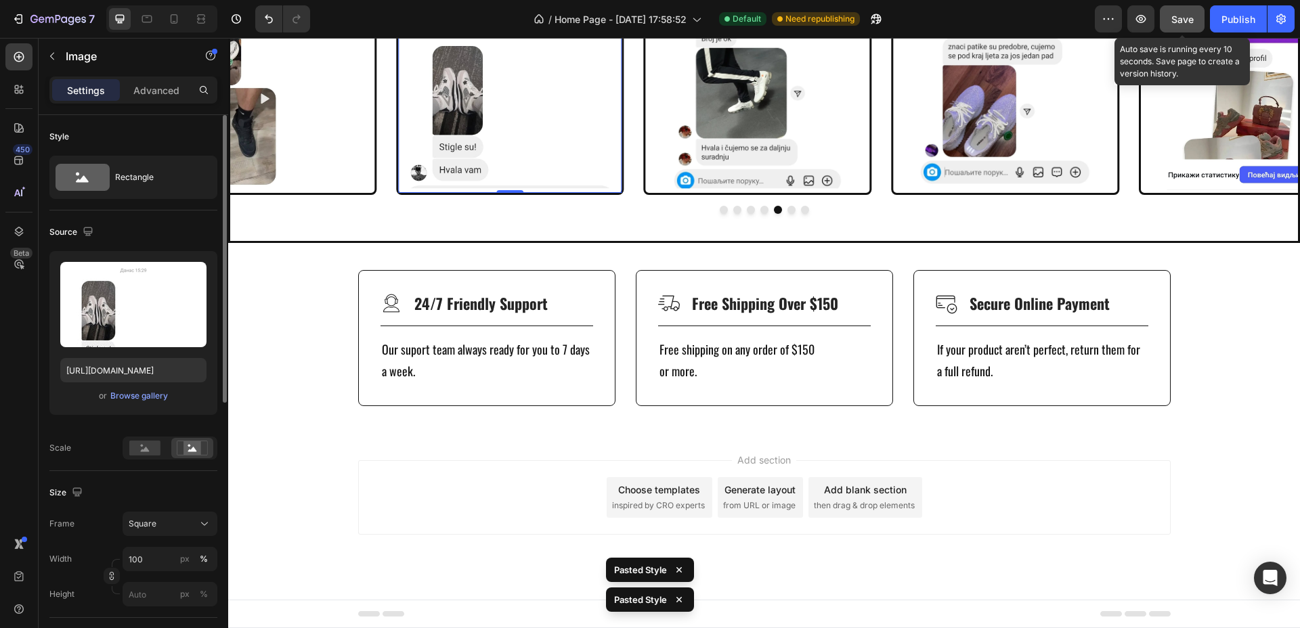
click at [1195, 12] on button "Save" at bounding box center [1182, 18] width 45 height 27
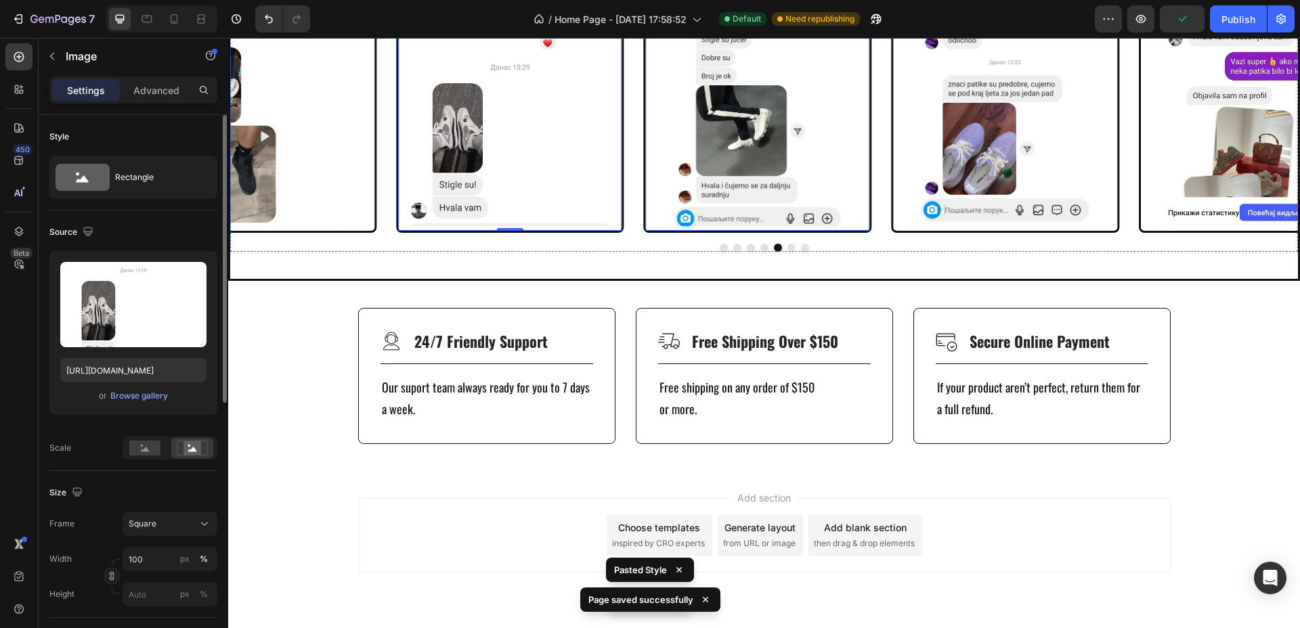
scroll to position [4079, 0]
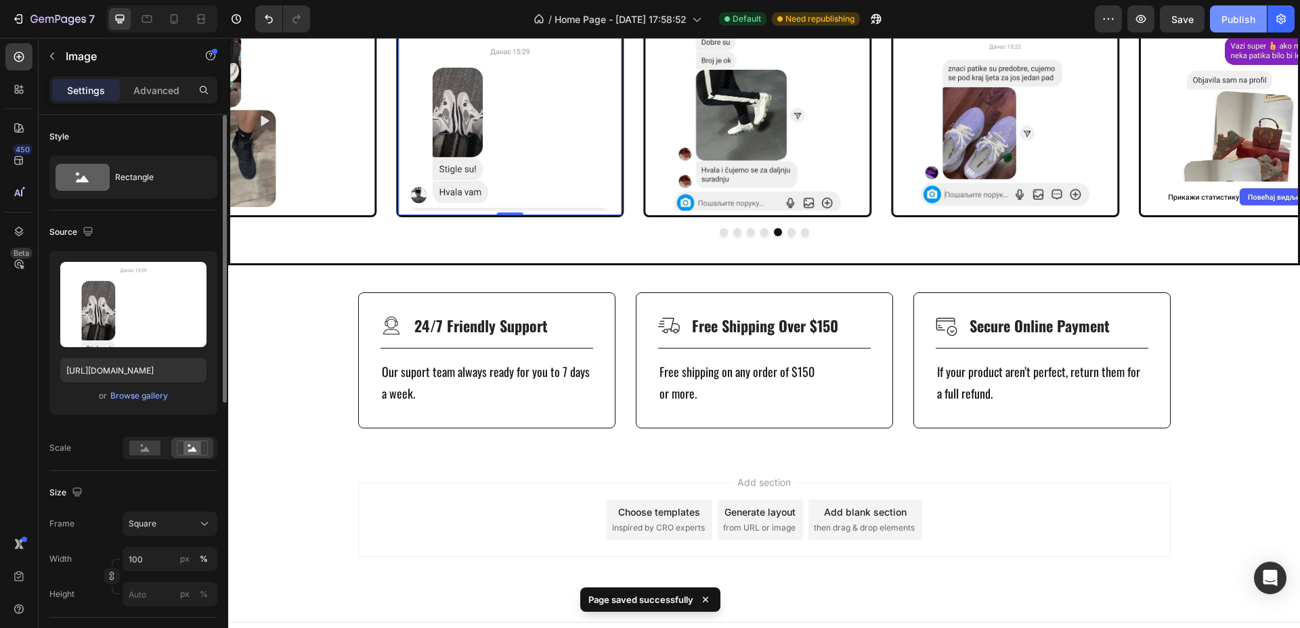
click at [1246, 22] on div "Publish" at bounding box center [1238, 19] width 34 height 14
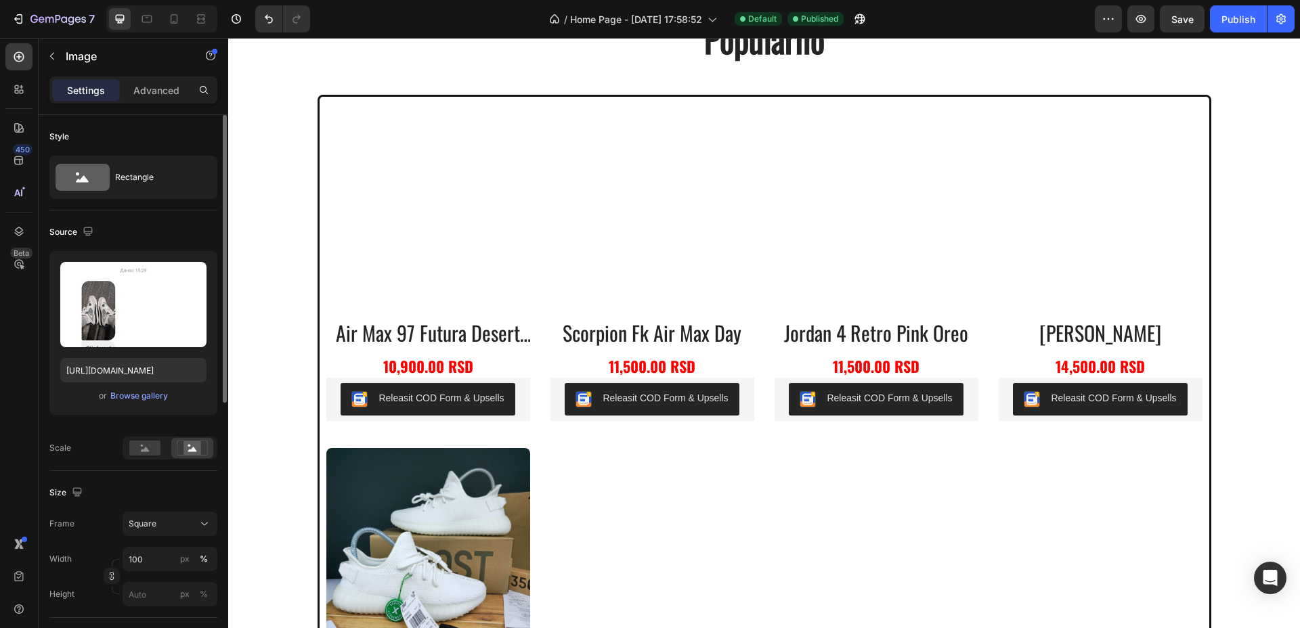
scroll to position [651, 0]
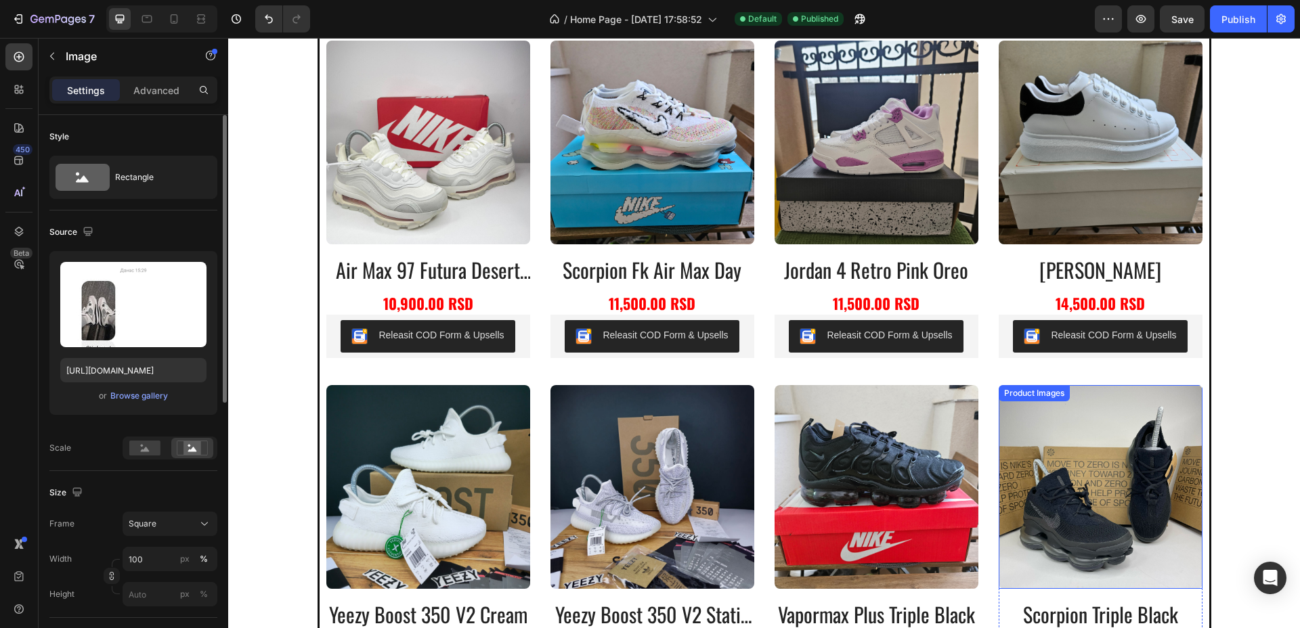
click at [1086, 473] on img at bounding box center [1100, 487] width 204 height 204
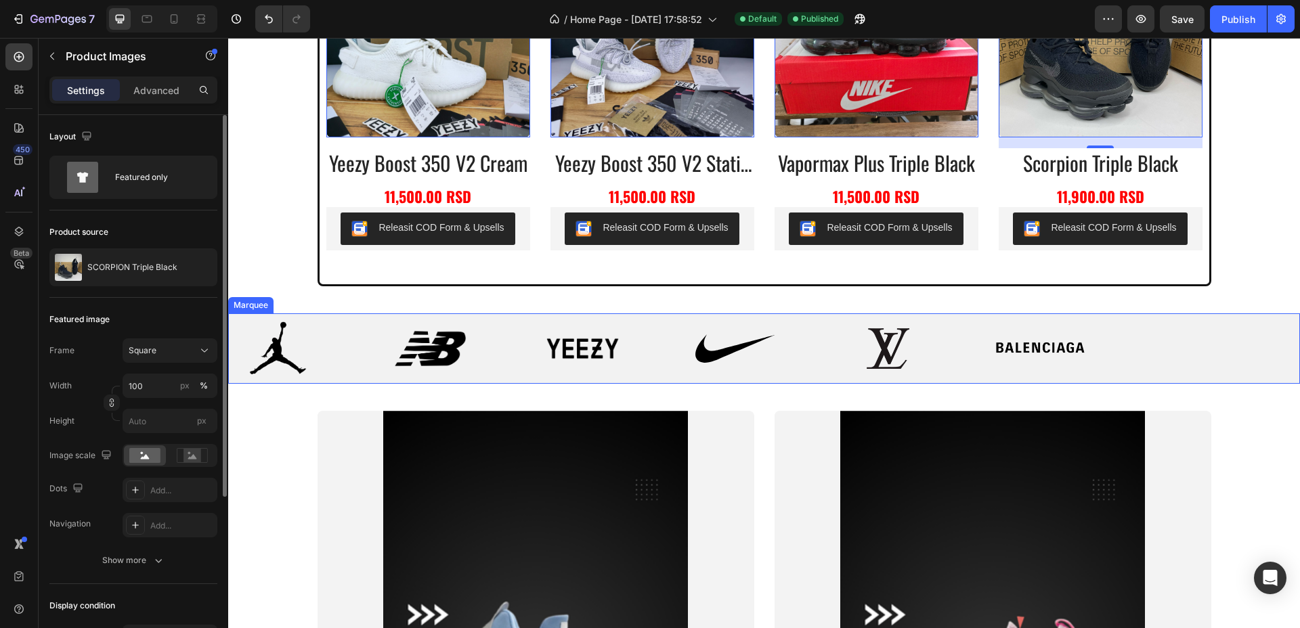
scroll to position [1243, 0]
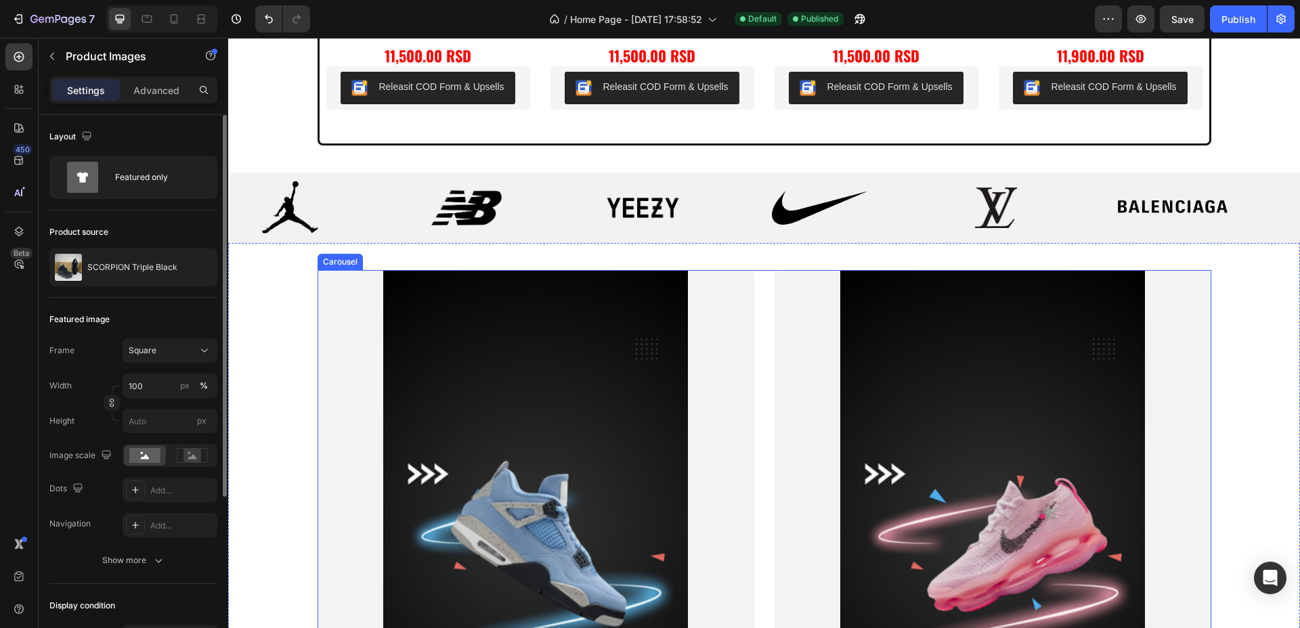
drag, startPoint x: 755, startPoint y: 380, endPoint x: 735, endPoint y: 373, distance: 20.8
click at [755, 380] on div "Muška kolekcija Heading Explore Now Button Hero Banner Ženska kolekcija Heading…" at bounding box center [764, 524] width 894 height 508
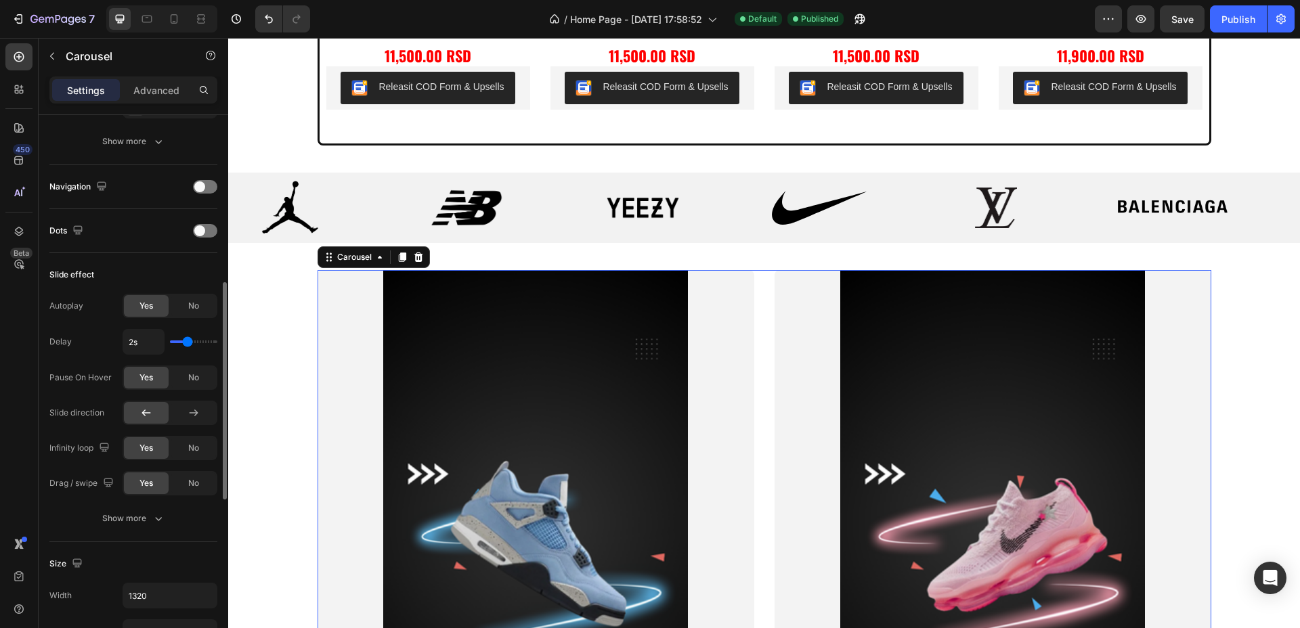
scroll to position [508, 0]
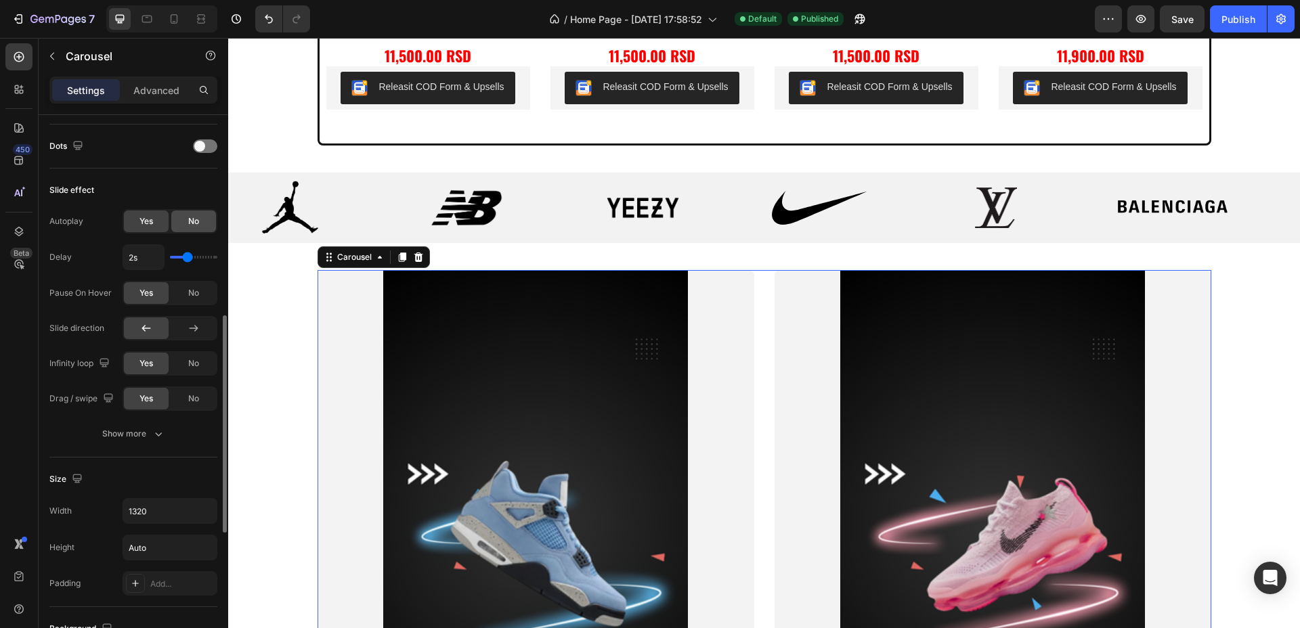
click at [190, 217] on span "No" at bounding box center [193, 221] width 11 height 12
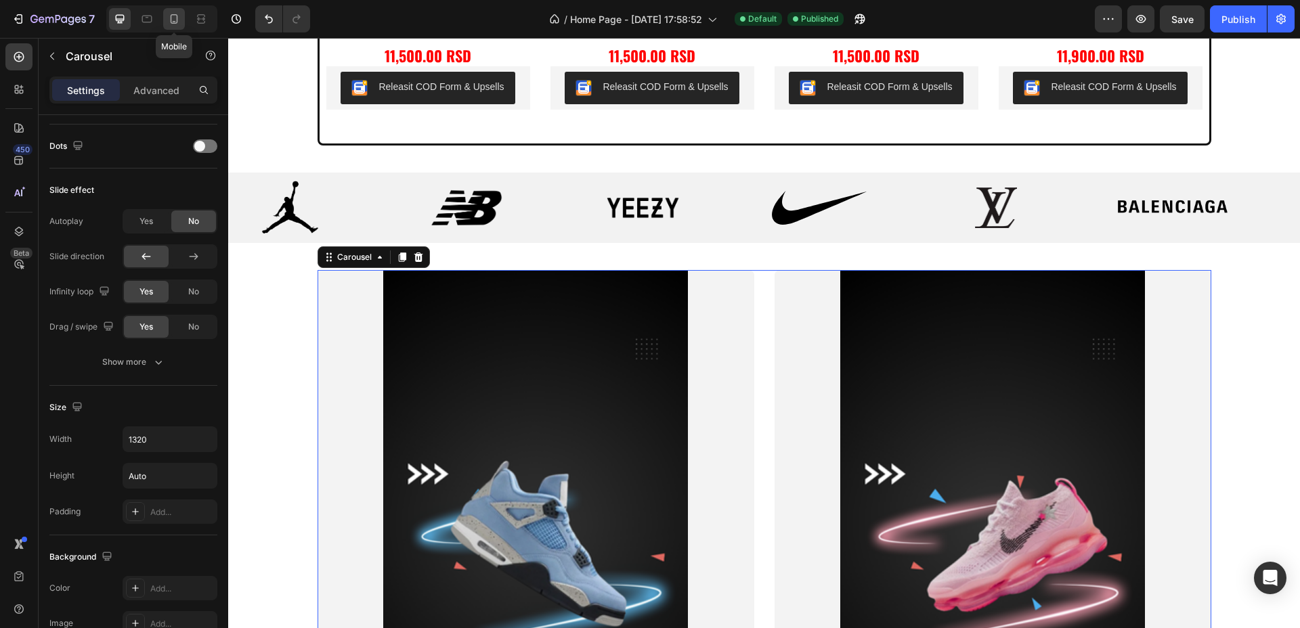
click at [174, 17] on icon at bounding box center [174, 19] width 14 height 14
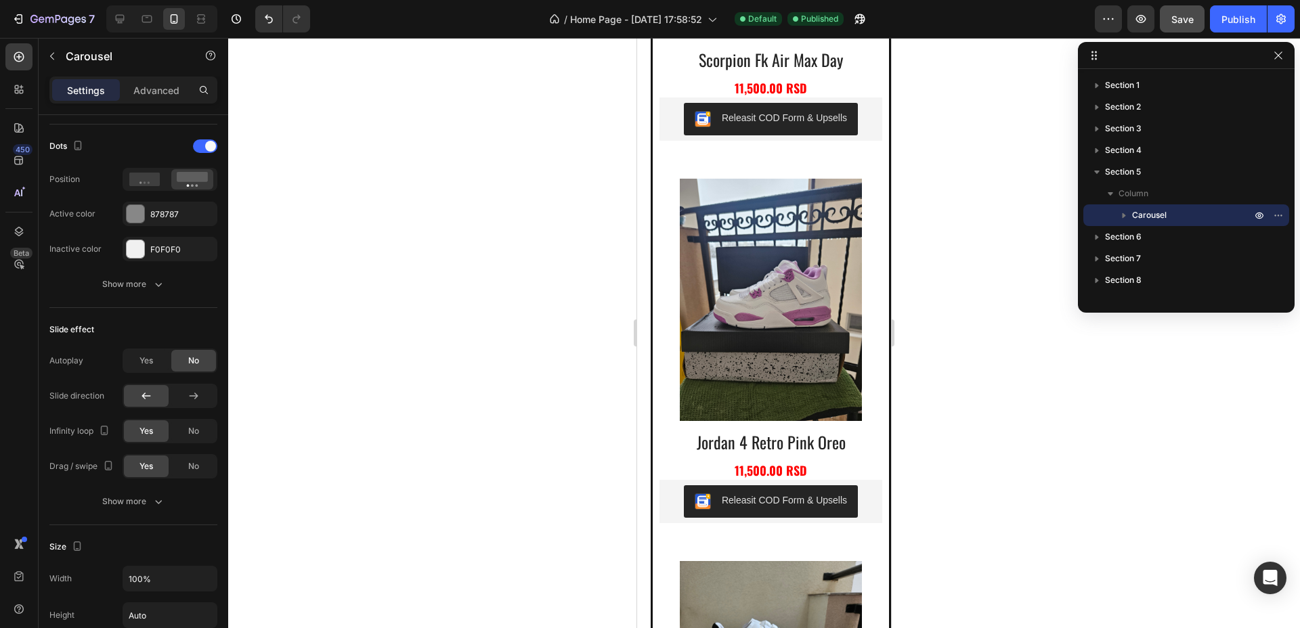
click at [1183, 25] on div "Save" at bounding box center [1182, 19] width 22 height 14
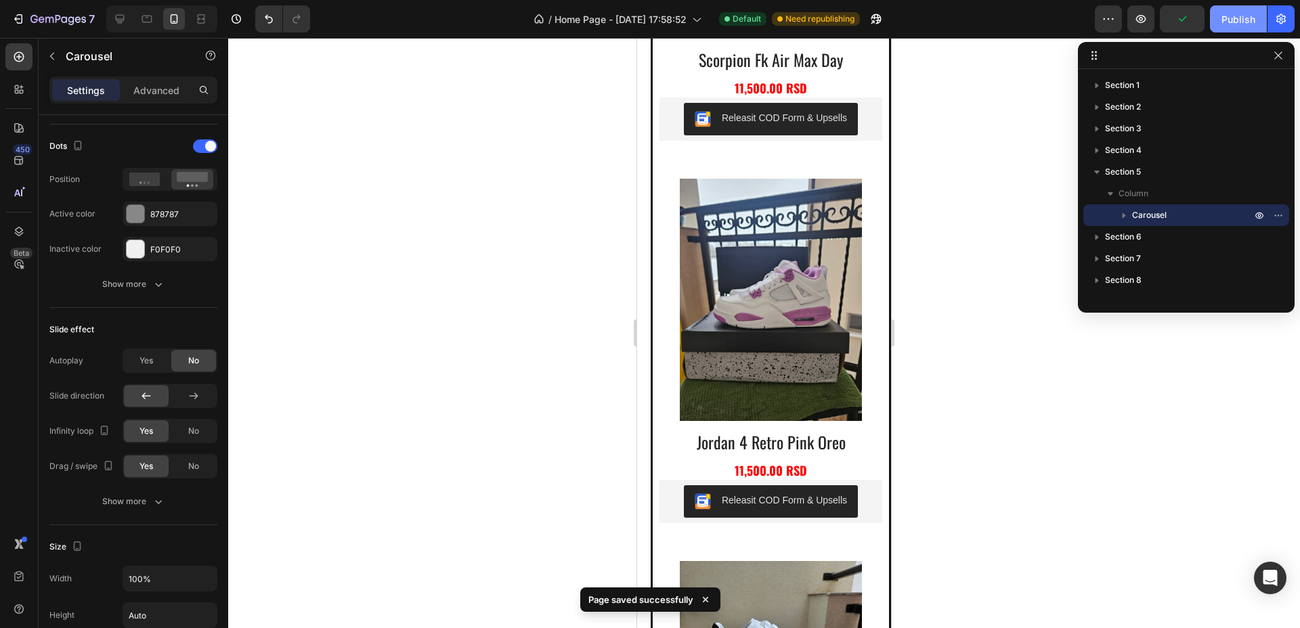
click at [1248, 21] on div "Publish" at bounding box center [1238, 19] width 34 height 14
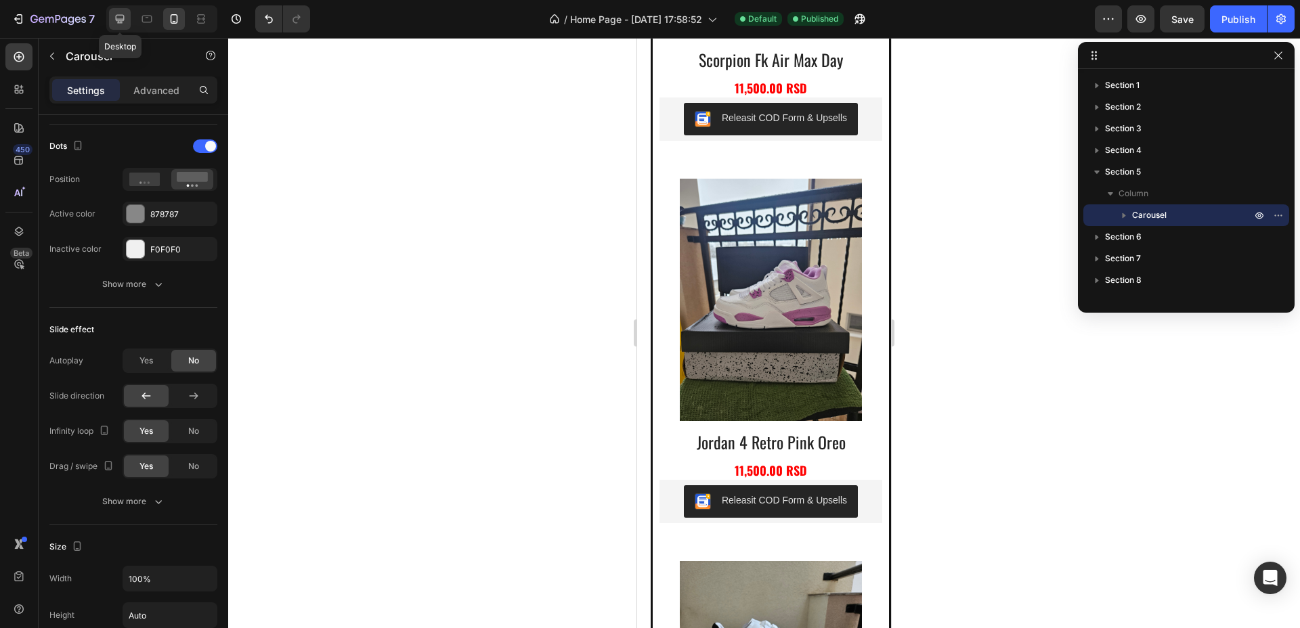
click at [122, 19] on icon at bounding box center [120, 19] width 9 height 9
type input "1320"
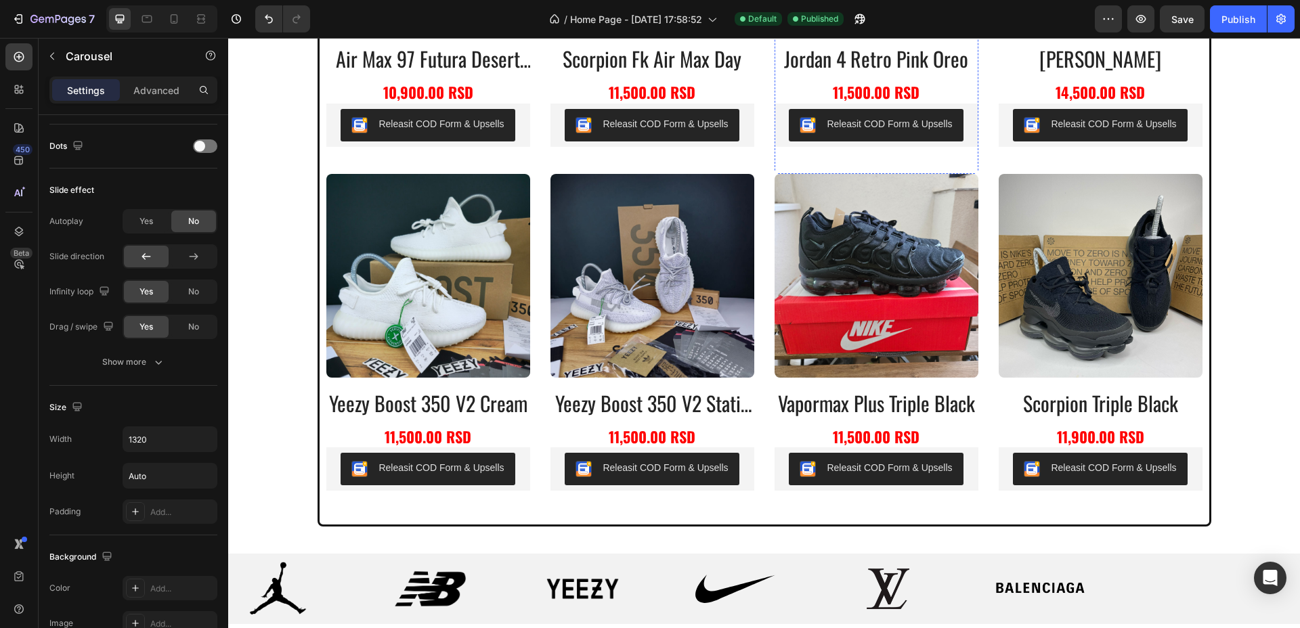
scroll to position [1185, 0]
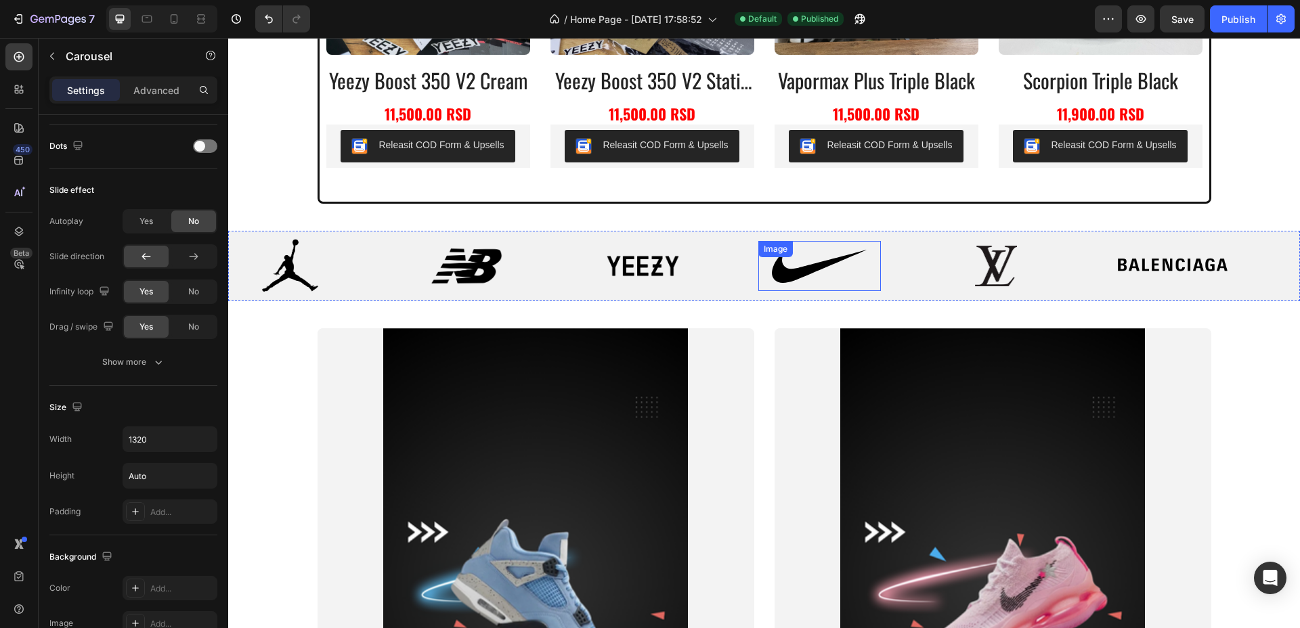
click at [798, 256] on div "Image" at bounding box center [819, 266] width 123 height 50
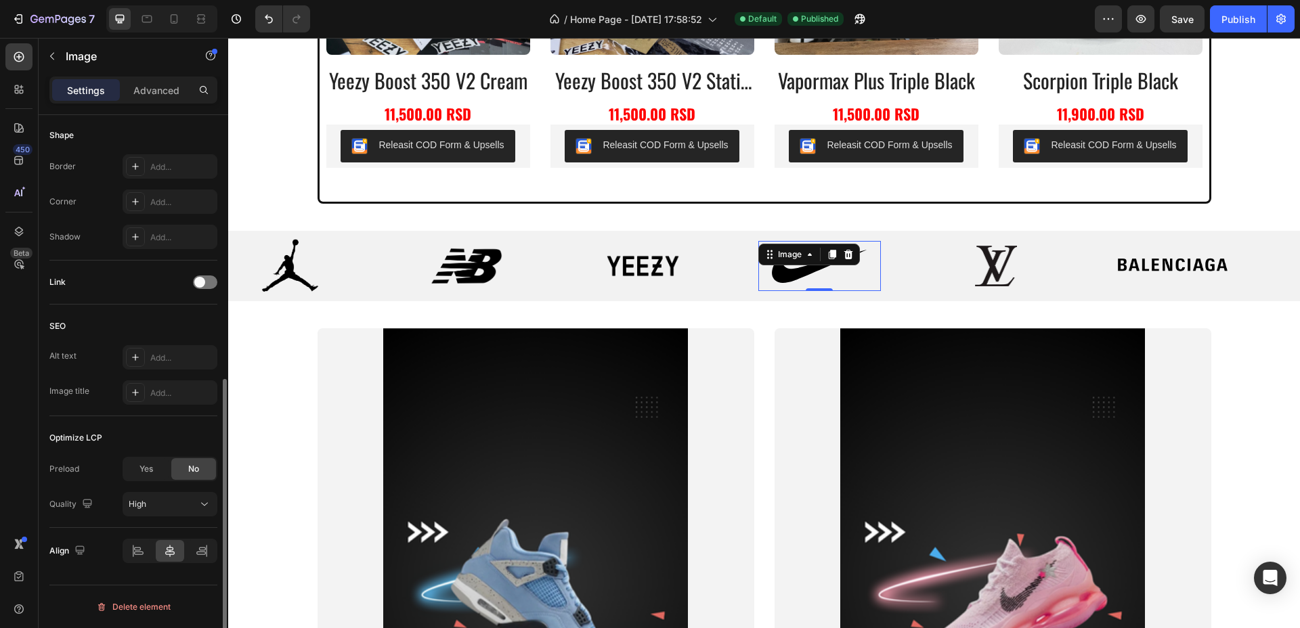
scroll to position [0, 0]
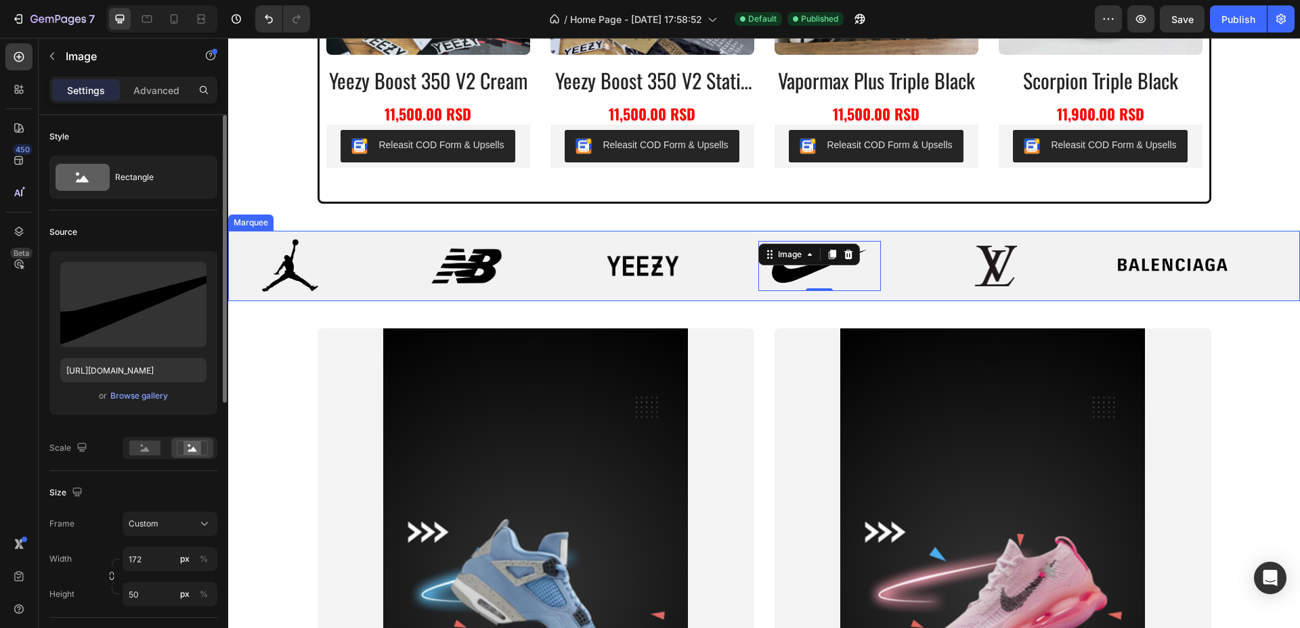
click at [728, 258] on div "Image" at bounding box center [669, 266] width 177 height 57
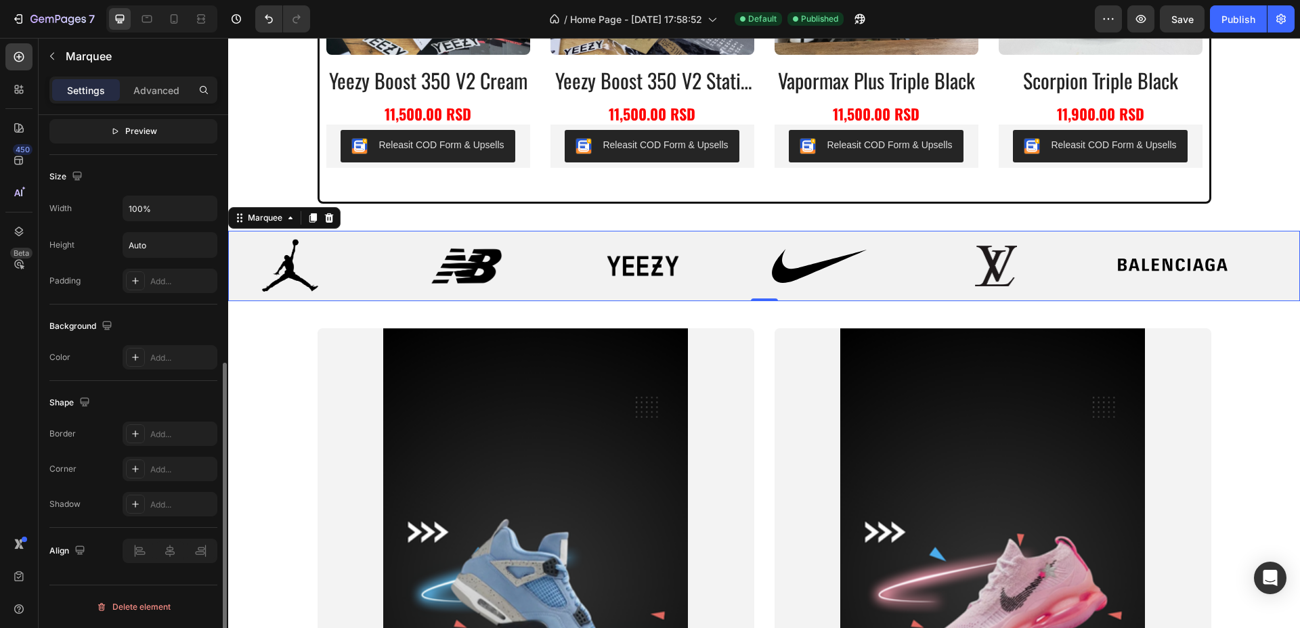
scroll to position [111, 0]
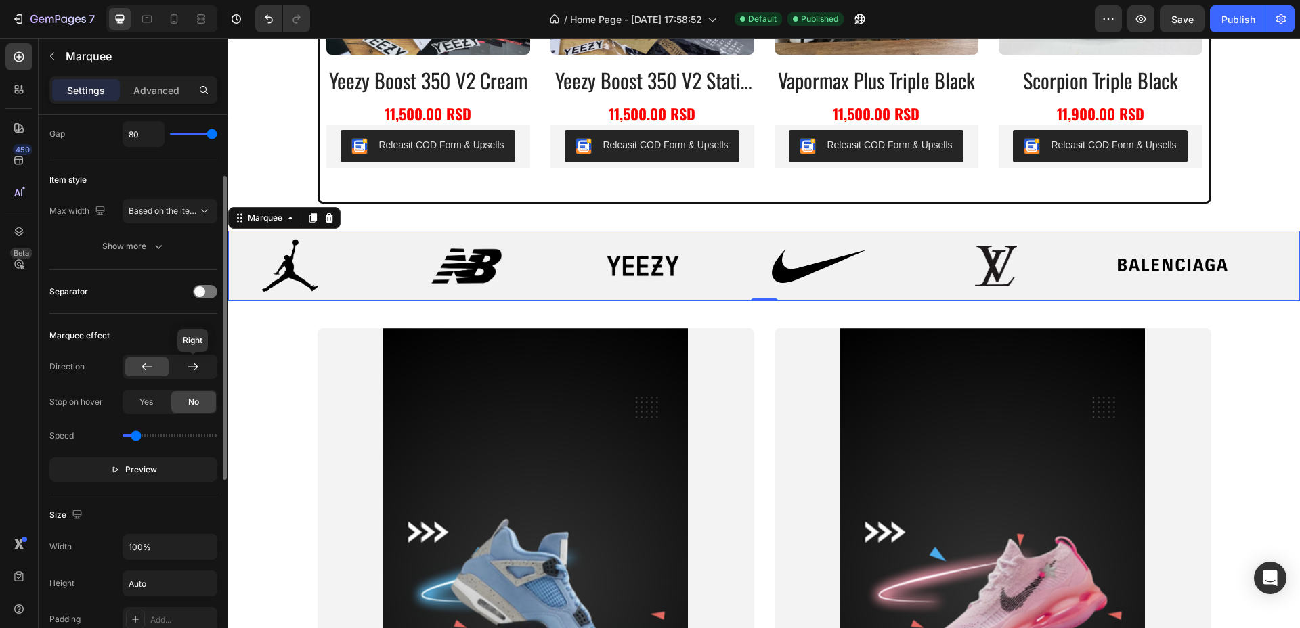
click at [202, 370] on div at bounding box center [192, 366] width 43 height 19
type input "0.6"
click at [140, 436] on input "range" at bounding box center [170, 436] width 95 height 3
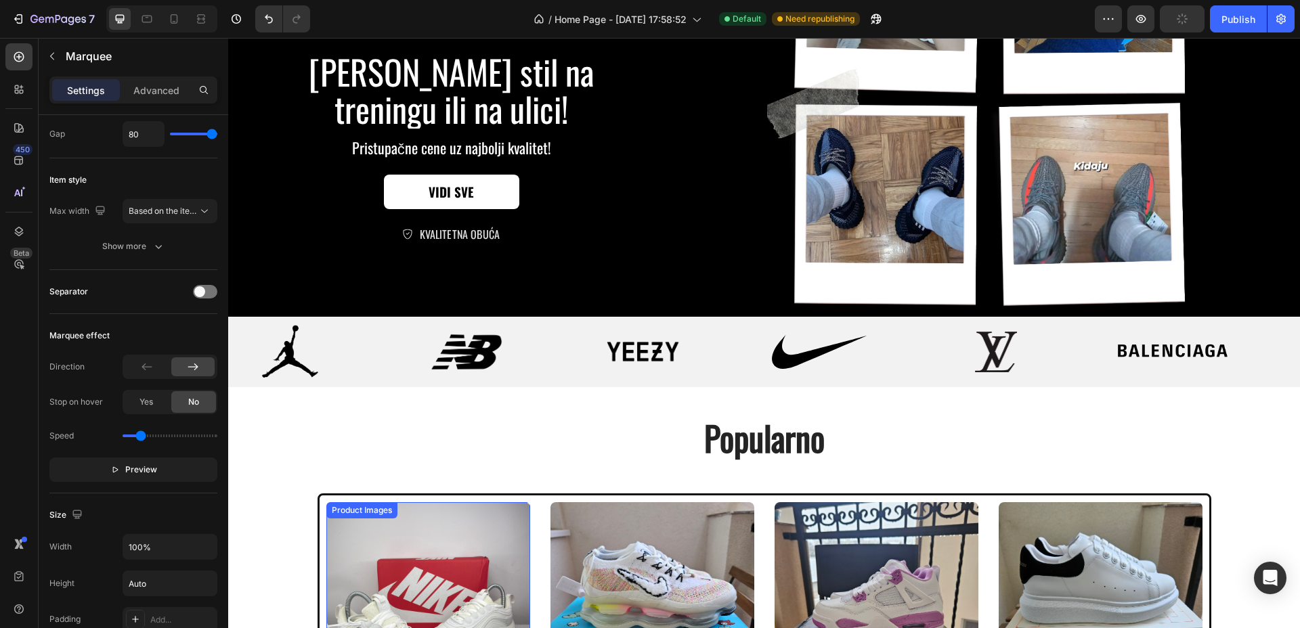
scroll to position [169, 0]
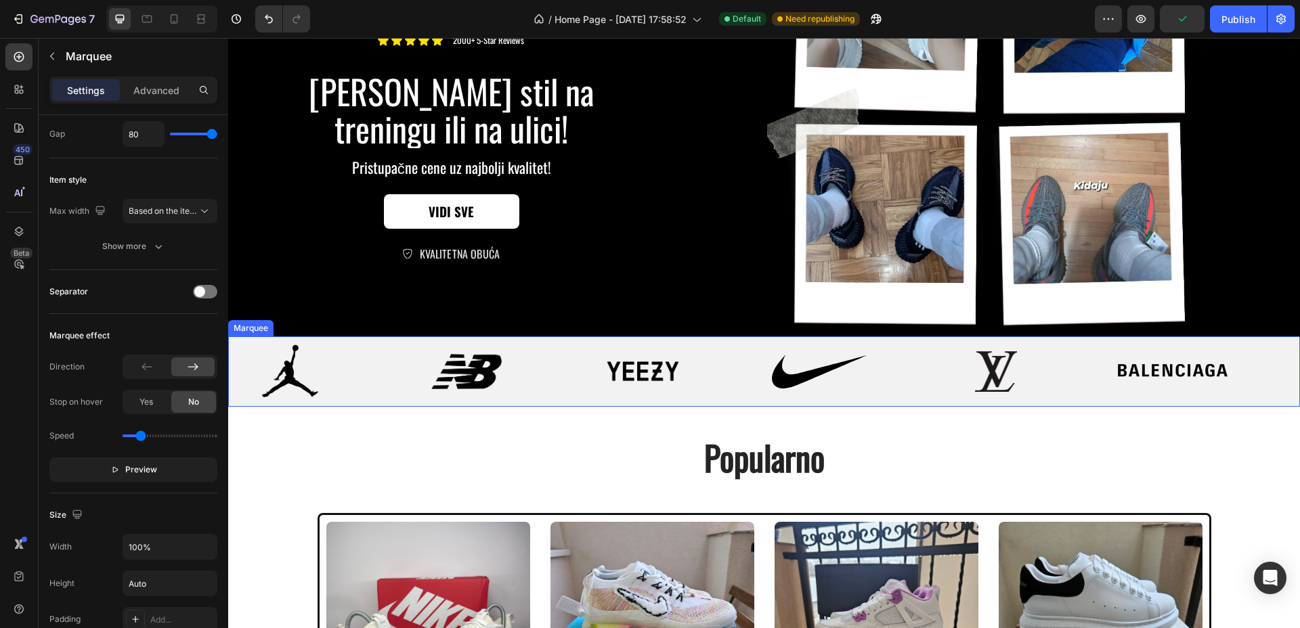
click at [555, 364] on div "Image" at bounding box center [493, 371] width 177 height 57
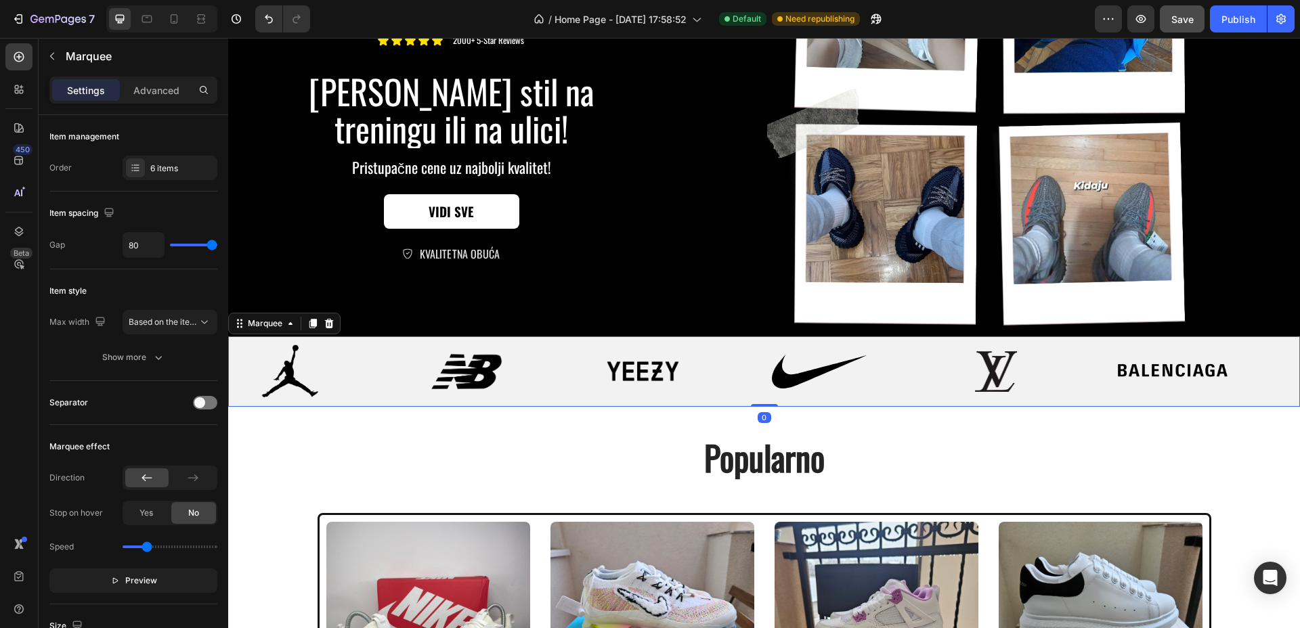
scroll to position [111, 0]
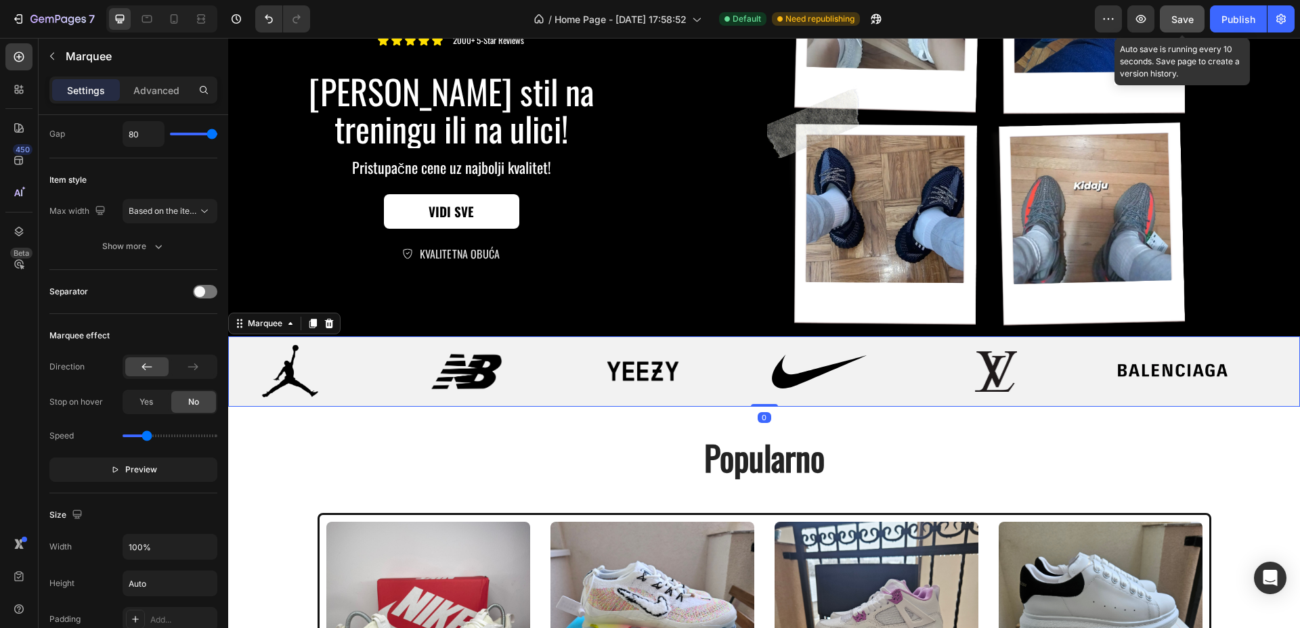
click at [1180, 19] on span "Save" at bounding box center [1182, 20] width 22 height 12
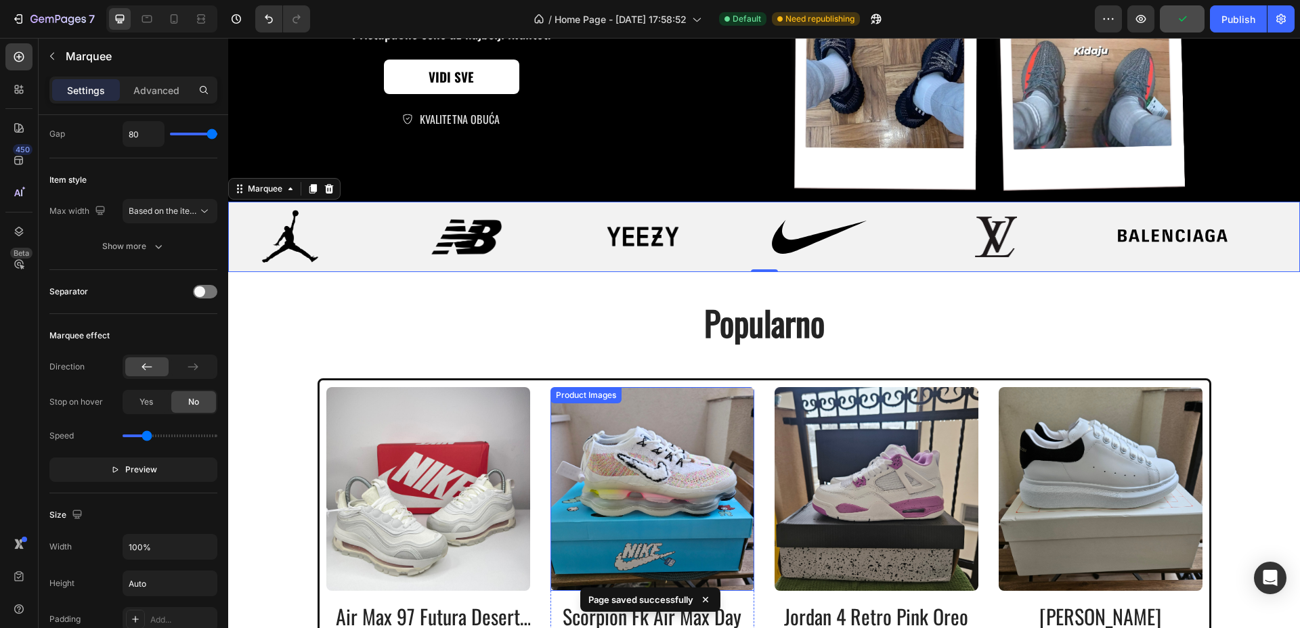
scroll to position [508, 0]
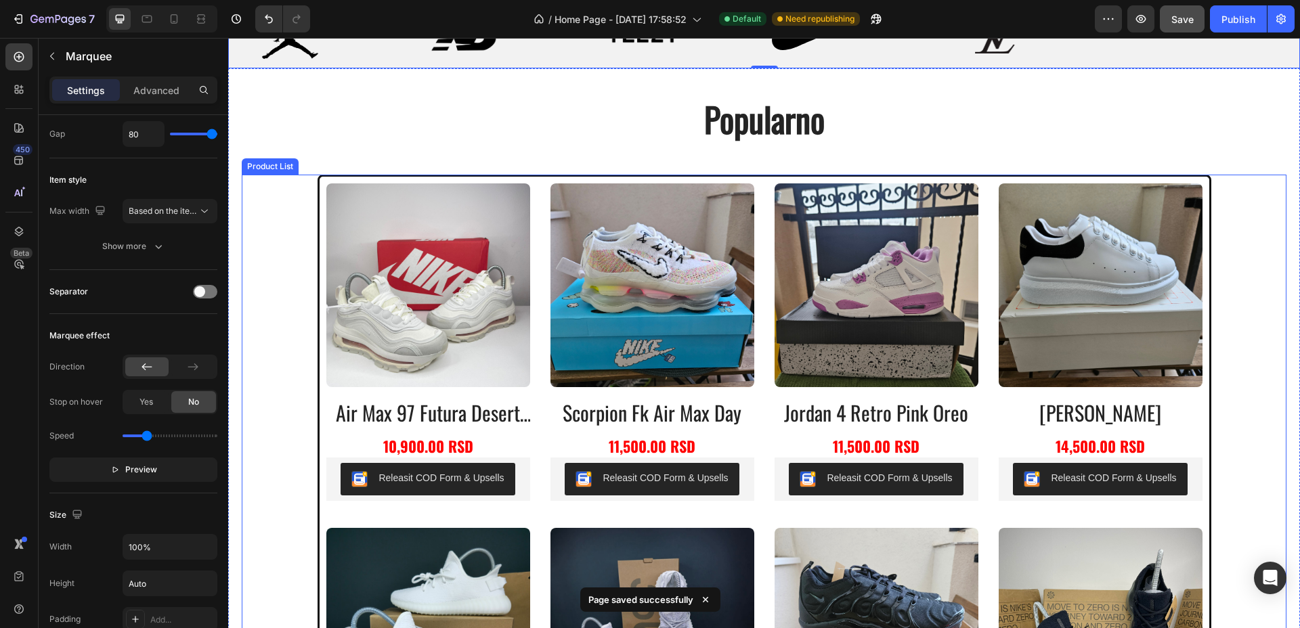
click at [759, 384] on div "Product Images air max 97 futura desert sand Product Title 10,900.00 RSD Produc…" at bounding box center [764, 527] width 876 height 688
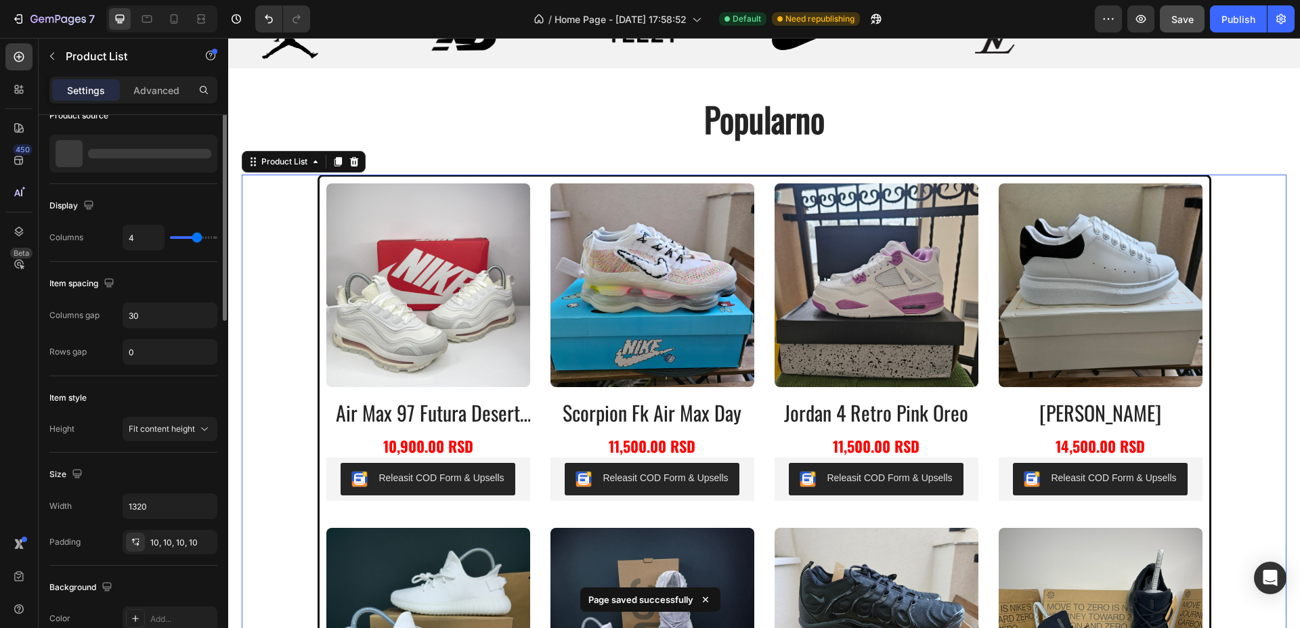
scroll to position [0, 0]
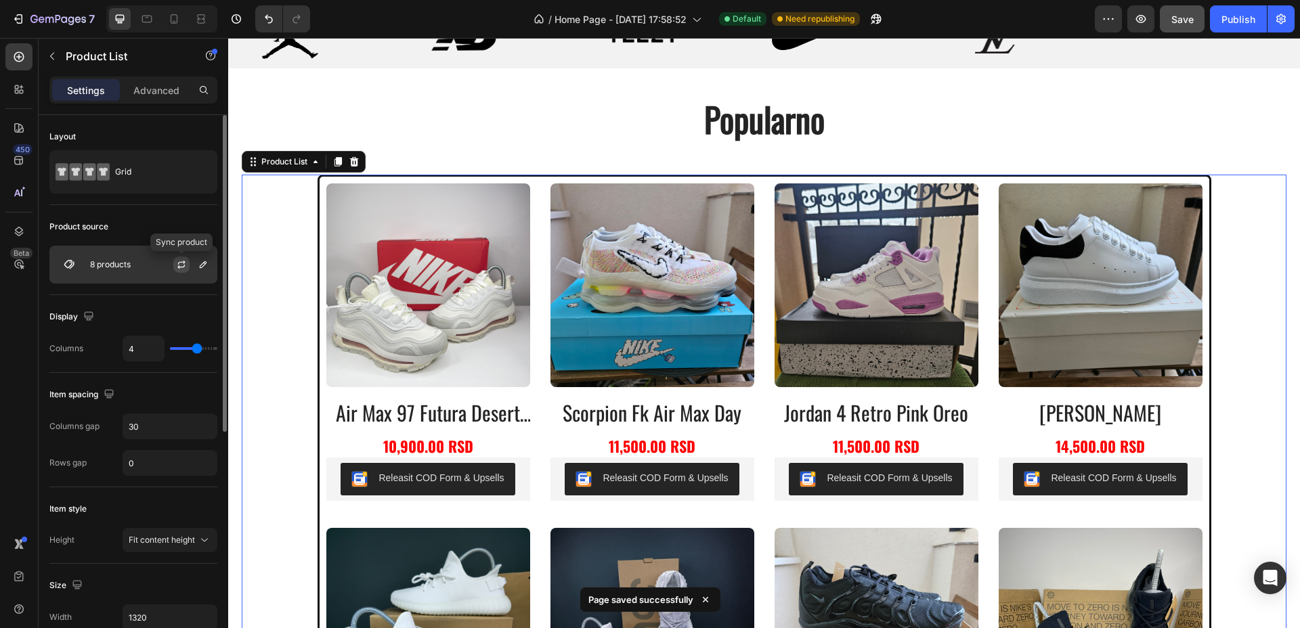
click at [187, 263] on button "button" at bounding box center [181, 265] width 16 height 16
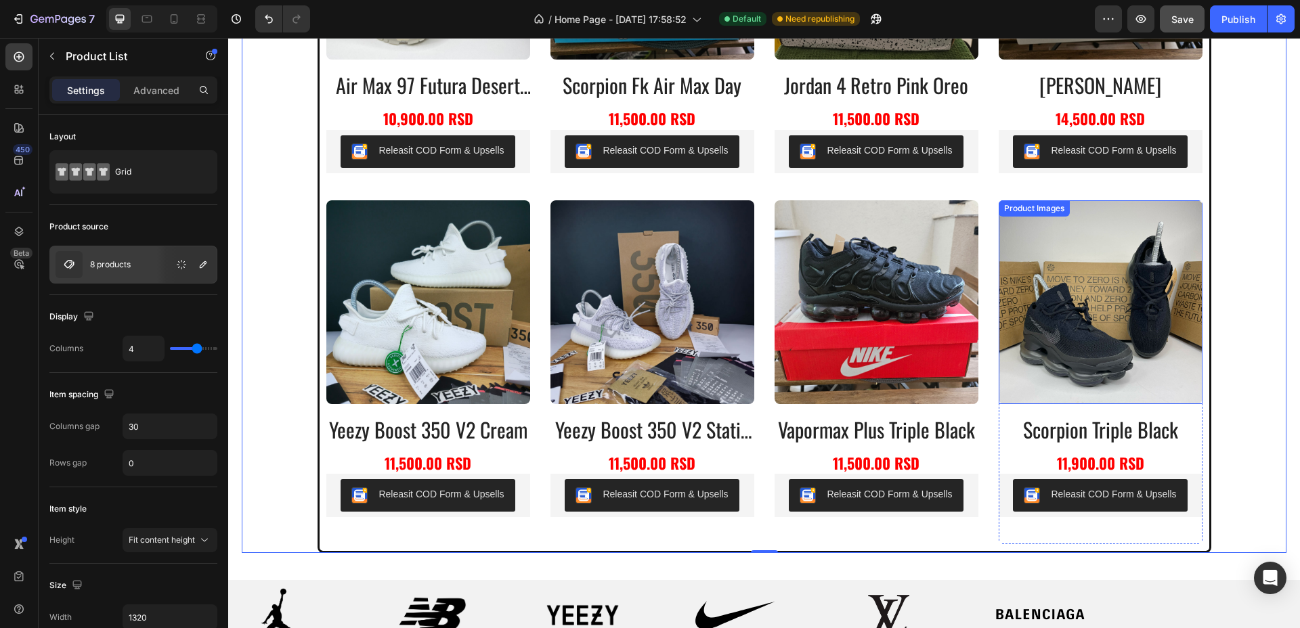
scroll to position [846, 0]
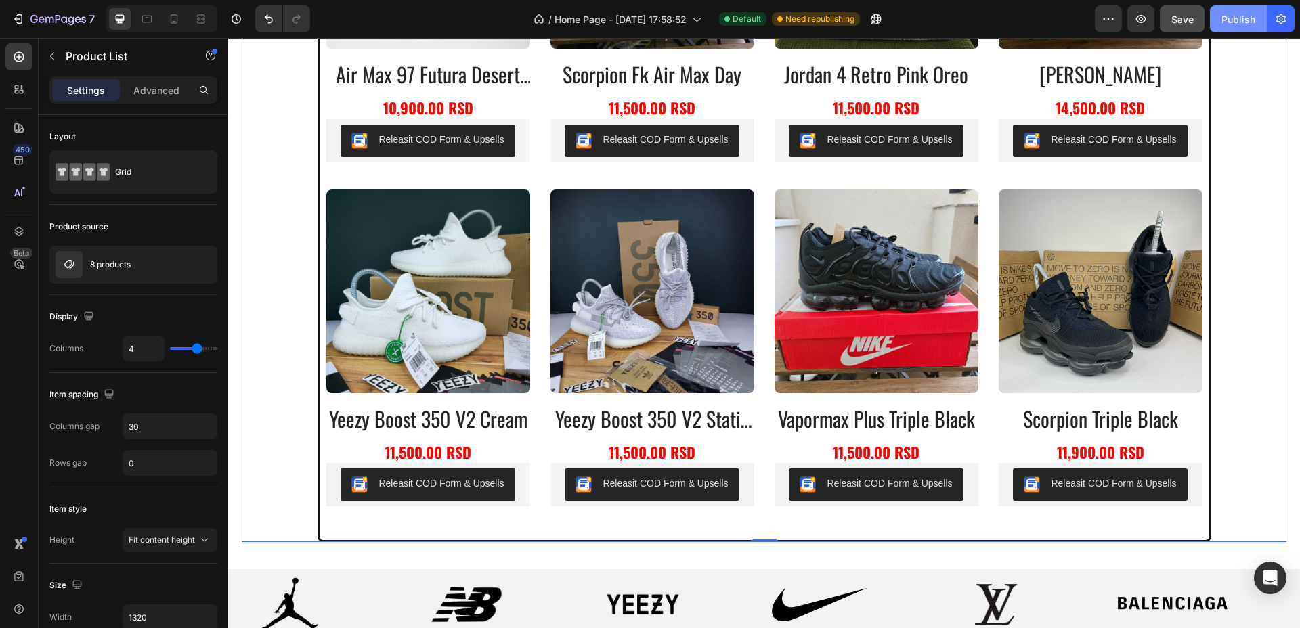
click at [1241, 12] on div "Publish" at bounding box center [1238, 19] width 34 height 14
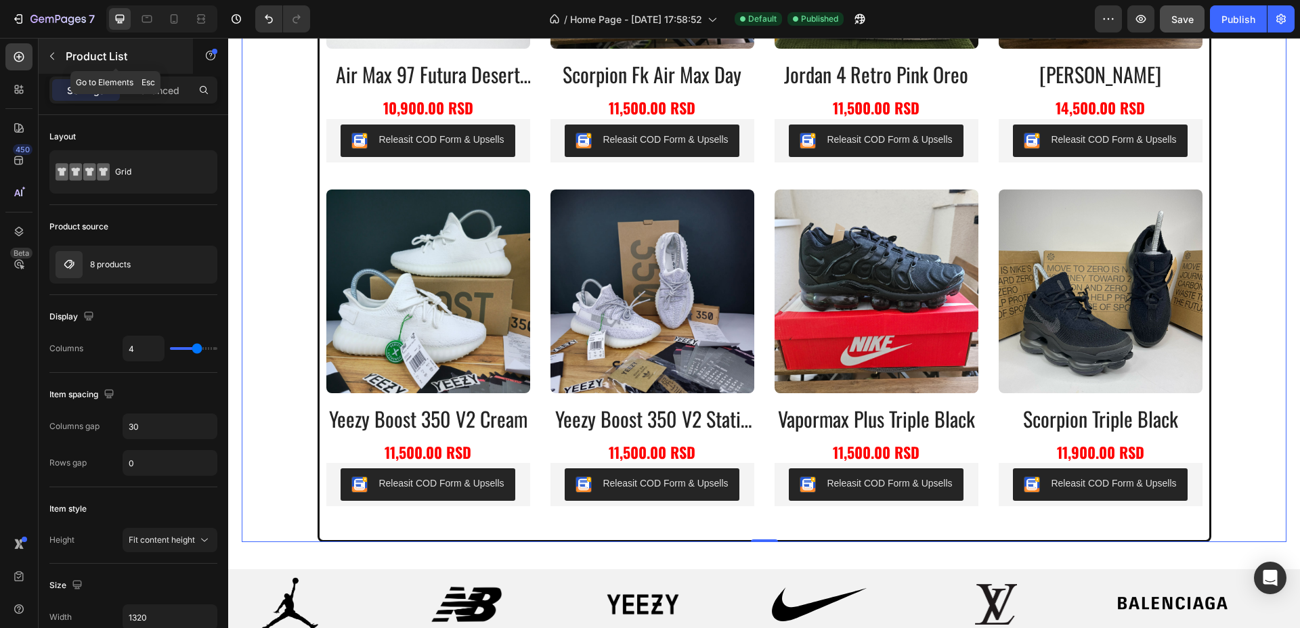
click at [52, 62] on button "button" at bounding box center [52, 56] width 22 height 22
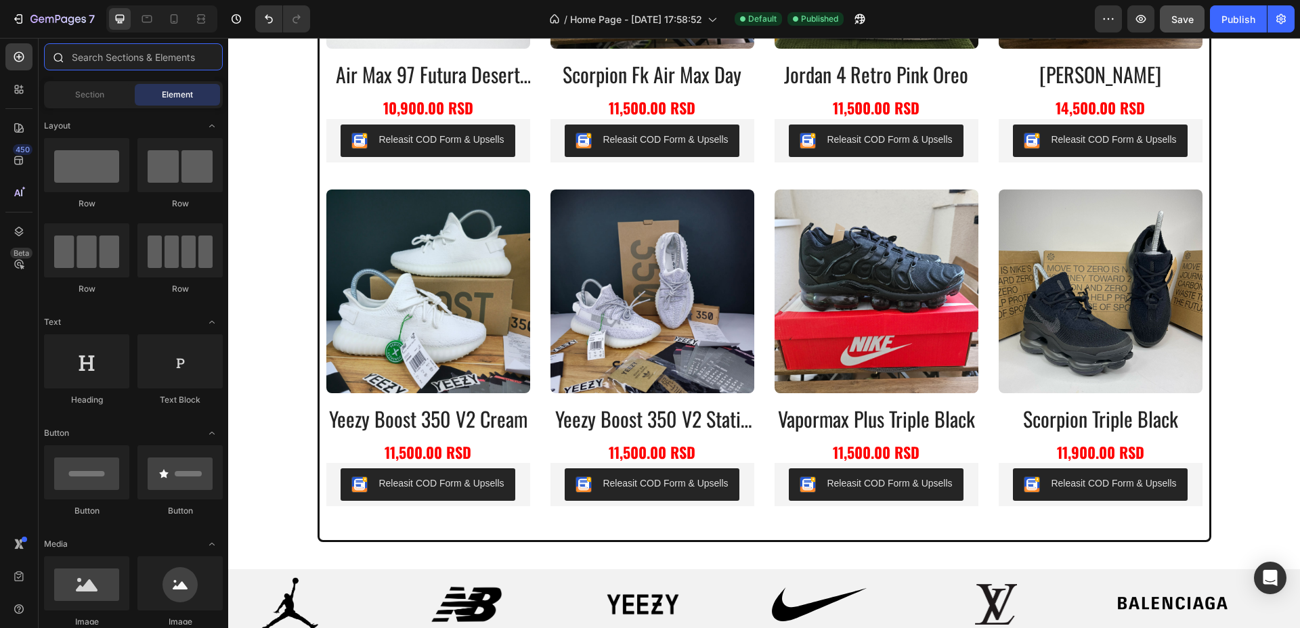
click at [128, 51] on input "text" at bounding box center [133, 56] width 179 height 27
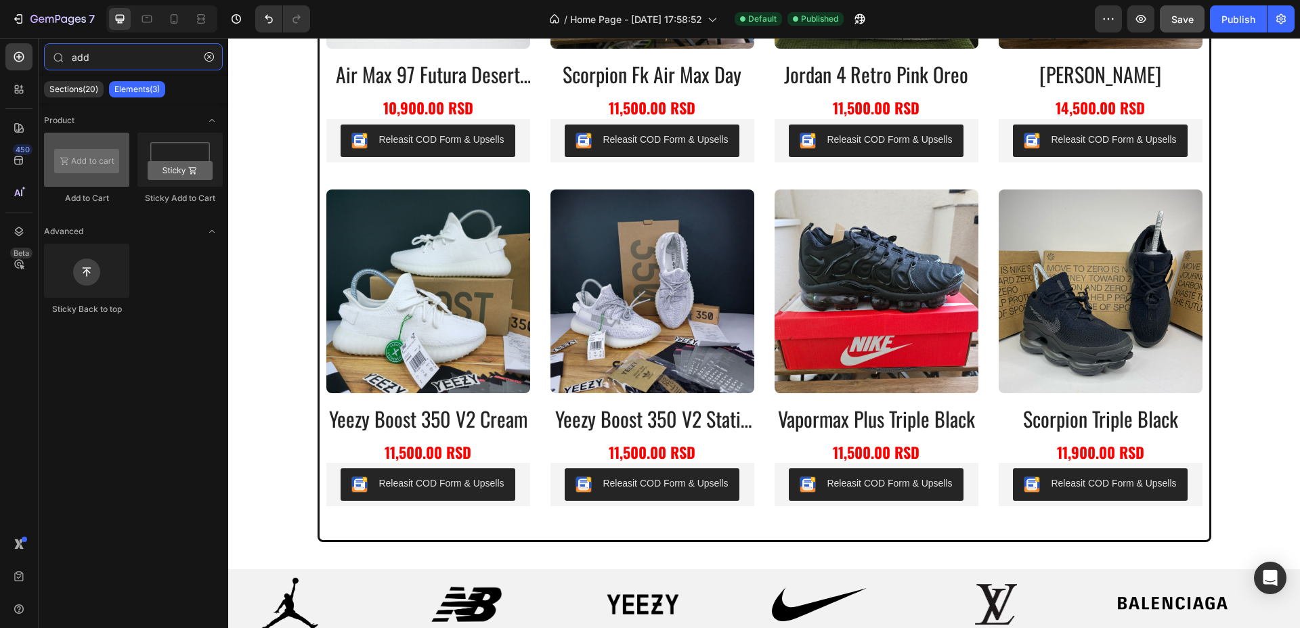
type input "add"
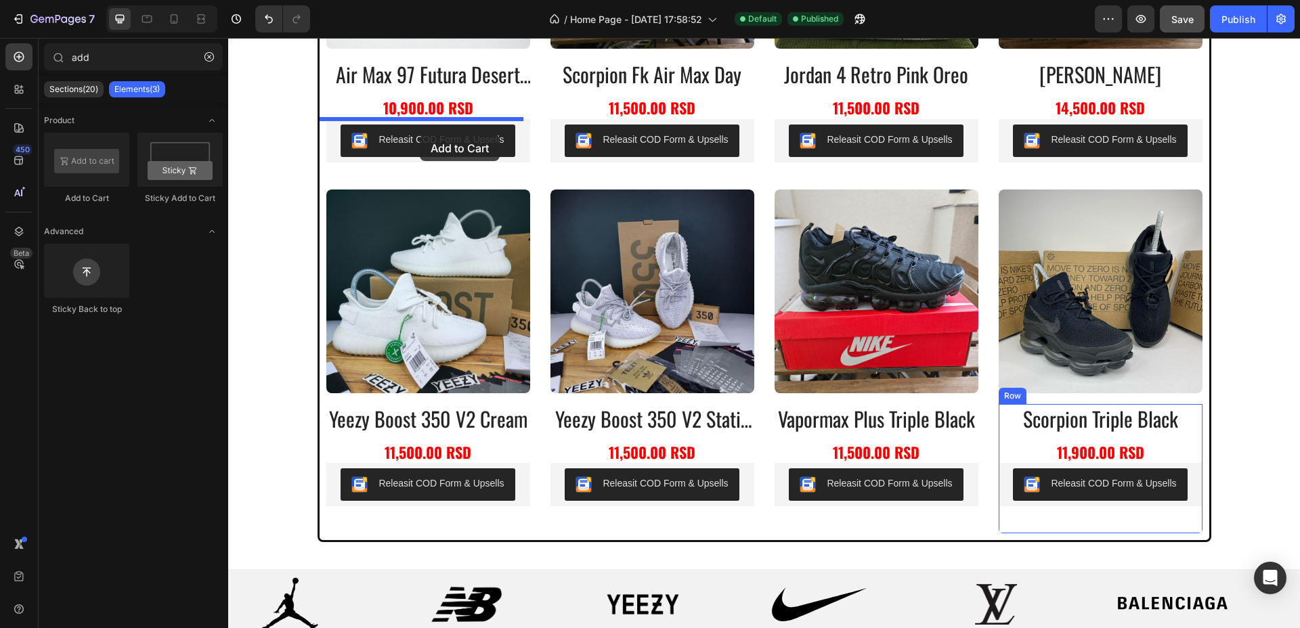
drag, startPoint x: 326, startPoint y: 194, endPoint x: 420, endPoint y: 135, distance: 110.8
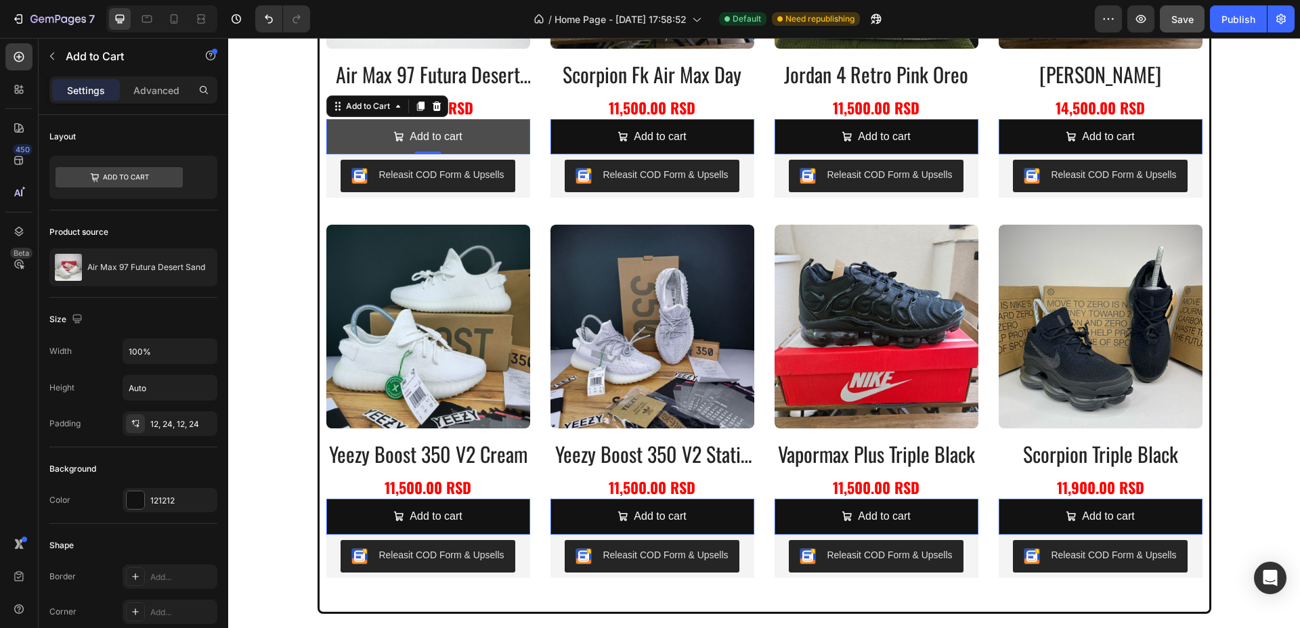
click at [501, 125] on button "Add to cart" at bounding box center [428, 137] width 204 height 36
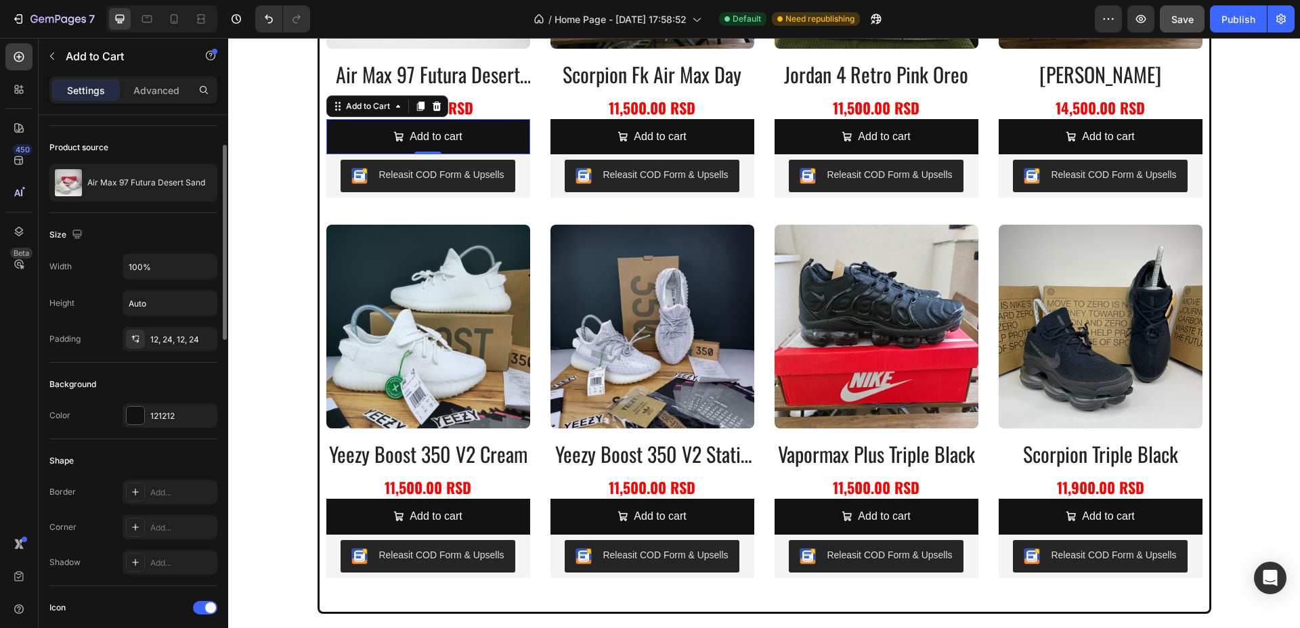
scroll to position [169, 0]
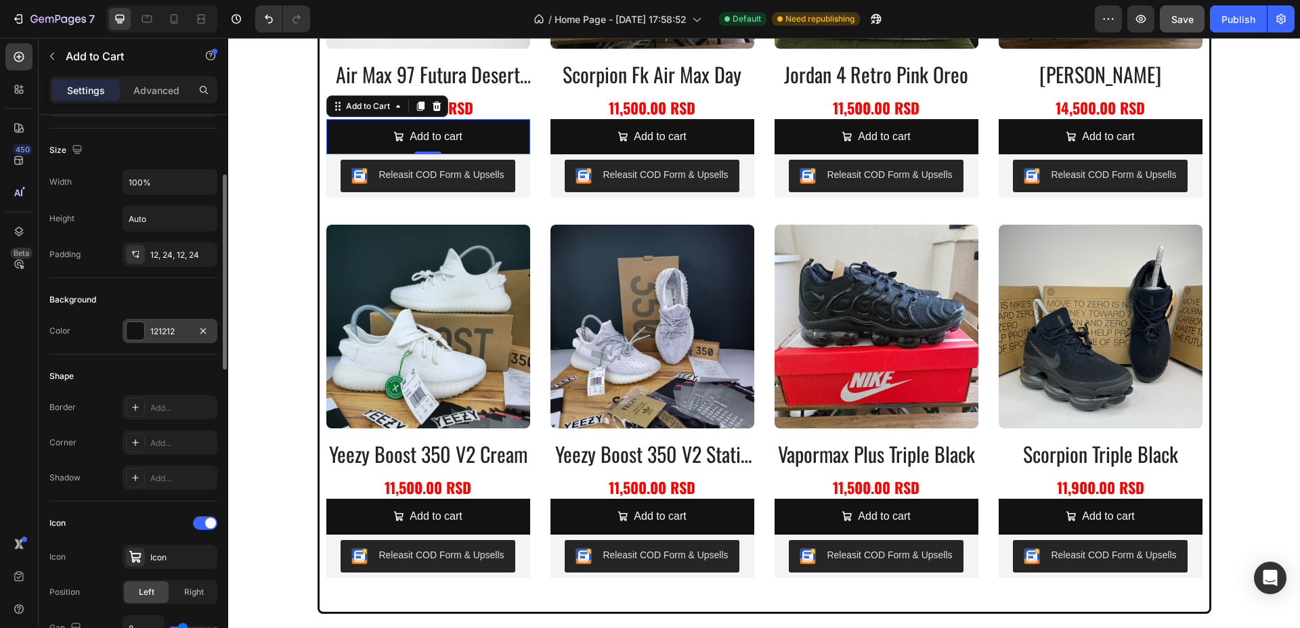
click at [135, 328] on div at bounding box center [136, 331] width 18 height 18
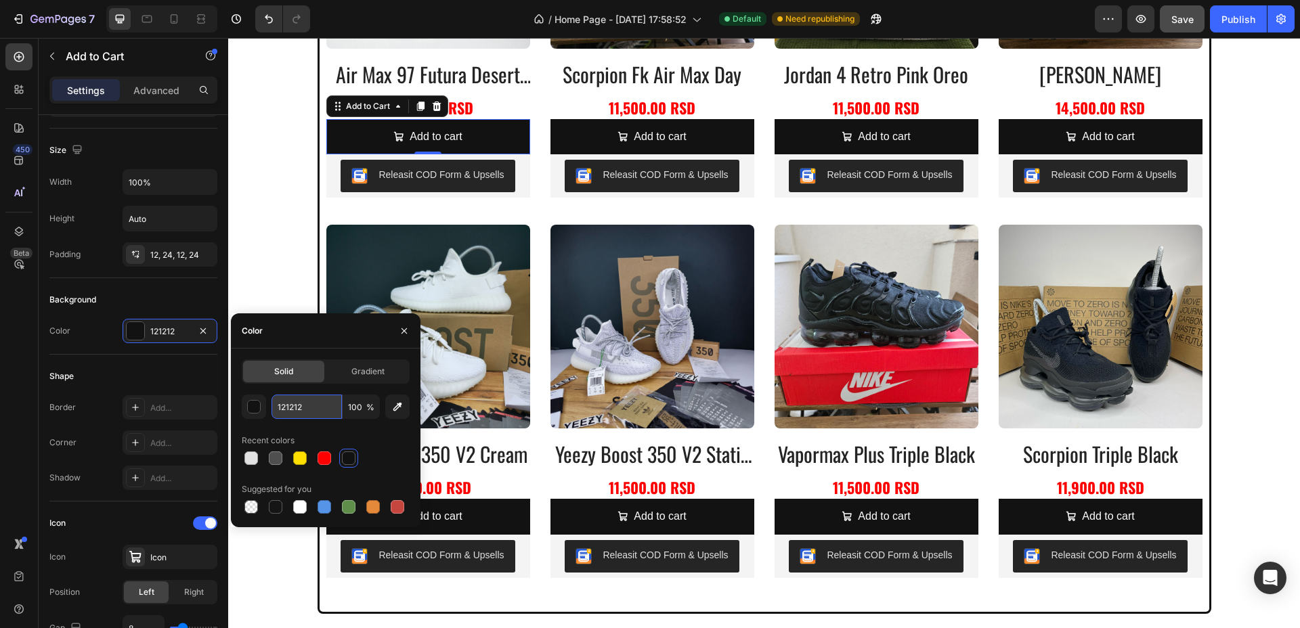
click at [327, 406] on input "121212" at bounding box center [306, 407] width 70 height 24
paste input "0EDA5"
type input "0EDA52"
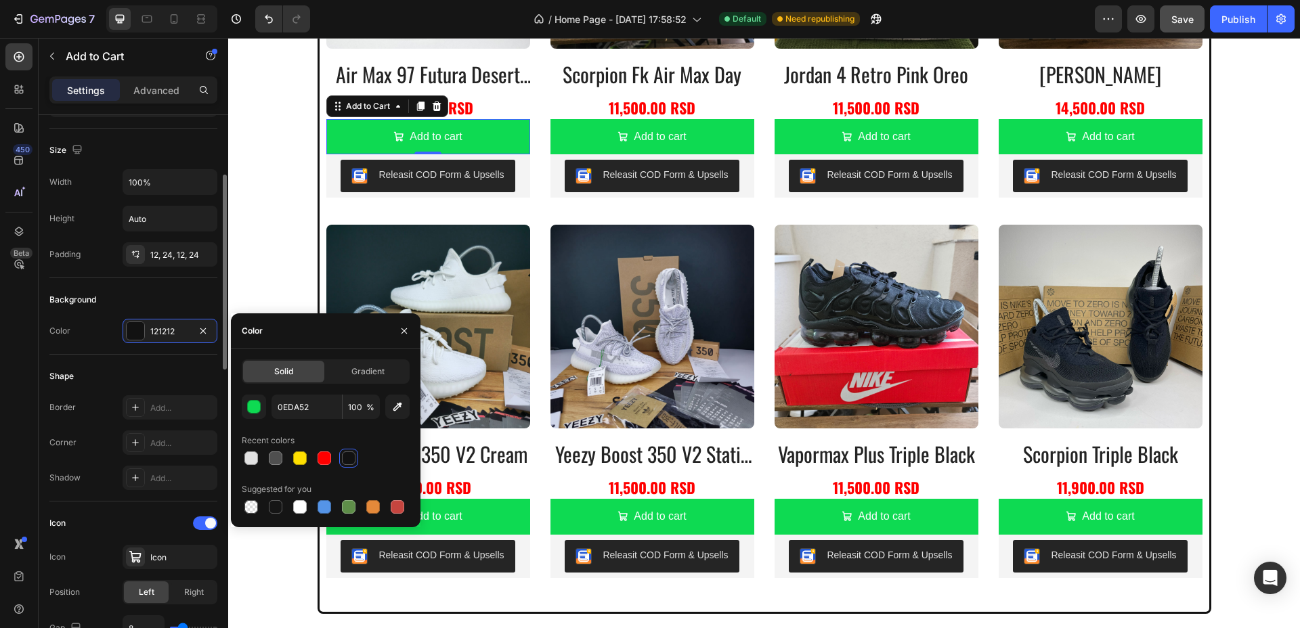
click at [159, 293] on div "Background" at bounding box center [133, 300] width 168 height 22
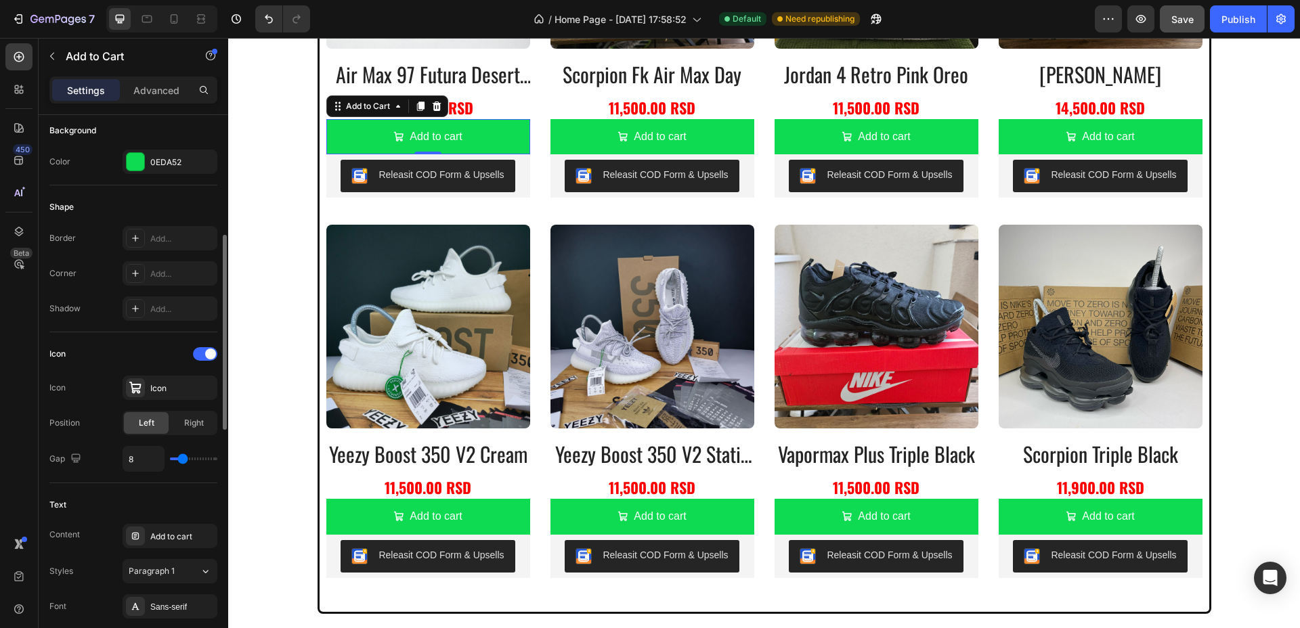
scroll to position [423, 0]
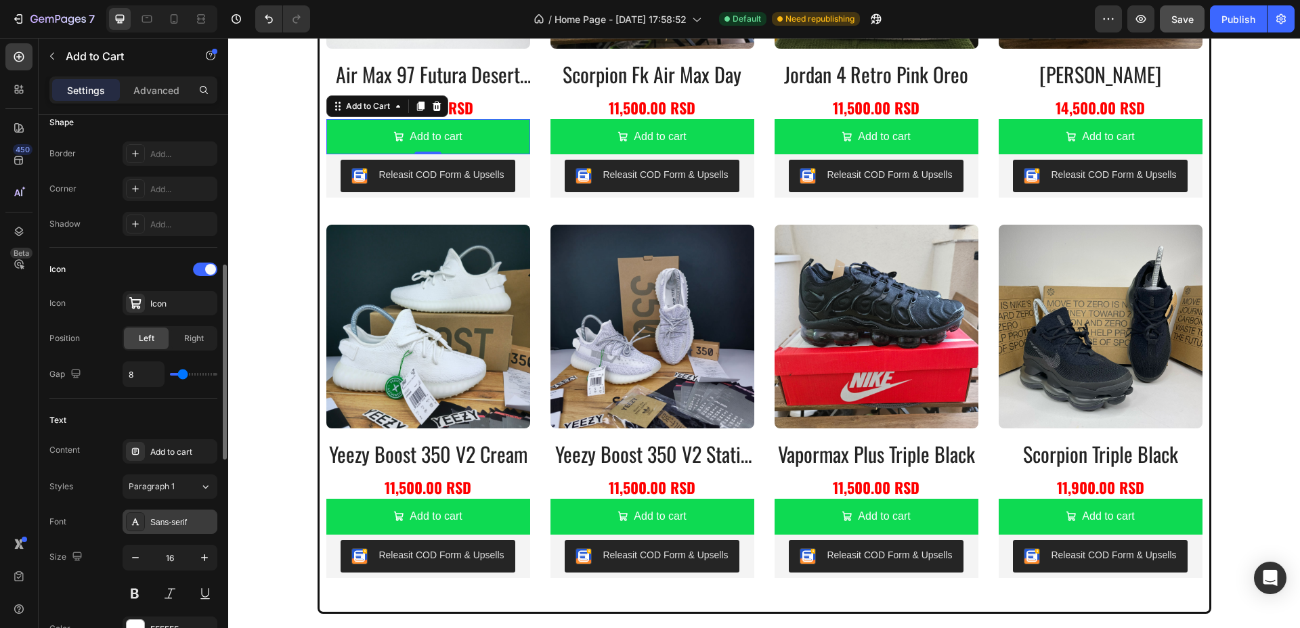
click at [171, 521] on div "Sans-serif" at bounding box center [182, 523] width 64 height 12
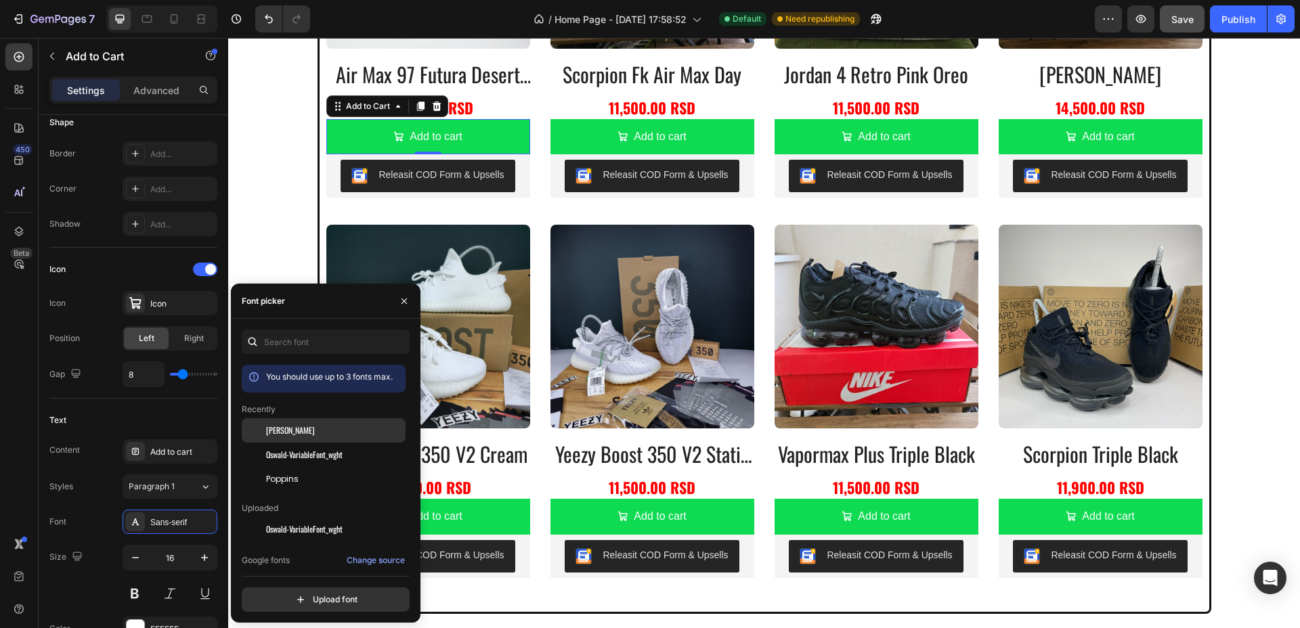
click at [281, 432] on span "[PERSON_NAME]" at bounding box center [290, 430] width 49 height 12
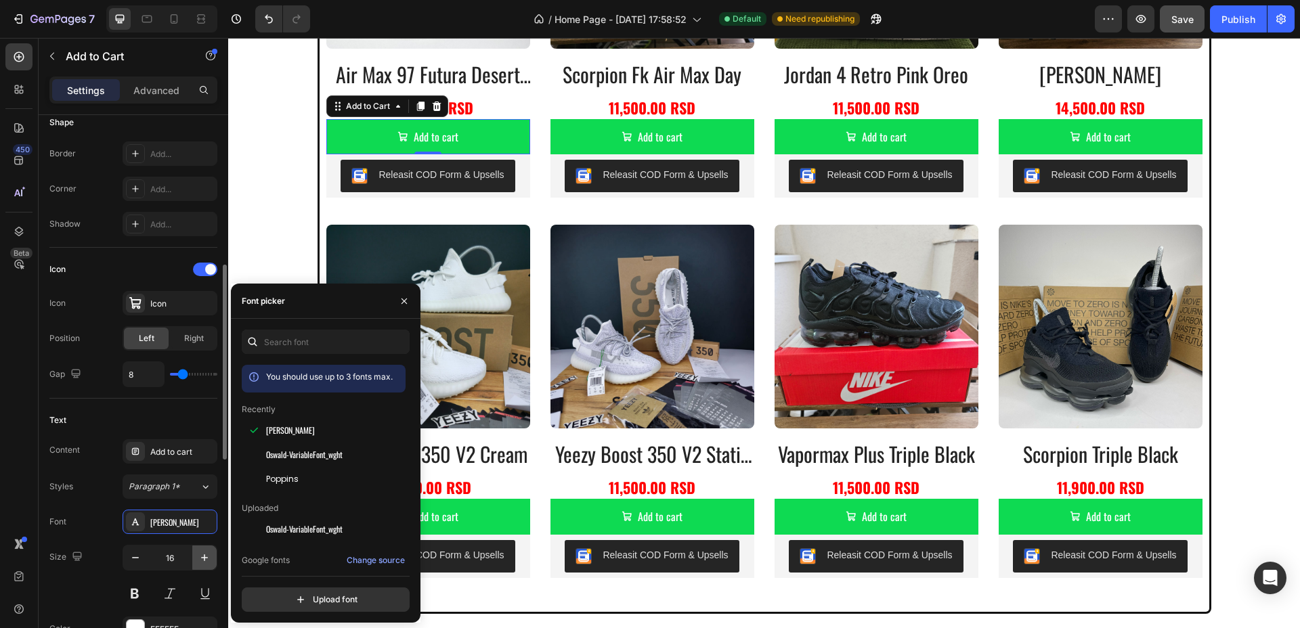
click at [207, 556] on icon "button" at bounding box center [205, 558] width 14 height 14
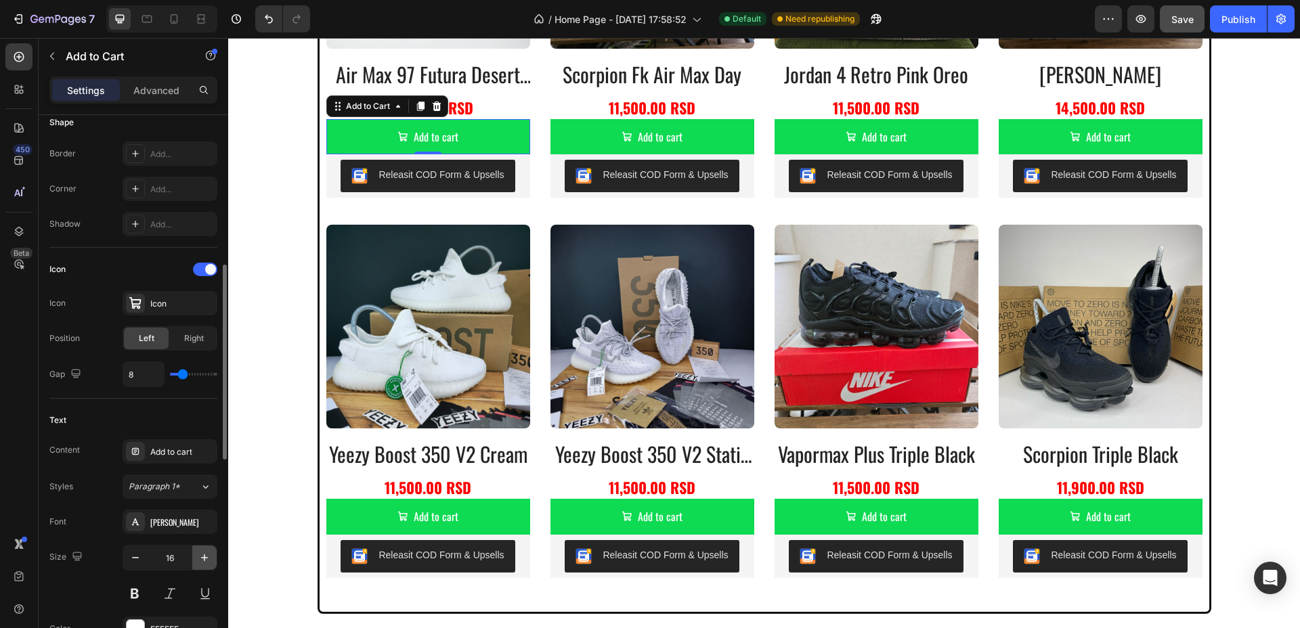
click at [207, 556] on icon "button" at bounding box center [205, 558] width 14 height 14
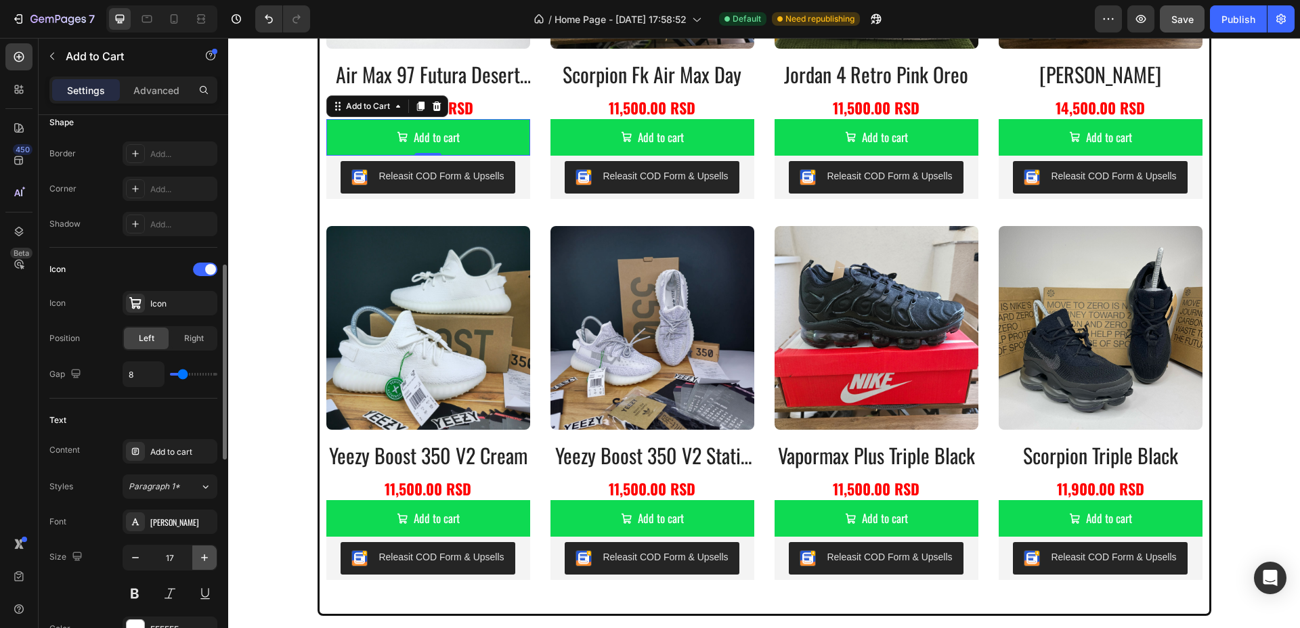
click at [207, 556] on icon "button" at bounding box center [205, 558] width 14 height 14
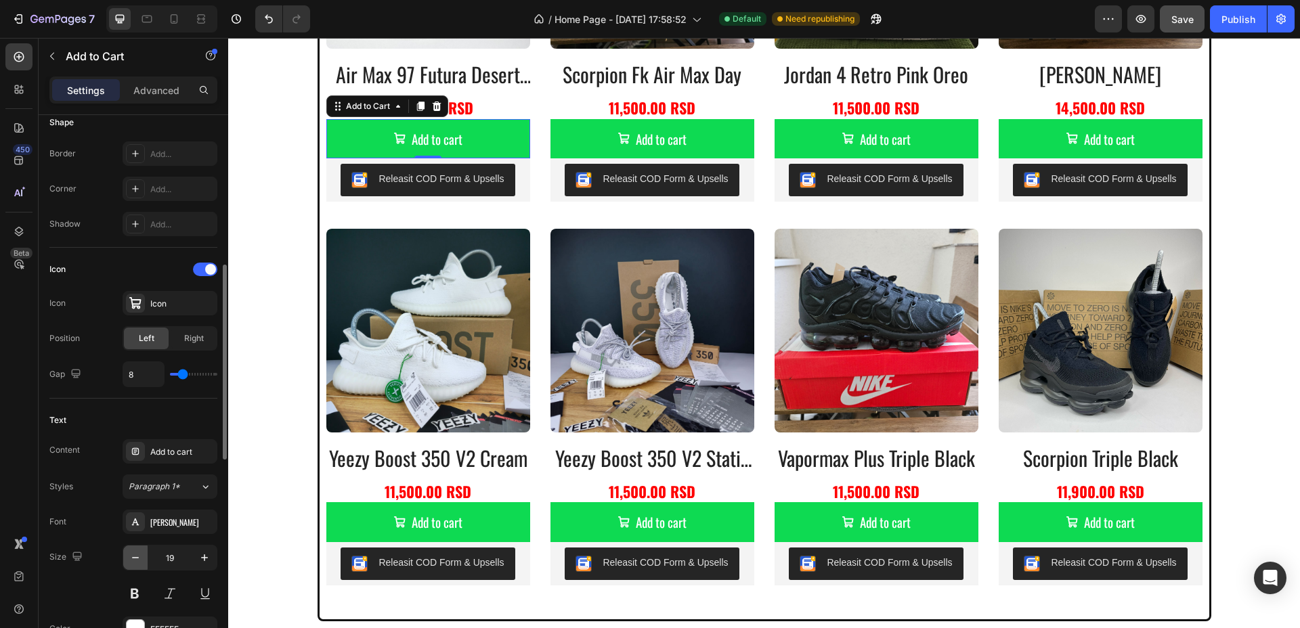
click at [137, 557] on icon "button" at bounding box center [135, 557] width 7 height 1
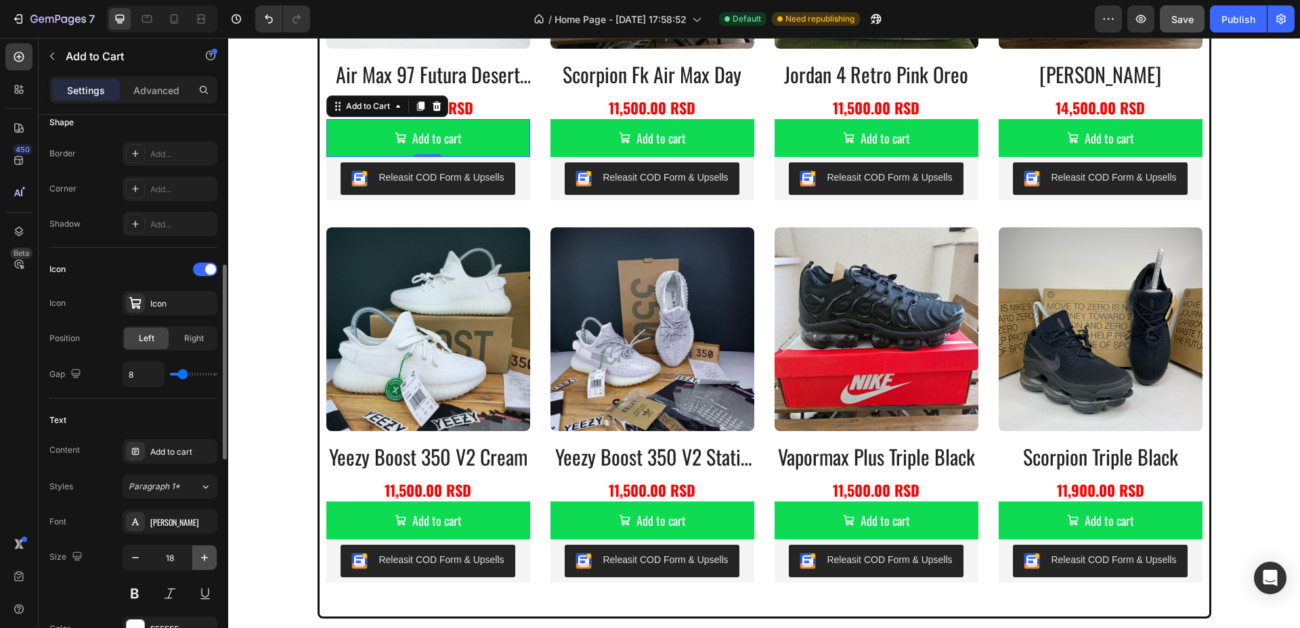
click at [205, 559] on icon "button" at bounding box center [205, 558] width 14 height 14
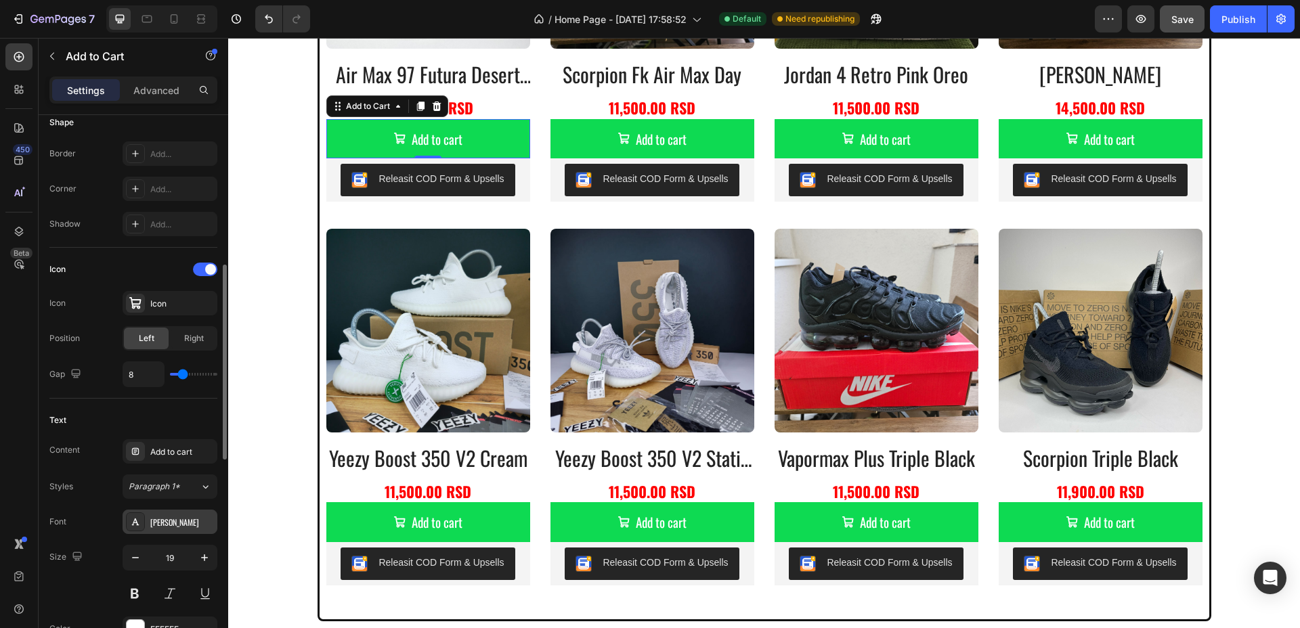
scroll to position [592, 0]
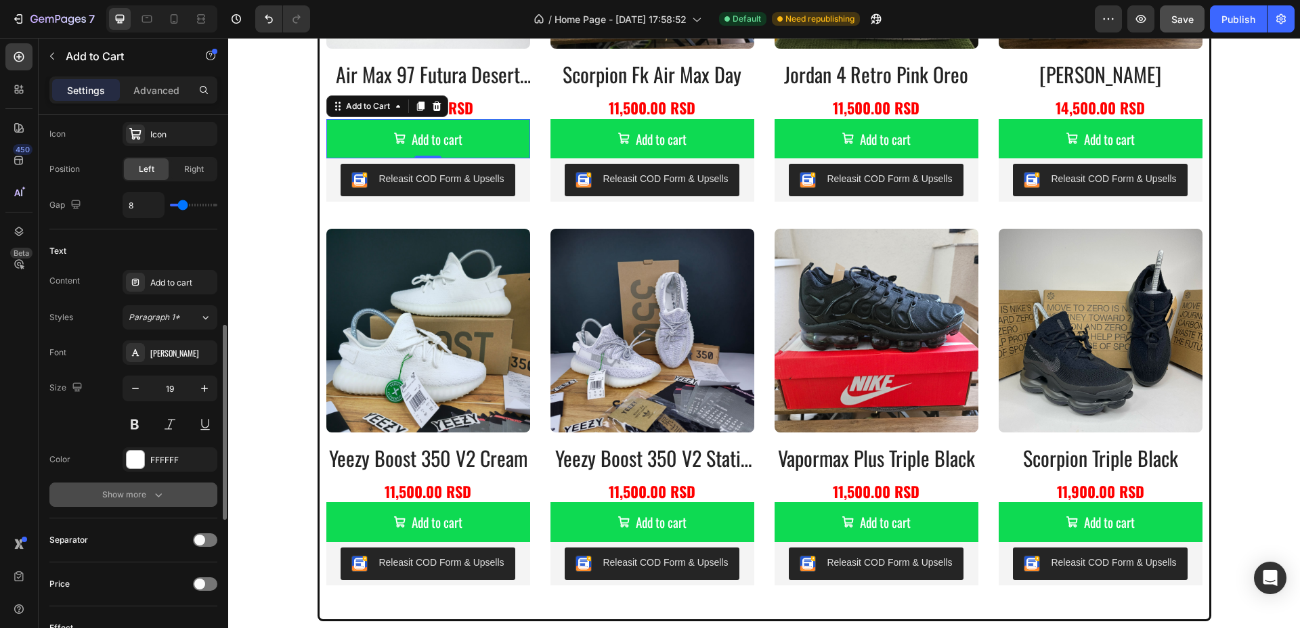
click at [128, 496] on div "Show more" at bounding box center [133, 495] width 63 height 14
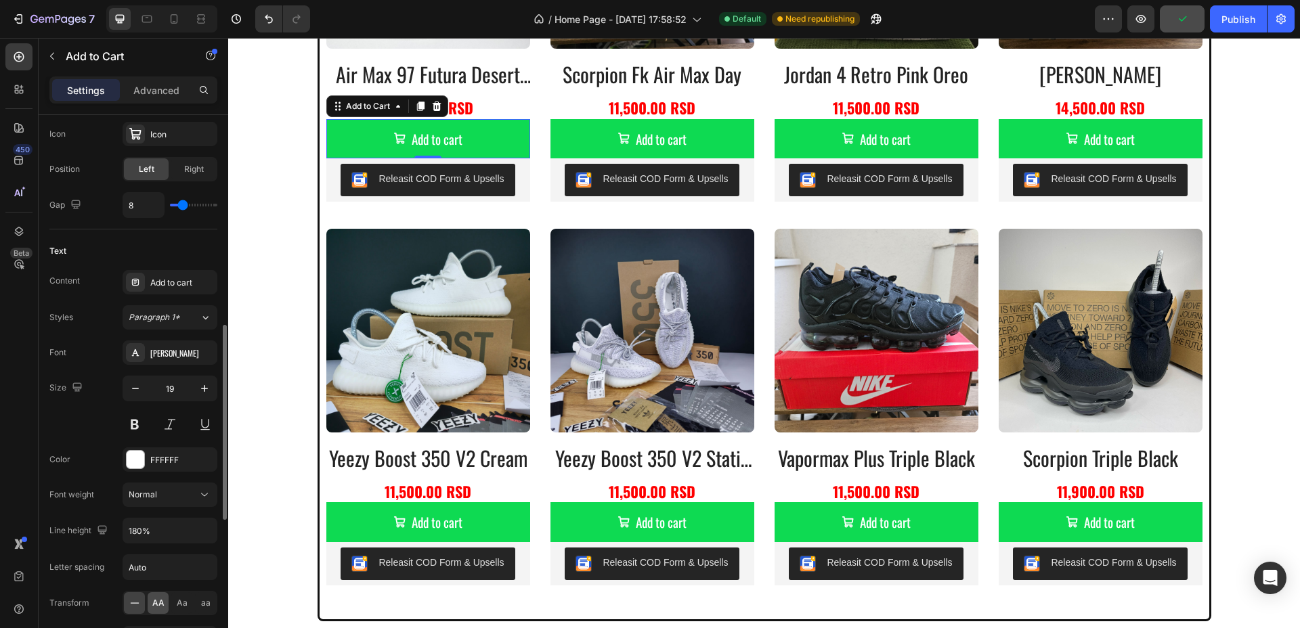
click at [164, 608] on div "AA" at bounding box center [158, 603] width 21 height 22
click at [138, 422] on button at bounding box center [135, 424] width 24 height 24
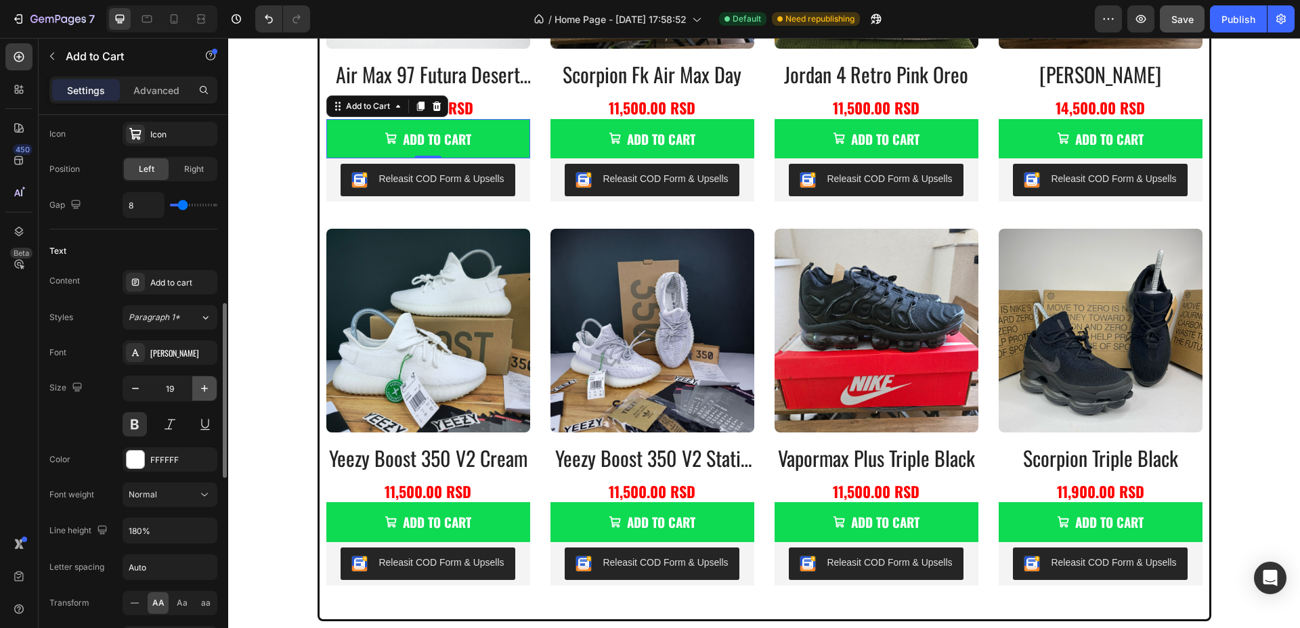
click at [200, 382] on icon "button" at bounding box center [205, 389] width 14 height 14
type input "20"
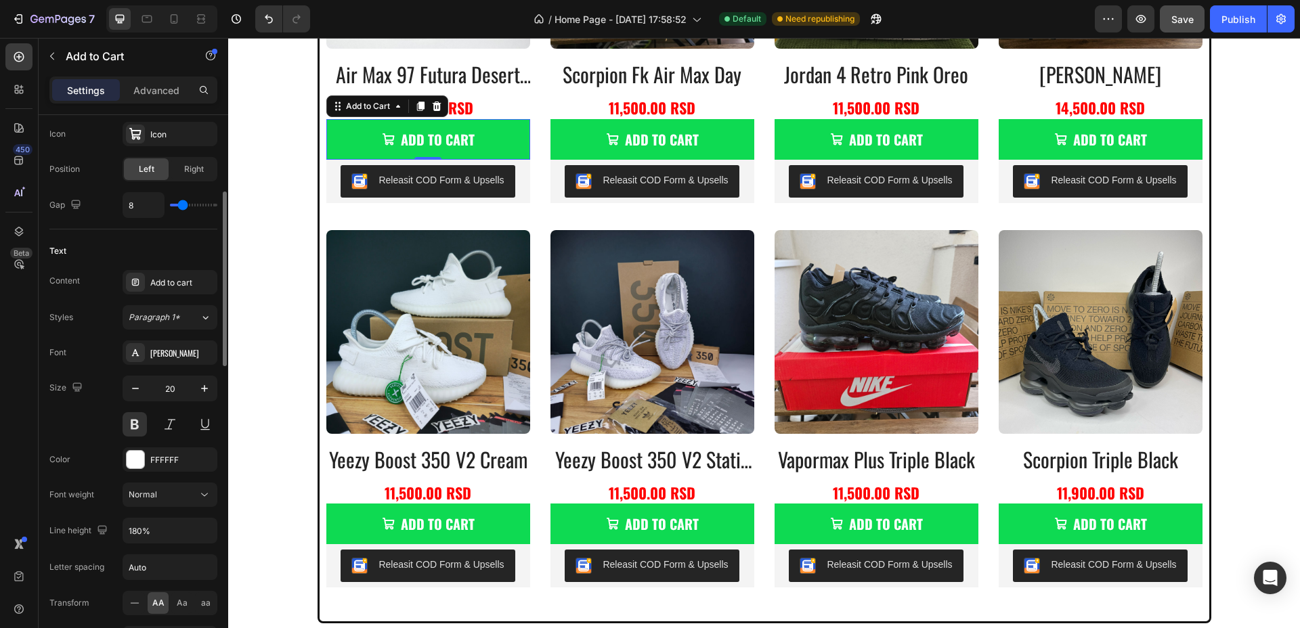
scroll to position [508, 0]
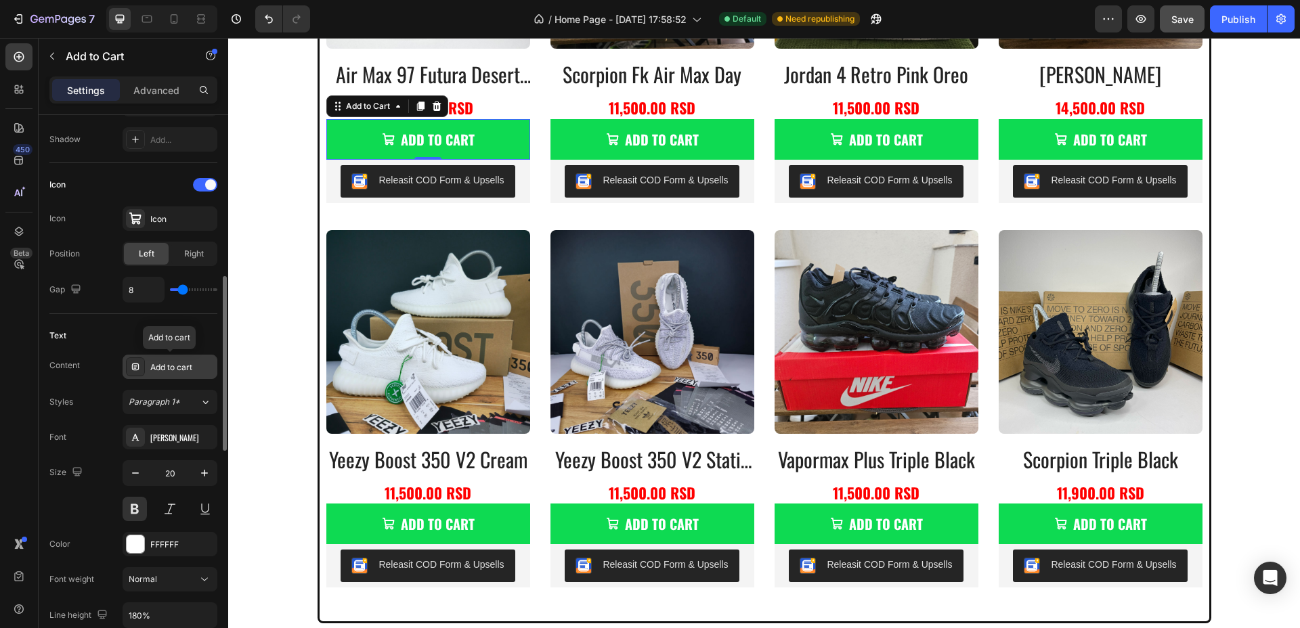
click at [173, 358] on div "Add to cart" at bounding box center [170, 367] width 95 height 24
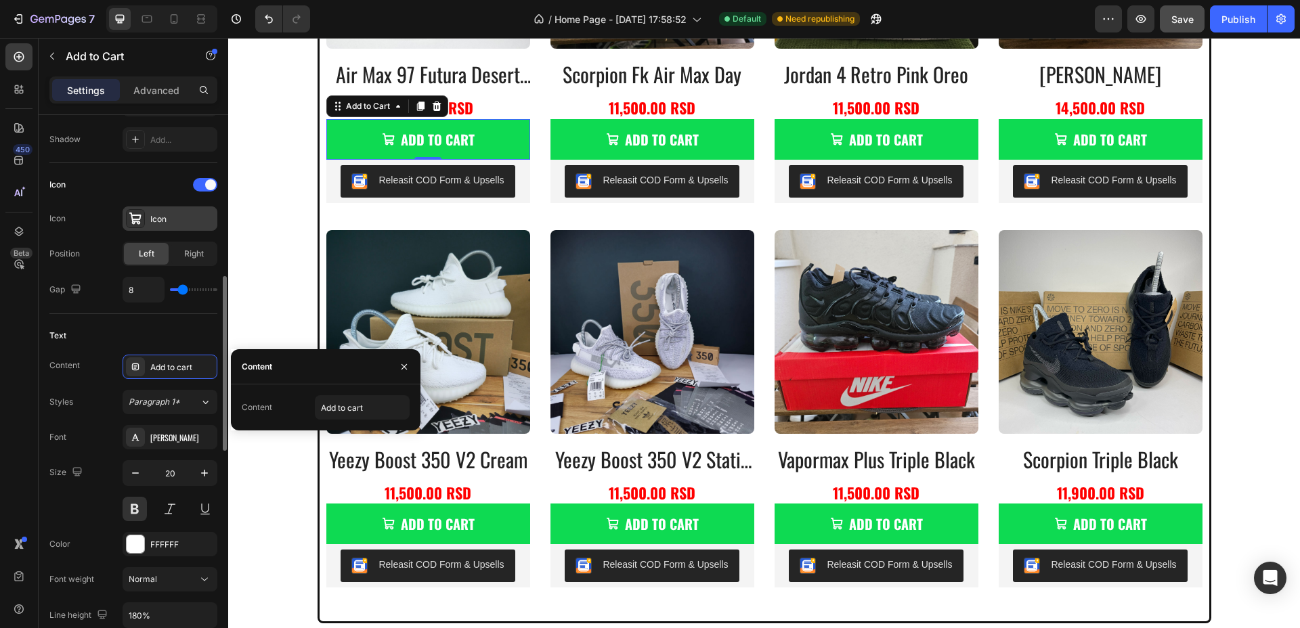
click at [162, 219] on div "Icon" at bounding box center [182, 219] width 64 height 12
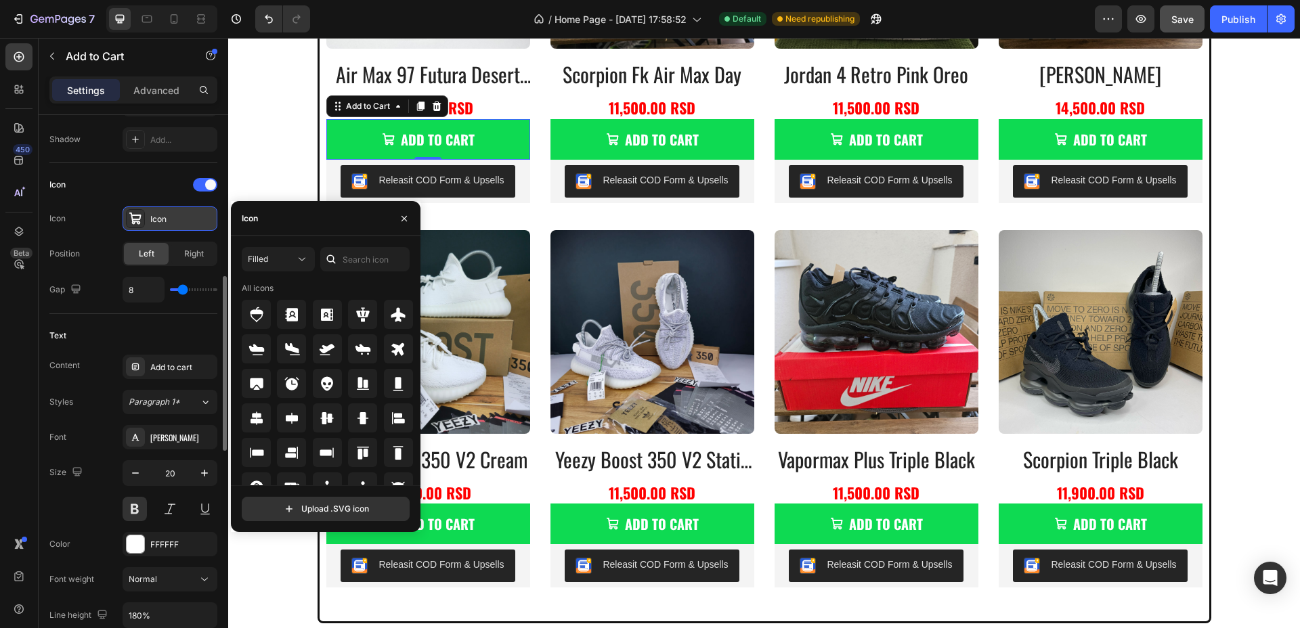
click at [195, 214] on div "Icon" at bounding box center [182, 219] width 64 height 12
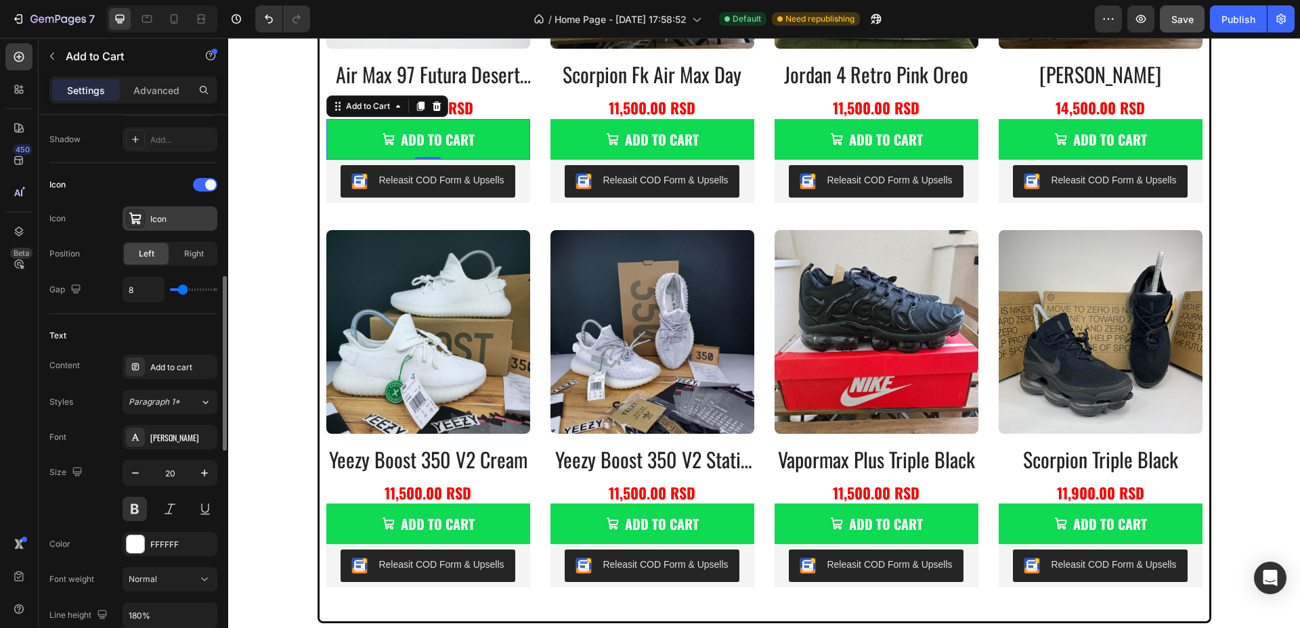
click at [166, 221] on div "Icon" at bounding box center [182, 219] width 64 height 12
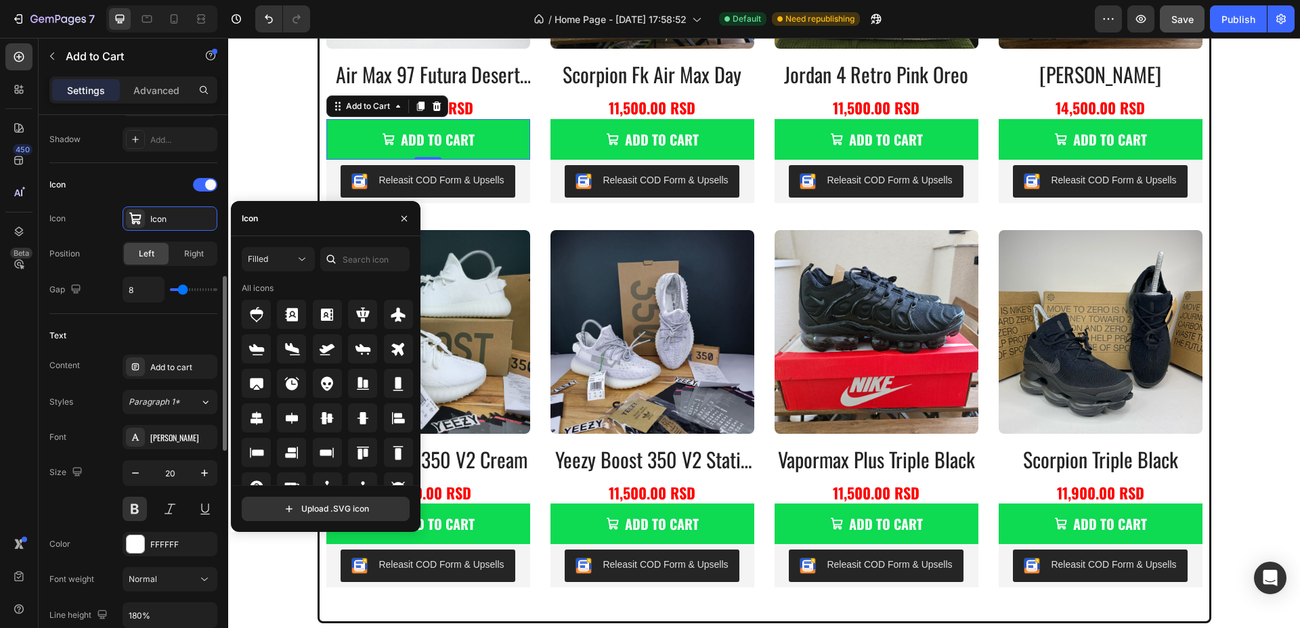
click at [205, 177] on div "Icon" at bounding box center [133, 185] width 168 height 22
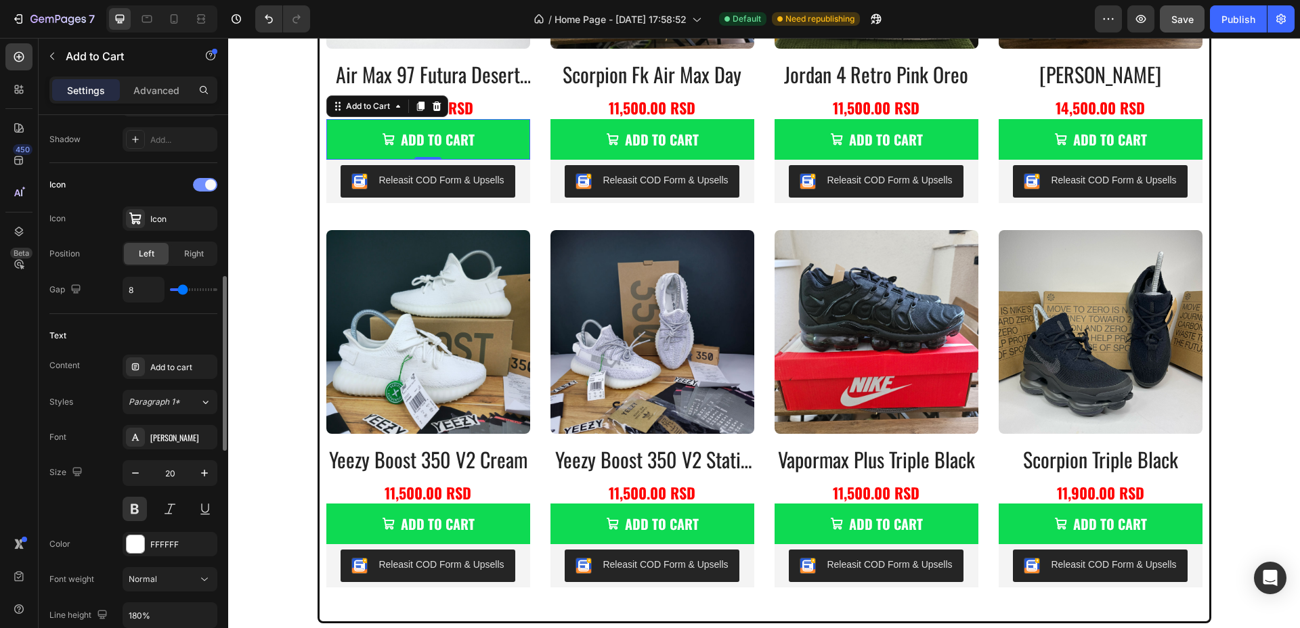
click at [203, 185] on div at bounding box center [205, 185] width 24 height 14
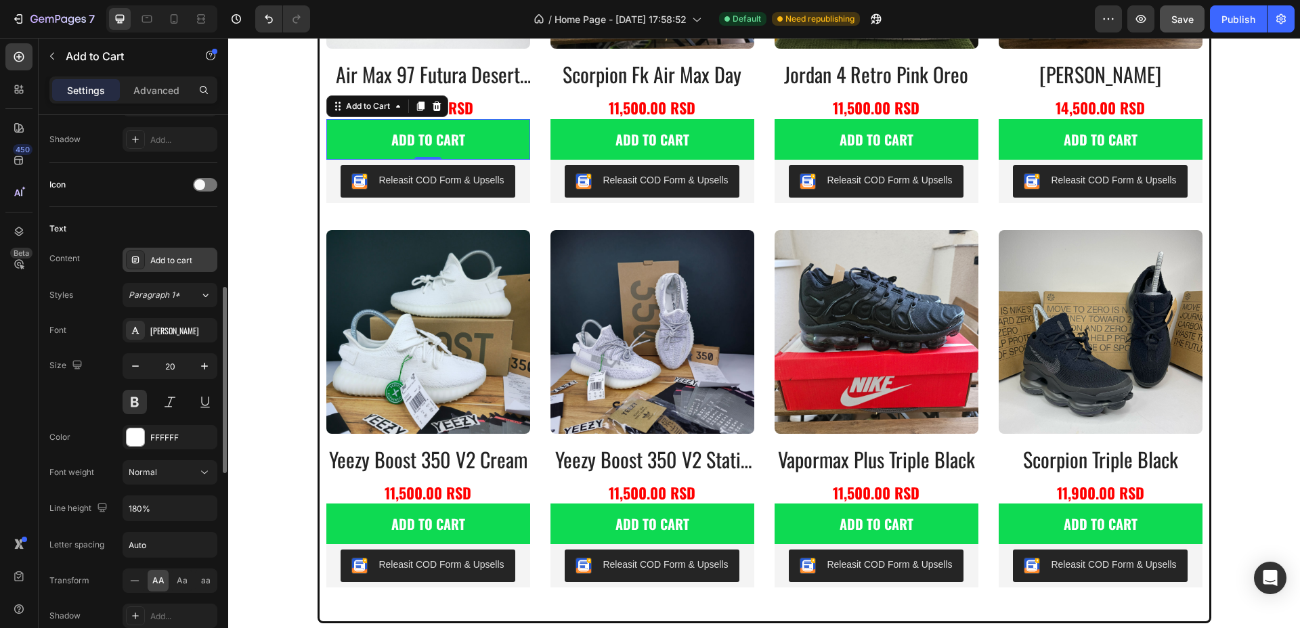
click at [167, 259] on div "Add to cart" at bounding box center [182, 261] width 64 height 12
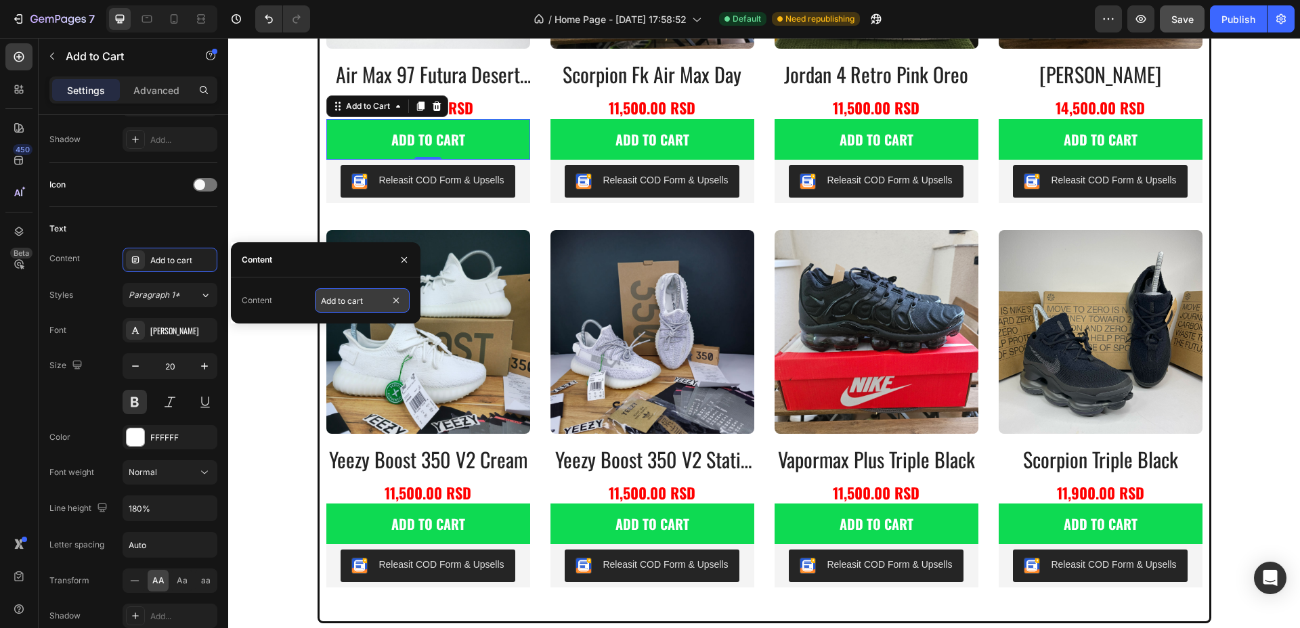
click at [330, 292] on input "Add to cart" at bounding box center [362, 300] width 95 height 24
click at [331, 292] on input "Add to cart" at bounding box center [362, 300] width 95 height 24
click at [331, 293] on input "Add to cart" at bounding box center [362, 300] width 95 height 24
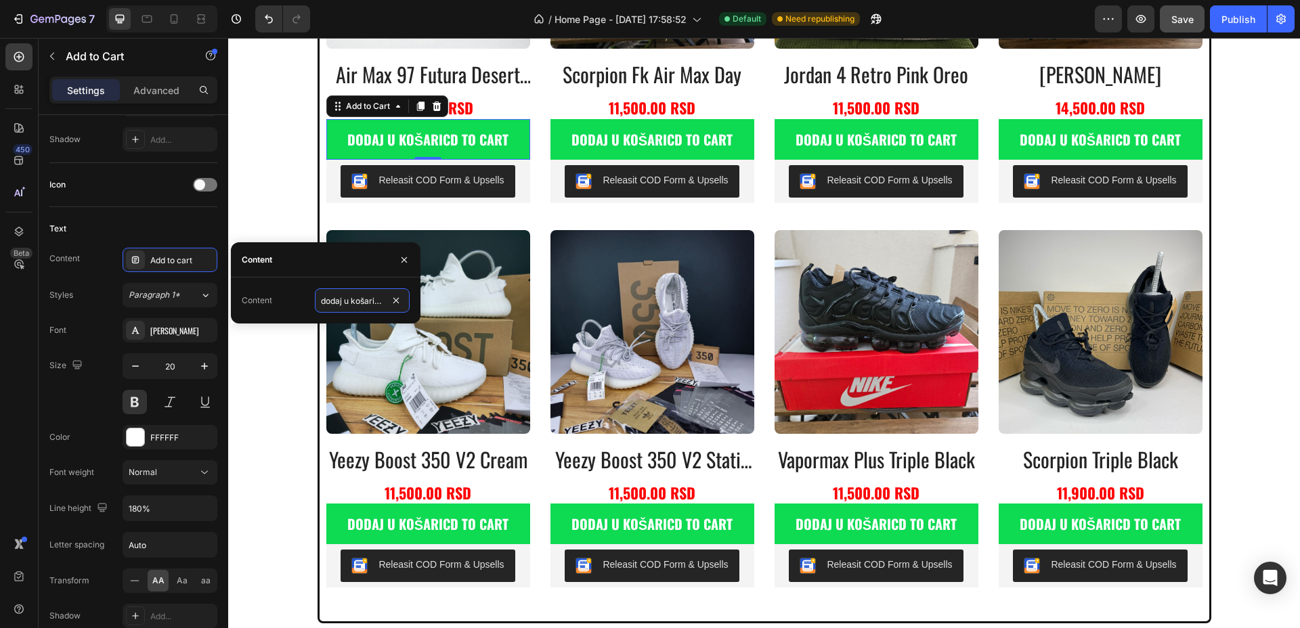
scroll to position [0, 3]
click at [350, 300] on input "dodaj u košaricud to cart" at bounding box center [362, 300] width 95 height 24
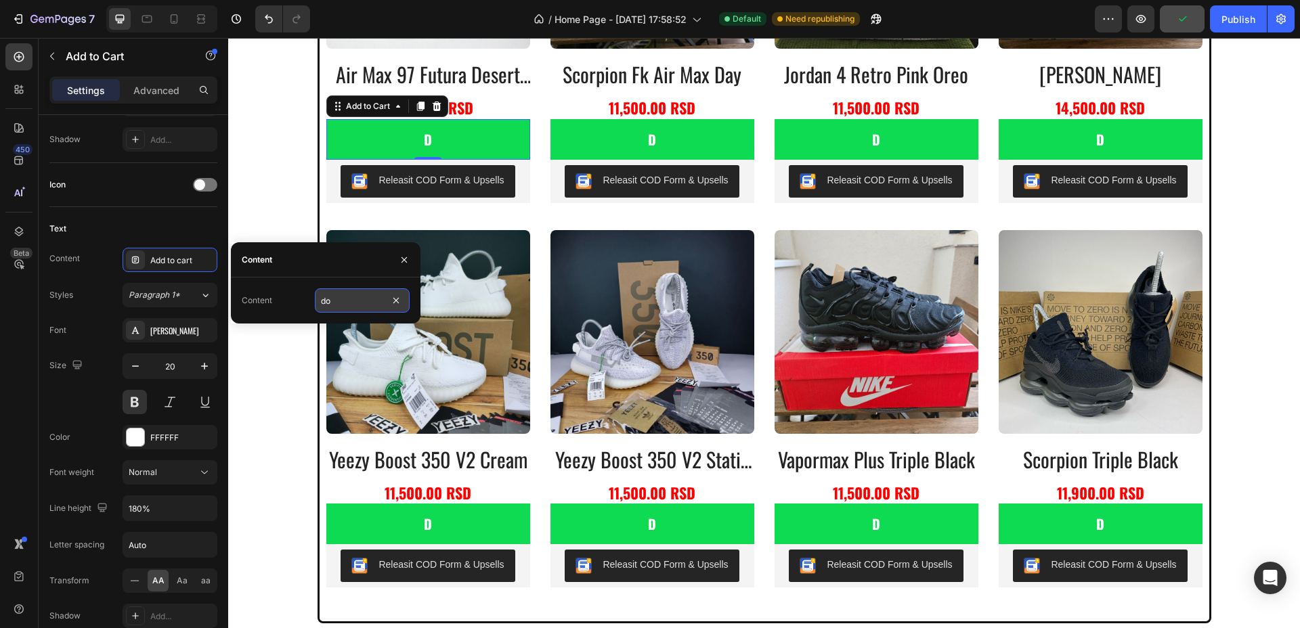
scroll to position [0, 0]
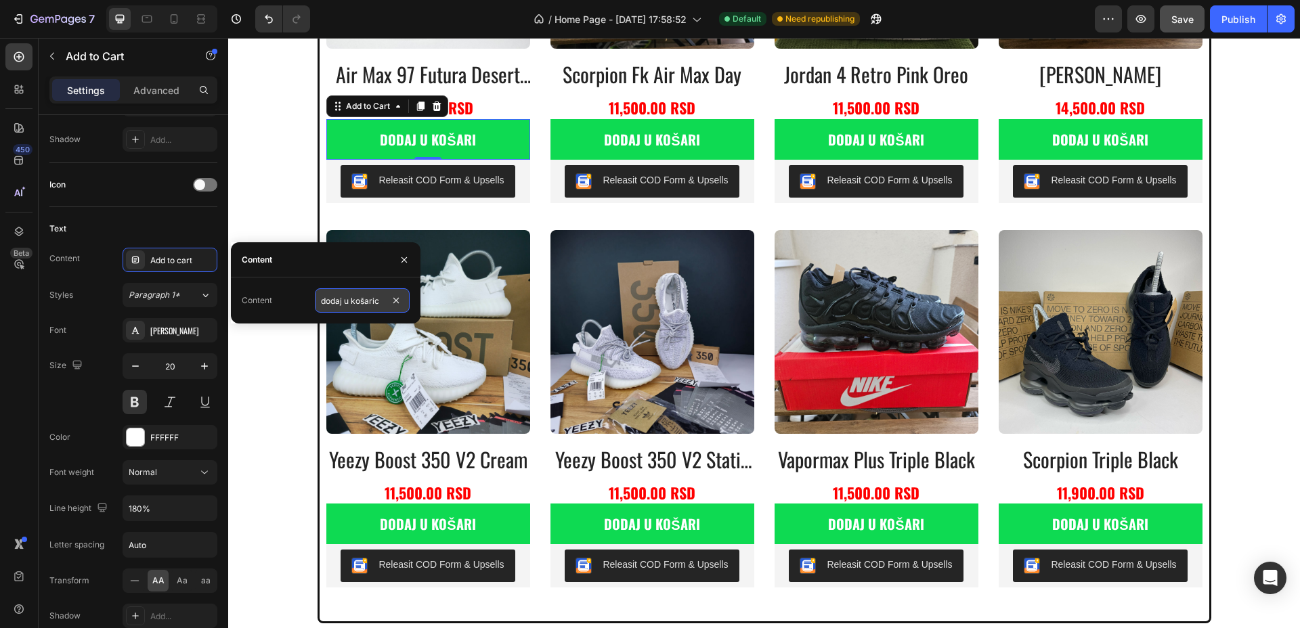
type input "dodaj u košaricu"
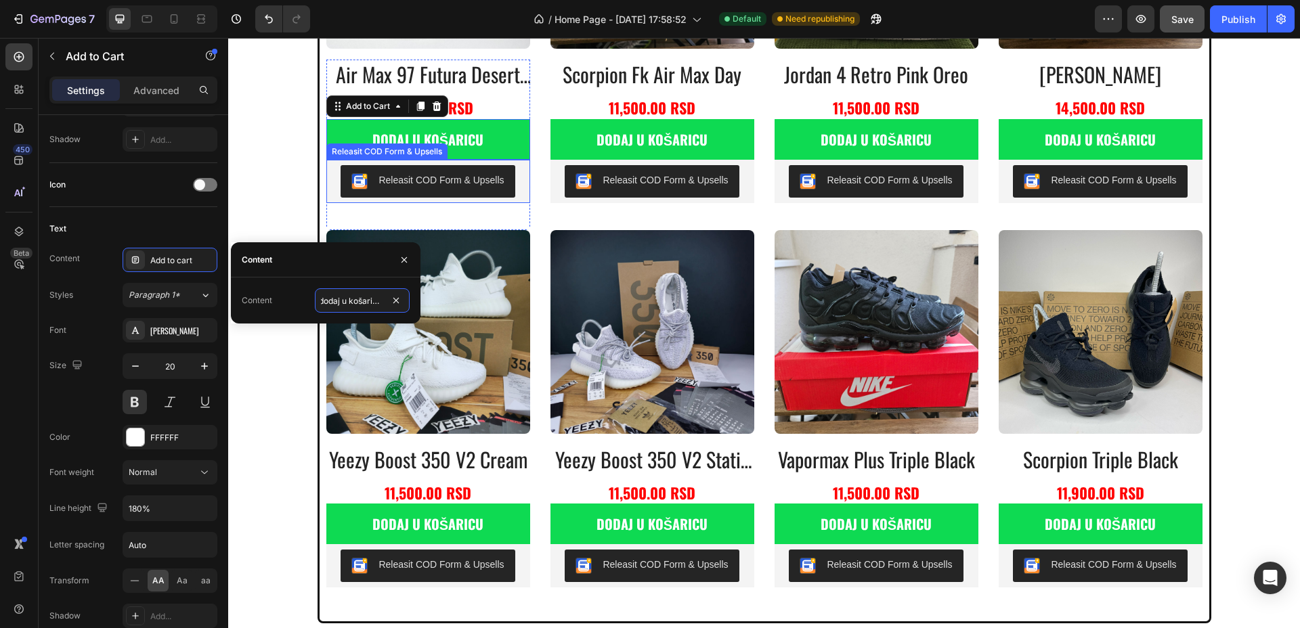
scroll to position [0, 2]
click at [1233, 22] on div "Publish" at bounding box center [1238, 19] width 34 height 14
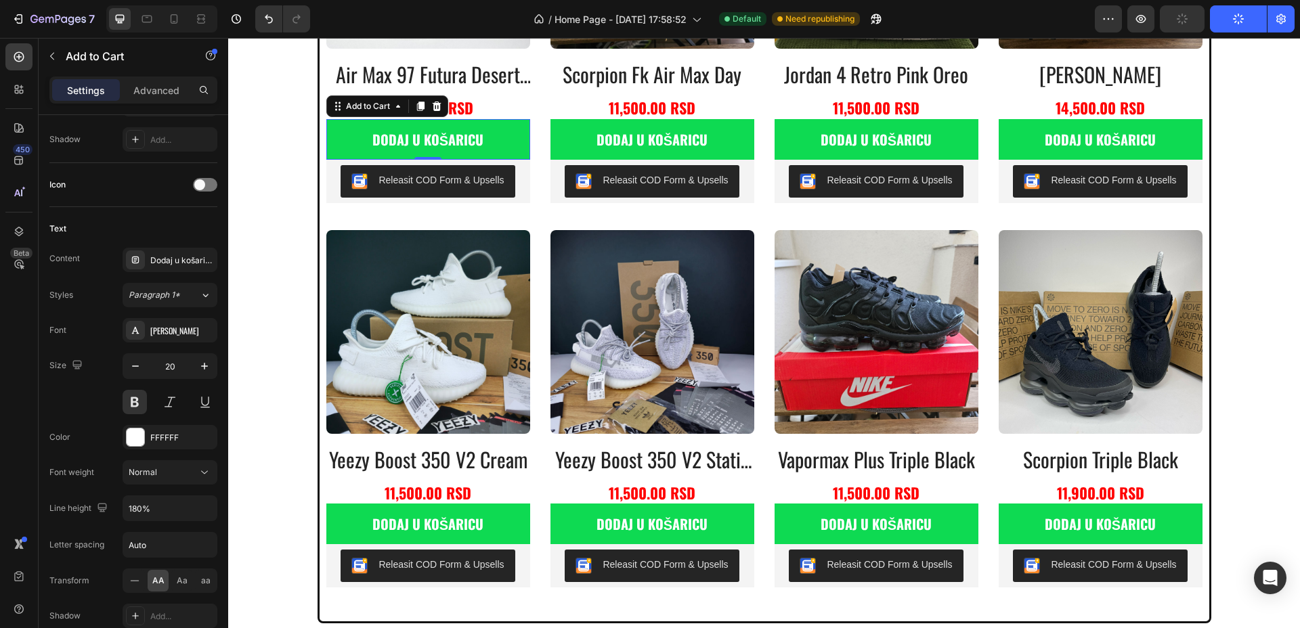
scroll to position [0, 0]
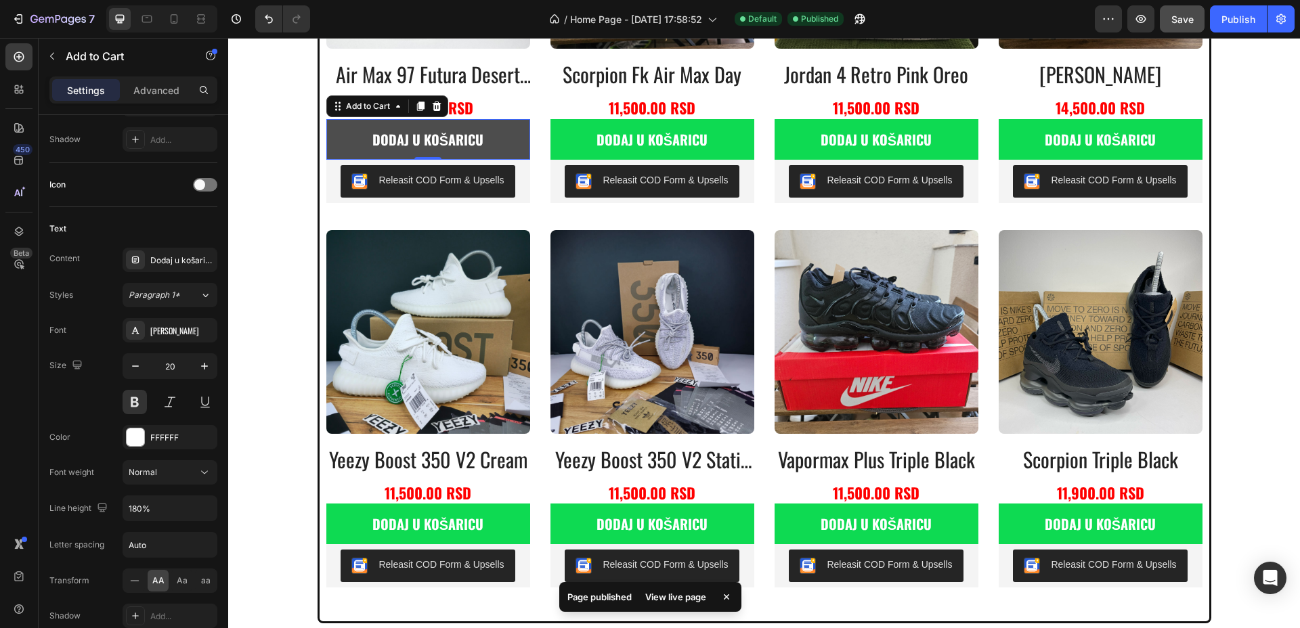
click at [513, 138] on button "dodaj u košaricu" at bounding box center [428, 139] width 204 height 41
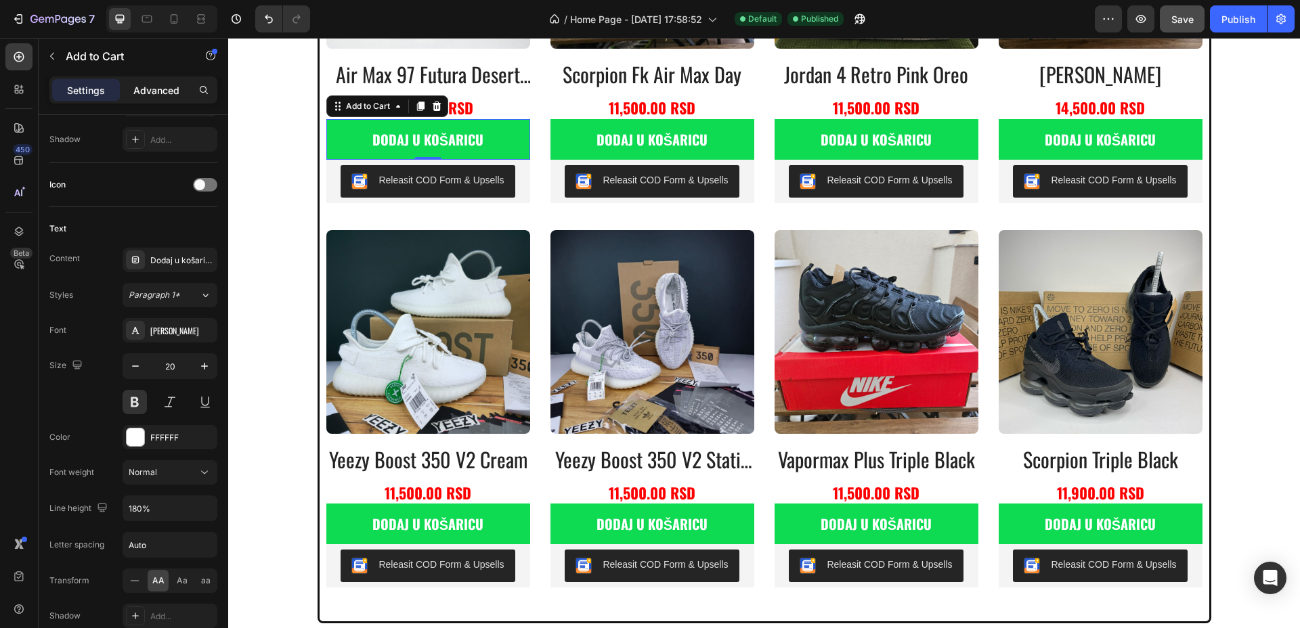
click at [163, 83] on p "Advanced" at bounding box center [156, 90] width 46 height 14
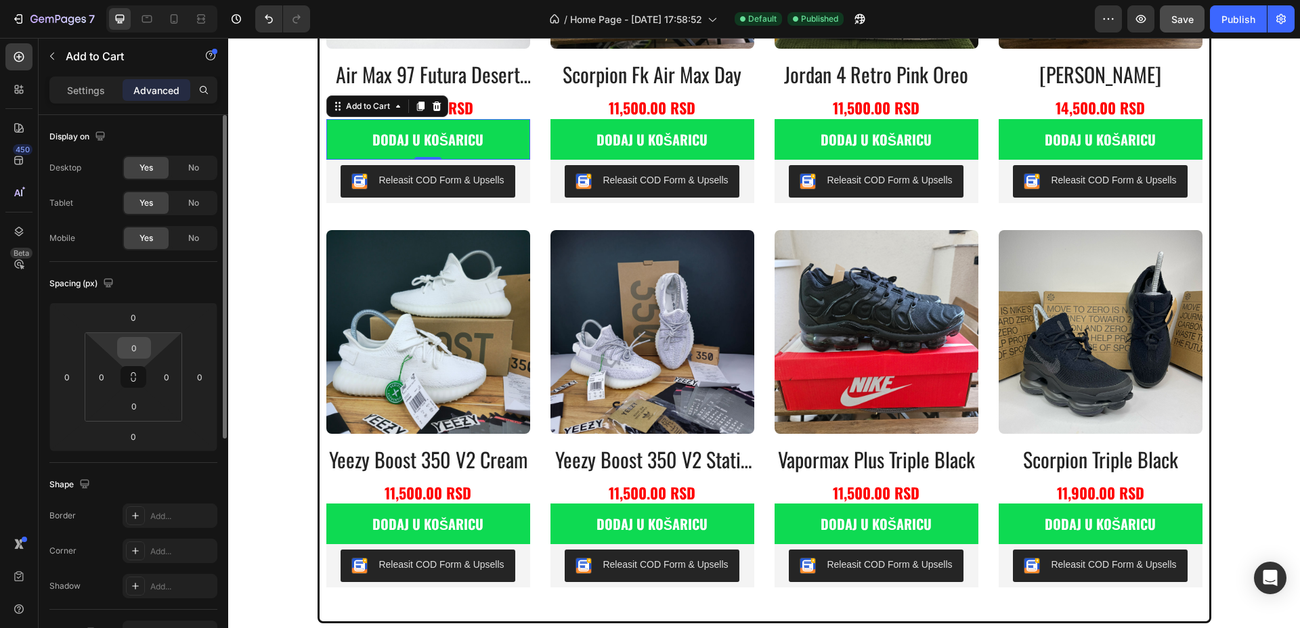
click at [141, 338] on input "0" at bounding box center [133, 348] width 27 height 20
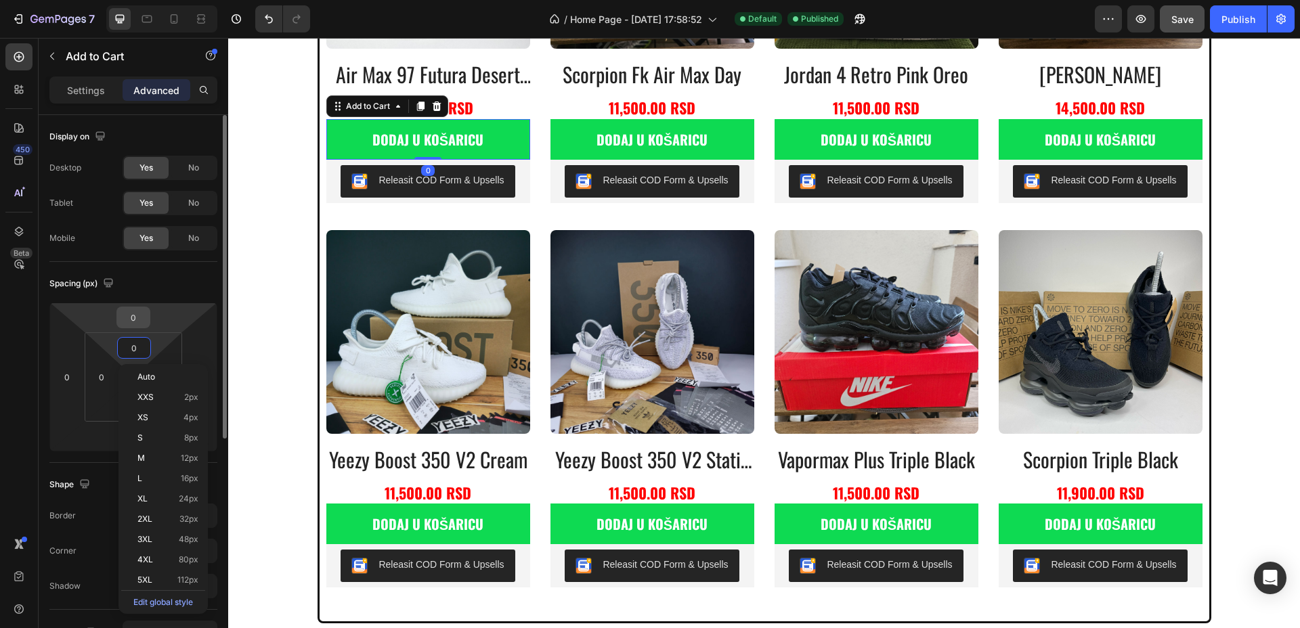
click at [141, 317] on input "0" at bounding box center [133, 317] width 27 height 20
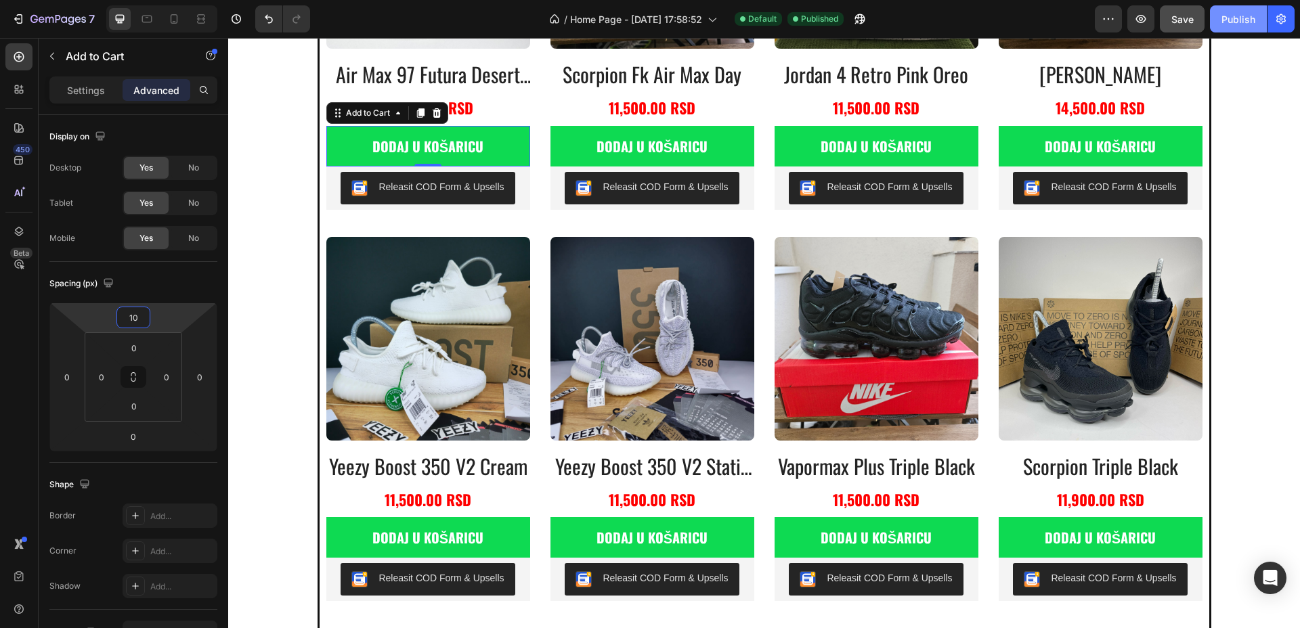
type input "10"
click at [1239, 8] on button "Publish" at bounding box center [1238, 18] width 57 height 27
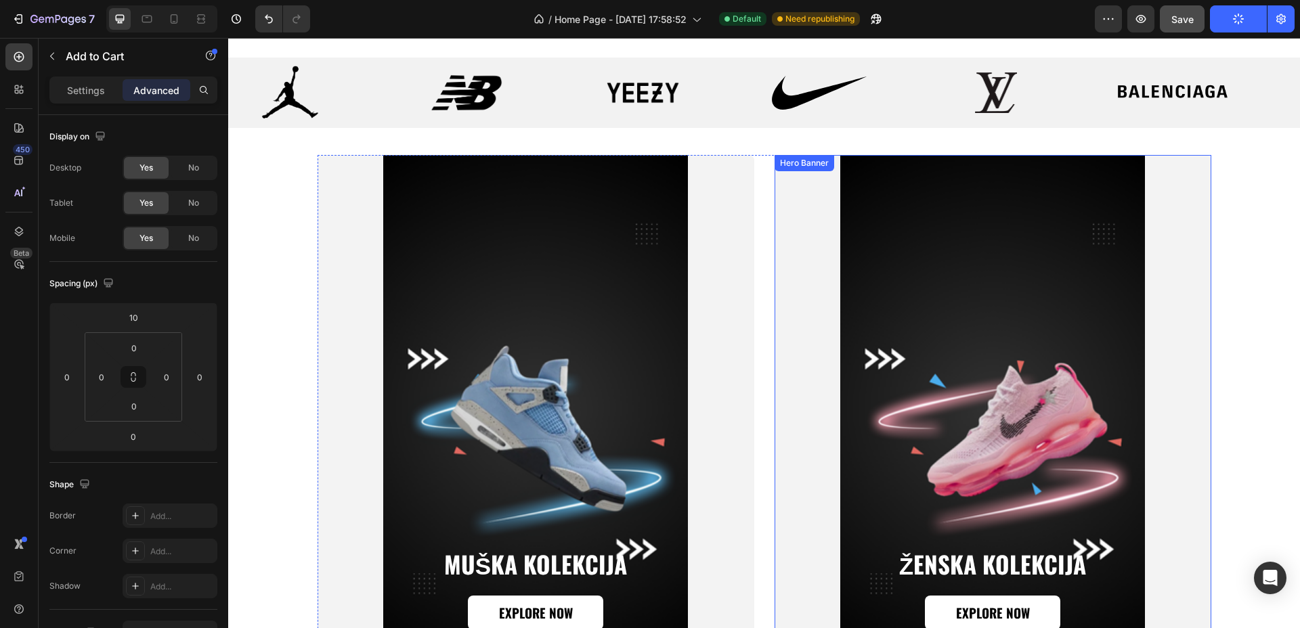
scroll to position [1523, 0]
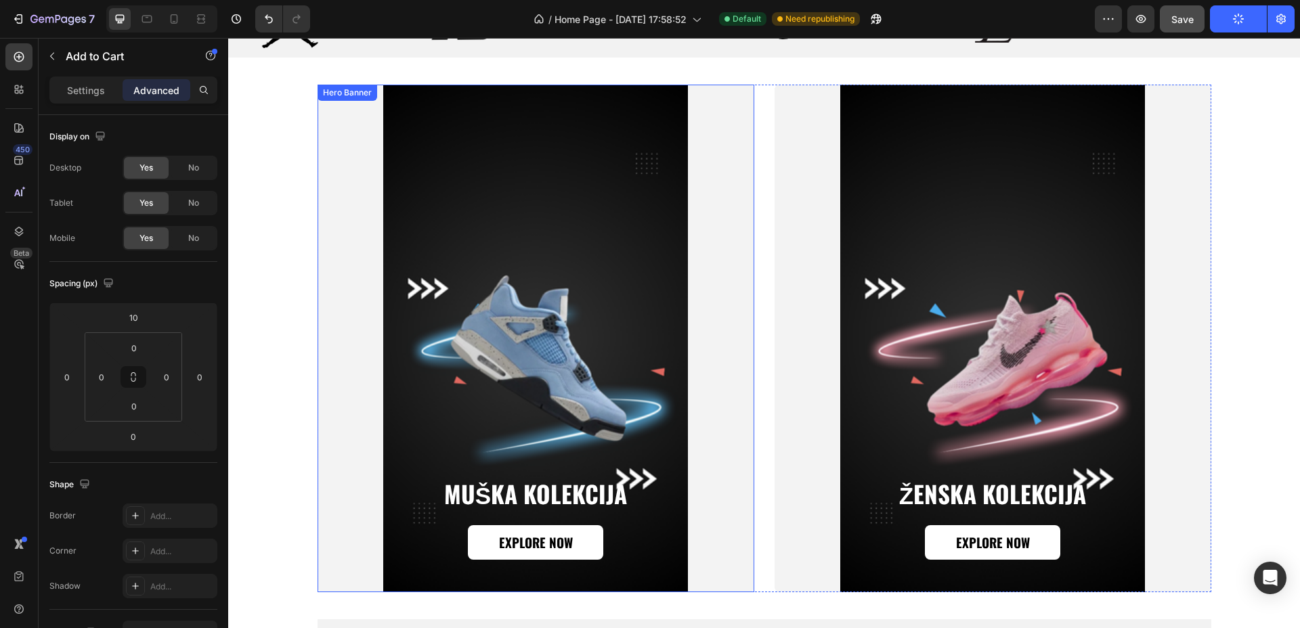
click at [715, 287] on div "Background Image" at bounding box center [535, 339] width 437 height 508
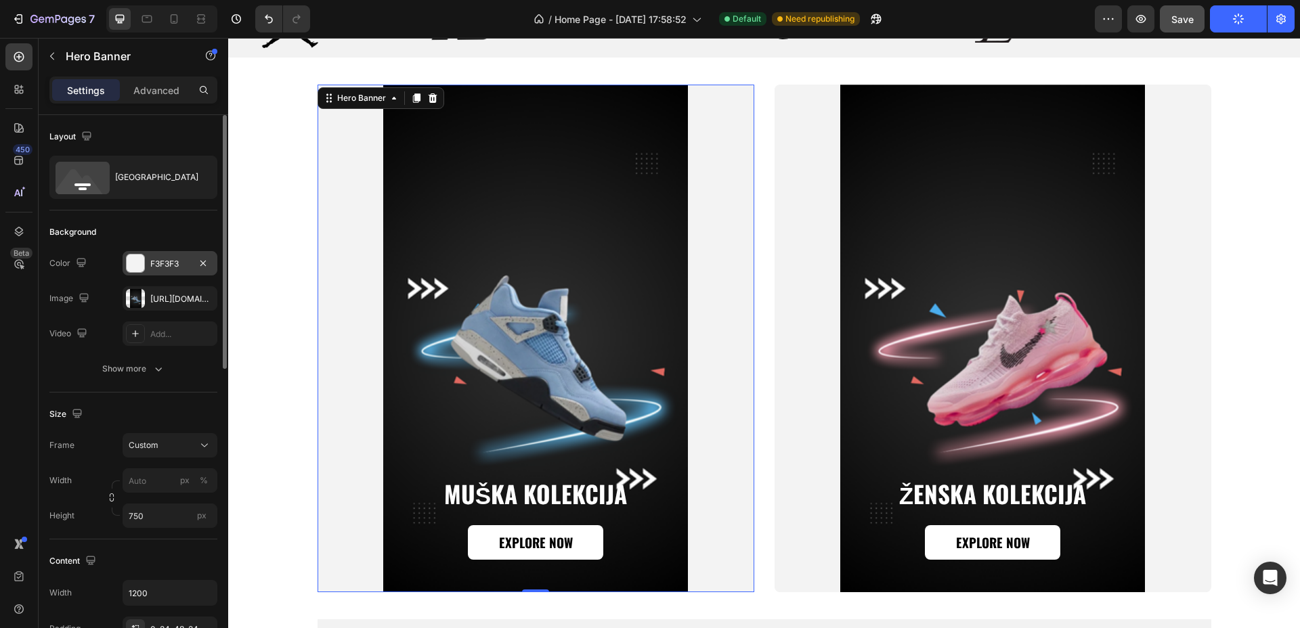
click at [137, 262] on div at bounding box center [136, 264] width 18 height 18
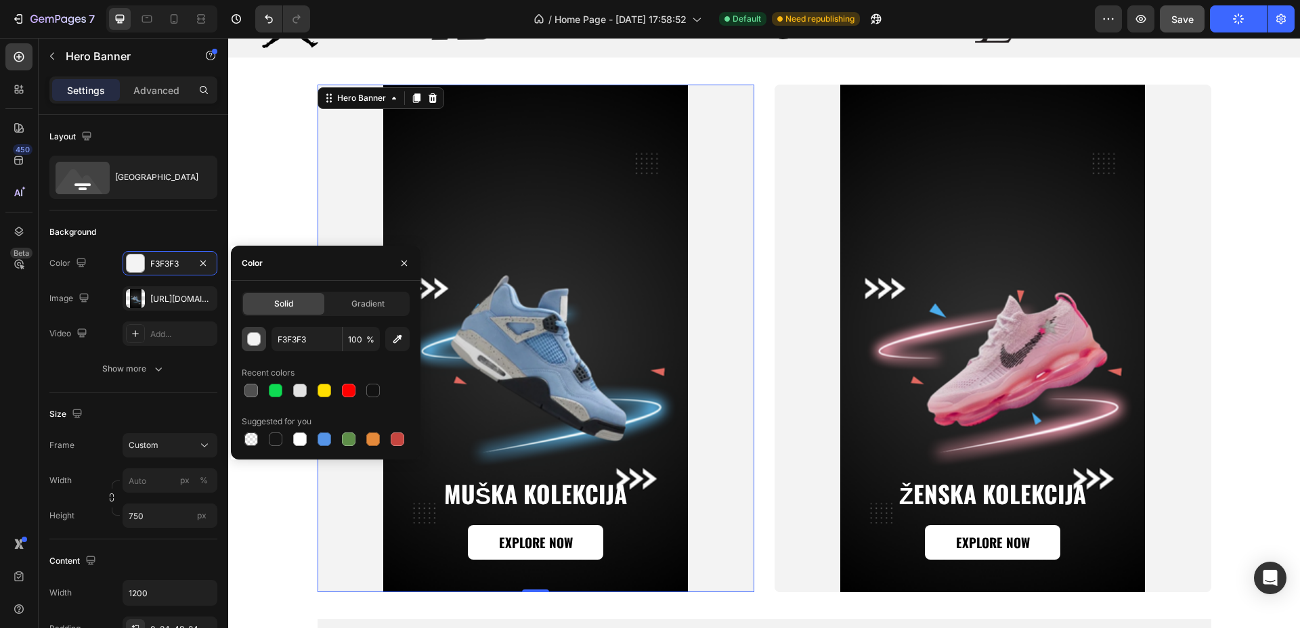
click at [261, 336] on button "button" at bounding box center [254, 339] width 24 height 24
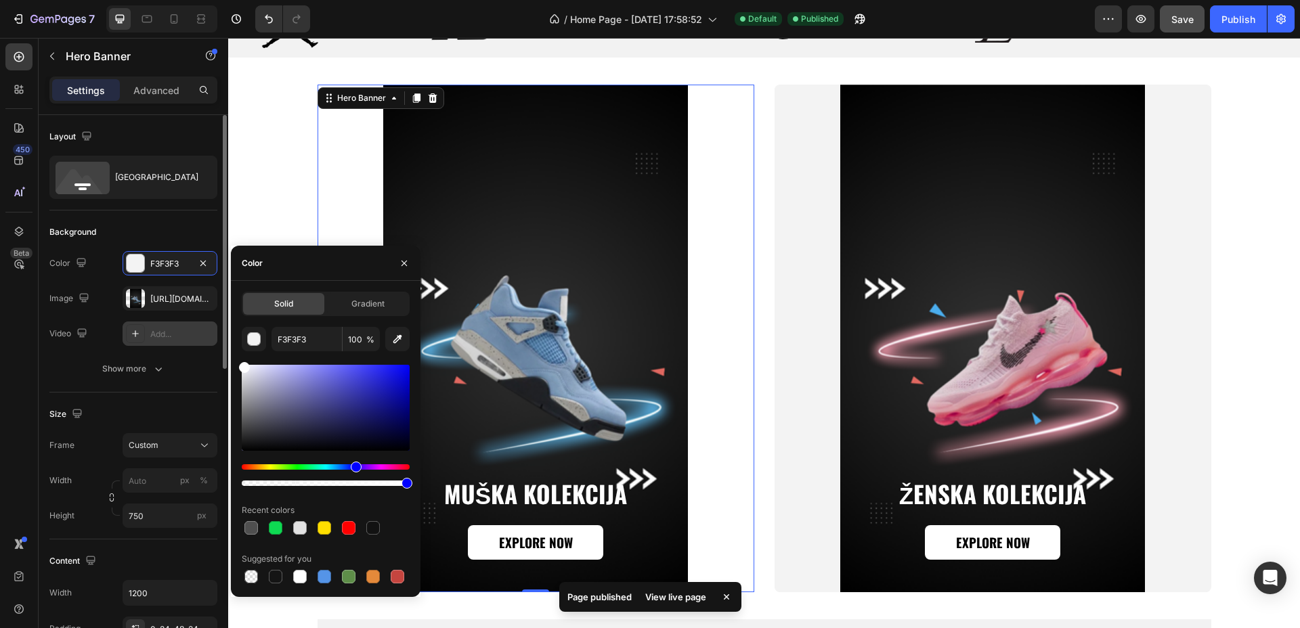
drag, startPoint x: 283, startPoint y: 407, endPoint x: 213, endPoint y: 344, distance: 94.4
click at [213, 344] on div "450 Beta add Sections(20) Elements(3) Product Add to Cart Sticky Add to Cart Ad…" at bounding box center [114, 333] width 228 height 590
type input "FFFFFF"
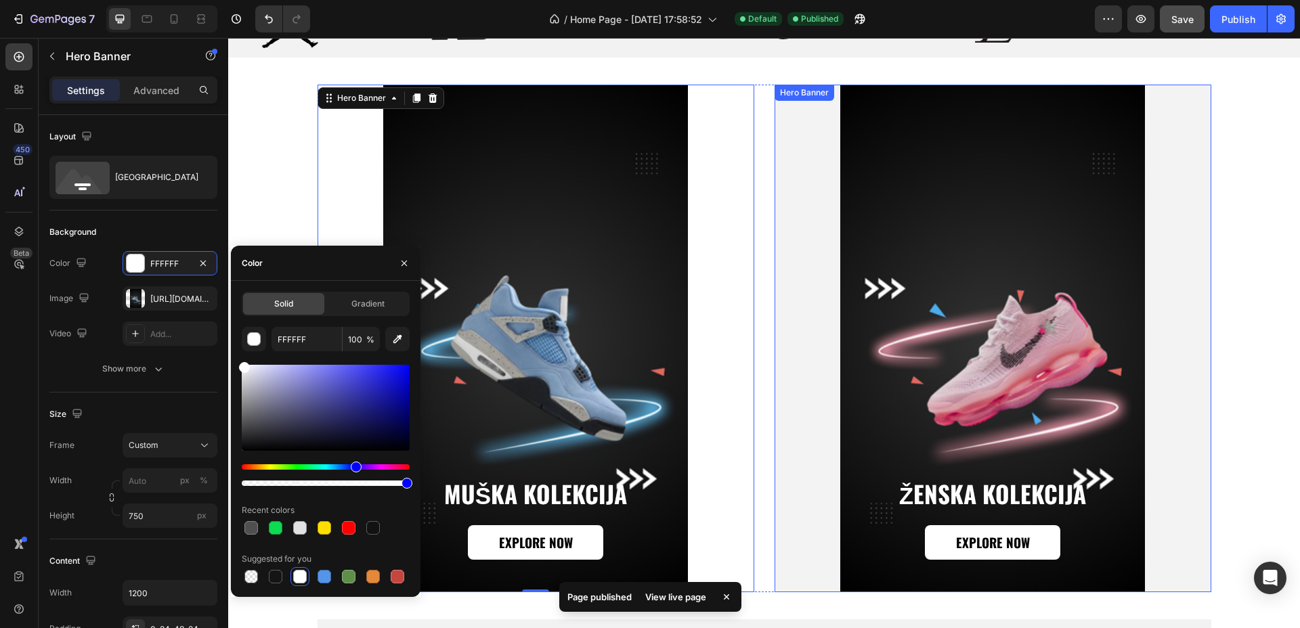
click at [794, 208] on div "Background Image" at bounding box center [992, 339] width 437 height 508
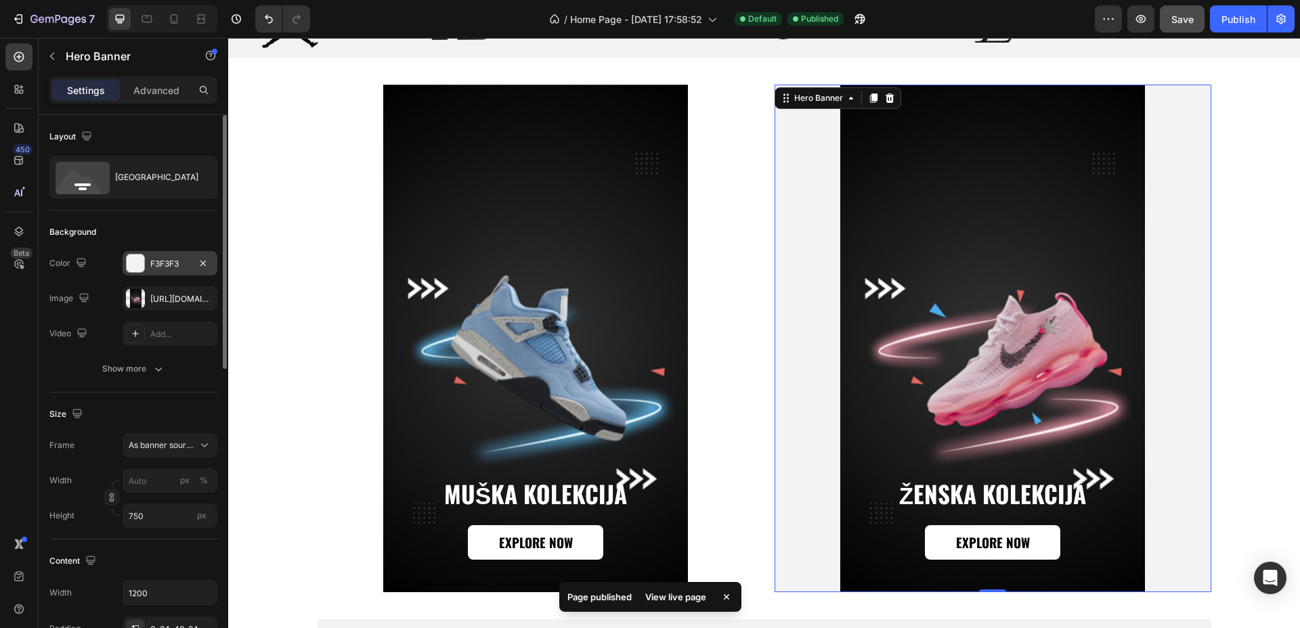
click at [153, 267] on div "F3F3F3" at bounding box center [169, 264] width 39 height 12
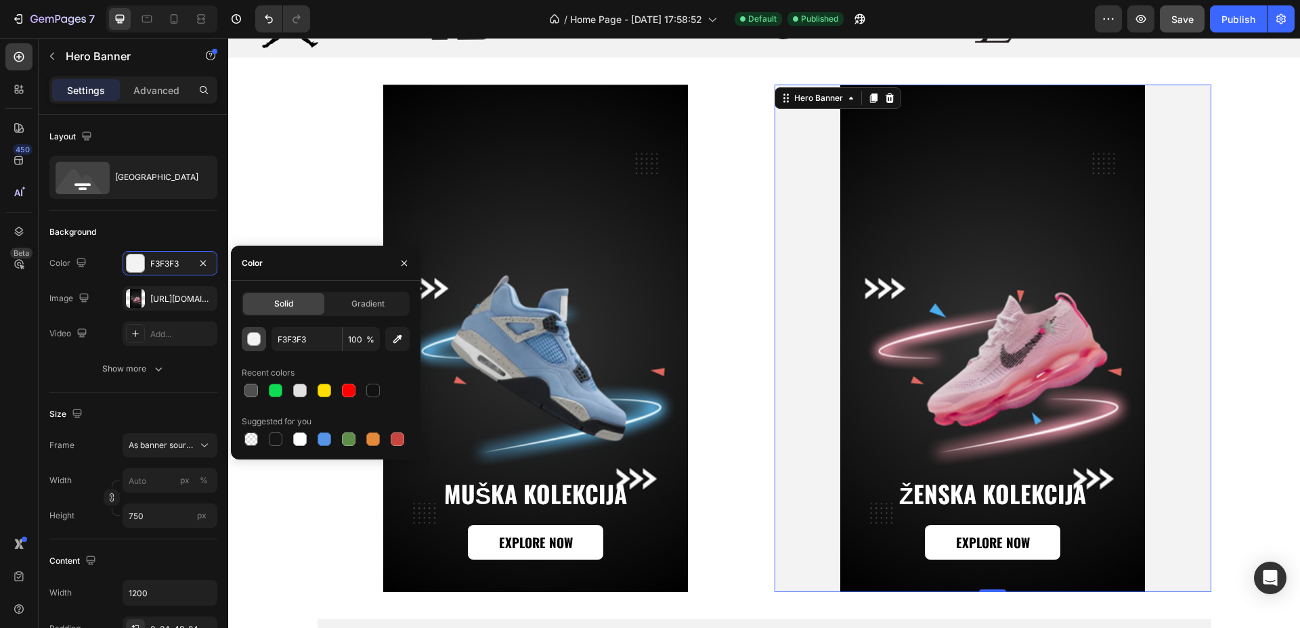
click at [255, 345] on div "button" at bounding box center [255, 340] width 14 height 14
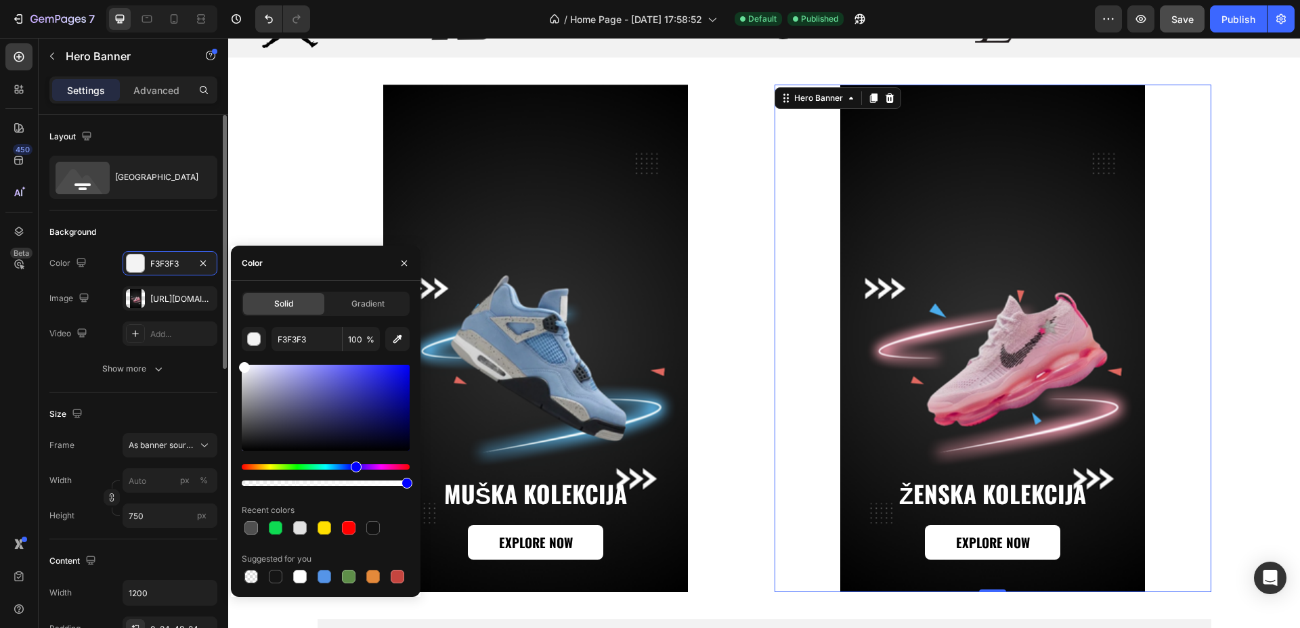
drag, startPoint x: 267, startPoint y: 382, endPoint x: 213, endPoint y: 351, distance: 63.1
click at [213, 351] on div "450 Beta add Sections(20) Elements(3) Product Add to Cart Sticky Add to Cart Ad…" at bounding box center [114, 333] width 228 height 590
type input "FFFFFF"
click at [742, 214] on div "Background Image" at bounding box center [535, 339] width 437 height 508
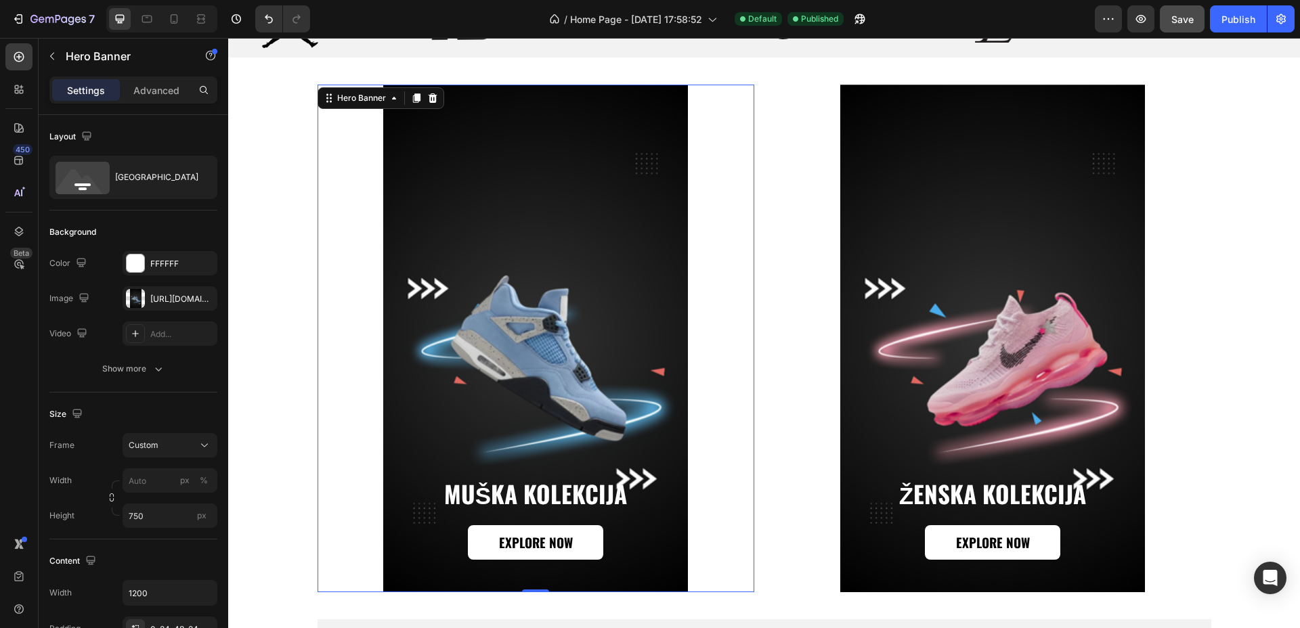
click at [1191, 18] on span "Save" at bounding box center [1182, 20] width 22 height 12
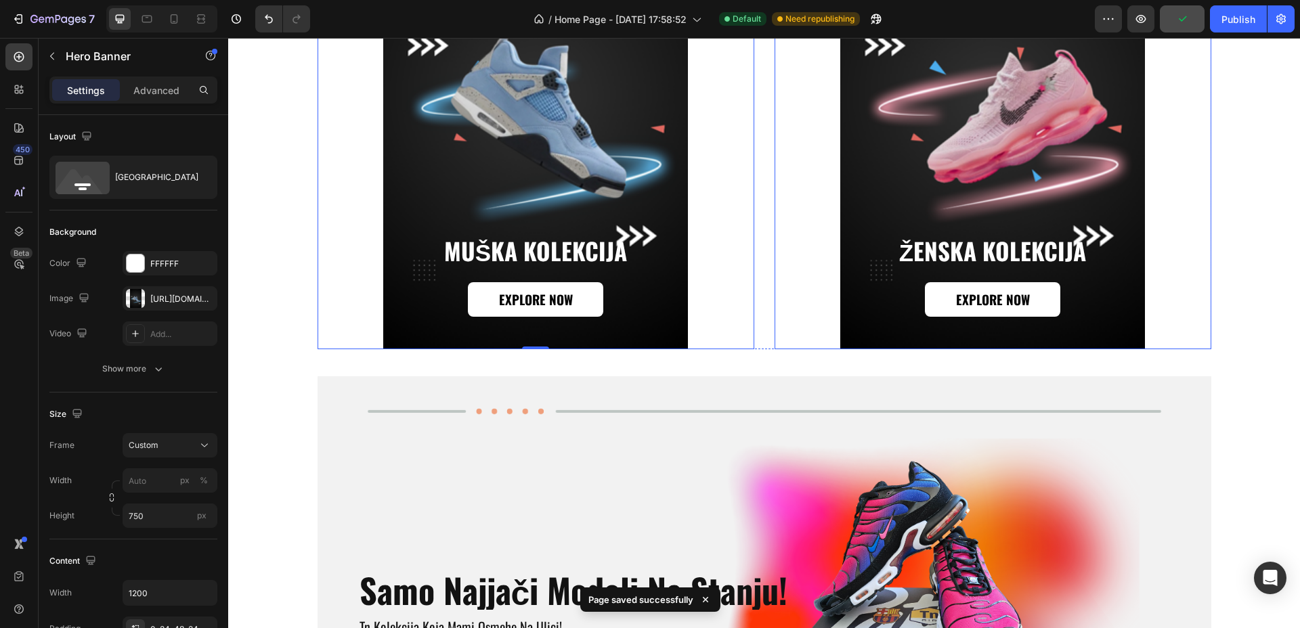
scroll to position [1777, 0]
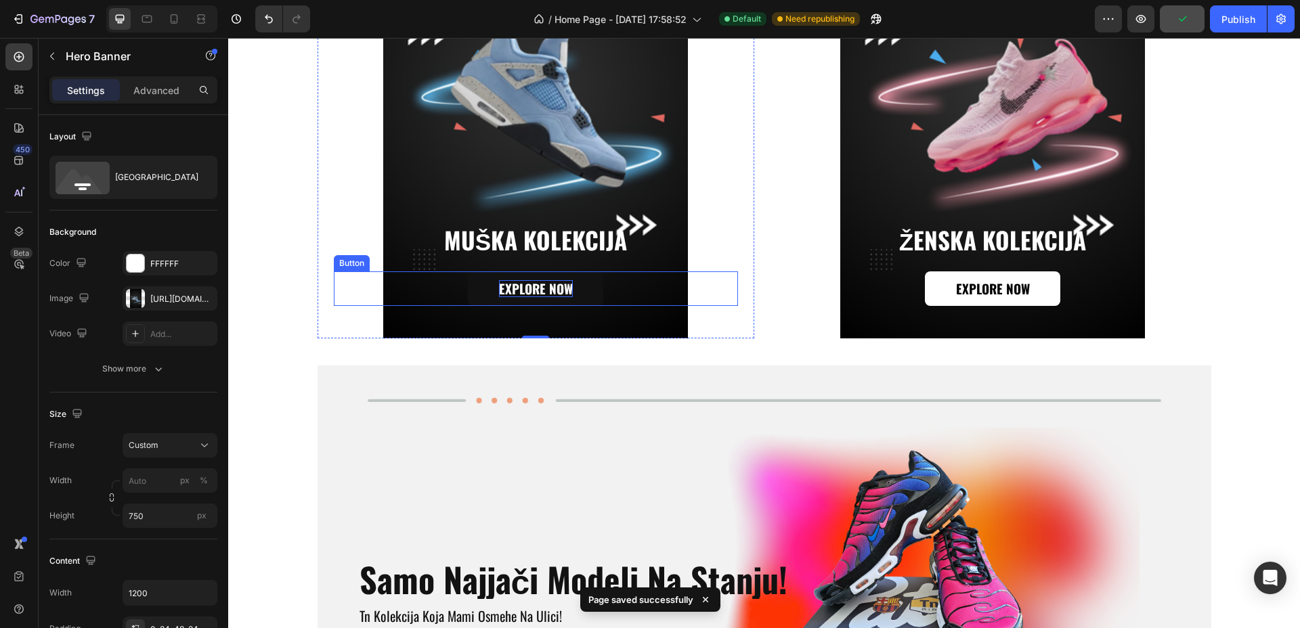
click at [544, 288] on p "Explore Now" at bounding box center [536, 288] width 74 height 17
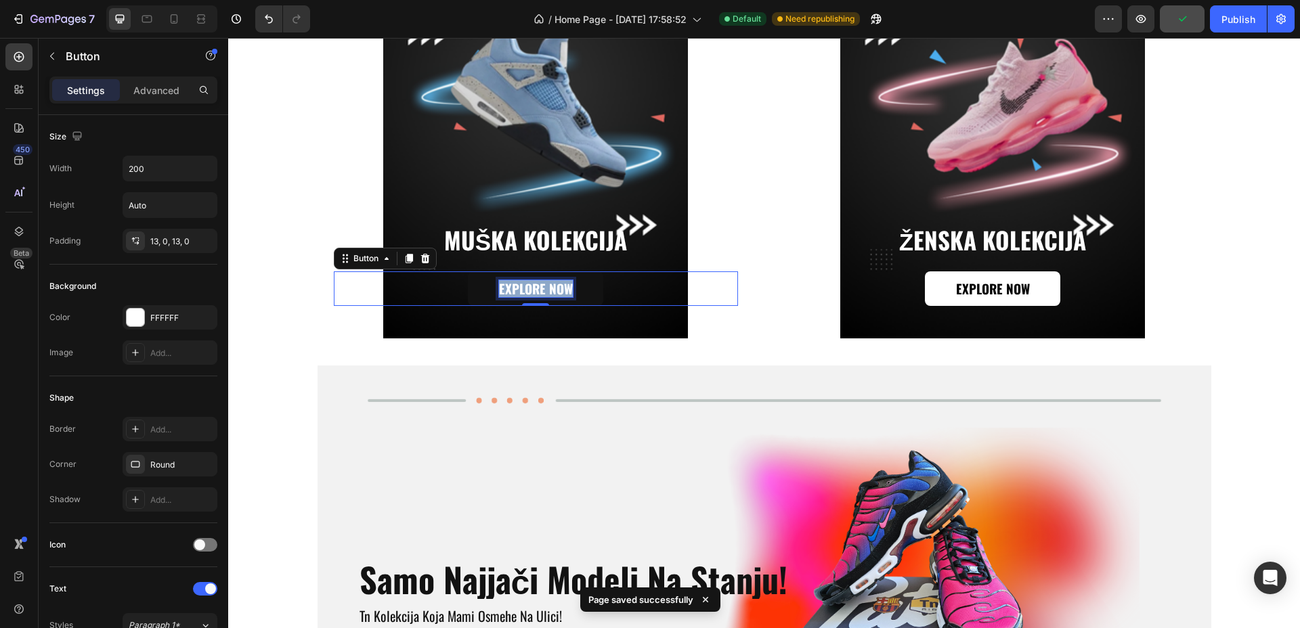
click at [544, 288] on p "Explore Now" at bounding box center [536, 288] width 74 height 17
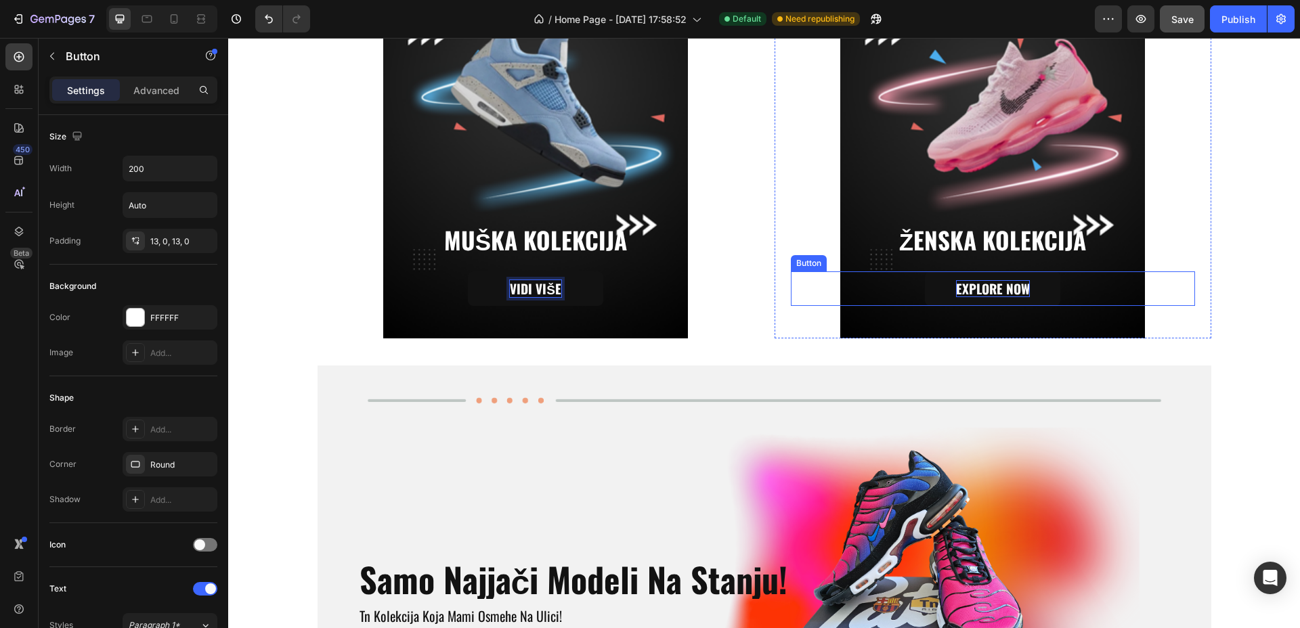
click at [972, 286] on p "Explore Now" at bounding box center [993, 288] width 74 height 17
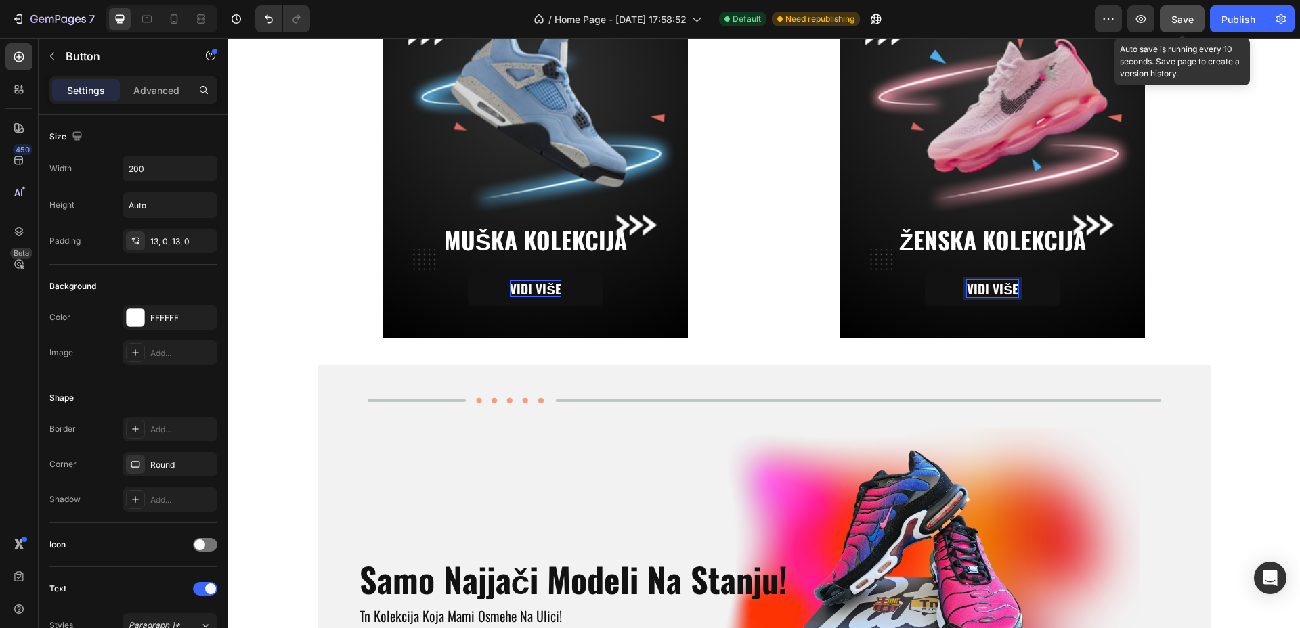
click at [1189, 23] on span "Save" at bounding box center [1182, 20] width 22 height 12
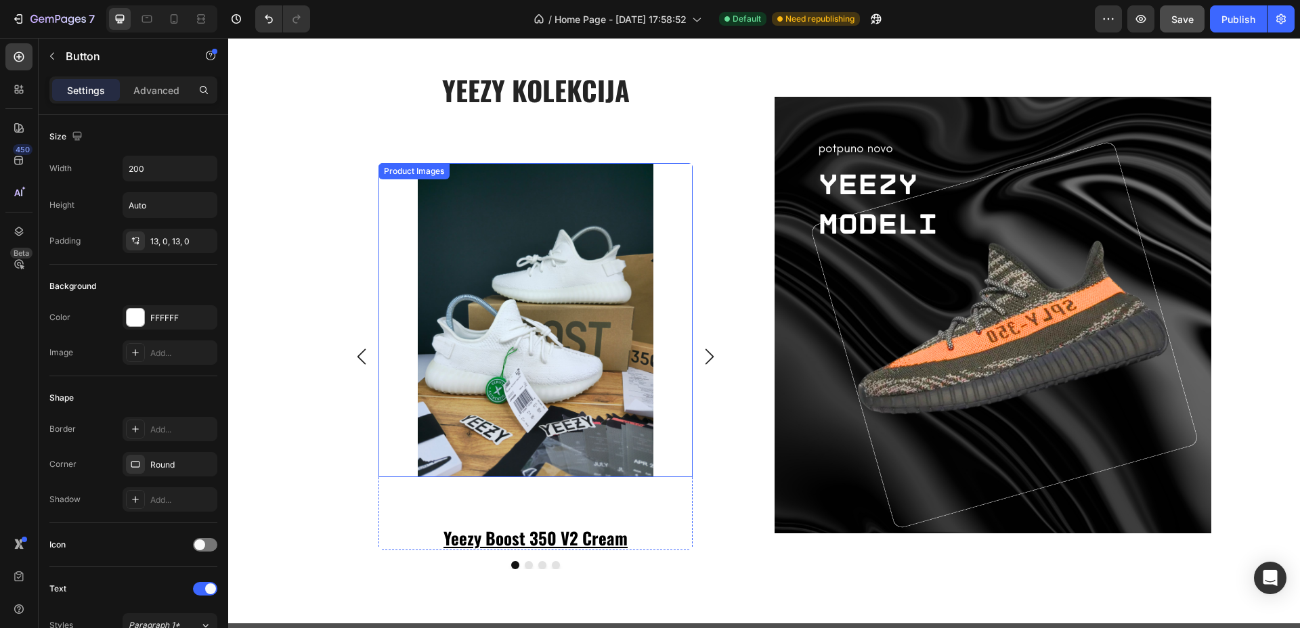
scroll to position [2792, 0]
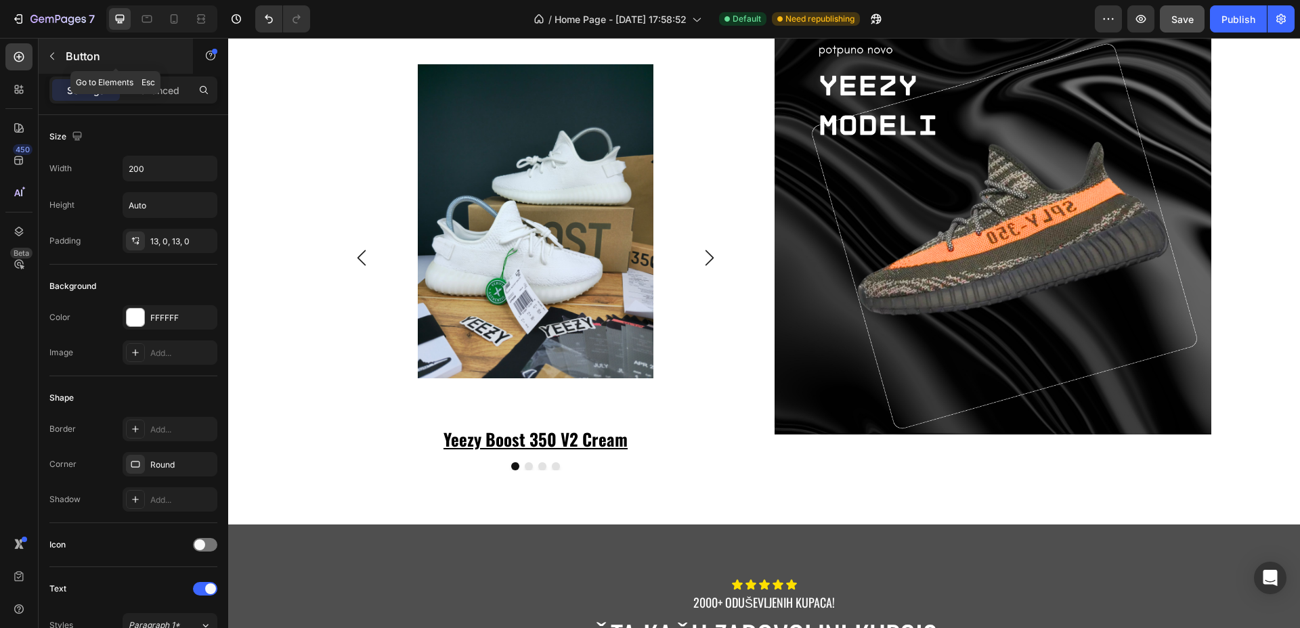
click at [46, 60] on button "button" at bounding box center [52, 56] width 22 height 22
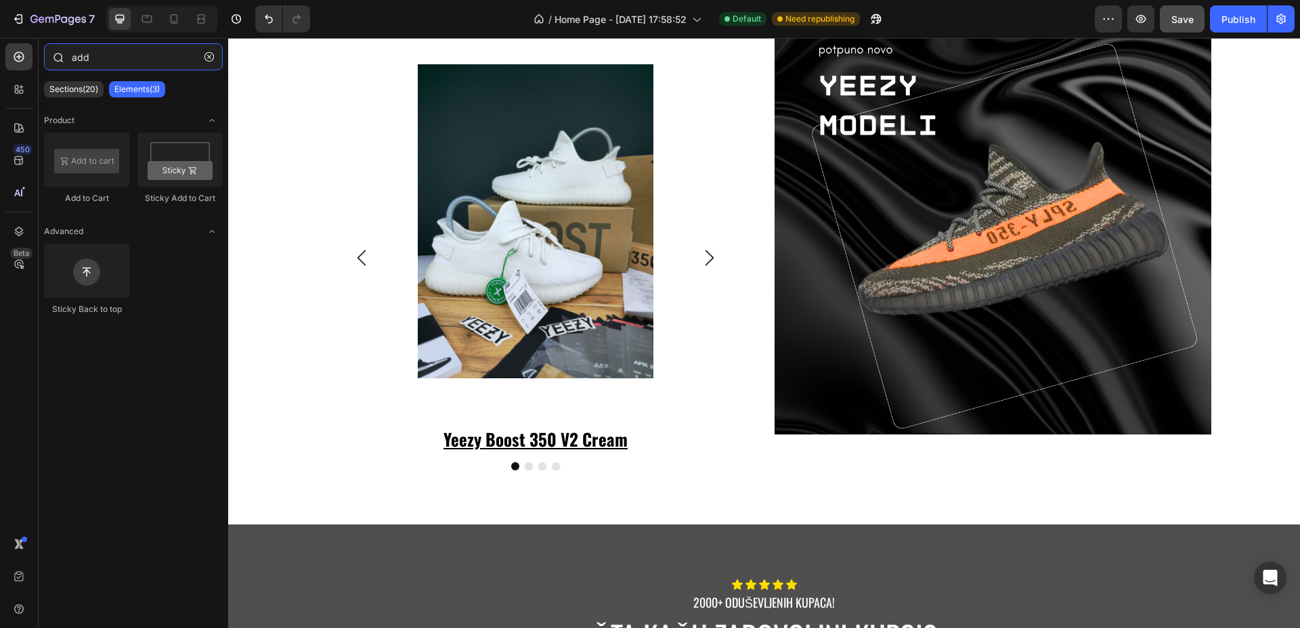
click at [112, 64] on input "add" at bounding box center [133, 56] width 179 height 27
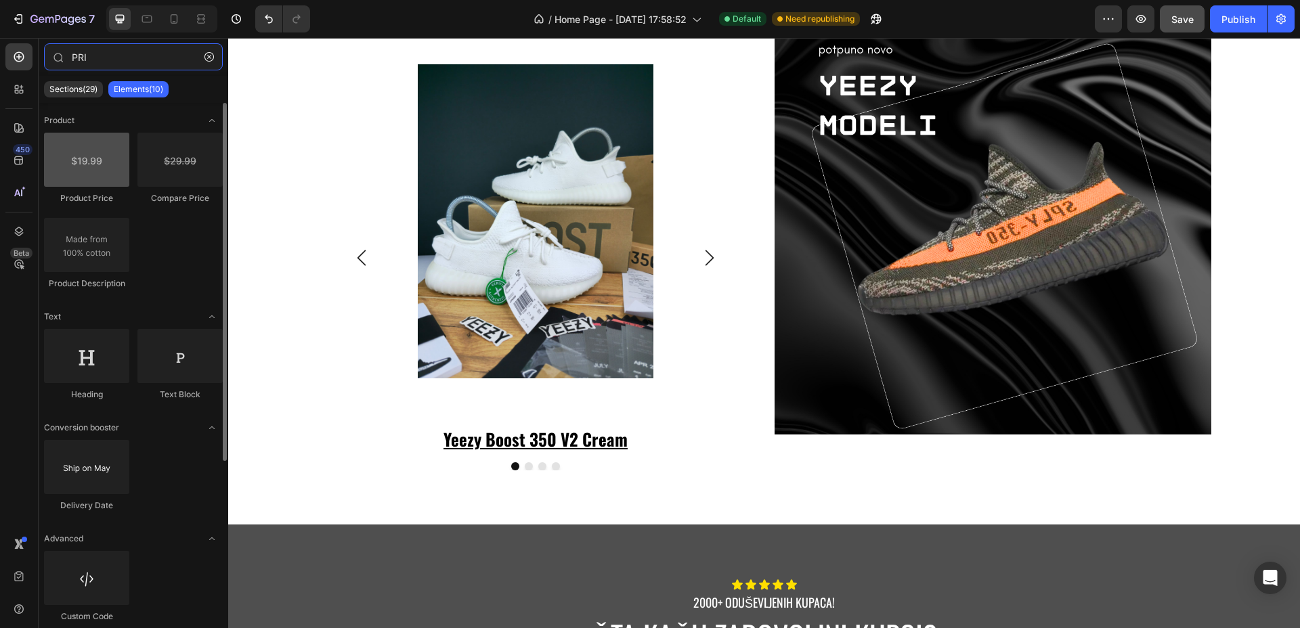
type input "PRI"
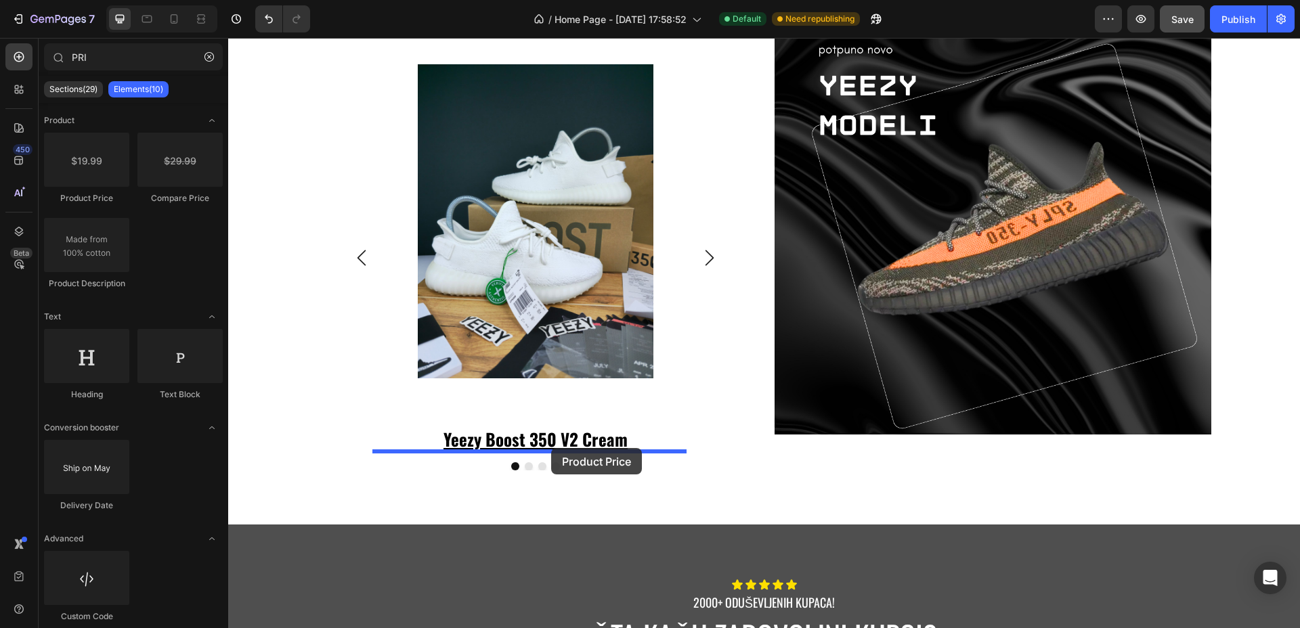
drag, startPoint x: 316, startPoint y: 211, endPoint x: 551, endPoint y: 448, distance: 334.1
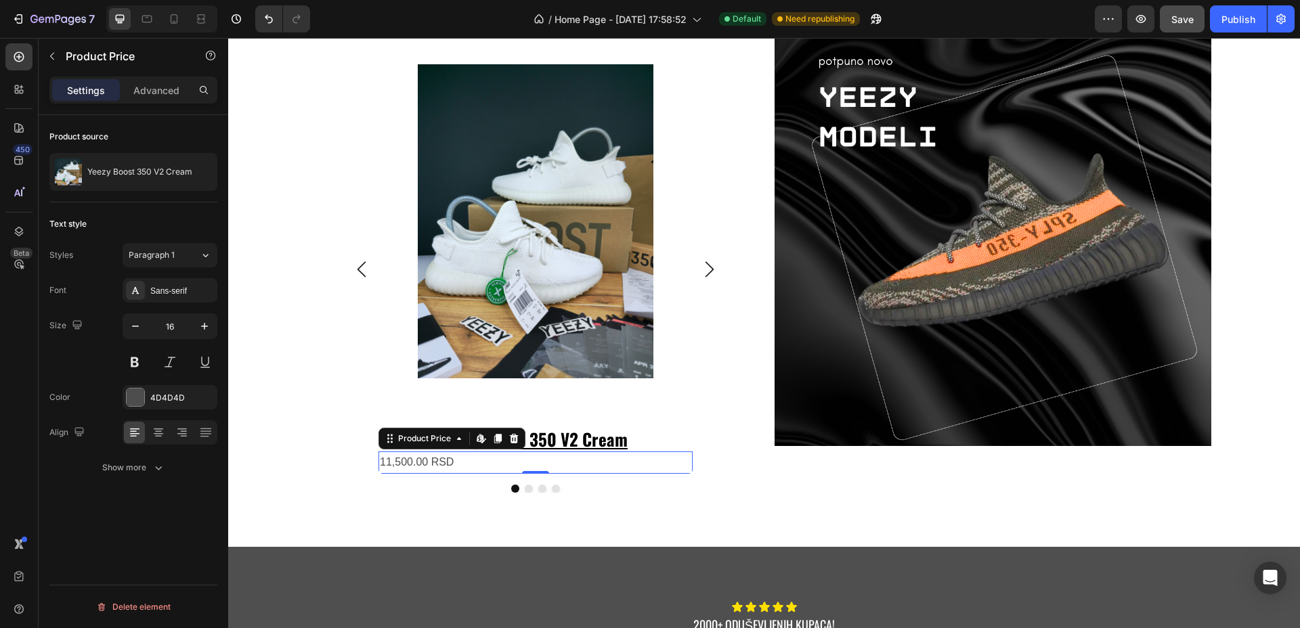
click at [503, 459] on div "11,500.00 RSD" at bounding box center [535, 463] width 314 height 22
click at [174, 285] on div "Sans-serif" at bounding box center [182, 291] width 64 height 12
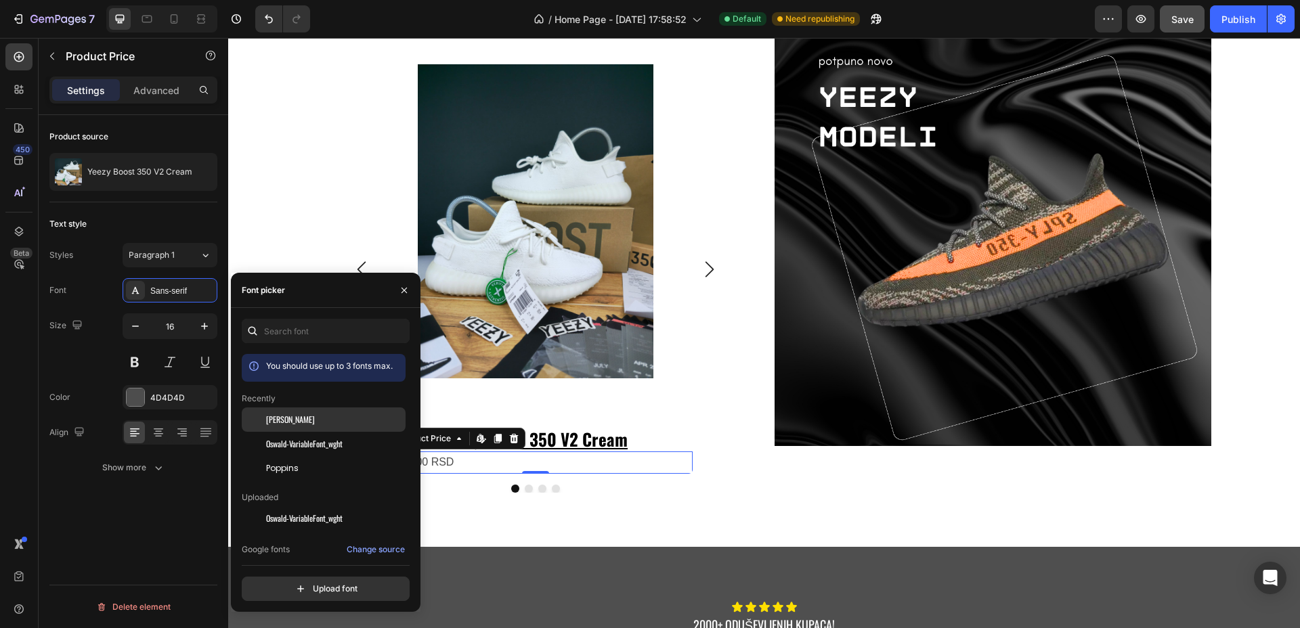
drag, startPoint x: 290, startPoint y: 415, endPoint x: 273, endPoint y: 411, distance: 17.4
click at [291, 415] on div "[PERSON_NAME]" at bounding box center [334, 420] width 137 height 12
click at [196, 323] on button "button" at bounding box center [204, 326] width 24 height 24
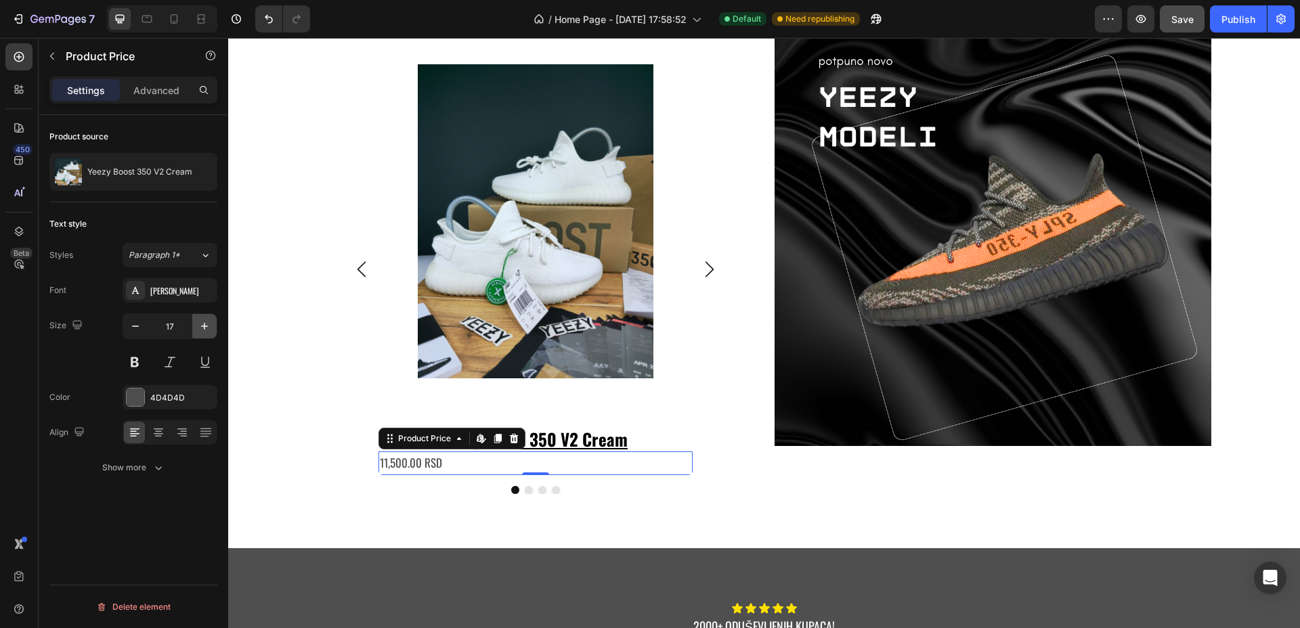
click at [196, 323] on button "button" at bounding box center [204, 326] width 24 height 24
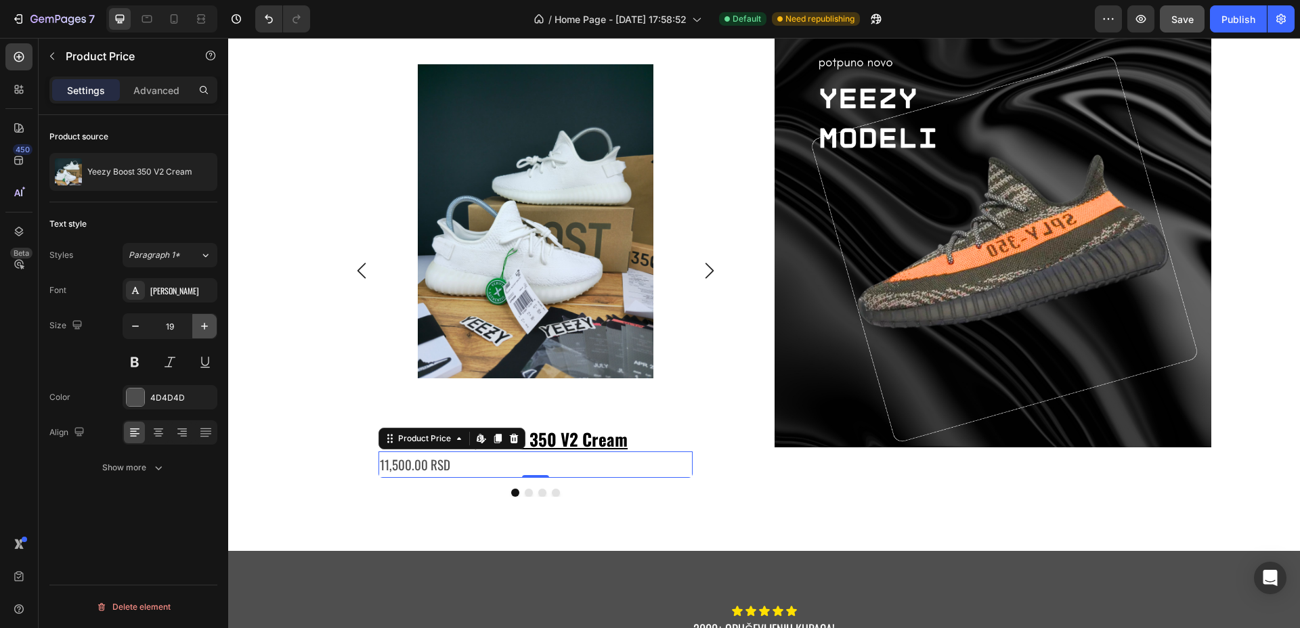
click at [196, 323] on button "button" at bounding box center [204, 326] width 24 height 24
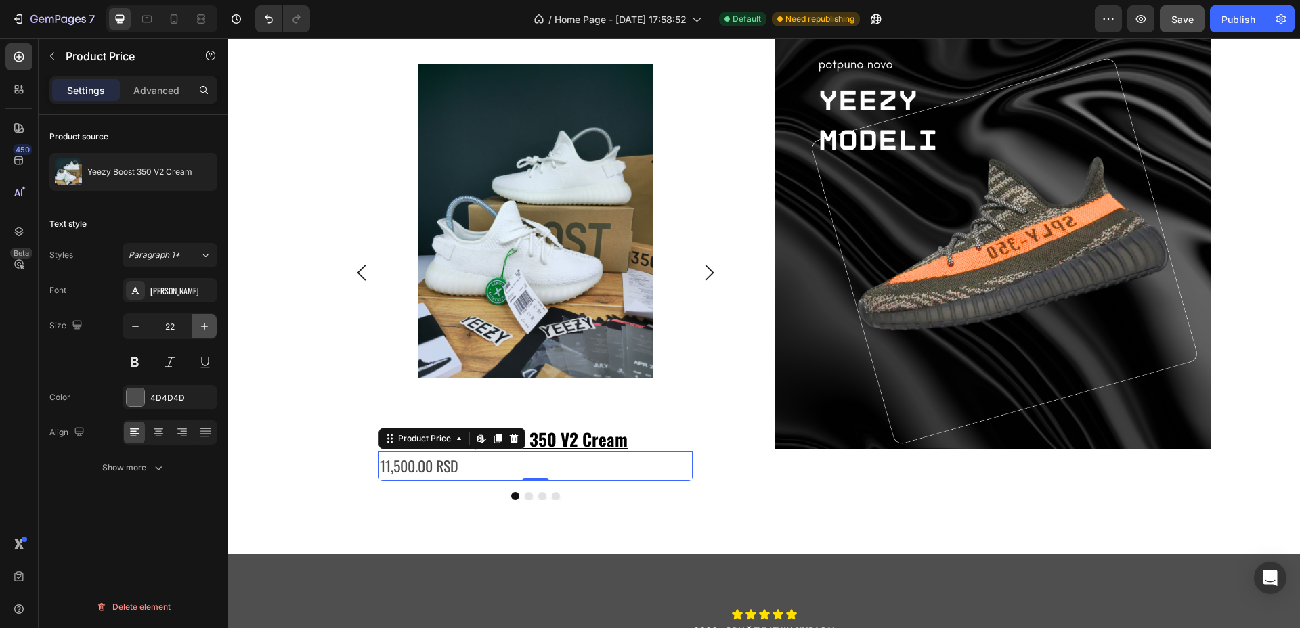
click at [196, 323] on button "button" at bounding box center [204, 326] width 24 height 24
type input "23"
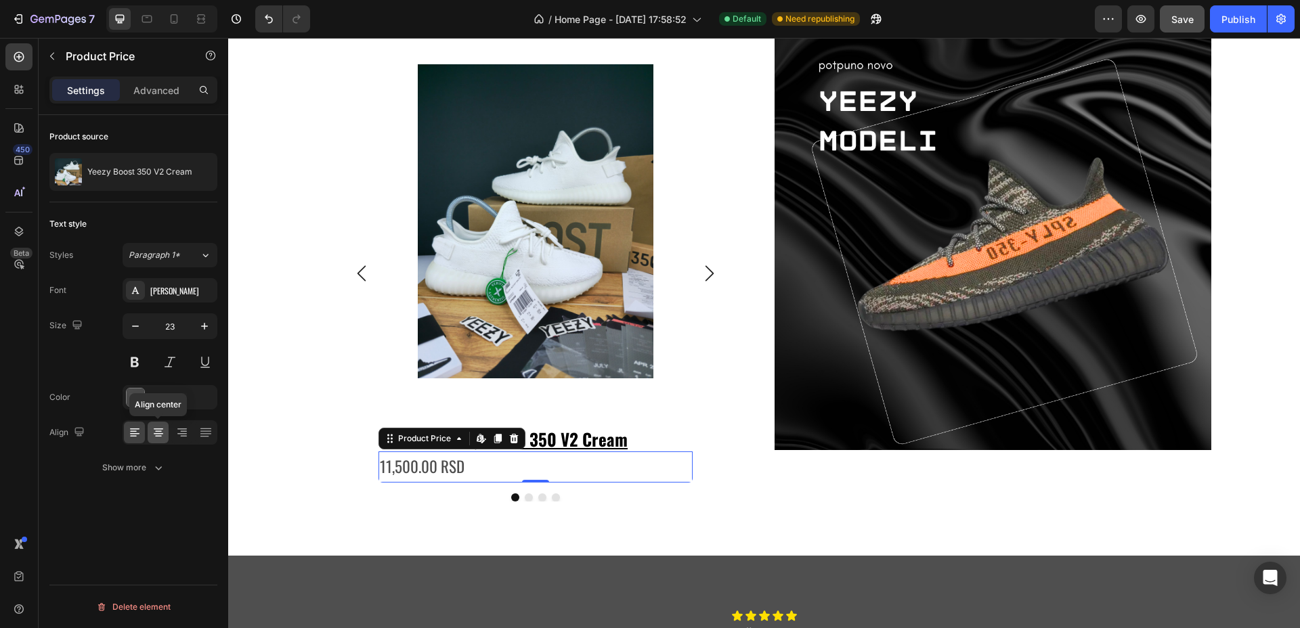
click at [160, 429] on icon at bounding box center [159, 433] width 14 height 14
click at [137, 361] on button at bounding box center [135, 362] width 24 height 24
click at [137, 394] on div at bounding box center [136, 398] width 18 height 18
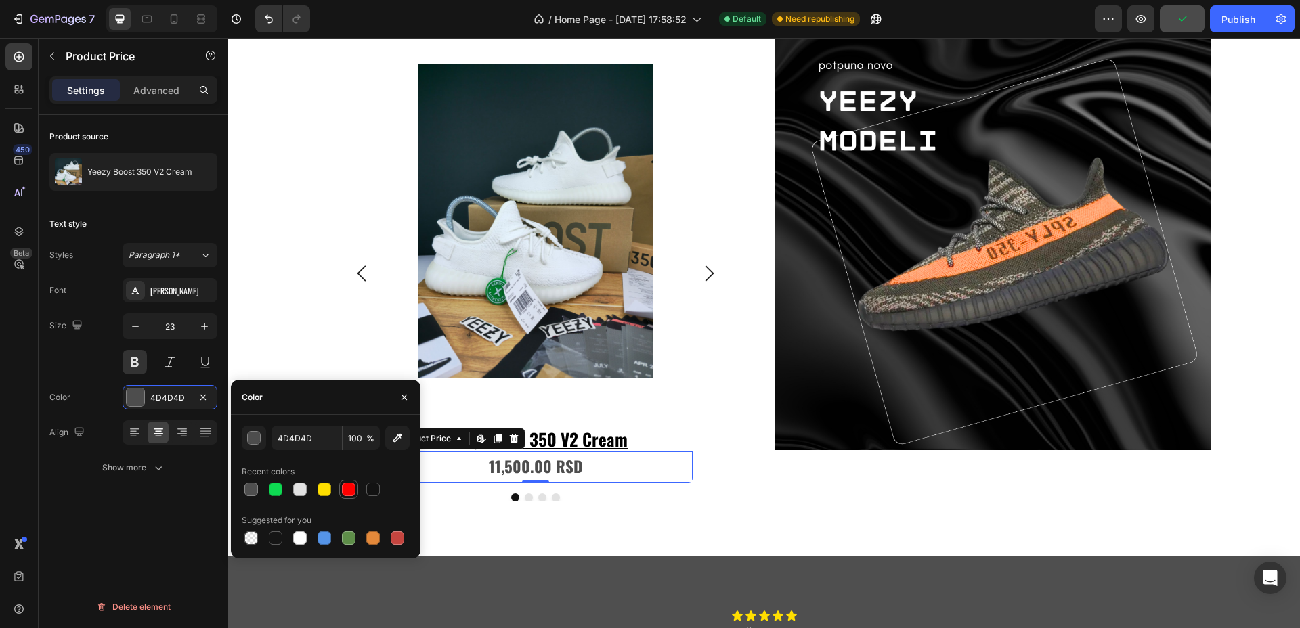
click at [342, 487] on div at bounding box center [349, 490] width 14 height 14
type input "FF0000"
click at [704, 269] on icon "Carousel Next Arrow" at bounding box center [709, 273] width 16 height 16
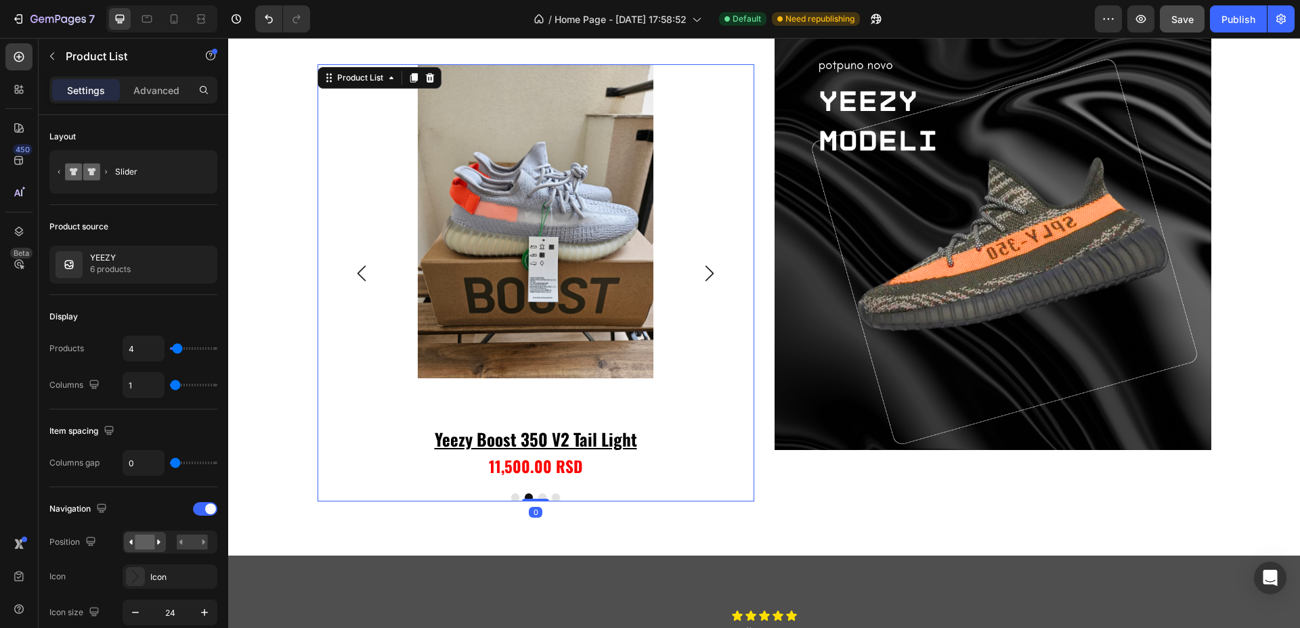
click at [704, 269] on icon "Carousel Next Arrow" at bounding box center [709, 273] width 16 height 16
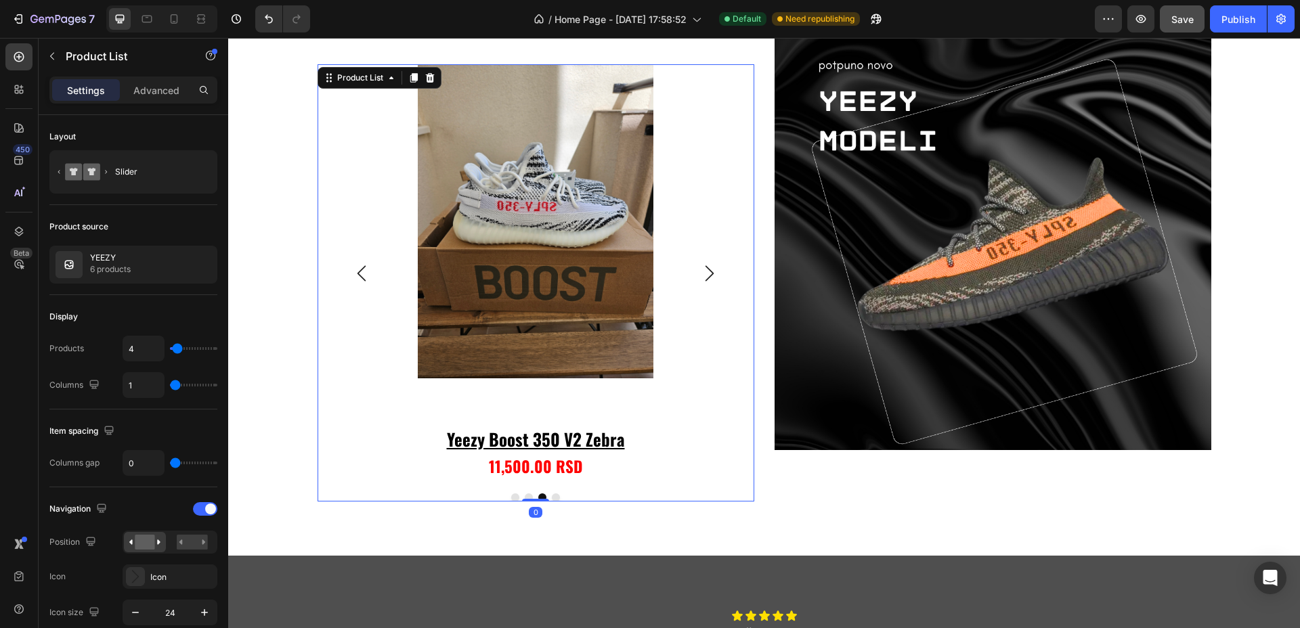
click at [704, 269] on icon "Carousel Next Arrow" at bounding box center [709, 273] width 16 height 16
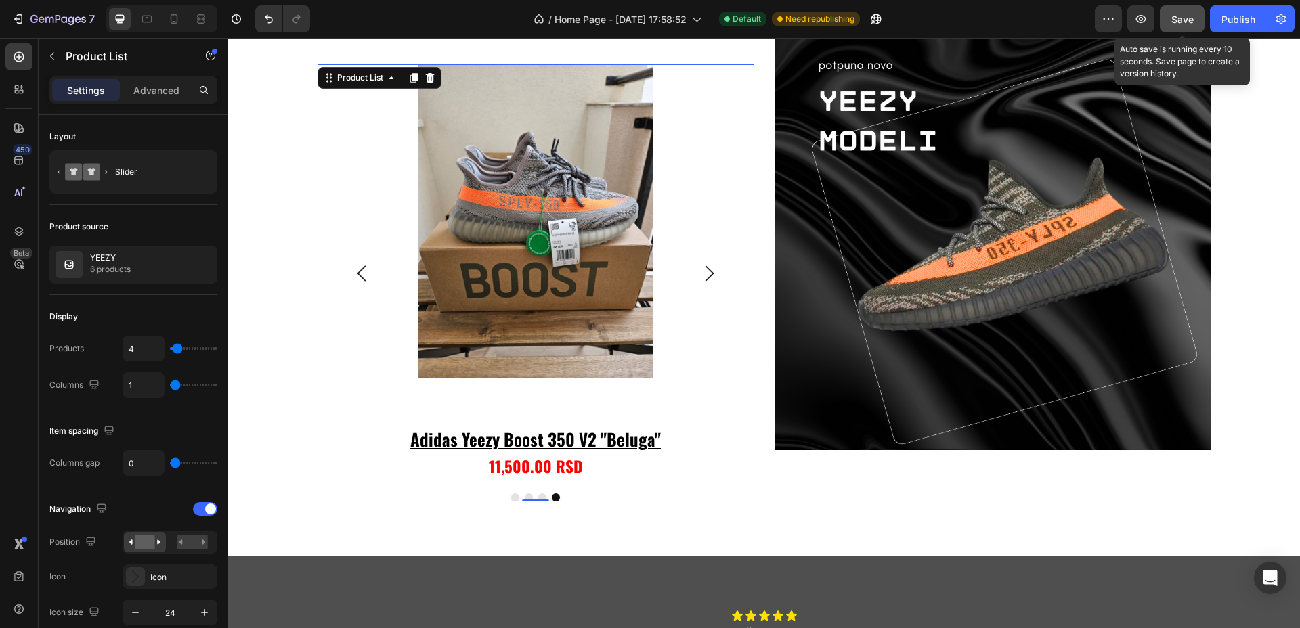
click at [1198, 21] on button "Save" at bounding box center [1182, 18] width 45 height 27
click at [1240, 19] on div "Publish" at bounding box center [1238, 19] width 34 height 14
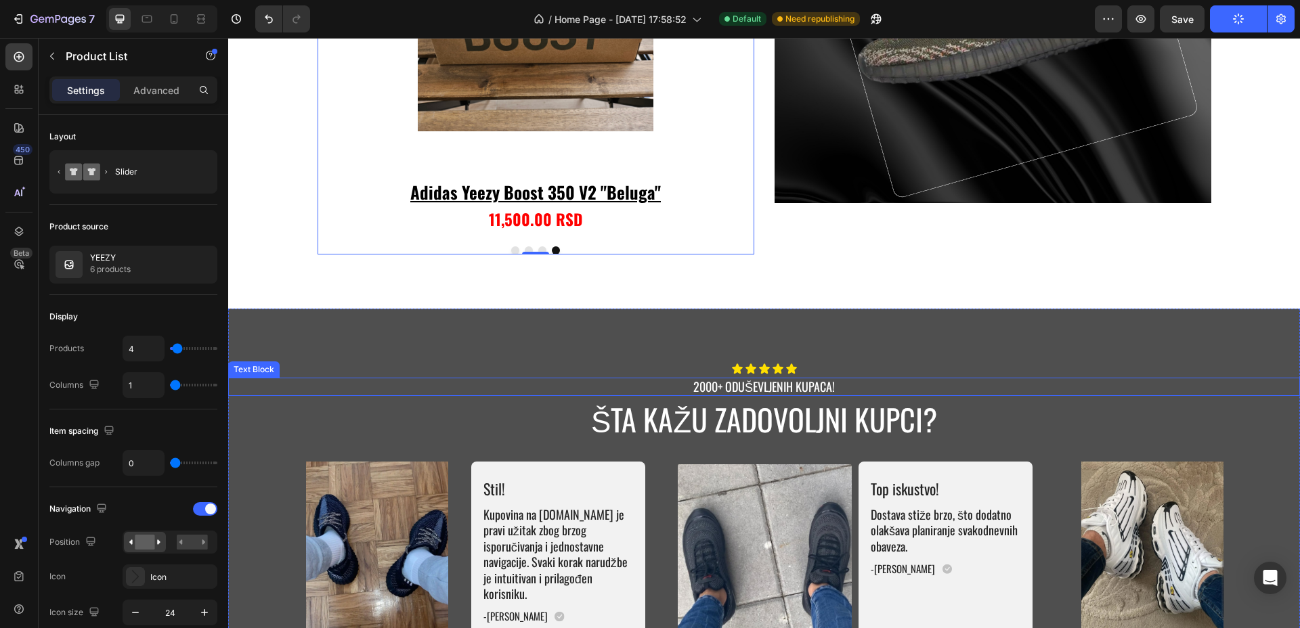
scroll to position [3046, 0]
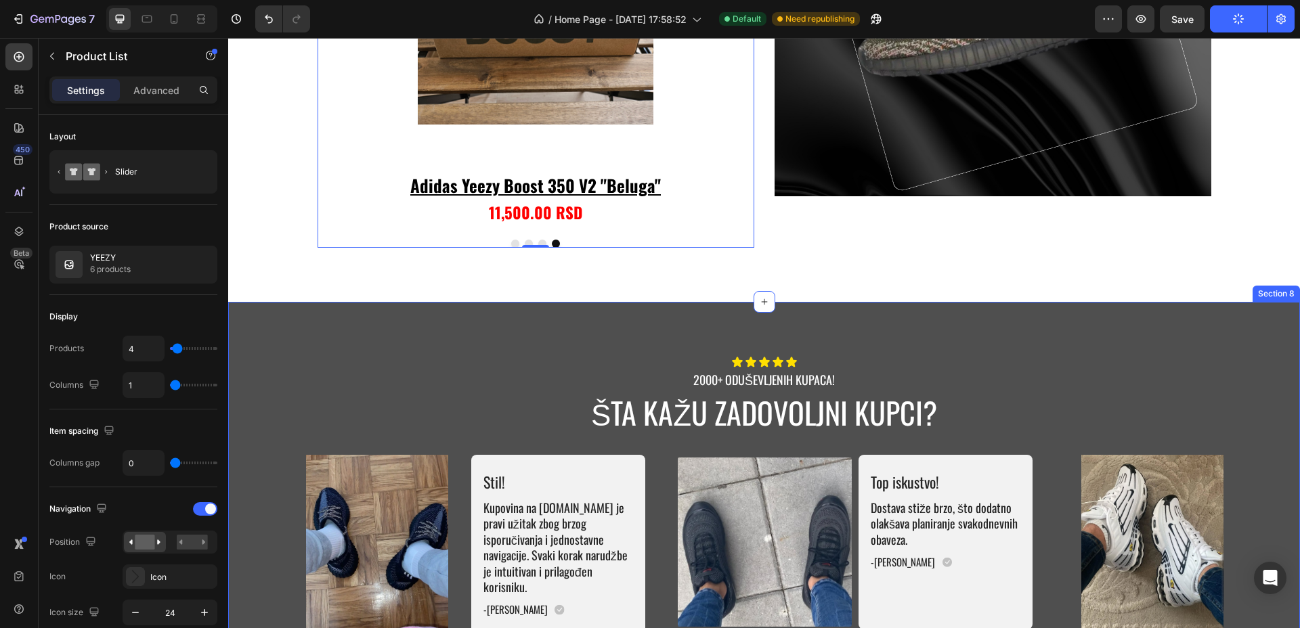
click at [877, 312] on div "Icon Icon Icon Icon Icon Icon List 2000+ ODUŠEVLJENIH KUPACA! Text Block ŠTA KA…" at bounding box center [764, 522] width 1072 height 441
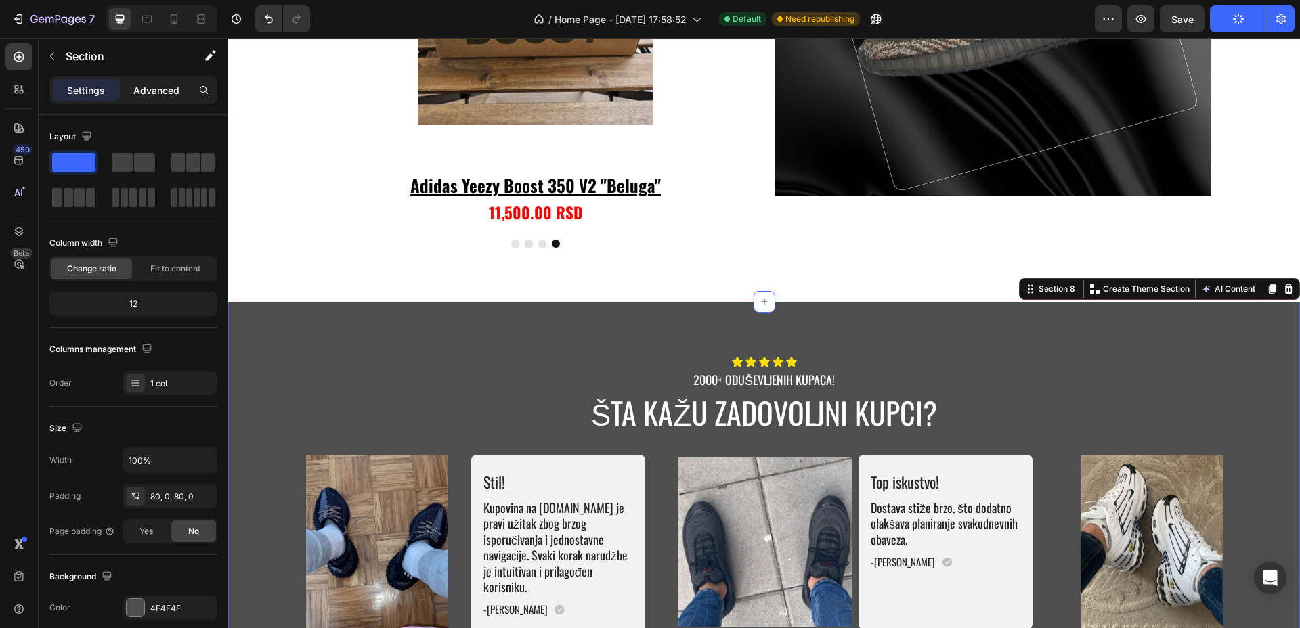
click at [163, 77] on div "Settings Advanced" at bounding box center [133, 89] width 168 height 27
click at [164, 83] on p "Advanced" at bounding box center [156, 90] width 46 height 14
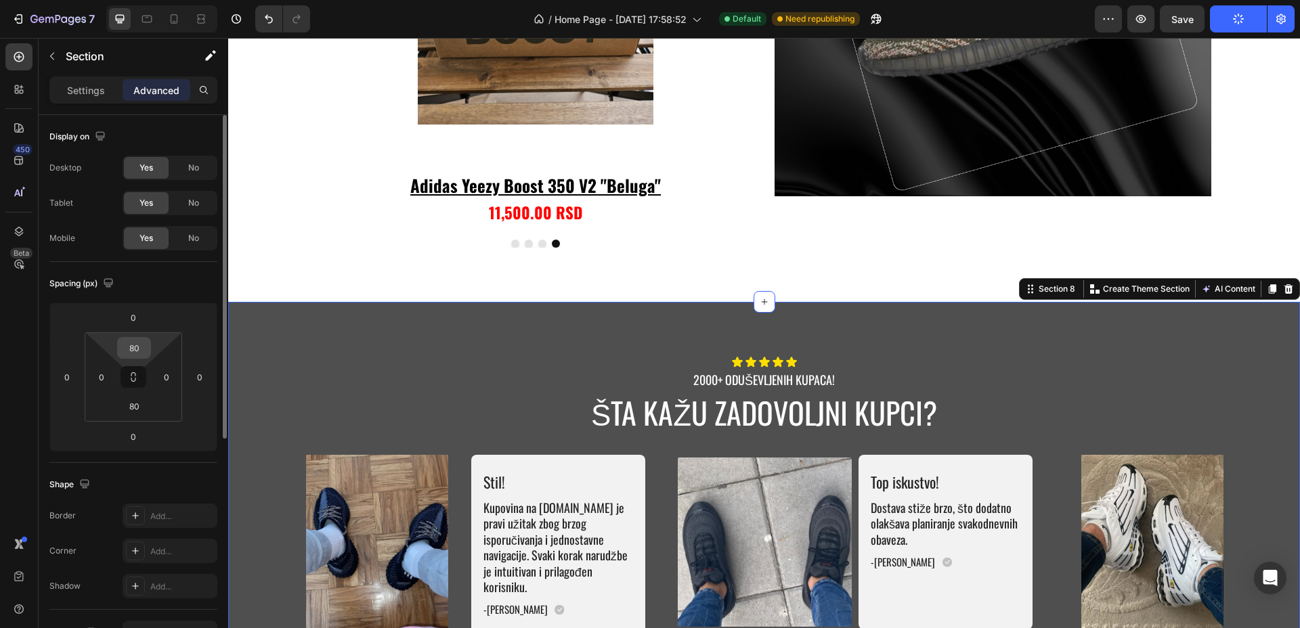
click at [137, 351] on input "80" at bounding box center [133, 348] width 27 height 20
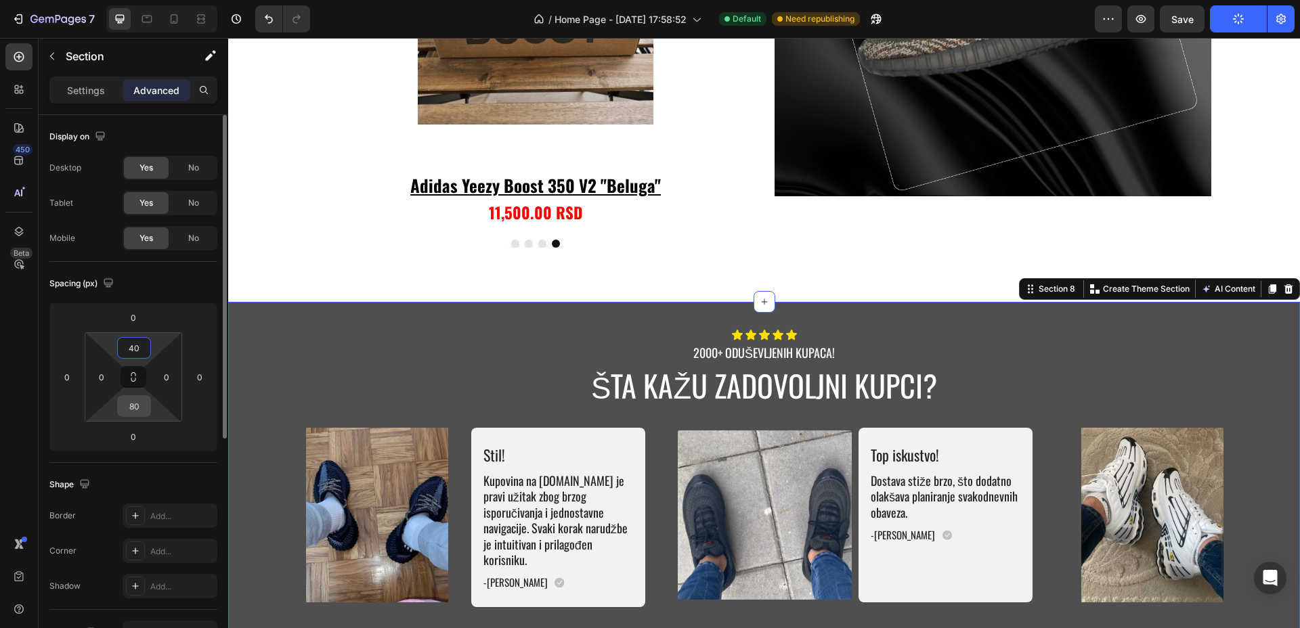
type input "40"
click at [138, 403] on input "80" at bounding box center [133, 406] width 27 height 20
click at [138, 403] on input "8040" at bounding box center [133, 406] width 27 height 20
type input "40"
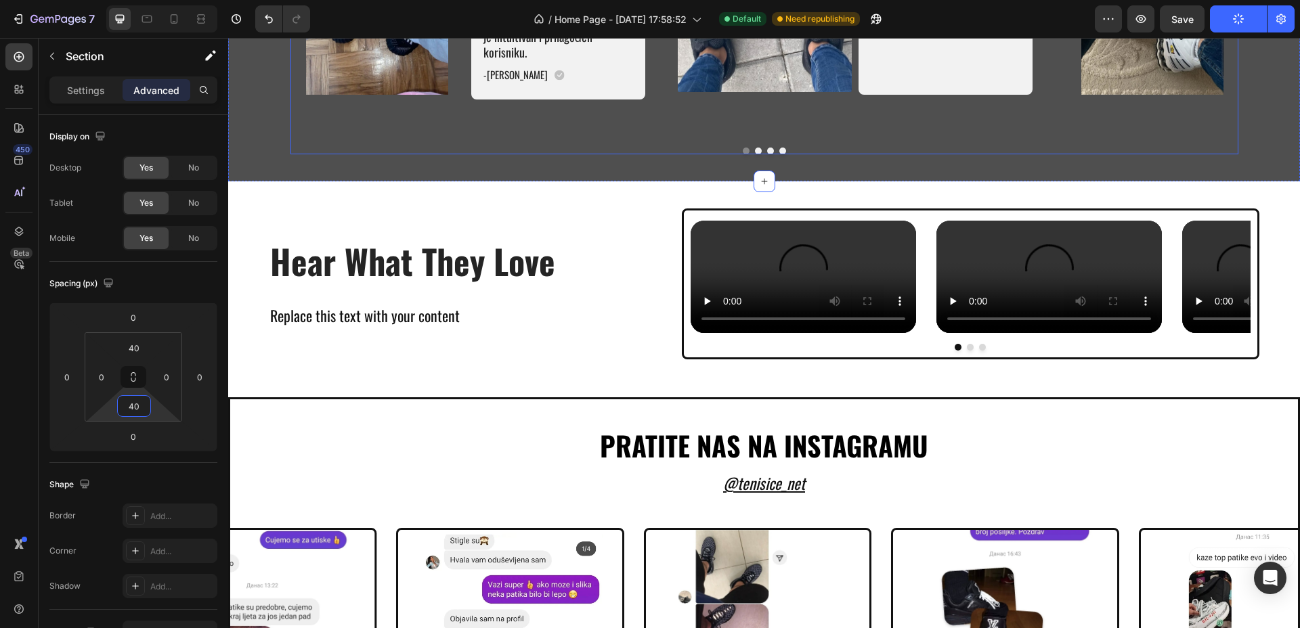
scroll to position [3723, 0]
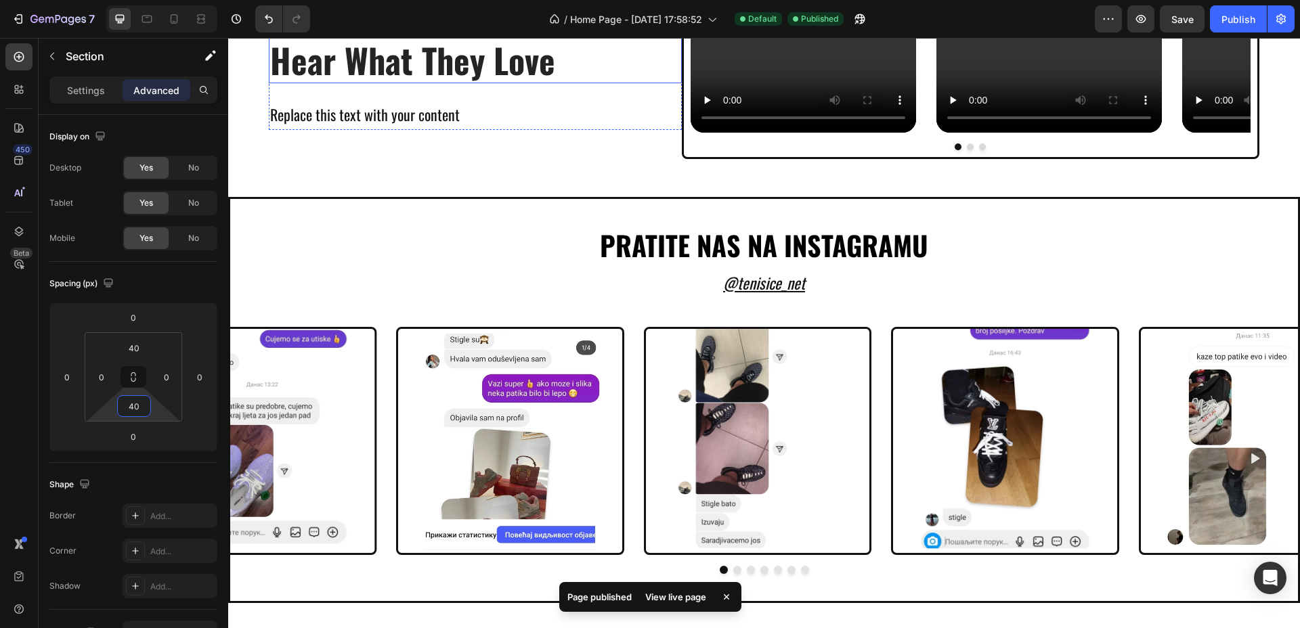
click at [510, 83] on h2 "Hear What They Love" at bounding box center [464, 60] width 391 height 47
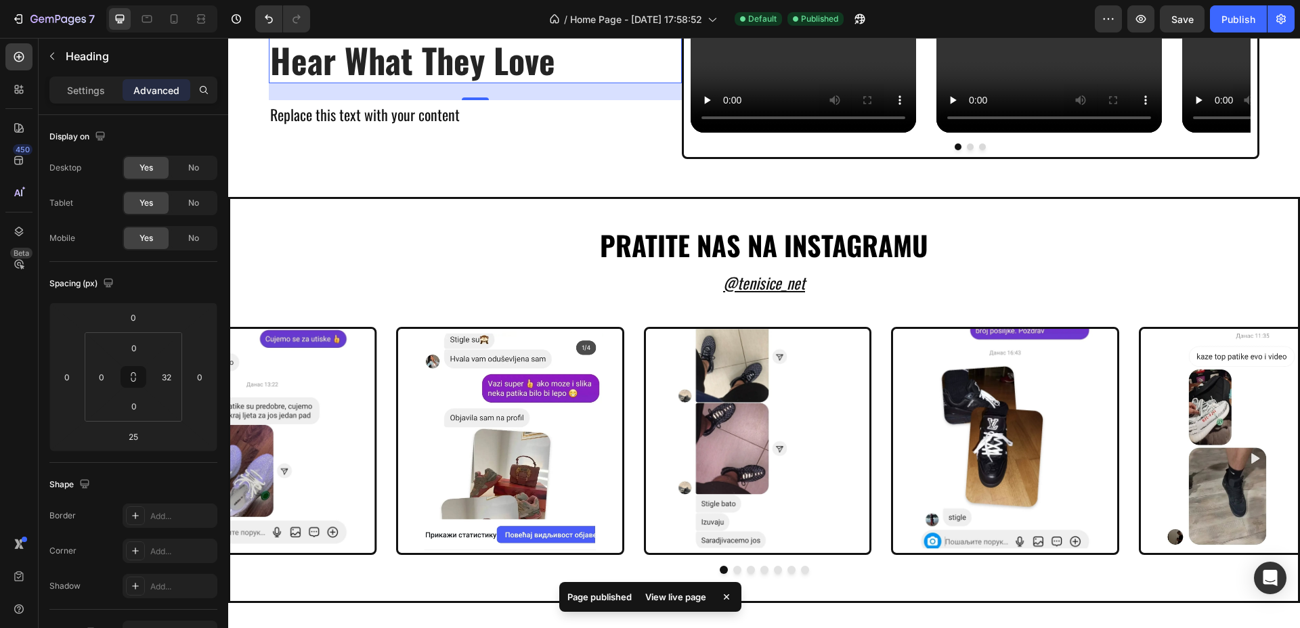
click at [455, 83] on h2 "Hear What They Love" at bounding box center [464, 60] width 391 height 47
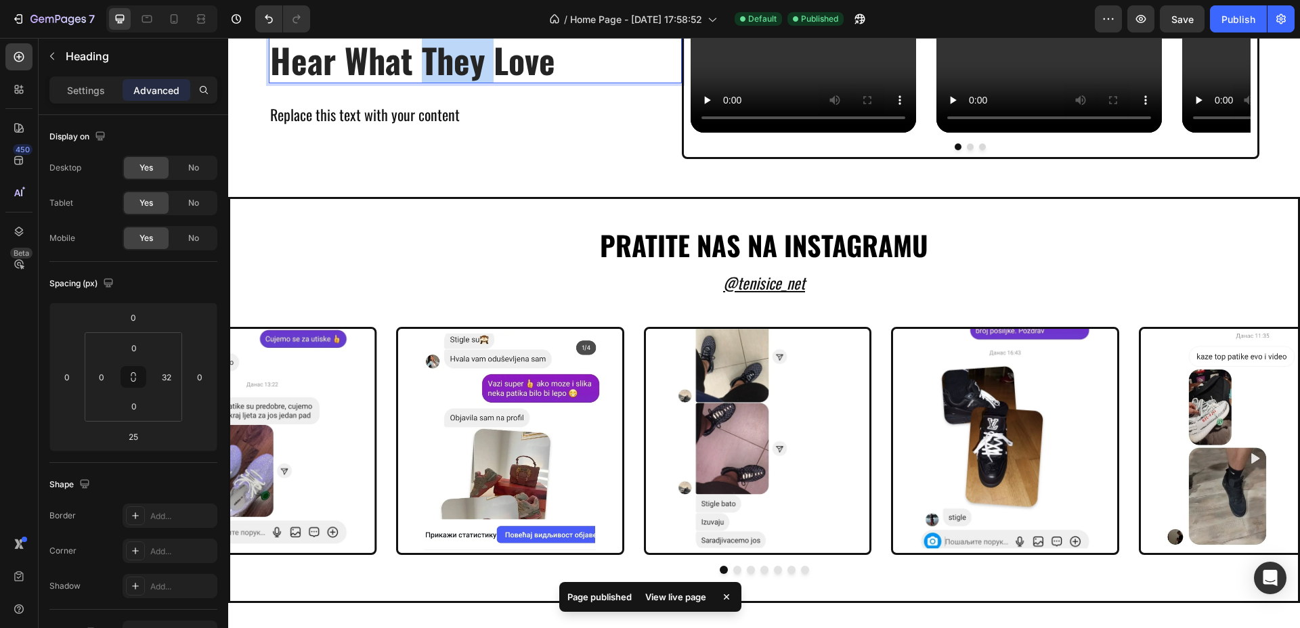
click at [455, 82] on p "Hear What They Love" at bounding box center [464, 60] width 389 height 44
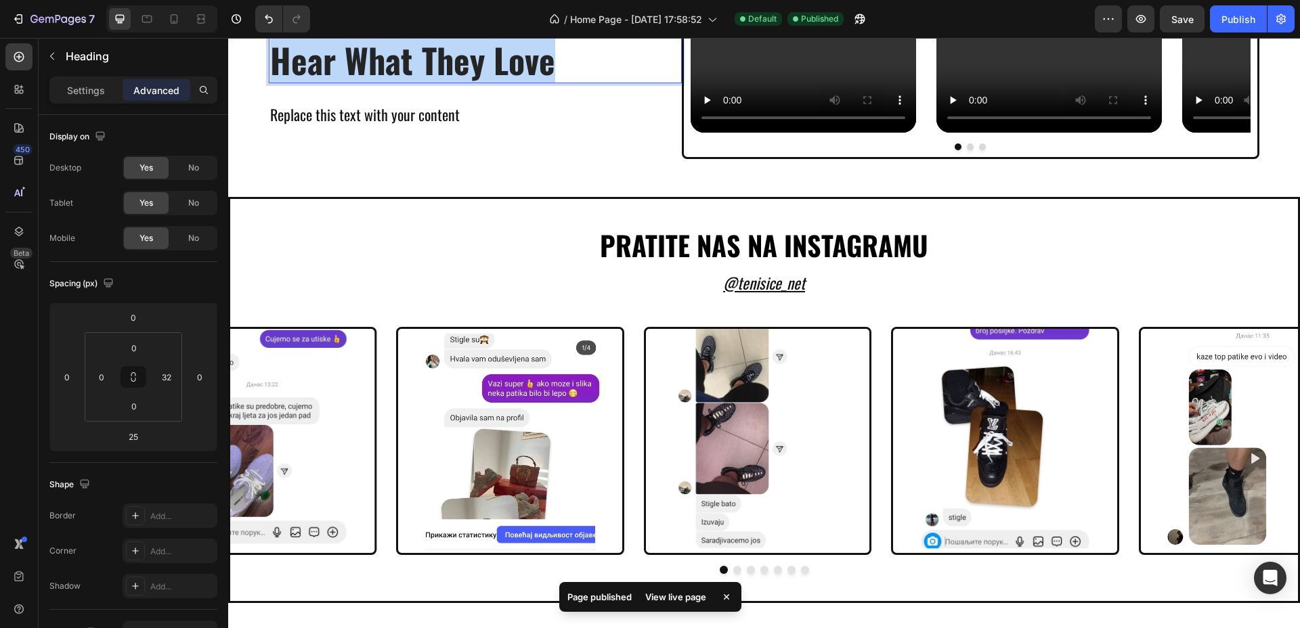
click at [455, 82] on p "Hear What They Love" at bounding box center [464, 60] width 389 height 44
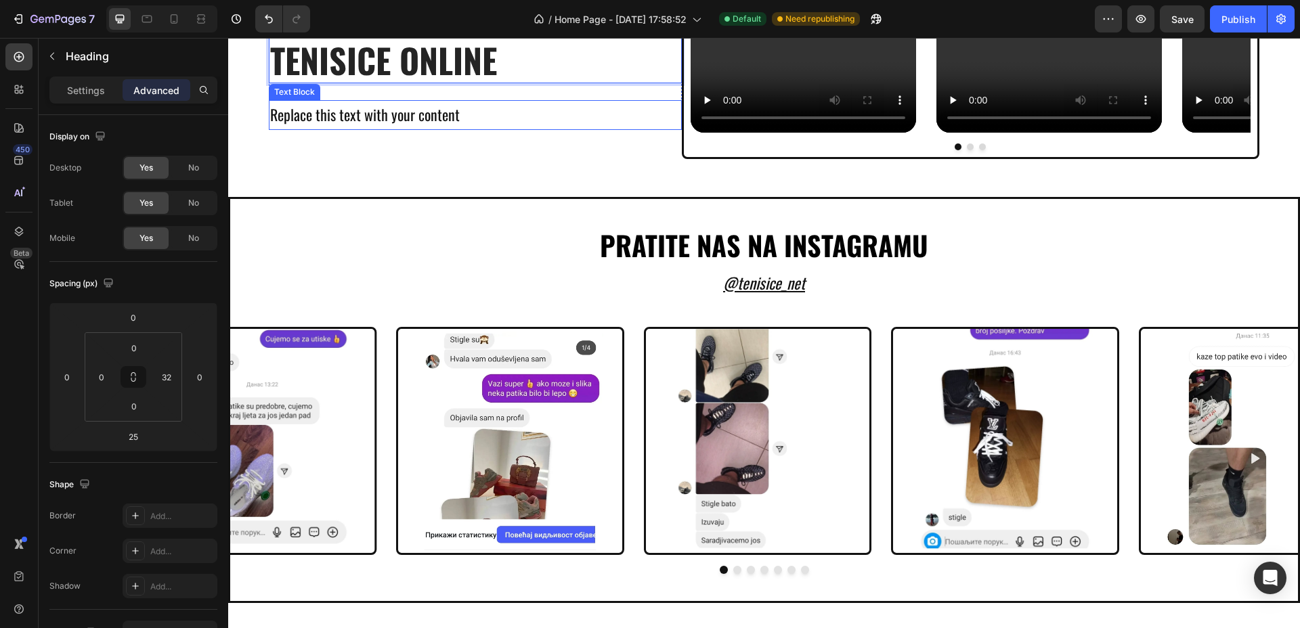
click at [456, 130] on div "Replace this text with your content" at bounding box center [475, 115] width 413 height 30
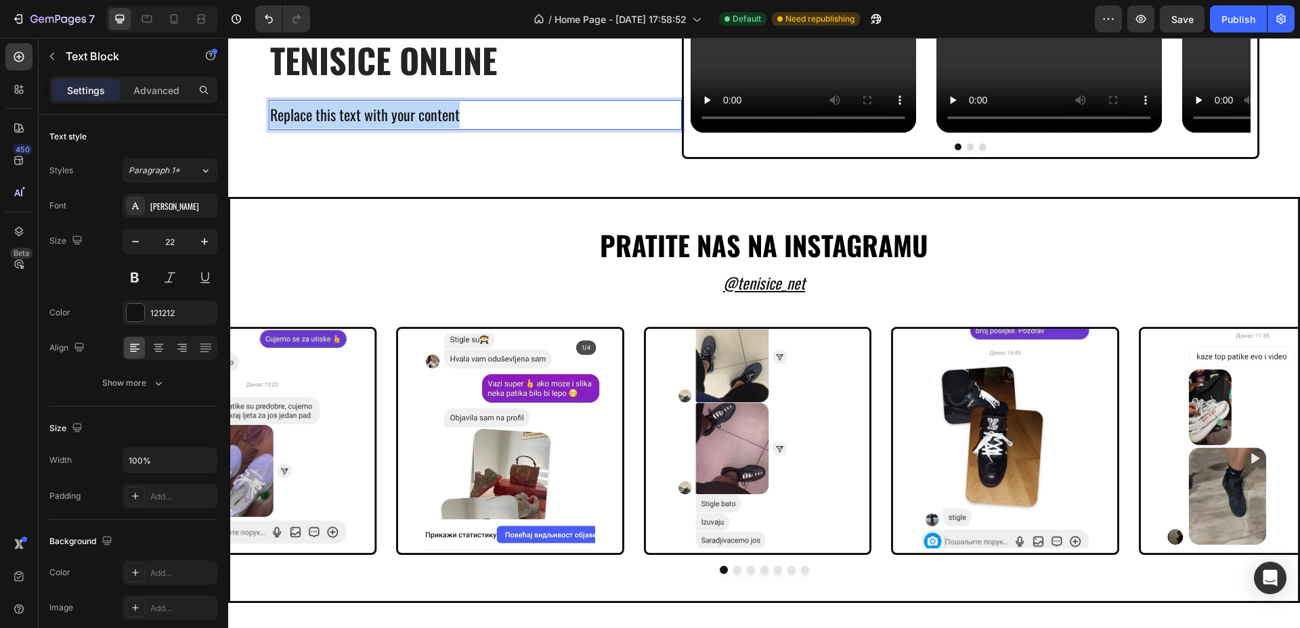
click at [456, 129] on p "Replace this text with your content" at bounding box center [475, 115] width 410 height 27
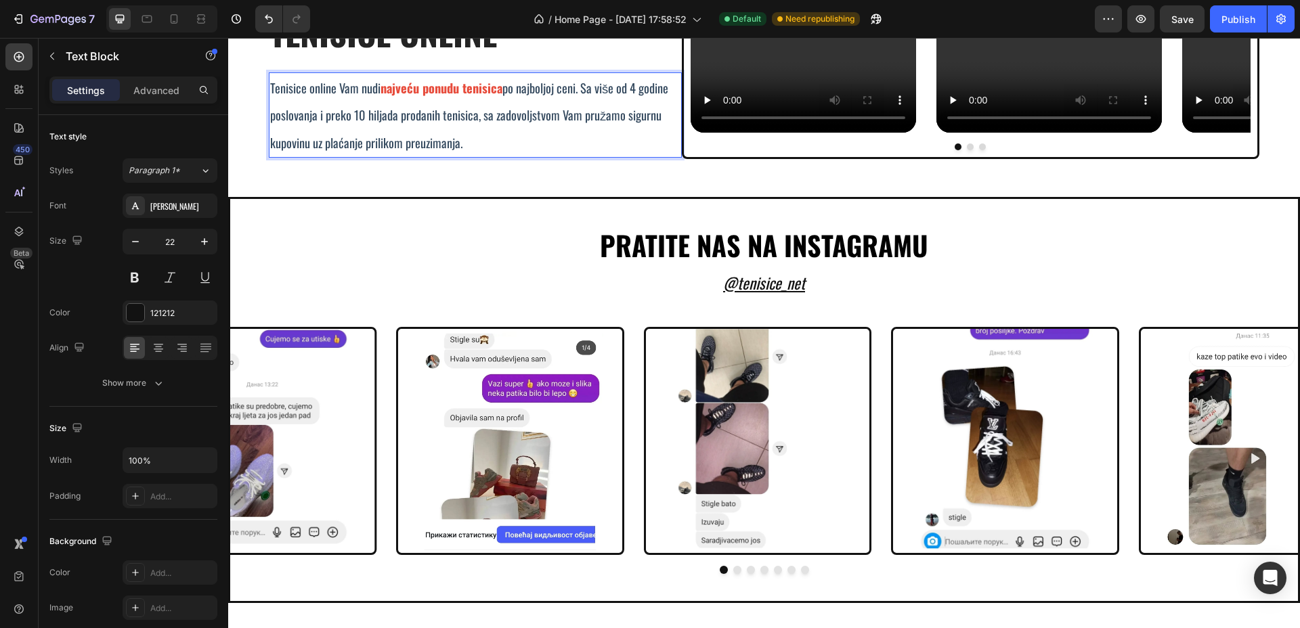
scroll to position [3695, 0]
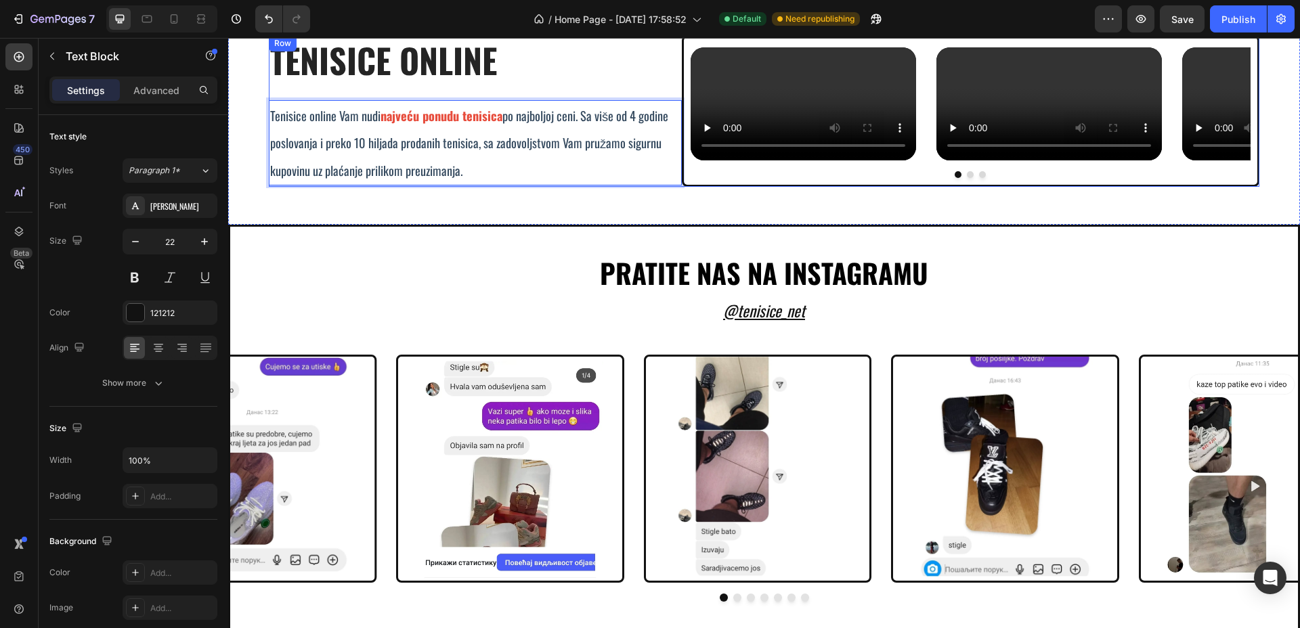
click at [446, 187] on div "⁠⁠⁠⁠⁠⁠⁠ TENISICE ONLINE Heading Tenisice online Vam nudi najveću ponudu tenisic…" at bounding box center [475, 111] width 413 height 152
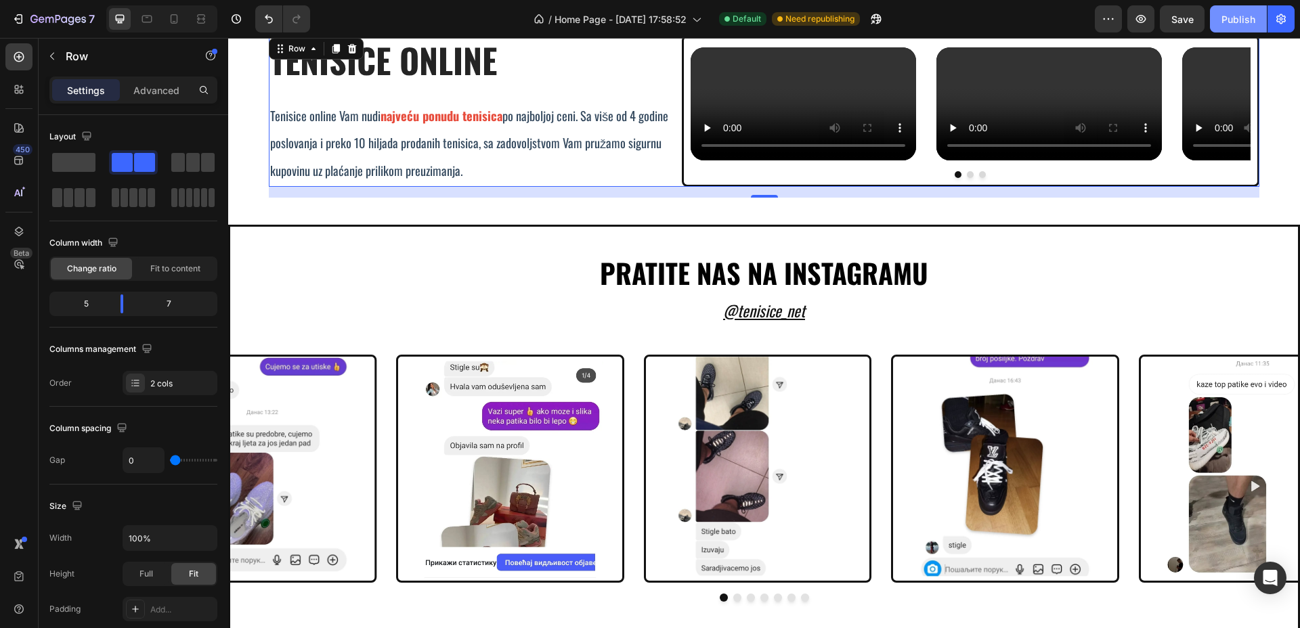
click at [1227, 26] on button "Publish" at bounding box center [1238, 18] width 57 height 27
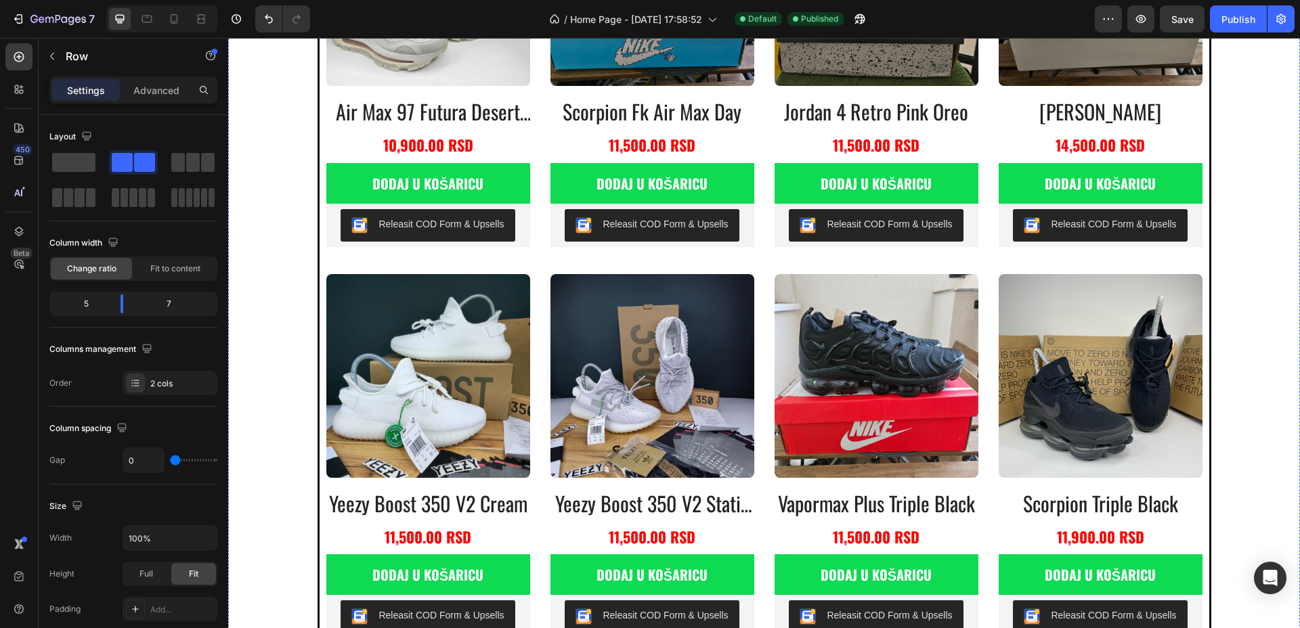
scroll to position [816, 0]
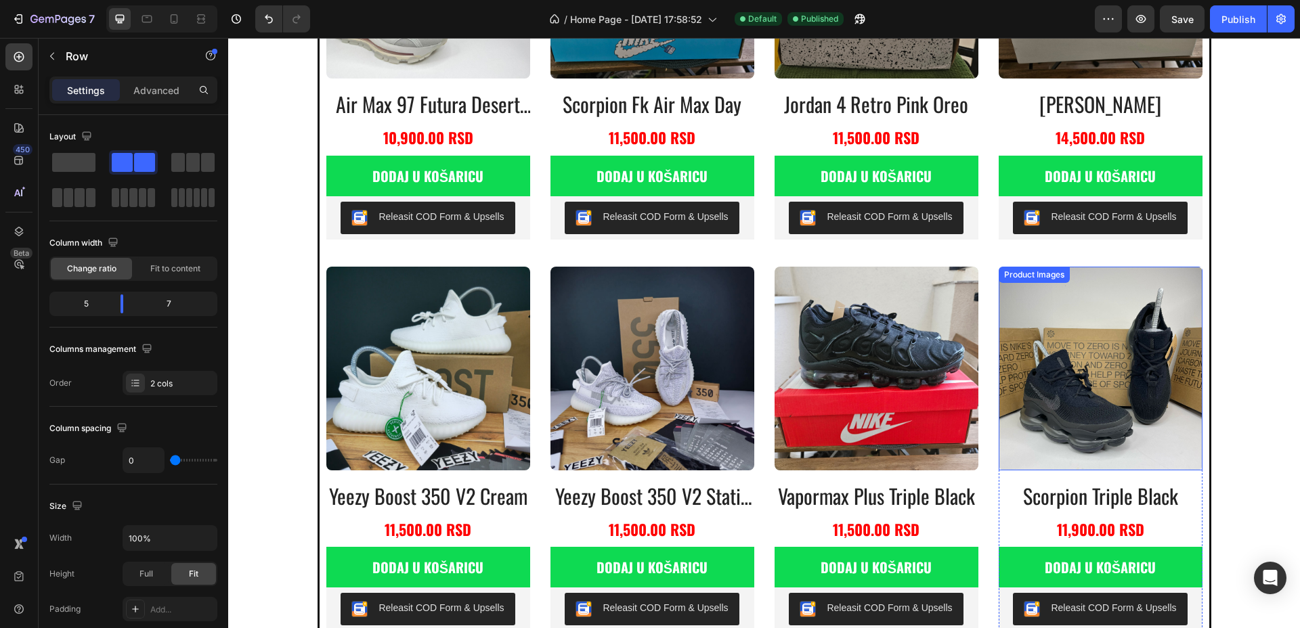
drag, startPoint x: 1107, startPoint y: 374, endPoint x: 938, endPoint y: 353, distance: 169.9
click at [1107, 374] on img at bounding box center [1100, 369] width 204 height 204
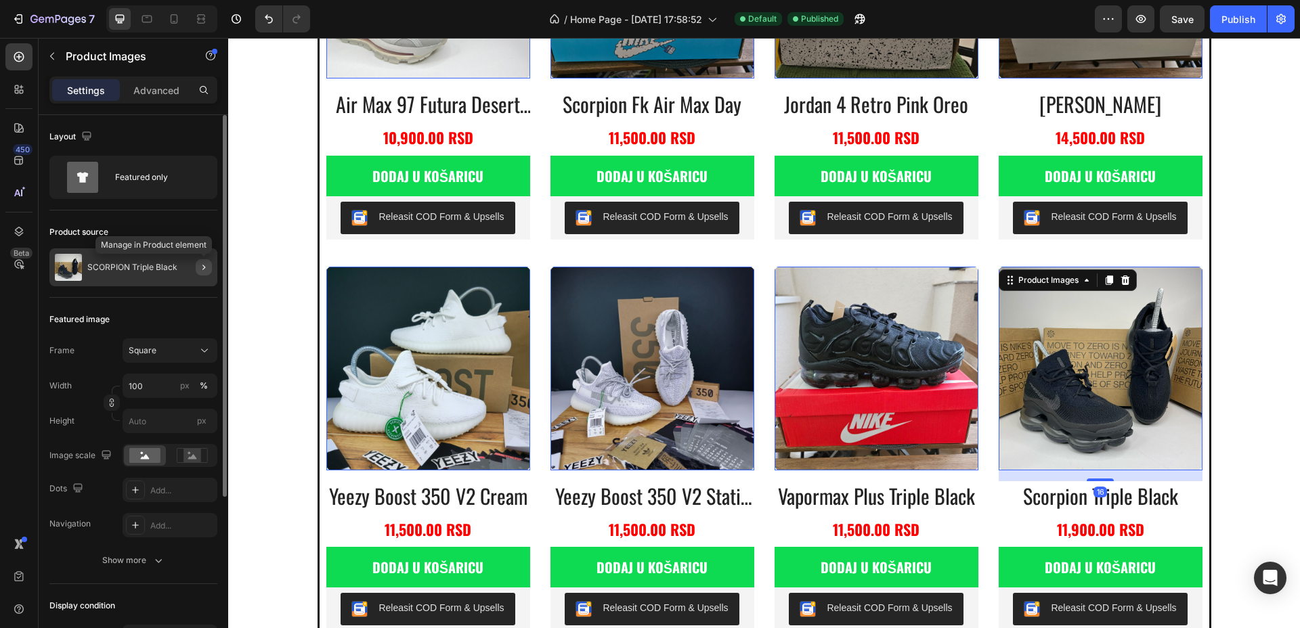
click at [207, 267] on icon "button" at bounding box center [203, 267] width 11 height 11
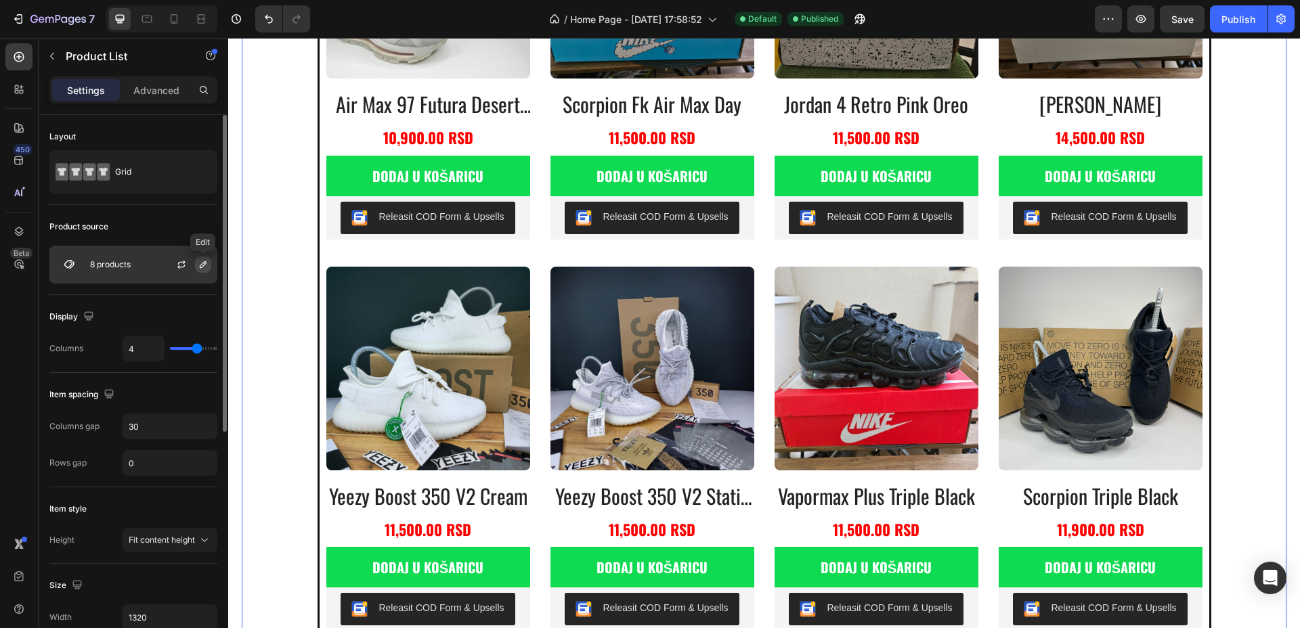
click at [198, 265] on icon "button" at bounding box center [203, 264] width 11 height 11
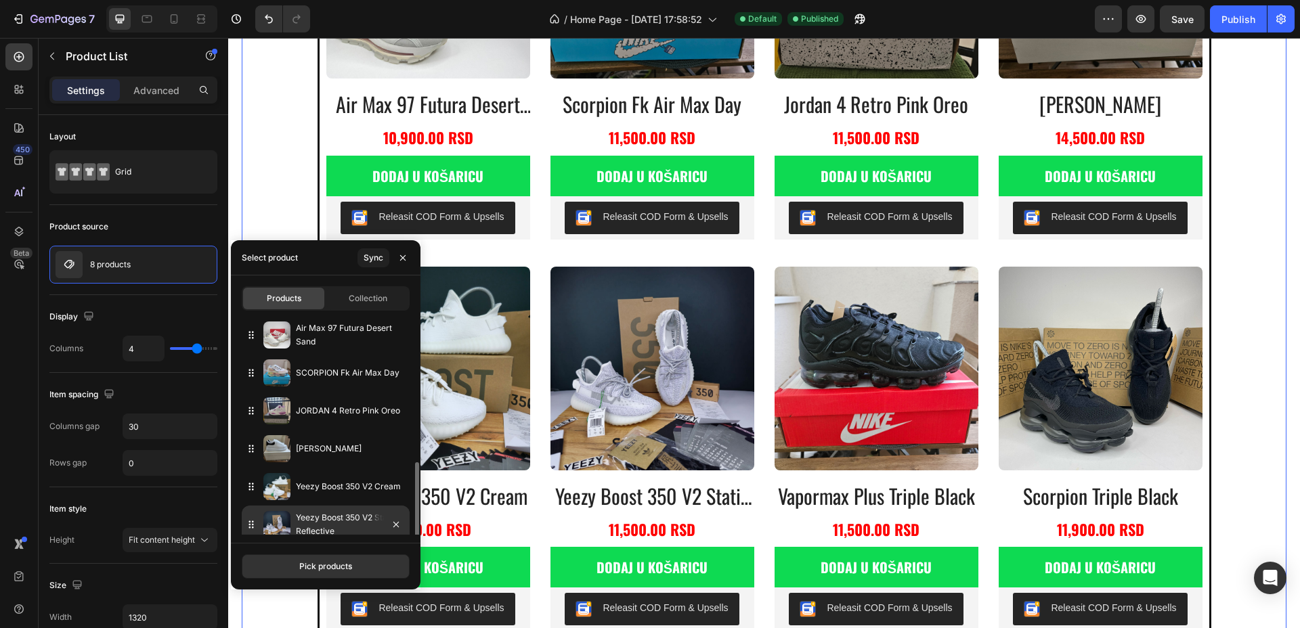
scroll to position [85, 0]
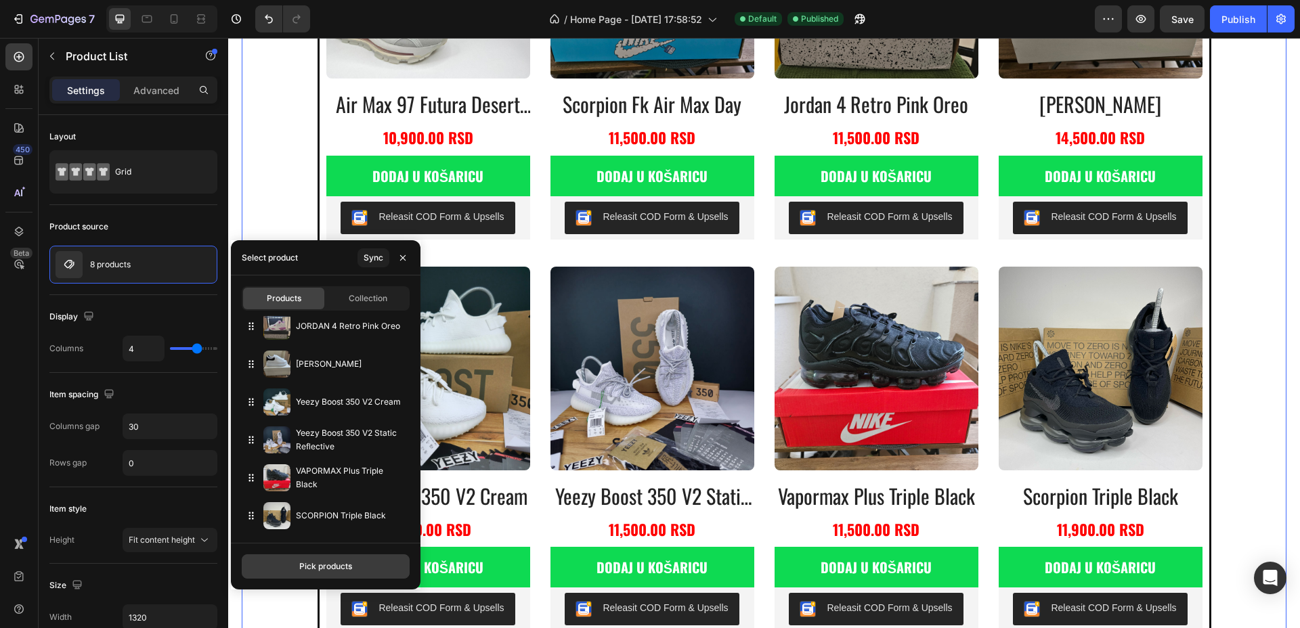
click at [334, 569] on div "Pick products" at bounding box center [325, 567] width 53 height 12
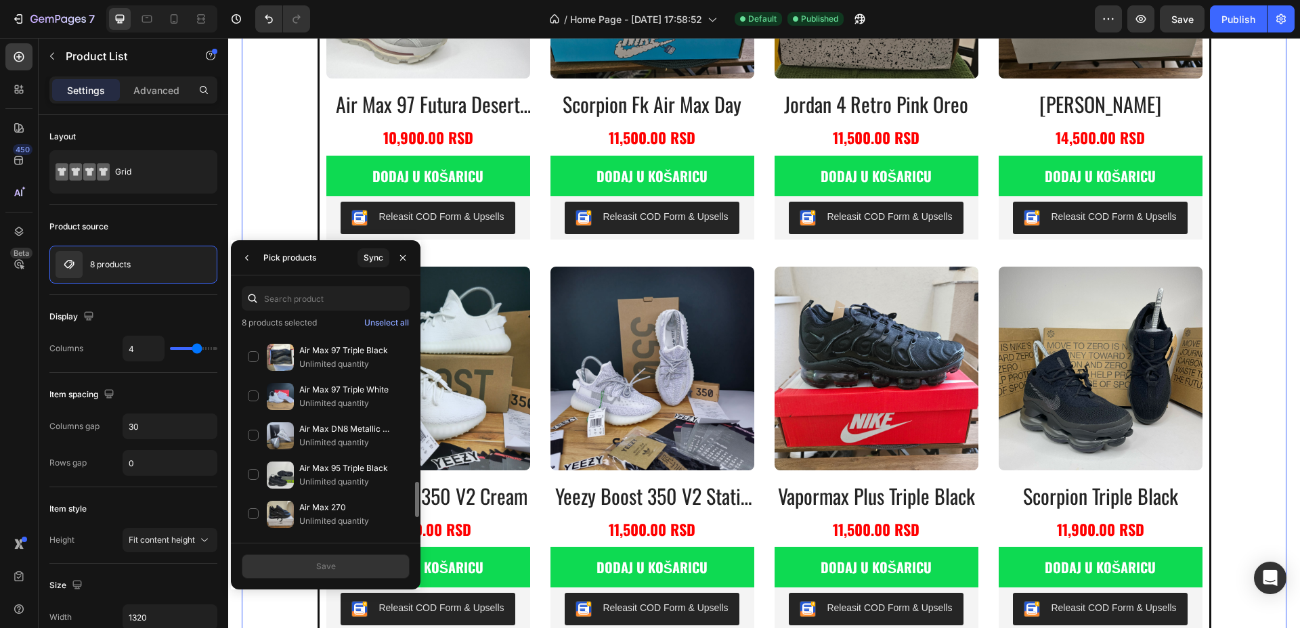
scroll to position [997, 0]
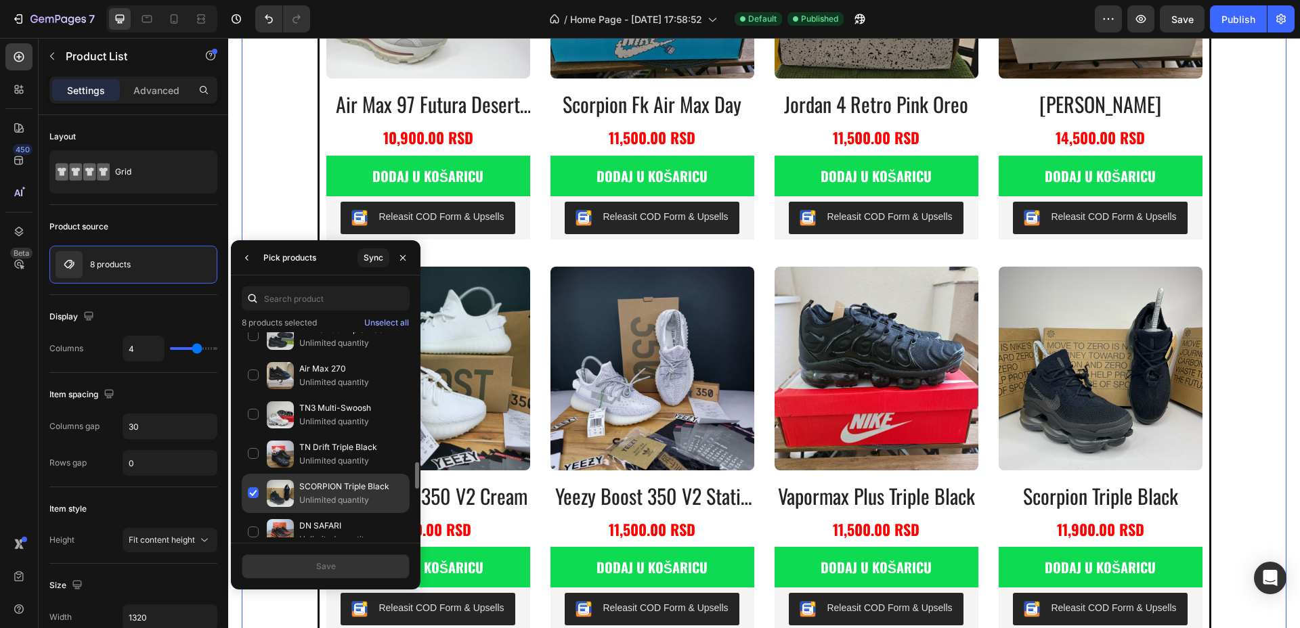
click at [252, 513] on div "SCORPION Triple Black Unlimited quantity" at bounding box center [326, 532] width 168 height 39
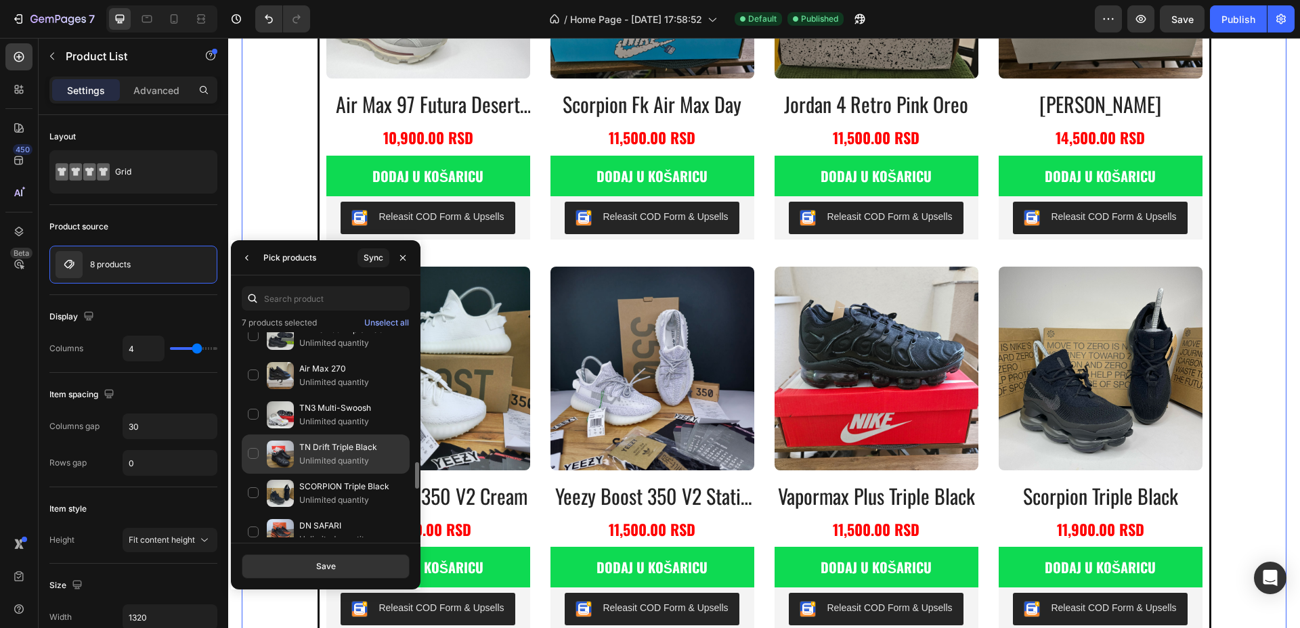
click at [245, 474] on div "TN Drift Triple Black Unlimited quantity" at bounding box center [326, 493] width 168 height 39
click at [305, 566] on button "Save" at bounding box center [326, 566] width 168 height 24
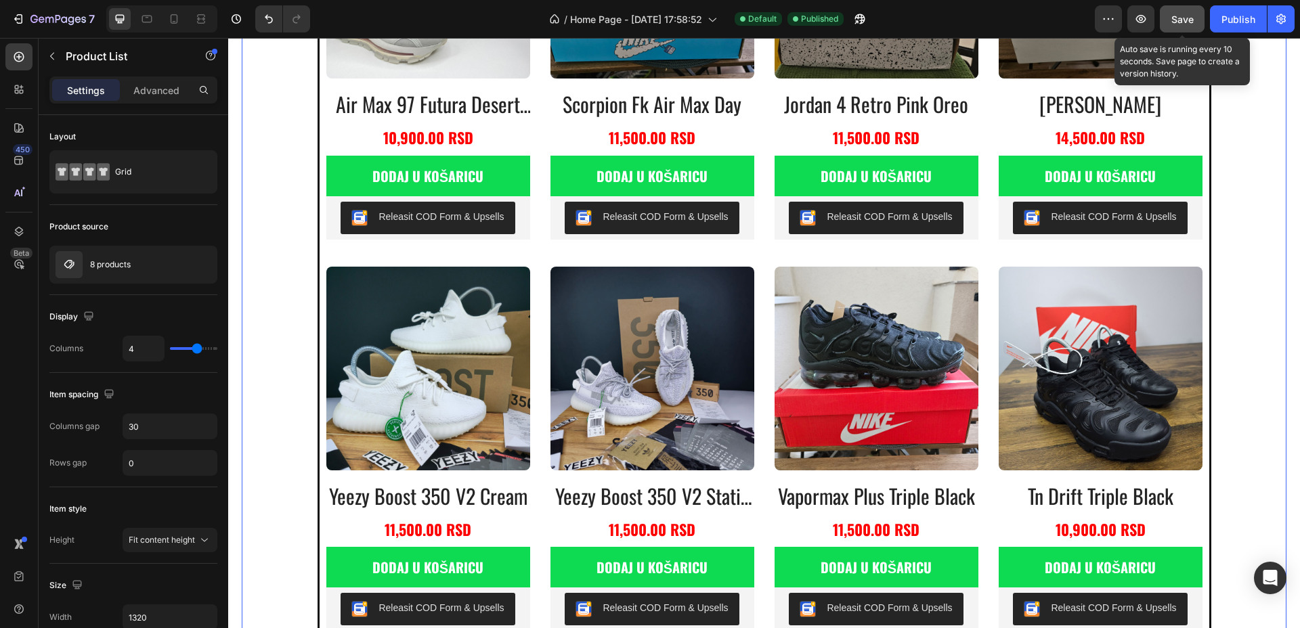
click at [1185, 26] on button "Save" at bounding box center [1182, 18] width 45 height 27
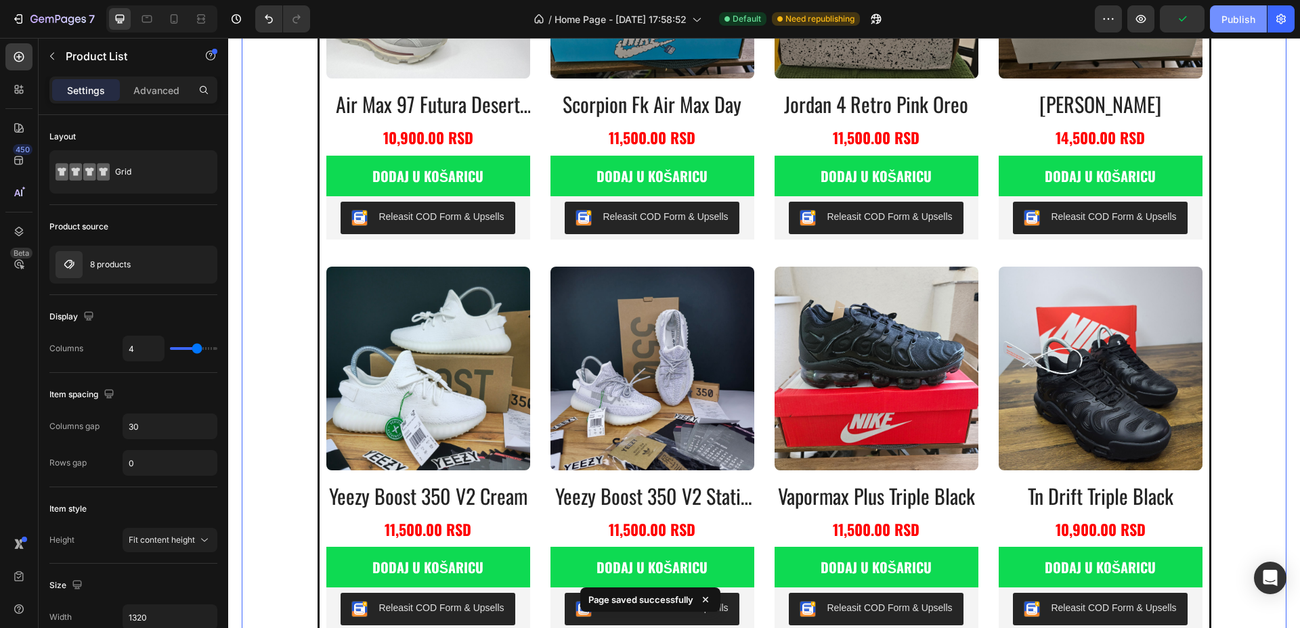
click at [1243, 22] on div "Publish" at bounding box center [1238, 19] width 34 height 14
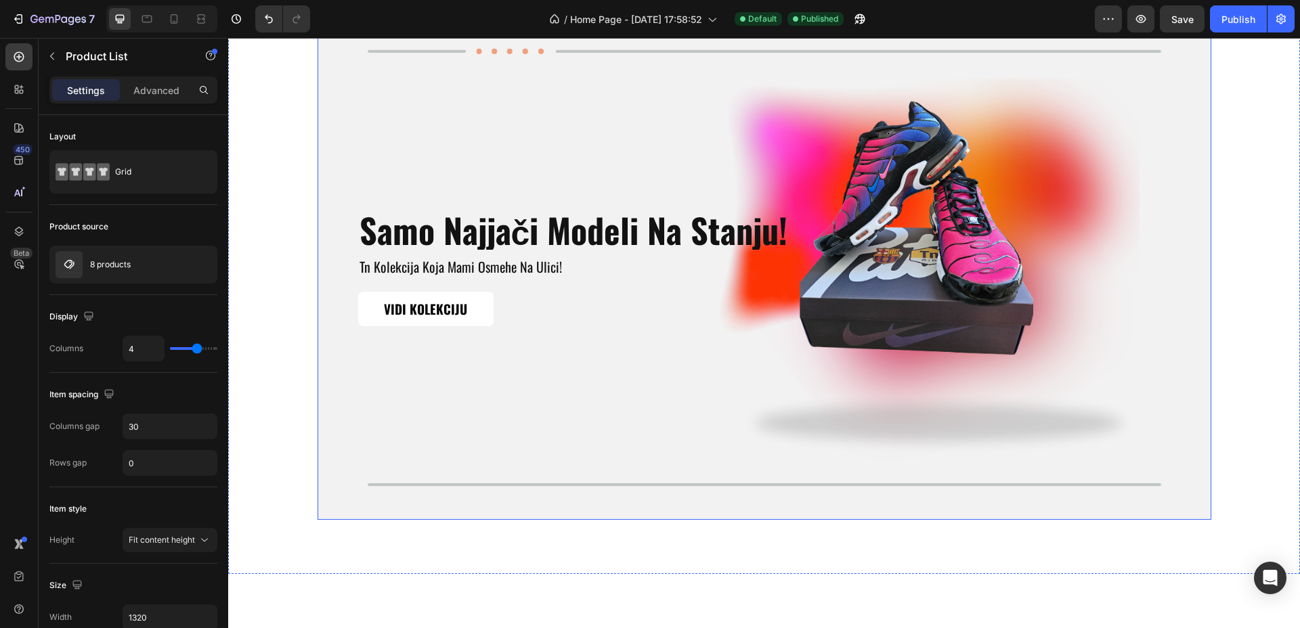
scroll to position [2001, 0]
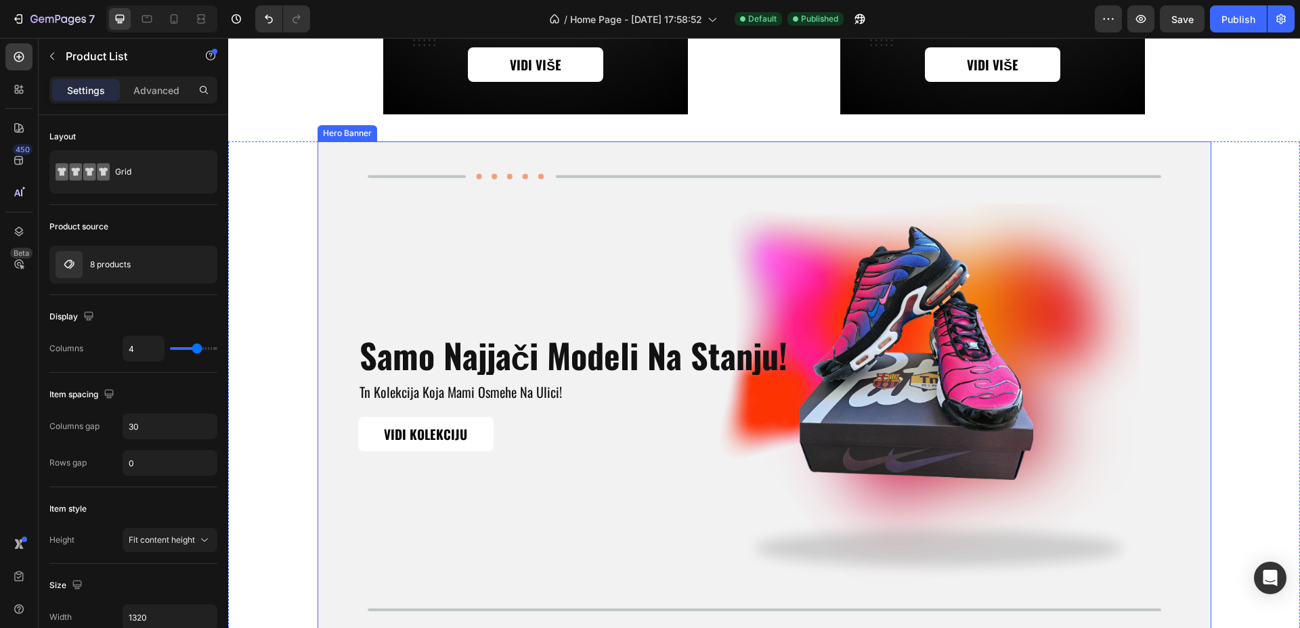
drag, startPoint x: 430, startPoint y: 152, endPoint x: 421, endPoint y: 160, distance: 12.0
click at [431, 152] on div "Background Image" at bounding box center [764, 393] width 894 height 504
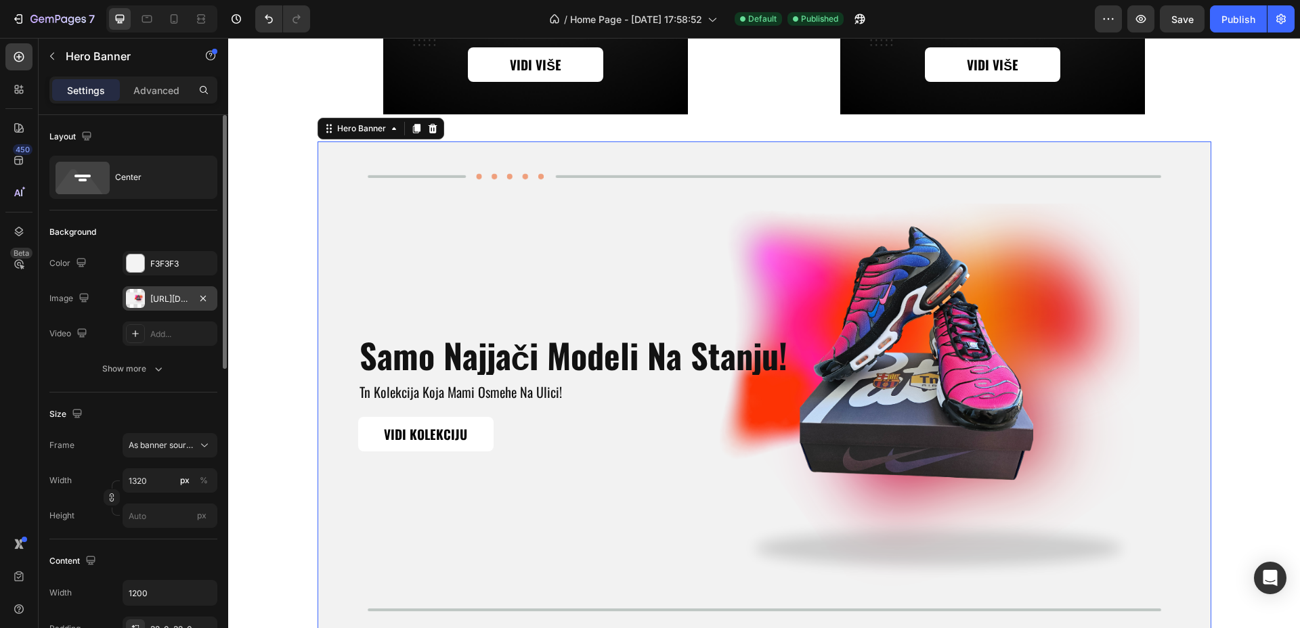
click at [164, 291] on div "[URL][DOMAIN_NAME]" at bounding box center [170, 298] width 95 height 24
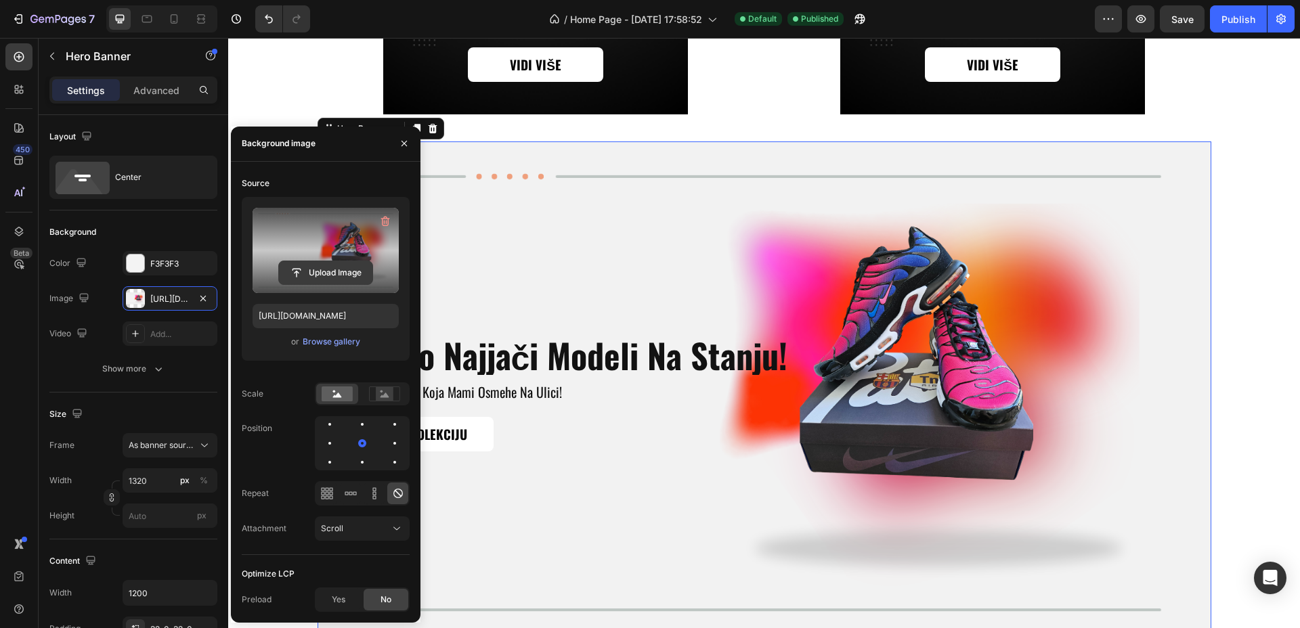
click at [340, 274] on input "file" at bounding box center [325, 272] width 93 height 23
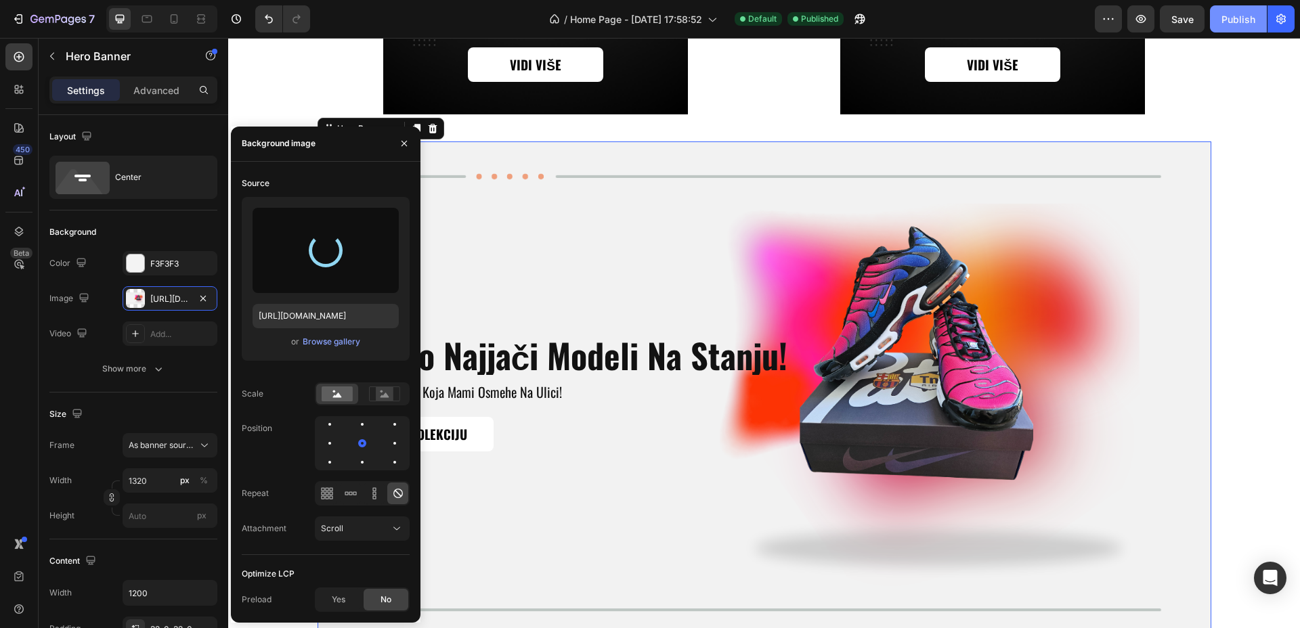
type input "[URL][DOMAIN_NAME]"
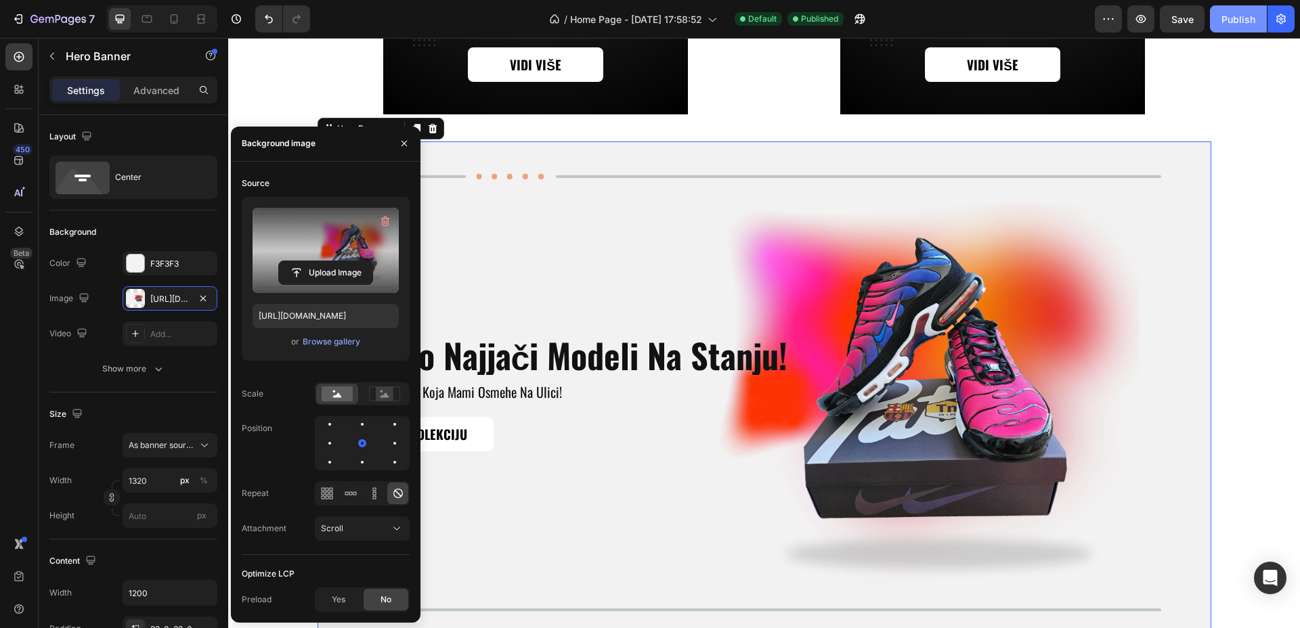
click at [1231, 21] on div "Publish" at bounding box center [1238, 19] width 34 height 14
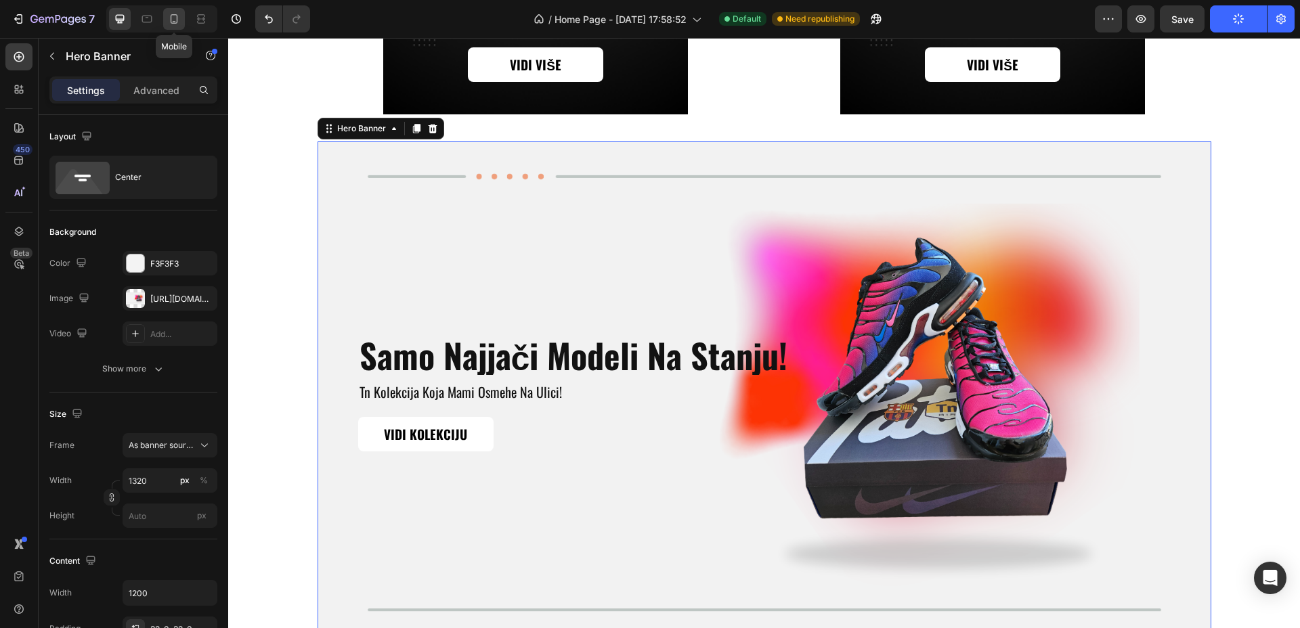
click at [171, 22] on icon at bounding box center [174, 18] width 7 height 9
type input "100"
type input "100%"
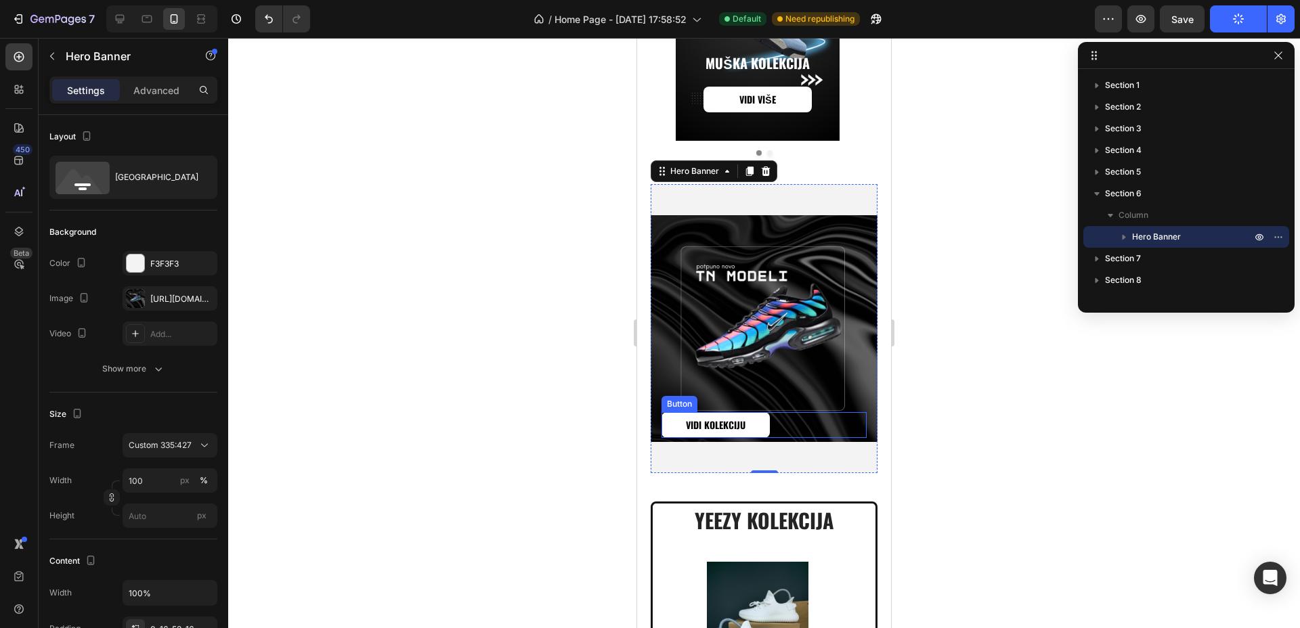
scroll to position [1720, 0]
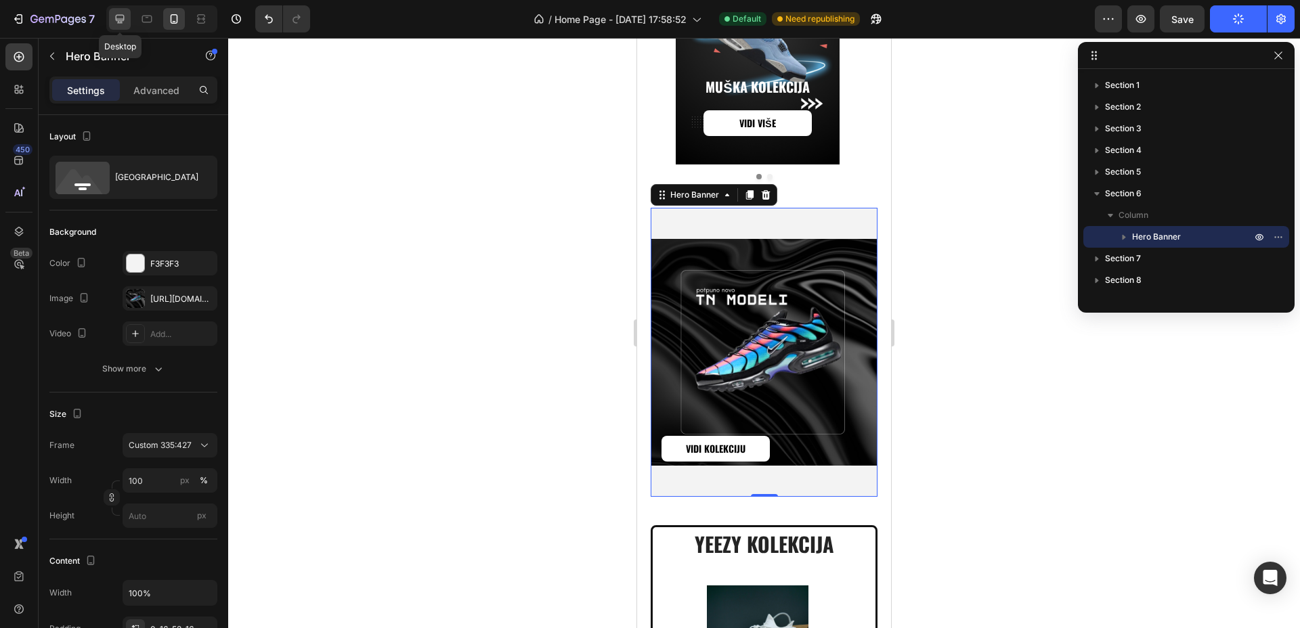
click at [124, 16] on icon at bounding box center [120, 19] width 9 height 9
type input "1320"
type input "1200"
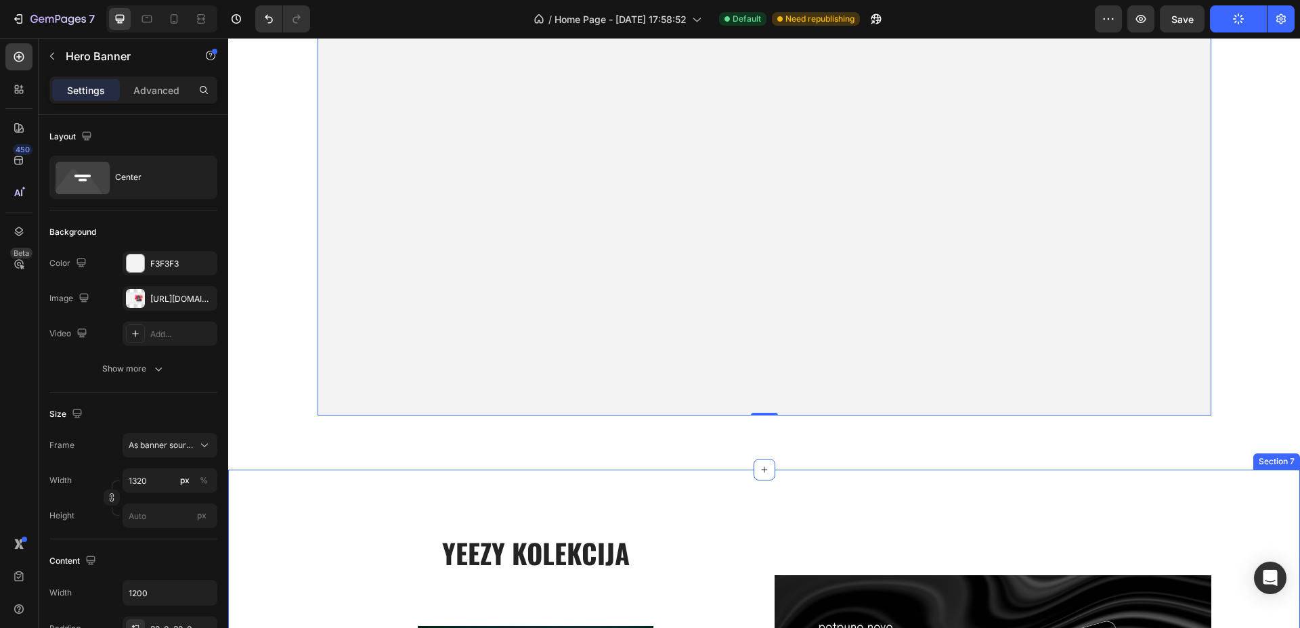
scroll to position [2650, 0]
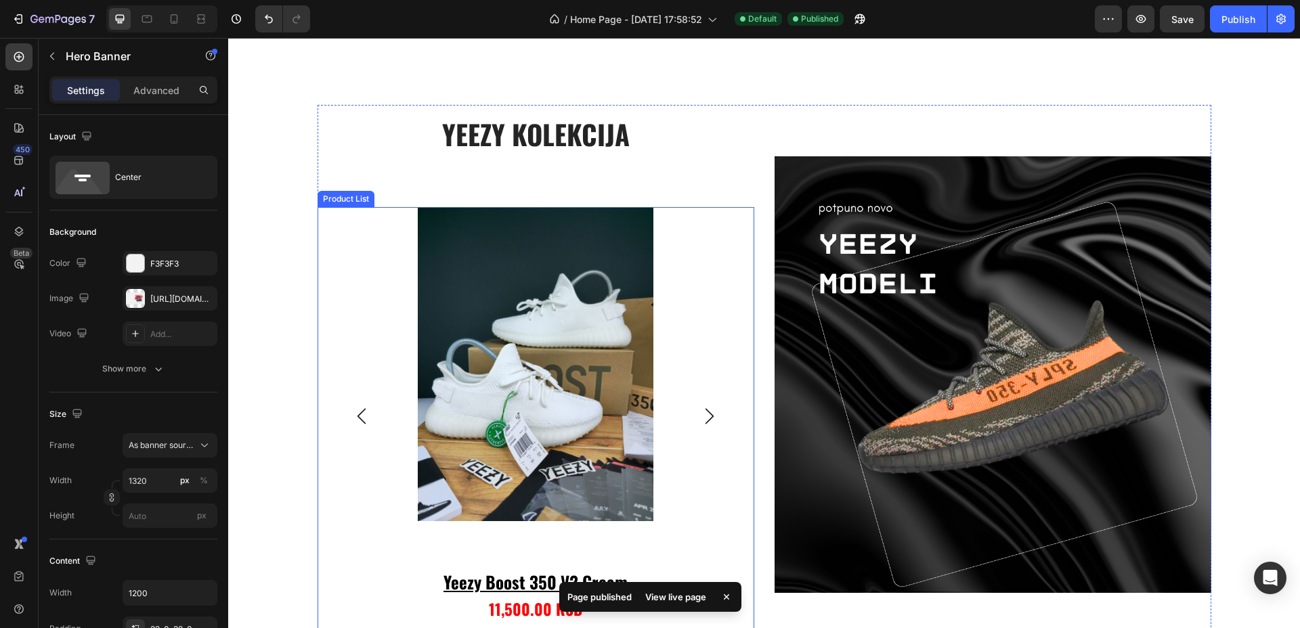
click at [351, 246] on div "Product Images yeezy boost 350 v2 cream Product Title 11,500.00 RSD Product Pri…" at bounding box center [535, 416] width 368 height 418
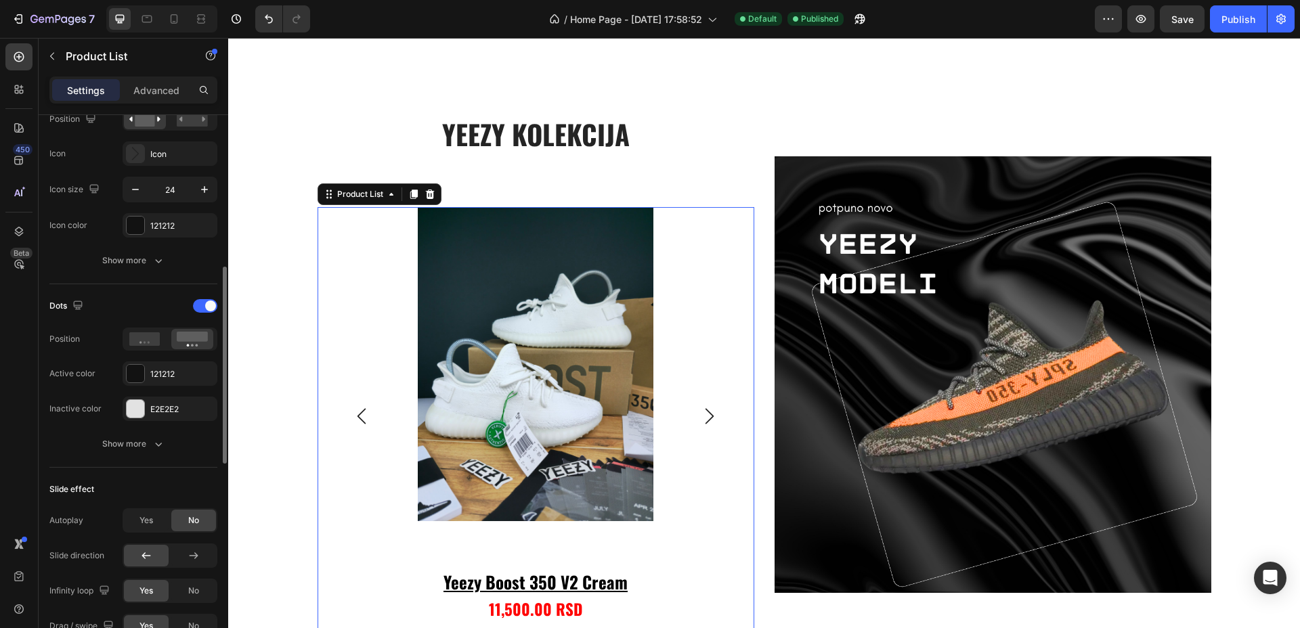
scroll to position [508, 0]
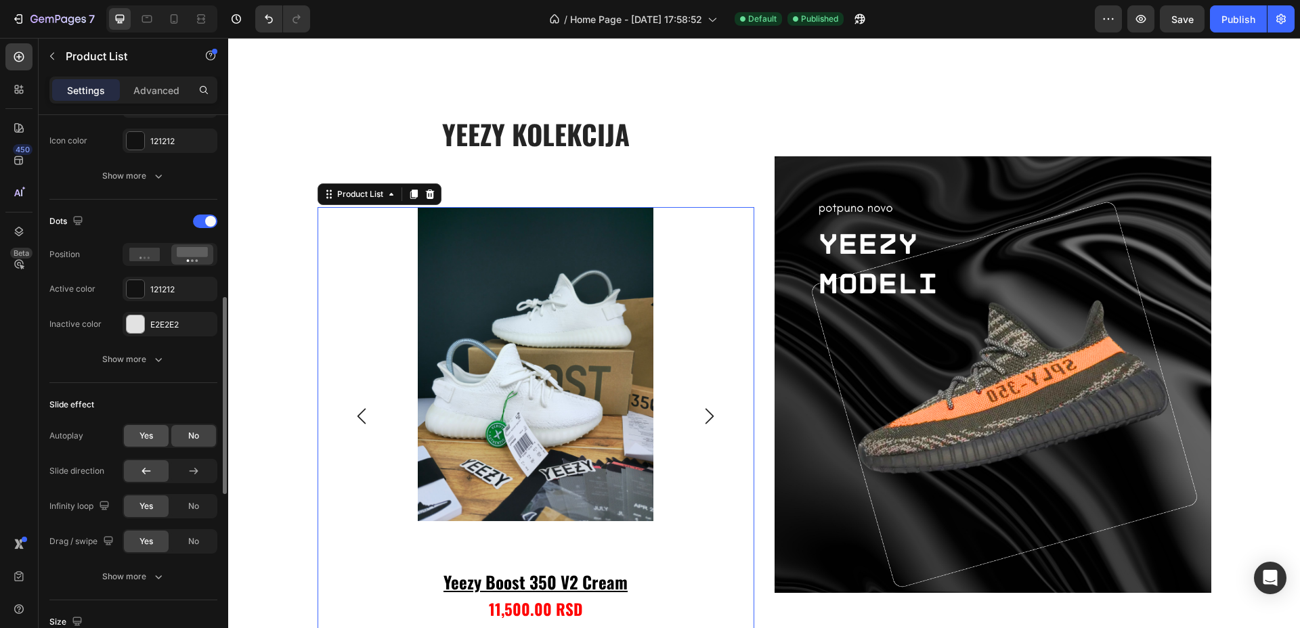
click at [143, 445] on div "Yes" at bounding box center [146, 436] width 45 height 22
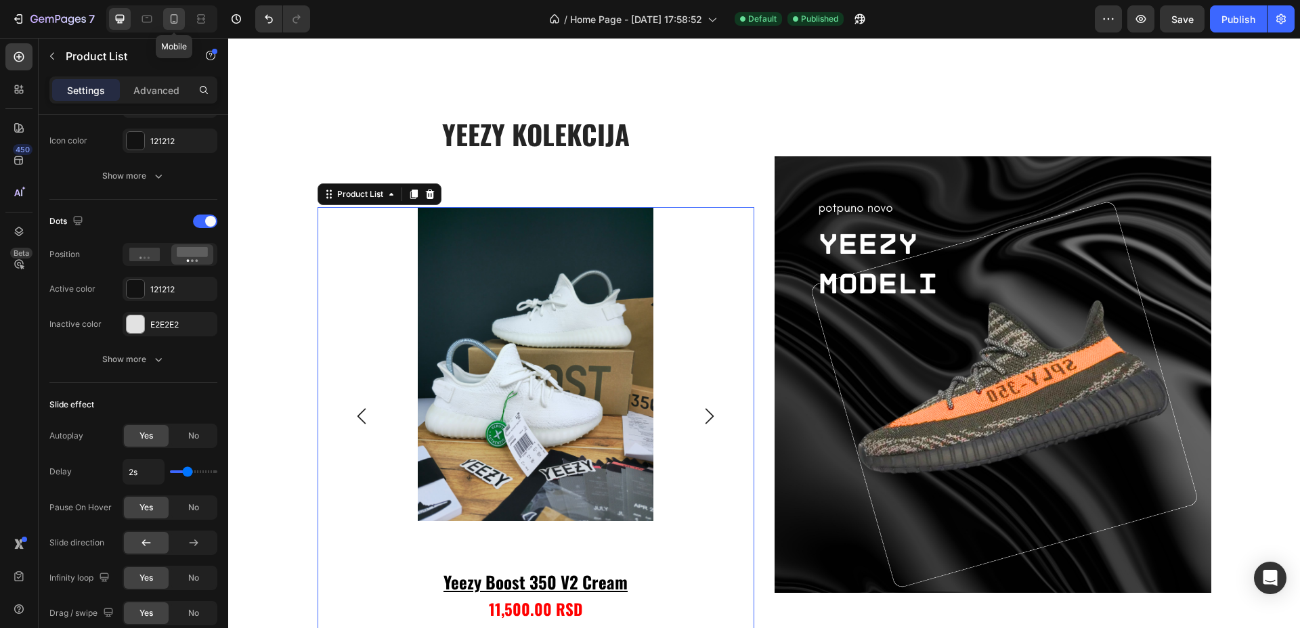
click at [177, 12] on icon at bounding box center [174, 19] width 14 height 14
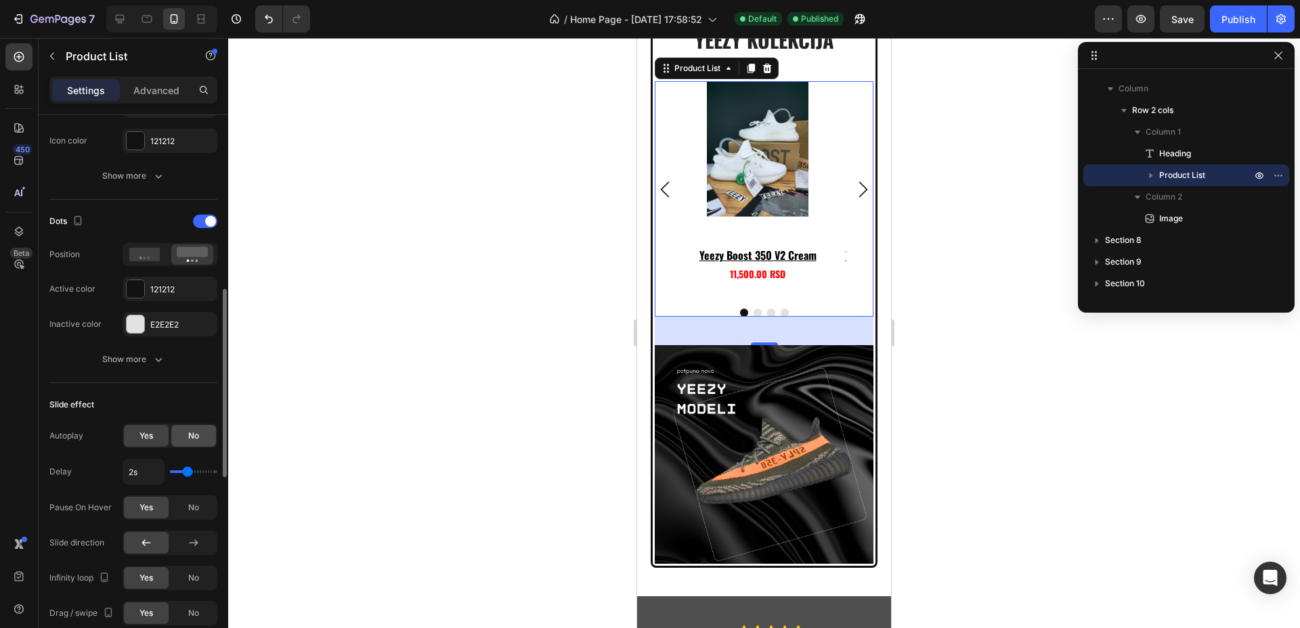
scroll to position [2544, 0]
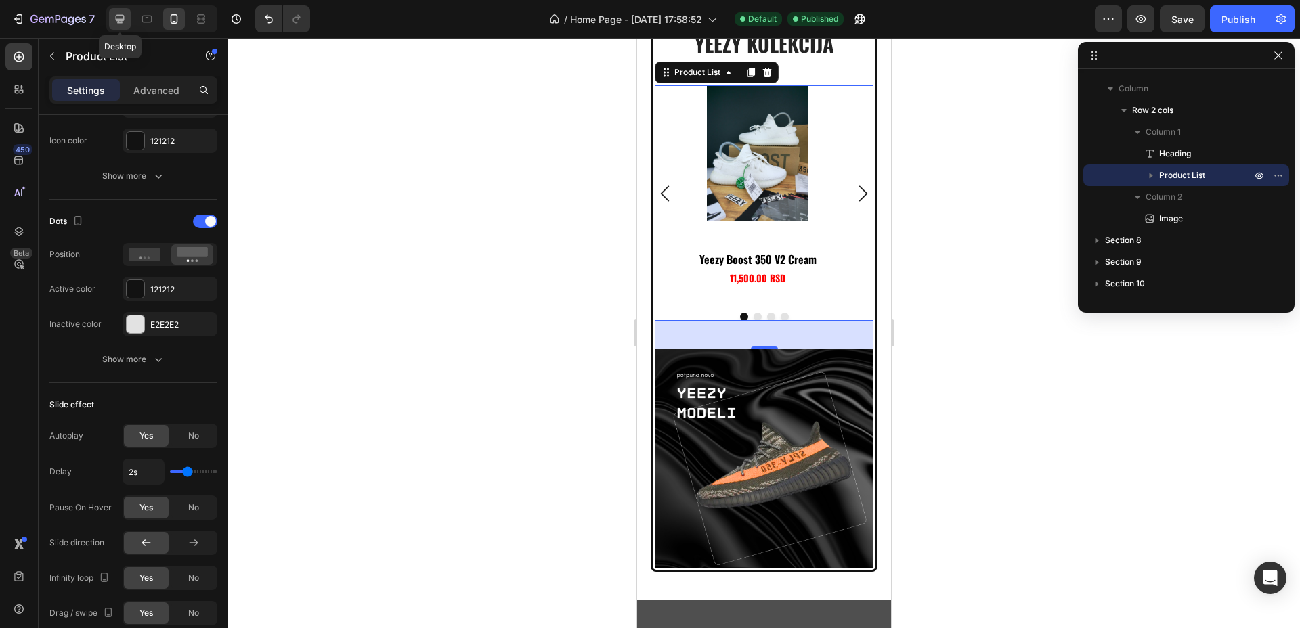
click at [119, 22] on icon at bounding box center [120, 19] width 9 height 9
type input "544"
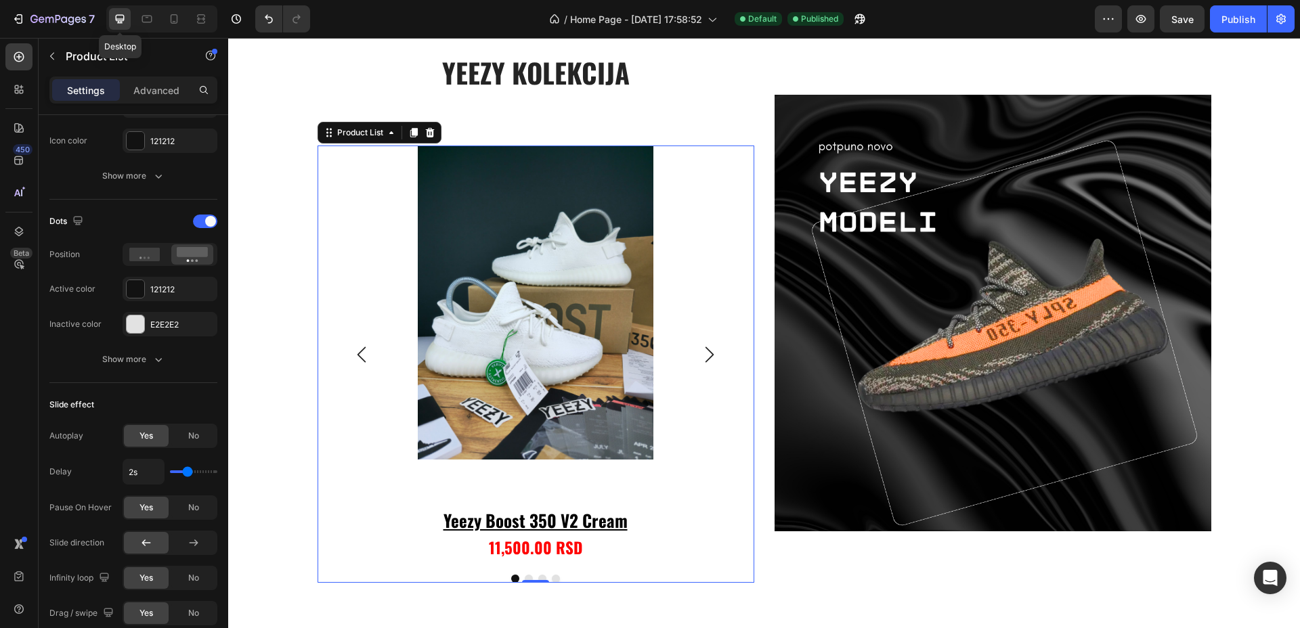
scroll to position [2771, 0]
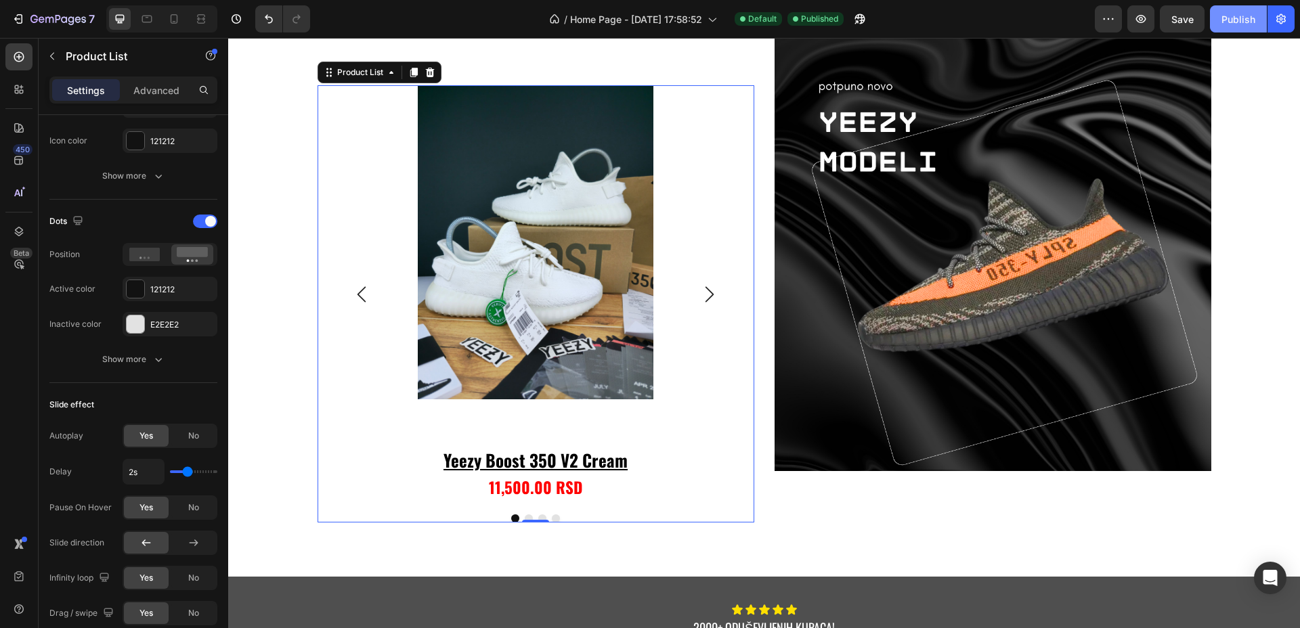
click at [1243, 24] on div "Publish" at bounding box center [1238, 19] width 34 height 14
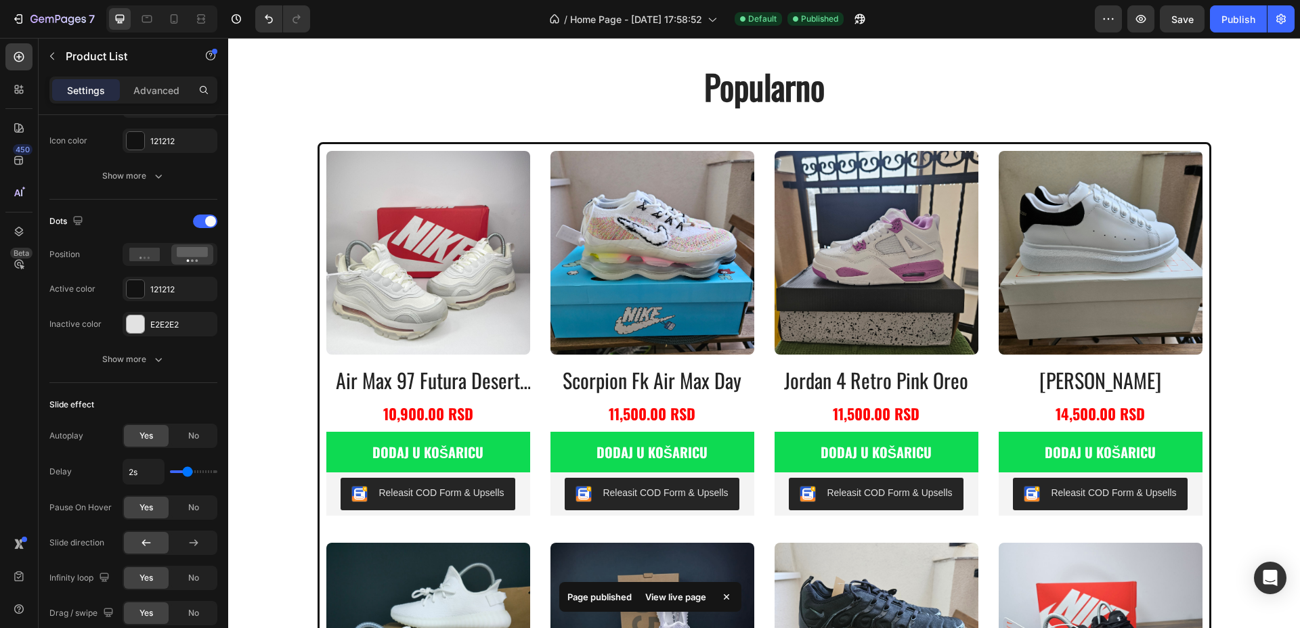
scroll to position [592, 0]
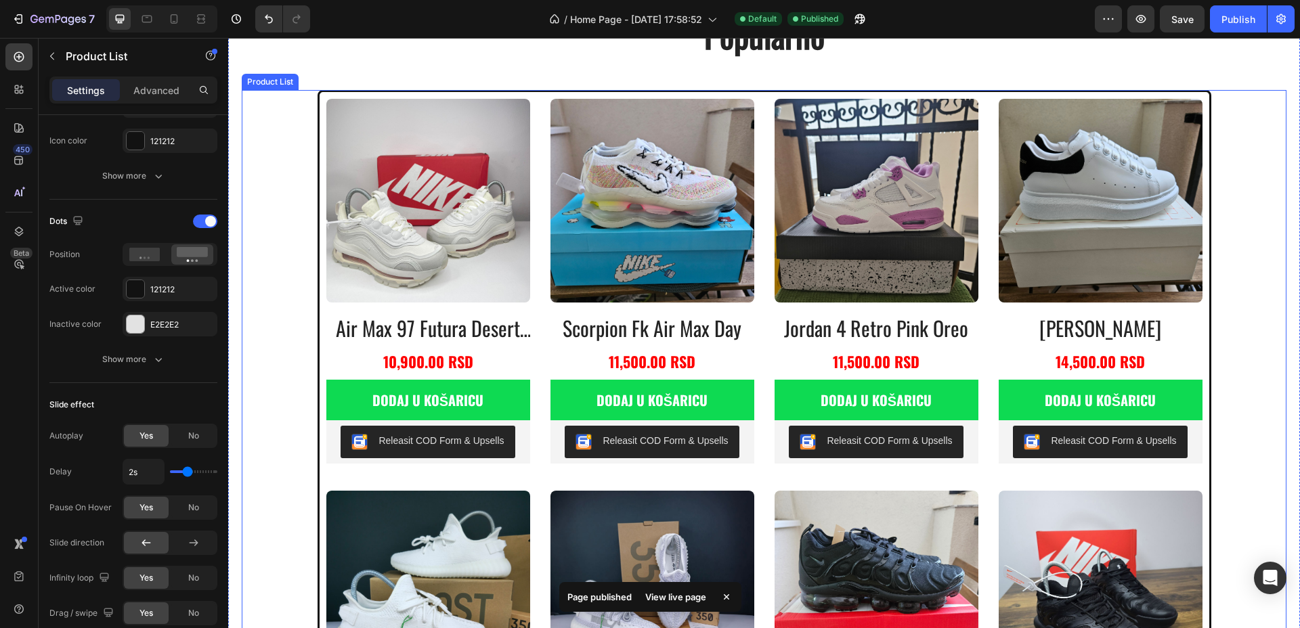
click at [988, 329] on div "Product Images air max 97 futura desert sand Product Title 10,900.00 RSD Produc…" at bounding box center [764, 490] width 876 height 783
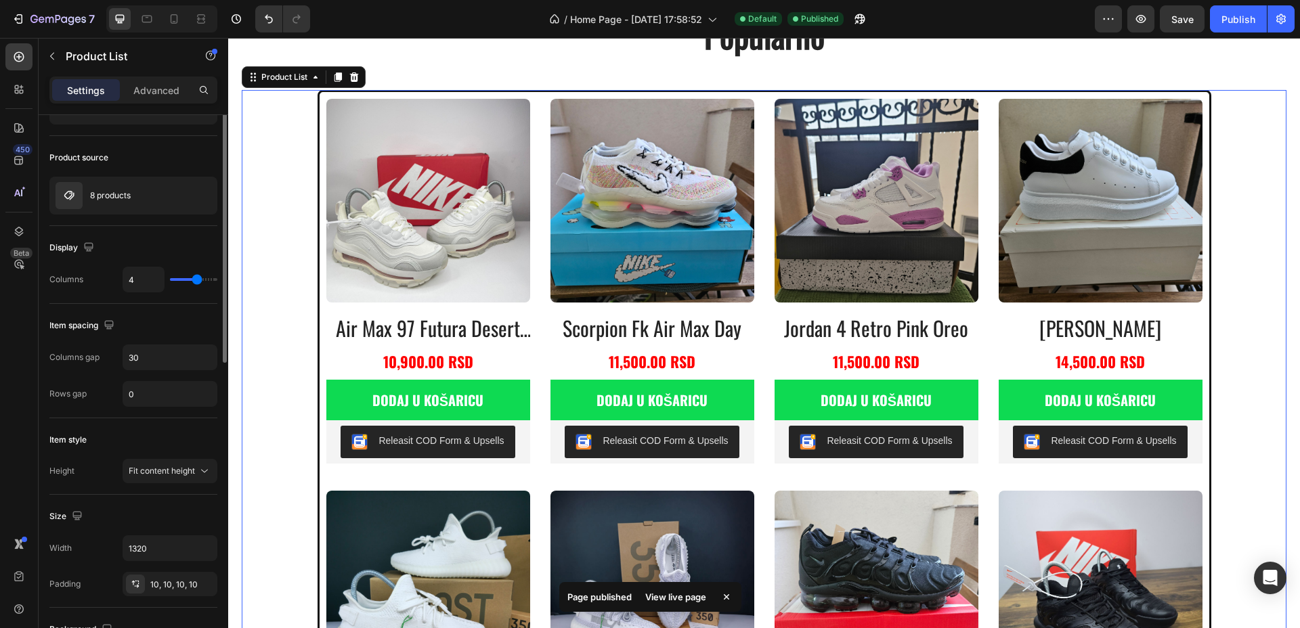
scroll to position [0, 0]
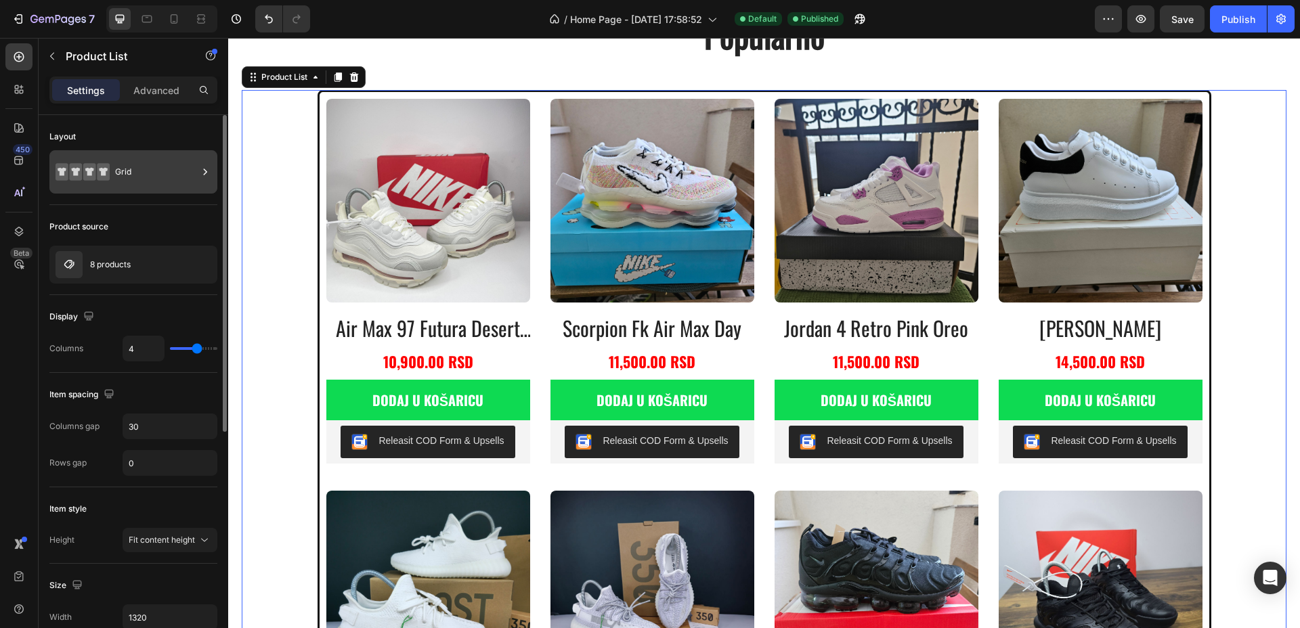
click at [162, 172] on div "Grid" at bounding box center [156, 171] width 83 height 31
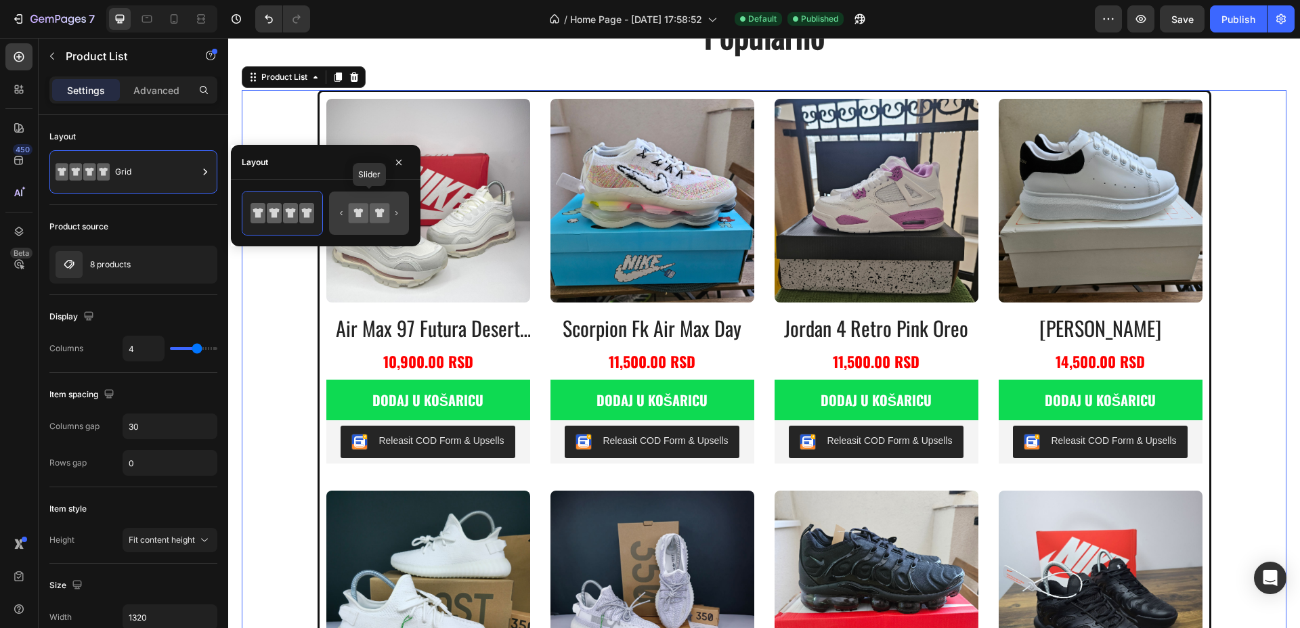
click at [361, 208] on icon at bounding box center [359, 213] width 20 height 20
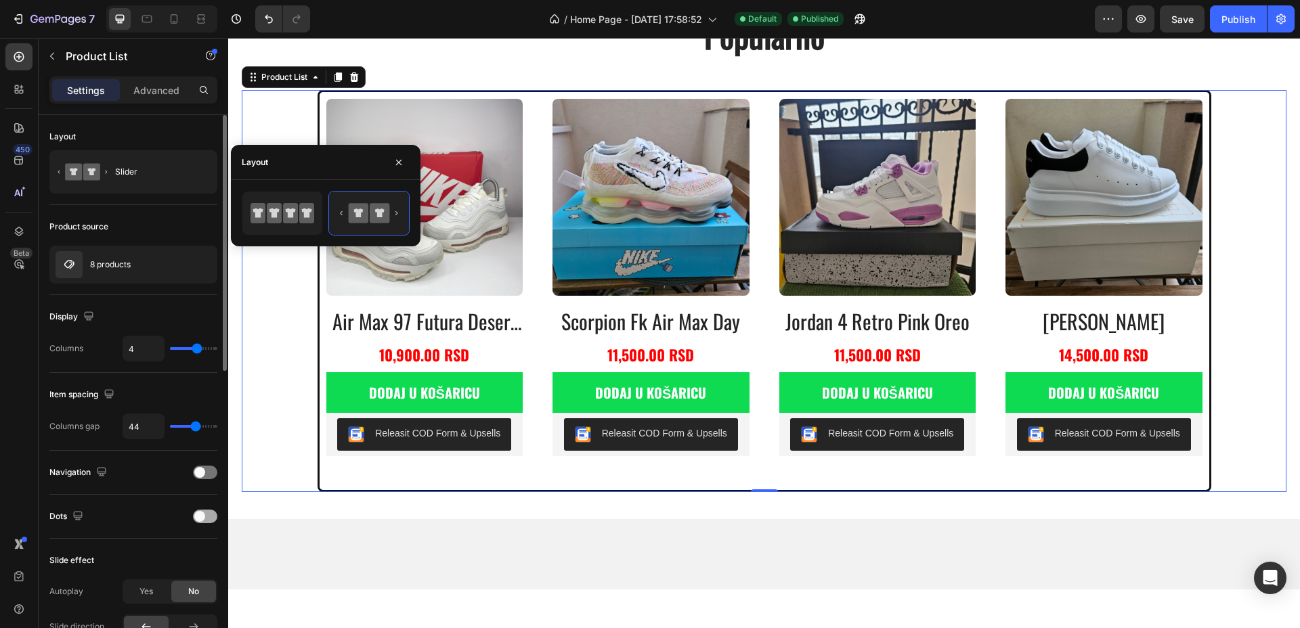
click at [203, 516] on span at bounding box center [199, 516] width 11 height 11
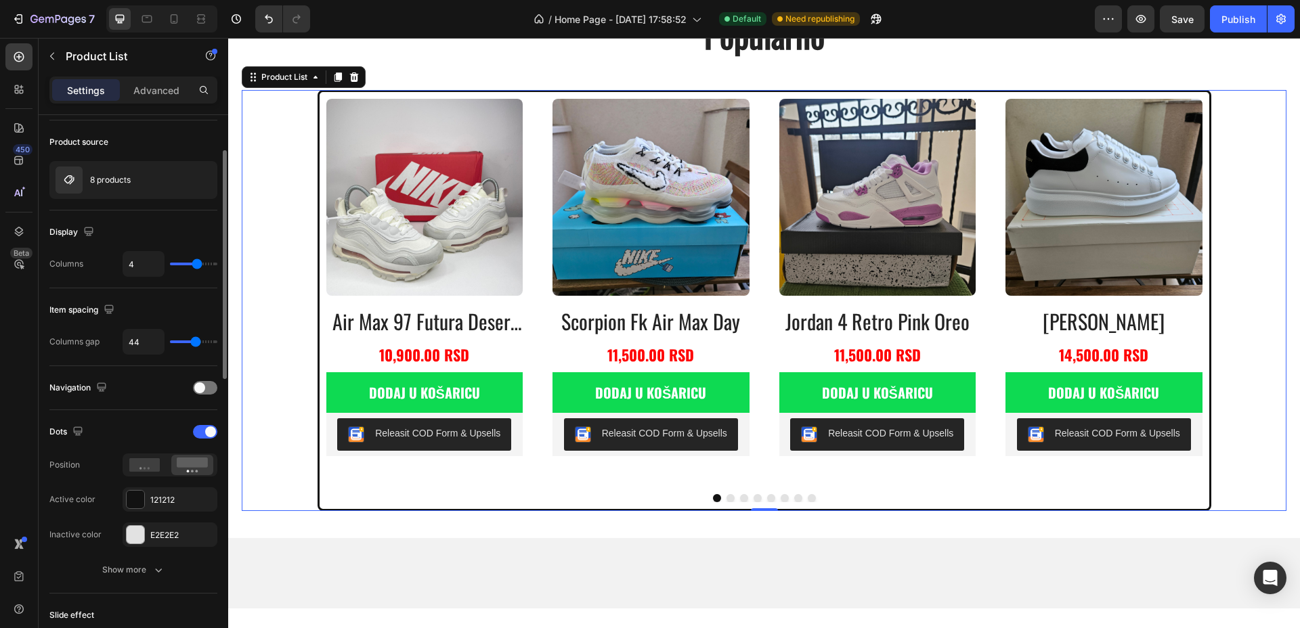
scroll to position [338, 0]
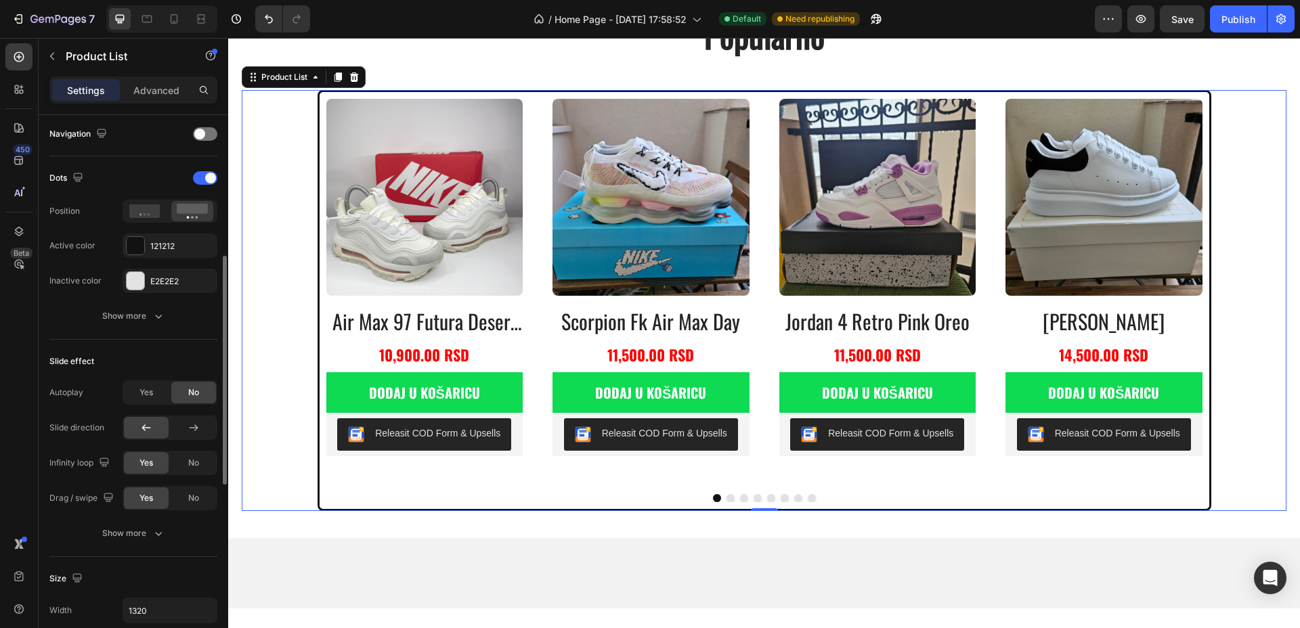
click at [160, 396] on div "Yes" at bounding box center [146, 393] width 45 height 22
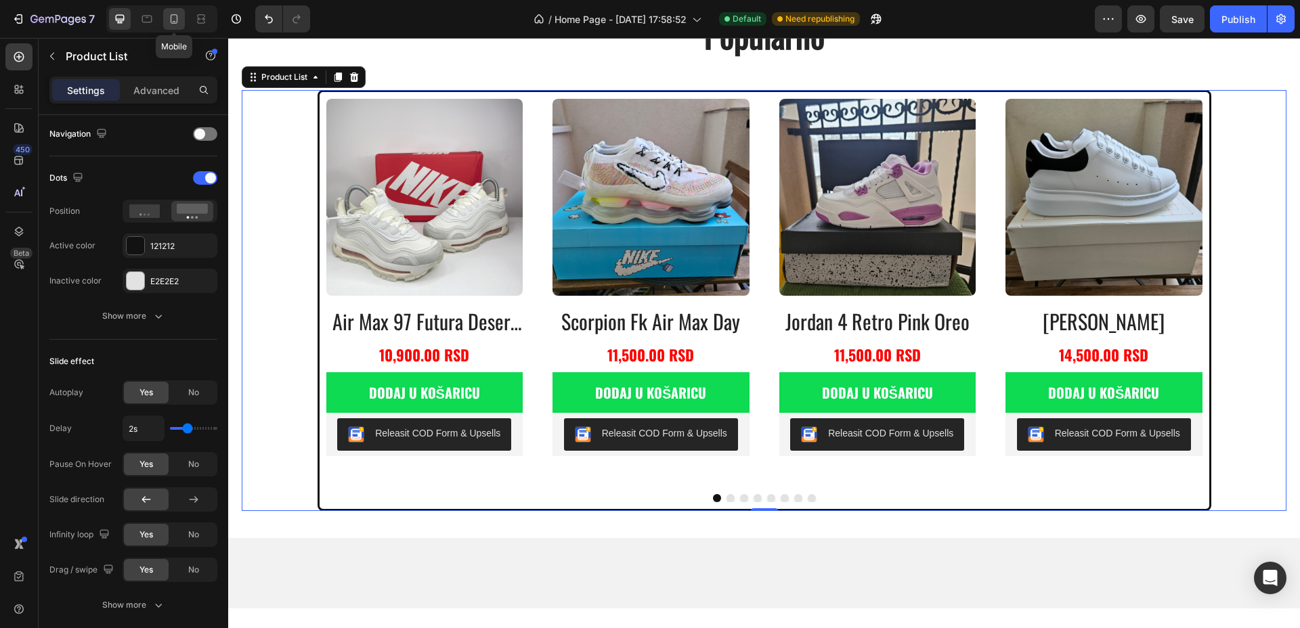
click at [173, 18] on icon at bounding box center [174, 19] width 14 height 14
type input "1.4"
type input "1"
type input "21"
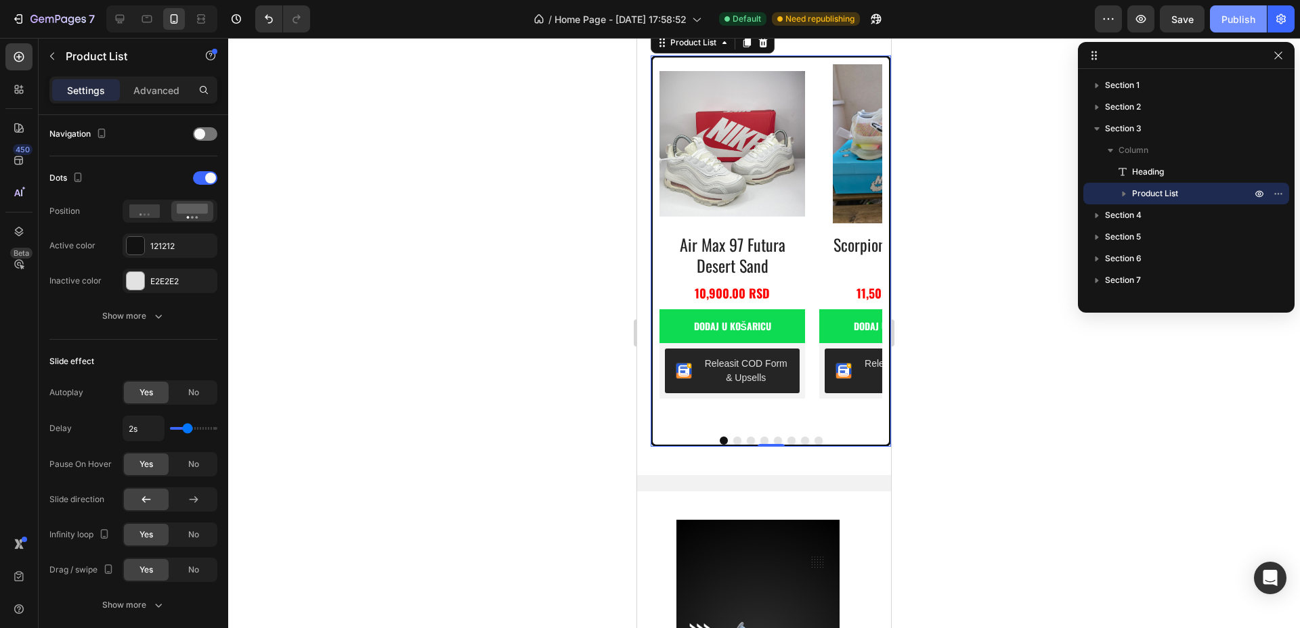
scroll to position [563, 0]
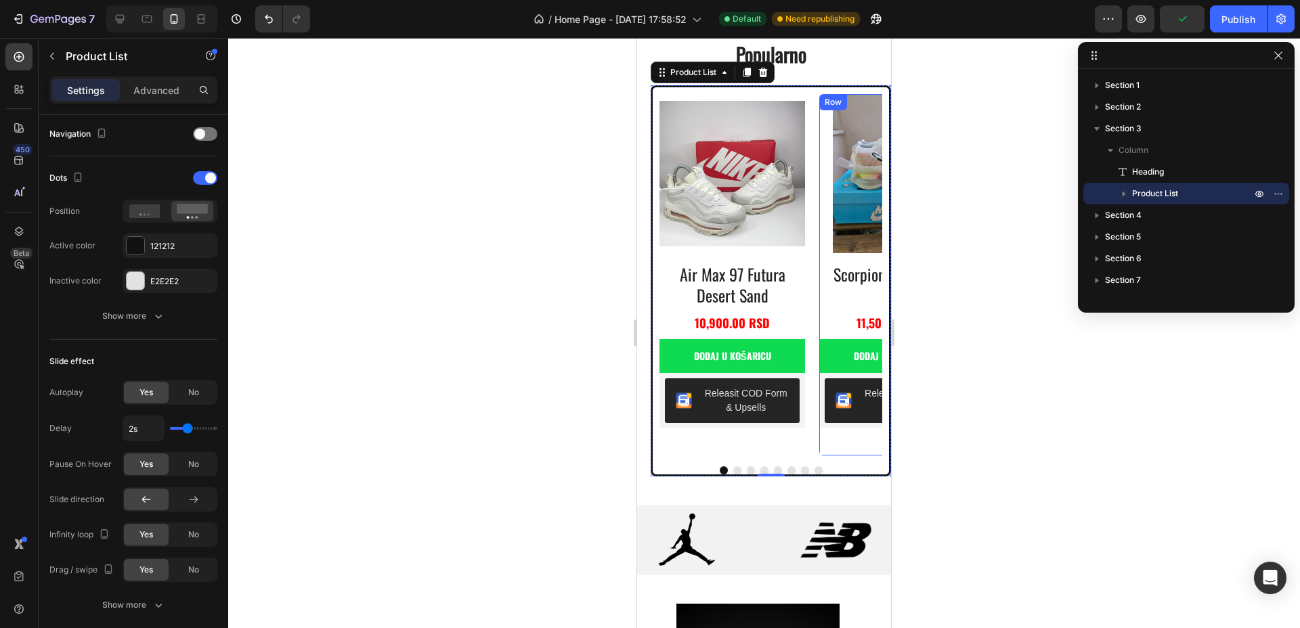
click at [805, 260] on div "Product Images scorpion fk air max day Product Title 11,500.00 RSD Product Pric…" at bounding box center [732, 274] width 146 height 361
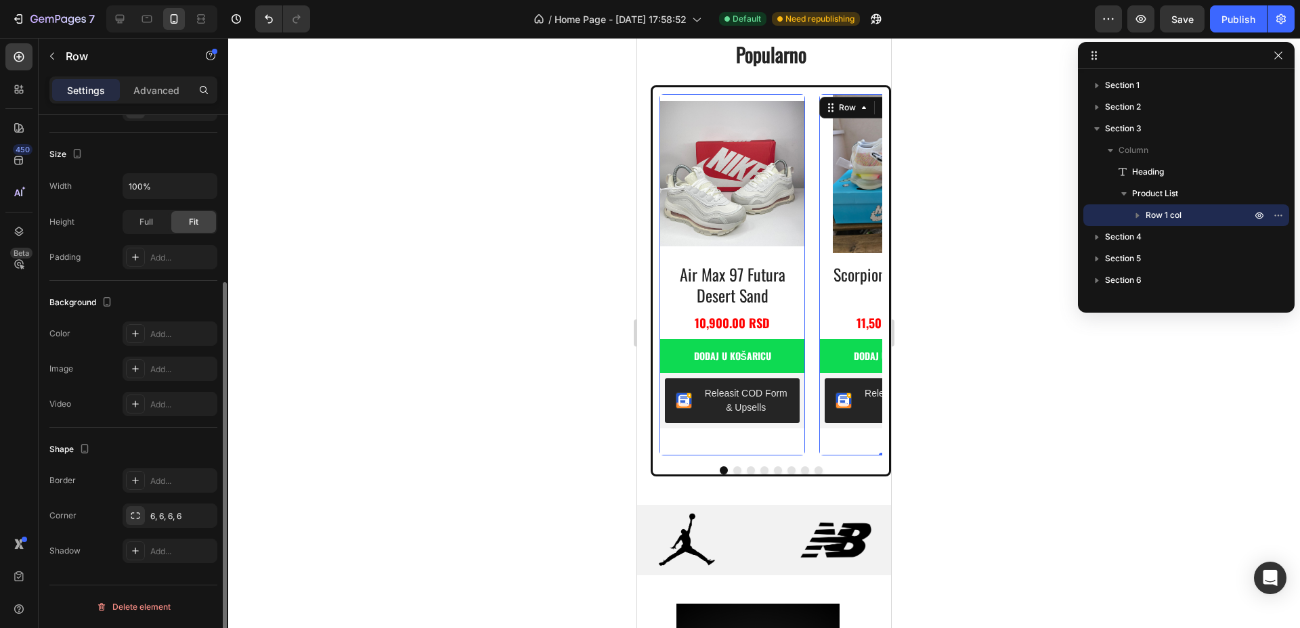
scroll to position [0, 0]
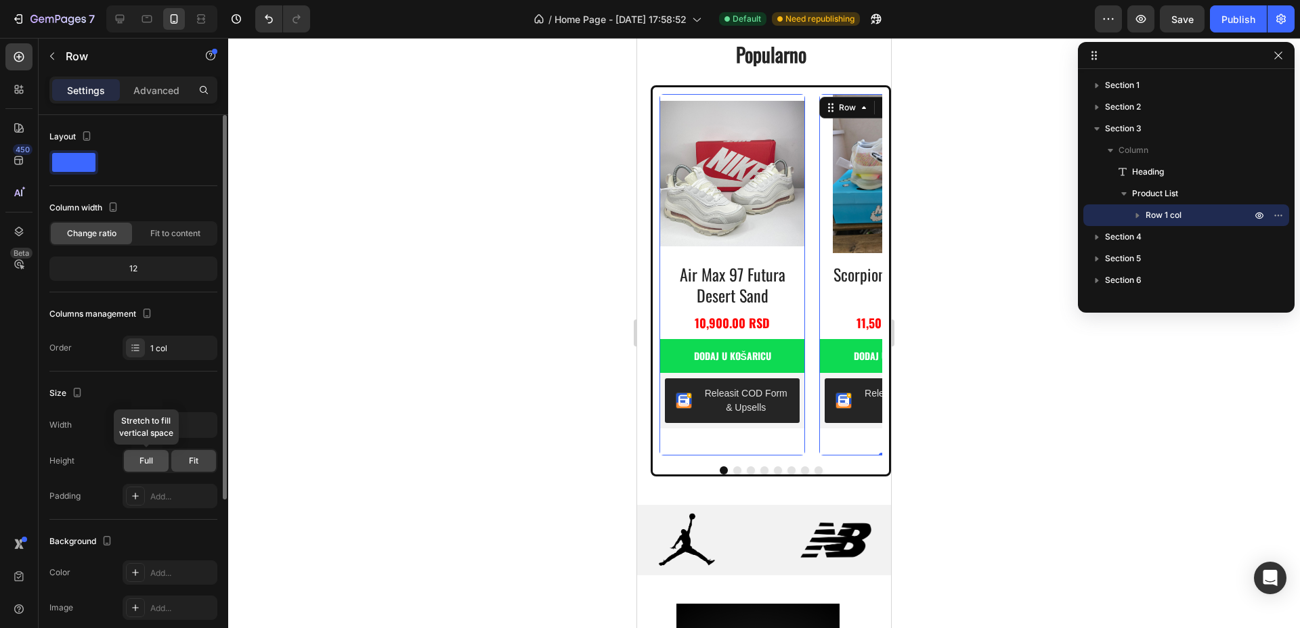
click at [155, 460] on div "Full" at bounding box center [146, 461] width 45 height 22
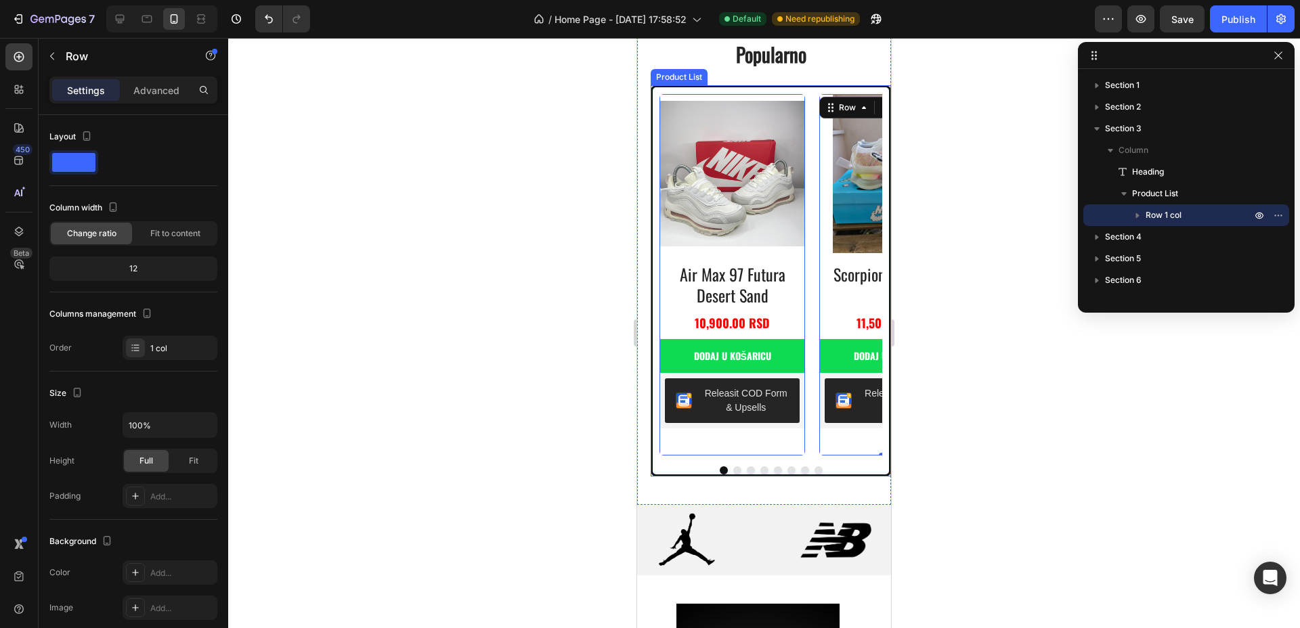
click at [733, 470] on button "Dot" at bounding box center [737, 470] width 8 height 8
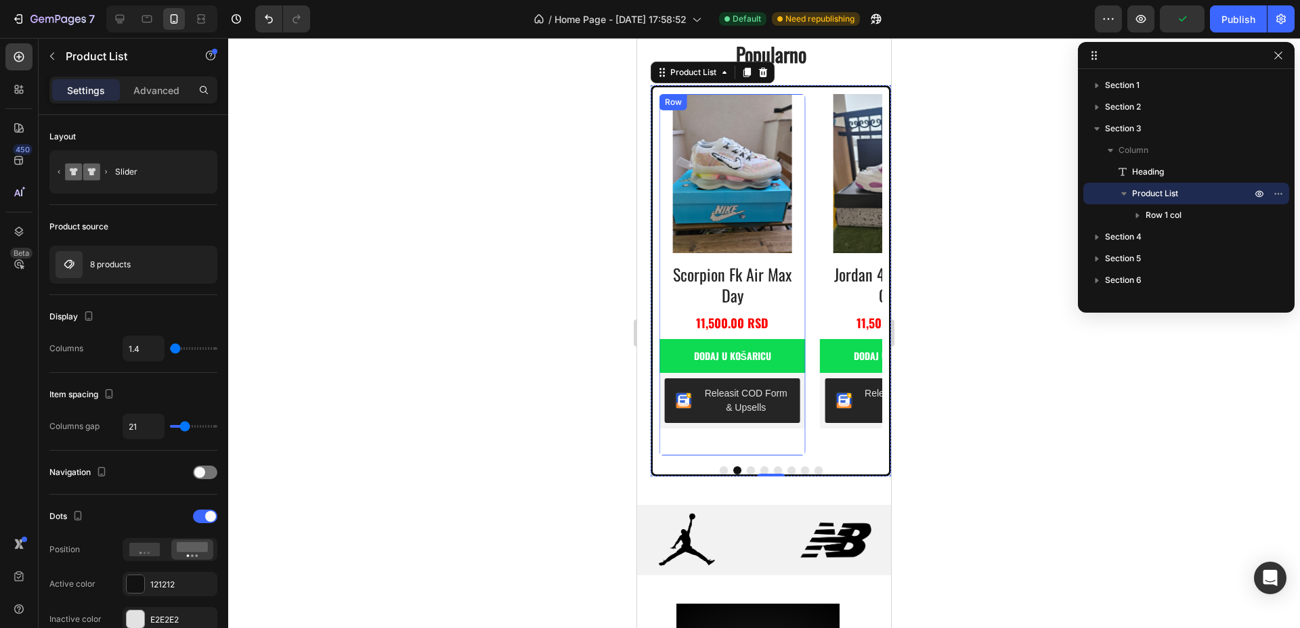
click at [645, 259] on div "Product Images scorpion fk air max day Product Title 11,500.00 RSD Product Pric…" at bounding box center [573, 274] width 146 height 361
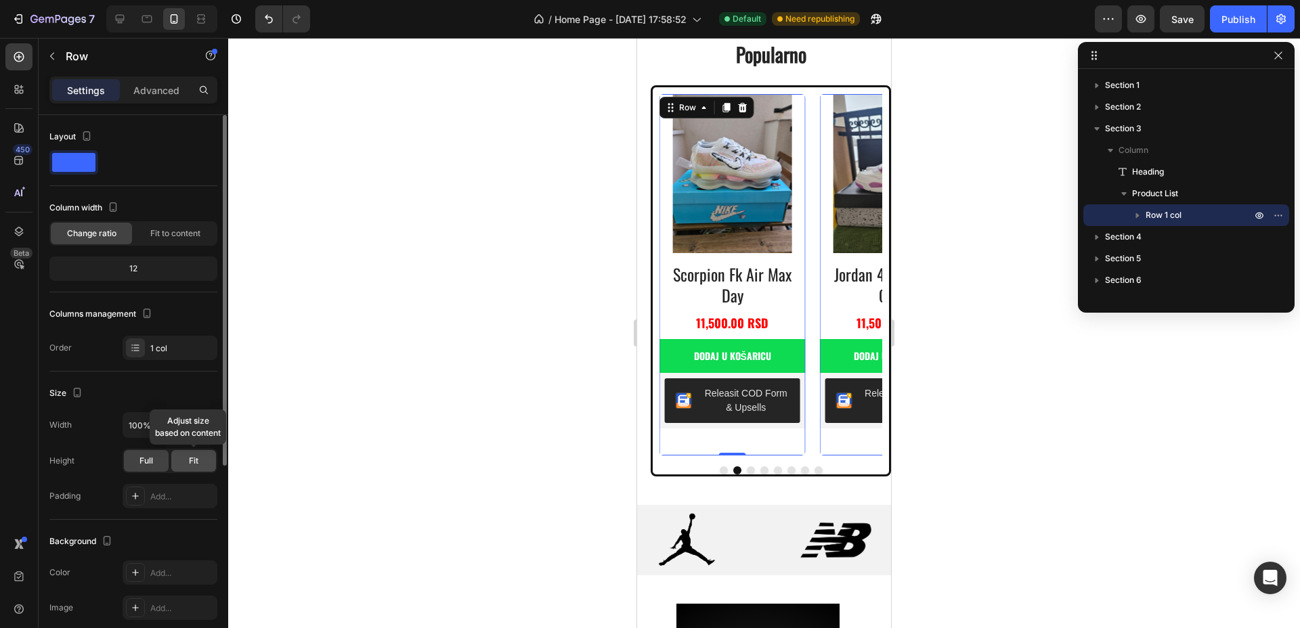
click at [185, 458] on div "Fit" at bounding box center [193, 461] width 45 height 22
click at [152, 461] on span "Full" at bounding box center [146, 461] width 14 height 12
click at [645, 257] on div "Product Images scorpion fk air max day Product Title 11,500.00 RSD Product Pric…" at bounding box center [573, 274] width 146 height 361
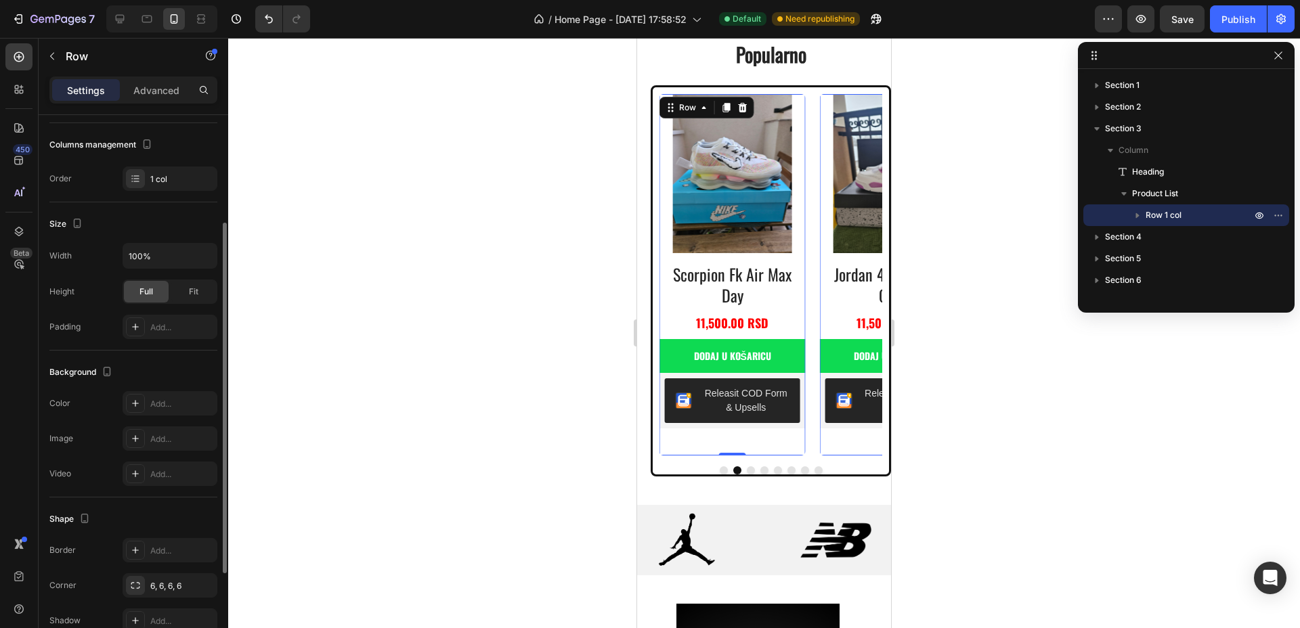
scroll to position [315, 0]
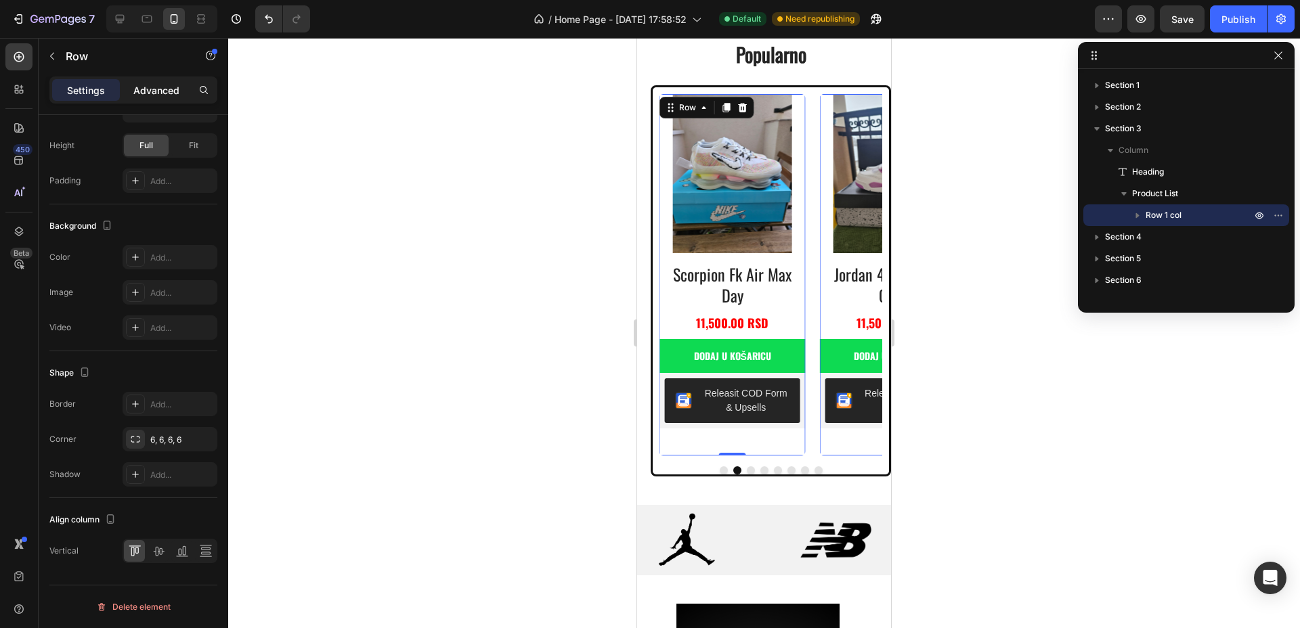
click at [157, 87] on p "Advanced" at bounding box center [156, 90] width 46 height 14
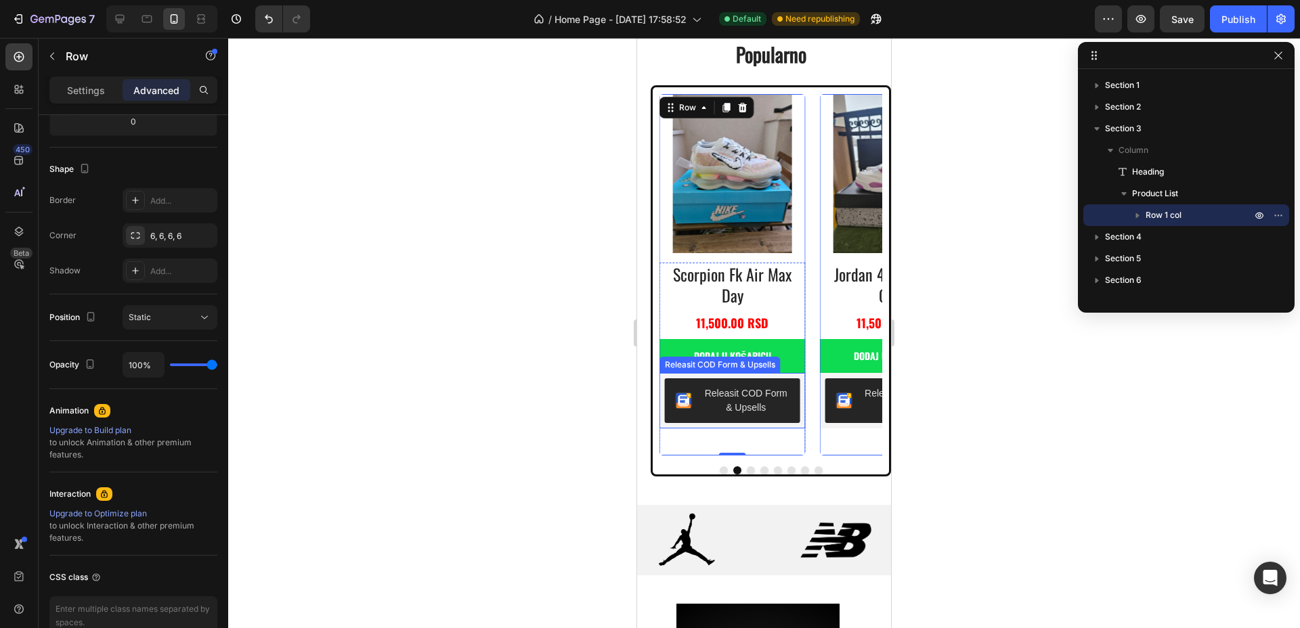
click at [640, 378] on button "Releasit COD Form & Upsells" at bounding box center [572, 400] width 135 height 45
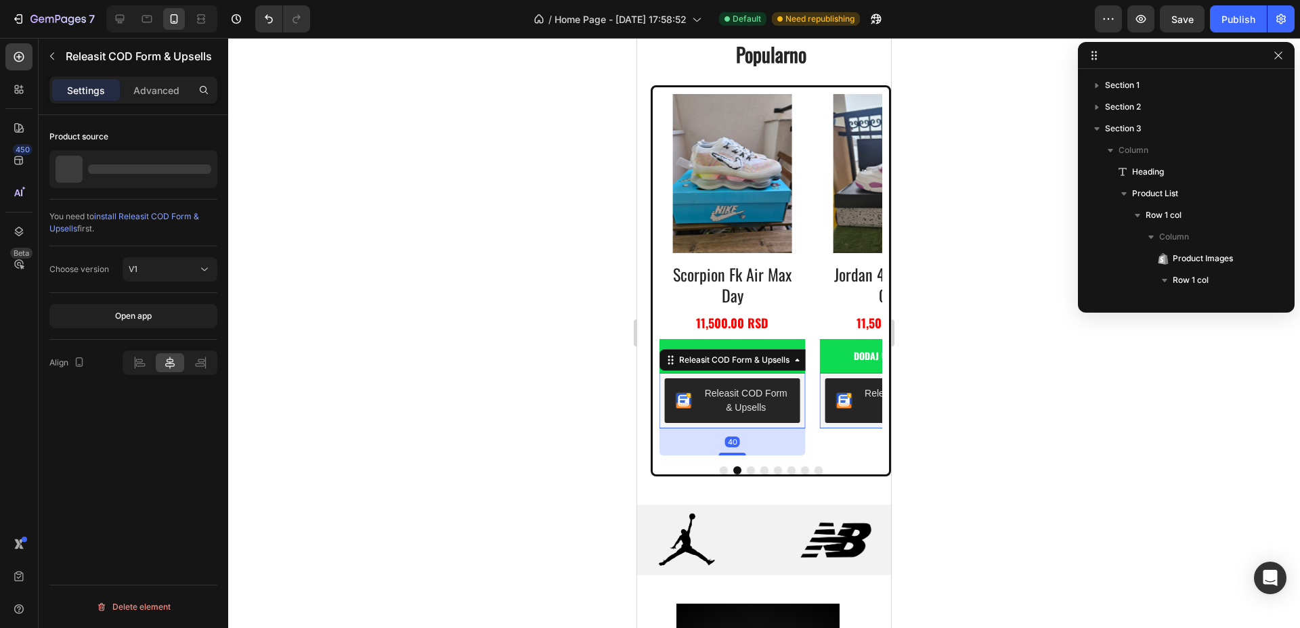
scroll to position [0, 0]
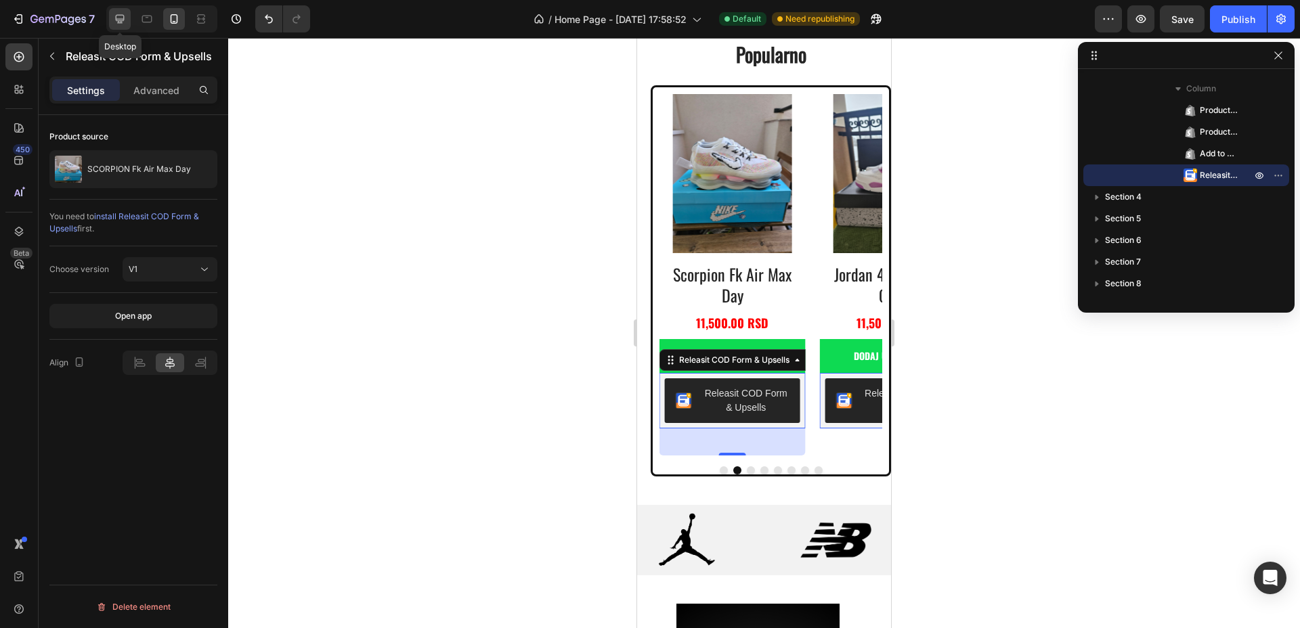
click at [123, 21] on icon at bounding box center [120, 19] width 14 height 14
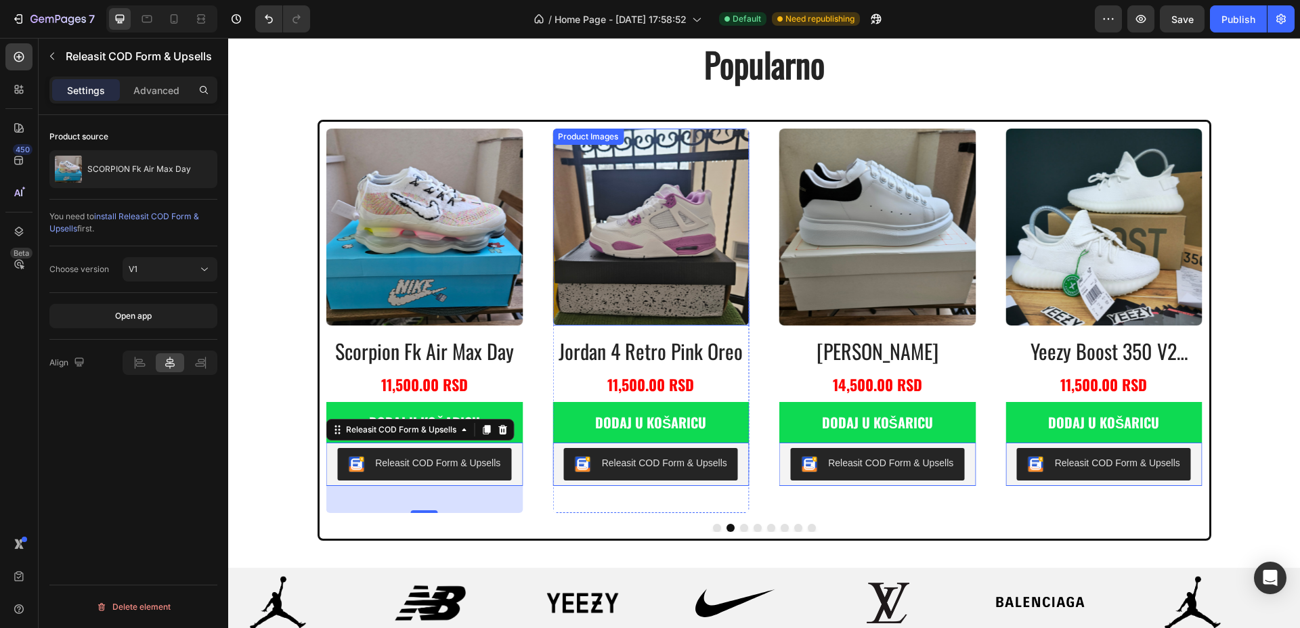
scroll to position [920, 0]
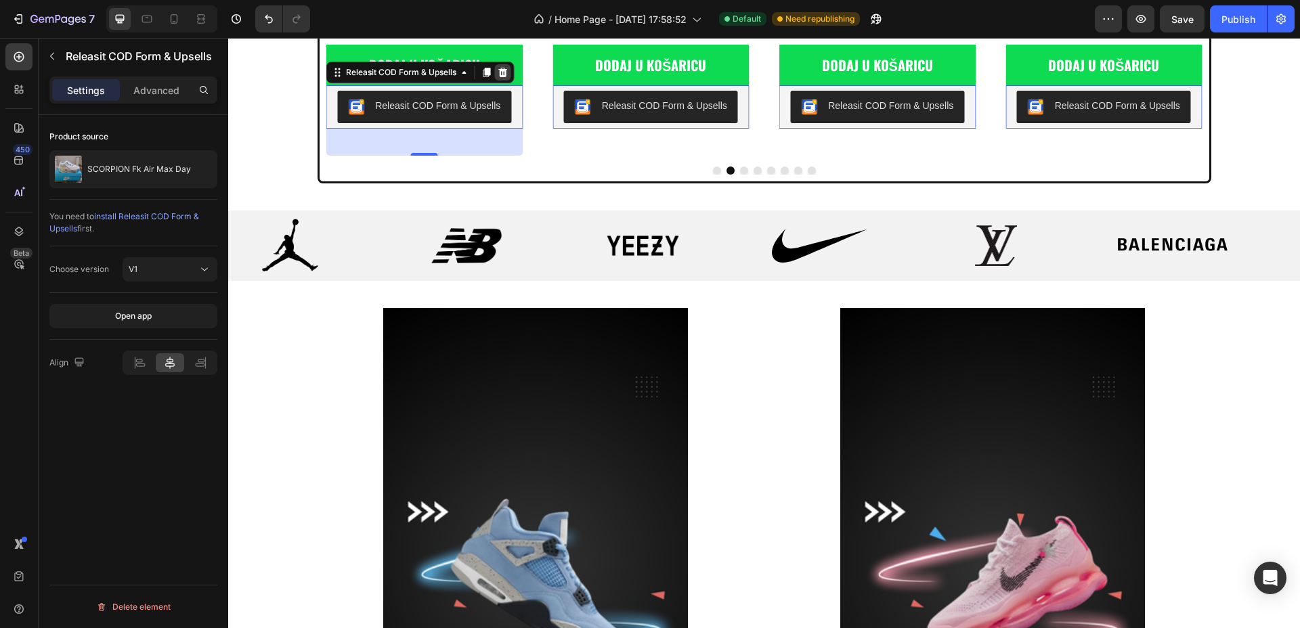
click at [228, 38] on icon at bounding box center [228, 38] width 0 height 0
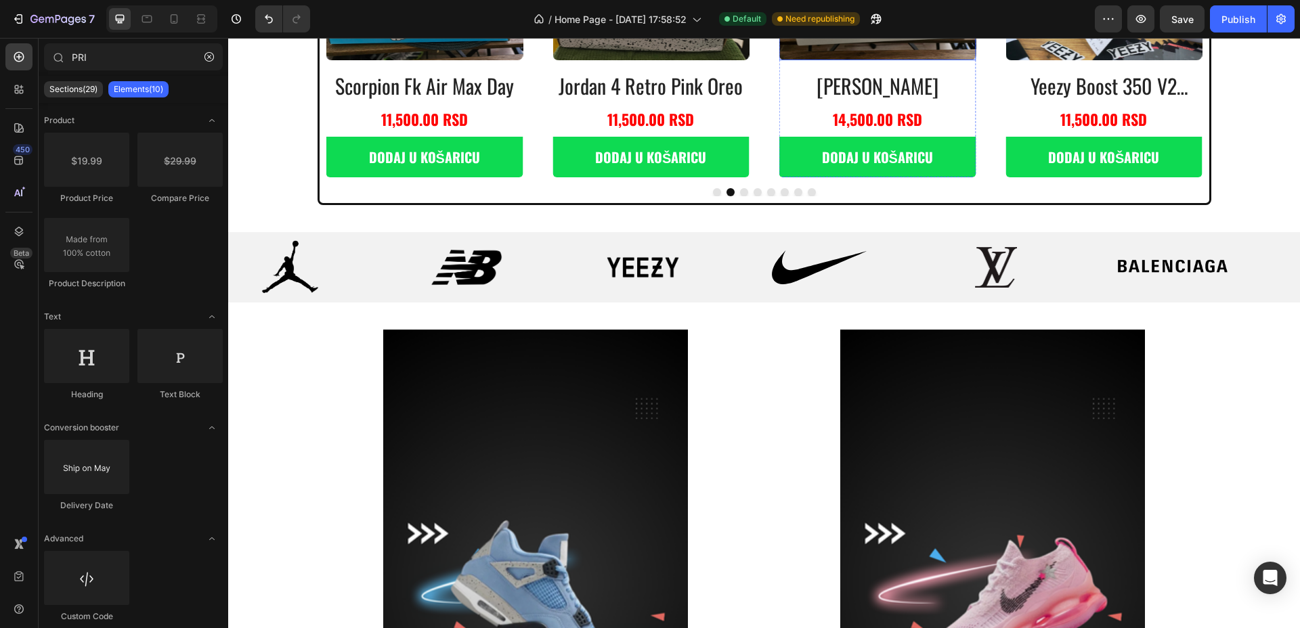
scroll to position [751, 0]
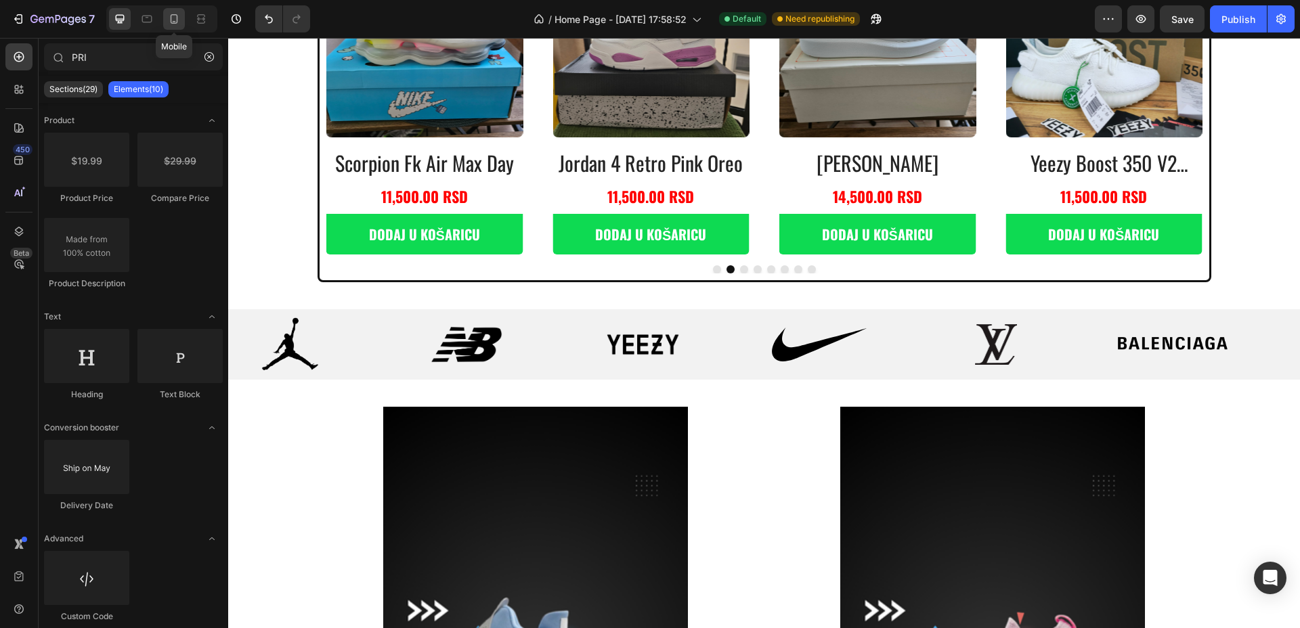
click at [169, 13] on icon at bounding box center [174, 19] width 14 height 14
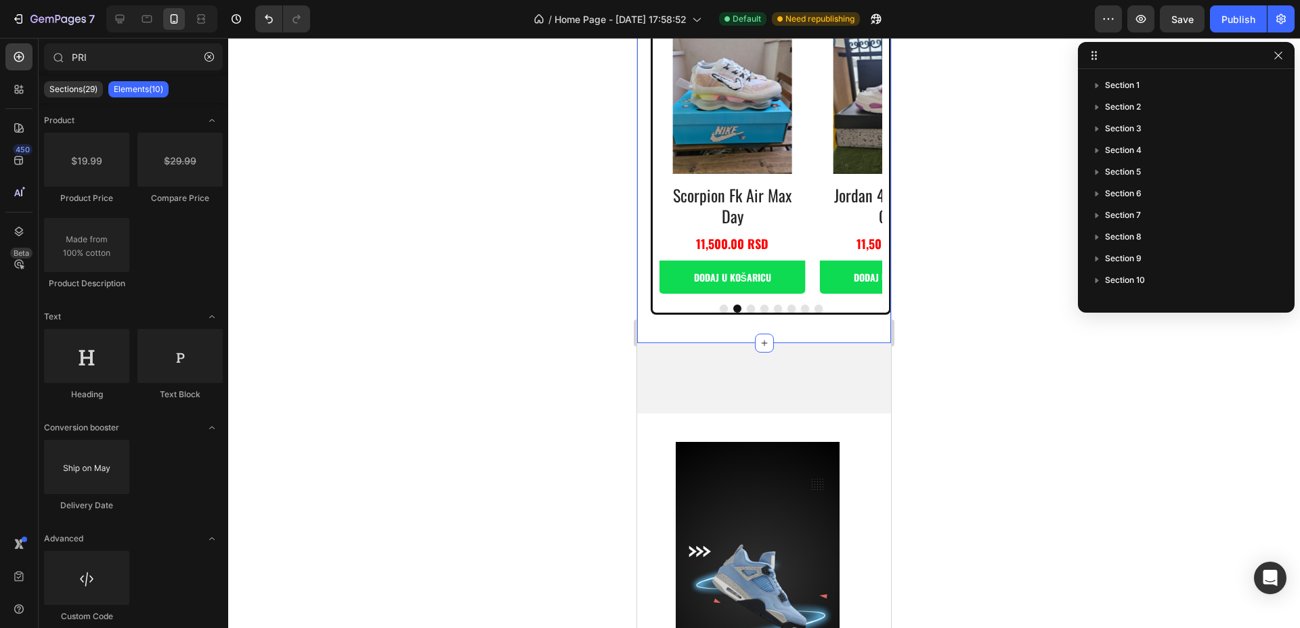
scroll to position [328, 0]
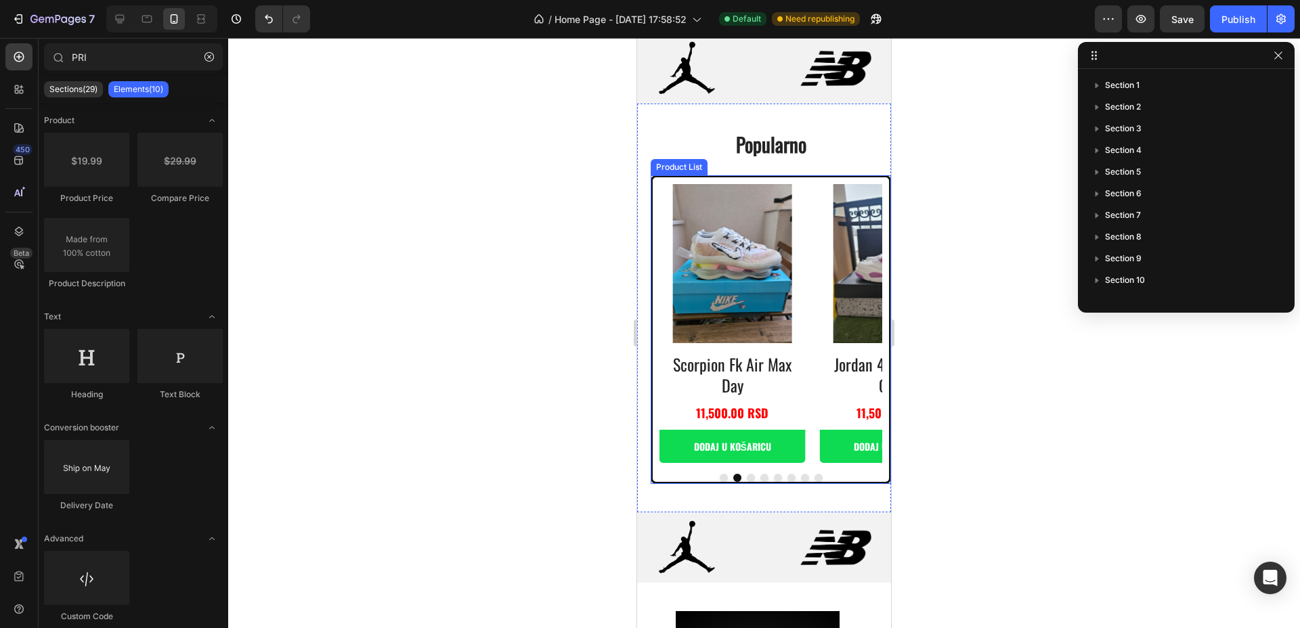
click at [809, 248] on div "Product Images air max 97 futura desert sand Product Title 10,900.00 RSD Produc…" at bounding box center [770, 323] width 223 height 279
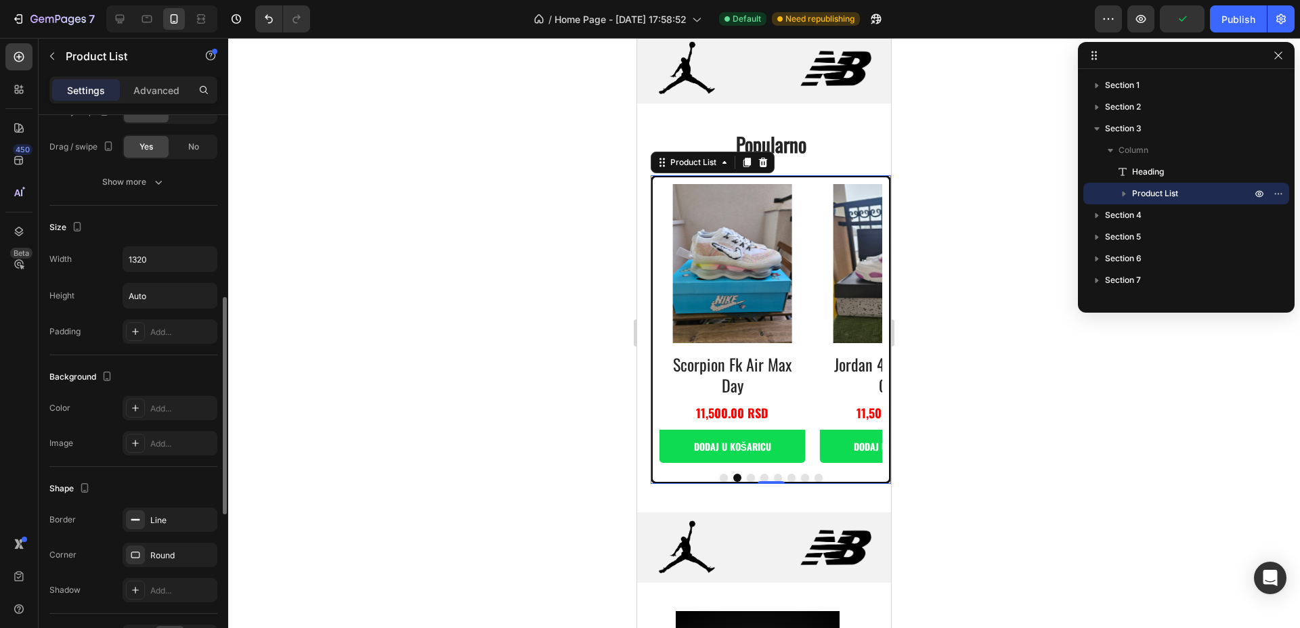
scroll to position [846, 0]
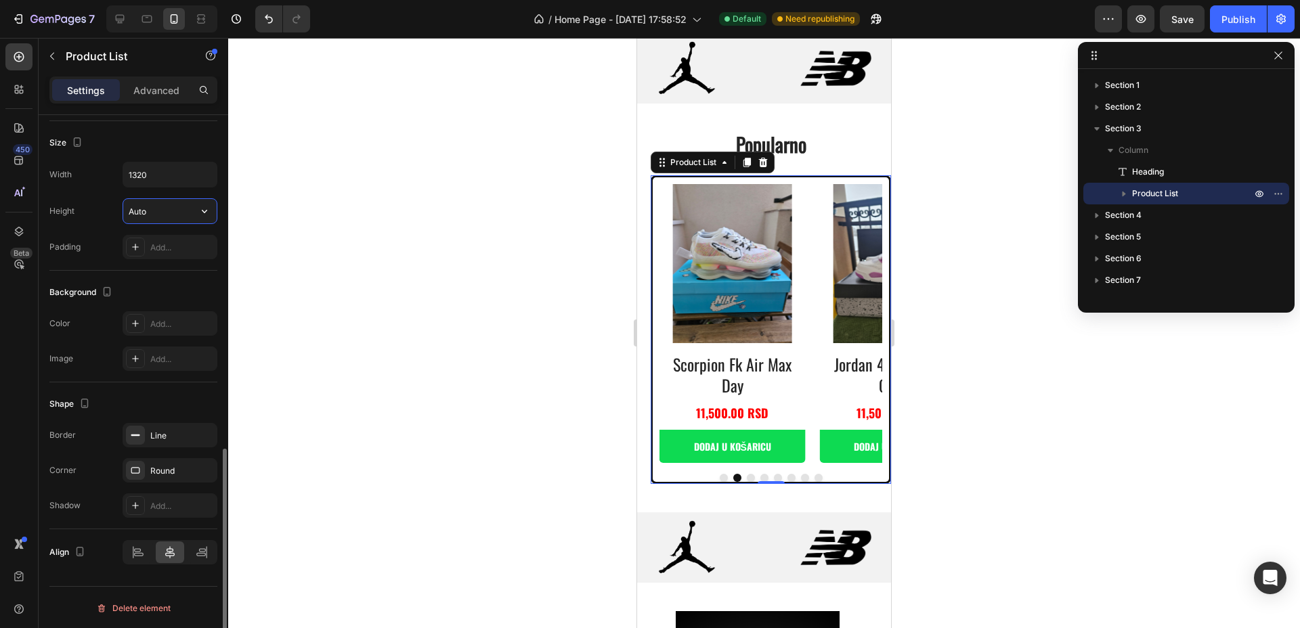
click at [135, 199] on input "Auto" at bounding box center [169, 211] width 93 height 24
click at [206, 206] on icon "button" at bounding box center [205, 211] width 14 height 14
click at [162, 244] on span "Fit content" at bounding box center [148, 246] width 41 height 12
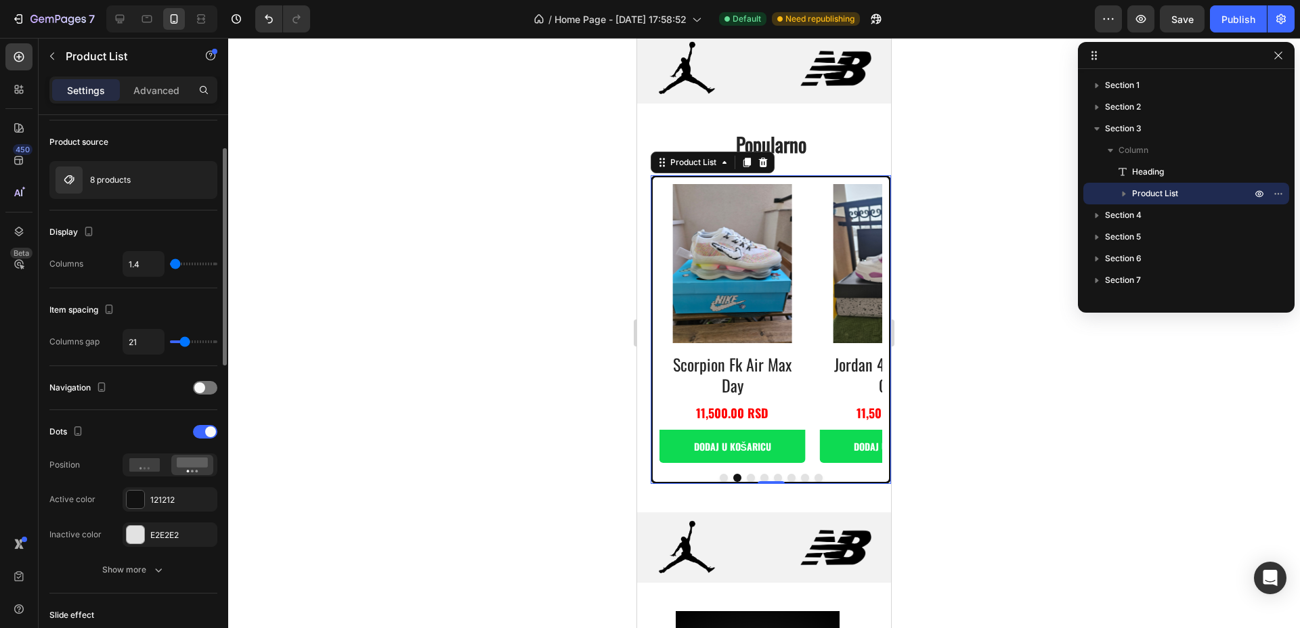
scroll to position [0, 0]
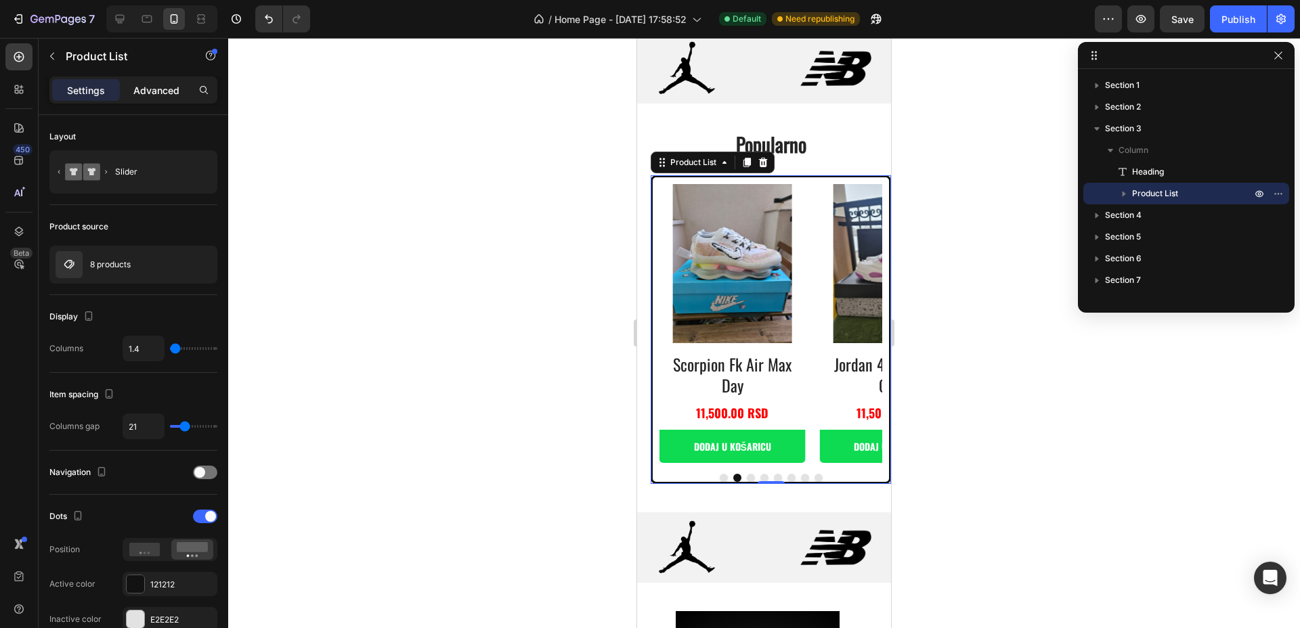
click at [164, 85] on p "Advanced" at bounding box center [156, 90] width 46 height 14
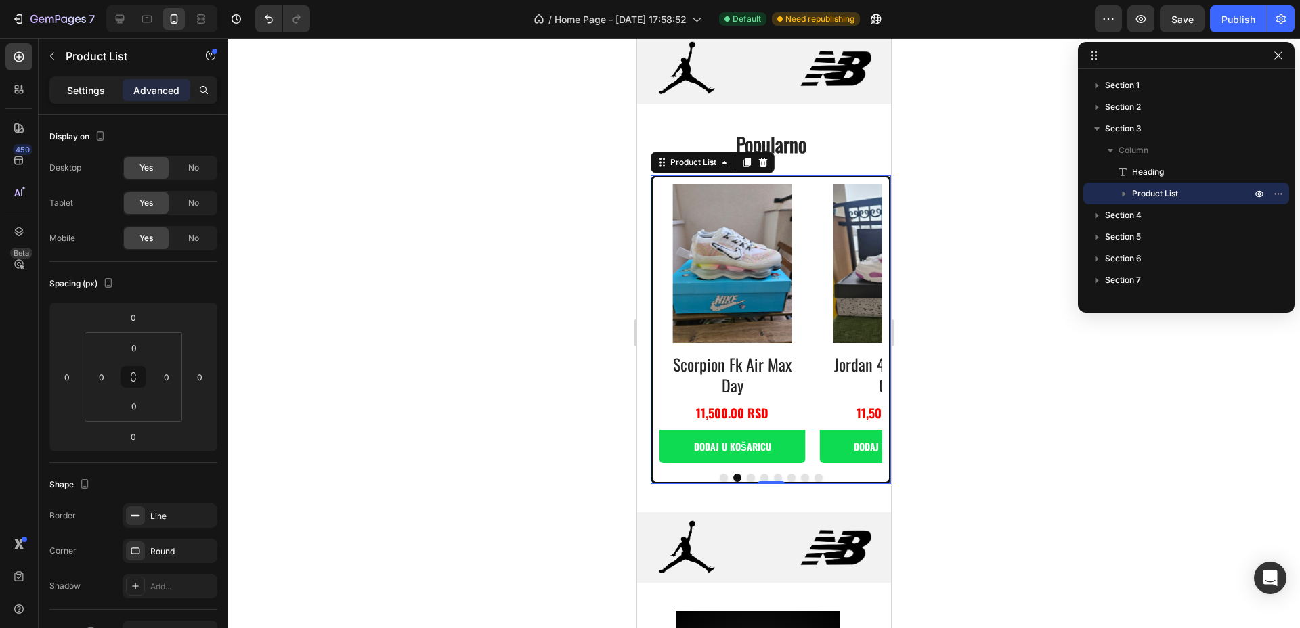
click at [89, 93] on p "Settings" at bounding box center [86, 90] width 38 height 14
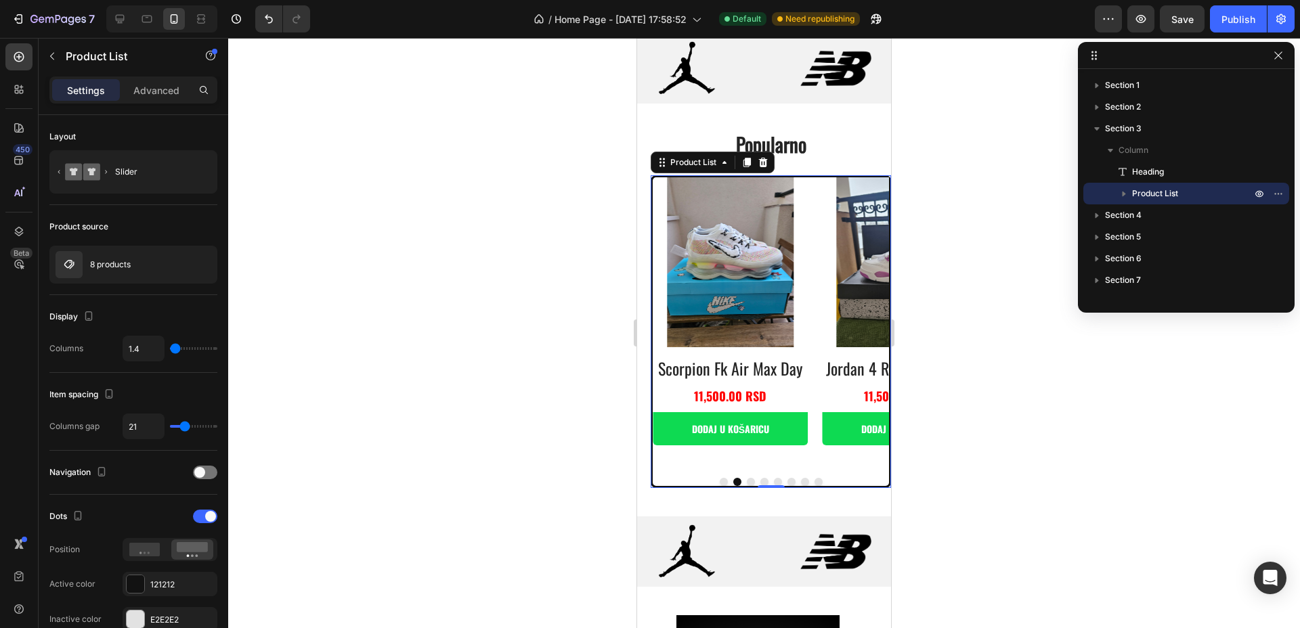
click at [93, 85] on p "Settings" at bounding box center [86, 90] width 38 height 14
click at [747, 481] on button "Dot" at bounding box center [751, 482] width 8 height 8
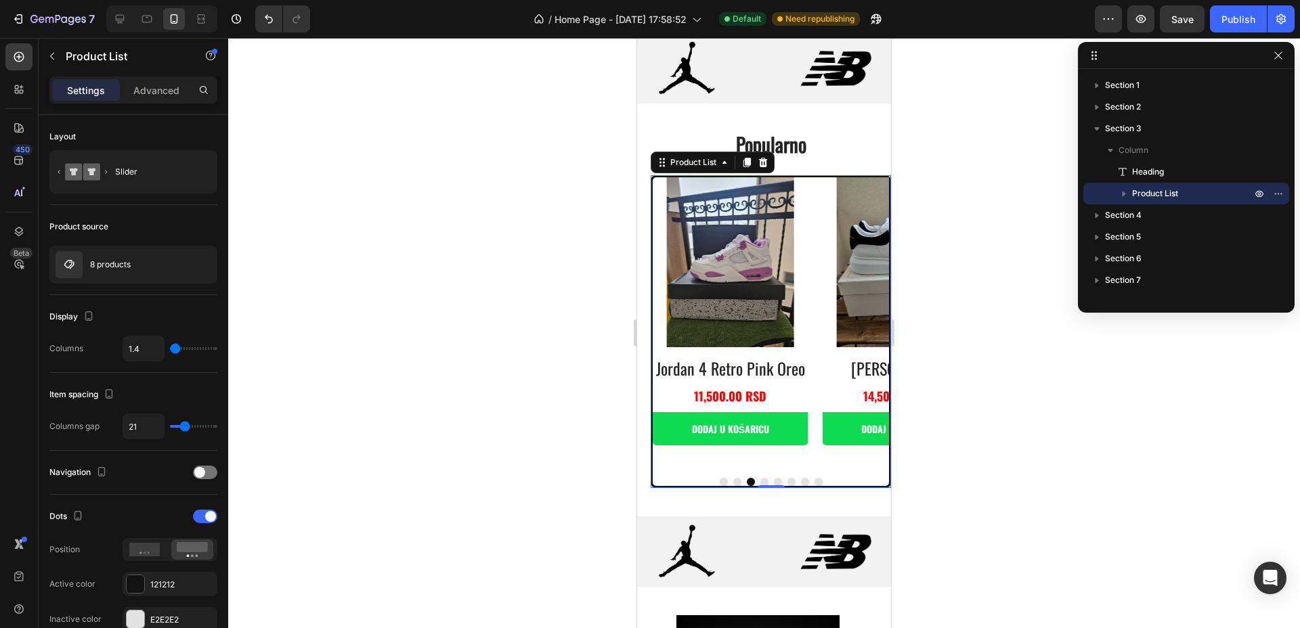
click at [760, 481] on button "Dot" at bounding box center [764, 482] width 8 height 8
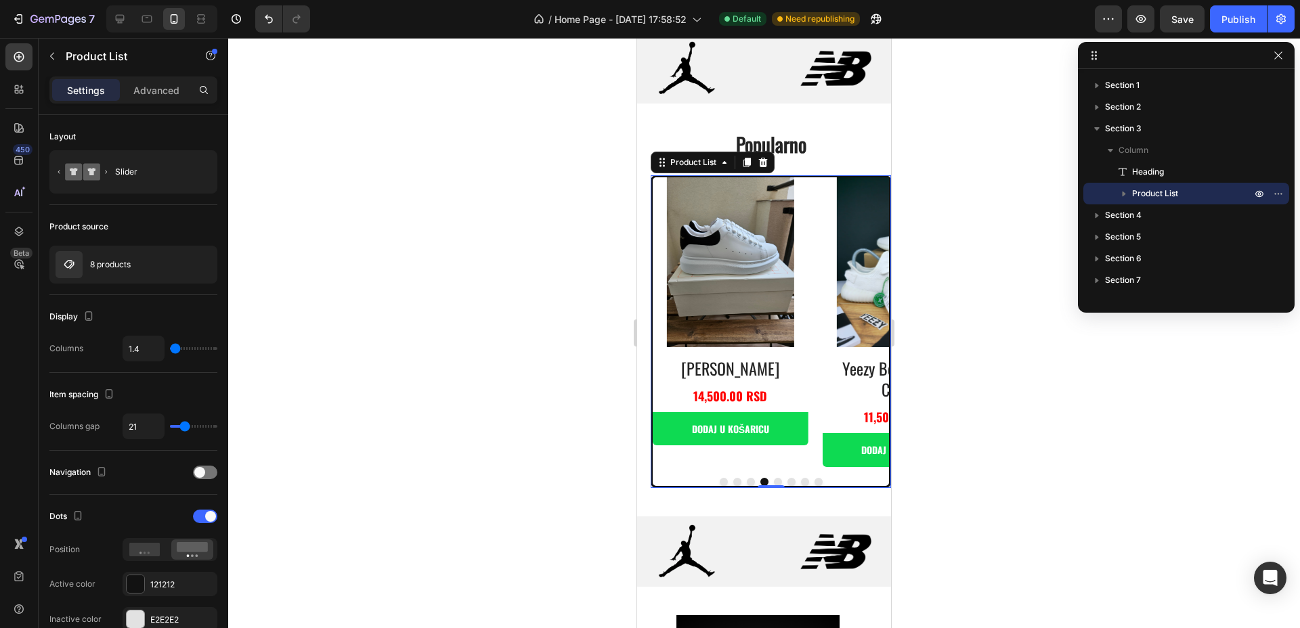
click at [787, 479] on button "Dot" at bounding box center [791, 482] width 8 height 8
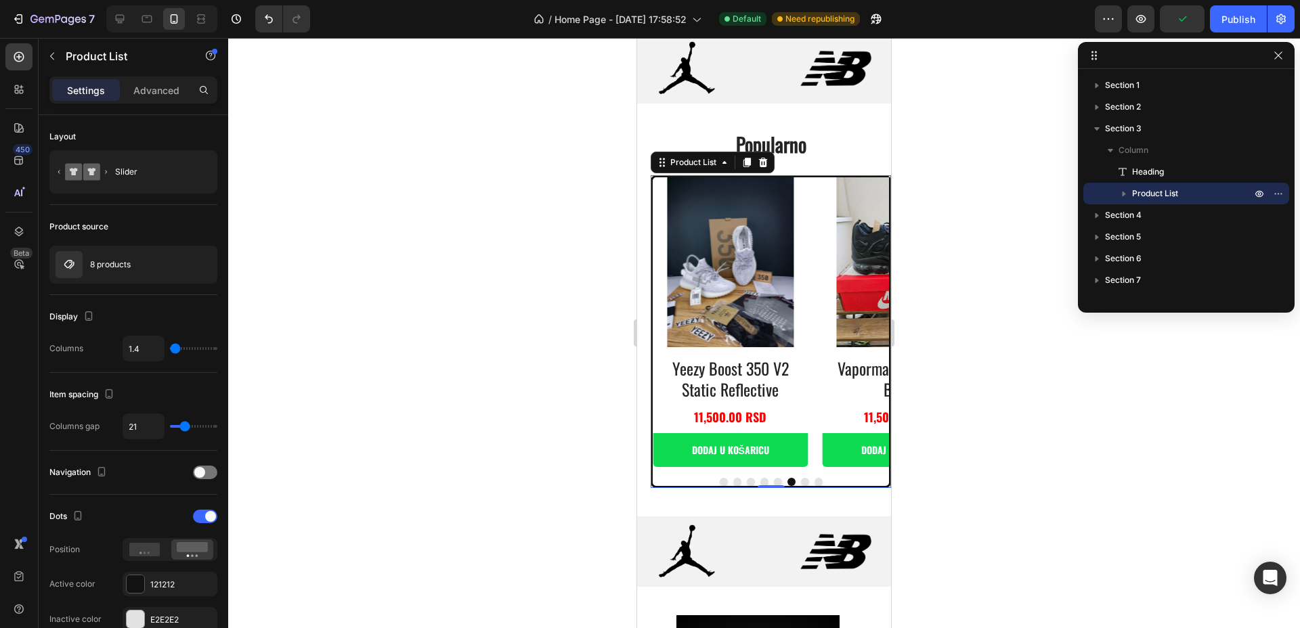
click at [761, 483] on button "Dot" at bounding box center [764, 482] width 8 height 8
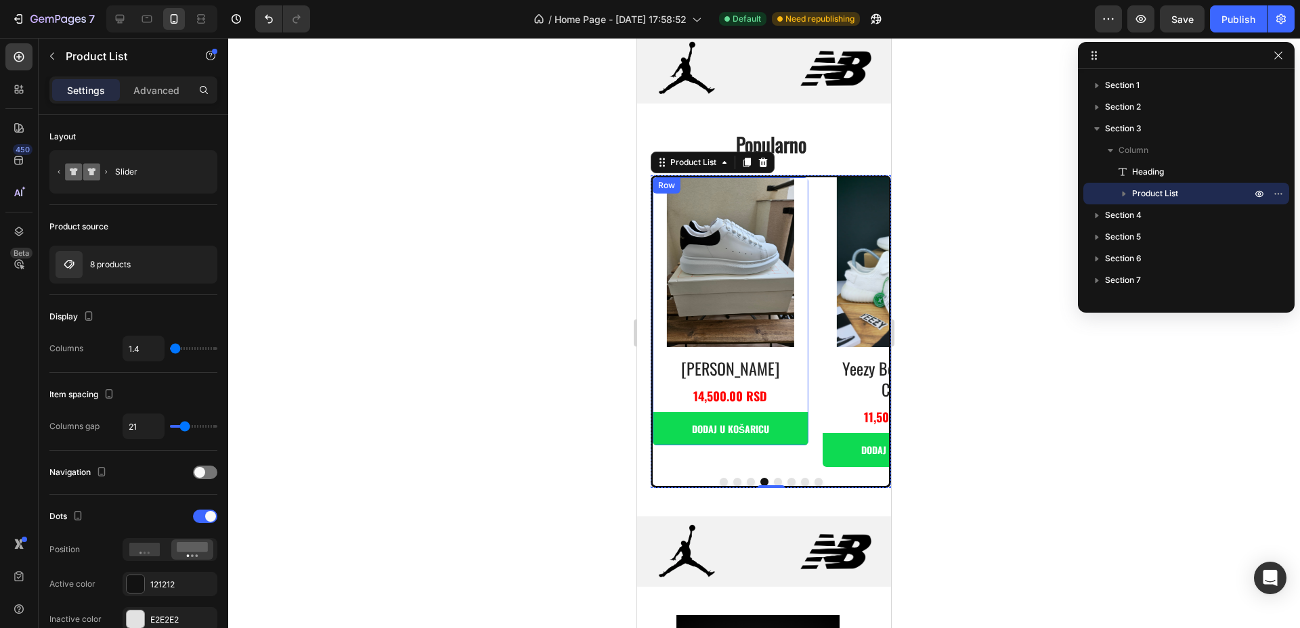
click at [299, 353] on div "Product Images alexander mcqueen Product Title 14,500.00 RSD Product Price Prod…" at bounding box center [222, 321] width 156 height 289
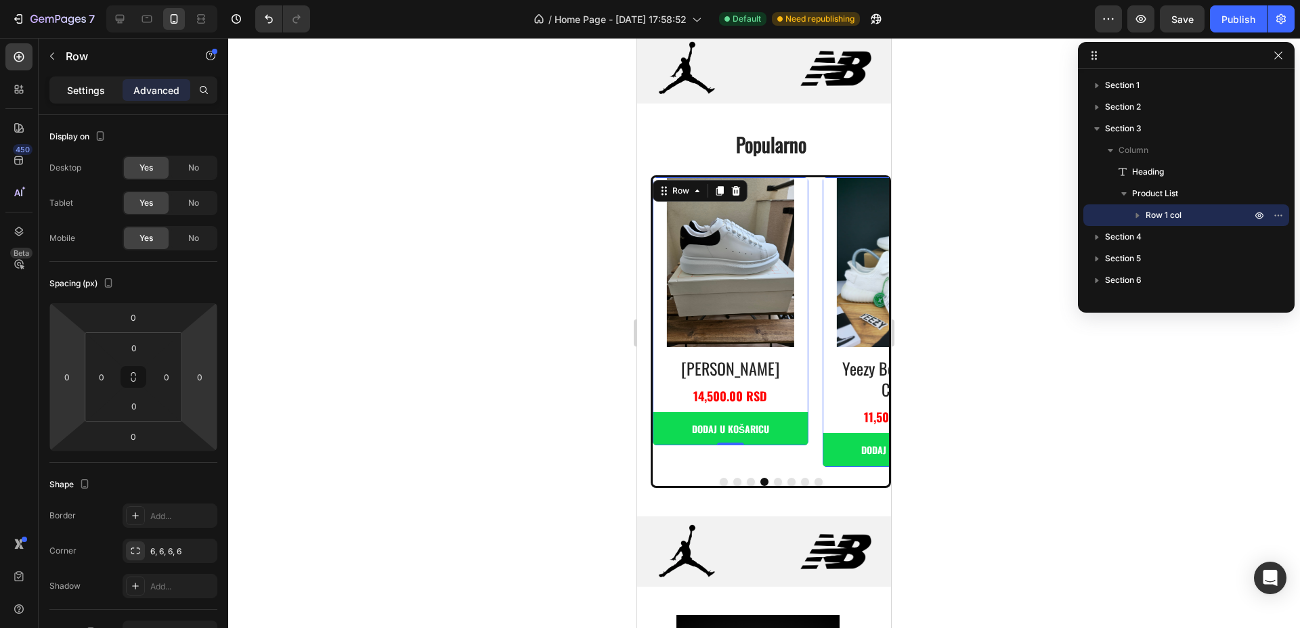
click at [97, 85] on p "Settings" at bounding box center [86, 90] width 38 height 14
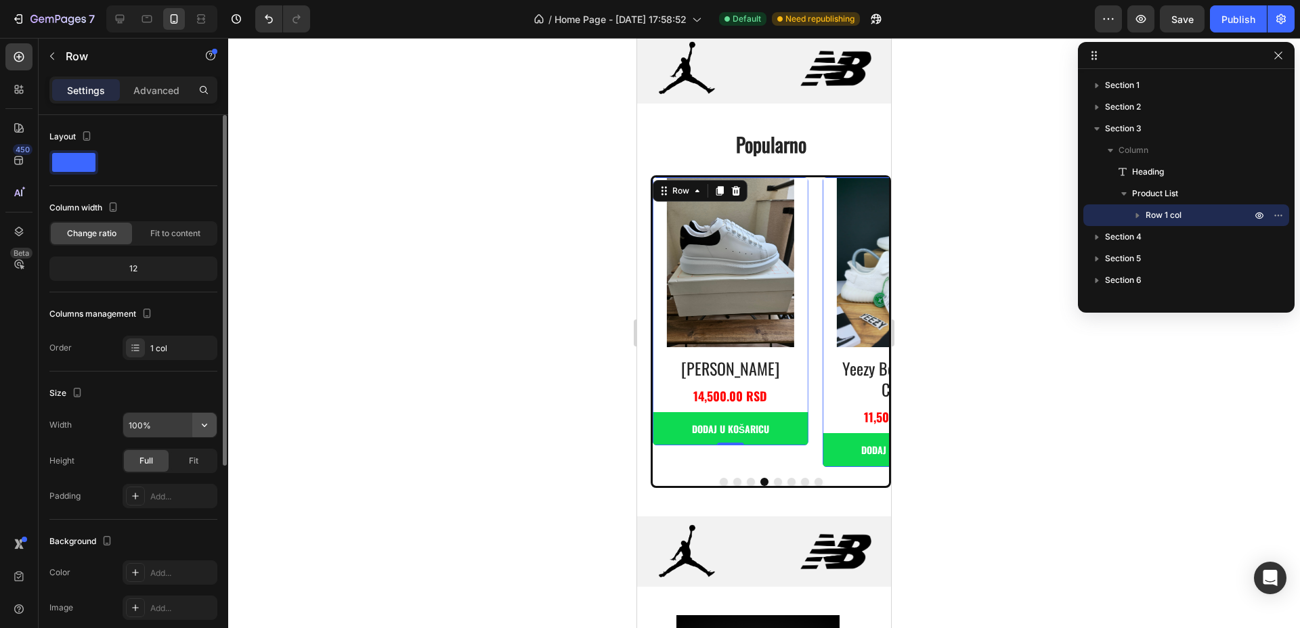
click at [204, 433] on button "button" at bounding box center [204, 425] width 24 height 24
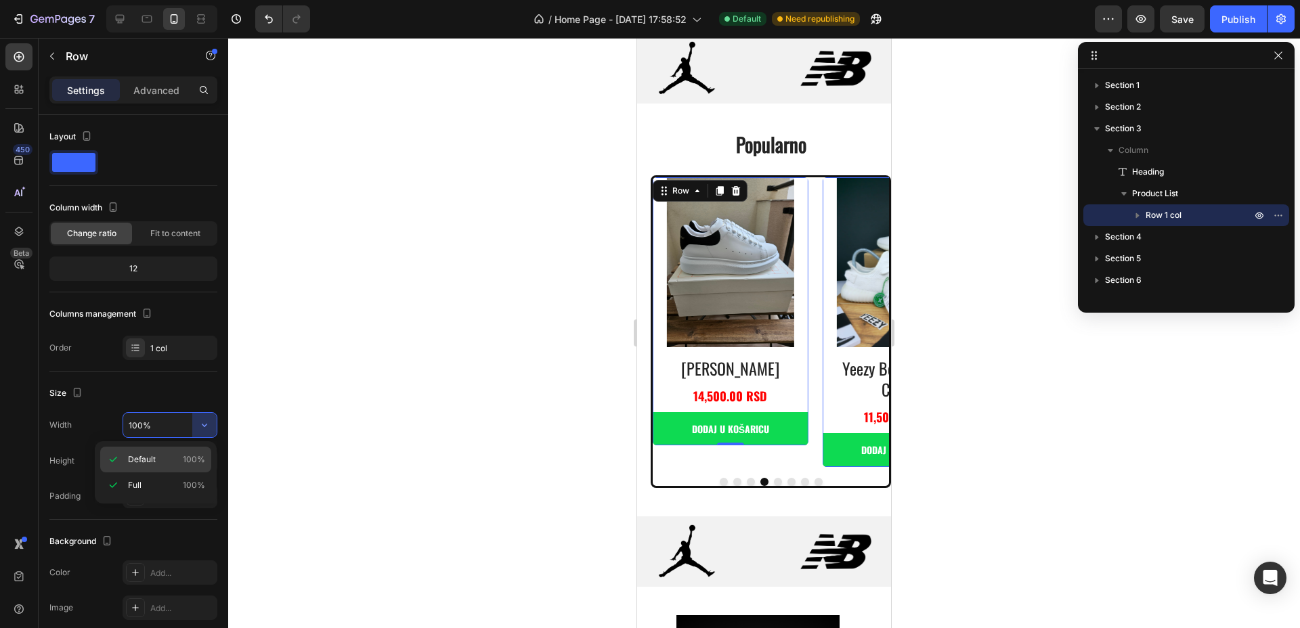
click at [175, 473] on div "Default 100%" at bounding box center [155, 486] width 111 height 26
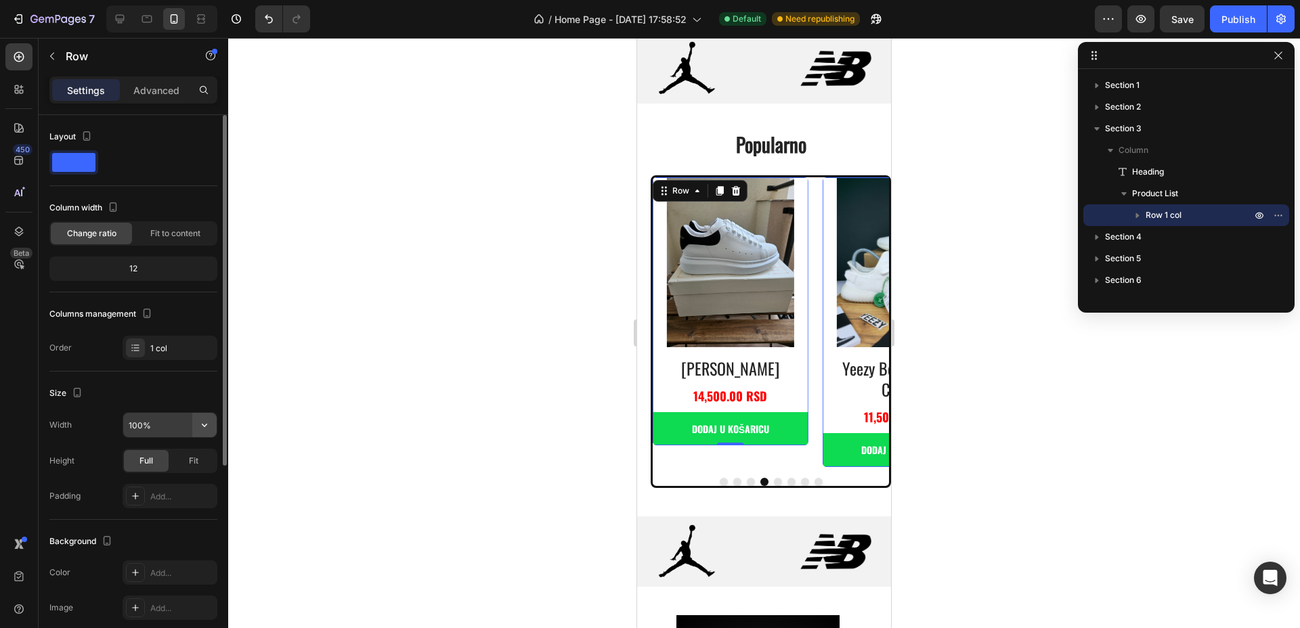
click at [203, 431] on icon "button" at bounding box center [205, 425] width 14 height 14
click at [116, 477] on div "Full 100%" at bounding box center [155, 486] width 111 height 26
click at [187, 466] on div "Fit" at bounding box center [193, 461] width 45 height 22
click at [152, 465] on span "Full" at bounding box center [146, 461] width 14 height 12
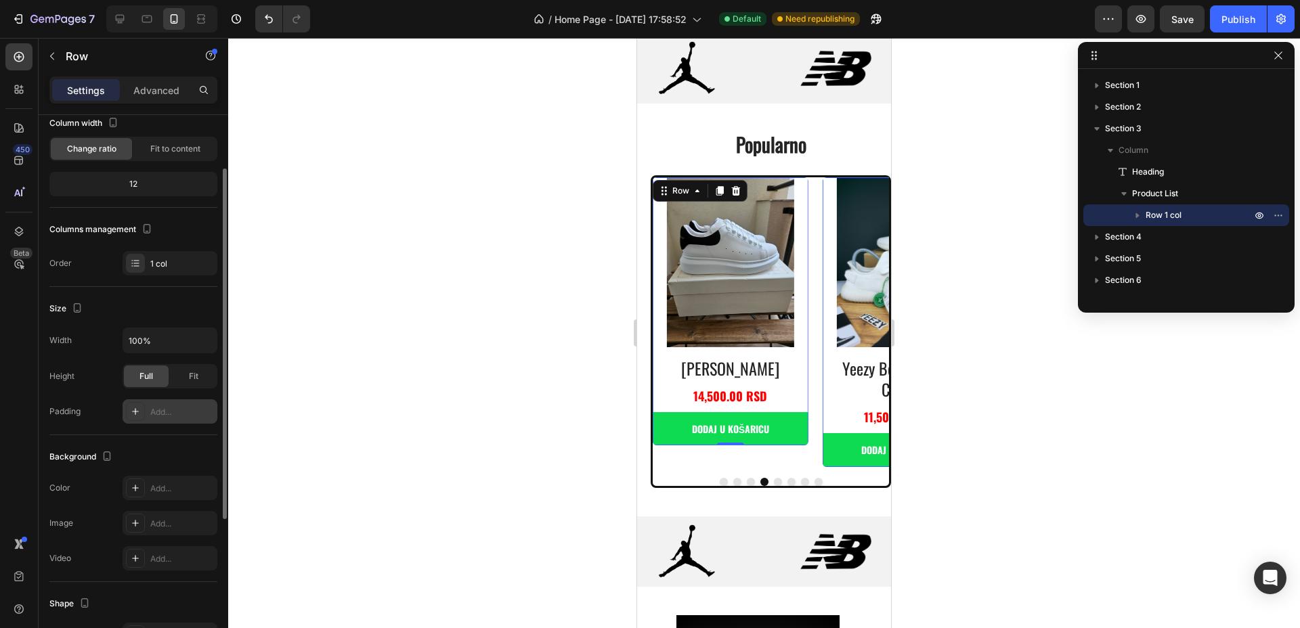
click at [167, 412] on div "Add..." at bounding box center [182, 412] width 64 height 12
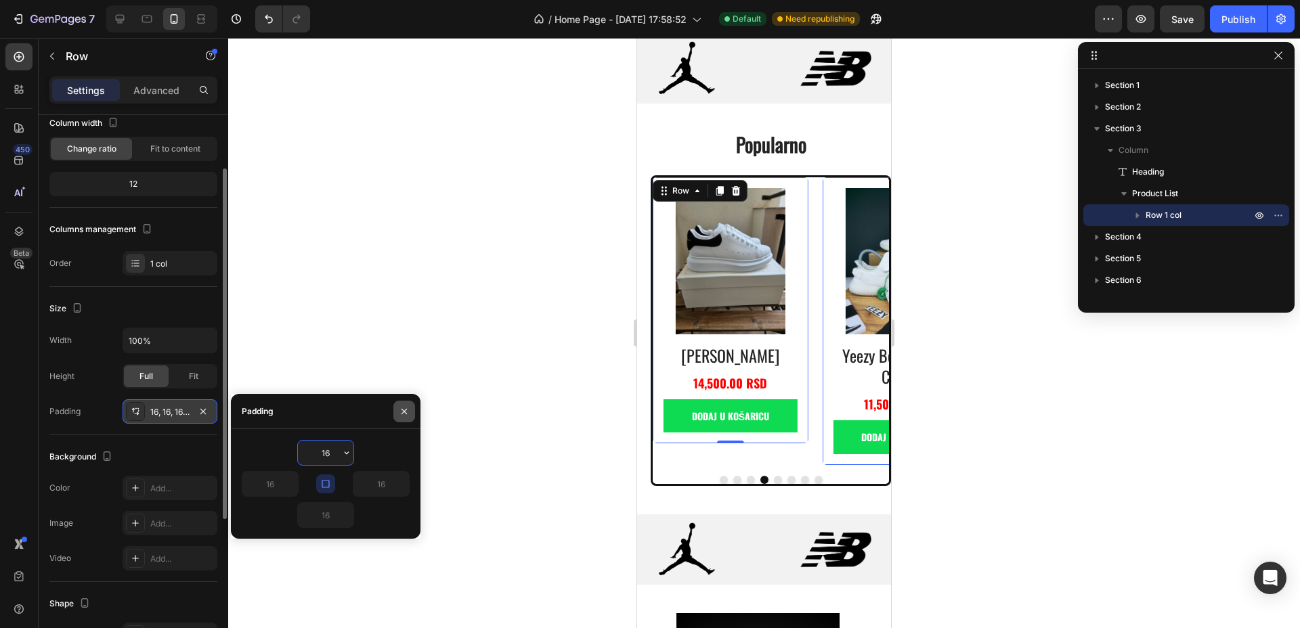
click at [401, 410] on icon "button" at bounding box center [404, 411] width 11 height 11
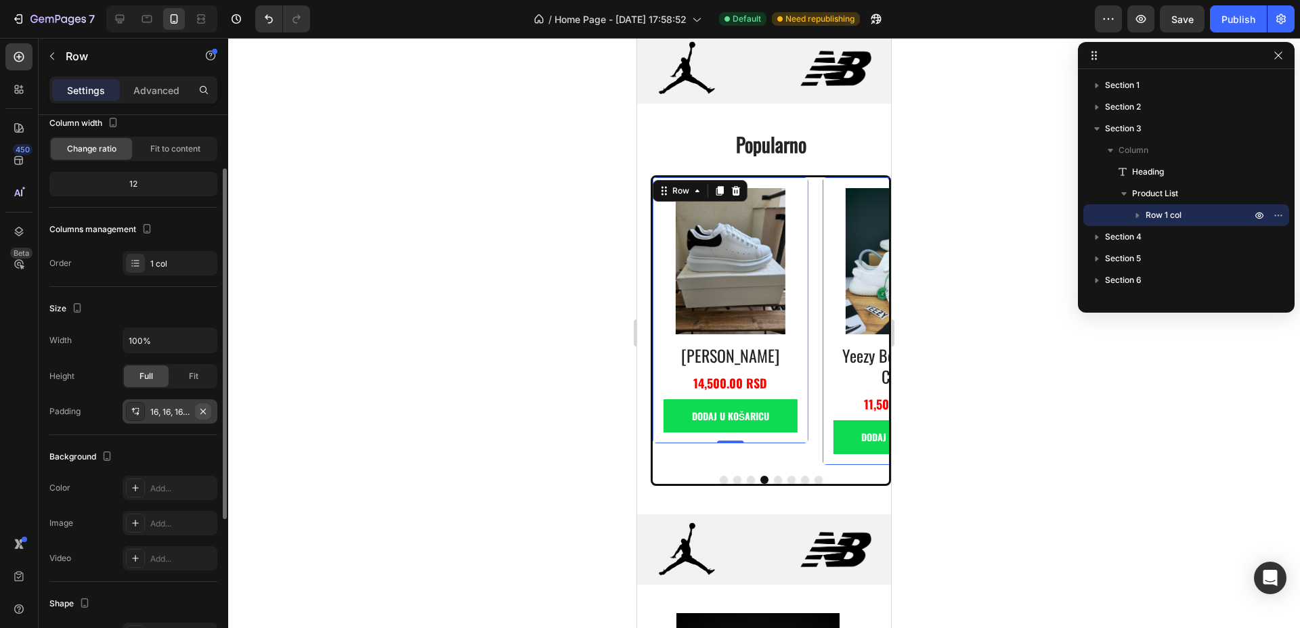
click at [200, 410] on icon "button" at bounding box center [203, 411] width 11 height 11
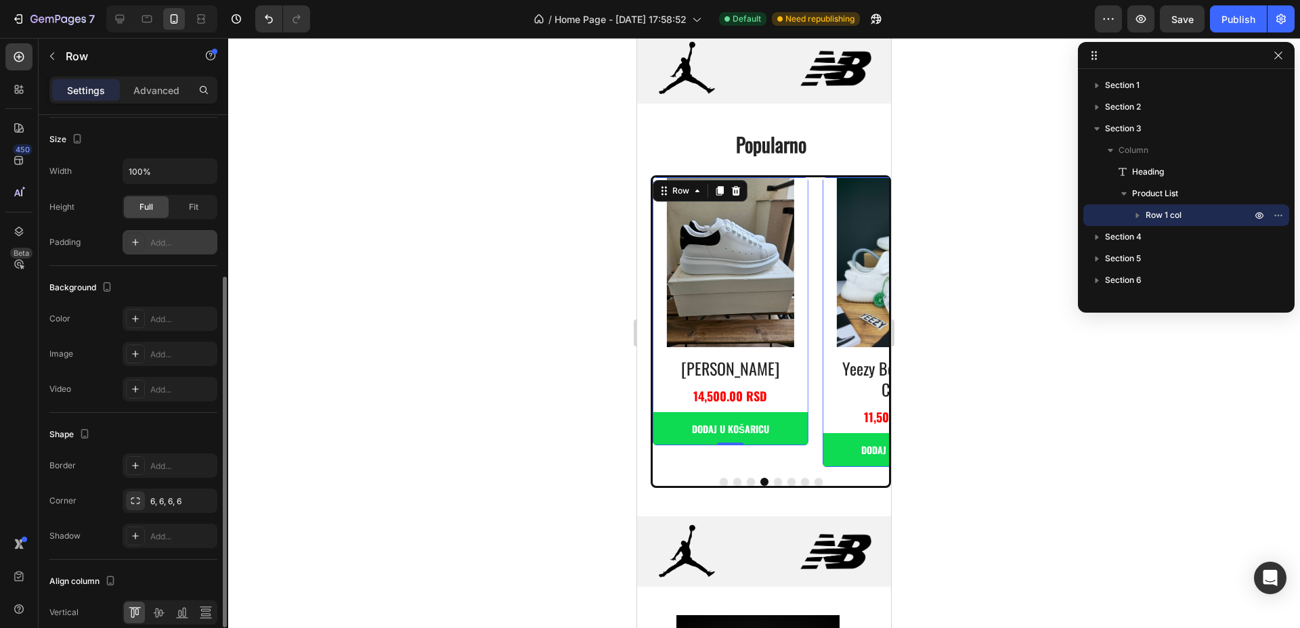
scroll to position [315, 0]
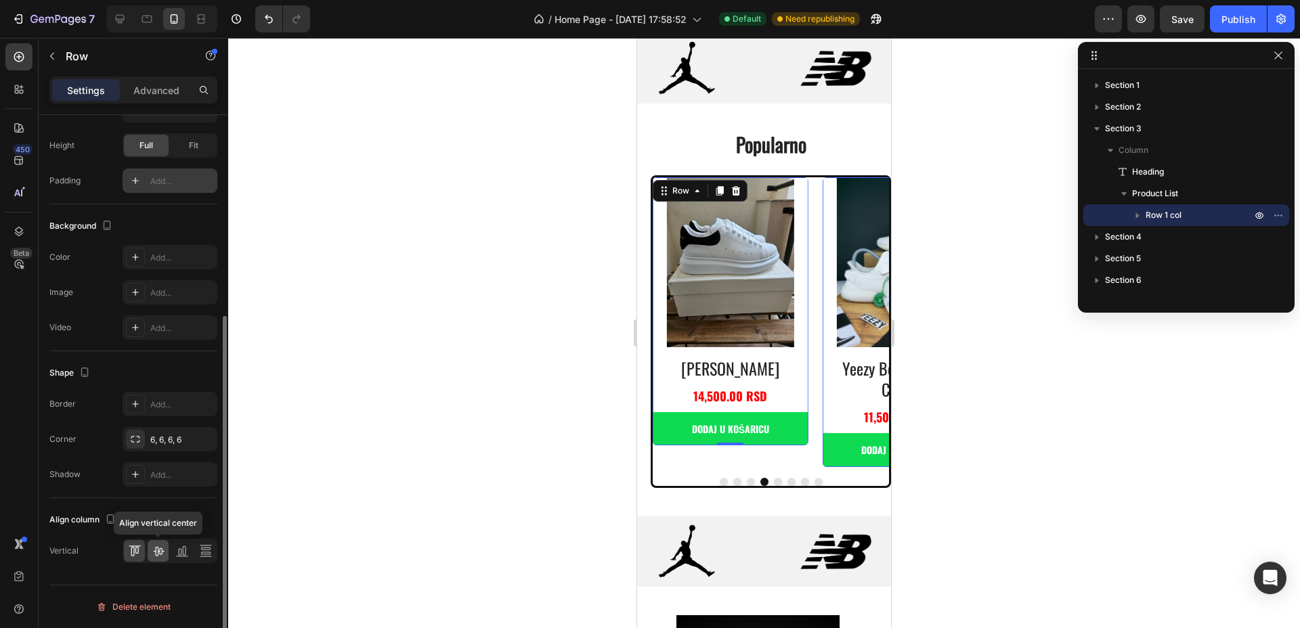
click at [164, 553] on icon at bounding box center [159, 551] width 14 height 14
click at [143, 548] on div at bounding box center [134, 551] width 21 height 22
click at [209, 552] on icon at bounding box center [204, 553] width 9 height 3
click at [299, 347] on div "Product Images alexander mcqueen Product Title 14,500.00 RSD Product Price Prod…" at bounding box center [222, 321] width 156 height 289
click at [181, 549] on icon at bounding box center [179, 552] width 3 height 7
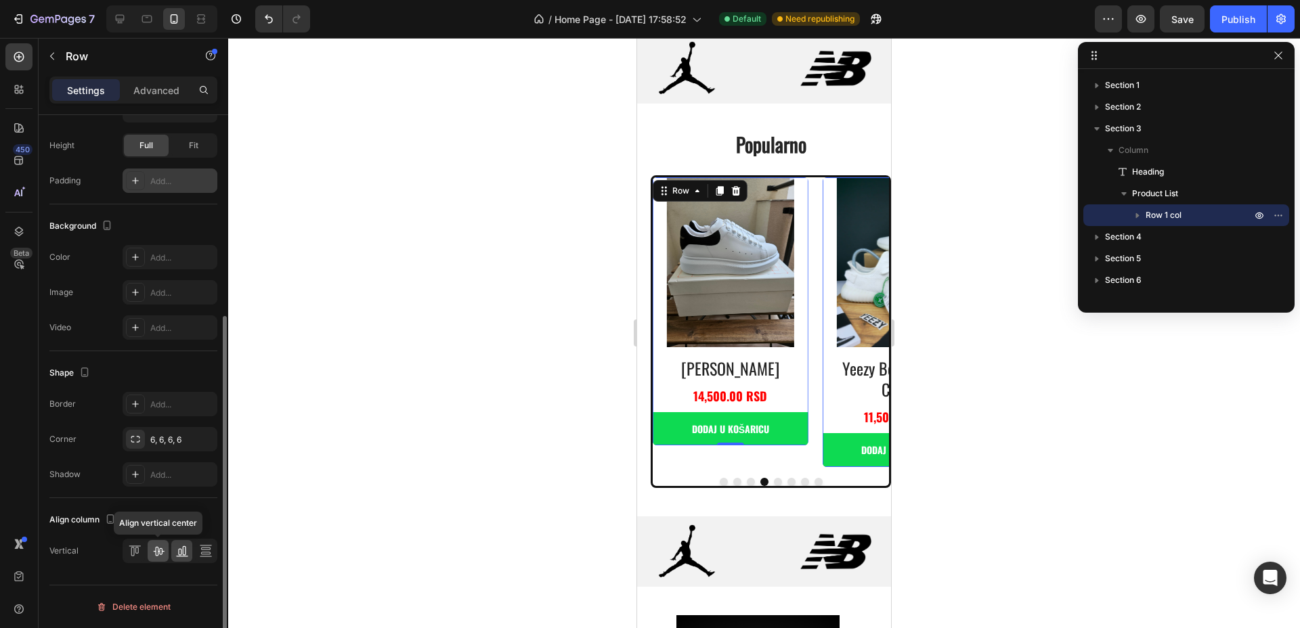
click at [152, 546] on icon at bounding box center [159, 551] width 14 height 14
click at [124, 539] on div "Align top" at bounding box center [170, 551] width 95 height 24
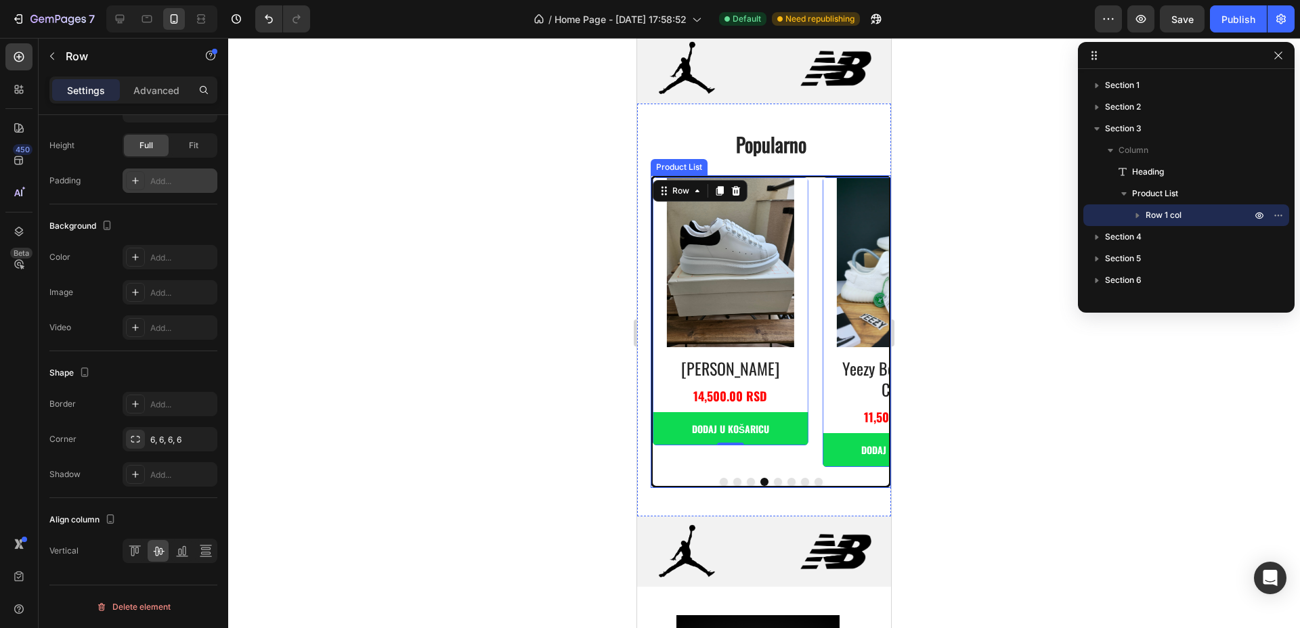
click at [820, 294] on div "Product Images air max 97 futura desert sand Product Title 10,900.00 RSD Produc…" at bounding box center [771, 321] width 236 height 289
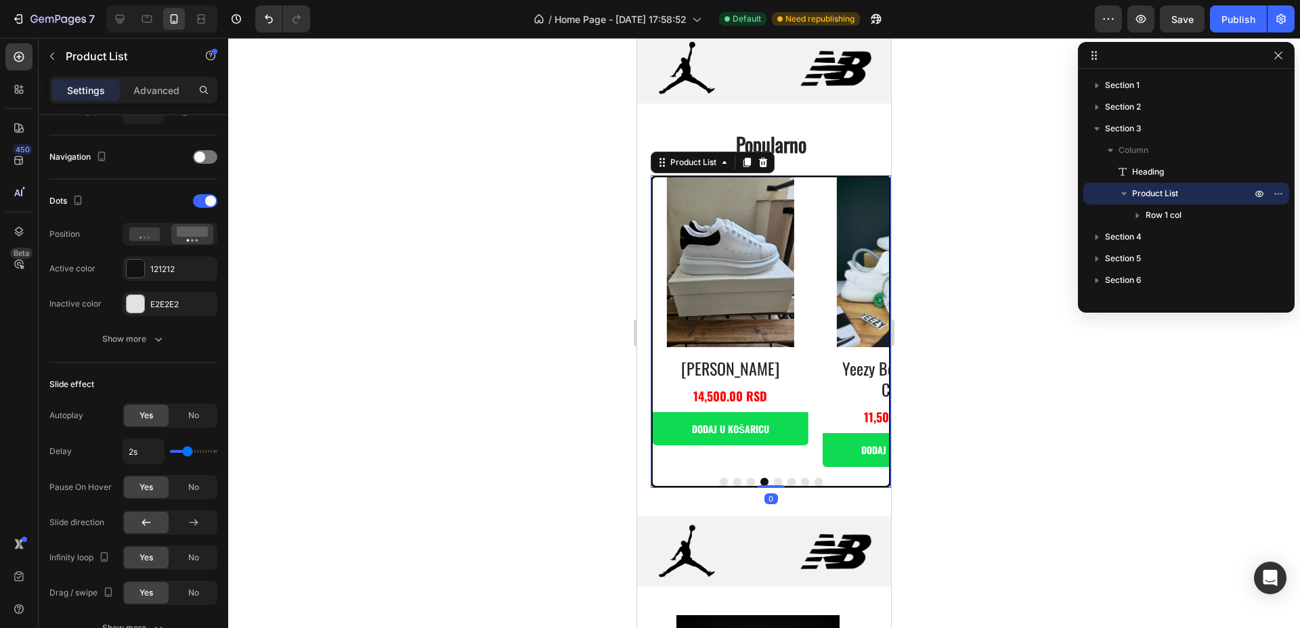
scroll to position [0, 0]
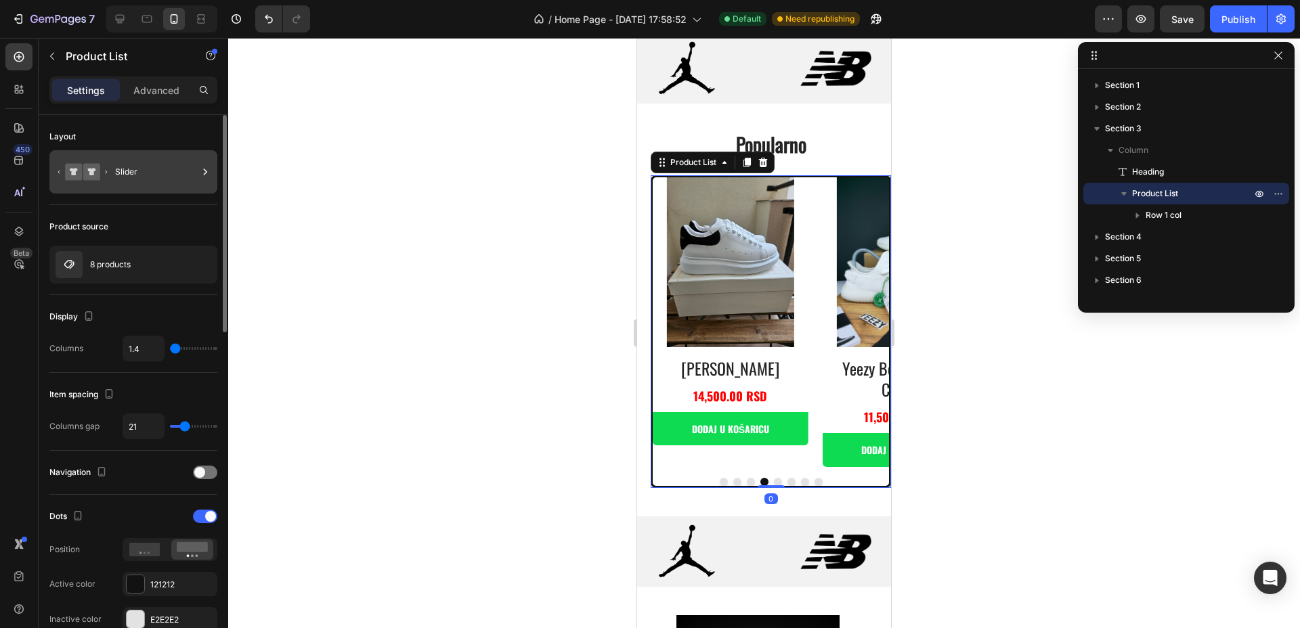
click at [114, 168] on div "Slider" at bounding box center [133, 171] width 168 height 43
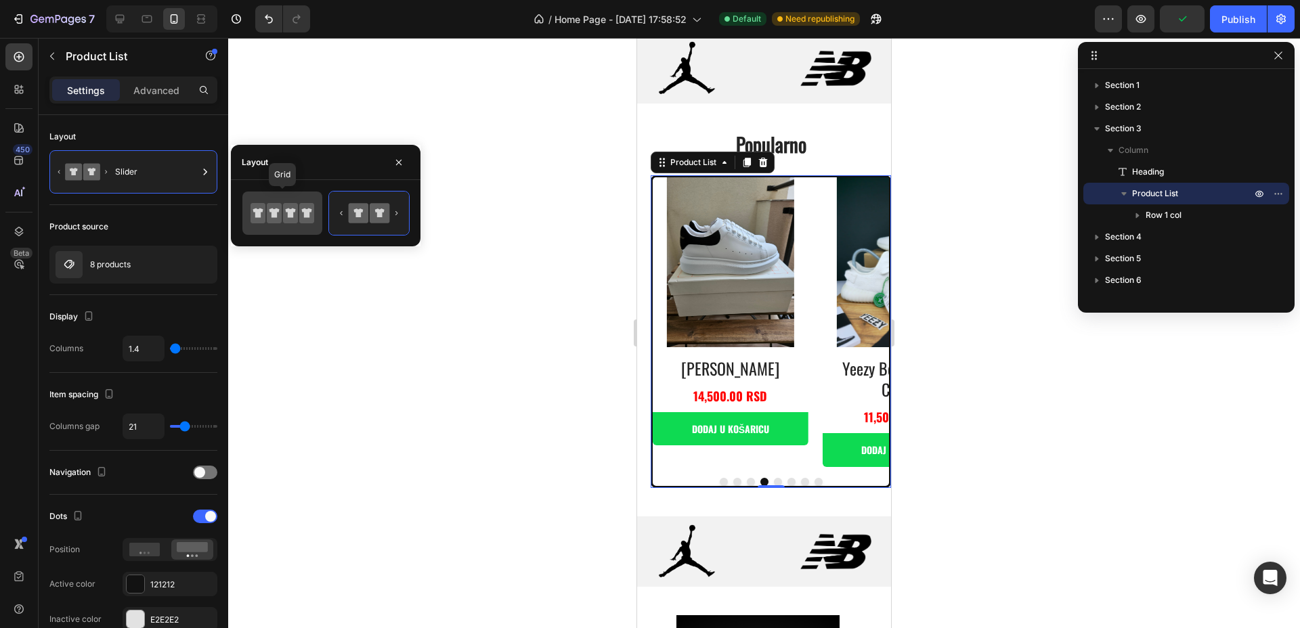
click at [273, 213] on icon at bounding box center [274, 212] width 10 height 9
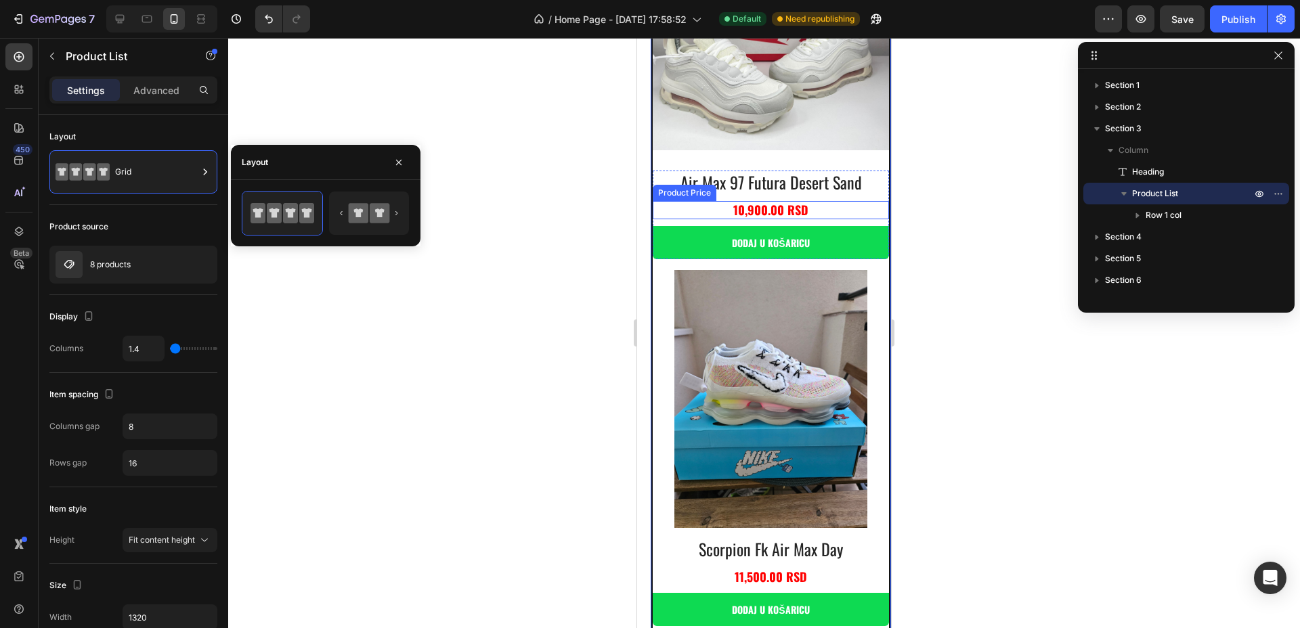
scroll to position [751, 0]
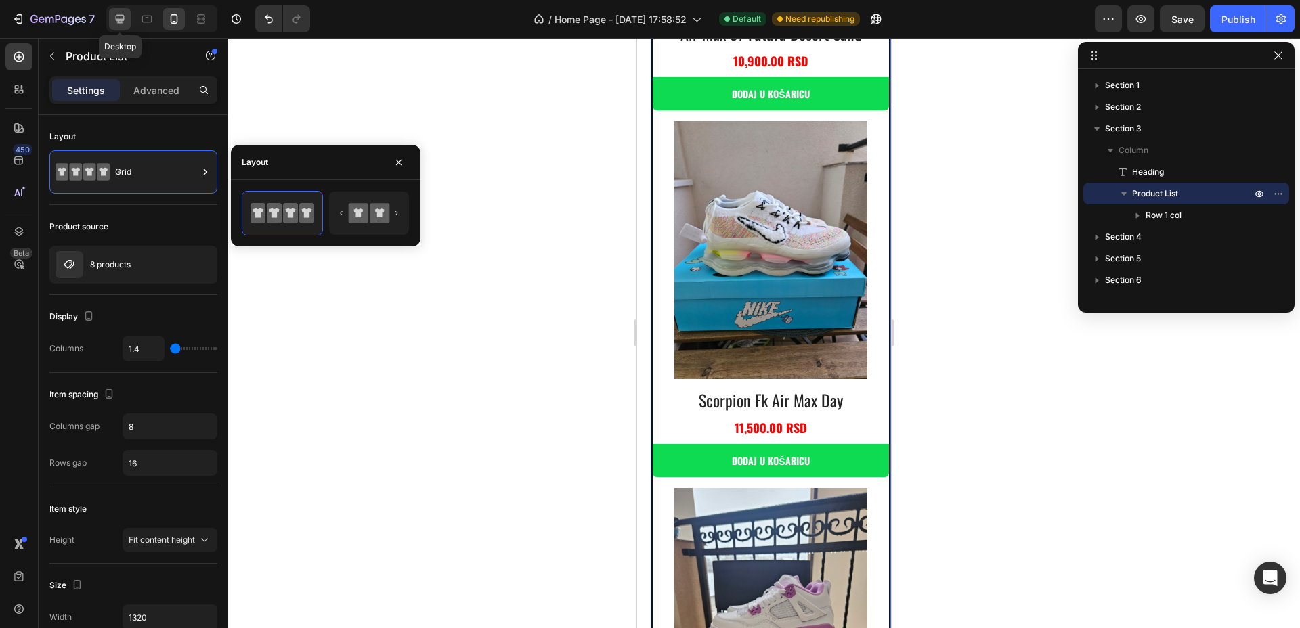
click at [114, 23] on icon at bounding box center [120, 19] width 14 height 14
type input "4"
type input "0"
type input "30"
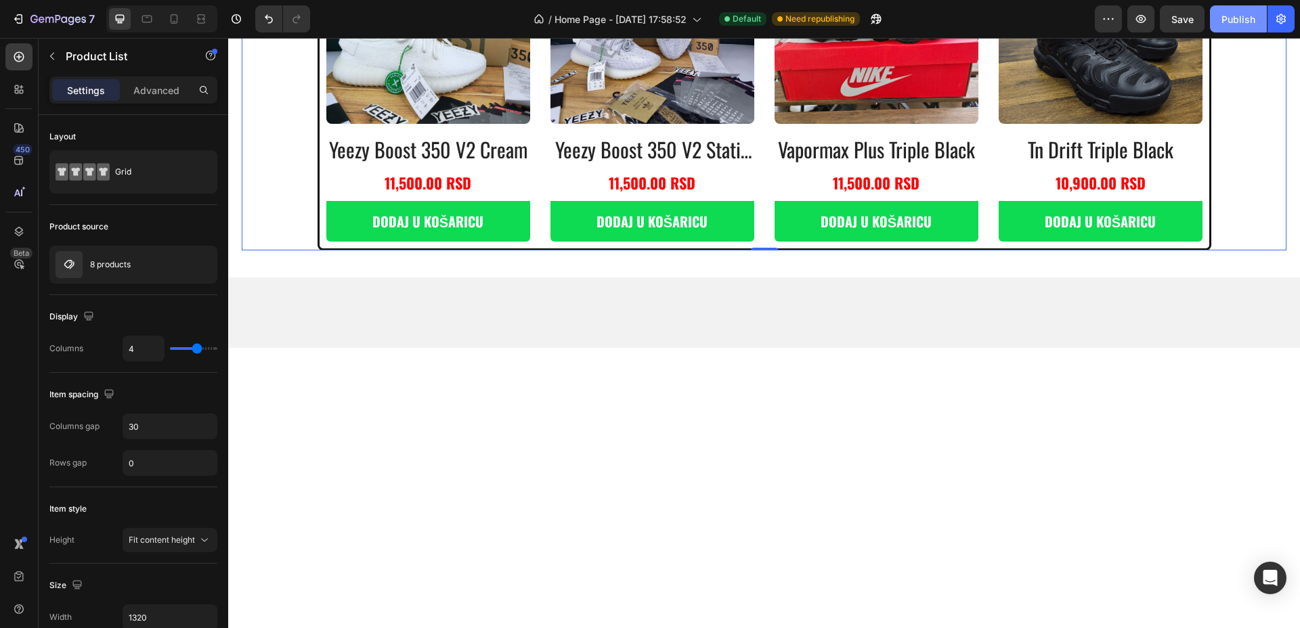
scroll to position [198, 0]
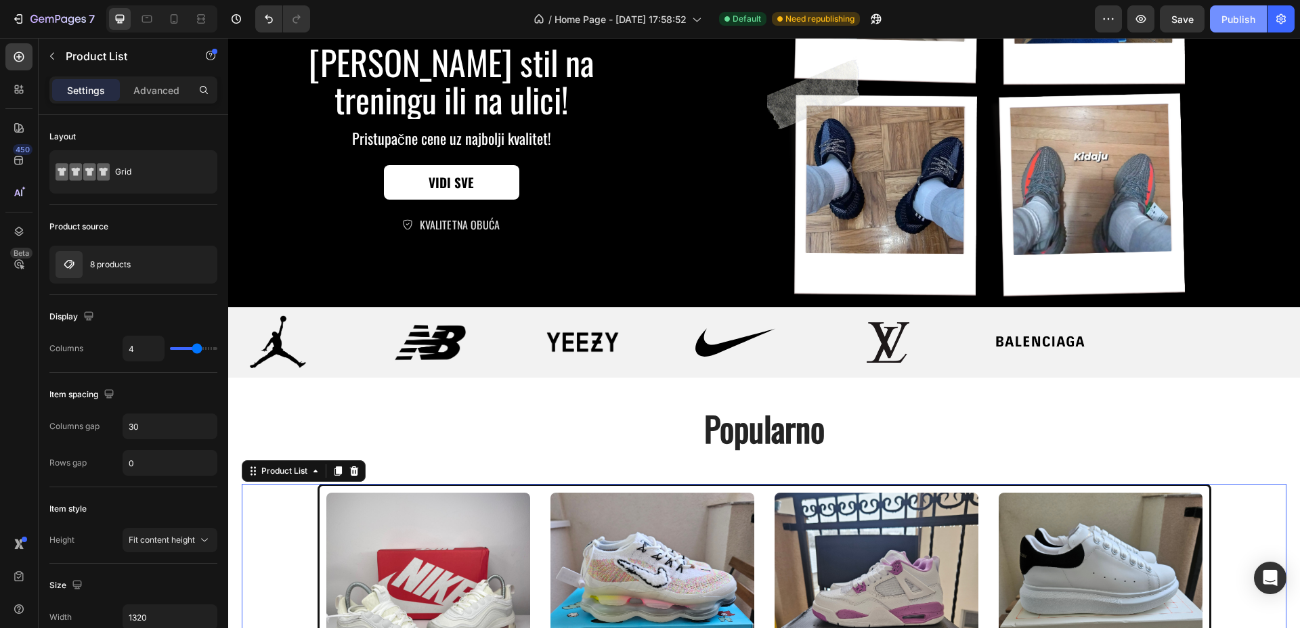
click at [1227, 24] on div "Publish" at bounding box center [1238, 19] width 34 height 14
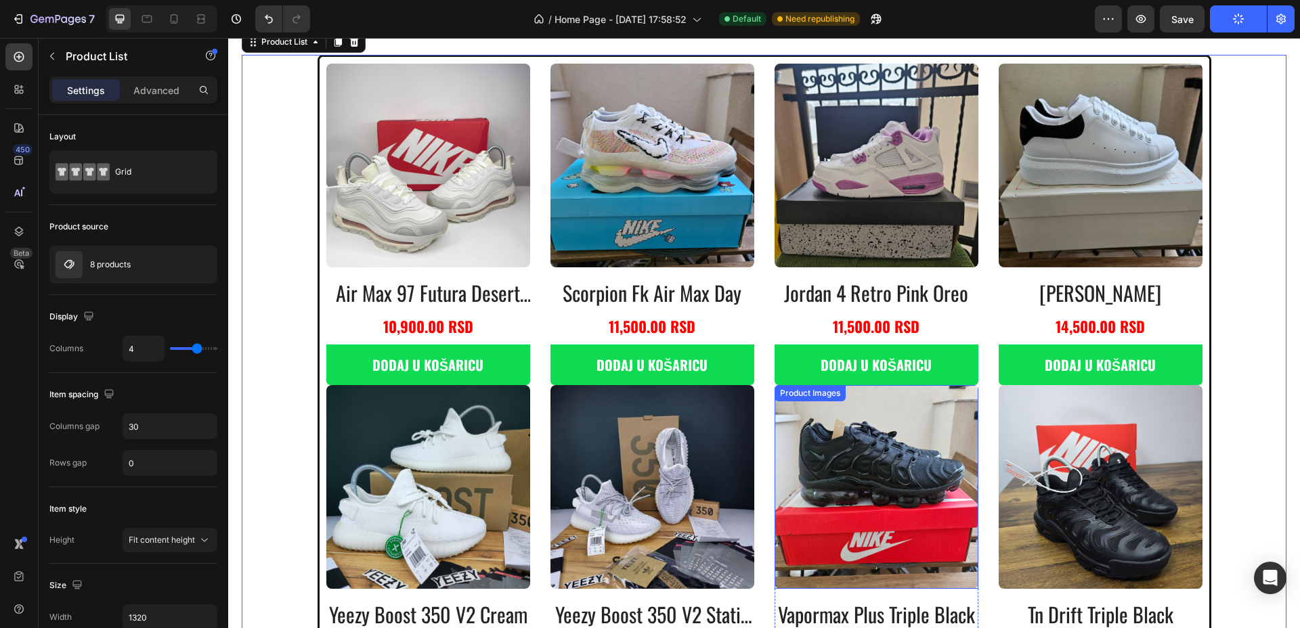
scroll to position [706, 0]
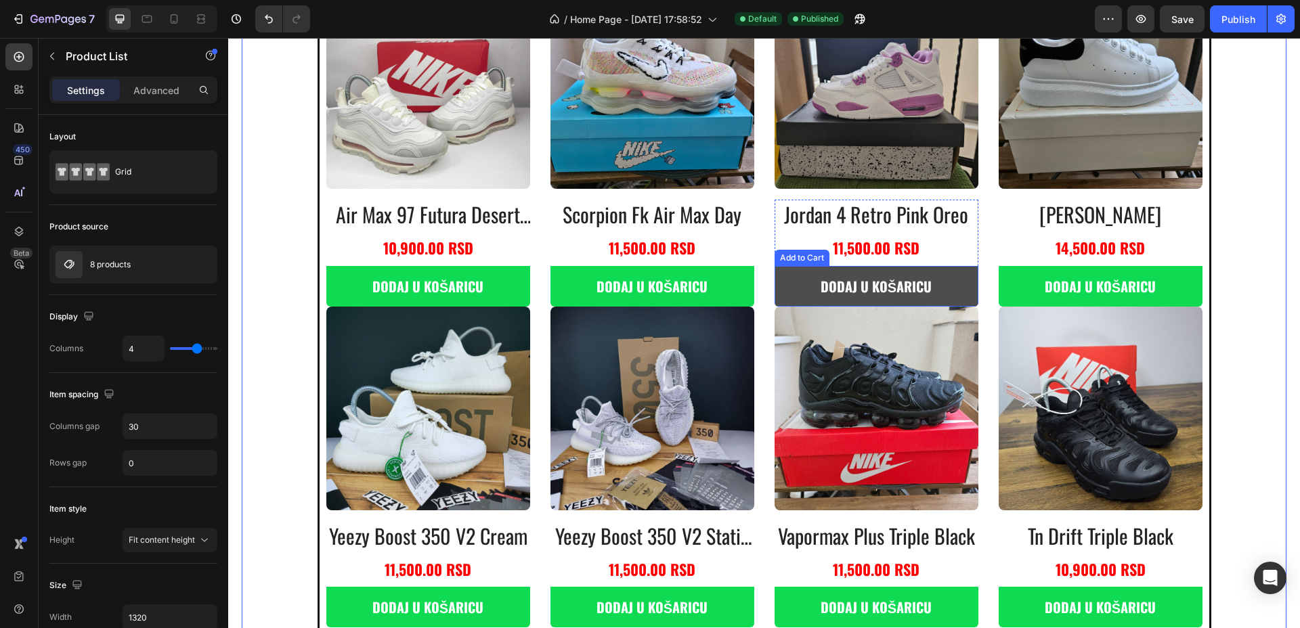
click at [530, 299] on button "dodaj u košaricu" at bounding box center [428, 286] width 204 height 41
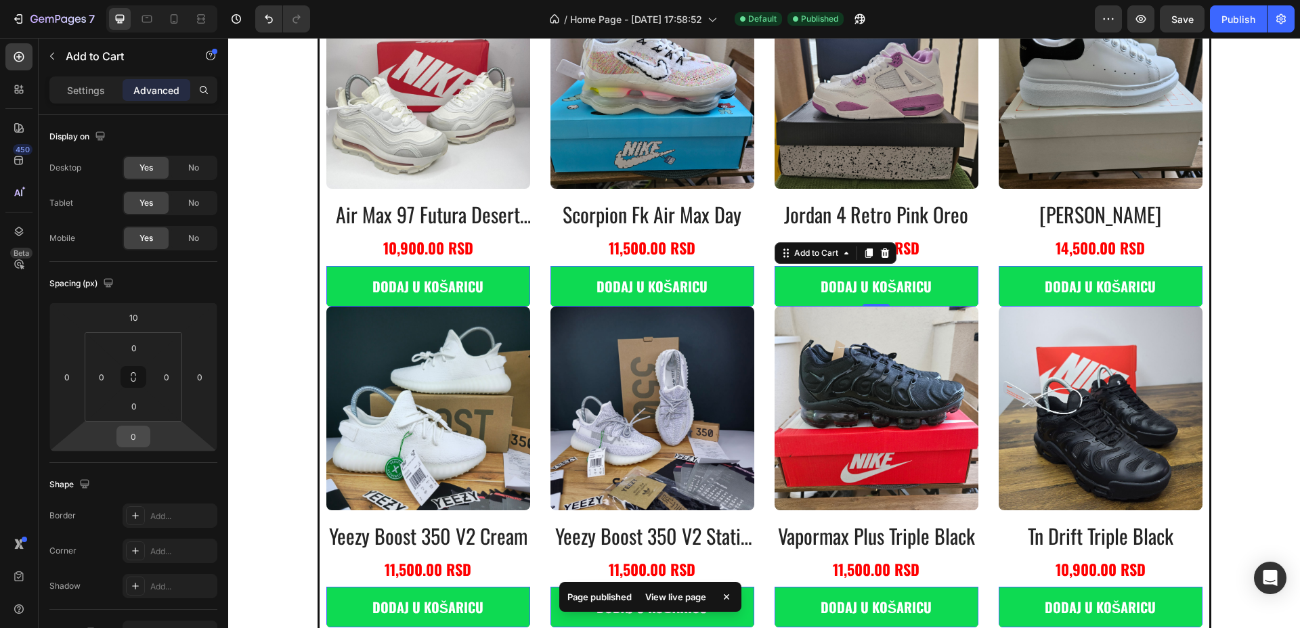
click at [139, 434] on input "0" at bounding box center [133, 436] width 27 height 20
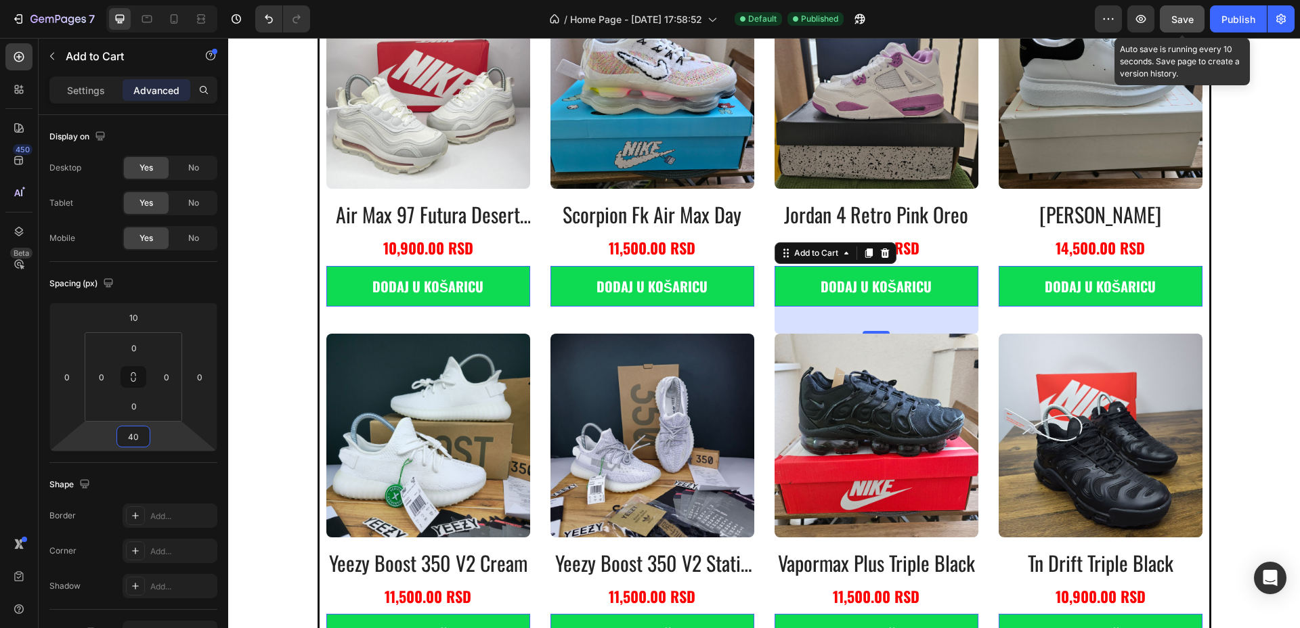
type input "40"
click at [1164, 17] on button "Save" at bounding box center [1182, 18] width 45 height 27
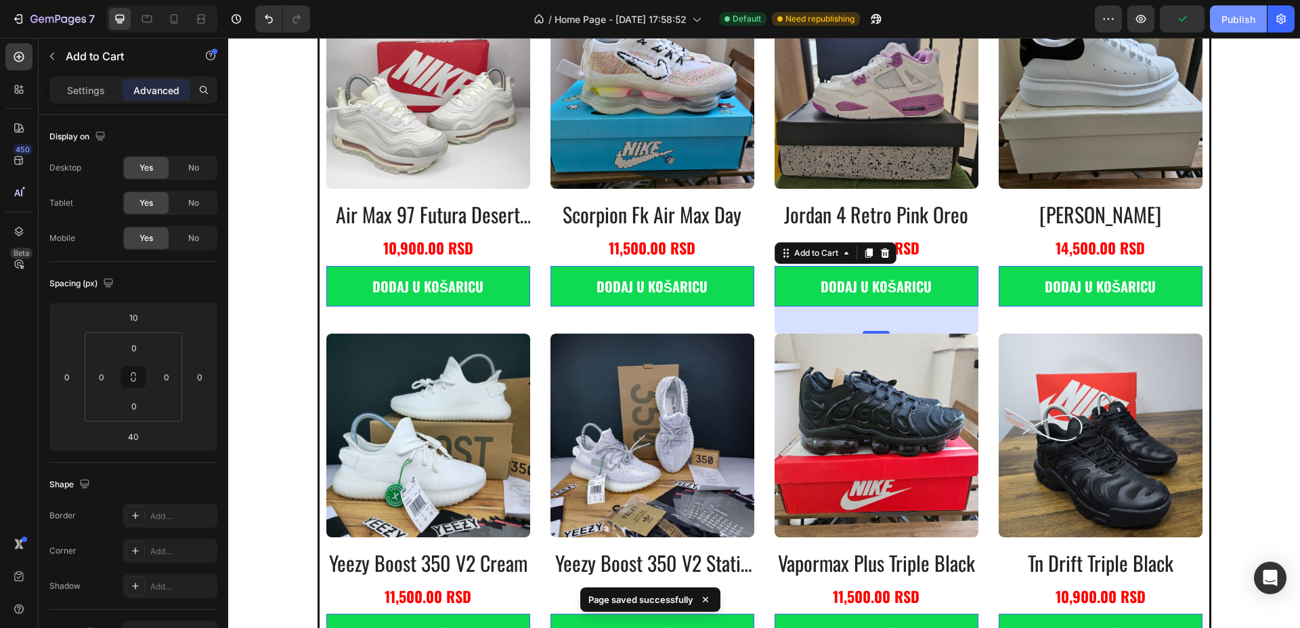
click at [1223, 22] on div "Publish" at bounding box center [1238, 19] width 34 height 14
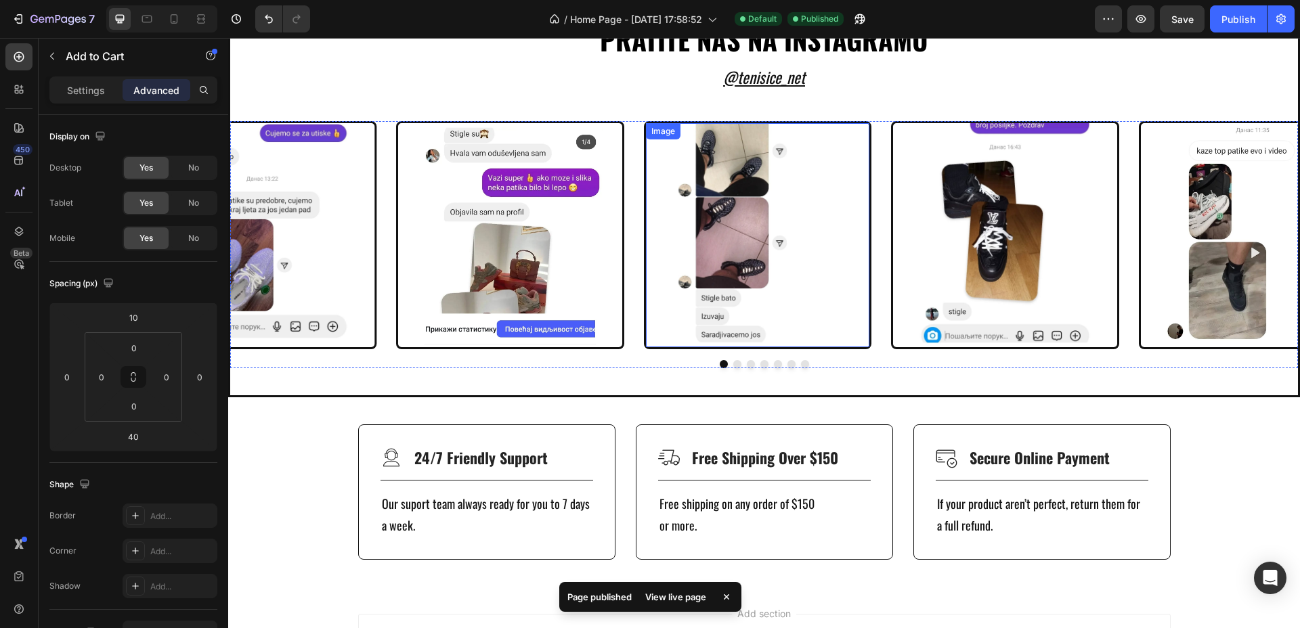
scroll to position [3771, 0]
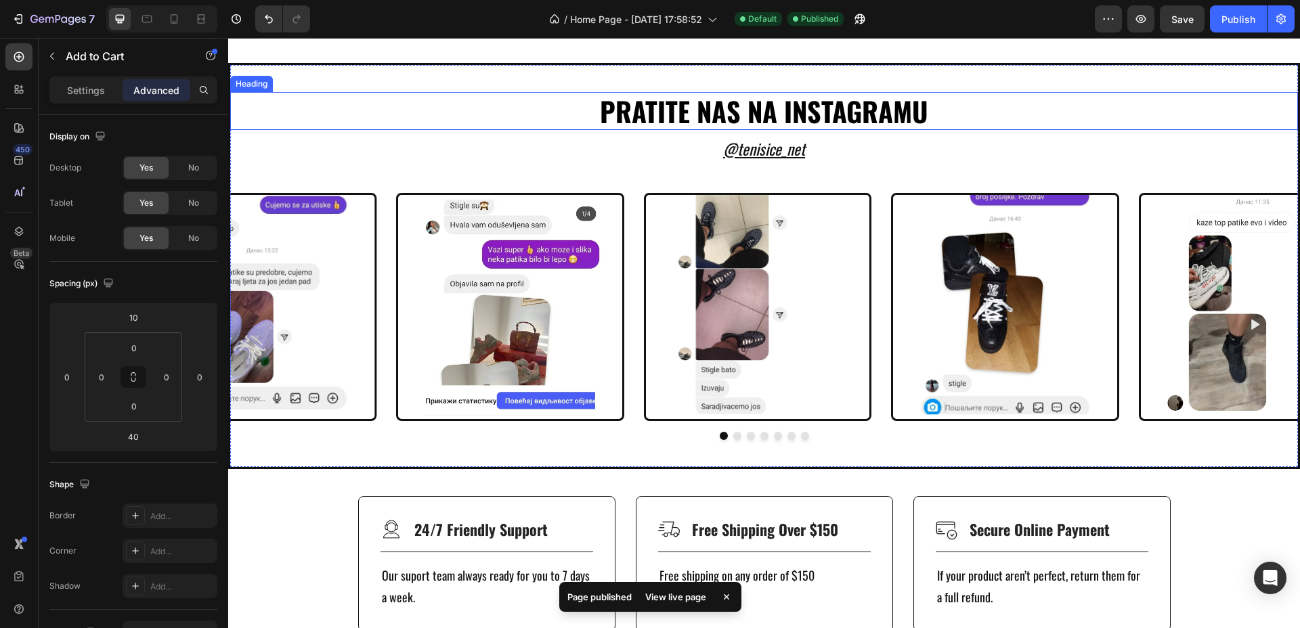
click at [729, 130] on h2 "PRATITE NAS NA INSTAGRAMU" at bounding box center [764, 111] width 812 height 38
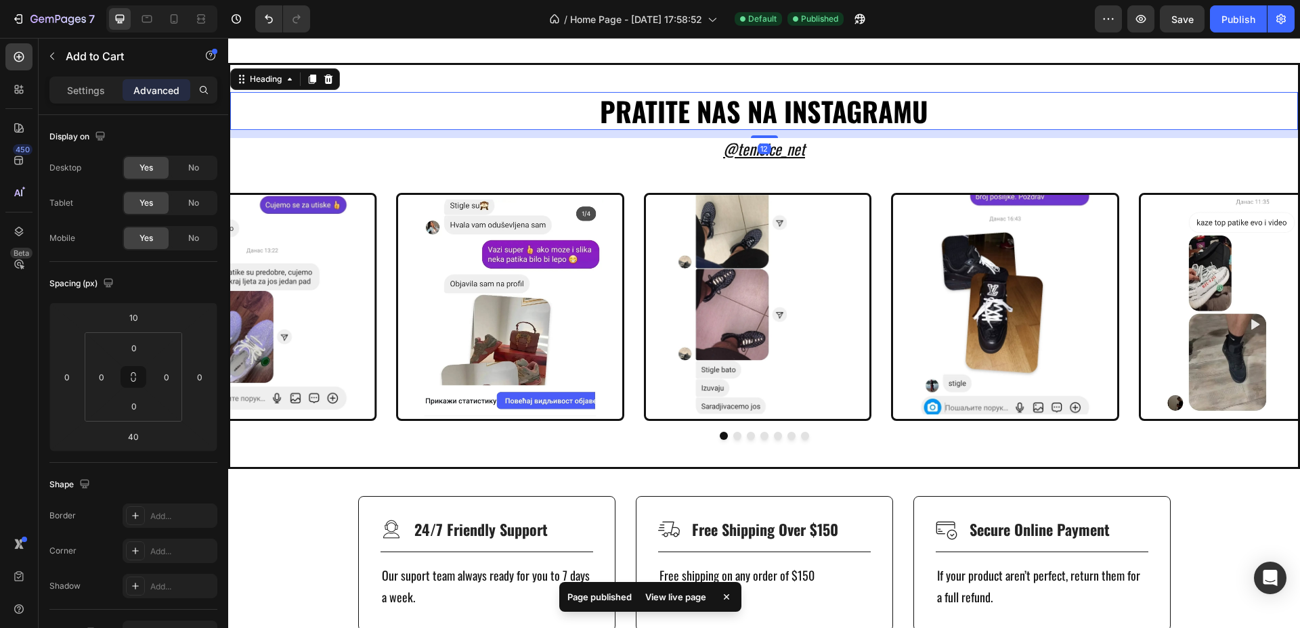
click at [729, 130] on h2 "PRATITE NAS NA INSTAGRAMU" at bounding box center [764, 111] width 812 height 38
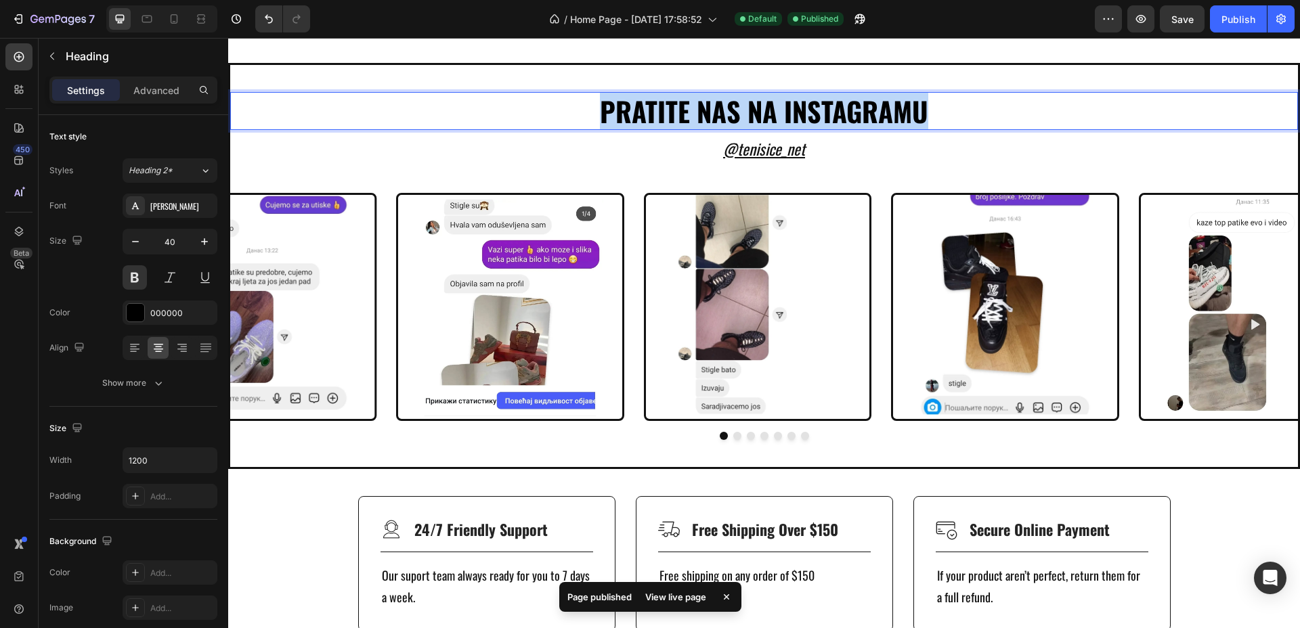
click at [729, 129] on p "PRATITE NAS NA INSTAGRAMU" at bounding box center [764, 110] width 810 height 35
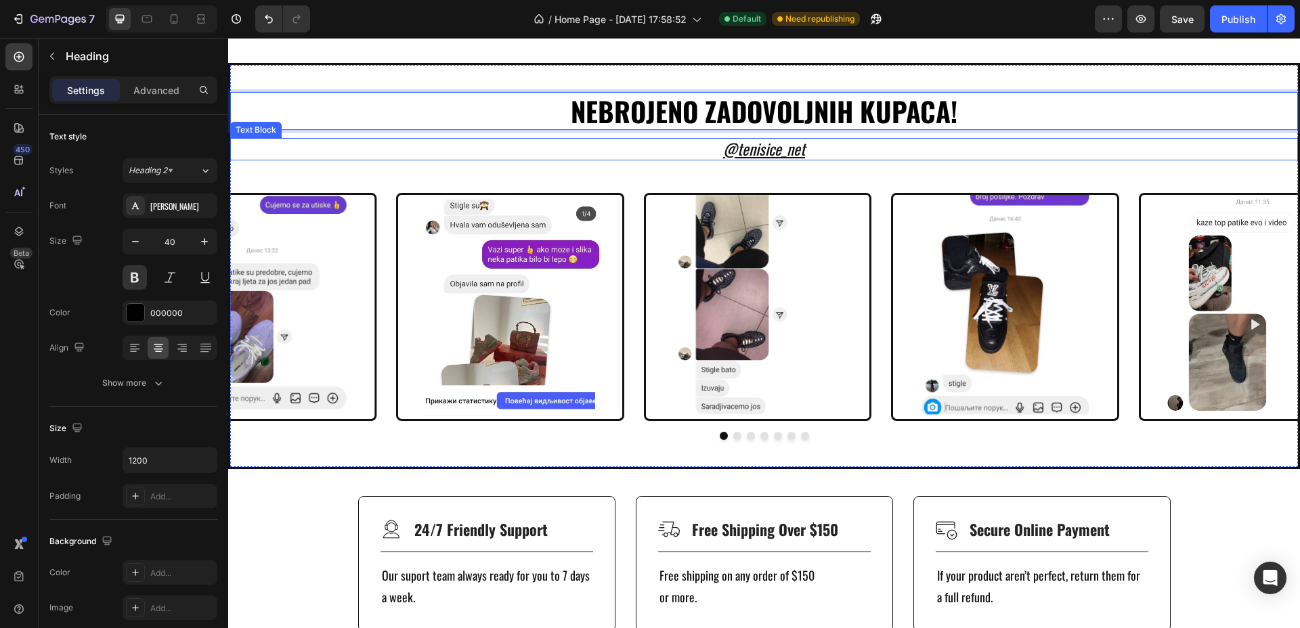
drag, startPoint x: 817, startPoint y: 441, endPoint x: 756, endPoint y: 428, distance: 62.3
click at [817, 160] on p "@ TENISICE_NET" at bounding box center [764, 149] width 1065 height 20
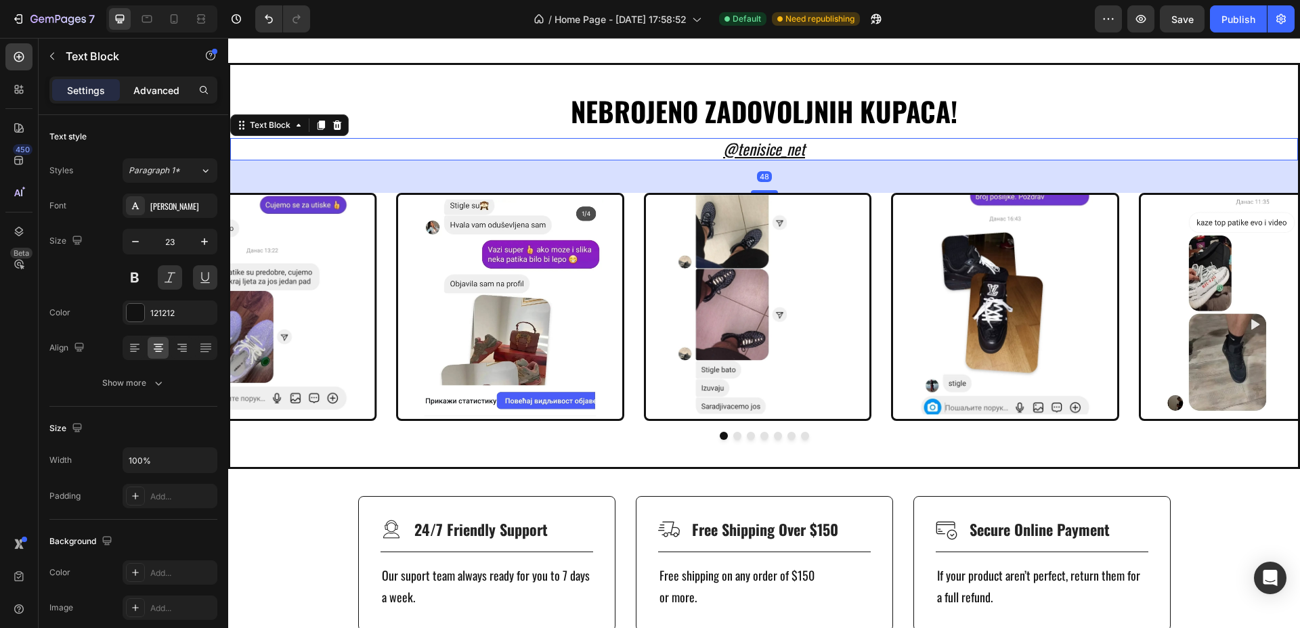
click at [153, 87] on p "Advanced" at bounding box center [156, 90] width 46 height 14
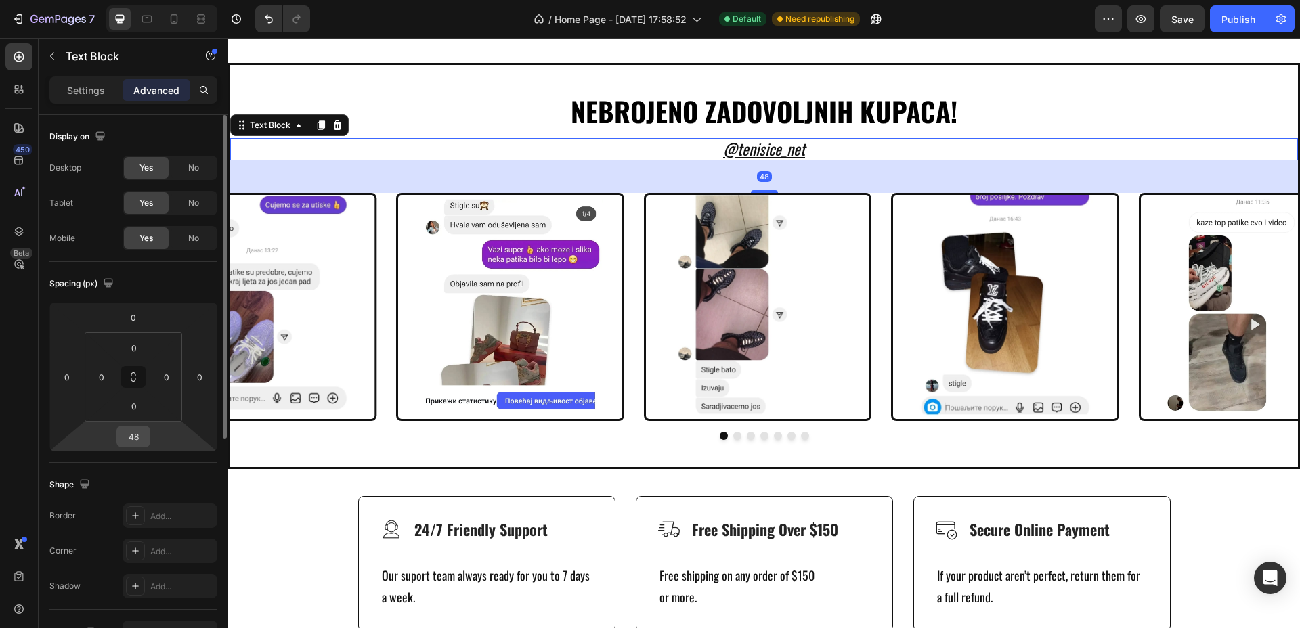
click at [141, 434] on input "48" at bounding box center [133, 436] width 27 height 20
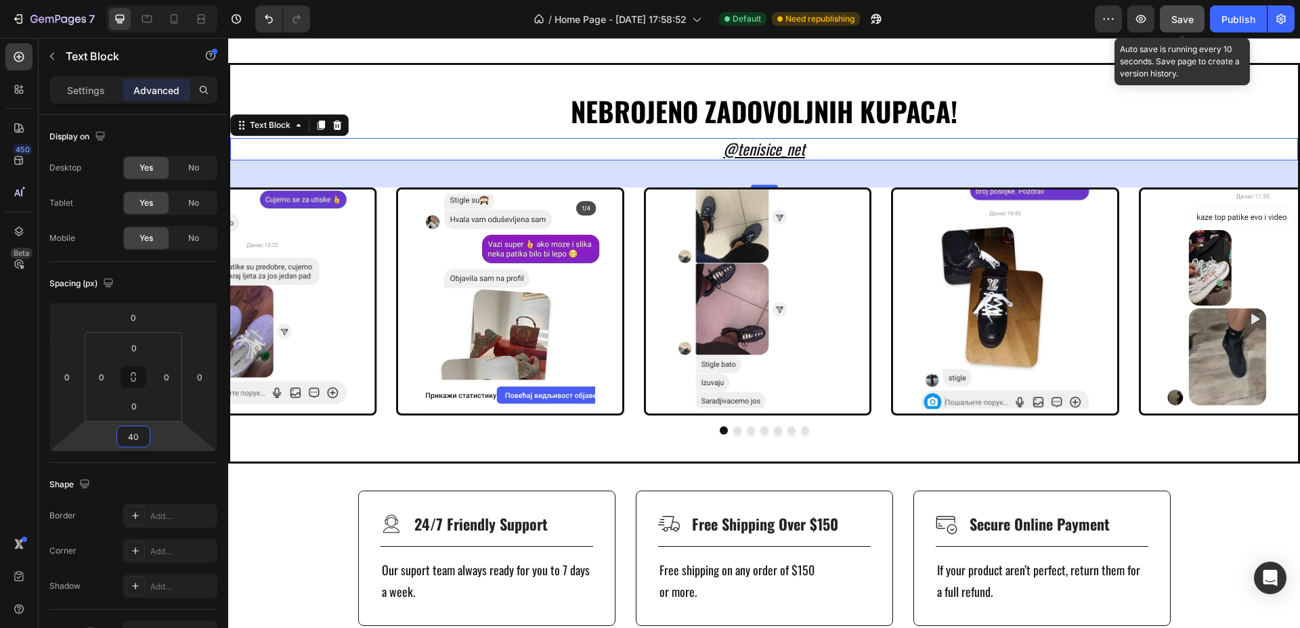
type input "40"
click at [1179, 28] on button "Save" at bounding box center [1182, 18] width 45 height 27
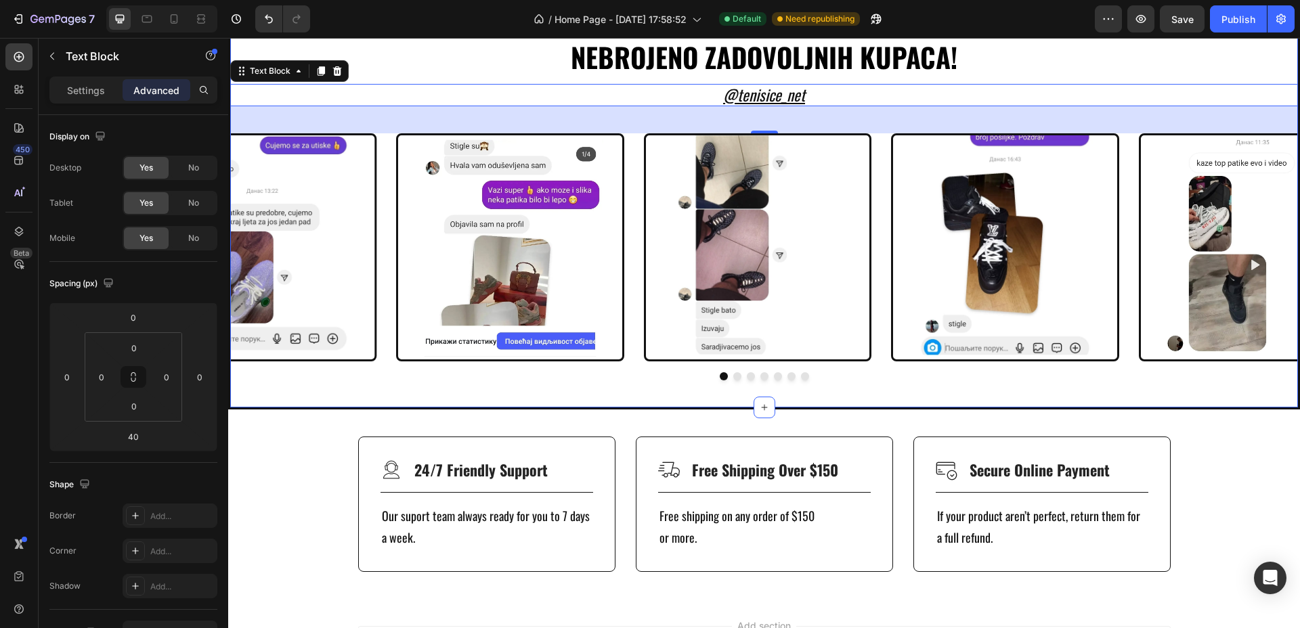
scroll to position [4194, 0]
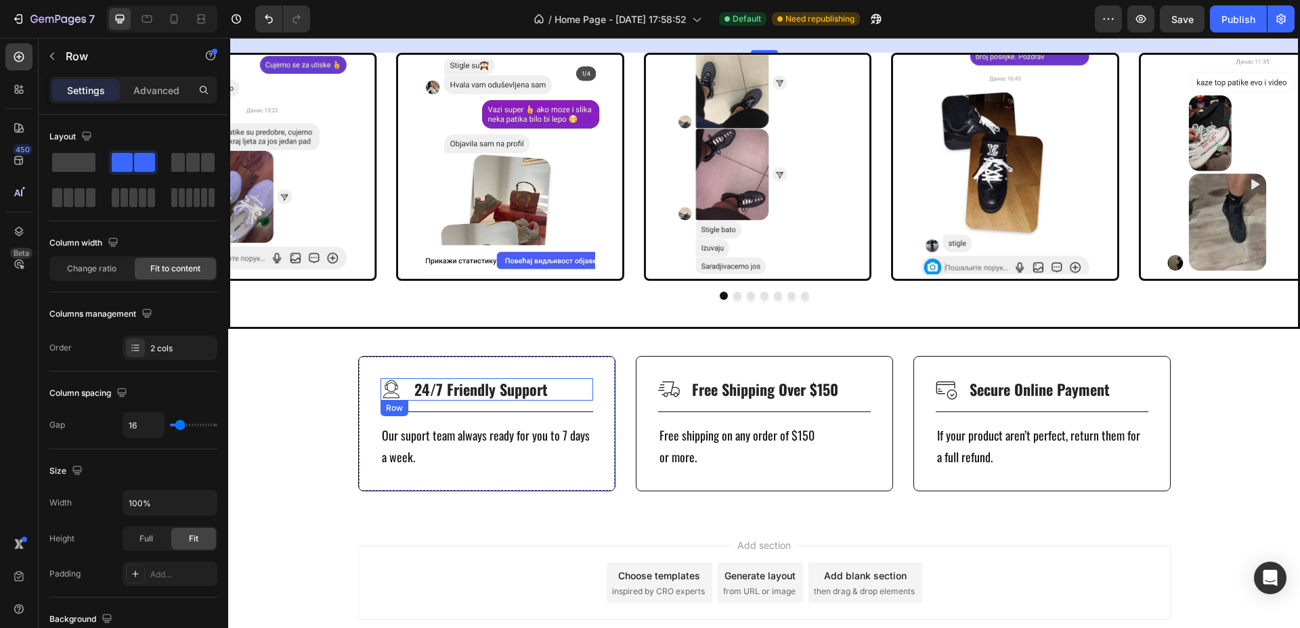
click at [542, 391] on div "Image 24/7 Friendly Support Text Block Row" at bounding box center [486, 389] width 213 height 22
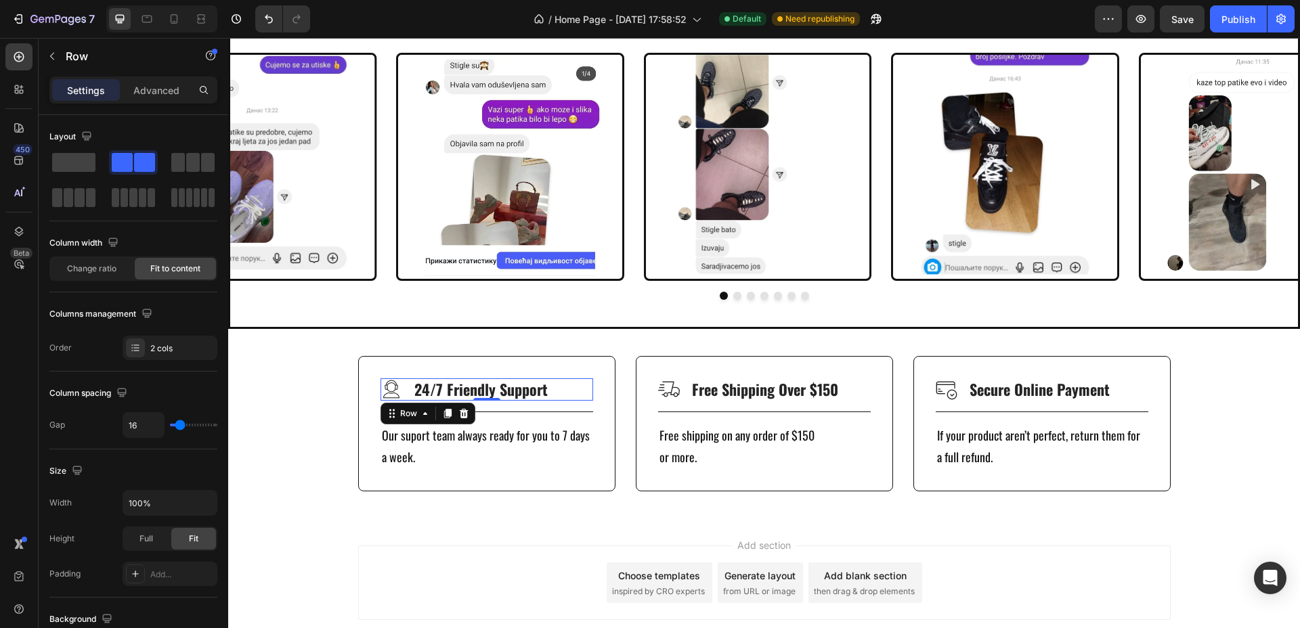
click at [542, 391] on div "Image 24/7 Friendly Support Text Block Row 0" at bounding box center [486, 389] width 213 height 22
click at [529, 391] on p "24/7 Friendly Support" at bounding box center [480, 390] width 133 height 20
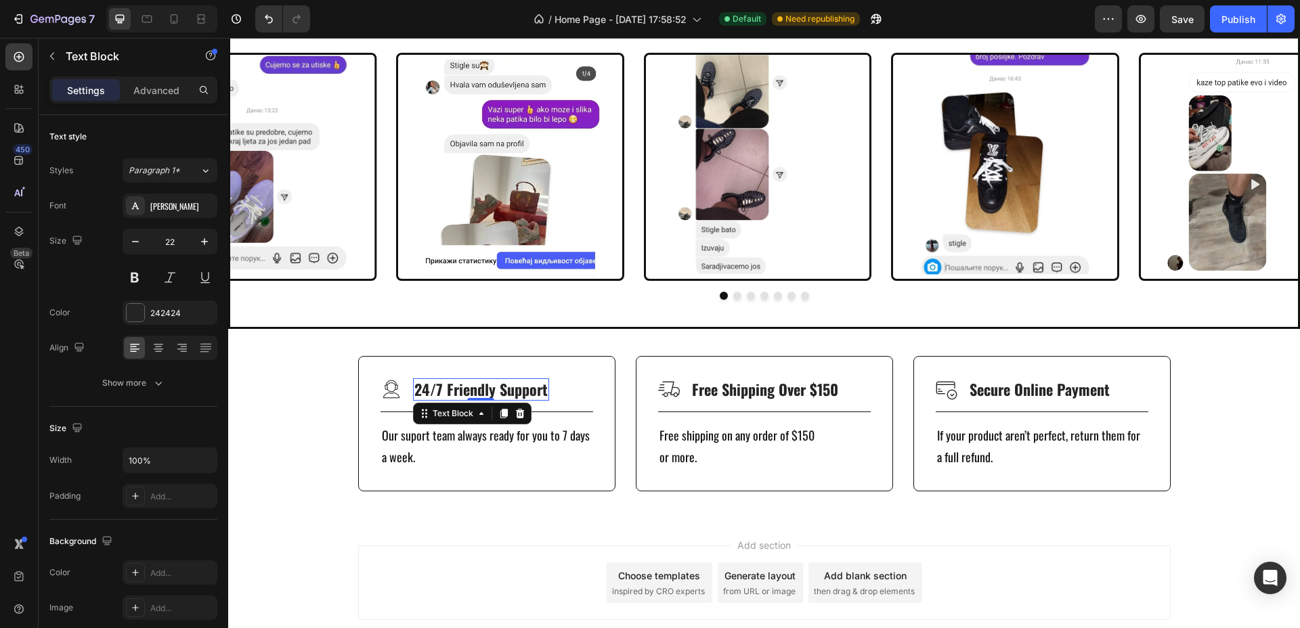
click at [529, 391] on p "24/7 Friendly Support" at bounding box center [480, 390] width 133 height 20
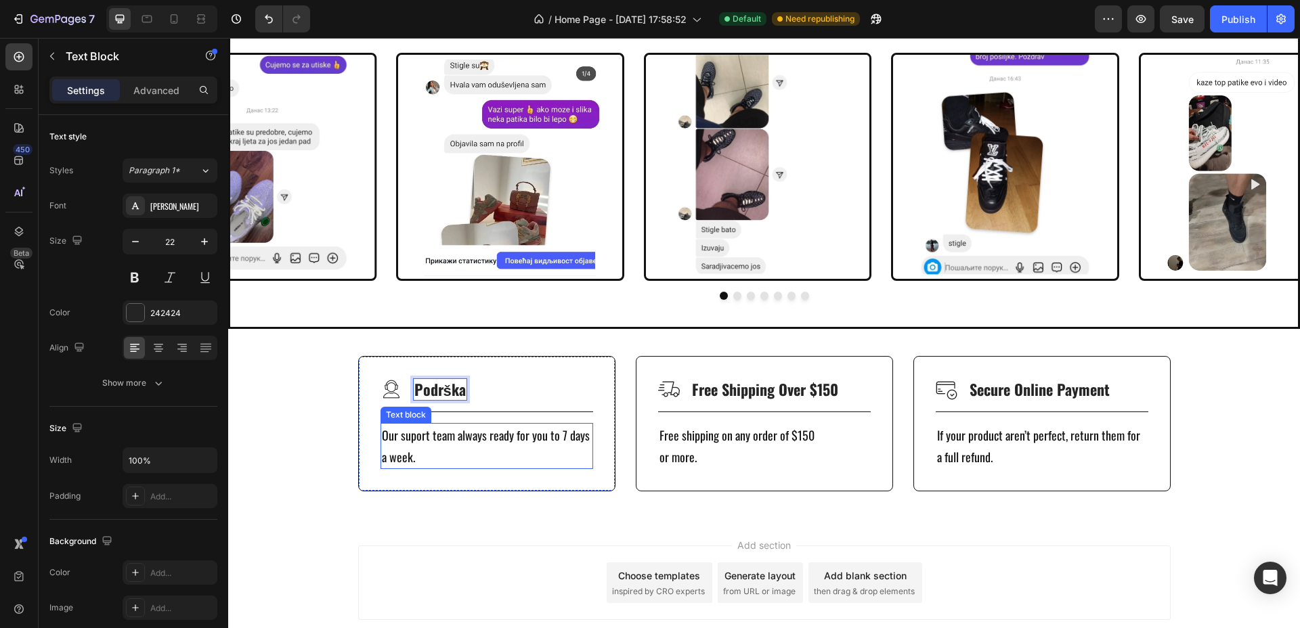
click at [451, 433] on p "Our suport team always ready for you to 7 days a week." at bounding box center [487, 446] width 210 height 44
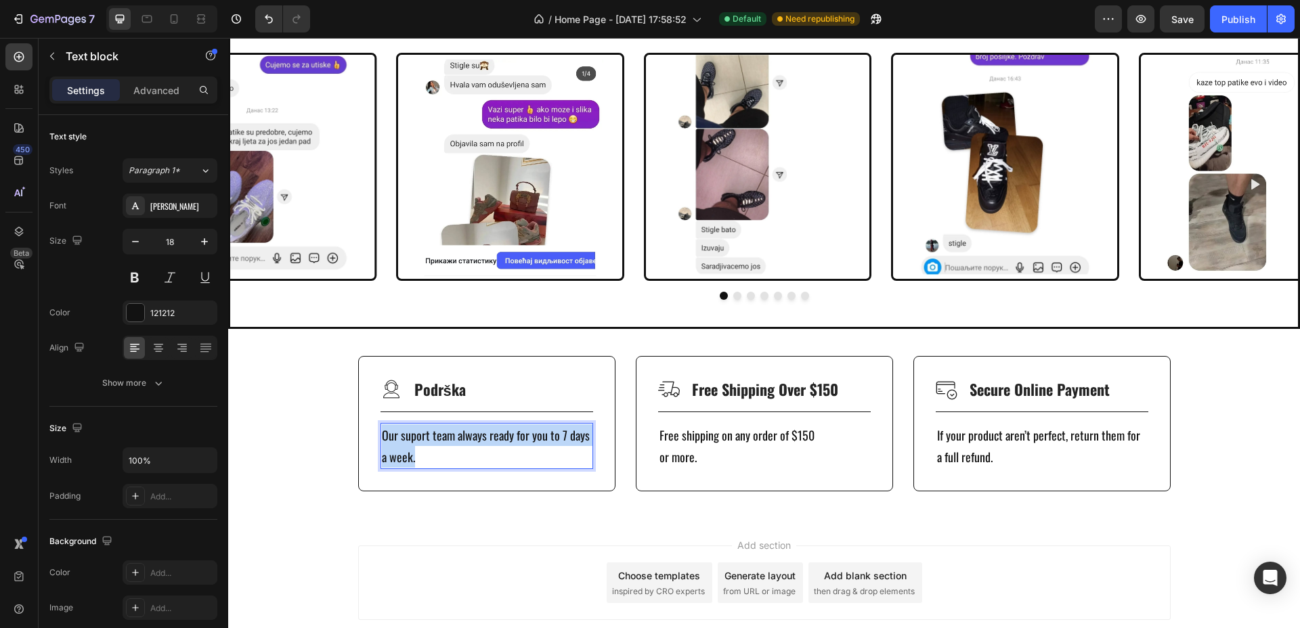
click at [451, 433] on p "Our suport team always ready for you to 7 days a week." at bounding box center [487, 446] width 210 height 44
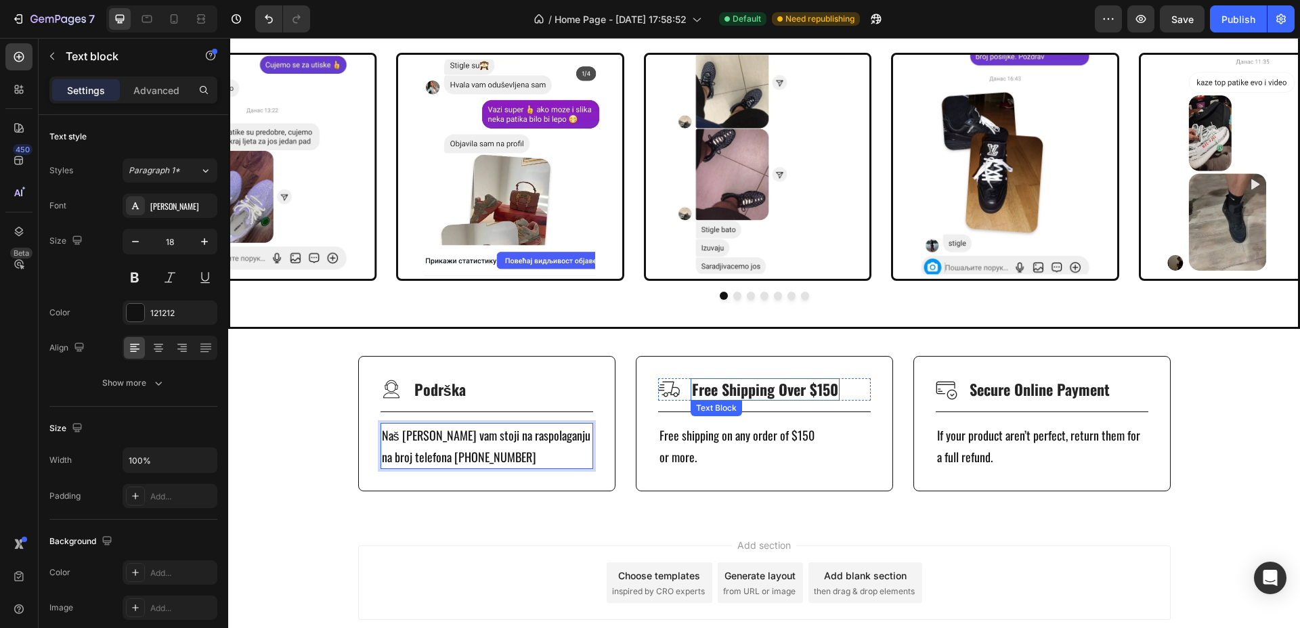
click at [766, 385] on p "Free Shipping Over $150" at bounding box center [765, 390] width 146 height 20
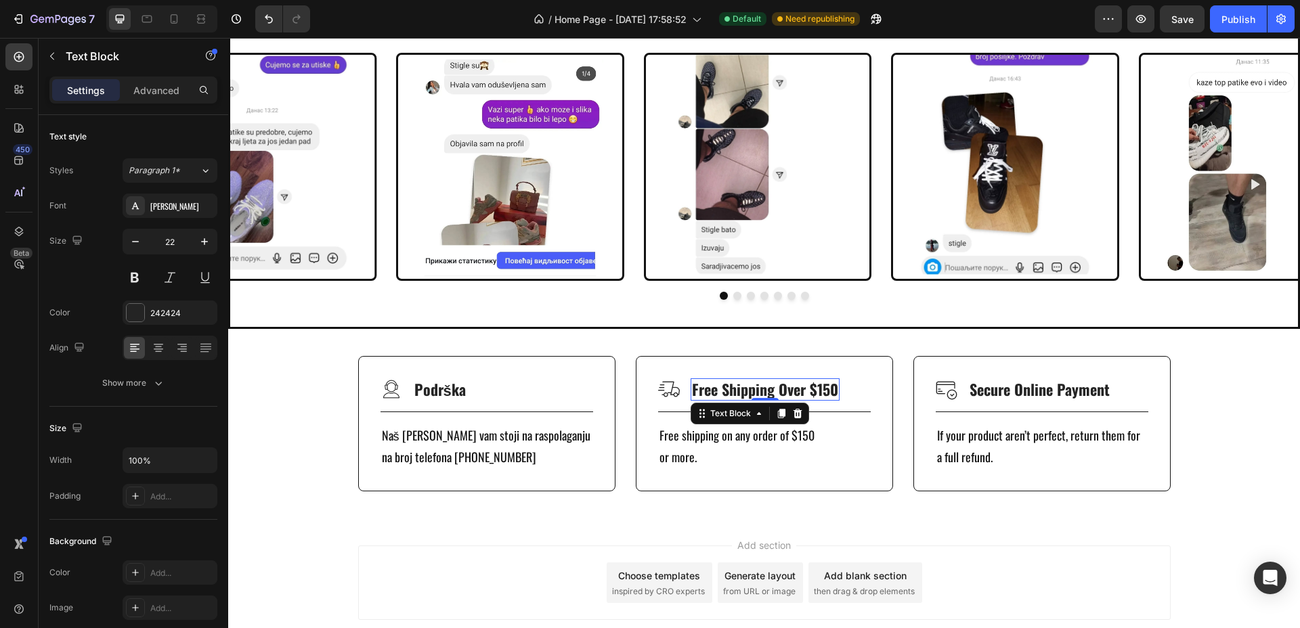
click at [766, 385] on p "Free Shipping Over $150" at bounding box center [765, 390] width 146 height 20
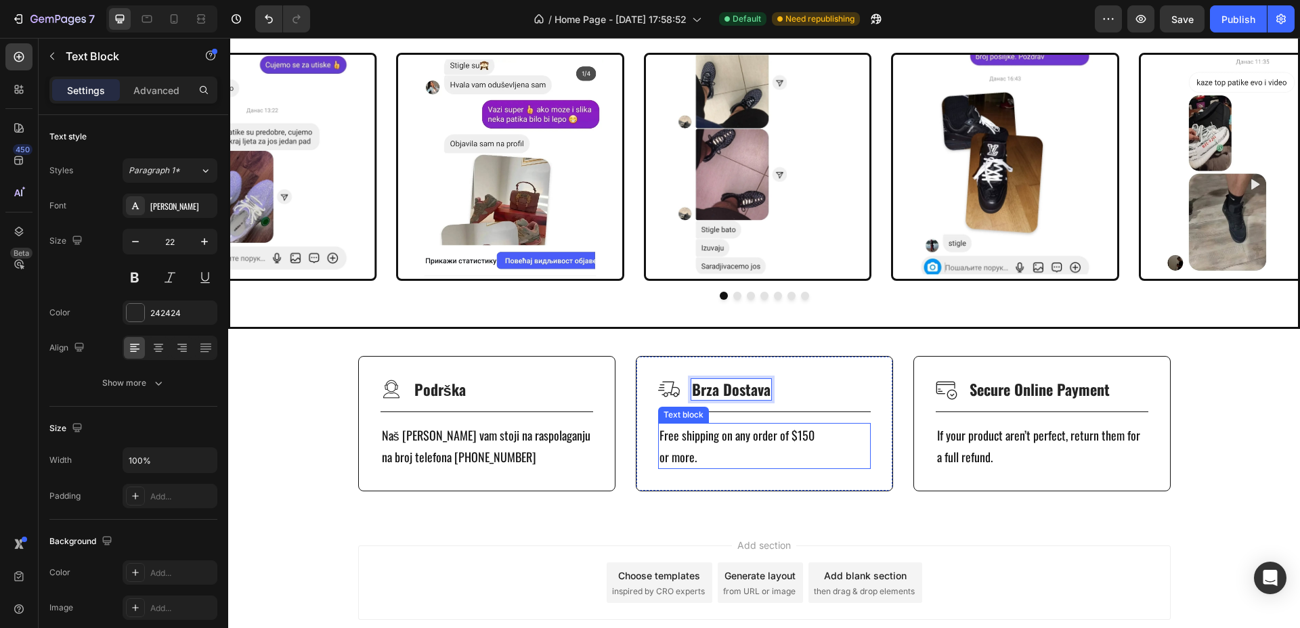
click at [714, 444] on p "Free shipping on any order of $150 or more." at bounding box center [764, 446] width 210 height 44
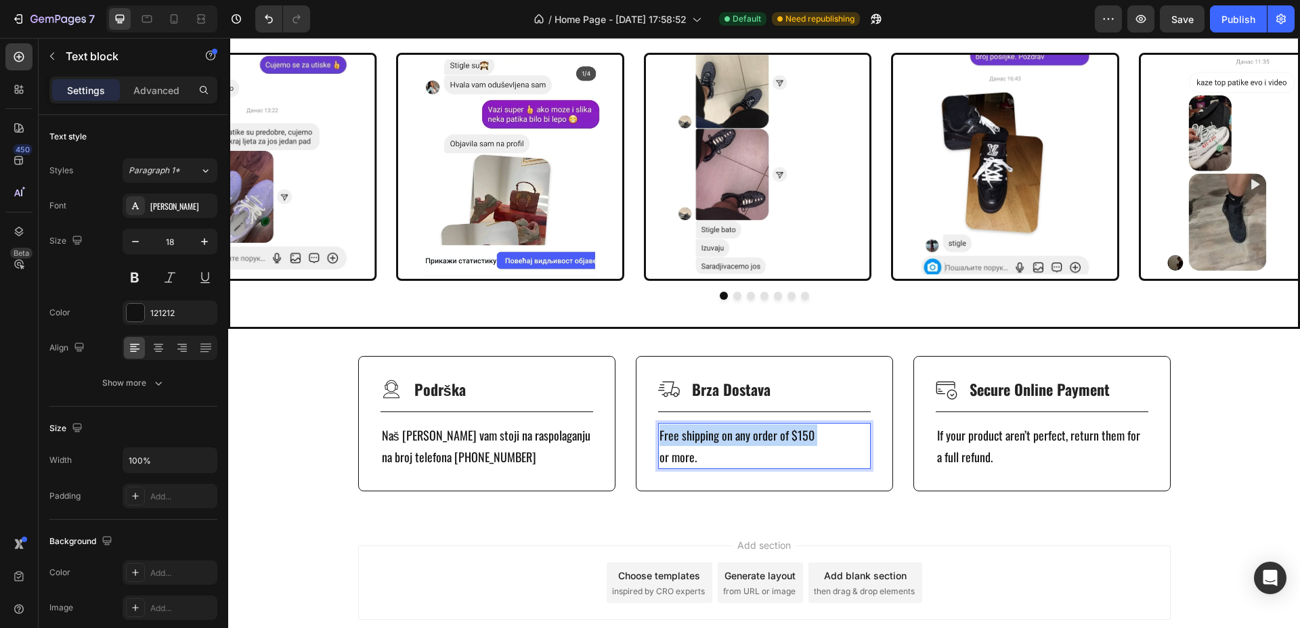
click at [714, 444] on p "Free shipping on any order of $150 or more." at bounding box center [764, 446] width 210 height 44
click at [1011, 389] on p "Secure Online Payment" at bounding box center [1039, 390] width 140 height 20
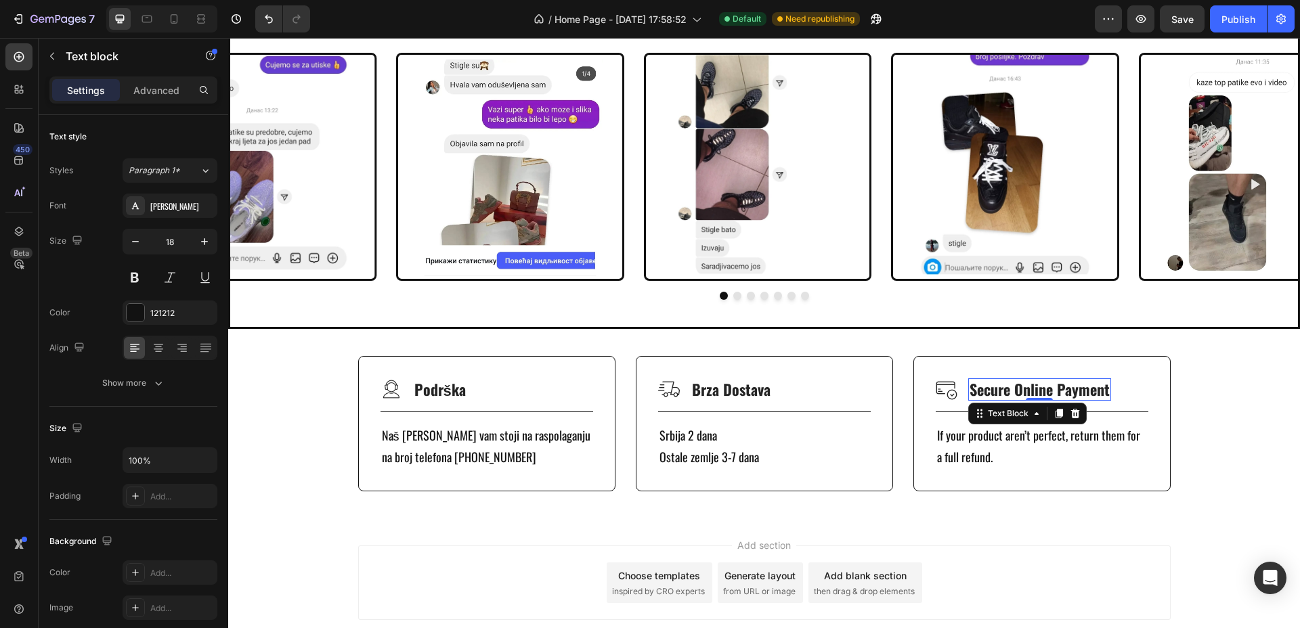
click at [1010, 389] on p "Secure Online Payment" at bounding box center [1039, 390] width 140 height 20
click at [980, 391] on p "PLaćanje Pouzećem" at bounding box center [1029, 390] width 120 height 20
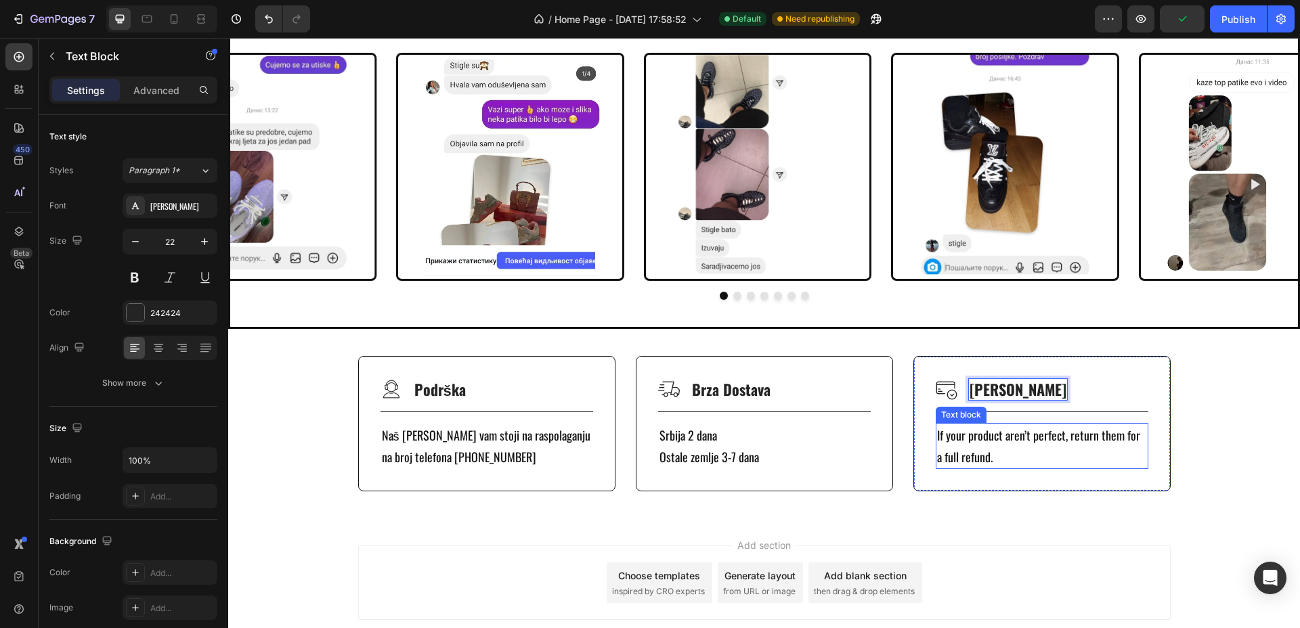
click at [992, 442] on p "If your product aren’t perfect, return them for a full refund." at bounding box center [1042, 446] width 210 height 44
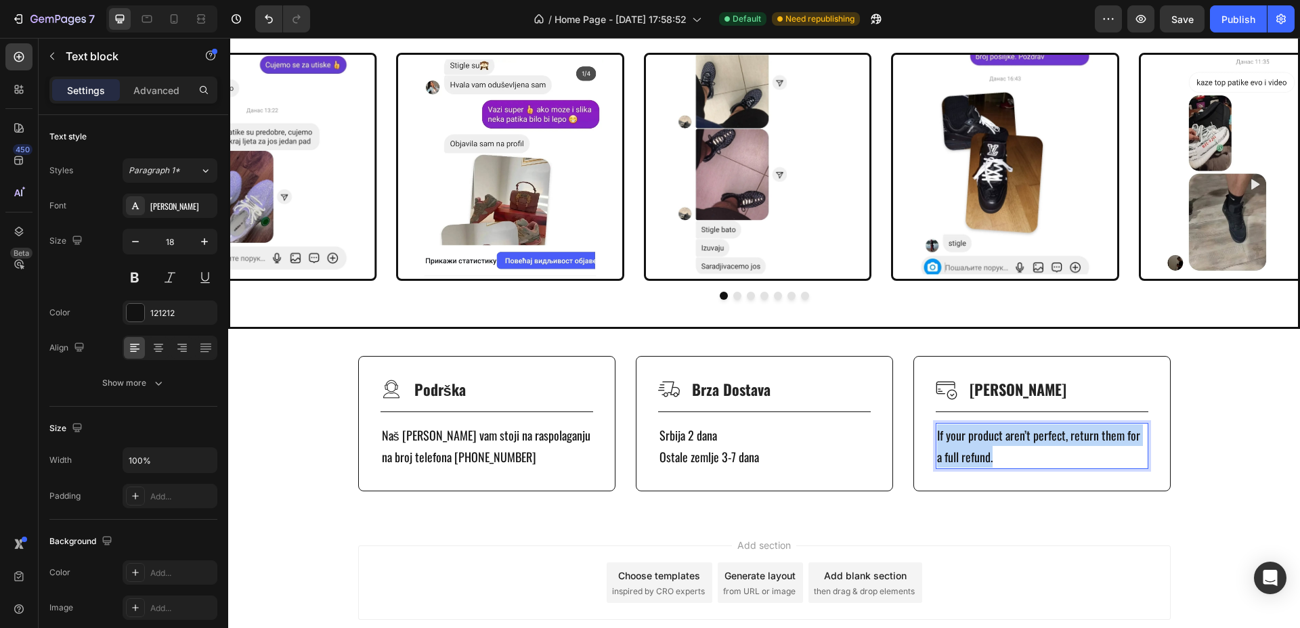
click at [992, 442] on p "If your product aren’t perfect, return them for a full refund." at bounding box center [1042, 446] width 210 height 44
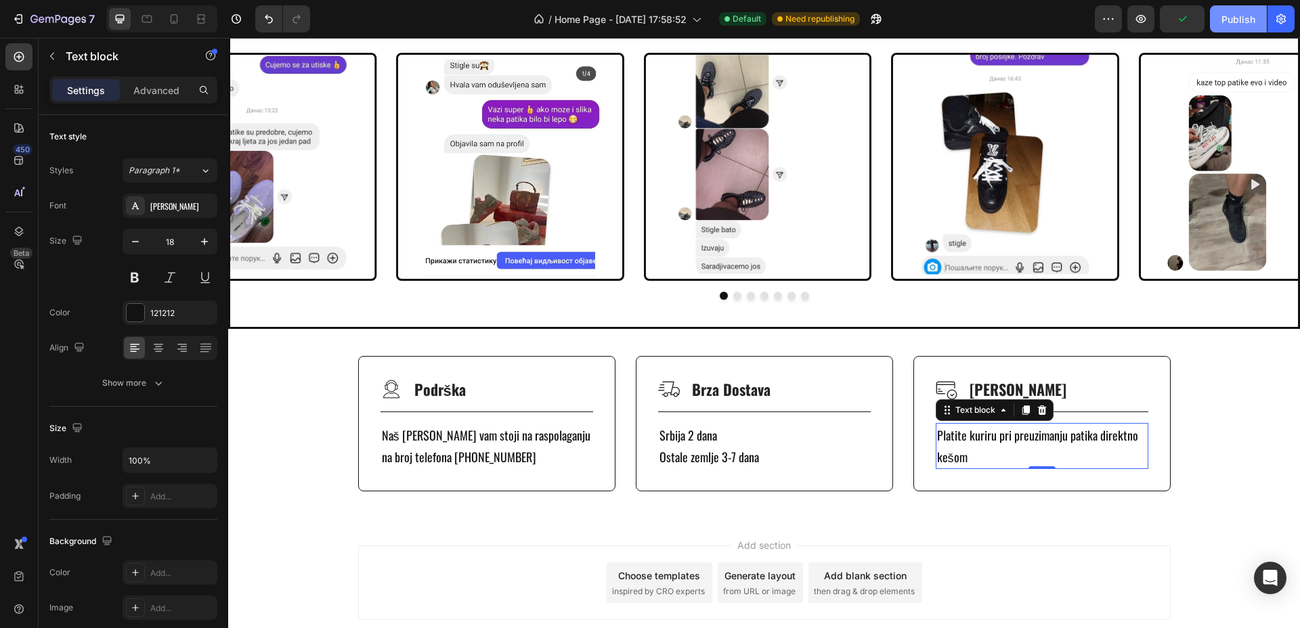
click at [1244, 15] on div "Publish" at bounding box center [1238, 19] width 34 height 14
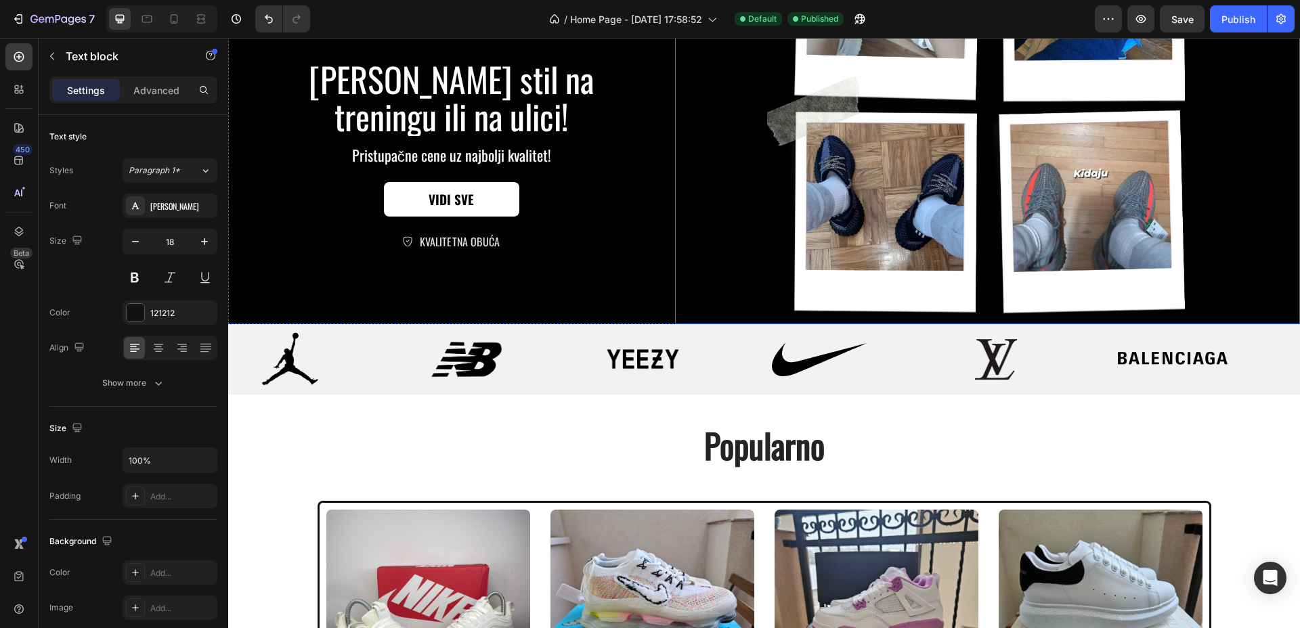
scroll to position [215, 0]
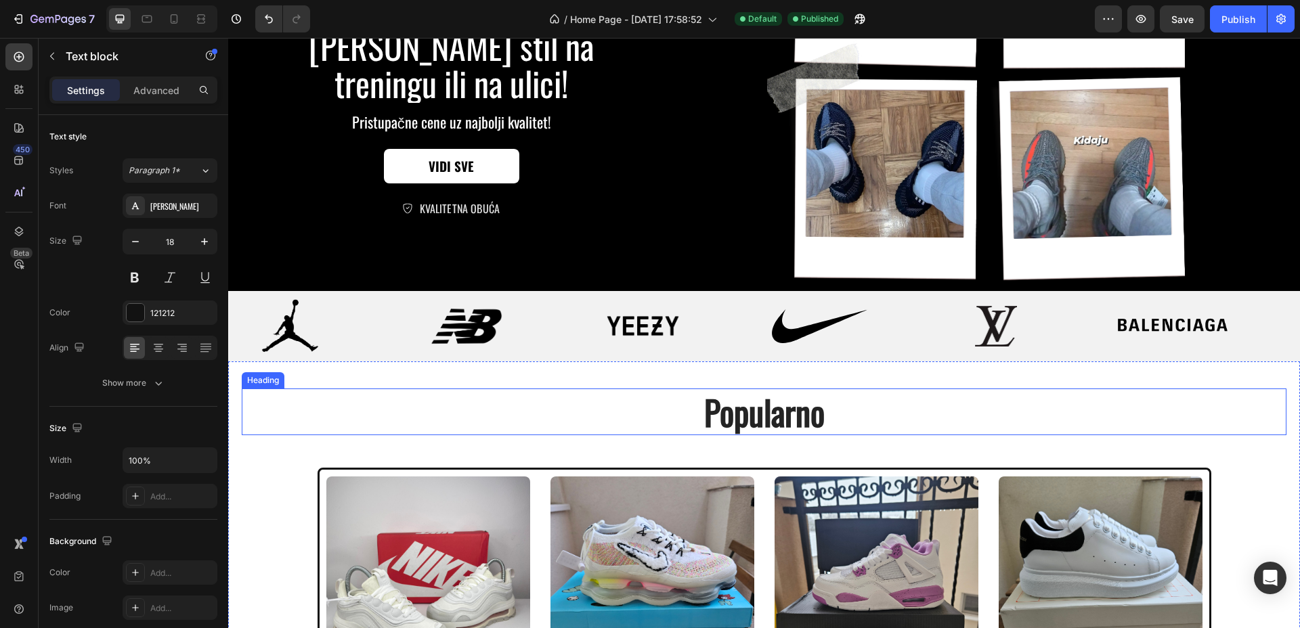
click at [770, 422] on h2 "popularno" at bounding box center [764, 412] width 812 height 47
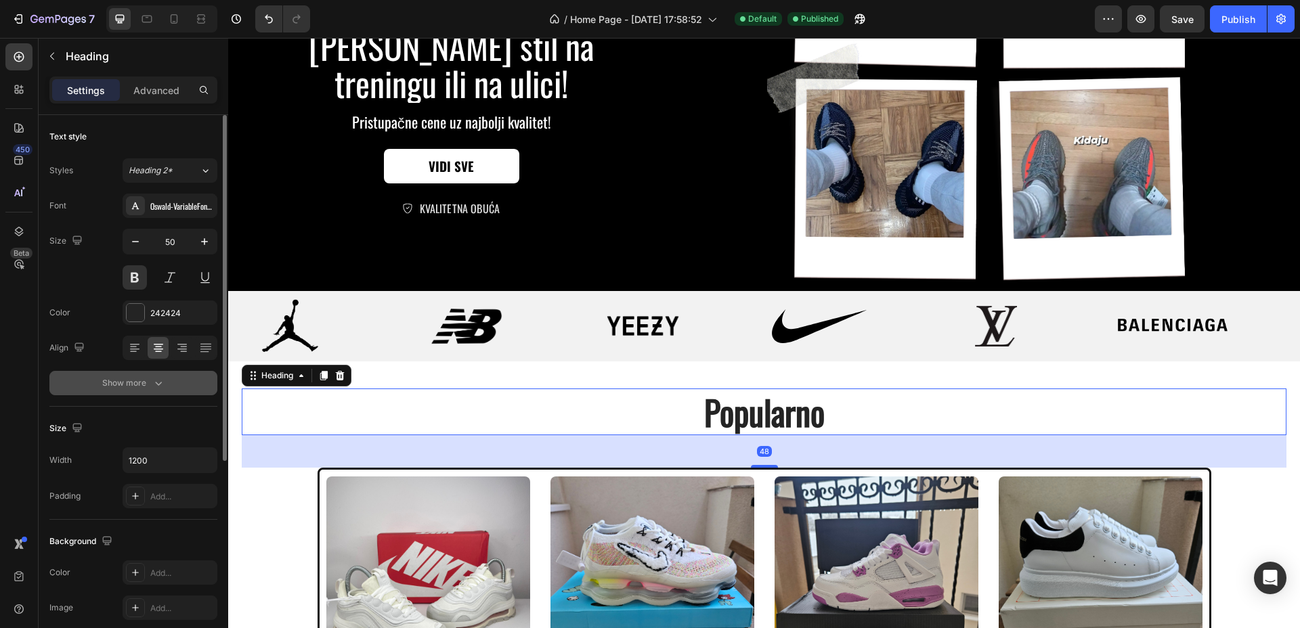
click at [162, 387] on icon "button" at bounding box center [159, 383] width 14 height 14
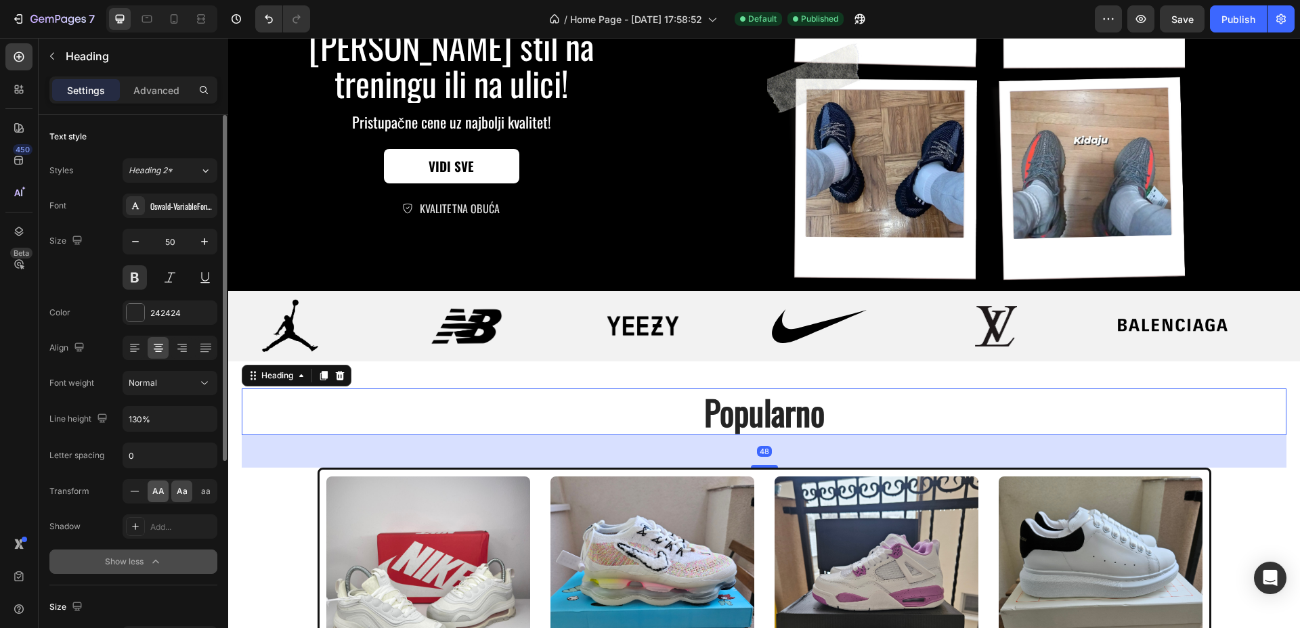
click at [159, 491] on span "AA" at bounding box center [158, 491] width 12 height 12
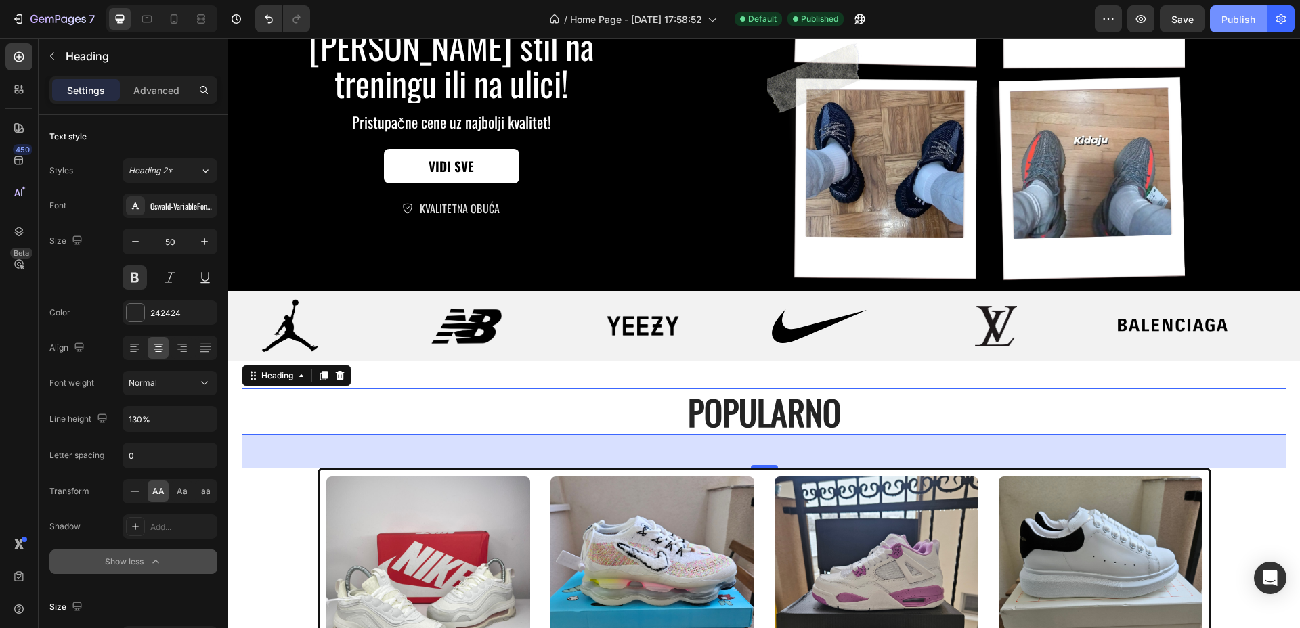
click at [1241, 10] on button "Publish" at bounding box center [1238, 18] width 57 height 27
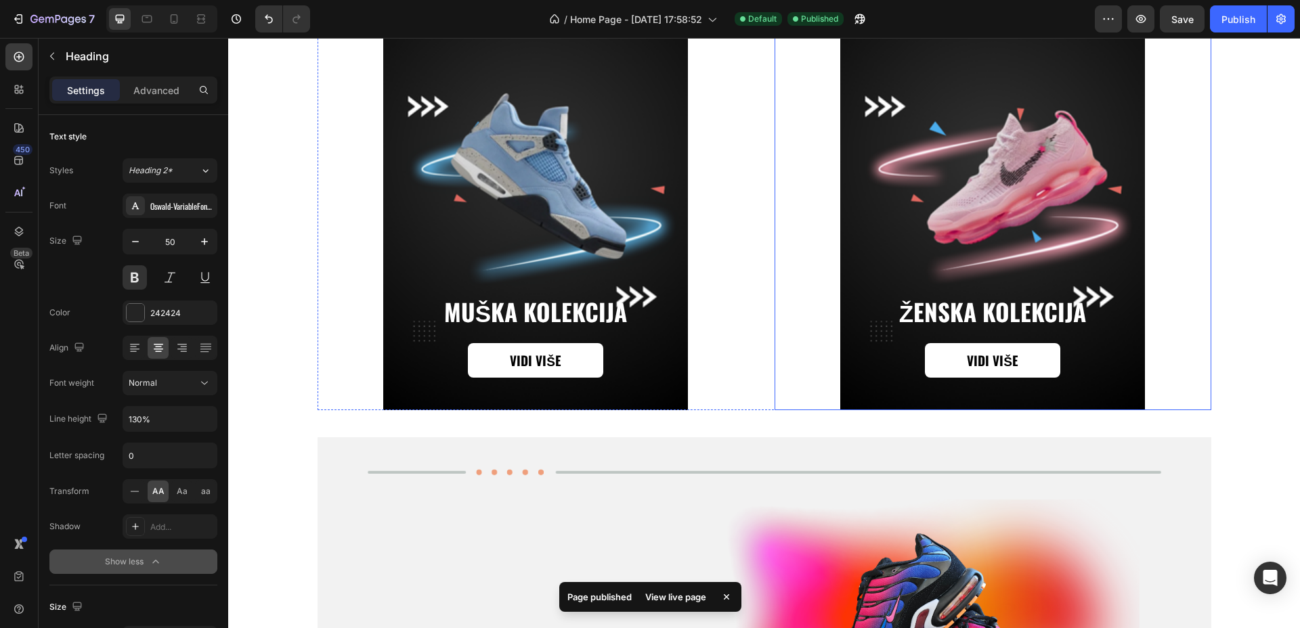
scroll to position [1608, 0]
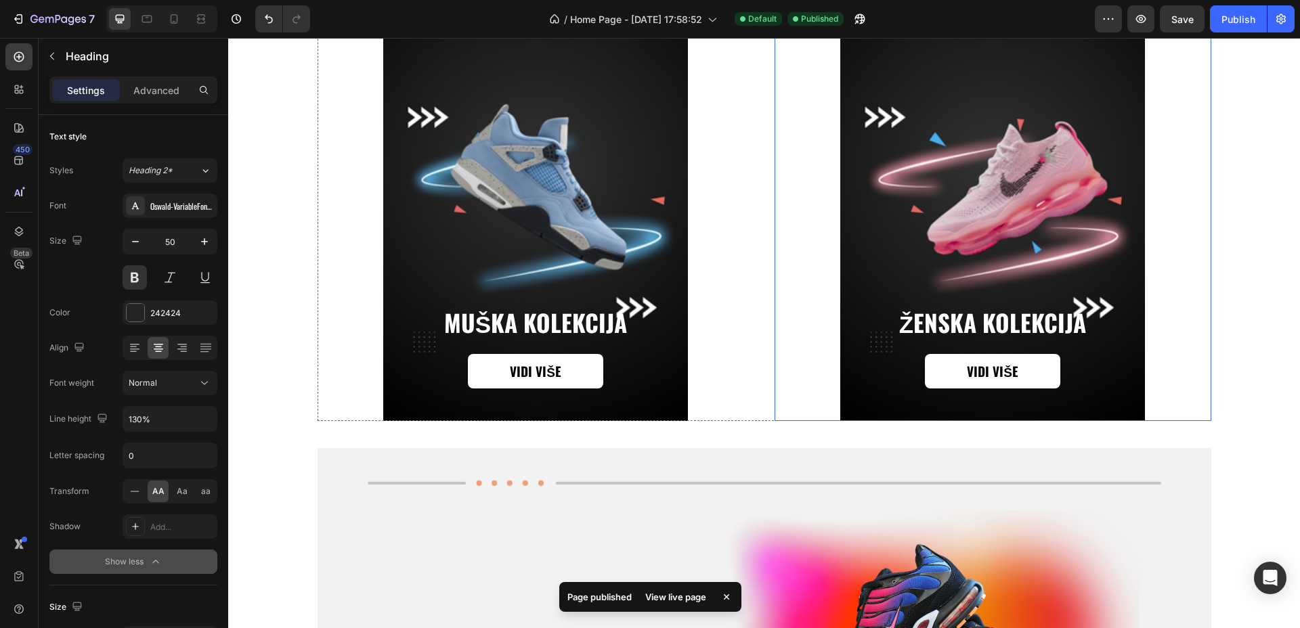
click at [785, 192] on div "Background Image" at bounding box center [992, 167] width 437 height 508
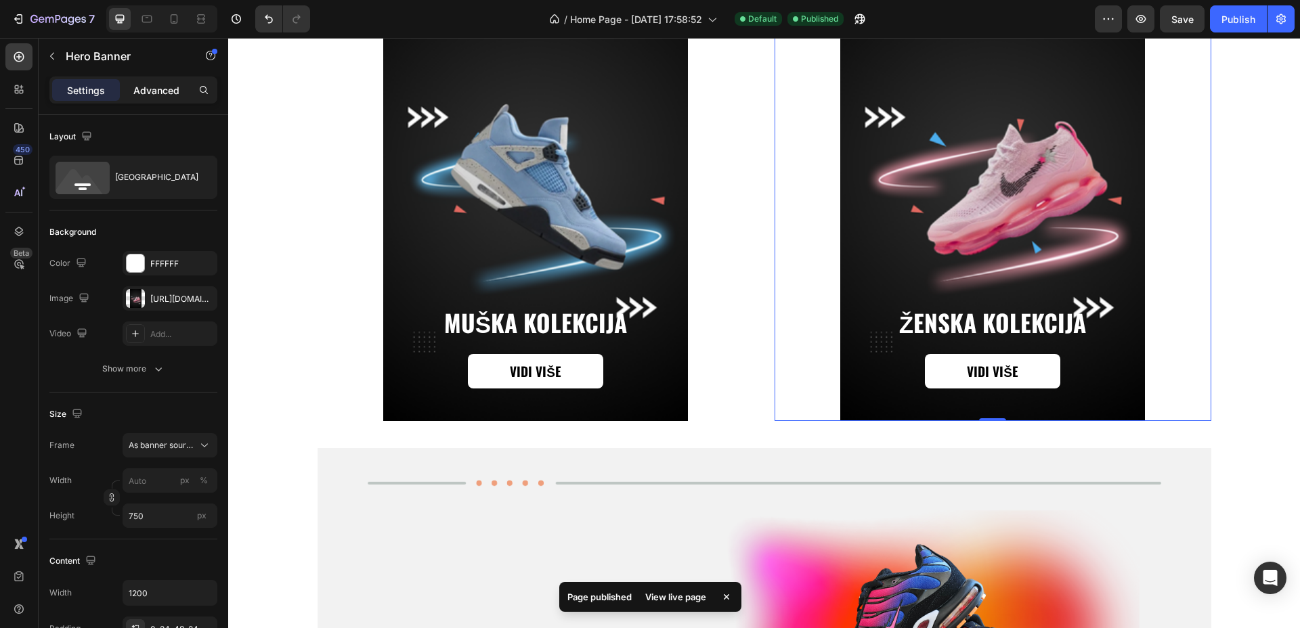
click at [173, 89] on p "Advanced" at bounding box center [156, 90] width 46 height 14
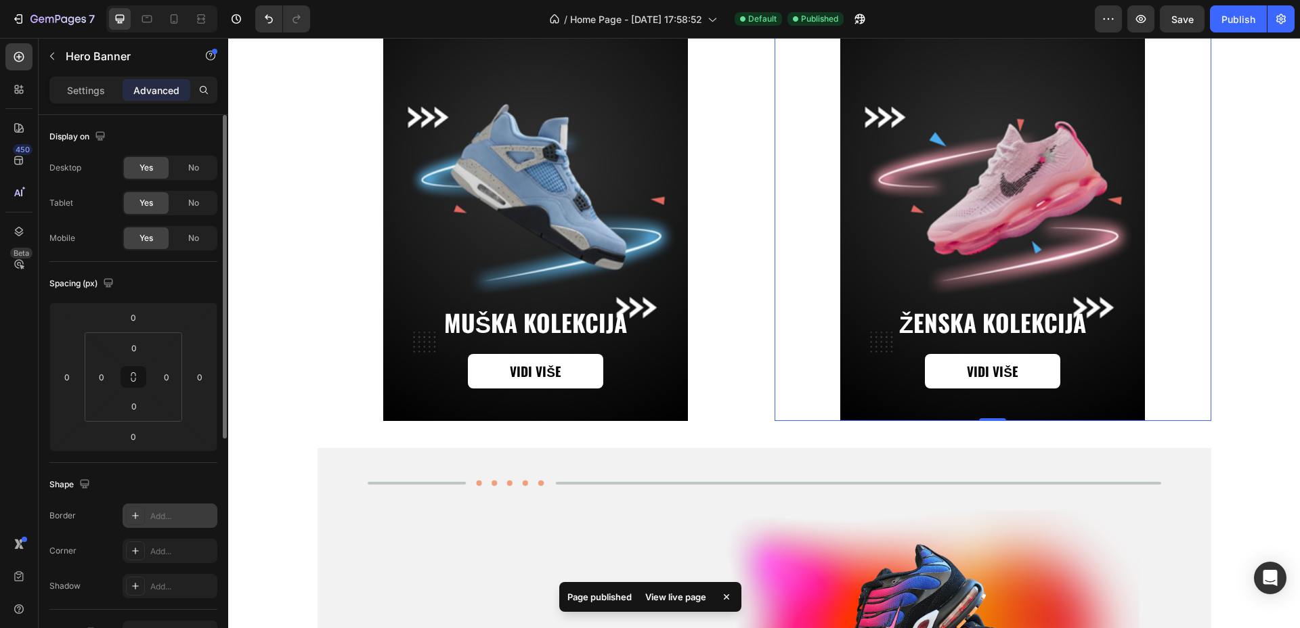
click at [181, 523] on div "Add..." at bounding box center [170, 516] width 95 height 24
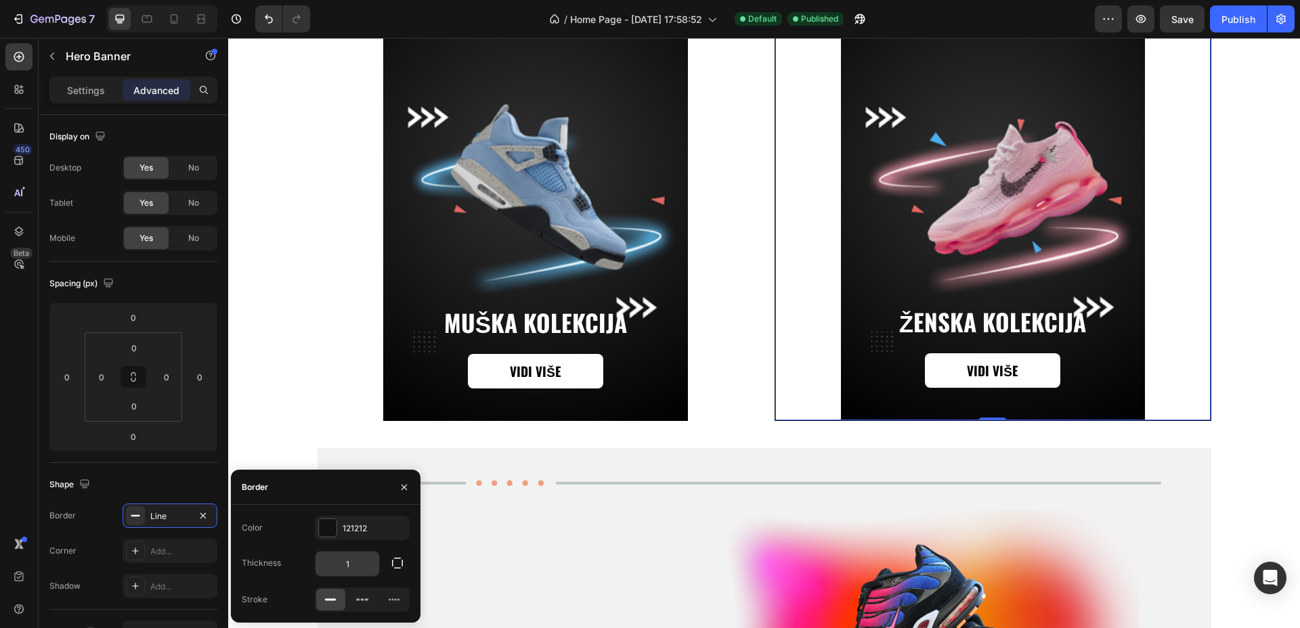
click at [359, 564] on input "1" at bounding box center [347, 564] width 64 height 24
type input "3"
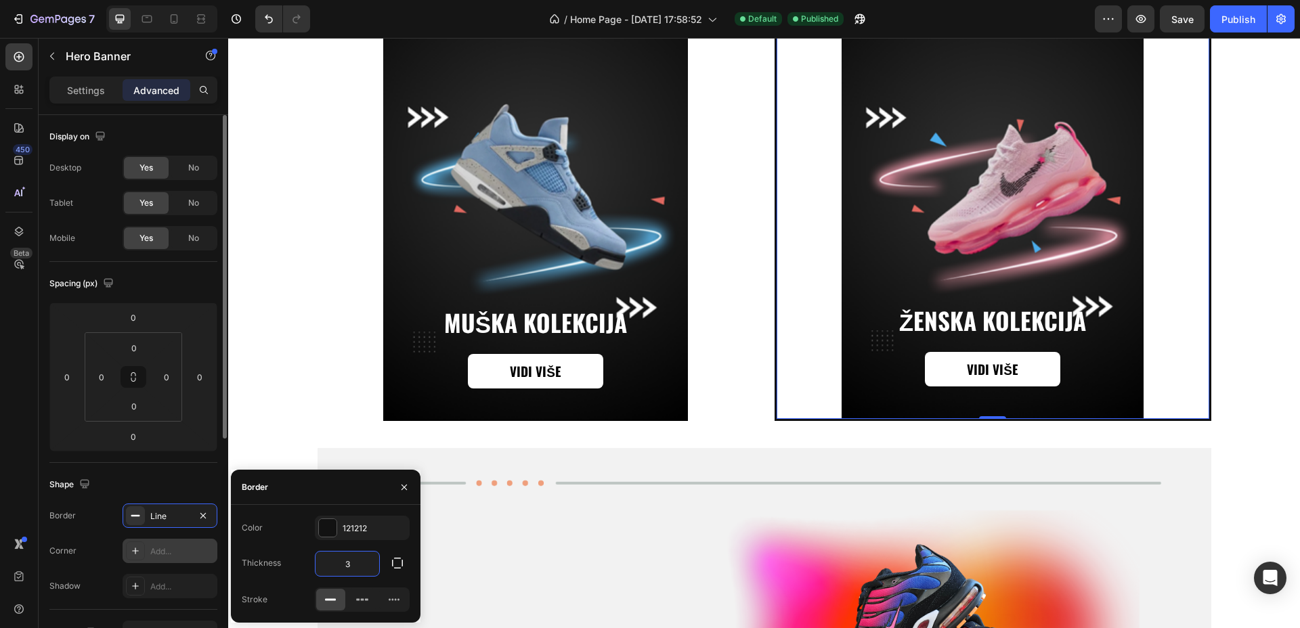
click at [177, 548] on div "Add..." at bounding box center [182, 552] width 64 height 12
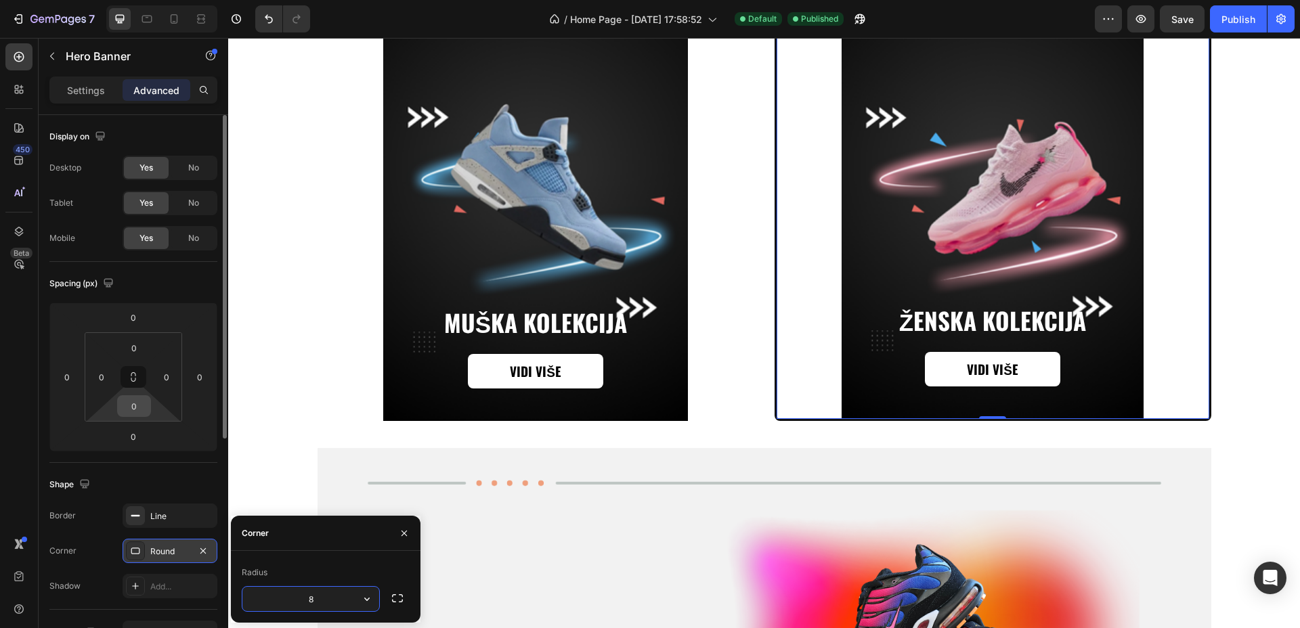
click at [135, 407] on input "0" at bounding box center [133, 406] width 27 height 20
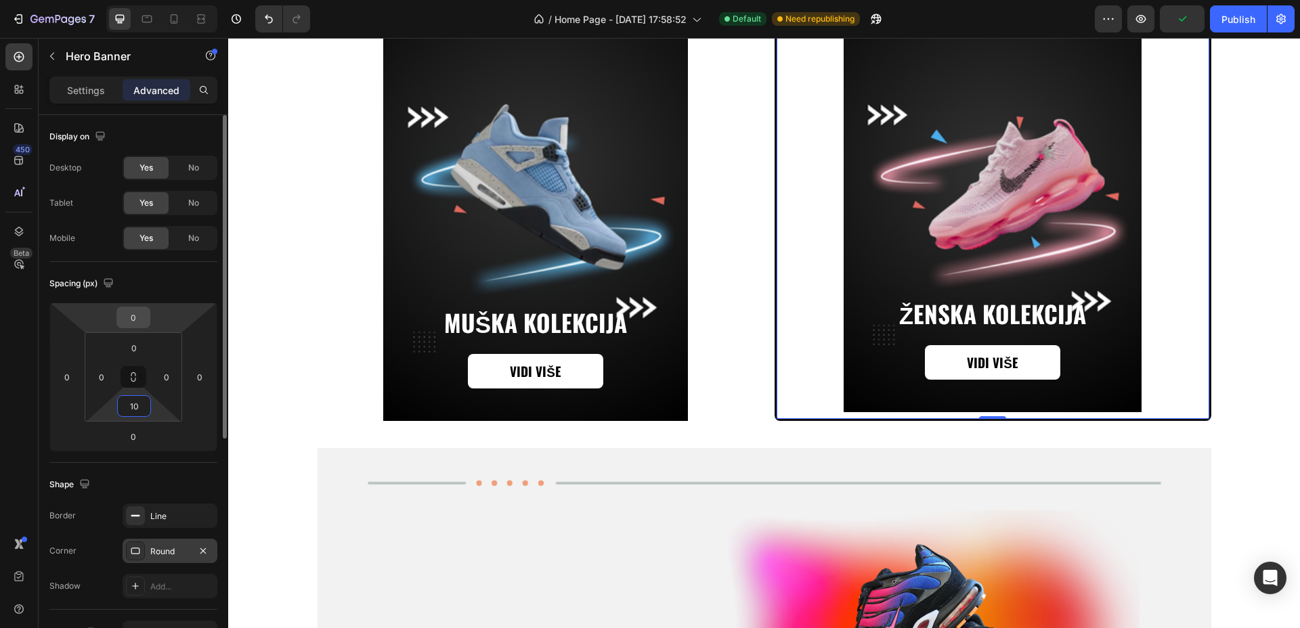
type input "10"
click at [137, 323] on input "0" at bounding box center [133, 317] width 27 height 20
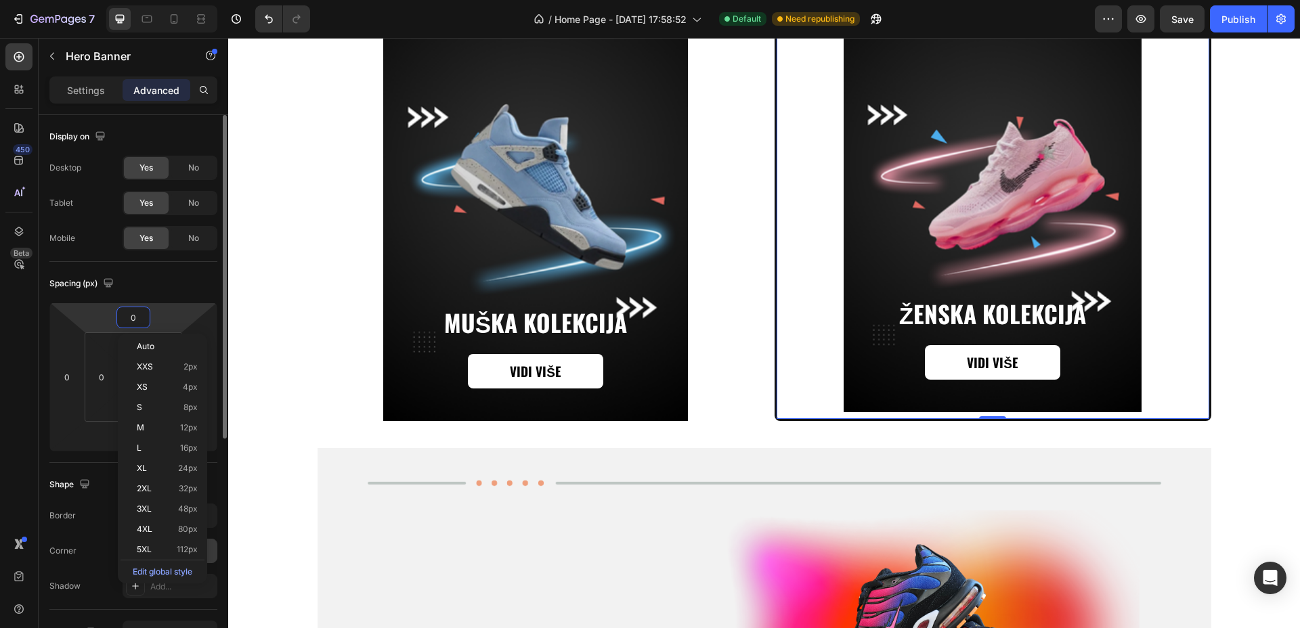
click at [78, 0] on html "7 / Home Page - Aug 17, 17:58:52 Default Need republishing Preview Save Publish…" at bounding box center [650, 0] width 1300 height 0
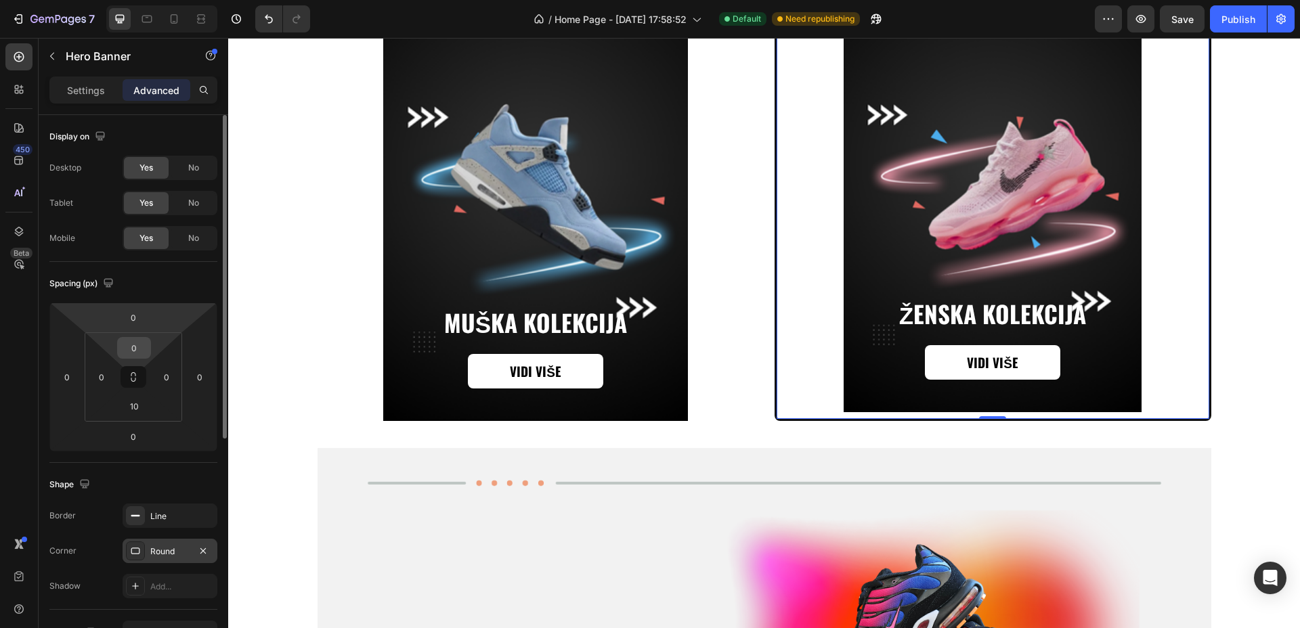
click at [127, 348] on input "0" at bounding box center [133, 348] width 27 height 20
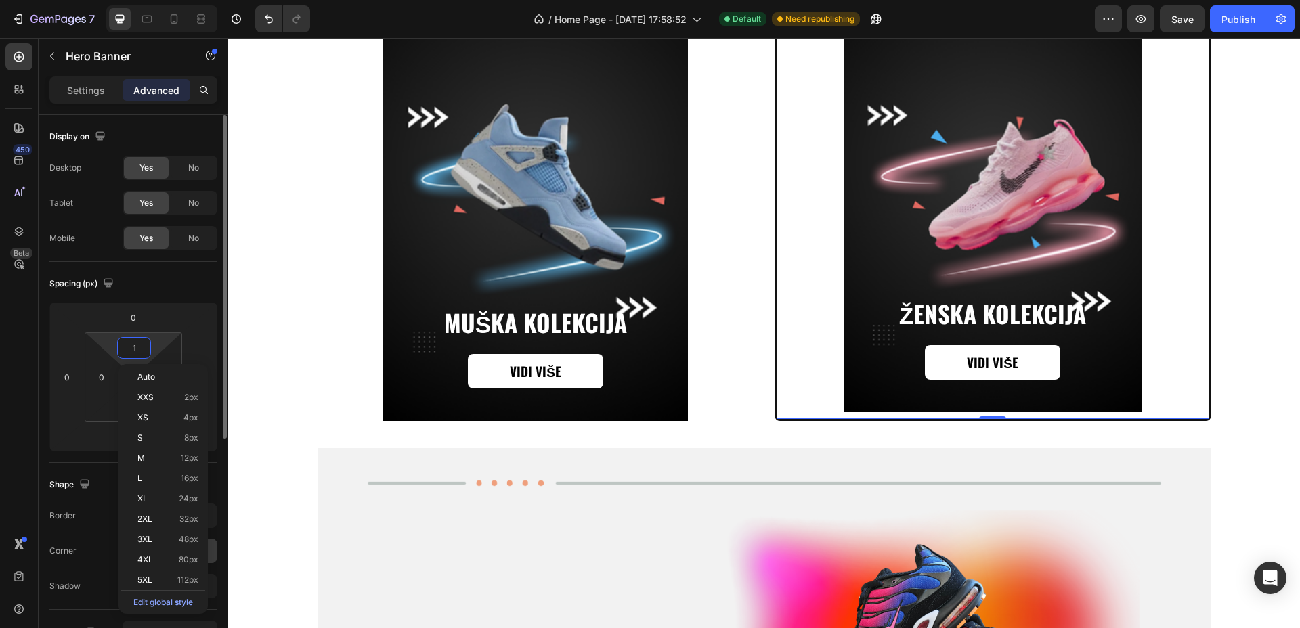
type input "10"
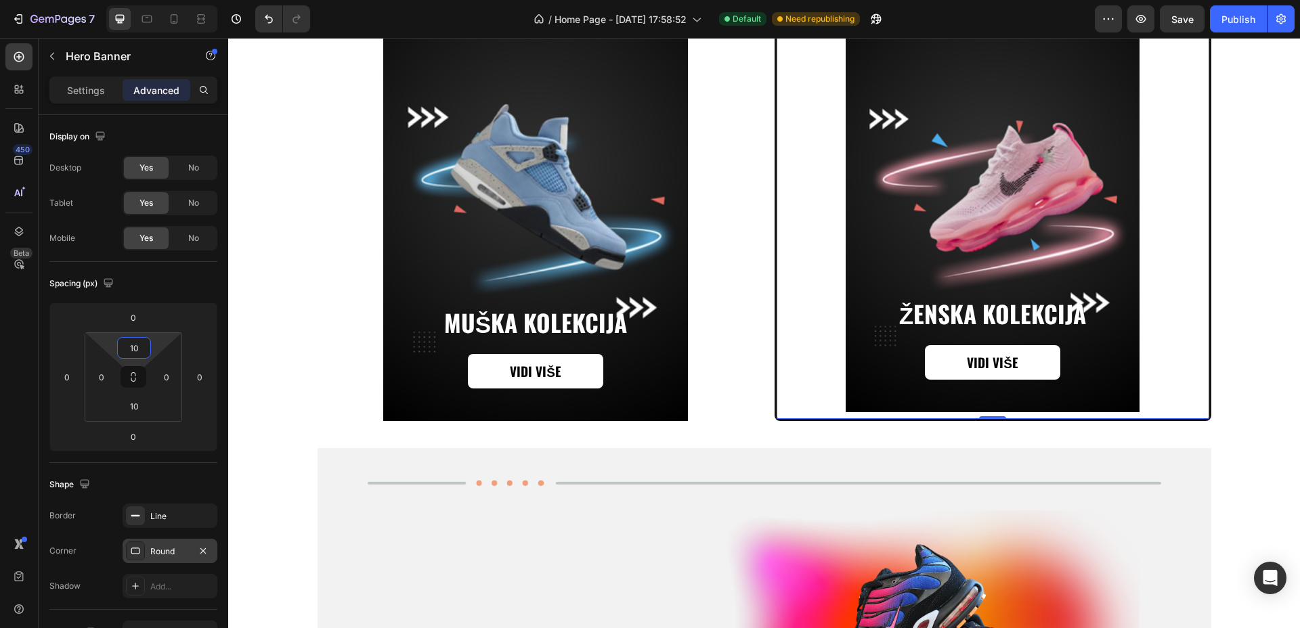
scroll to position [1487, 0]
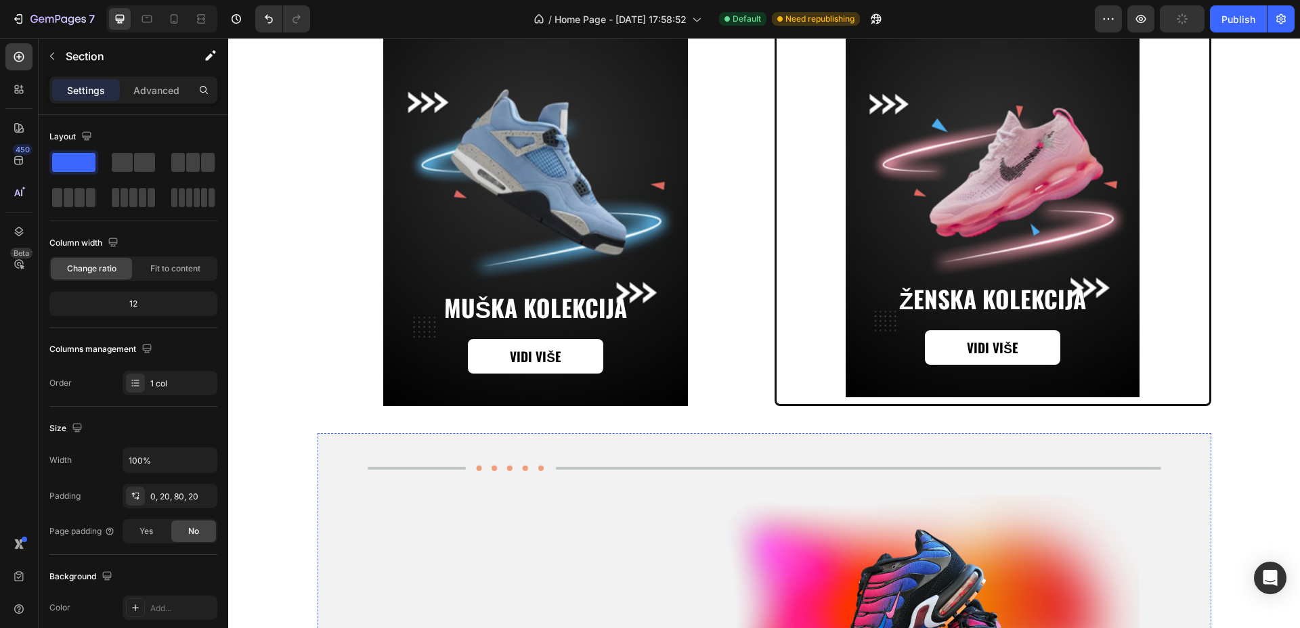
scroll to position [846, 0]
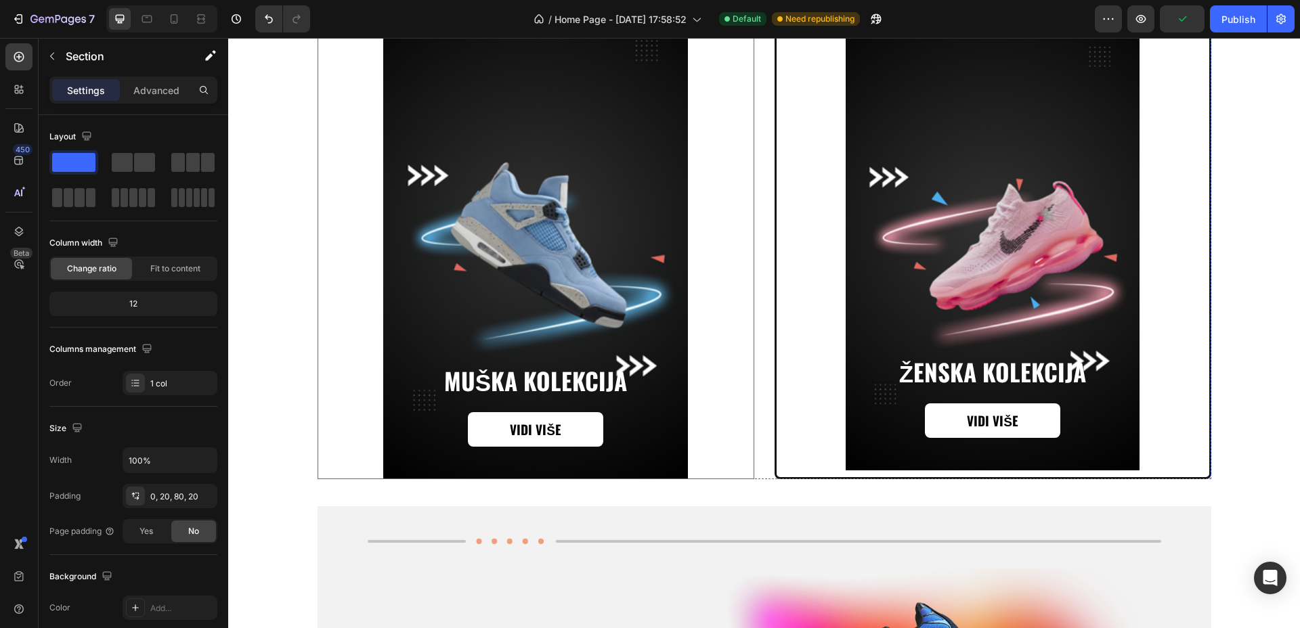
click at [710, 278] on div "Background Image" at bounding box center [535, 226] width 437 height 508
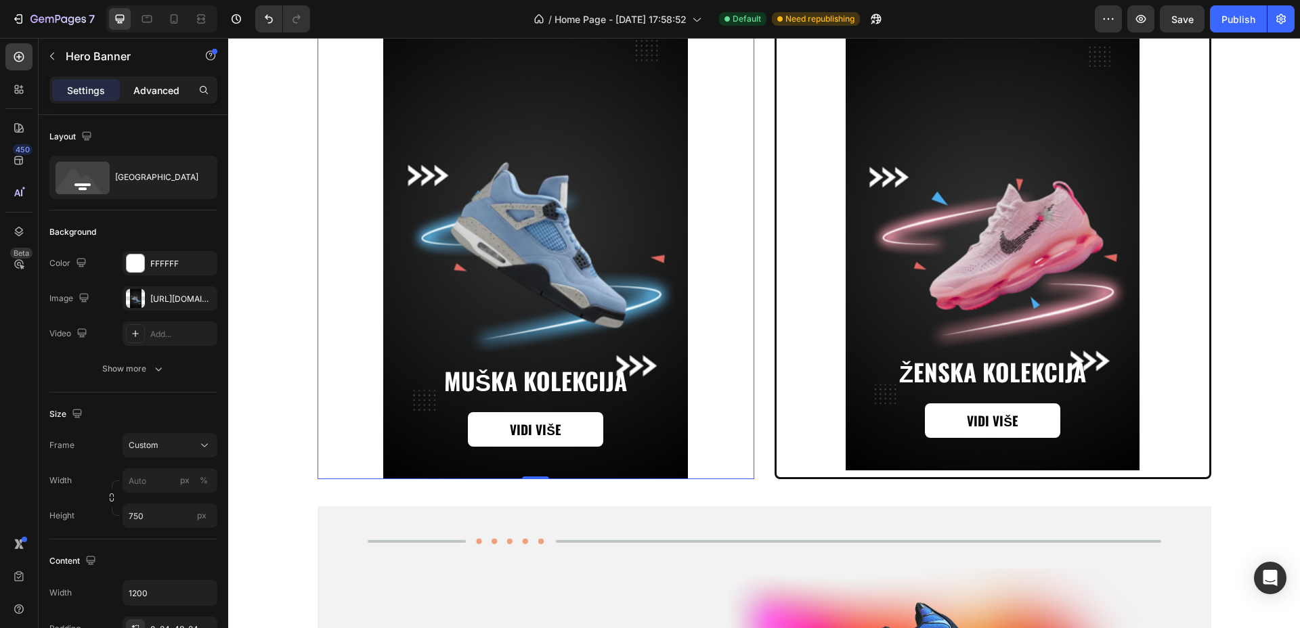
click at [155, 88] on p "Advanced" at bounding box center [156, 90] width 46 height 14
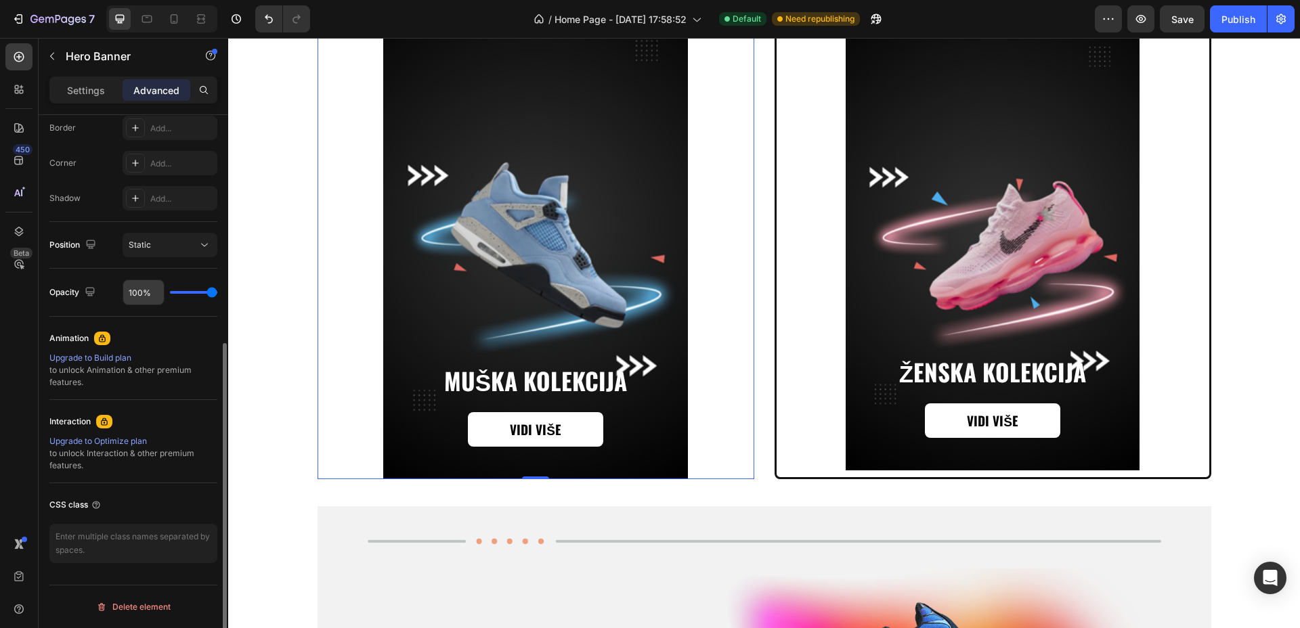
scroll to position [219, 0]
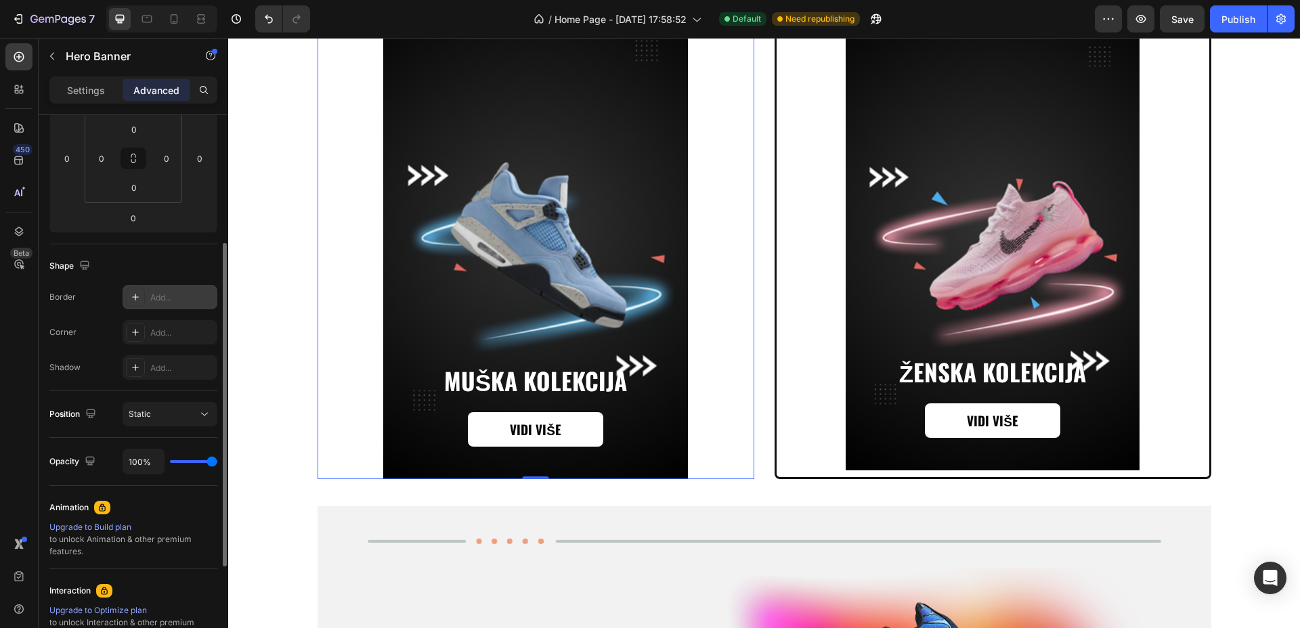
click at [174, 285] on div "Add..." at bounding box center [170, 297] width 95 height 24
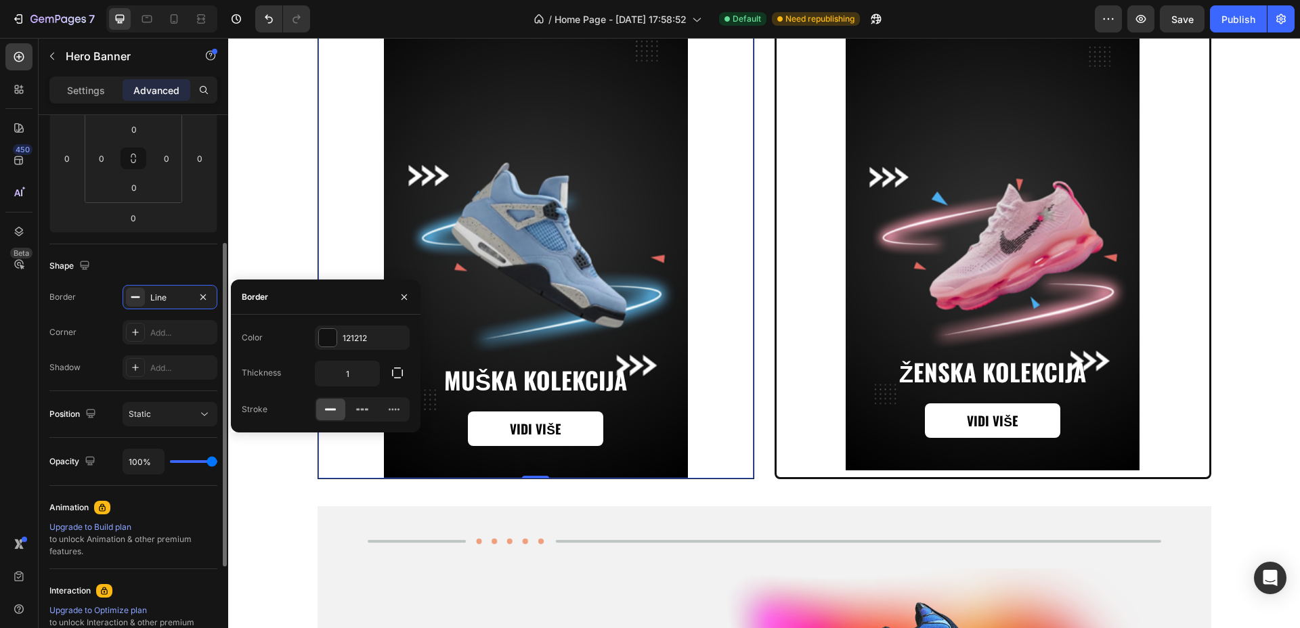
scroll to position [847, 0]
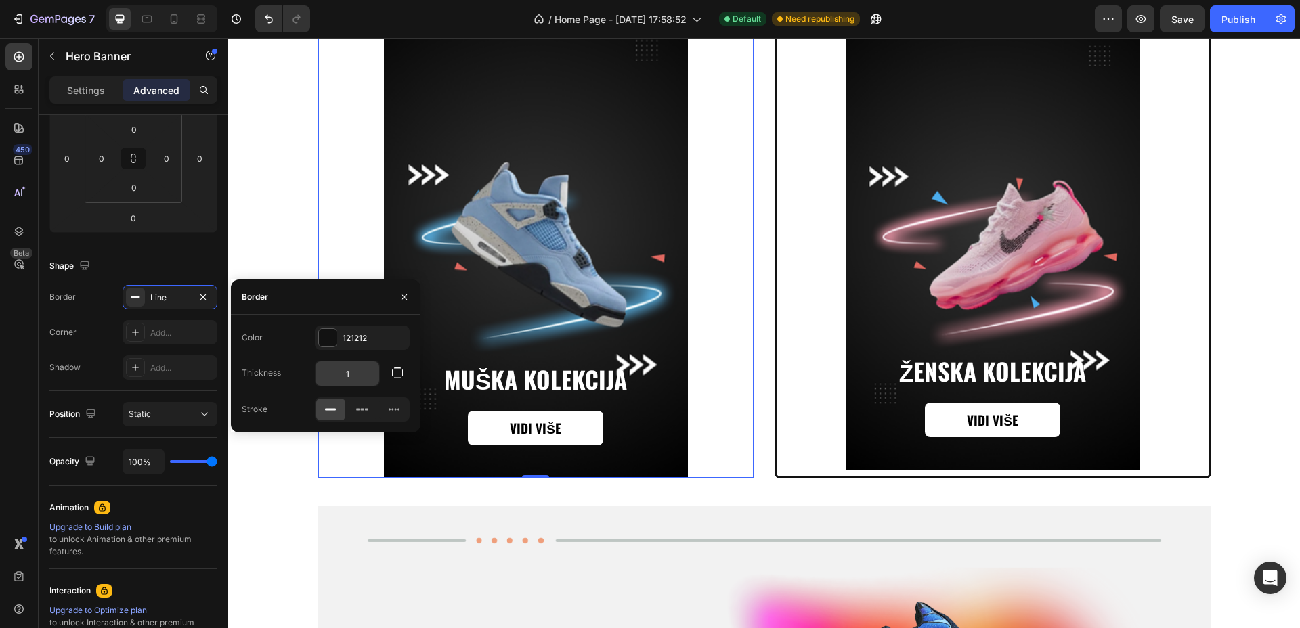
click at [350, 370] on input "1" at bounding box center [347, 373] width 64 height 24
type input "3"
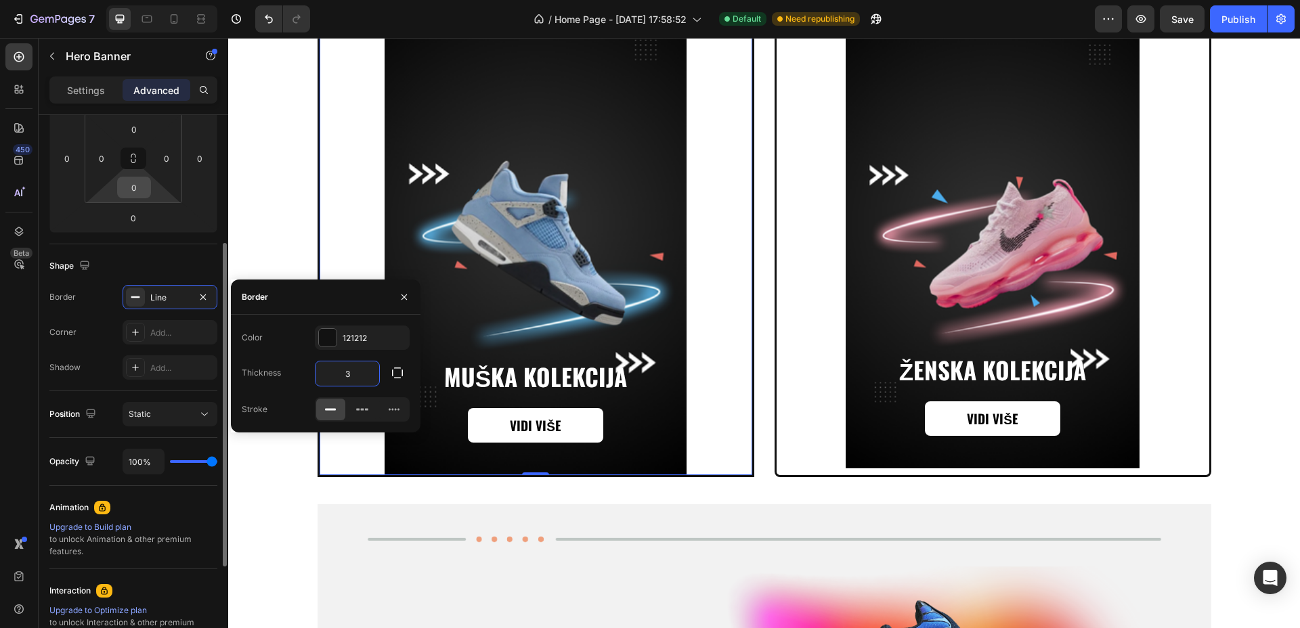
click at [135, 178] on input "0" at bounding box center [133, 187] width 27 height 20
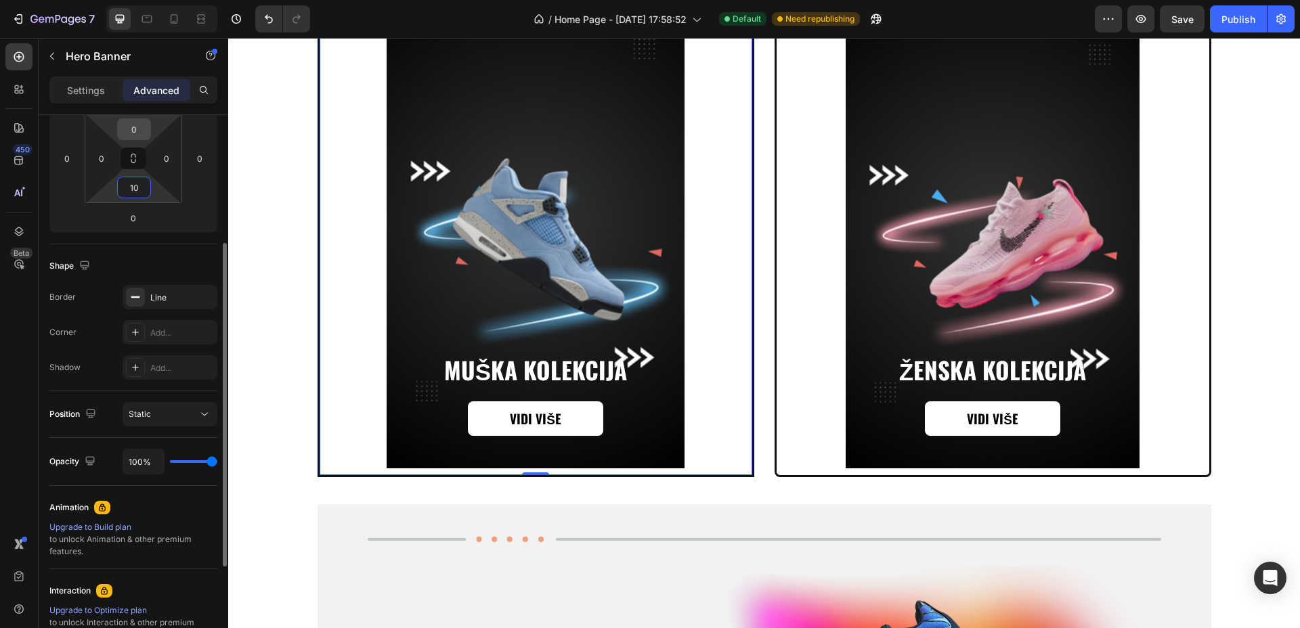
type input "10"
click at [141, 130] on input "0" at bounding box center [133, 129] width 27 height 20
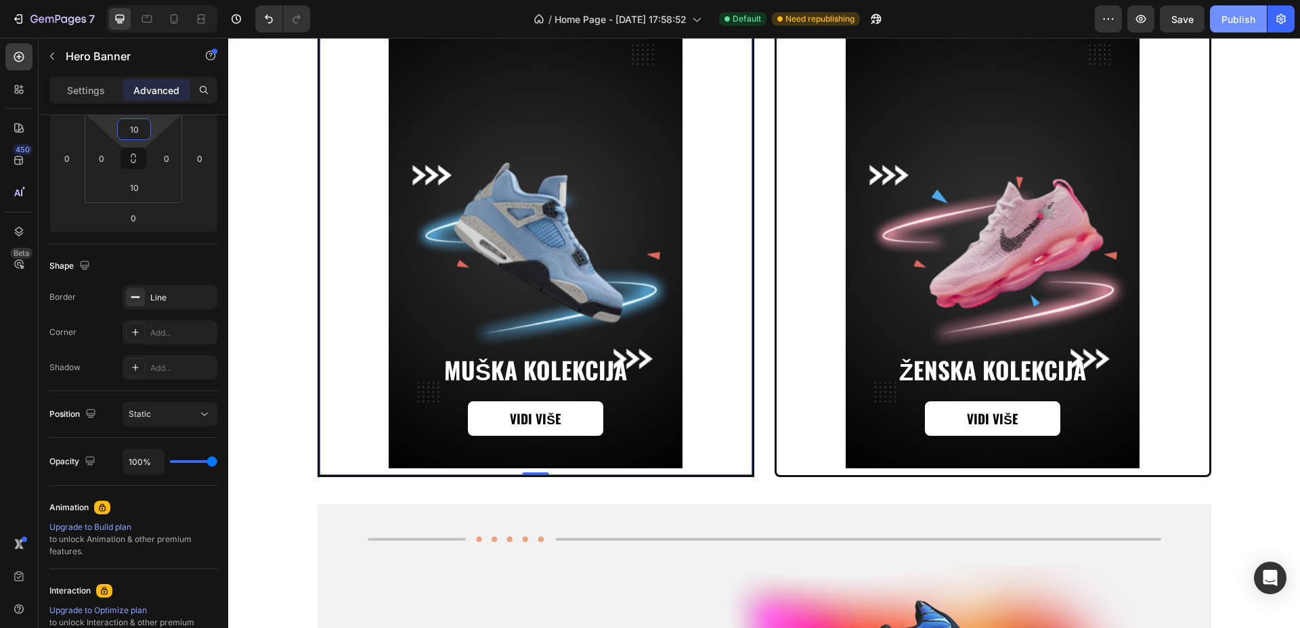
type input "10"
click at [1216, 16] on button "Publish" at bounding box center [1238, 18] width 57 height 27
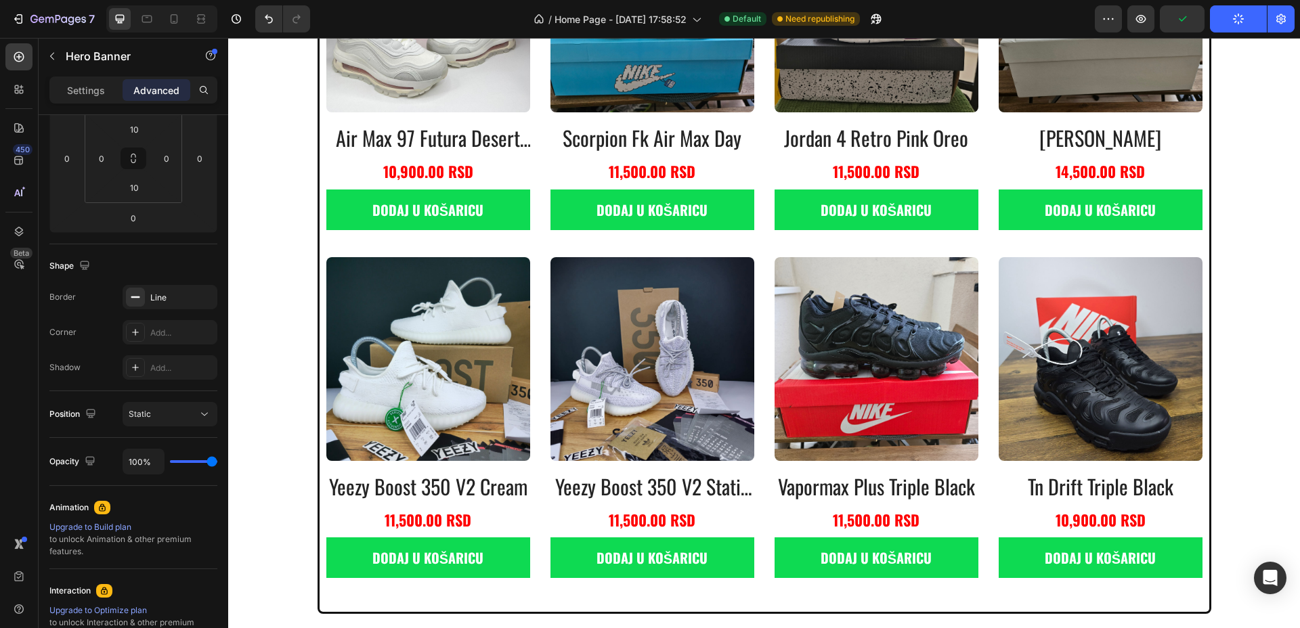
scroll to position [679, 0]
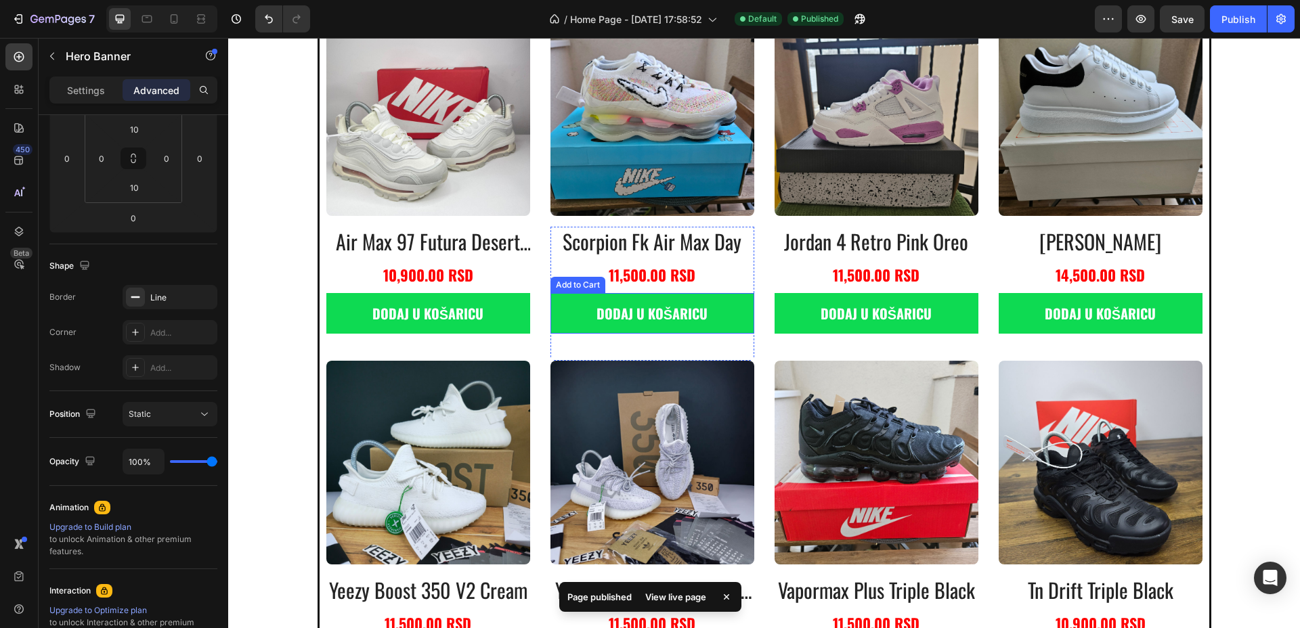
drag, startPoint x: 716, startPoint y: 315, endPoint x: 506, endPoint y: 345, distance: 211.9
click at [530, 315] on button "dodaj u košaricu" at bounding box center [428, 313] width 204 height 41
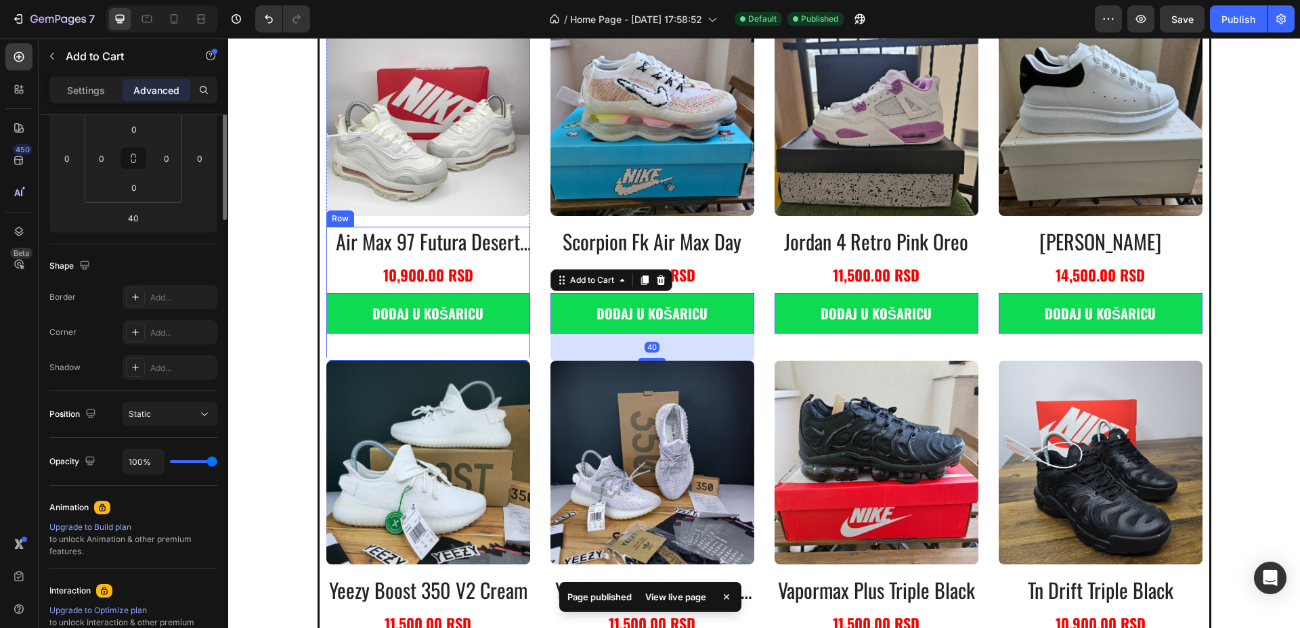
scroll to position [0, 0]
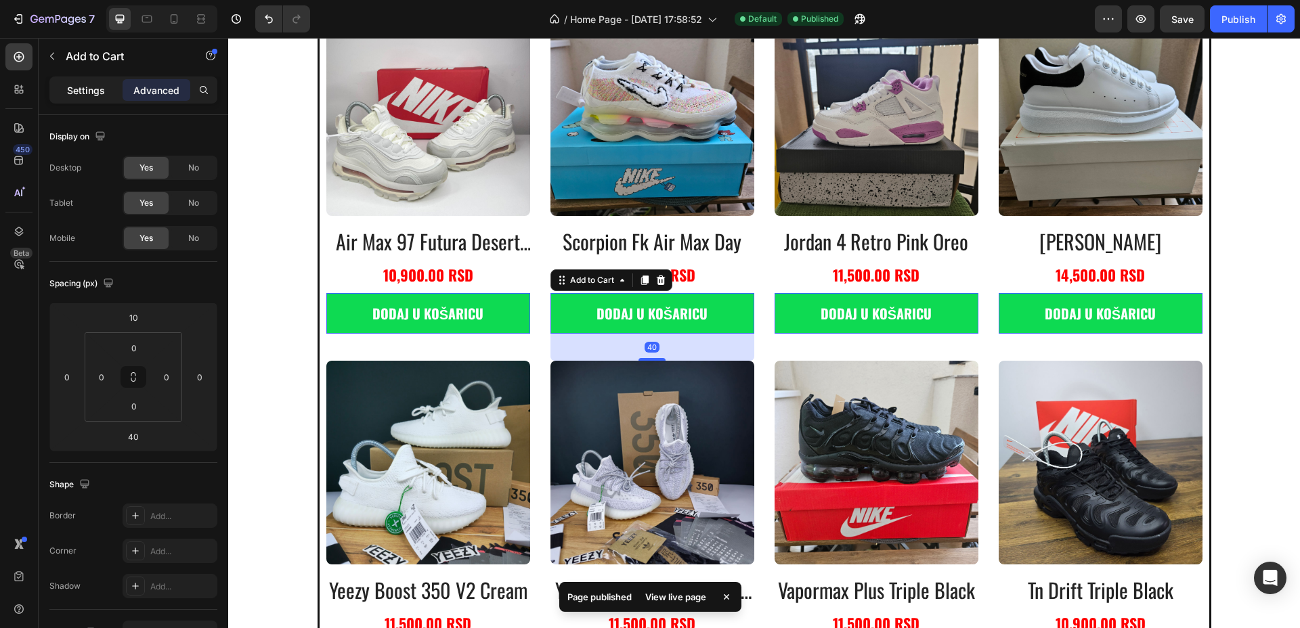
click at [110, 95] on div "Settings" at bounding box center [86, 90] width 68 height 22
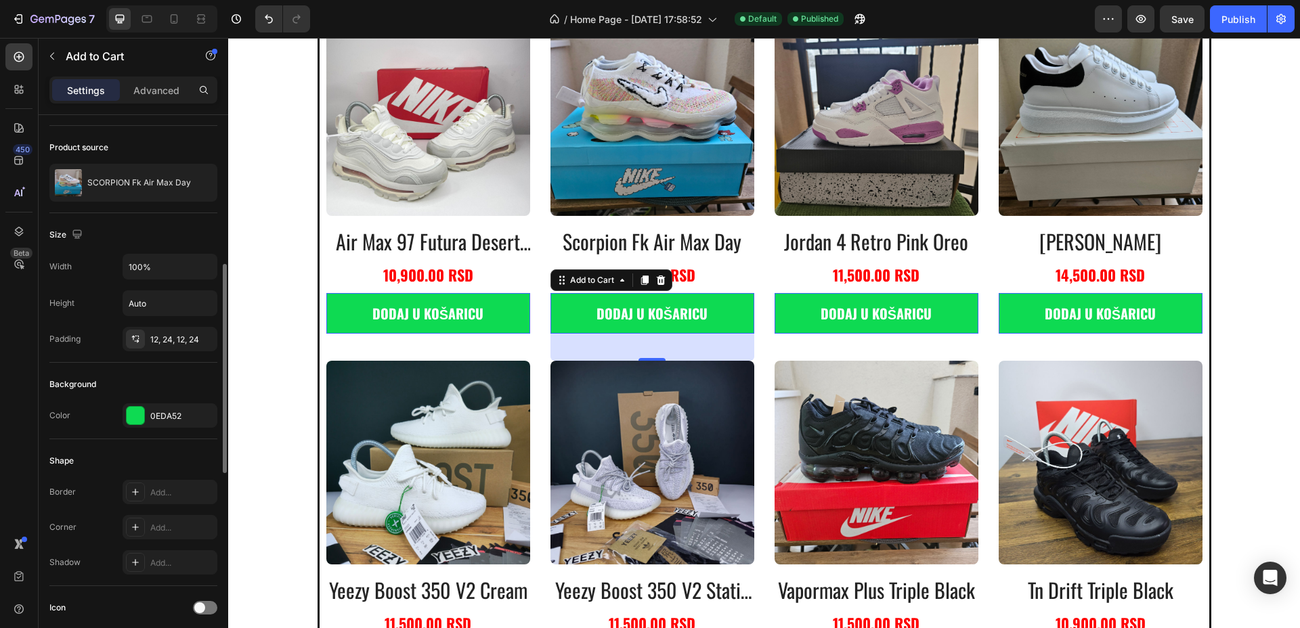
scroll to position [254, 0]
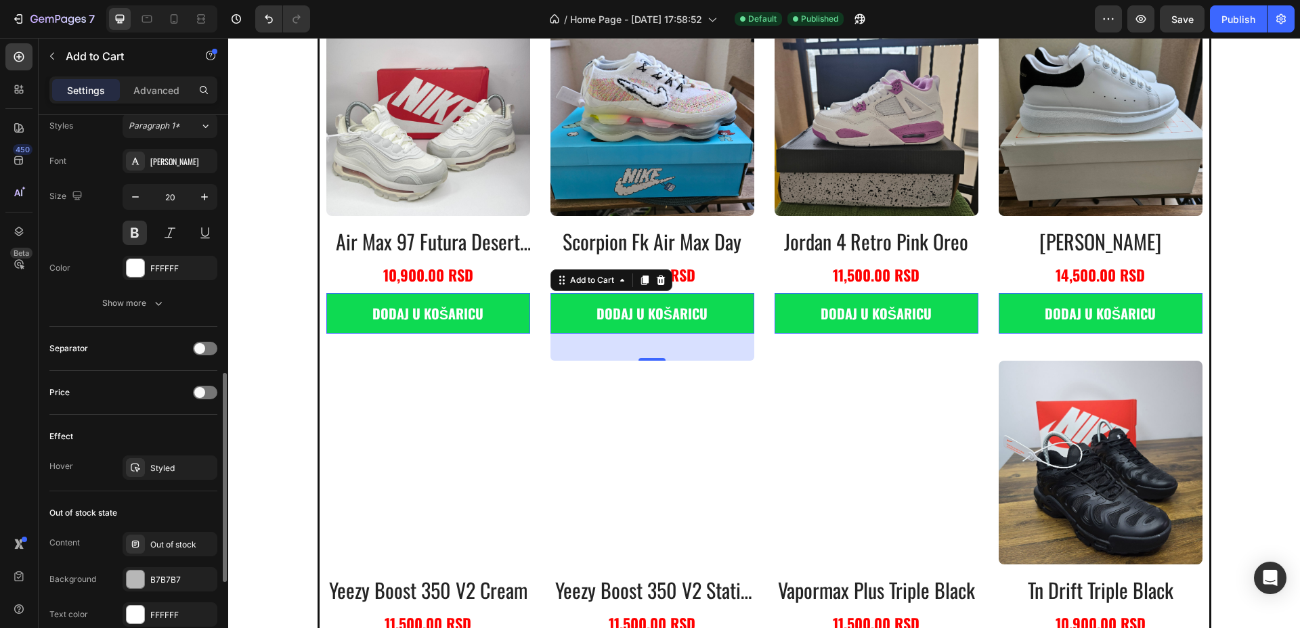
scroll to position [762, 0]
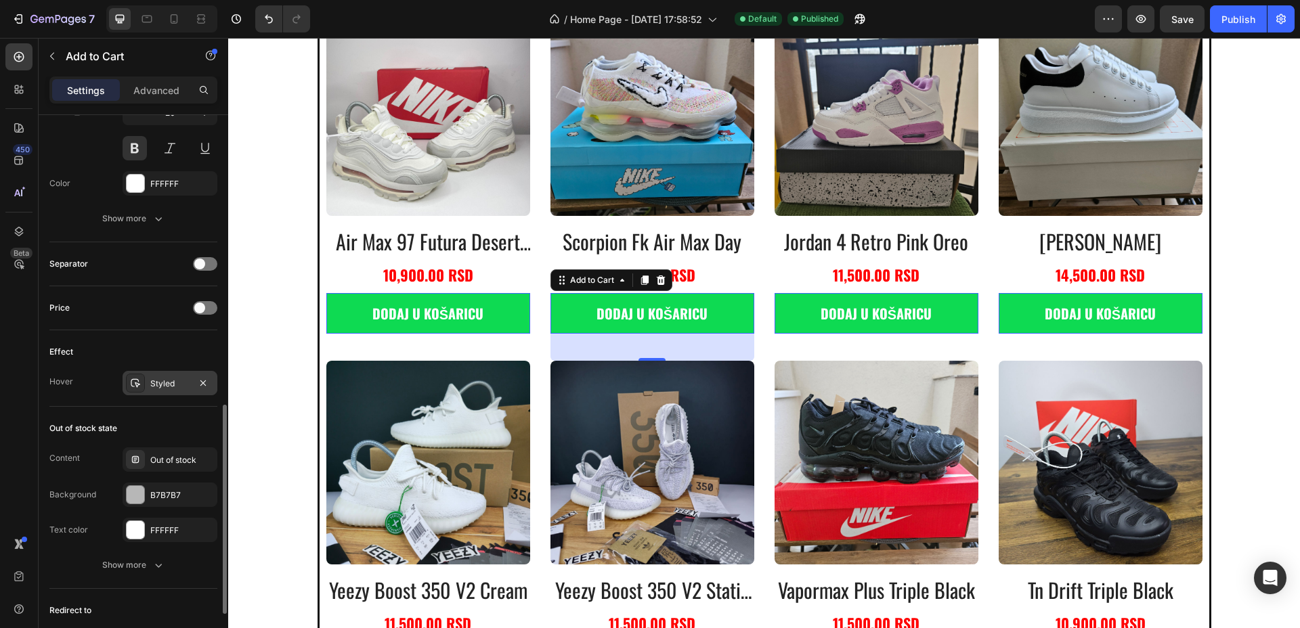
click at [182, 392] on div "Styled" at bounding box center [170, 383] width 95 height 24
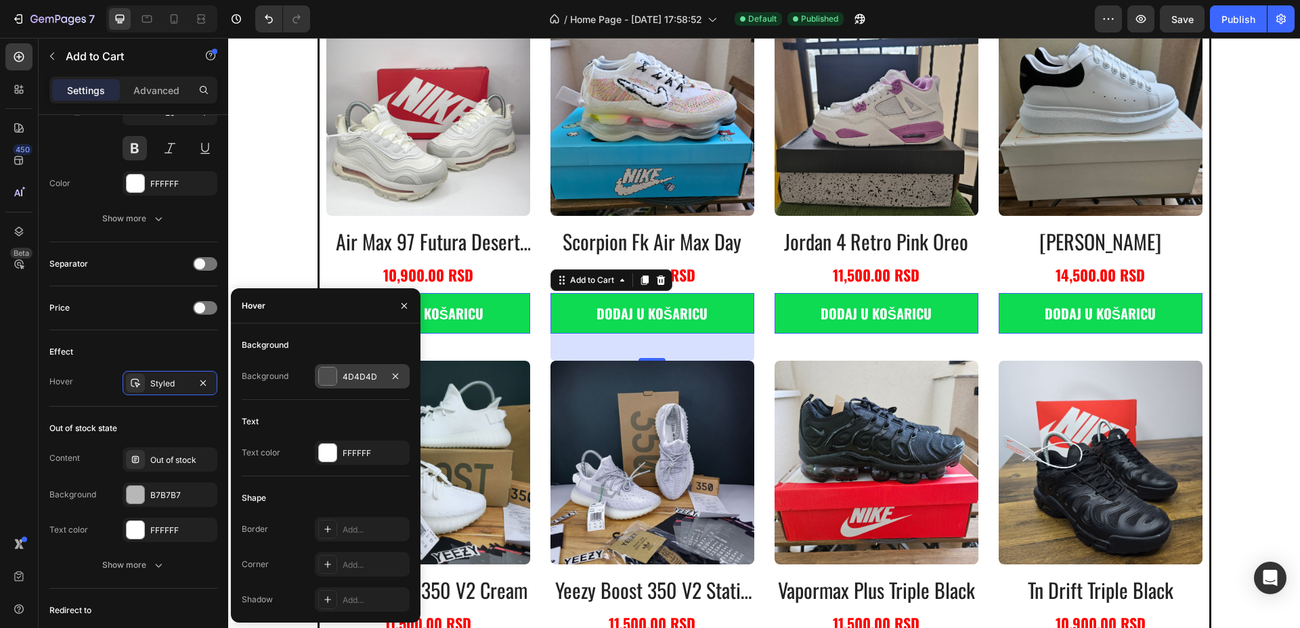
click at [332, 374] on div at bounding box center [328, 377] width 18 height 18
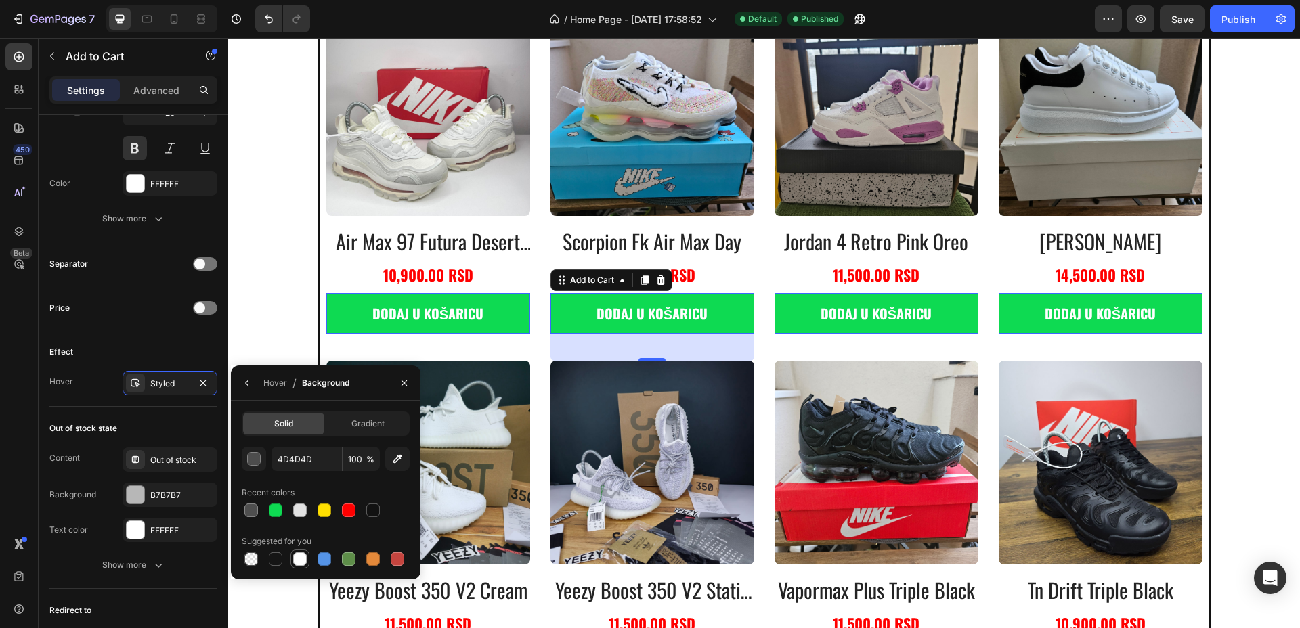
click at [300, 557] on div at bounding box center [300, 559] width 14 height 14
type input "FFFFFF"
click at [245, 381] on icon "button" at bounding box center [247, 383] width 11 height 11
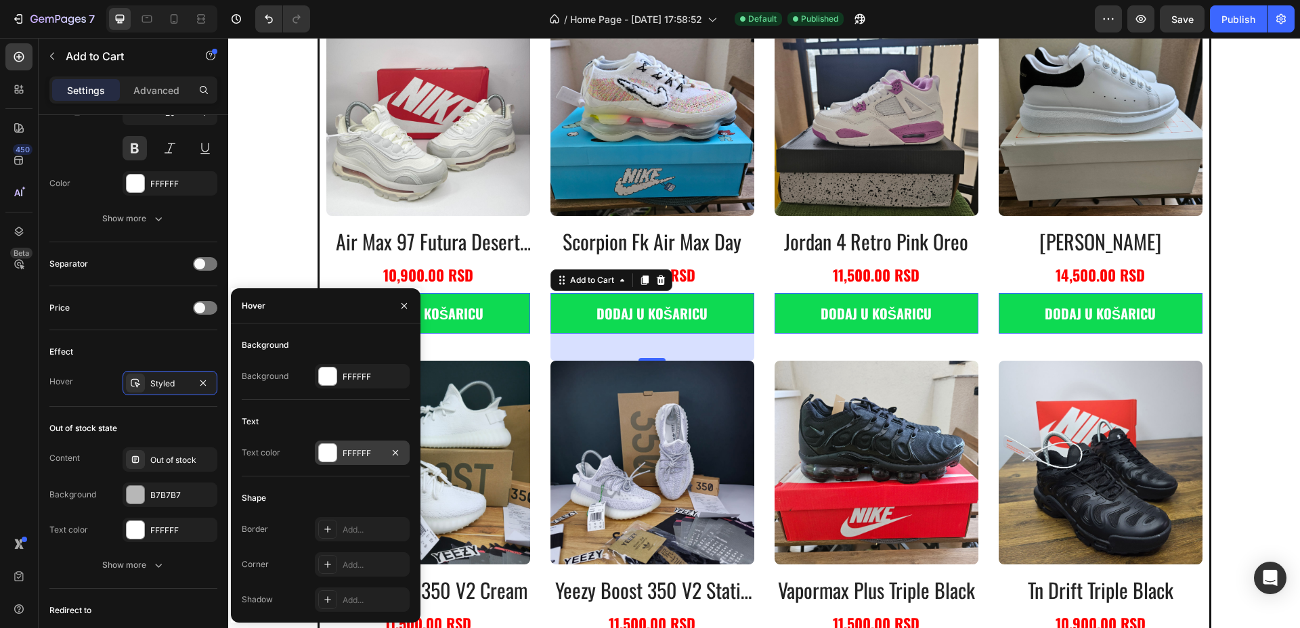
click at [328, 456] on div at bounding box center [328, 453] width 18 height 18
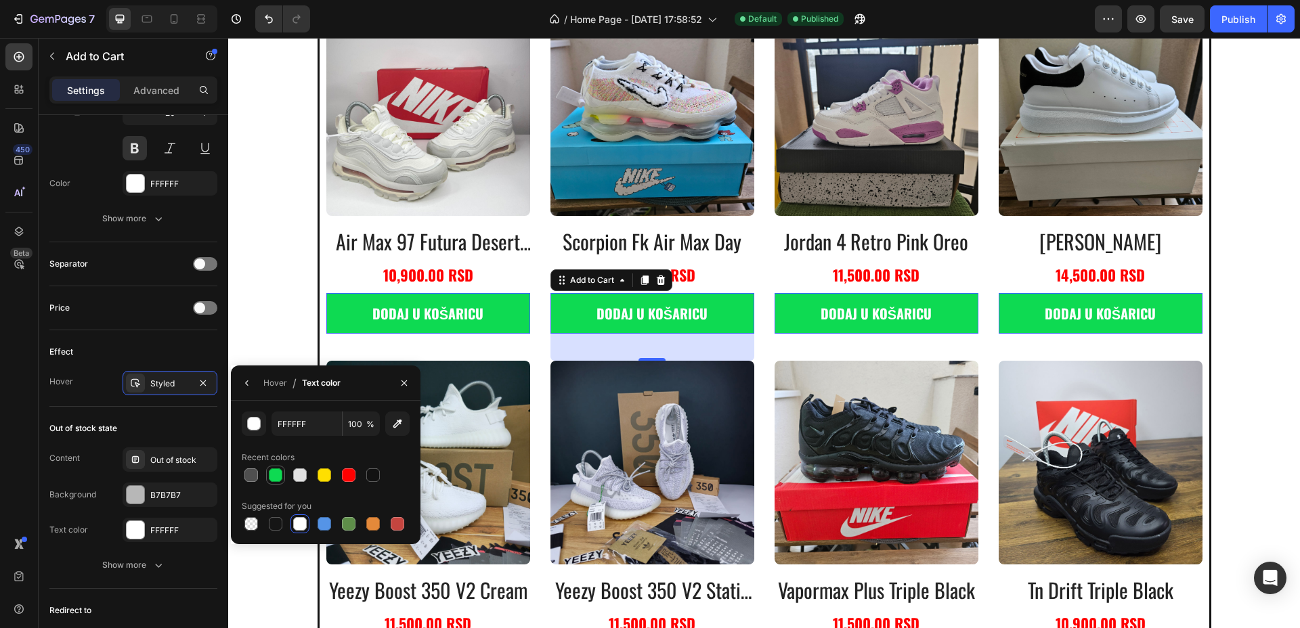
click at [275, 472] on div at bounding box center [276, 475] width 14 height 14
type input "0EDA52"
drag, startPoint x: 1246, startPoint y: 24, endPoint x: 1237, endPoint y: 35, distance: 14.0
click at [1246, 24] on div "Publish" at bounding box center [1238, 19] width 34 height 14
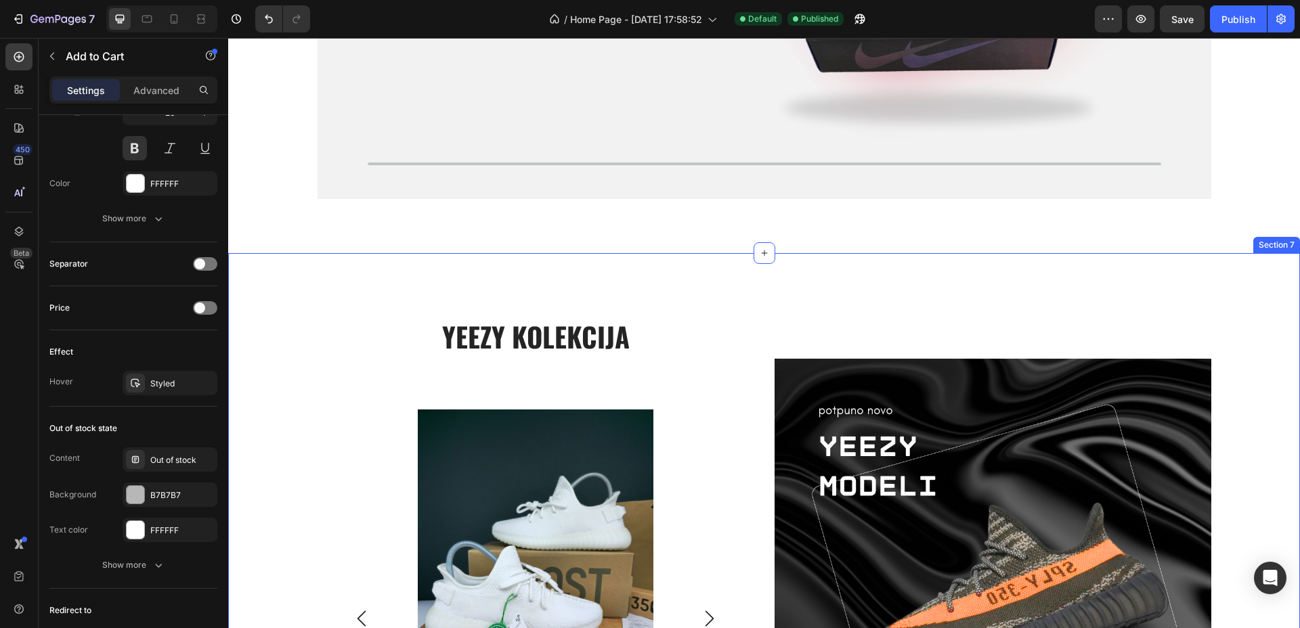
scroll to position [2371, 0]
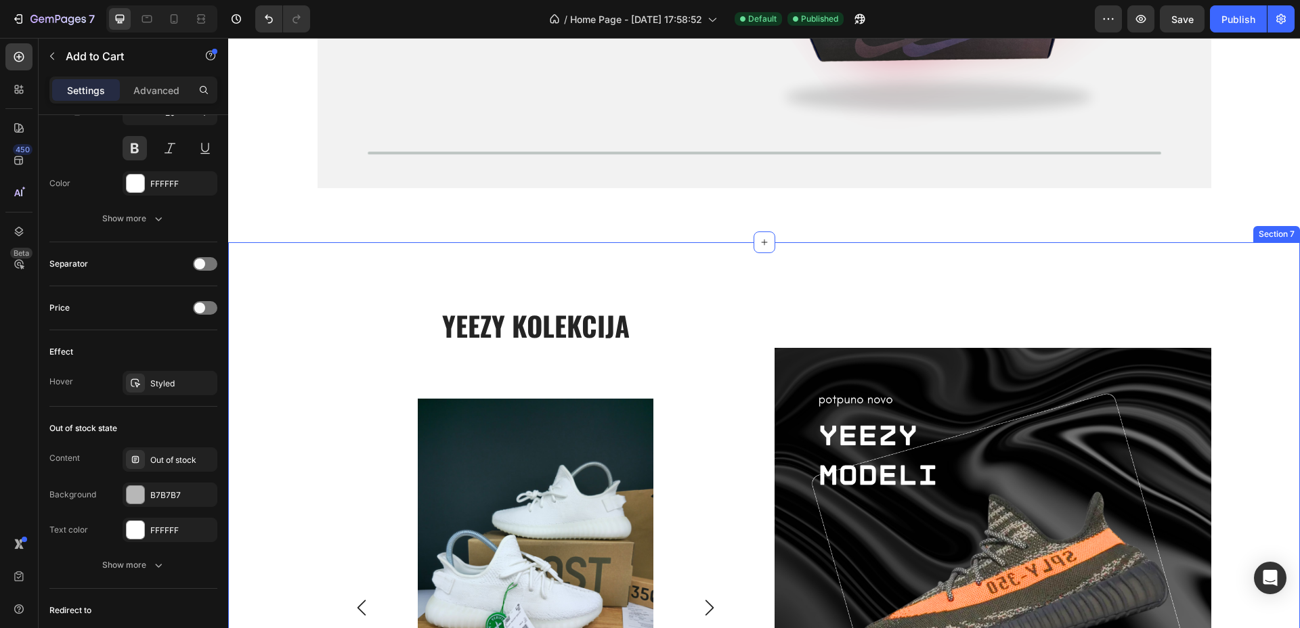
click at [594, 269] on div "yeezy kolekcija Heading Product Images yeezy boost 350 v2 cream Product Title 1…" at bounding box center [764, 566] width 1072 height 648
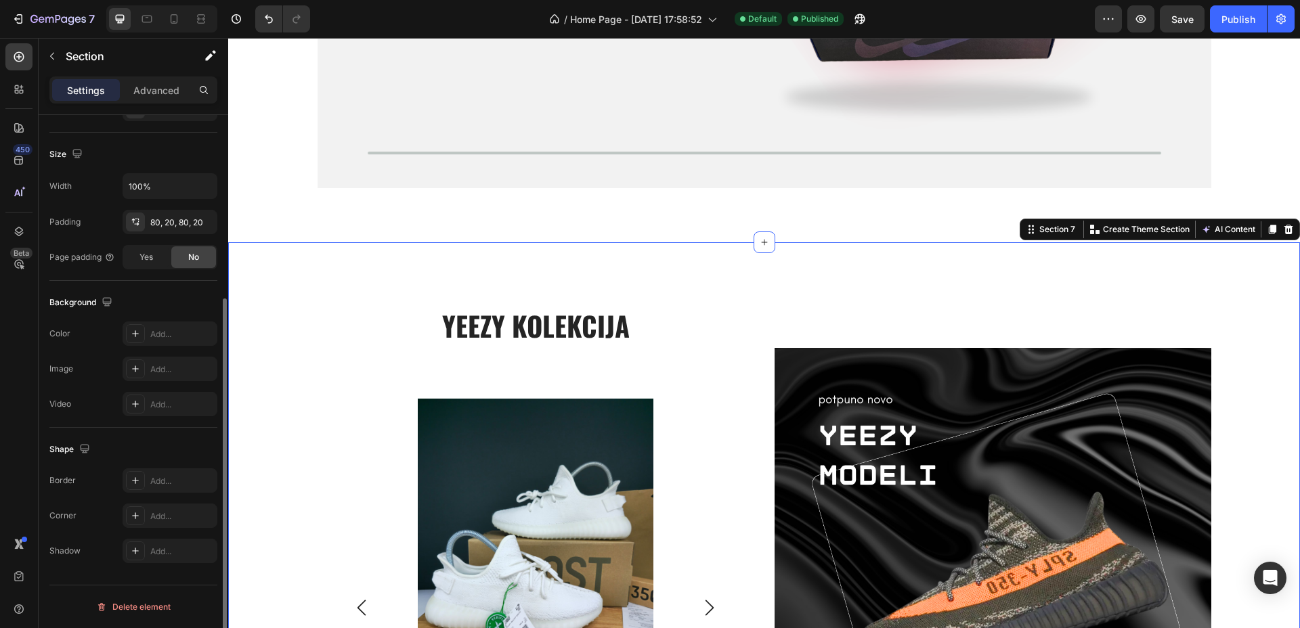
scroll to position [0, 0]
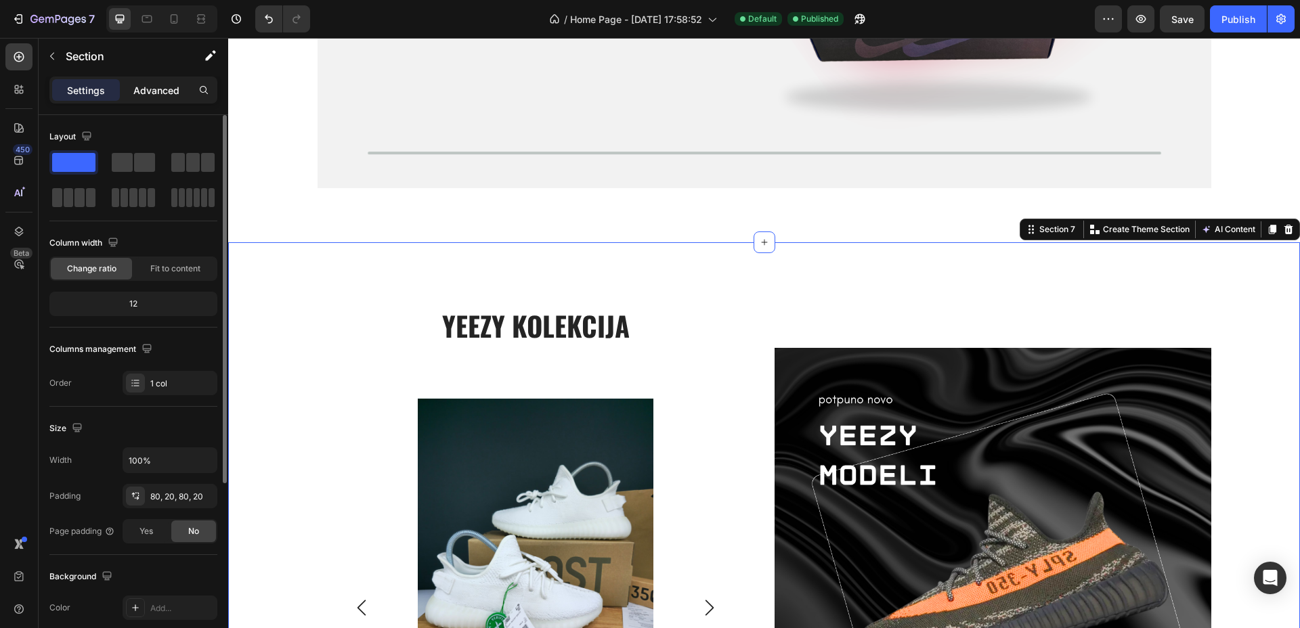
click at [156, 87] on p "Advanced" at bounding box center [156, 90] width 46 height 14
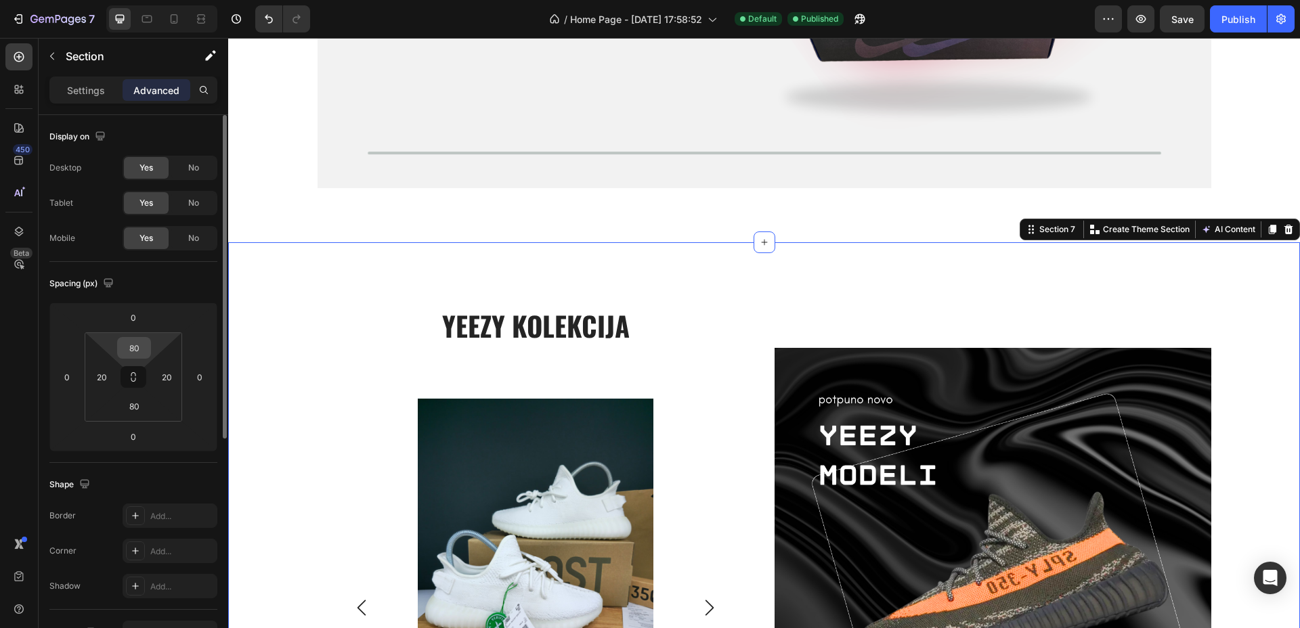
click at [131, 351] on input "80" at bounding box center [133, 348] width 27 height 20
click at [143, 0] on html "7 / Home Page - [DATE] 17:58:52 Default Published Preview Save Publish 450 Beta…" at bounding box center [650, 0] width 1300 height 0
click at [145, 345] on input "80" at bounding box center [133, 348] width 27 height 20
click at [146, 345] on input "80" at bounding box center [133, 348] width 27 height 20
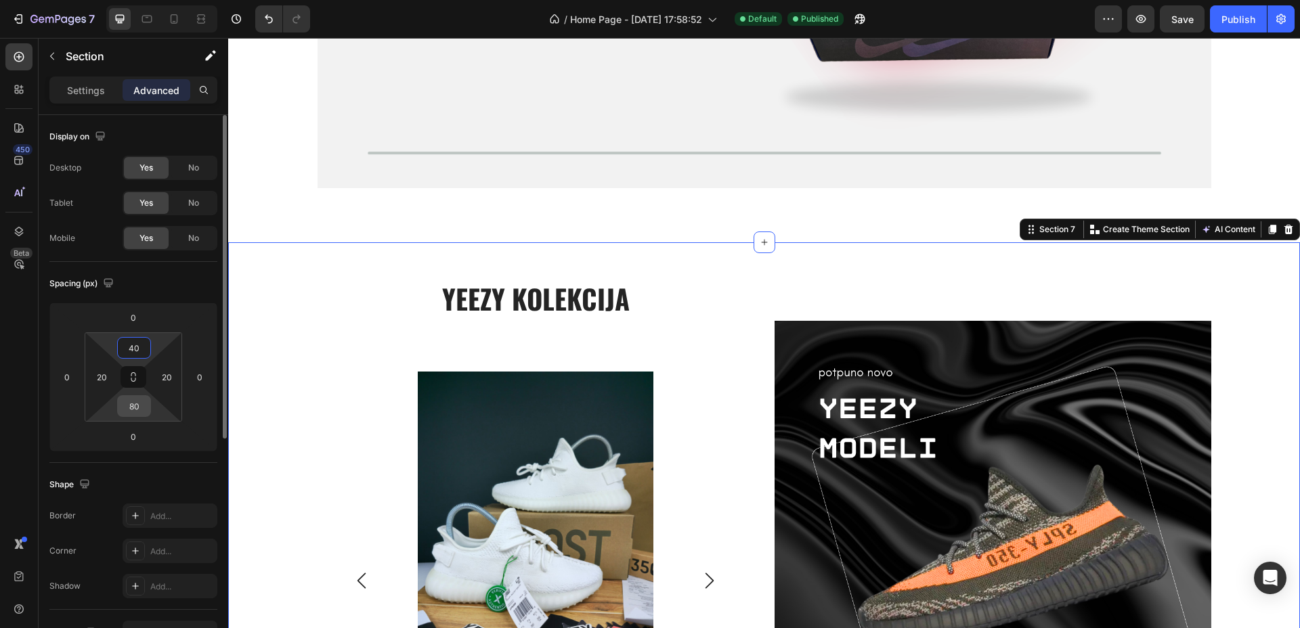
type input "40"
click at [137, 405] on input "80" at bounding box center [133, 406] width 27 height 20
type input "40"
click at [141, 349] on input "40" at bounding box center [133, 348] width 27 height 20
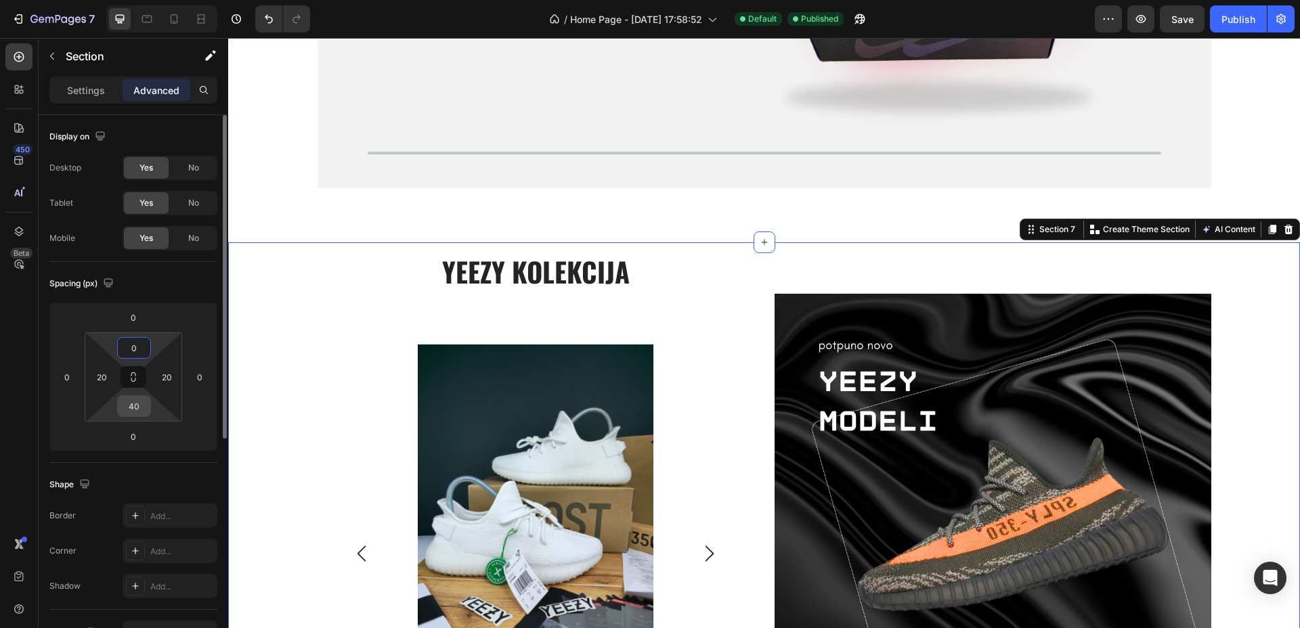
type input "0"
click at [139, 408] on input "40" at bounding box center [133, 406] width 27 height 20
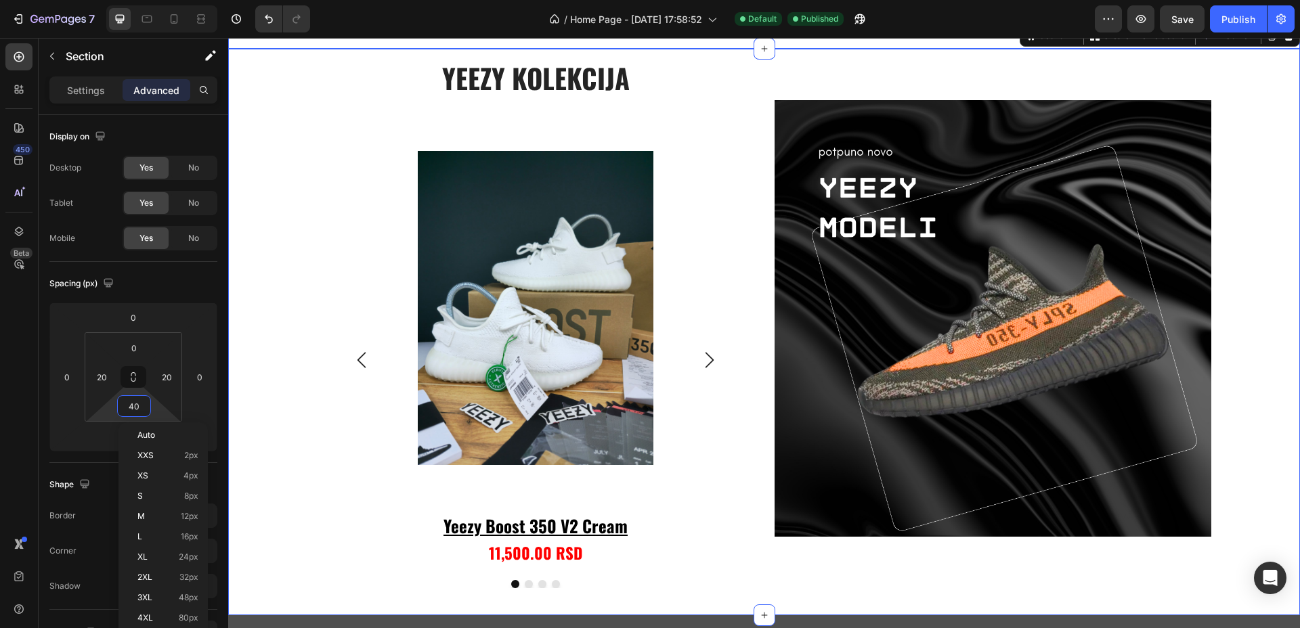
scroll to position [2287, 0]
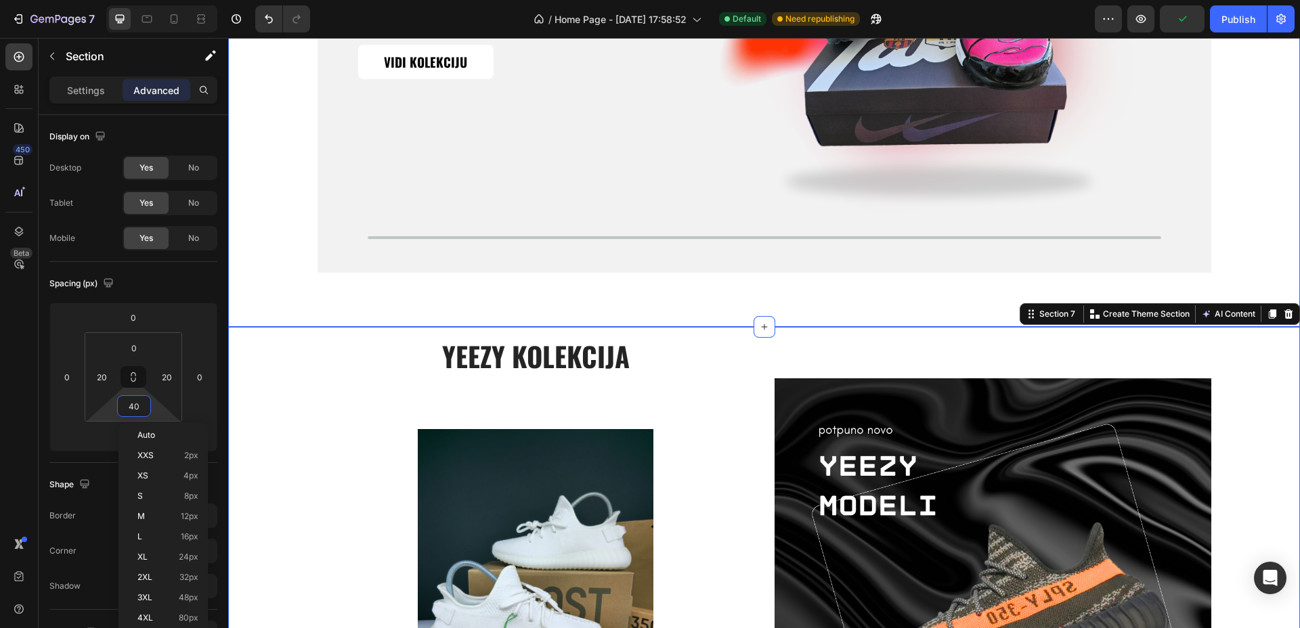
click at [447, 305] on div "samo najjači modeli na stanju! Heading tn kolekcija koja mami osmehe na ulici! …" at bounding box center [764, 48] width 1072 height 558
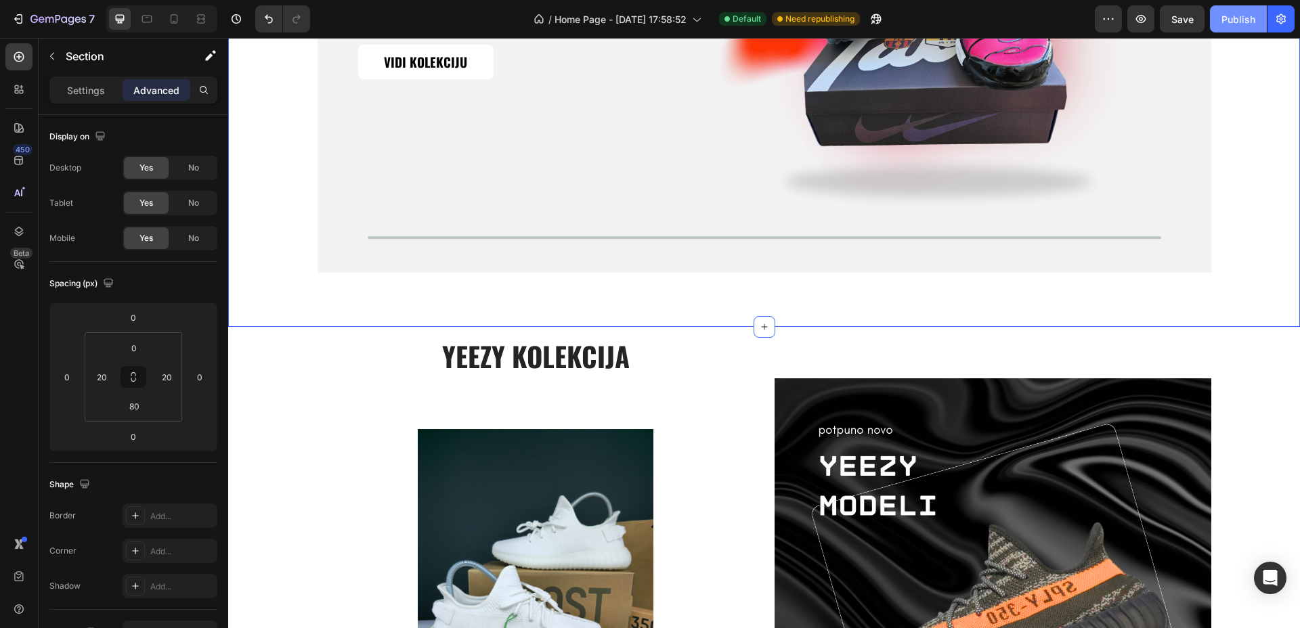
click at [1234, 17] on div "Publish" at bounding box center [1238, 19] width 34 height 14
click at [630, 292] on div "samo najjači modeli na stanju! Heading tn kolekcija koja mami osmehe na ulici! …" at bounding box center [764, 48] width 1072 height 558
click at [144, 410] on input "80" at bounding box center [133, 406] width 27 height 20
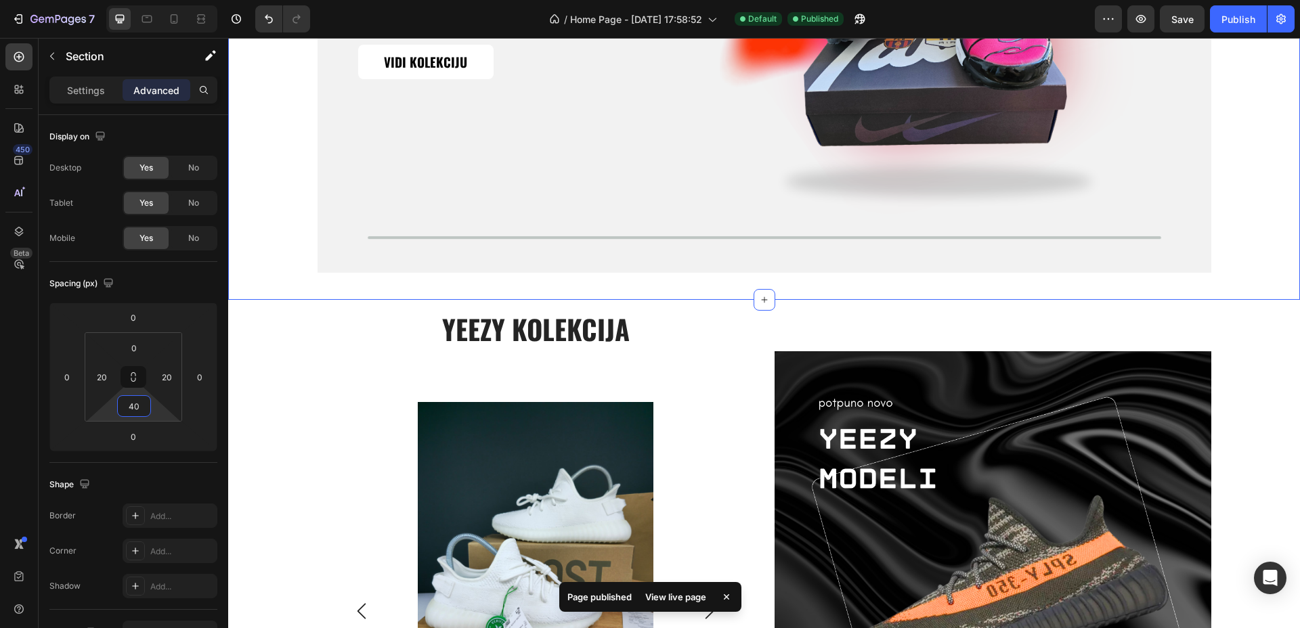
type input "40"
click at [1244, 189] on div "samo najjači modeli na stanju! Heading tn kolekcija koja mami osmehe na ulici! …" at bounding box center [764, 21] width 1045 height 504
click at [1257, 357] on div "yeezy kolekcija Heading Product Images yeezy boost 350 v2 cream Product Title 1…" at bounding box center [764, 570] width 1045 height 540
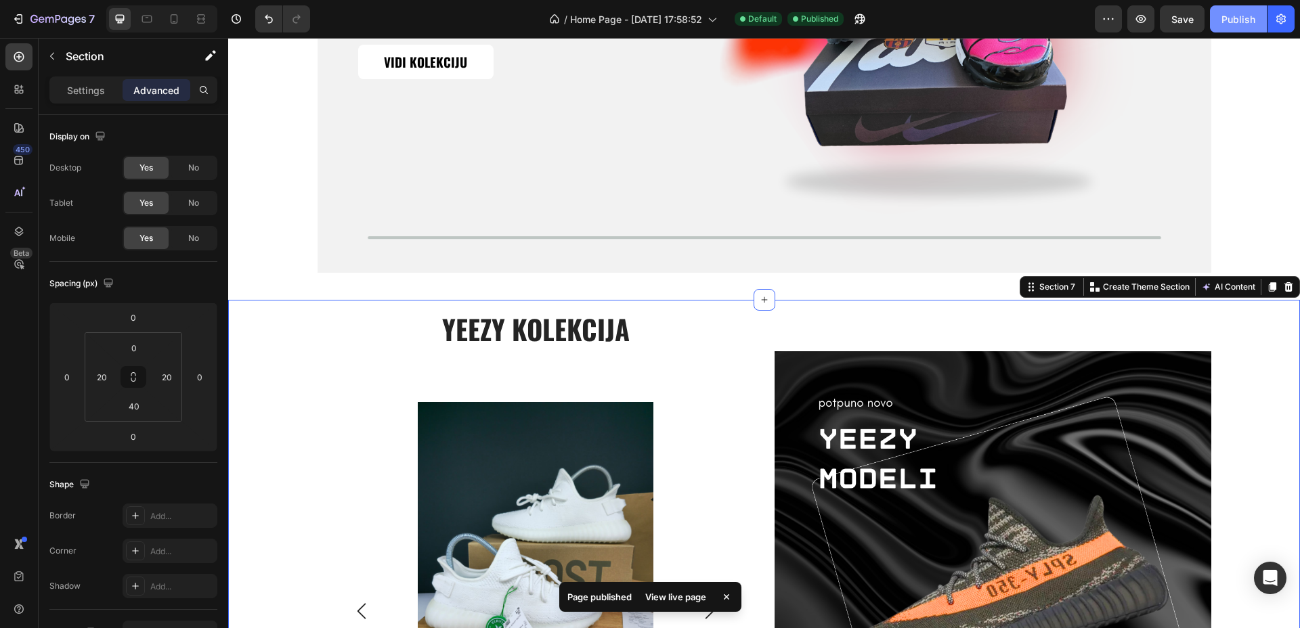
click at [1241, 19] on div "Publish" at bounding box center [1238, 19] width 34 height 14
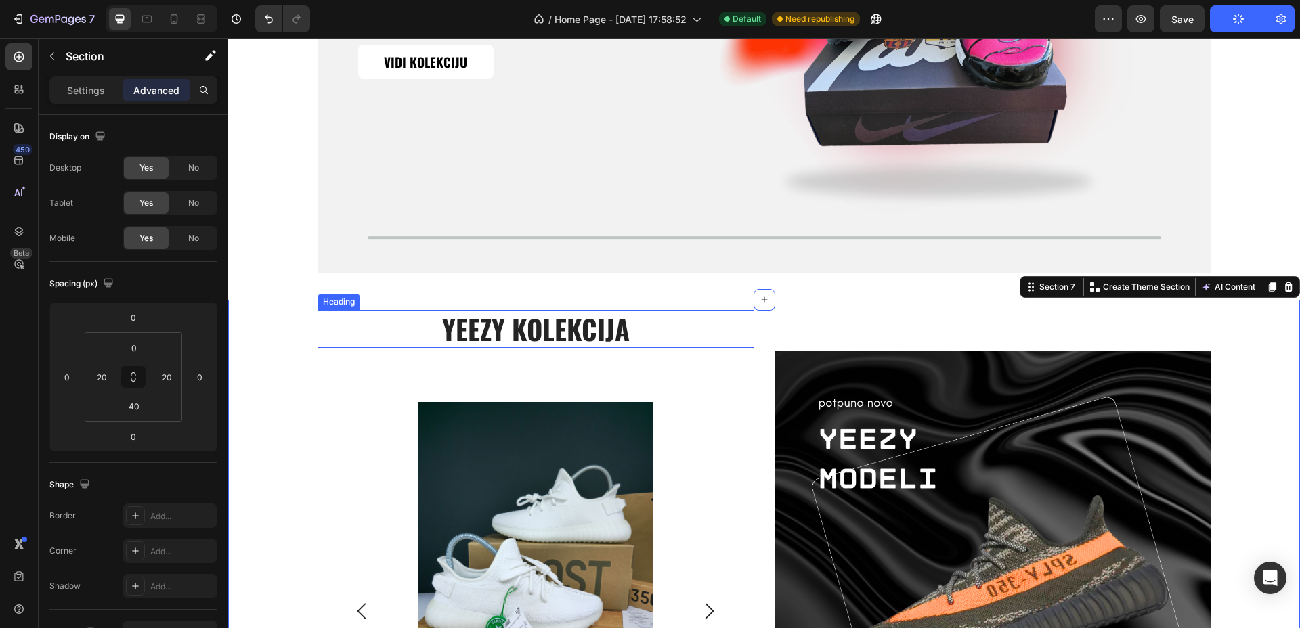
click at [595, 326] on h2 "yeezy kolekcija" at bounding box center [535, 329] width 437 height 38
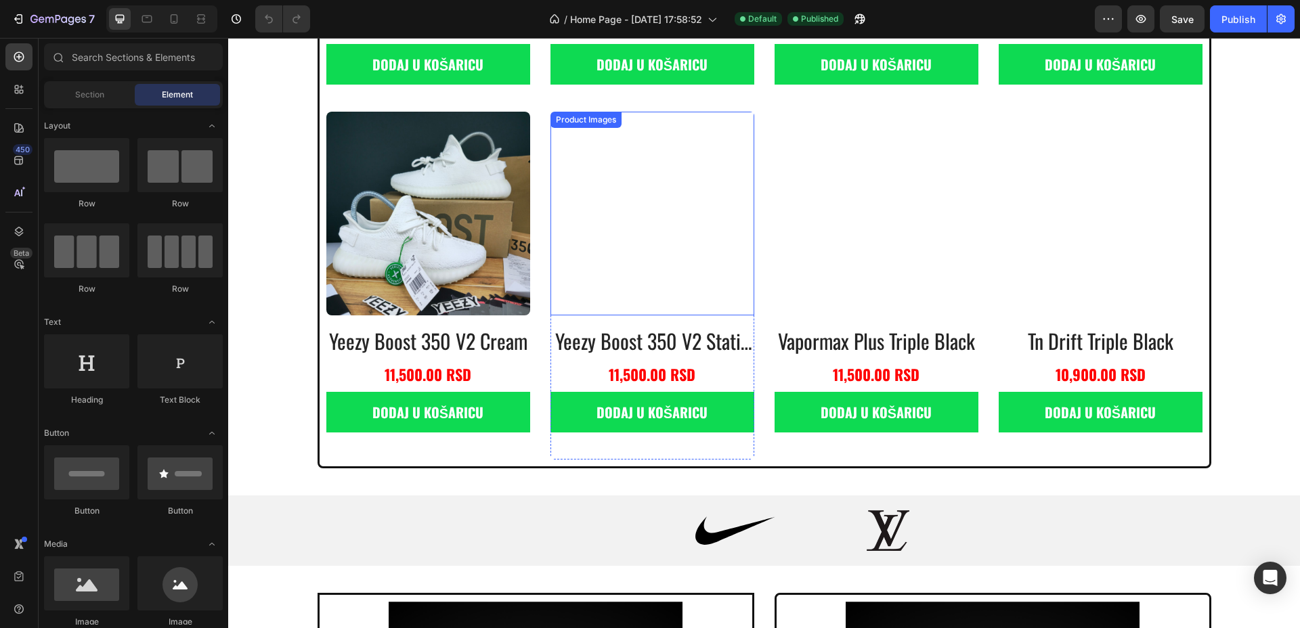
scroll to position [931, 0]
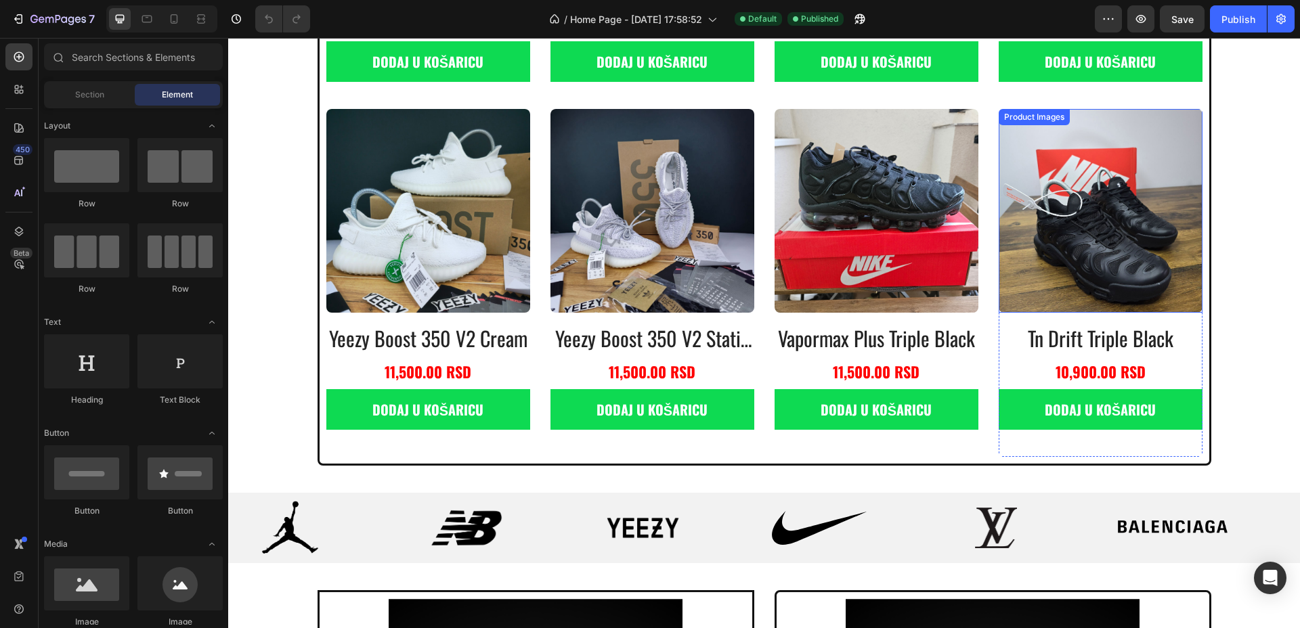
click at [1101, 234] on img at bounding box center [1100, 211] width 204 height 204
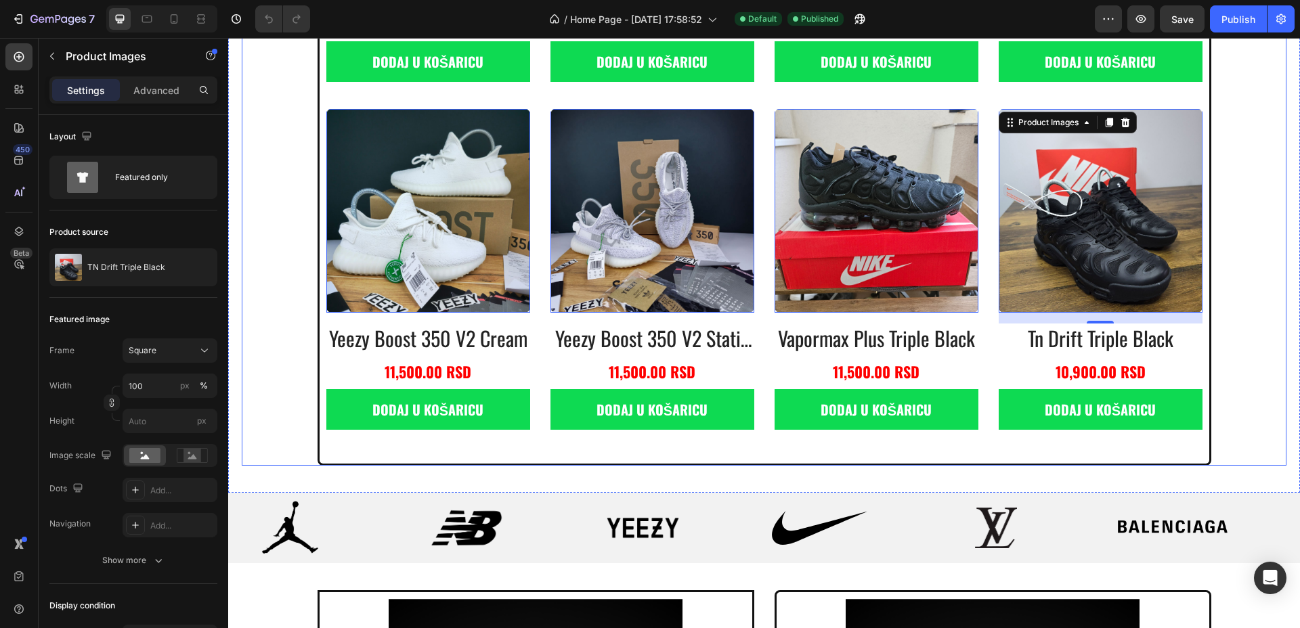
drag, startPoint x: 760, startPoint y: 256, endPoint x: 706, endPoint y: 266, distance: 55.1
click at [760, 255] on div "Product Images 0 air max 97 futura desert sand Product Title 10,900.00 RSD Prod…" at bounding box center [764, 108] width 876 height 697
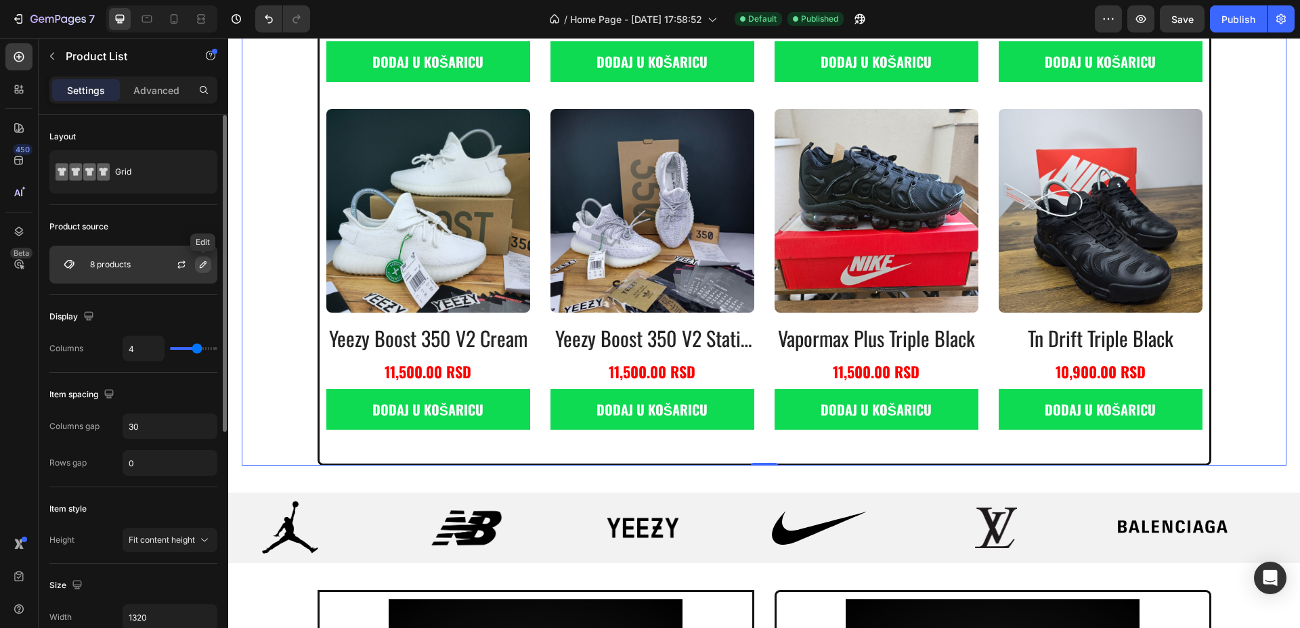
click at [198, 265] on icon "button" at bounding box center [203, 264] width 11 height 11
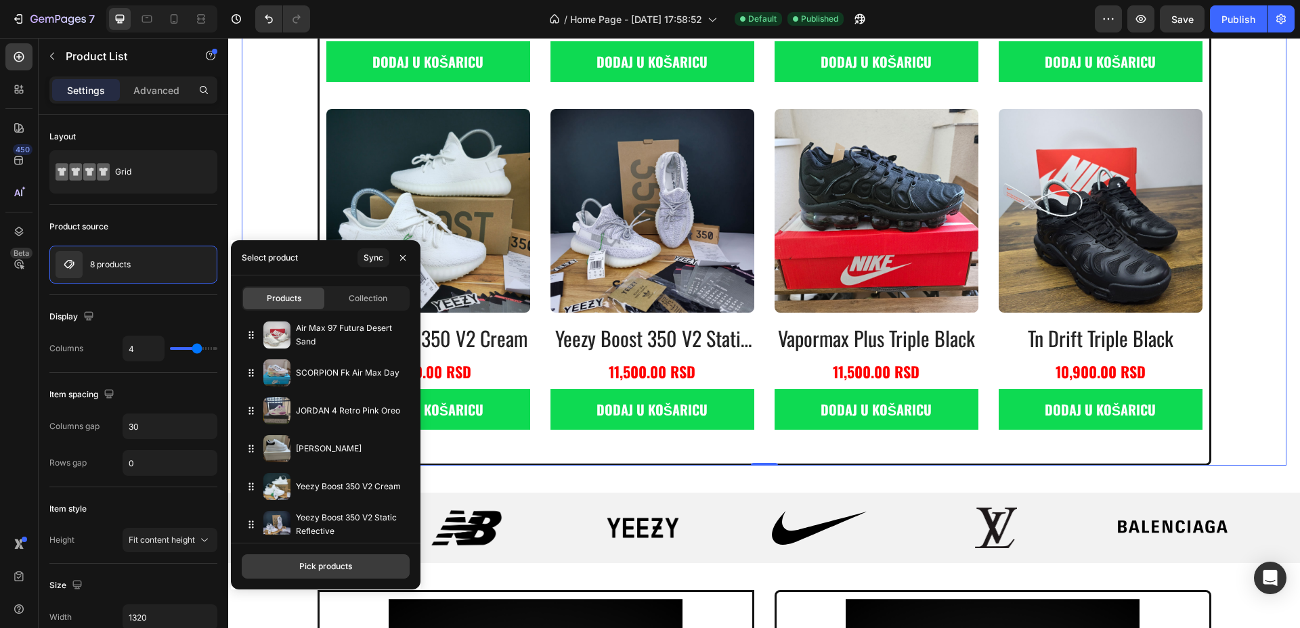
click at [332, 573] on button "Pick products" at bounding box center [326, 566] width 168 height 24
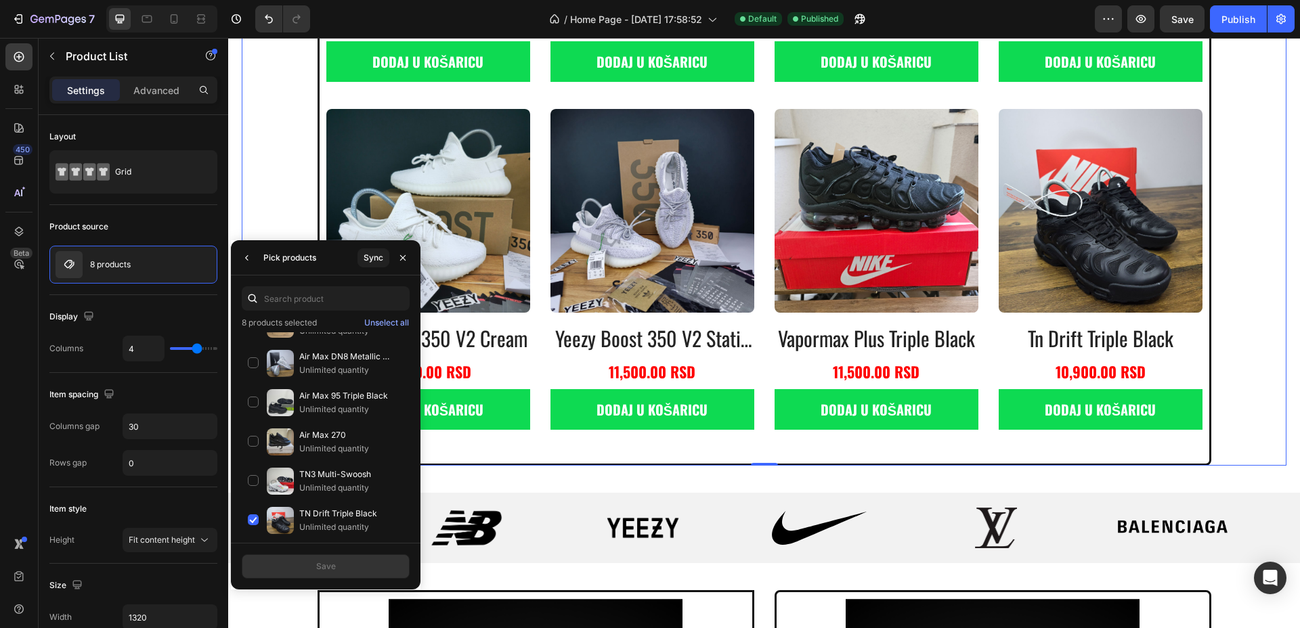
scroll to position [997, 0]
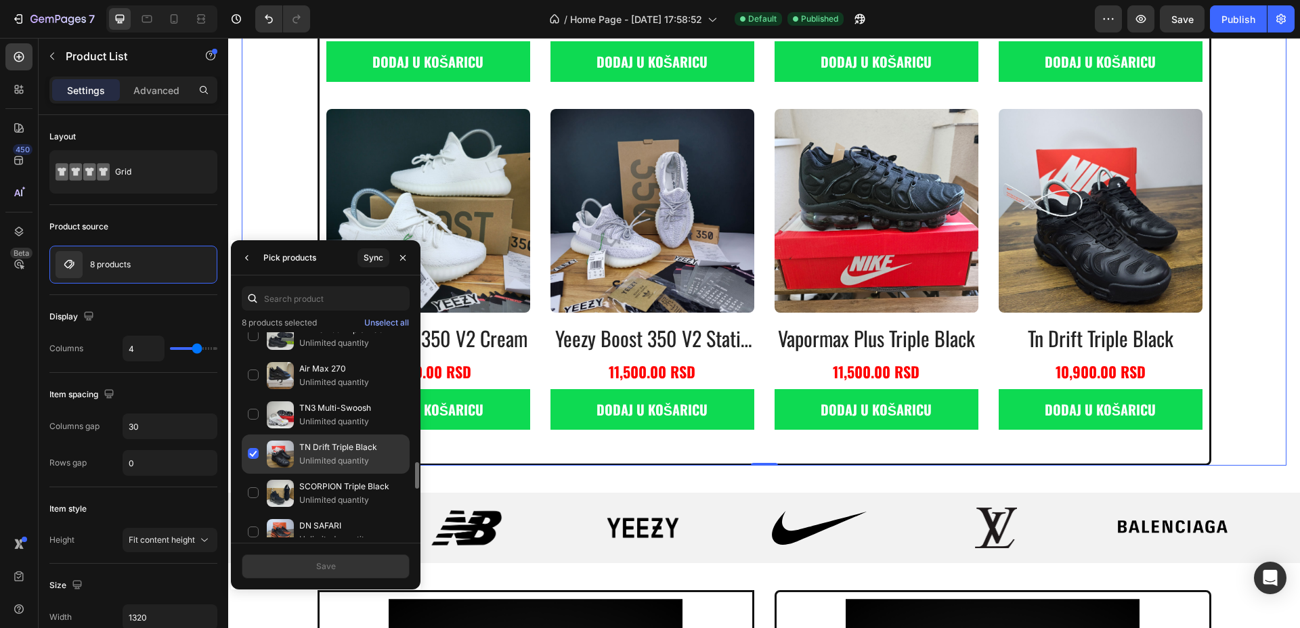
click at [255, 474] on div "TN Drift Triple Black Unlimited quantity" at bounding box center [326, 493] width 168 height 39
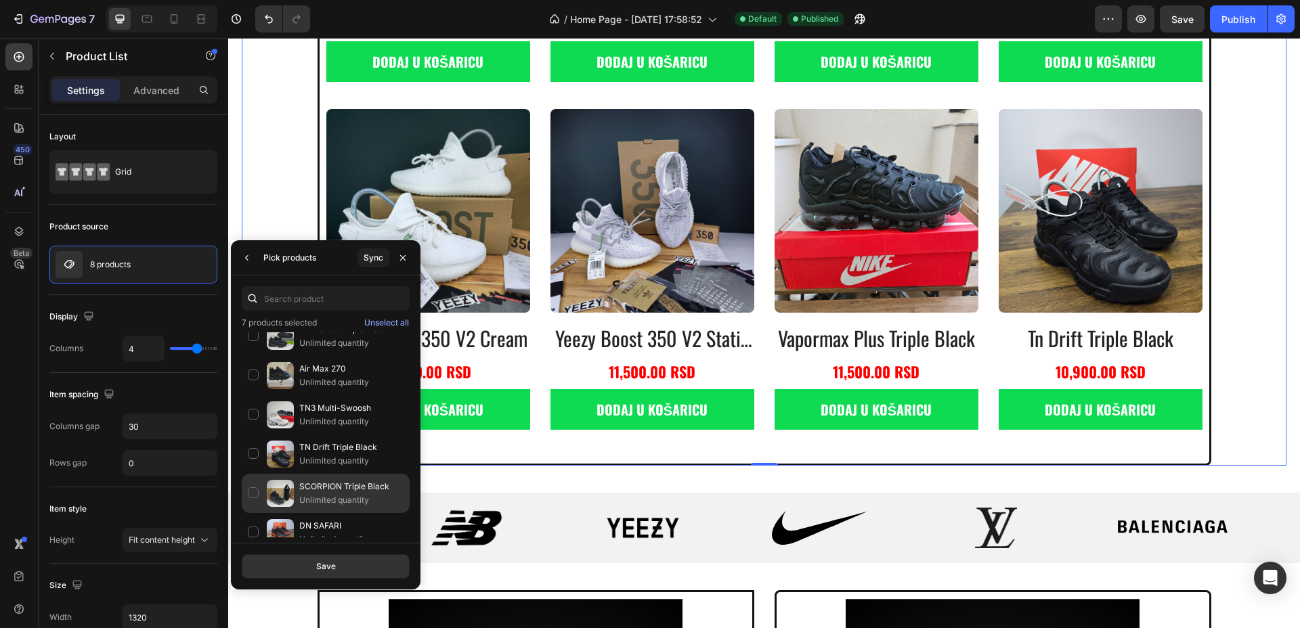
scroll to position [1082, 0]
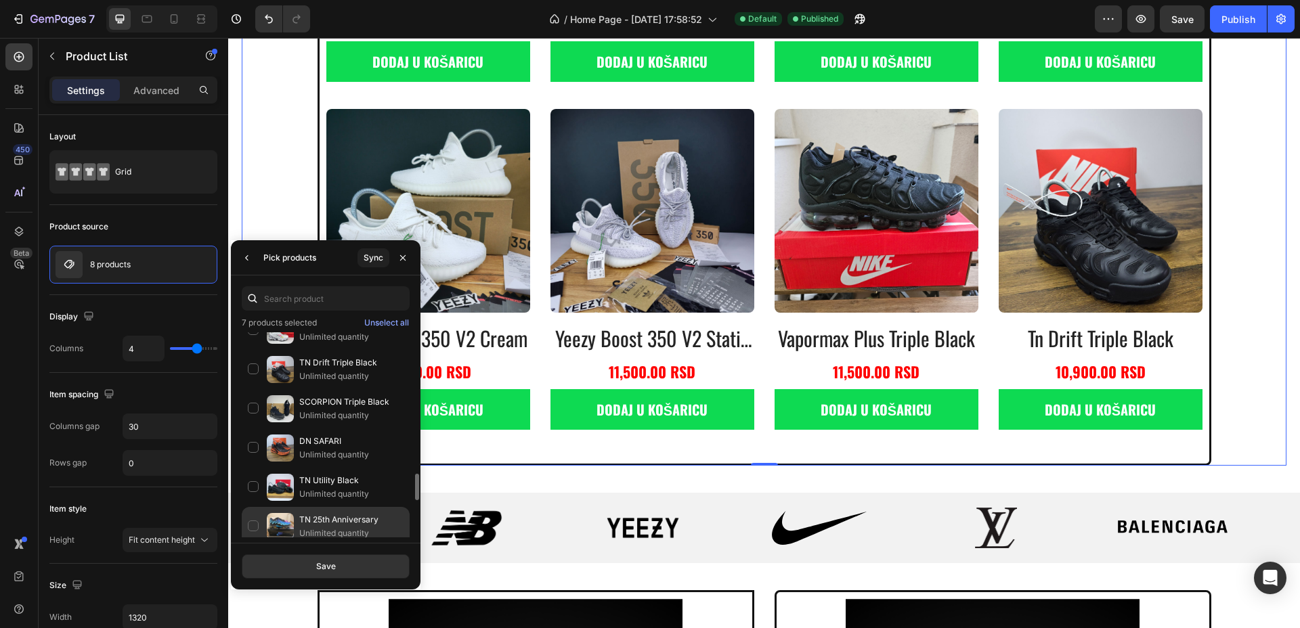
click at [316, 520] on p "TN 25th Anniversary" at bounding box center [351, 520] width 104 height 14
click at [365, 574] on button "Save" at bounding box center [326, 566] width 168 height 24
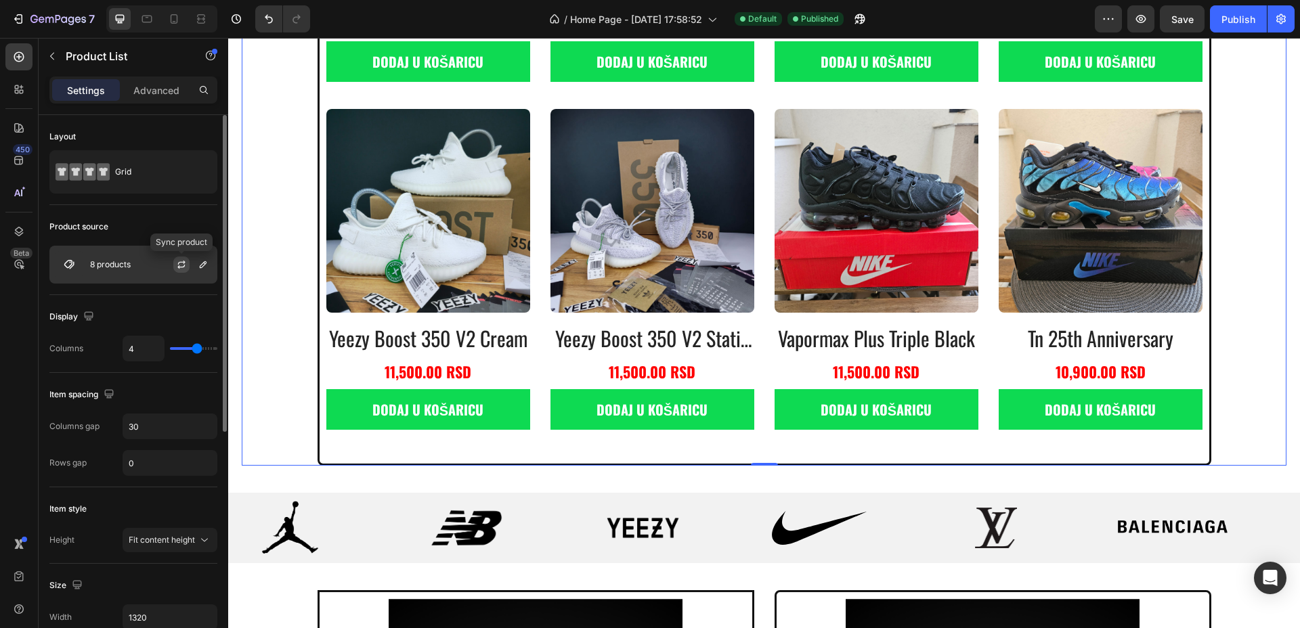
click at [185, 266] on icon "button" at bounding box center [181, 264] width 11 height 11
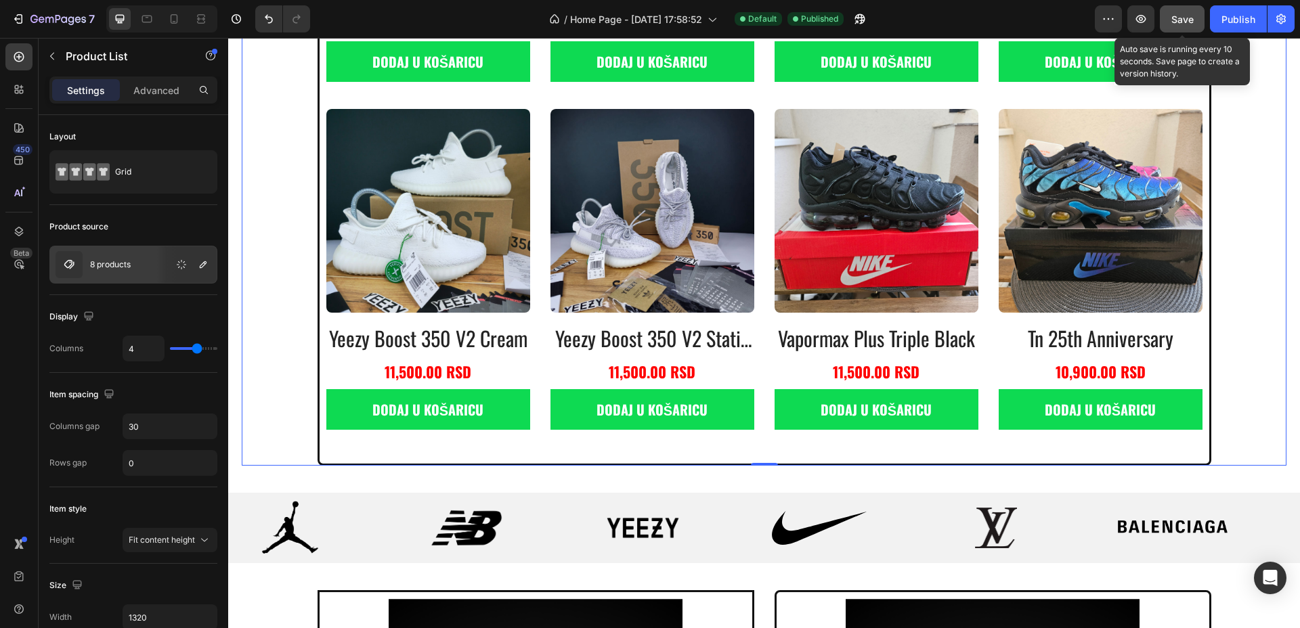
click at [1191, 24] on span "Save" at bounding box center [1182, 20] width 22 height 12
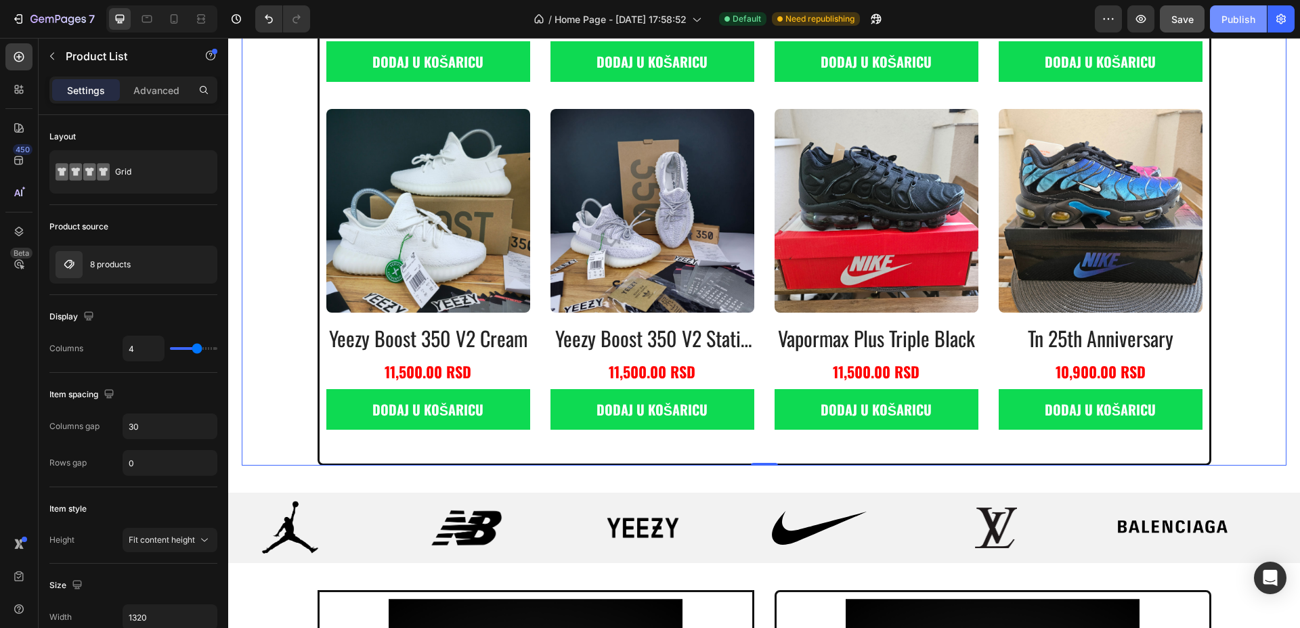
click at [1248, 10] on button "Publish" at bounding box center [1238, 18] width 57 height 27
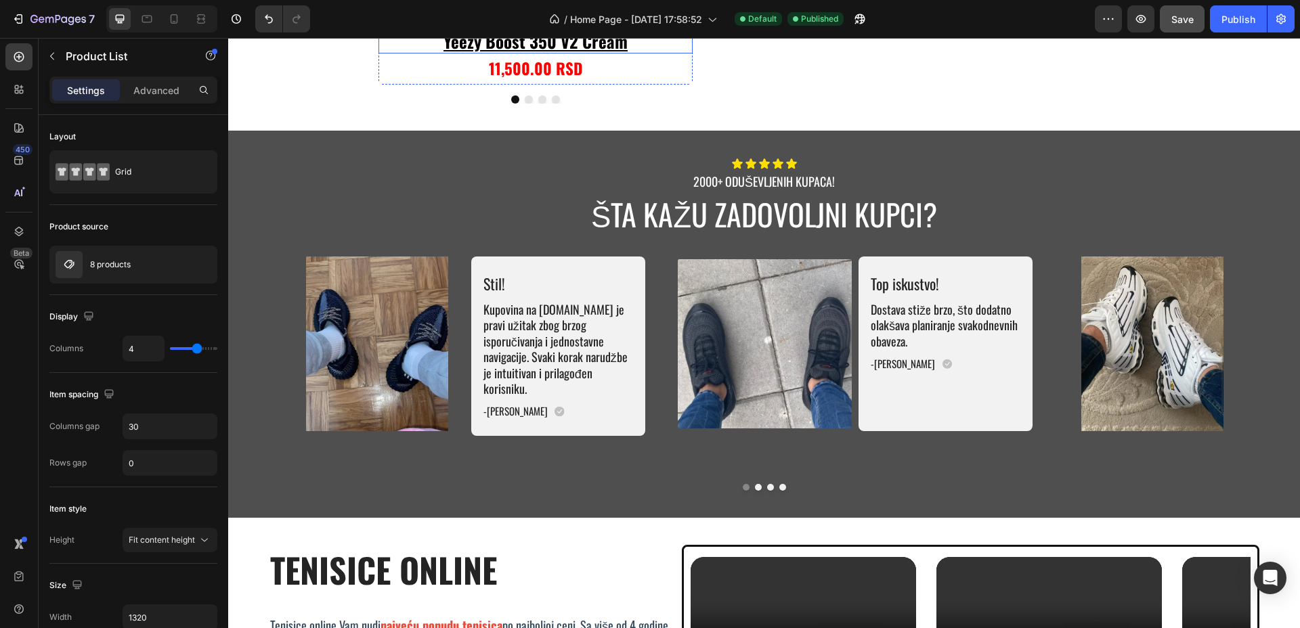
scroll to position [3027, 0]
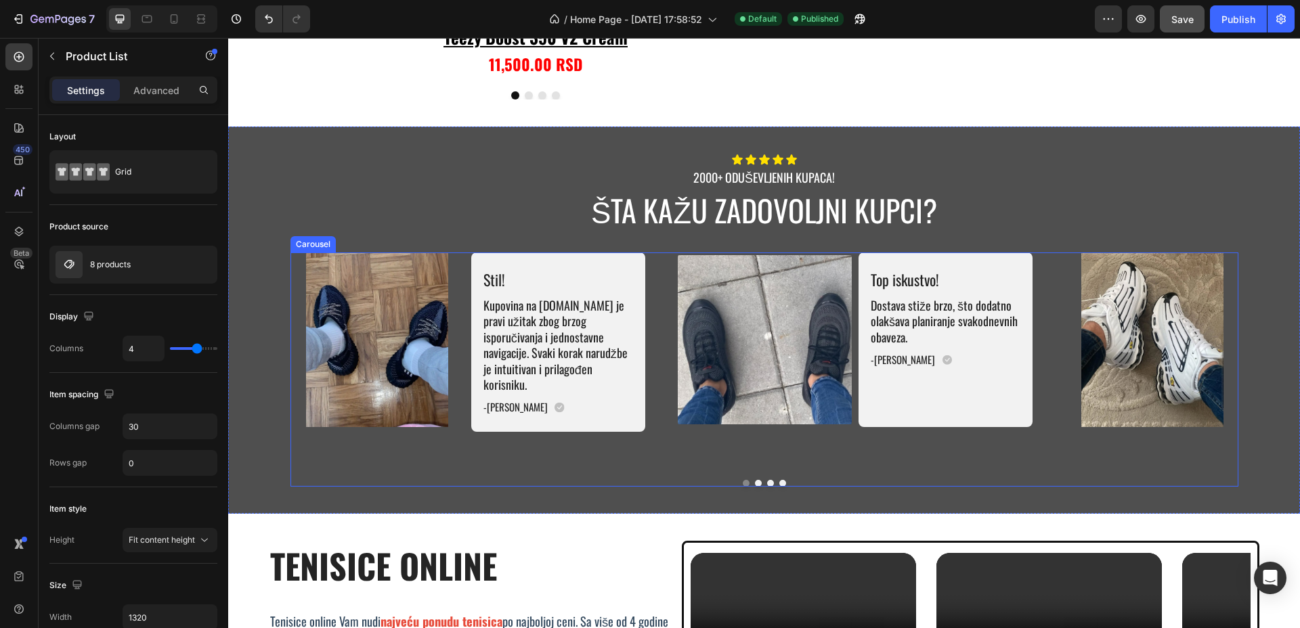
drag, startPoint x: 663, startPoint y: 294, endPoint x: 533, endPoint y: 324, distance: 134.0
click at [663, 294] on div "Image Stil! Text Block Kupovina na Tenisice.net je pravi užitak zbog brzog ispo…" at bounding box center [764, 358] width 948 height 211
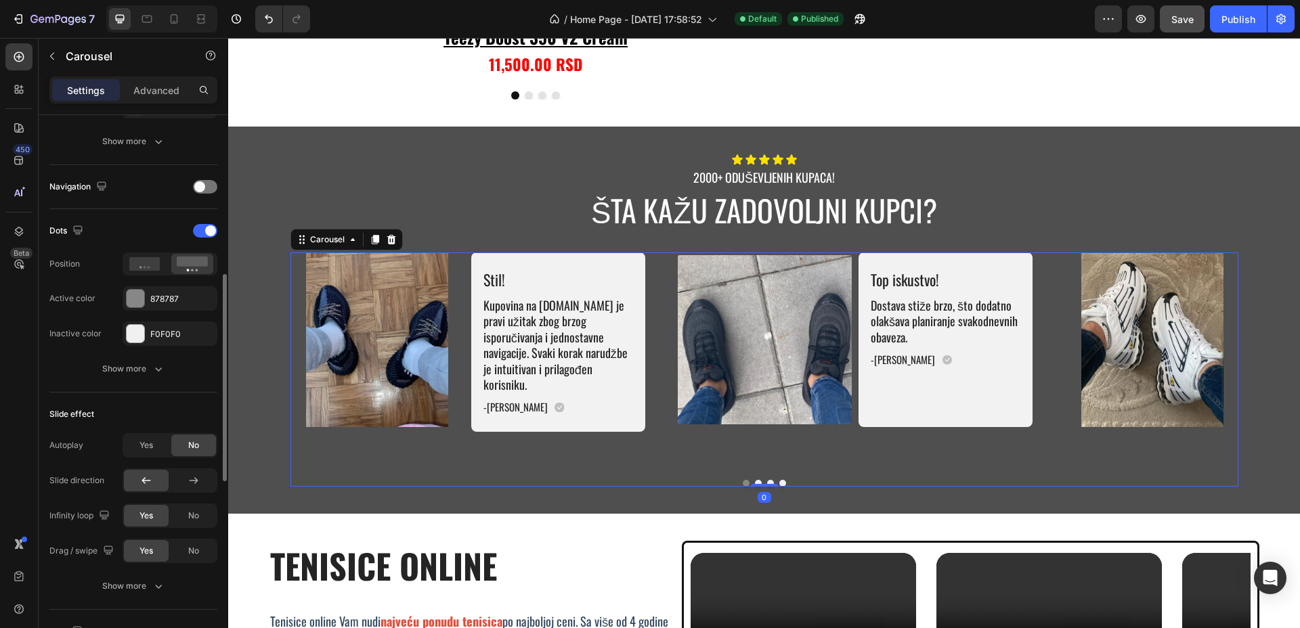
scroll to position [508, 0]
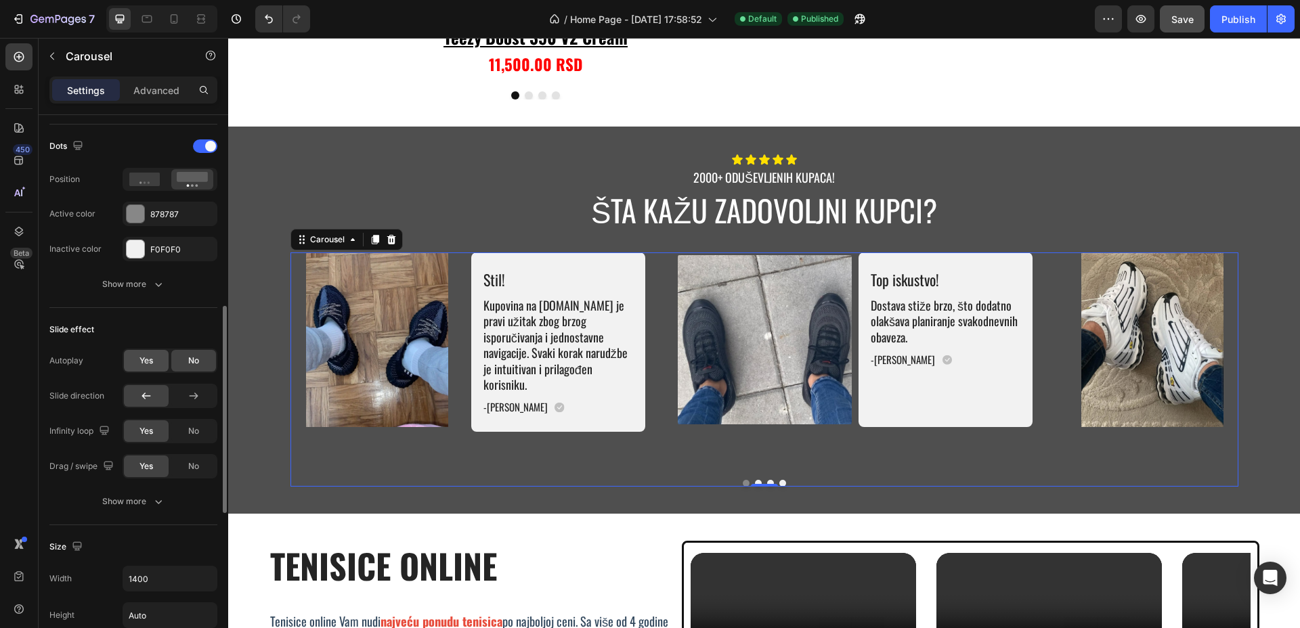
click at [150, 361] on span "Yes" at bounding box center [146, 361] width 14 height 12
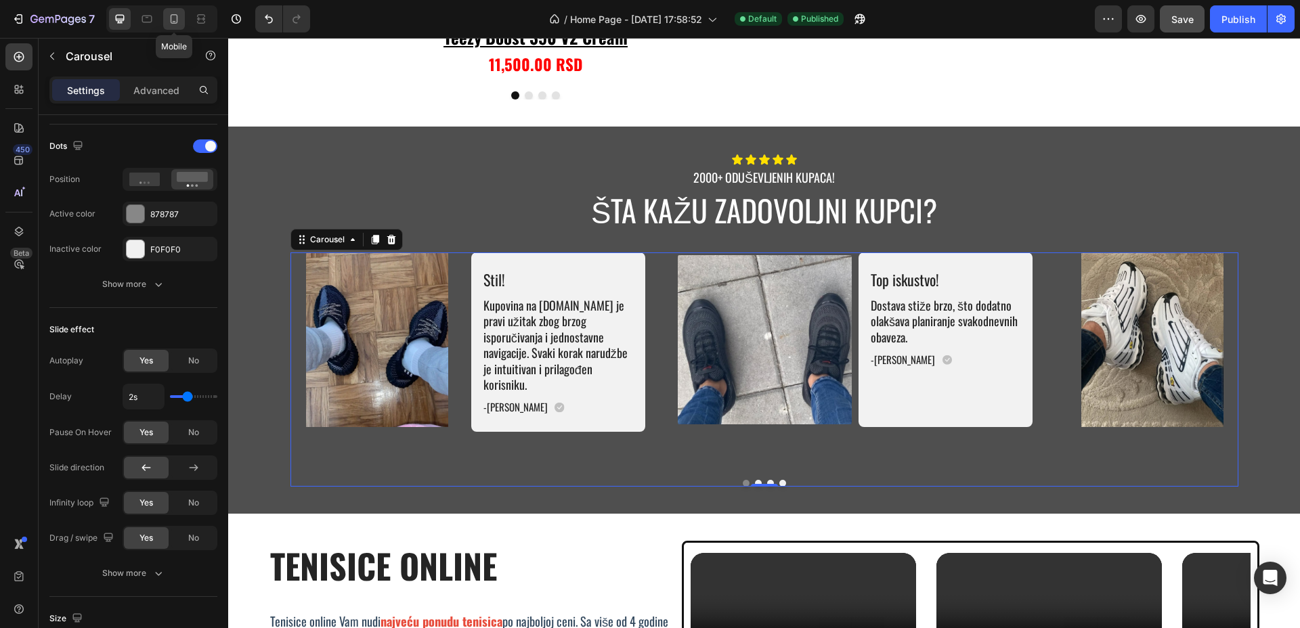
click at [179, 12] on icon at bounding box center [174, 19] width 14 height 14
type input "10"
type input "350"
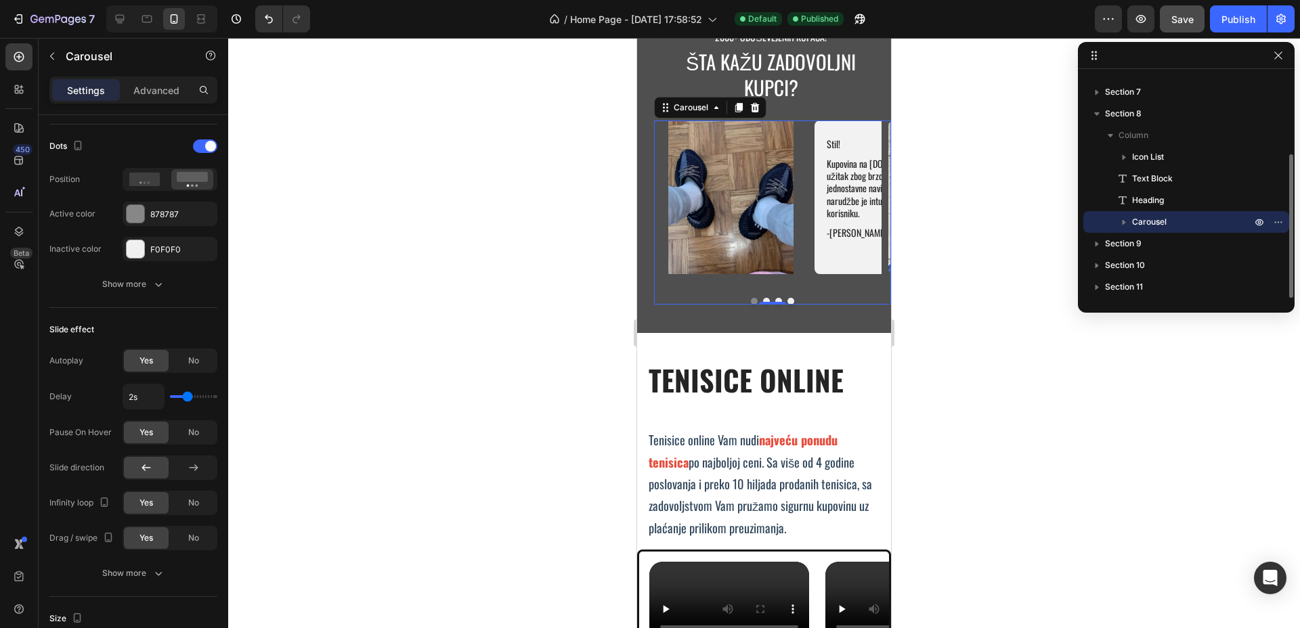
scroll to position [3179, 0]
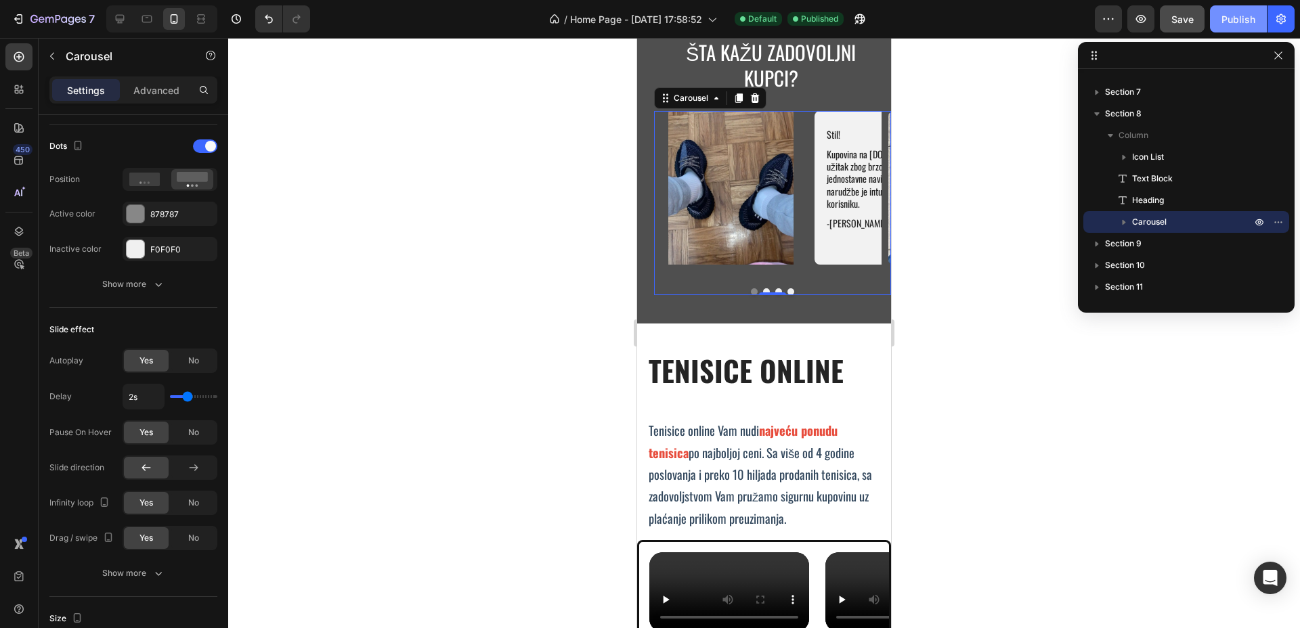
click at [1242, 22] on div "Publish" at bounding box center [1238, 19] width 34 height 14
click at [833, 445] on span "po najboljoj ceni. Sa više od 4 godine poslovanja i preko 10 hiljada prodanih t…" at bounding box center [760, 485] width 223 height 84
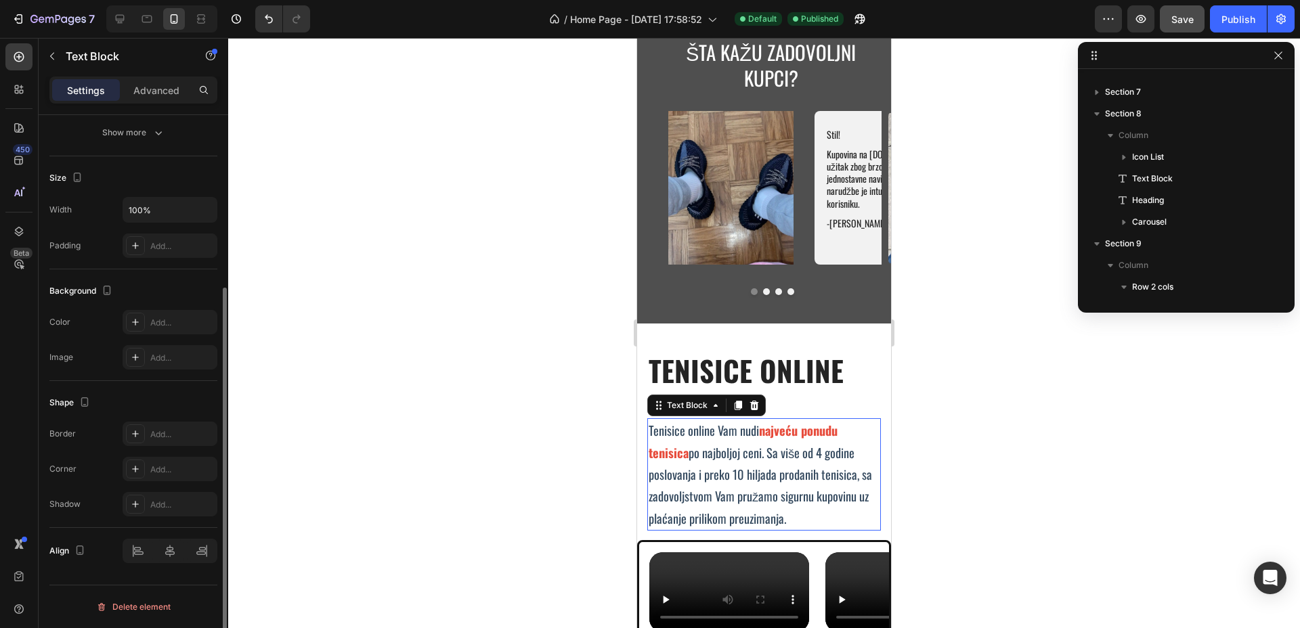
scroll to position [0, 0]
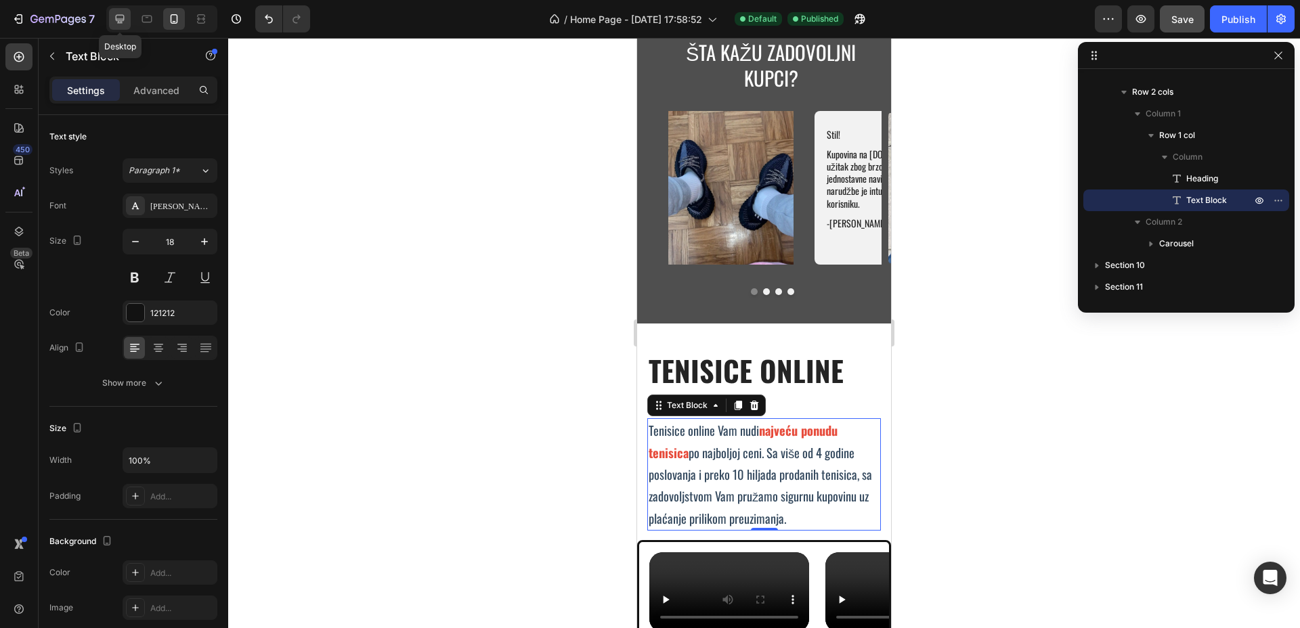
click at [123, 18] on icon at bounding box center [120, 19] width 9 height 9
type input "22"
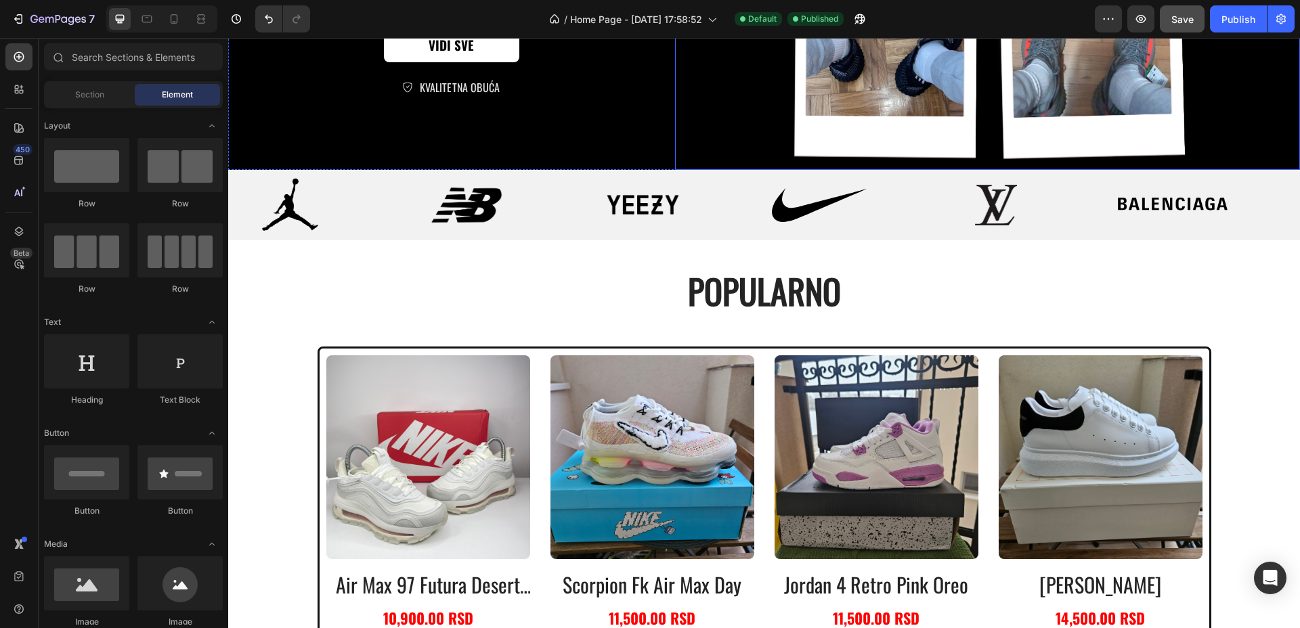
scroll to position [338, 0]
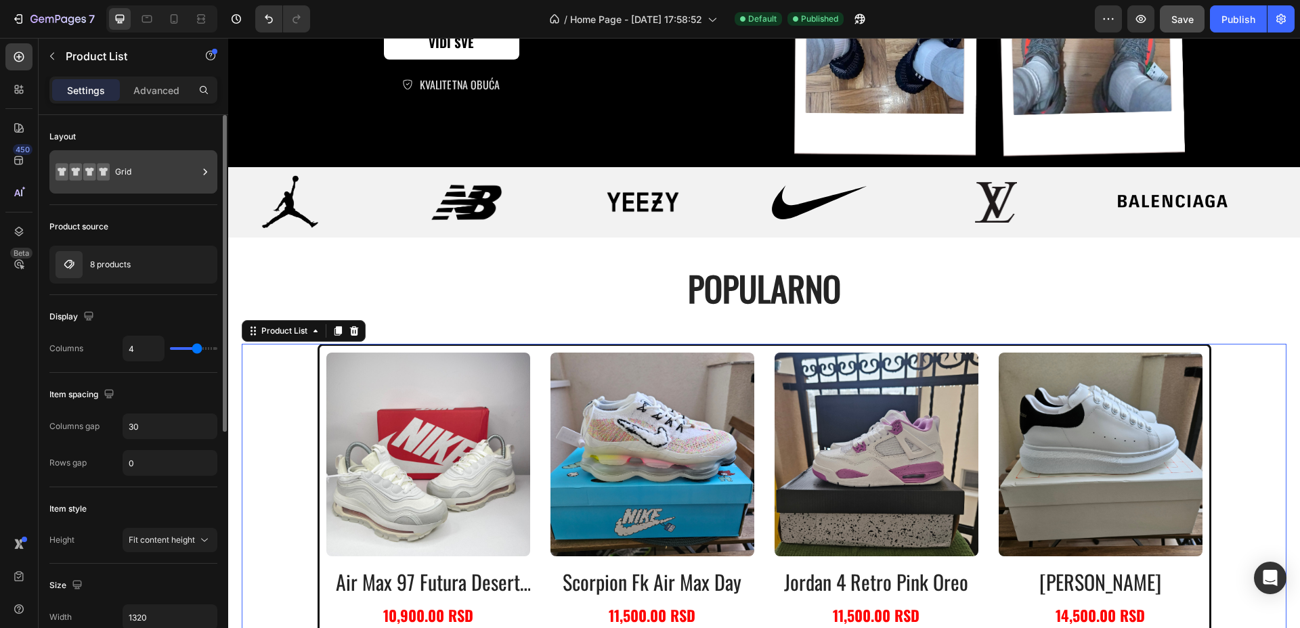
click at [152, 179] on div "Grid" at bounding box center [156, 171] width 83 height 31
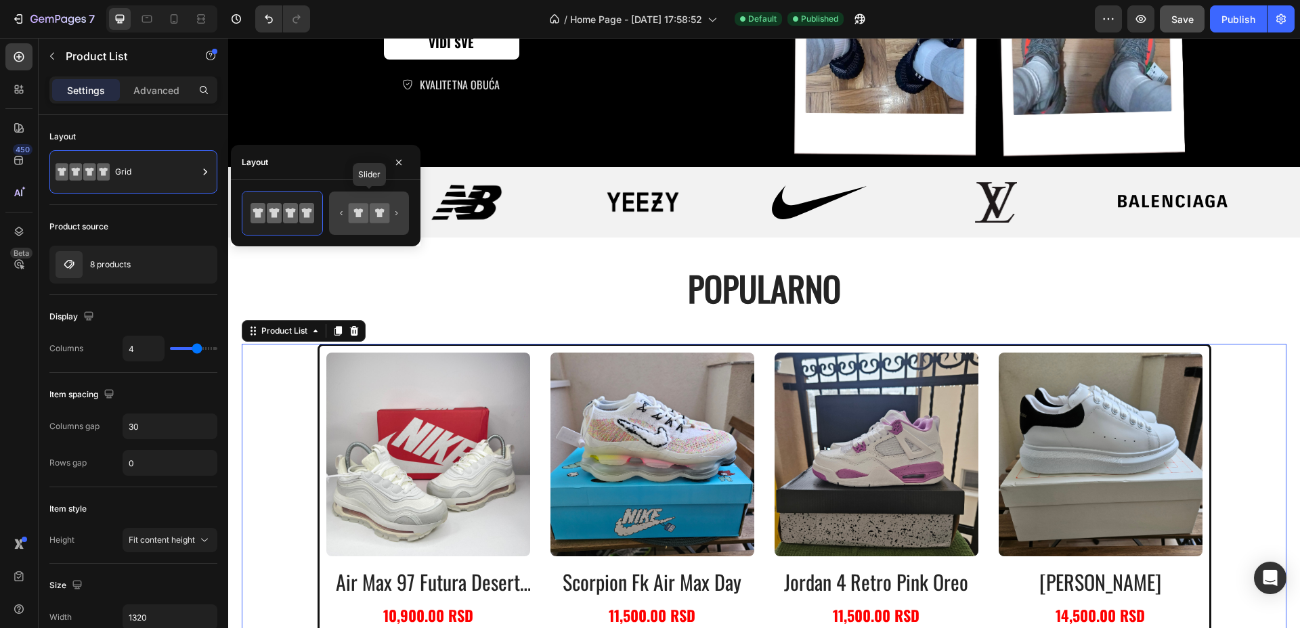
click at [375, 227] on div at bounding box center [369, 213] width 80 height 43
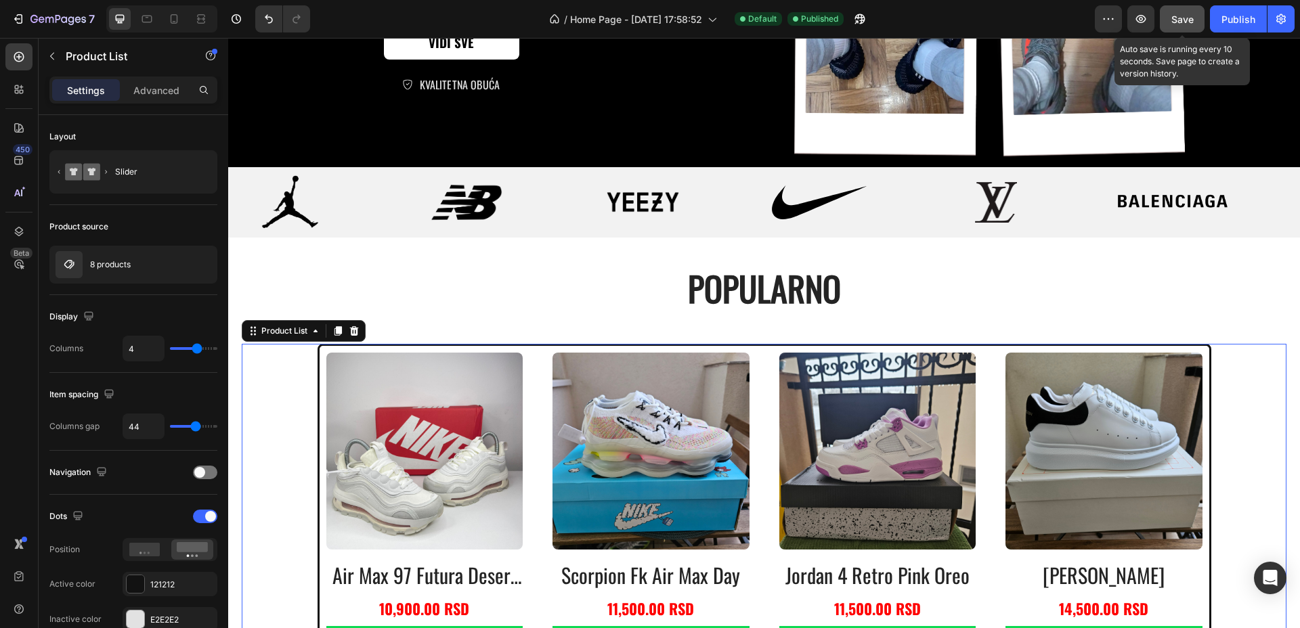
drag, startPoint x: 1174, startPoint y: 18, endPoint x: 880, endPoint y: 24, distance: 293.8
click at [1174, 18] on span "Save" at bounding box center [1182, 20] width 22 height 12
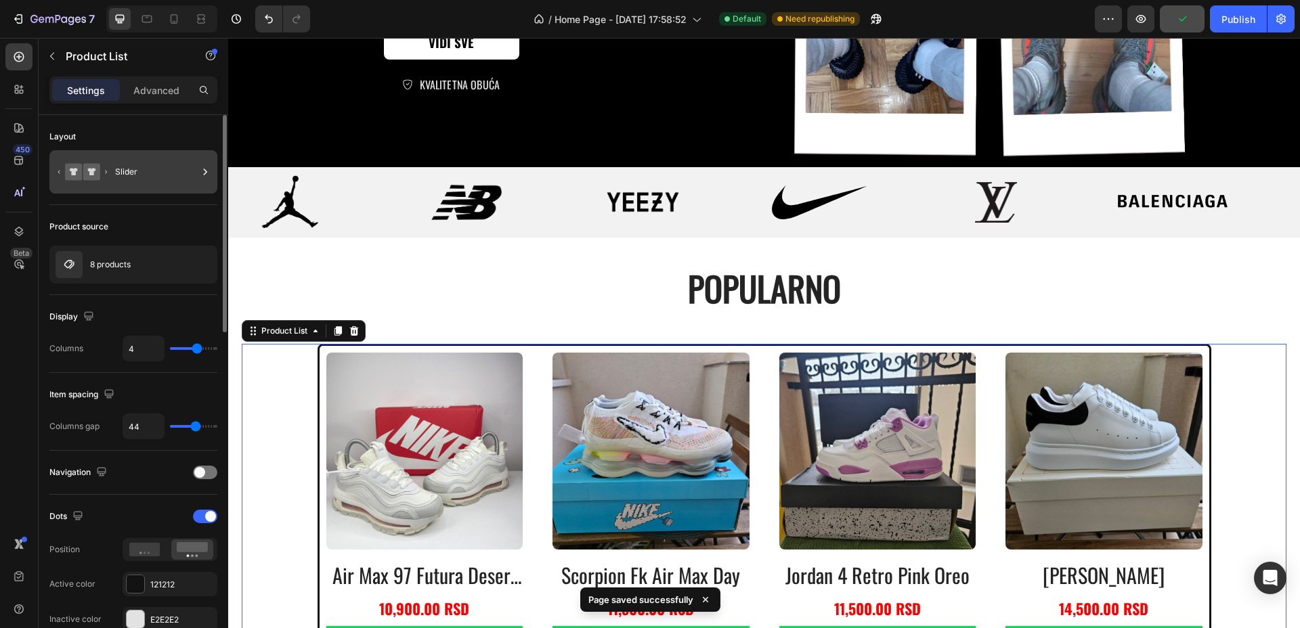
click at [135, 165] on div "Slider" at bounding box center [156, 171] width 83 height 31
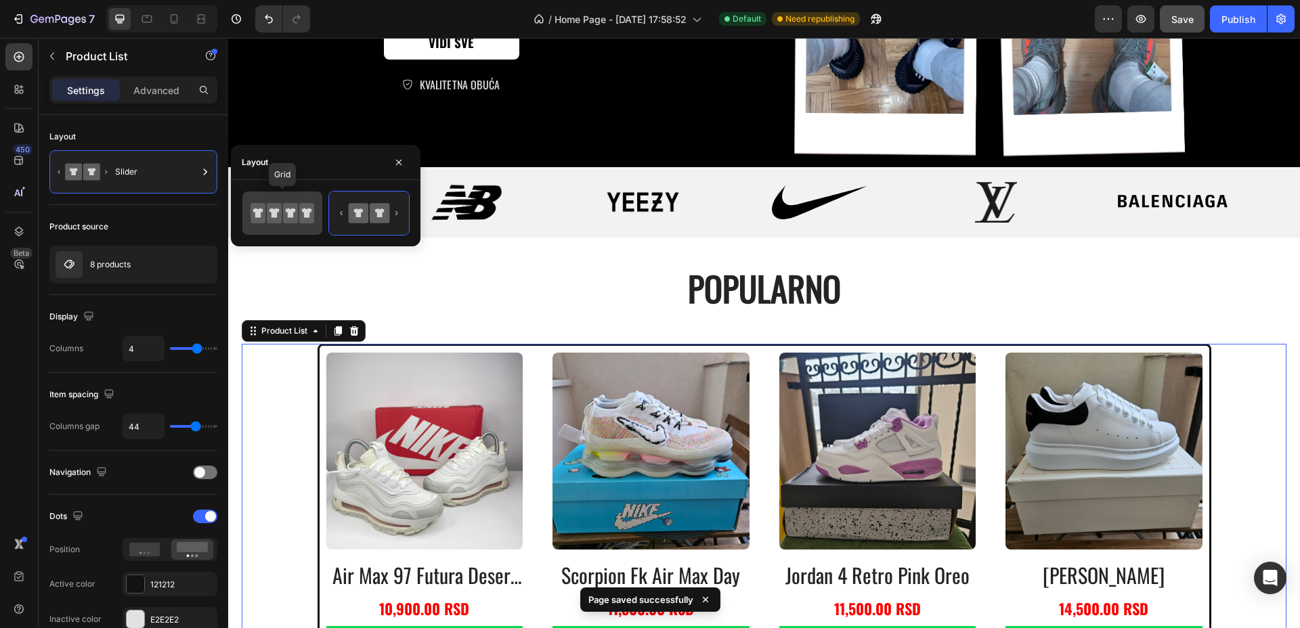
click at [307, 226] on icon at bounding box center [282, 213] width 64 height 27
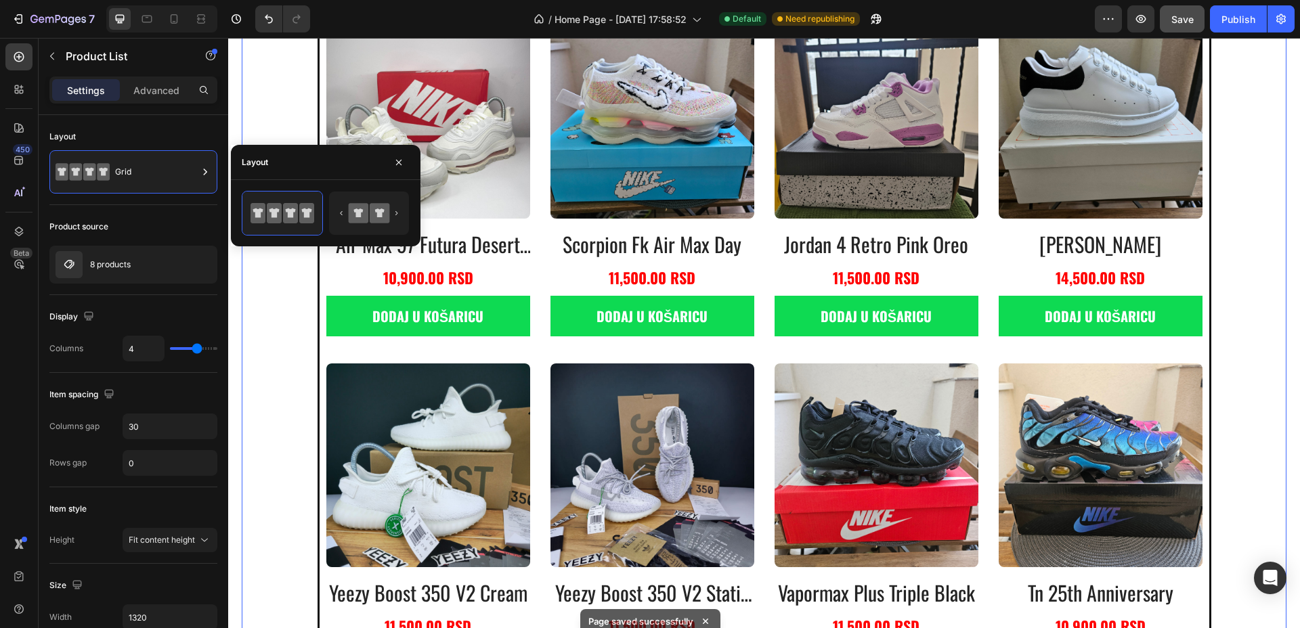
scroll to position [677, 0]
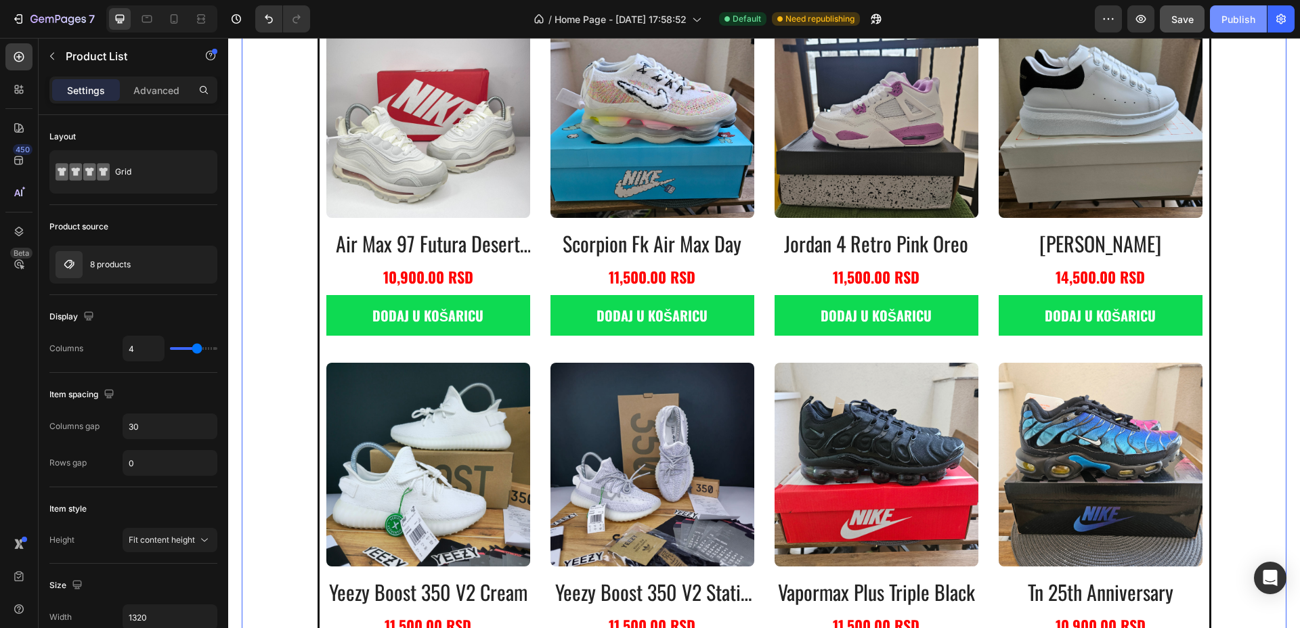
click at [1235, 22] on div "Publish" at bounding box center [1238, 19] width 34 height 14
